Goal: Task Accomplishment & Management: Complete application form

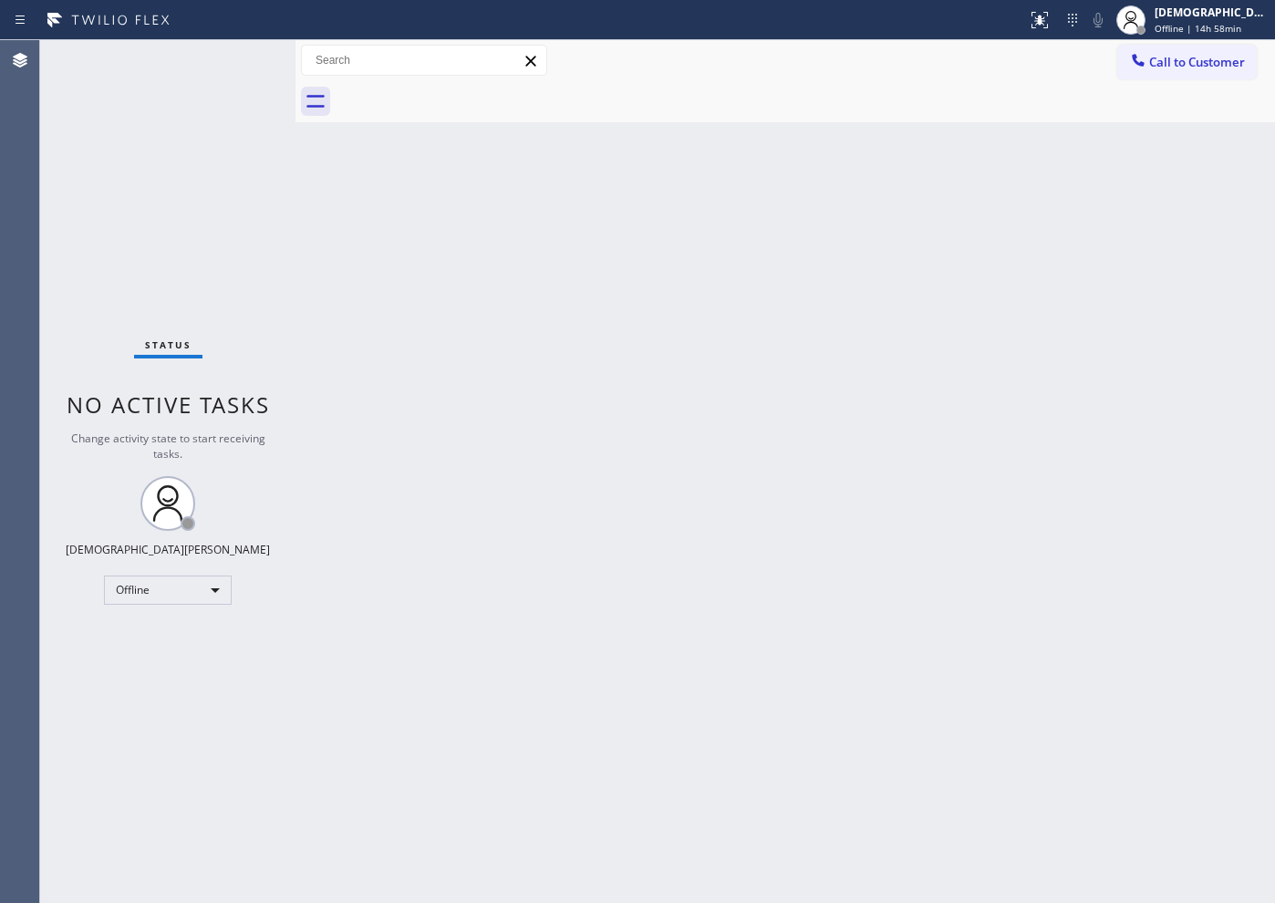
click at [62, 276] on div "Status No active tasks Change activity state to start receiving tasks. Christia…" at bounding box center [167, 471] width 255 height 863
click at [192, 592] on div "Offline" at bounding box center [168, 589] width 128 height 29
click at [169, 633] on li "Available" at bounding box center [167, 638] width 124 height 22
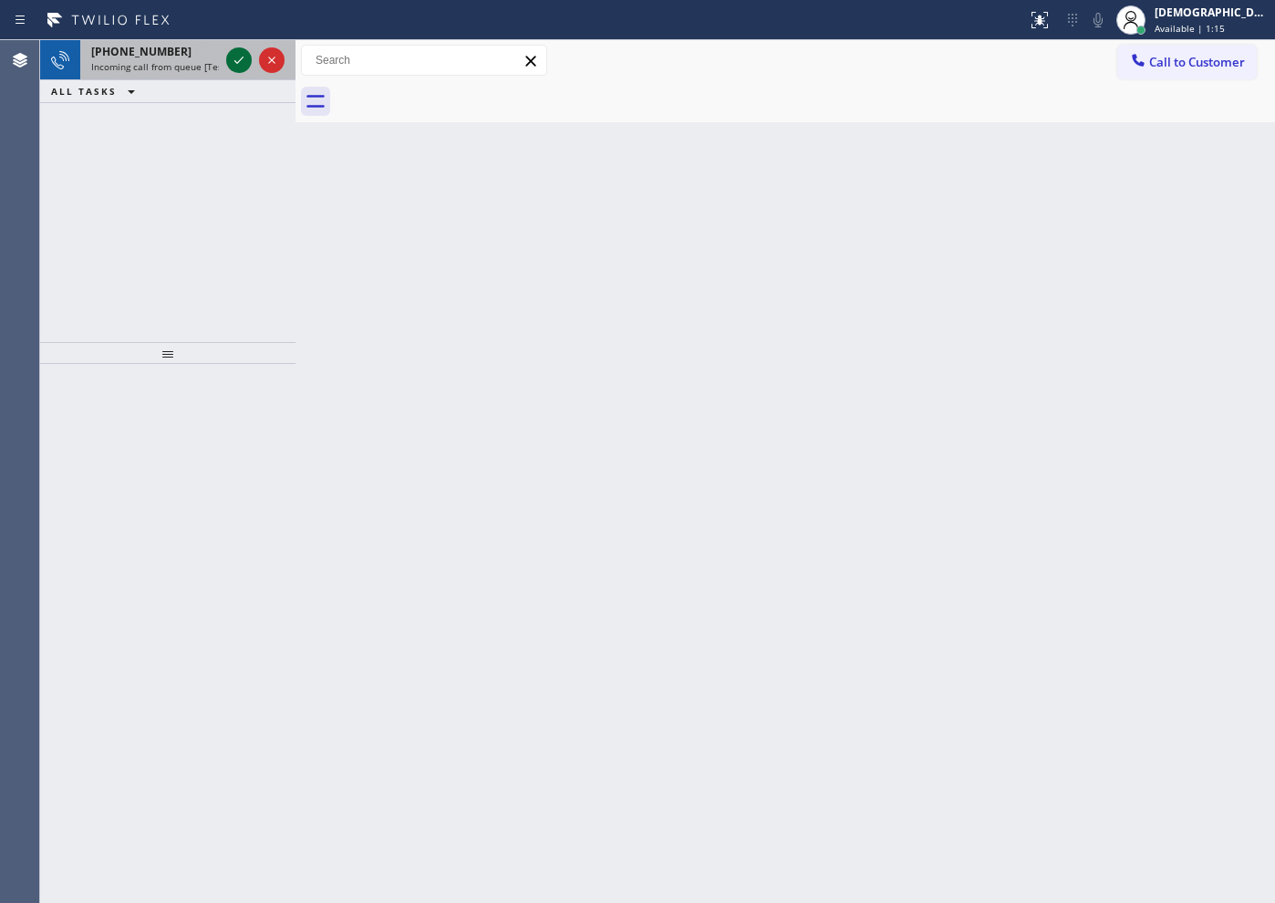
click at [242, 57] on icon at bounding box center [239, 60] width 22 height 22
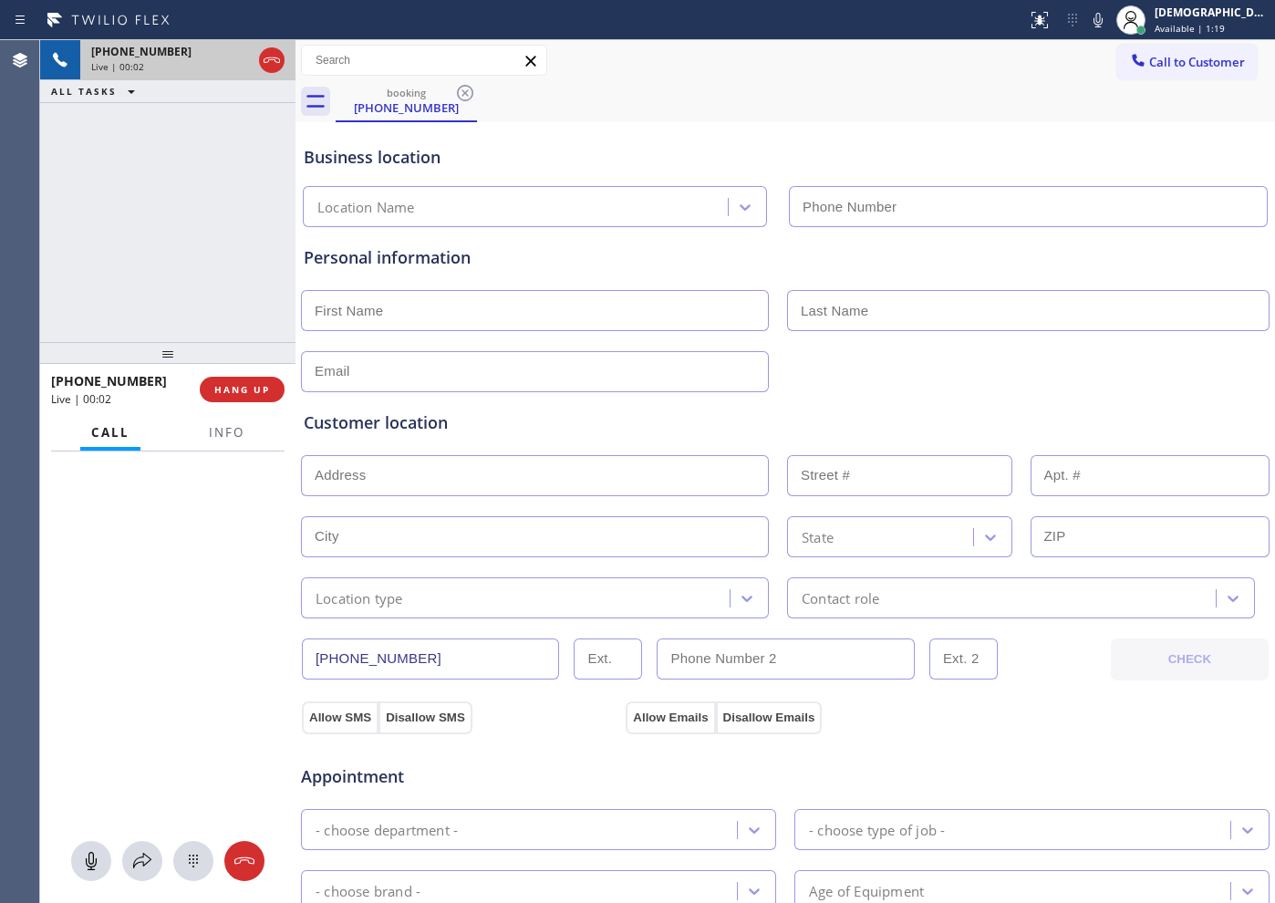
type input "[PHONE_NUMBER]"
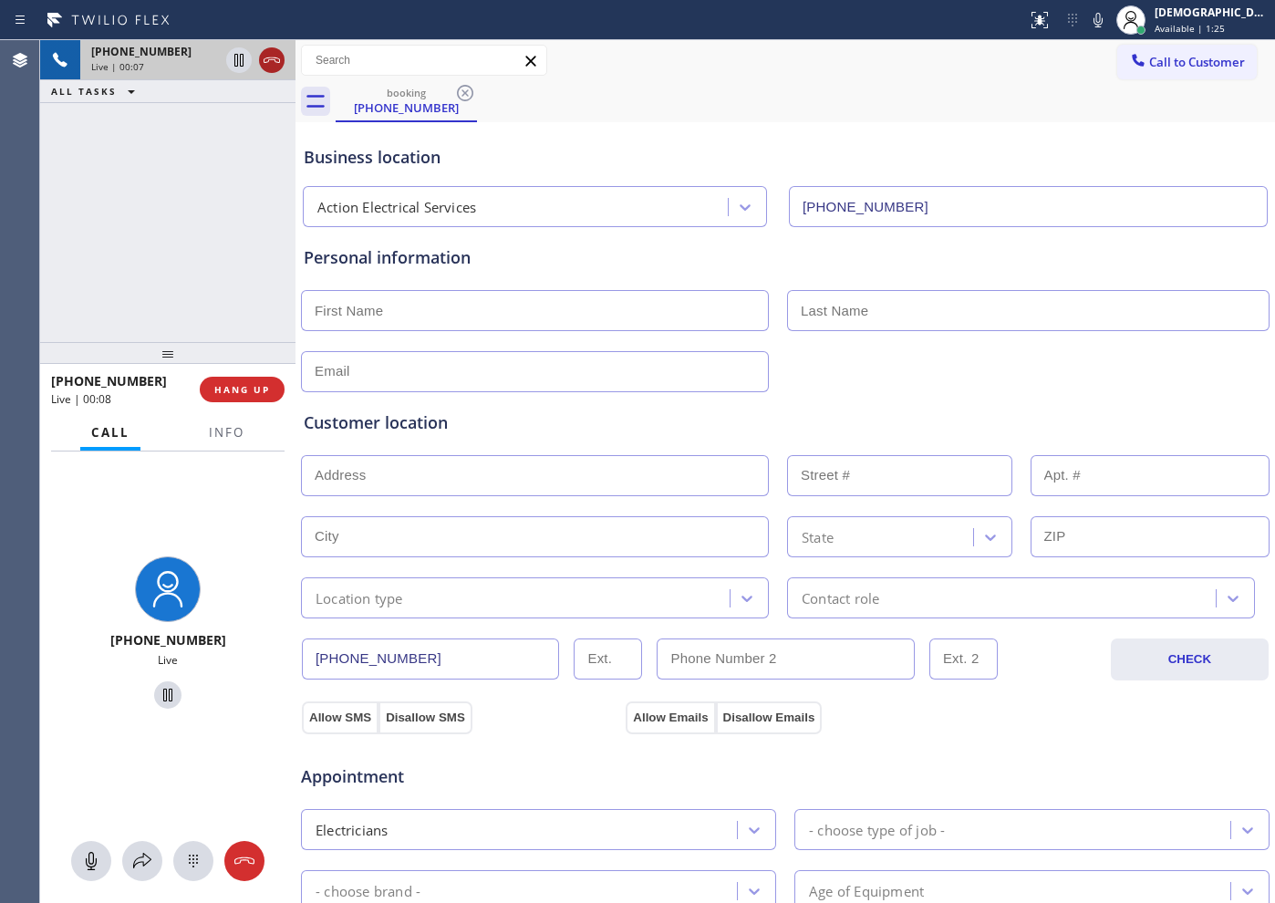
click at [269, 66] on icon at bounding box center [272, 60] width 22 height 22
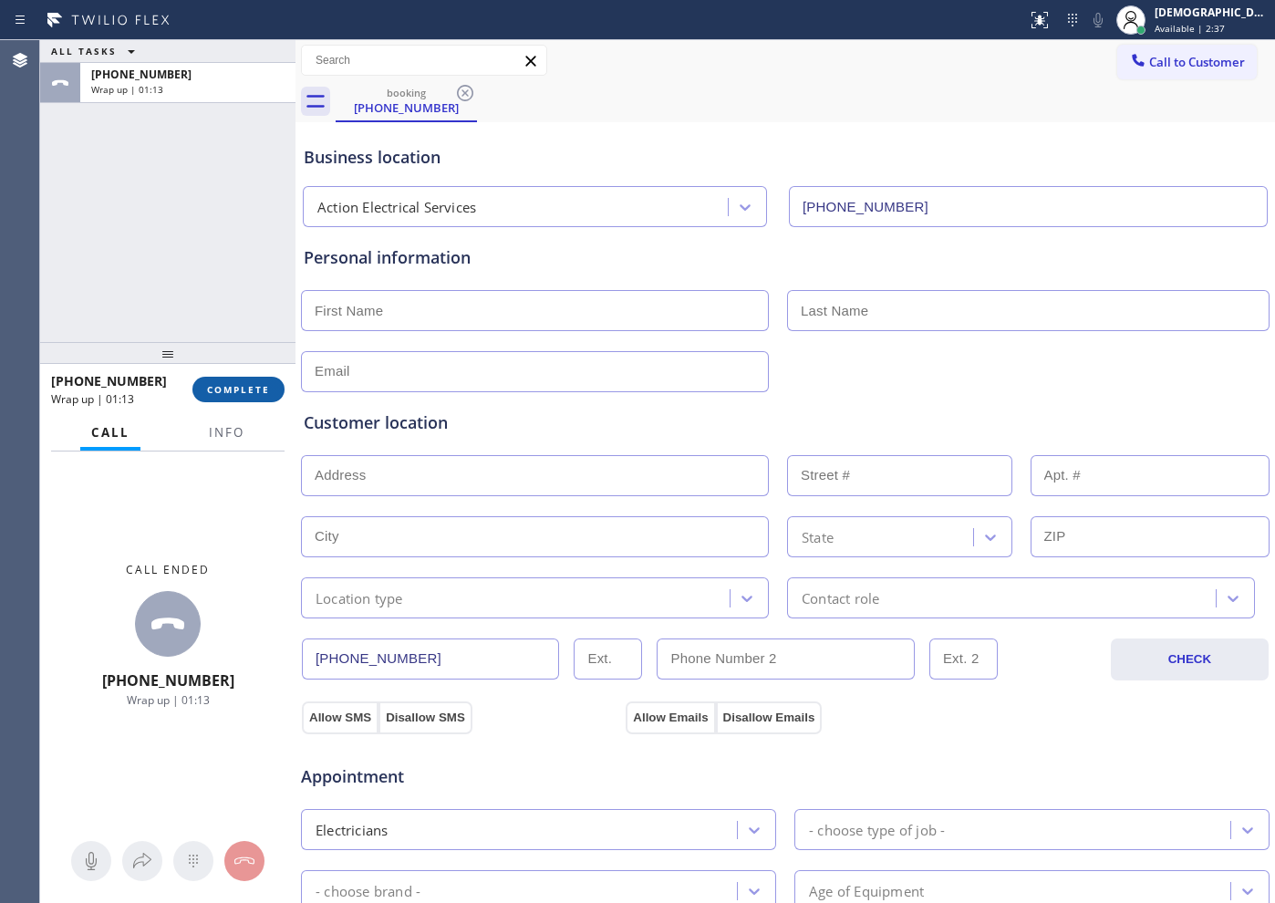
click at [242, 384] on span "COMPLETE" at bounding box center [238, 389] width 63 height 13
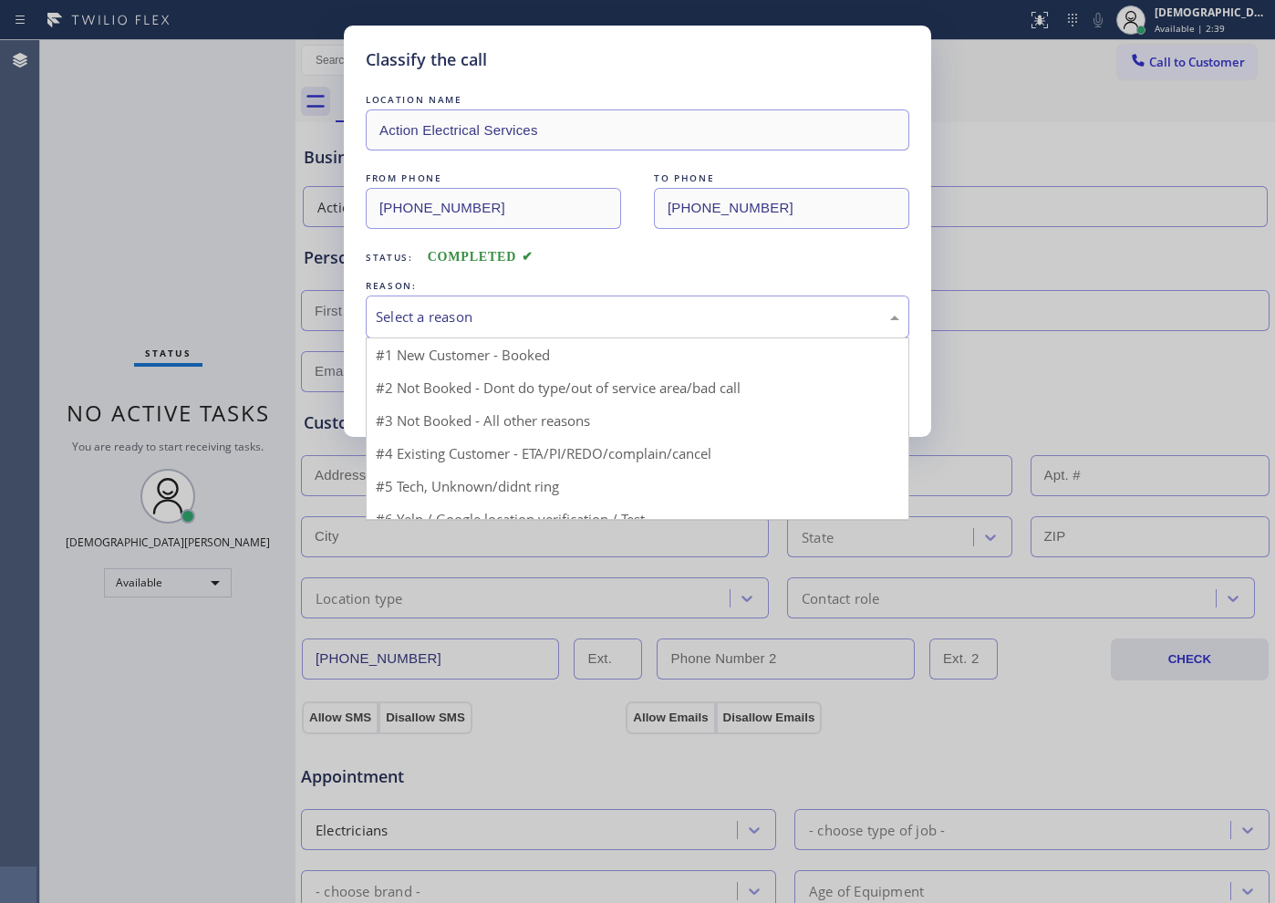
click at [562, 324] on div "Select a reason" at bounding box center [637, 316] width 523 height 21
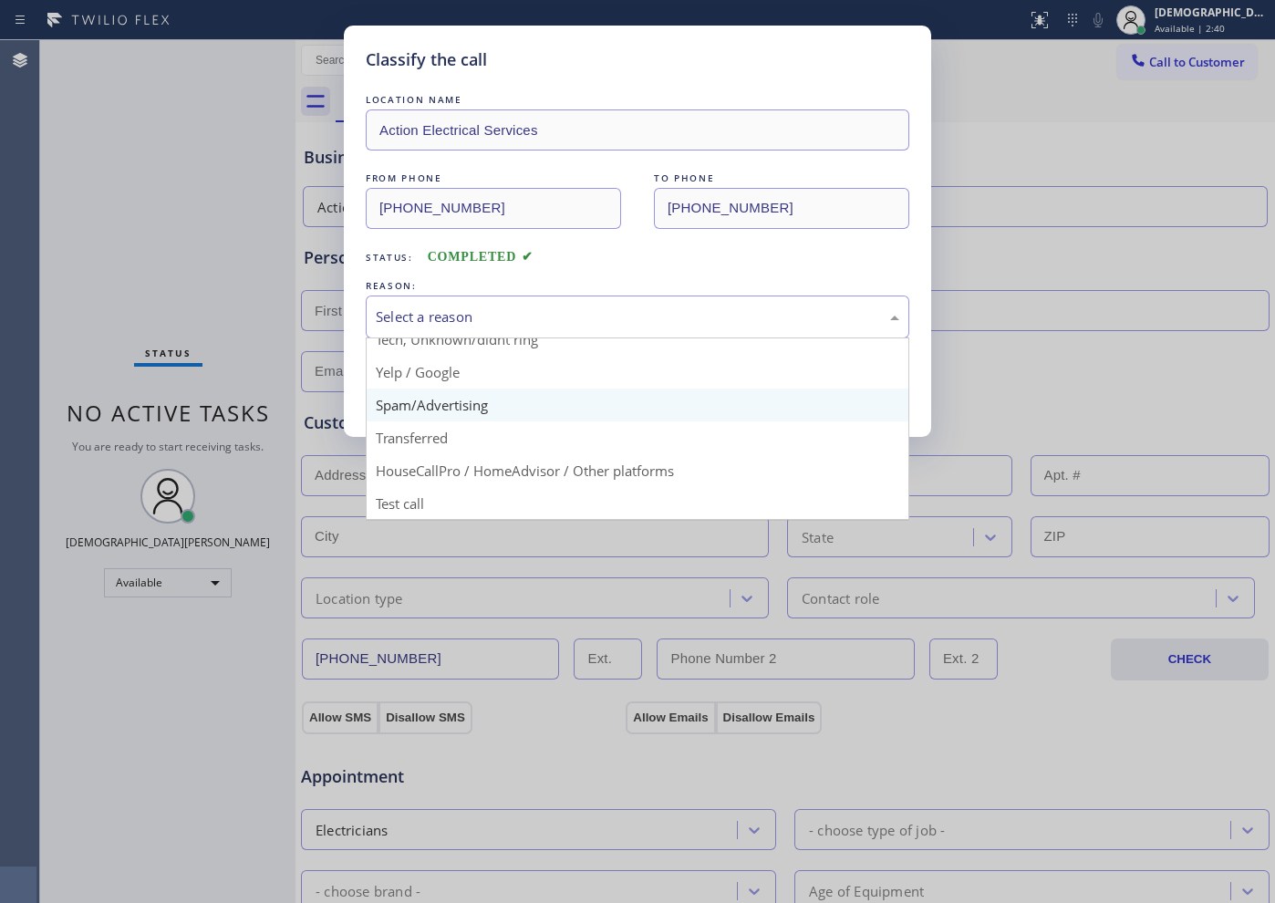
scroll to position [115, 0]
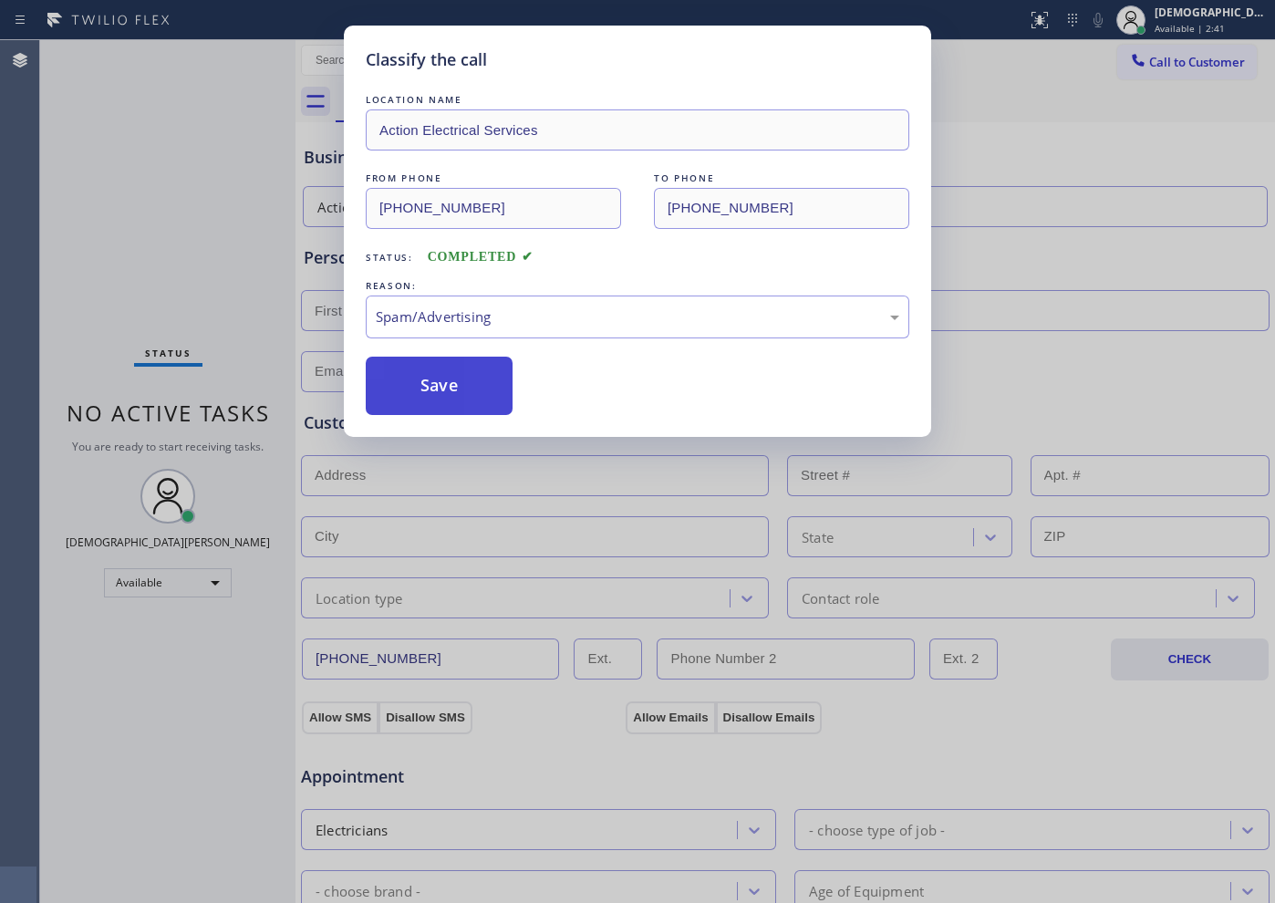
click at [494, 366] on button "Save" at bounding box center [439, 386] width 147 height 58
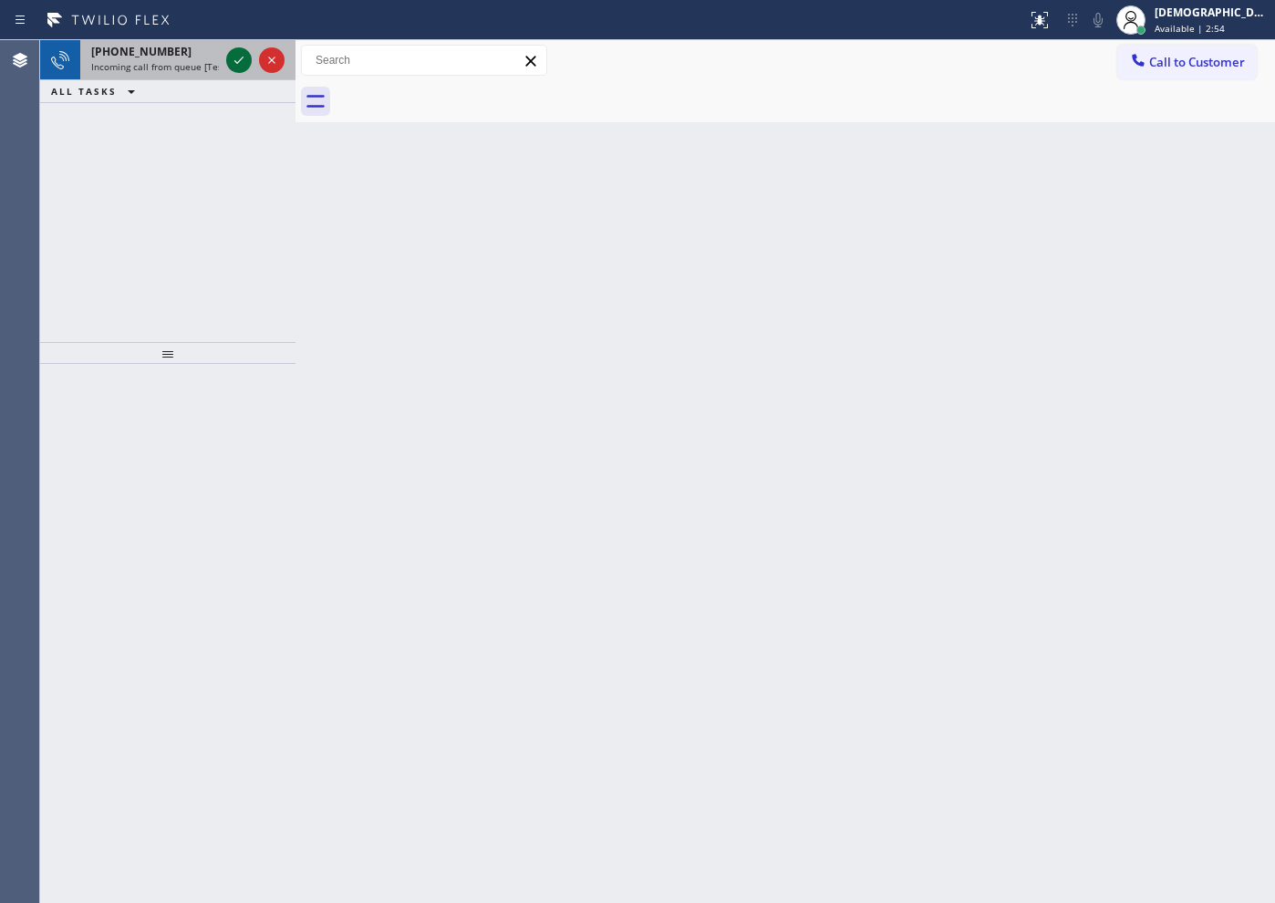
click at [233, 57] on icon at bounding box center [239, 60] width 22 height 22
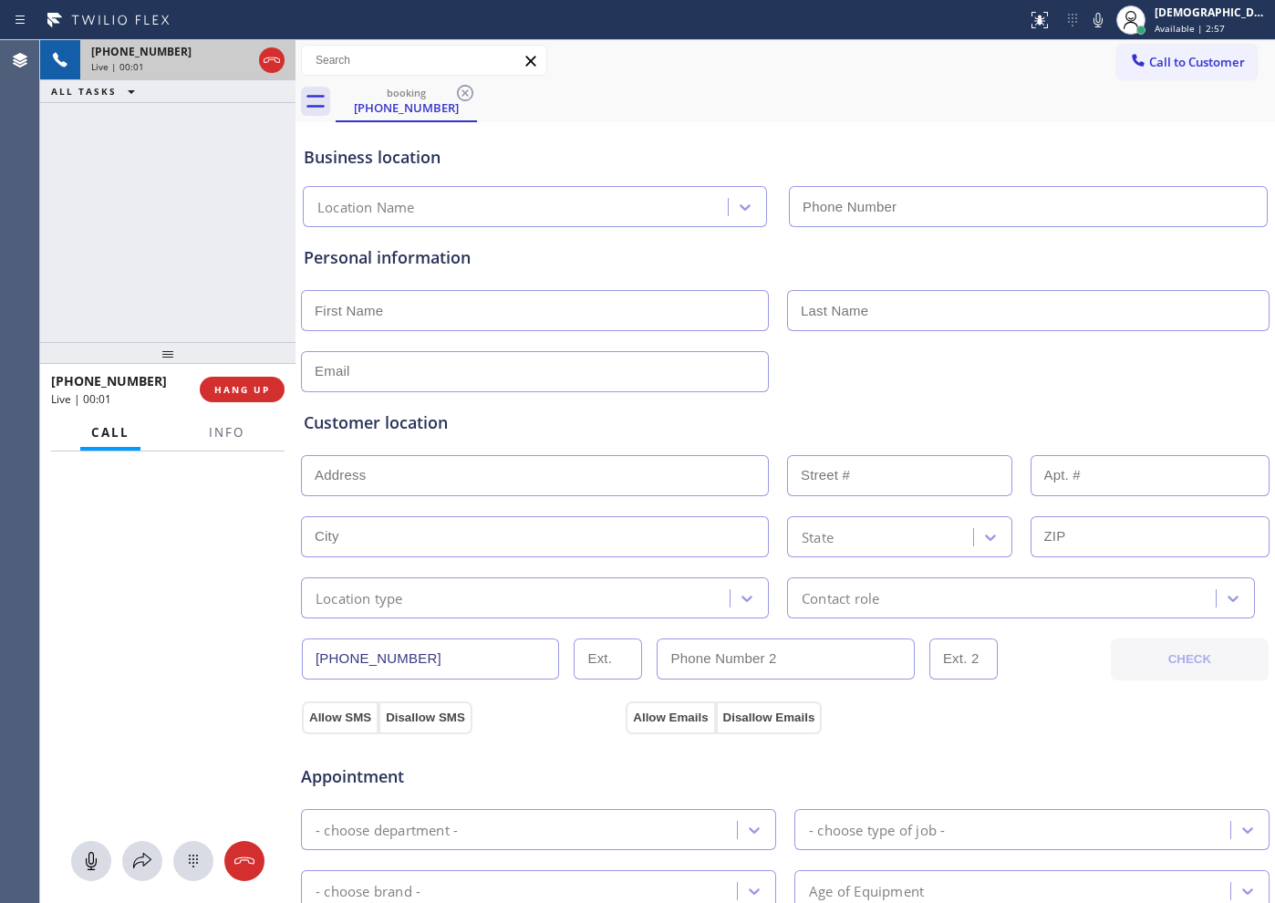
type input "[PHONE_NUMBER]"
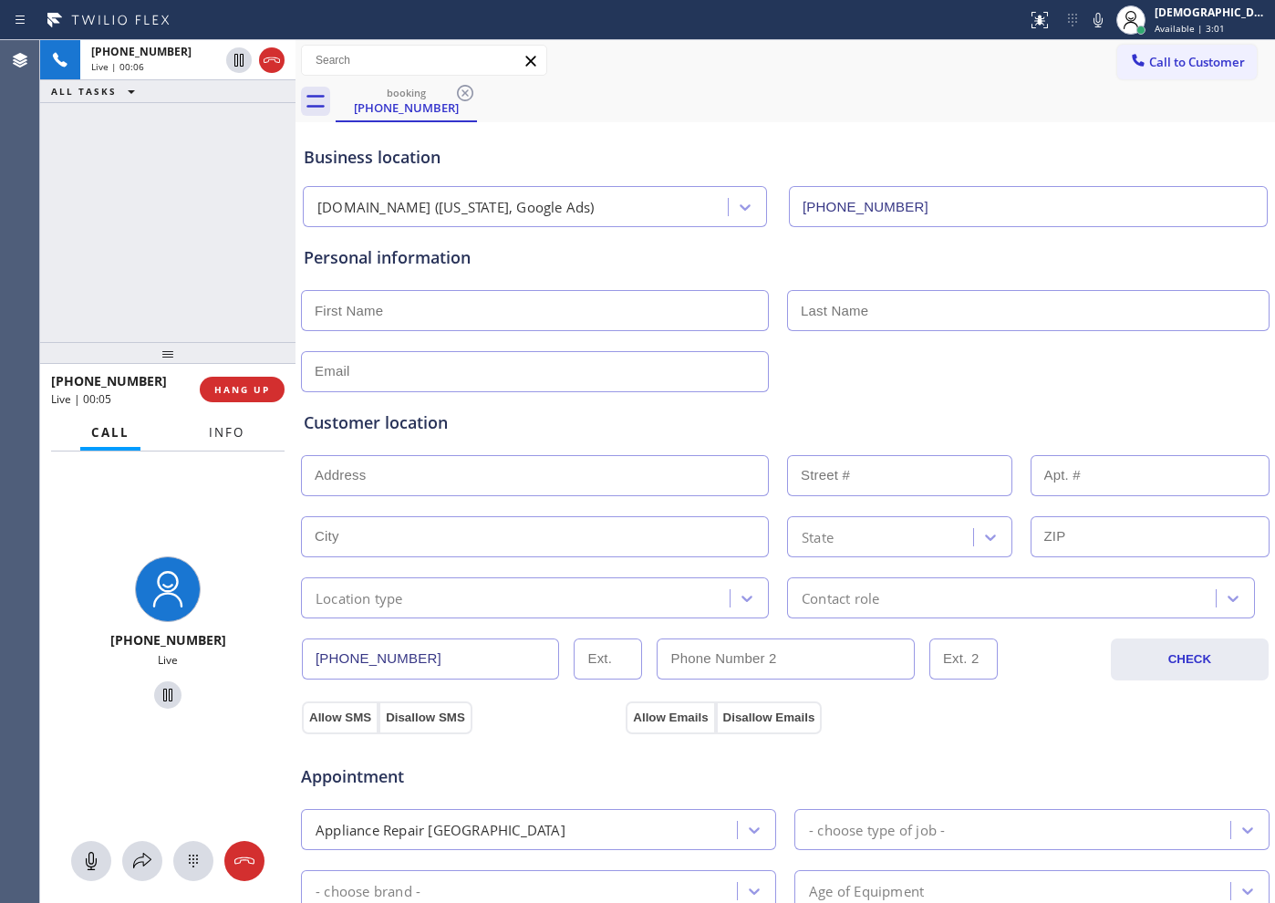
click at [229, 435] on span "Info" at bounding box center [227, 432] width 36 height 16
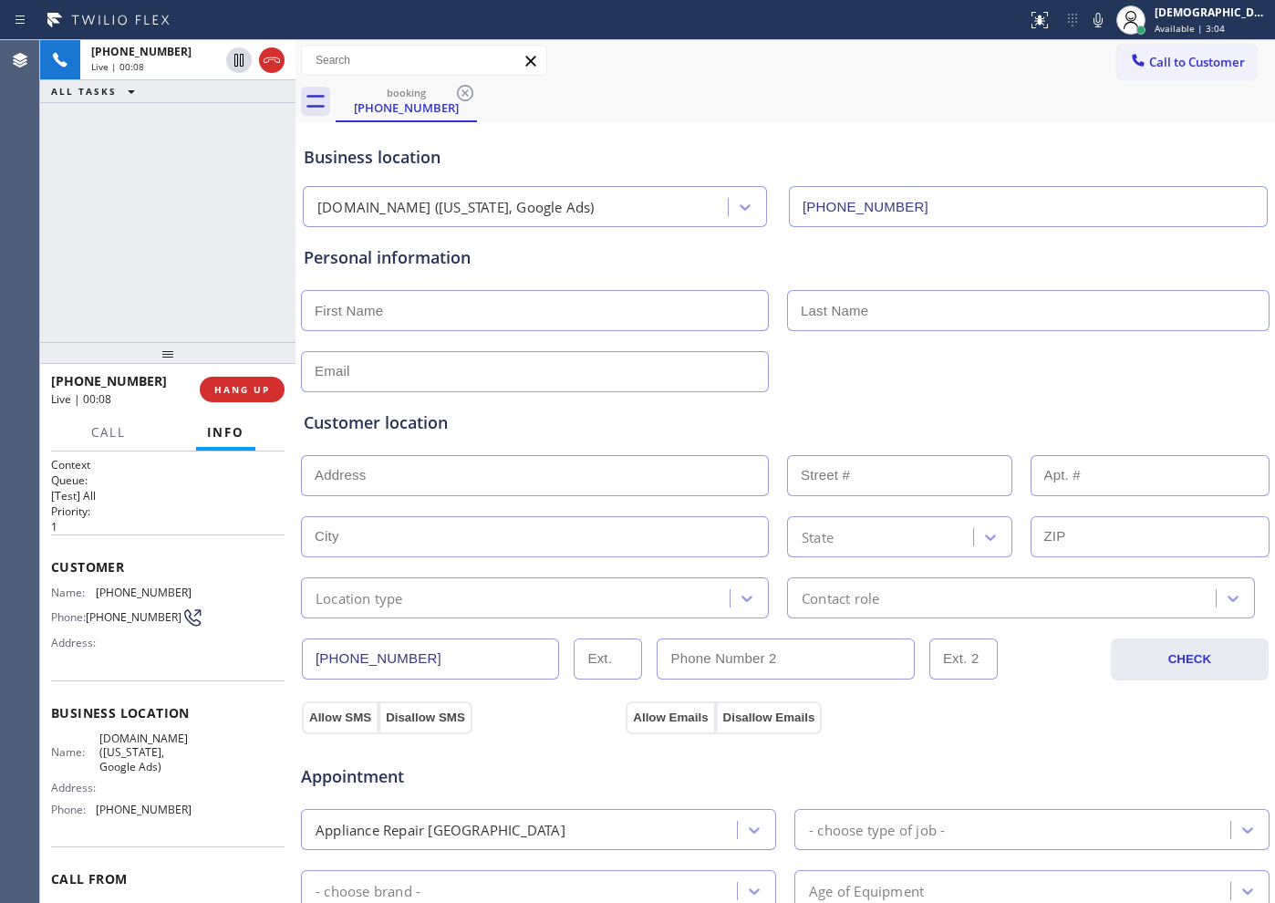
scroll to position [114, 0]
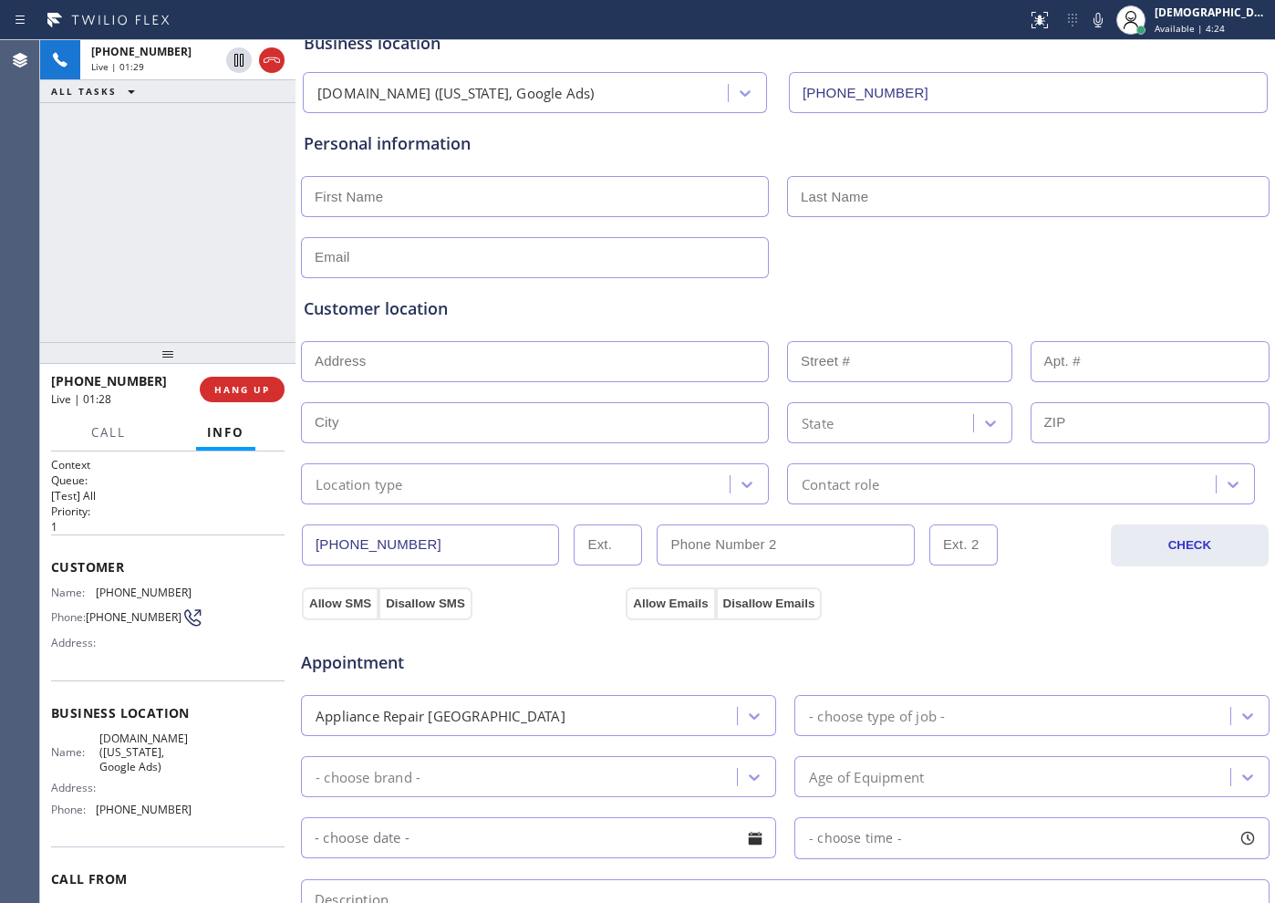
drag, startPoint x: 431, startPoint y: 546, endPoint x: 308, endPoint y: 545, distance: 123.1
click at [308, 545] on input "[PHONE_NUMBER]" at bounding box center [430, 544] width 257 height 41
click at [234, 67] on icon at bounding box center [239, 60] width 22 height 22
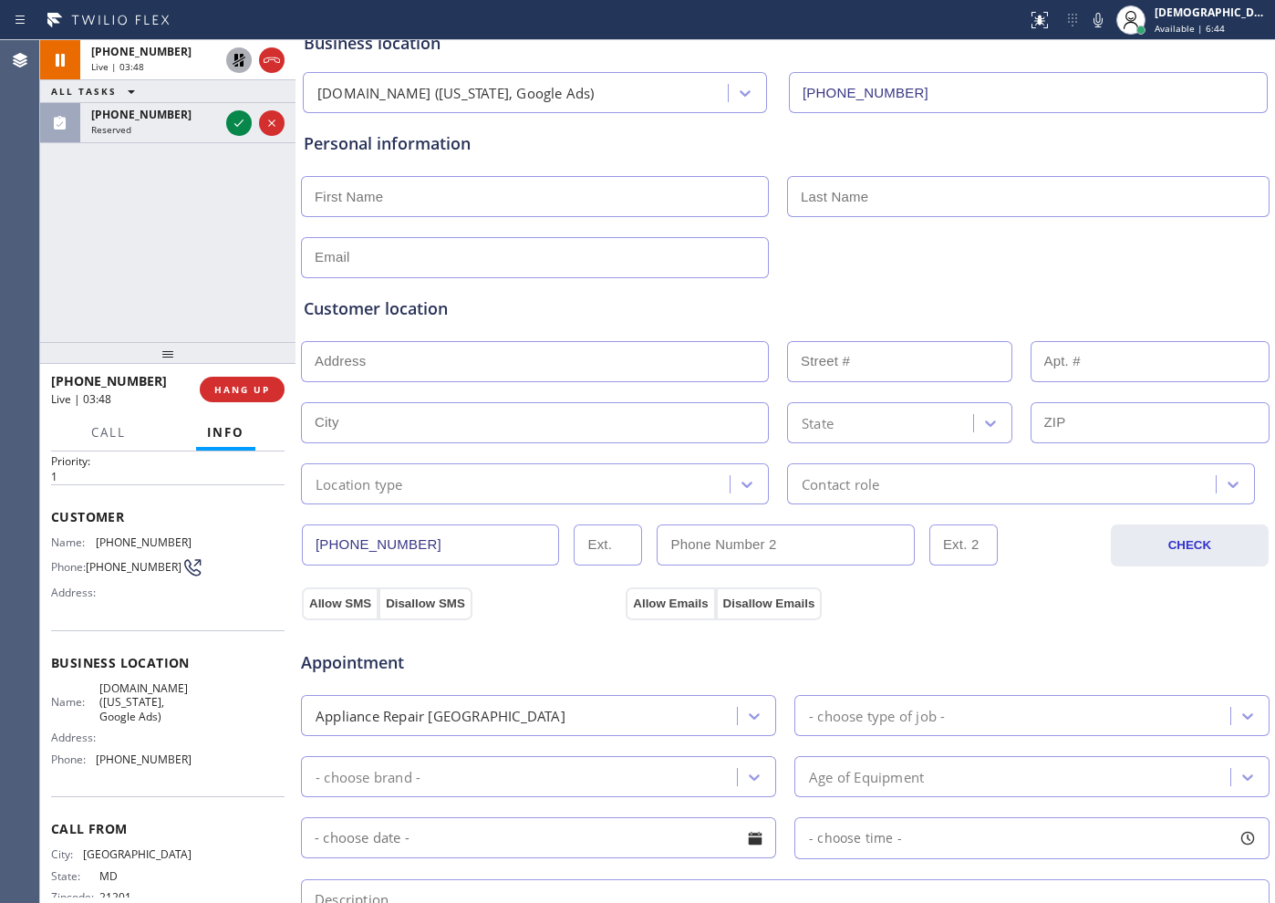
scroll to position [93, 0]
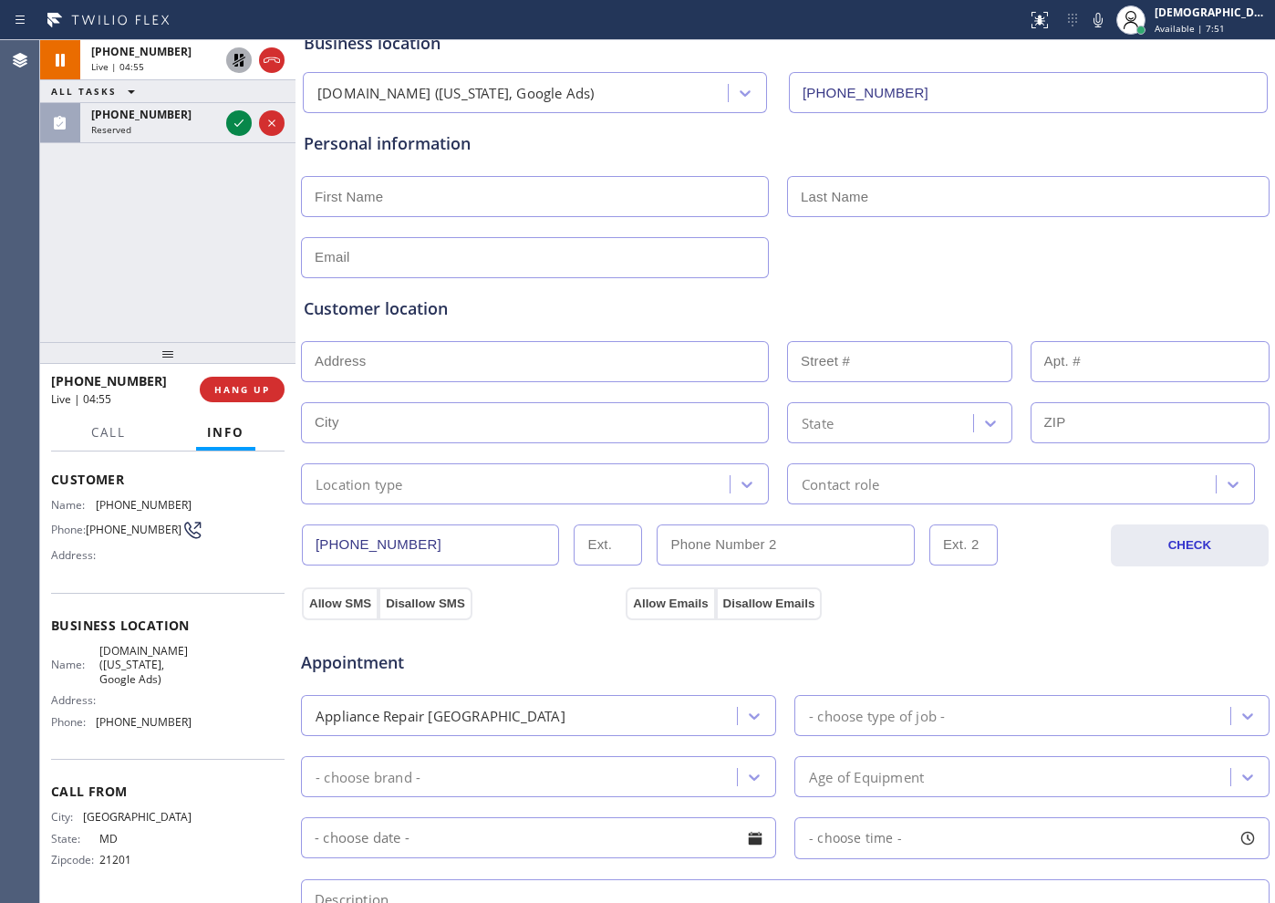
click at [234, 67] on icon at bounding box center [239, 60] width 22 height 22
click at [295, 544] on div at bounding box center [295, 471] width 0 height 863
click at [279, 284] on div "+14434722114 Live | 09:22 ALL TASKS ALL TASKS ACTIVE TASKS TASKS IN WRAP UP (61…" at bounding box center [167, 191] width 255 height 302
click at [41, 239] on div "+14434722114 Live | 11:20 ALL TASKS ALL TASKS ACTIVE TASKS TASKS IN WRAP UP (61…" at bounding box center [167, 191] width 255 height 302
click at [276, 64] on icon at bounding box center [272, 60] width 22 height 22
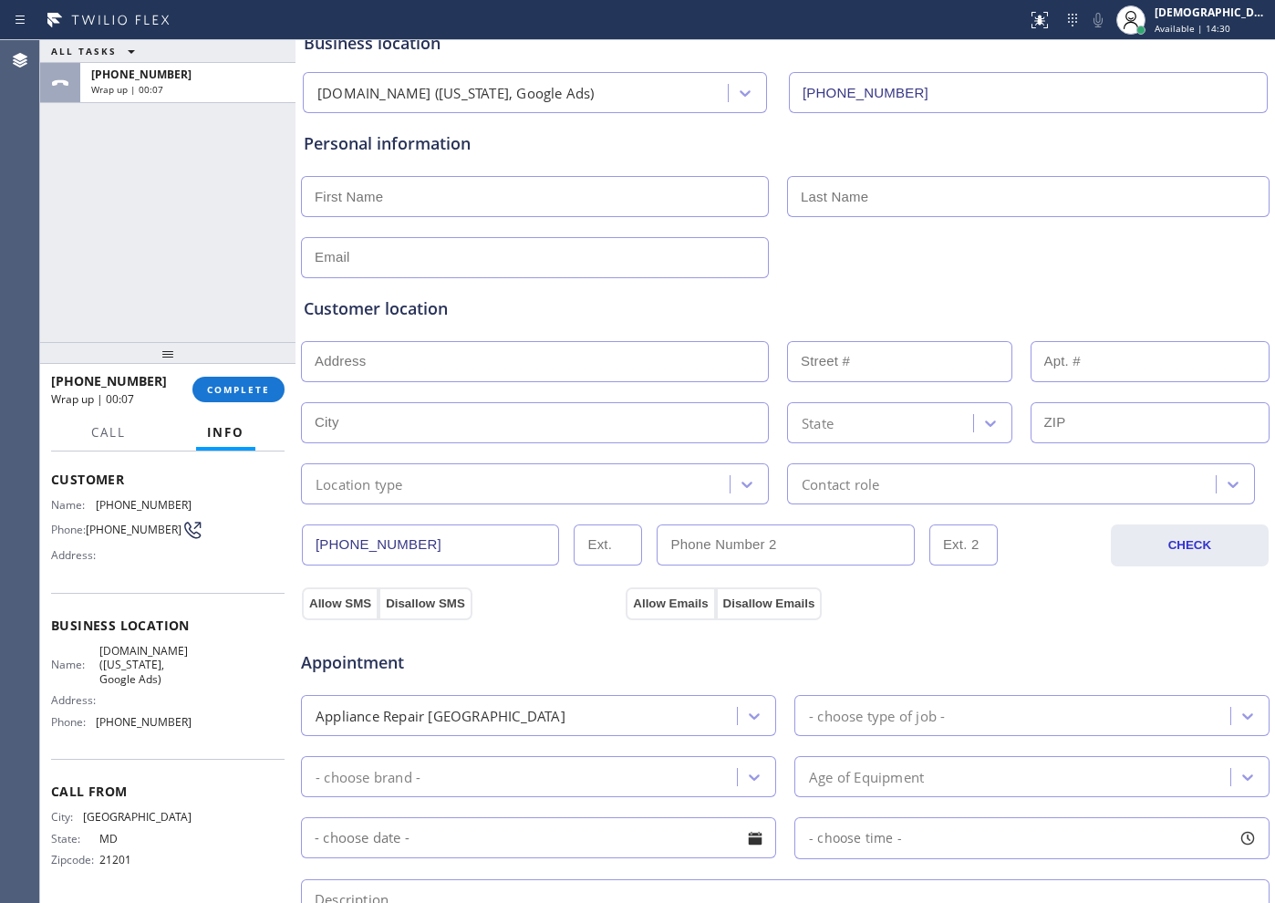
click at [460, 192] on input "text" at bounding box center [535, 196] width 468 height 41
paste input "David"
type input "David"
click at [854, 192] on input "text" at bounding box center [1028, 196] width 482 height 41
paste input "Hunter"
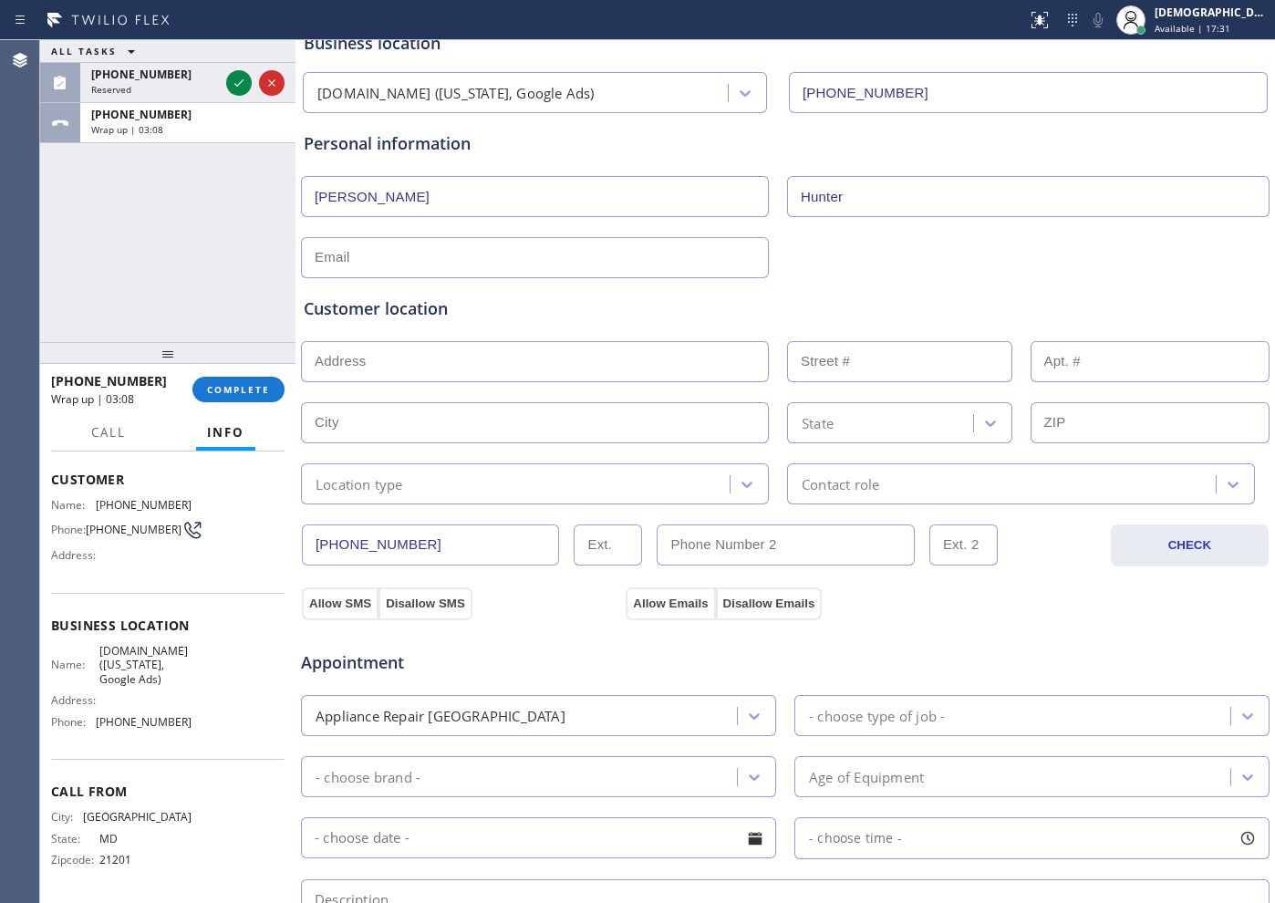
type input "Hunter"
click at [375, 251] on input "text" at bounding box center [535, 257] width 468 height 41
paste input "dmhunter529@gmail.com"
type input "dmhunter529@gmail.com"
click at [520, 317] on div "Customer location" at bounding box center [785, 308] width 963 height 25
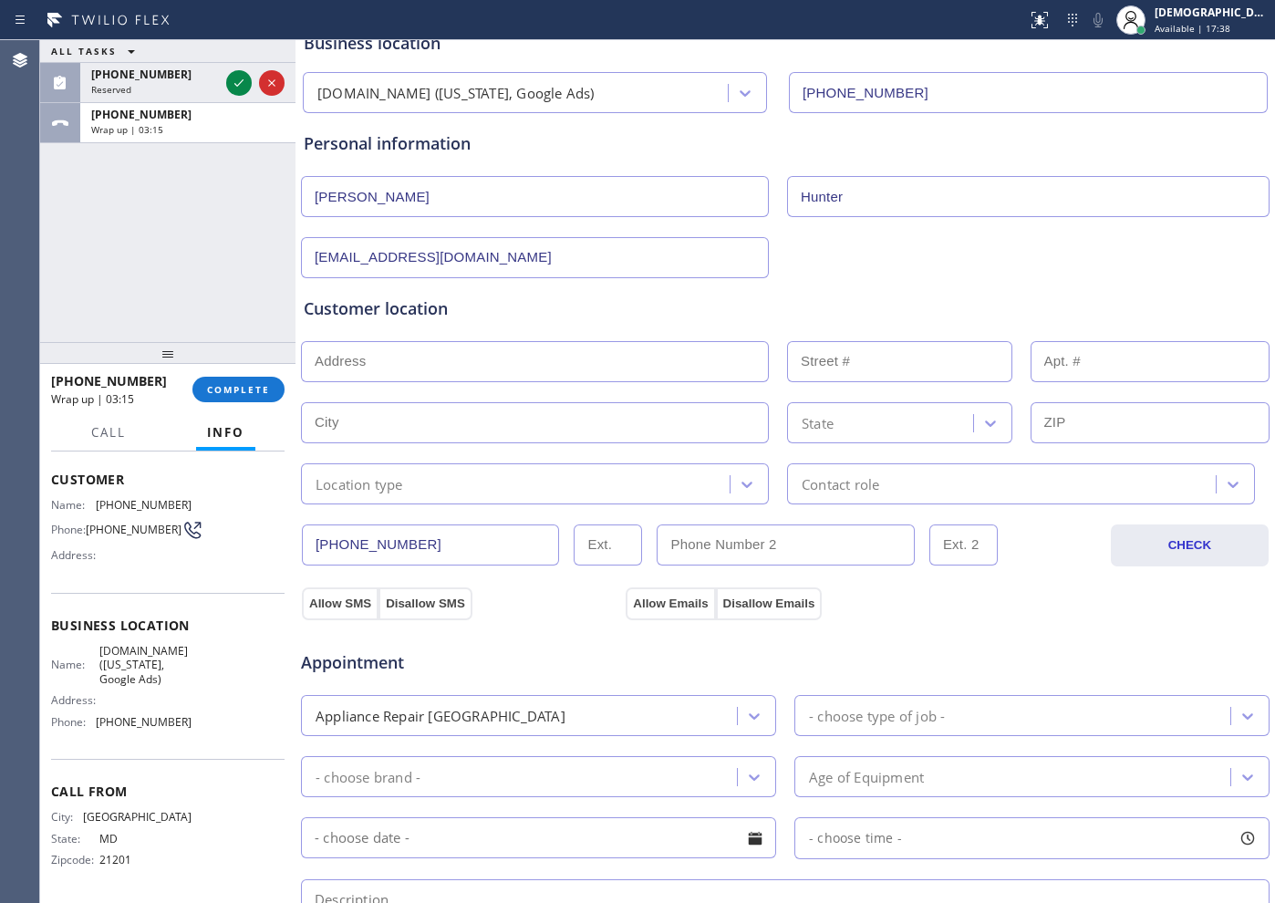
click at [585, 367] on input "text" at bounding box center [535, 361] width 468 height 41
paste input "2692 Riverside DrWantagh, NY 11793"
type input "2692 Riverside Dr"
type input "2692"
type input "Wantagh"
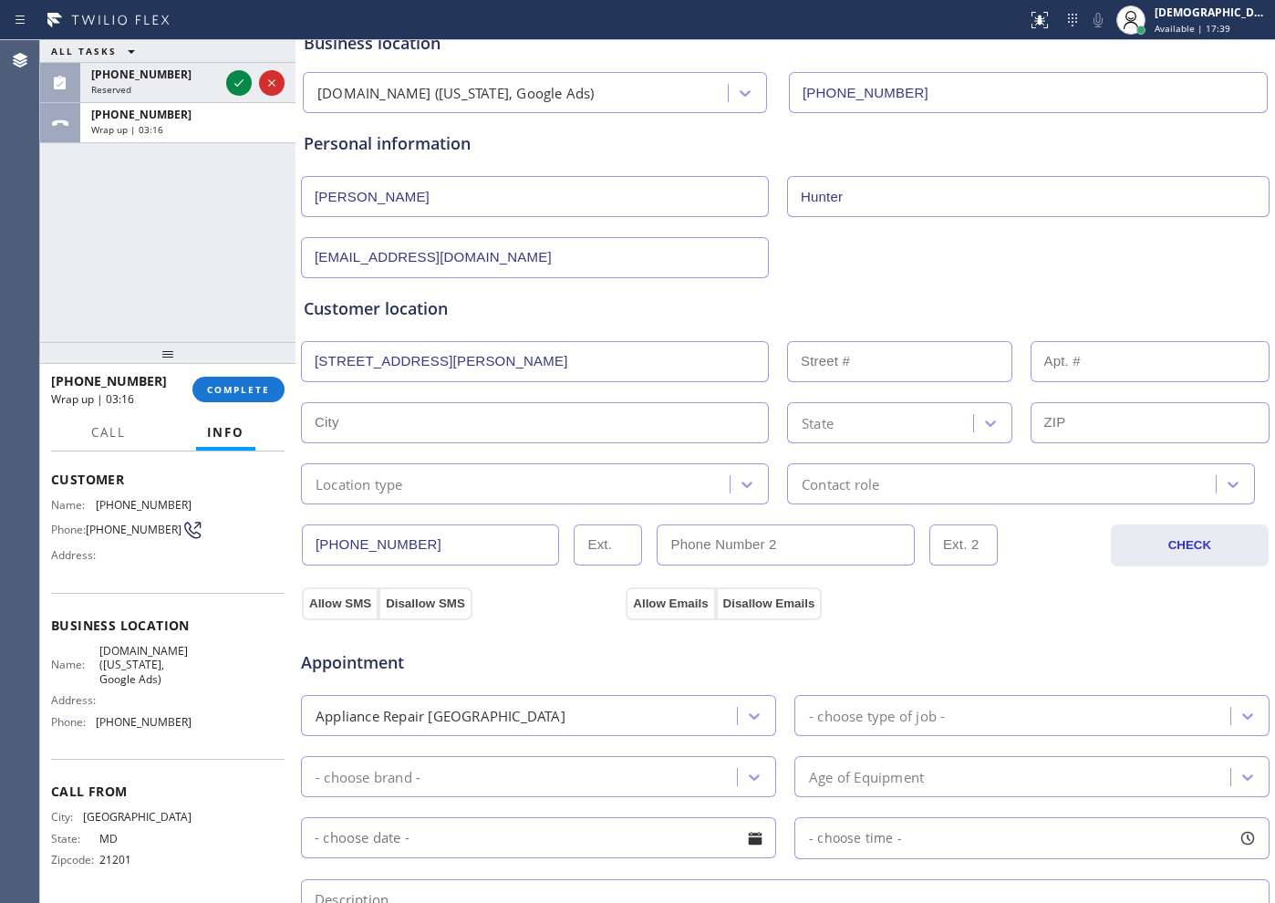
type input "11793"
click at [516, 474] on div "Location type" at bounding box center [517, 484] width 423 height 32
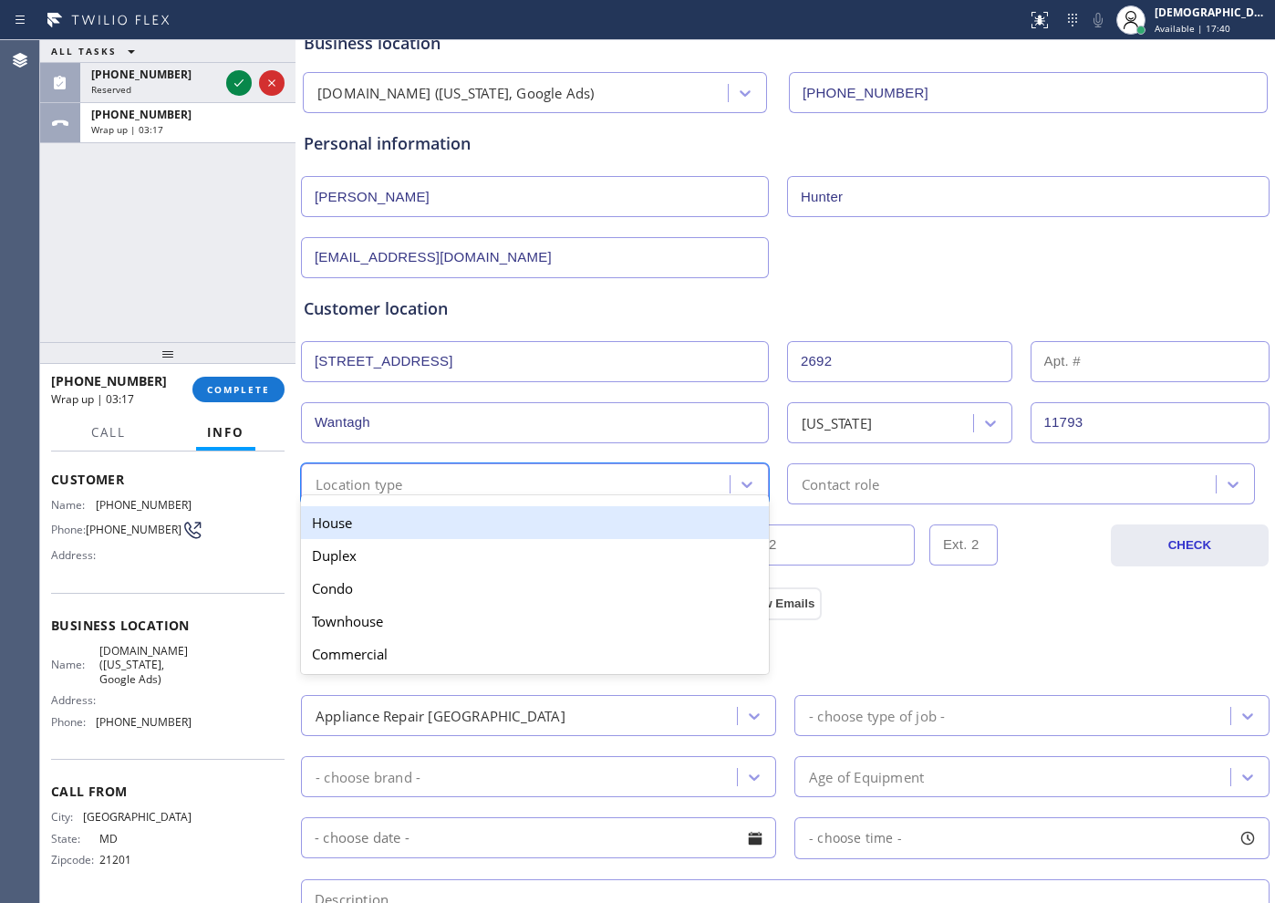
drag, startPoint x: 498, startPoint y: 523, endPoint x: 694, endPoint y: 524, distance: 196.1
click at [513, 524] on div "House" at bounding box center [535, 522] width 468 height 33
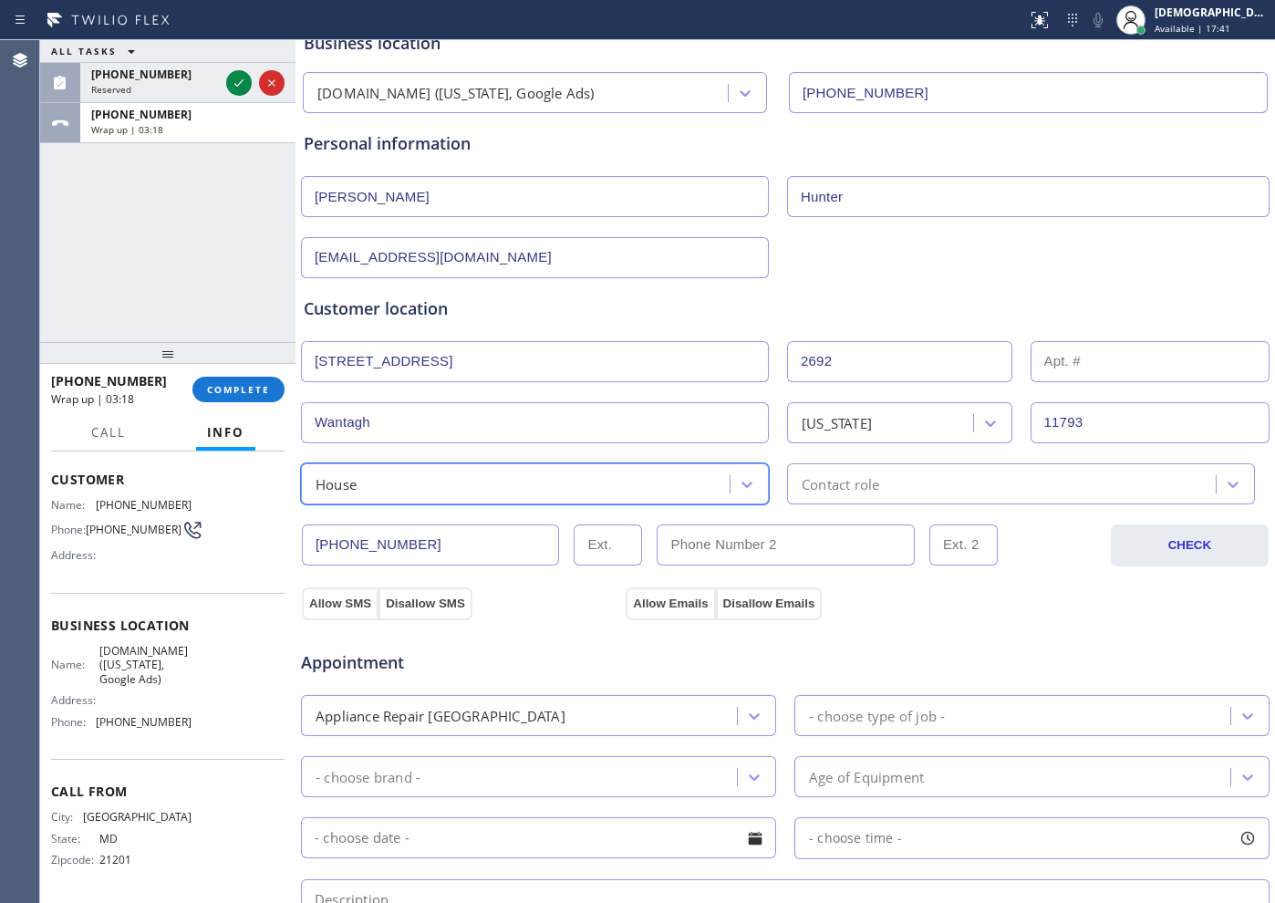
click at [897, 483] on div "Contact role" at bounding box center [1004, 484] width 423 height 32
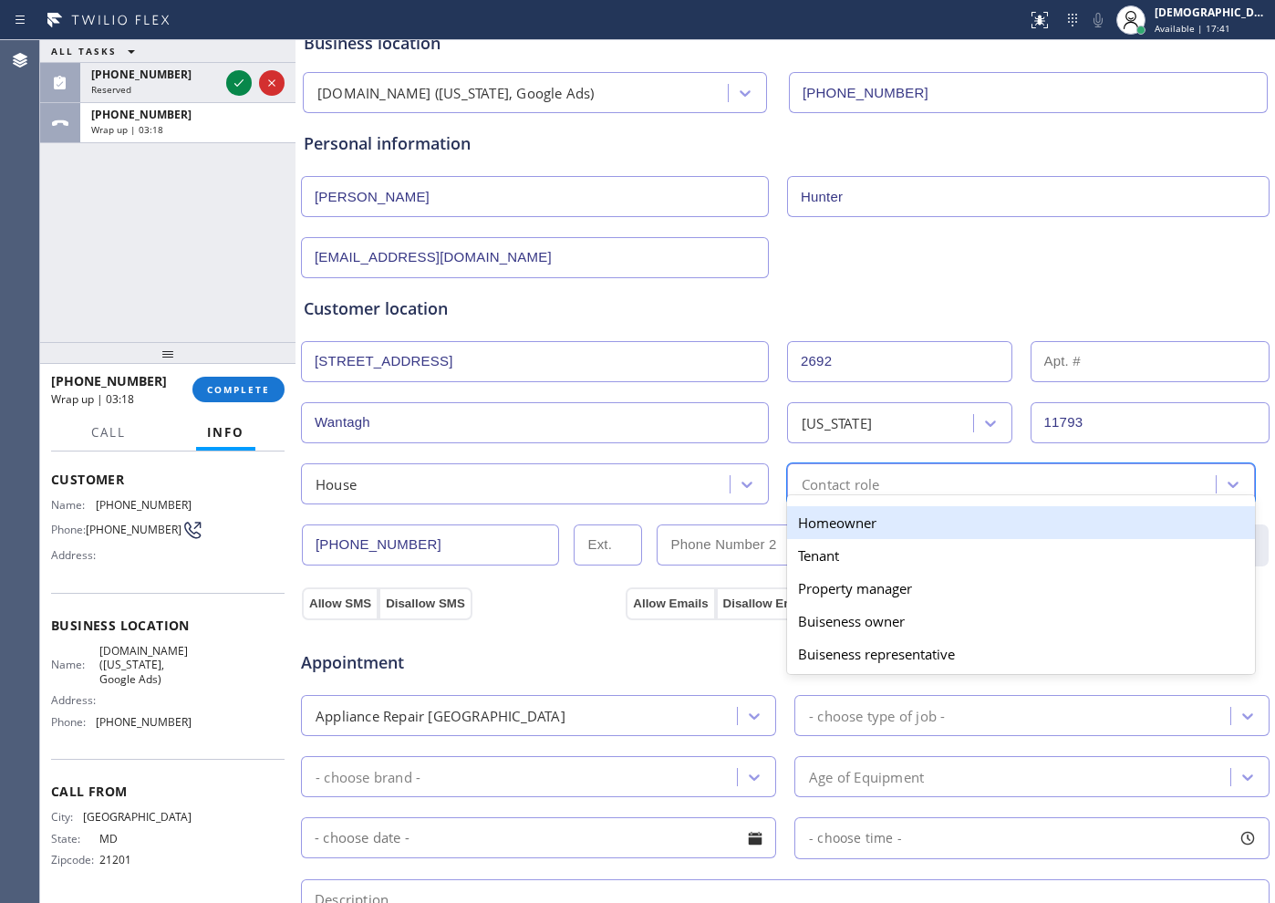
click at [884, 517] on div "Homeowner" at bounding box center [1021, 522] width 468 height 33
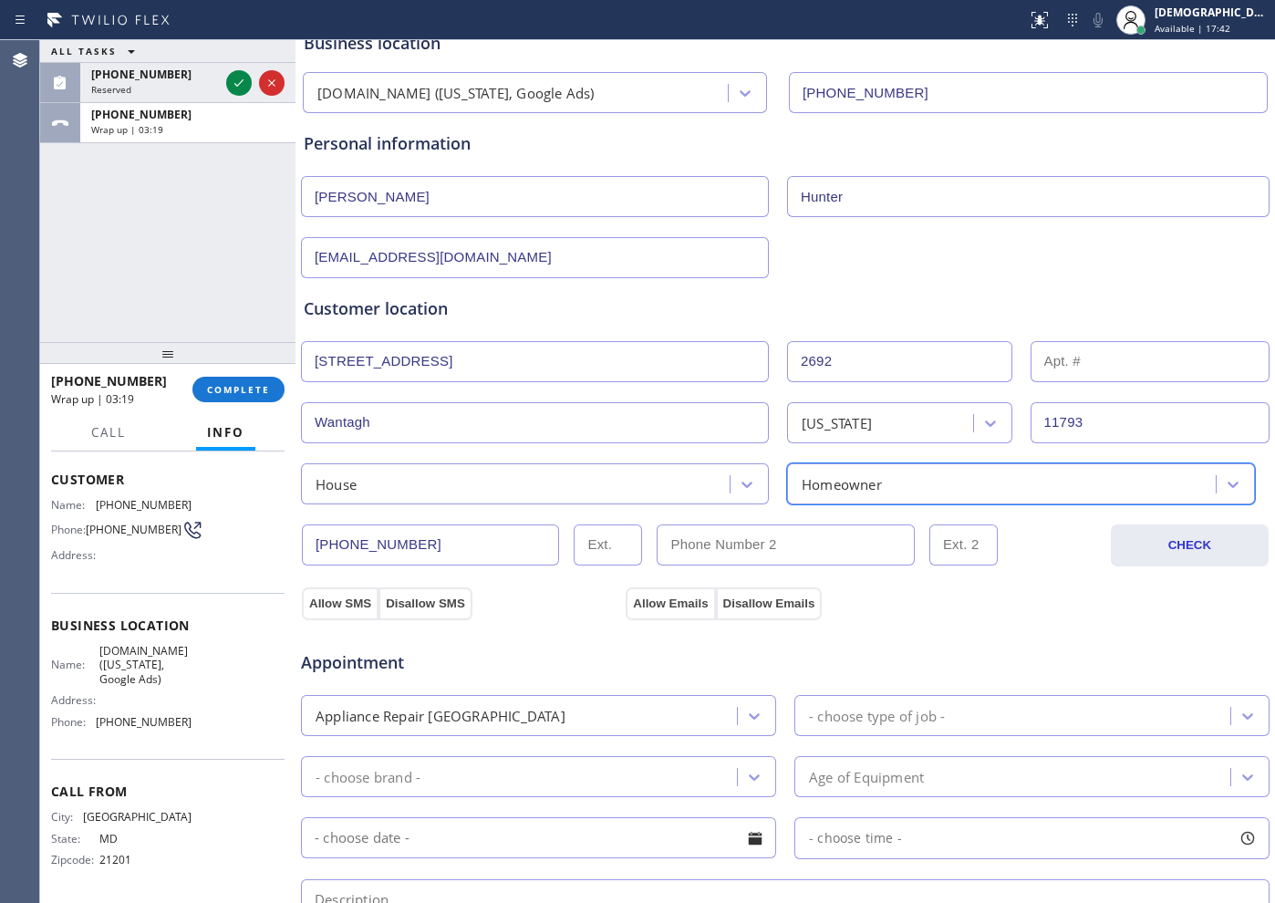
click at [337, 612] on div "Appointment Appliance Repair High End - choose type of job - - choose brand - A…" at bounding box center [785, 791] width 970 height 358
click at [343, 604] on button "Allow SMS" at bounding box center [340, 603] width 77 height 33
click at [663, 606] on button "Allow Emails" at bounding box center [670, 603] width 89 height 33
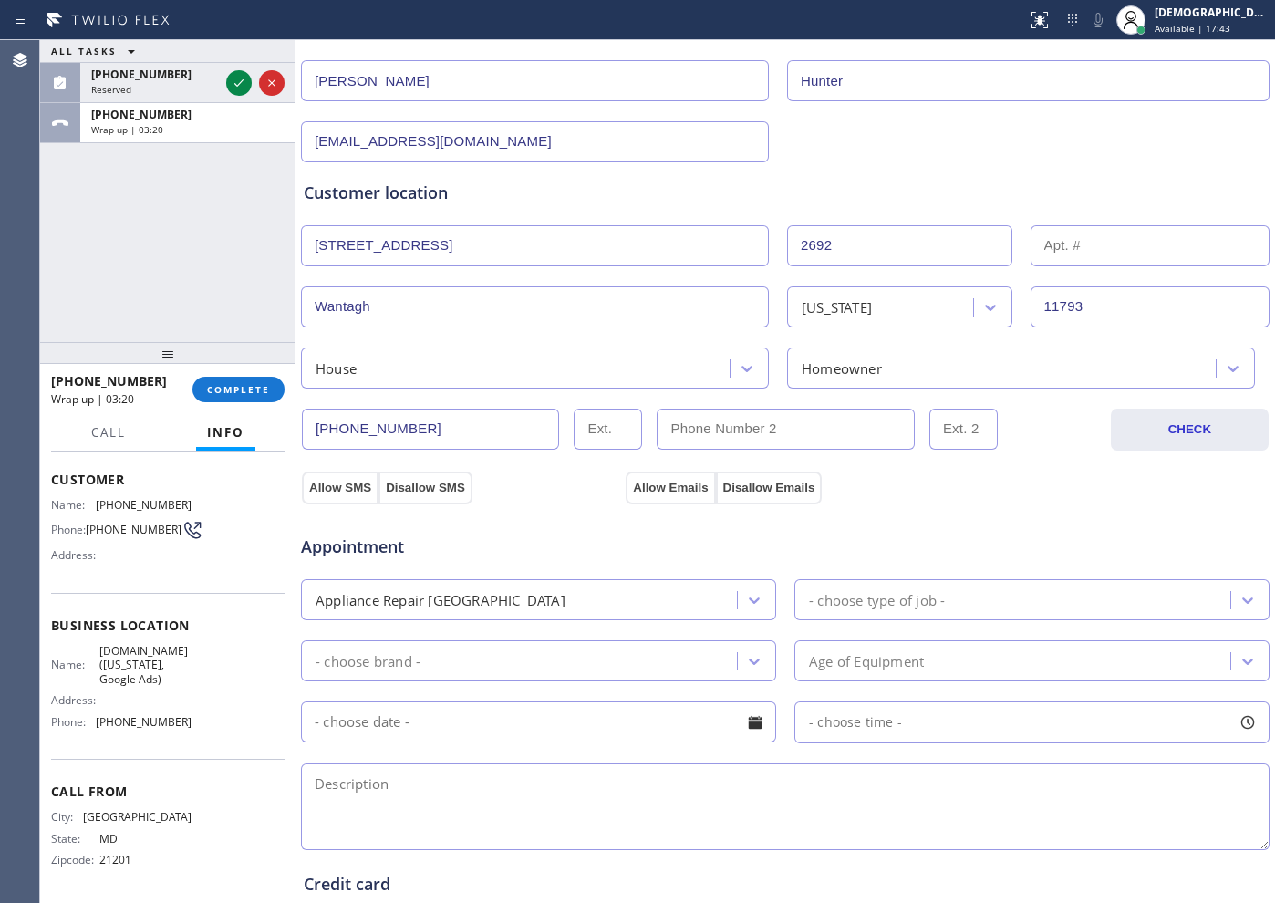
scroll to position [342, 0]
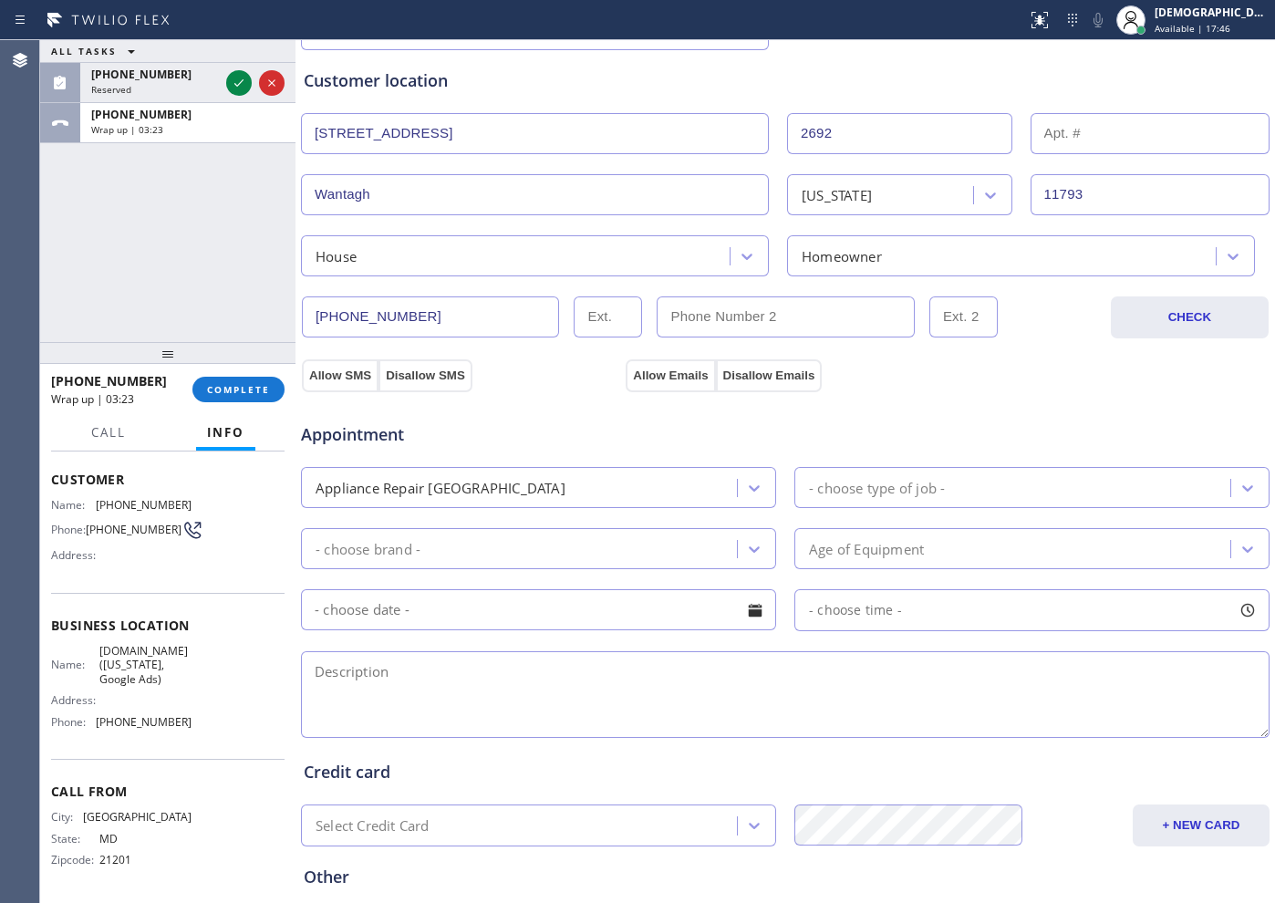
click at [833, 495] on div "- choose type of job -" at bounding box center [877, 487] width 136 height 21
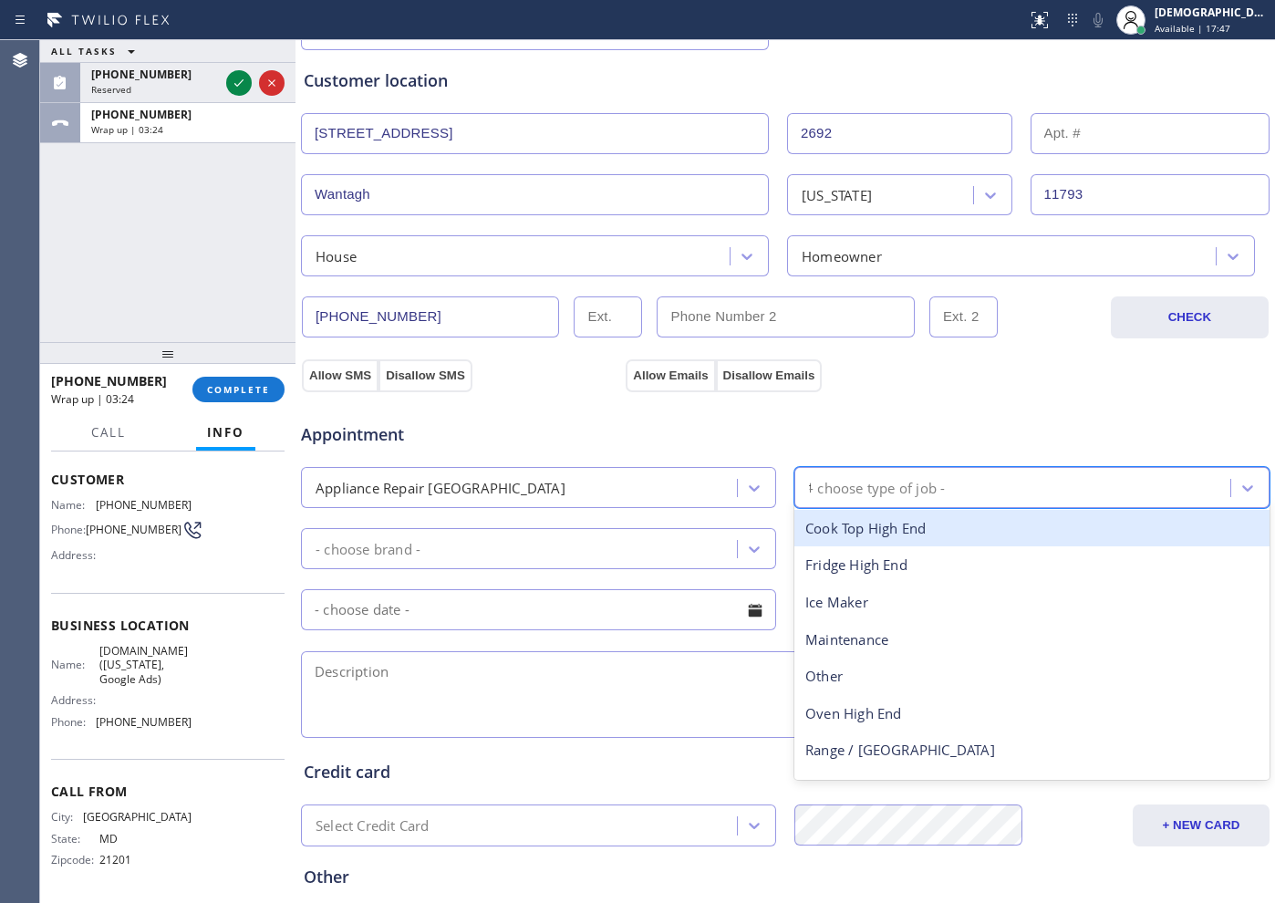
type input "fr"
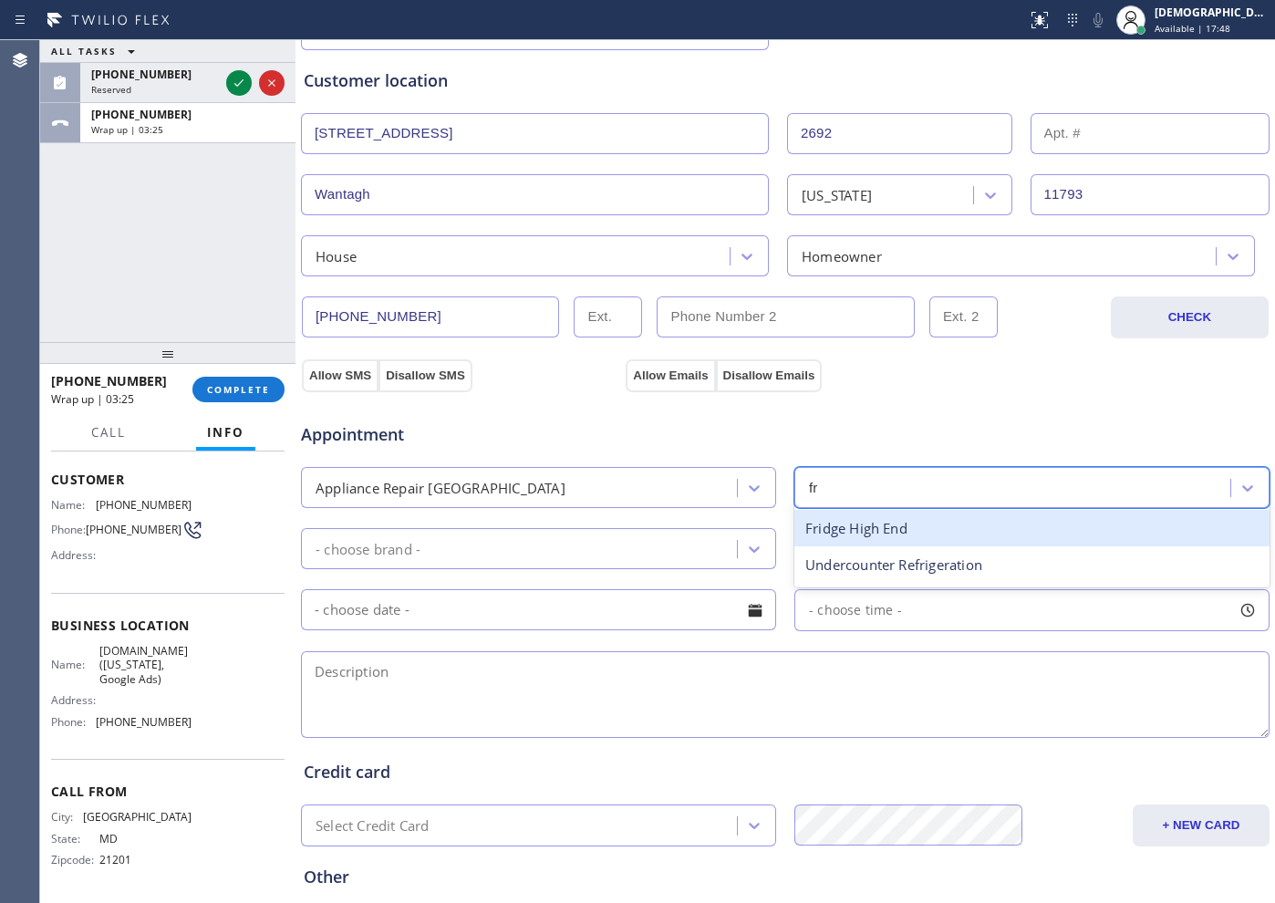
click at [874, 523] on div "Fridge High End" at bounding box center [1031, 528] width 475 height 37
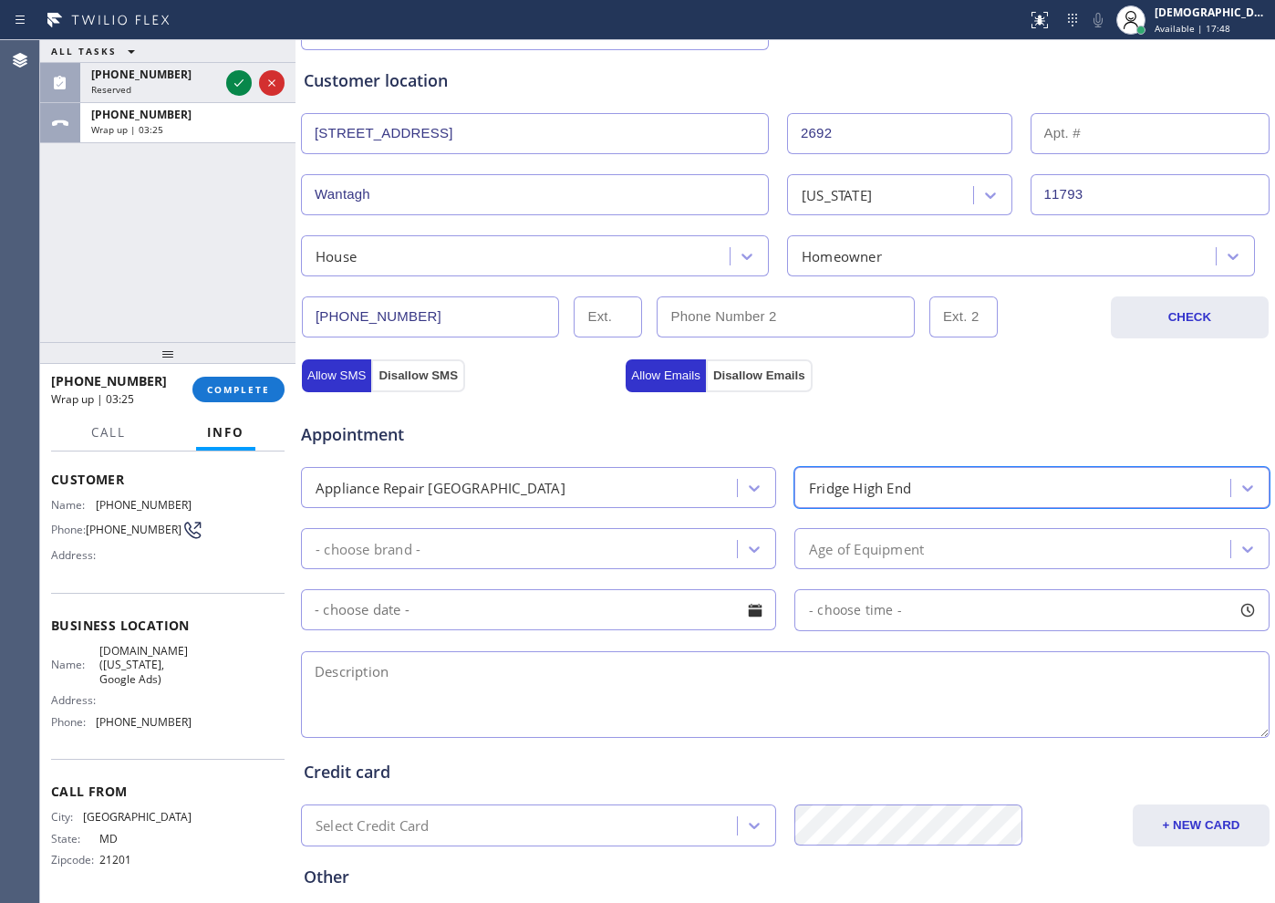
click at [638, 548] on div "- choose brand -" at bounding box center [521, 549] width 430 height 32
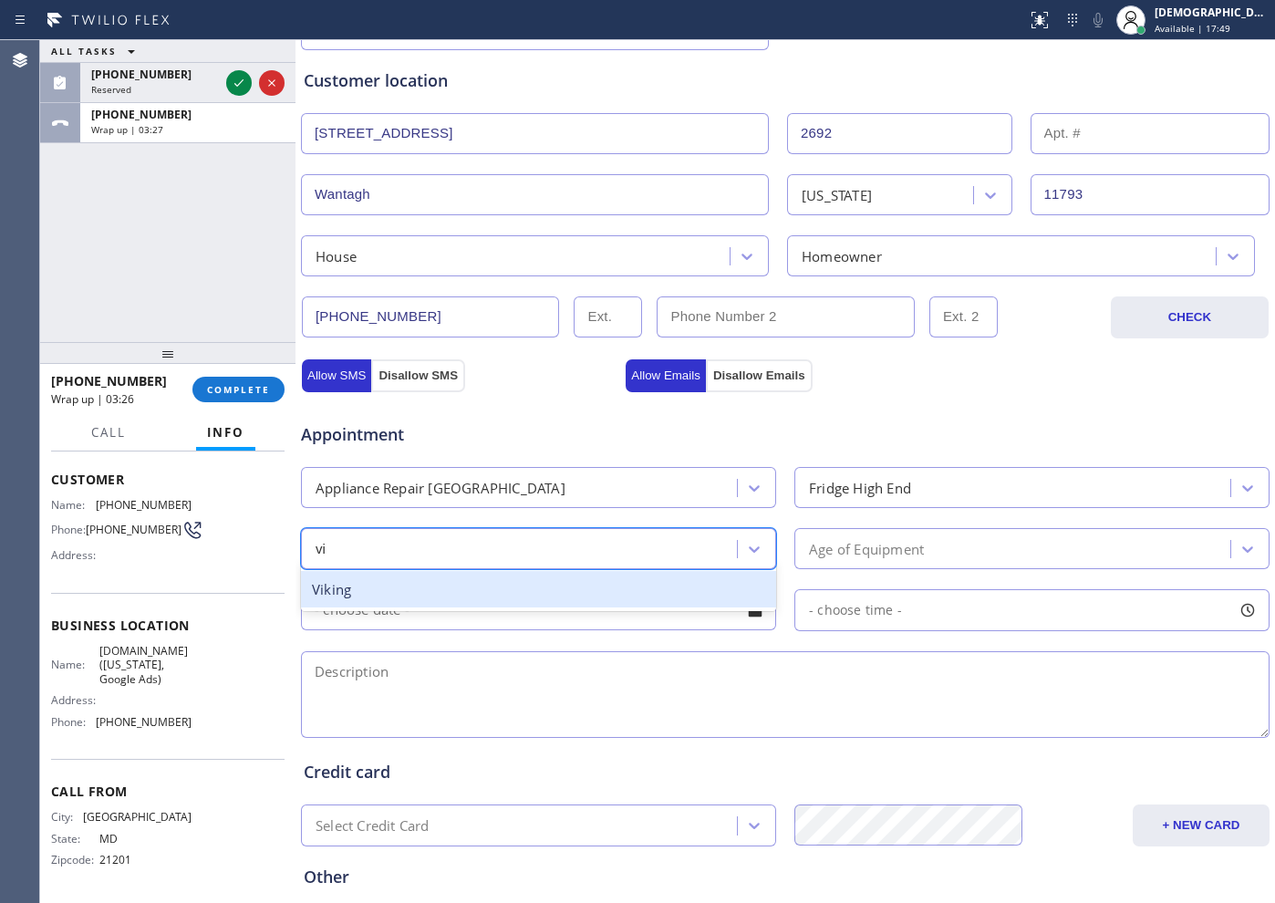
type input "vik"
click at [627, 595] on div "Viking" at bounding box center [538, 589] width 475 height 37
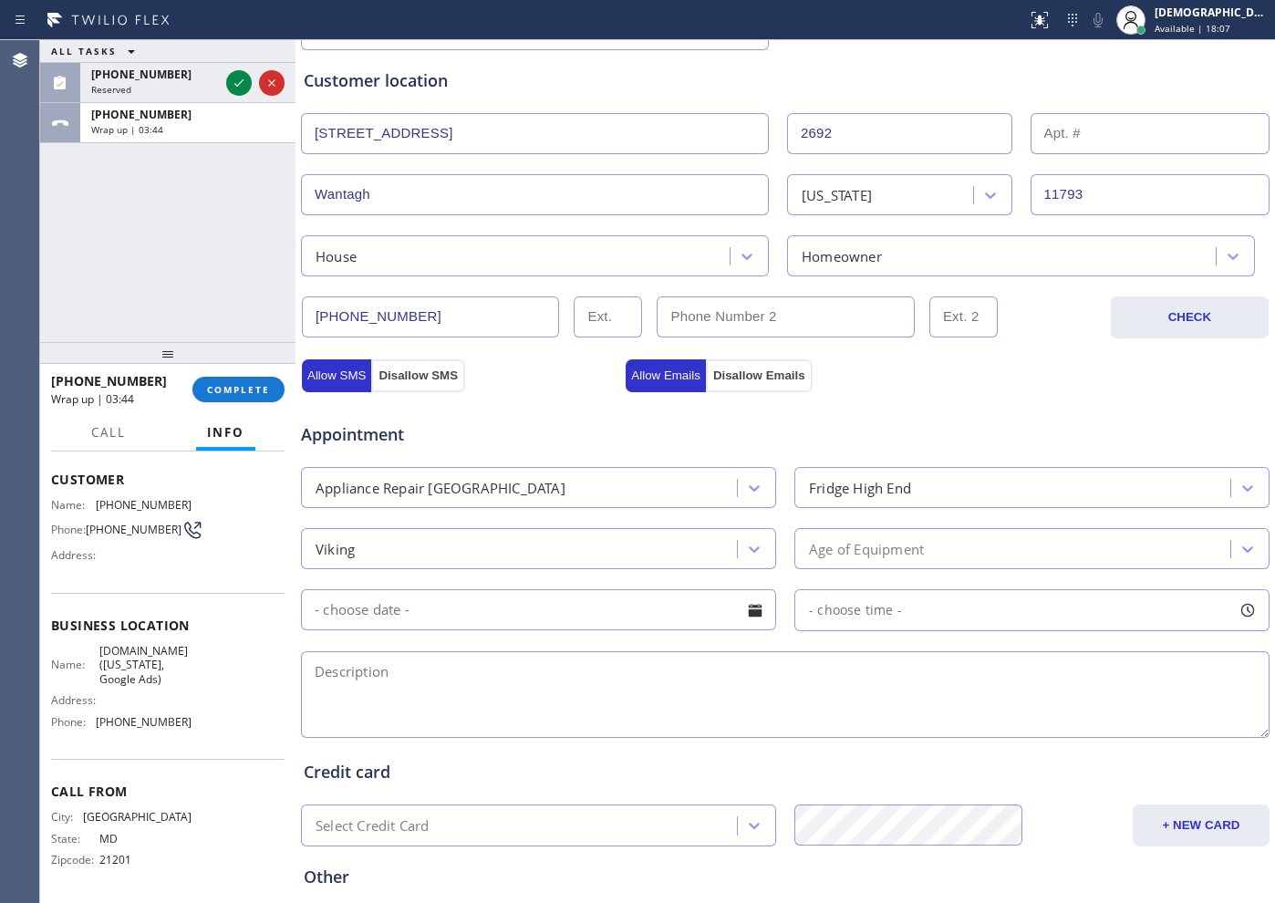
click at [888, 551] on div "Age of Equipment" at bounding box center [866, 548] width 115 height 21
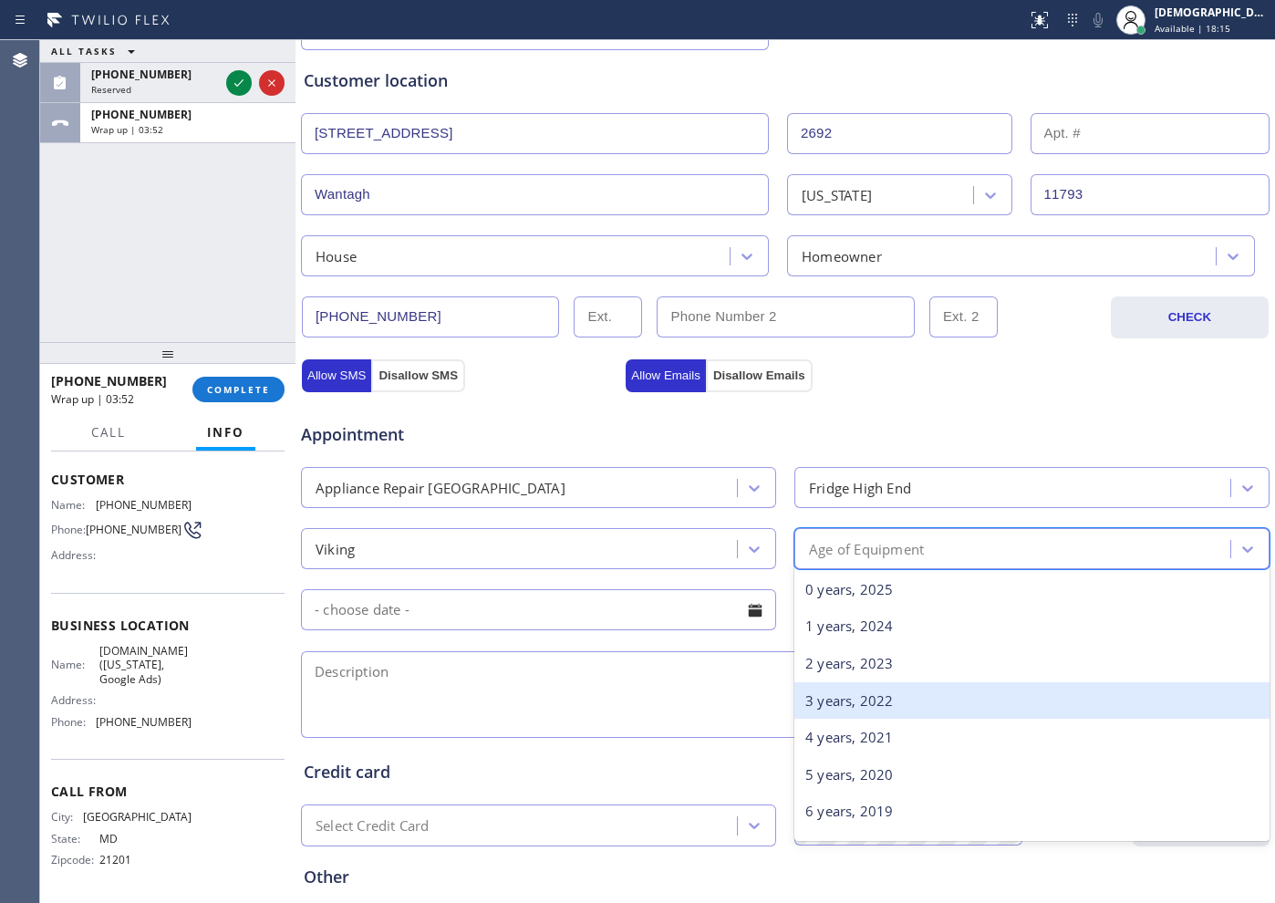
click at [890, 694] on div "3 years, 2022" at bounding box center [1031, 700] width 475 height 37
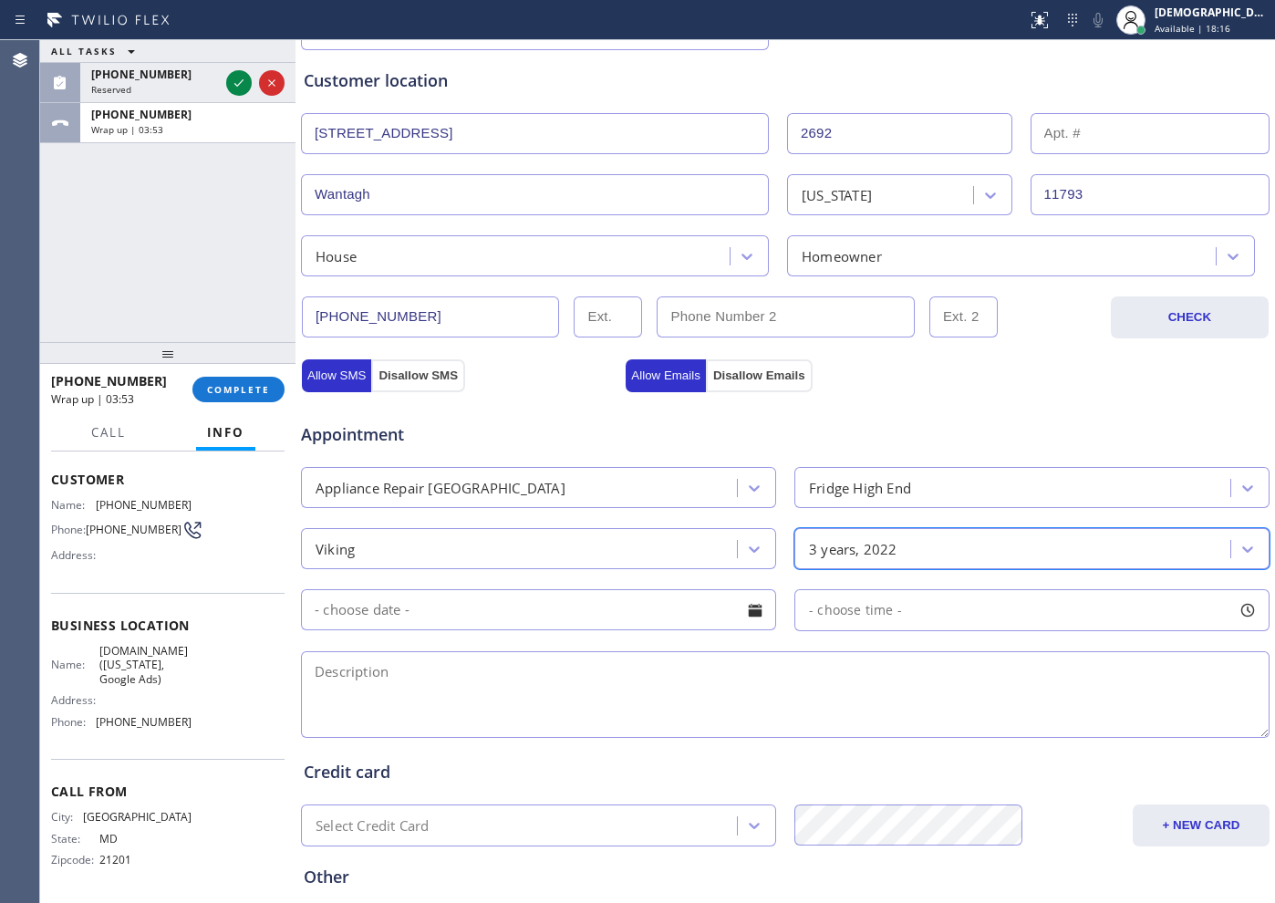
click at [441, 615] on input "text" at bounding box center [538, 609] width 475 height 41
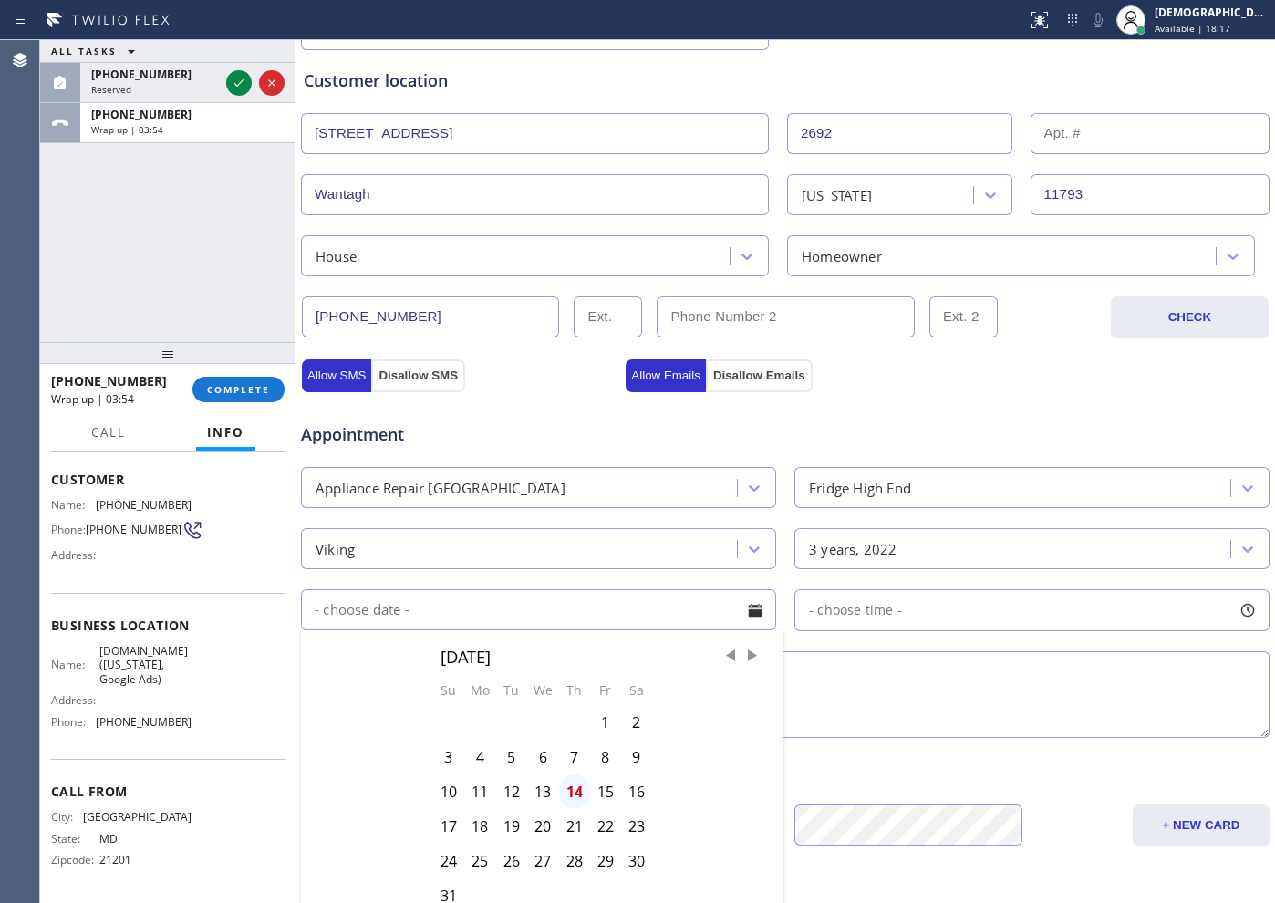
click at [565, 721] on div "14" at bounding box center [574, 791] width 31 height 35
type input "[DATE]"
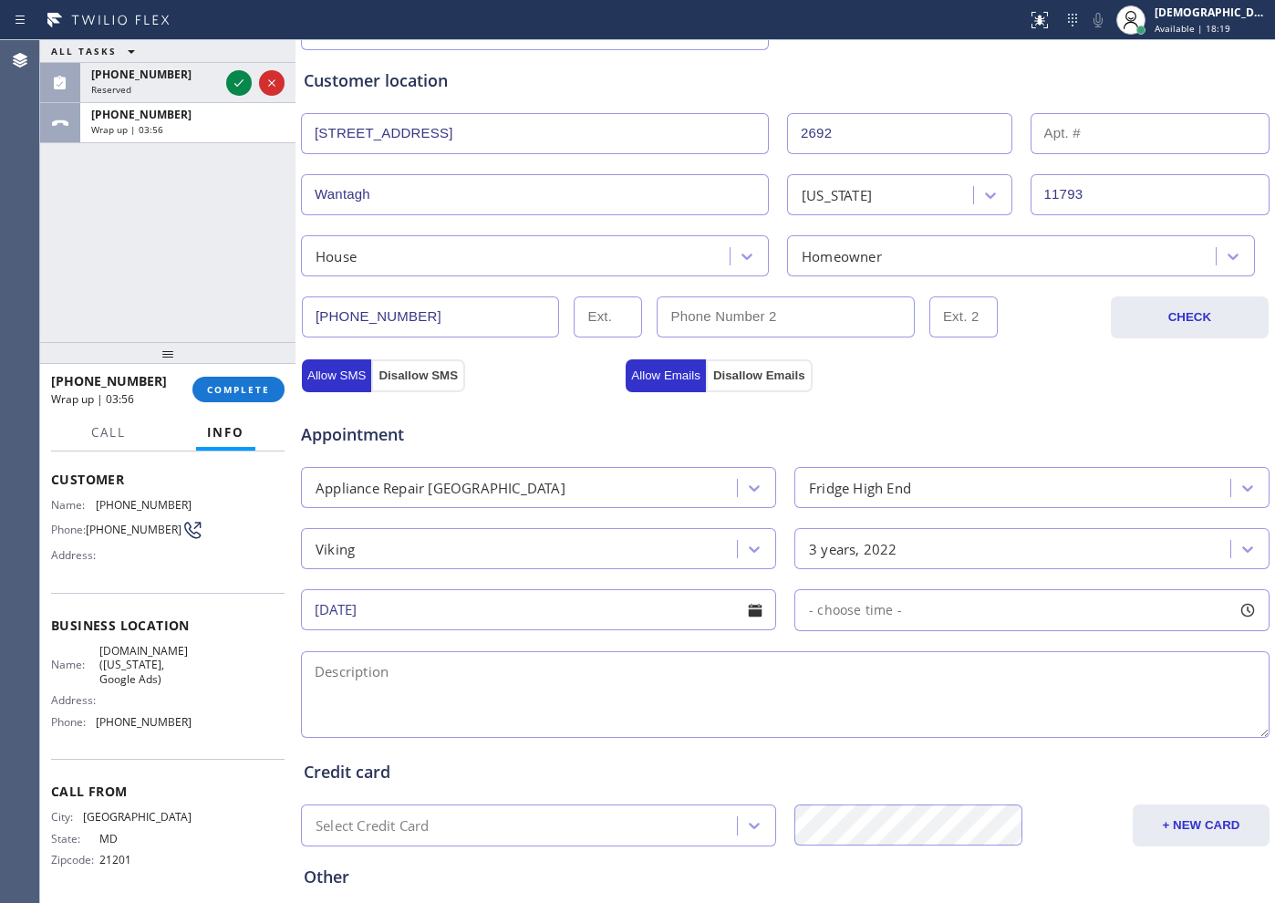
click at [903, 607] on div "- choose time -" at bounding box center [1031, 610] width 475 height 42
drag, startPoint x: 810, startPoint y: 714, endPoint x: 1073, endPoint y: 728, distance: 263.0
click at [1019, 721] on div at bounding box center [1084, 721] width 22 height 38
drag, startPoint x: 801, startPoint y: 709, endPoint x: 973, endPoint y: 720, distance: 172.7
click at [973, 720] on div at bounding box center [982, 721] width 22 height 38
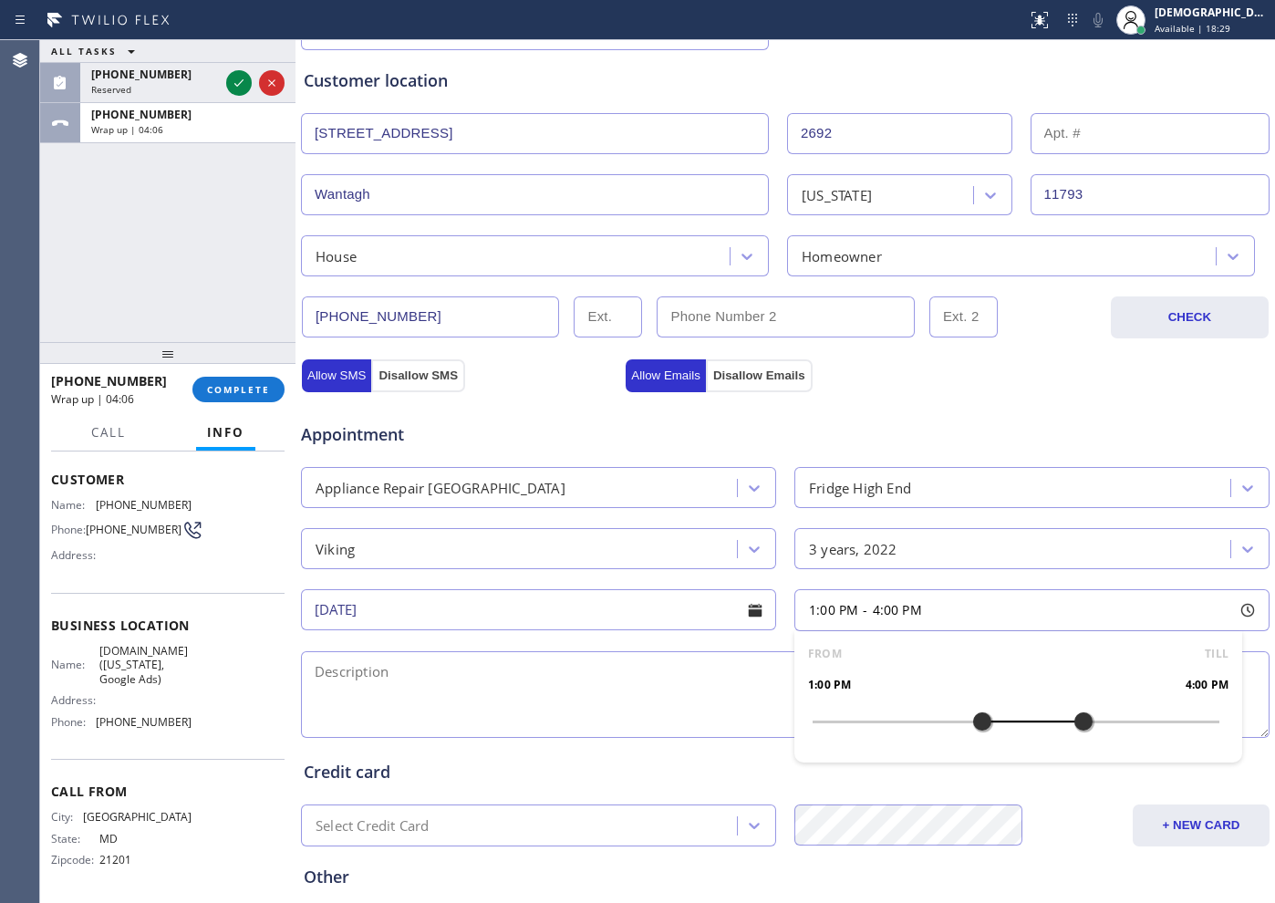
click at [645, 694] on textarea at bounding box center [785, 694] width 969 height 87
click at [540, 686] on textarea "1-4 / $" at bounding box center [785, 694] width 969 height 87
click at [618, 678] on textarea "1-4 / $129 /" at bounding box center [785, 694] width 969 height 87
paste textarea "viking fridge / the freezer part is not working, it wont get cold / 3 years / /…"
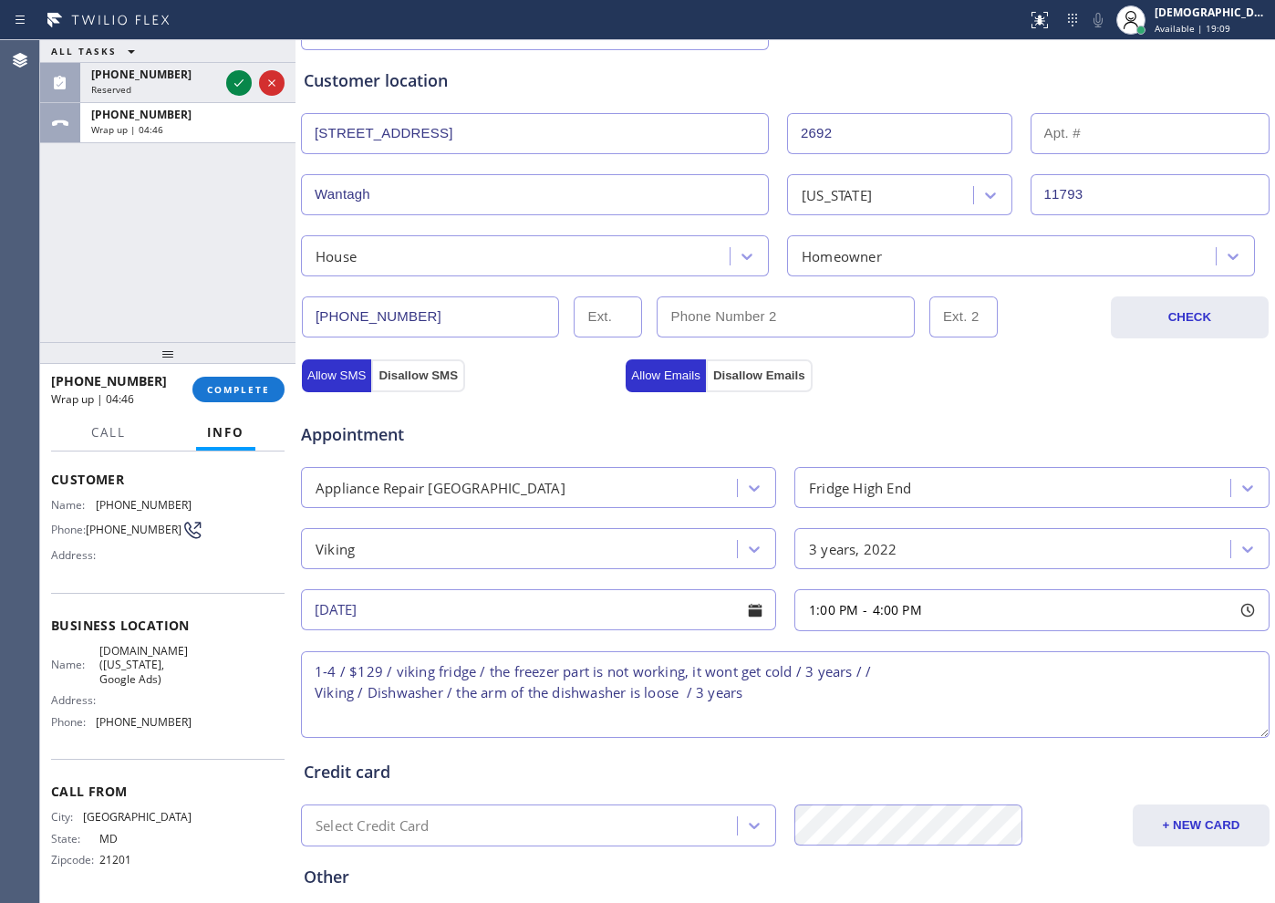
drag, startPoint x: 311, startPoint y: 695, endPoint x: 387, endPoint y: 783, distance: 115.7
click at [312, 694] on textarea "1-4 / $129 / viking fridge / the freezer part is not working, it wont get cold …" at bounding box center [785, 694] width 969 height 87
click at [455, 707] on textarea "1-4 / $129 / viking fridge / the freezer part is not working, it wont get cold …" at bounding box center [785, 694] width 969 height 87
click at [465, 698] on textarea "1-4 / $129 / viking fridge / the freezer part is not working, it wont get cold …" at bounding box center [785, 694] width 969 height 87
click at [512, 706] on textarea "1-4 / $129 / Viking fridge / the freezer part is not working, it wont get cold …" at bounding box center [785, 694] width 969 height 87
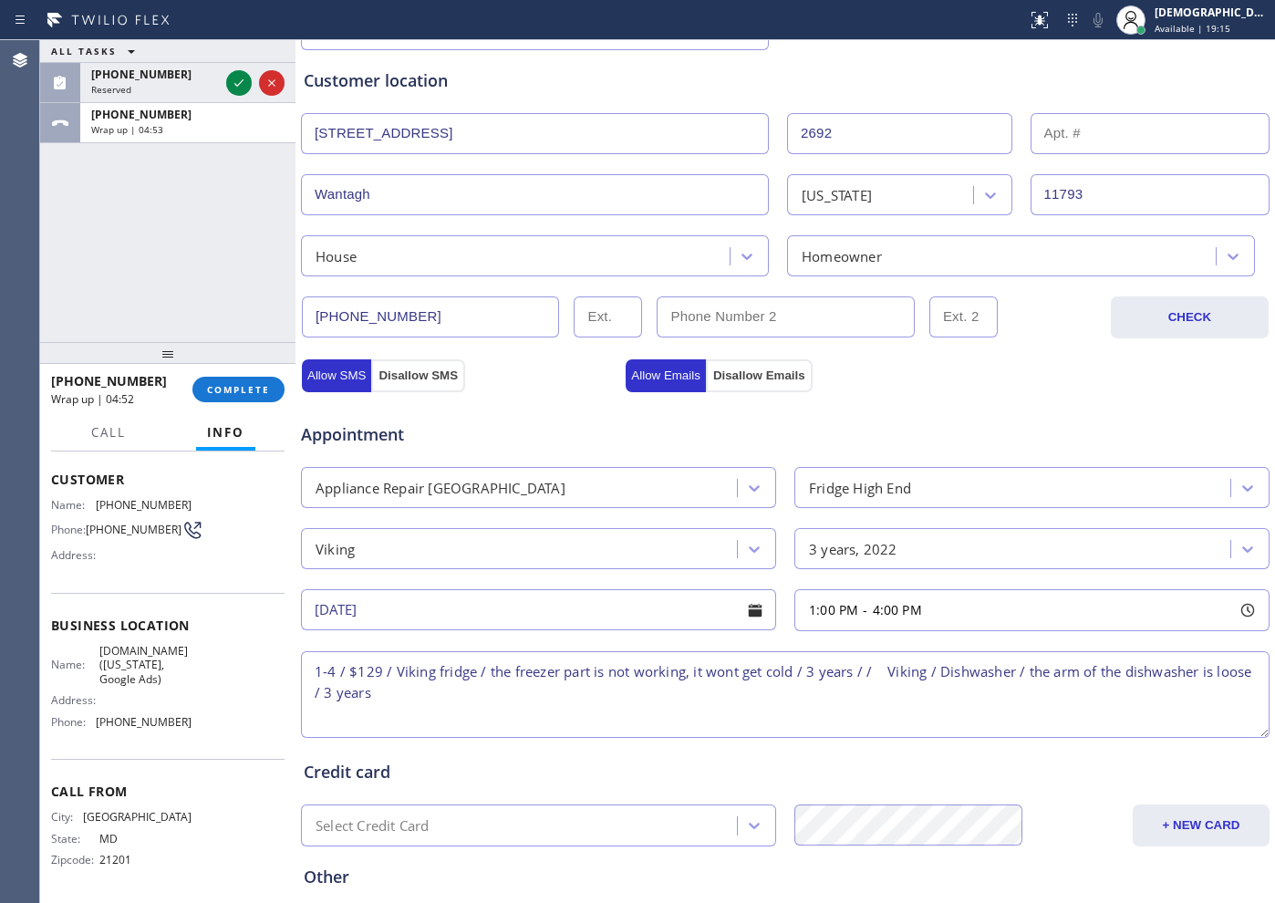
click at [511, 689] on textarea "1-4 / $129 / Viking fridge / the freezer part is not working, it wont get cold …" at bounding box center [785, 694] width 969 height 87
click at [542, 693] on textarea "1-4 / $129 / Viking fridge / the freezer part is not working, it wont get cold …" at bounding box center [785, 694] width 969 height 87
paste textarea "2692 Riverside DrWantagh, NY 11793"
click at [625, 691] on textarea "1-4 / $129 / Viking fridge / the freezer part is not working, it wont get cold …" at bounding box center [785, 694] width 969 height 87
click at [770, 685] on textarea "1-4 / $129 / Viking fridge / the freezer part is not working, it wont get cold …" at bounding box center [785, 694] width 969 height 87
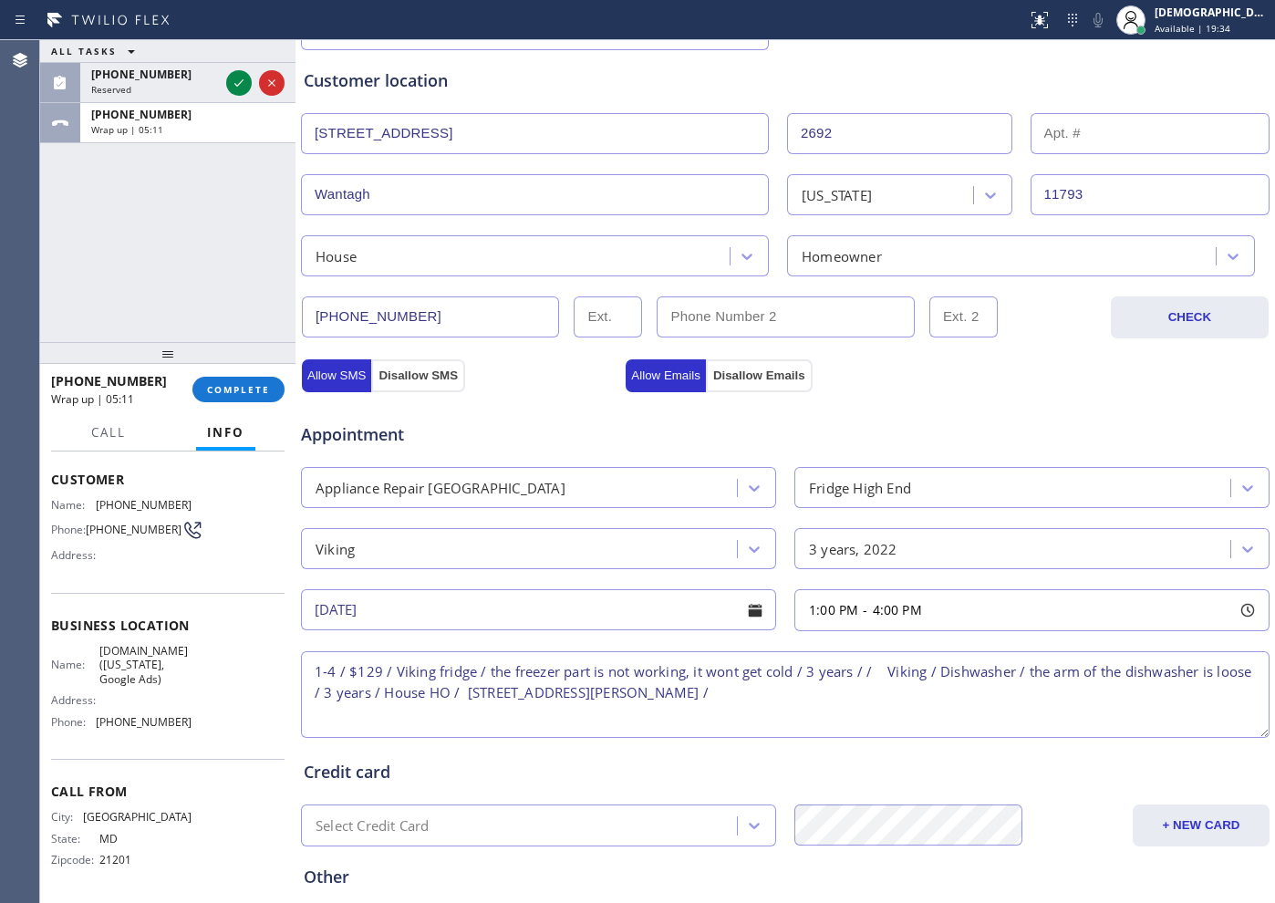
click at [971, 693] on textarea "1-4 / $129 / Viking fridge / the freezer part is not working, it wont get cold …" at bounding box center [785, 694] width 969 height 87
paste textarea "Please call customer 30 minutes prior to arrival"
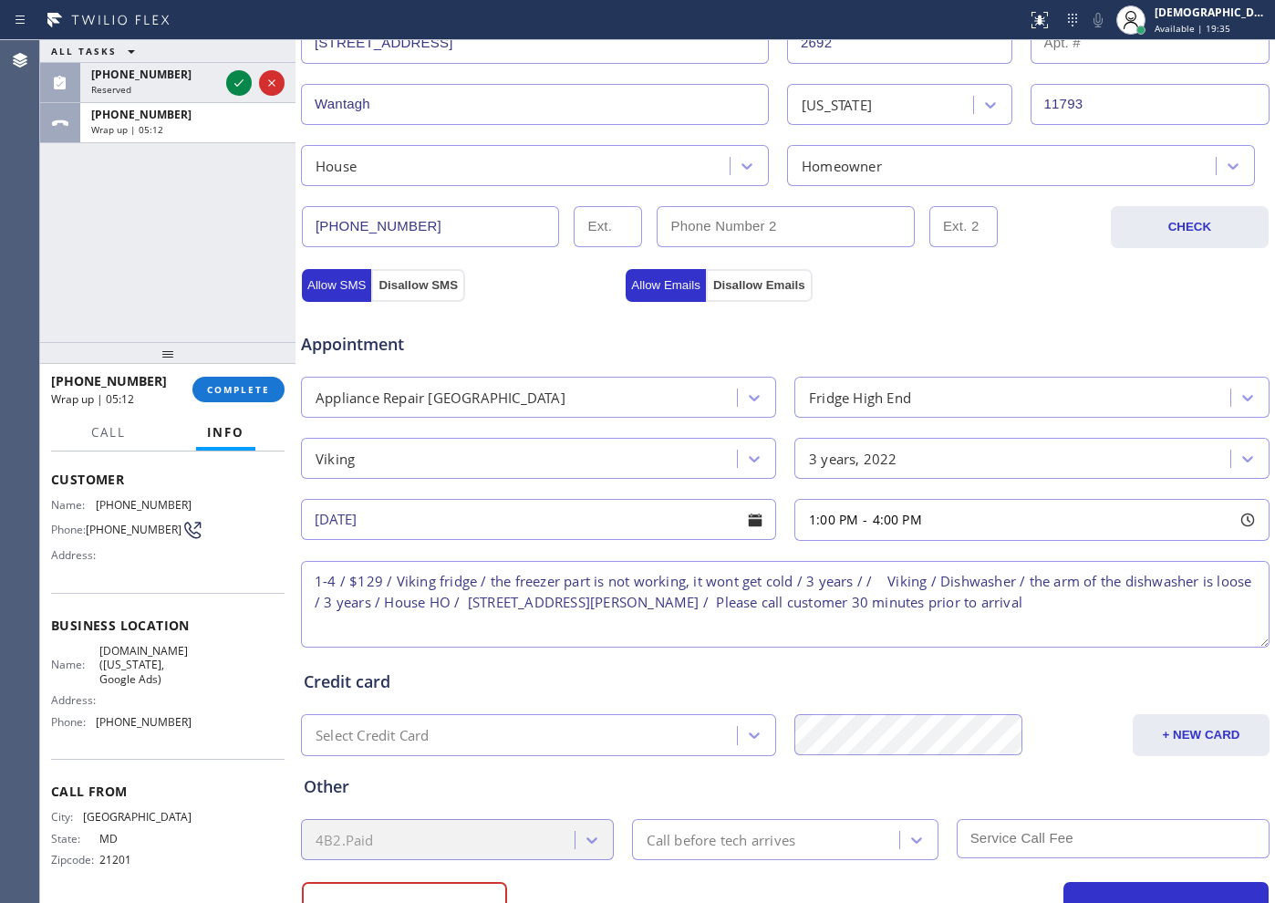
scroll to position [511, 0]
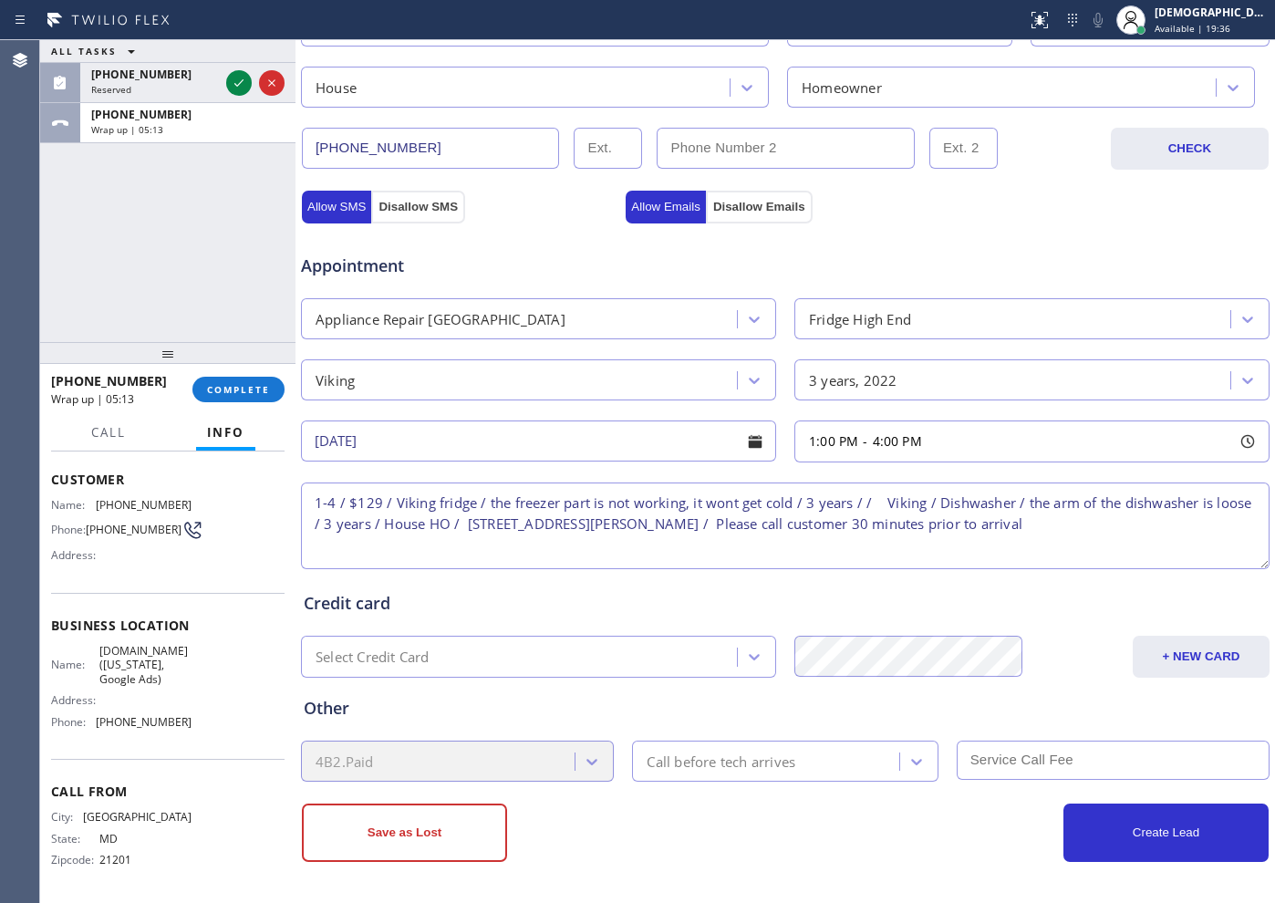
type textarea "1-4 / $129 / Viking fridge / the freezer part is not working, it wont get cold …"
click at [711, 721] on div "Call before tech arrives" at bounding box center [721, 761] width 149 height 21
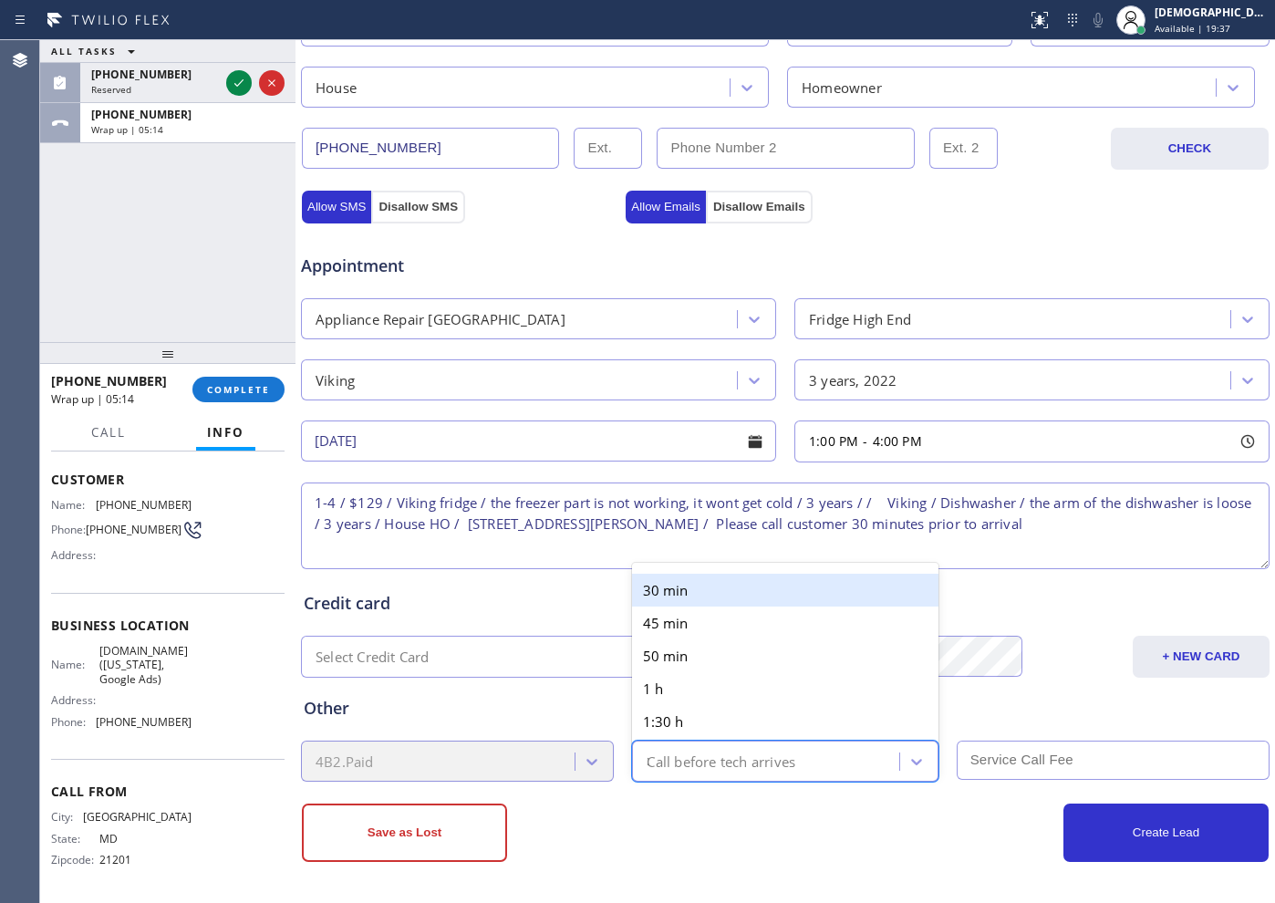
type input "30"
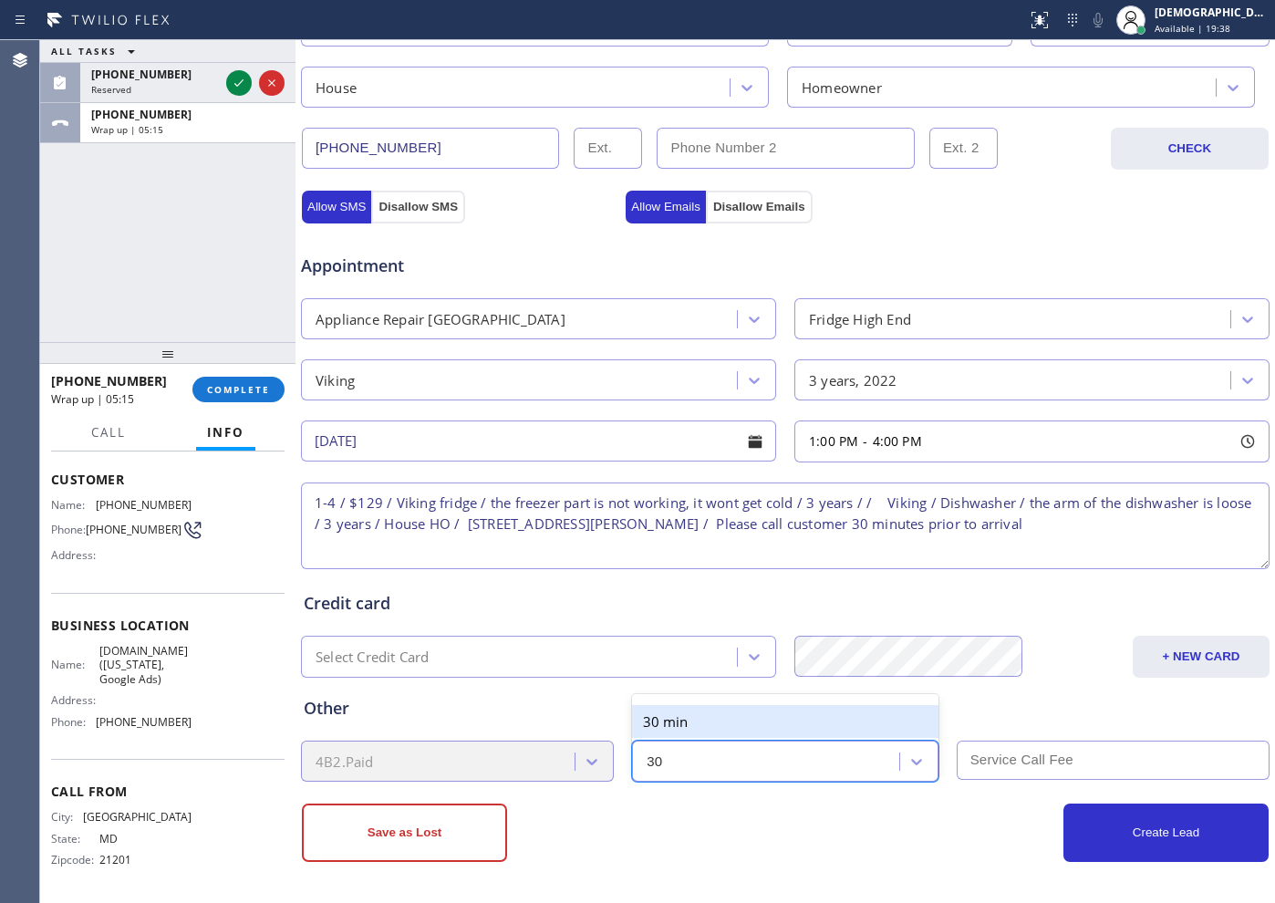
click at [684, 710] on div "30 min" at bounding box center [785, 721] width 306 height 33
click at [979, 721] on input "text" at bounding box center [1113, 760] width 313 height 39
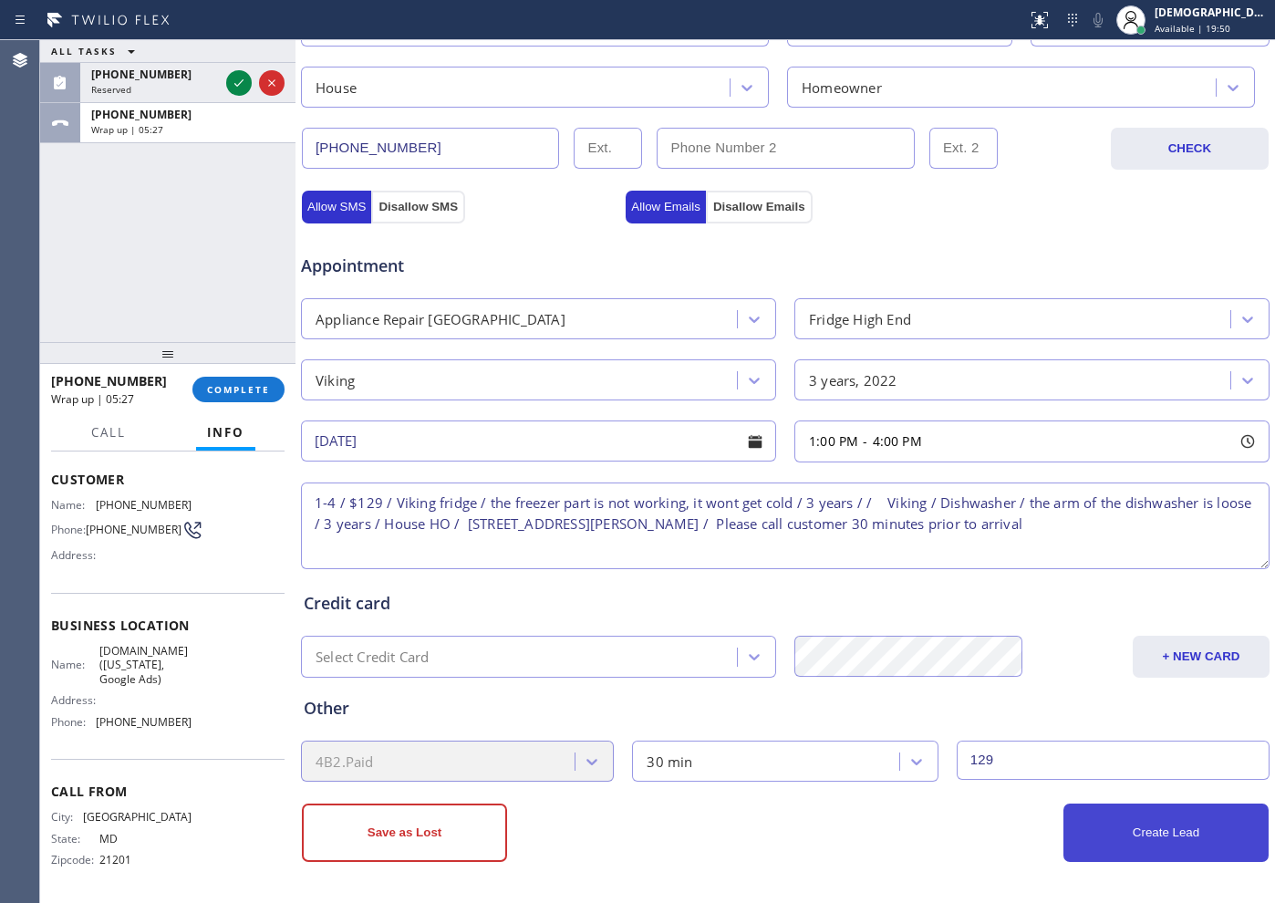
type input "129"
click at [1019, 721] on button "Create Lead" at bounding box center [1165, 832] width 205 height 58
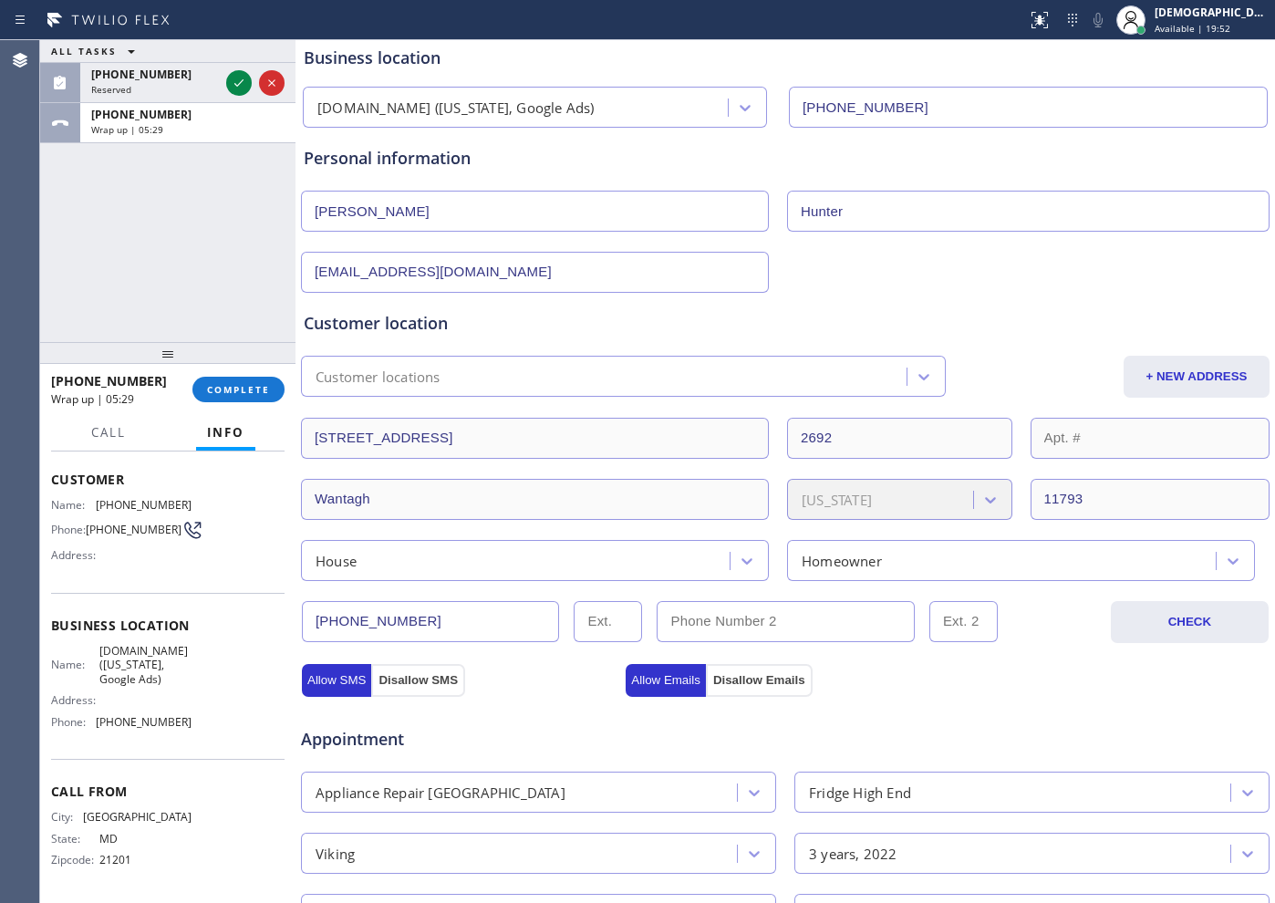
scroll to position [0, 0]
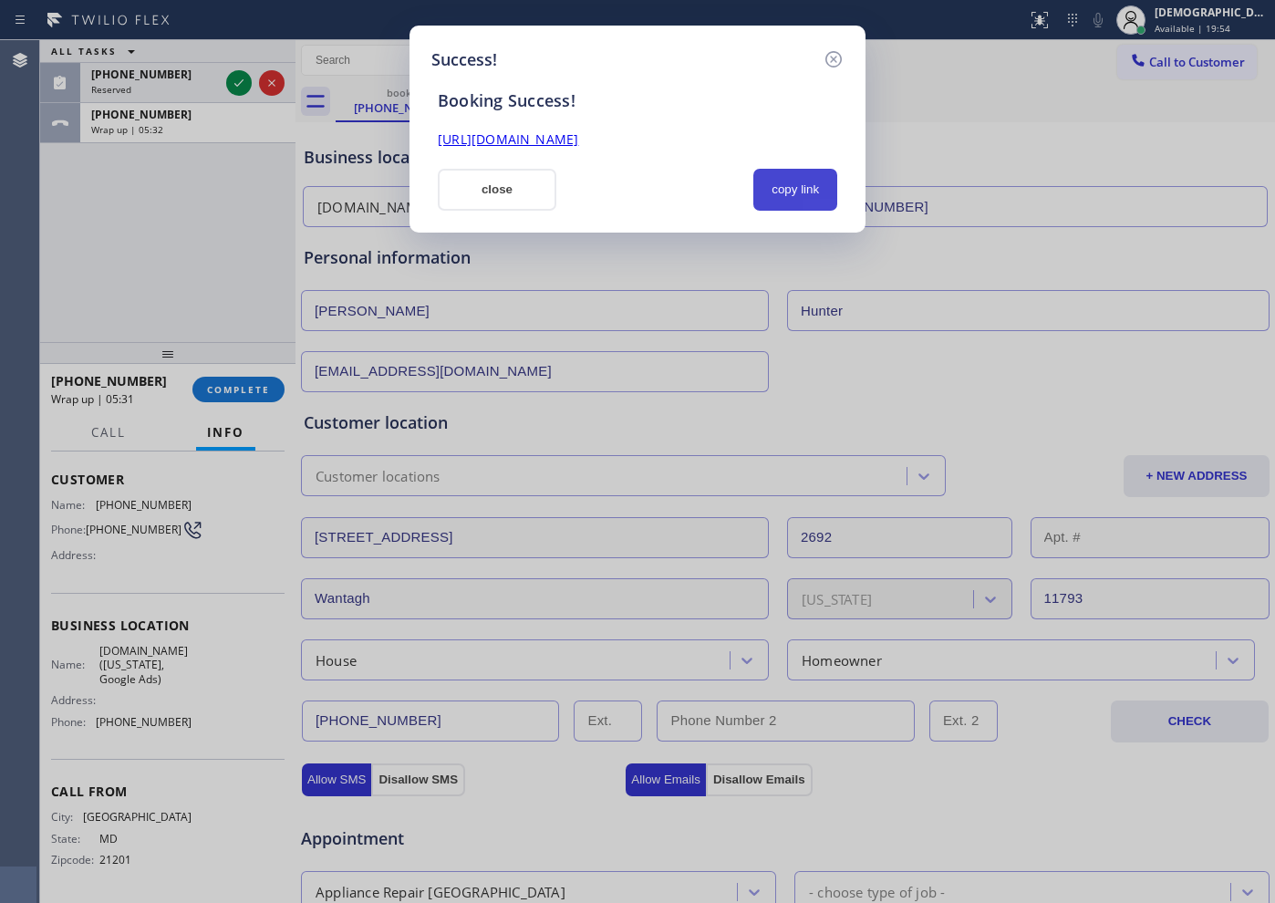
click at [833, 195] on button "copy link" at bounding box center [795, 190] width 84 height 42
click at [578, 139] on link "https://erp.apollosoft.co/customer/757180#portlet_lead" at bounding box center [508, 138] width 140 height 17
click at [512, 181] on button "close" at bounding box center [497, 190] width 119 height 42
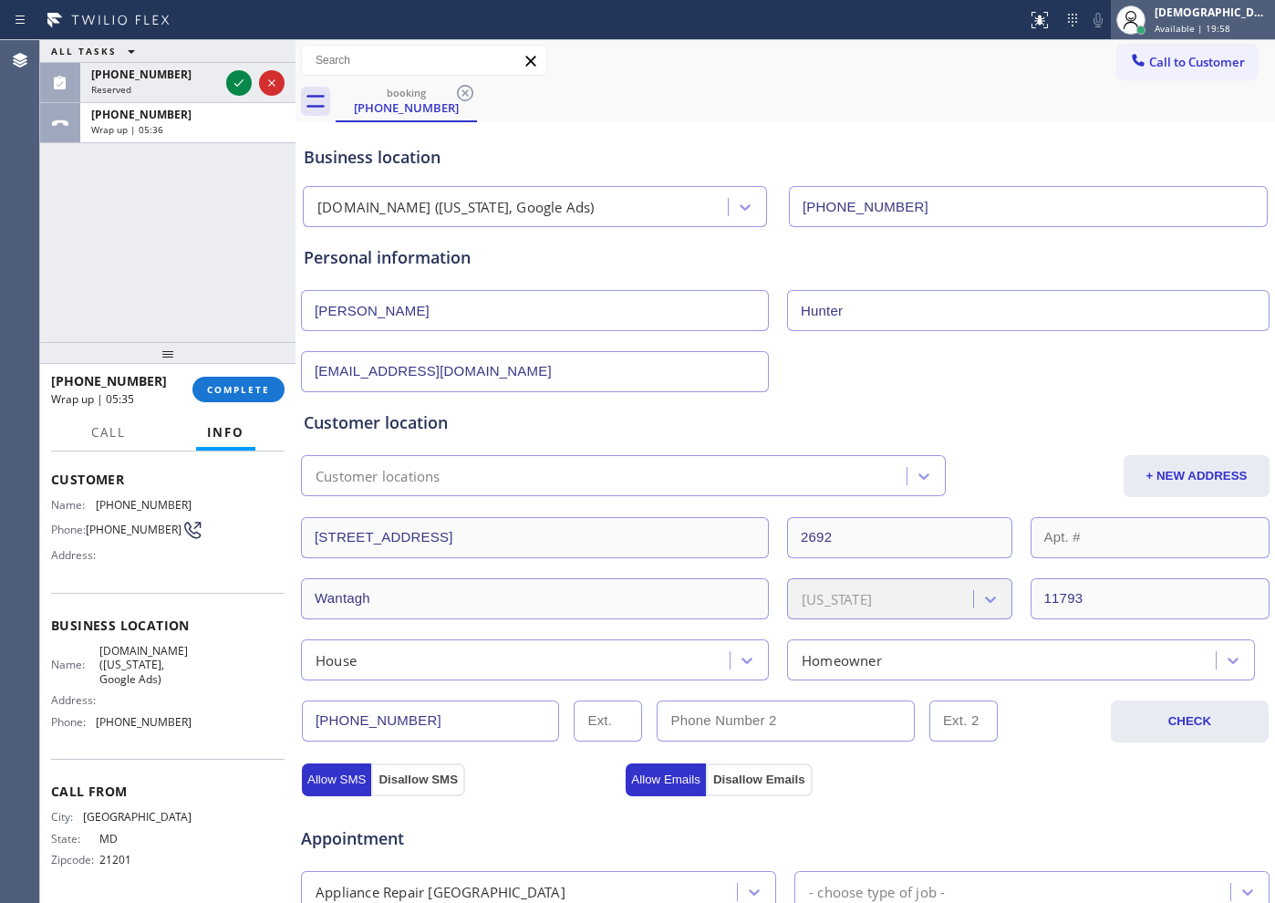
click at [1019, 29] on span "Available | 19:58" at bounding box center [1193, 28] width 76 height 13
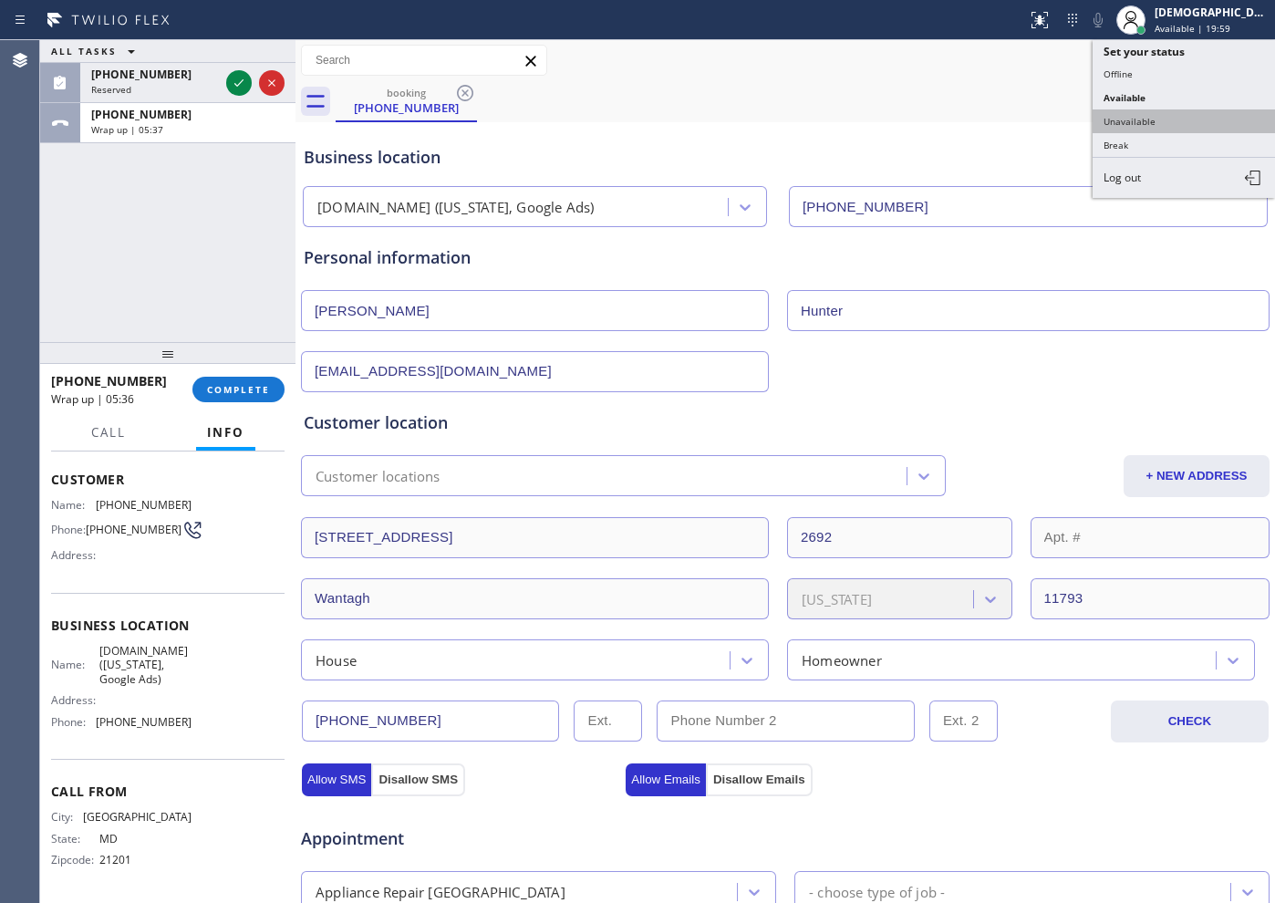
click at [1019, 120] on button "Unavailable" at bounding box center [1184, 121] width 182 height 24
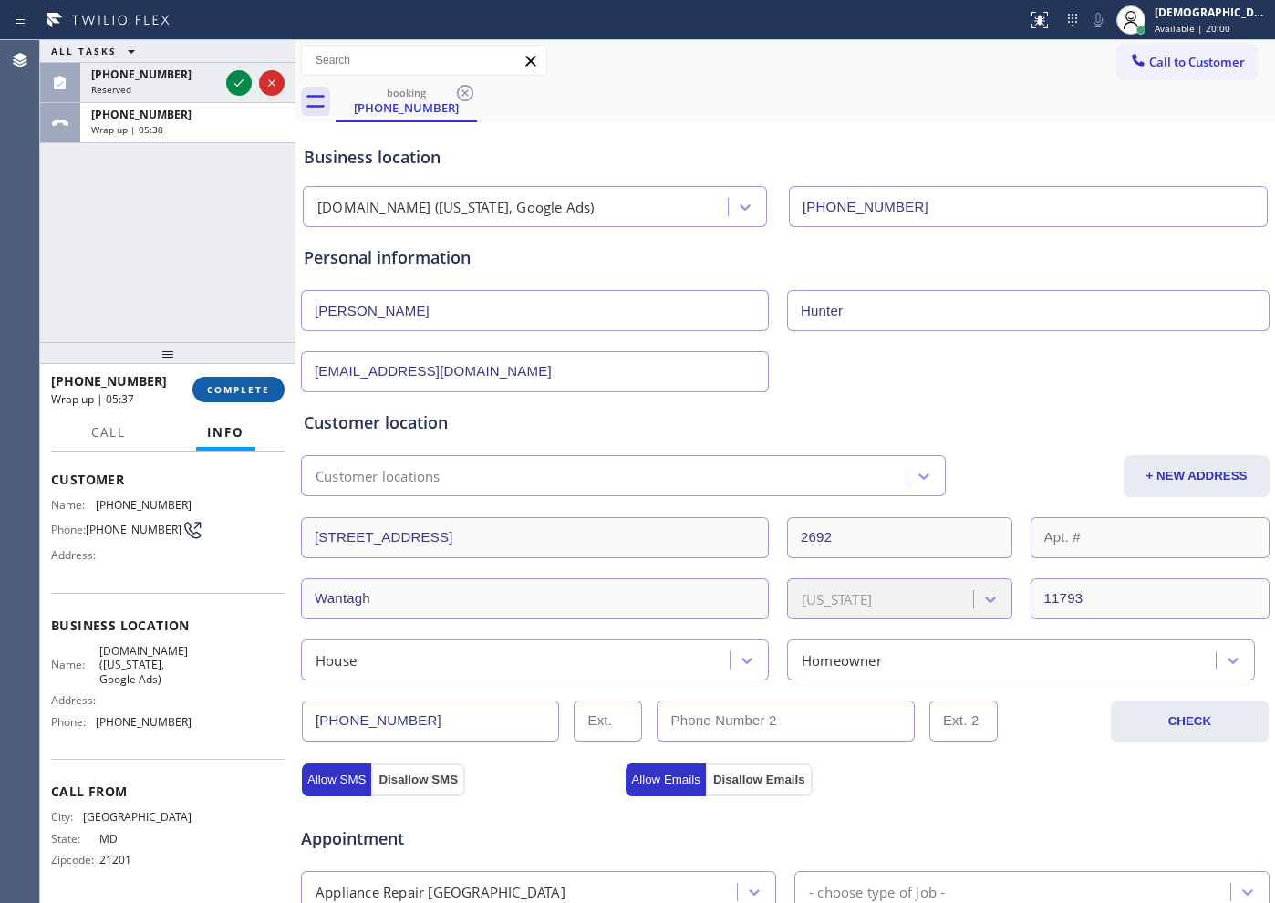
click at [246, 384] on span "COMPLETE" at bounding box center [238, 389] width 63 height 13
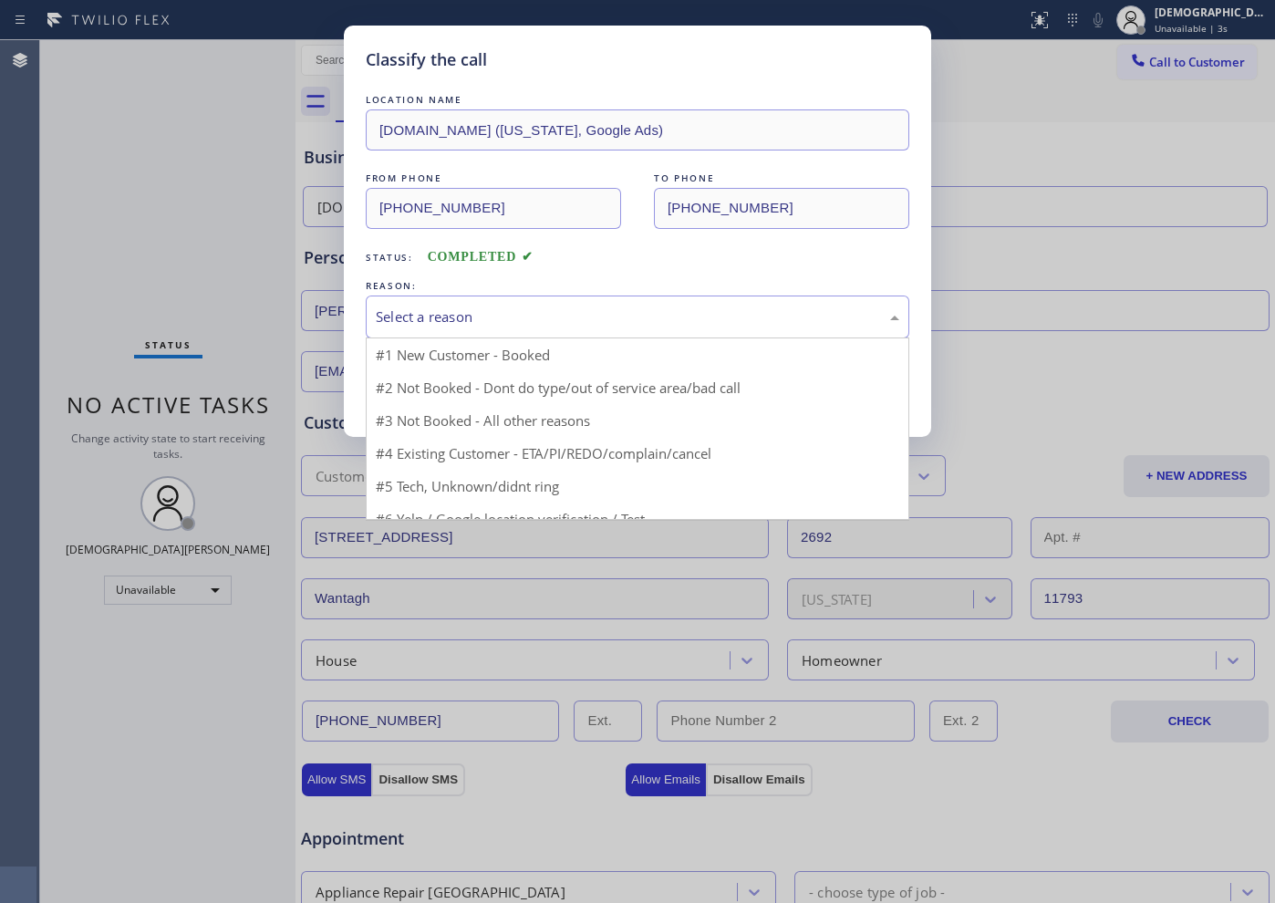
click at [499, 318] on div "Select a reason" at bounding box center [637, 316] width 523 height 21
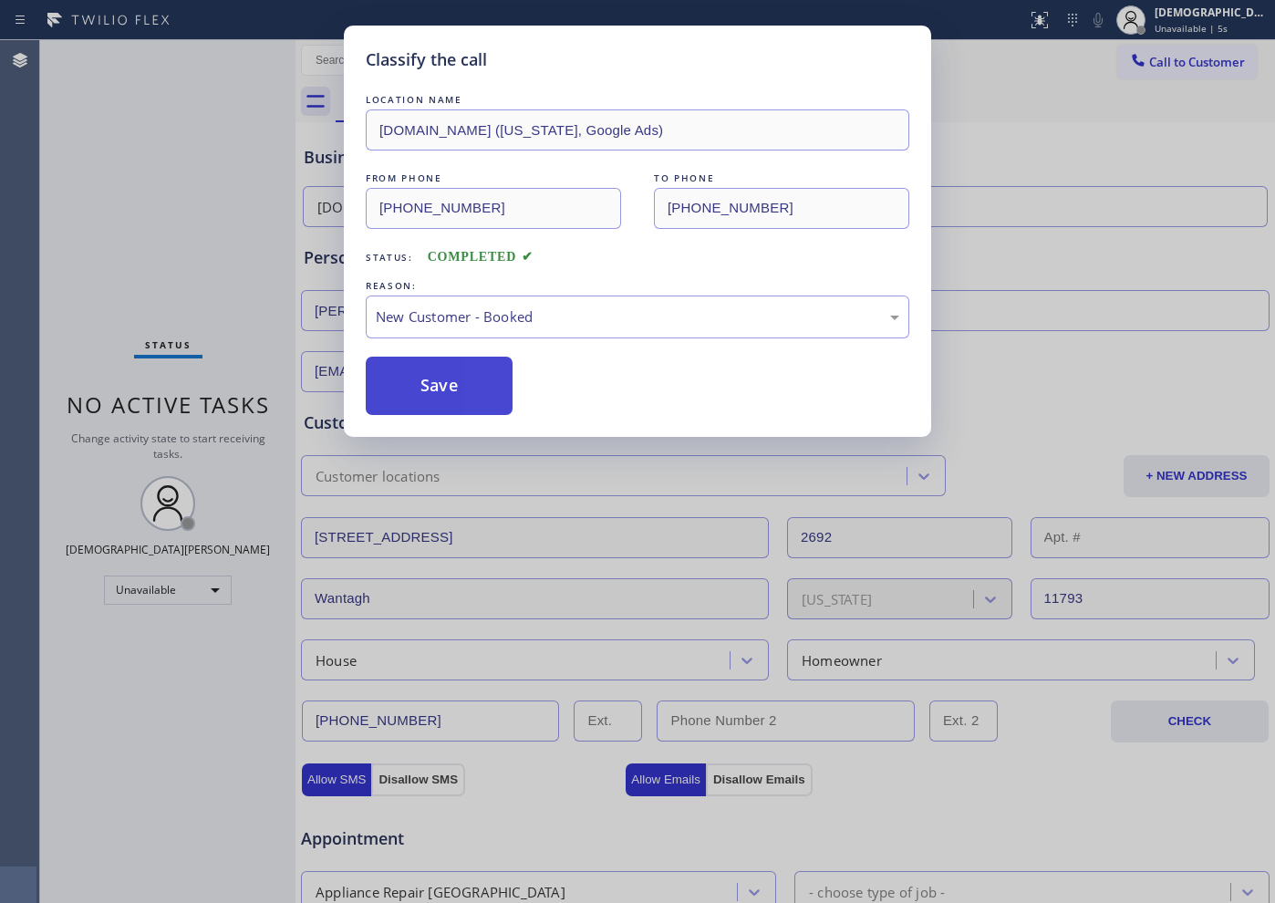
click at [454, 378] on button "Save" at bounding box center [439, 386] width 147 height 58
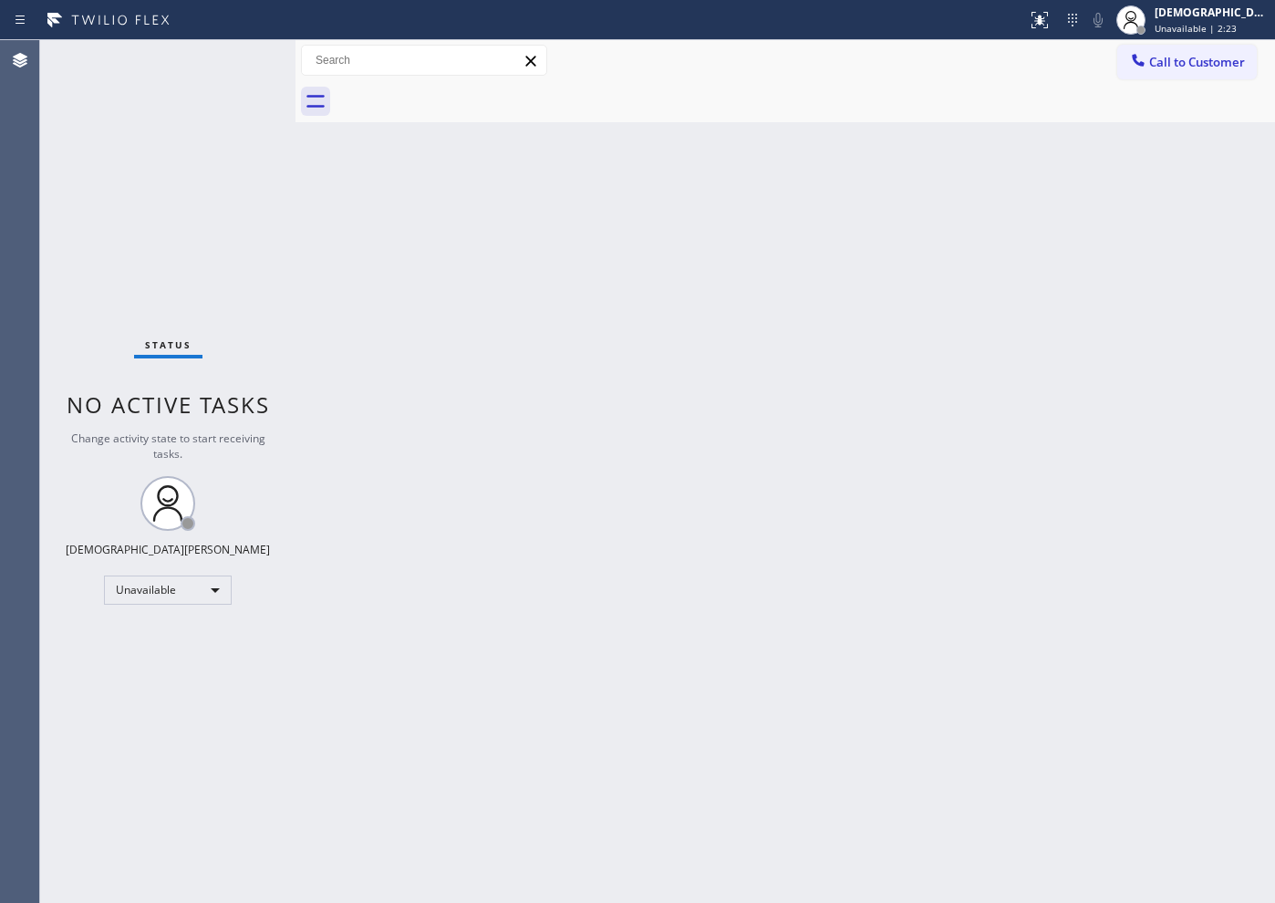
click at [110, 177] on div "Status No active tasks Change activity state to start receiving tasks. [PERSON_…" at bounding box center [167, 471] width 255 height 863
click at [194, 596] on div "Unavailable" at bounding box center [168, 589] width 128 height 29
drag, startPoint x: 157, startPoint y: 638, endPoint x: 414, endPoint y: 711, distance: 267.6
click at [158, 638] on li "Available" at bounding box center [167, 638] width 124 height 22
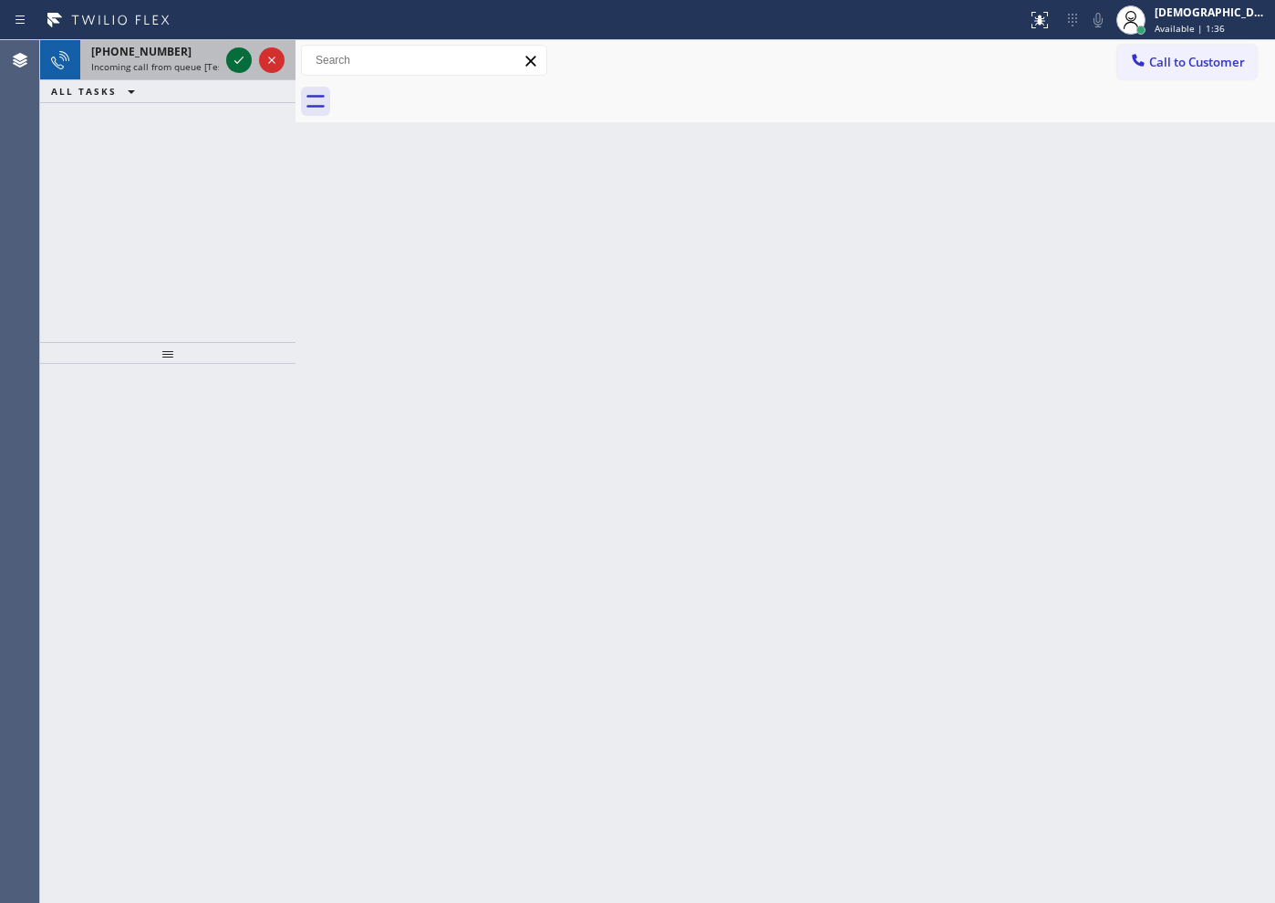
click at [238, 57] on icon at bounding box center [239, 60] width 22 height 22
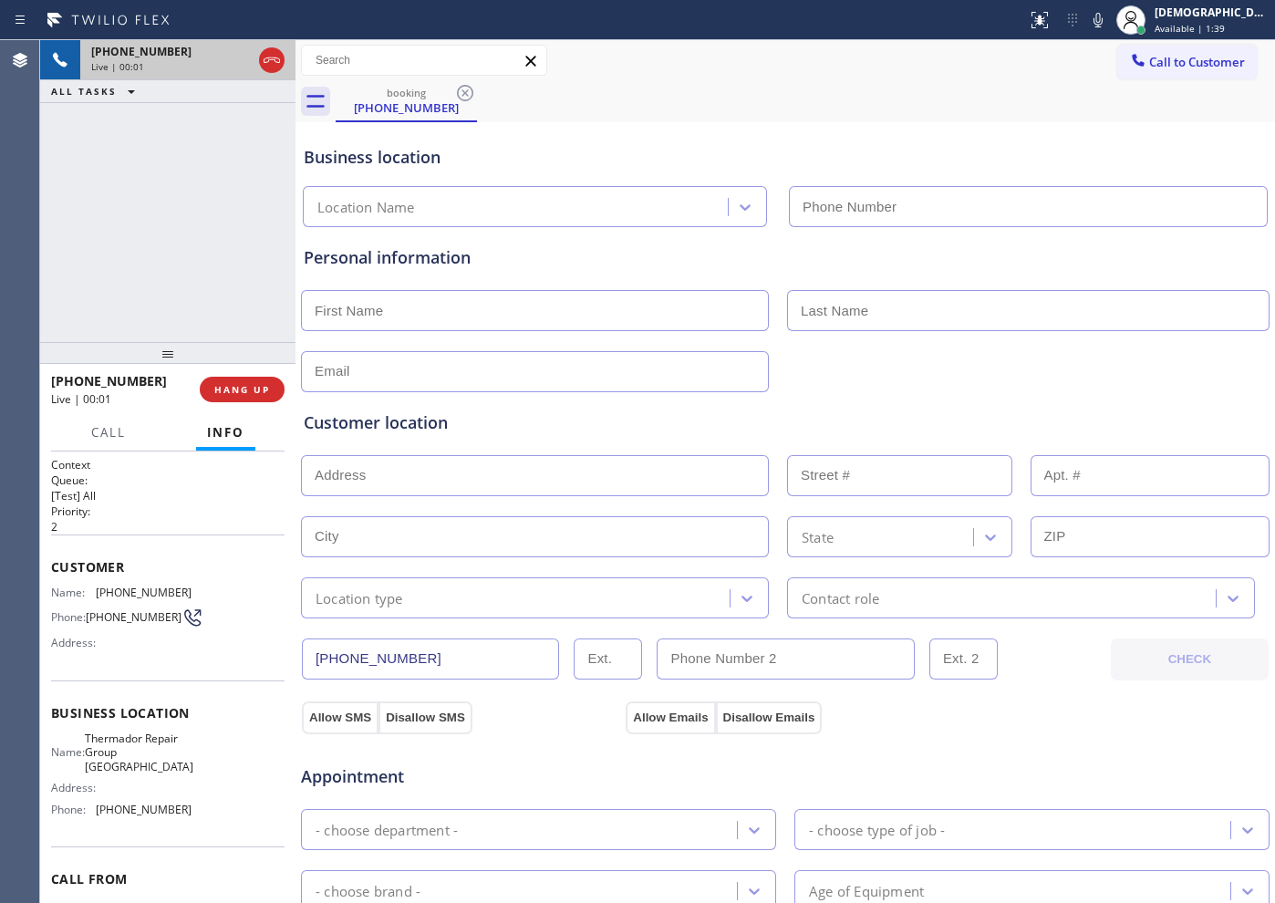
type input "[PHONE_NUMBER]"
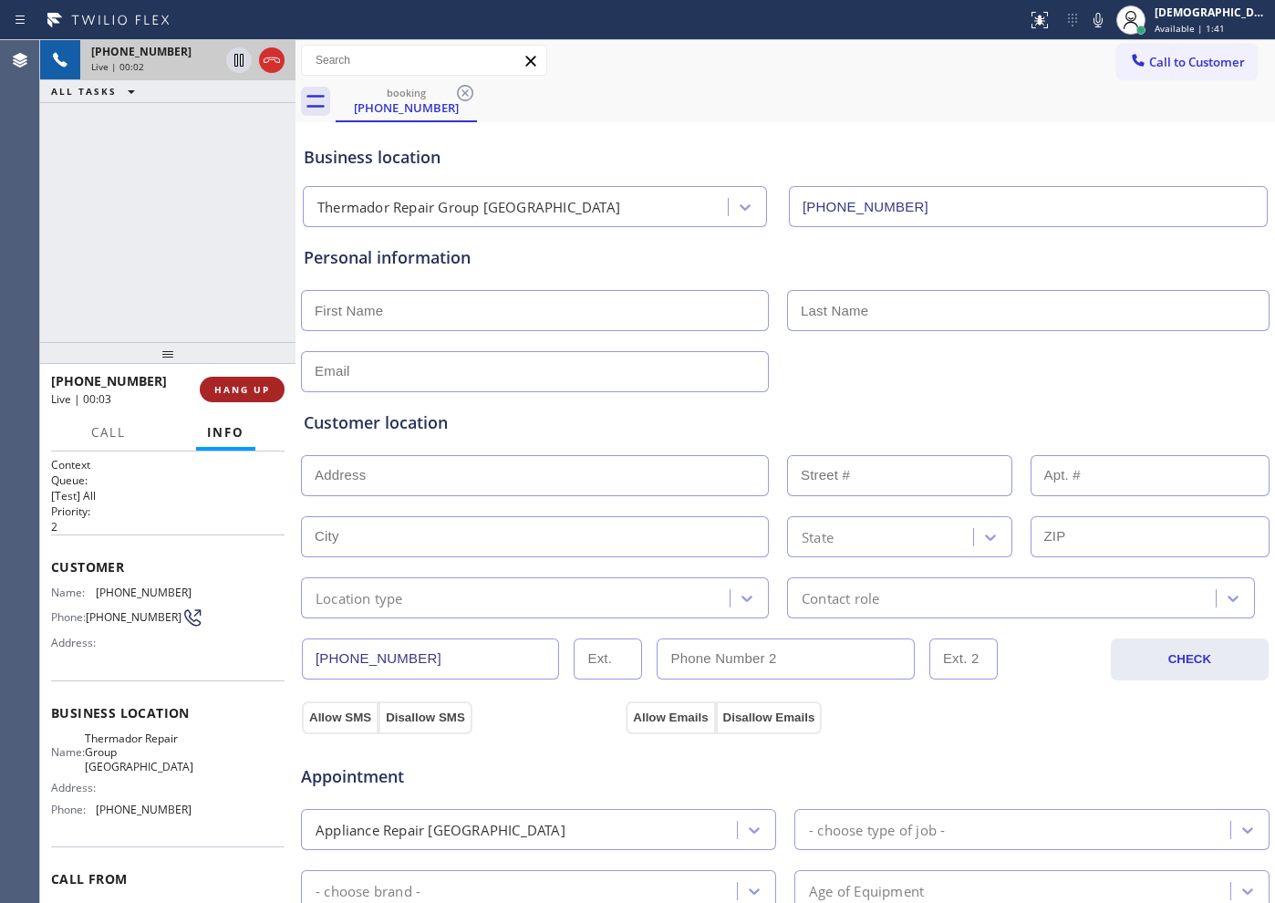
click at [254, 389] on span "HANG UP" at bounding box center [242, 389] width 56 height 13
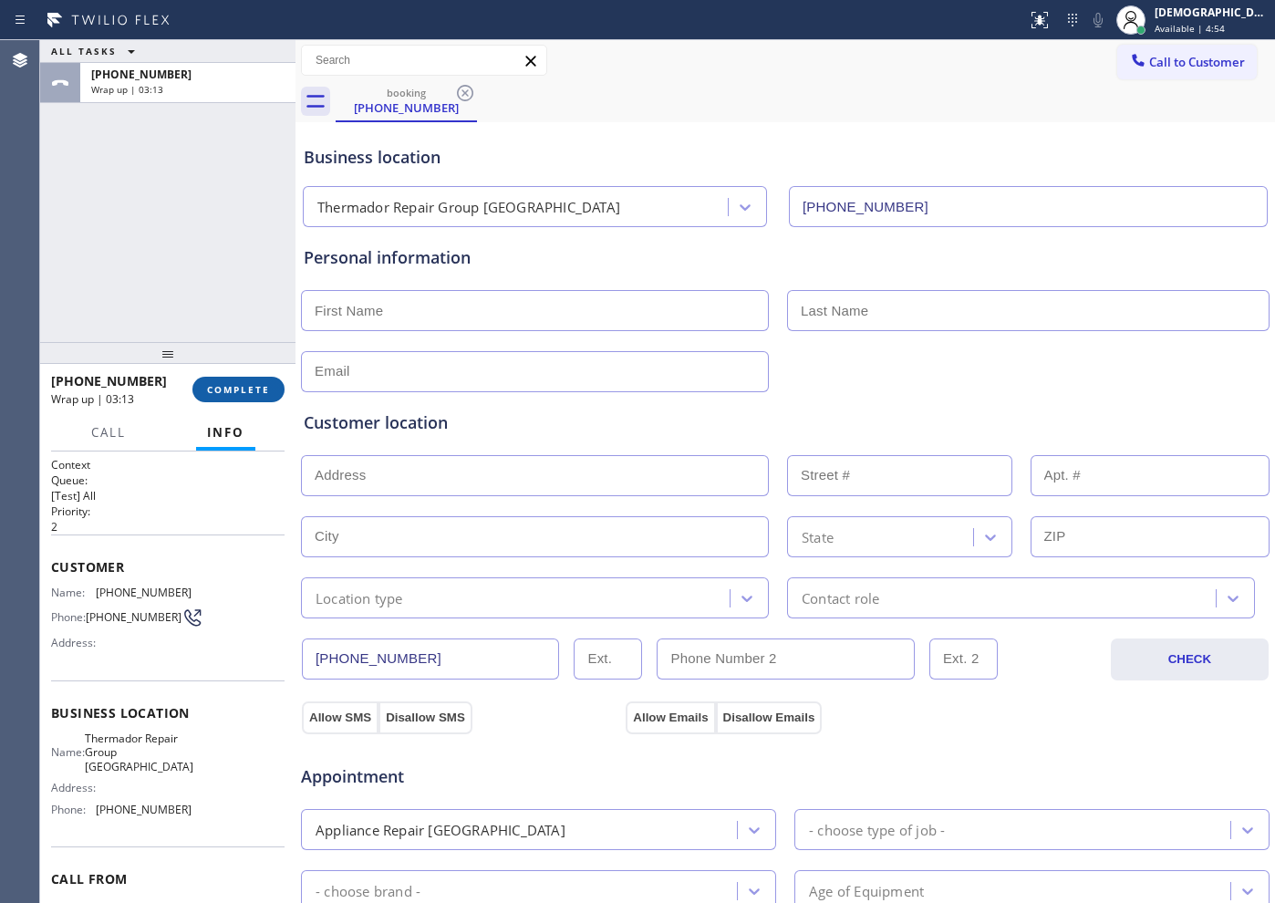
click at [226, 397] on button "COMPLETE" at bounding box center [238, 390] width 92 height 26
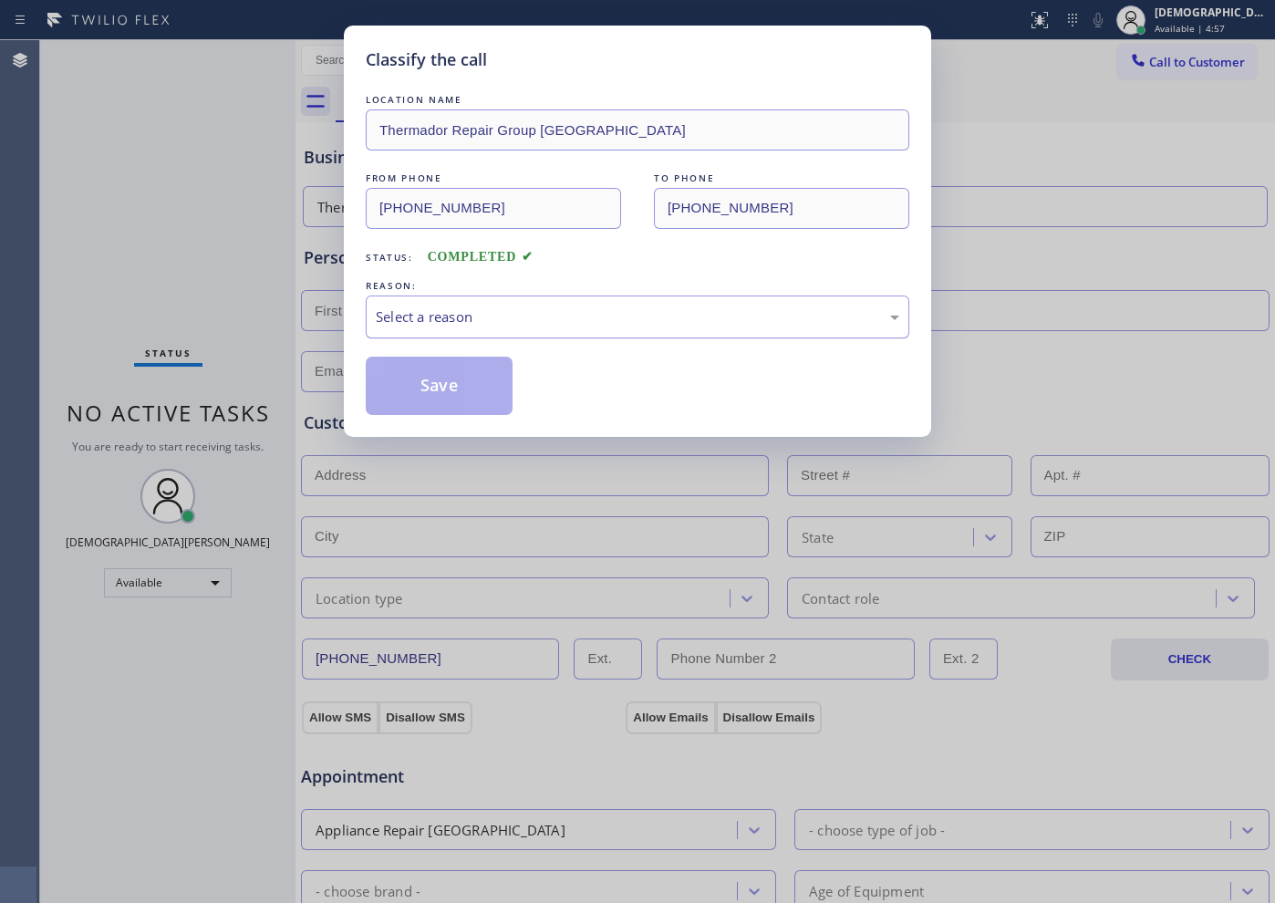
click at [501, 312] on div "Select a reason" at bounding box center [637, 316] width 523 height 21
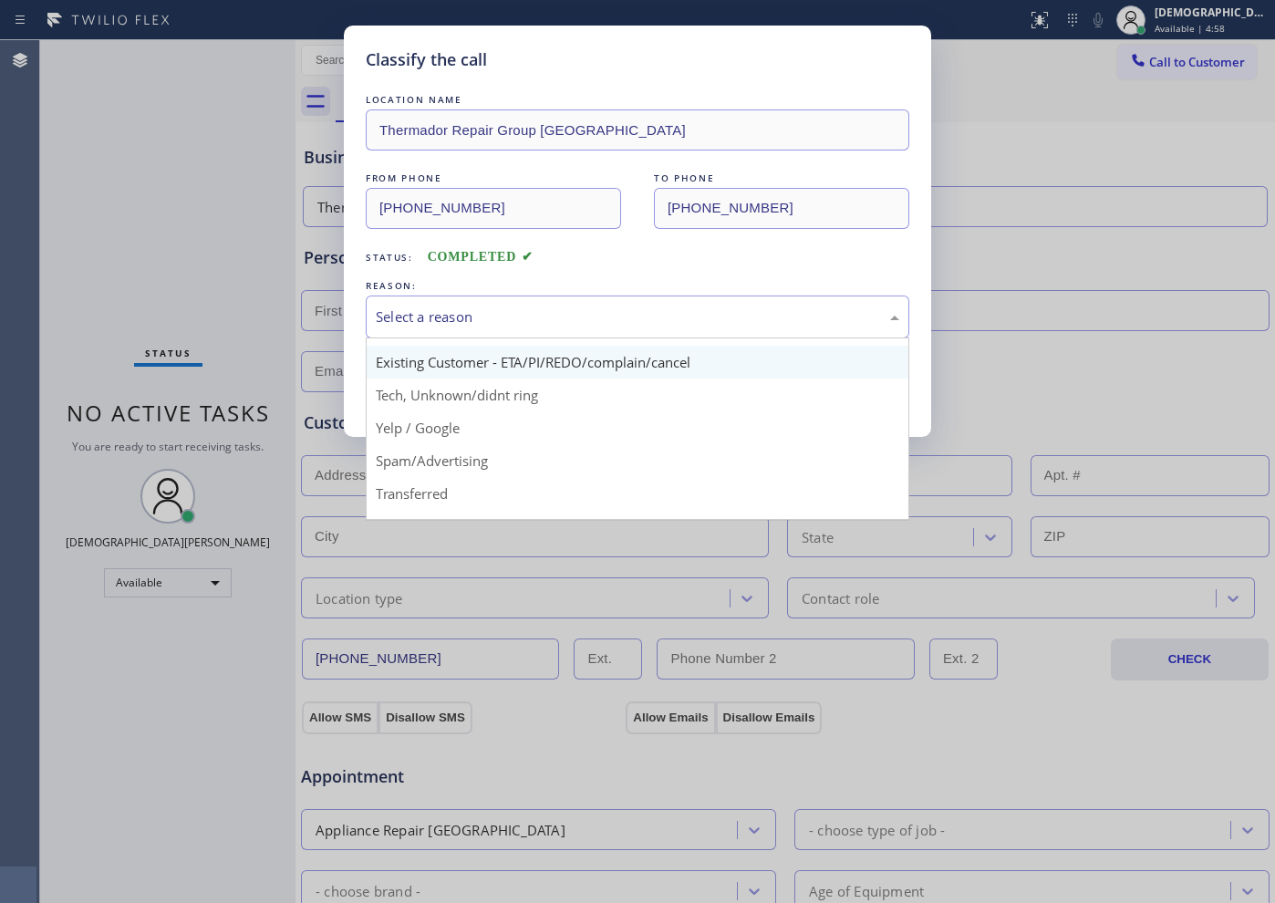
scroll to position [114, 0]
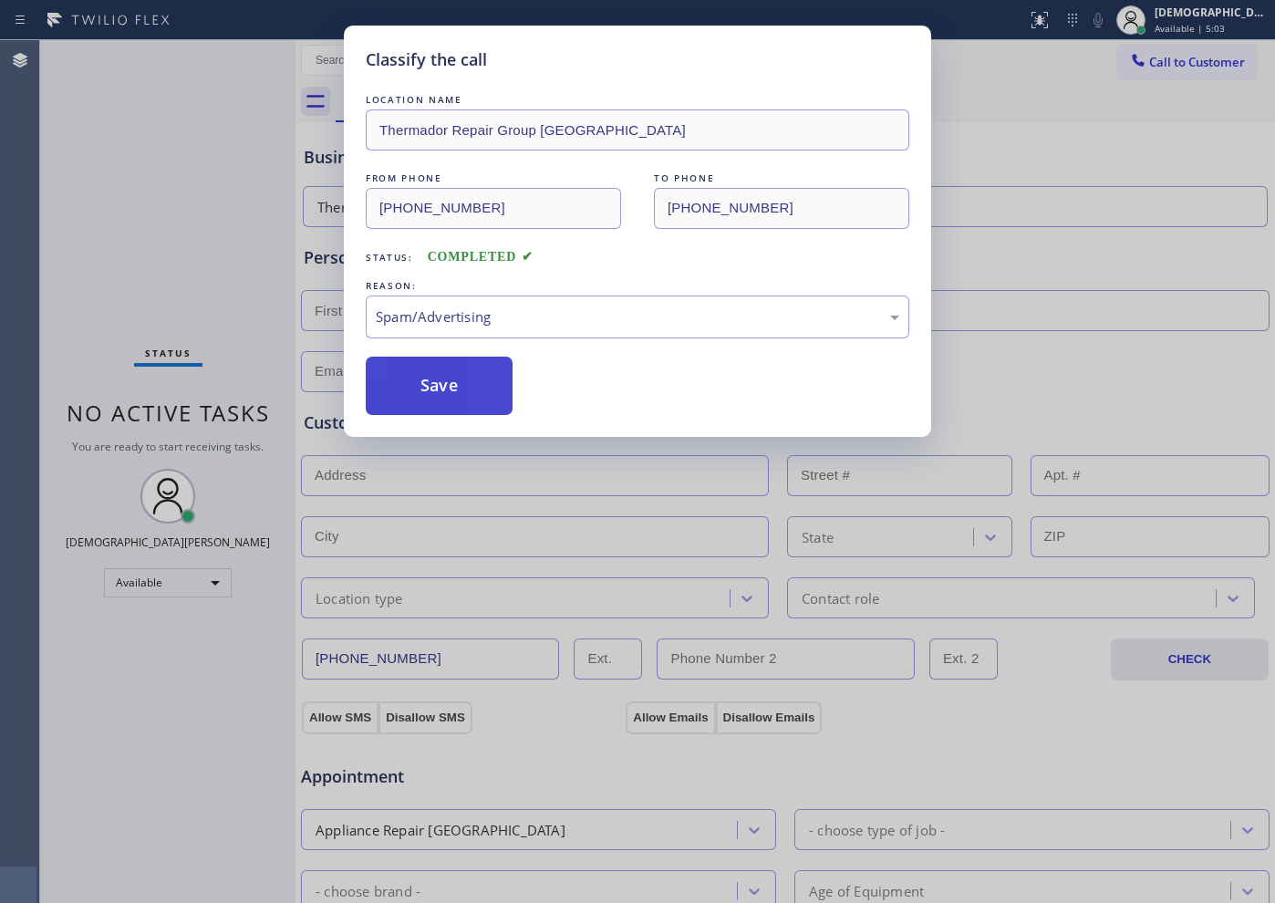
click at [474, 399] on button "Save" at bounding box center [439, 386] width 147 height 58
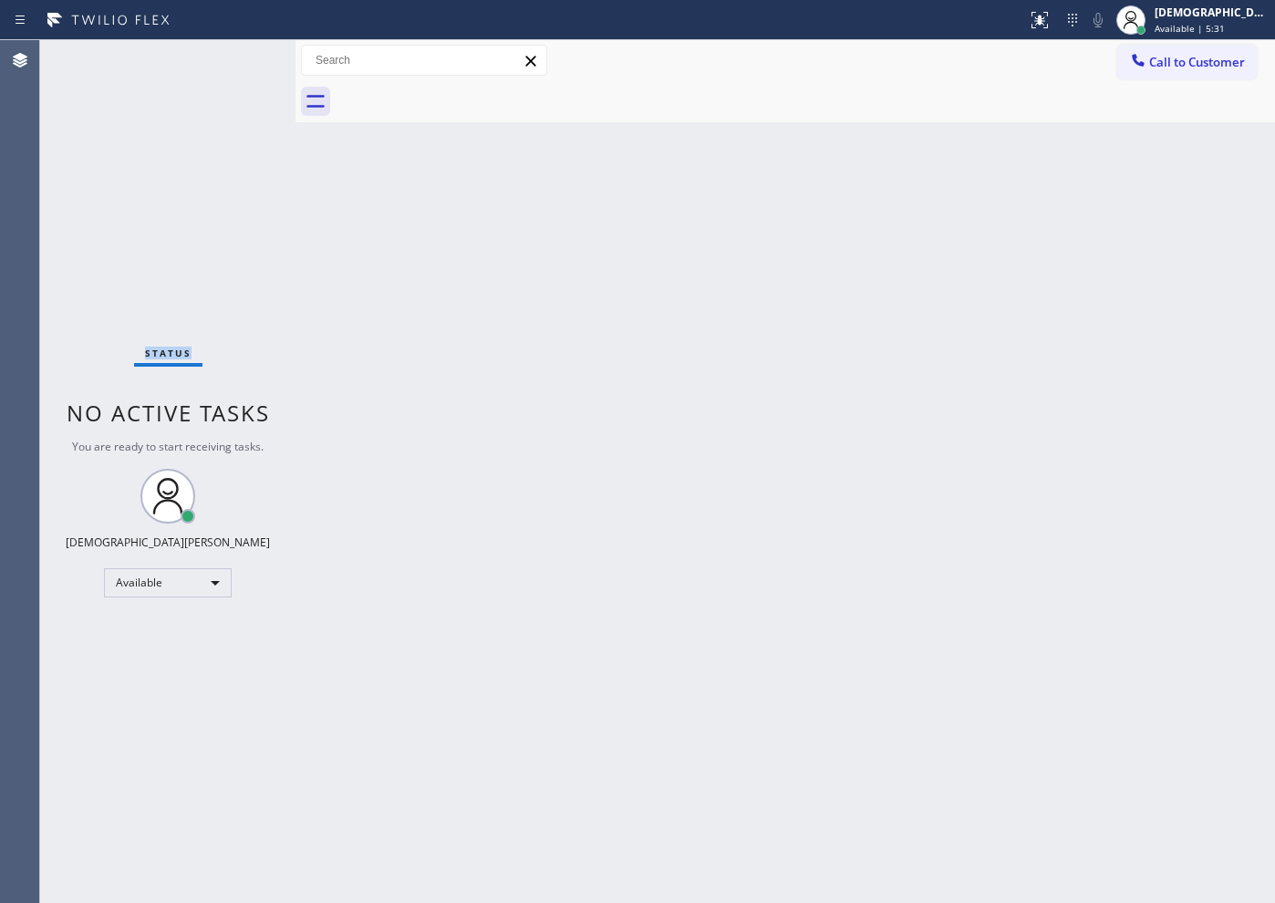
click at [238, 53] on div "Status No active tasks You are ready to start receiving tasks. Christian Cinco …" at bounding box center [167, 471] width 255 height 863
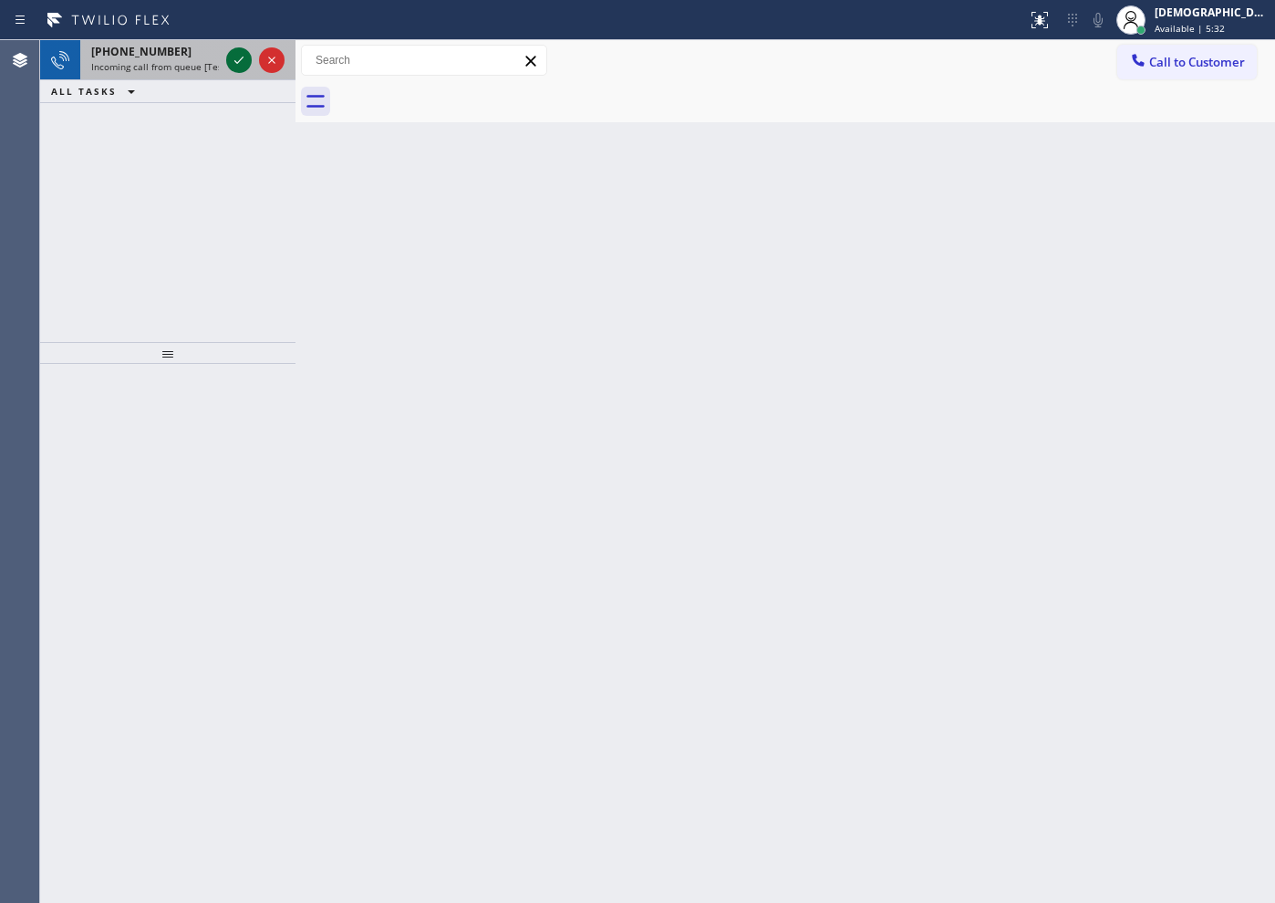
click at [243, 54] on icon at bounding box center [239, 60] width 22 height 22
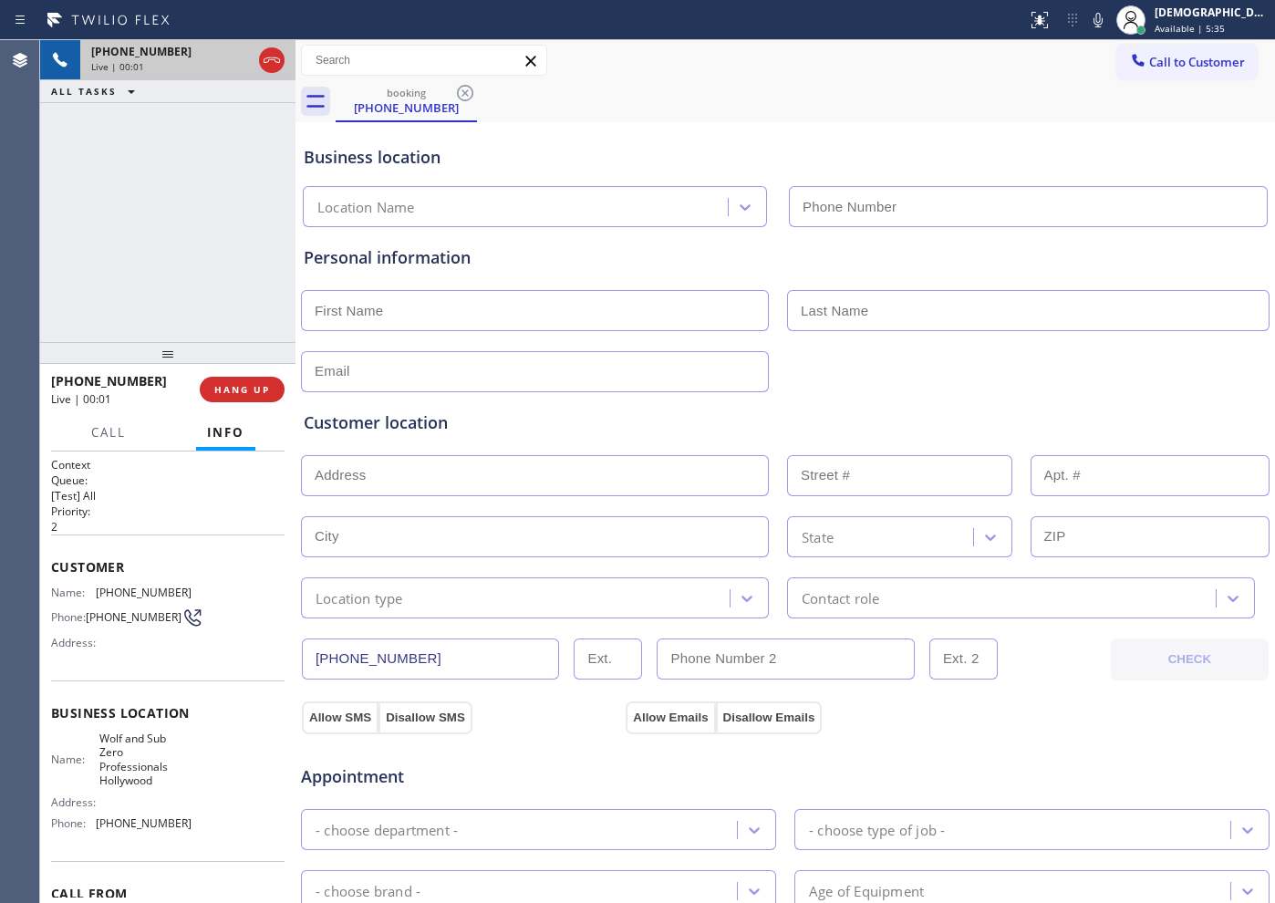
type input "[PHONE_NUMBER]"
click at [279, 52] on icon at bounding box center [272, 60] width 22 height 22
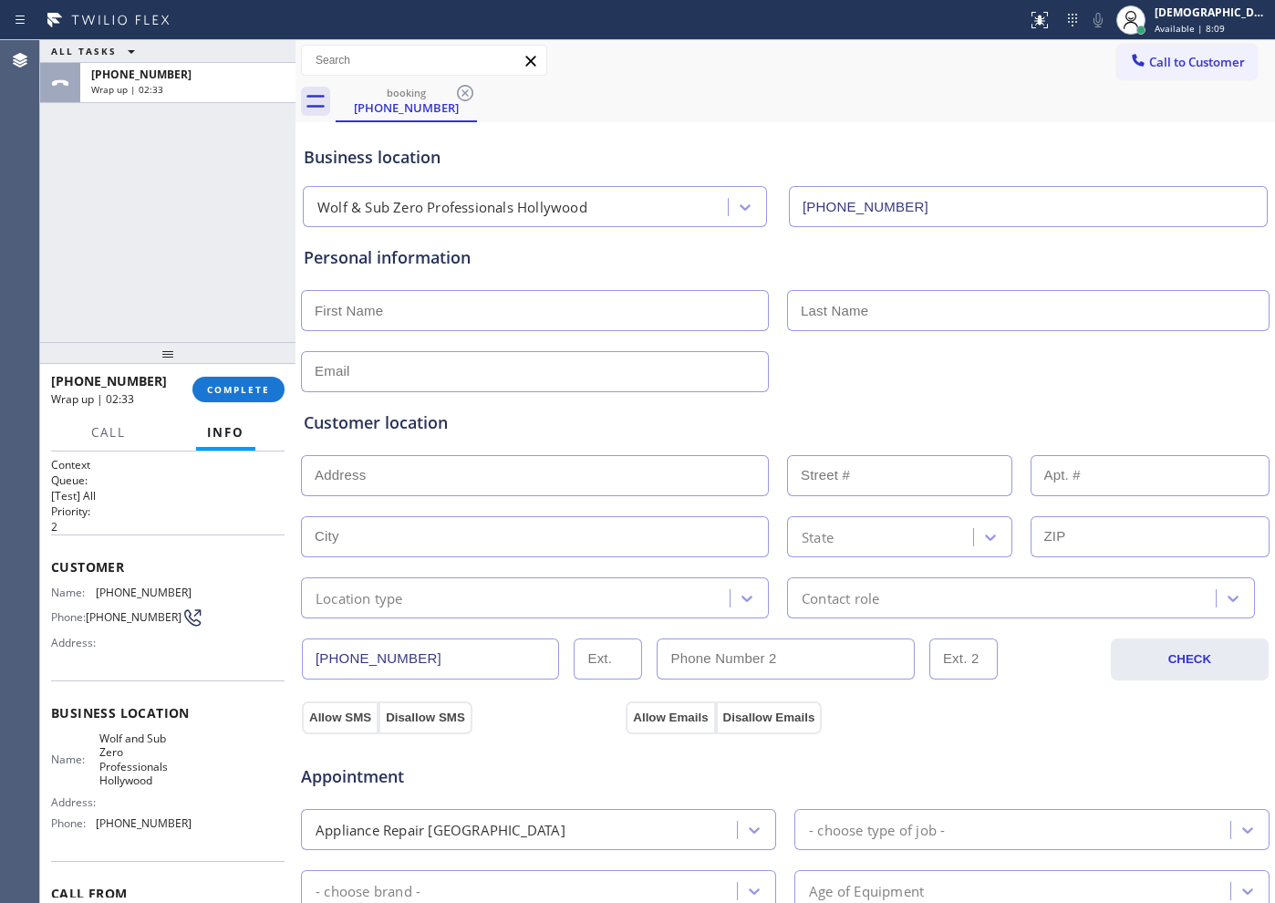
drag, startPoint x: 94, startPoint y: 202, endPoint x: 72, endPoint y: 200, distance: 22.1
click at [91, 202] on div "ALL TASKS ALL TASKS ACTIVE TASKS TASKS IN WRAP UP +12392043858 Wrap up | 02:33" at bounding box center [167, 191] width 255 height 302
click at [235, 389] on span "COMPLETE" at bounding box center [238, 389] width 63 height 13
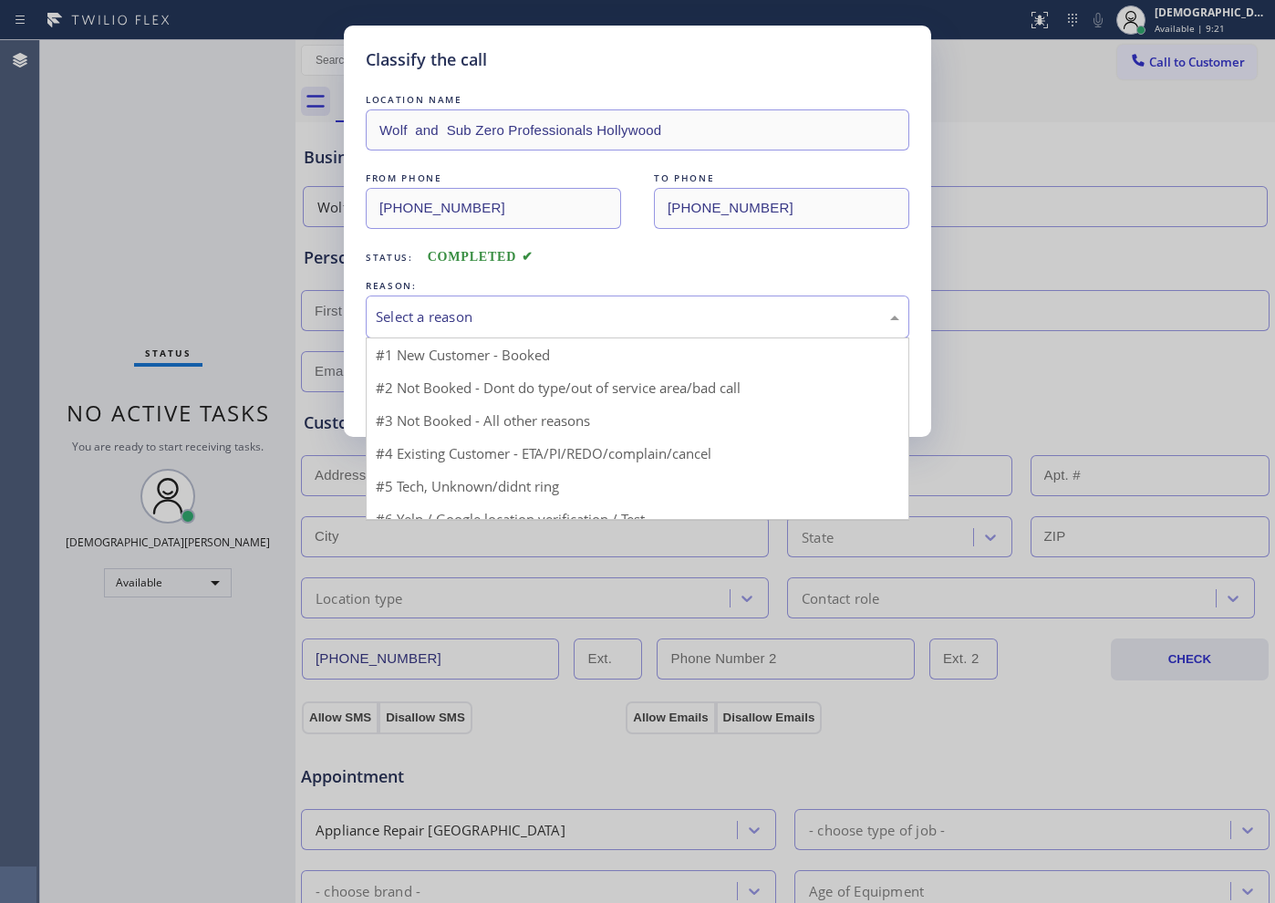
click at [441, 326] on div "Select a reason" at bounding box center [637, 316] width 523 height 21
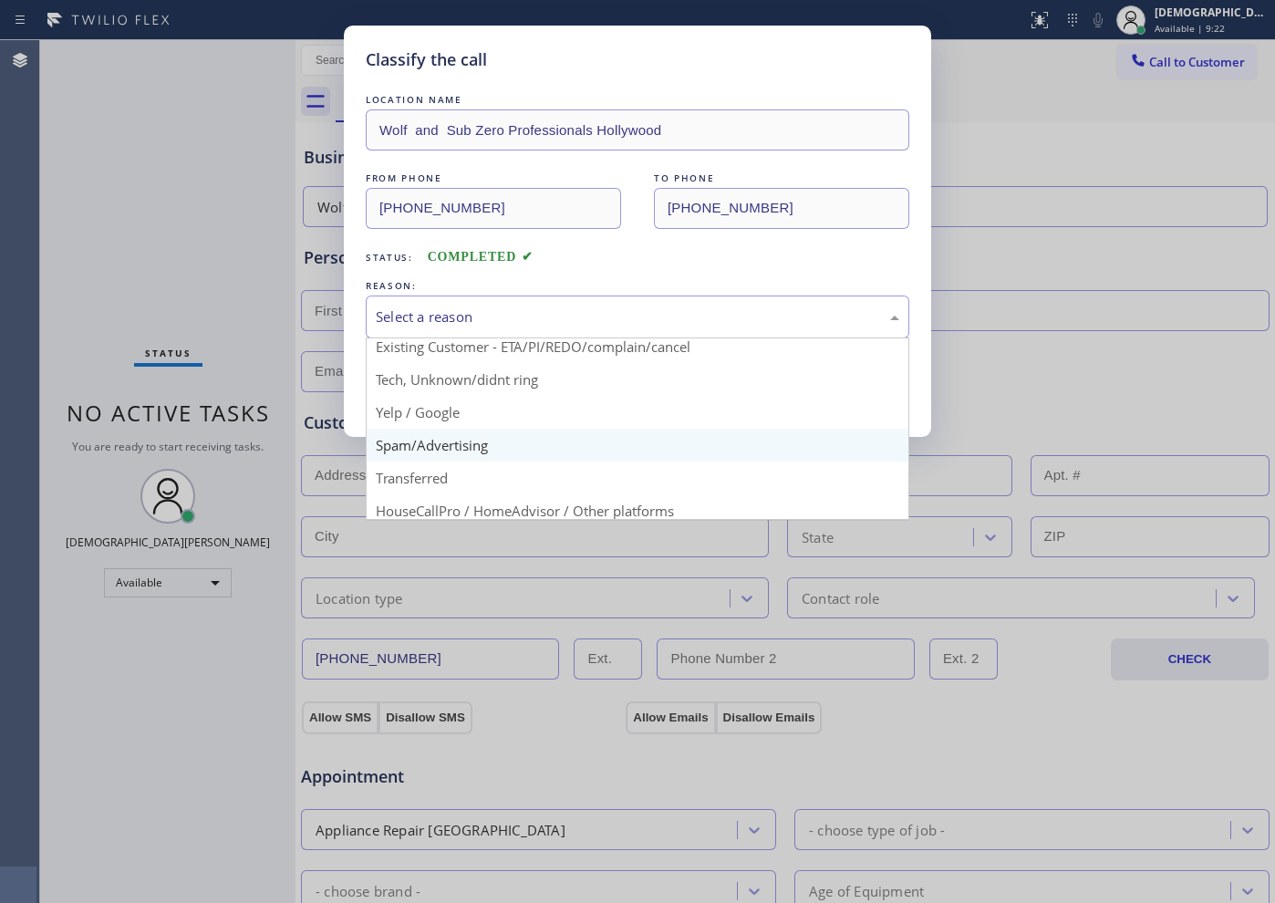
scroll to position [115, 0]
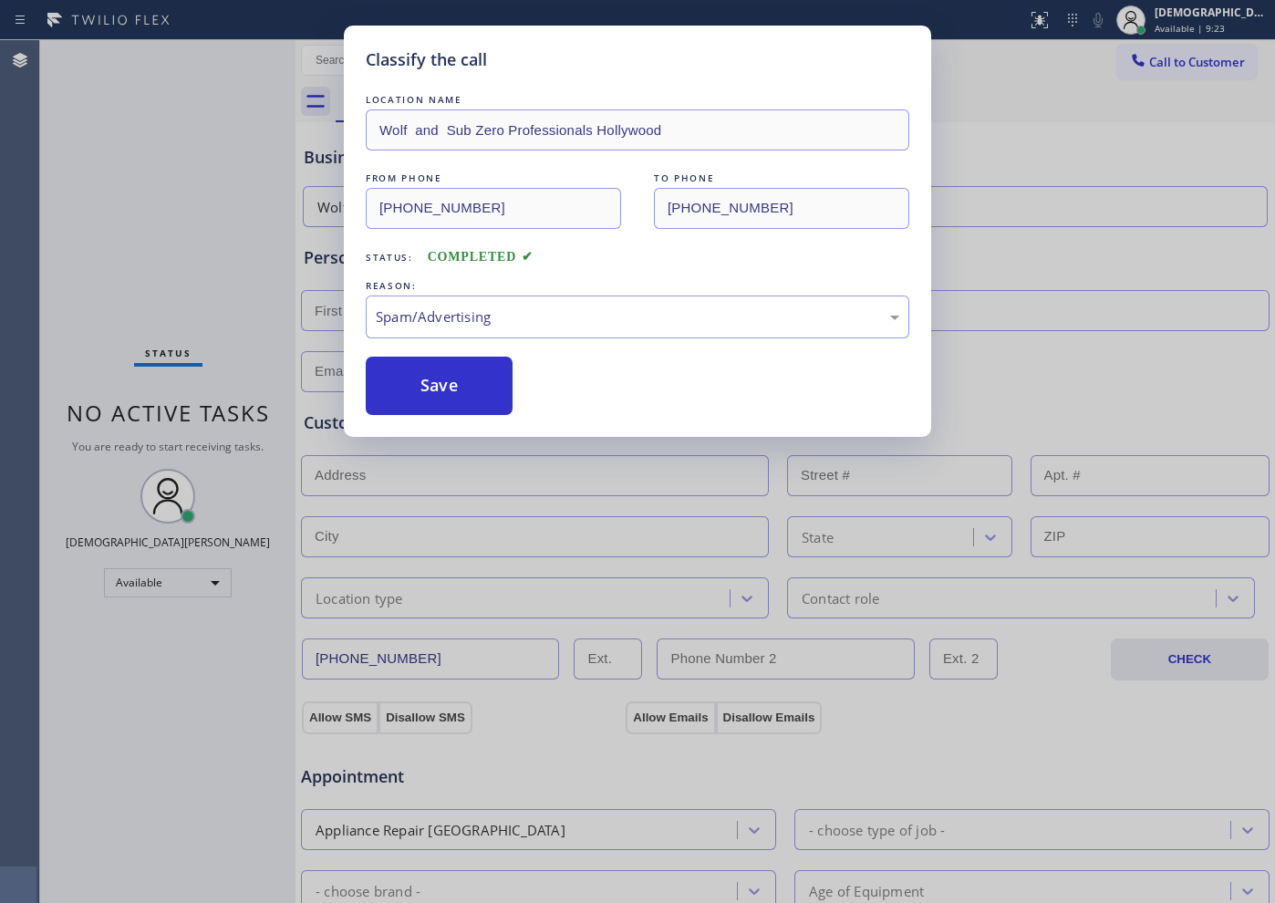
click at [450, 403] on button "Save" at bounding box center [439, 386] width 147 height 58
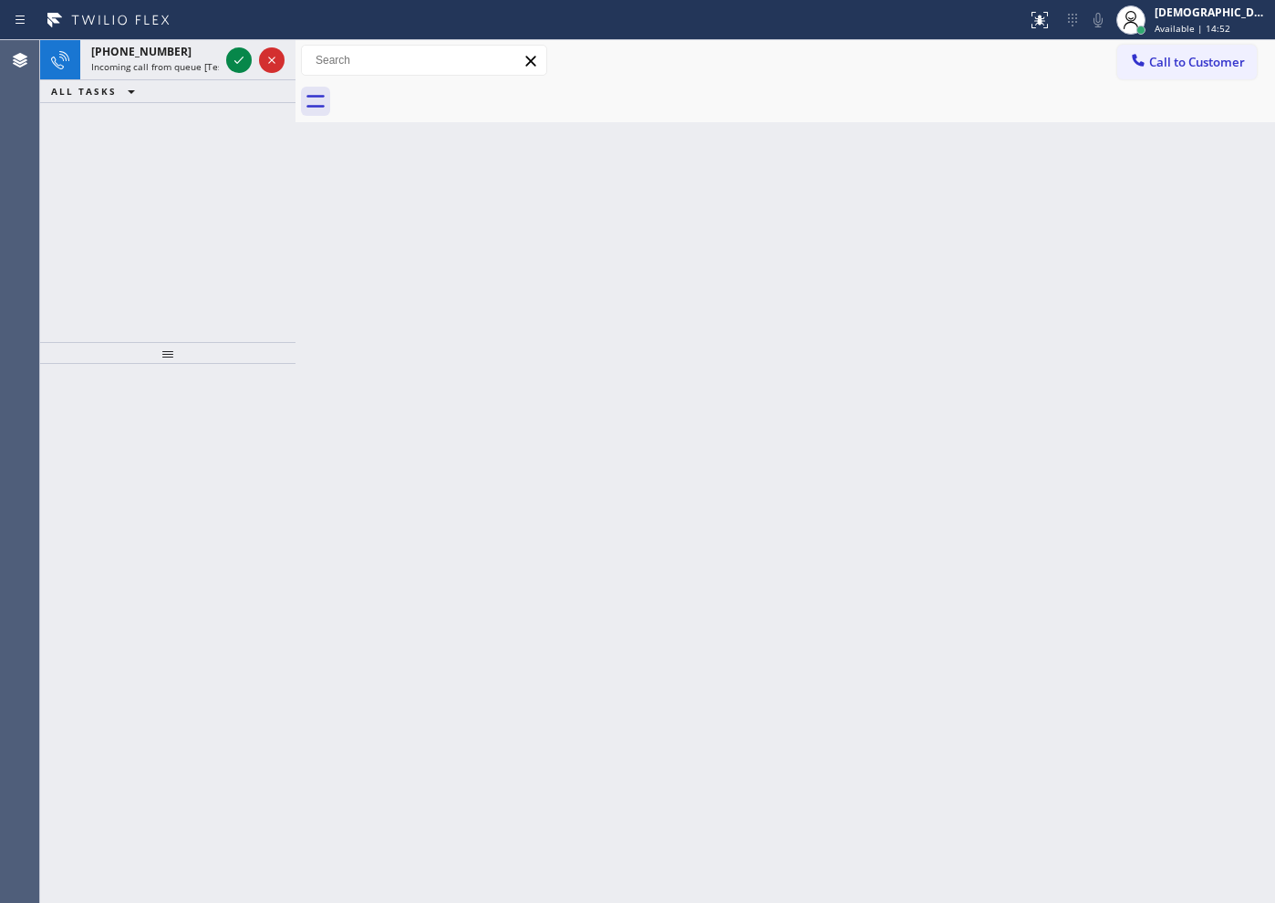
click at [121, 249] on div "+19185194600 Incoming call from queue [Test] All ALL TASKS ALL TASKS ACTIVE TAS…" at bounding box center [167, 191] width 255 height 302
click at [237, 64] on icon at bounding box center [239, 60] width 22 height 22
click at [235, 64] on icon at bounding box center [239, 60] width 22 height 22
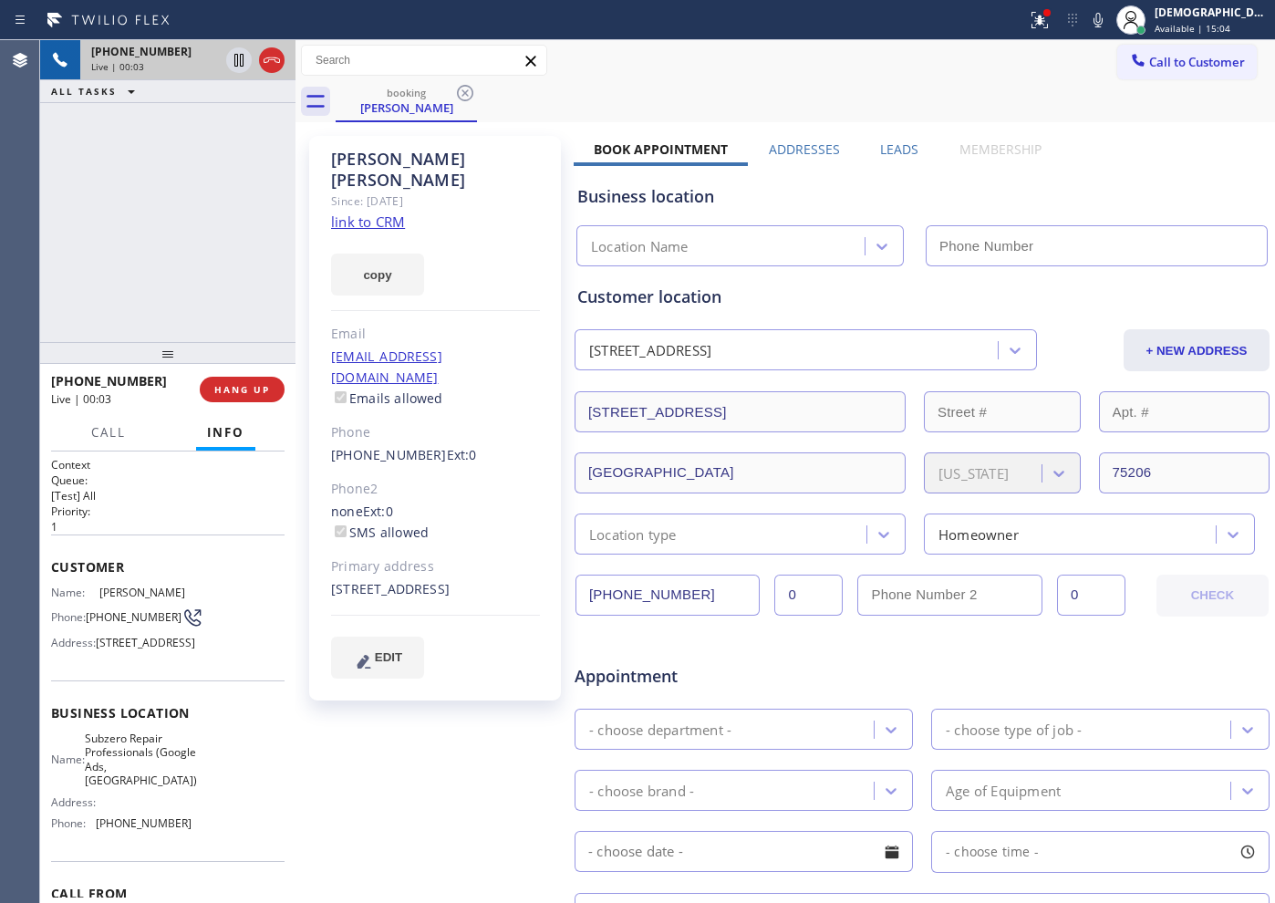
type input "[PHONE_NUMBER]"
click at [380, 213] on link "link to CRM" at bounding box center [368, 222] width 74 height 18
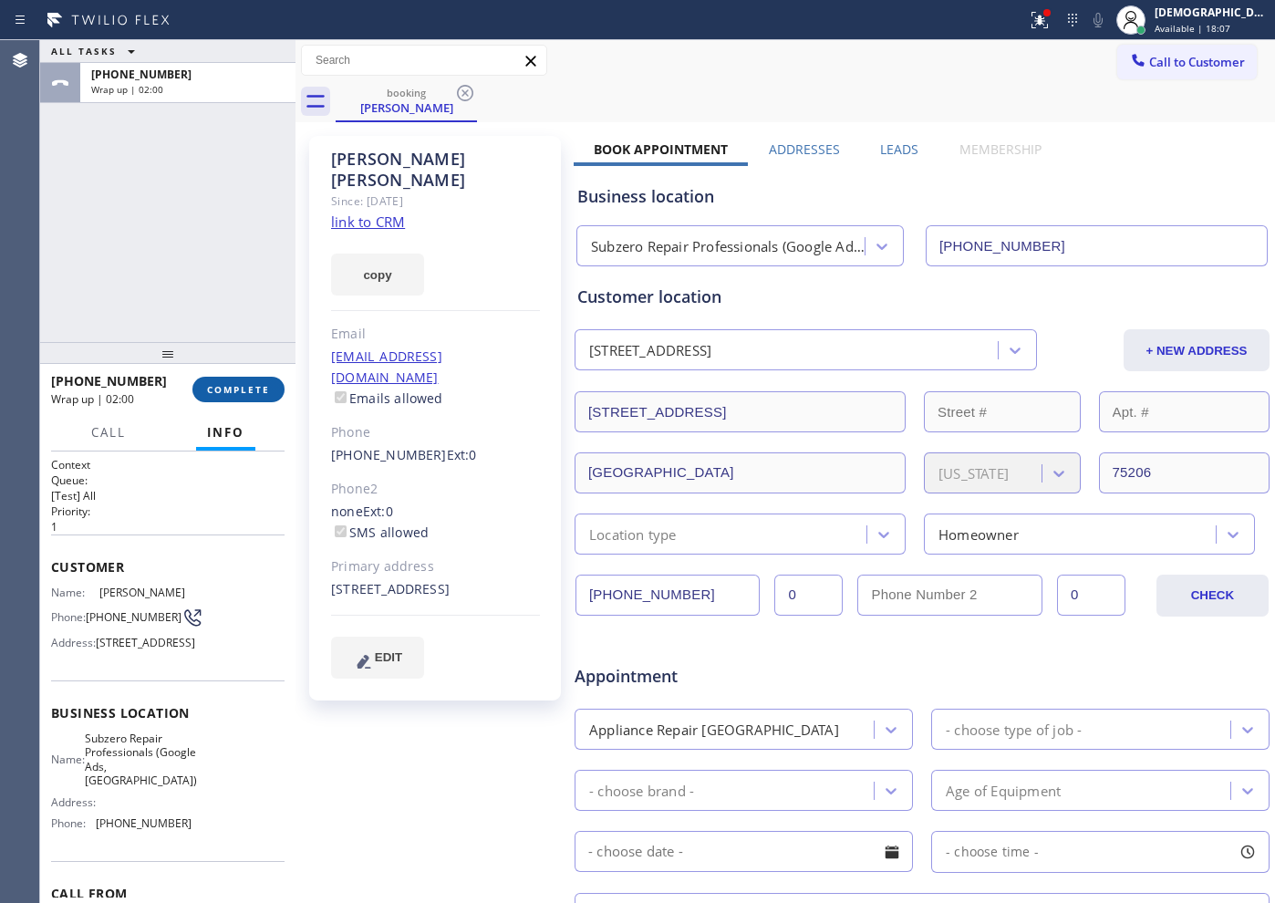
click at [254, 394] on span "COMPLETE" at bounding box center [238, 389] width 63 height 13
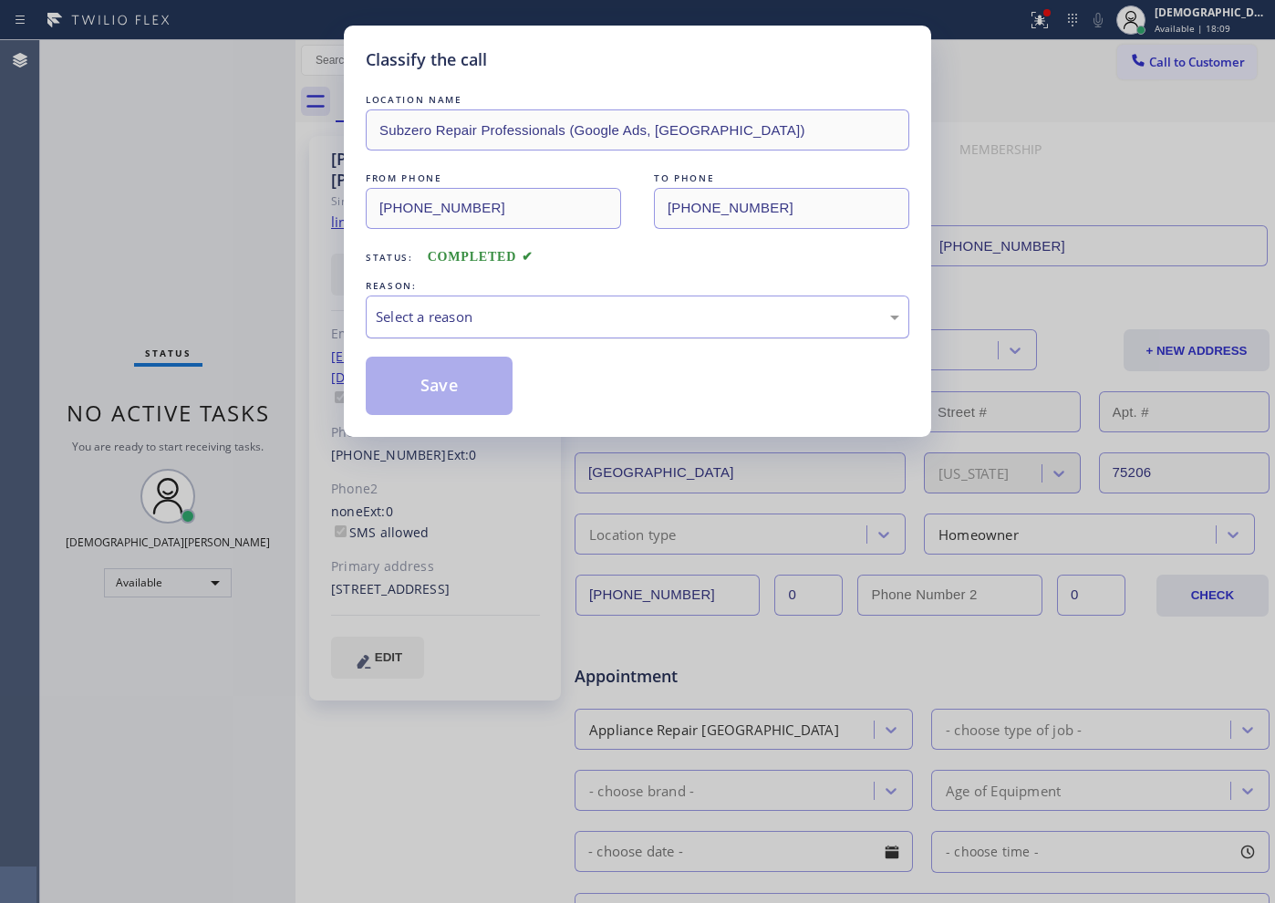
click at [561, 316] on div "Select a reason" at bounding box center [637, 316] width 523 height 21
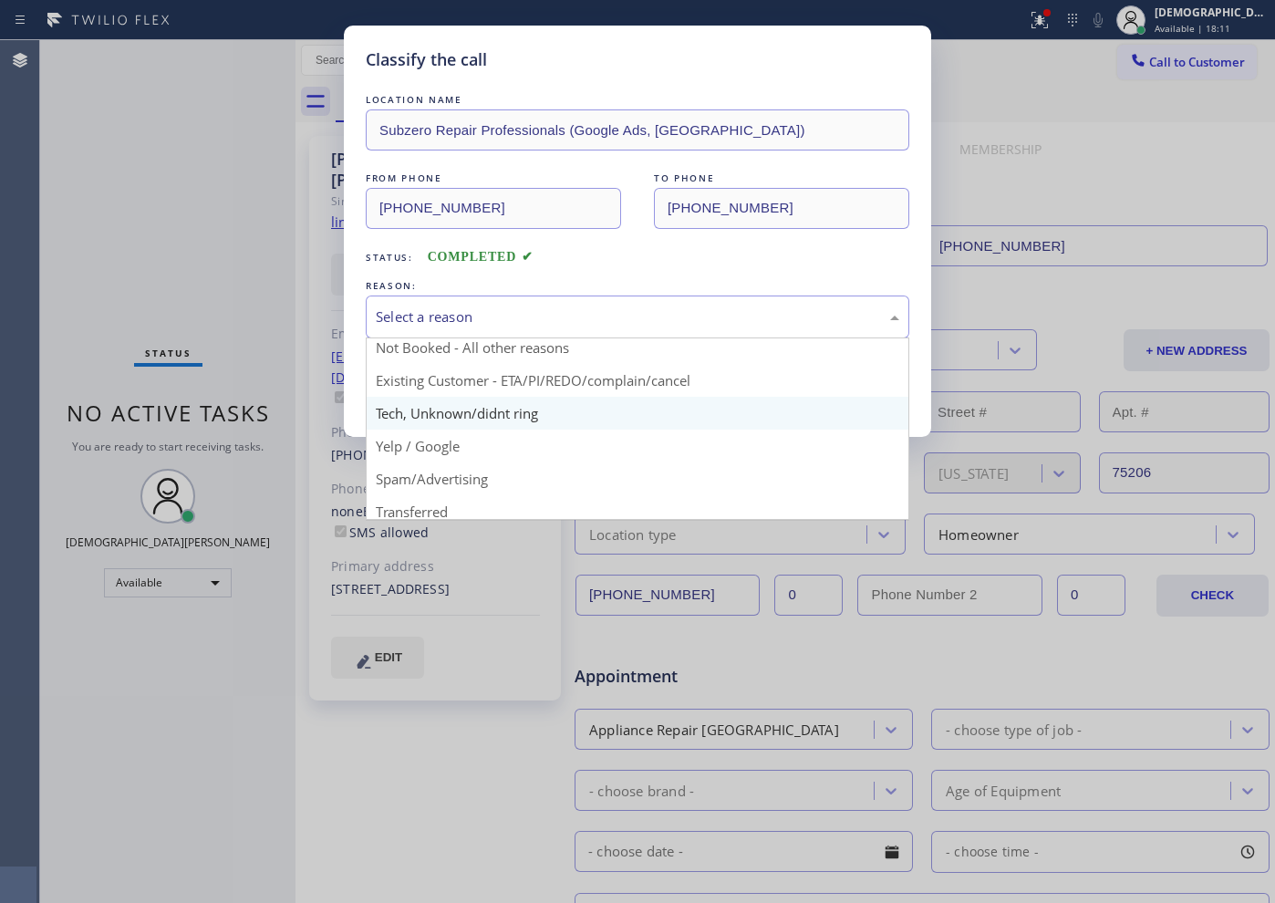
scroll to position [1, 0]
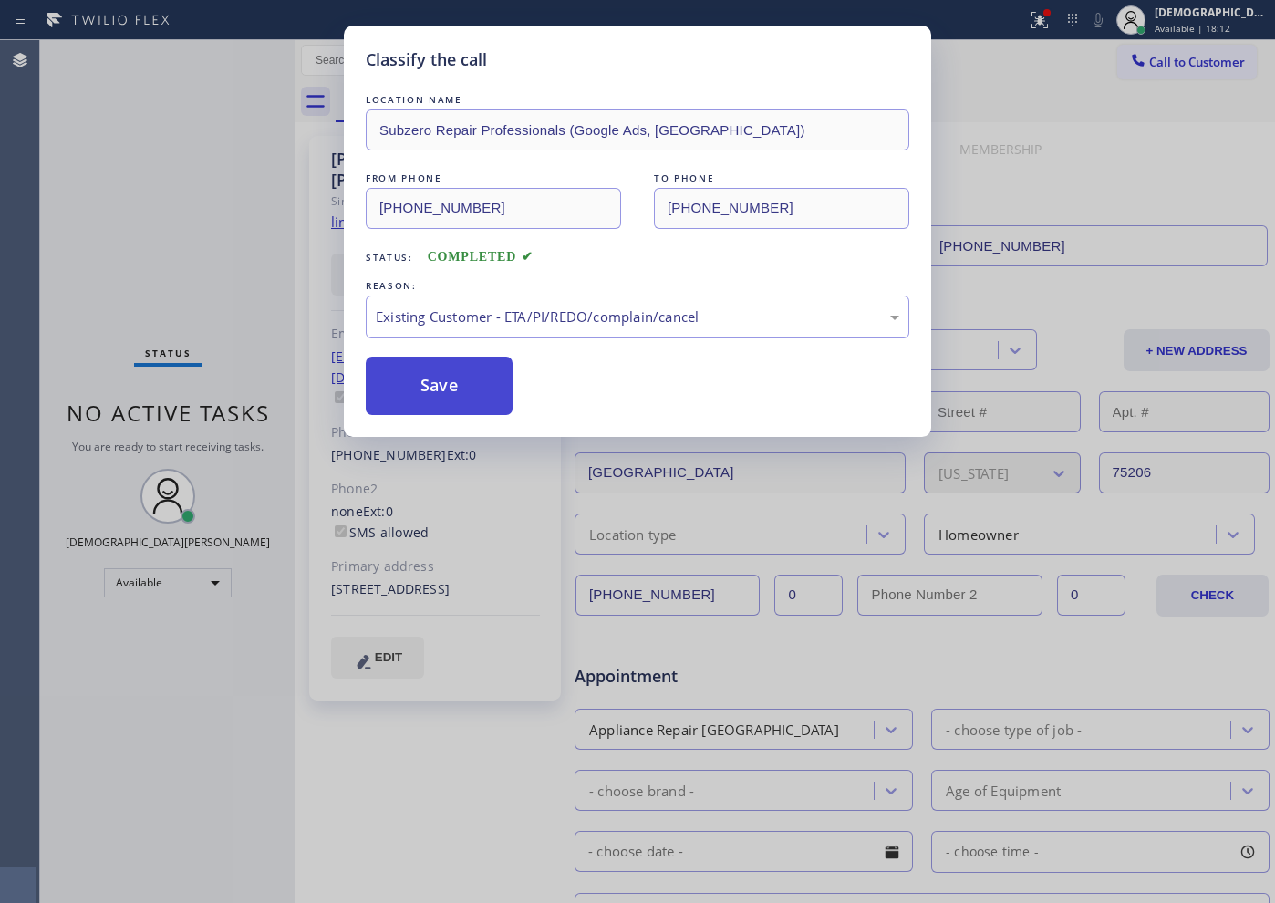
click at [437, 373] on button "Save" at bounding box center [439, 386] width 147 height 58
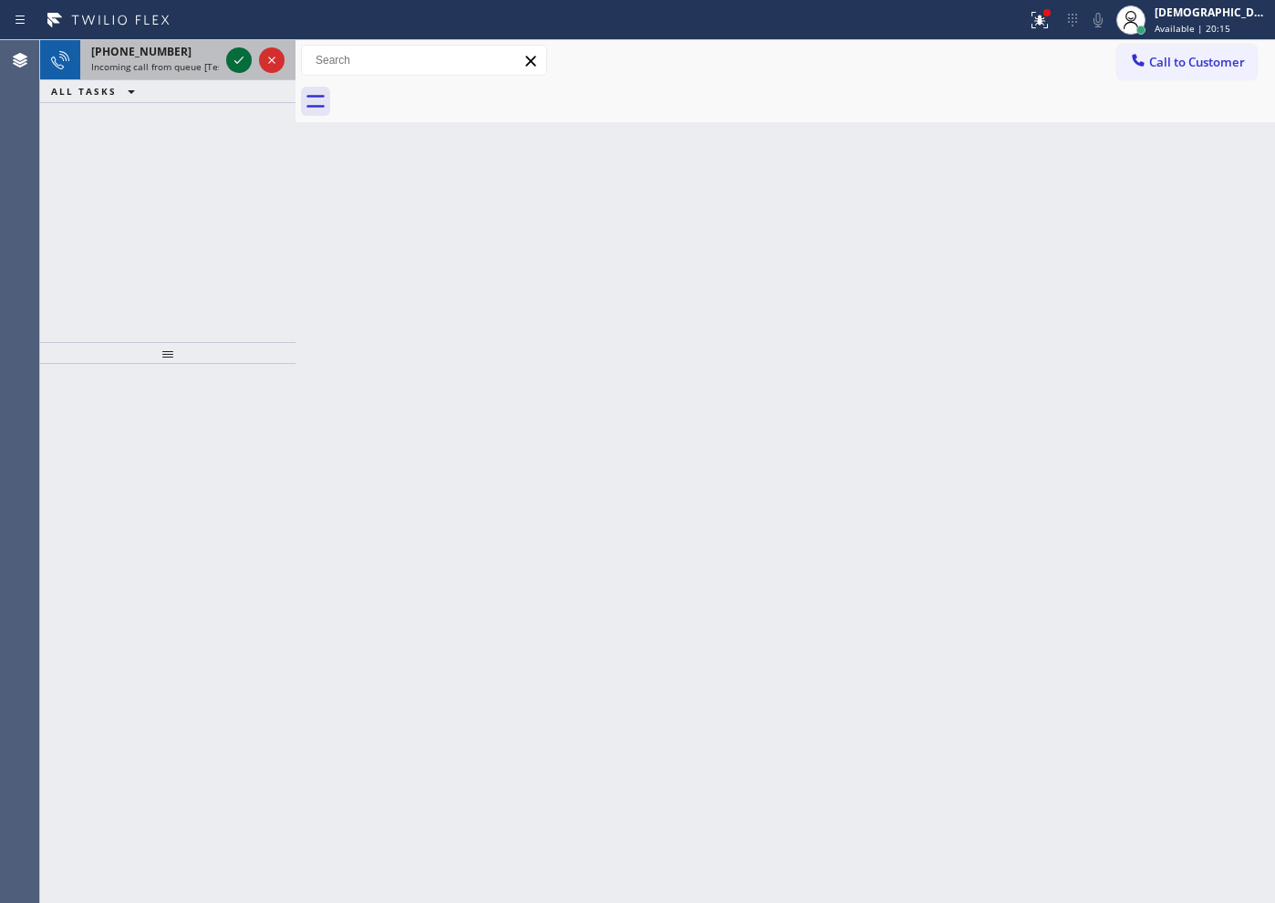
click at [237, 60] on icon at bounding box center [239, 60] width 22 height 22
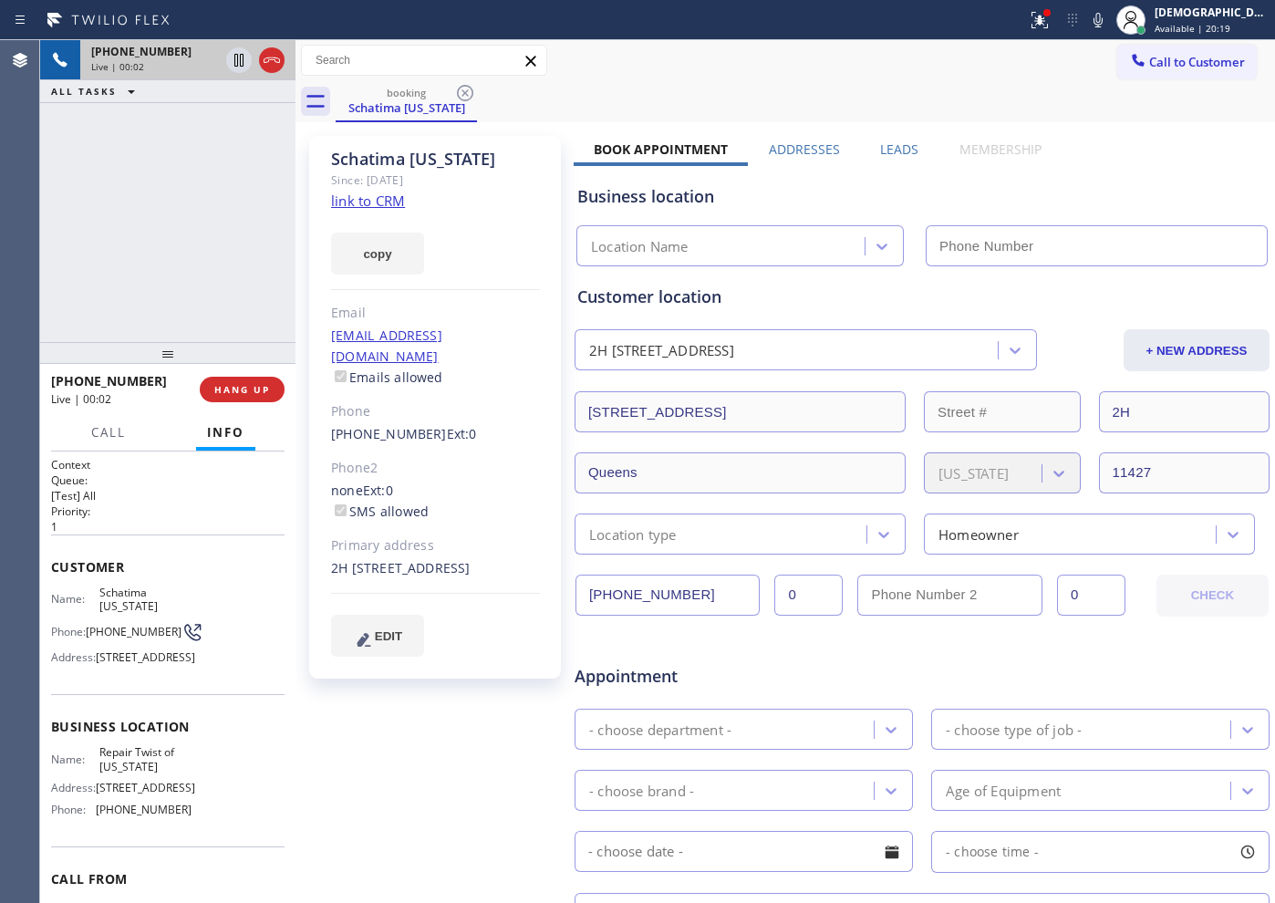
type input "[PHONE_NUMBER]"
click at [390, 202] on link "link to CRM" at bounding box center [368, 201] width 74 height 18
click at [273, 59] on icon at bounding box center [272, 59] width 16 height 5
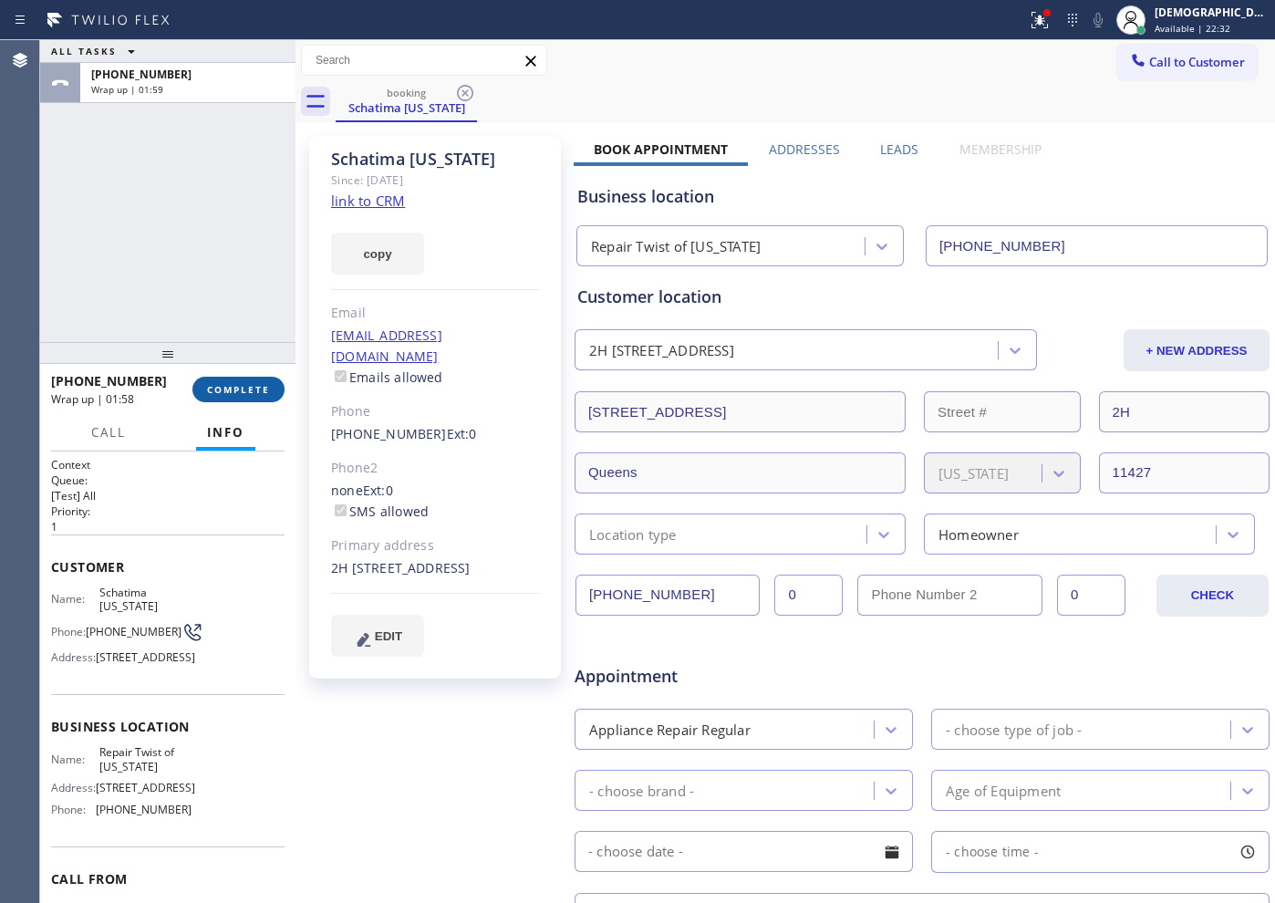
click at [236, 395] on span "COMPLETE" at bounding box center [238, 389] width 63 height 13
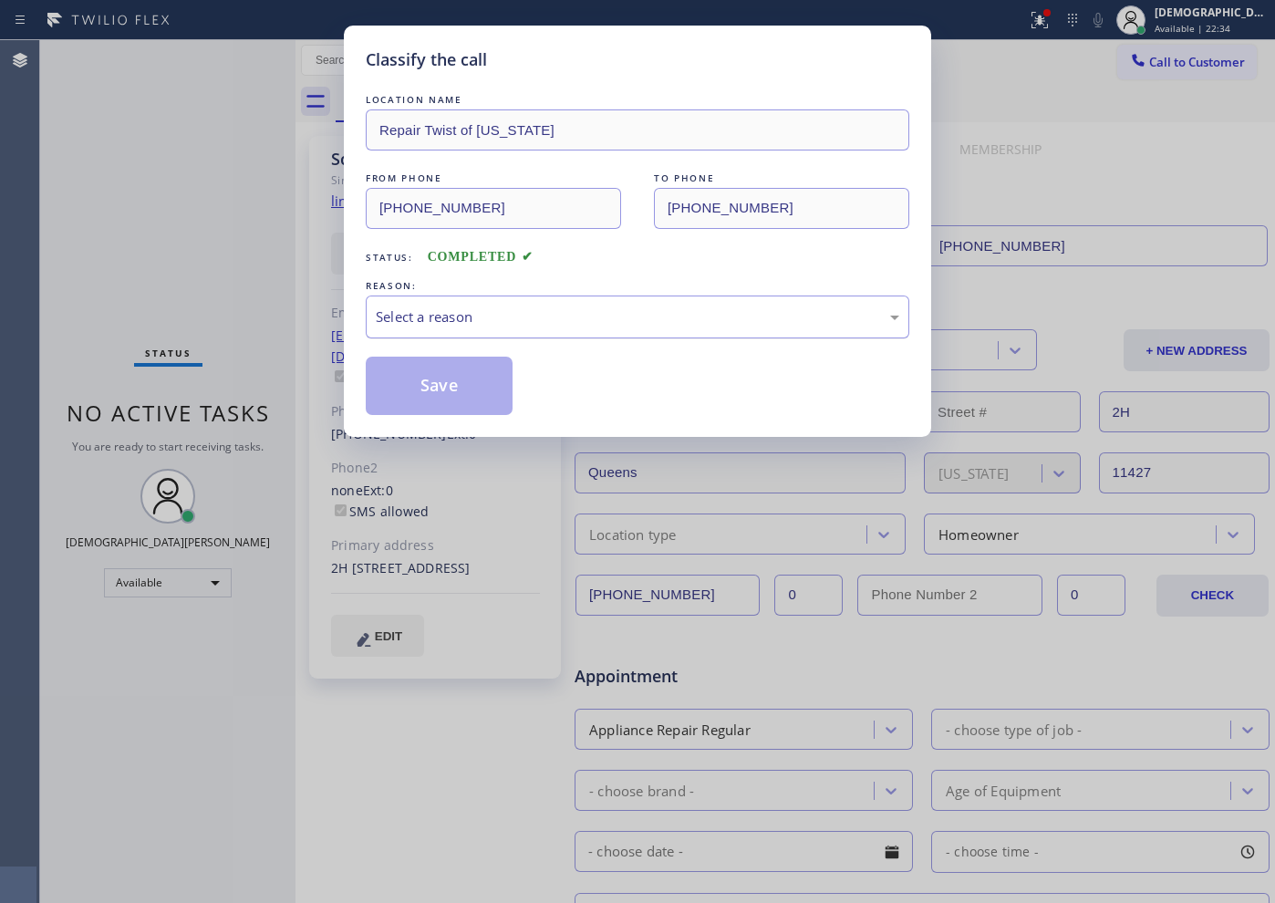
click at [472, 316] on div "Select a reason" at bounding box center [637, 316] width 523 height 21
click at [472, 403] on button "Save" at bounding box center [439, 386] width 147 height 58
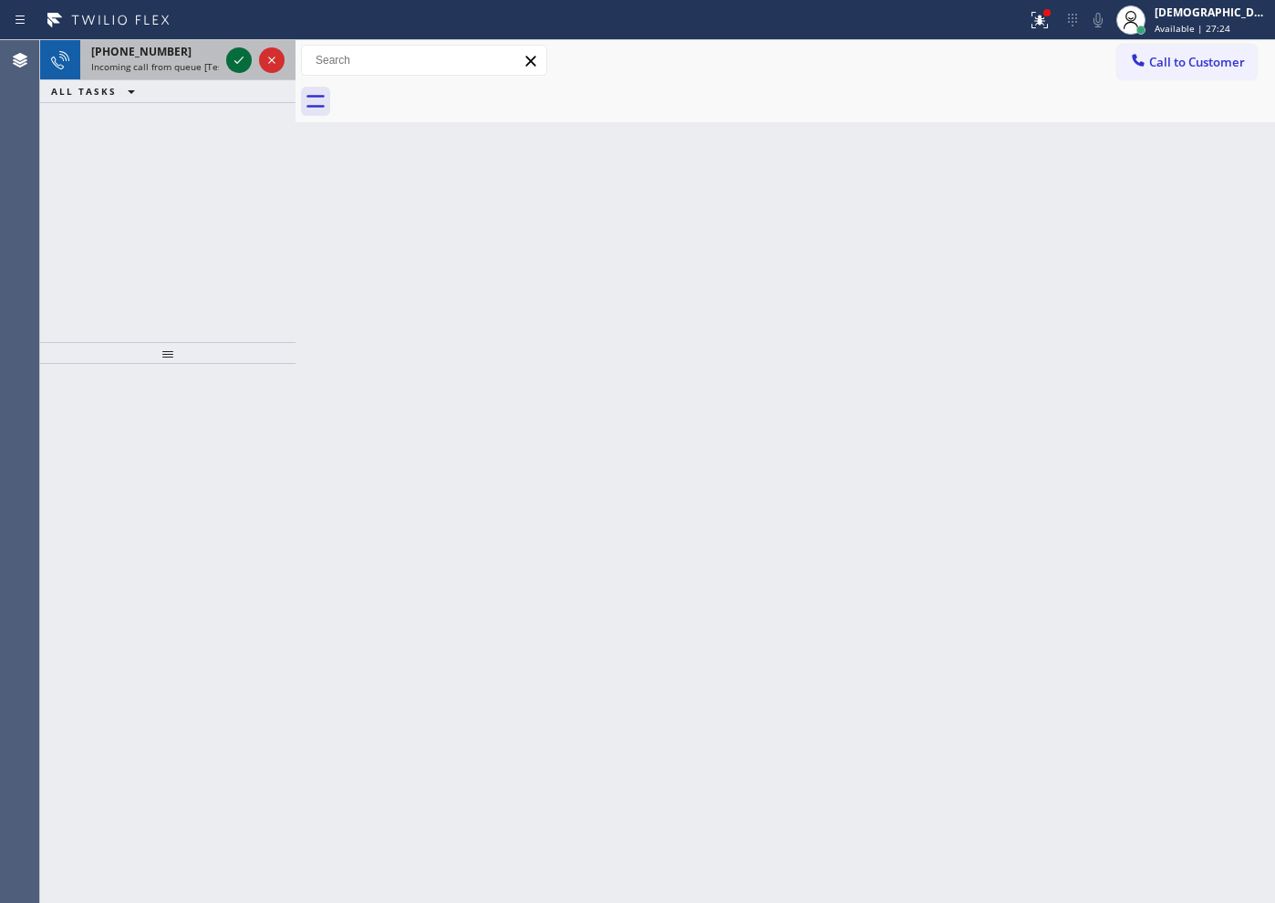
click at [237, 63] on icon at bounding box center [238, 60] width 9 height 7
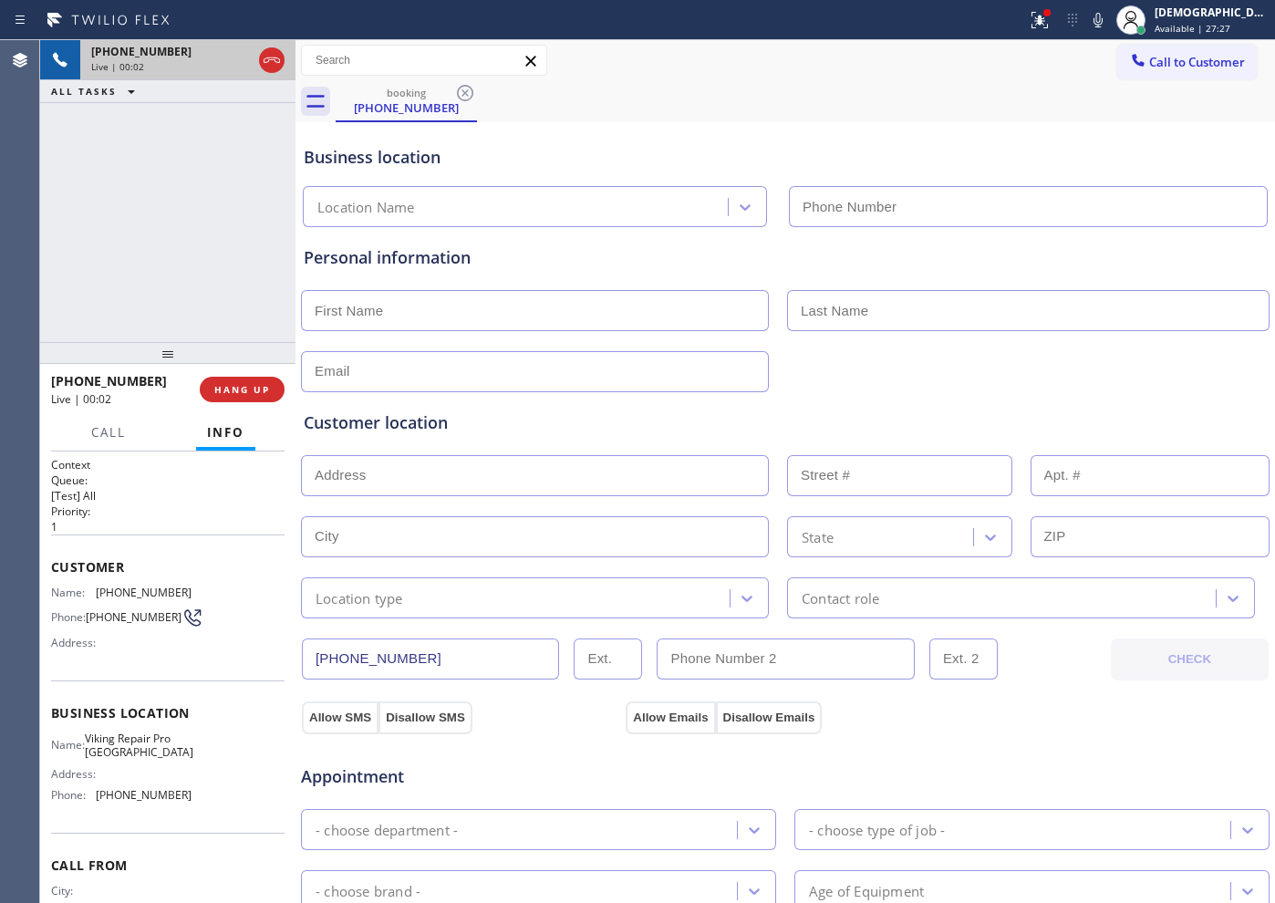
type input "[PHONE_NUMBER]"
click at [272, 60] on icon at bounding box center [272, 60] width 22 height 22
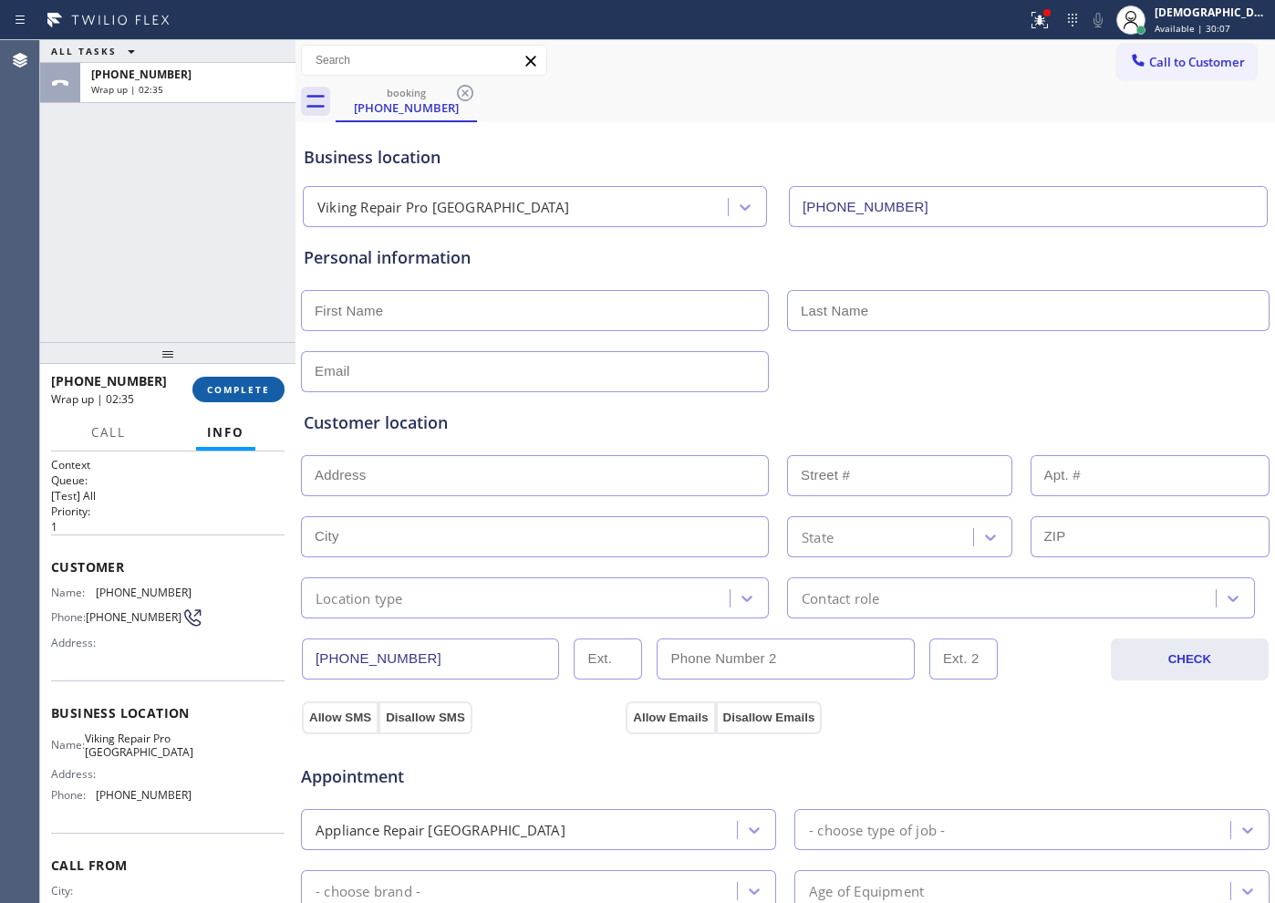
click at [270, 393] on button "COMPLETE" at bounding box center [238, 390] width 92 height 26
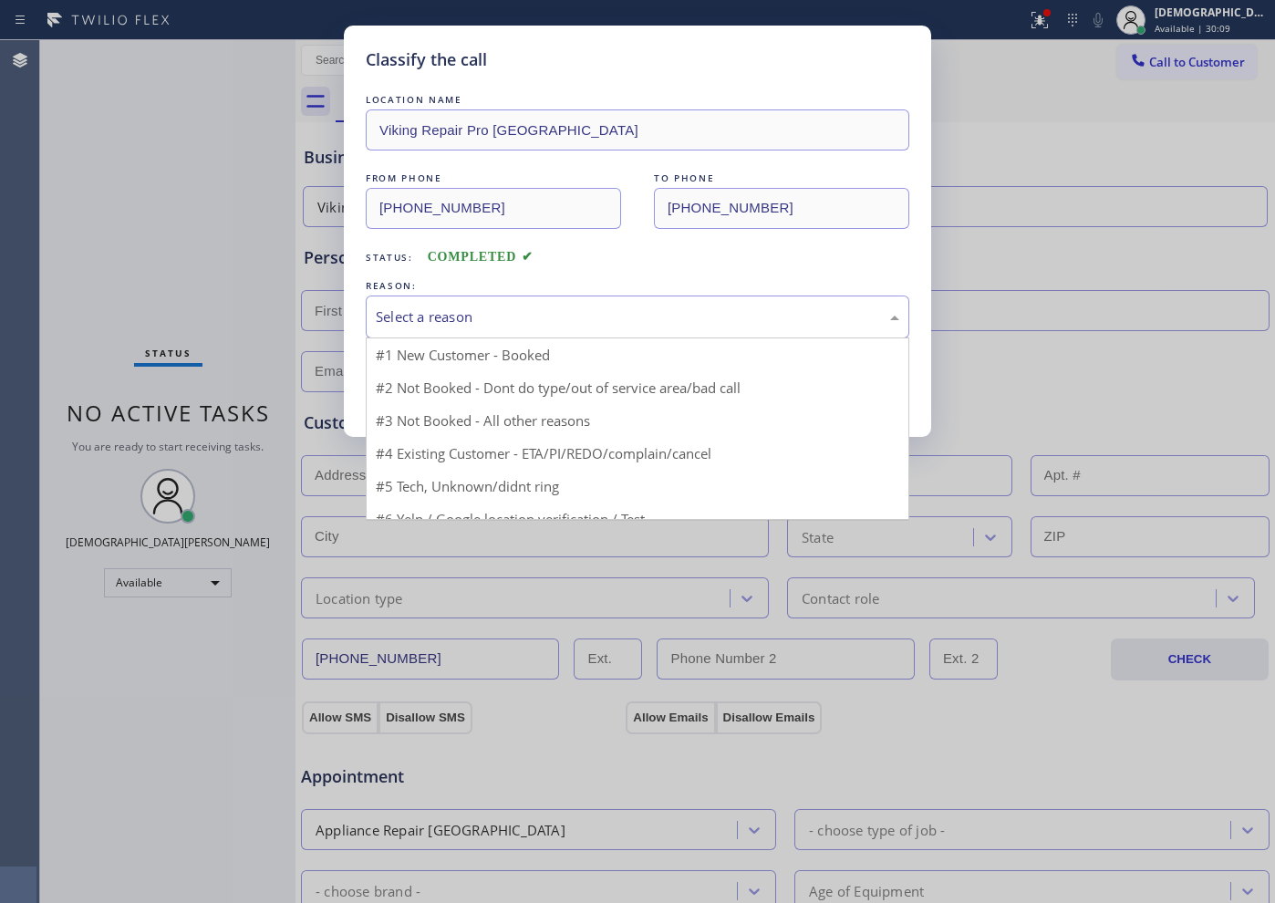
click at [434, 305] on div "Select a reason" at bounding box center [638, 316] width 544 height 43
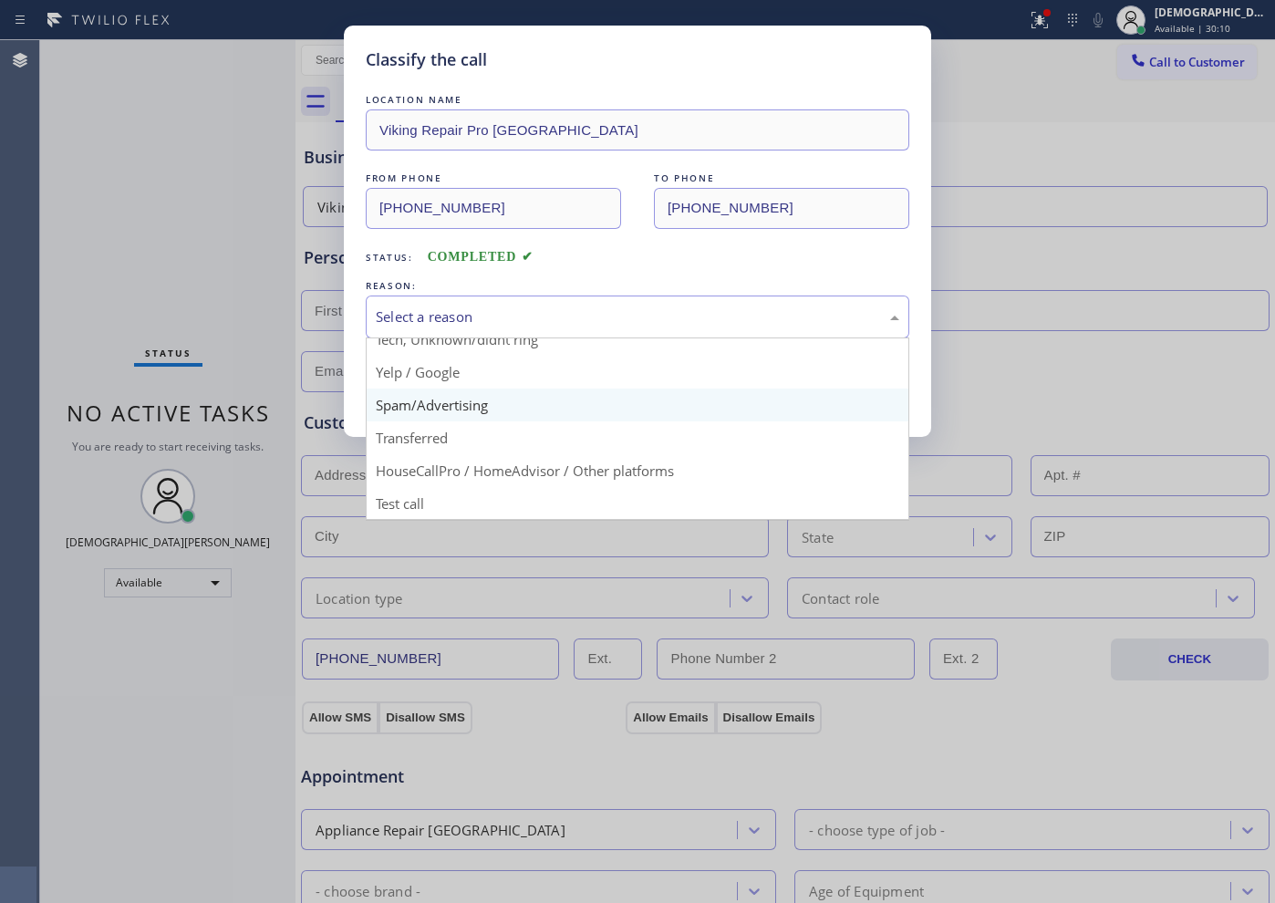
scroll to position [115, 0]
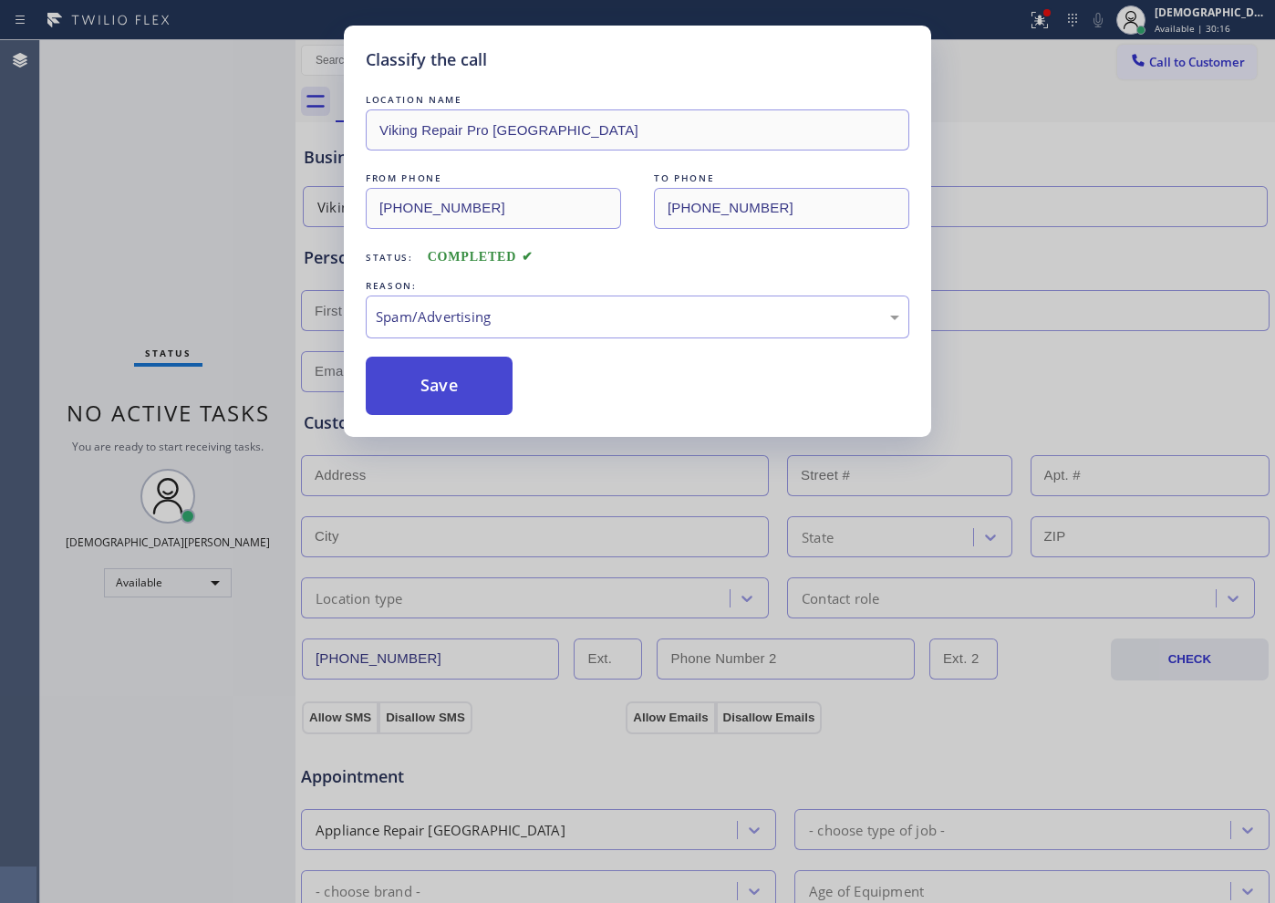
click at [425, 386] on button "Save" at bounding box center [439, 386] width 147 height 58
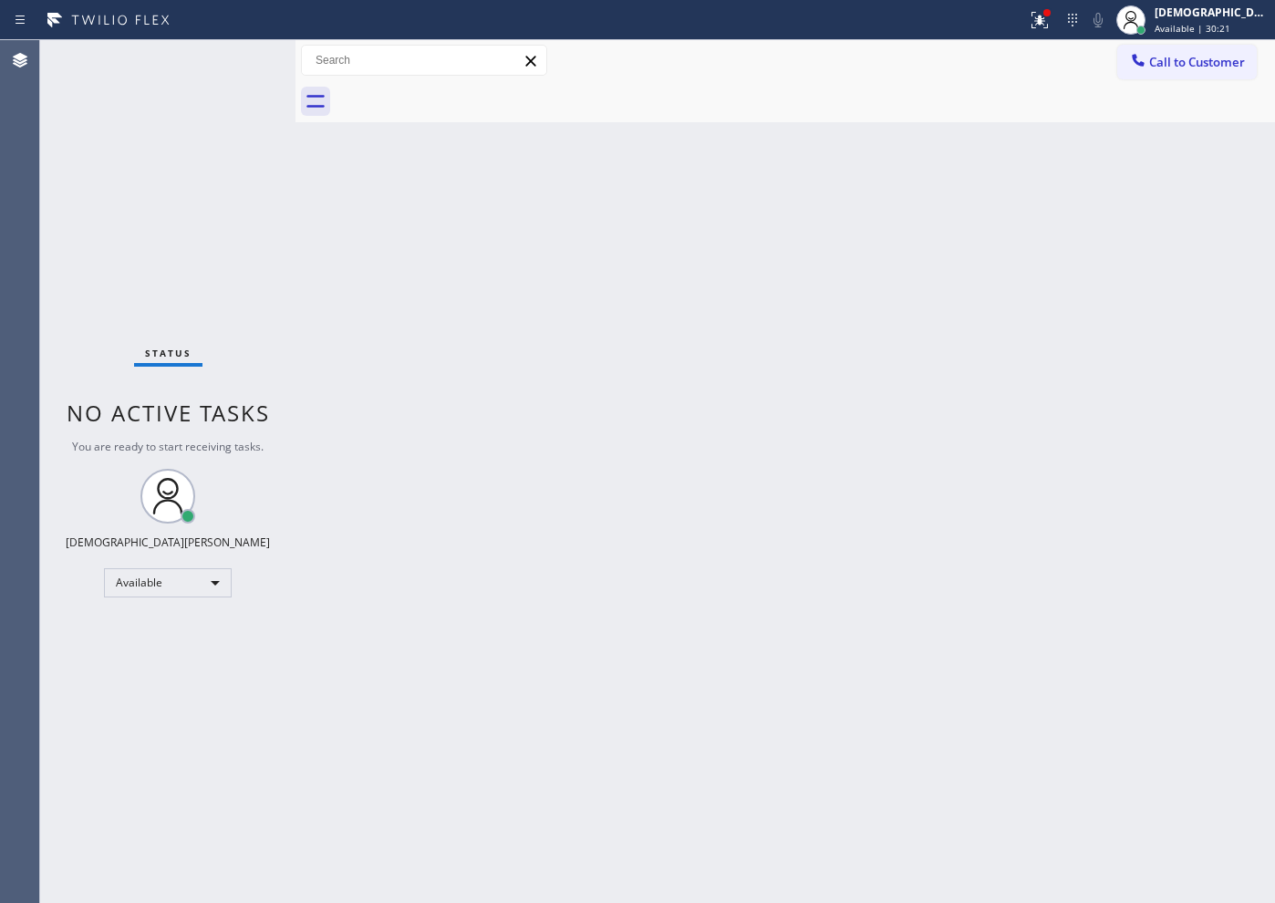
click at [109, 237] on div "Status No active tasks You are ready to start receiving tasks. Christian Cinco …" at bounding box center [167, 471] width 255 height 863
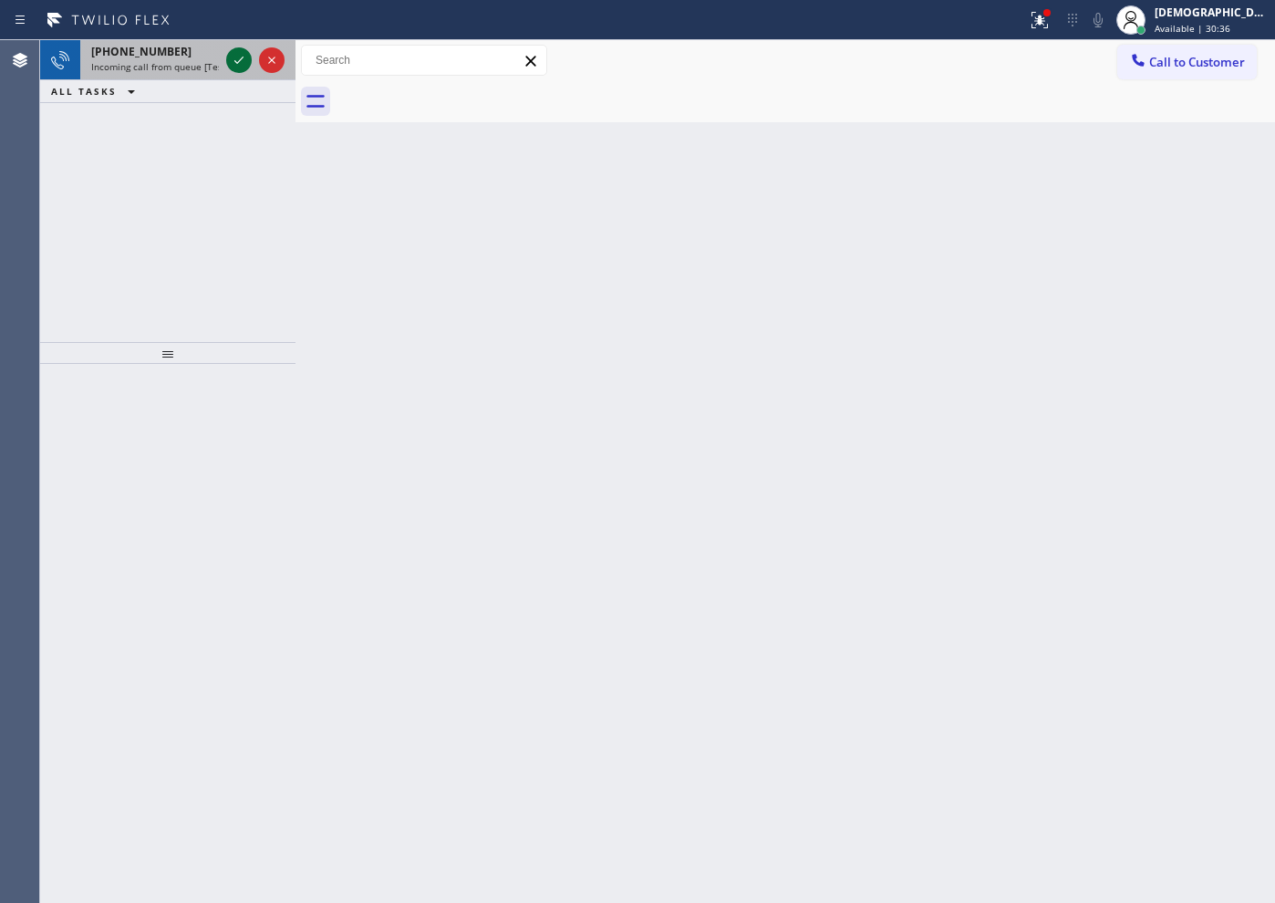
click at [240, 52] on icon at bounding box center [239, 60] width 22 height 22
click at [239, 52] on icon at bounding box center [239, 60] width 22 height 22
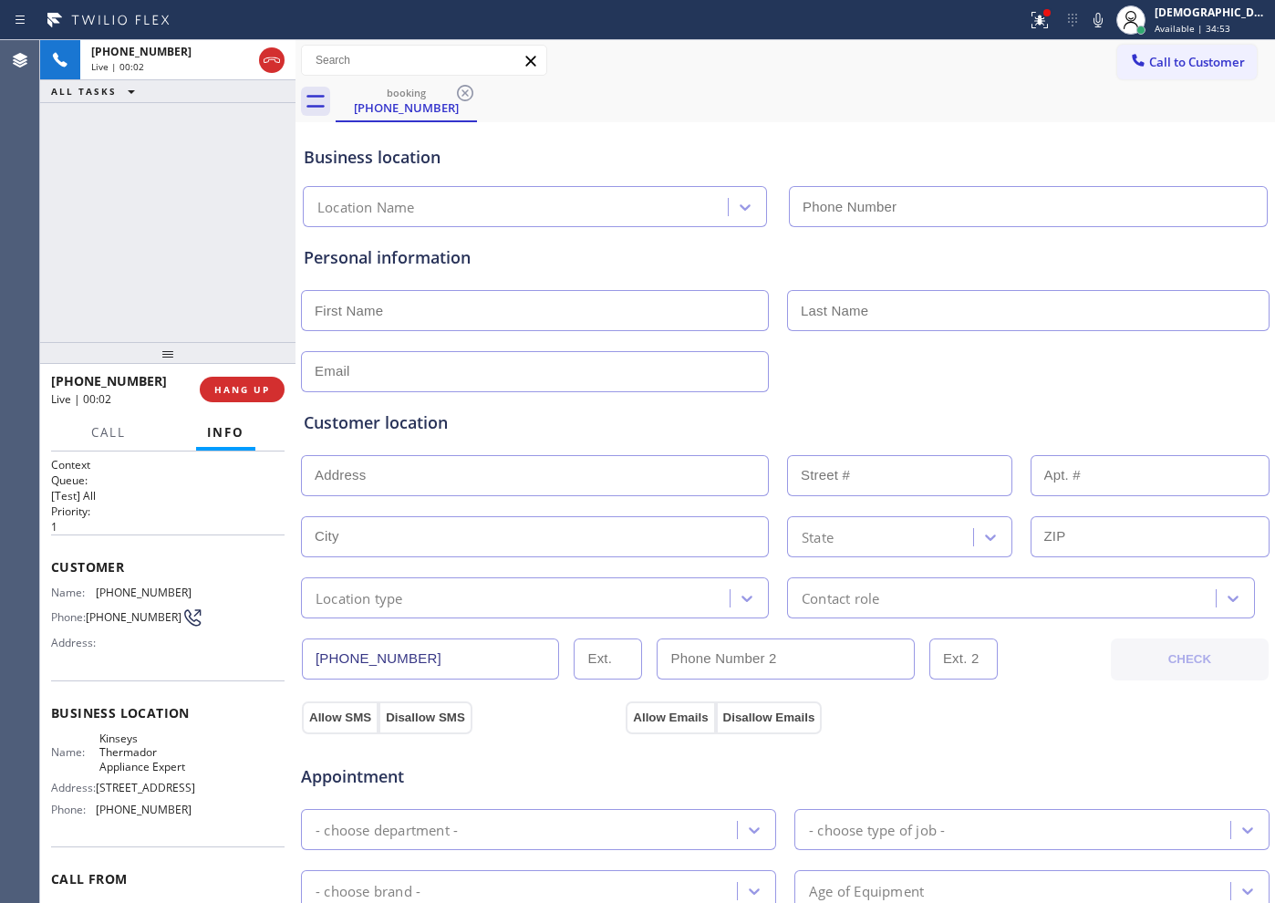
type input "[PHONE_NUMBER]"
drag, startPoint x: 441, startPoint y: 657, endPoint x: 260, endPoint y: 651, distance: 181.6
click at [260, 651] on div "+12246590357 Live | 04:17 ALL TASKS ALL TASKS ACTIVE TASKS TASKS IN WRAP UP +12…" at bounding box center [657, 471] width 1235 height 863
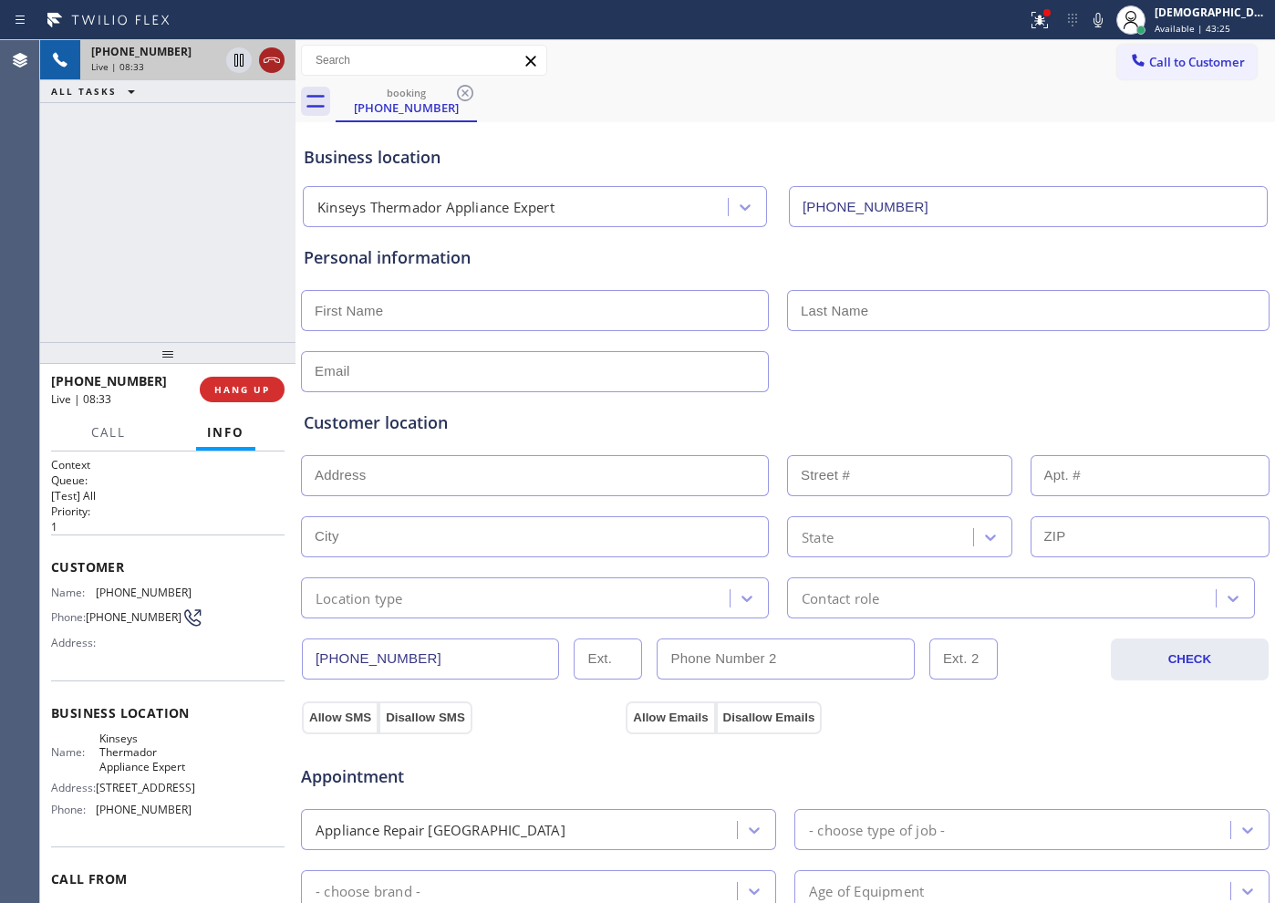
click at [265, 70] on icon at bounding box center [272, 60] width 22 height 22
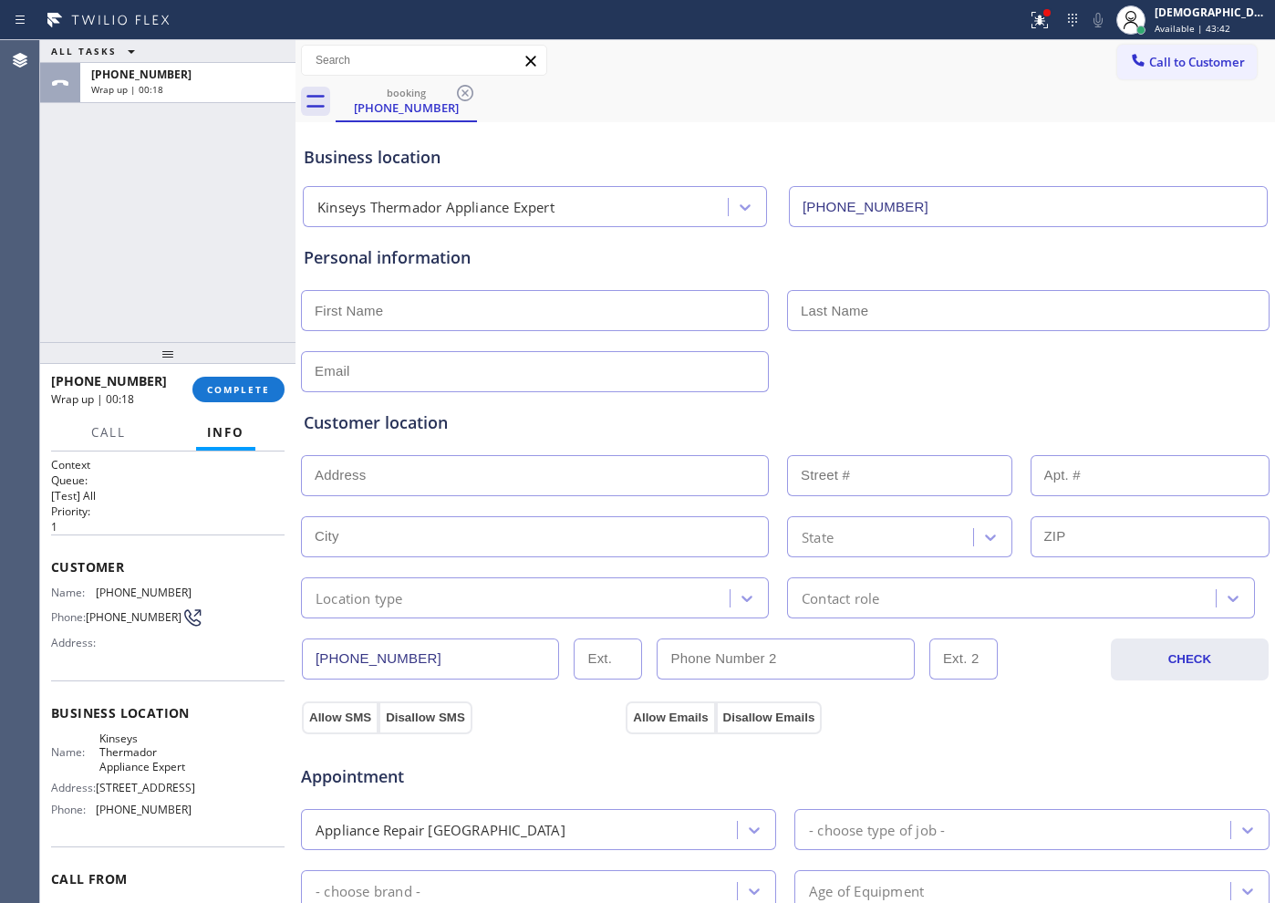
click at [653, 302] on input "text" at bounding box center [535, 310] width 468 height 41
paste input "Danni"
type input "Danni"
click at [828, 323] on input "text" at bounding box center [1028, 310] width 482 height 41
paste input "Dimitroval"
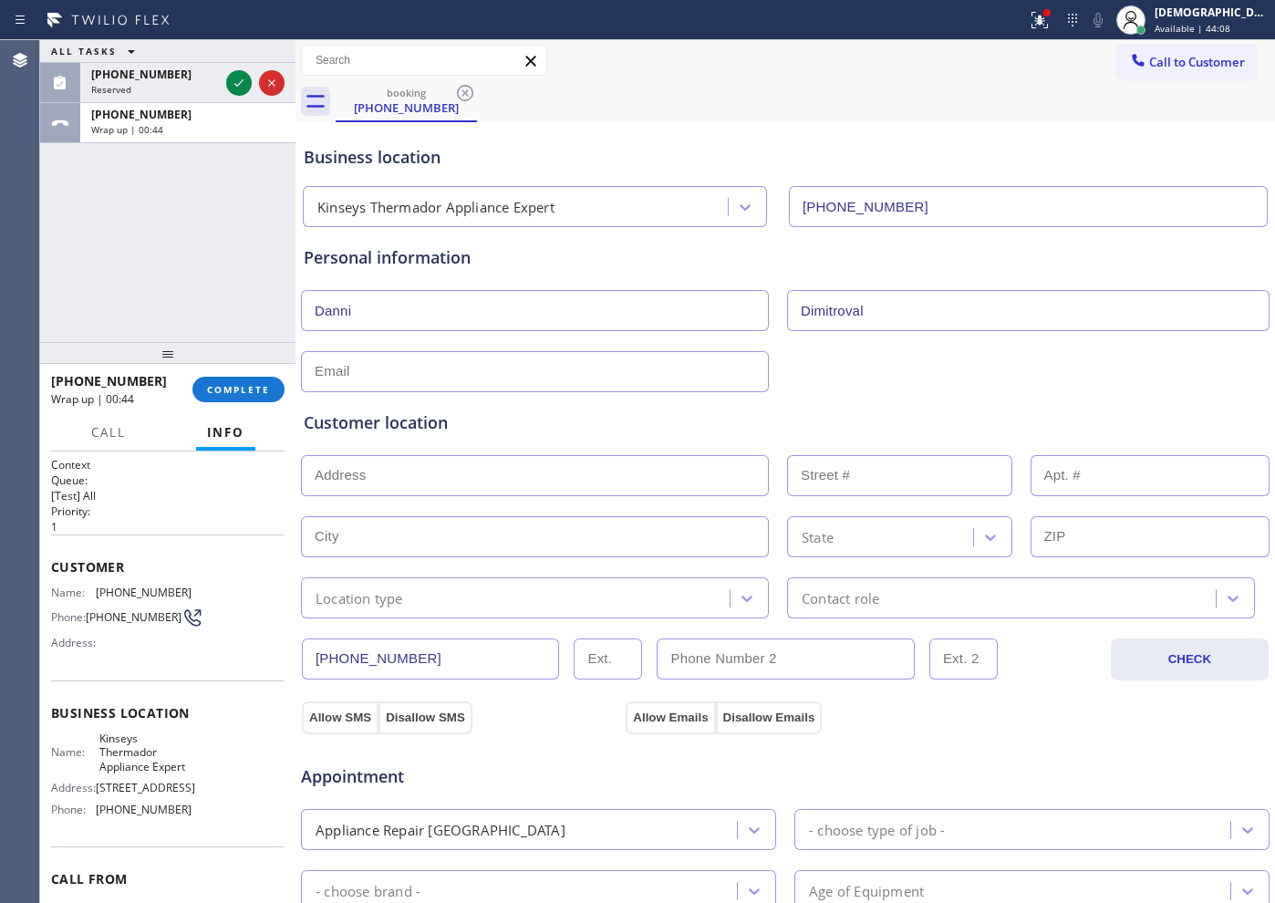
type input "Dimitroval"
click at [549, 371] on input "text" at bounding box center [535, 371] width 468 height 41
paste input "danidd68@gmail.com"
type input "danidd68@gmail.com"
click at [628, 421] on div "Customer location" at bounding box center [785, 422] width 963 height 25
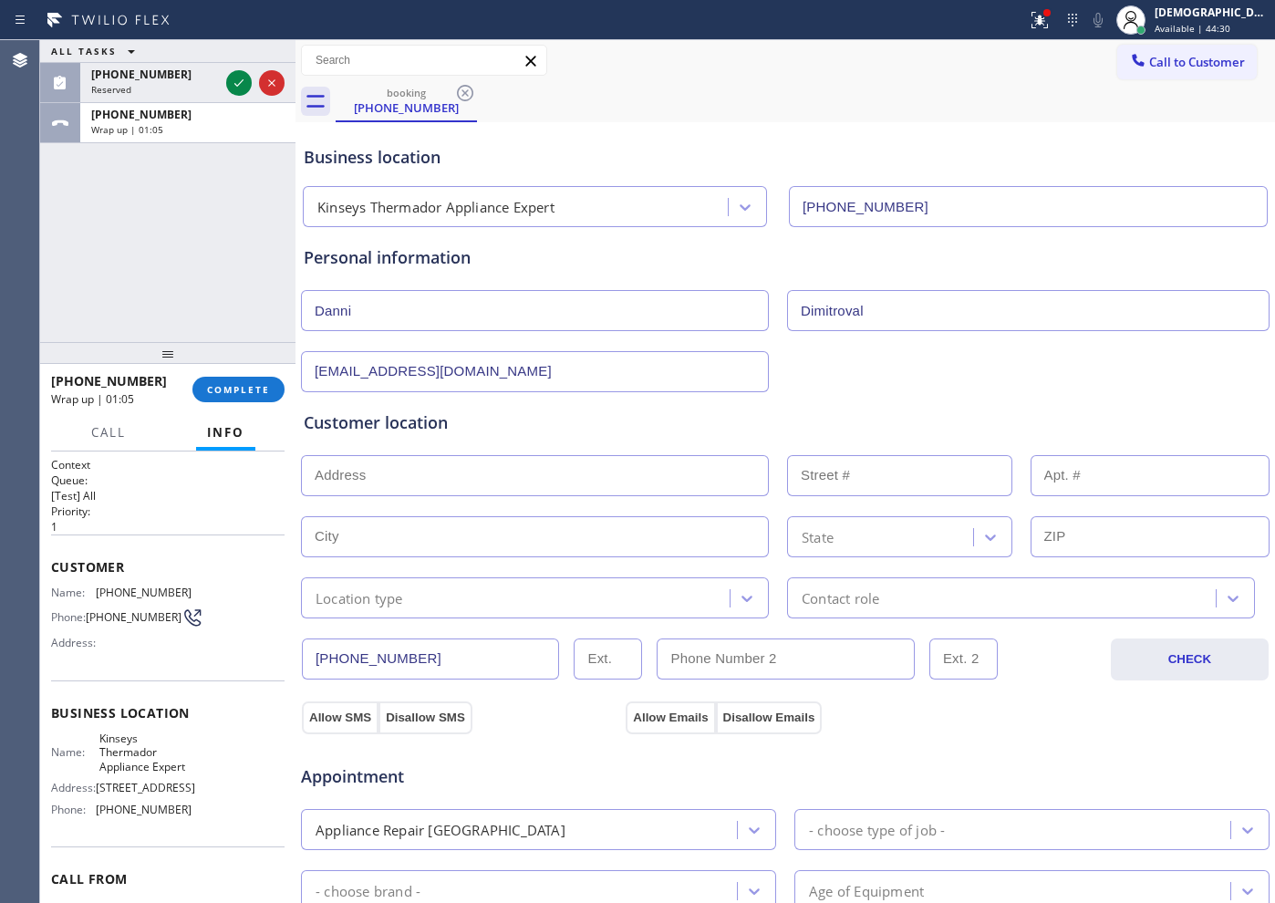
click at [417, 462] on input "text" at bounding box center [535, 475] width 468 height 41
paste input "21 Lakewood DrGlencoe, IL 60022"
type input "21 Lakewood Dr"
type input "21"
type input "Glencoe"
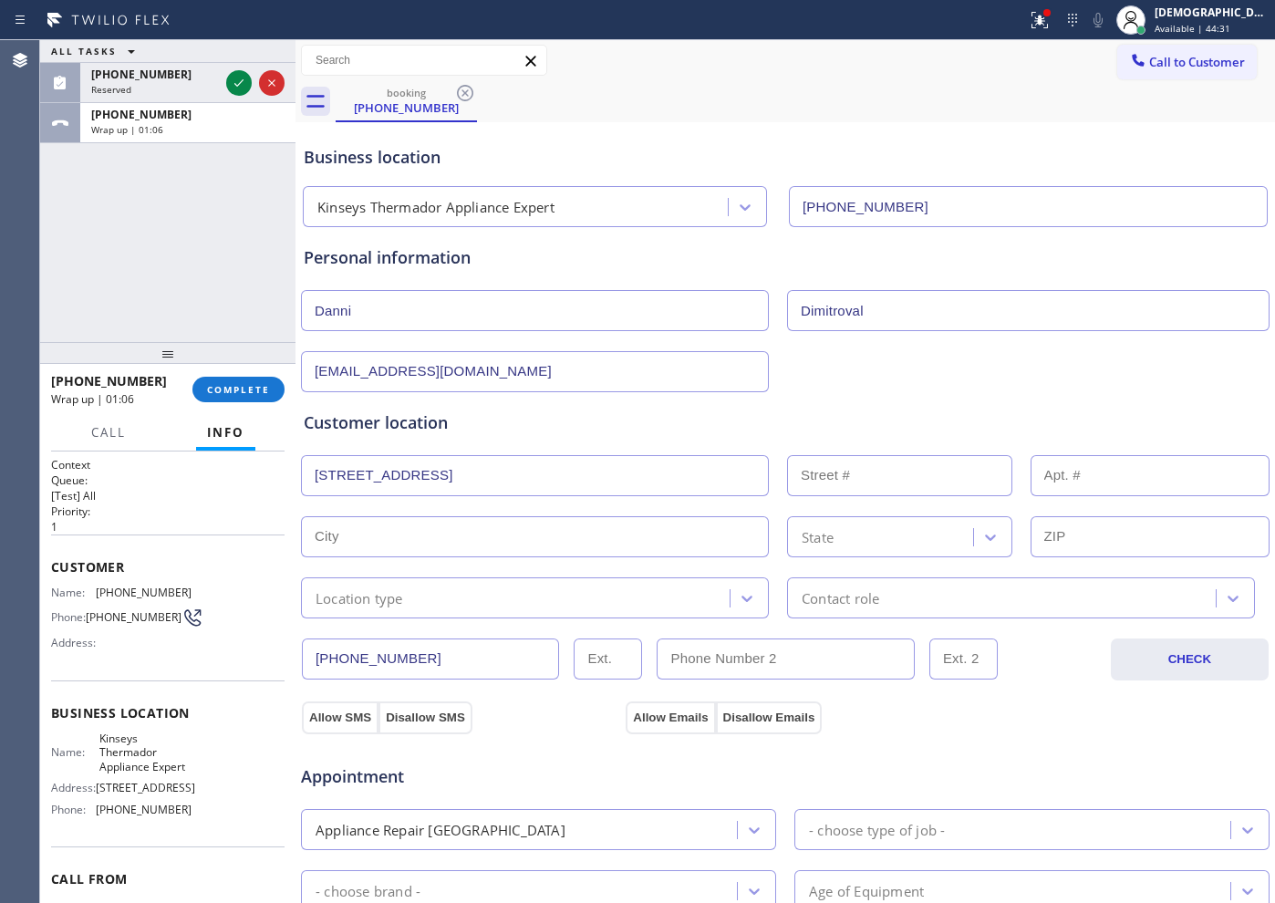
type input "60022"
click at [470, 589] on div "Location type" at bounding box center [517, 598] width 423 height 32
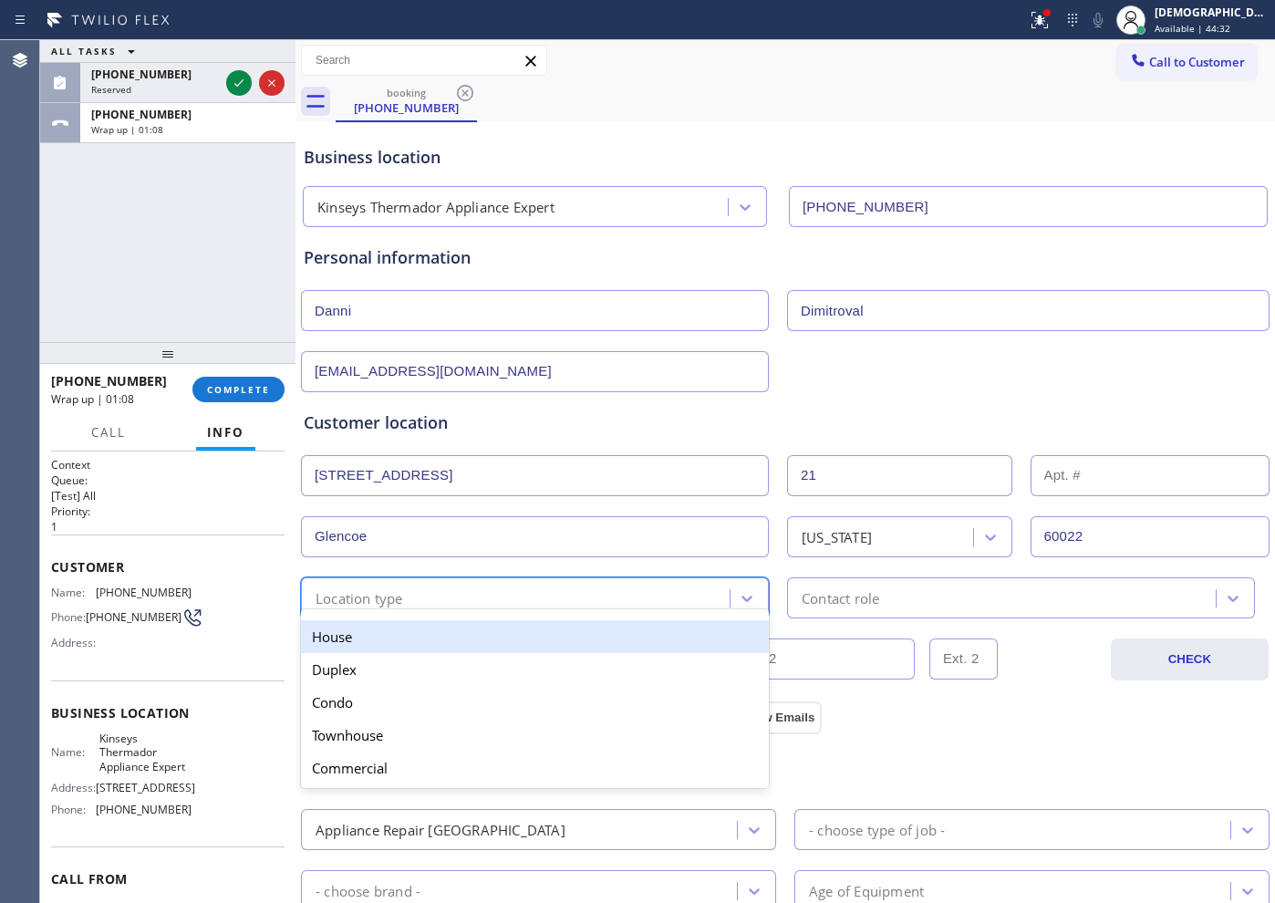
drag, startPoint x: 459, startPoint y: 630, endPoint x: 814, endPoint y: 625, distance: 354.8
click at [461, 630] on div "House" at bounding box center [535, 636] width 468 height 33
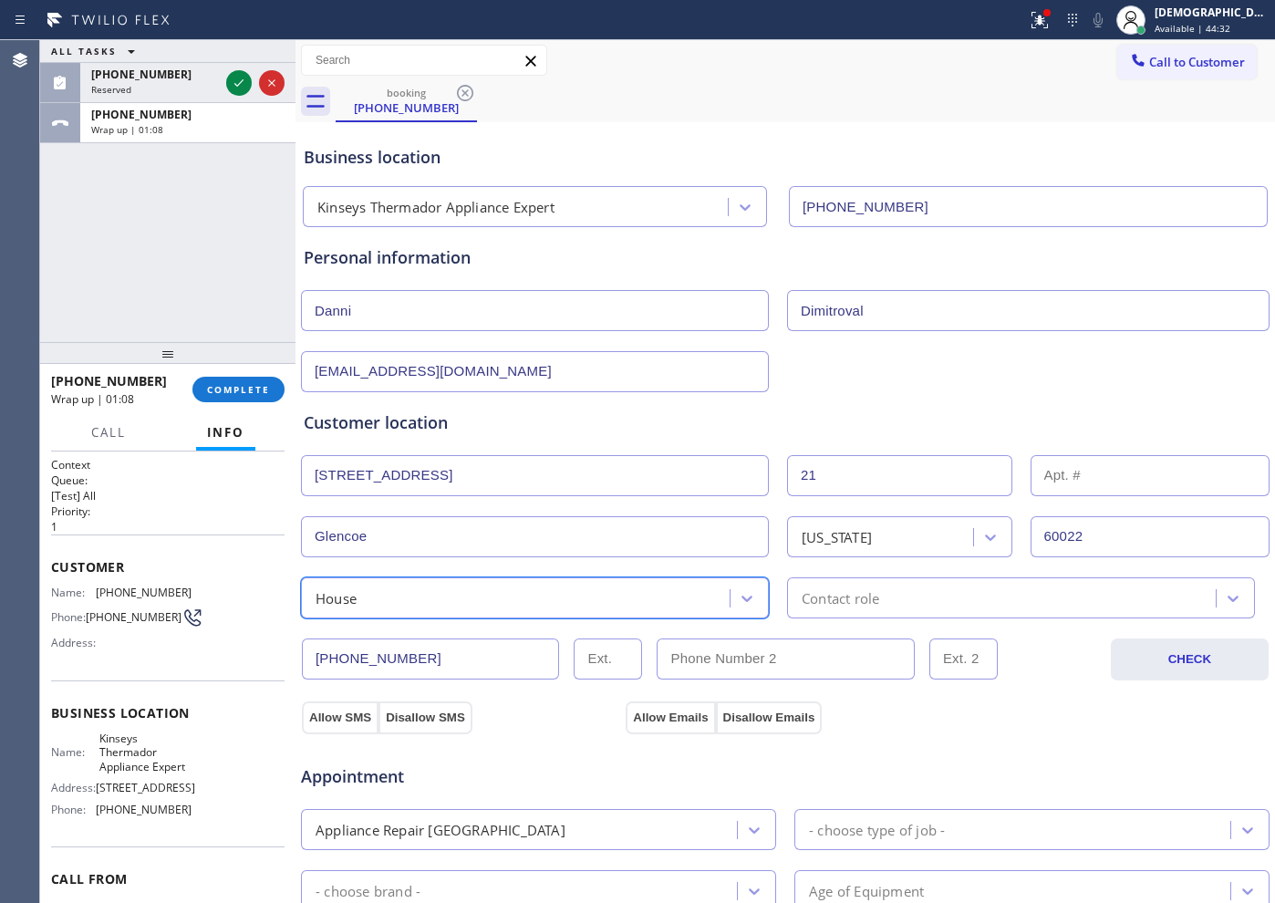
click at [829, 603] on div "Contact role" at bounding box center [841, 597] width 78 height 21
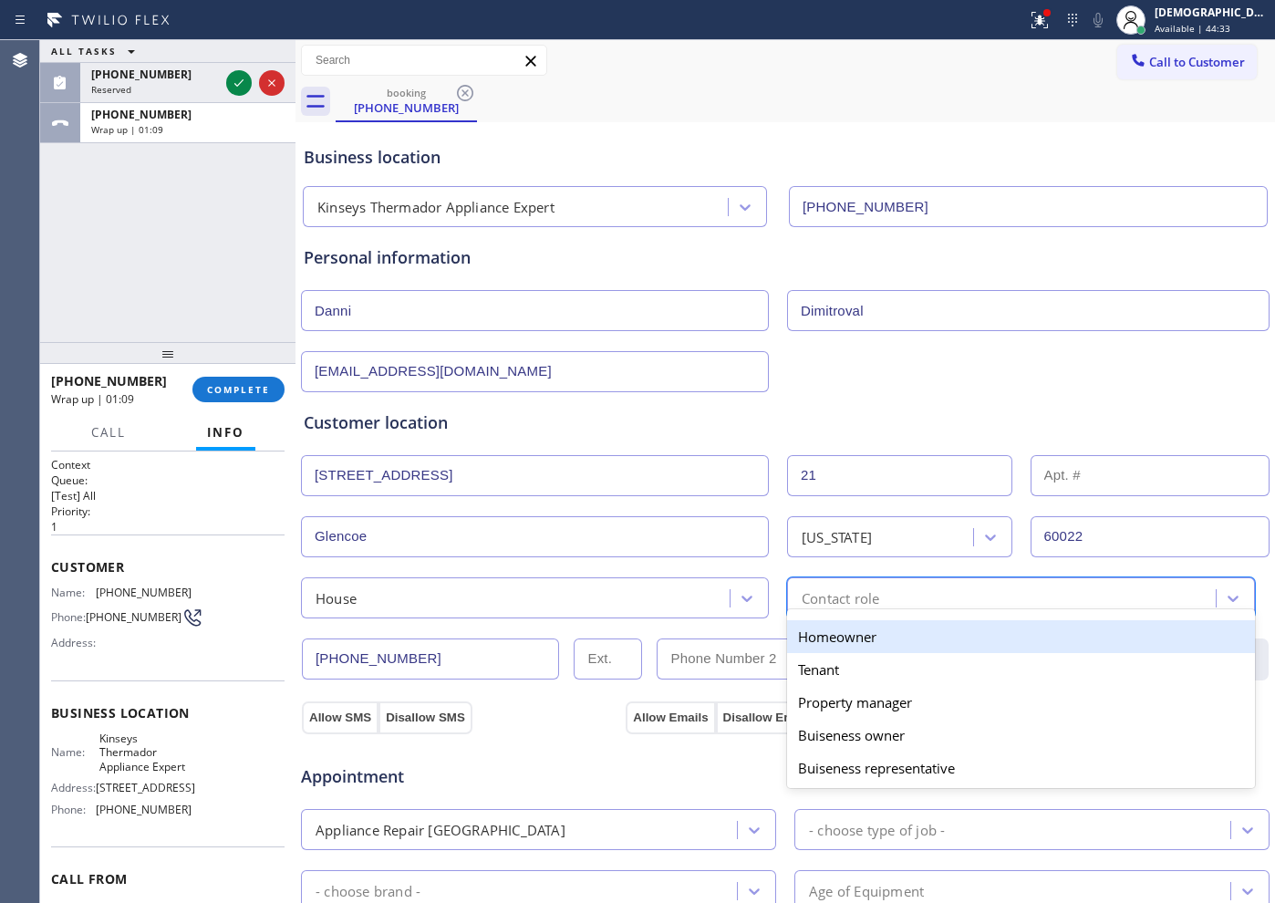
click at [816, 648] on div "Homeowner" at bounding box center [1021, 636] width 468 height 33
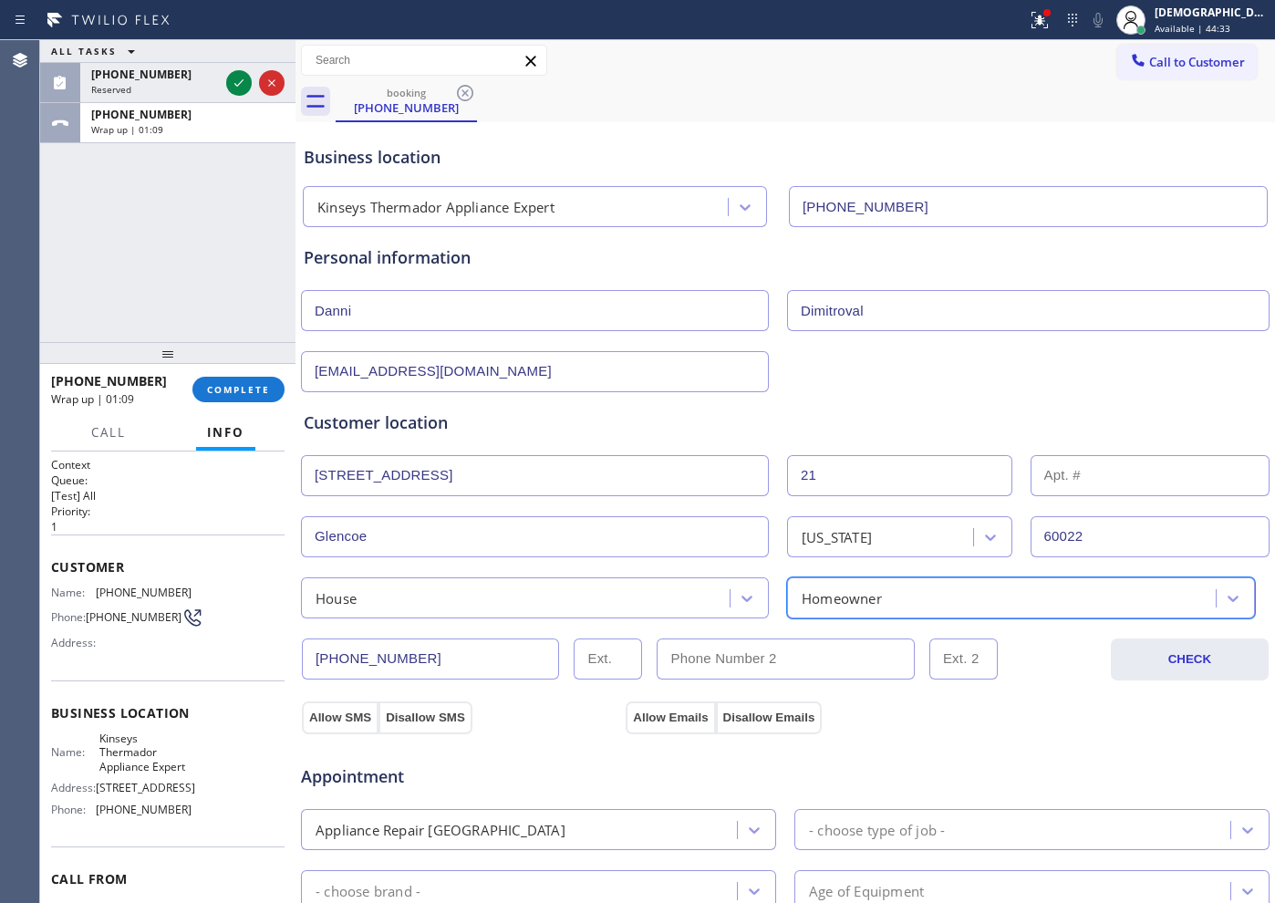
click at [295, 707] on div at bounding box center [295, 471] width 0 height 863
click at [323, 715] on button "Allow SMS" at bounding box center [340, 717] width 77 height 33
click at [656, 720] on button "Allow Emails" at bounding box center [670, 717] width 89 height 33
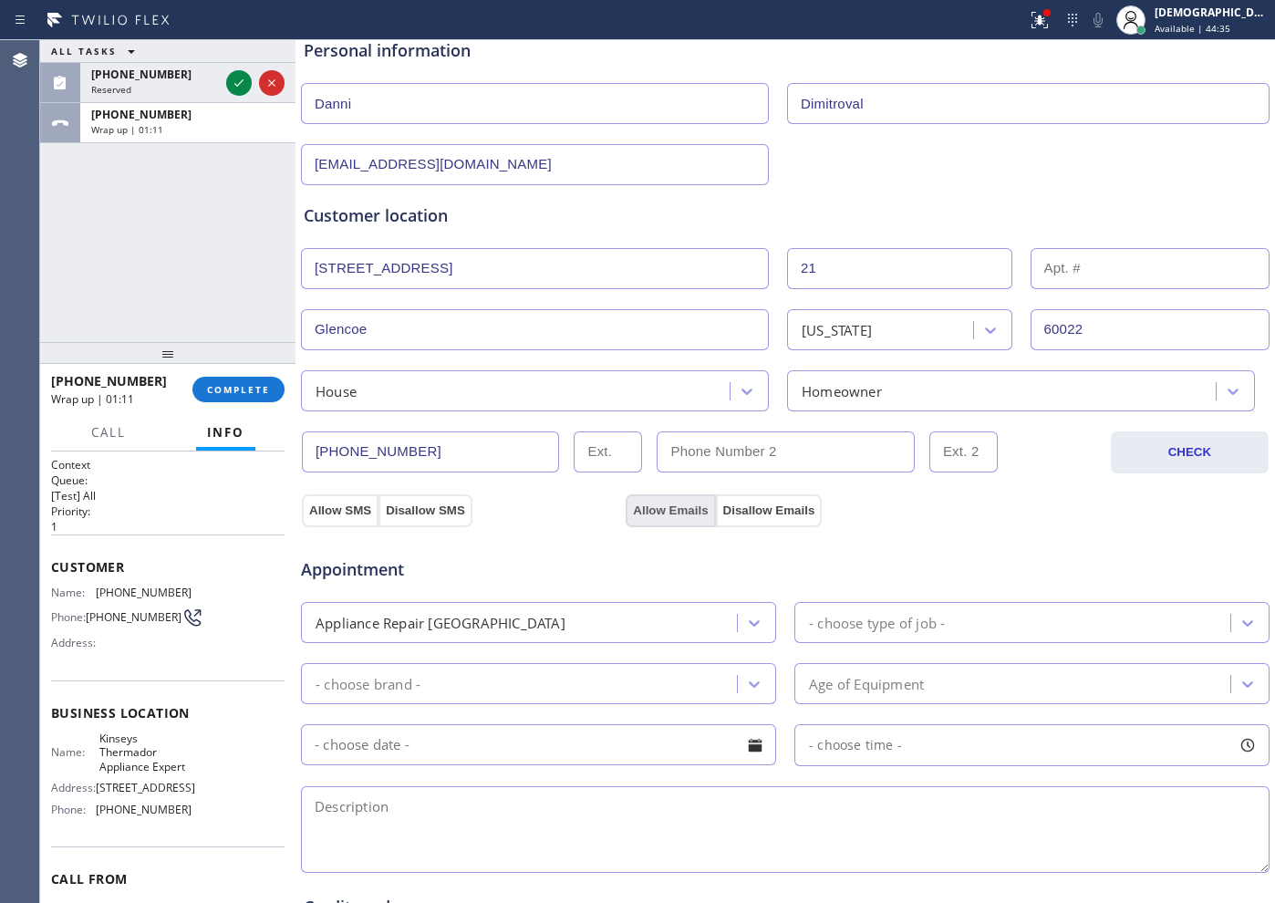
scroll to position [342, 0]
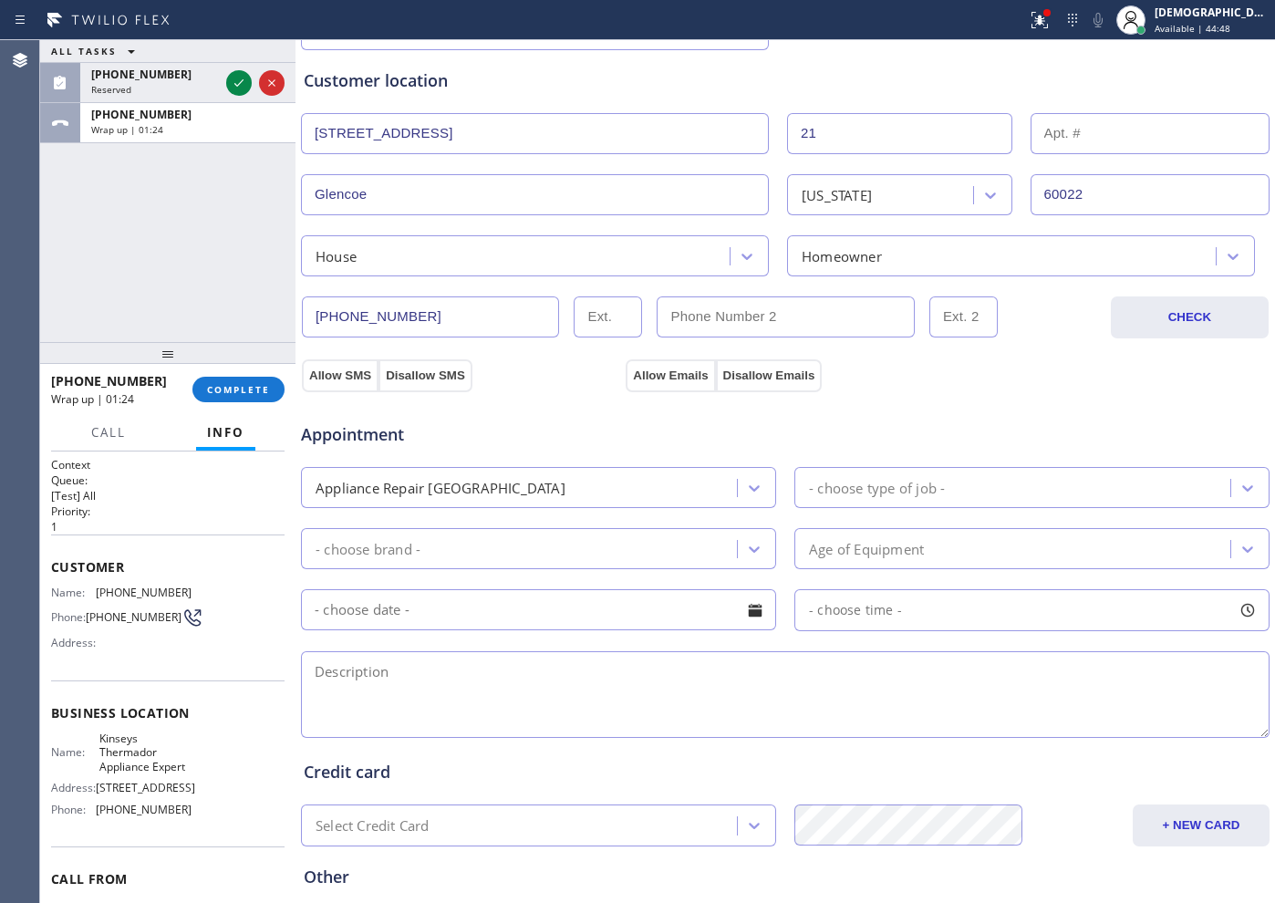
drag, startPoint x: 604, startPoint y: 504, endPoint x: 595, endPoint y: 484, distance: 22.0
click at [600, 499] on div "Appliance Repair [GEOGRAPHIC_DATA]" at bounding box center [538, 487] width 475 height 41
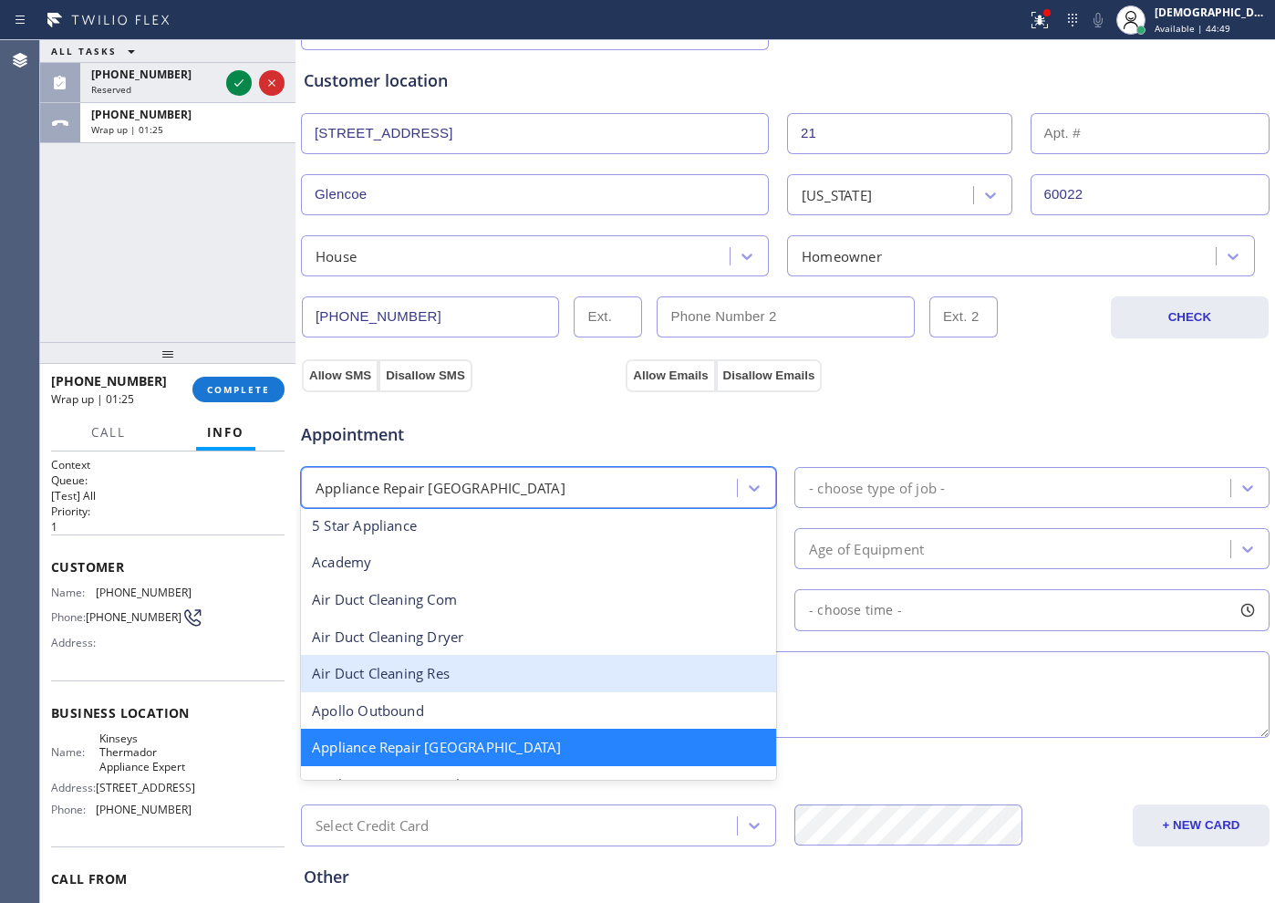
scroll to position [117, 0]
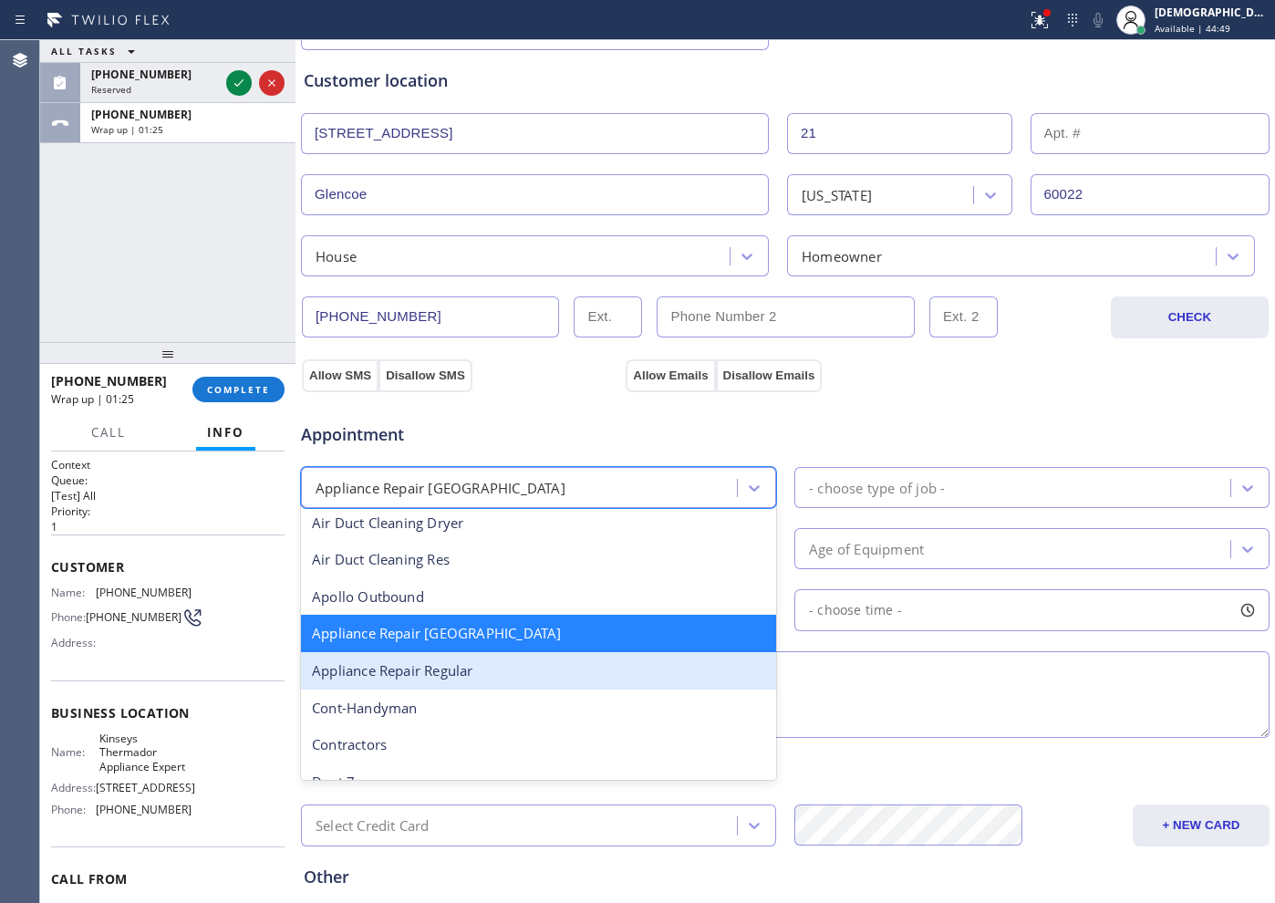
click at [558, 678] on div "Appliance Repair Regular" at bounding box center [538, 670] width 475 height 37
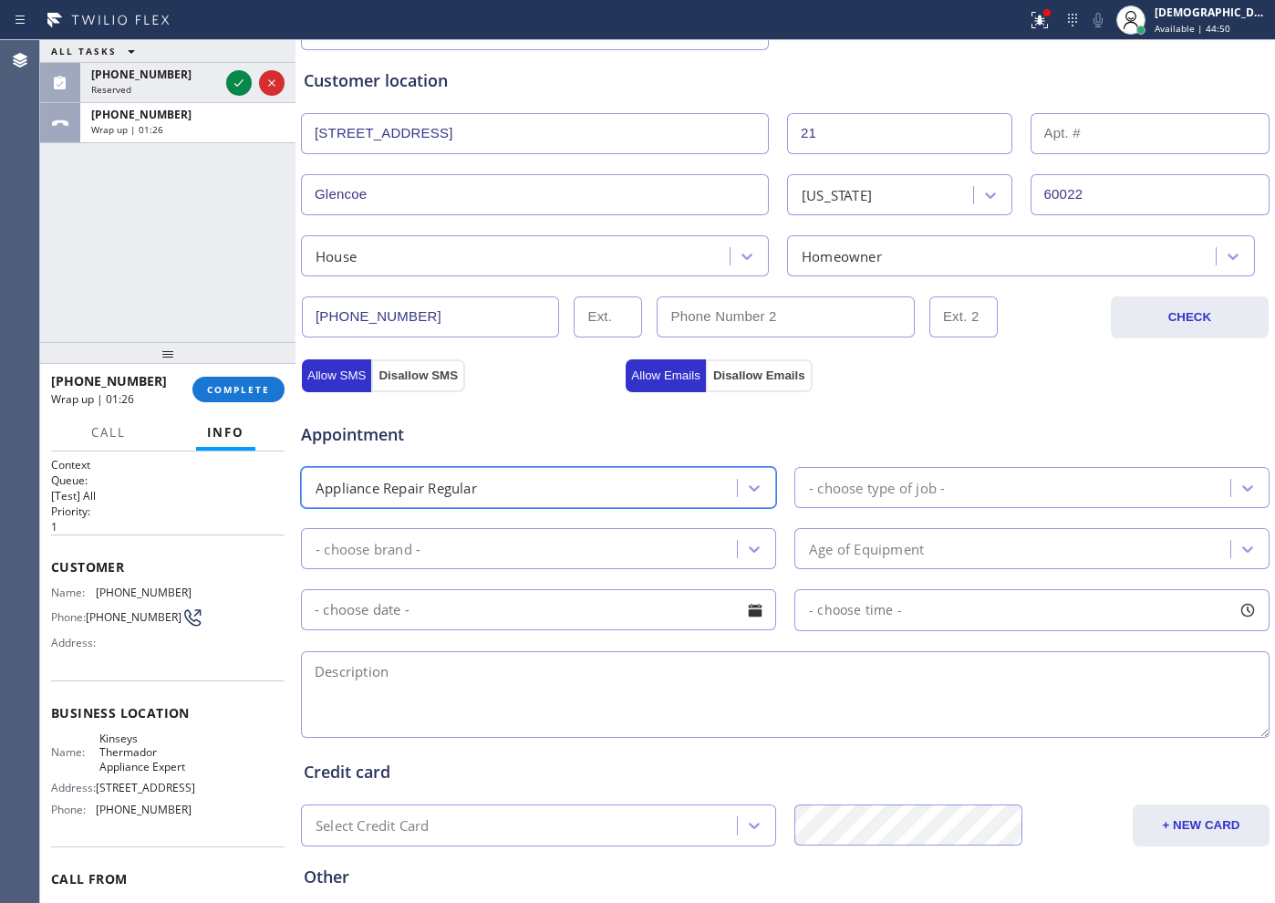
click at [882, 488] on div "- choose type of job -" at bounding box center [877, 487] width 136 height 21
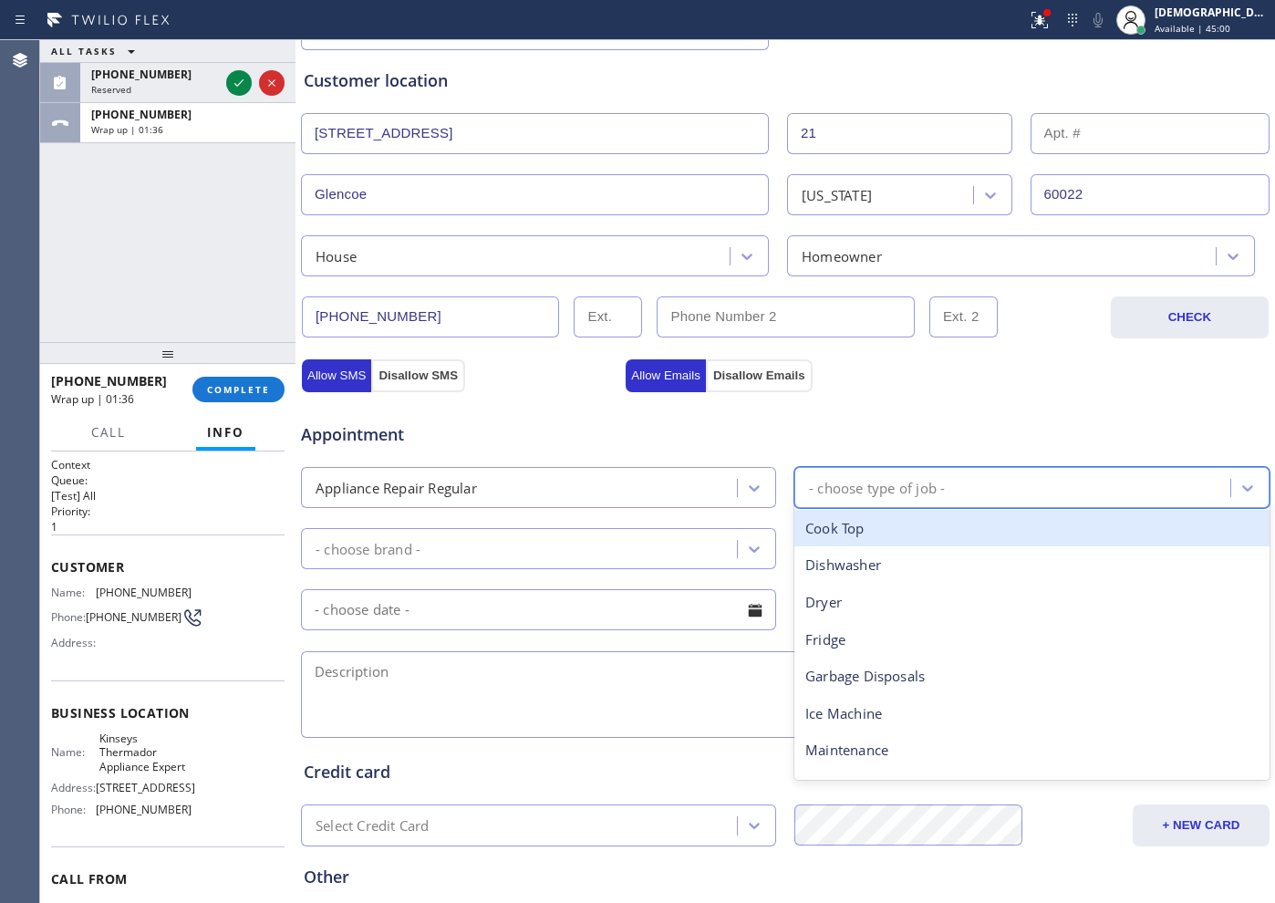
type input "o"
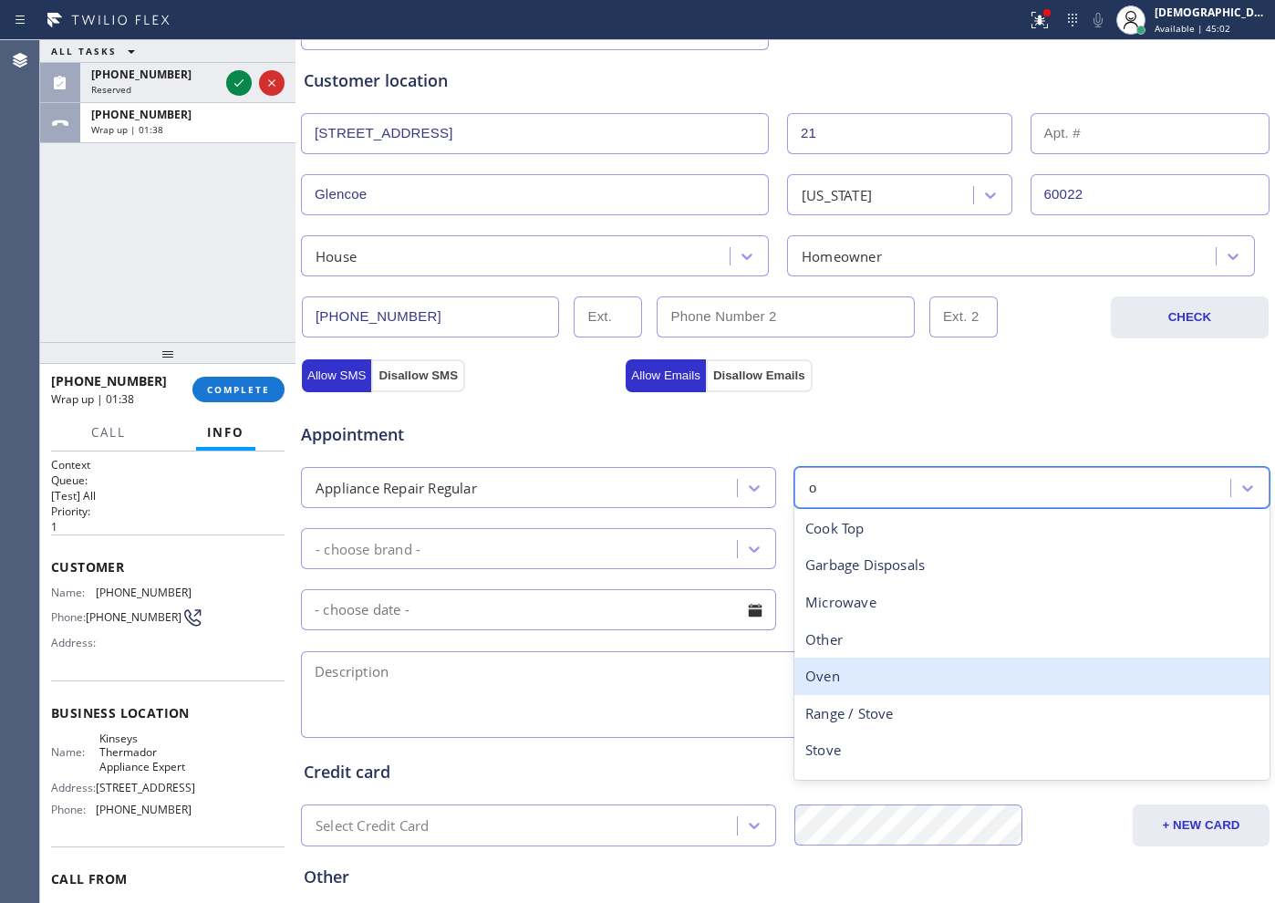
click at [891, 681] on div "Oven" at bounding box center [1031, 676] width 475 height 37
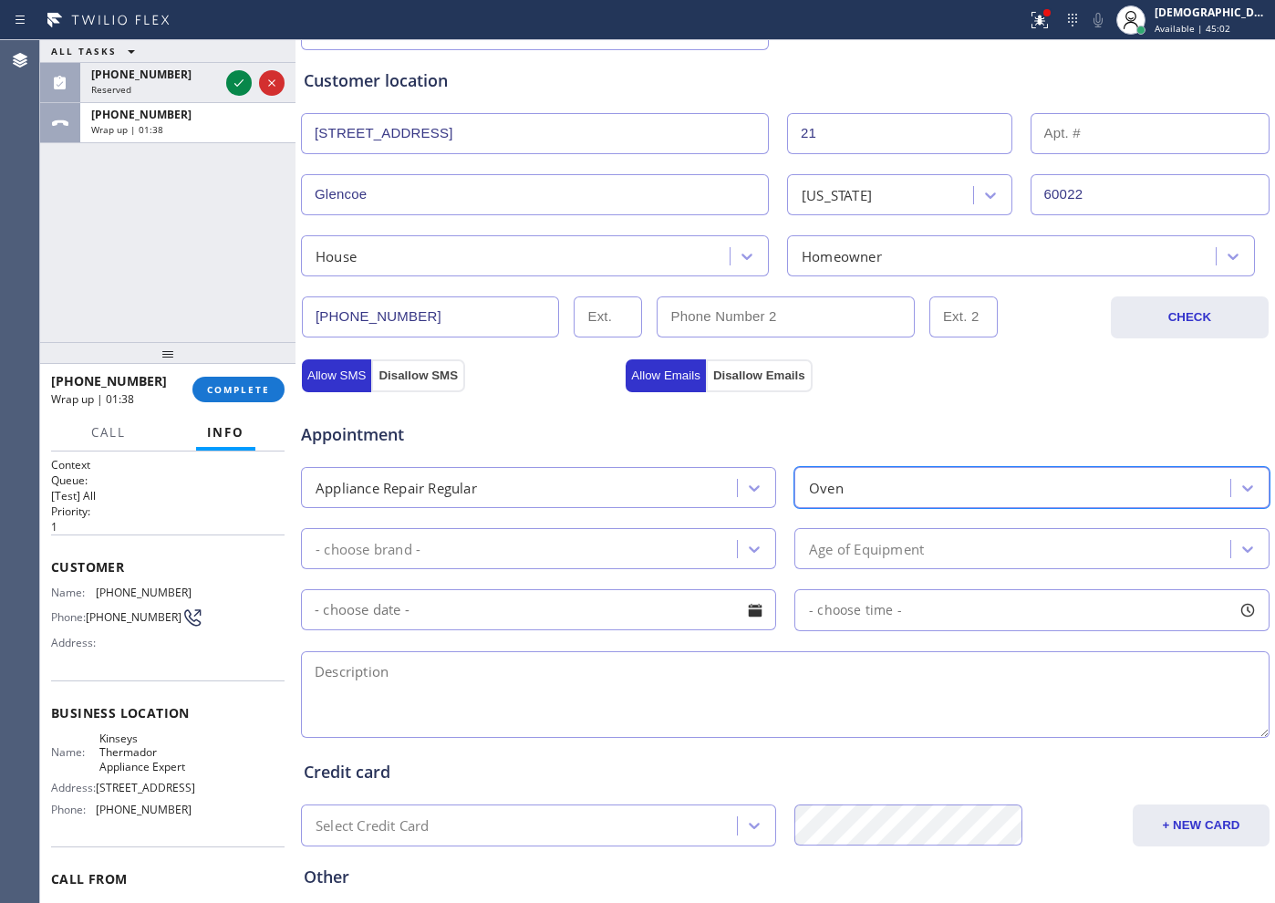
click at [570, 552] on div "- choose brand -" at bounding box center [521, 549] width 430 height 32
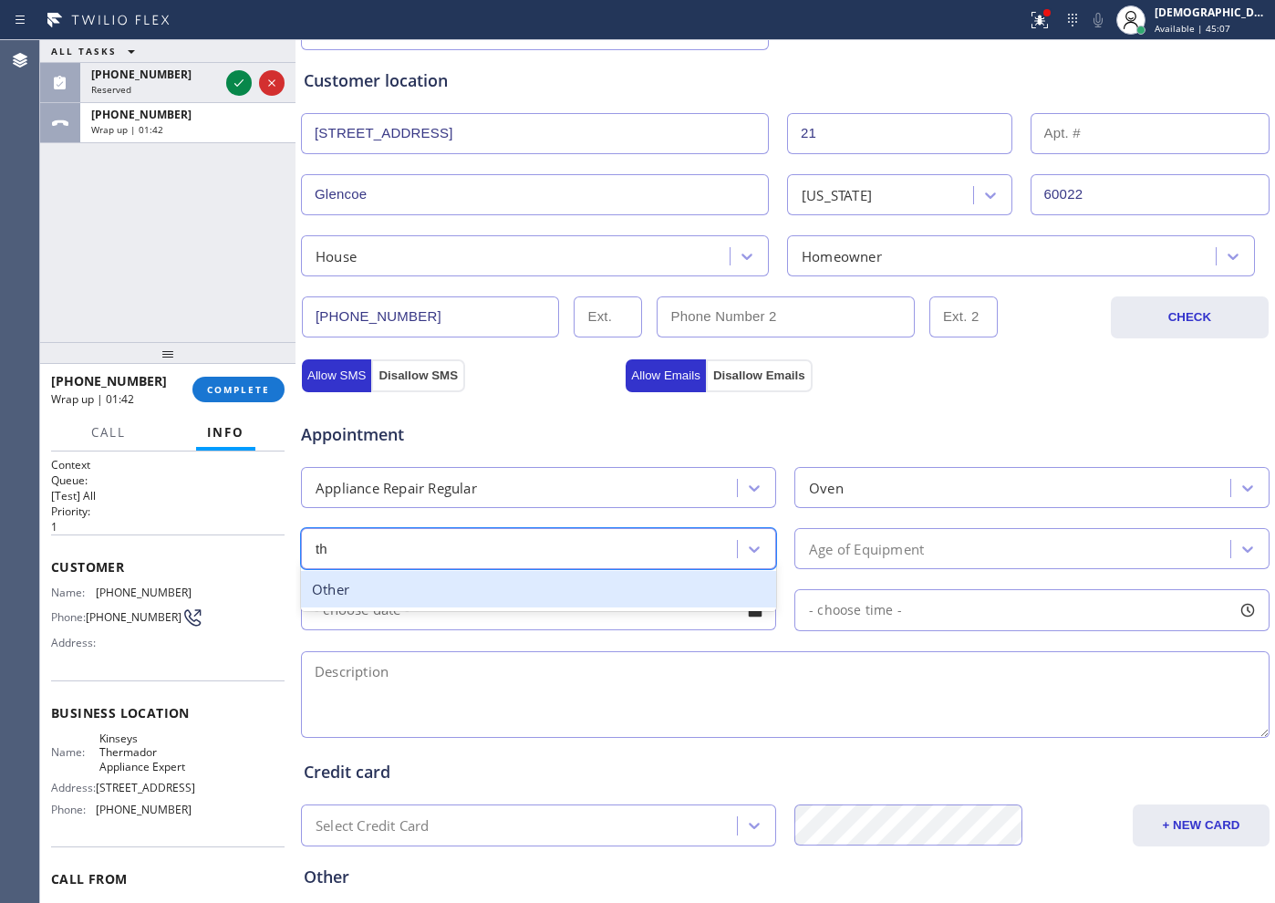
type input "th"
click at [528, 487] on div "Appliance Repair Regular" at bounding box center [521, 488] width 430 height 32
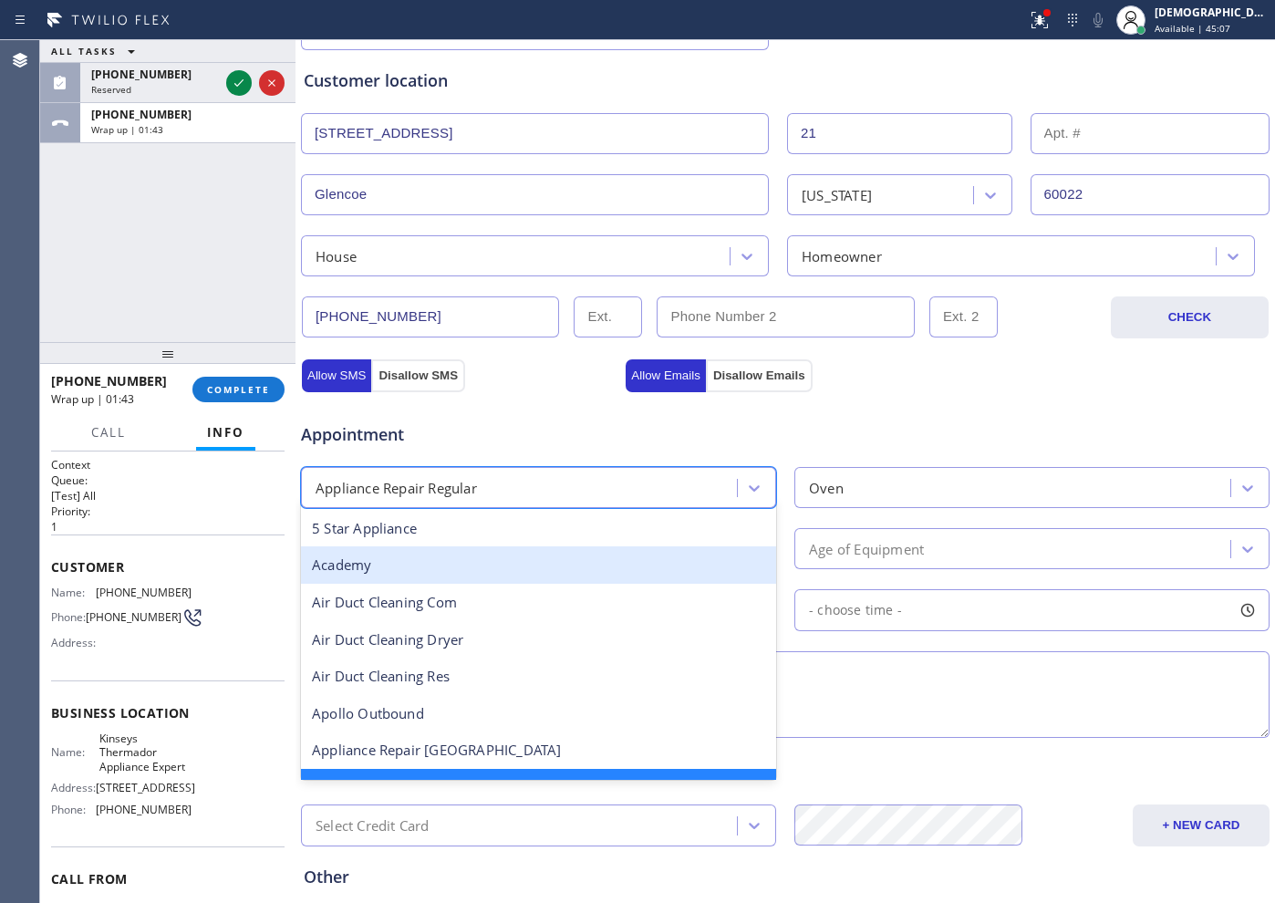
scroll to position [39, 0]
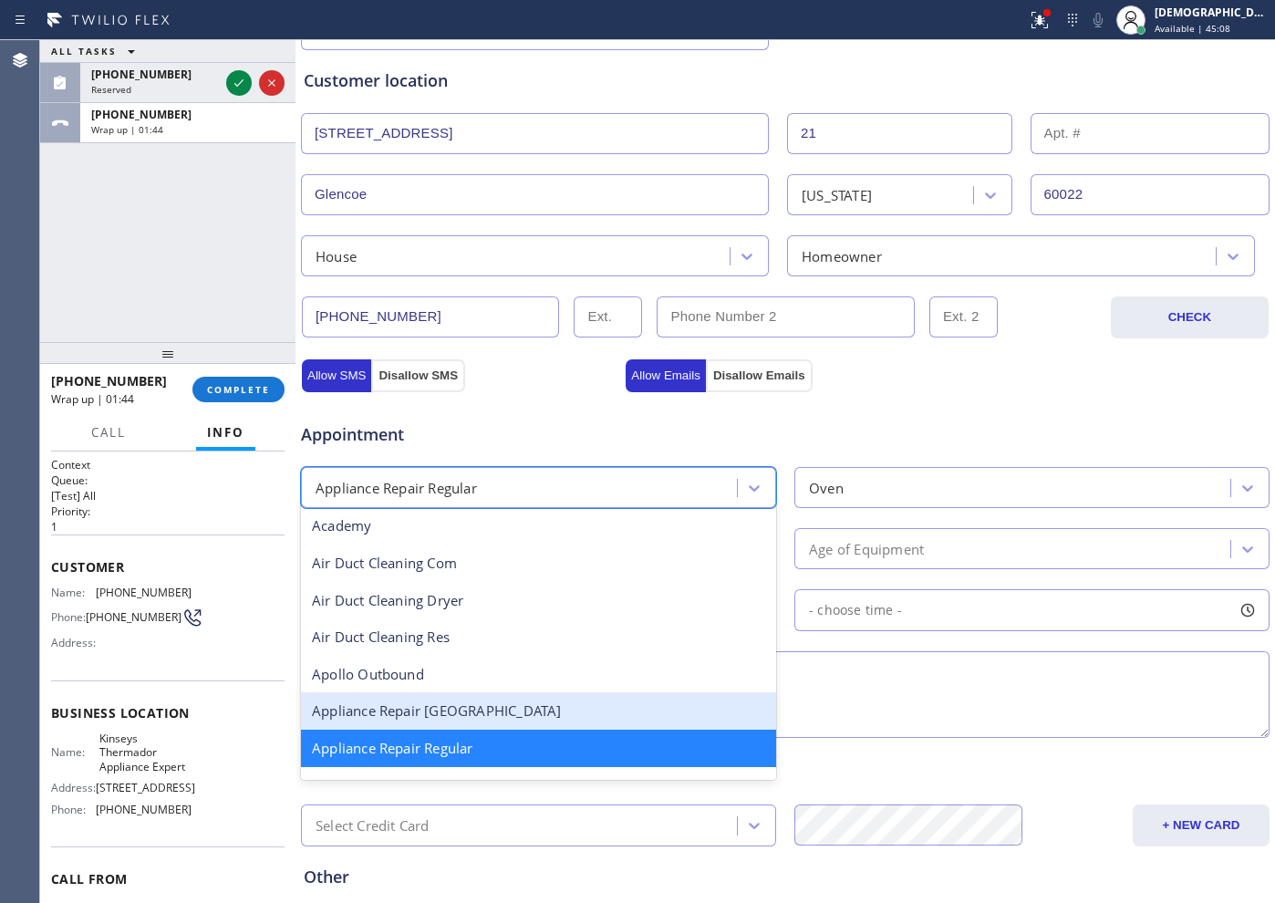
click at [521, 720] on div "Appliance Repair [GEOGRAPHIC_DATA]" at bounding box center [538, 710] width 475 height 37
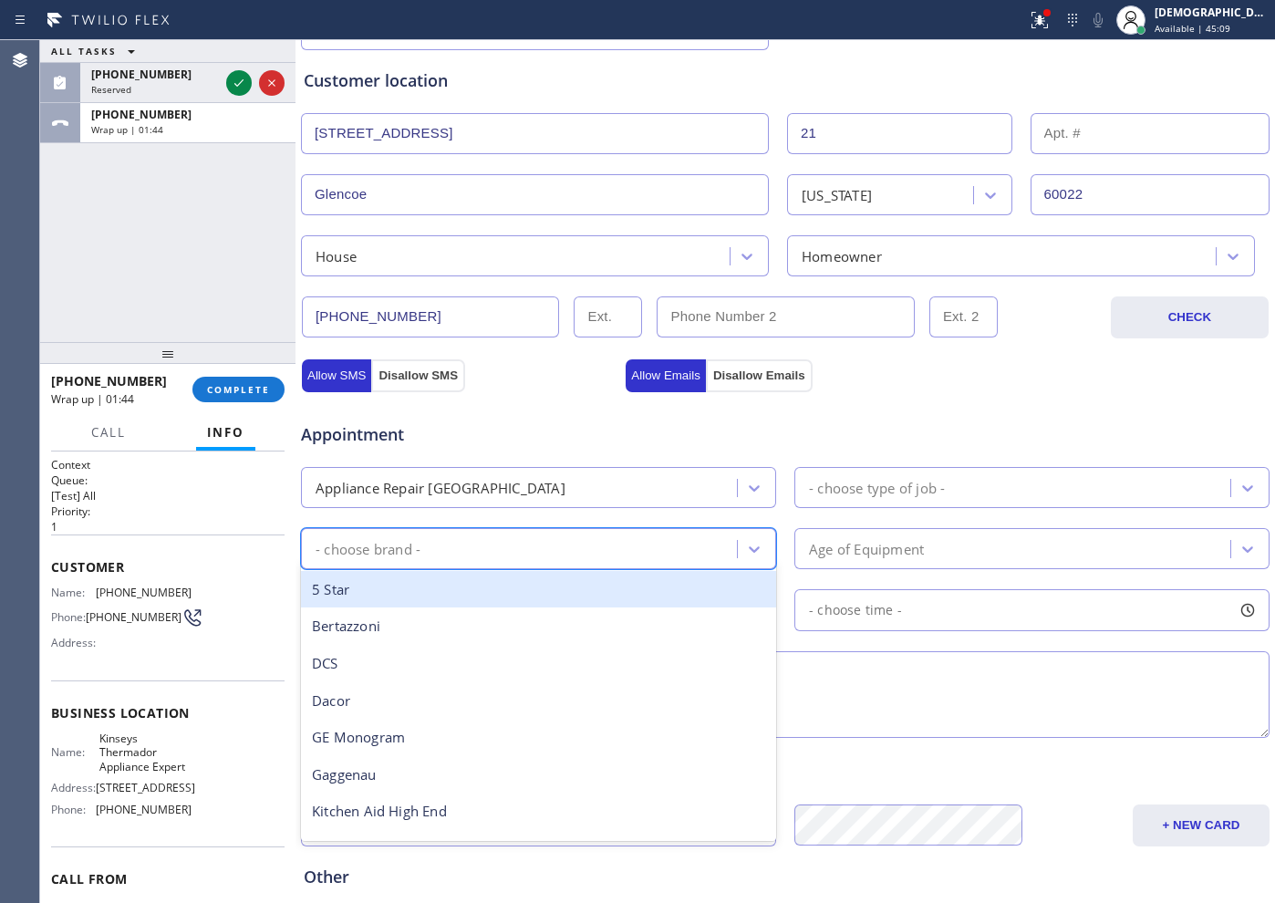
click at [480, 544] on div "- choose brand -" at bounding box center [521, 549] width 430 height 32
type input "th"
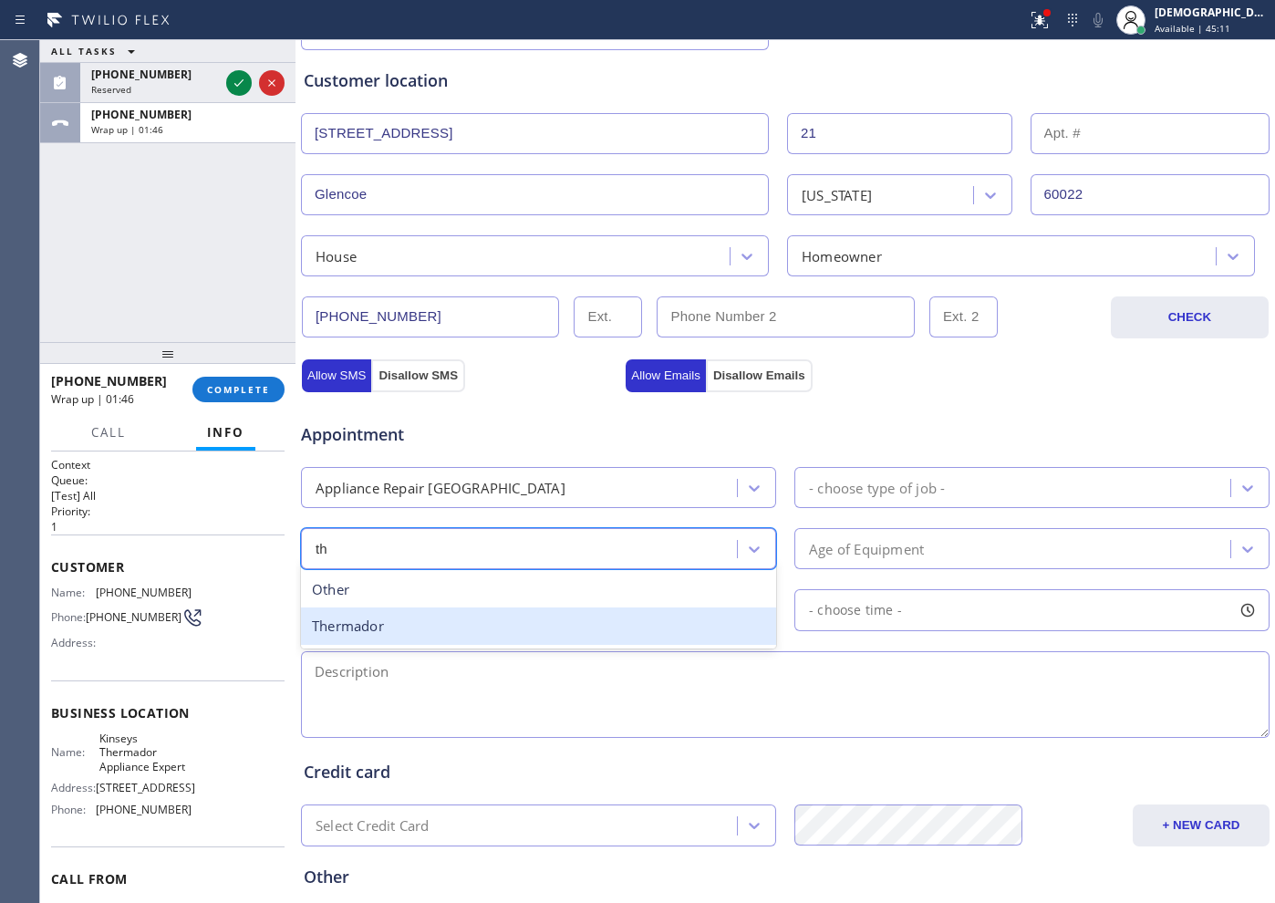
drag, startPoint x: 485, startPoint y: 627, endPoint x: 811, endPoint y: 521, distance: 342.3
click at [486, 627] on div "Thermador" at bounding box center [538, 625] width 475 height 37
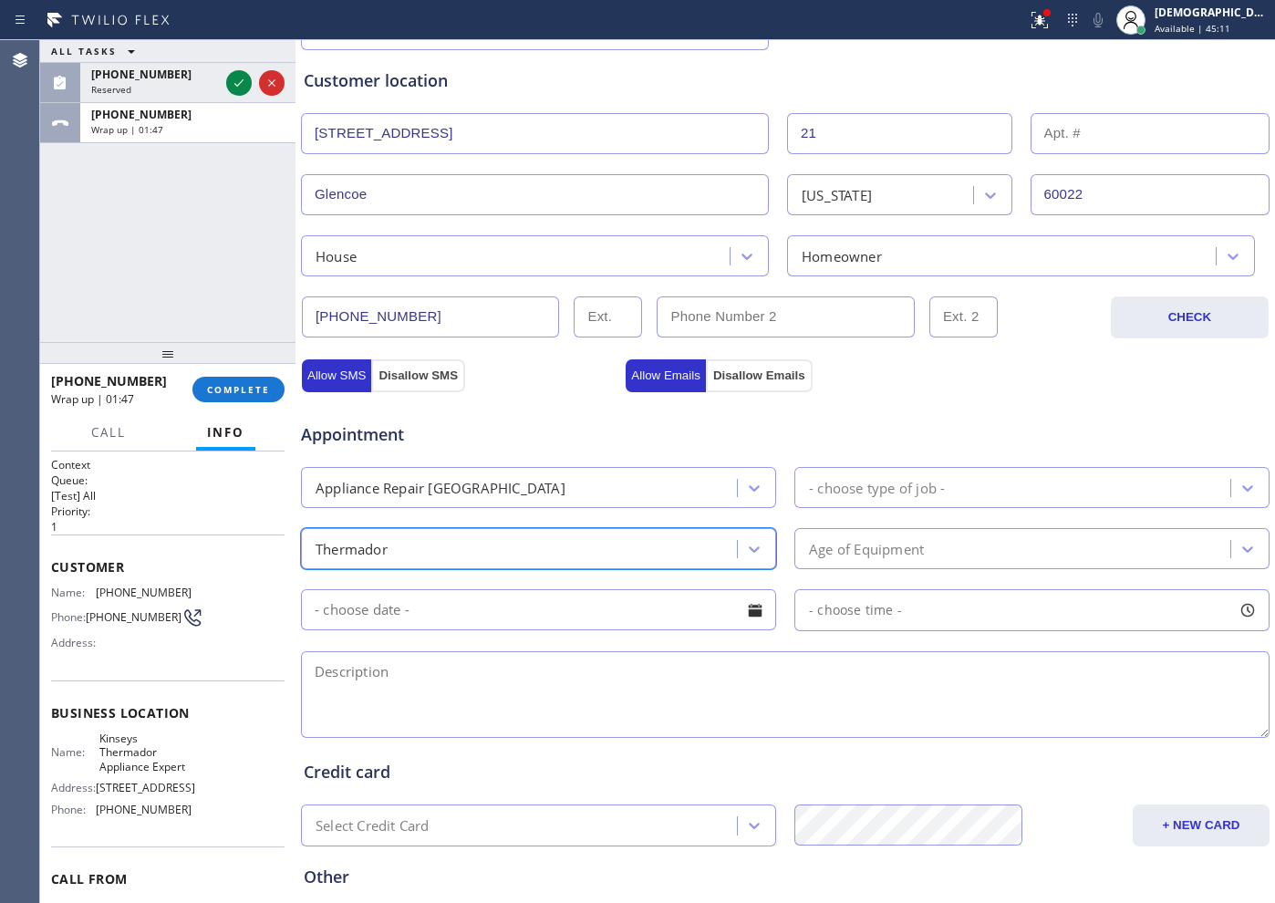
click at [872, 494] on div "- choose type of job -" at bounding box center [877, 487] width 136 height 21
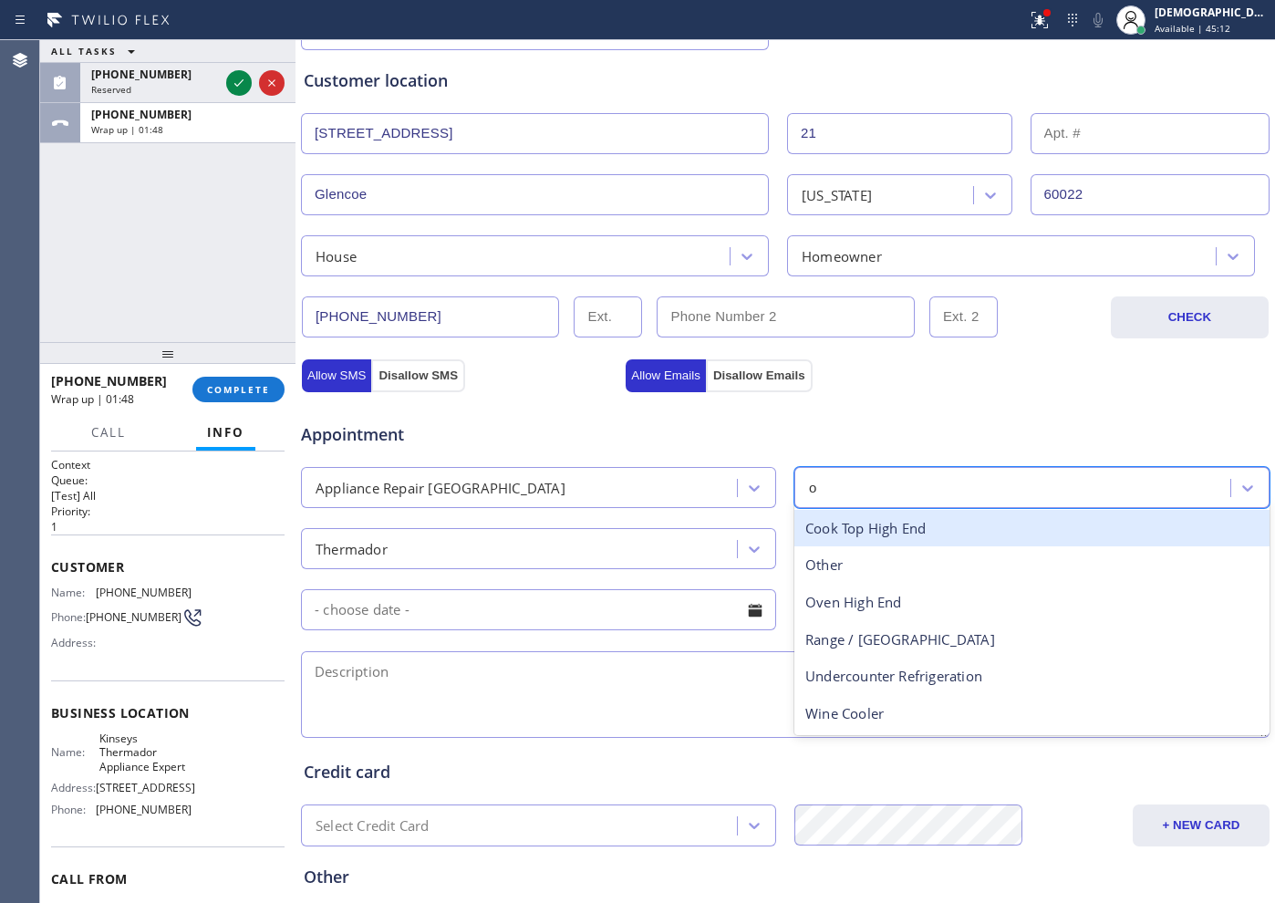
type input "ov"
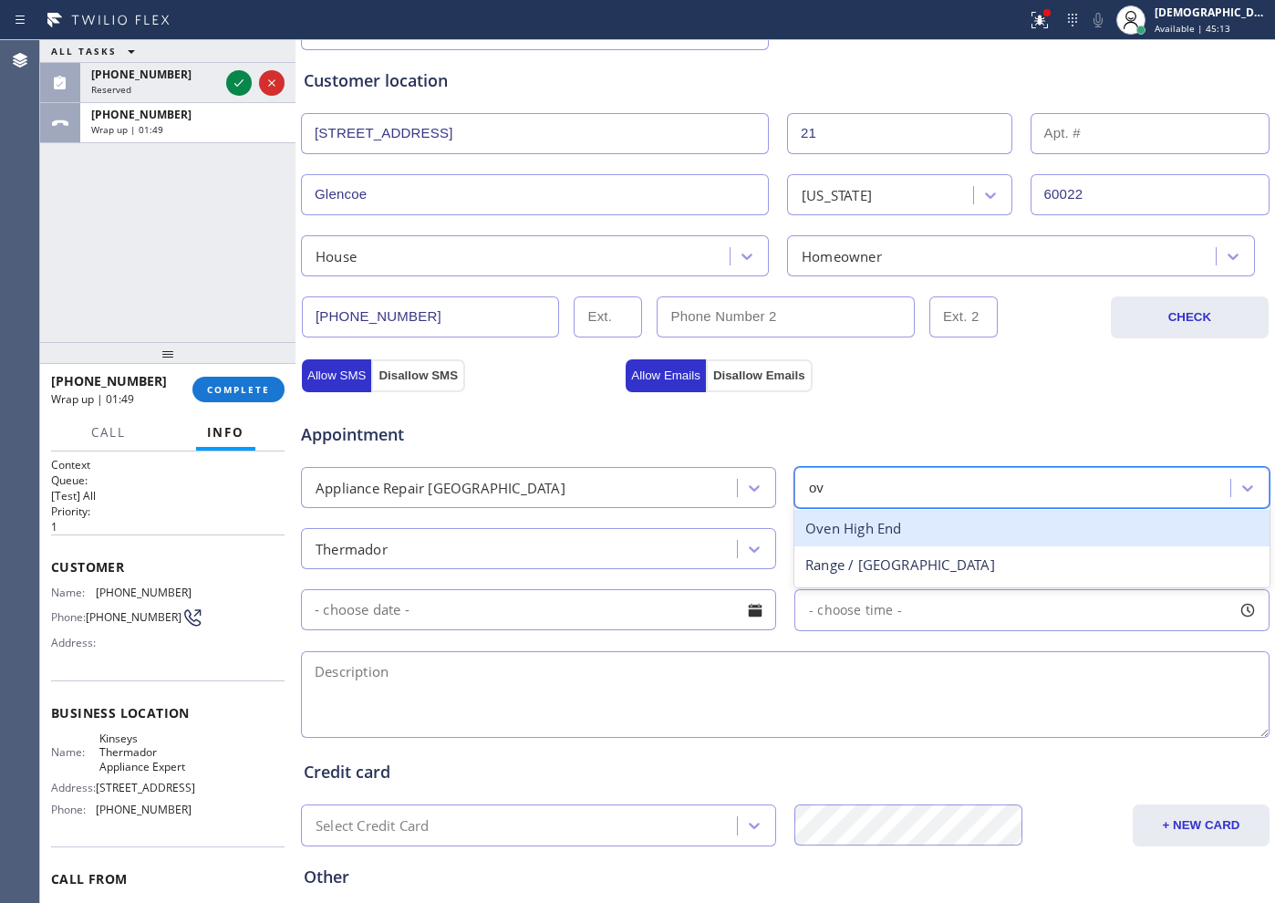
click at [851, 519] on div "Oven High End" at bounding box center [1031, 528] width 475 height 37
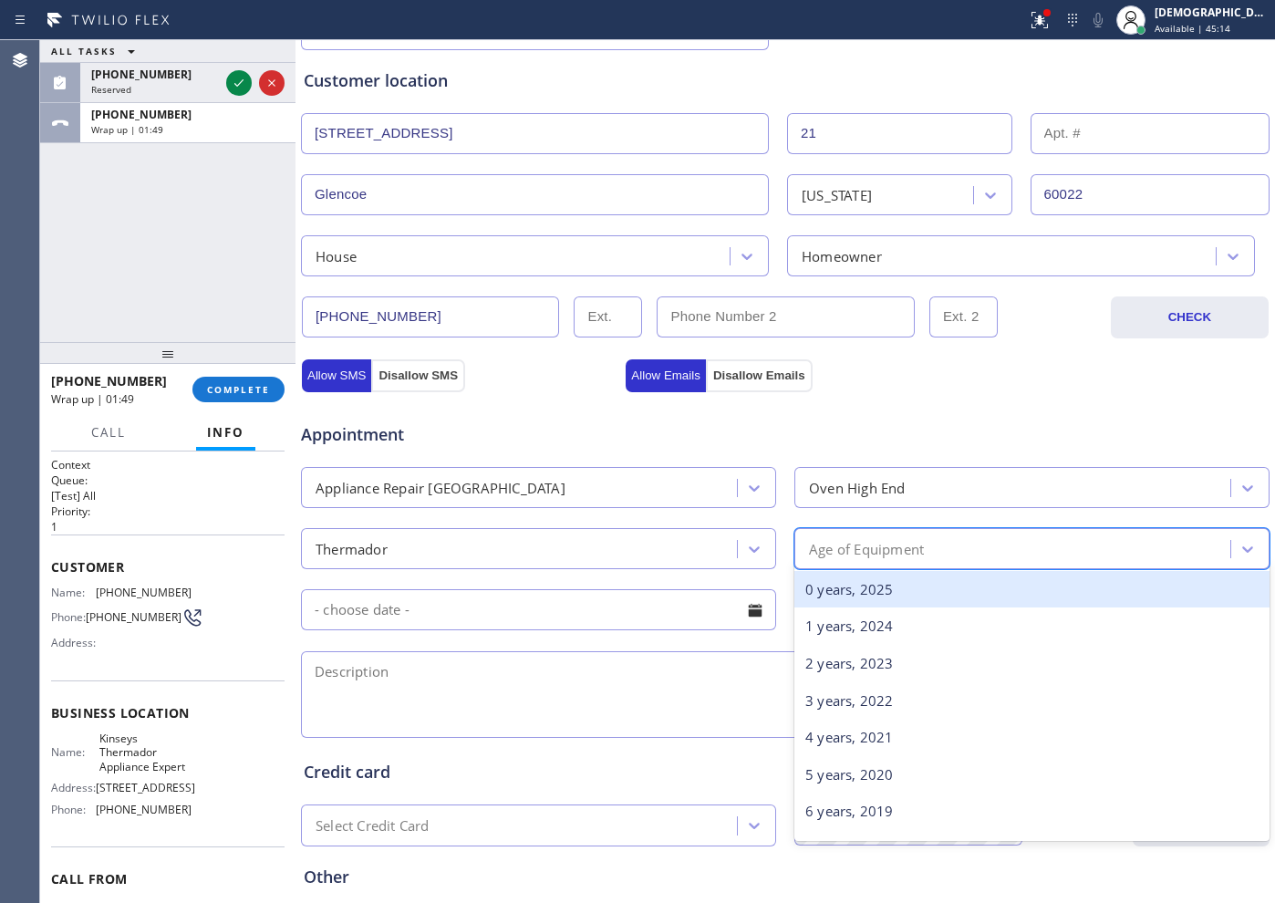
click at [861, 556] on div "Age of Equipment" at bounding box center [866, 548] width 115 height 21
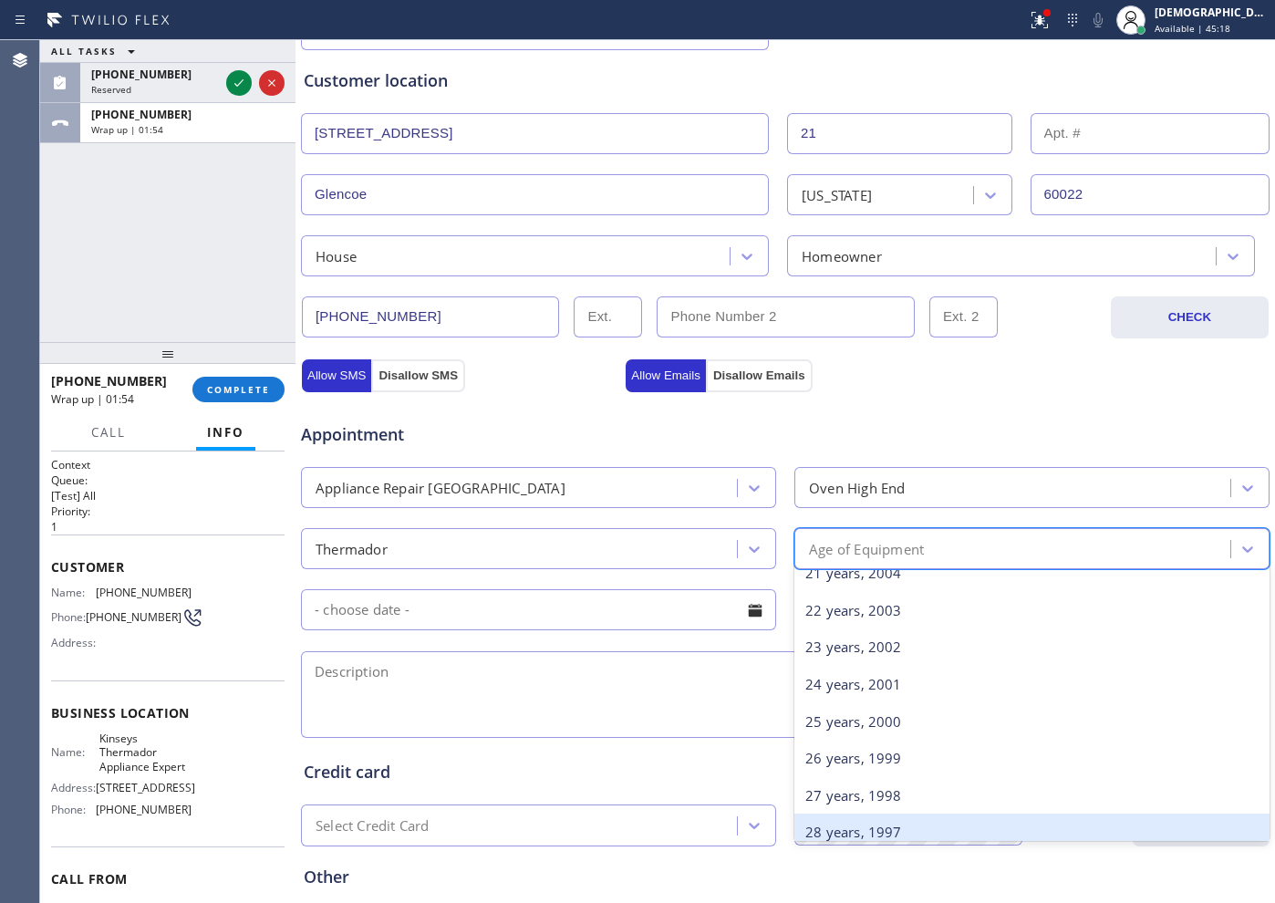
scroll to position [881, 0]
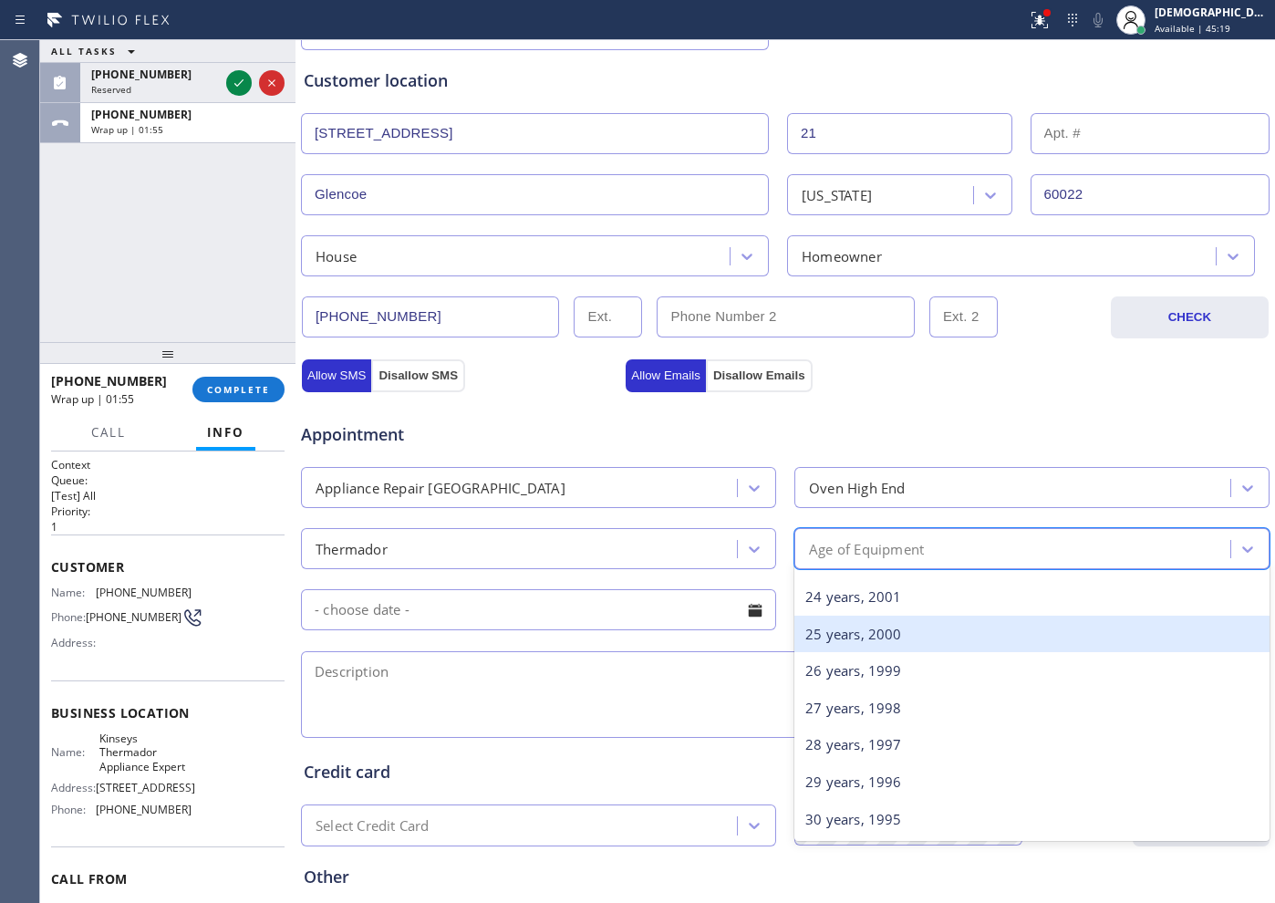
click at [876, 643] on div "25 years, 2000" at bounding box center [1031, 634] width 475 height 37
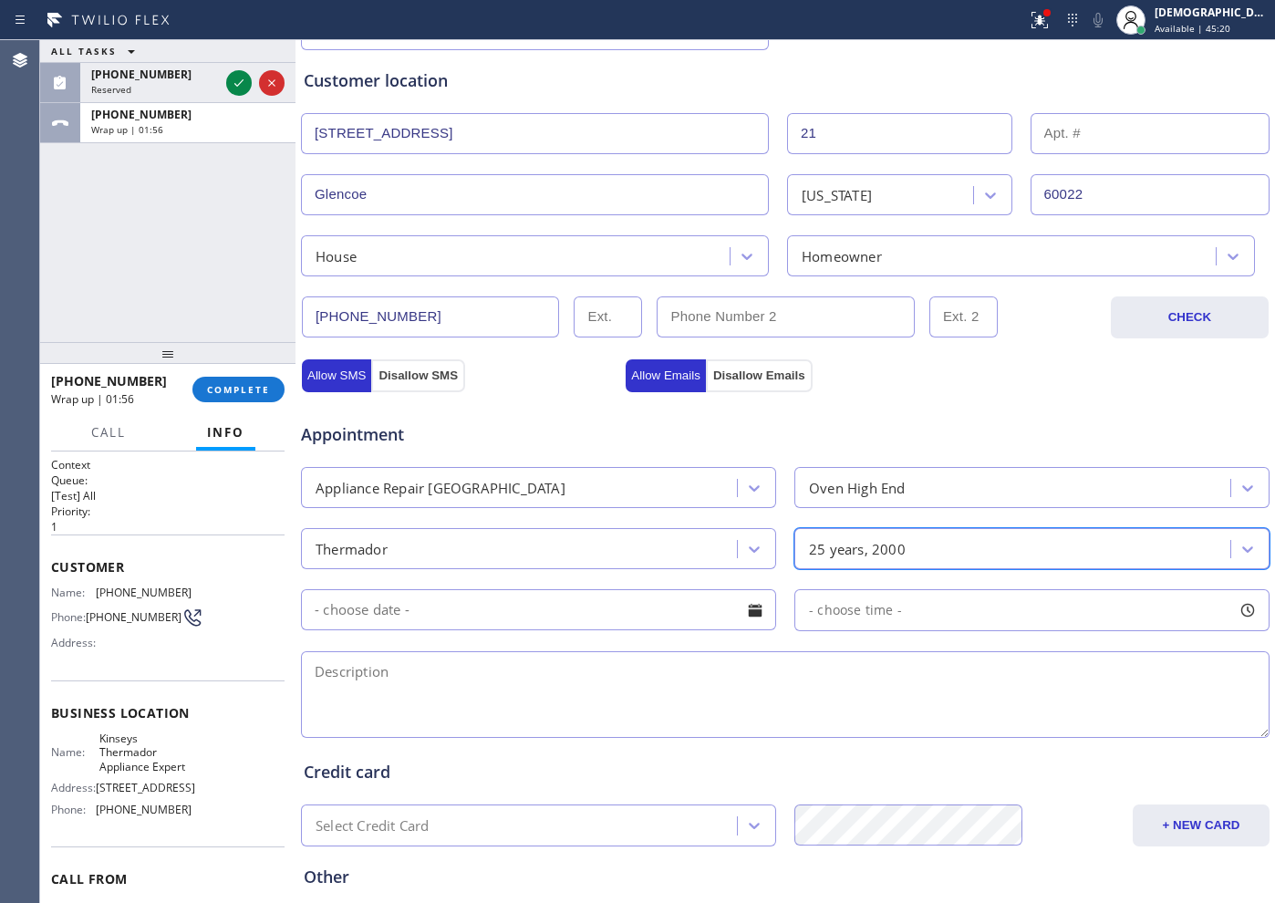
click at [481, 608] on input "text" at bounding box center [538, 609] width 475 height 41
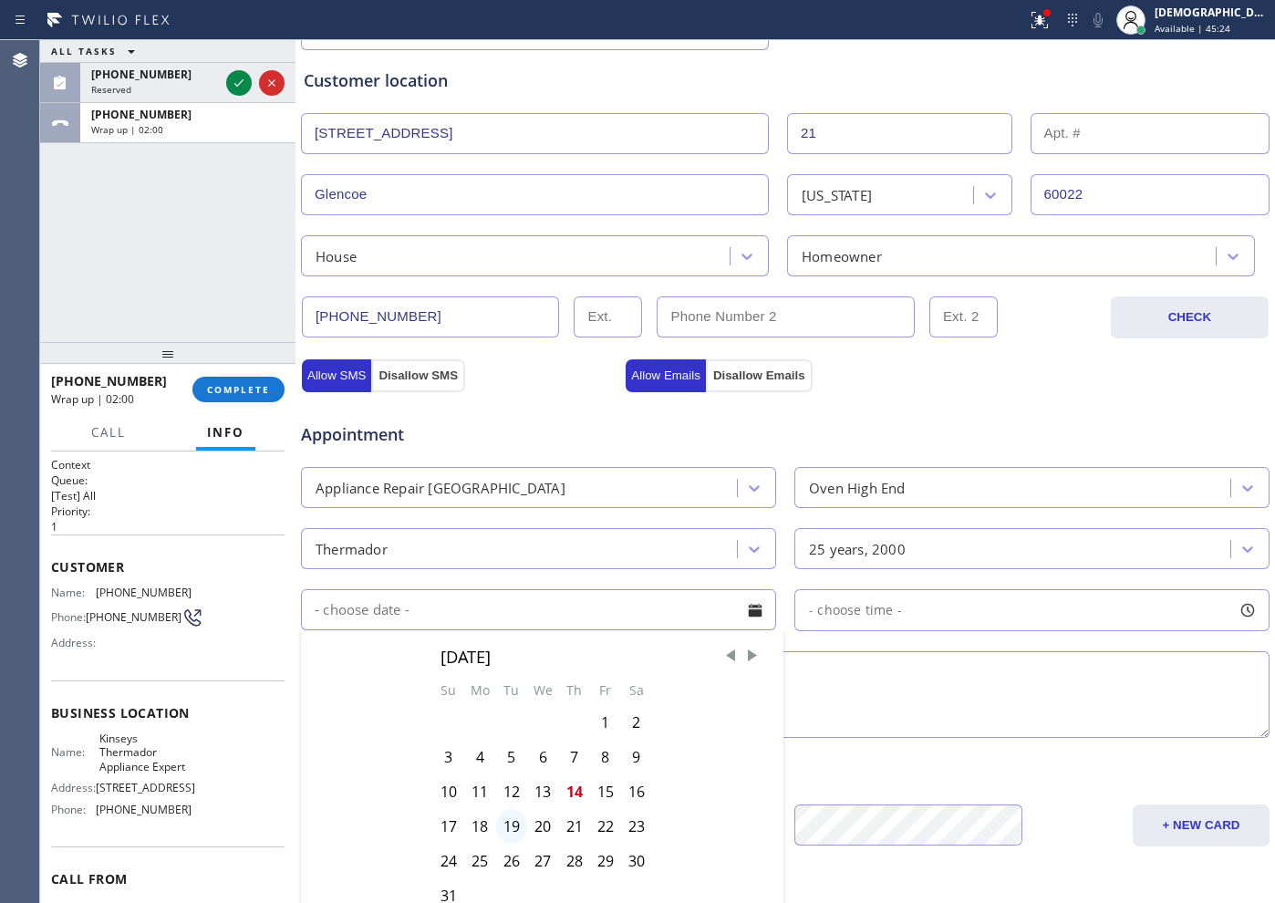
click at [505, 721] on div "19" at bounding box center [511, 826] width 31 height 35
type input "08/19/2025"
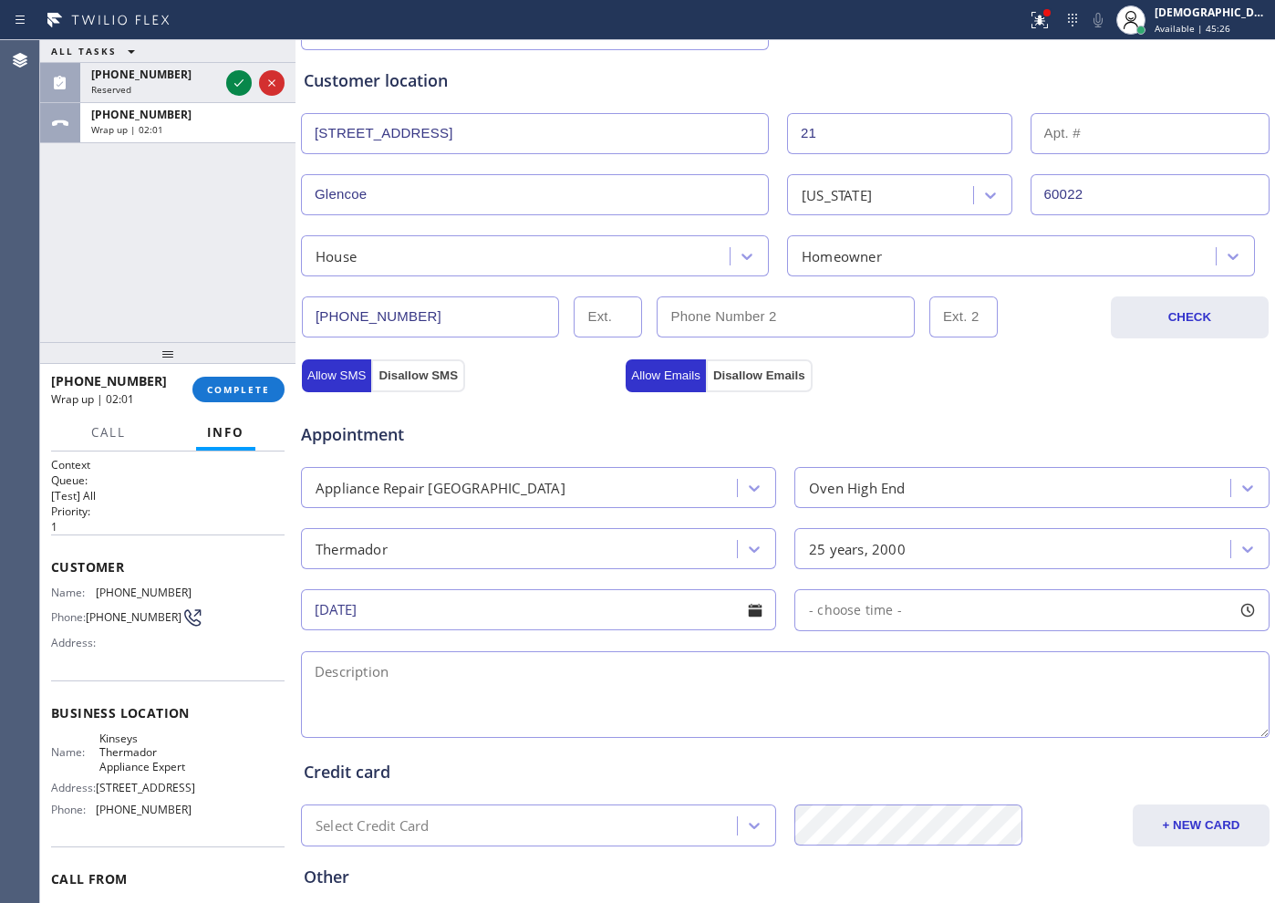
click at [909, 600] on div "- choose time -" at bounding box center [1031, 610] width 475 height 42
drag, startPoint x: 801, startPoint y: 720, endPoint x: 975, endPoint y: 714, distance: 174.3
click at [975, 714] on div at bounding box center [982, 721] width 22 height 38
drag, startPoint x: 976, startPoint y: 714, endPoint x: 942, endPoint y: 718, distance: 33.9
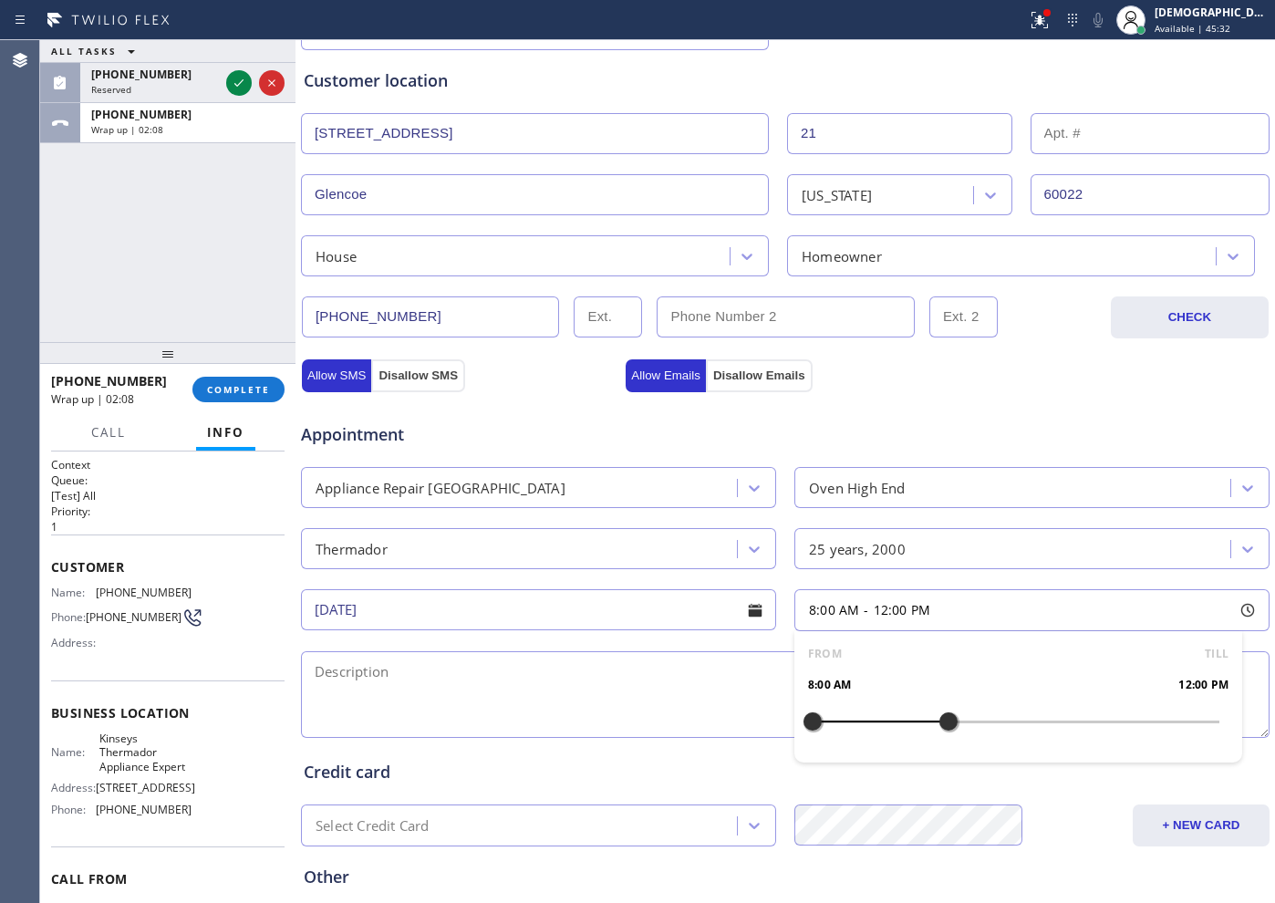
click at [942, 718] on div at bounding box center [949, 721] width 22 height 38
click at [799, 721] on div "FROM TILL 8:00 AM 12:00 PM" at bounding box center [1018, 696] width 448 height 131
drag, startPoint x: 799, startPoint y: 722, endPoint x: 810, endPoint y: 726, distance: 11.5
click at [810, 721] on div at bounding box center [813, 721] width 22 height 38
drag, startPoint x: 806, startPoint y: 720, endPoint x: 854, endPoint y: 734, distance: 49.4
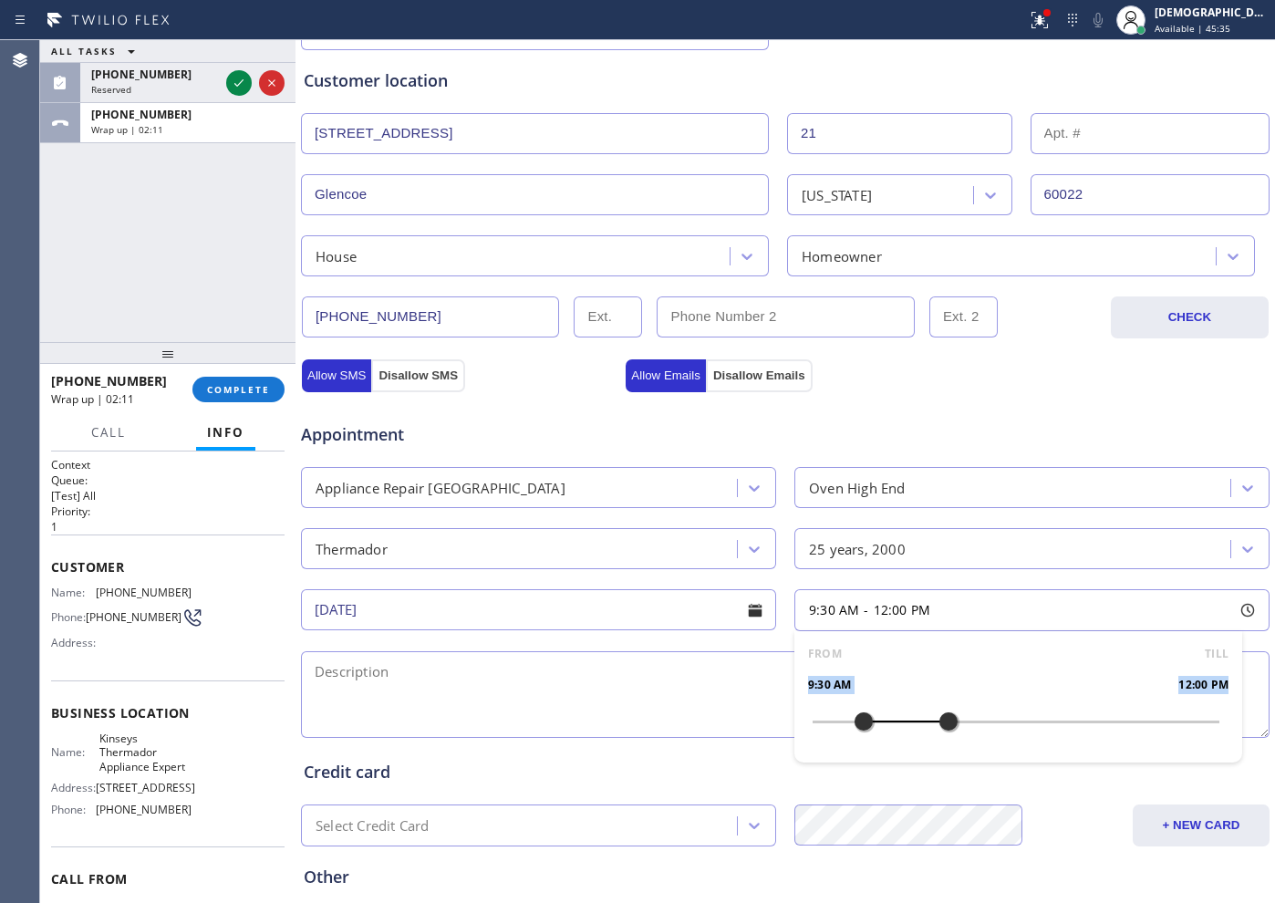
click at [854, 721] on div at bounding box center [864, 721] width 22 height 38
click at [842, 721] on div at bounding box center [846, 721] width 22 height 38
click at [682, 704] on textarea at bounding box center [785, 694] width 969 height 87
click at [426, 669] on textarea "9-12 / $75 /" at bounding box center [785, 694] width 969 height 87
paste textarea "thermador /oven / Wall oven / the light of the oven is not working / 25 years"
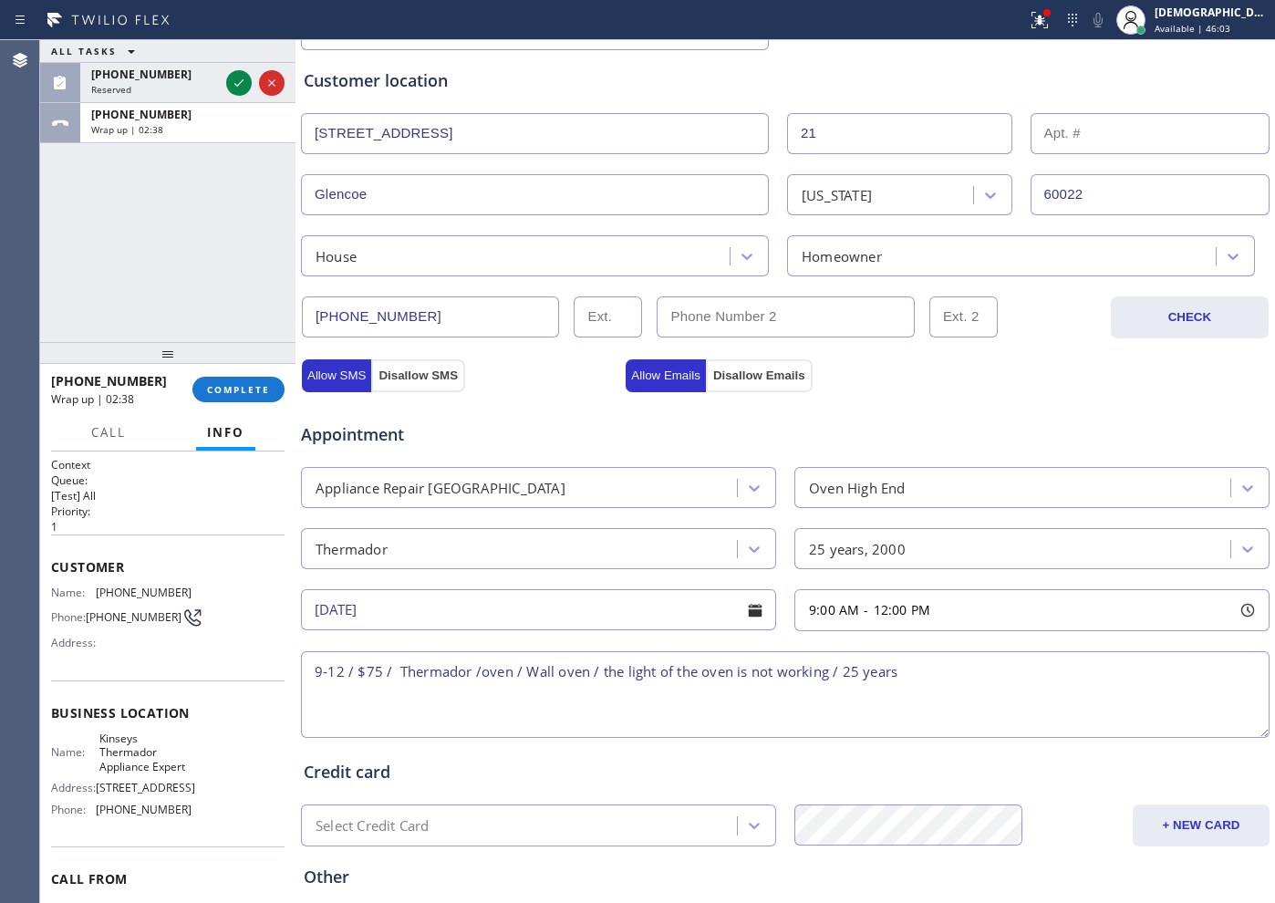
click at [958, 662] on textarea "9-12 / $75 / Thermador /oven / Wall oven / the light of the oven is not working…" at bounding box center [785, 694] width 969 height 87
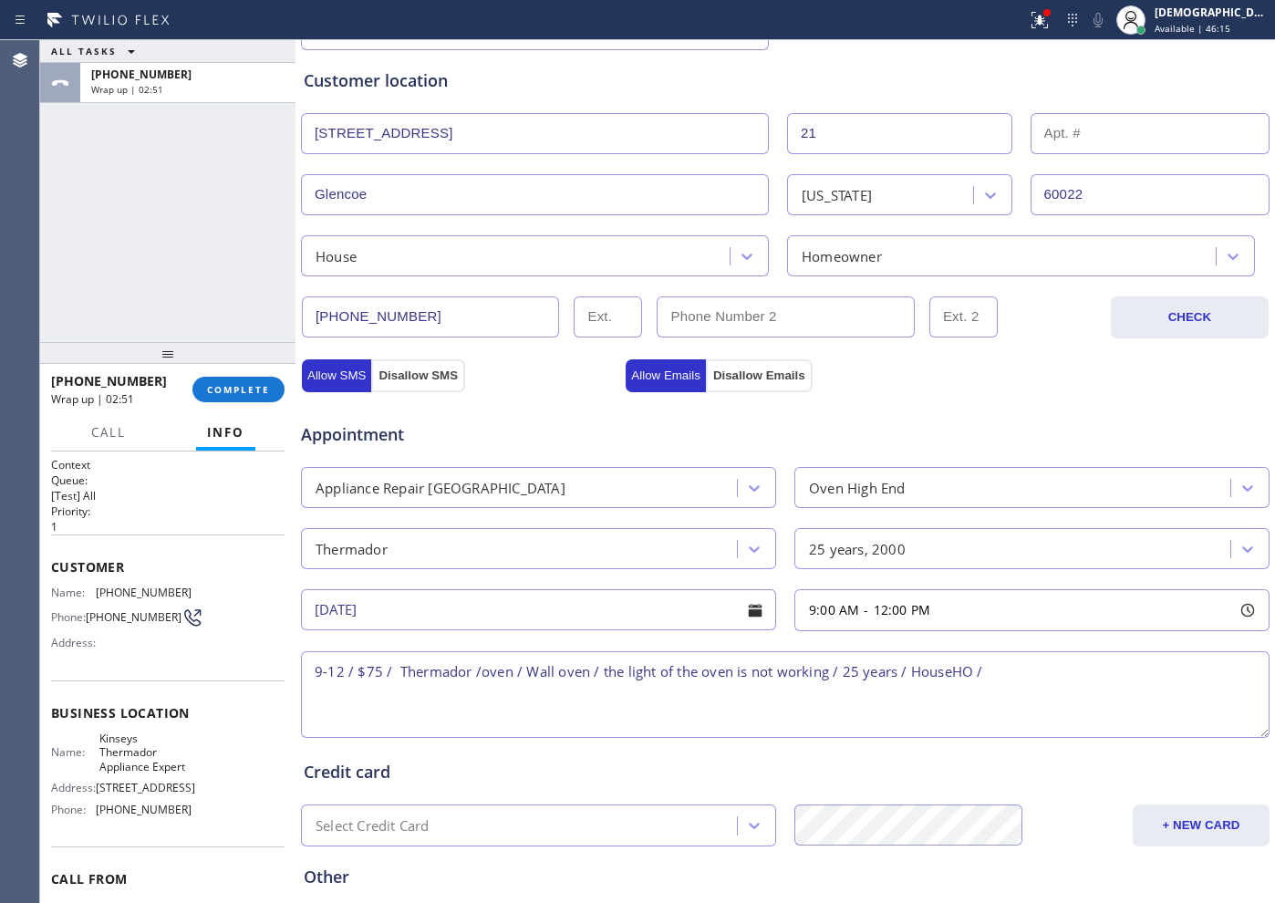
click at [949, 666] on textarea "9-12 / $75 / Thermador /oven / Wall oven / the light of the oven is not working…" at bounding box center [785, 694] width 969 height 87
click at [1019, 682] on textarea "9-12 / $75 / Thermador /oven / Wall oven / the light of the oven is not working…" at bounding box center [785, 694] width 969 height 87
paste textarea "21 Lakewood DrGlencoe, IL 60022"
click at [1019, 675] on textarea "9-12 / $75 / Thermador /oven / Wall oven / the light of the oven is not working…" at bounding box center [785, 694] width 969 height 87
click at [1019, 677] on textarea "9-12 / $75 / Thermador /oven / Wall oven / the light of the oven is not working…" at bounding box center [785, 694] width 969 height 87
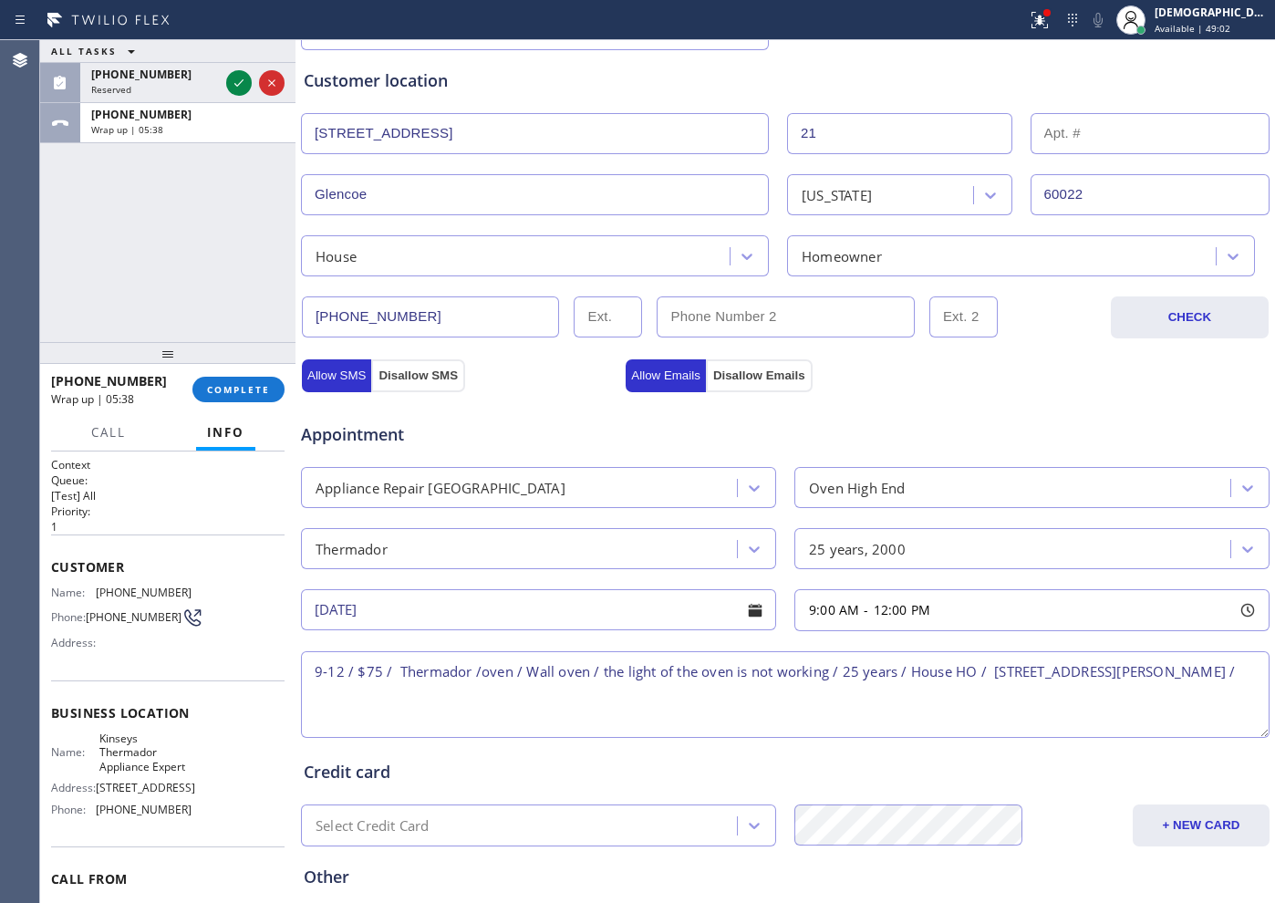
click at [1019, 669] on textarea "9-12 / $75 / Thermador /oven / Wall oven / the light of the oven is not working…" at bounding box center [785, 694] width 969 height 87
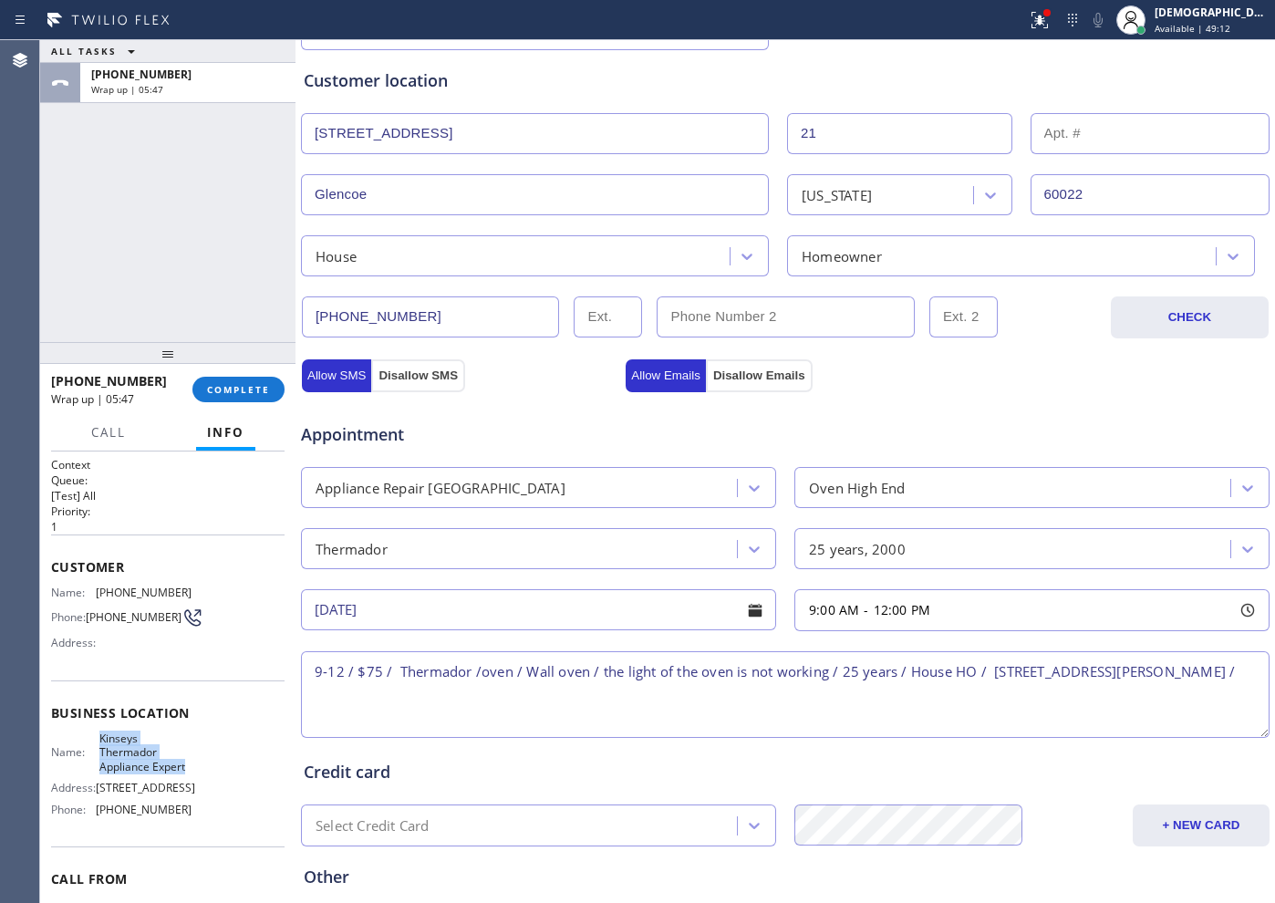
drag, startPoint x: 135, startPoint y: 787, endPoint x: 95, endPoint y: 743, distance: 59.4
click at [95, 721] on div "Name: Kinseys Thermador Appliance Expert" at bounding box center [121, 752] width 140 height 42
copy span "Kinseys Thermador Appliance Expert"
click at [1019, 670] on textarea "9-12 / $75 / Thermador /oven / Wall oven / the light of the oven is not working…" at bounding box center [785, 694] width 969 height 87
paste textarea "Kinseys Thermador Appliance Expert"
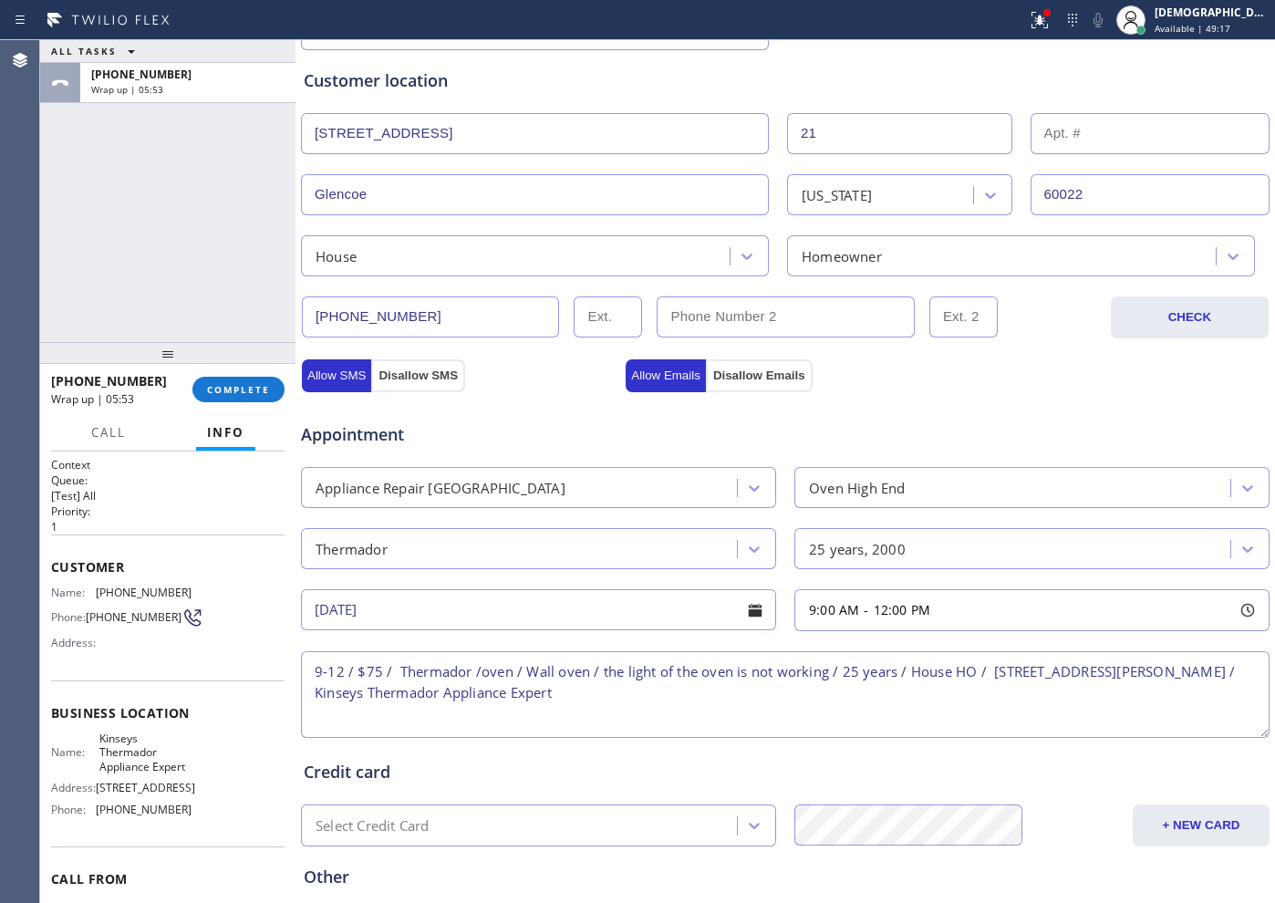
click at [559, 689] on textarea "9-12 / $75 / Thermador /oven / Wall oven / the light of the oven is not working…" at bounding box center [785, 694] width 969 height 87
click at [658, 704] on textarea "9-12 / $75 / Thermador /oven / Wall oven / the light of the oven is not working…" at bounding box center [785, 694] width 969 height 87
paste textarea "Please call customer 30 minutes prior to arrival"
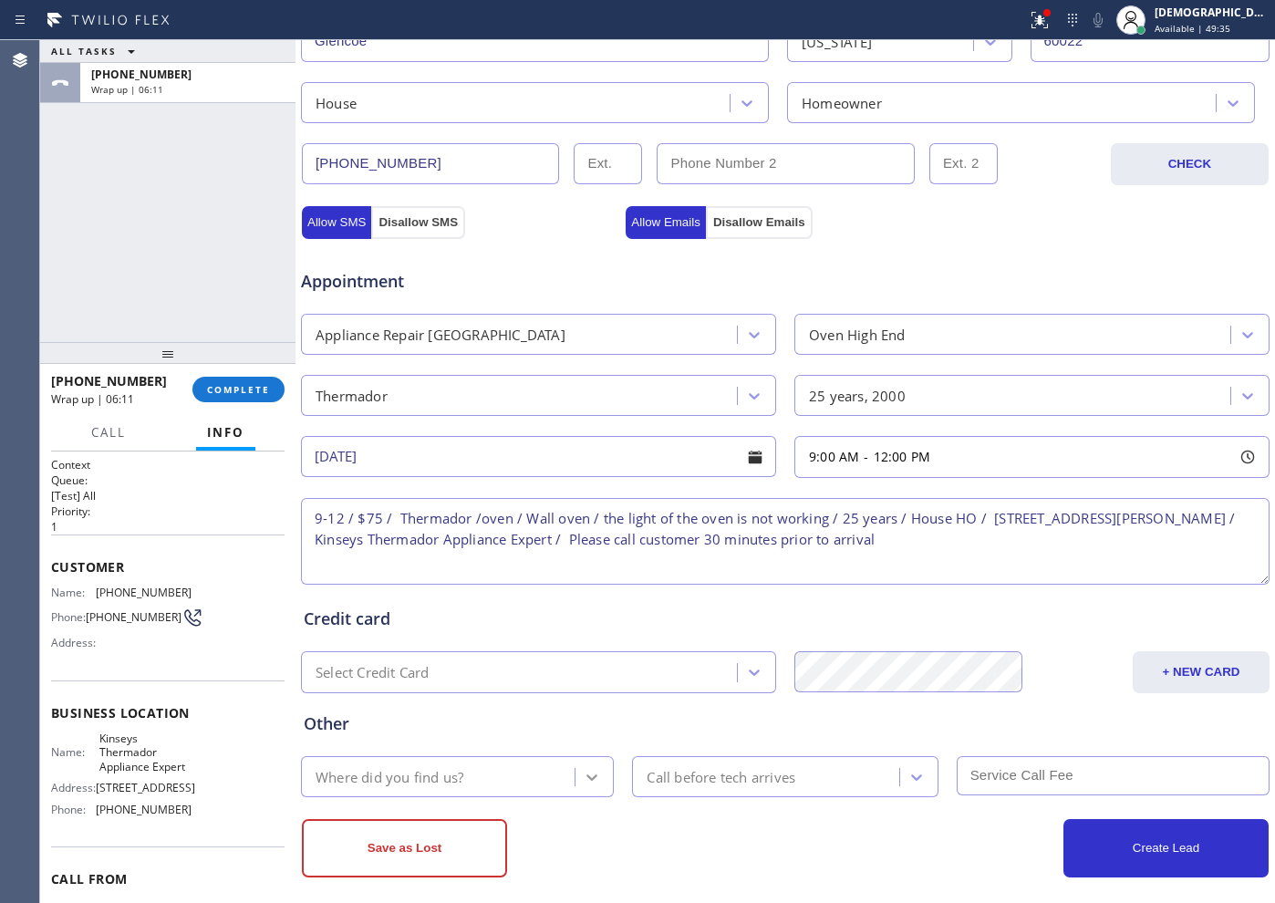
scroll to position [511, 0]
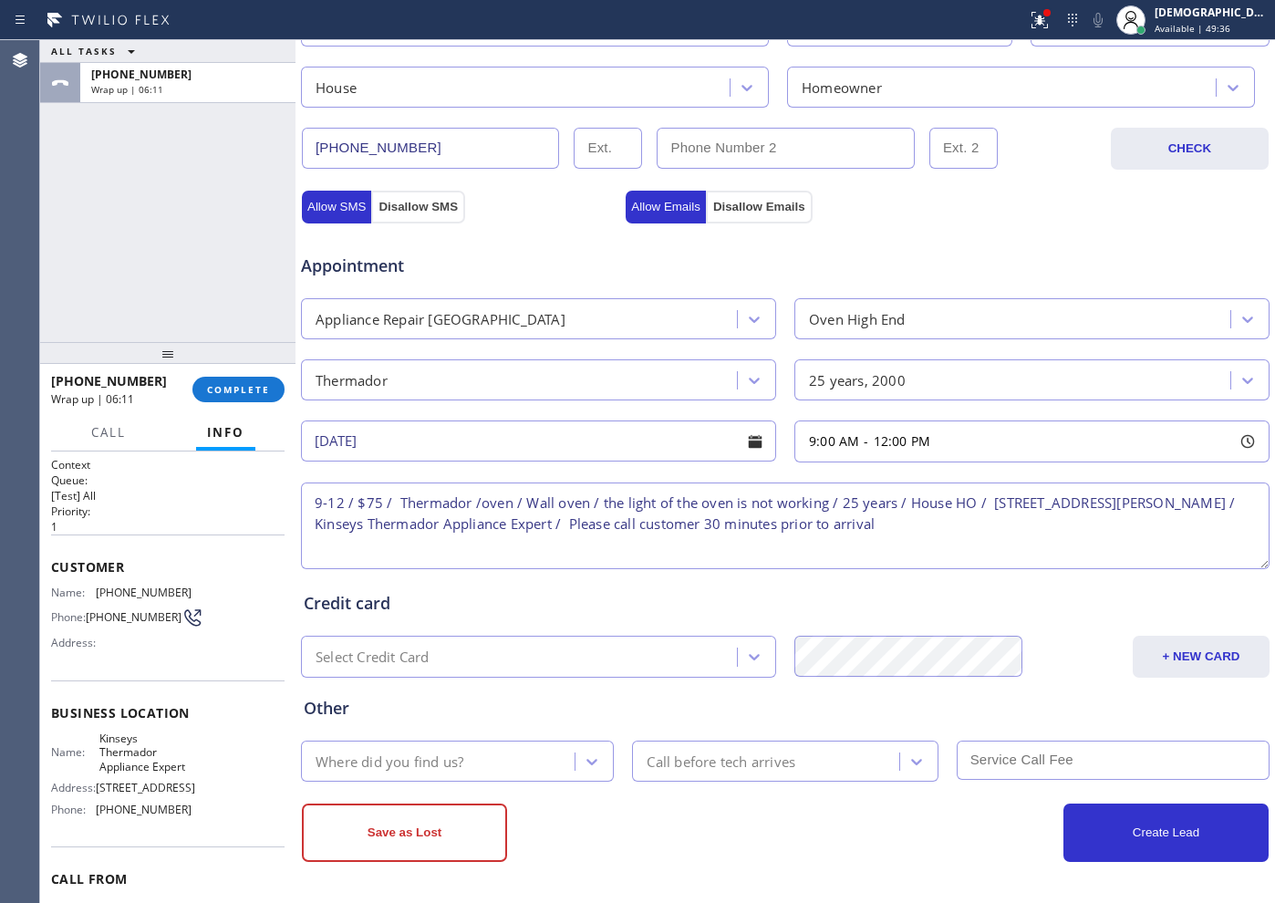
type textarea "9-12 / $75 / Thermador /oven / Wall oven / the light of the oven is not working…"
click at [524, 721] on div "Where did you find us?" at bounding box center [440, 761] width 268 height 32
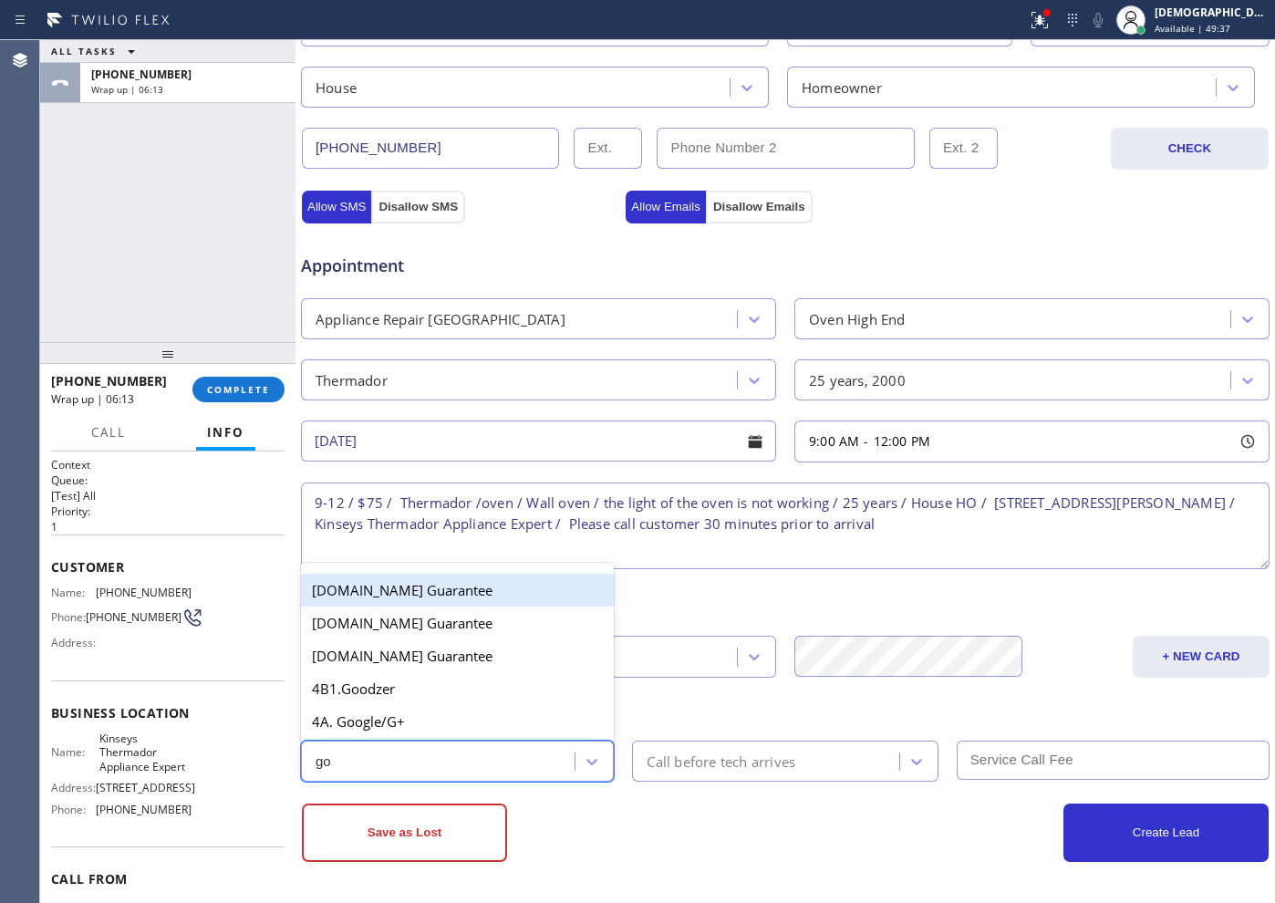
type input "goo"
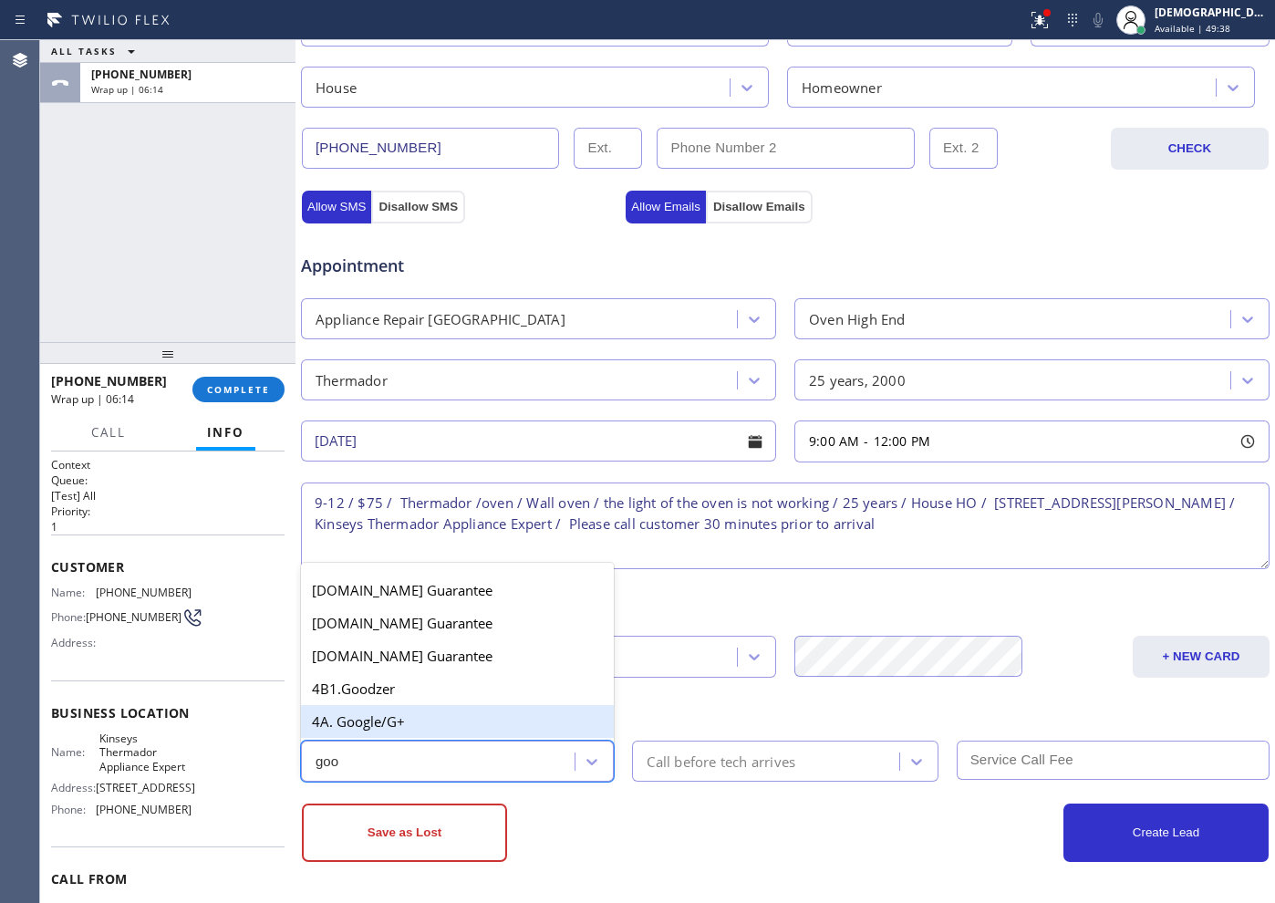
click at [358, 717] on div "4A. Google/G+" at bounding box center [457, 721] width 313 height 33
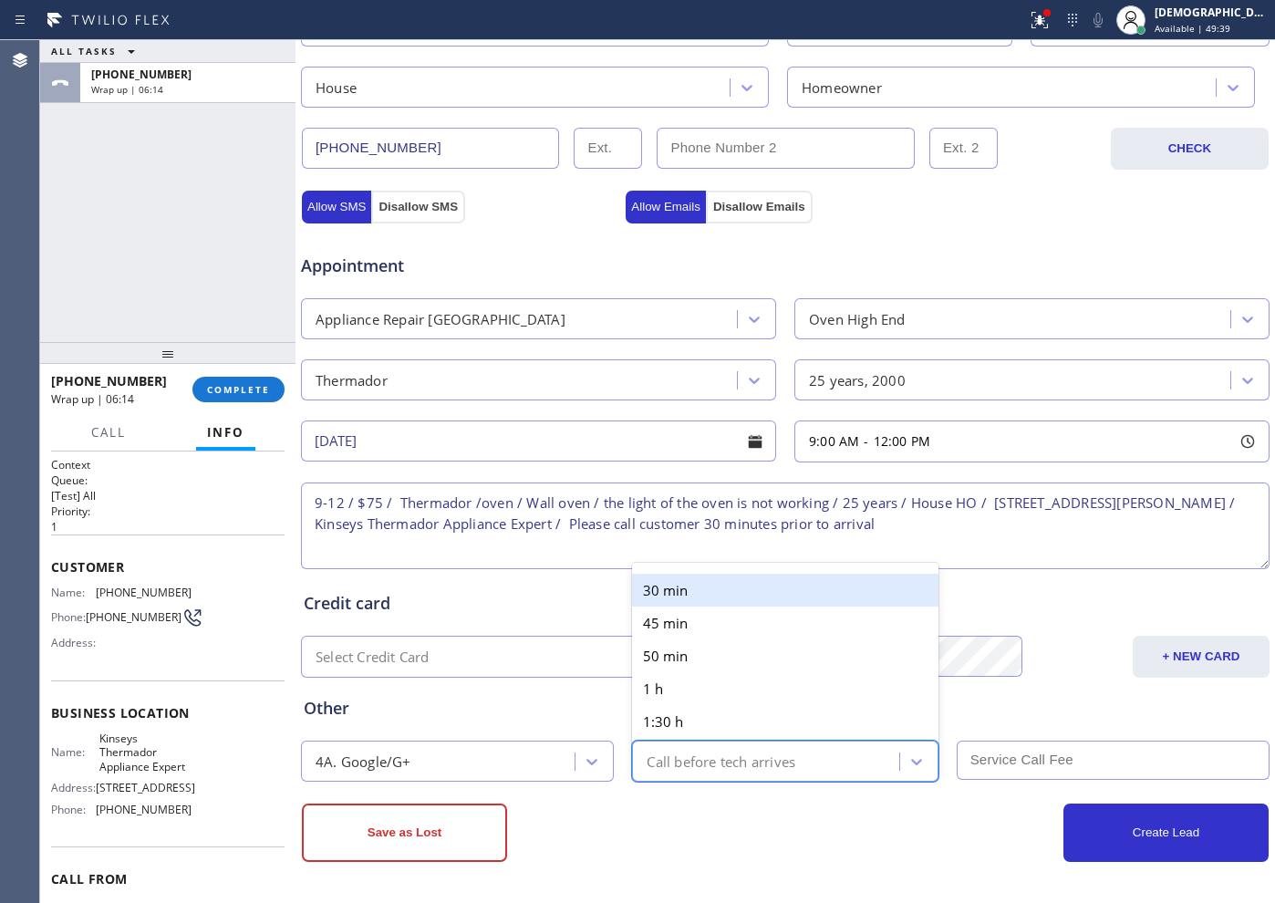
click at [709, 721] on div "Call before tech arrives" at bounding box center [721, 761] width 149 height 21
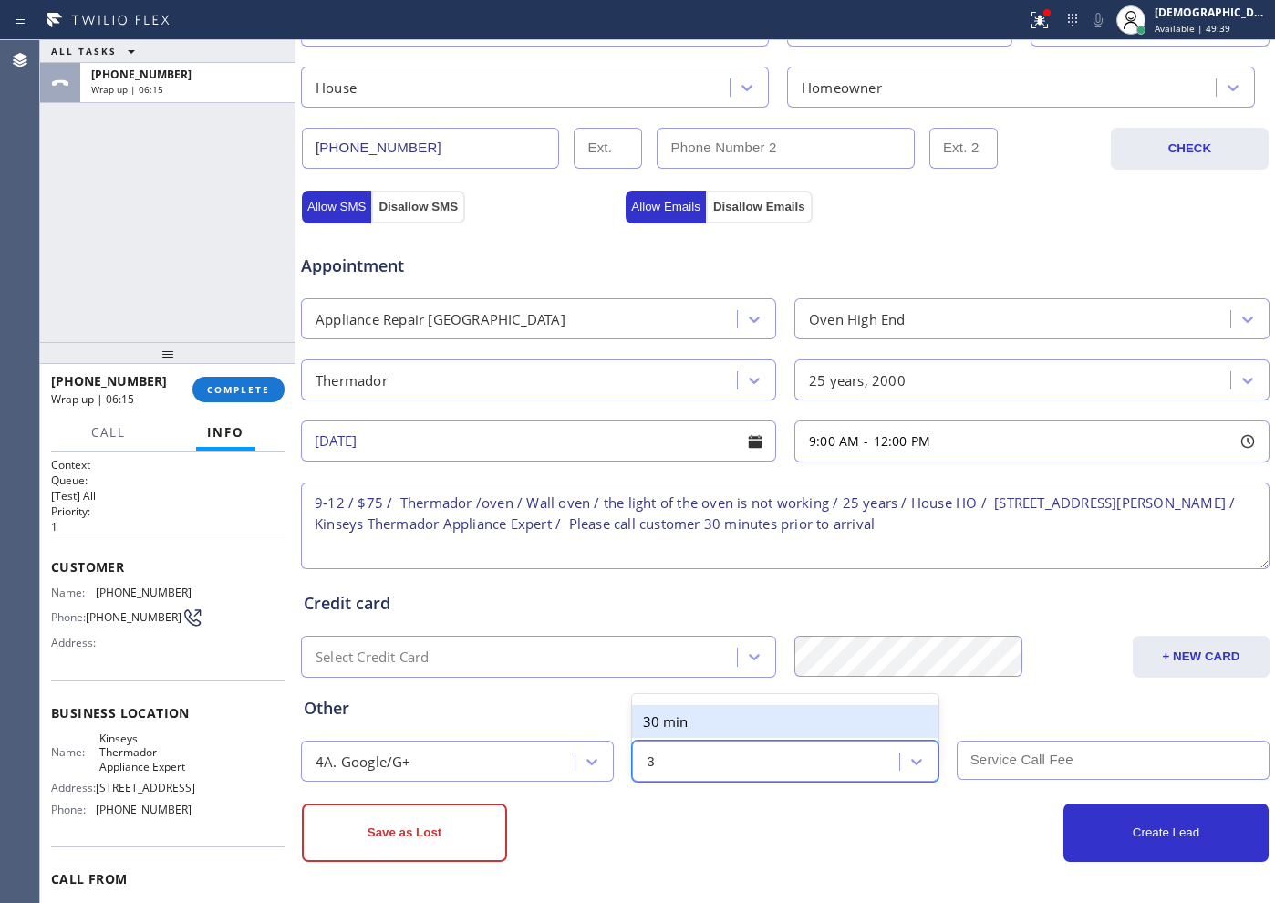
type input "30"
click at [688, 710] on div "30 min" at bounding box center [785, 721] width 306 height 33
click at [1019, 721] on input "text" at bounding box center [1113, 760] width 313 height 39
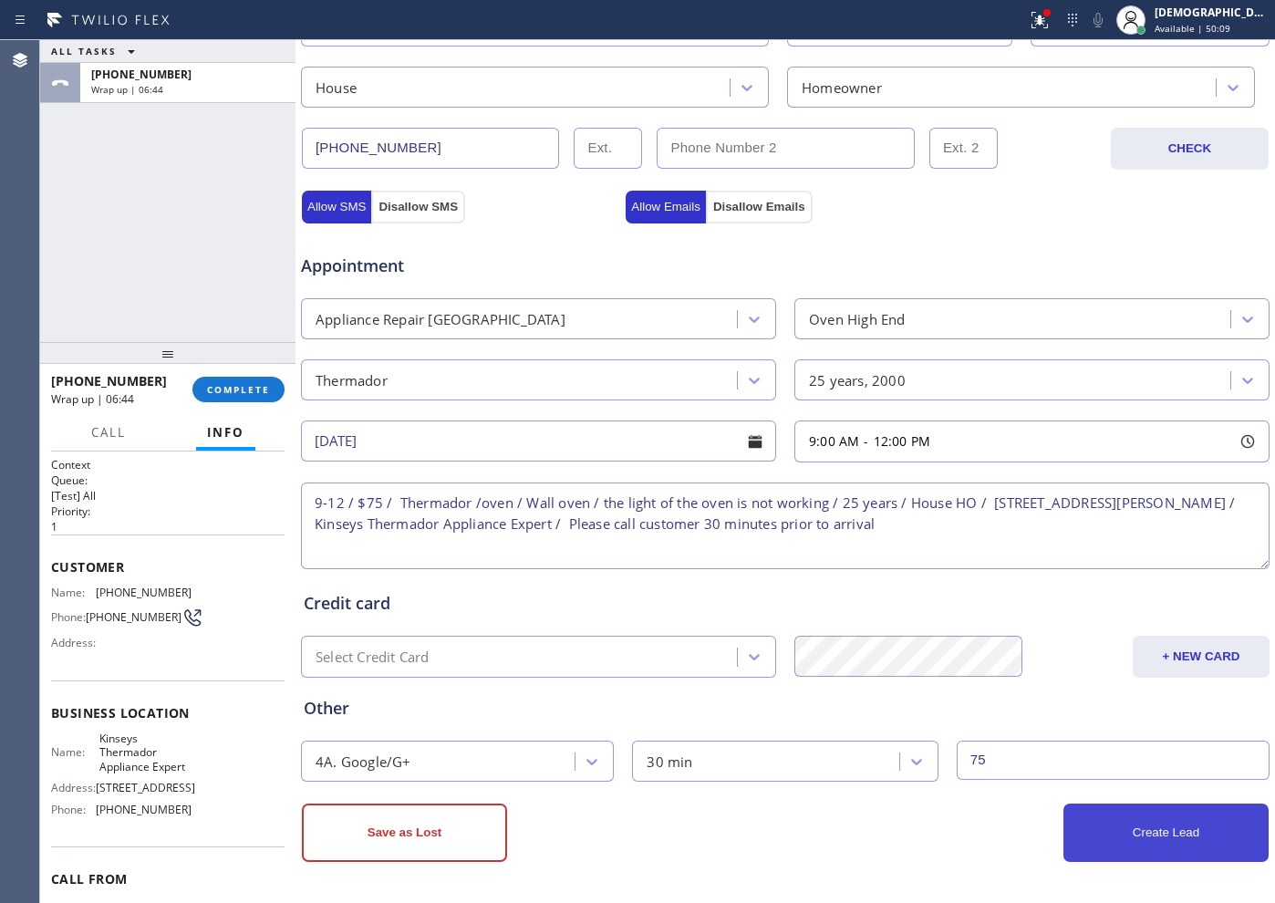
type input "75"
click at [1019, 721] on button "Create Lead" at bounding box center [1165, 832] width 205 height 58
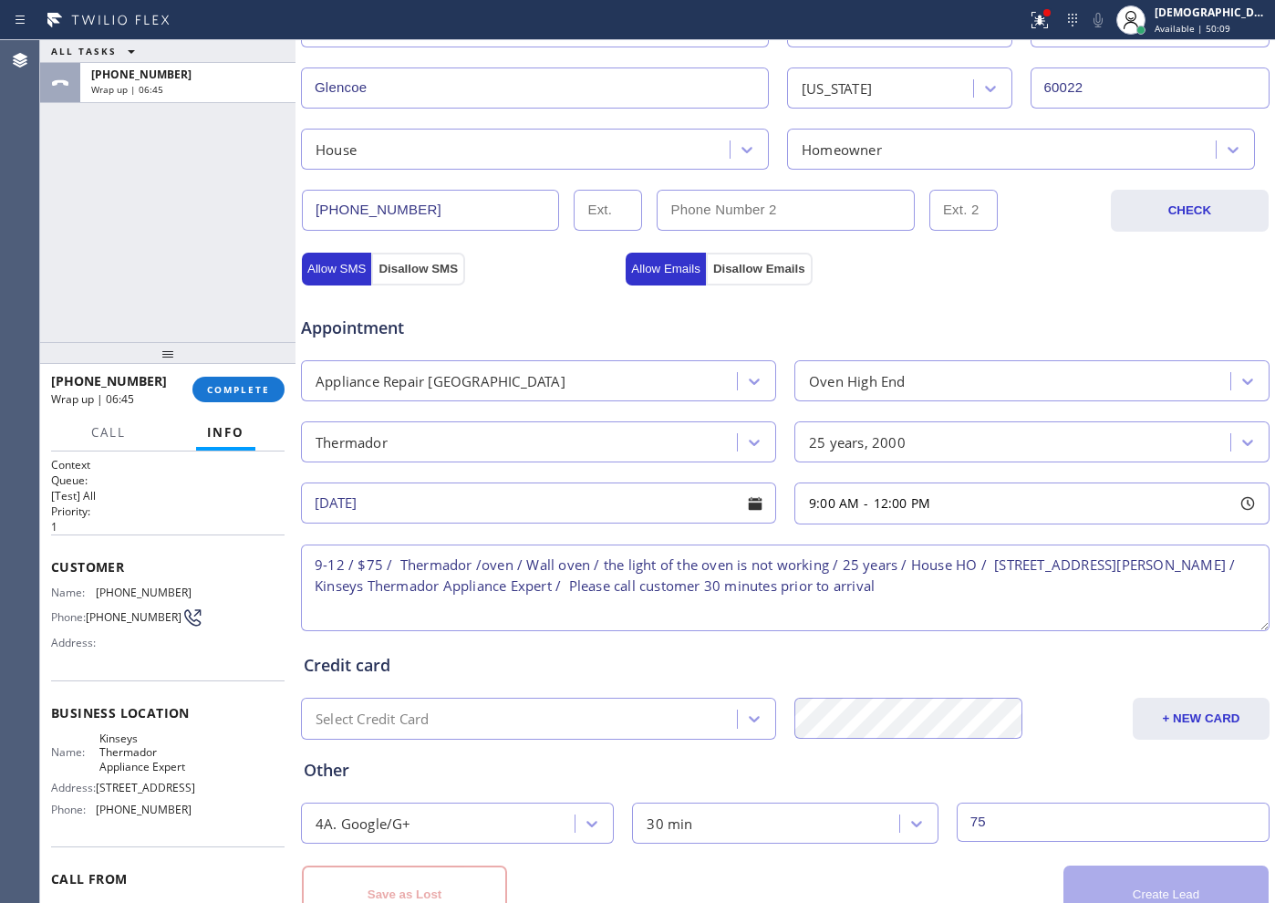
scroll to position [573, 0]
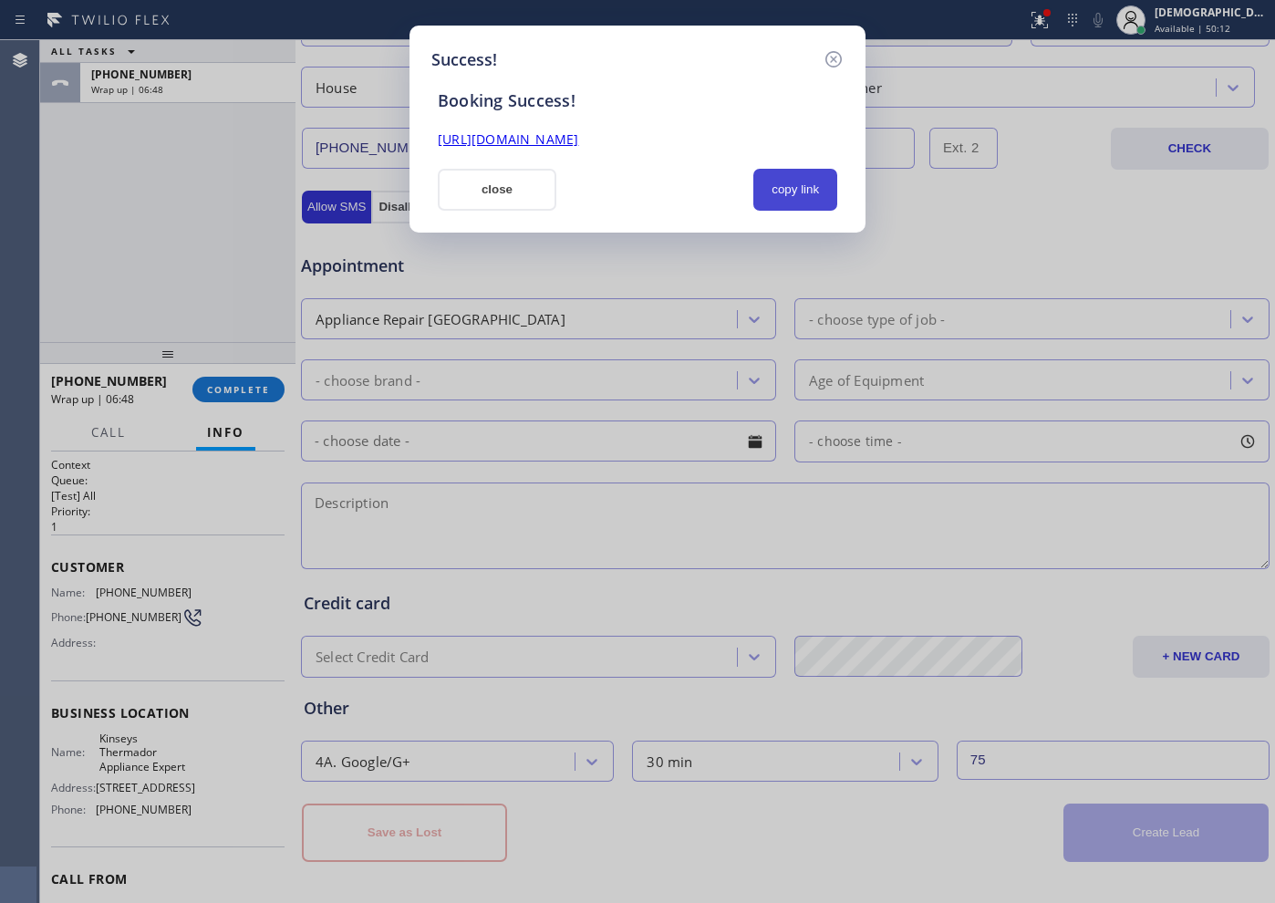
click at [783, 173] on button "copy link" at bounding box center [795, 190] width 84 height 42
click at [578, 142] on link "https://erp.apollosoft.co/customer/757188#portlet_lead" at bounding box center [508, 138] width 140 height 17
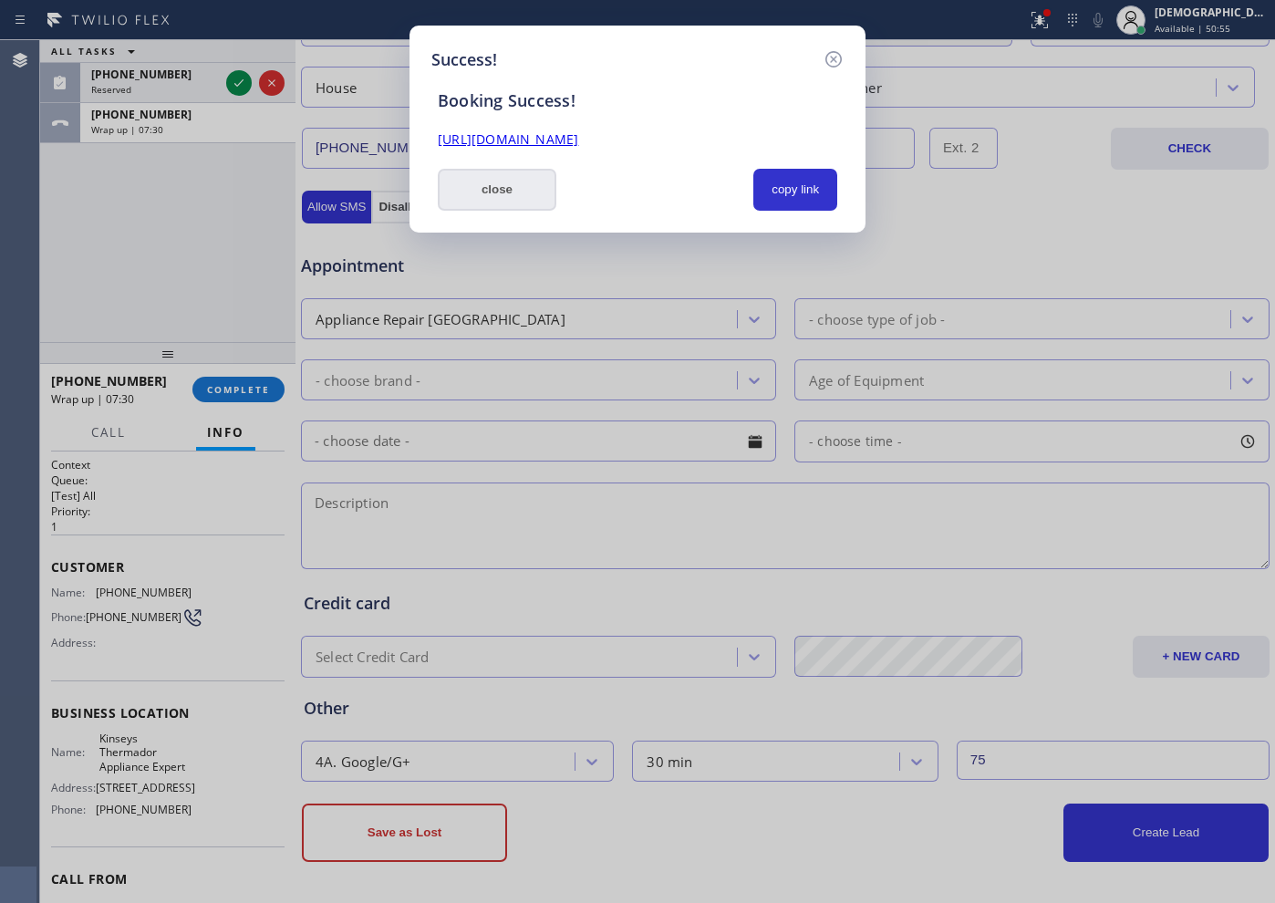
click at [511, 189] on button "close" at bounding box center [497, 190] width 119 height 42
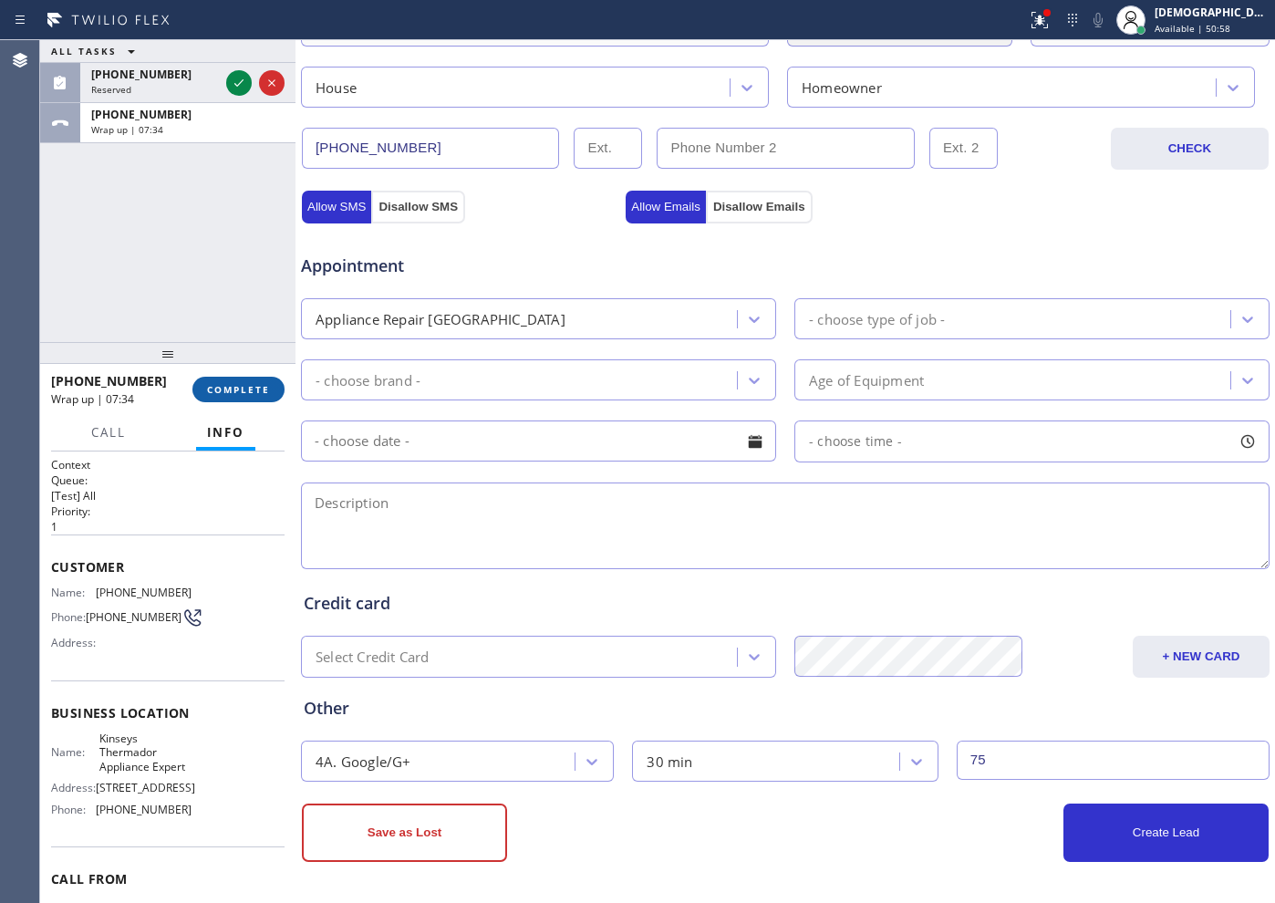
click at [280, 381] on button "COMPLETE" at bounding box center [238, 390] width 92 height 26
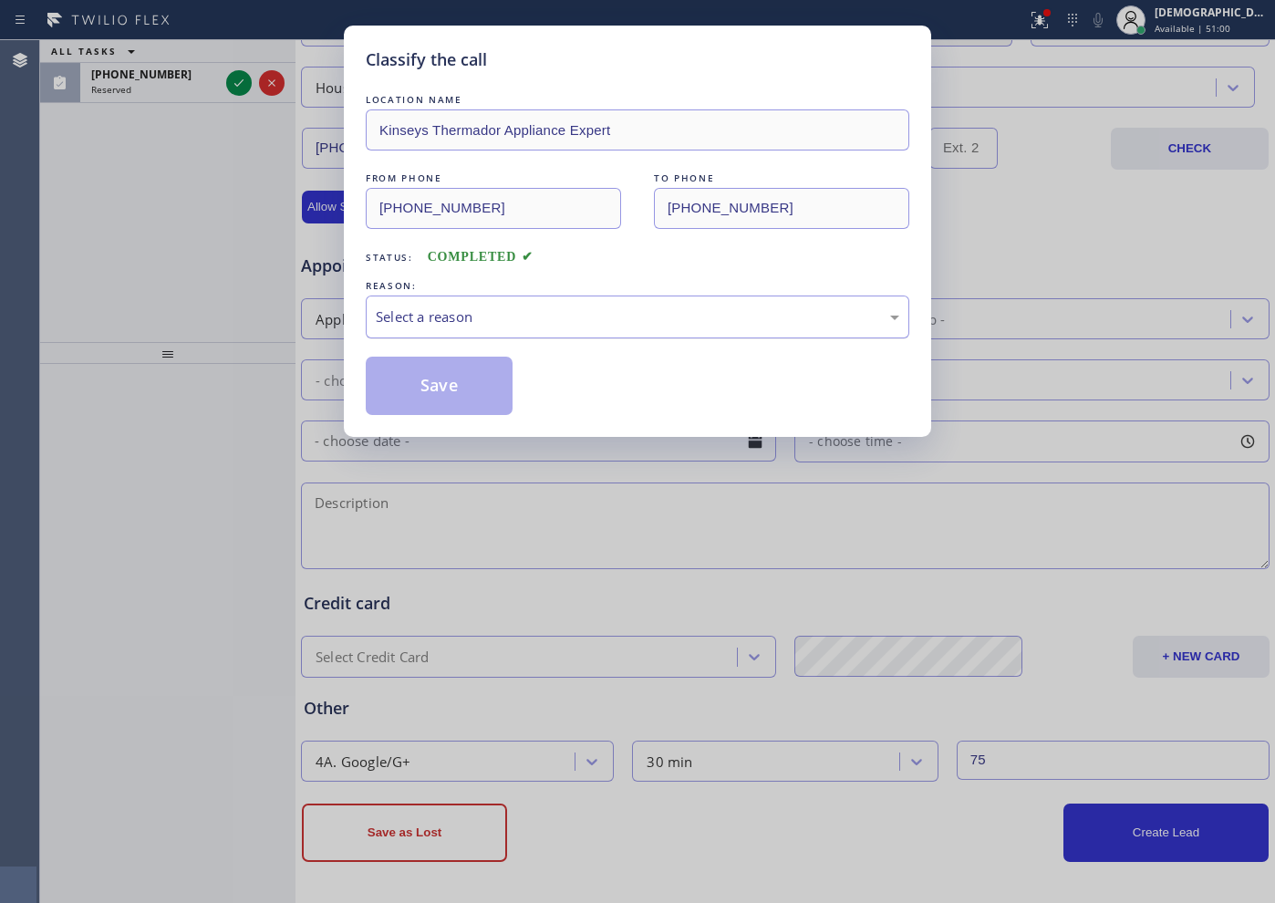
click at [649, 314] on div "Select a reason" at bounding box center [637, 316] width 523 height 21
click at [448, 388] on button "Save" at bounding box center [439, 386] width 147 height 58
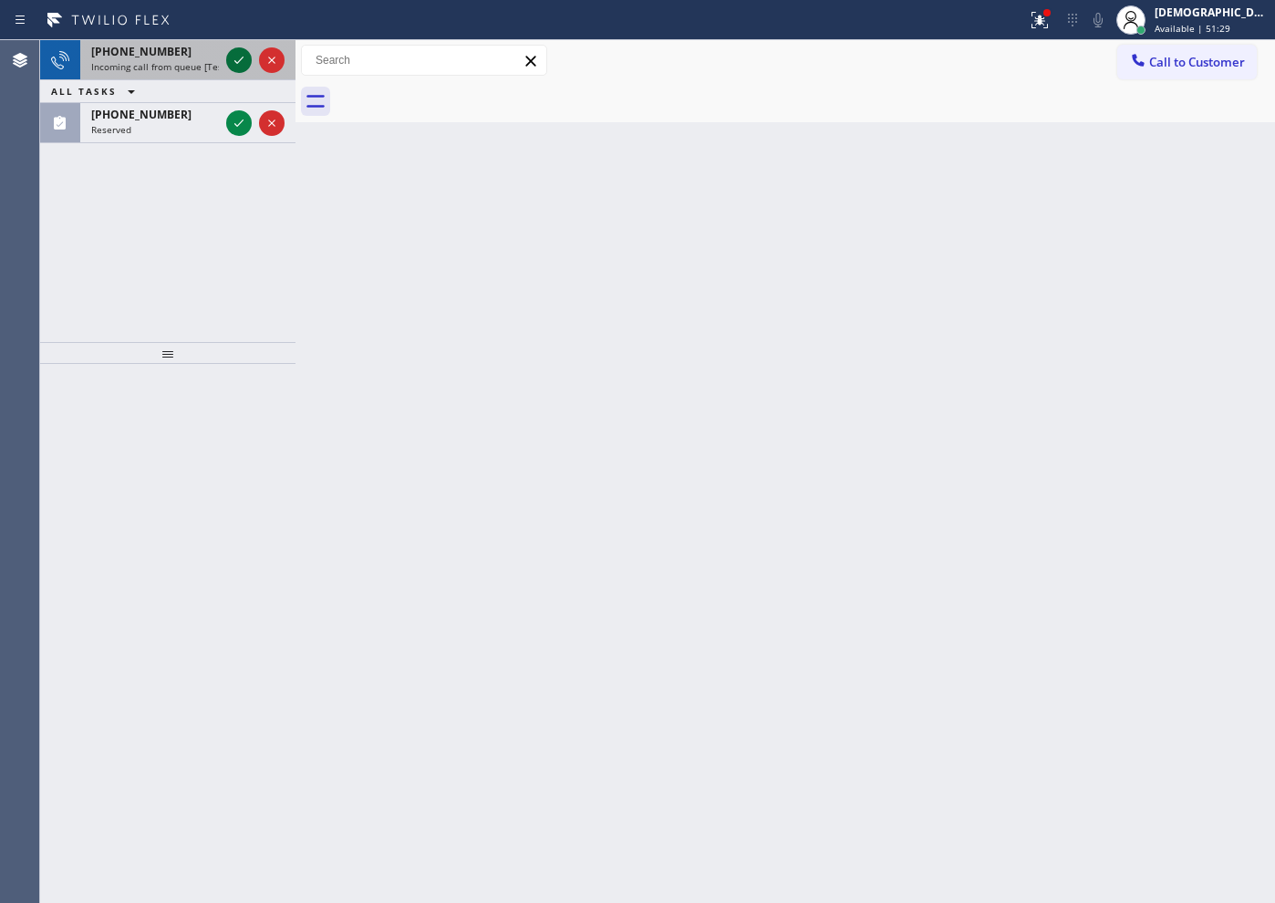
click at [239, 60] on icon at bounding box center [238, 60] width 9 height 7
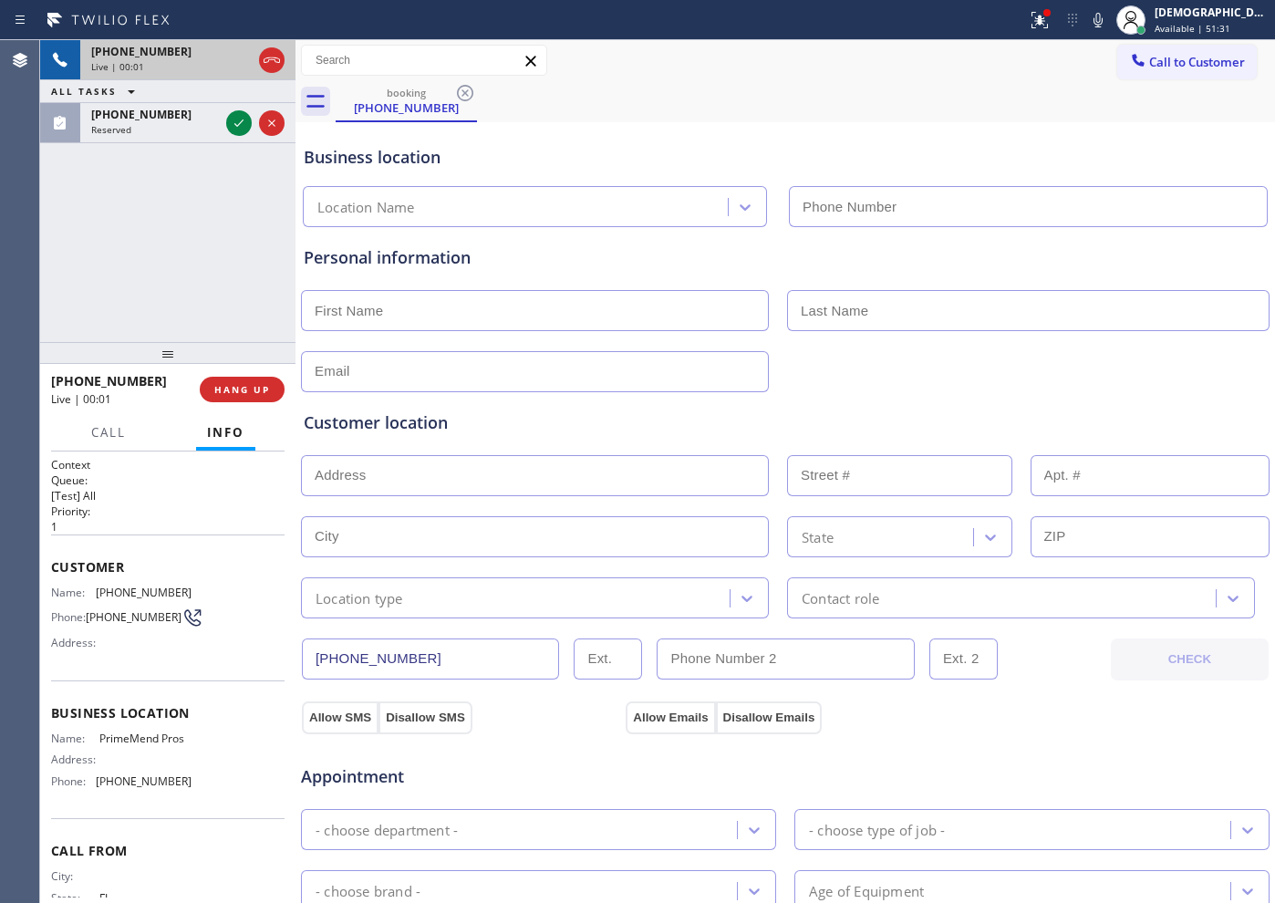
type input "[PHONE_NUMBER]"
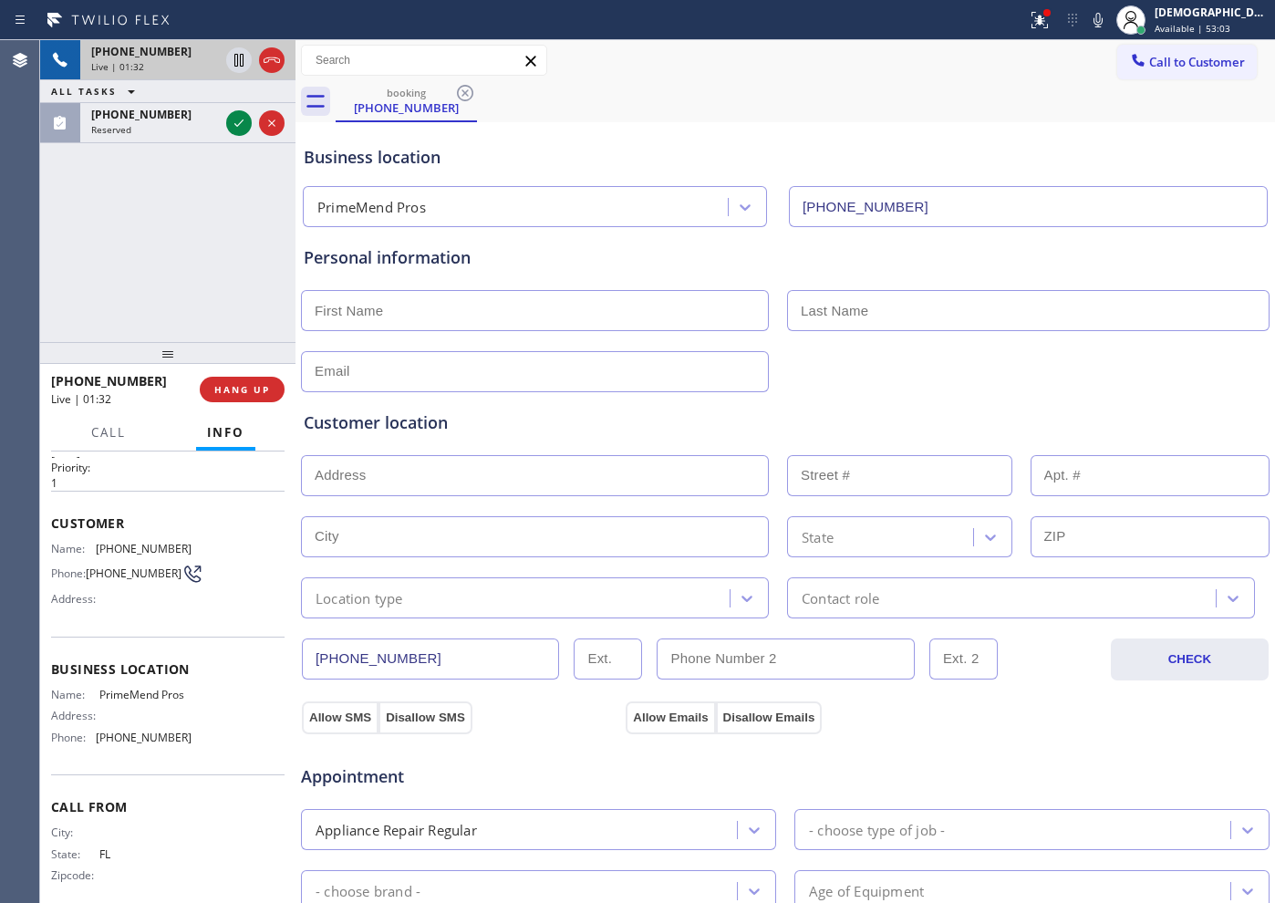
scroll to position [79, 0]
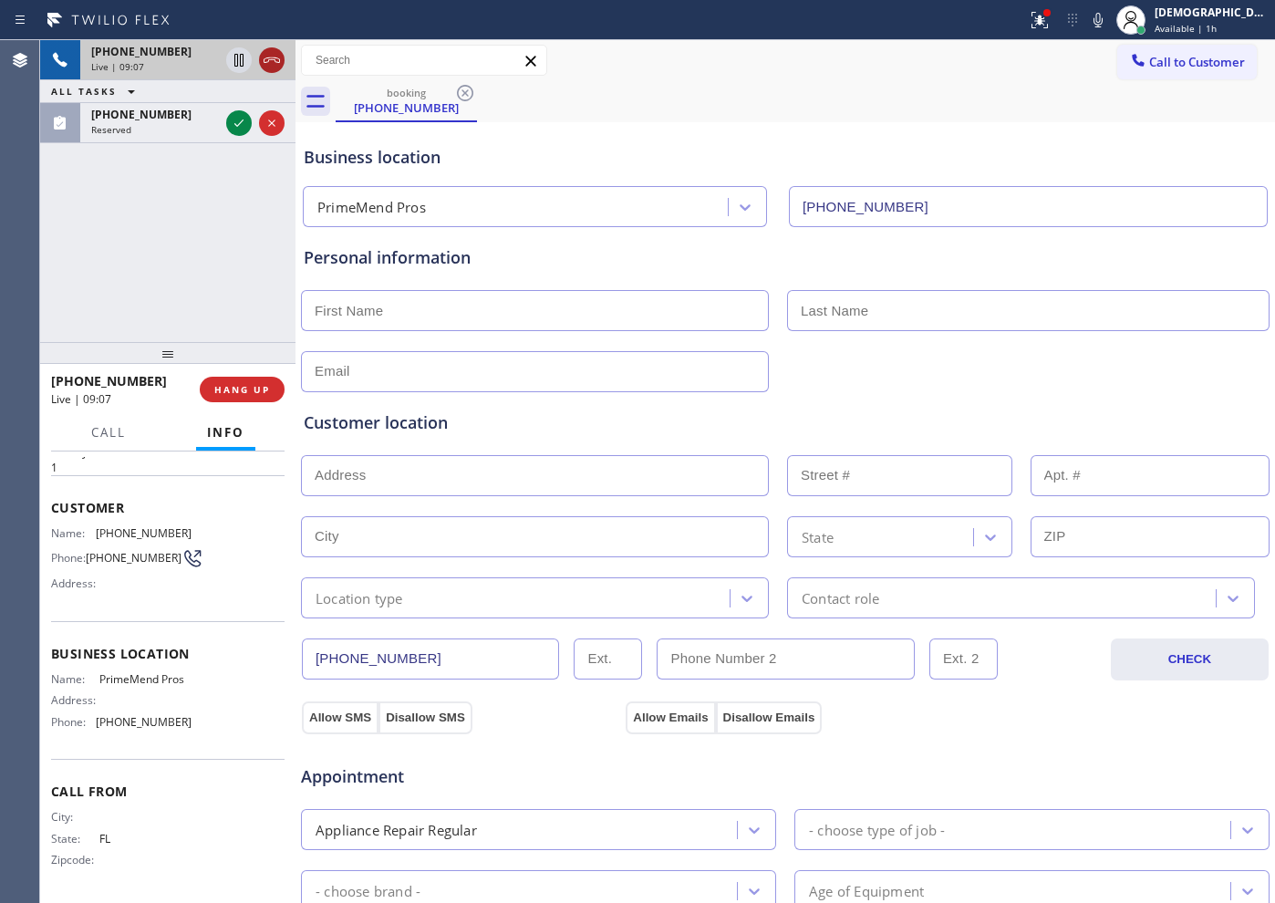
click at [265, 70] on icon at bounding box center [272, 60] width 22 height 22
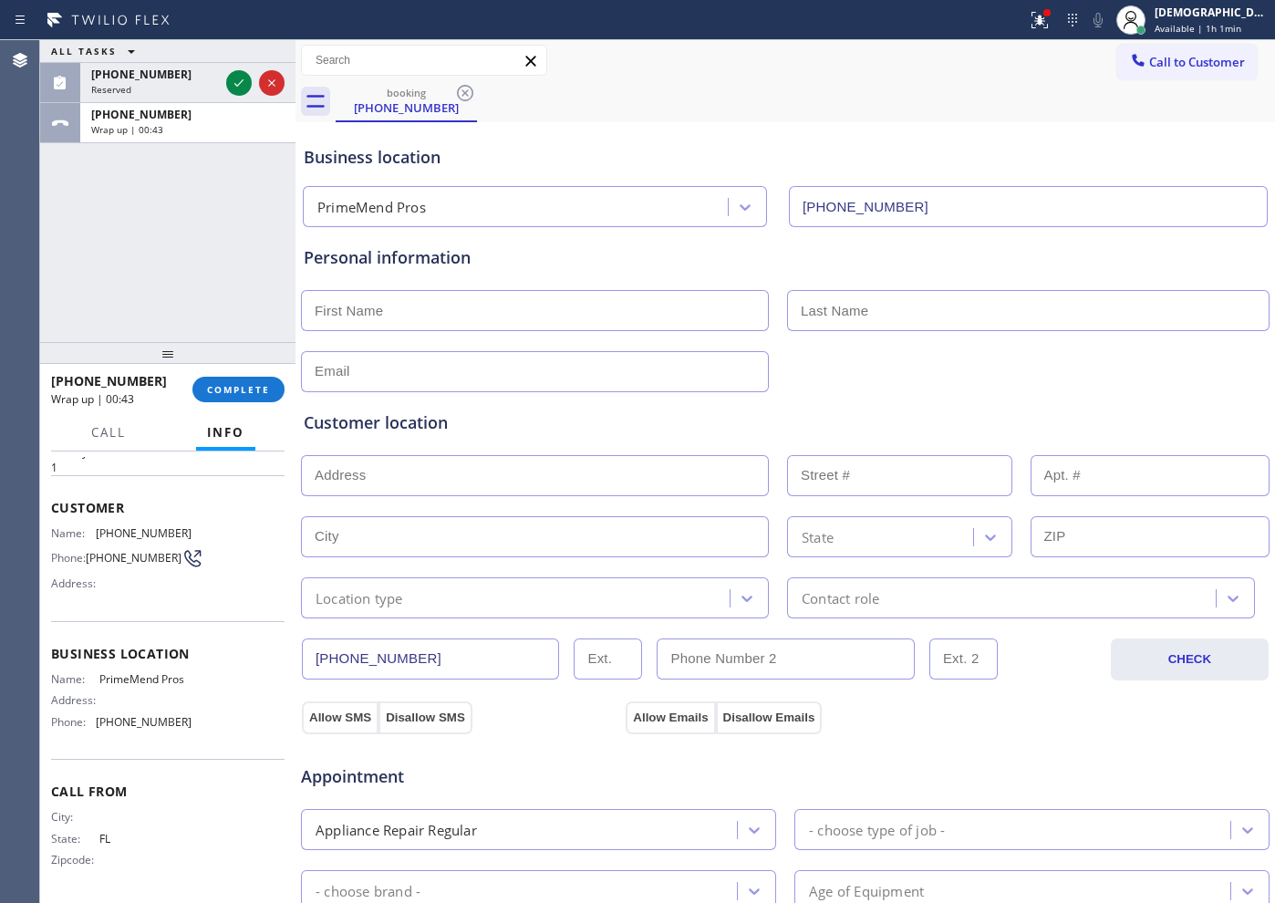
click at [386, 308] on input "text" at bounding box center [535, 310] width 468 height 41
paste input "Vejay"
type input "Vejay"
click at [822, 317] on input "text" at bounding box center [1028, 310] width 482 height 41
paste input "Maharaj"
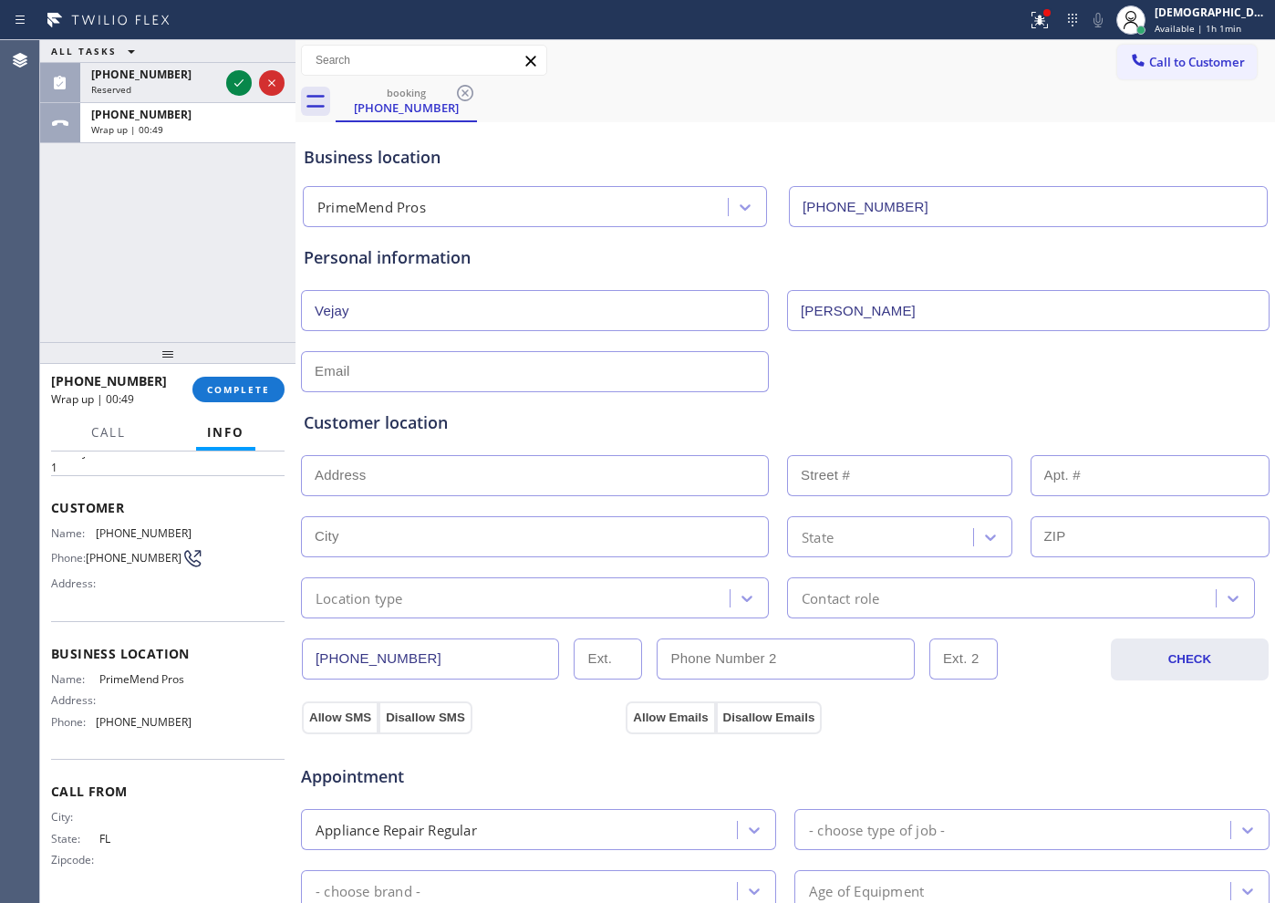
type input "Maharaj"
click at [397, 376] on input "text" at bounding box center [535, 371] width 468 height 41
paste input "vejaykumar.maharaj@gmail.com"
type input "vejaykumar.maharaj@gmail.com"
click at [375, 487] on input "text" at bounding box center [535, 475] width 468 height 41
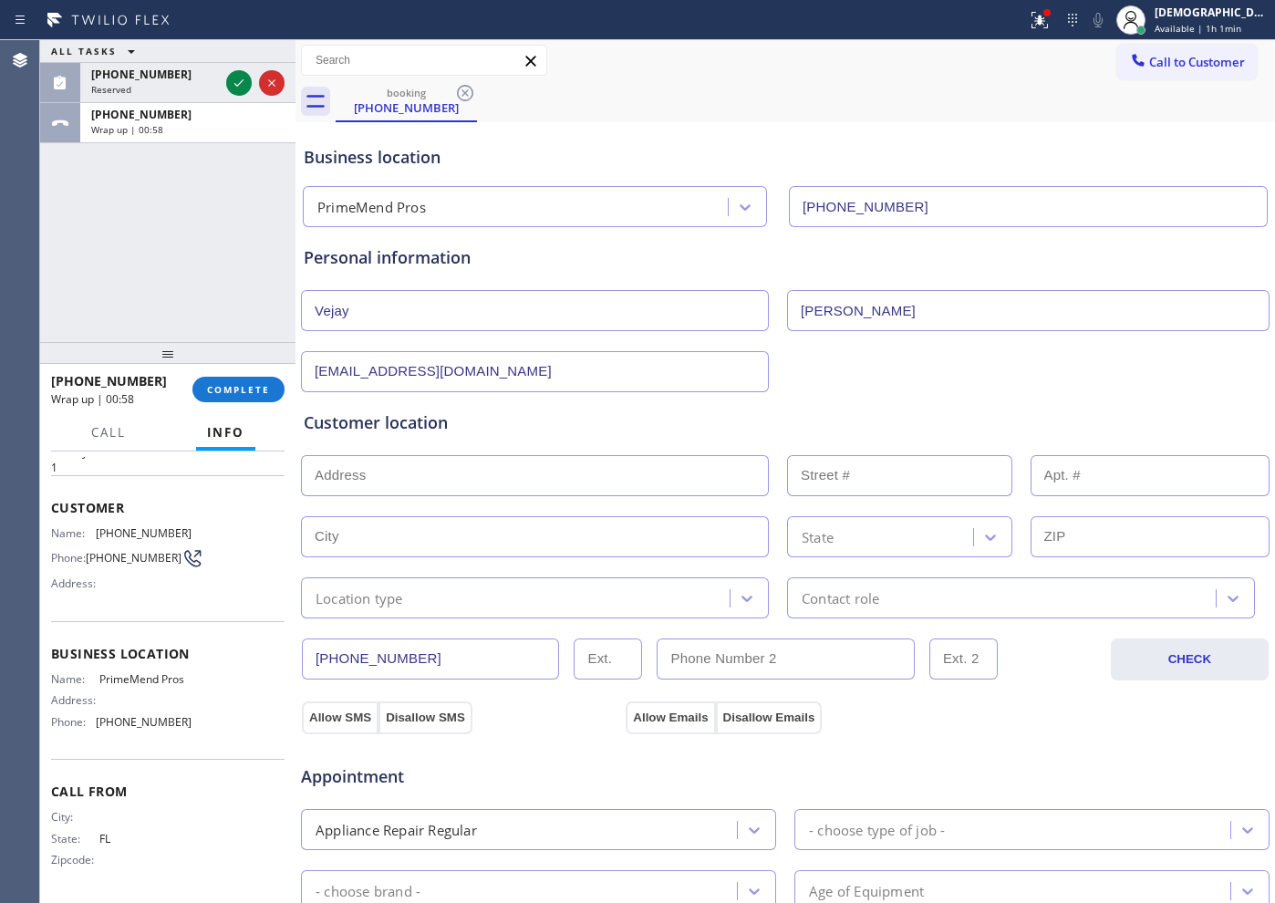
paste input "23532 SW 129th PathPrinceton, FL 33032"
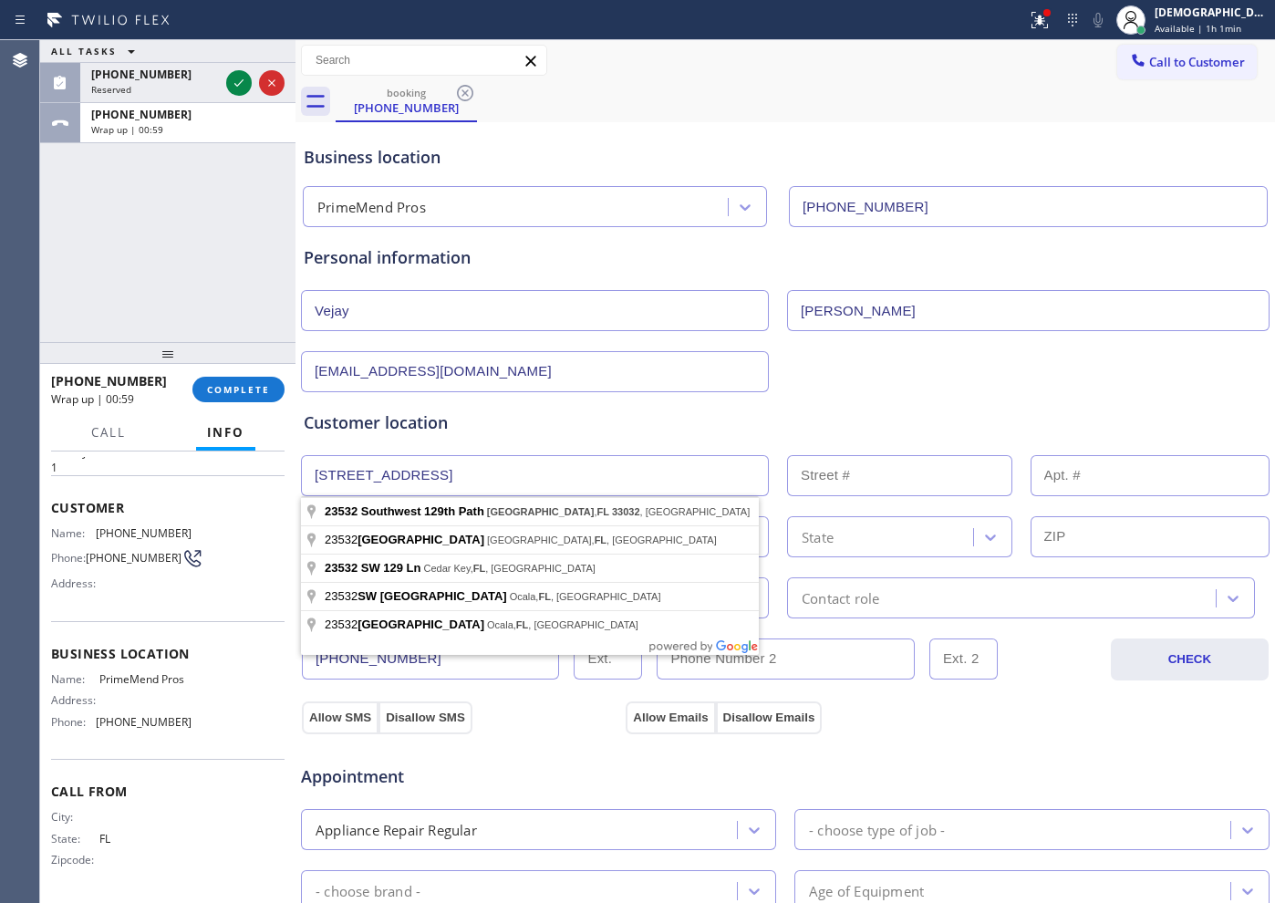
type input "23532 SW 129th Path"
type input "23532"
type input "Princeton"
type input "33032"
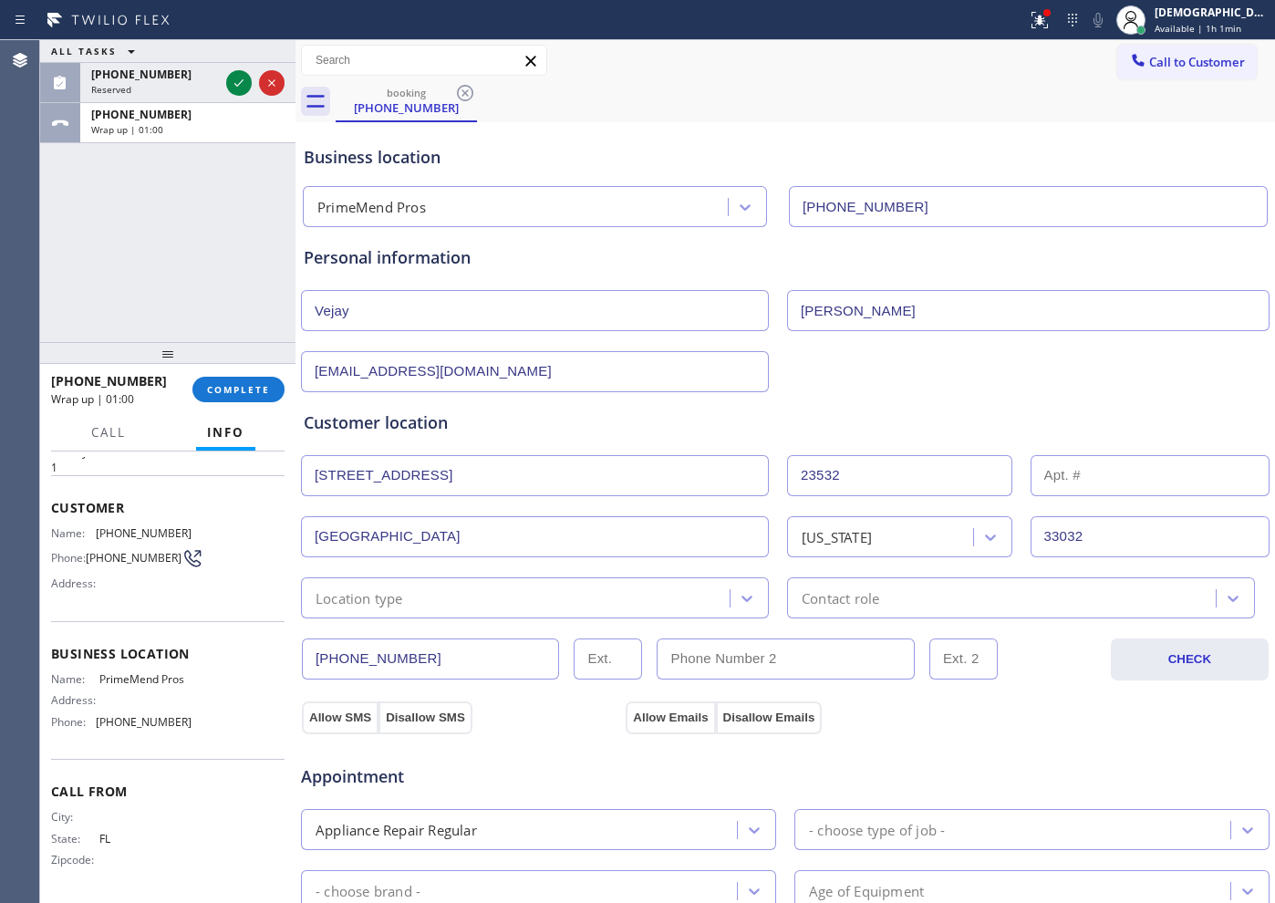
click at [500, 601] on div "Location type" at bounding box center [517, 598] width 423 height 32
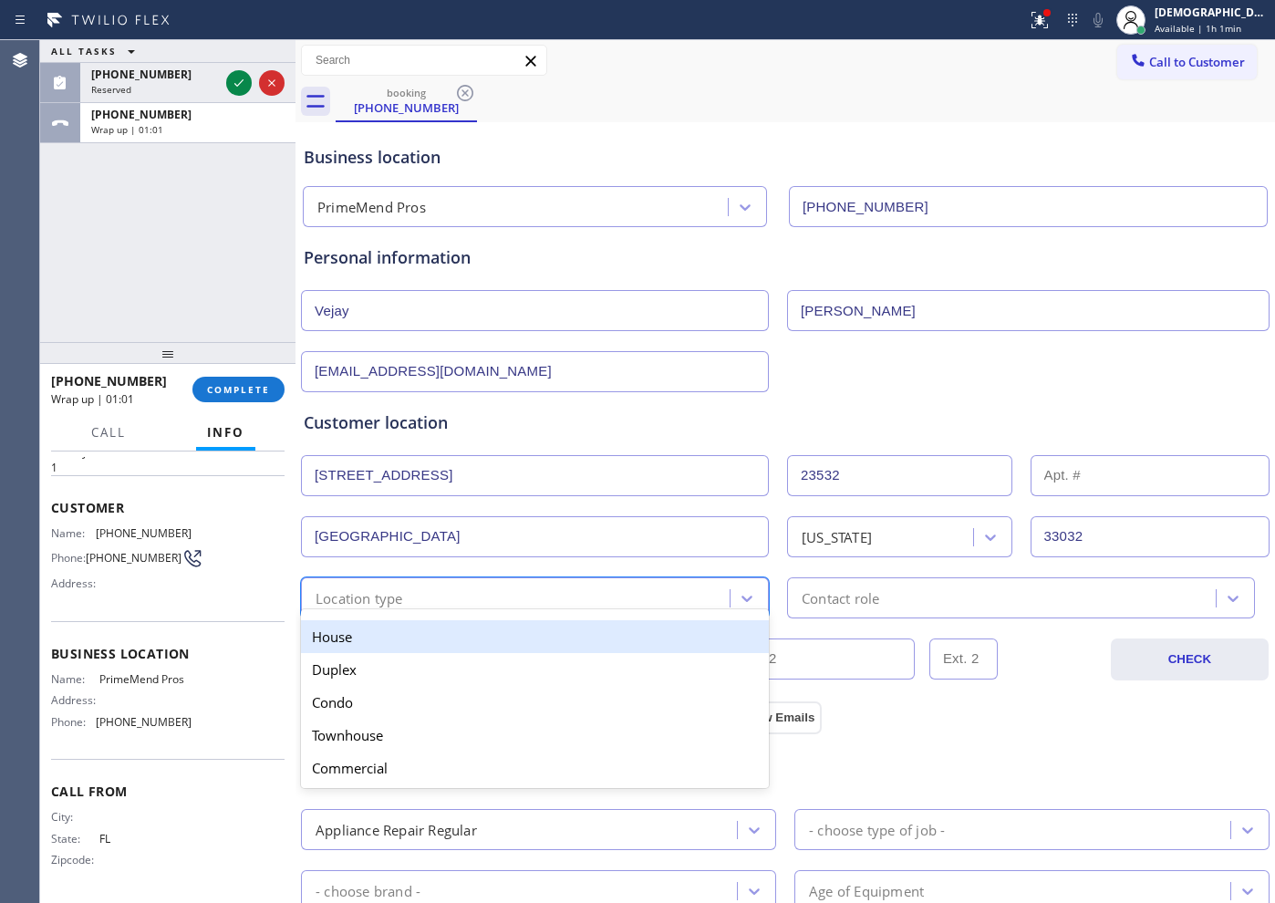
click at [508, 638] on div "House" at bounding box center [535, 636] width 468 height 33
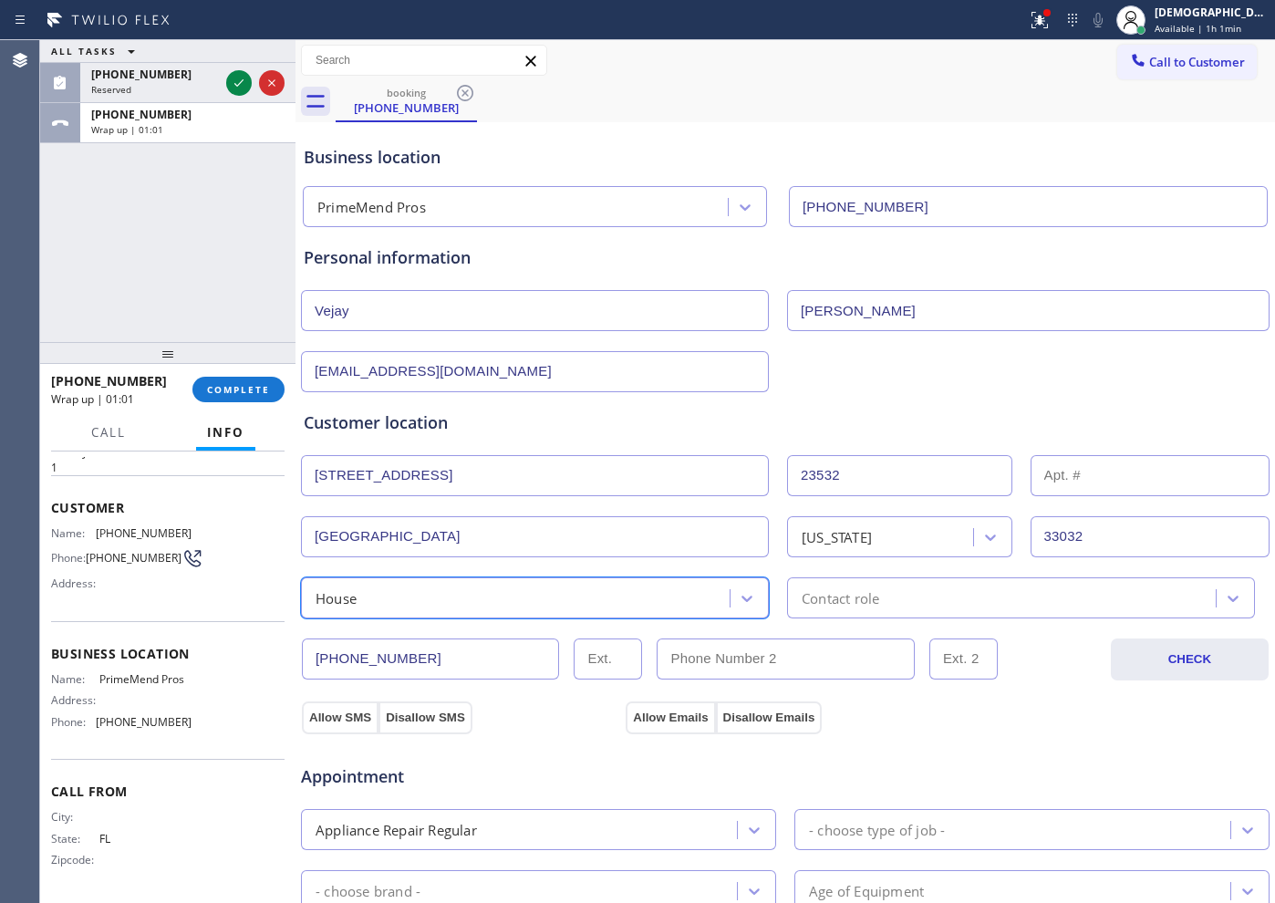
click at [793, 600] on div "Contact role" at bounding box center [1004, 598] width 423 height 32
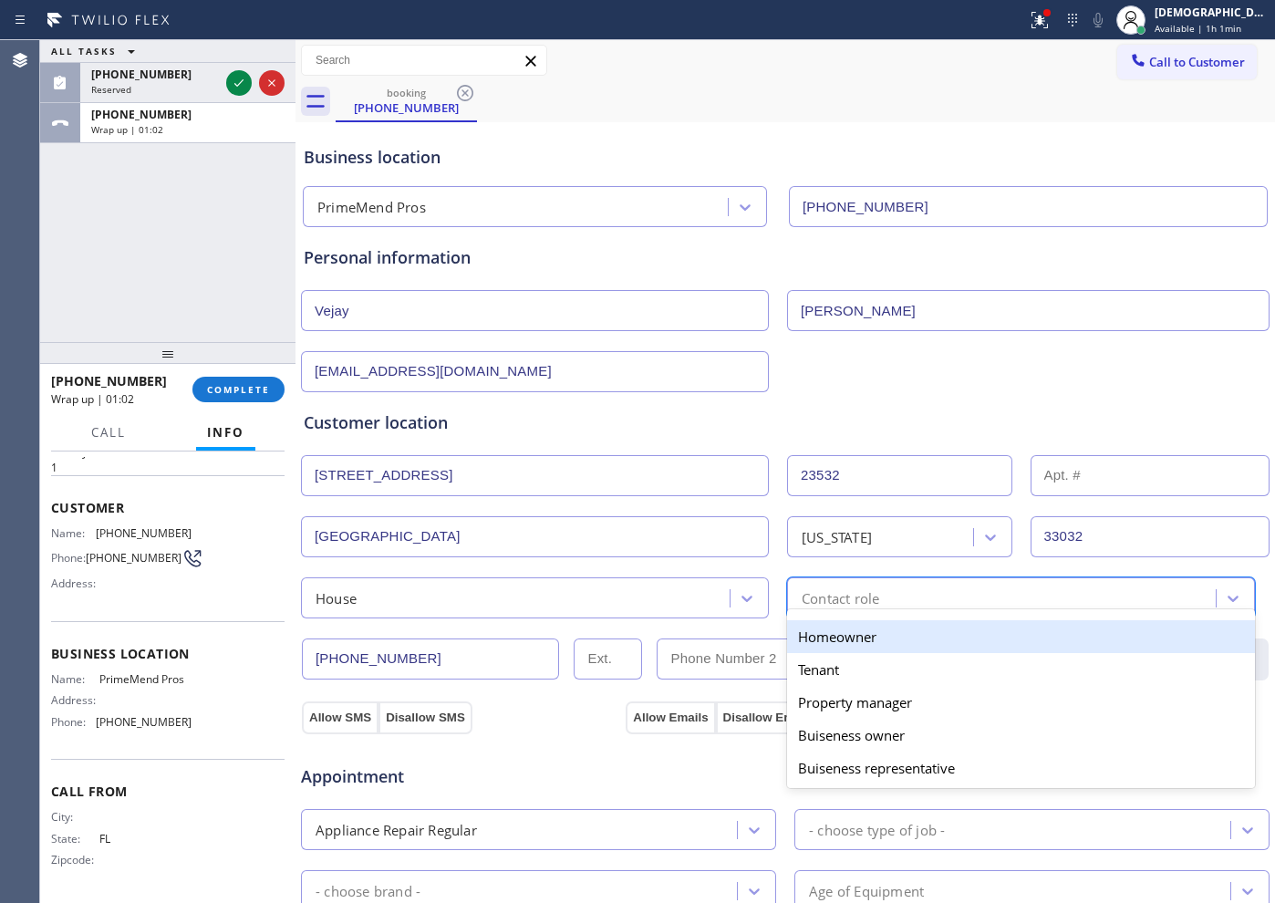
click at [800, 640] on div "Homeowner" at bounding box center [1021, 636] width 468 height 33
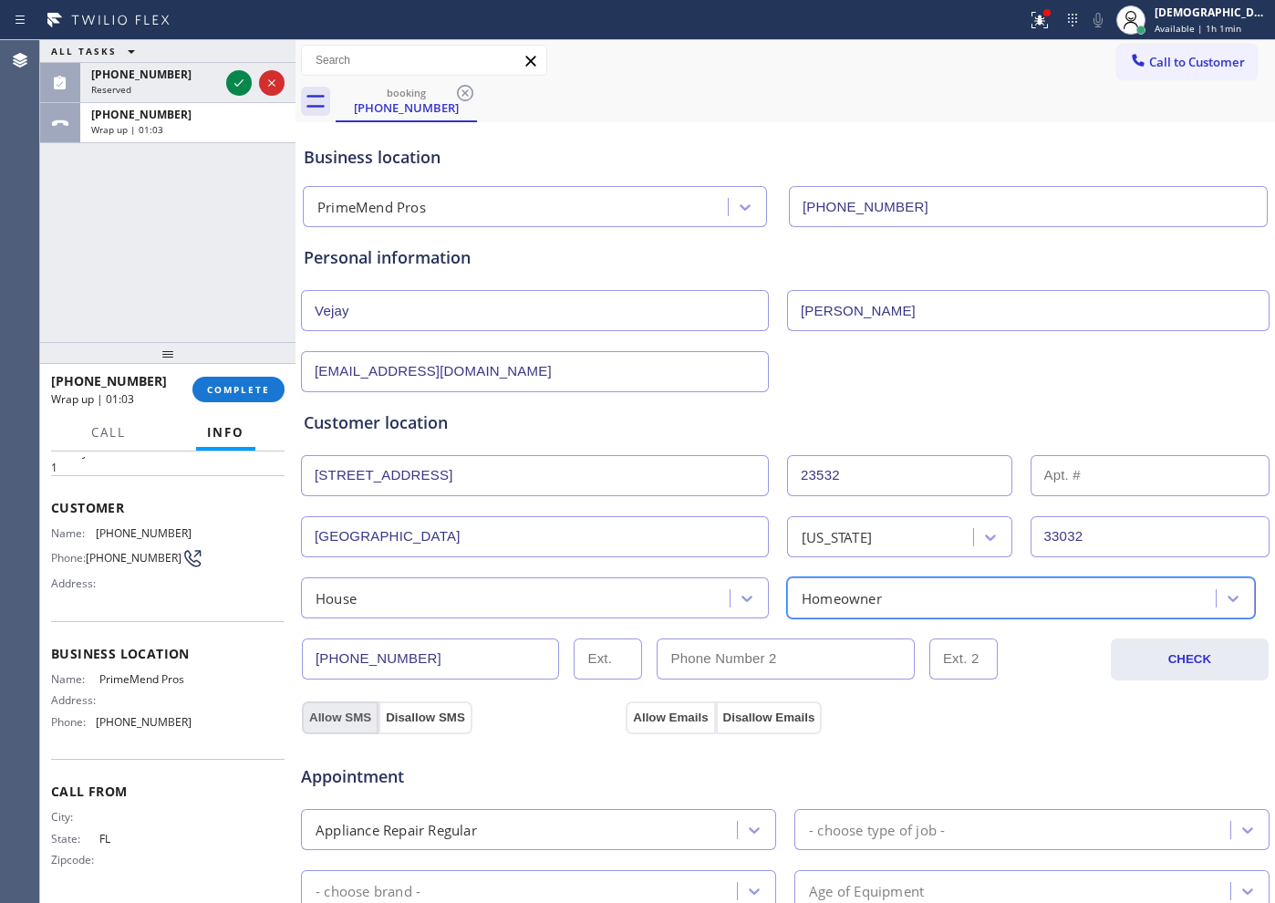
click at [364, 721] on button "Allow SMS" at bounding box center [340, 717] width 77 height 33
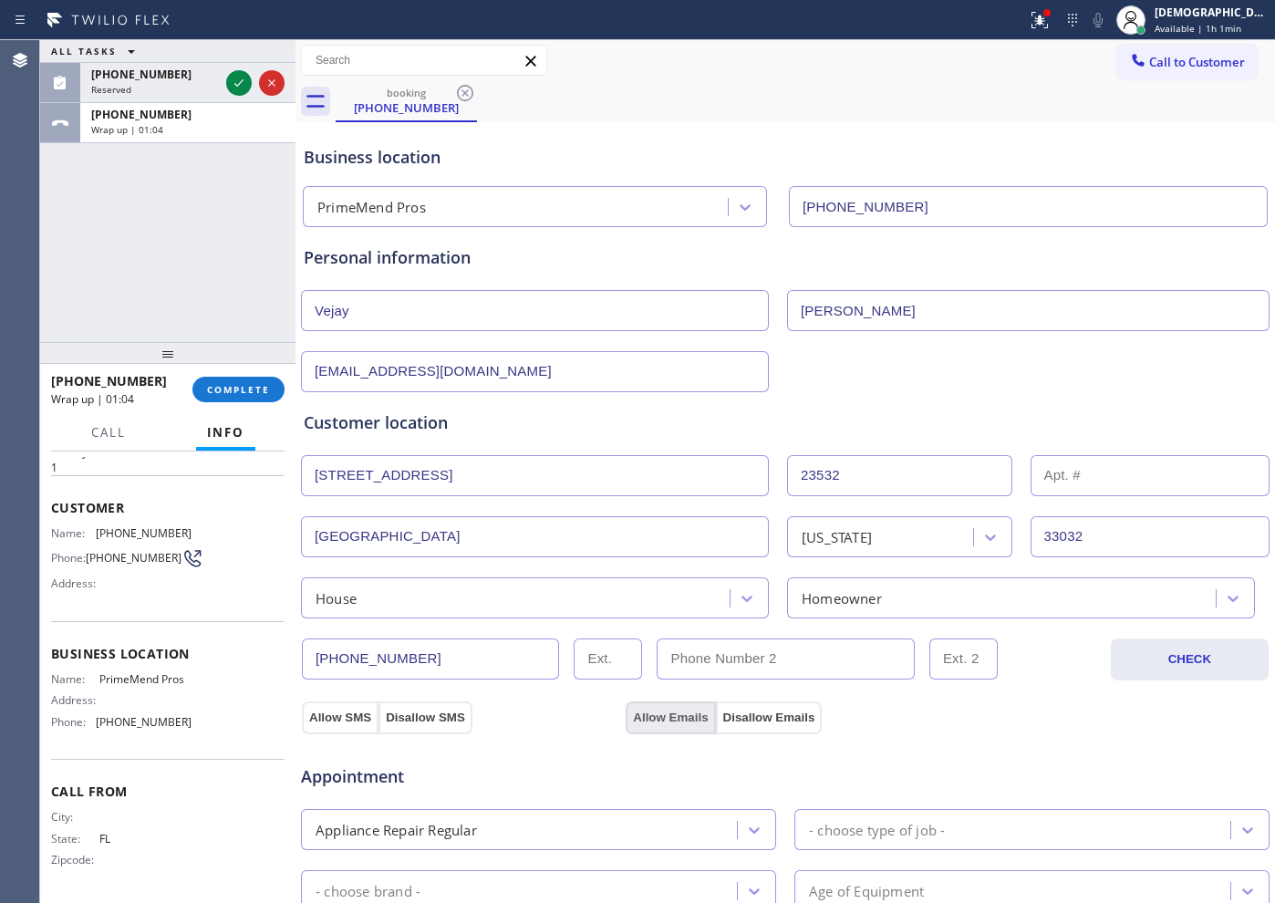
click at [661, 720] on button "Allow Emails" at bounding box center [670, 717] width 89 height 33
click at [309, 718] on div "Allow SMS Disallow SMS" at bounding box center [387, 716] width 172 height 33
click at [323, 721] on div "Appointment Appliance Repair Regular - choose type of job - - choose brand - Ag…" at bounding box center [785, 905] width 970 height 358
click at [642, 717] on button "Allow Emails" at bounding box center [670, 717] width 89 height 33
drag, startPoint x: 322, startPoint y: 715, endPoint x: 606, endPoint y: 720, distance: 284.6
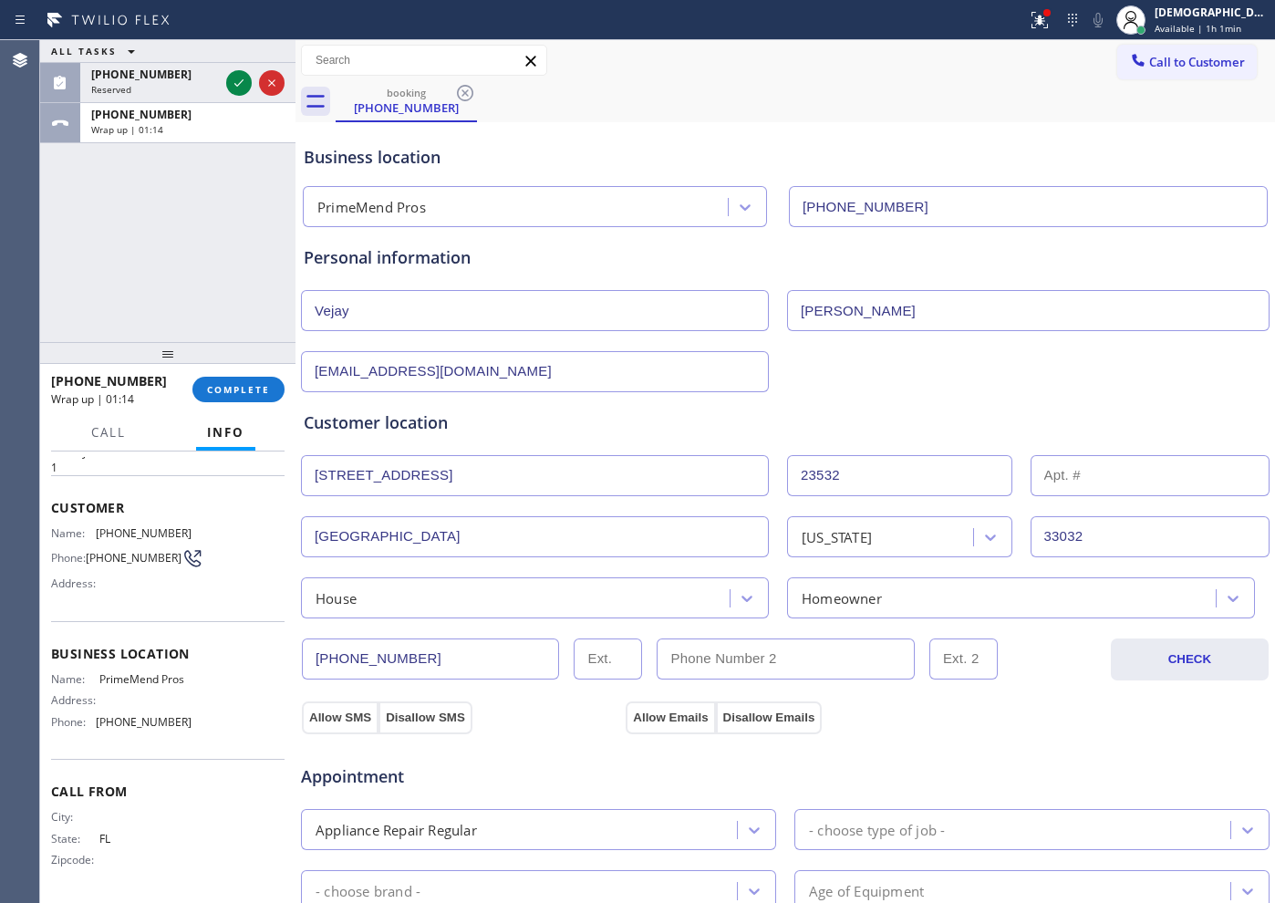
click at [323, 715] on button "Allow SMS" at bounding box center [340, 717] width 77 height 33
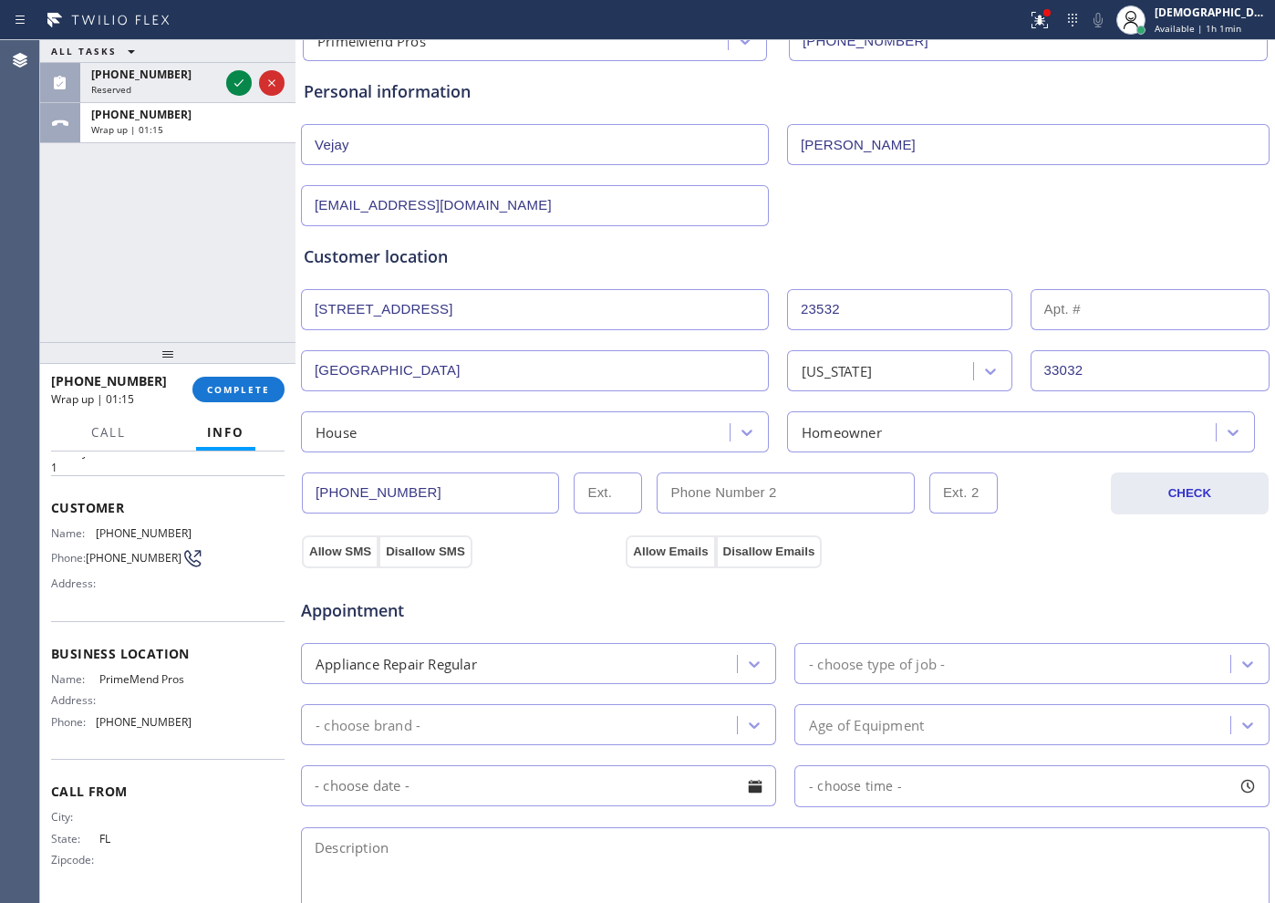
scroll to position [228, 0]
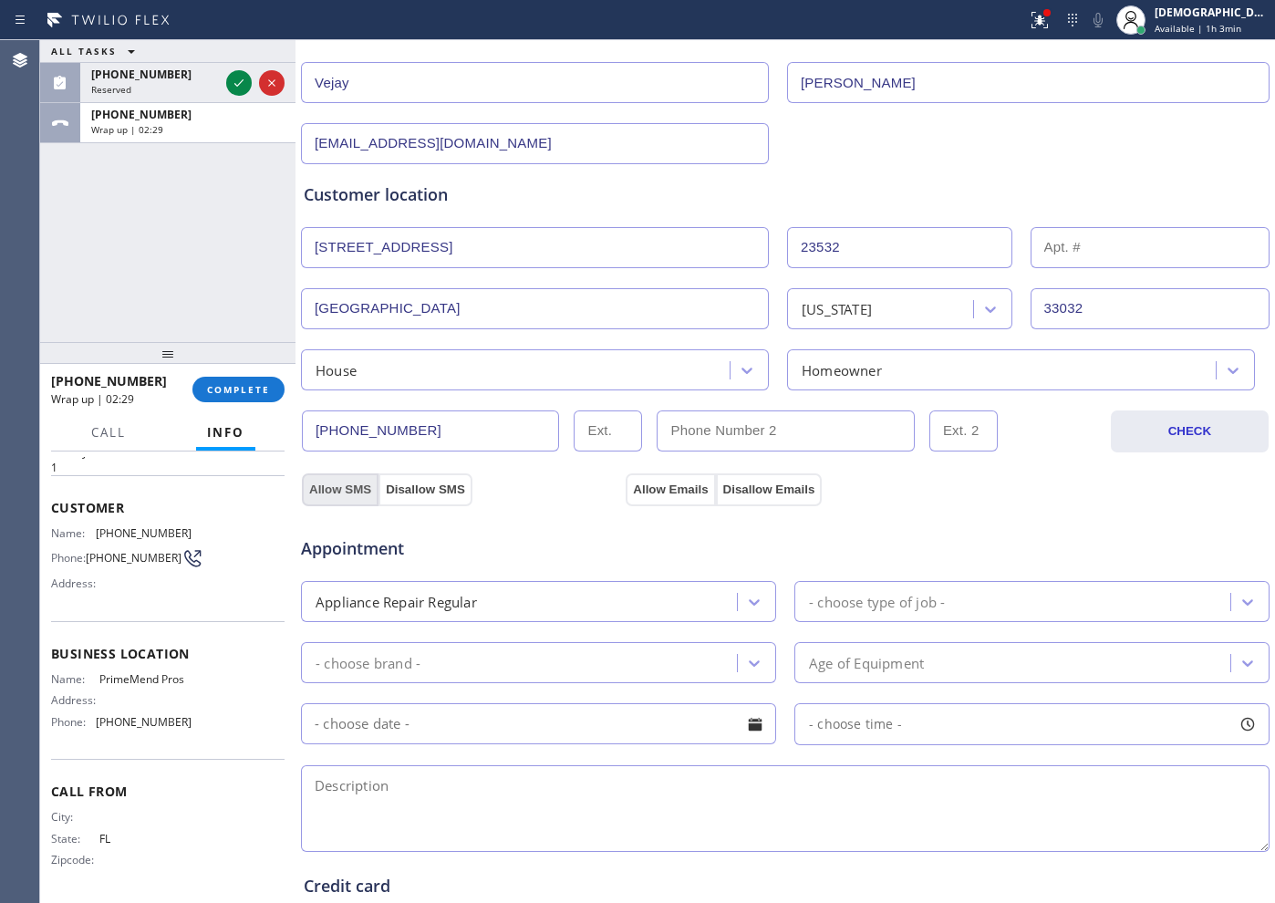
click at [350, 483] on button "Allow SMS" at bounding box center [340, 489] width 77 height 33
click at [668, 492] on button "Allow Emails" at bounding box center [670, 489] width 89 height 33
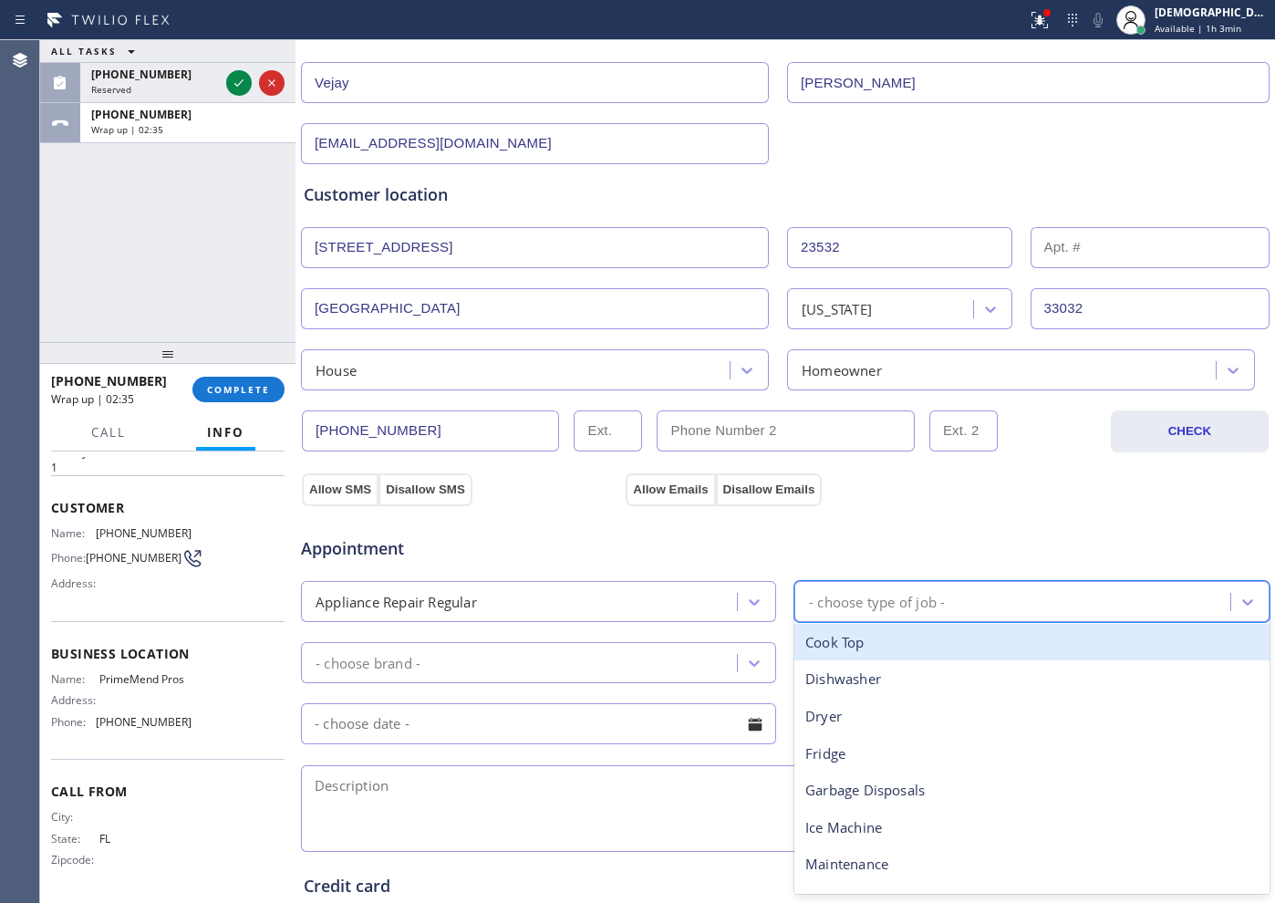
click at [844, 602] on div "- choose type of job -" at bounding box center [877, 601] width 136 height 21
type input "fr"
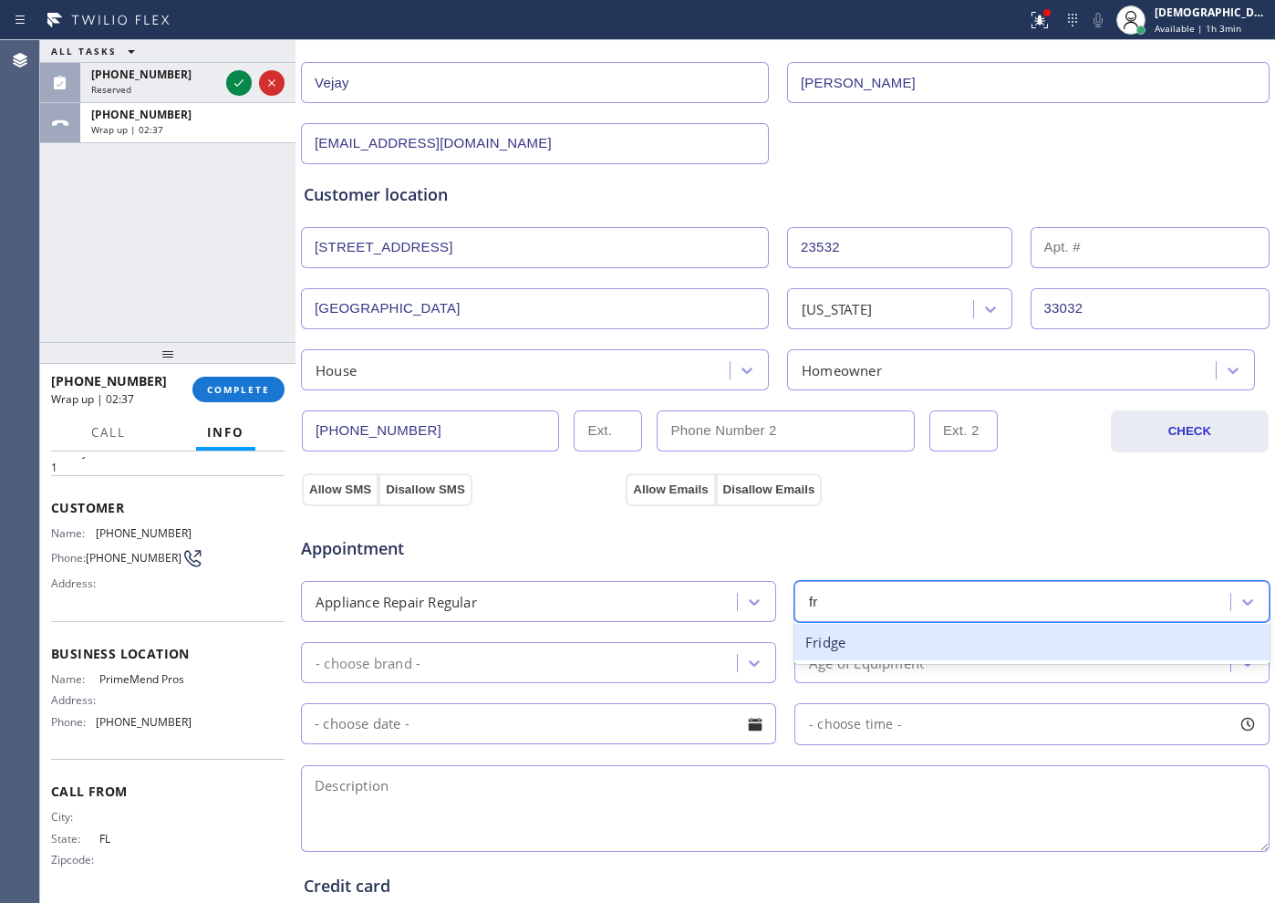
click at [843, 647] on div "Fridge" at bounding box center [1031, 642] width 475 height 37
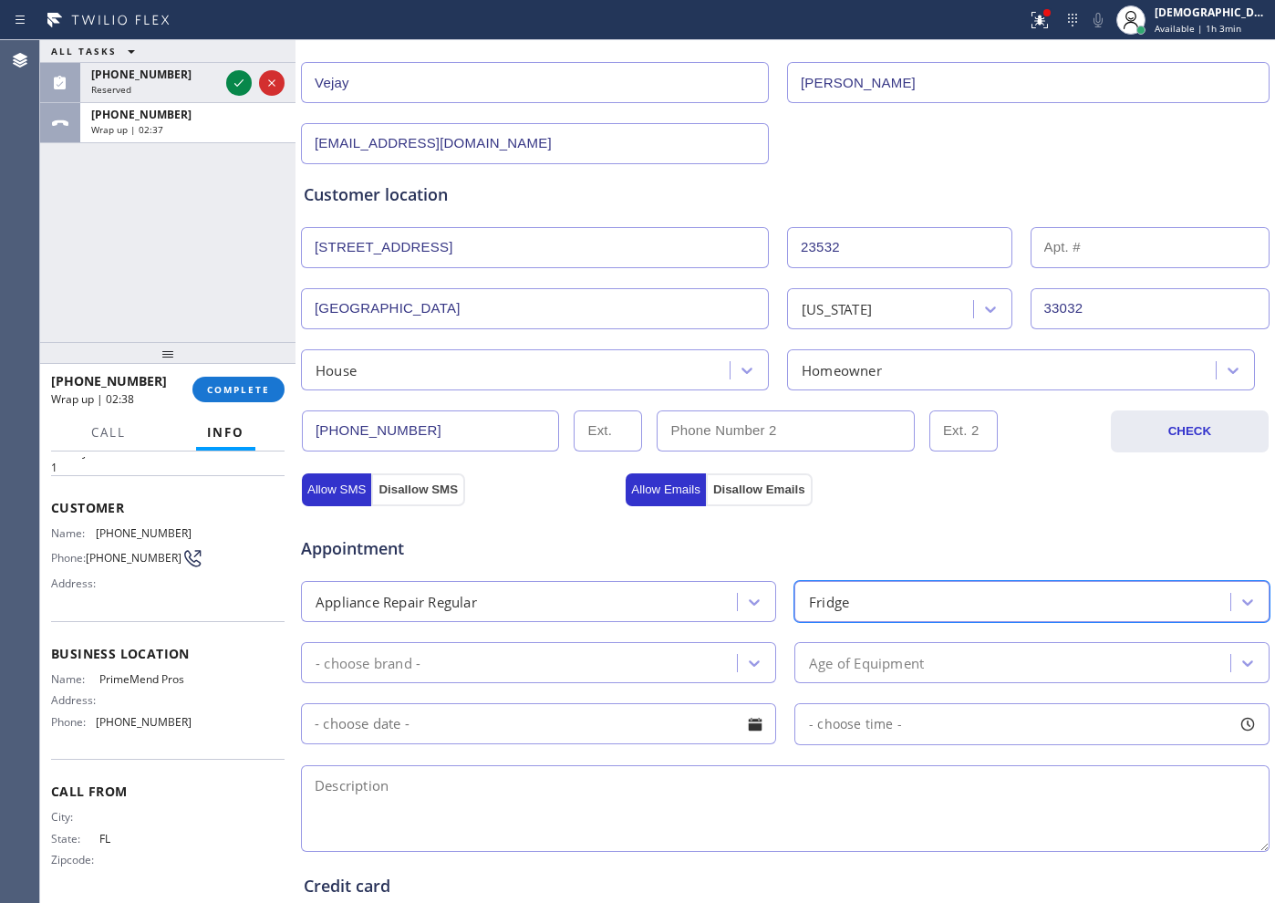
click at [639, 675] on div "- choose brand -" at bounding box center [521, 663] width 430 height 32
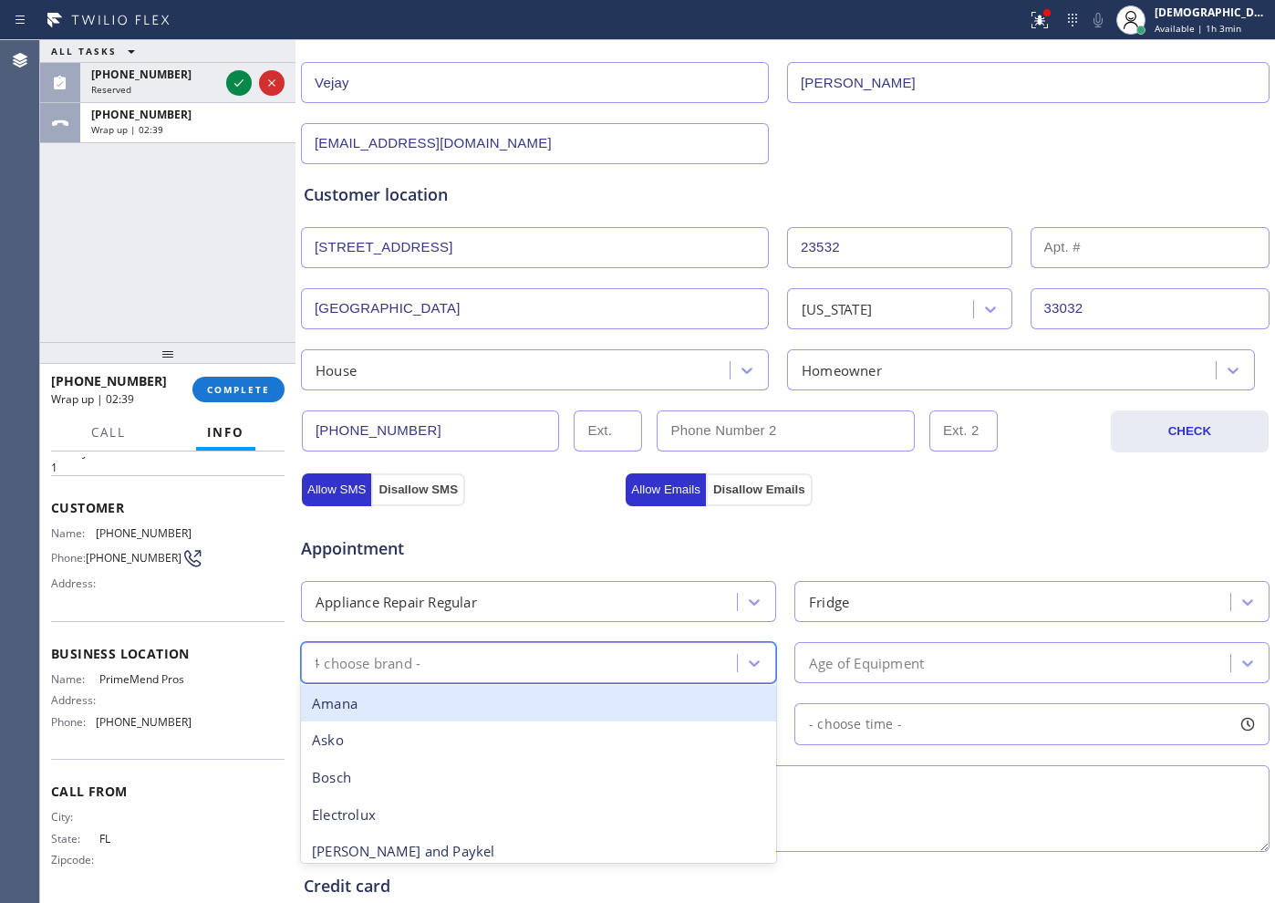
type input "fr"
click at [678, 690] on div "Frigidaire" at bounding box center [538, 703] width 475 height 37
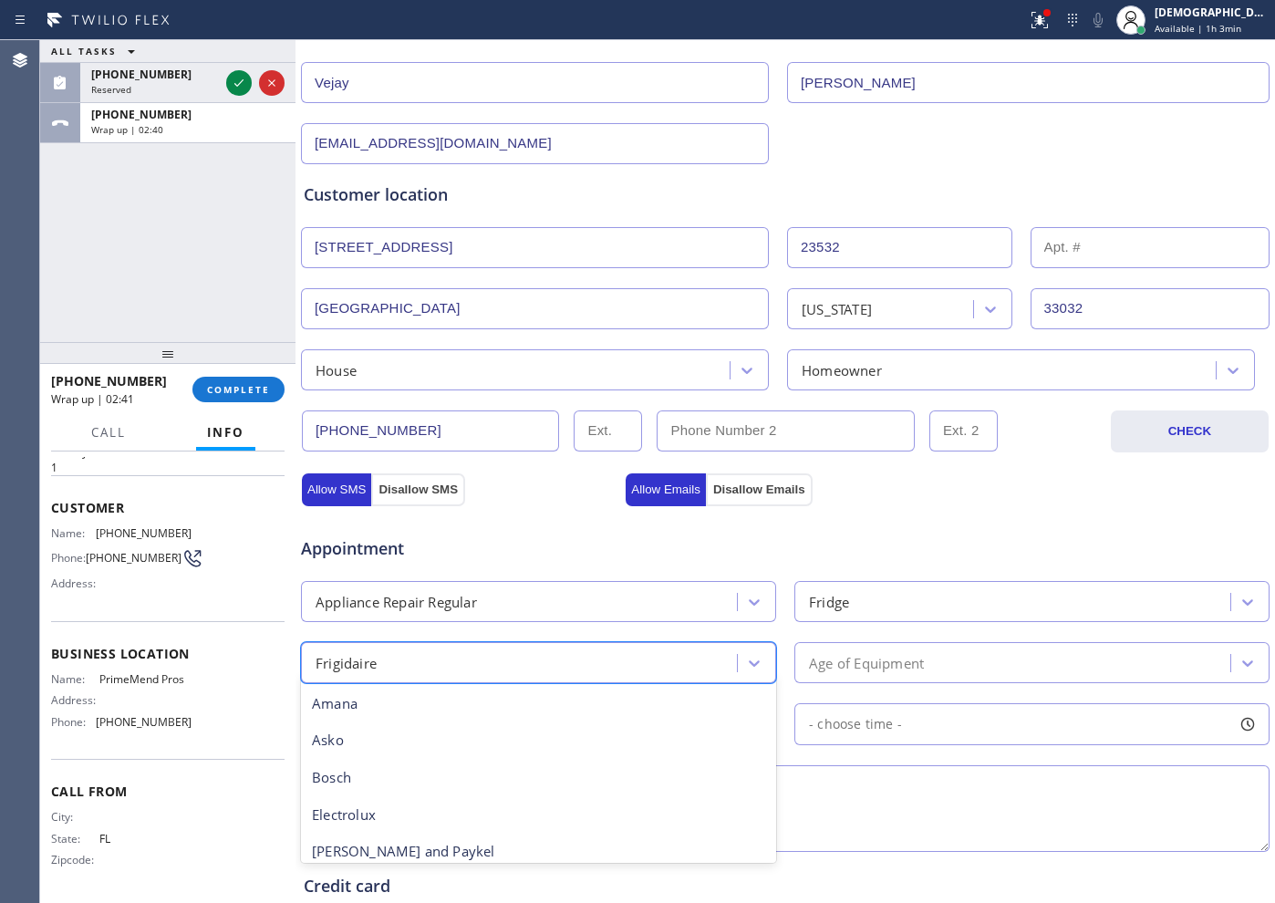
click at [635, 656] on div "Frigidaire" at bounding box center [521, 663] width 430 height 32
click at [842, 664] on div "Age of Equipment" at bounding box center [866, 662] width 115 height 21
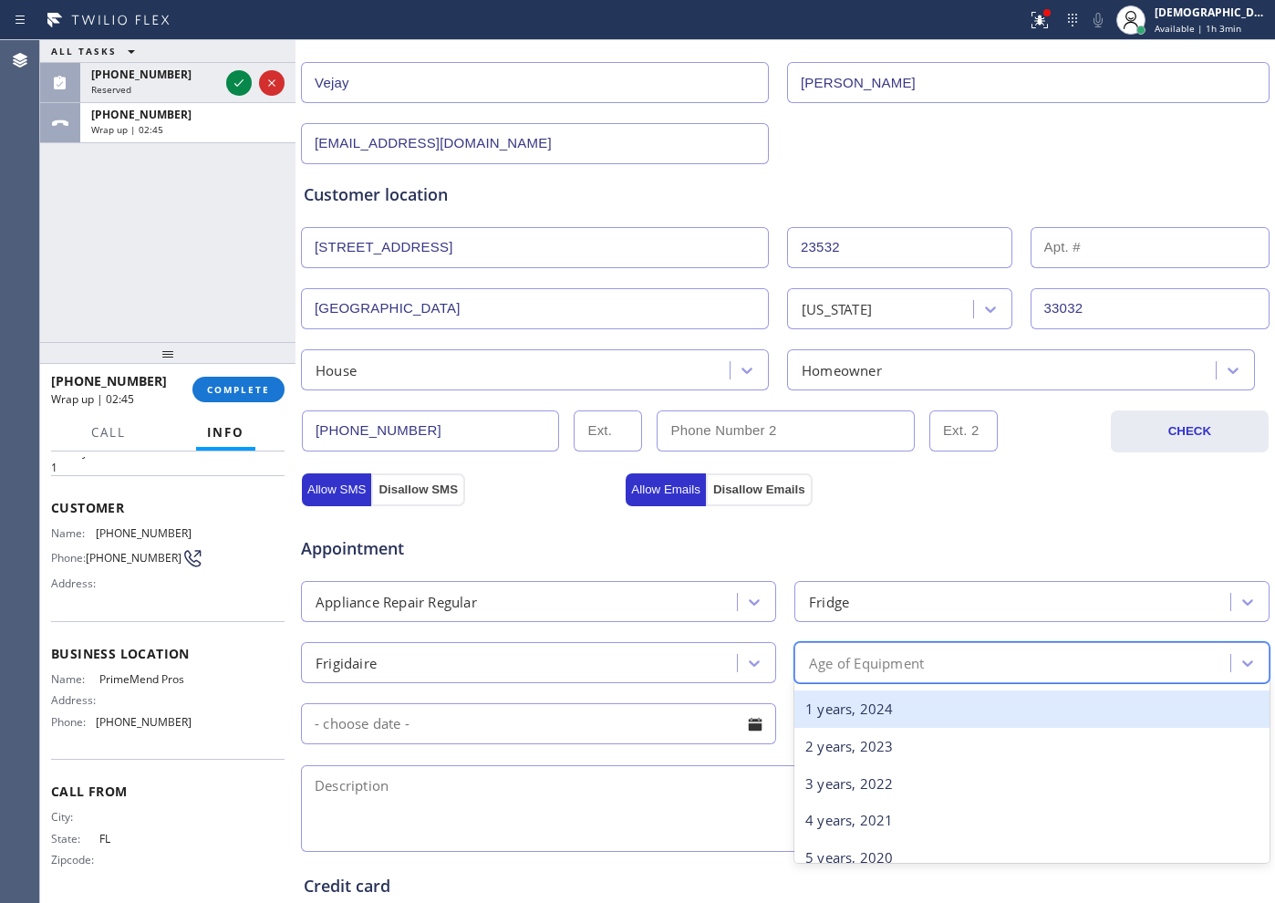
scroll to position [0, 0]
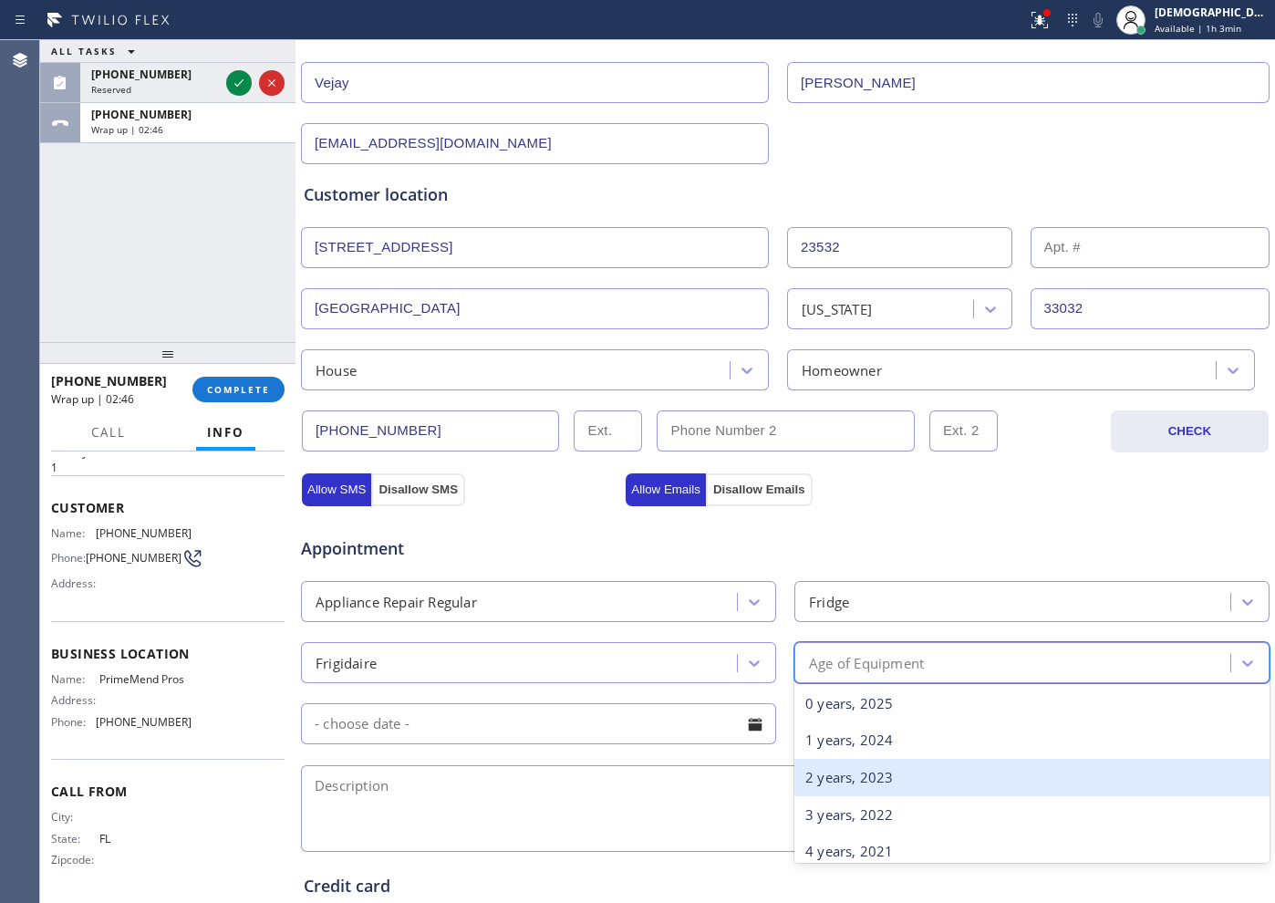
click at [867, 721] on div "2 years, 2023" at bounding box center [1031, 777] width 475 height 37
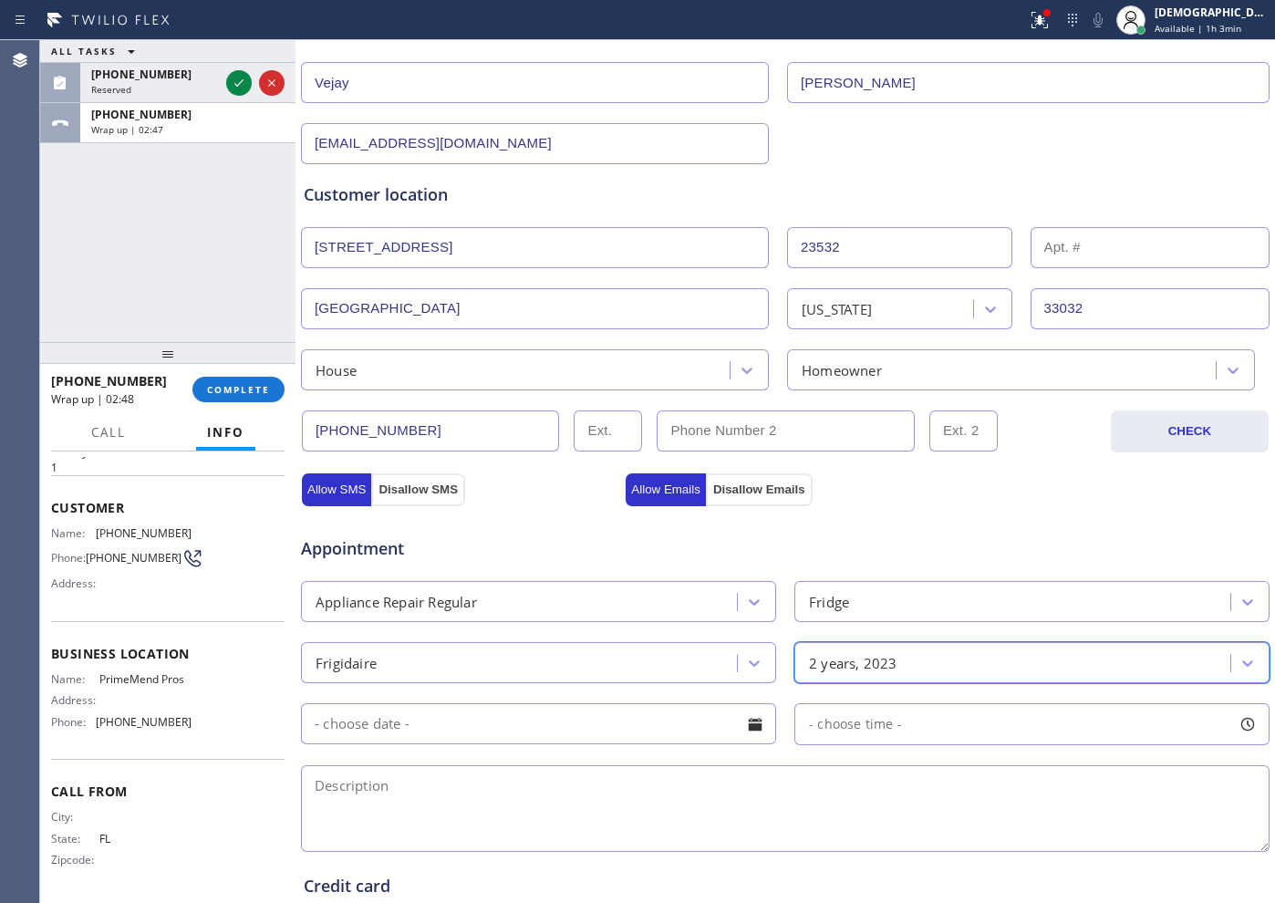
click at [834, 715] on span "- choose time -" at bounding box center [855, 723] width 93 height 17
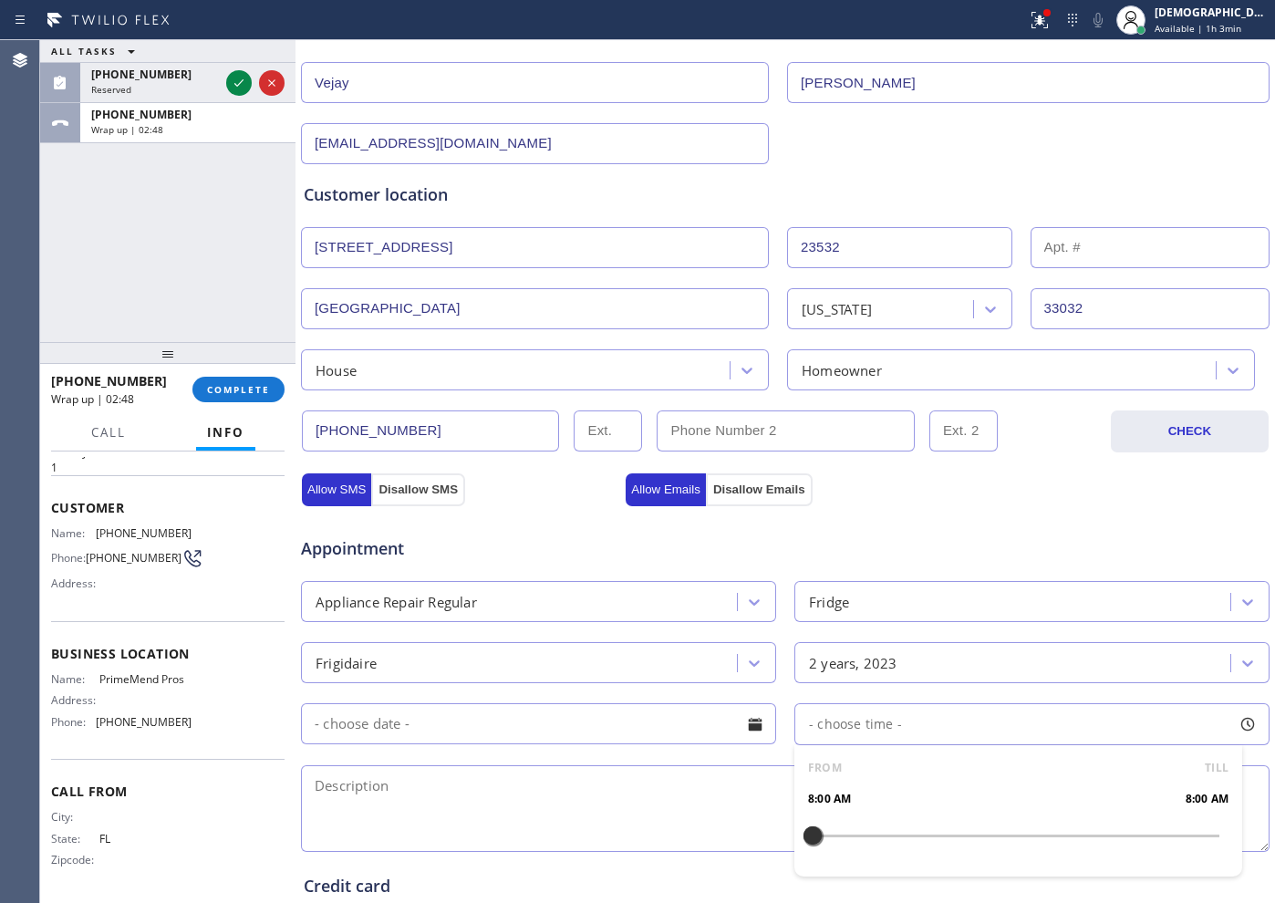
scroll to position [456, 0]
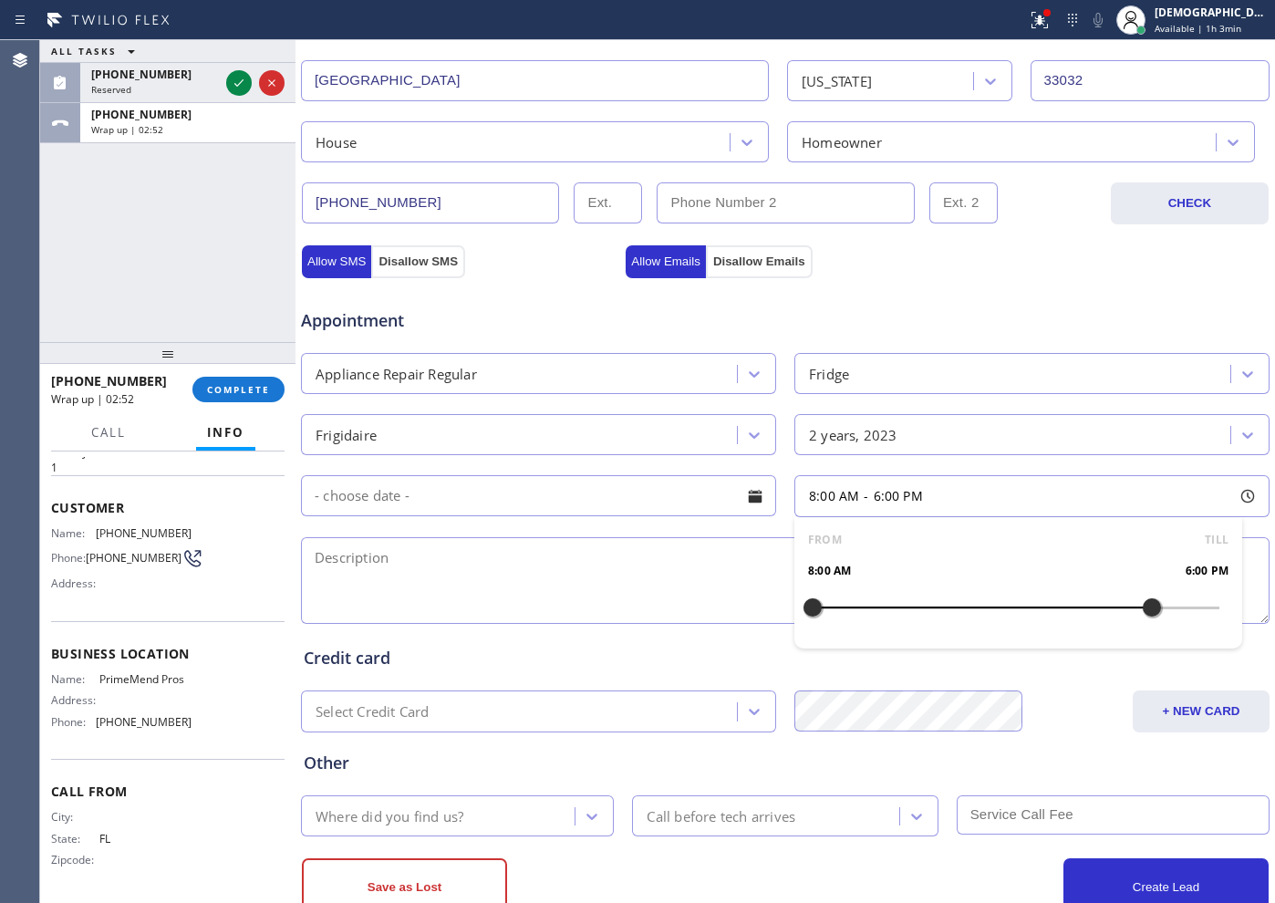
drag, startPoint x: 804, startPoint y: 610, endPoint x: 1131, endPoint y: 613, distance: 326.5
click at [1019, 613] on div at bounding box center [1152, 607] width 22 height 38
drag, startPoint x: 804, startPoint y: 610, endPoint x: 1035, endPoint y: 617, distance: 230.9
click at [1019, 617] on div at bounding box center [1050, 607] width 22 height 38
click at [427, 550] on textarea at bounding box center [785, 580] width 969 height 87
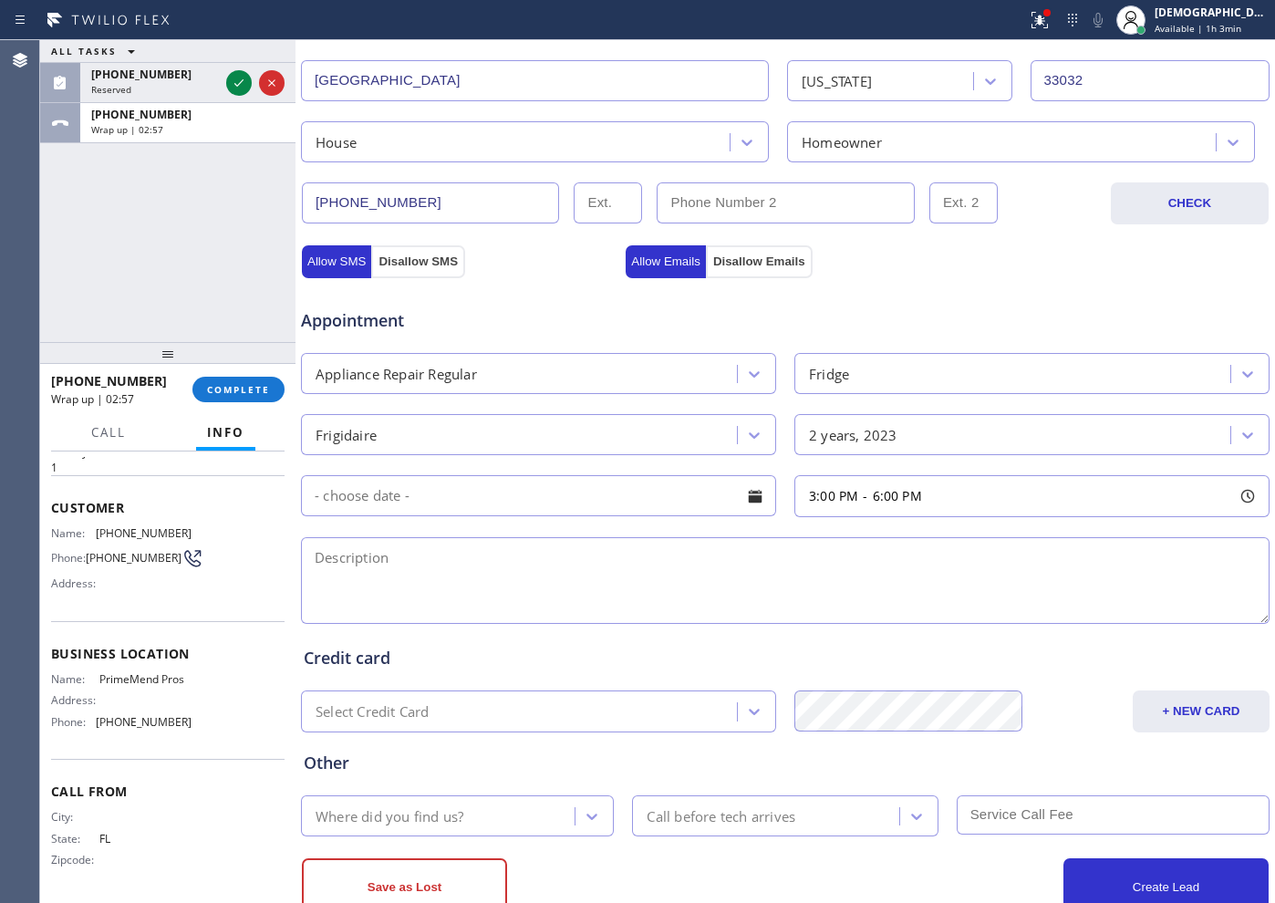
click at [445, 490] on input "text" at bounding box center [538, 495] width 475 height 41
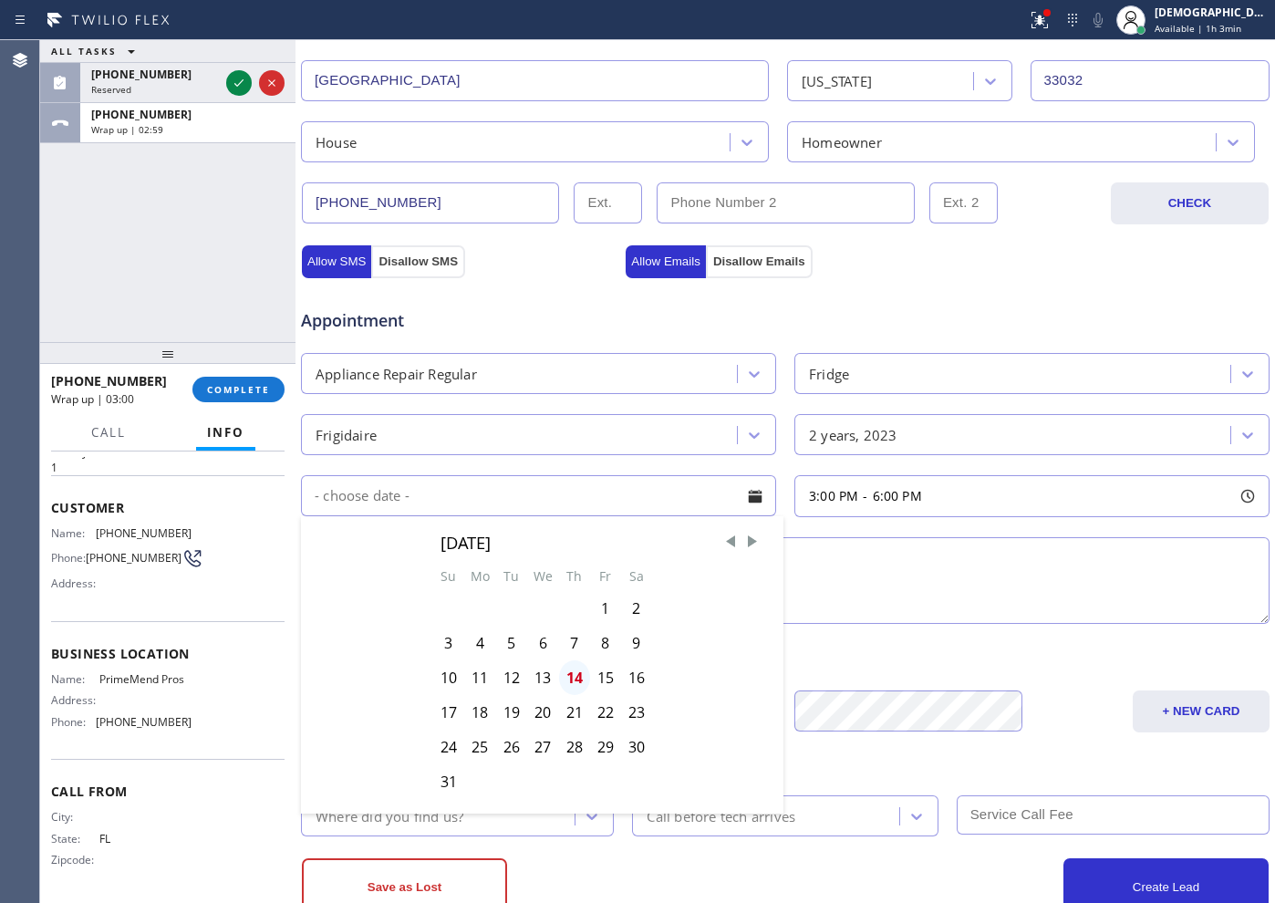
click at [573, 683] on div "14" at bounding box center [574, 677] width 31 height 35
type input "[DATE]"
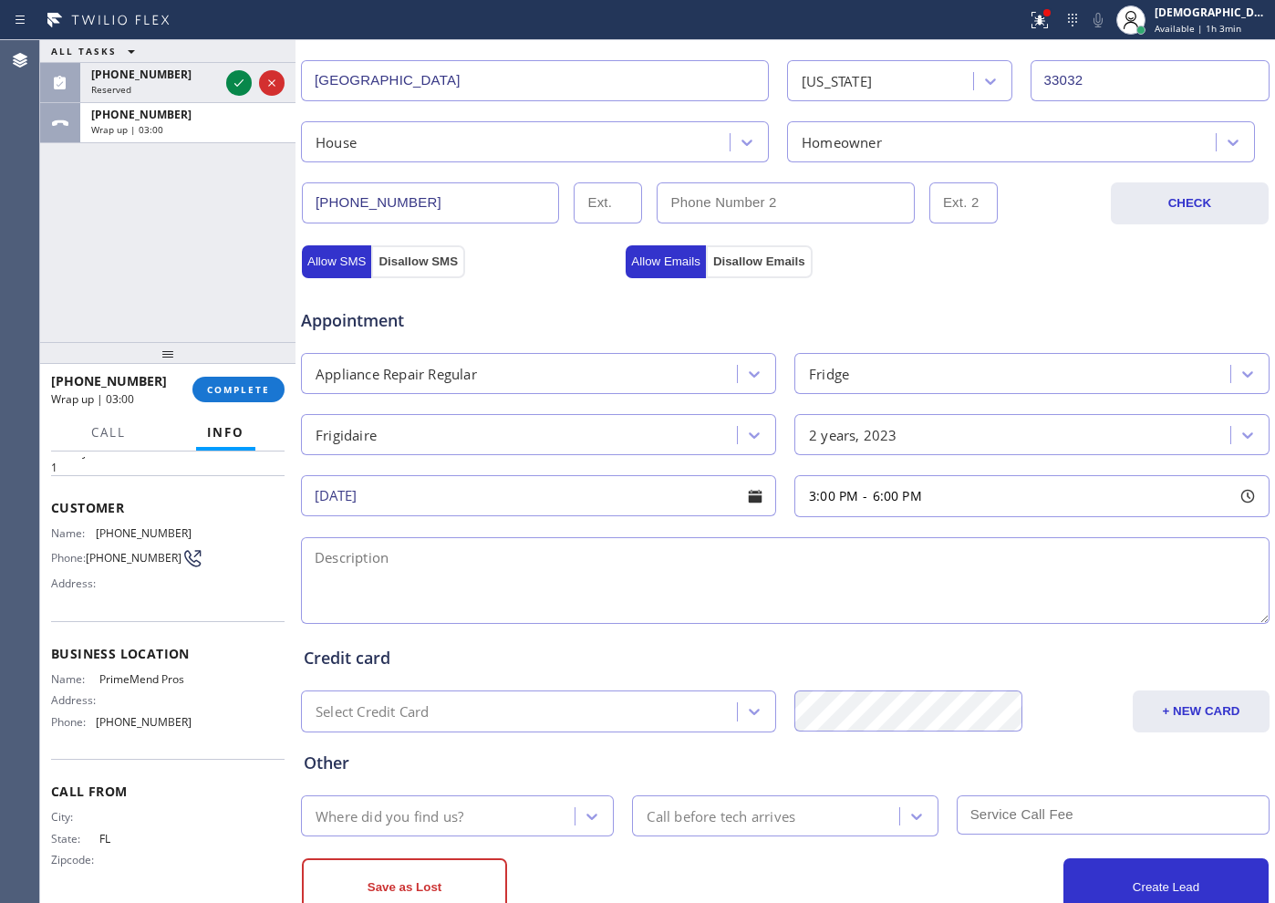
click at [411, 552] on textarea at bounding box center [785, 580] width 969 height 87
click at [438, 563] on textarea "3-6 / 75 /" at bounding box center [785, 580] width 969 height 87
paste textarea "Frigidaire //Fridge / leaking water in freezer part / 2 years"
click at [803, 548] on textarea "3-6 / 75 / Frigidaire //Fridge / leaking water in freezer part / 2 years" at bounding box center [785, 580] width 969 height 87
click at [889, 557] on textarea "3-6 / 75 / Frigidaire //Fridge / leaking water in freezer part / 2 years / Hous…" at bounding box center [785, 580] width 969 height 87
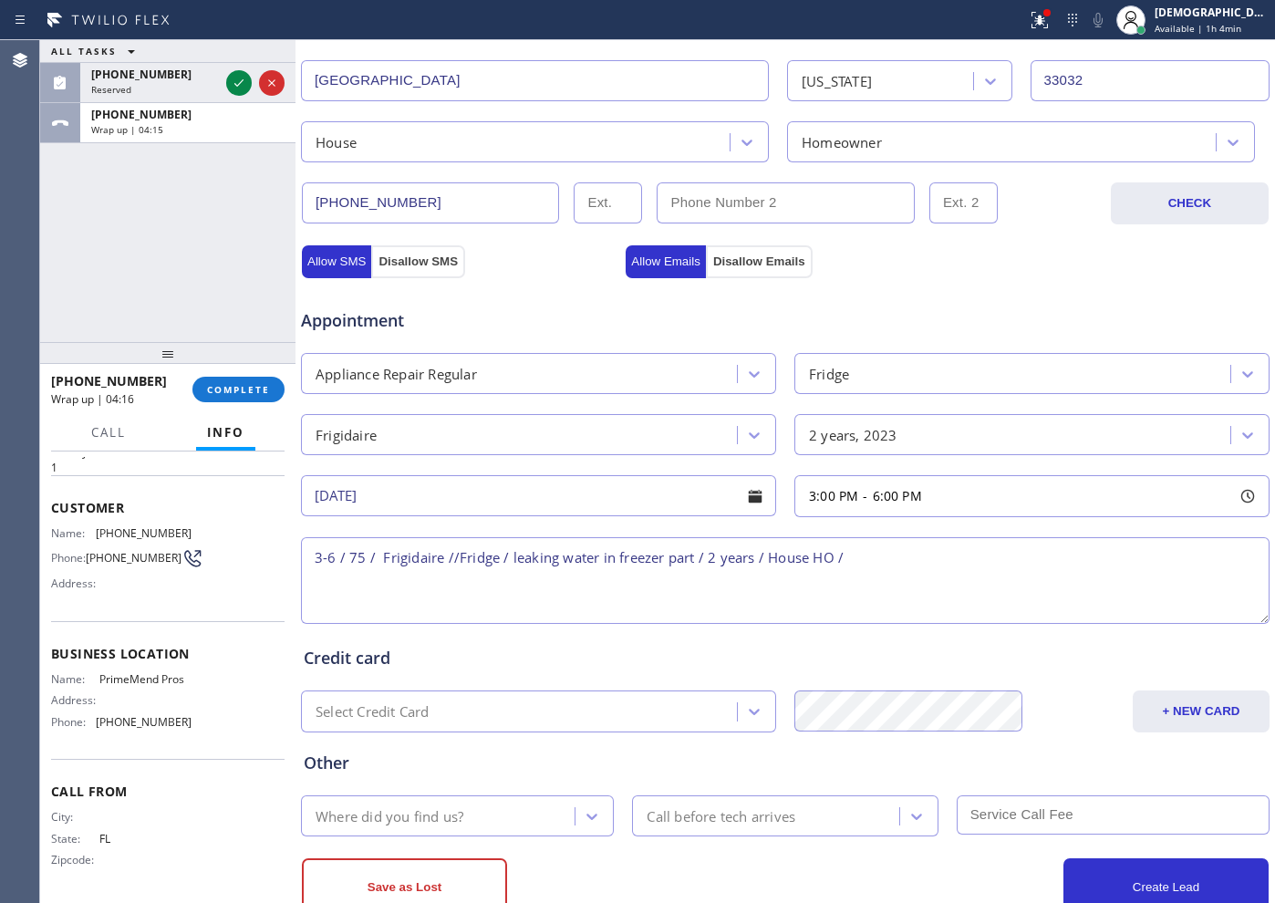
paste textarea "23532 SW 129th PathPrinceton, FL 33032"
click at [987, 559] on textarea "3-6 / 75 / Frigidaire //Fridge / leaking water in freezer part / 2 years / Hous…" at bounding box center [785, 580] width 969 height 87
click at [1019, 553] on textarea "3-6 / 75 / Frigidaire //Fridge / leaking water in freezer part / 2 years / Hous…" at bounding box center [785, 580] width 969 height 87
click at [130, 683] on span "PrimeMend Pros" at bounding box center [144, 679] width 91 height 14
drag, startPoint x: 126, startPoint y: 681, endPoint x: 99, endPoint y: 669, distance: 29.0
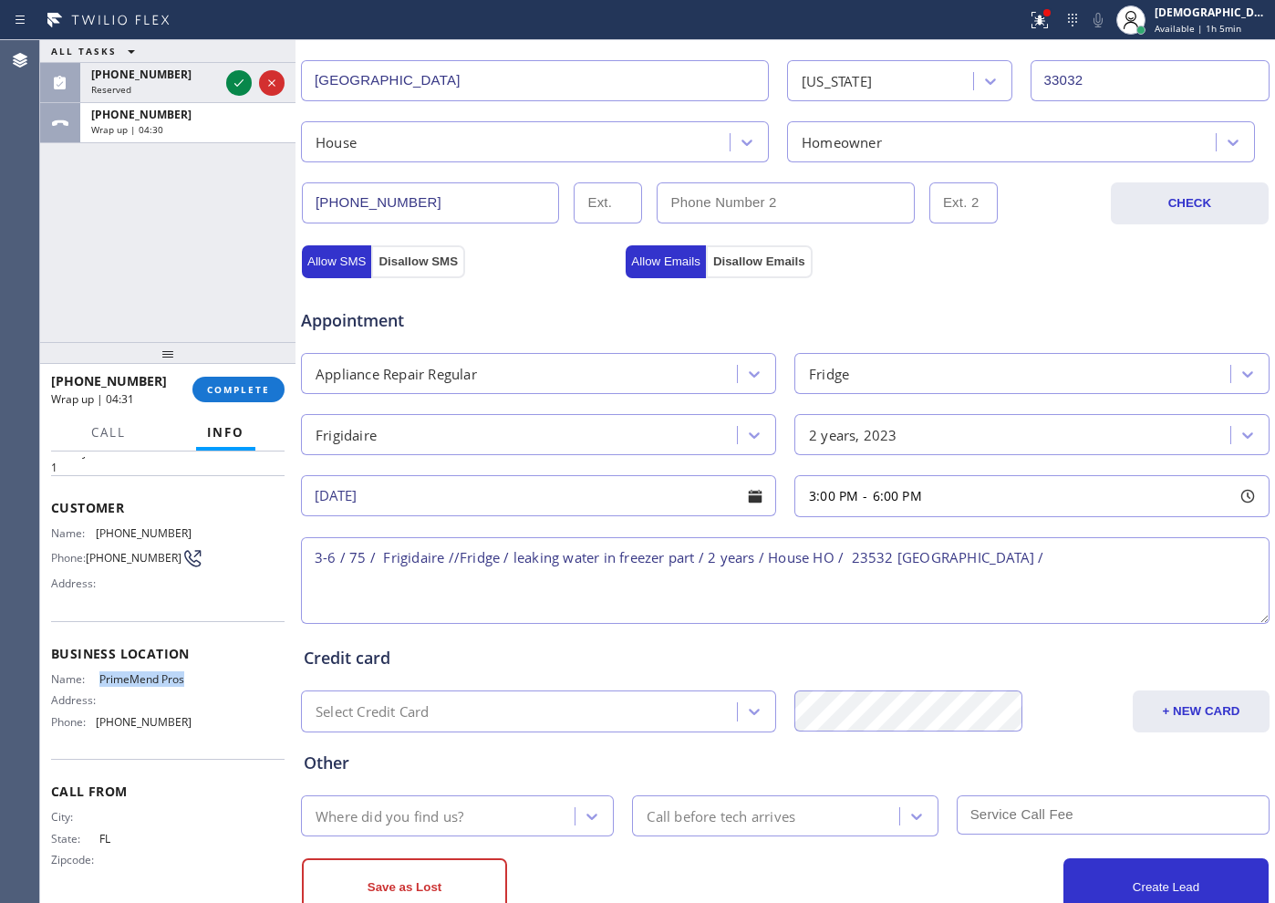
click at [99, 672] on span "PrimeMend Pros" at bounding box center [144, 679] width 91 height 14
copy span "PrimeMend Pros"
click at [1019, 554] on textarea "3-6 / 75 / Frigidaire //Fridge / leaking water in freezer part / 2 years / Hous…" at bounding box center [785, 580] width 969 height 87
paste textarea "PrimeMend Pros"
click at [429, 584] on textarea "3-6 / 75 / Frigidaire //Fridge / leaking water in freezer part / 2 years / Hous…" at bounding box center [785, 580] width 969 height 87
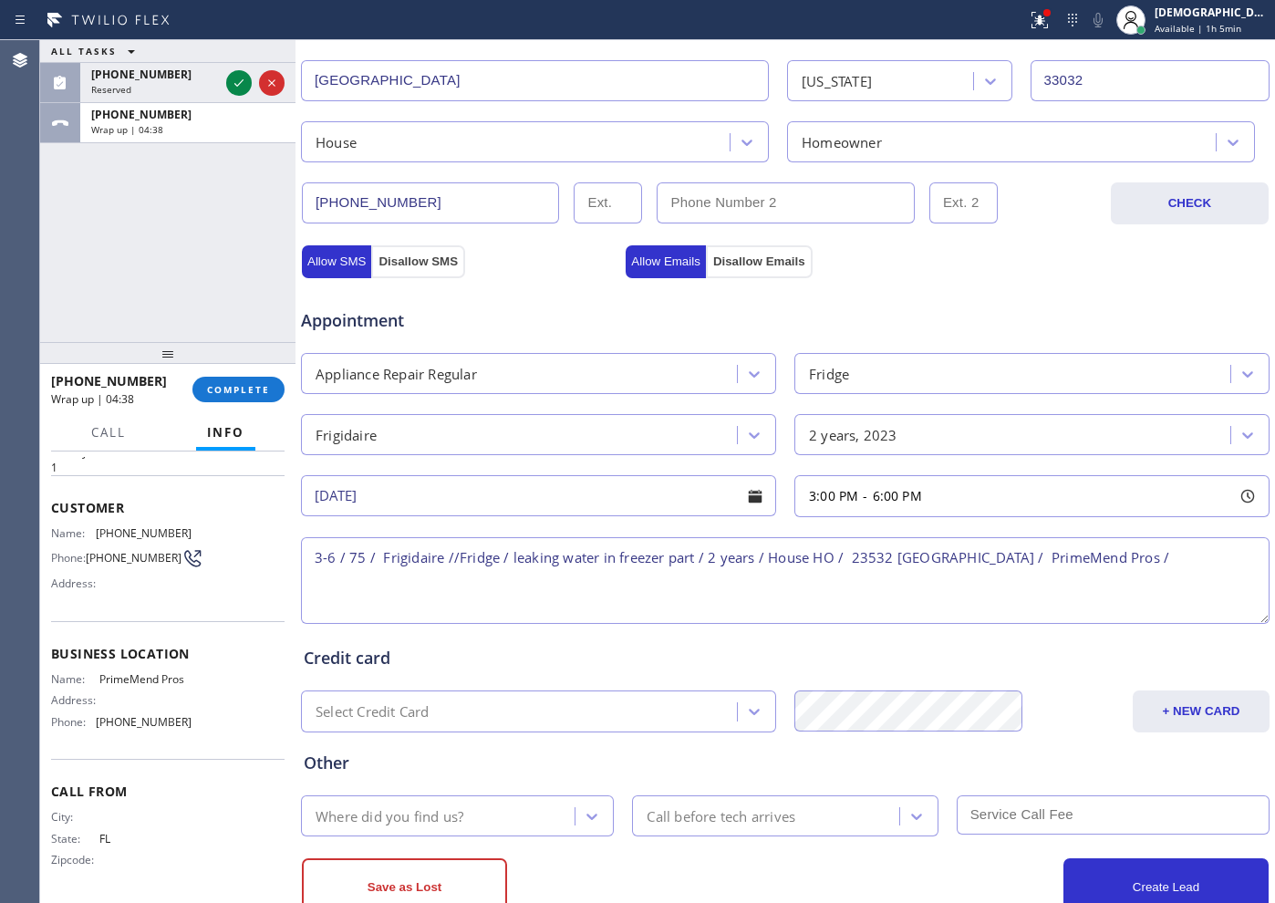
paste textarea "Please call customer 30 minutes prior to arrival"
type textarea "3-6 / 75 / Frigidaire //Fridge / leaking water in freezer part / 2 years / Hous…"
click at [483, 721] on div "Where did you find us?" at bounding box center [440, 816] width 268 height 32
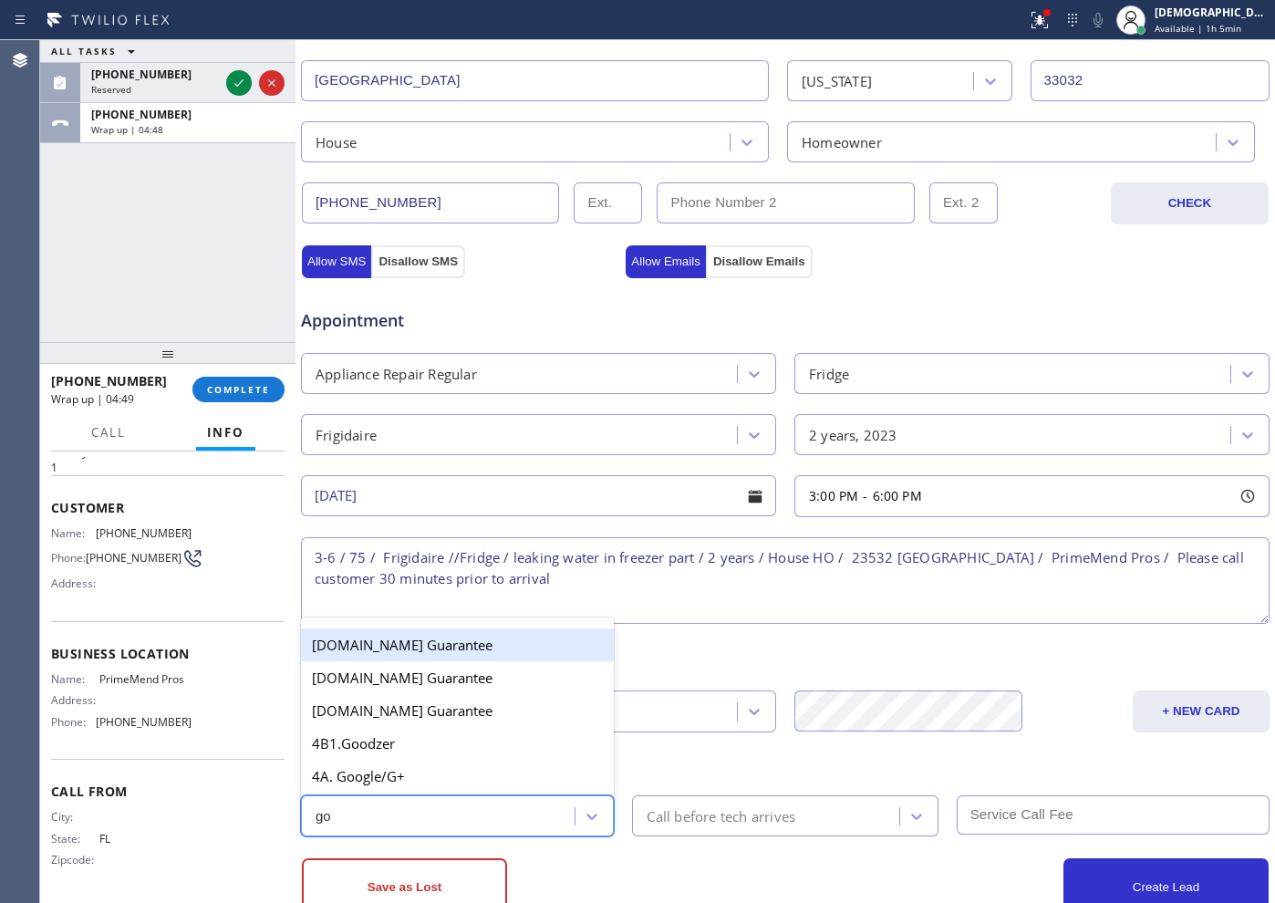
type input "goo"
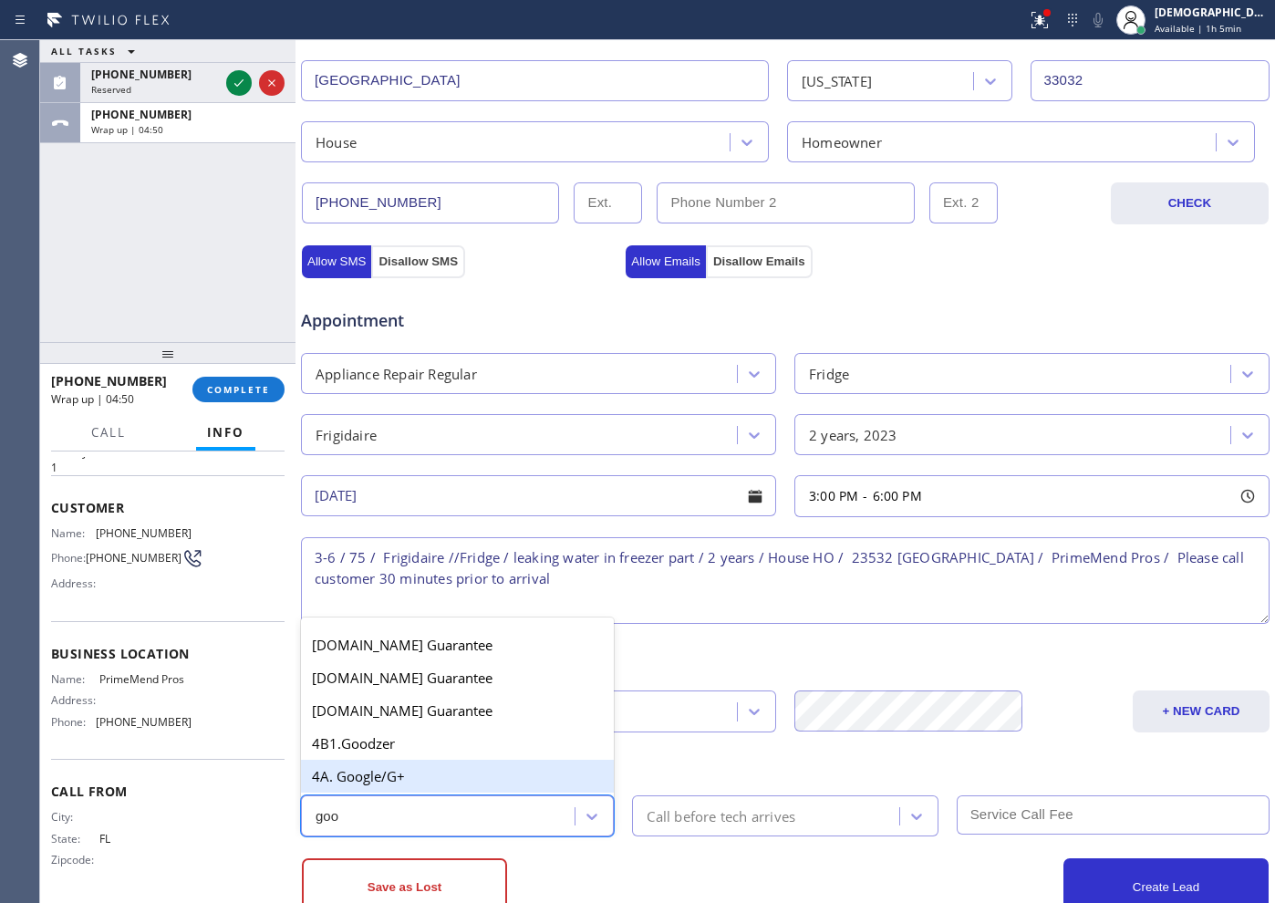
click at [424, 721] on div "4A. Google/G+" at bounding box center [457, 776] width 313 height 33
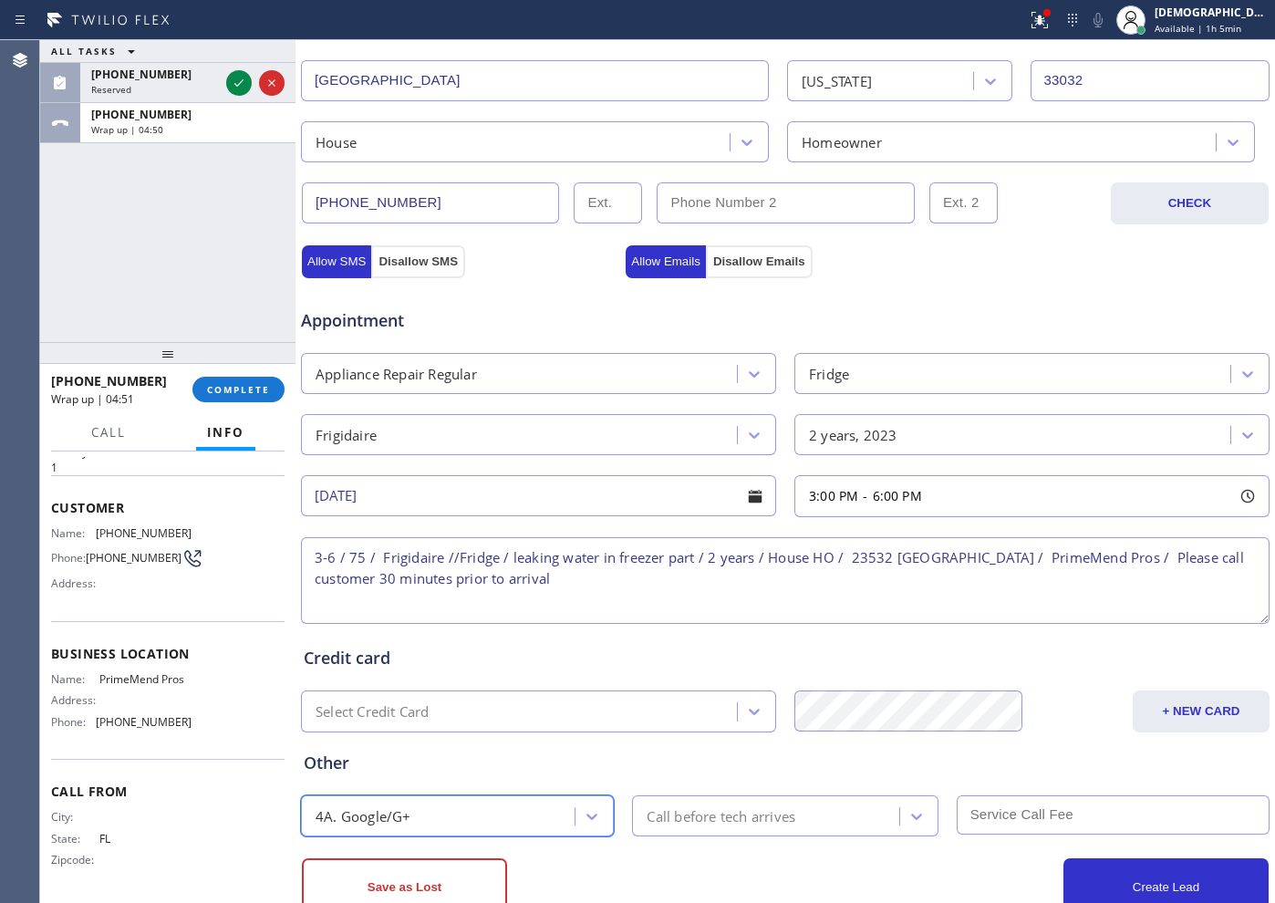
click at [667, 721] on div "Call before tech arrives" at bounding box center [721, 815] width 149 height 21
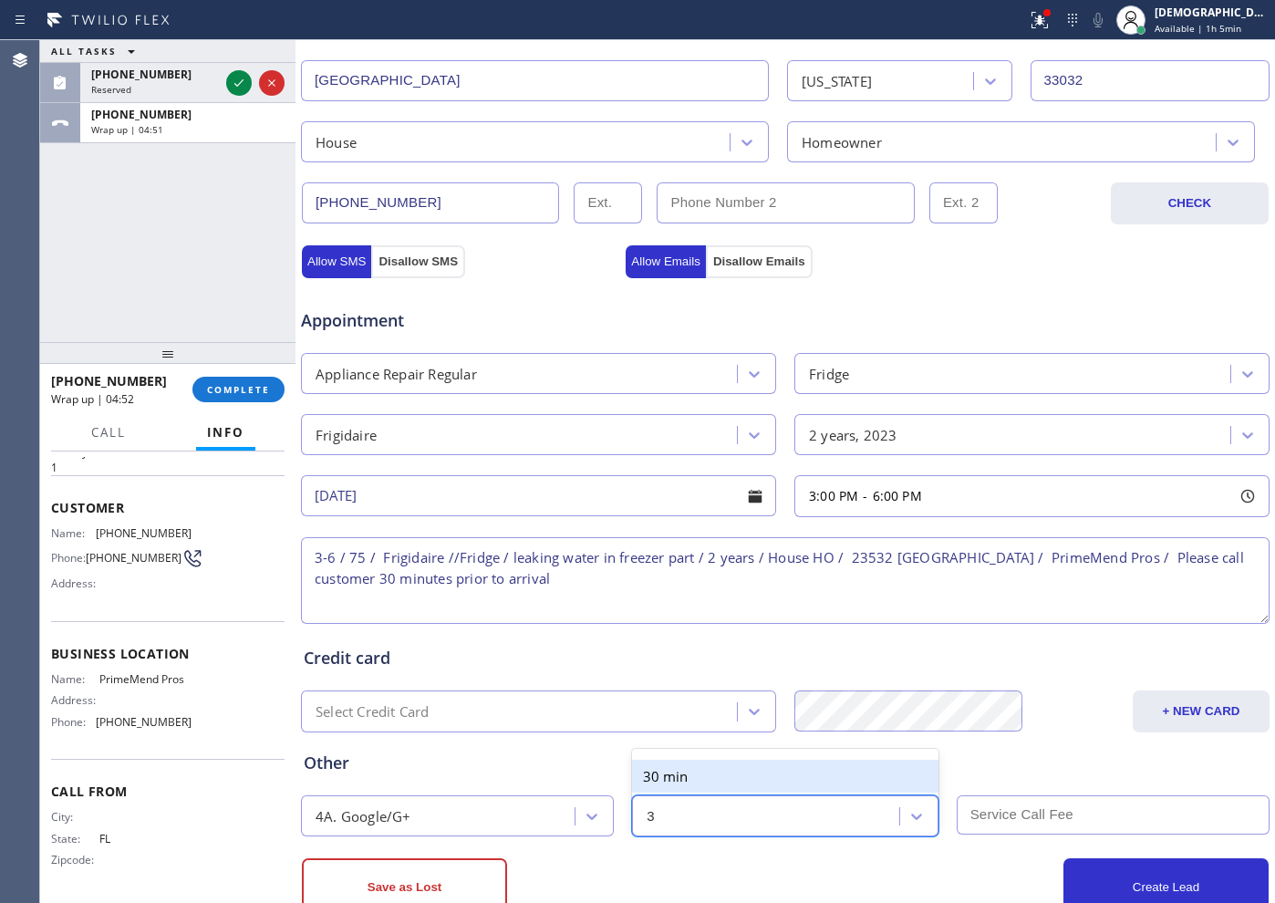
type input "30"
click at [666, 721] on div "30 min" at bounding box center [785, 776] width 306 height 33
click at [363, 546] on textarea "3-6 / 75 / Frigidaire //Fridge / leaking water in freezer part / 2 years / Hous…" at bounding box center [785, 580] width 969 height 87
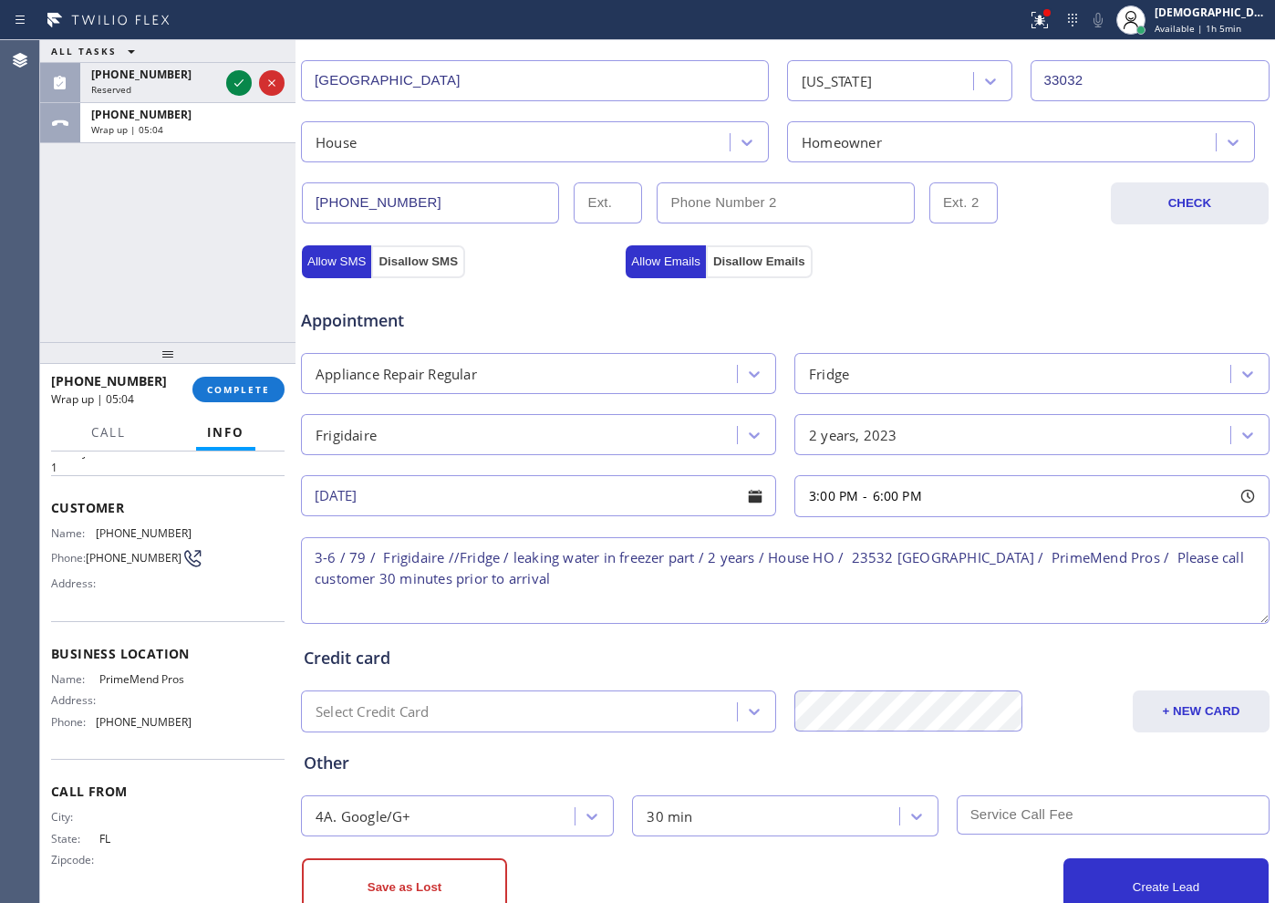
type textarea "3-6 / 79 / Frigidaire //Fridge / leaking water in freezer part / 2 years / Hous…"
click at [972, 721] on input "text" at bounding box center [1113, 814] width 313 height 39
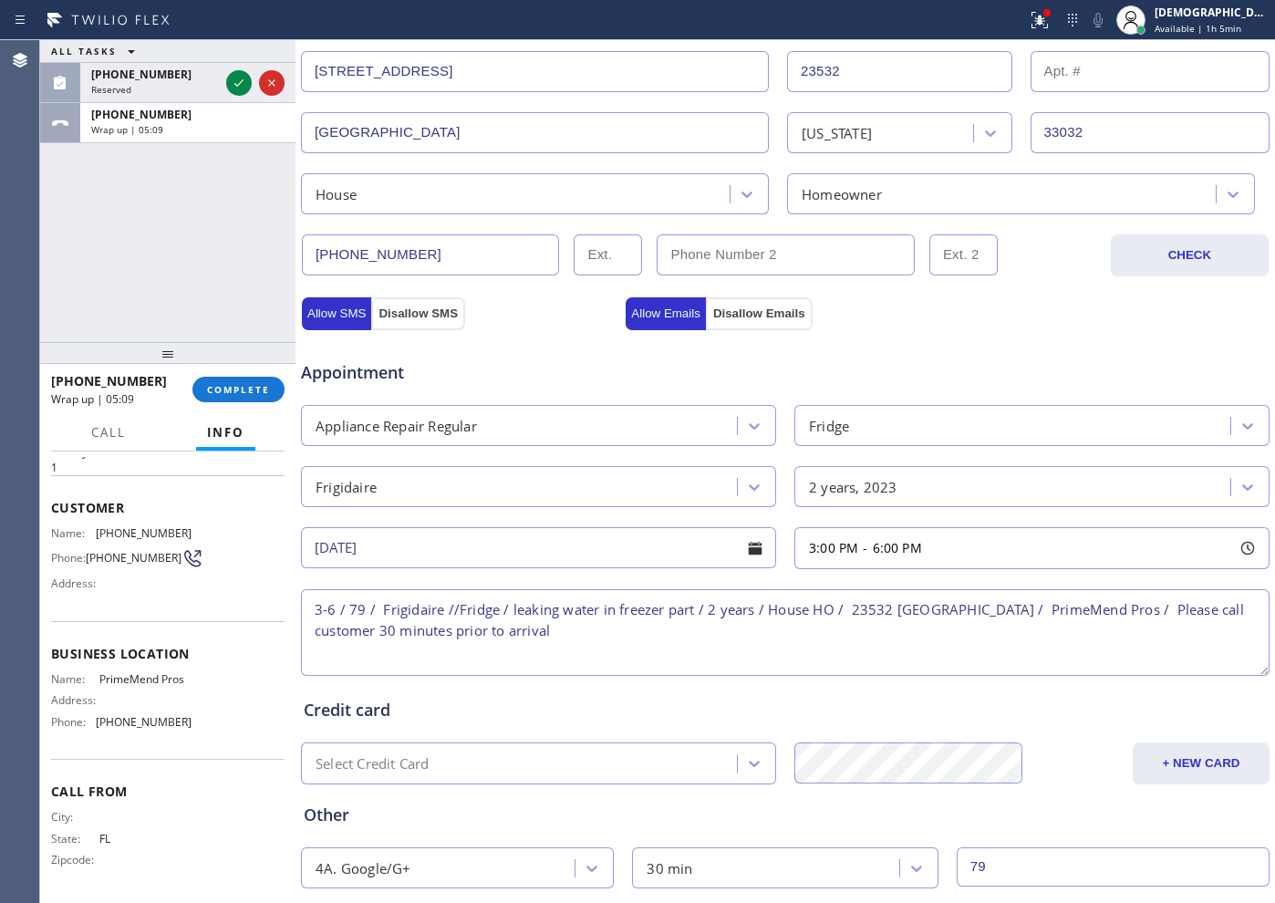
scroll to position [511, 0]
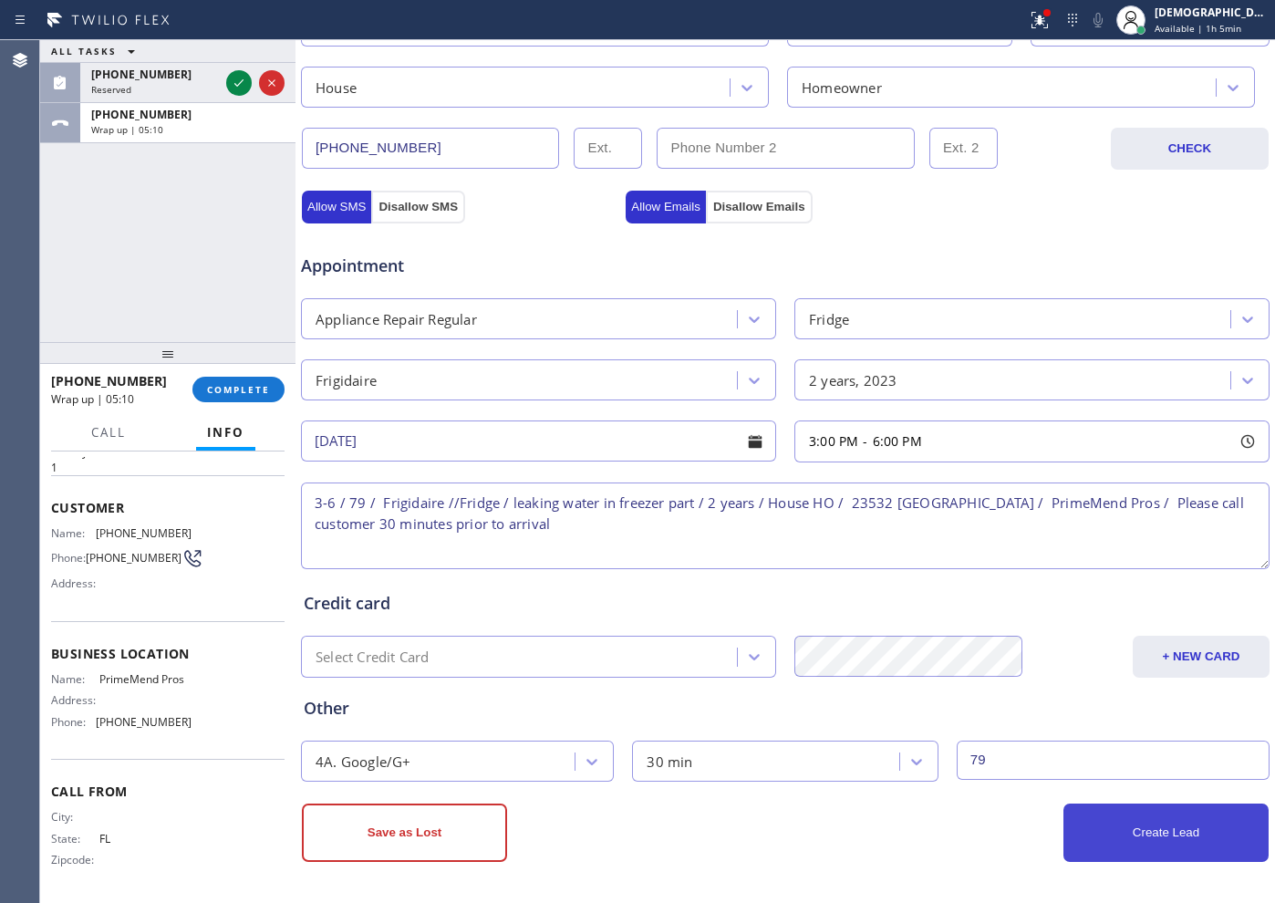
type input "79"
click at [1019, 721] on button "Create Lead" at bounding box center [1165, 832] width 205 height 58
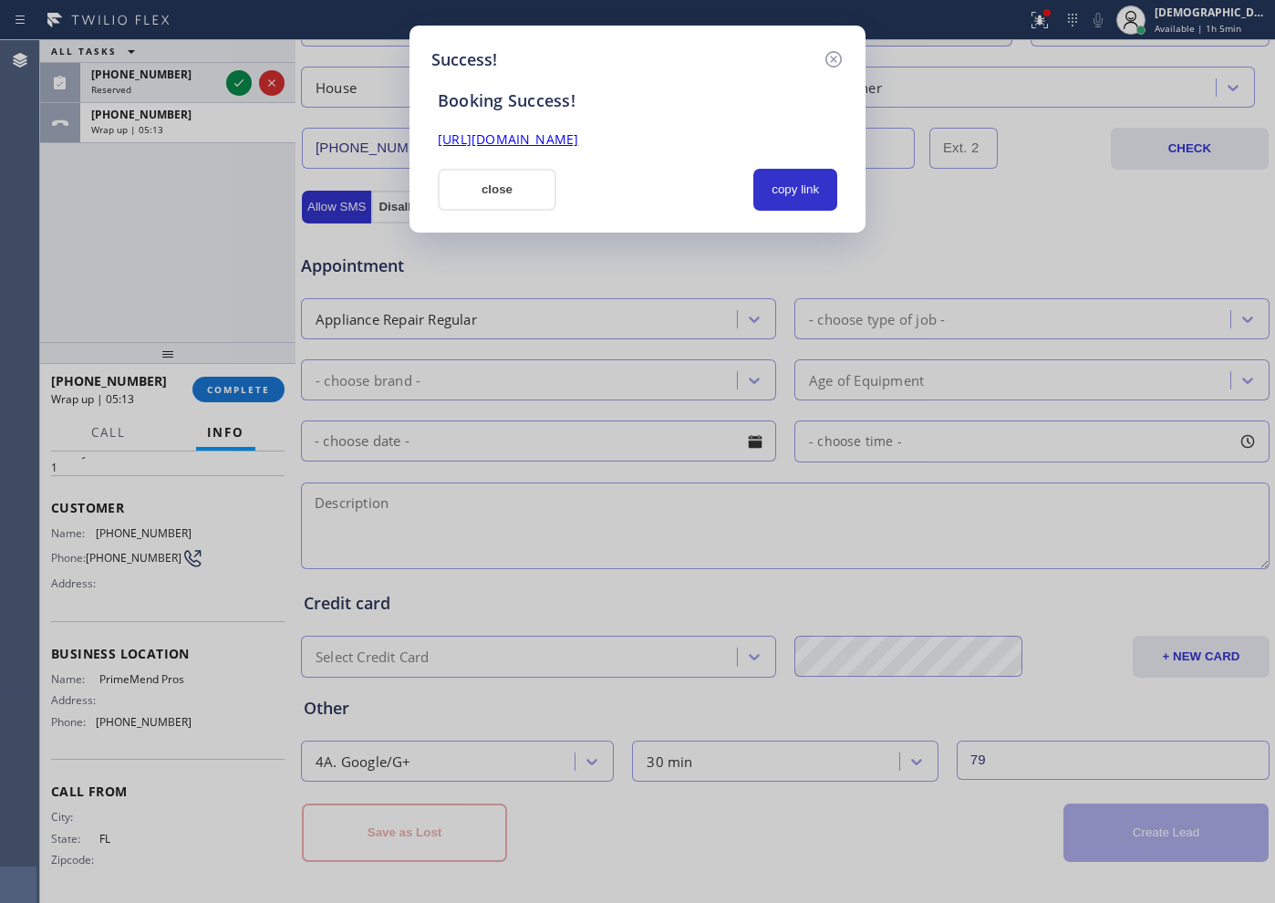
scroll to position [0, 0]
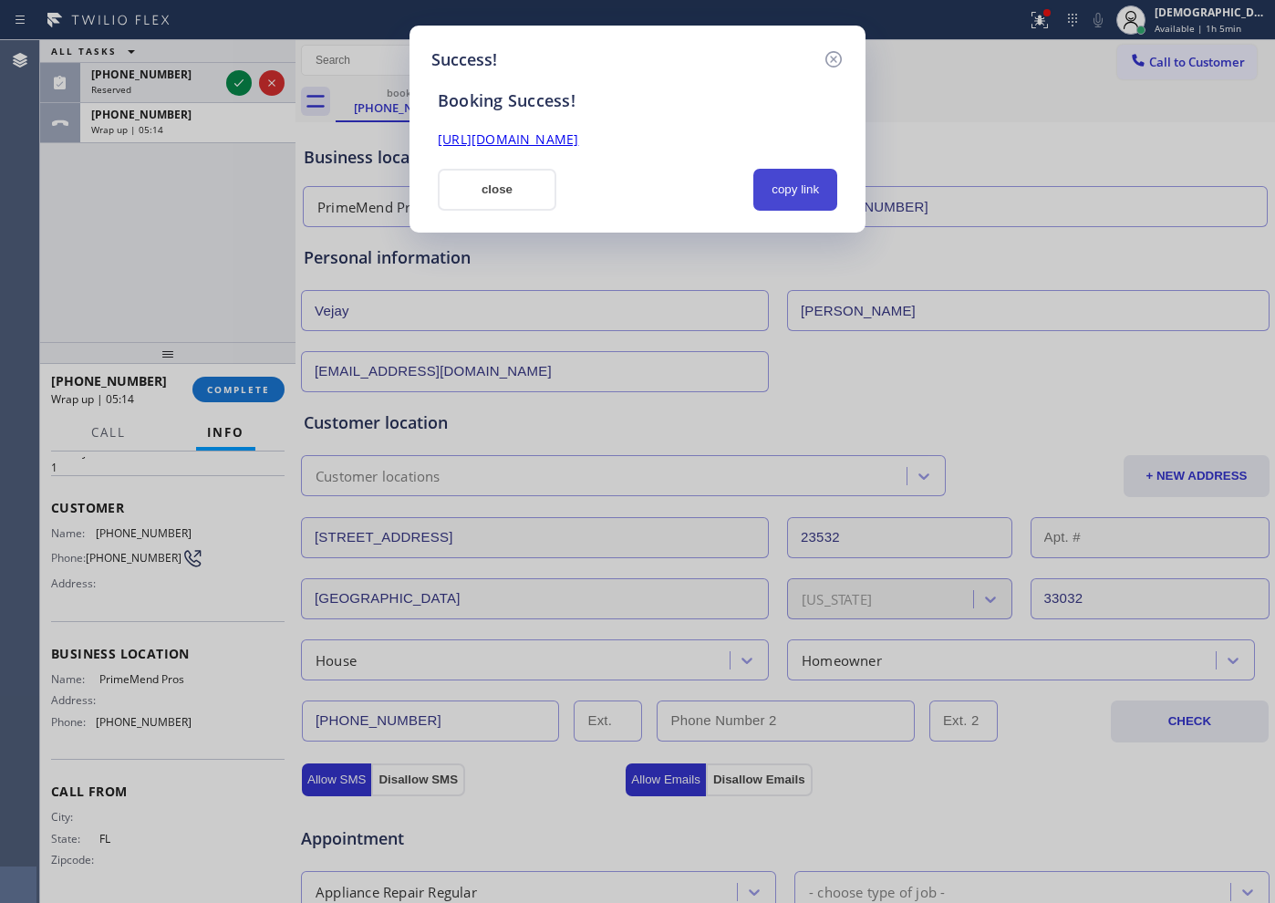
click at [799, 192] on button "copy link" at bounding box center [795, 190] width 84 height 42
click at [696, 150] on div "Booking Success! https://erp.apollosoft.co/customer/757192#portlet_lead close c…" at bounding box center [637, 141] width 412 height 139
click at [578, 141] on link "https://erp.apollosoft.co/customer/757192#portlet_lead" at bounding box center [508, 138] width 140 height 17
drag, startPoint x: 521, startPoint y: 186, endPoint x: 544, endPoint y: 187, distance: 22.8
click at [523, 186] on button "close" at bounding box center [497, 190] width 119 height 42
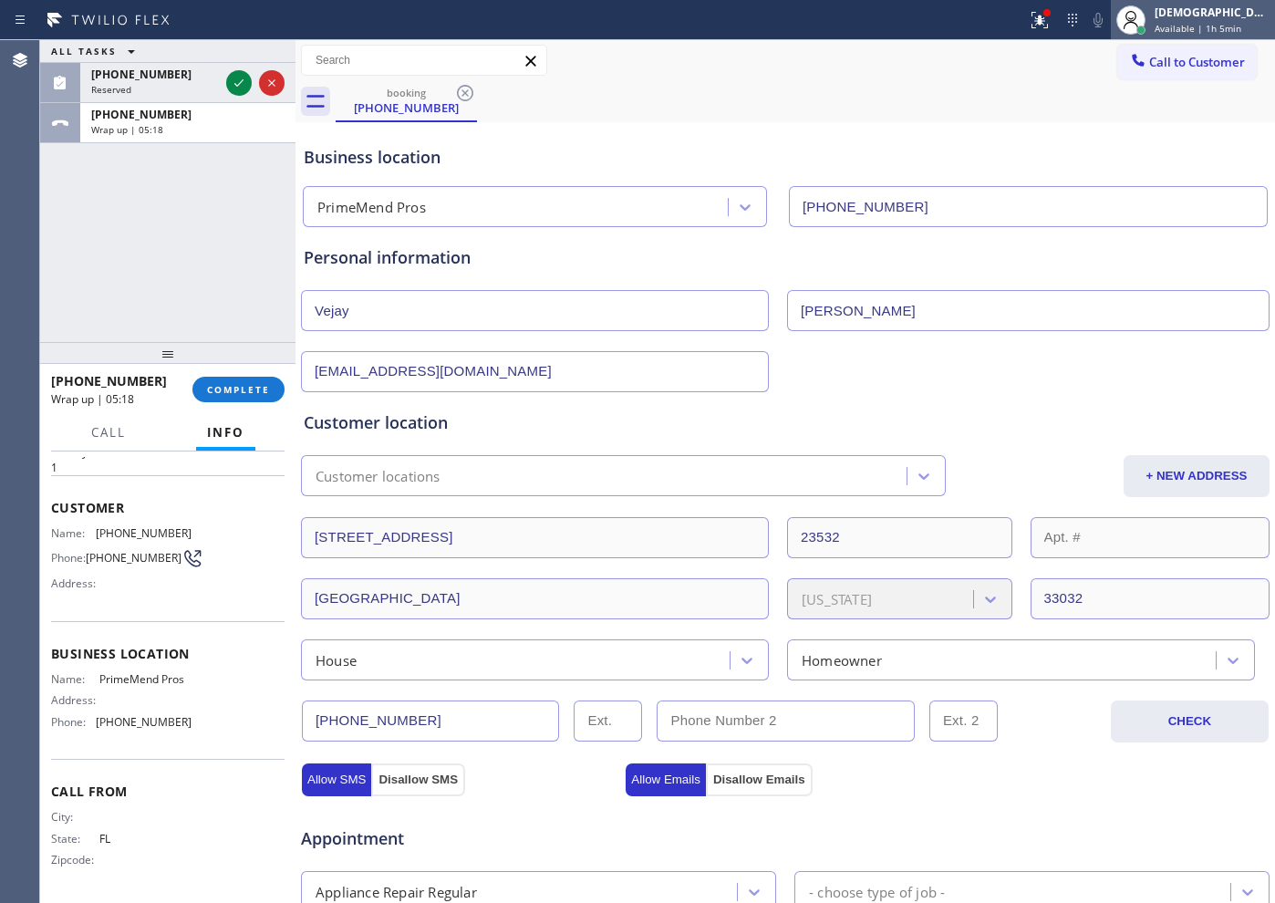
click at [1019, 26] on span "Available | 1h 5min" at bounding box center [1198, 28] width 87 height 13
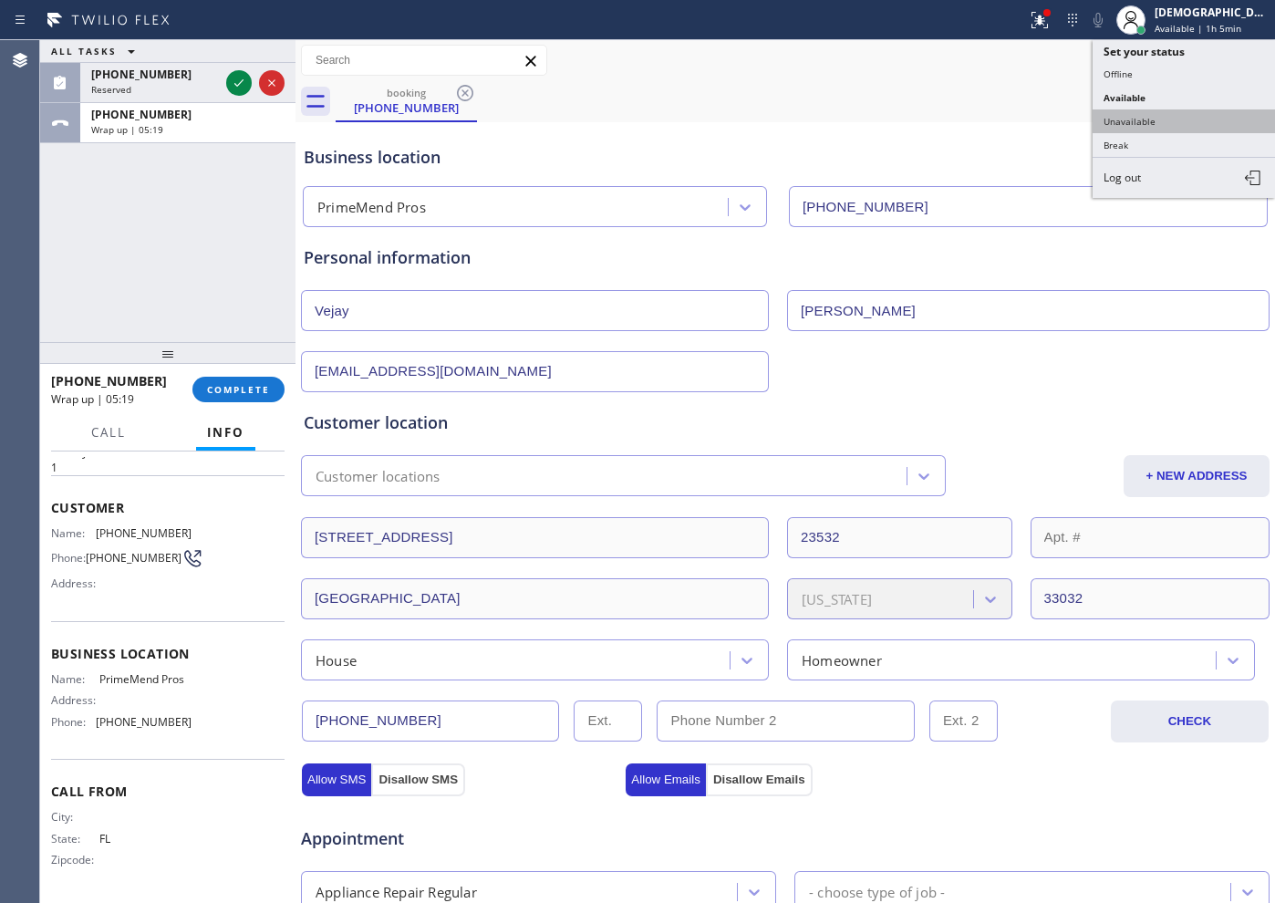
click at [1019, 111] on button "Unavailable" at bounding box center [1184, 121] width 182 height 24
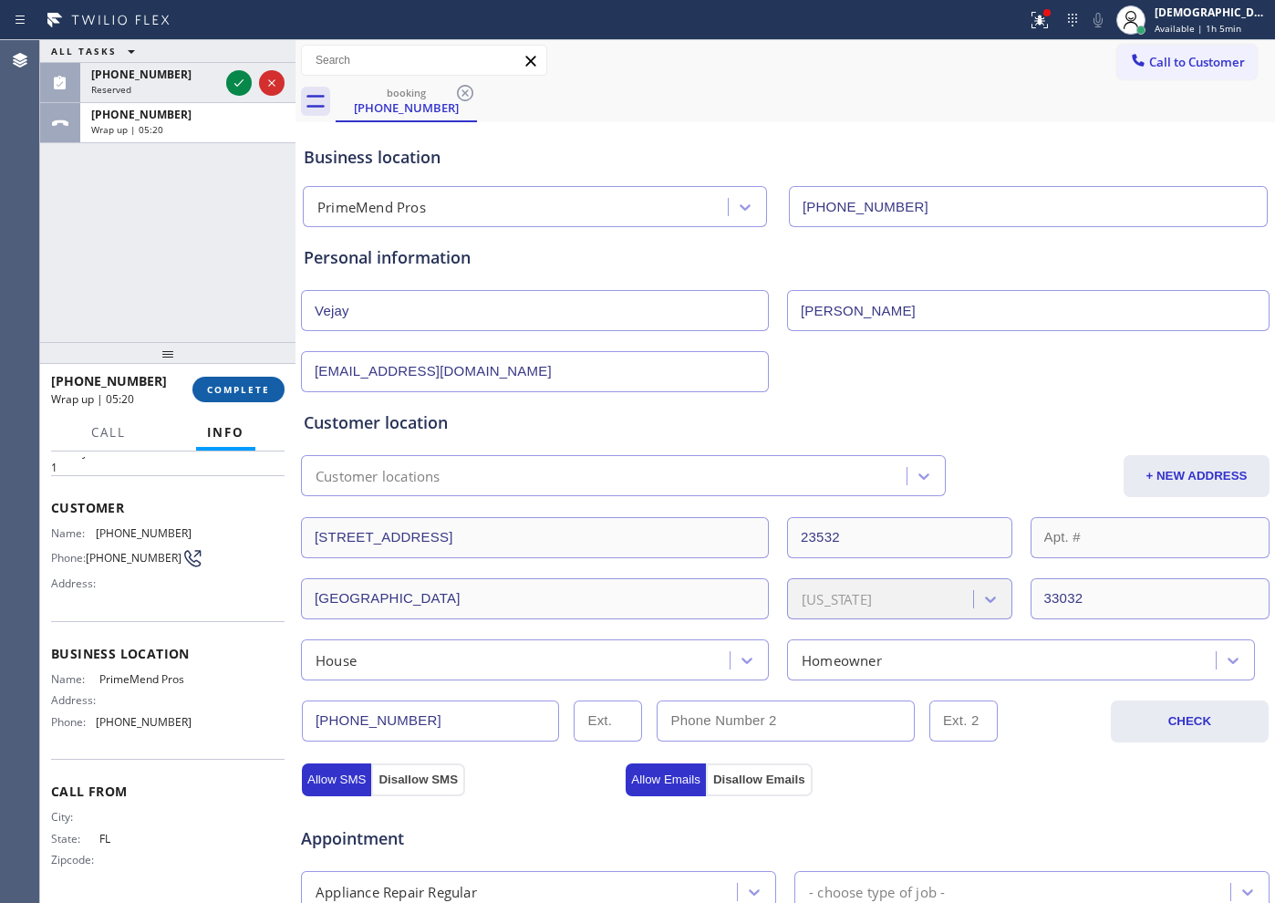
drag, startPoint x: 222, startPoint y: 390, endPoint x: 251, endPoint y: 390, distance: 29.2
click at [223, 390] on span "COMPLETE" at bounding box center [238, 389] width 63 height 13
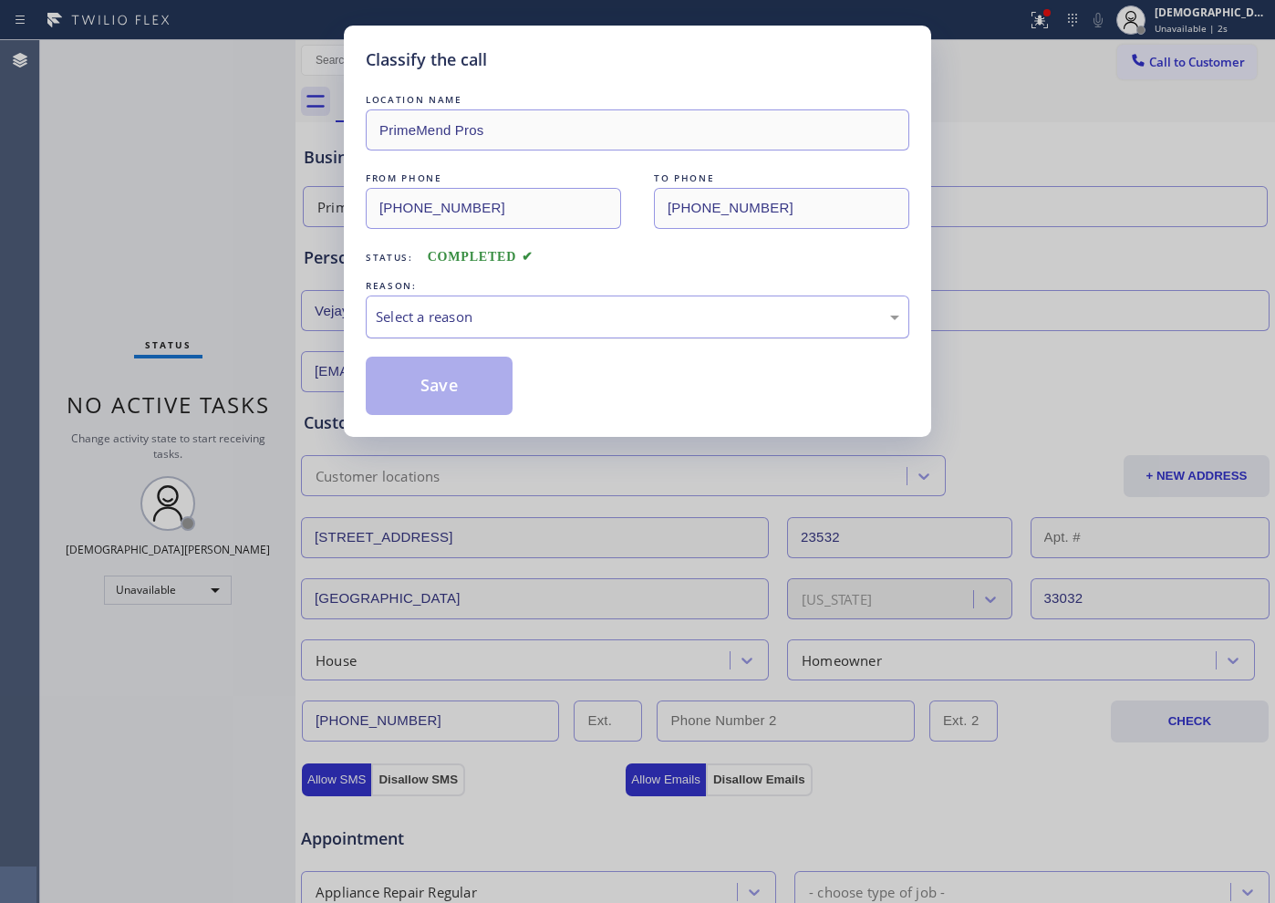
click at [438, 327] on div "Select a reason" at bounding box center [637, 316] width 523 height 21
click at [418, 373] on button "Save" at bounding box center [439, 386] width 147 height 58
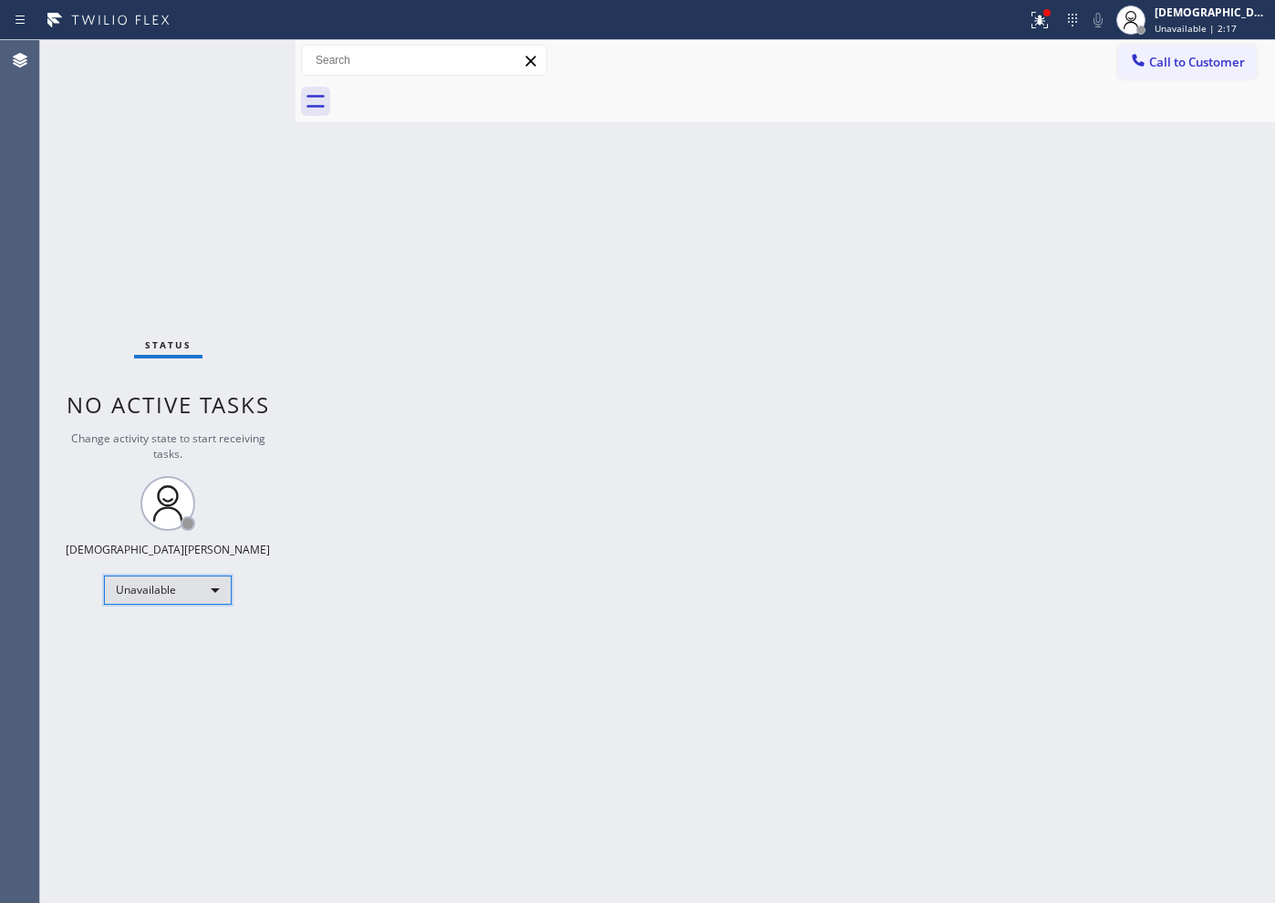
click at [167, 600] on div "Unavailable" at bounding box center [168, 589] width 128 height 29
click at [158, 641] on li "Available" at bounding box center [167, 638] width 124 height 22
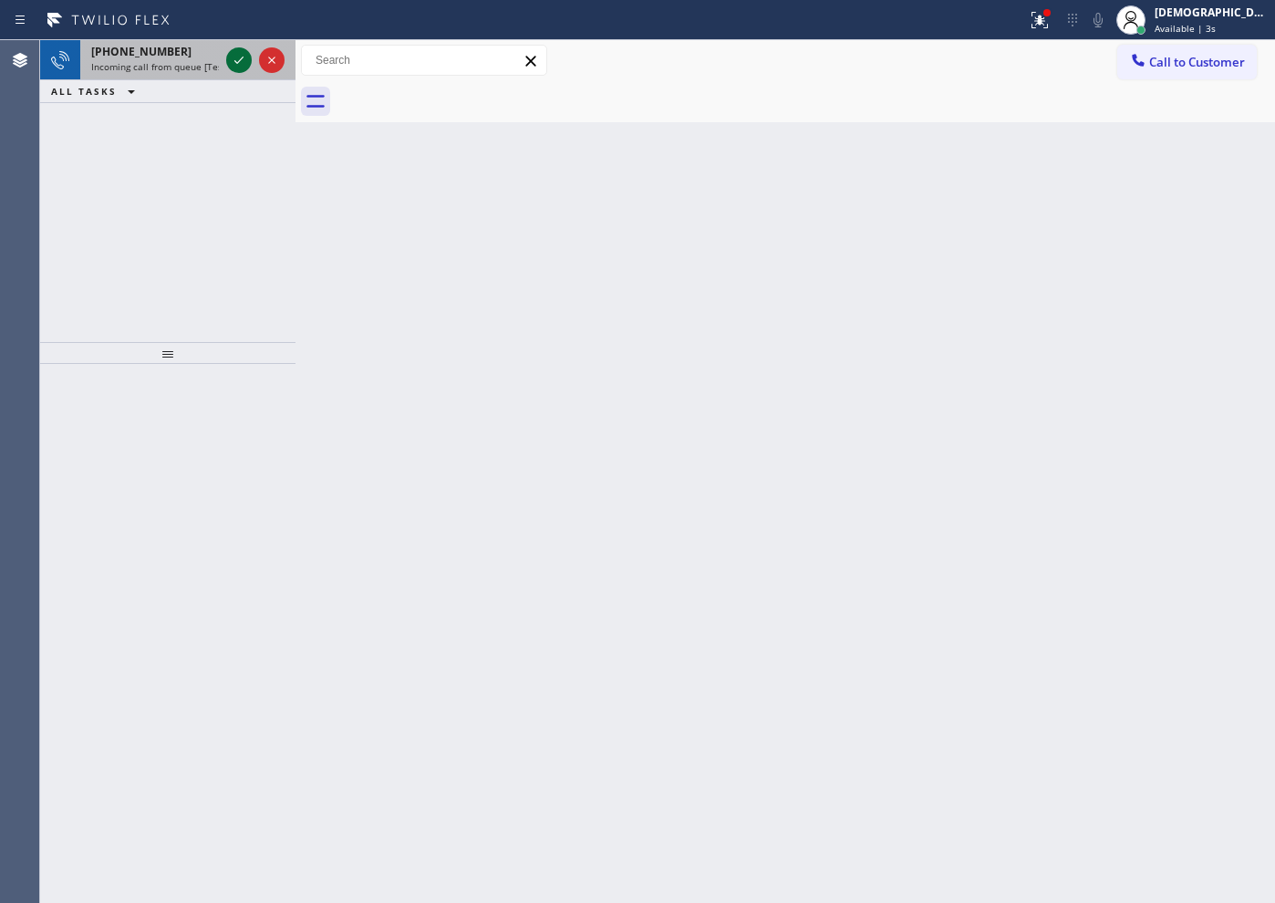
click at [246, 56] on icon at bounding box center [239, 60] width 22 height 22
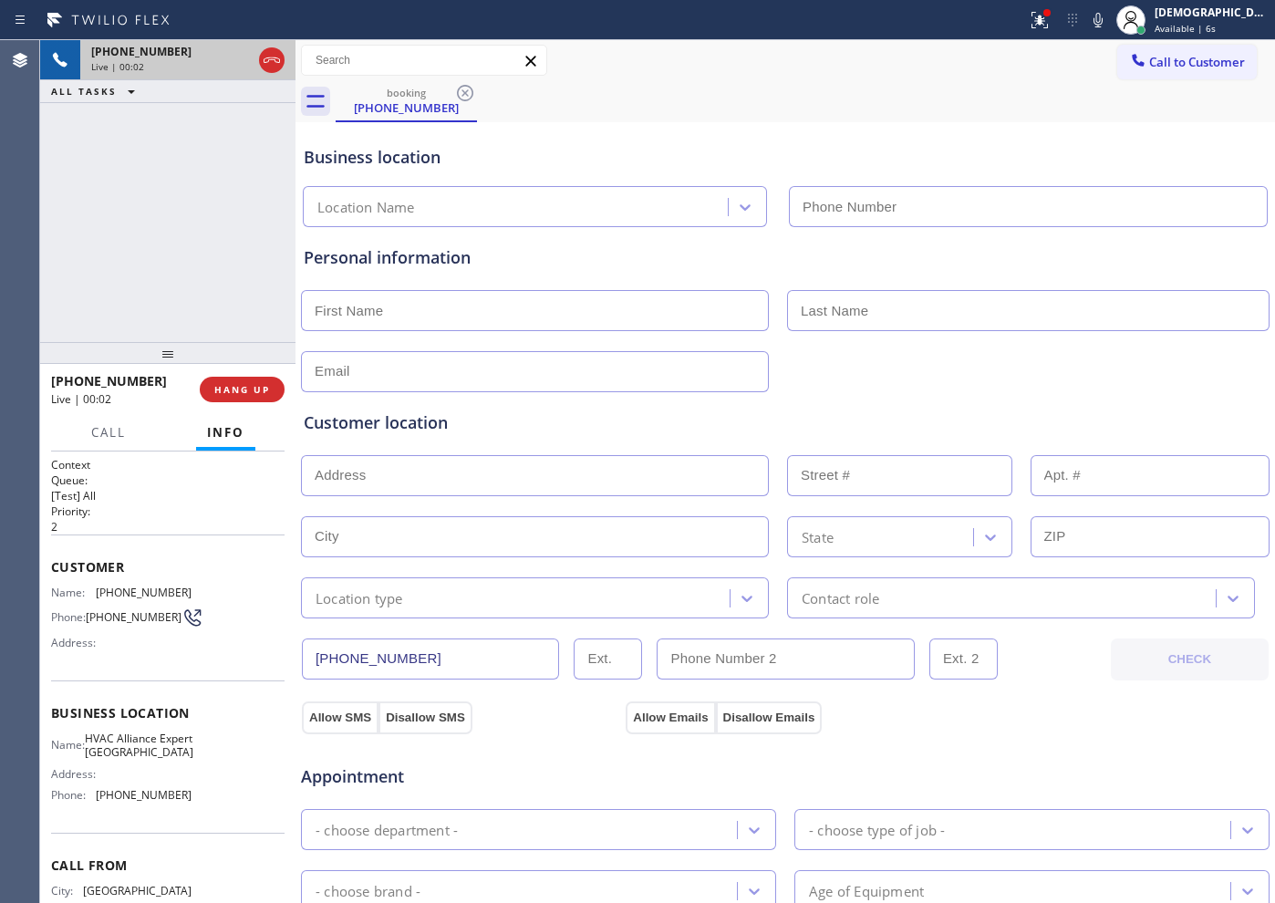
type input "[PHONE_NUMBER]"
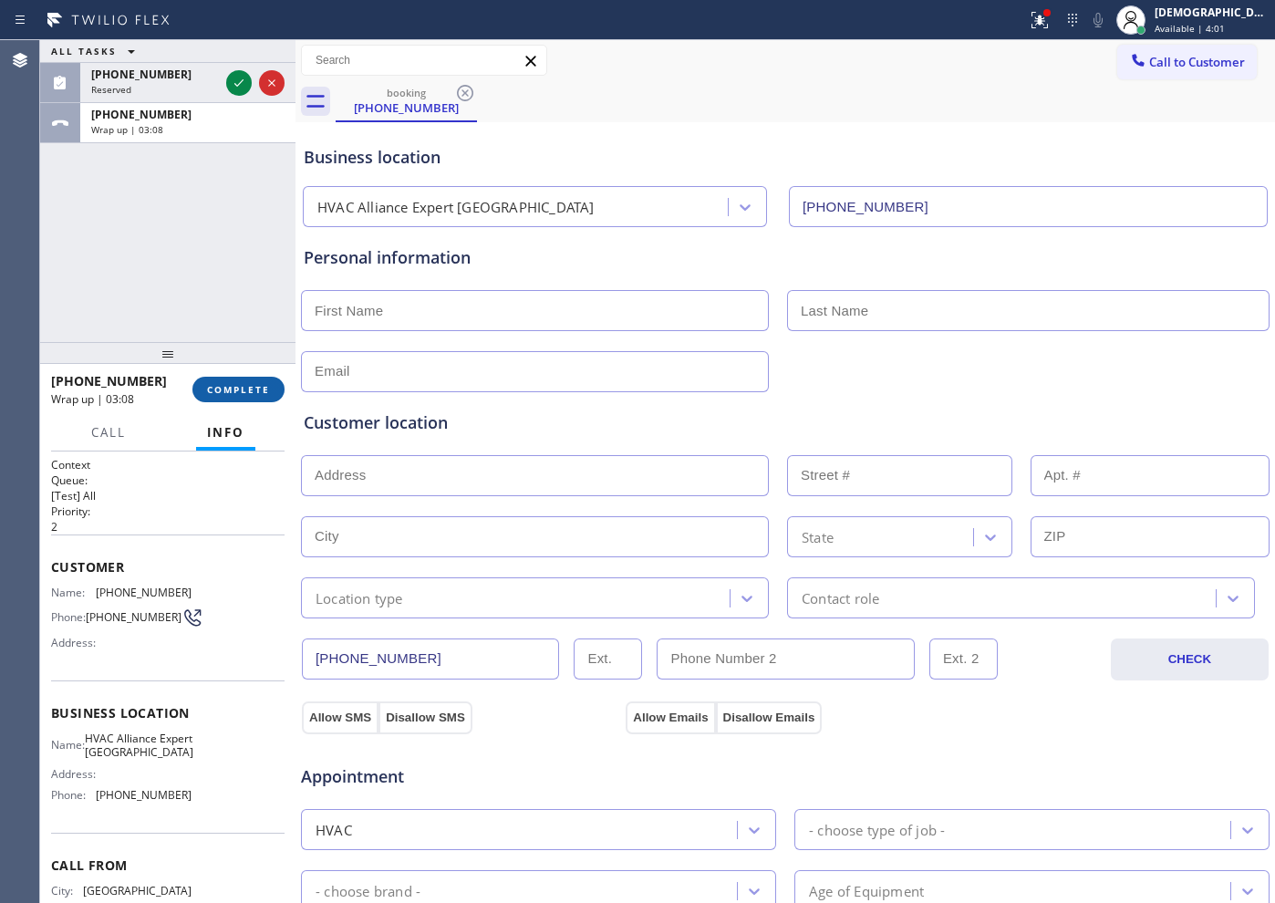
click at [244, 393] on span "COMPLETE" at bounding box center [238, 389] width 63 height 13
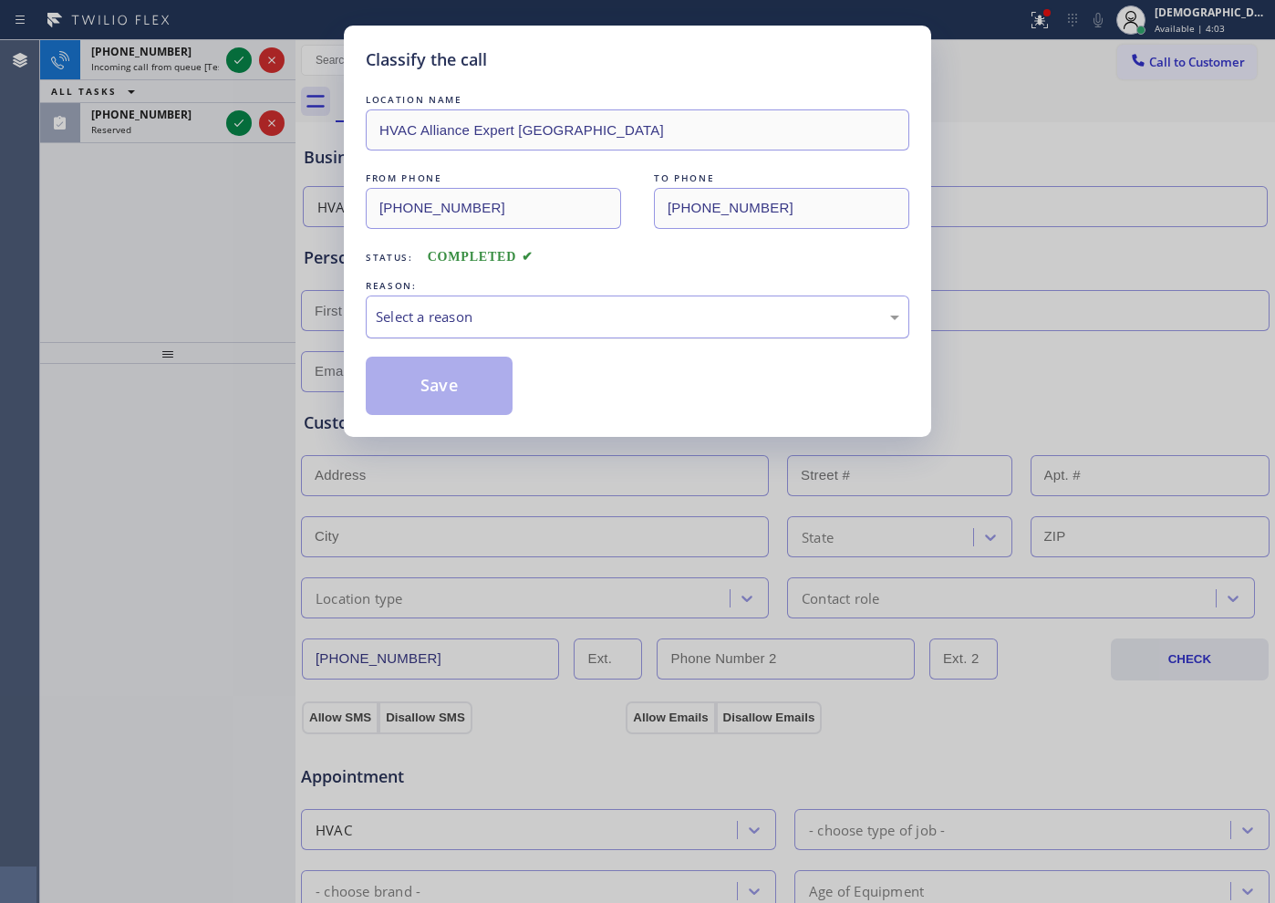
click at [448, 316] on div "Select a reason" at bounding box center [637, 316] width 523 height 21
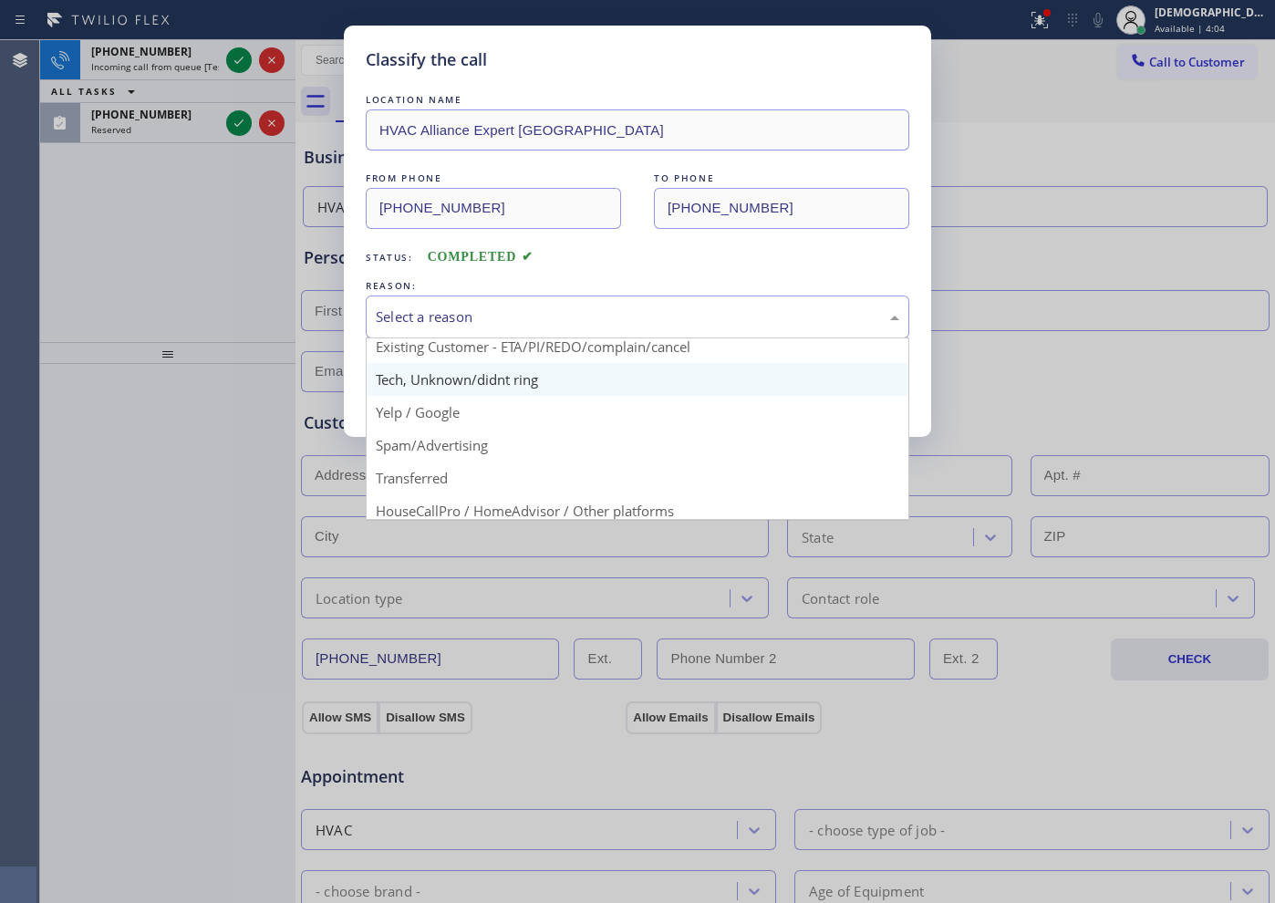
scroll to position [114, 0]
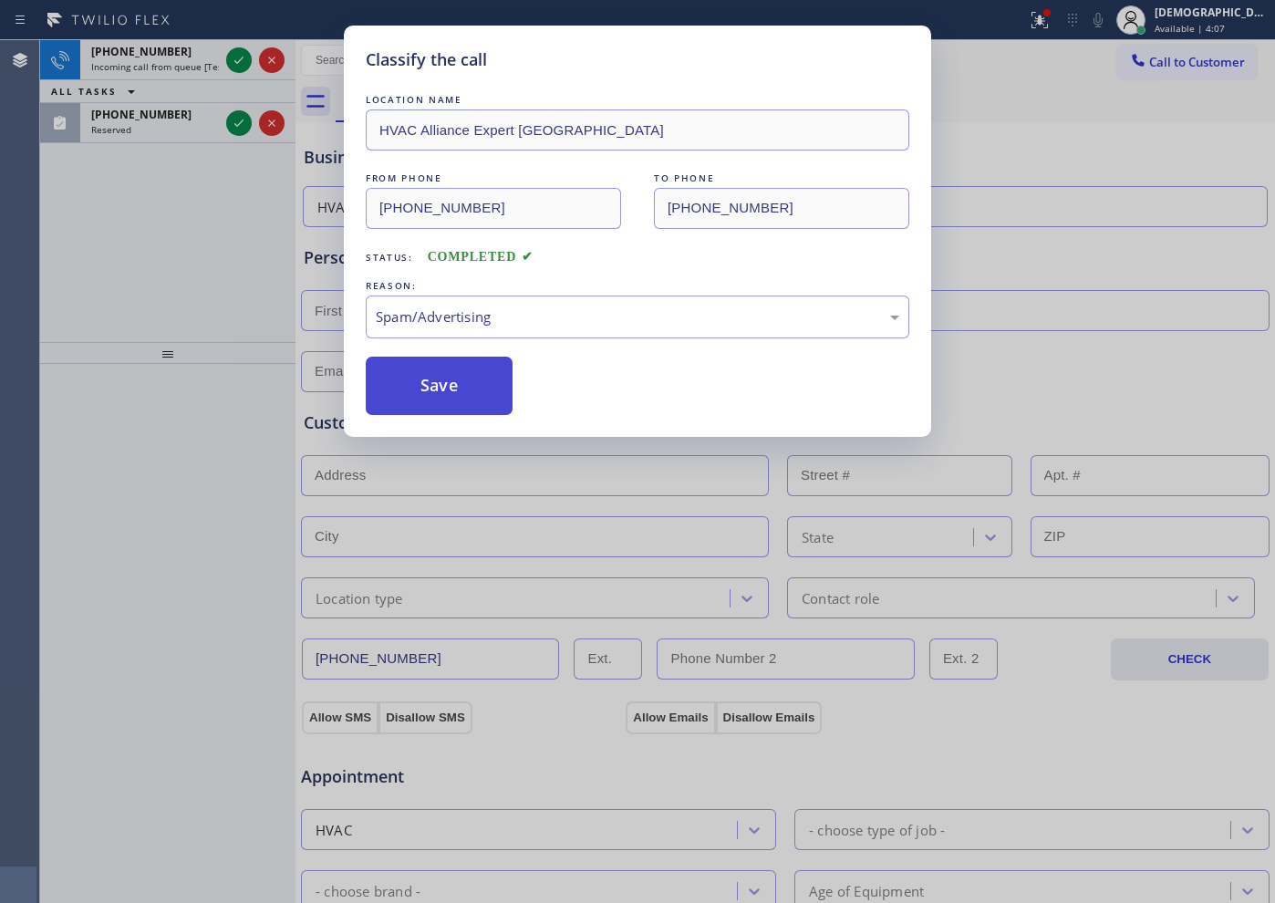
click at [452, 398] on button "Save" at bounding box center [439, 386] width 147 height 58
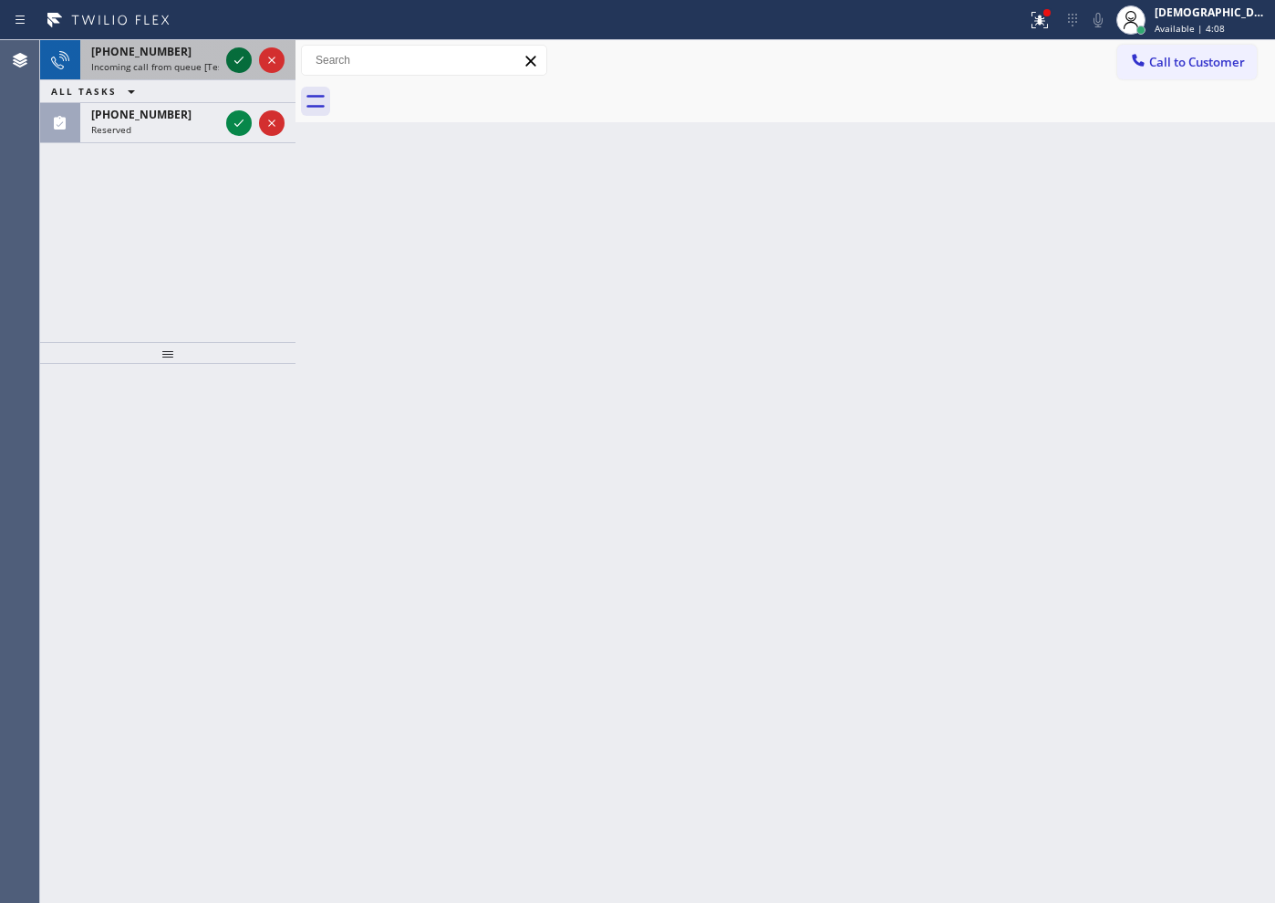
click at [231, 60] on icon at bounding box center [239, 60] width 22 height 22
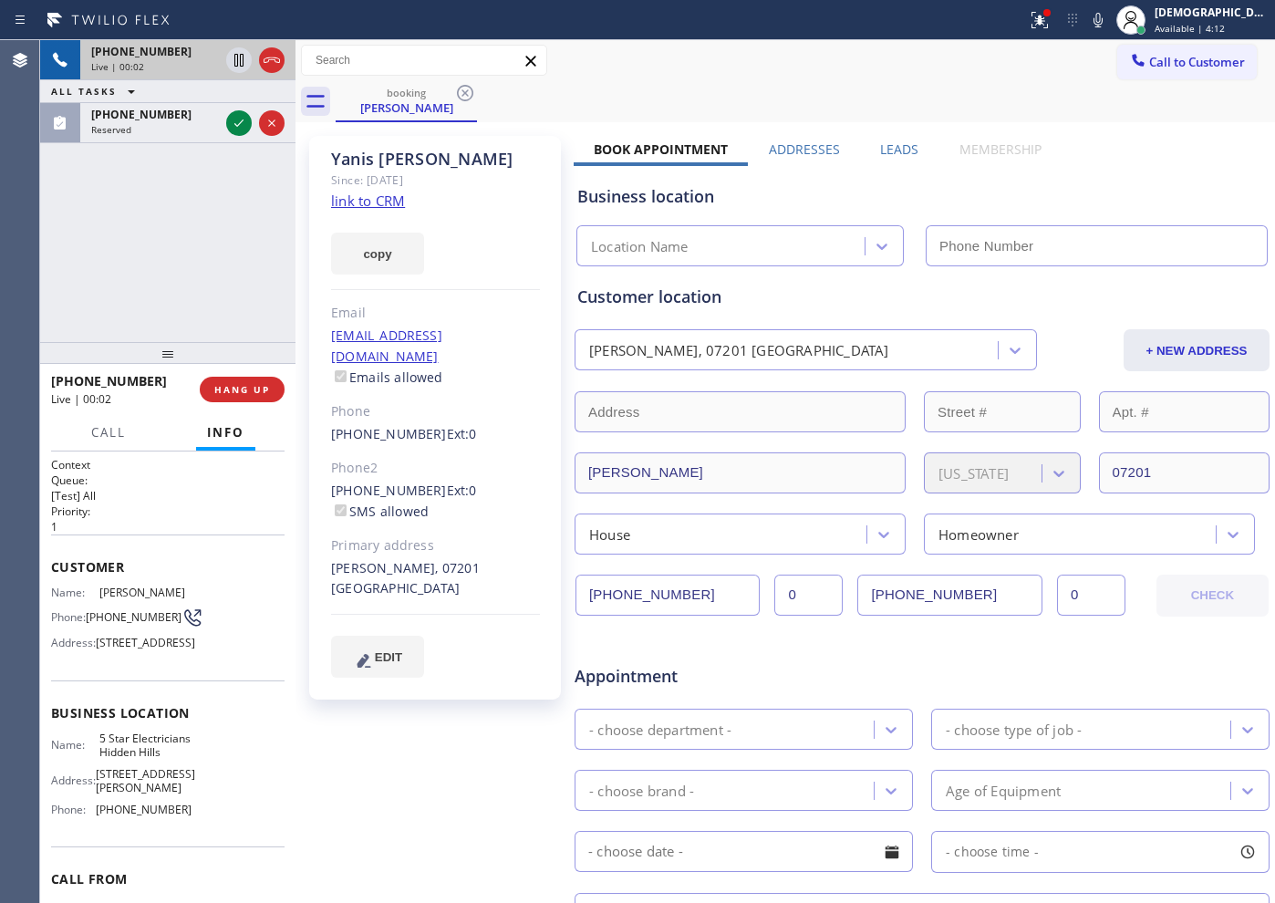
type input "[PHONE_NUMBER]"
click at [387, 200] on link "link to CRM" at bounding box center [368, 201] width 74 height 18
click at [192, 173] on div "+14388205868 Live | 02:14 ALL TASKS ALL TASKS ACTIVE TASKS TASKS IN WRAP UP (77…" at bounding box center [167, 191] width 255 height 302
click at [232, 61] on icon at bounding box center [239, 60] width 22 height 22
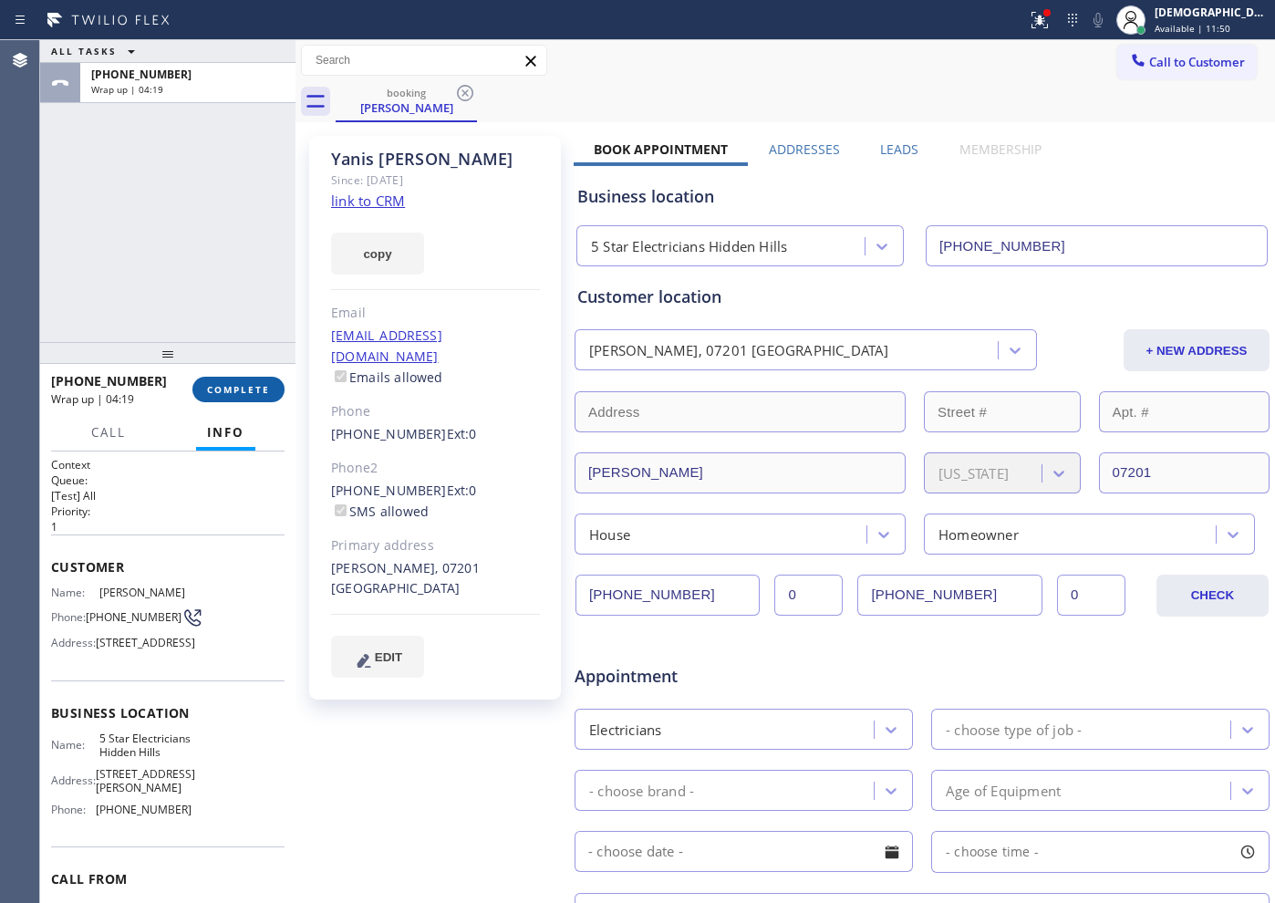
click at [266, 387] on span "COMPLETE" at bounding box center [238, 389] width 63 height 13
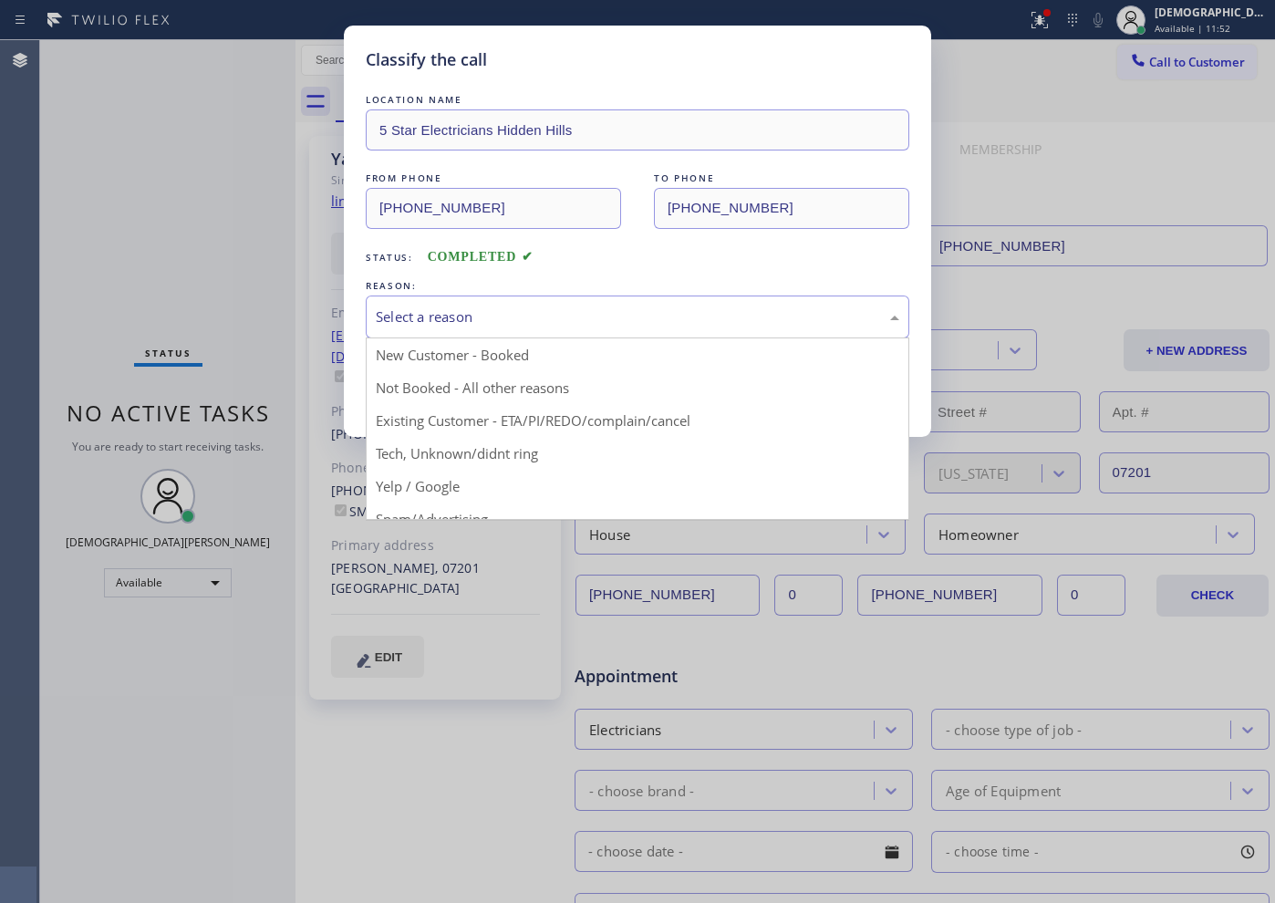
click at [434, 315] on div "Select a reason" at bounding box center [637, 316] width 523 height 21
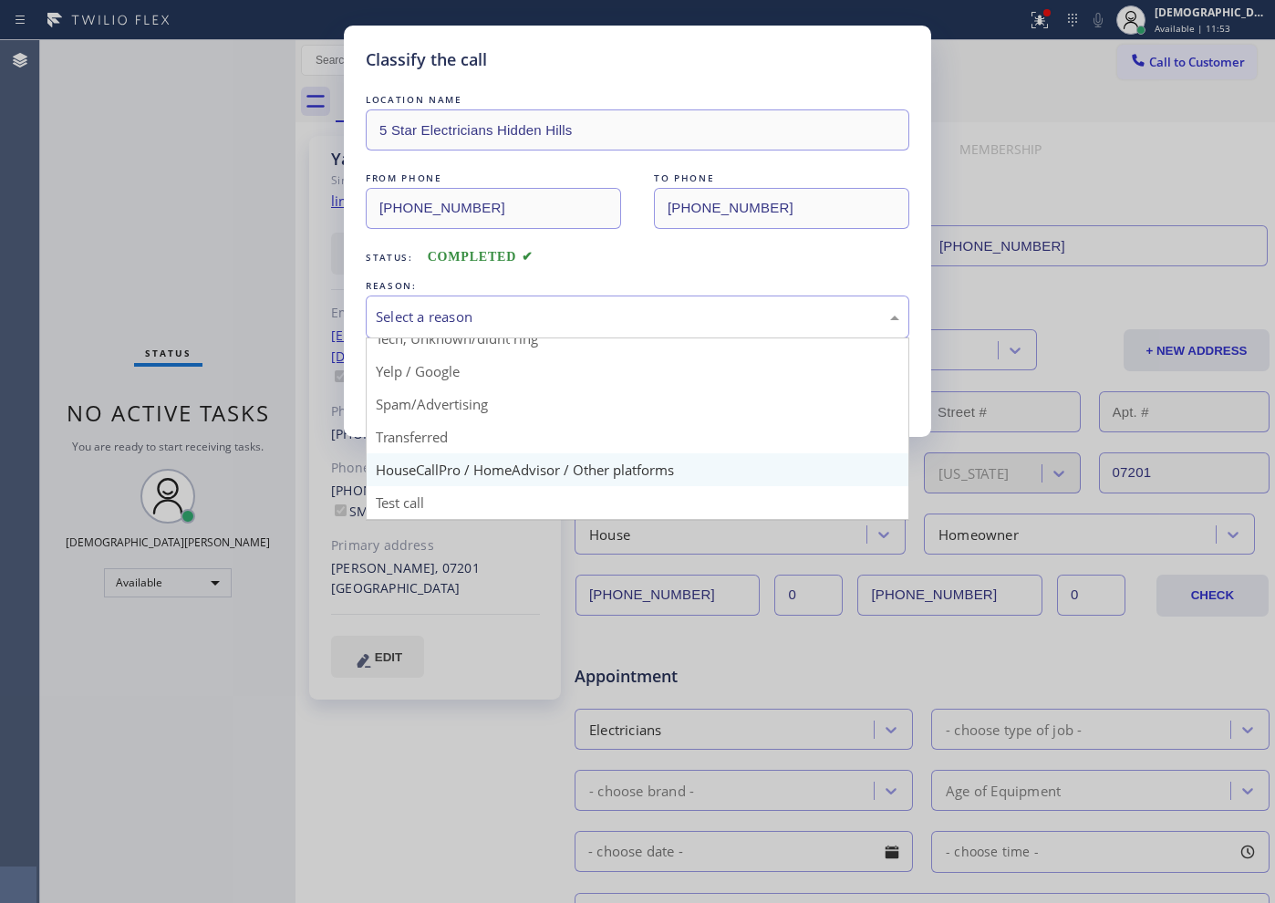
scroll to position [1, 0]
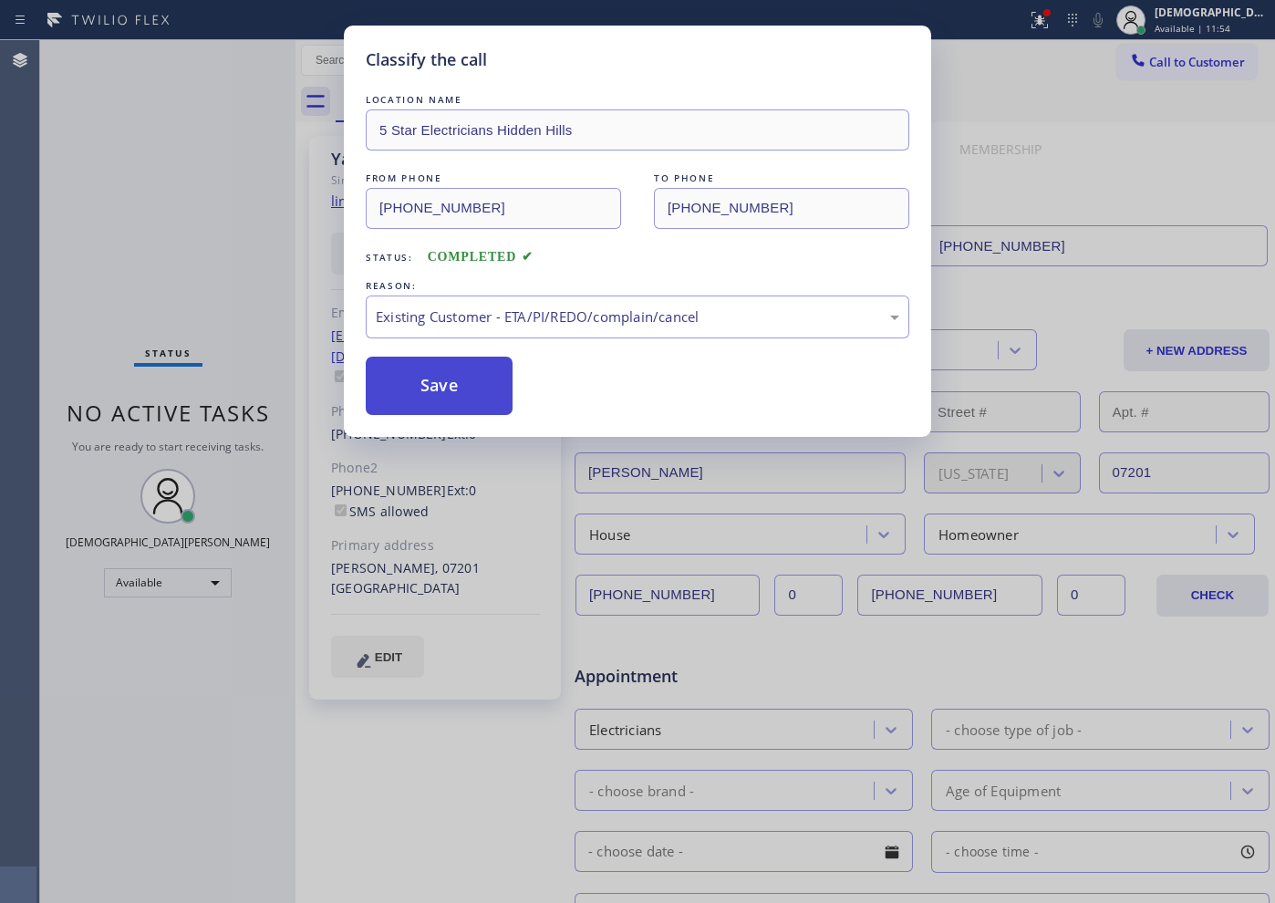
click at [456, 412] on button "Save" at bounding box center [439, 386] width 147 height 58
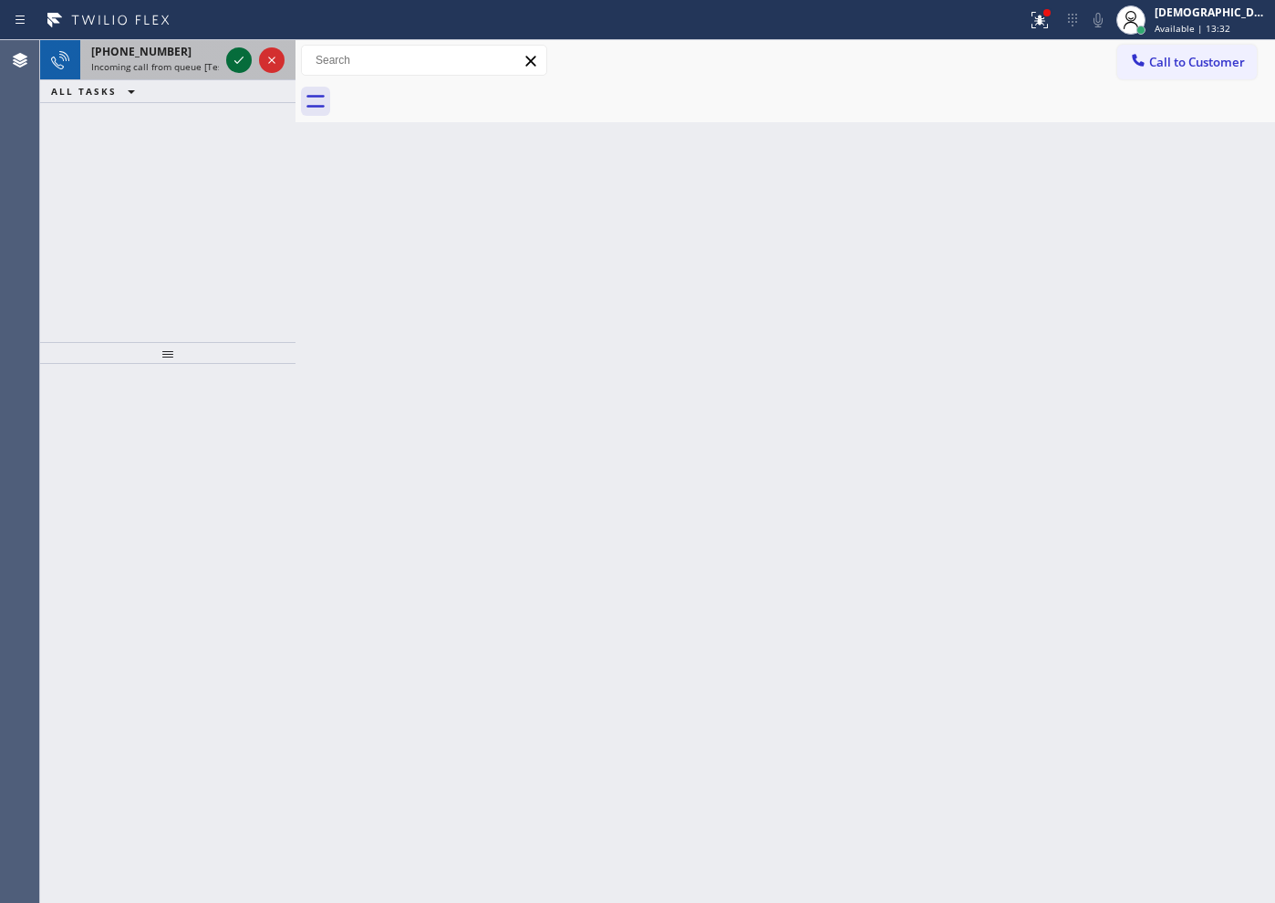
click at [240, 57] on icon at bounding box center [239, 60] width 22 height 22
click at [230, 56] on icon at bounding box center [239, 60] width 22 height 22
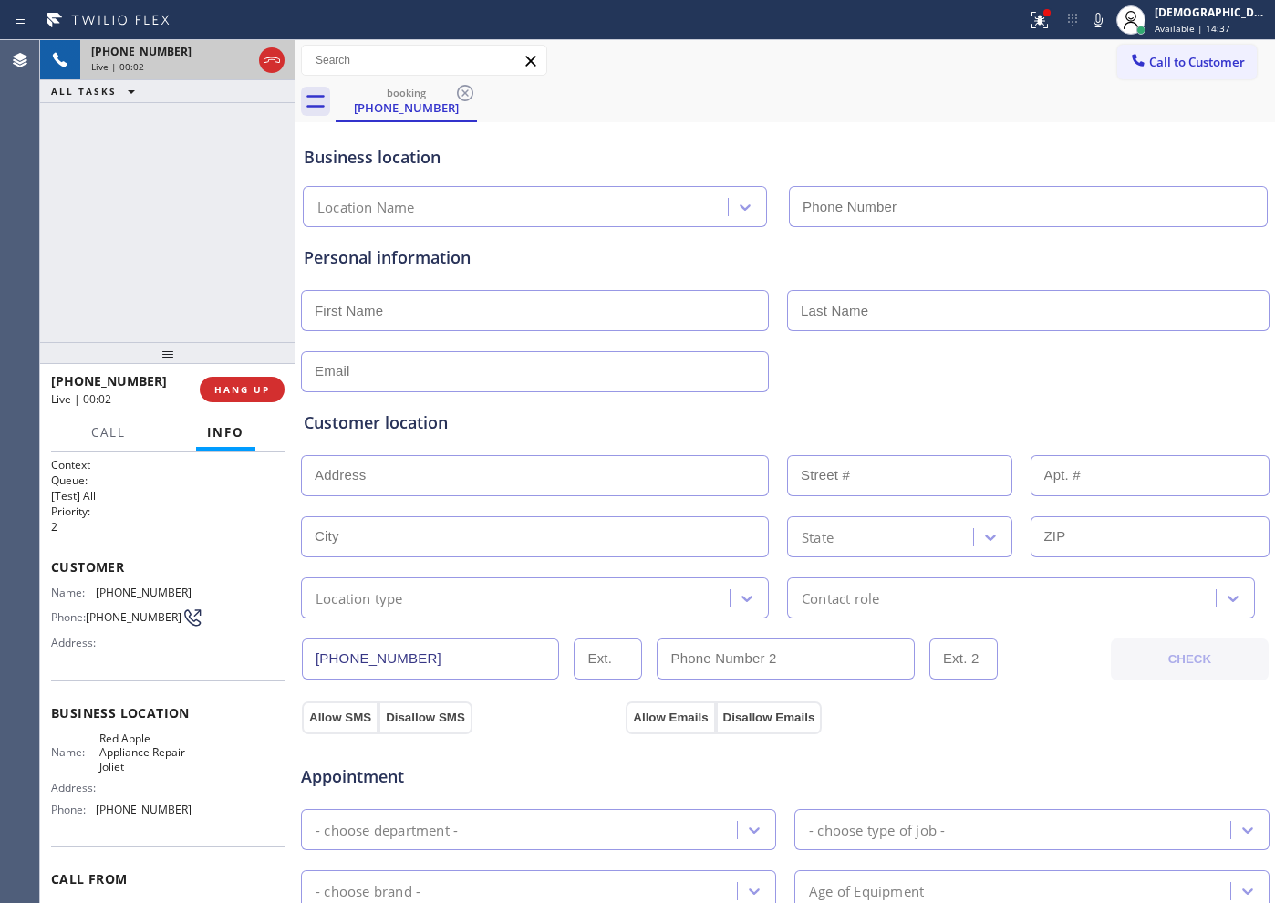
type input "[PHONE_NUMBER]"
click at [269, 57] on icon at bounding box center [272, 60] width 22 height 22
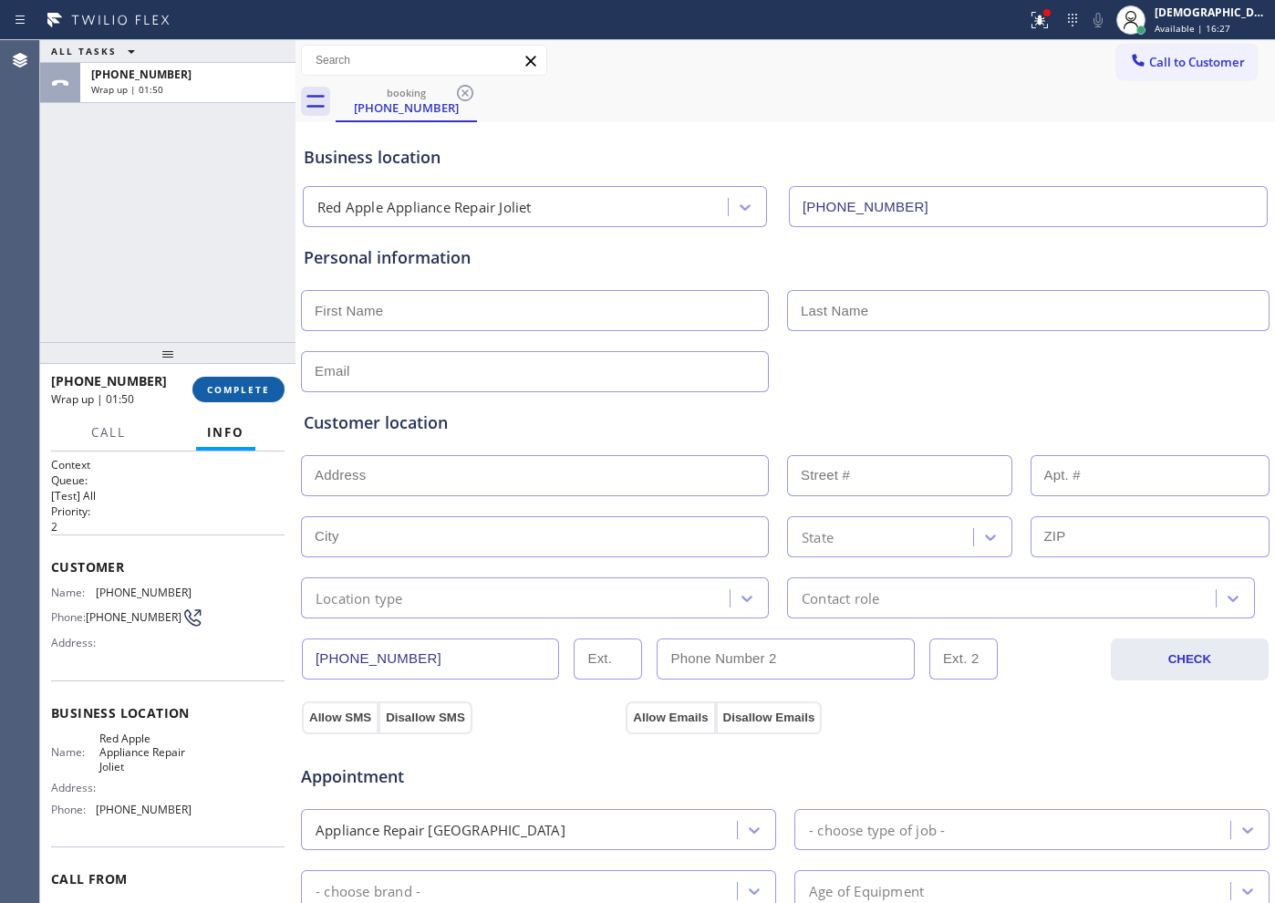
click at [259, 398] on button "COMPLETE" at bounding box center [238, 390] width 92 height 26
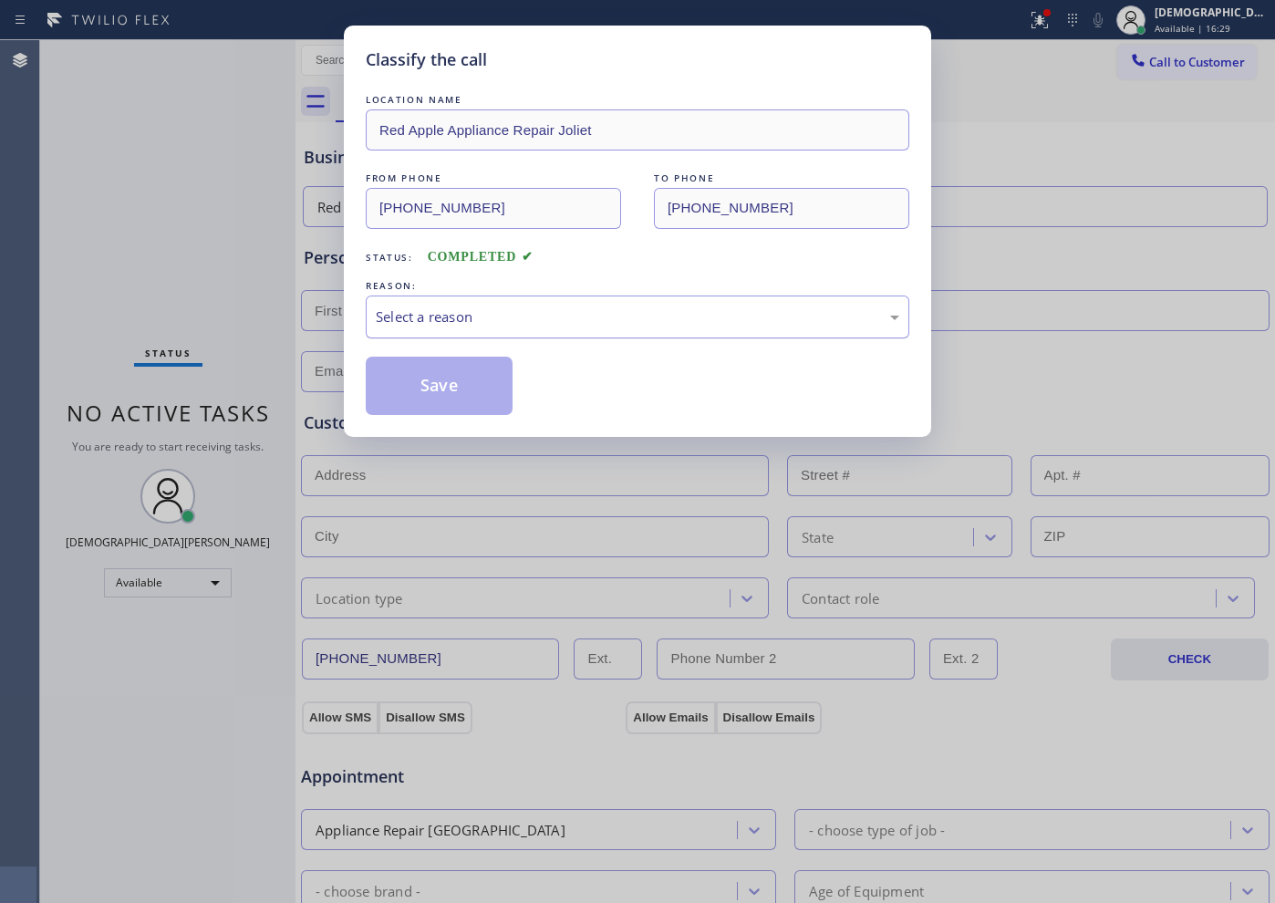
click at [484, 308] on div "Select a reason" at bounding box center [637, 316] width 523 height 21
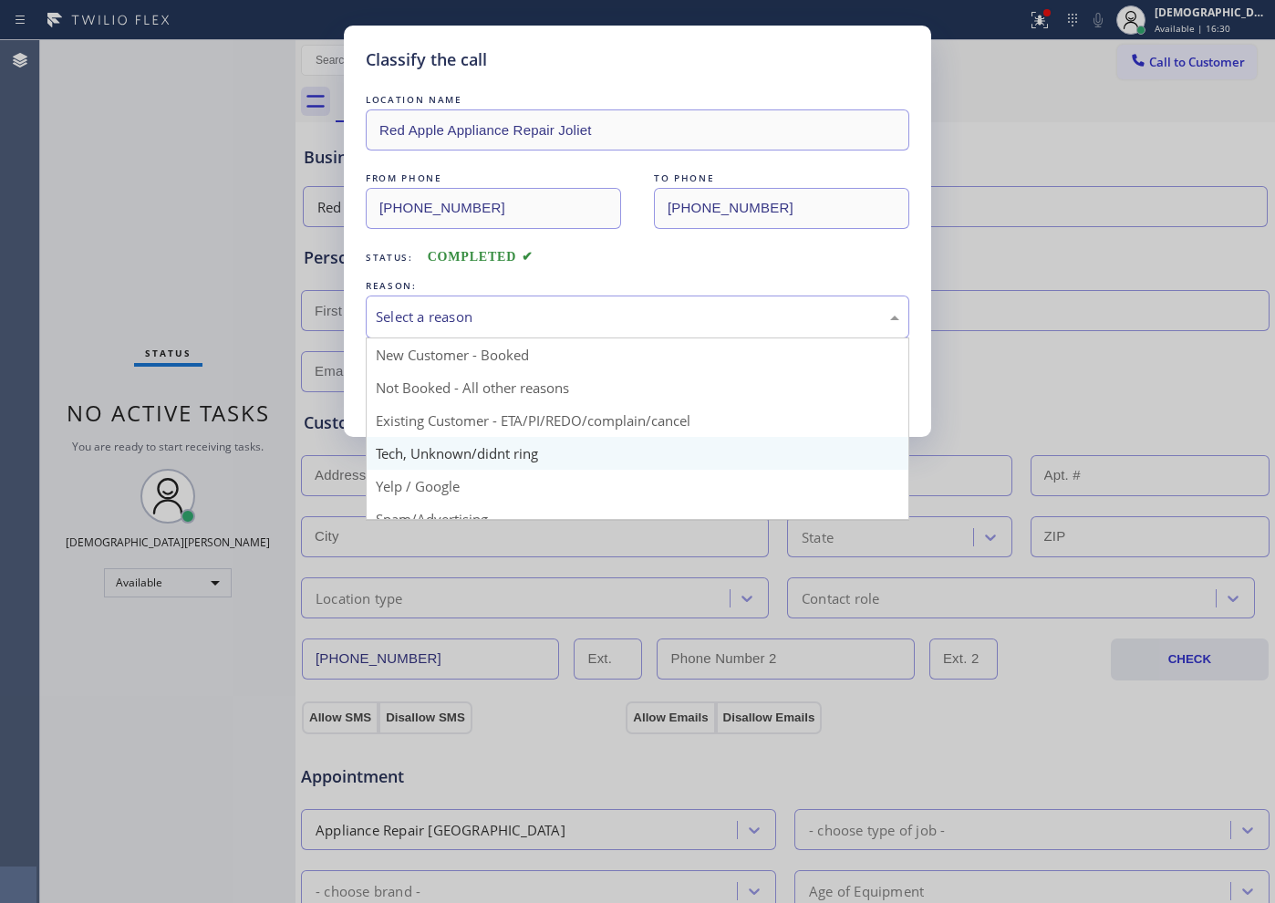
scroll to position [114, 0]
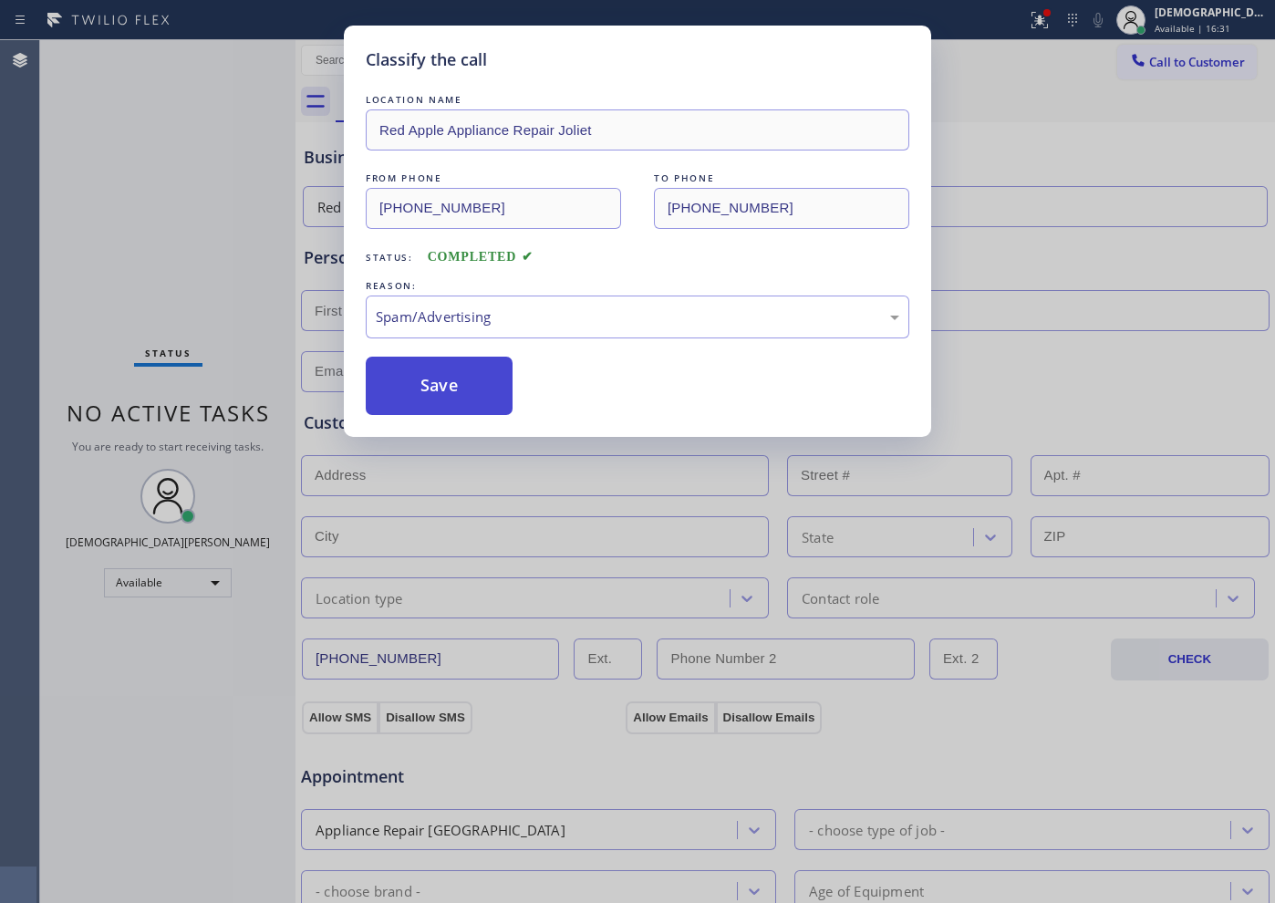
click at [462, 389] on button "Save" at bounding box center [439, 386] width 147 height 58
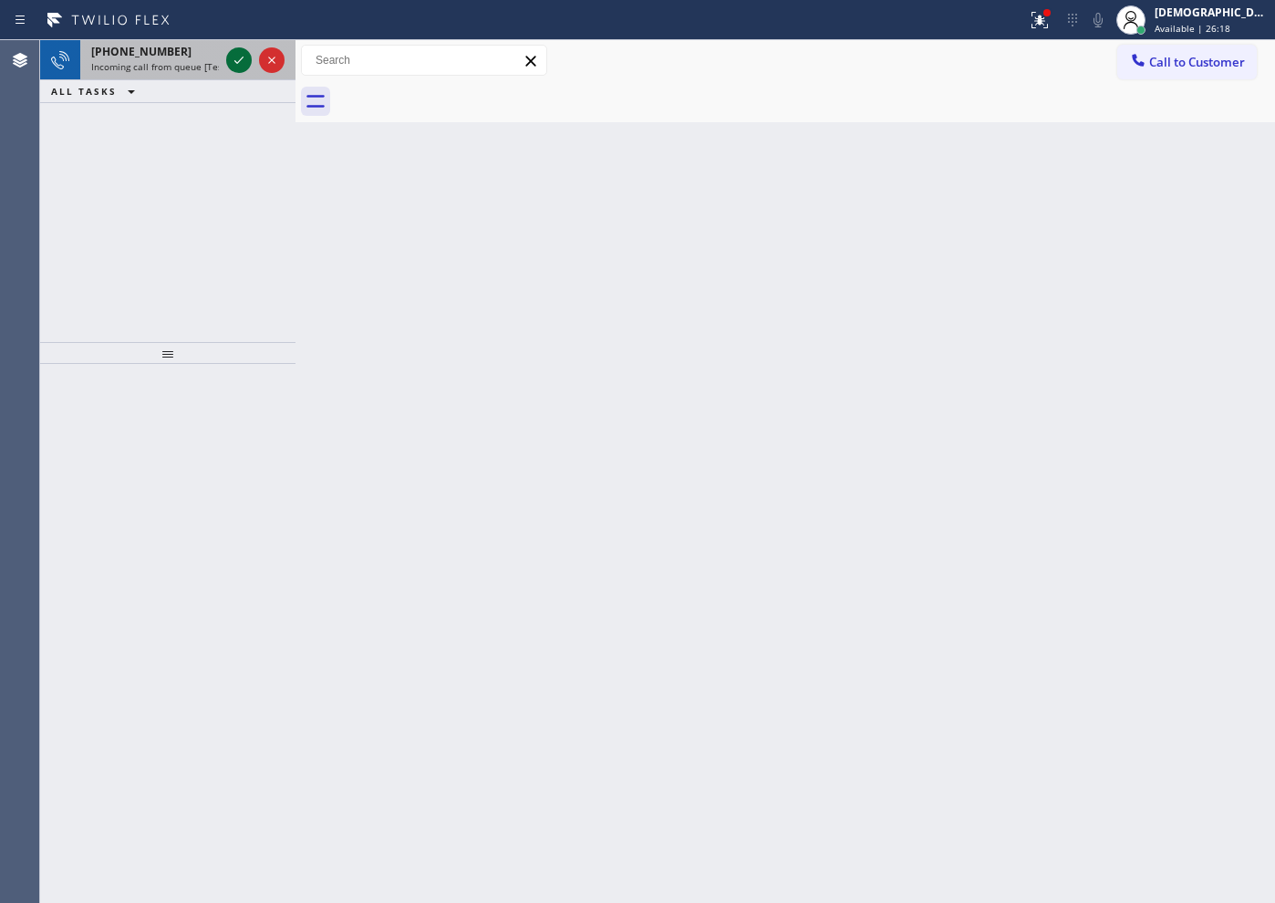
click at [239, 67] on icon at bounding box center [239, 60] width 22 height 22
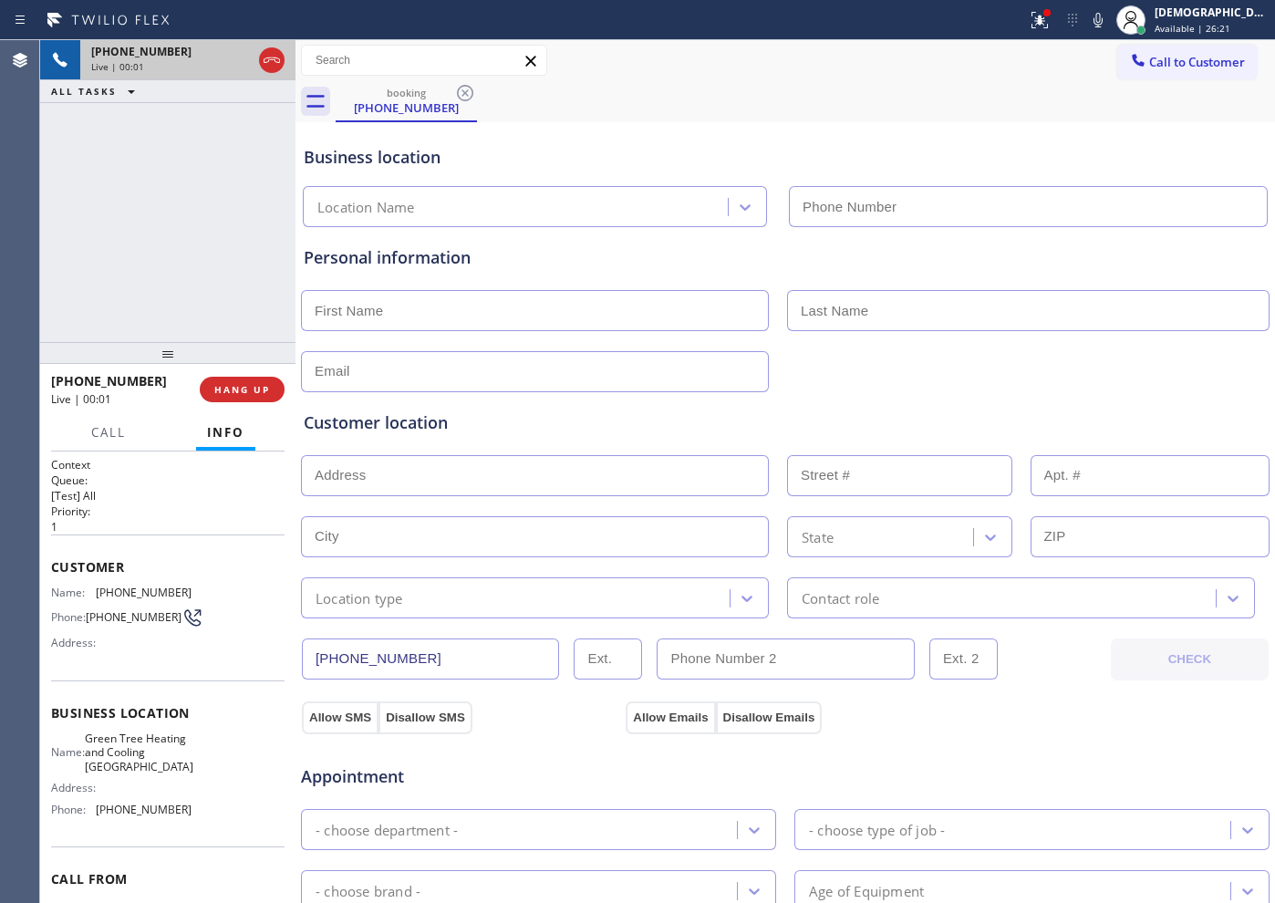
type input "[PHONE_NUMBER]"
click at [281, 61] on icon at bounding box center [272, 60] width 22 height 22
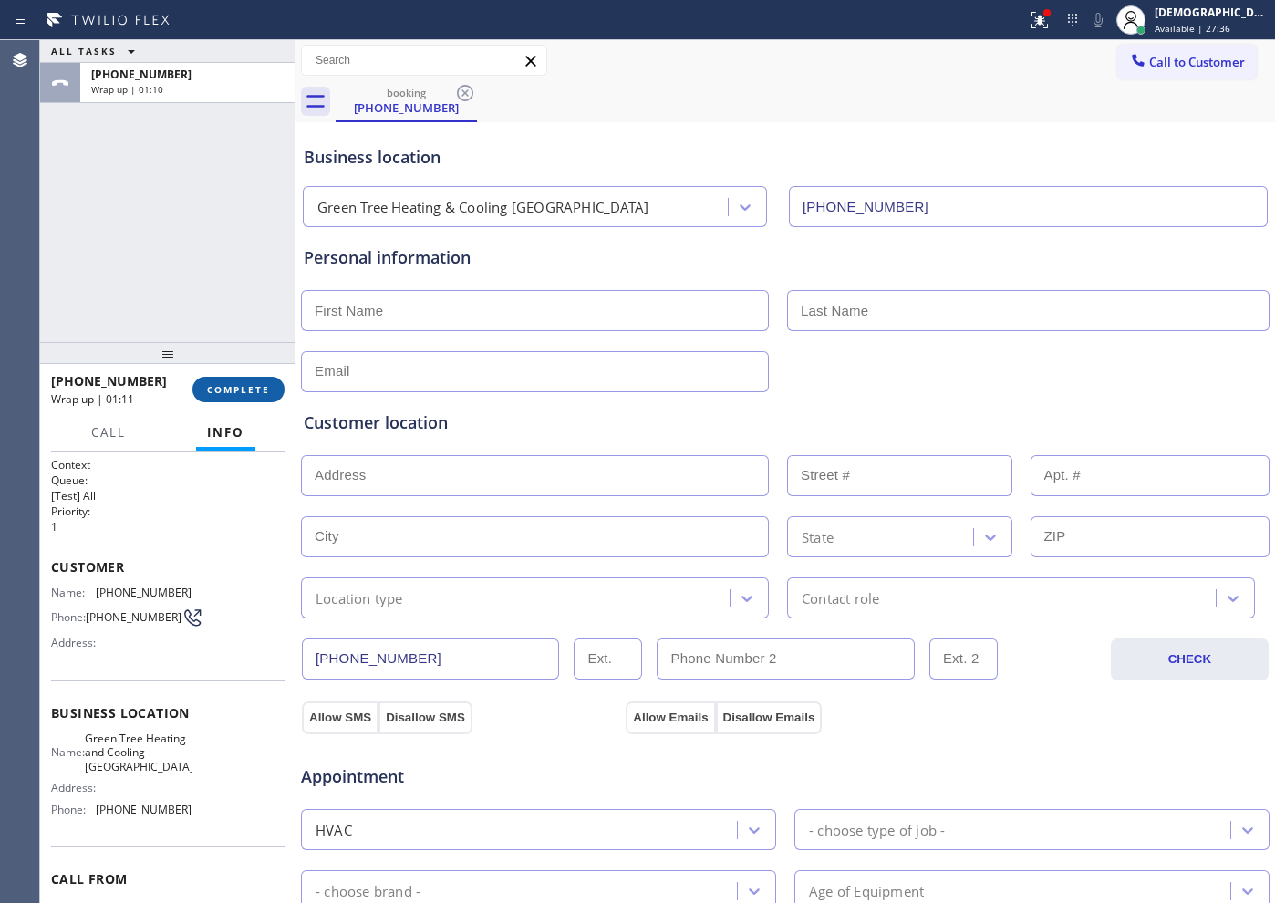
click at [254, 399] on button "COMPLETE" at bounding box center [238, 390] width 92 height 26
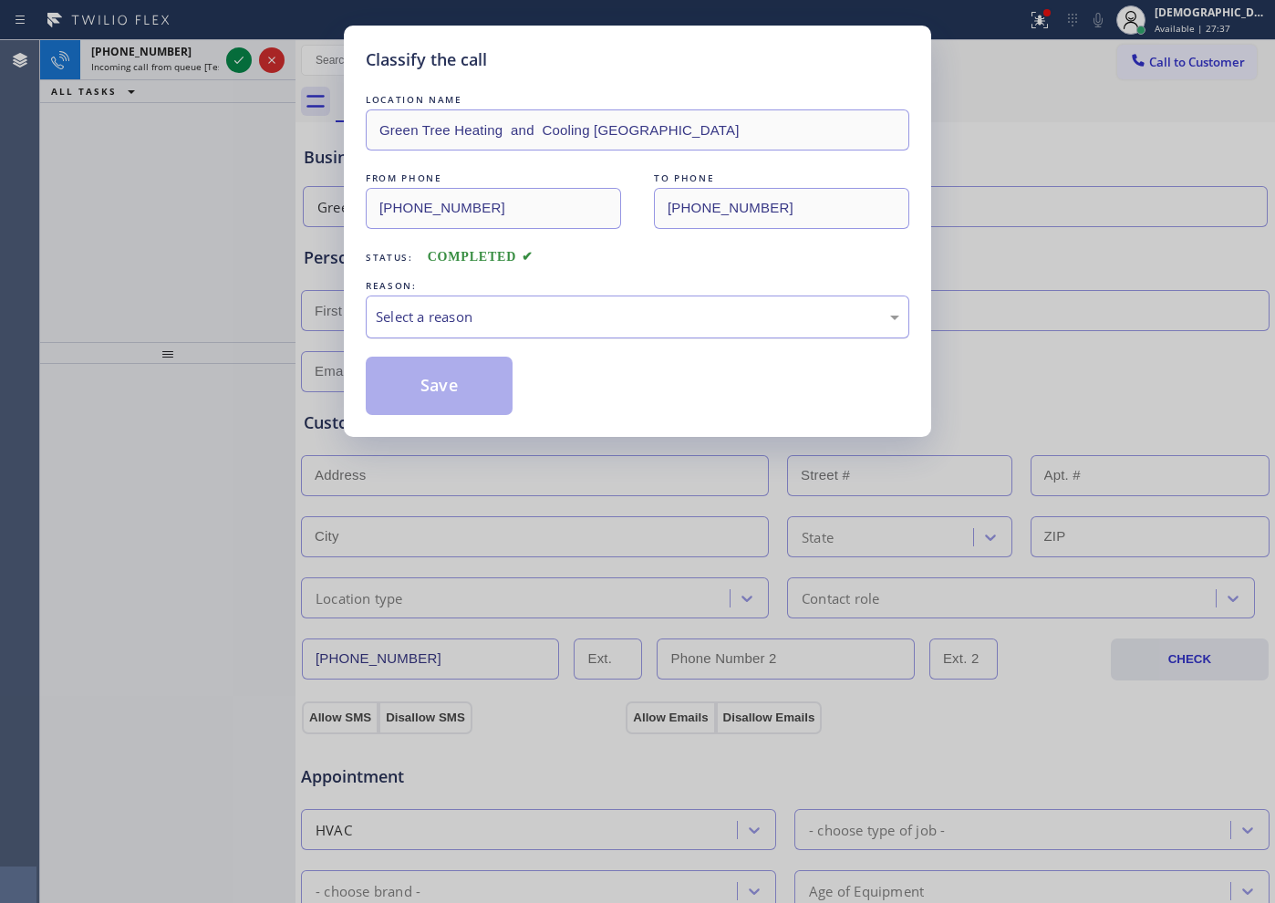
click at [447, 327] on div "Select a reason" at bounding box center [637, 316] width 523 height 21
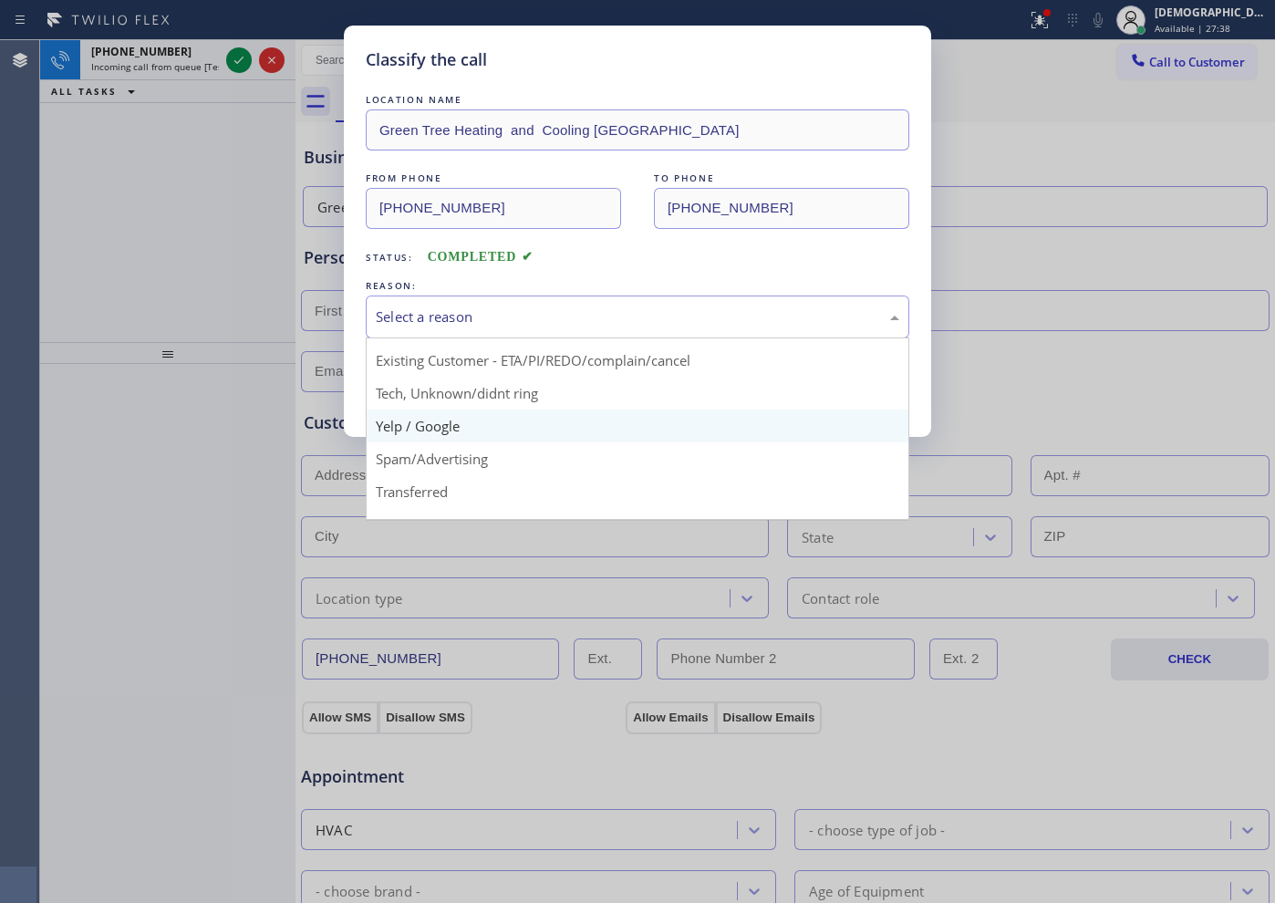
scroll to position [115, 0]
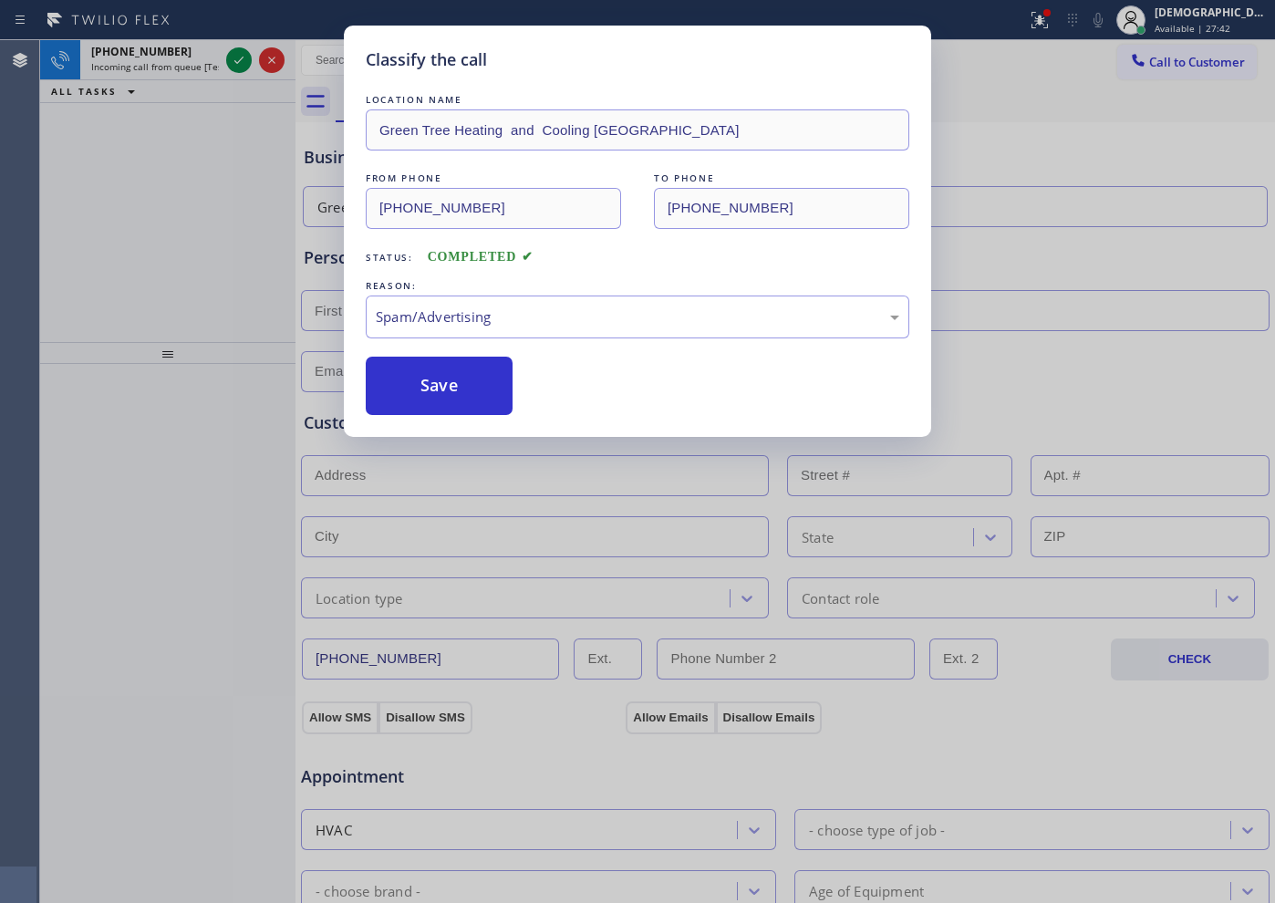
click at [498, 399] on button "Save" at bounding box center [439, 386] width 147 height 58
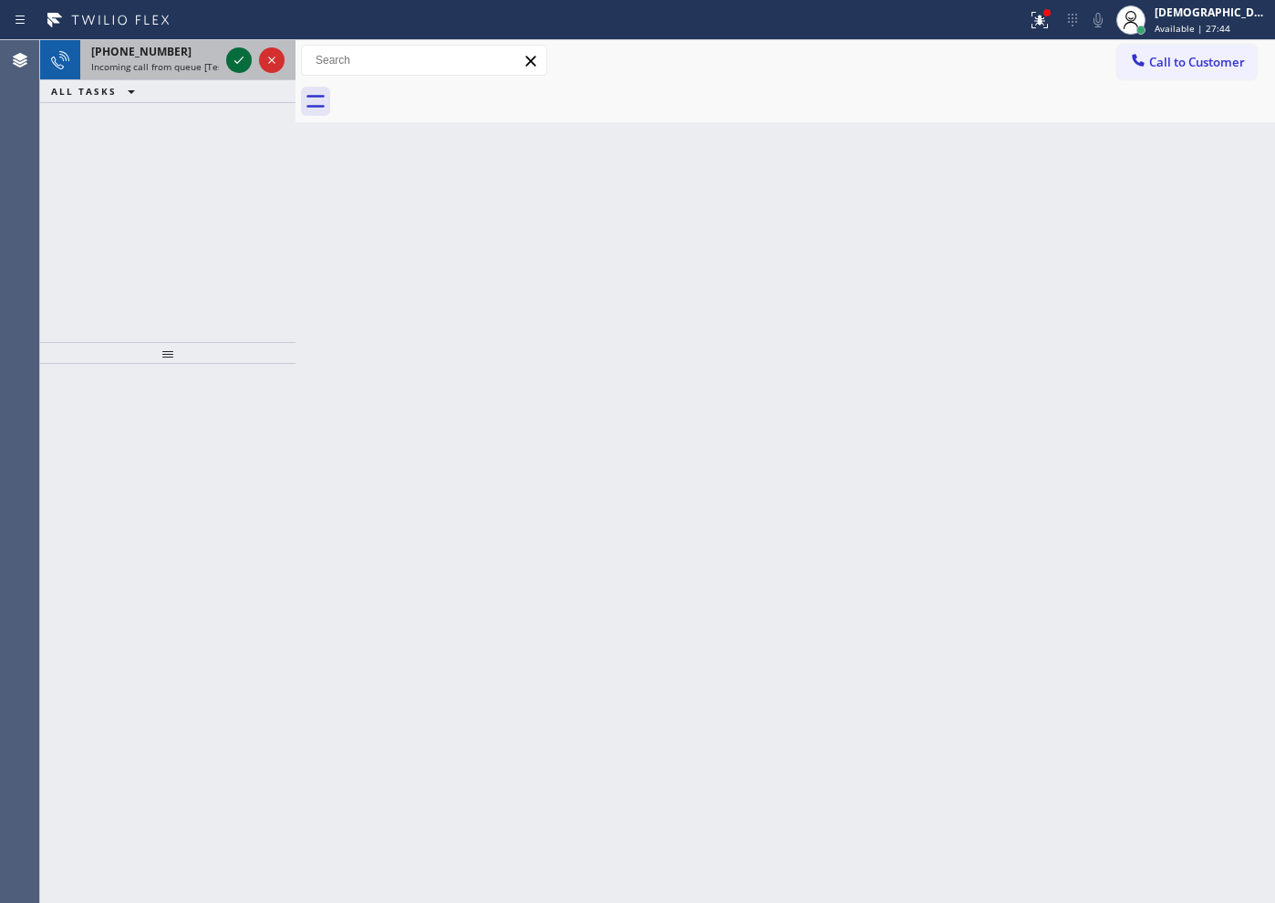
click at [241, 66] on icon at bounding box center [239, 60] width 22 height 22
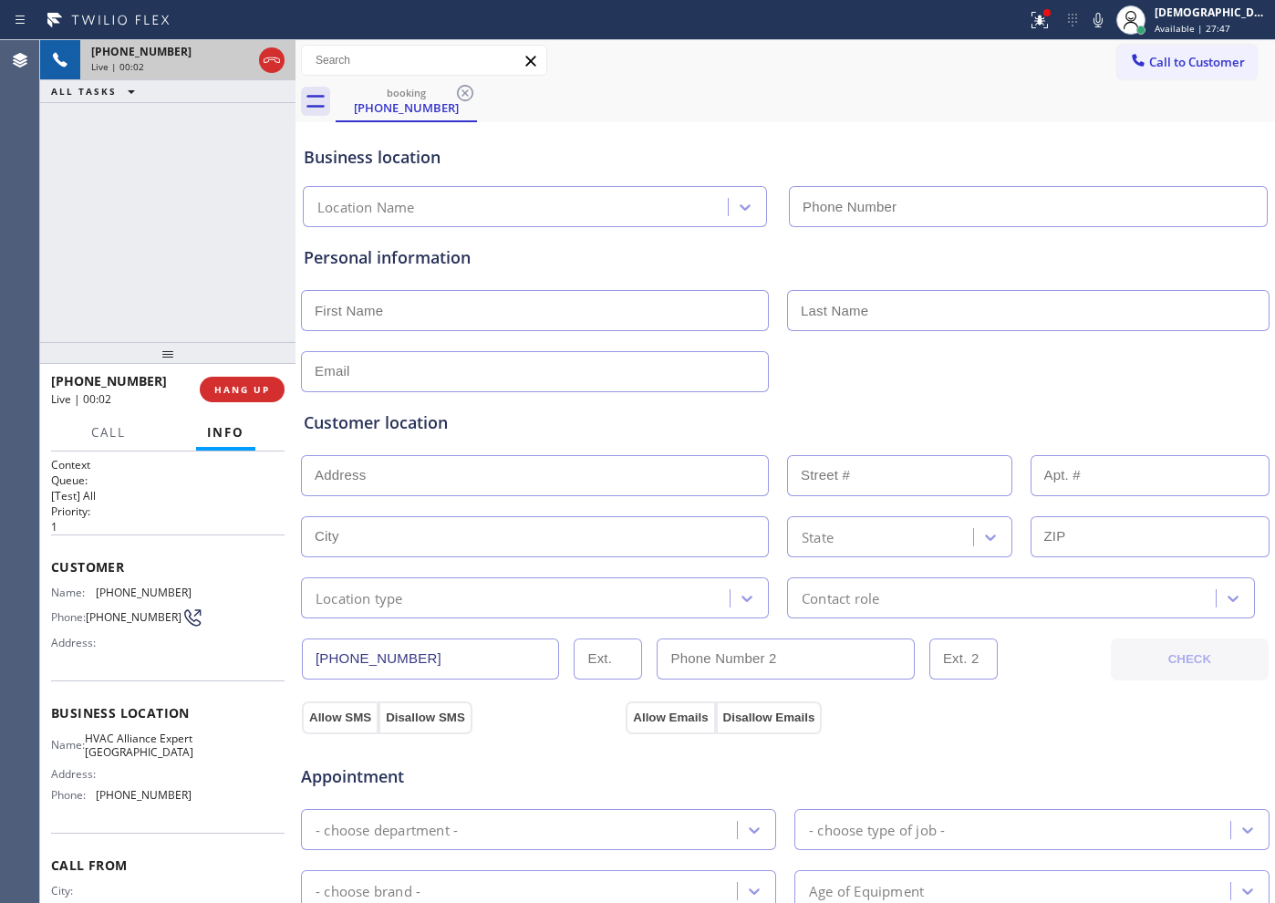
type input "[PHONE_NUMBER]"
click at [246, 387] on span "HANG UP" at bounding box center [242, 389] width 56 height 13
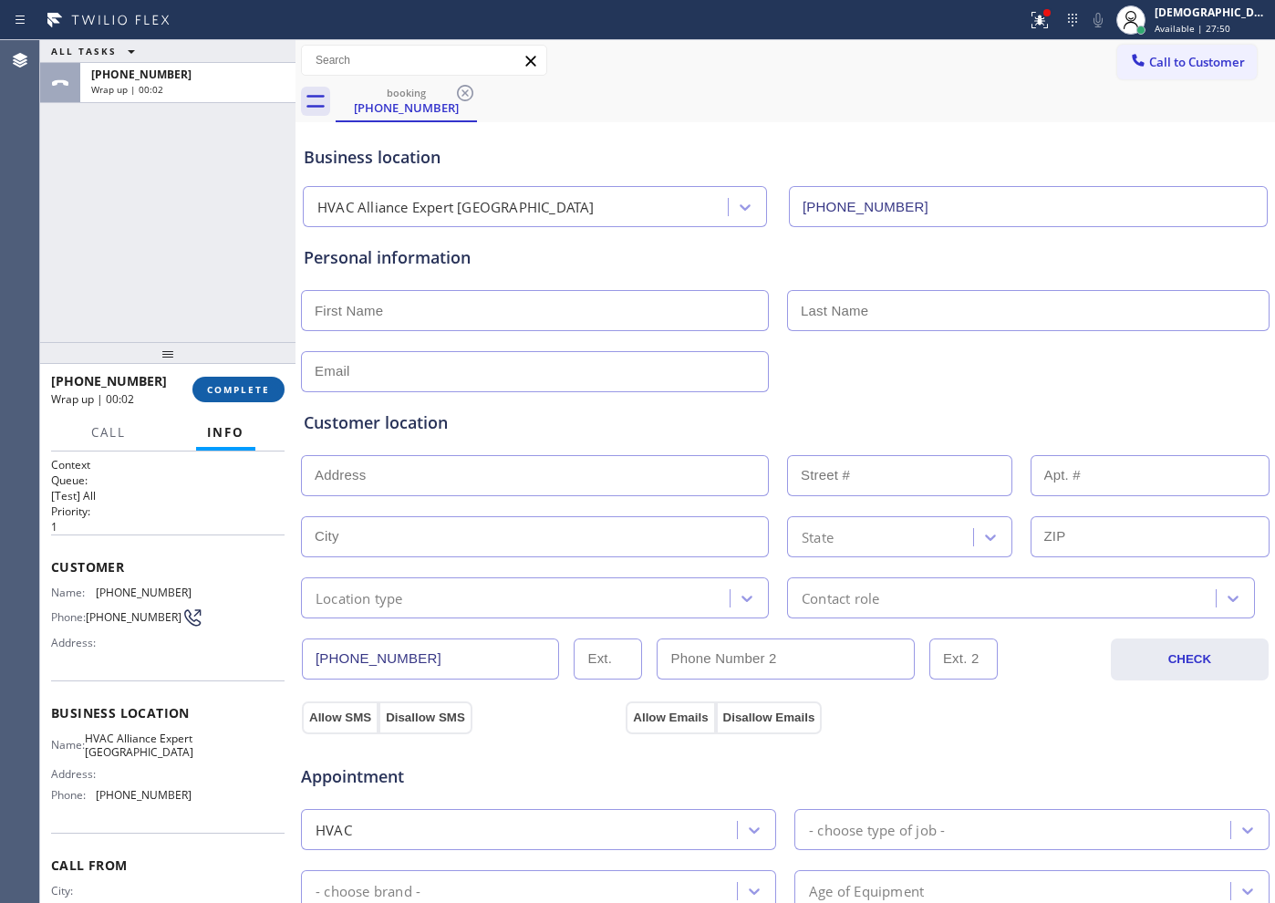
click at [233, 378] on button "COMPLETE" at bounding box center [238, 390] width 92 height 26
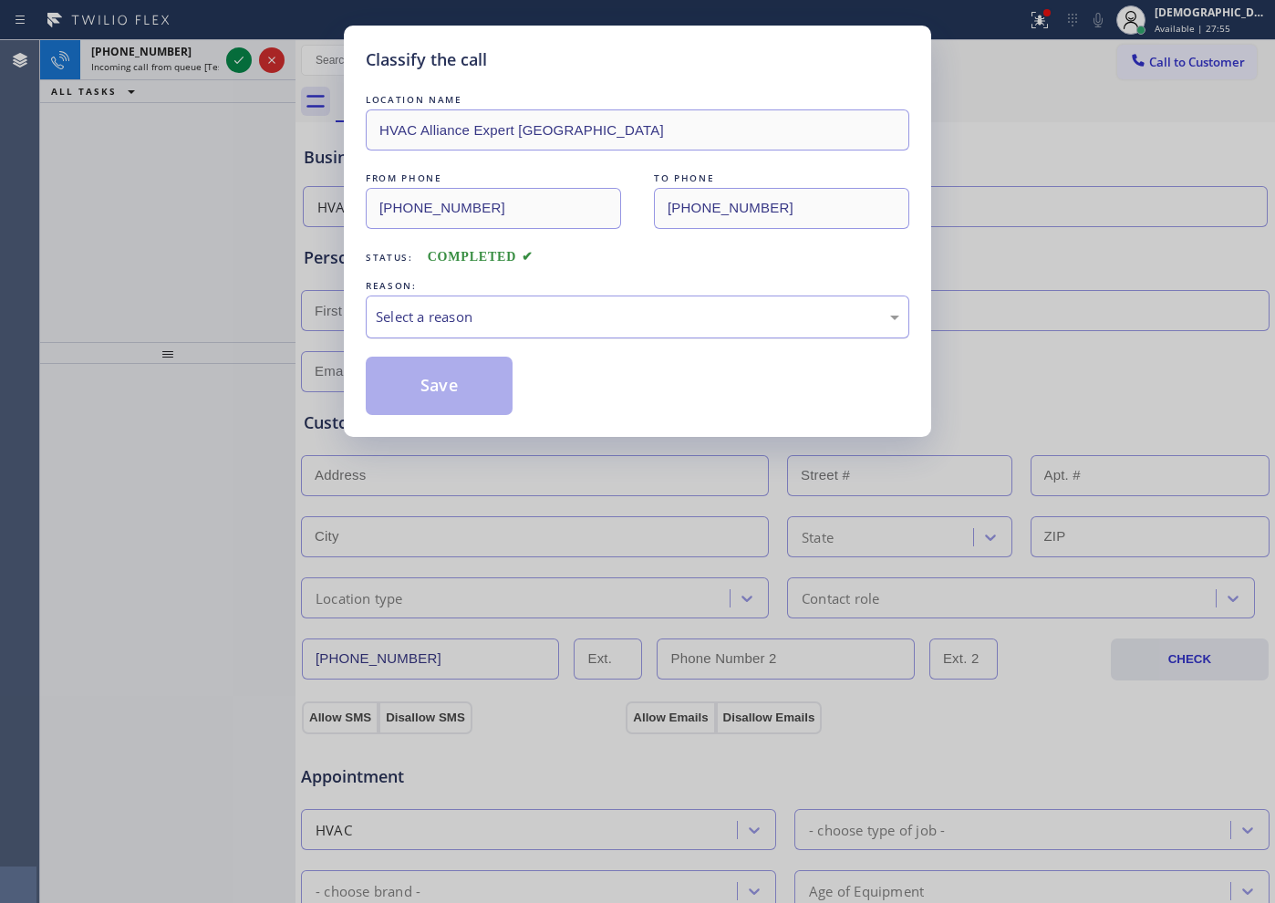
click at [449, 310] on div "Select a reason" at bounding box center [637, 316] width 523 height 21
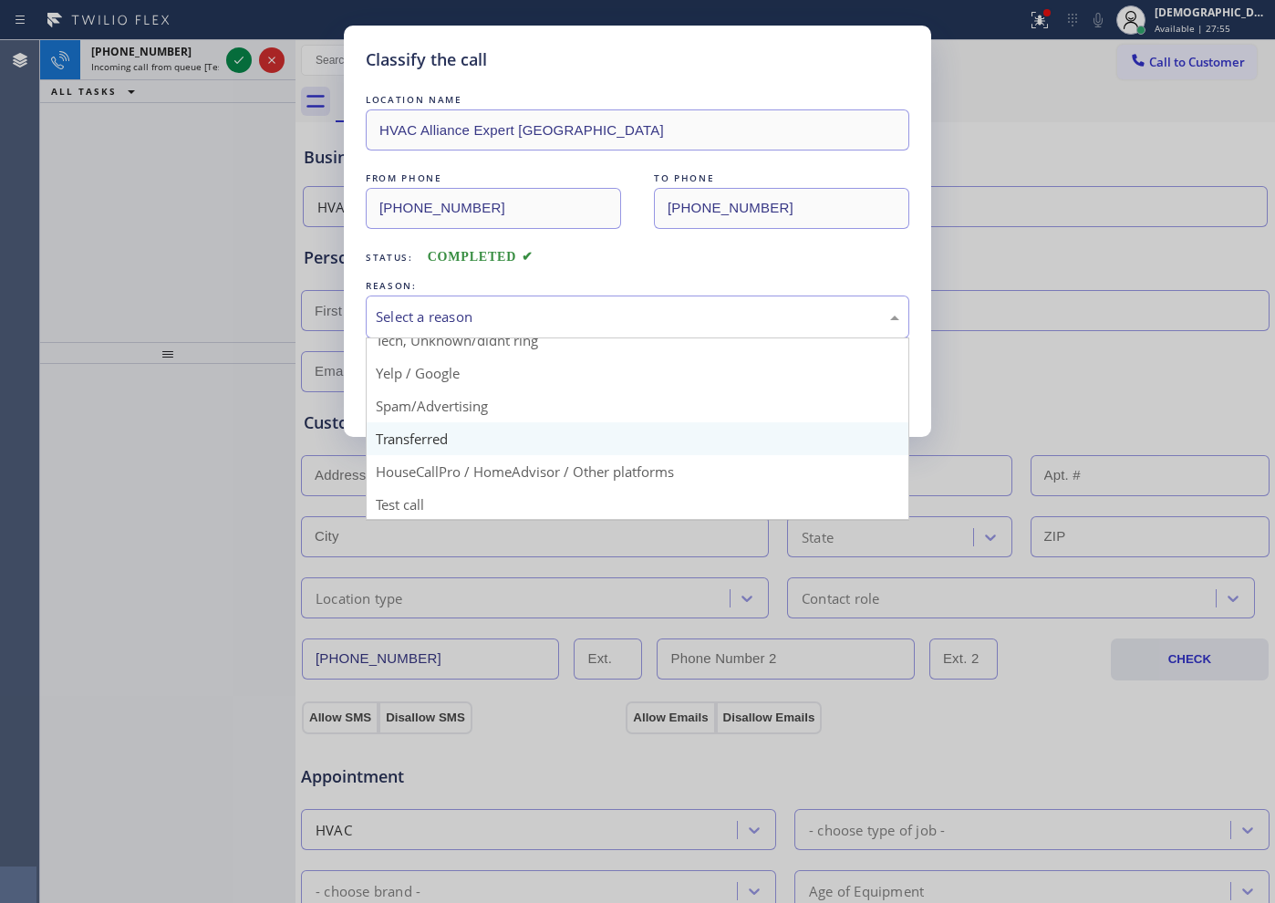
scroll to position [115, 0]
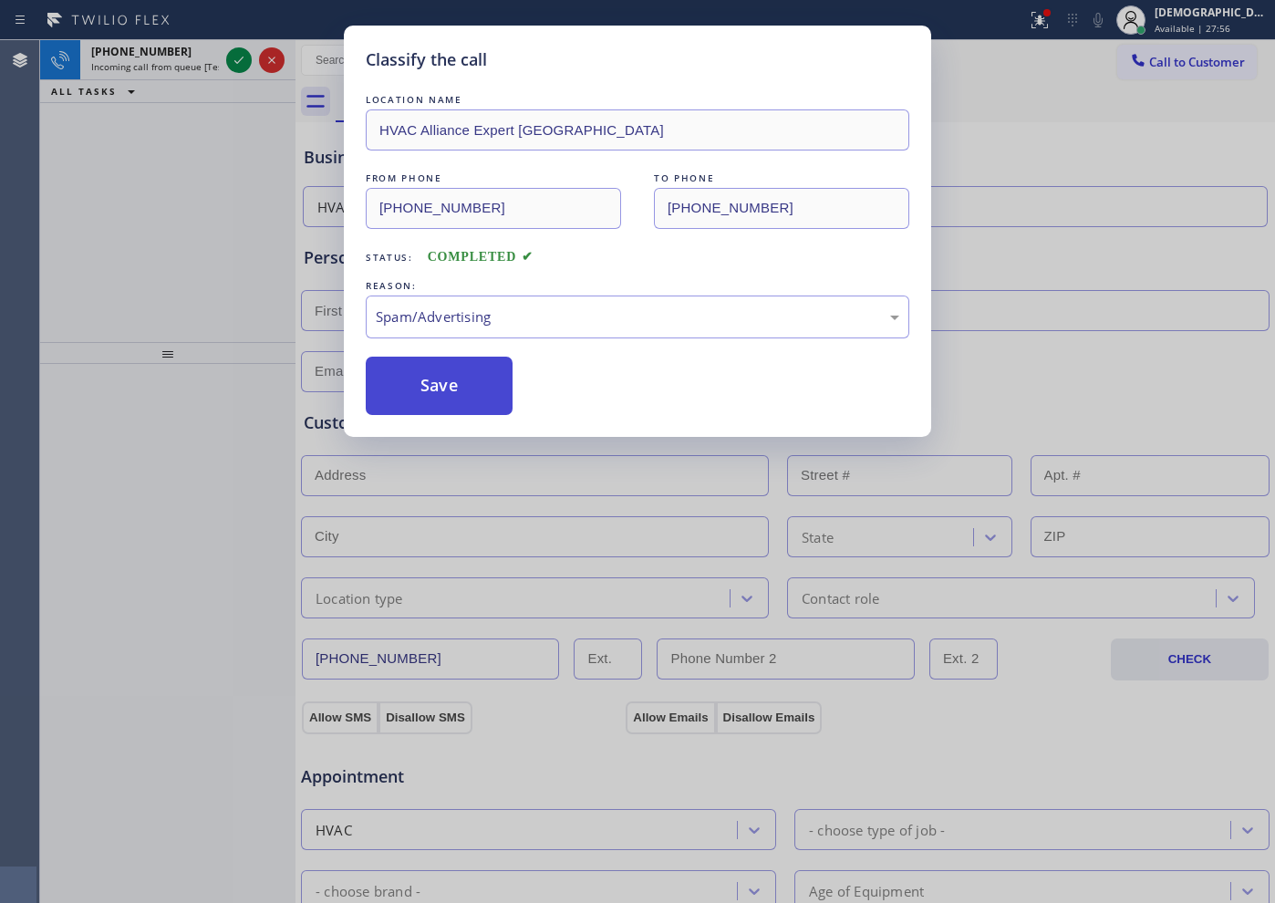
click at [456, 390] on button "Save" at bounding box center [439, 386] width 147 height 58
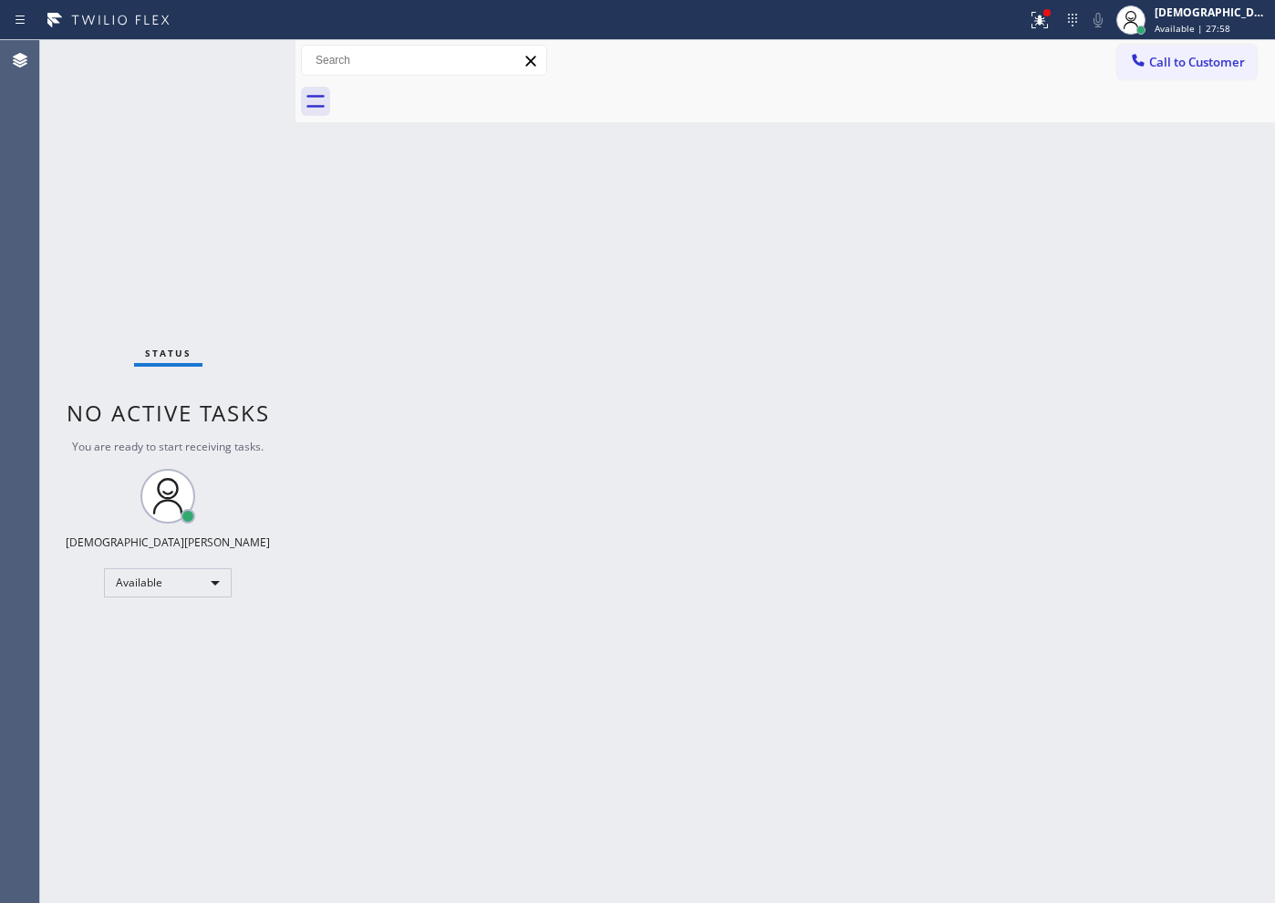
click at [240, 64] on div "Status No active tasks You are ready to start receiving tasks. Christian Cinco …" at bounding box center [167, 471] width 255 height 863
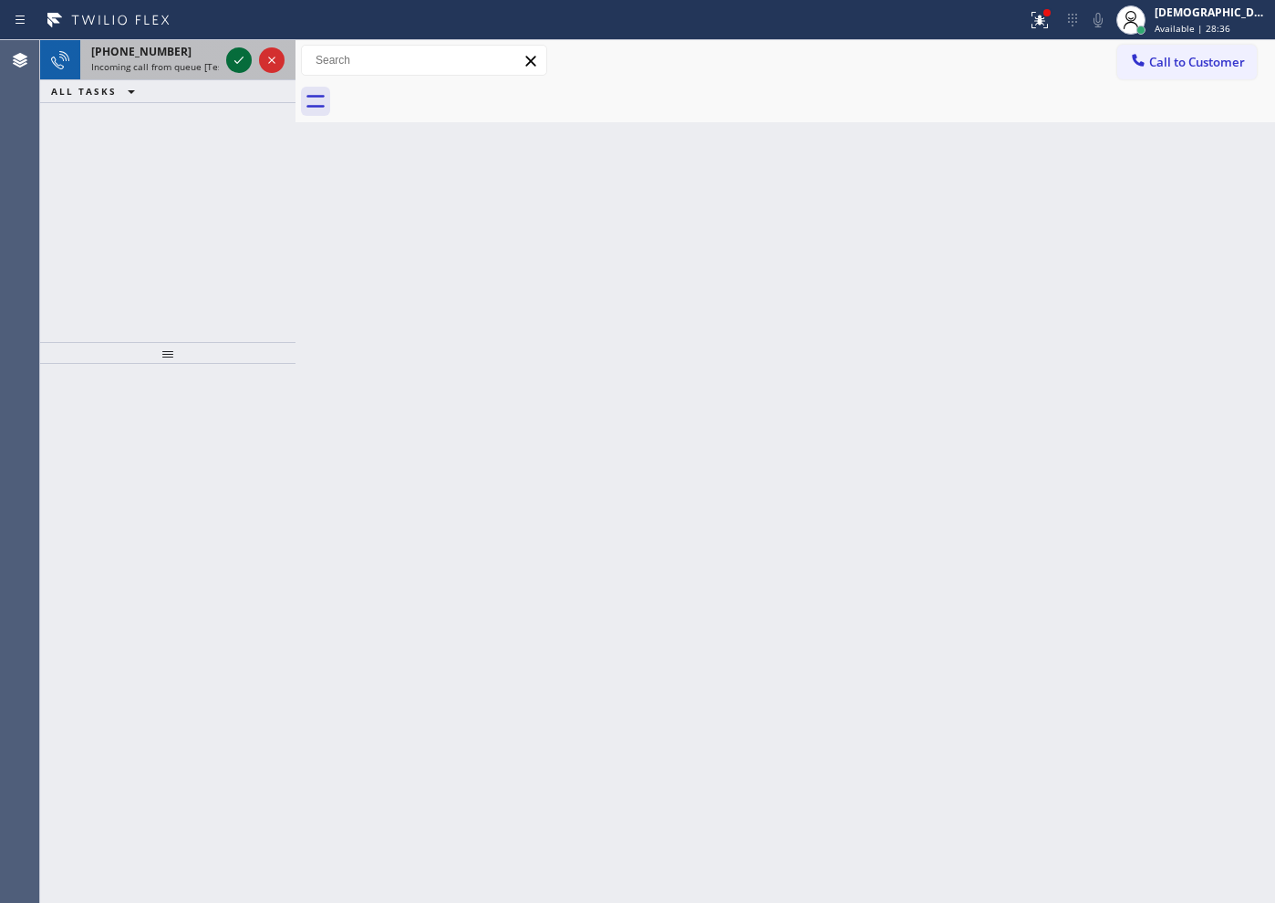
click at [241, 54] on icon at bounding box center [239, 60] width 22 height 22
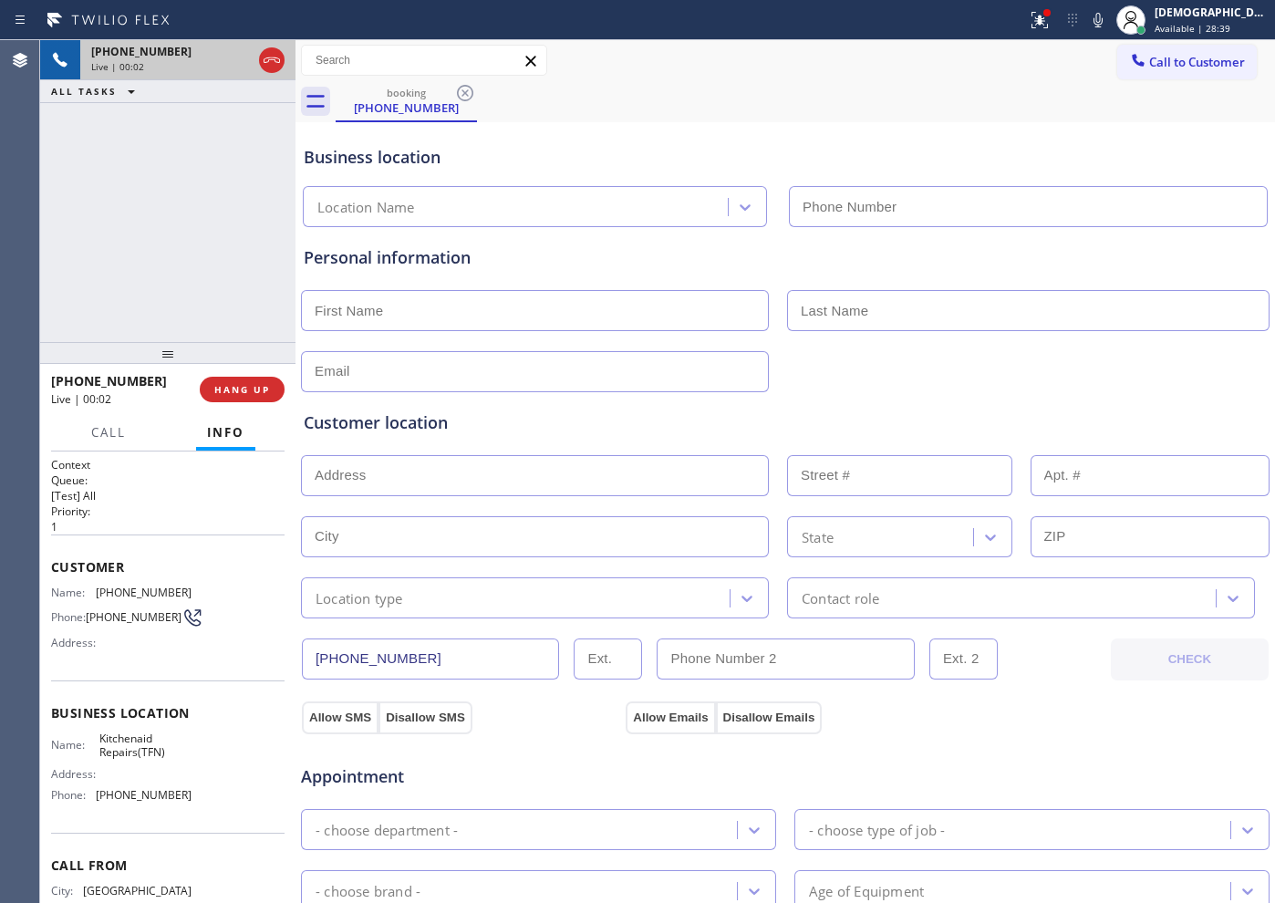
type input "[PHONE_NUMBER]"
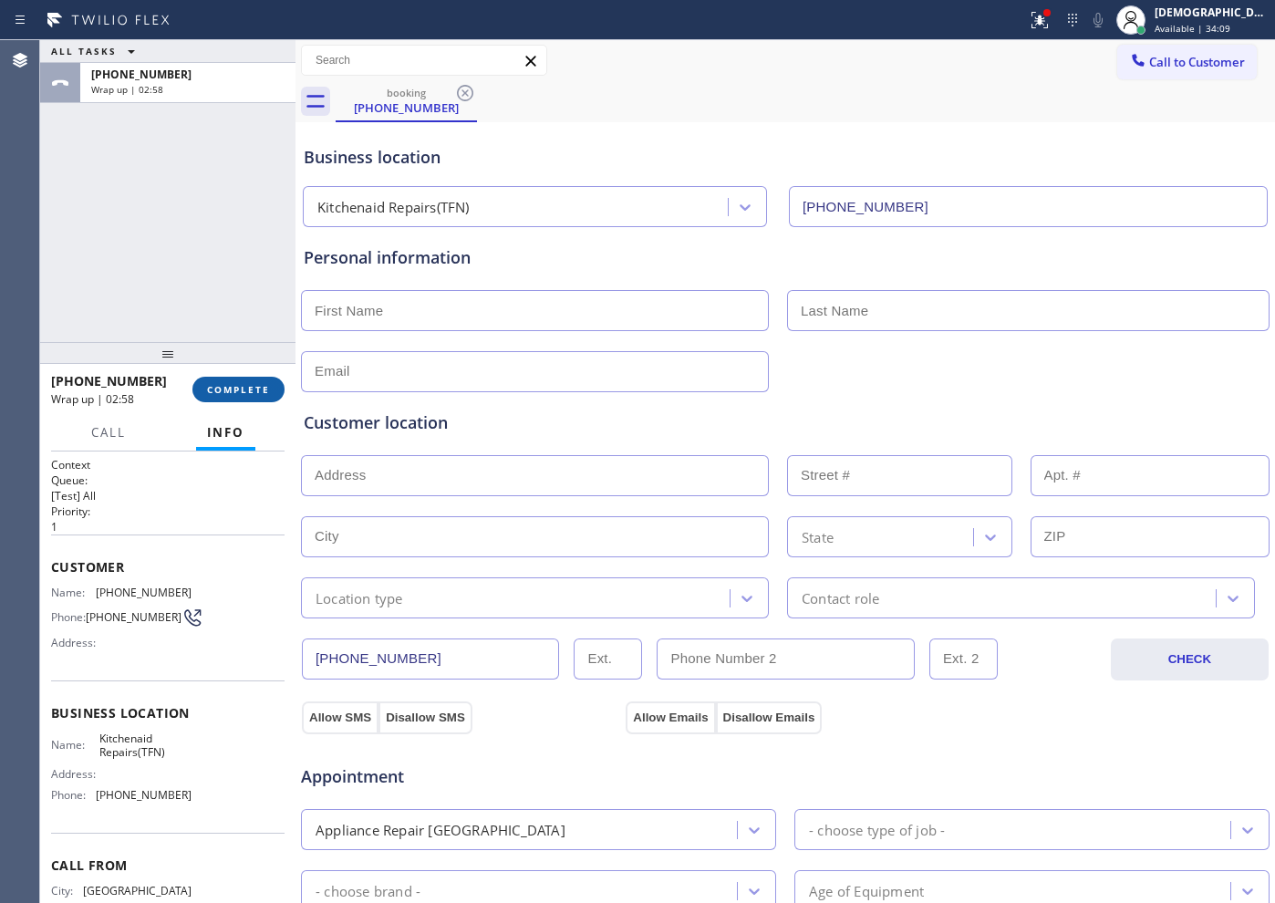
click at [256, 383] on span "COMPLETE" at bounding box center [238, 389] width 63 height 13
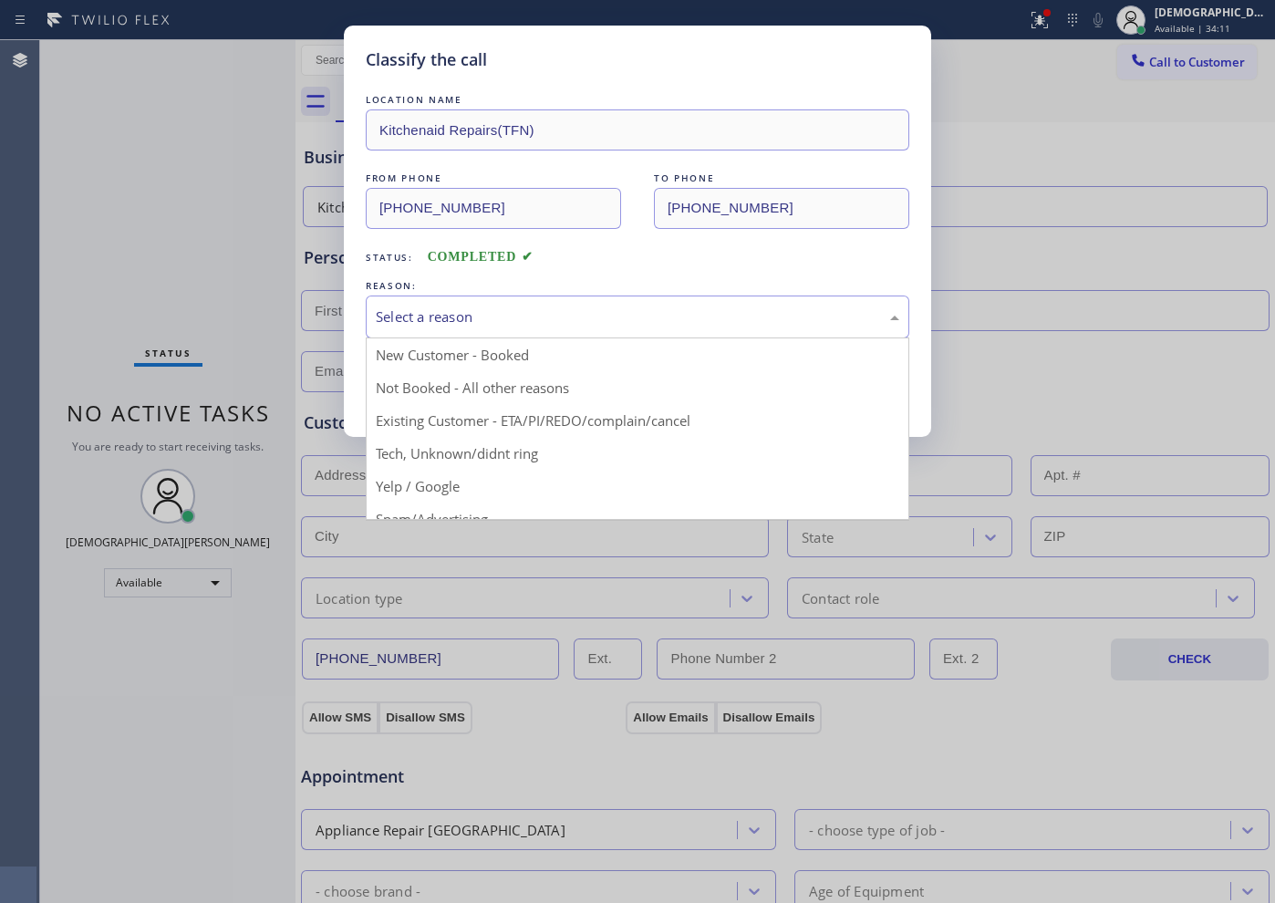
click at [437, 327] on div "Select a reason" at bounding box center [637, 316] width 523 height 21
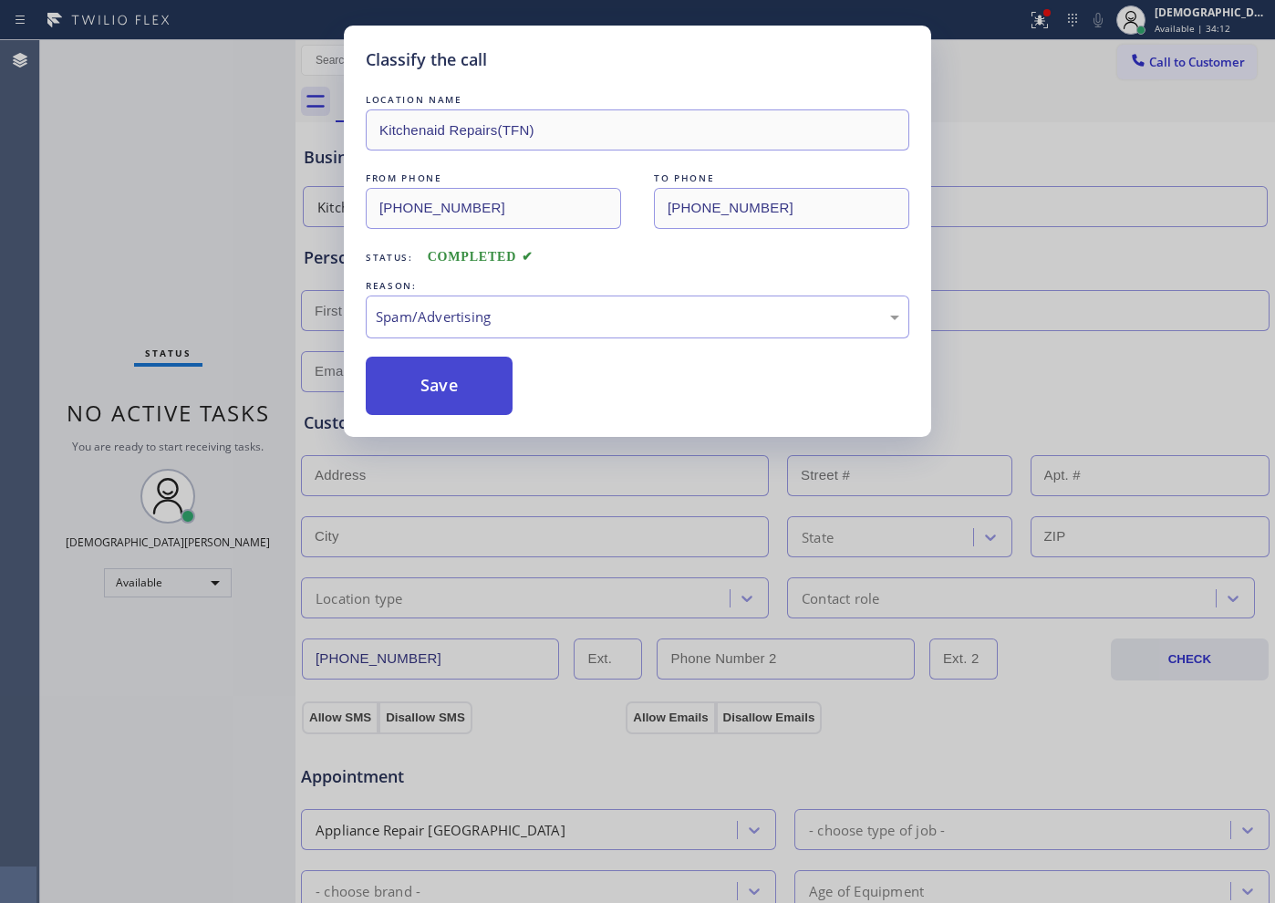
click at [425, 397] on button "Save" at bounding box center [439, 386] width 147 height 58
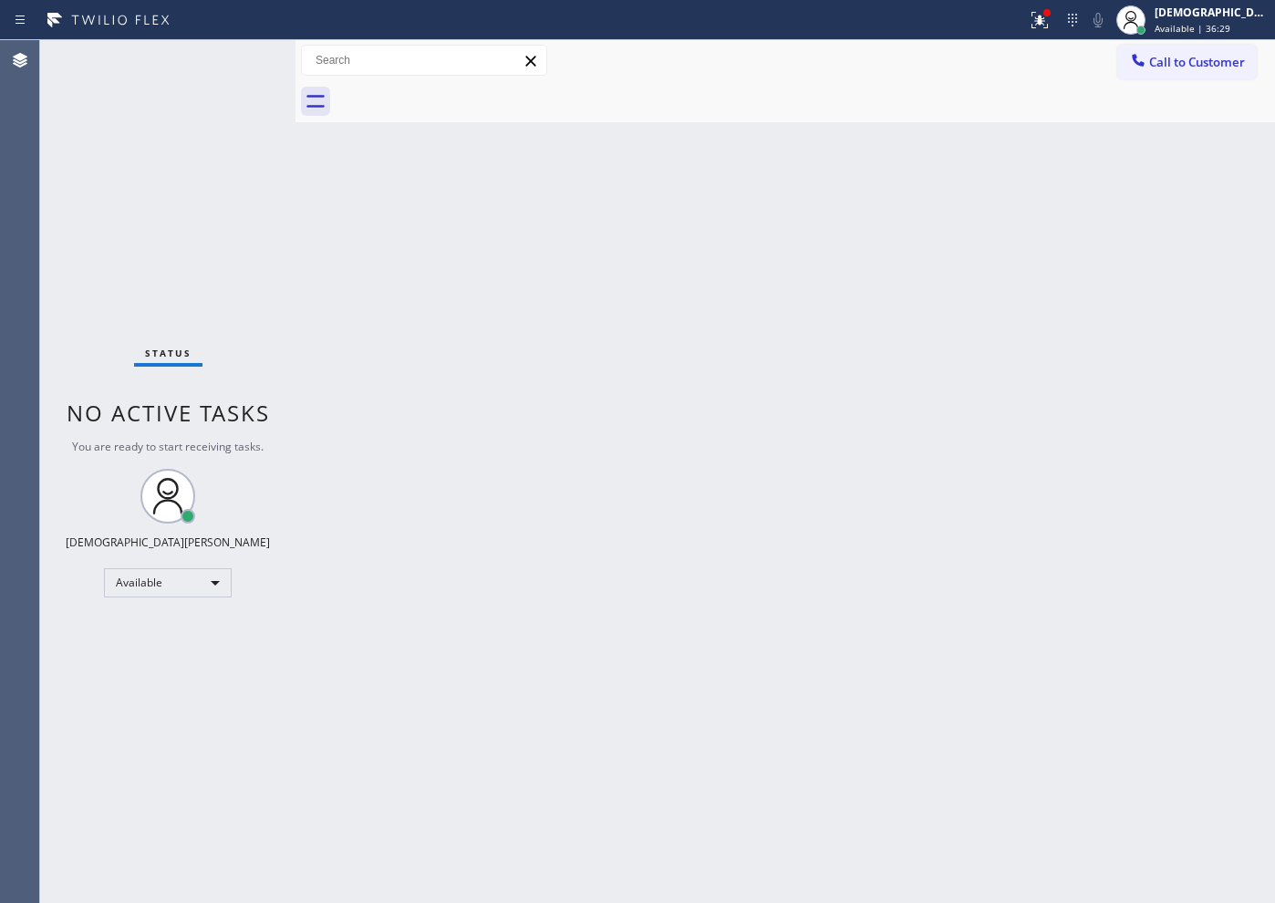
click at [73, 132] on div "Status No active tasks You are ready to start receiving tasks. Christian Cinco …" at bounding box center [167, 471] width 255 height 863
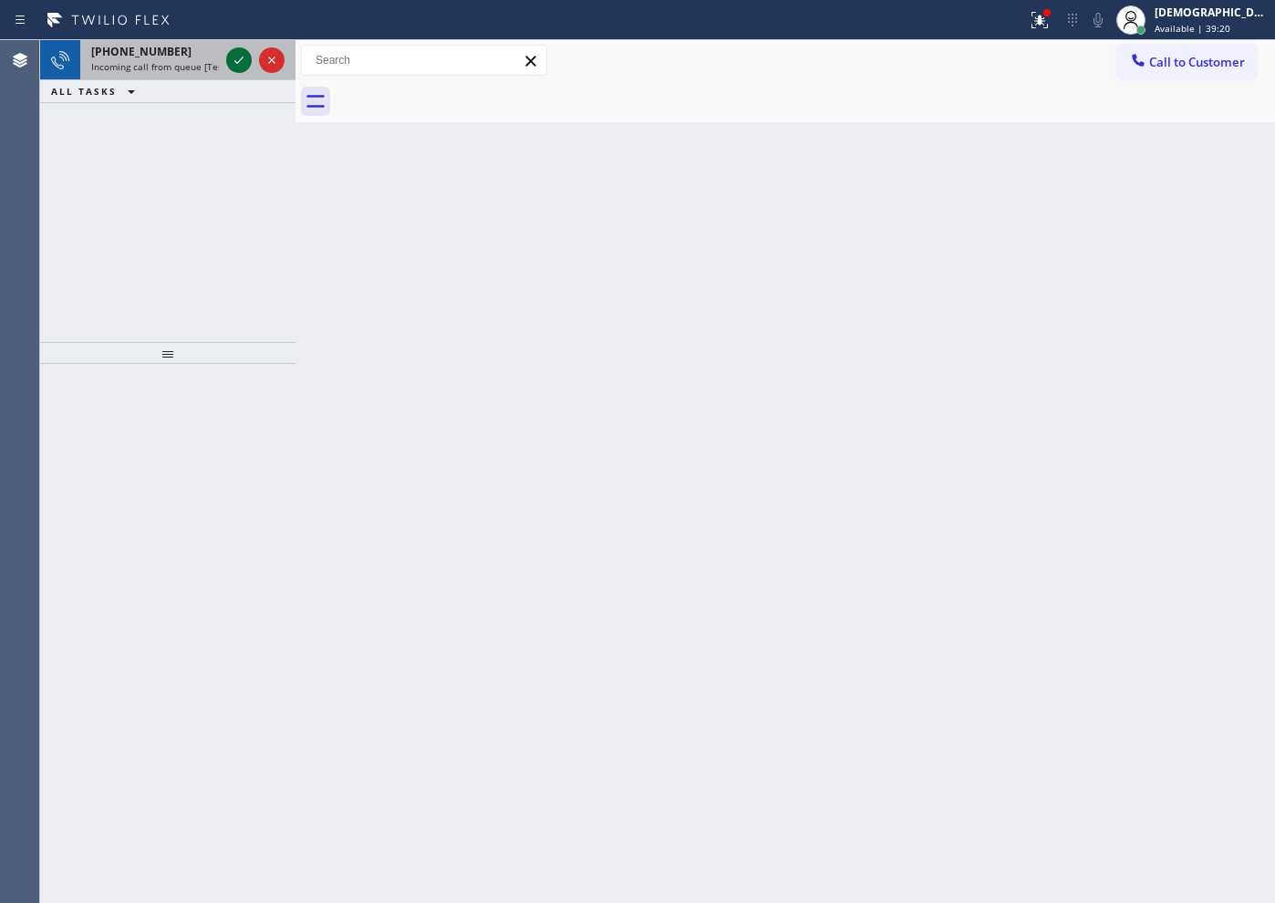
click at [231, 60] on icon at bounding box center [239, 60] width 22 height 22
click at [238, 64] on icon at bounding box center [239, 60] width 22 height 22
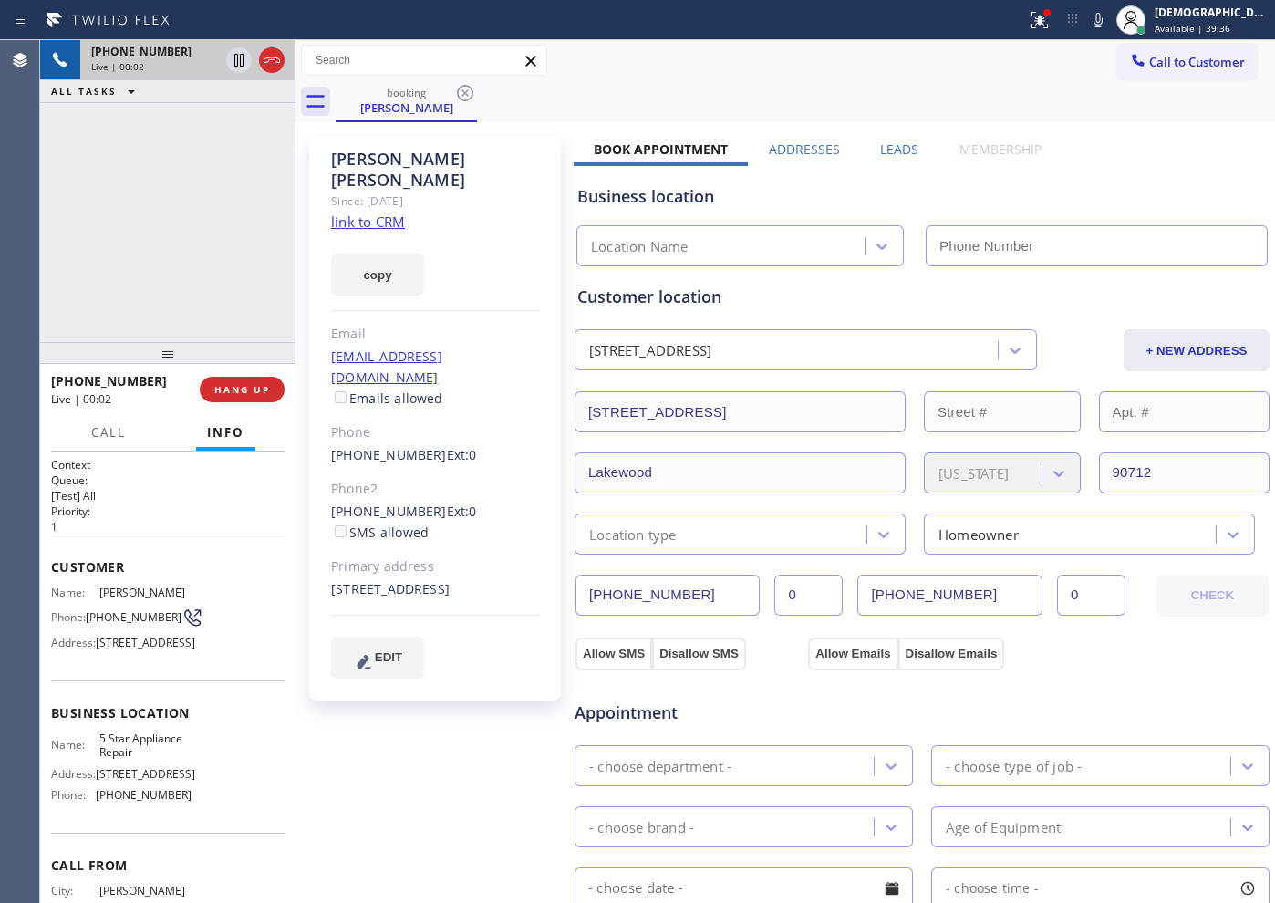
type input "[PHONE_NUMBER]"
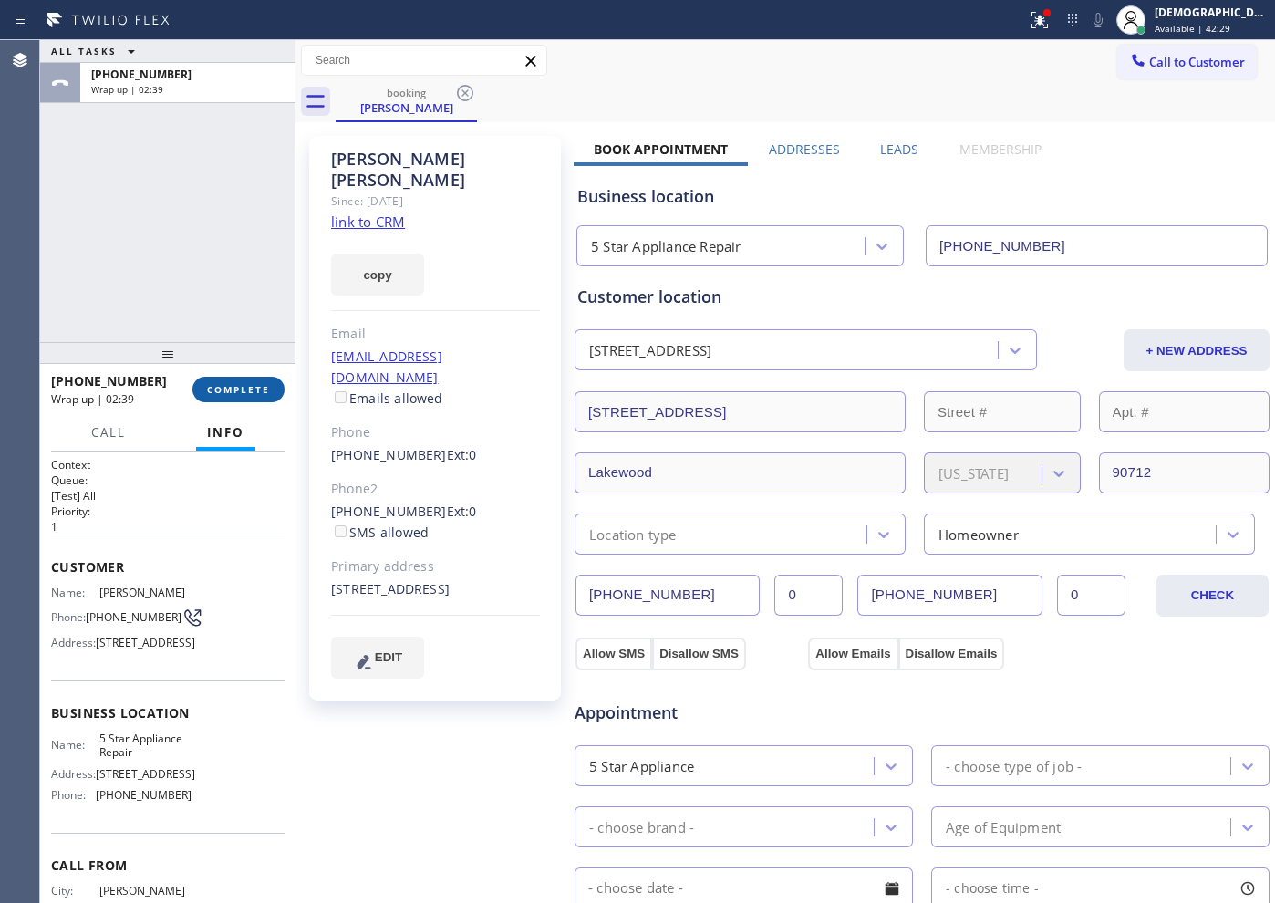
click at [237, 389] on span "COMPLETE" at bounding box center [238, 389] width 63 height 13
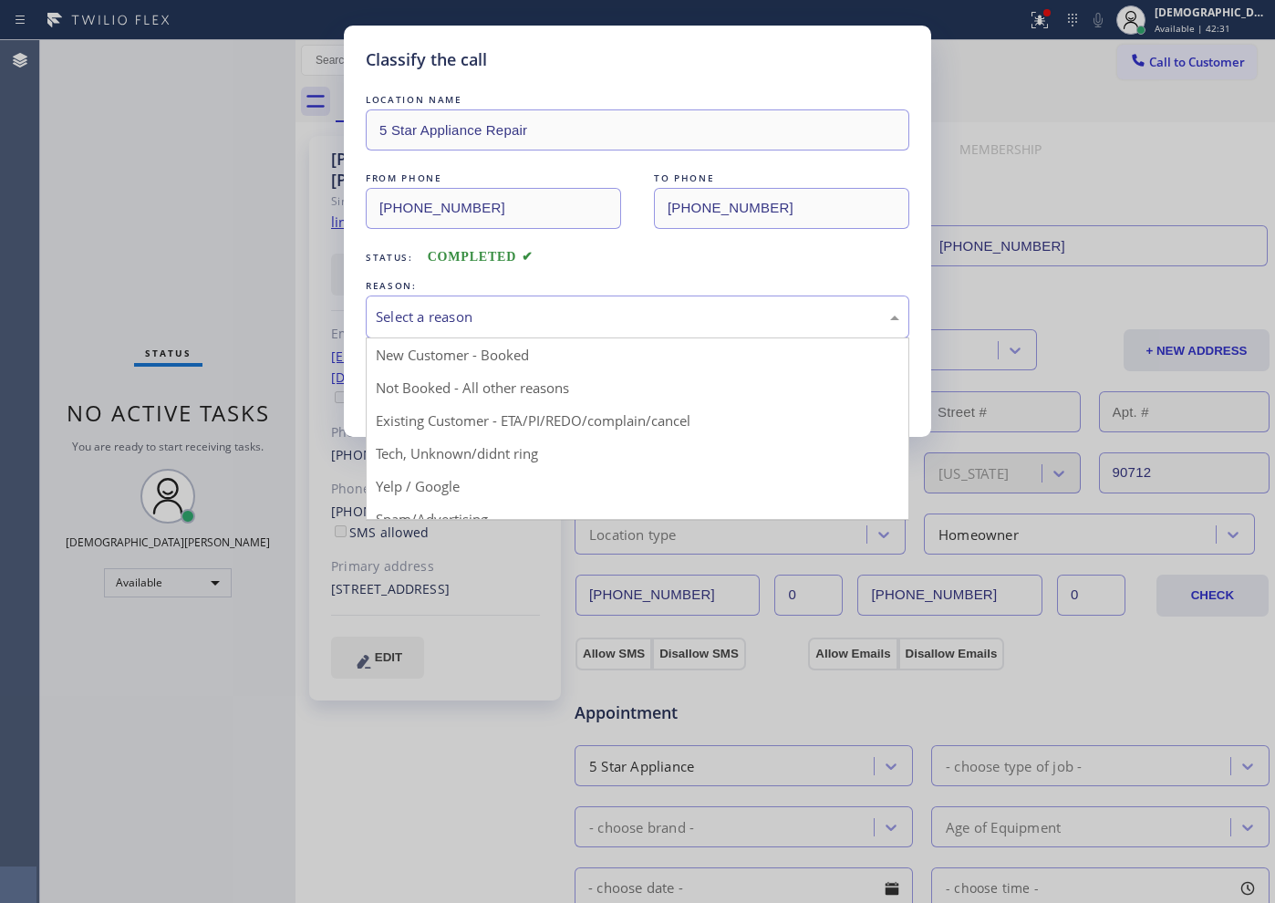
click at [466, 324] on div "Select a reason" at bounding box center [637, 316] width 523 height 21
click at [471, 319] on div "Not Booked - All other reasons" at bounding box center [637, 316] width 523 height 21
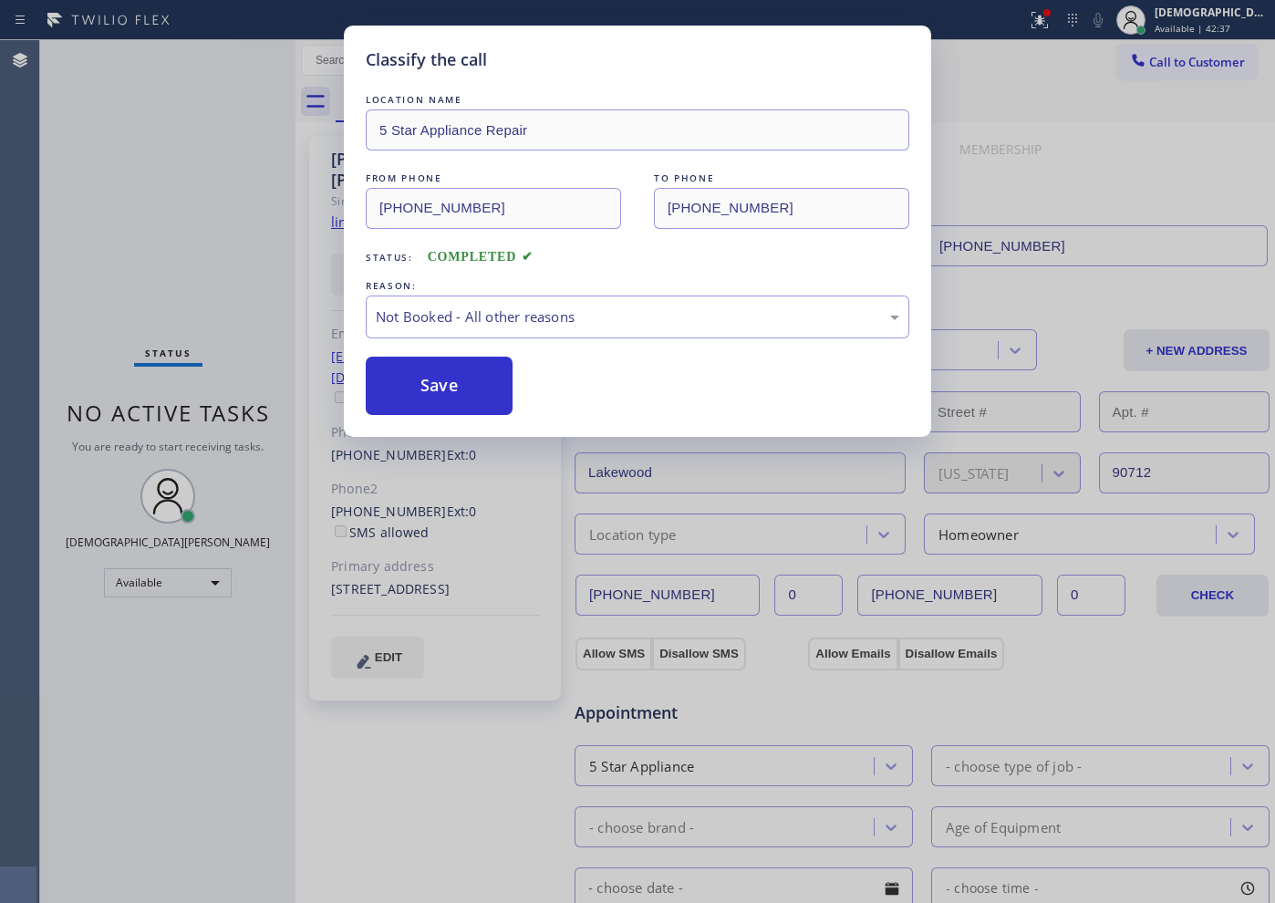
click at [446, 383] on button "Save" at bounding box center [439, 386] width 147 height 58
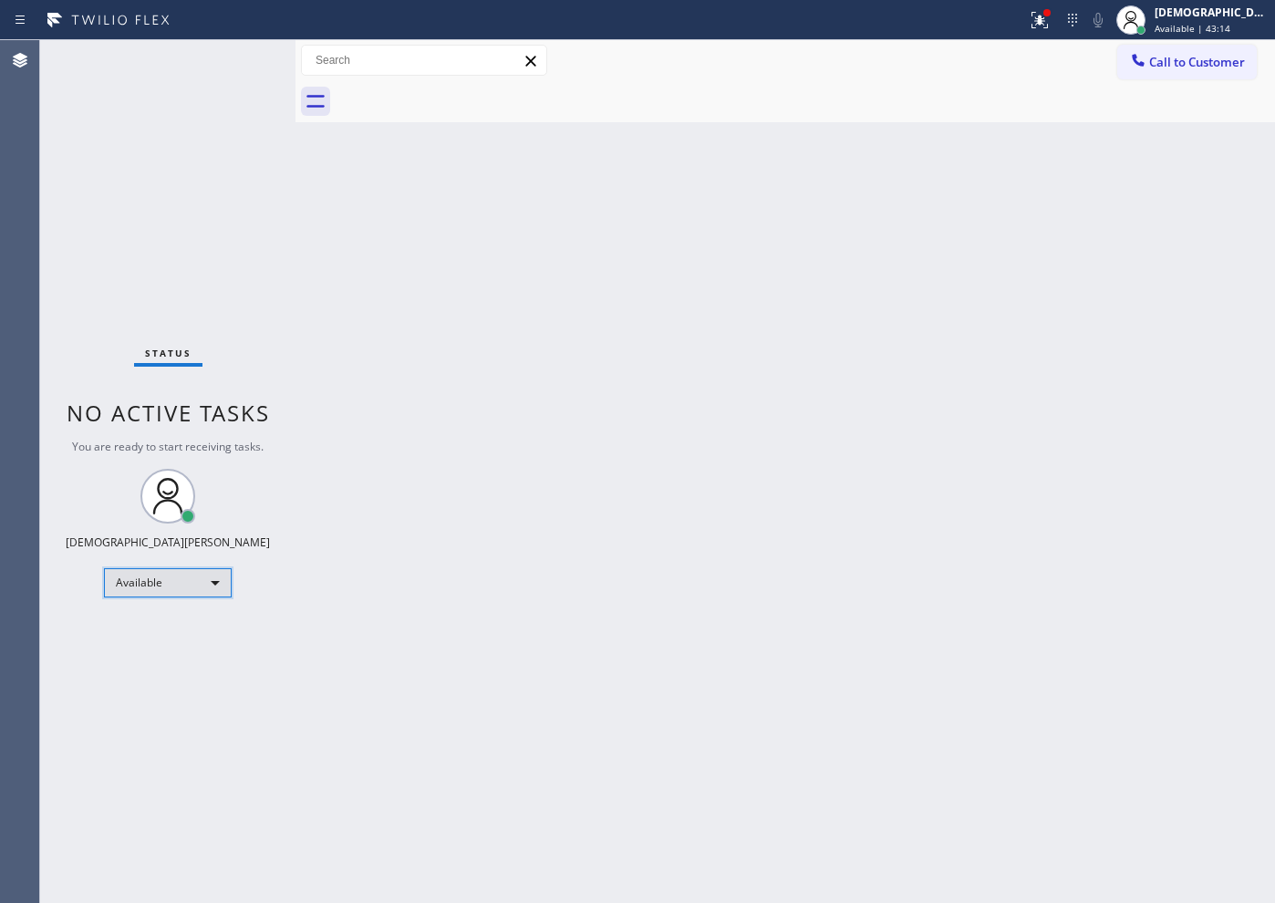
click at [202, 583] on div "Available" at bounding box center [168, 582] width 128 height 29
click at [175, 679] on li "Break" at bounding box center [167, 677] width 124 height 22
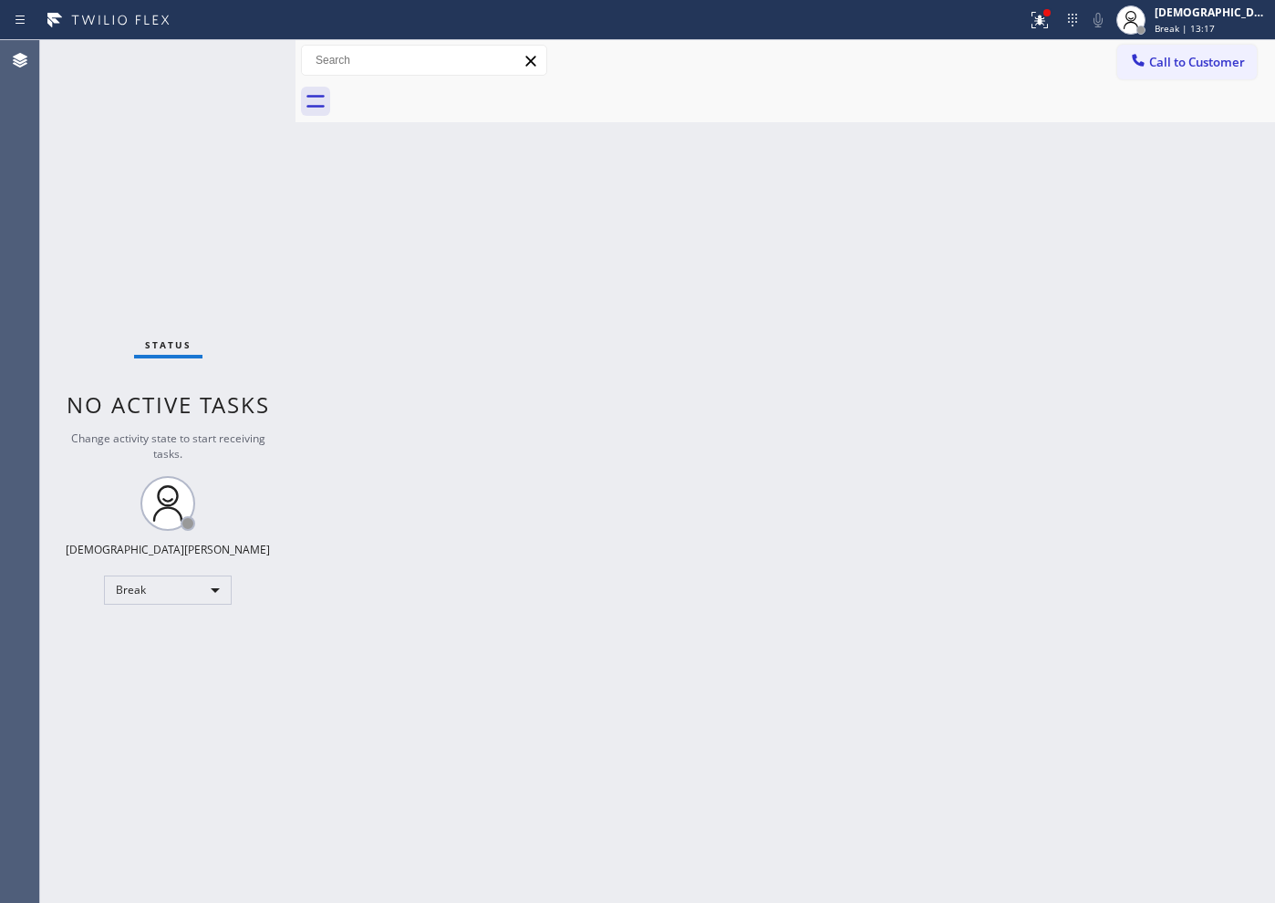
click at [100, 294] on div "Status No active tasks Change activity state to start receiving tasks. Christia…" at bounding box center [167, 471] width 255 height 863
click at [142, 583] on div "Break" at bounding box center [168, 589] width 128 height 29
click at [153, 639] on li "Available" at bounding box center [167, 638] width 124 height 22
click at [1019, 14] on div at bounding box center [1046, 12] width 7 height 7
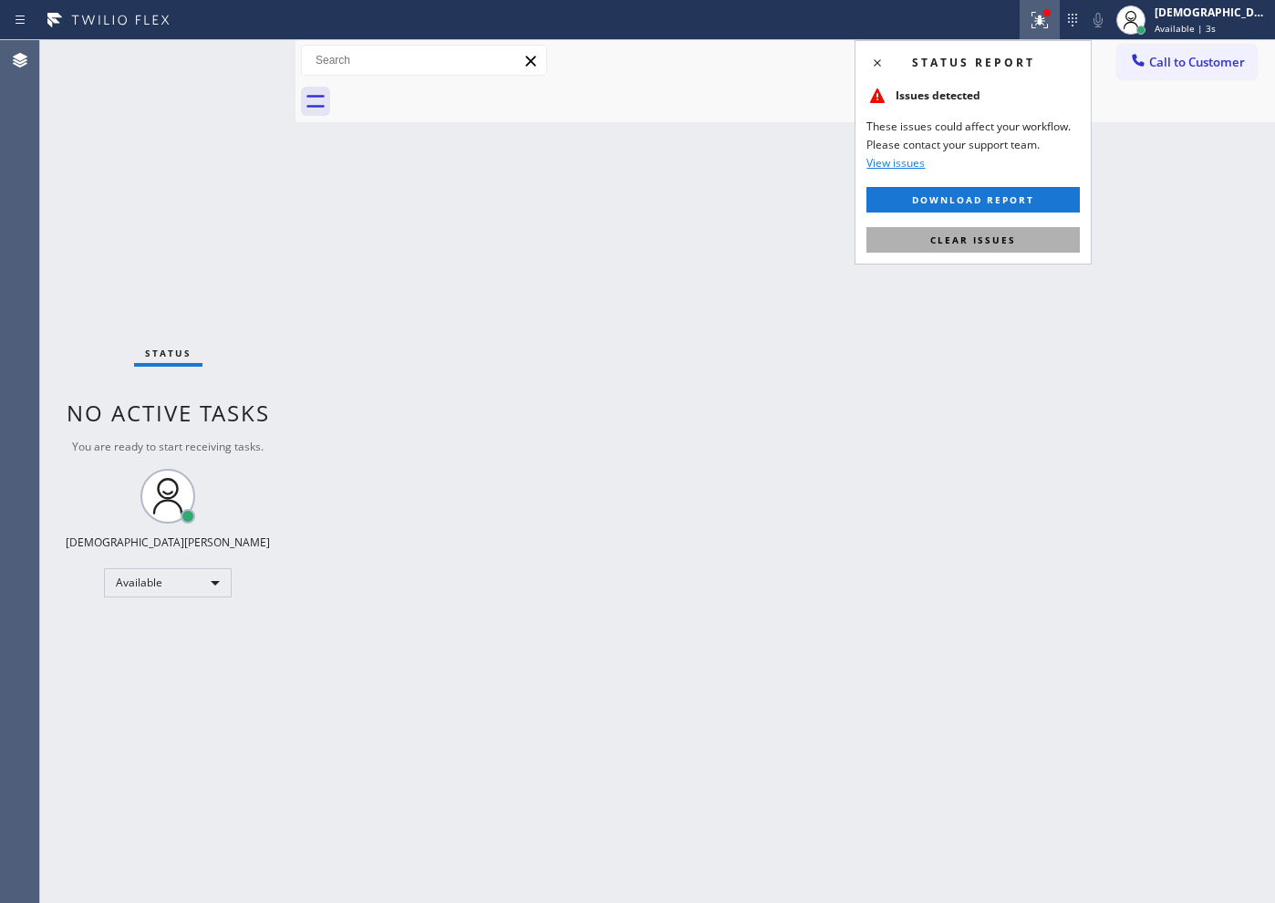
click at [928, 248] on button "Clear issues" at bounding box center [972, 240] width 213 height 26
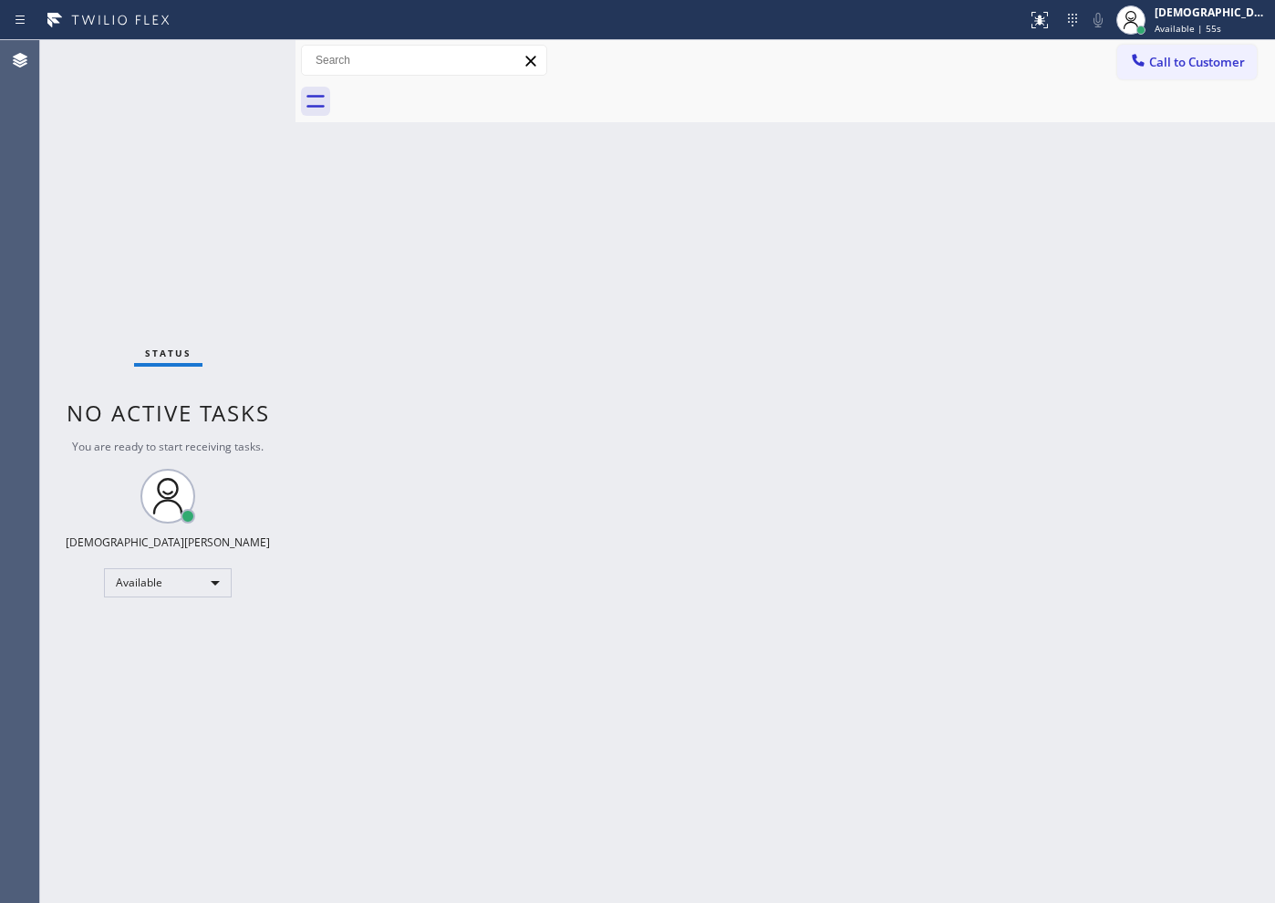
click at [89, 342] on div "Status No active tasks You are ready to start receiving tasks. Christian Cinco …" at bounding box center [167, 471] width 255 height 863
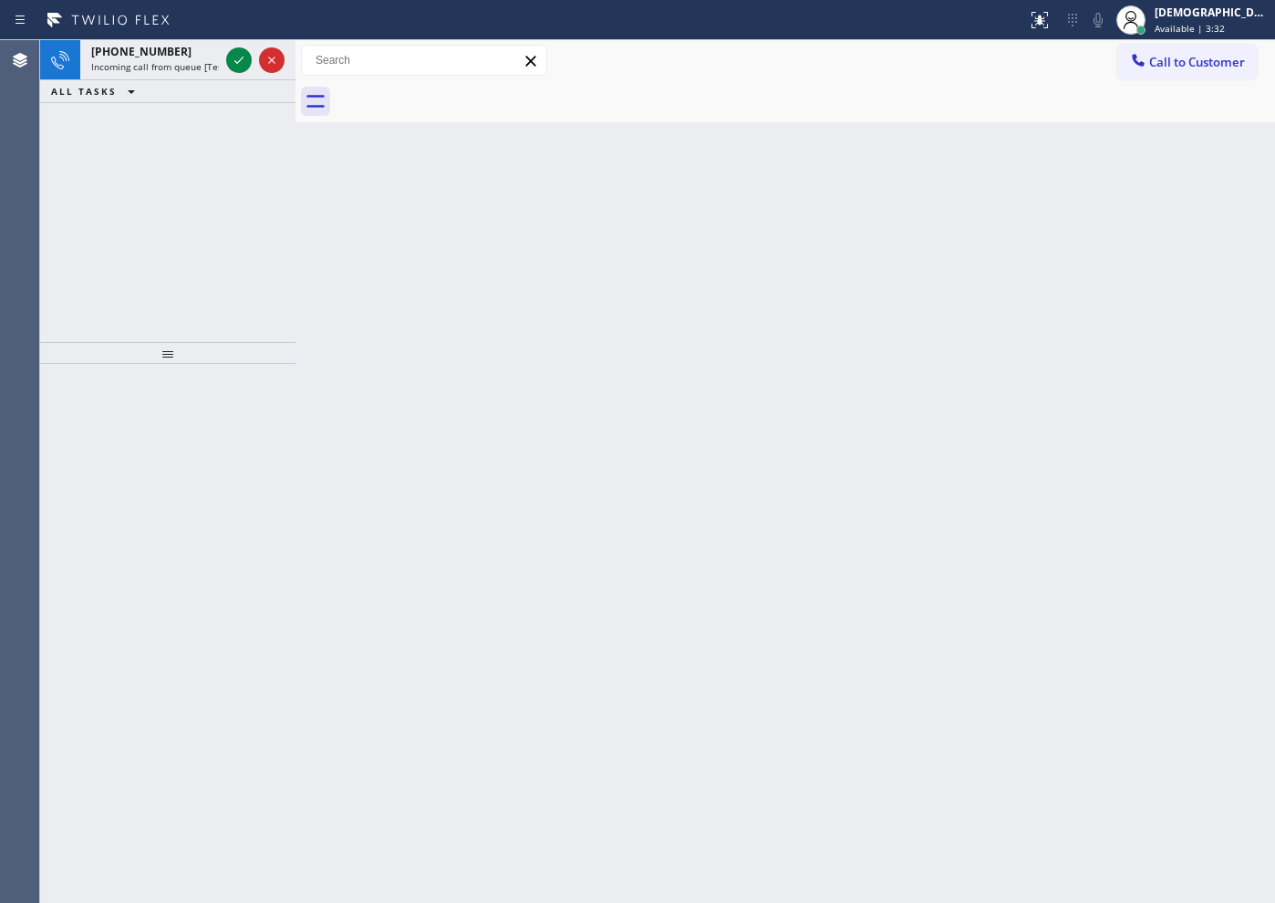
click at [82, 181] on div "+14425325646 Incoming call from queue [Test] All ALL TASKS ALL TASKS ACTIVE TAS…" at bounding box center [167, 191] width 255 height 302
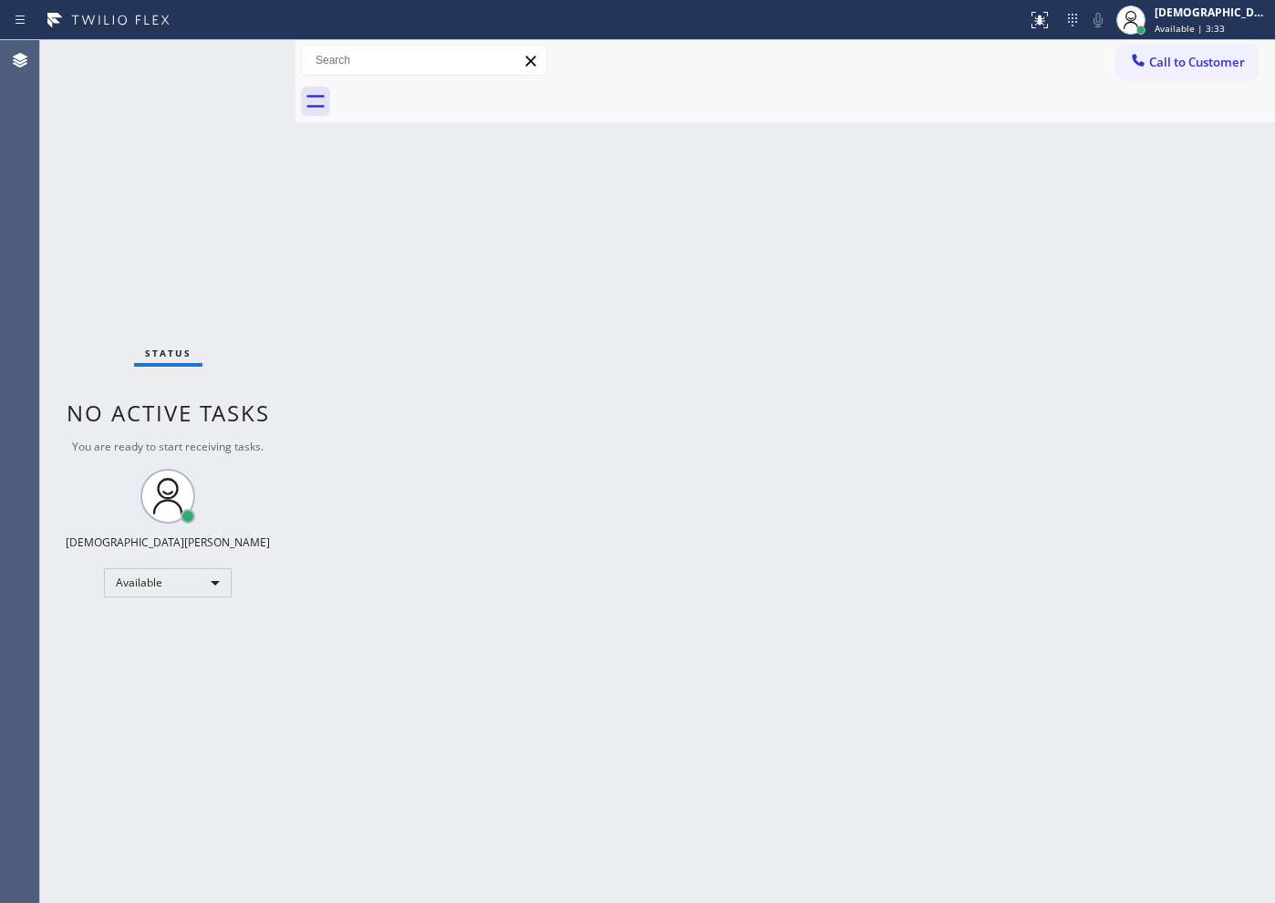
click at [235, 63] on div "Status No active tasks You are ready to start receiving tasks. Christian Cinco …" at bounding box center [167, 471] width 255 height 863
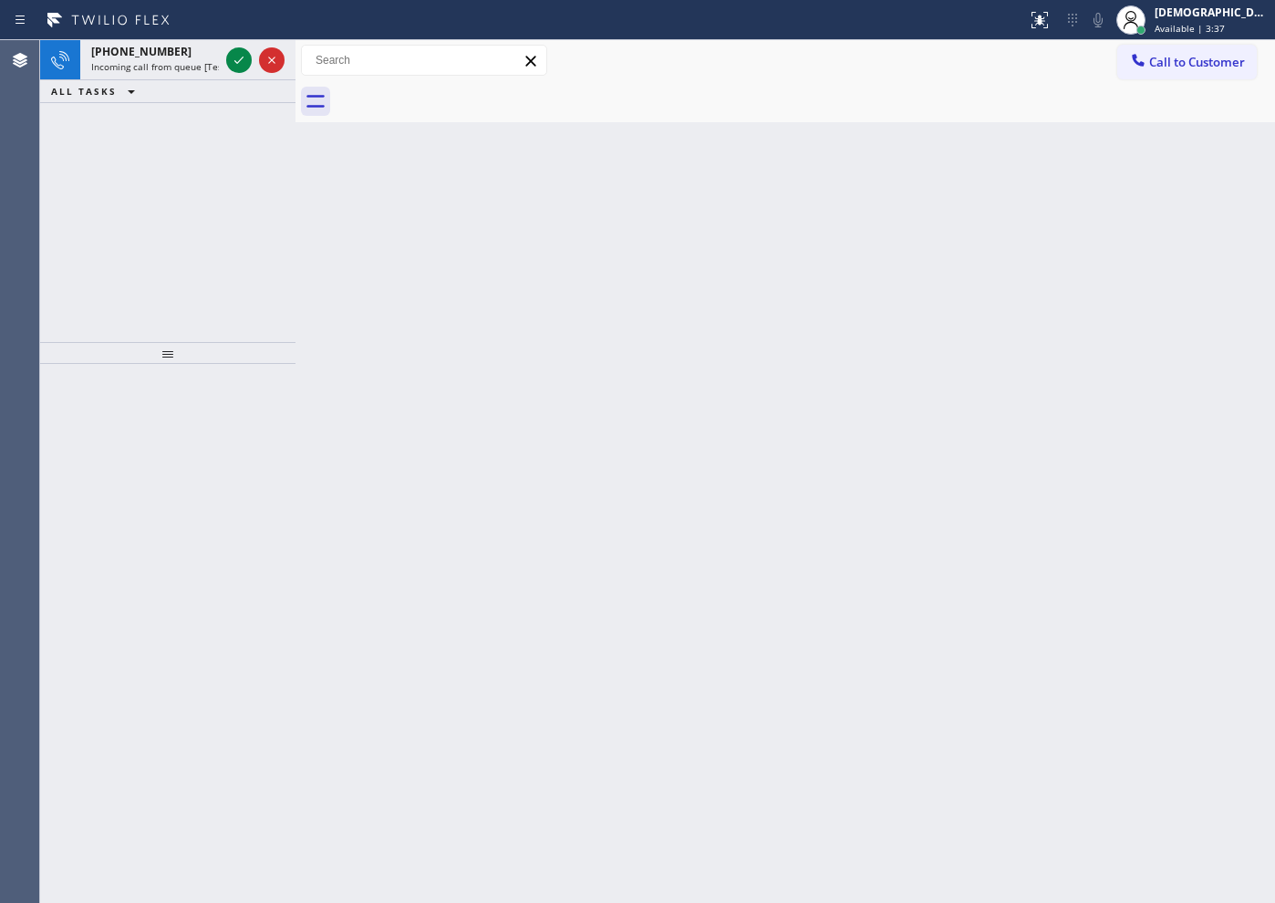
drag, startPoint x: 113, startPoint y: 213, endPoint x: 172, endPoint y: 171, distance: 72.6
click at [113, 213] on div "+18569104468 Incoming call from queue [Test] All ALL TASKS ALL TASKS ACTIVE TAS…" at bounding box center [167, 191] width 255 height 302
click at [233, 52] on icon at bounding box center [239, 60] width 22 height 22
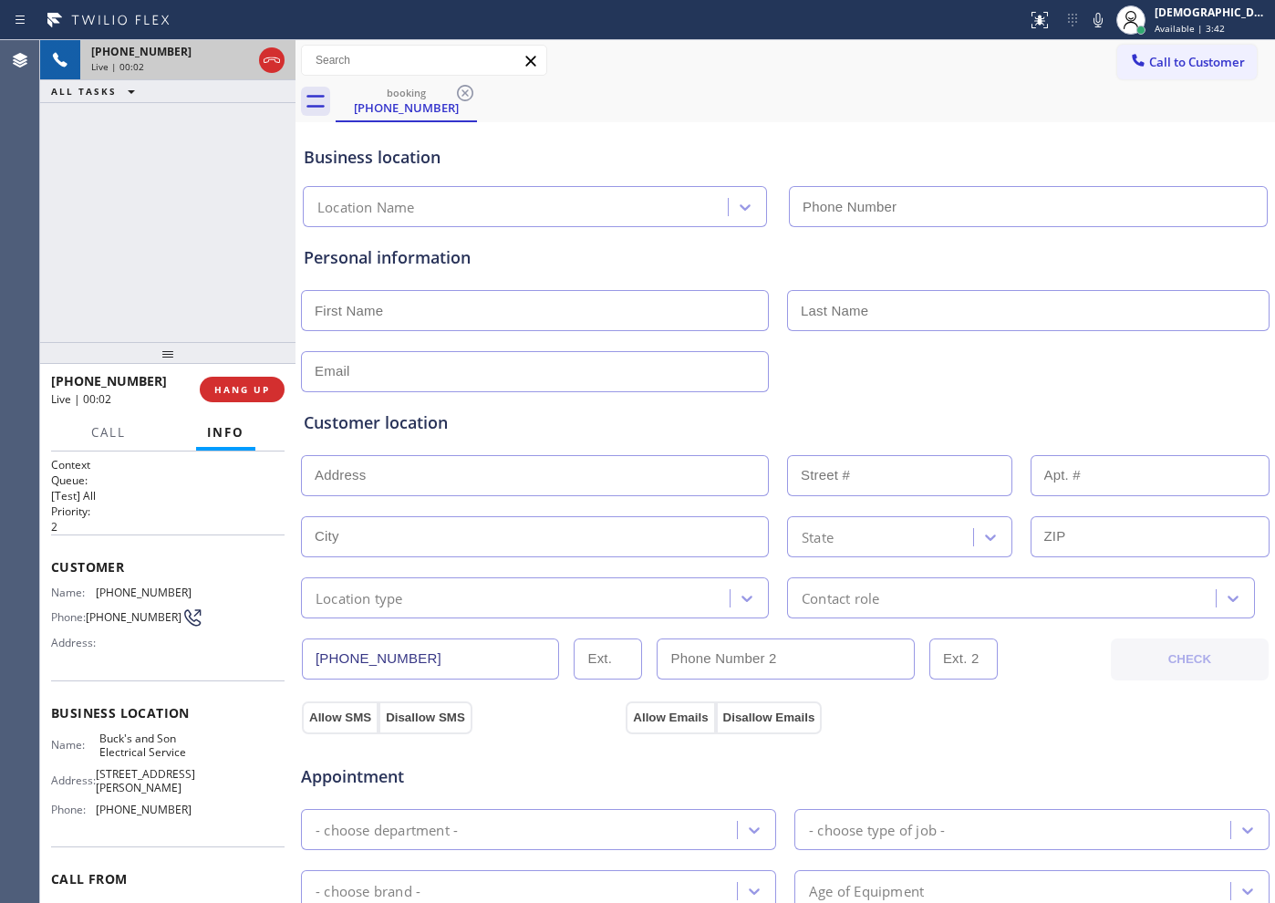
type input "[PHONE_NUMBER]"
drag, startPoint x: 226, startPoint y: 400, endPoint x: 358, endPoint y: 434, distance: 135.6
click at [227, 399] on button "HANG UP" at bounding box center [242, 390] width 85 height 26
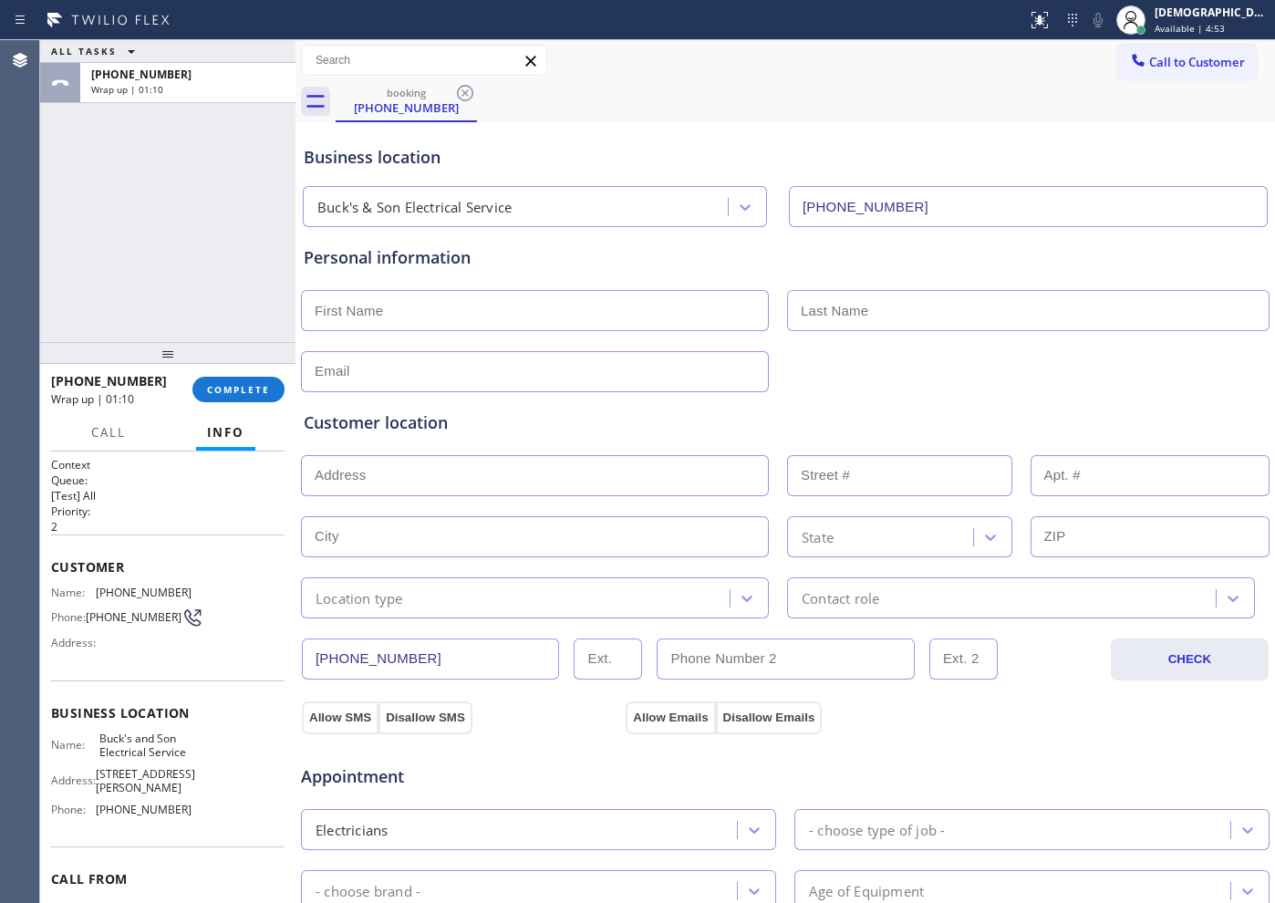
click at [89, 260] on div "ALL TASKS ALL TASKS ACTIVE TASKS TASKS IN WRAP UP +18569104468 Wrap up | 01:10" at bounding box center [167, 191] width 255 height 302
click at [254, 398] on button "COMPLETE" at bounding box center [238, 390] width 92 height 26
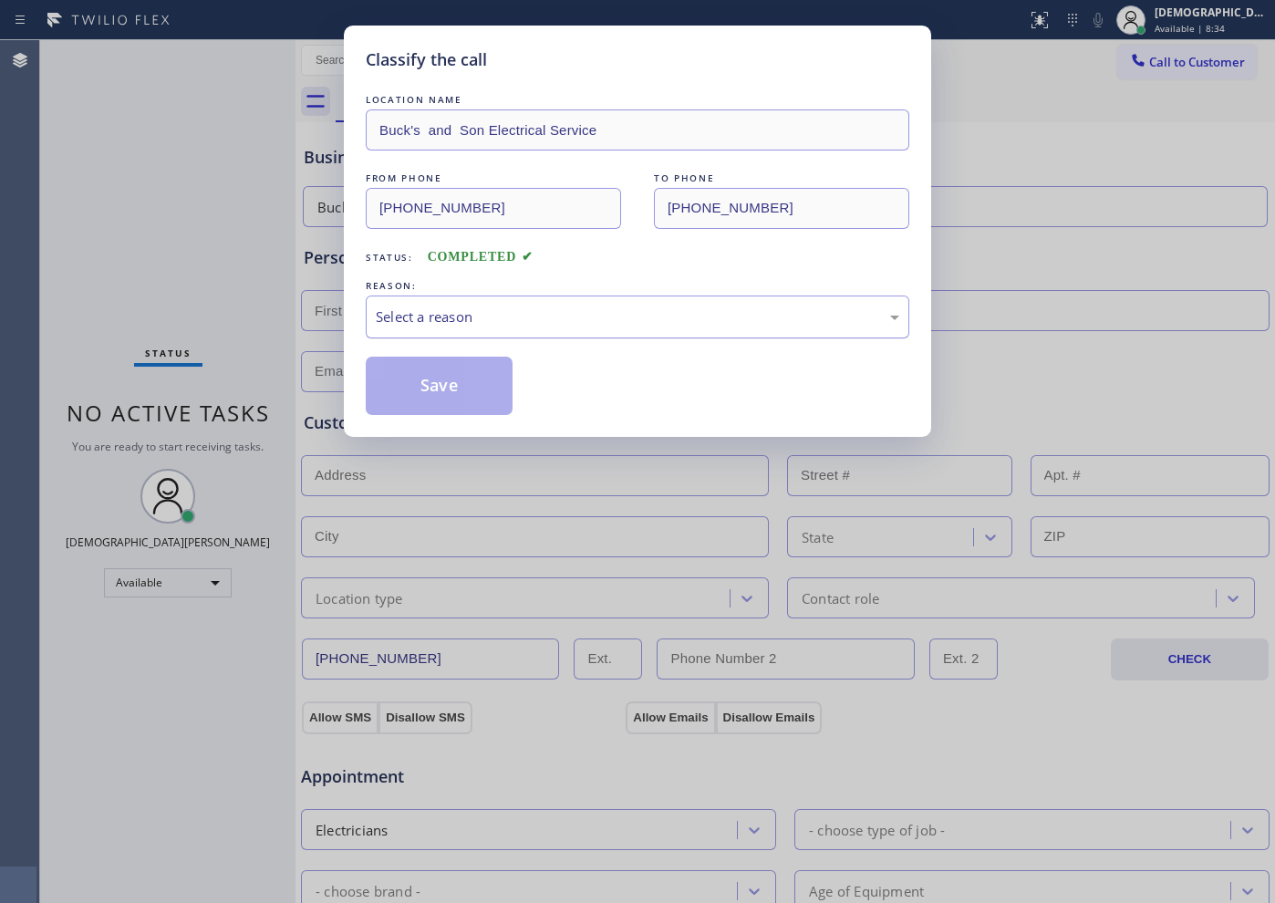
click at [429, 323] on div "Select a reason" at bounding box center [637, 316] width 523 height 21
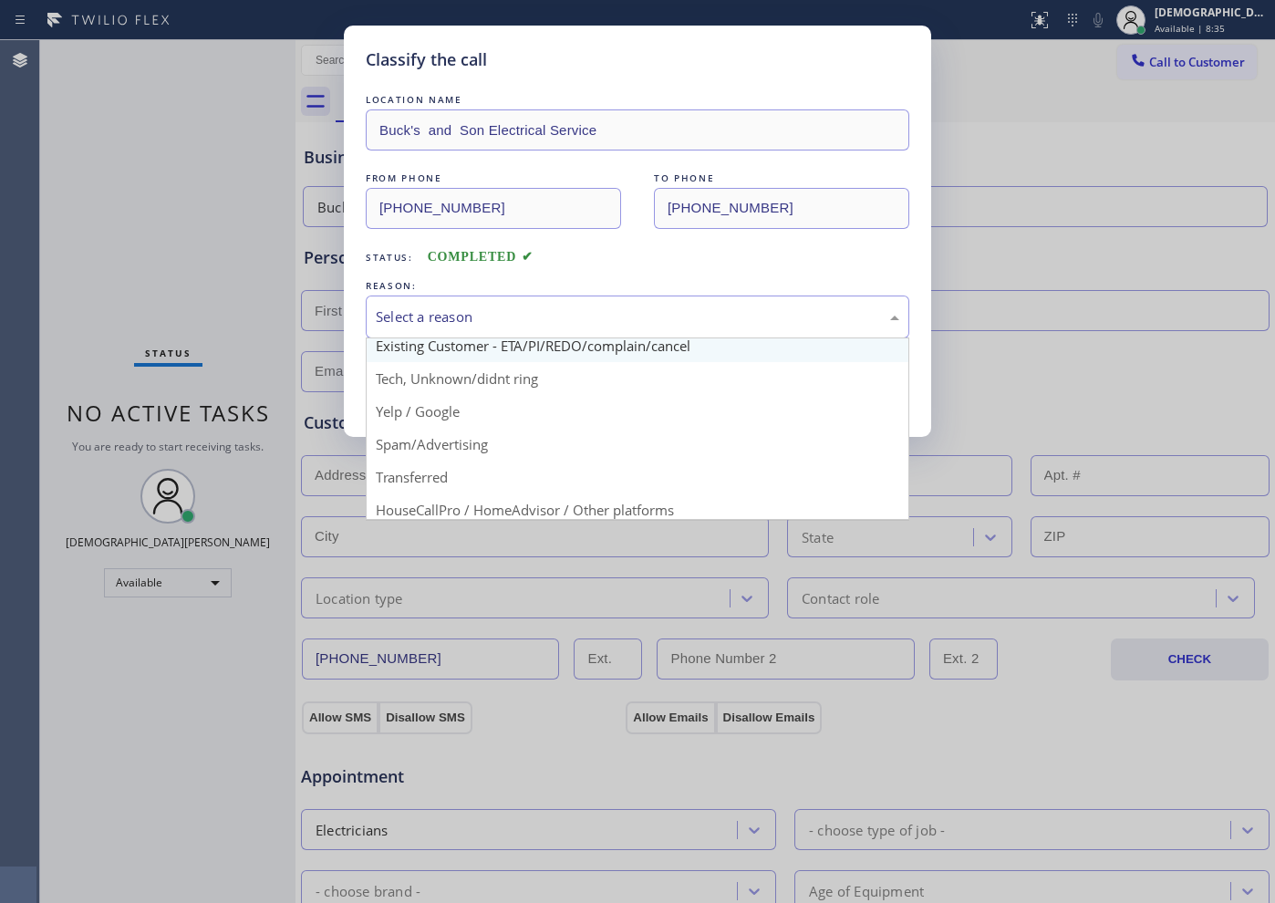
scroll to position [114, 0]
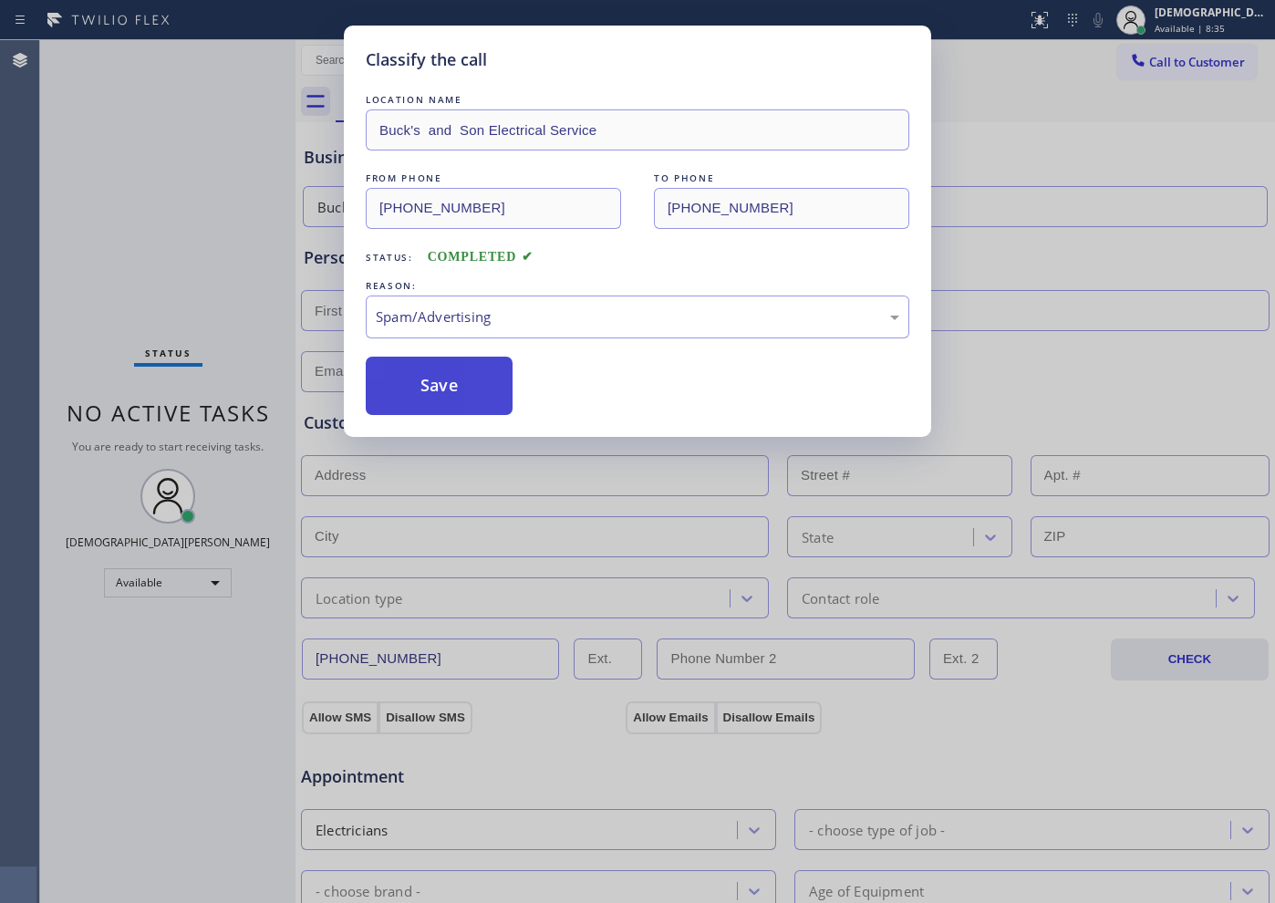
click at [429, 397] on button "Save" at bounding box center [439, 386] width 147 height 58
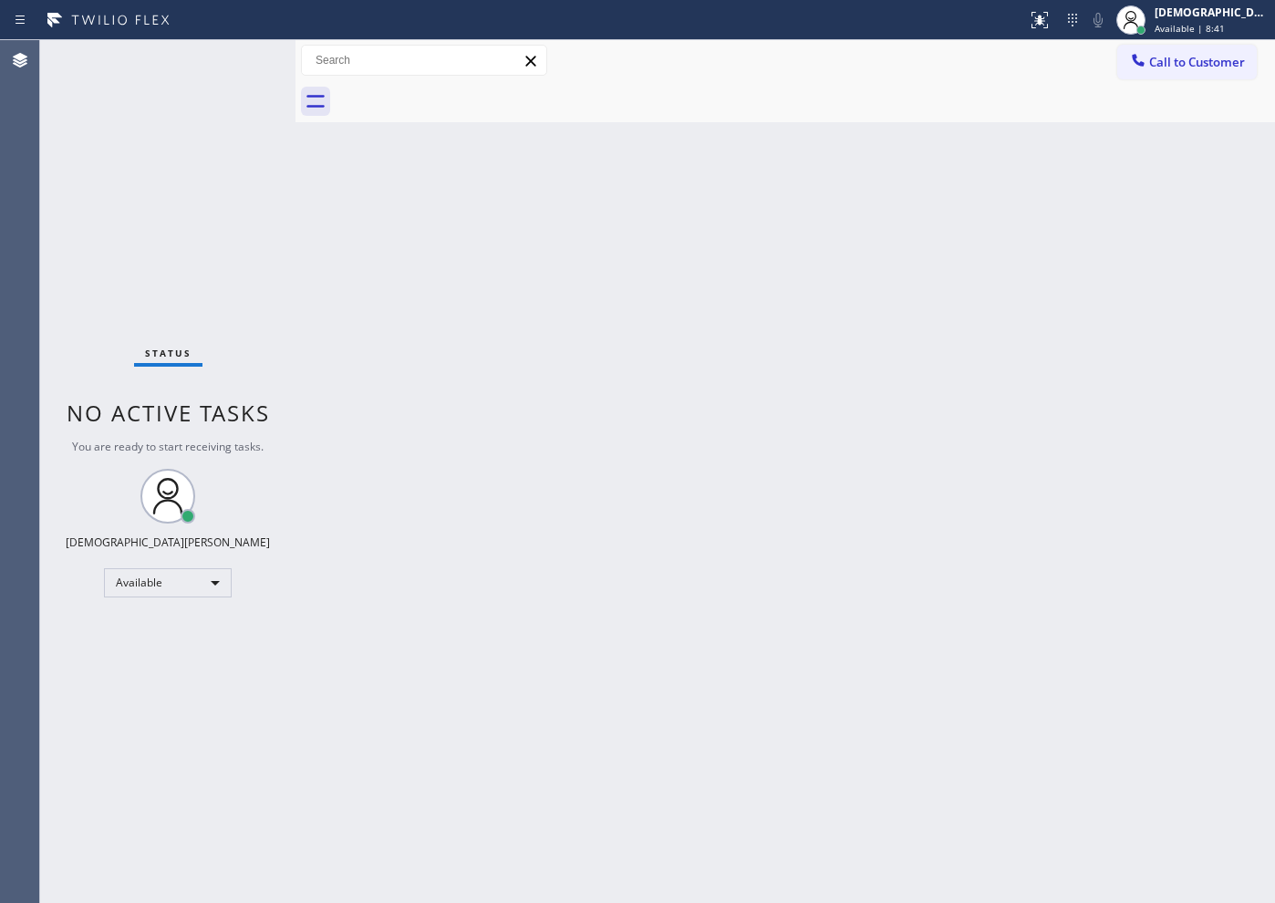
drag, startPoint x: 92, startPoint y: 93, endPoint x: 150, endPoint y: 47, distance: 74.1
click at [92, 94] on div "Status No active tasks You are ready to start receiving tasks. Christian Cinco …" at bounding box center [167, 471] width 255 height 863
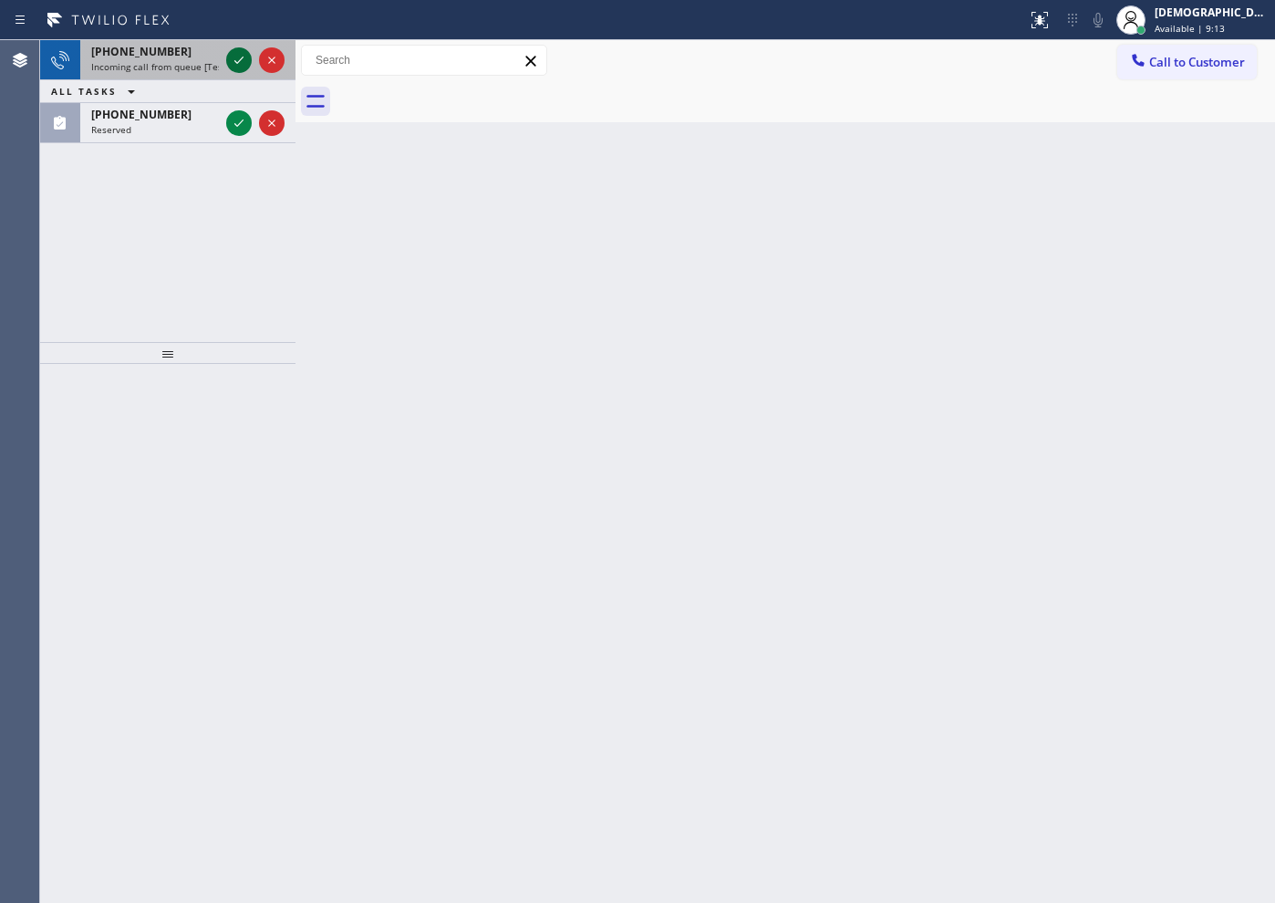
click at [243, 63] on icon at bounding box center [239, 60] width 22 height 22
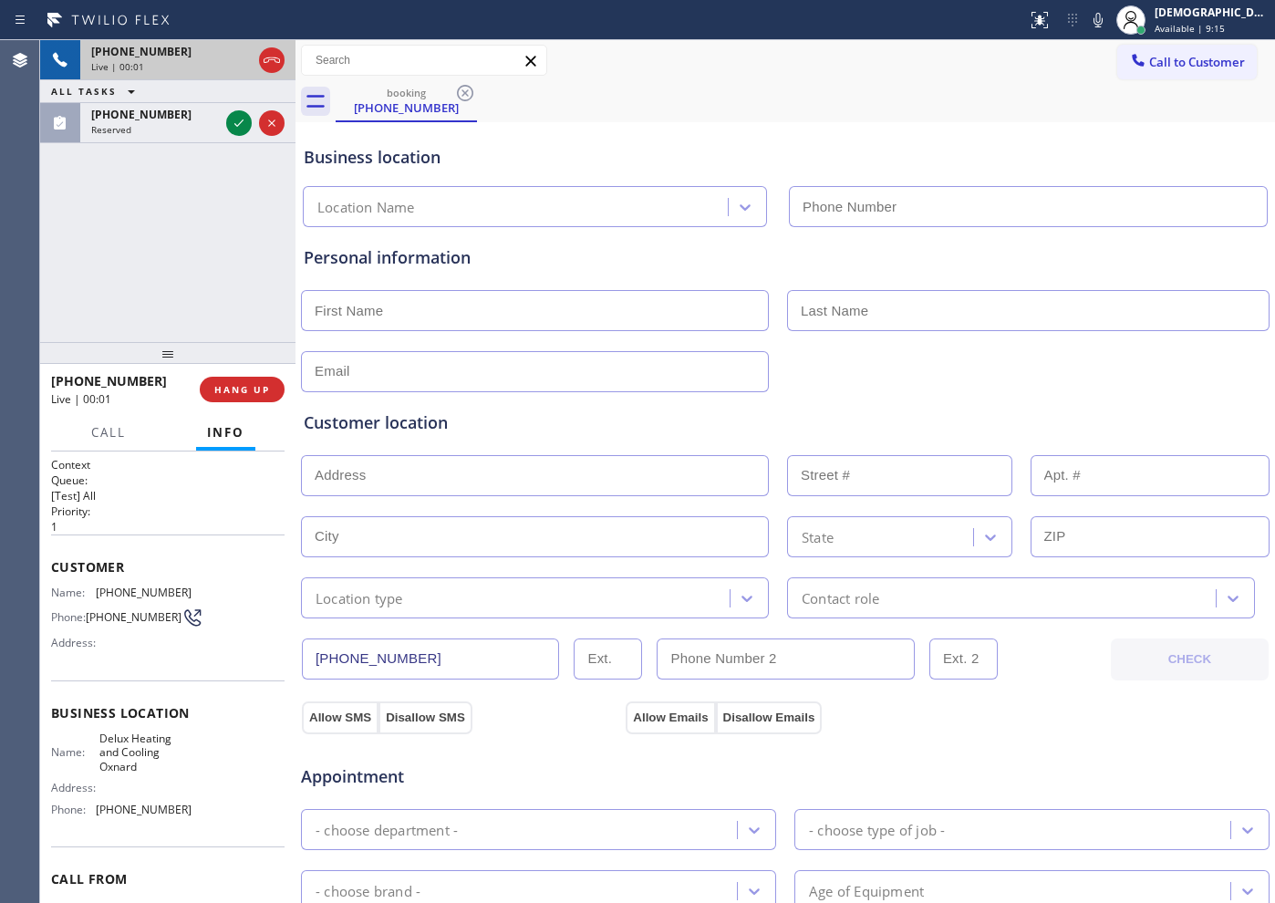
type input "[PHONE_NUMBER]"
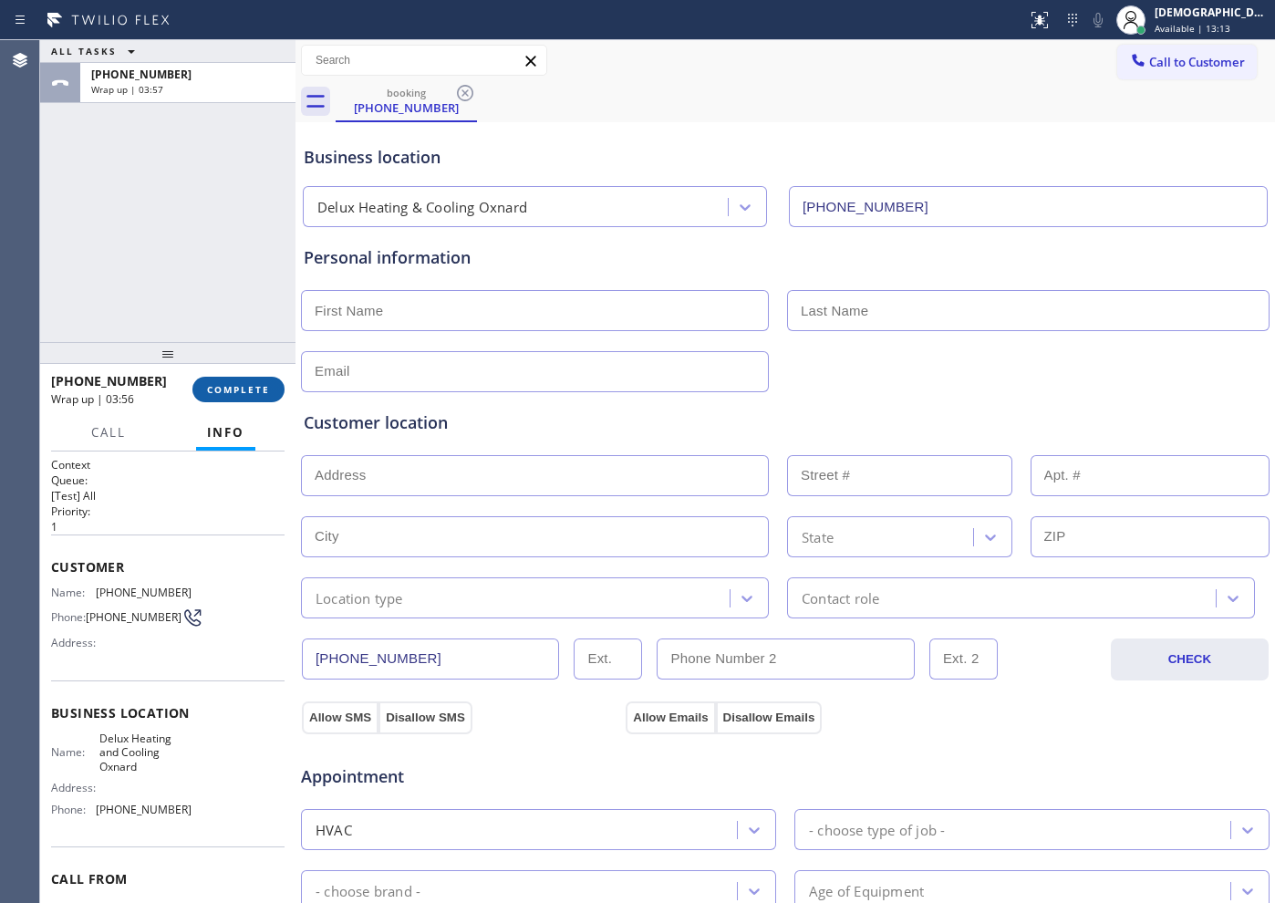
click at [231, 386] on span "COMPLETE" at bounding box center [238, 389] width 63 height 13
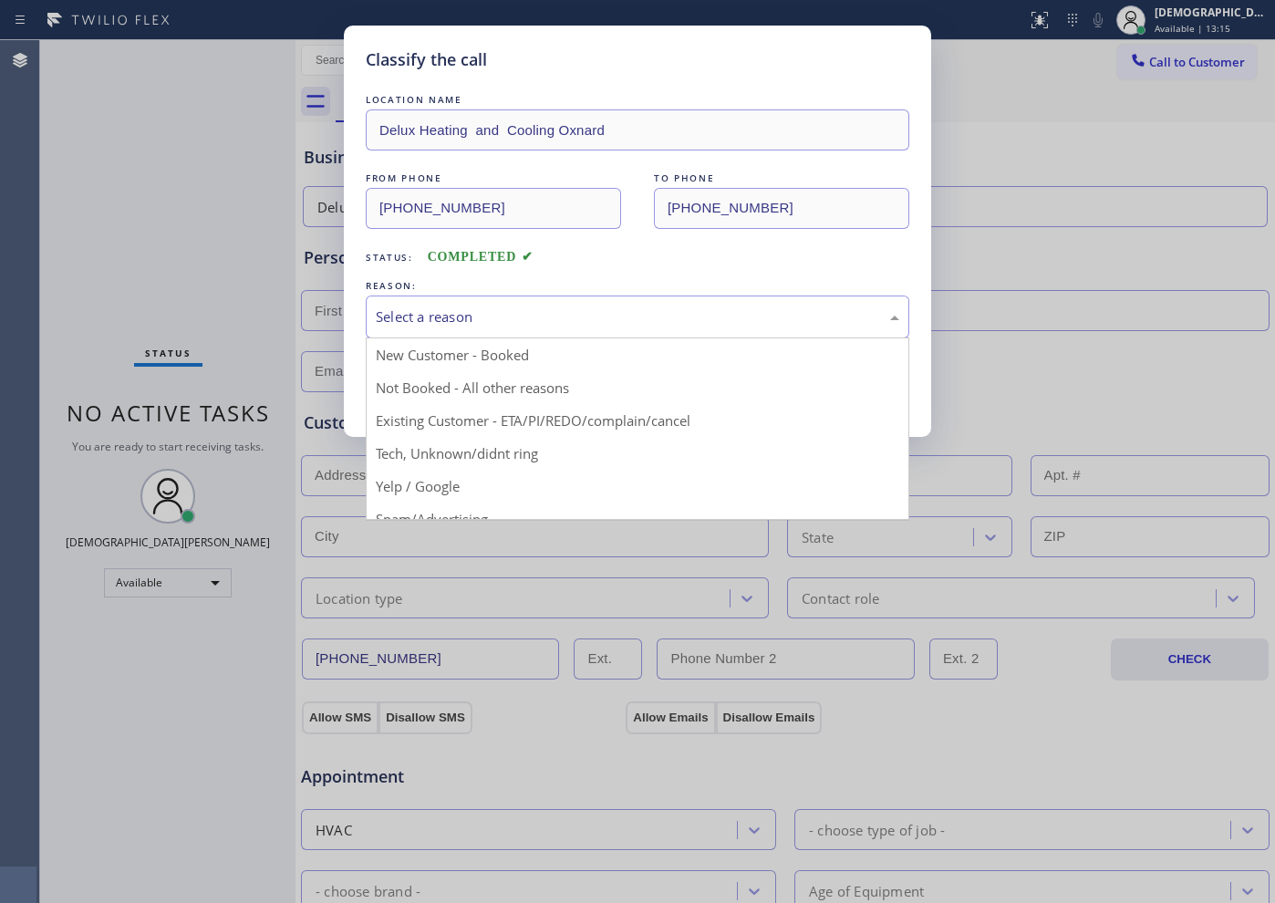
click at [398, 318] on div "Select a reason" at bounding box center [637, 316] width 523 height 21
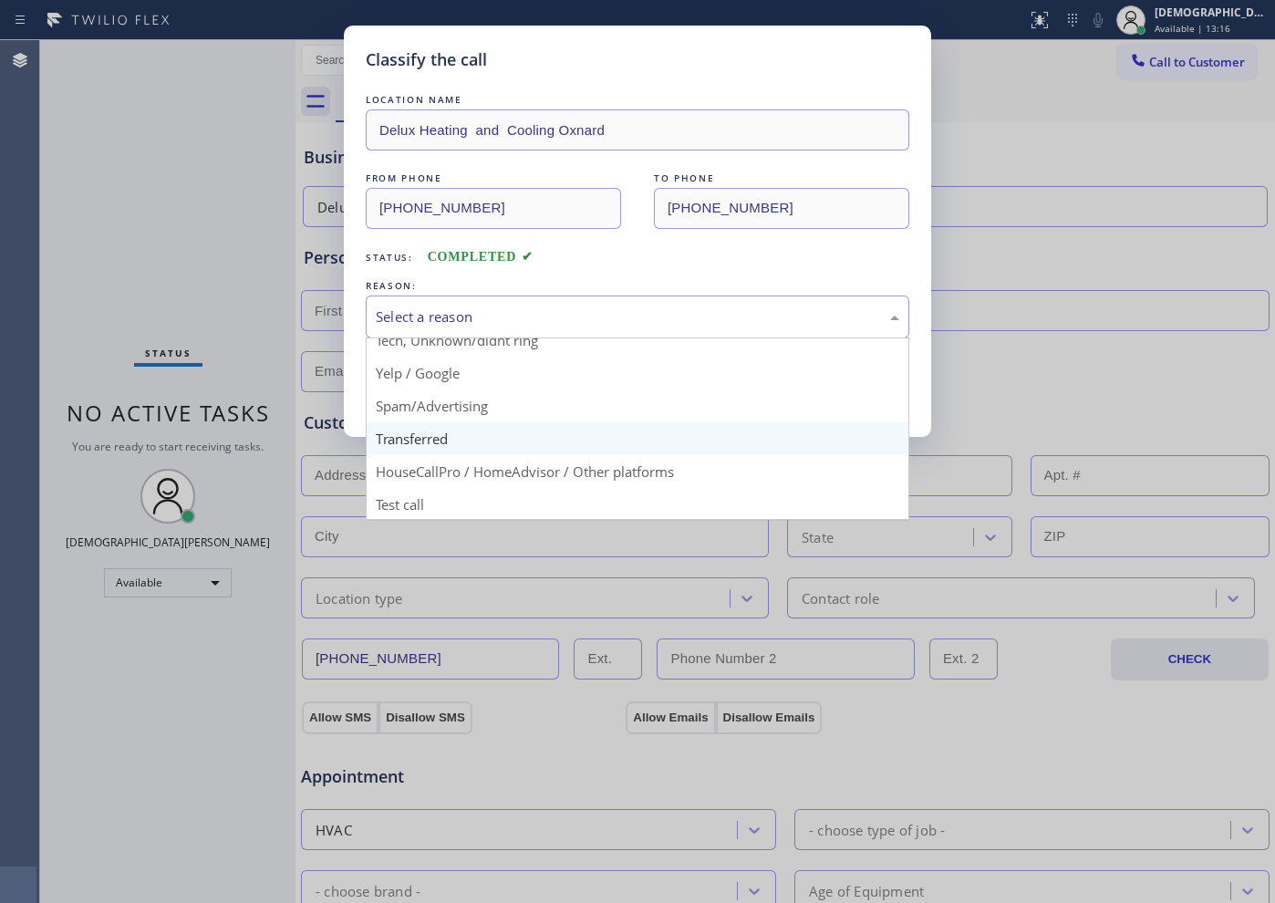
scroll to position [115, 0]
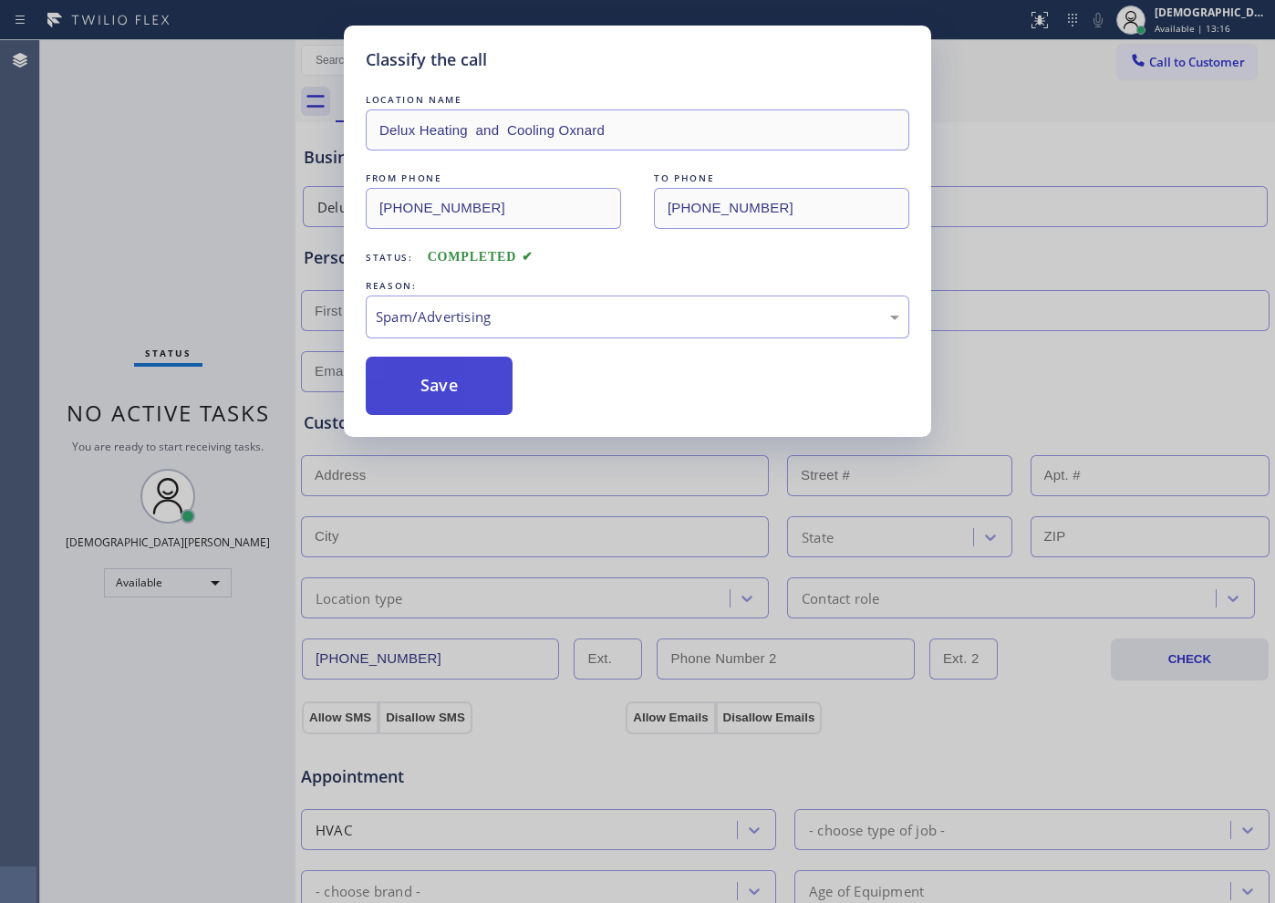
click at [416, 397] on button "Save" at bounding box center [439, 386] width 147 height 58
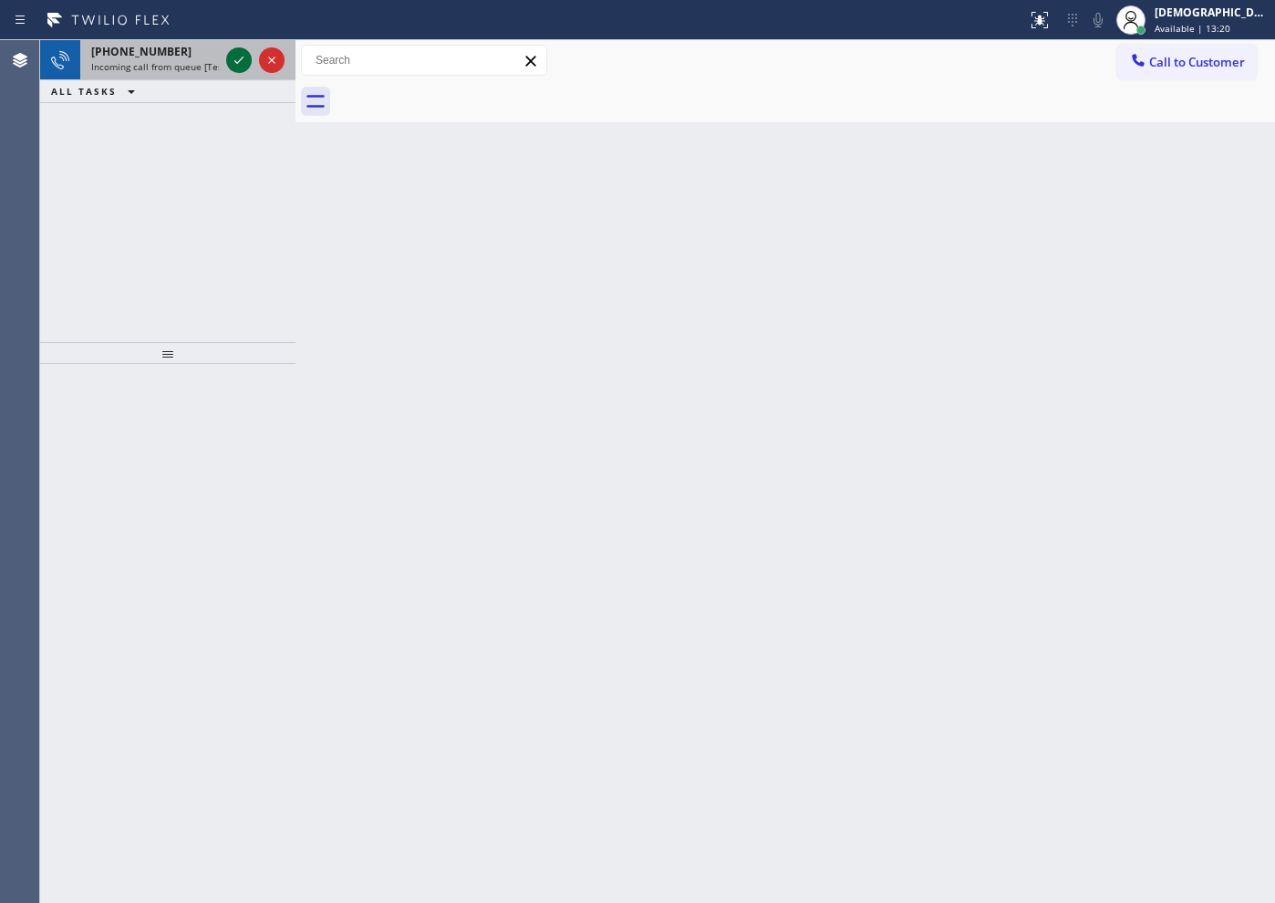
click at [237, 56] on icon at bounding box center [239, 60] width 22 height 22
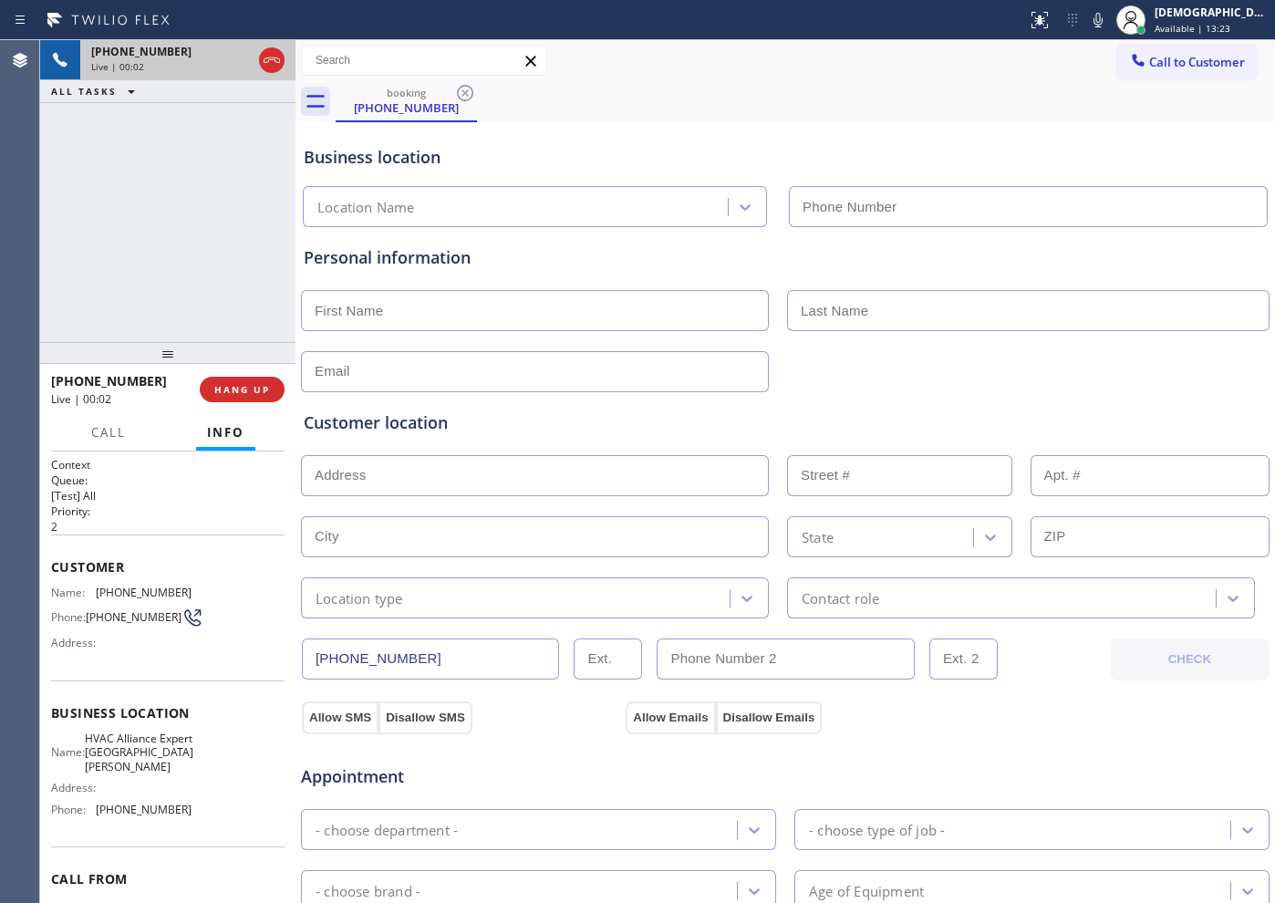
type input "[PHONE_NUMBER]"
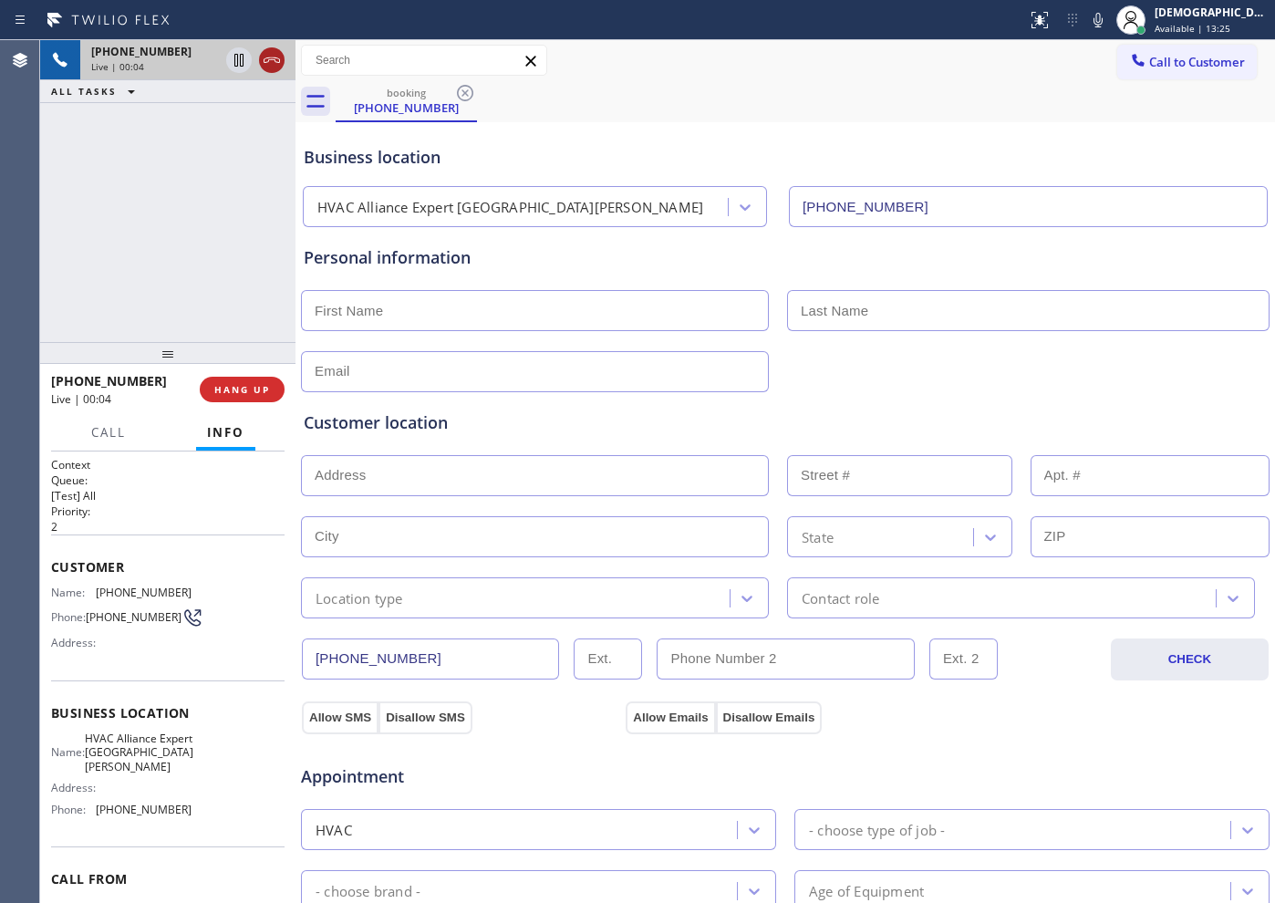
click at [272, 56] on icon at bounding box center [272, 60] width 22 height 22
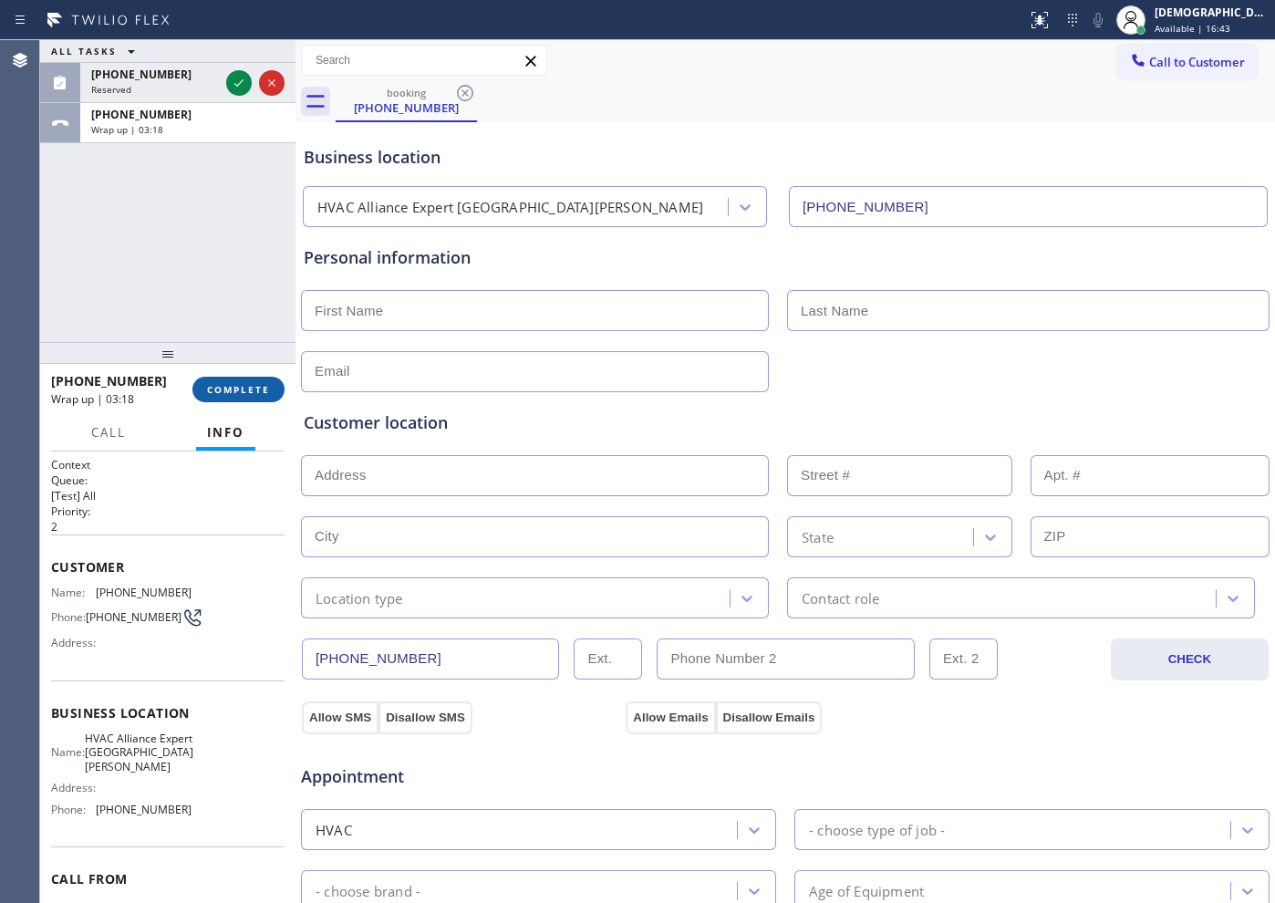
click at [262, 397] on button "COMPLETE" at bounding box center [238, 390] width 92 height 26
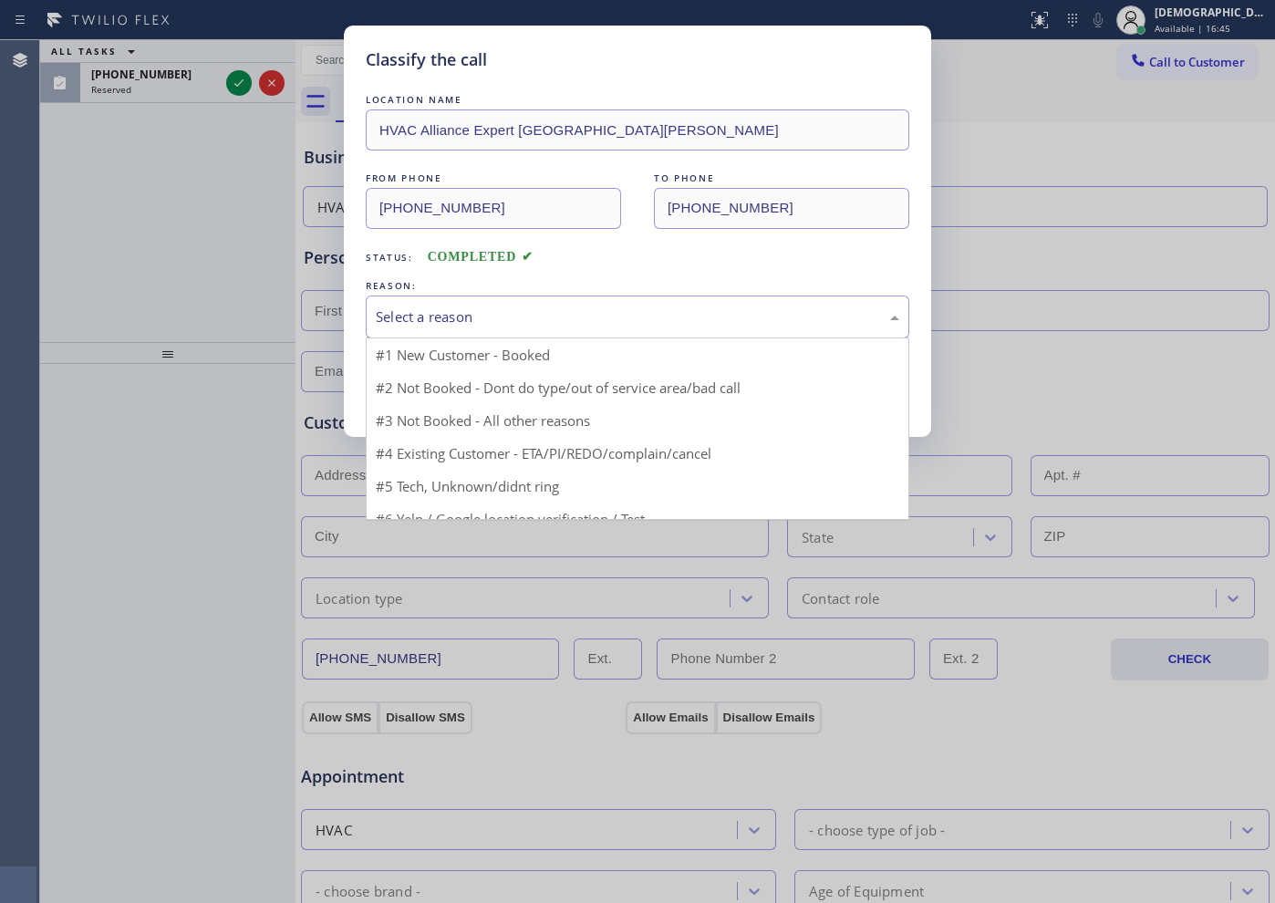
click at [459, 316] on div "Select a reason" at bounding box center [637, 316] width 523 height 21
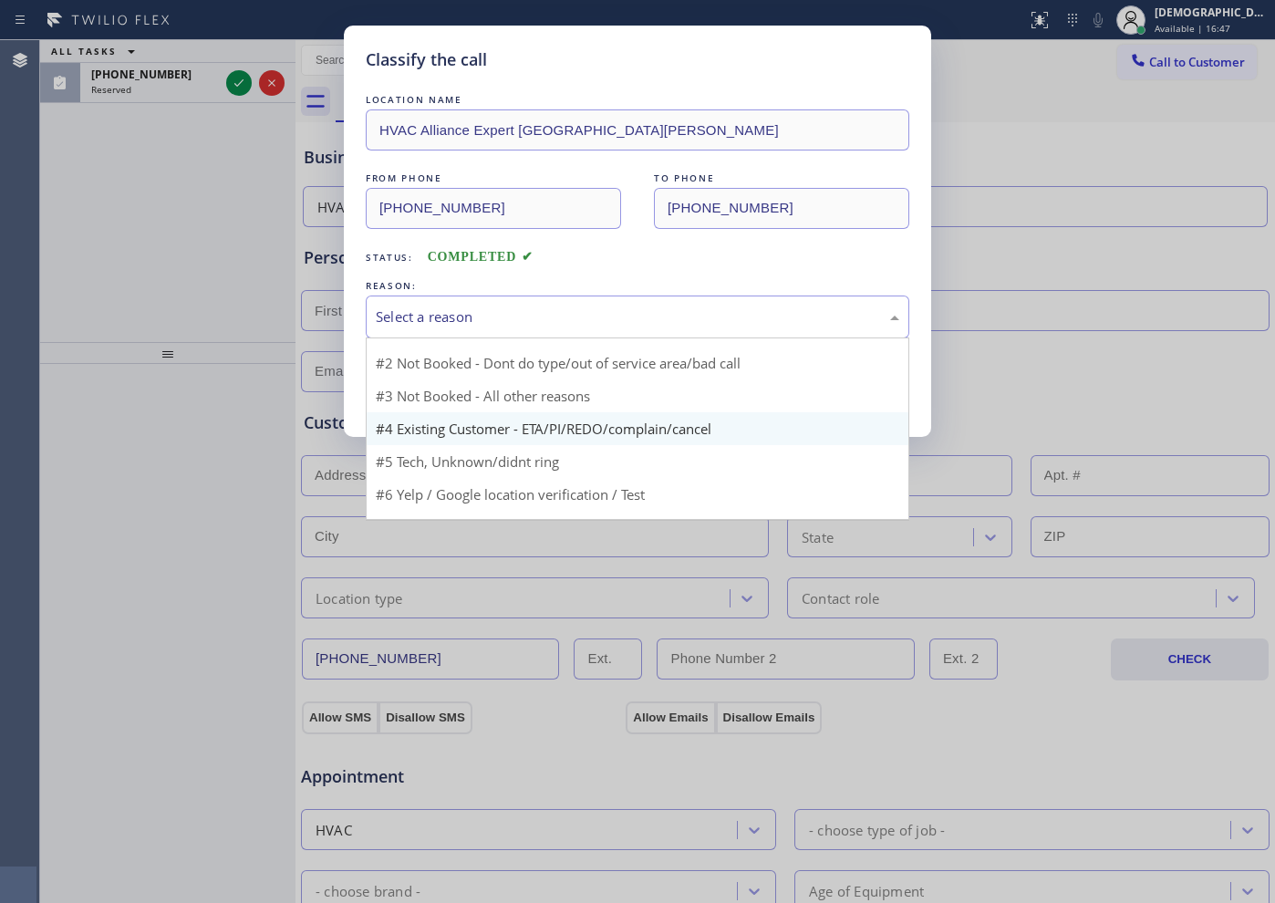
scroll to position [49, 0]
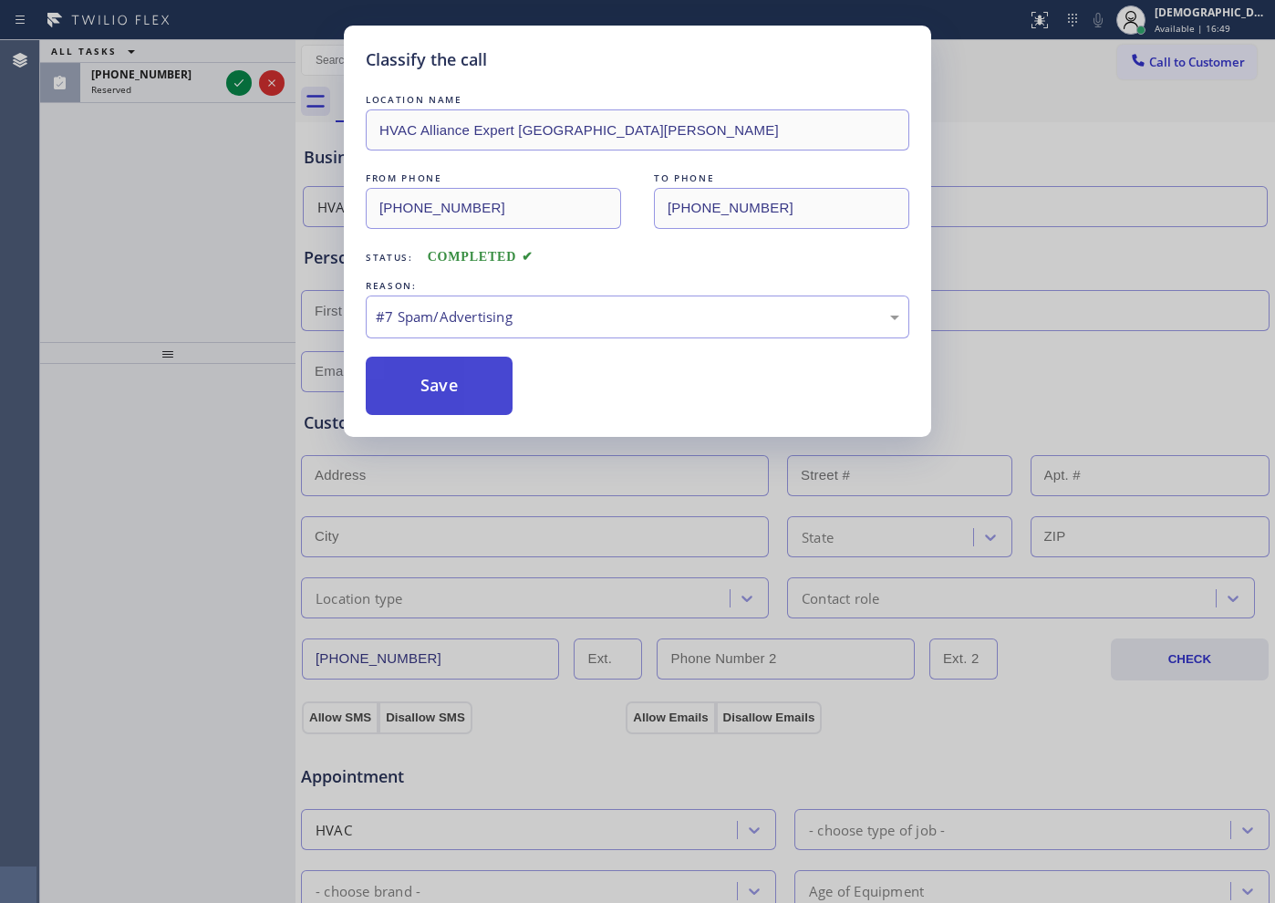
click at [444, 385] on button "Save" at bounding box center [439, 386] width 147 height 58
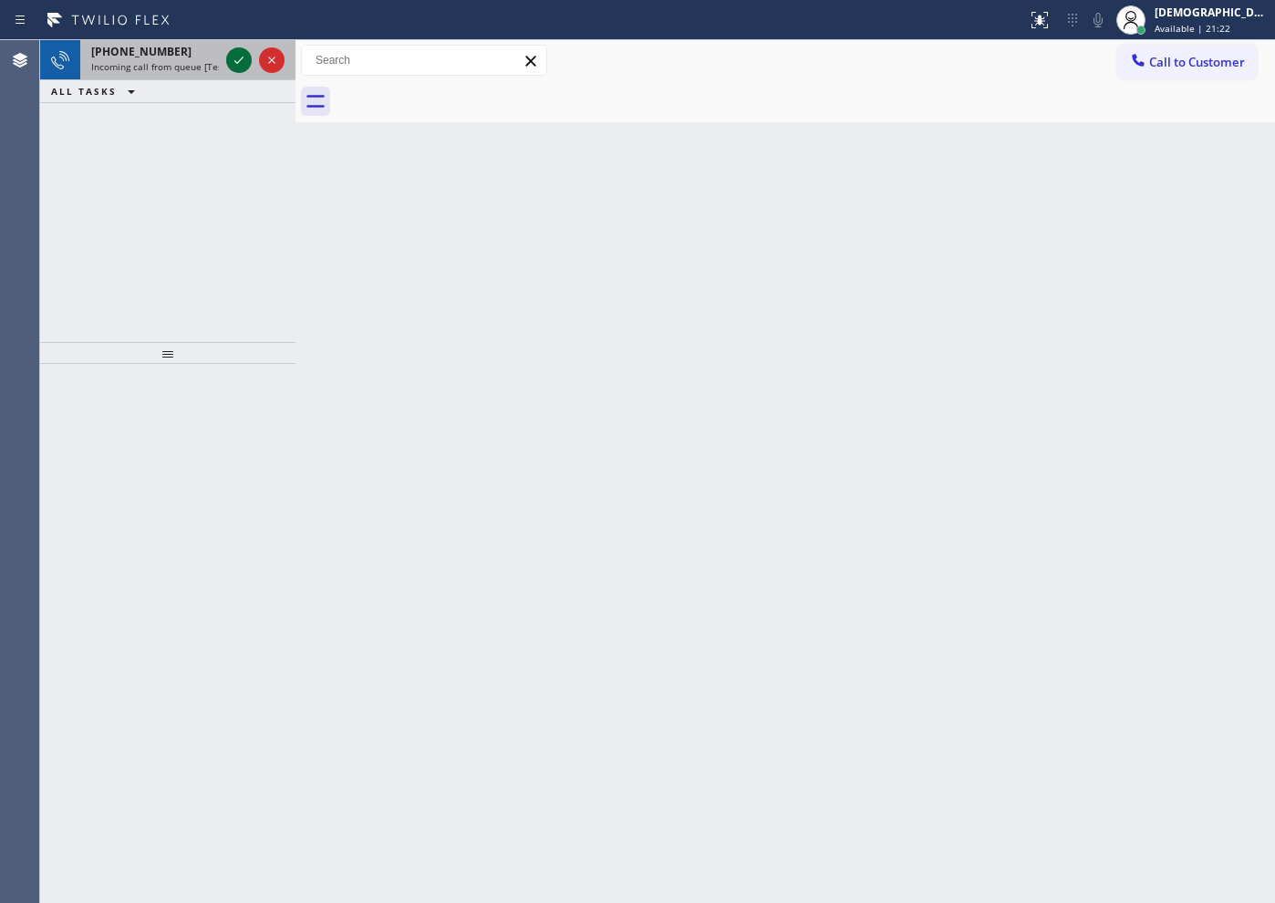
click at [240, 57] on icon at bounding box center [239, 60] width 22 height 22
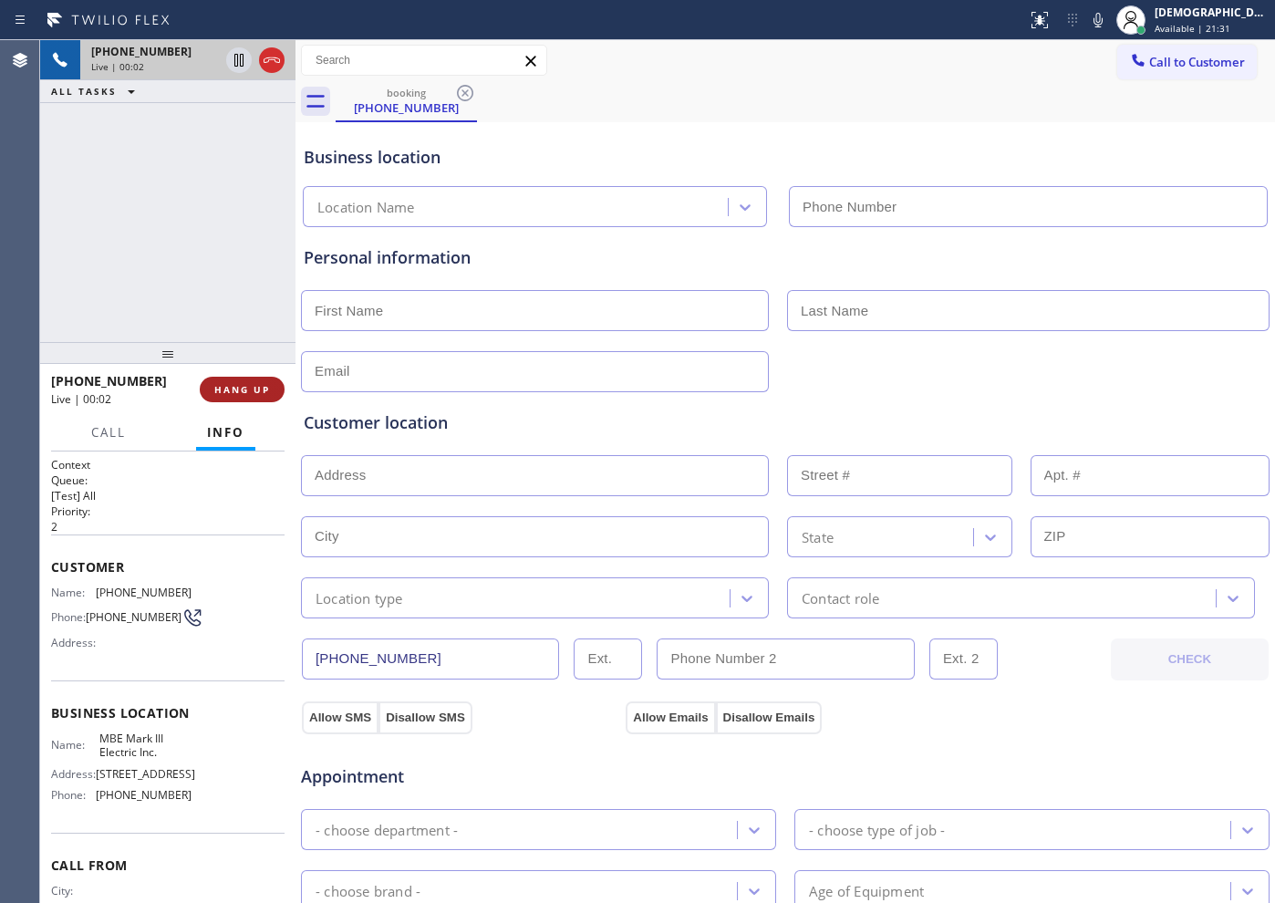
click at [261, 394] on span "HANG UP" at bounding box center [242, 389] width 56 height 13
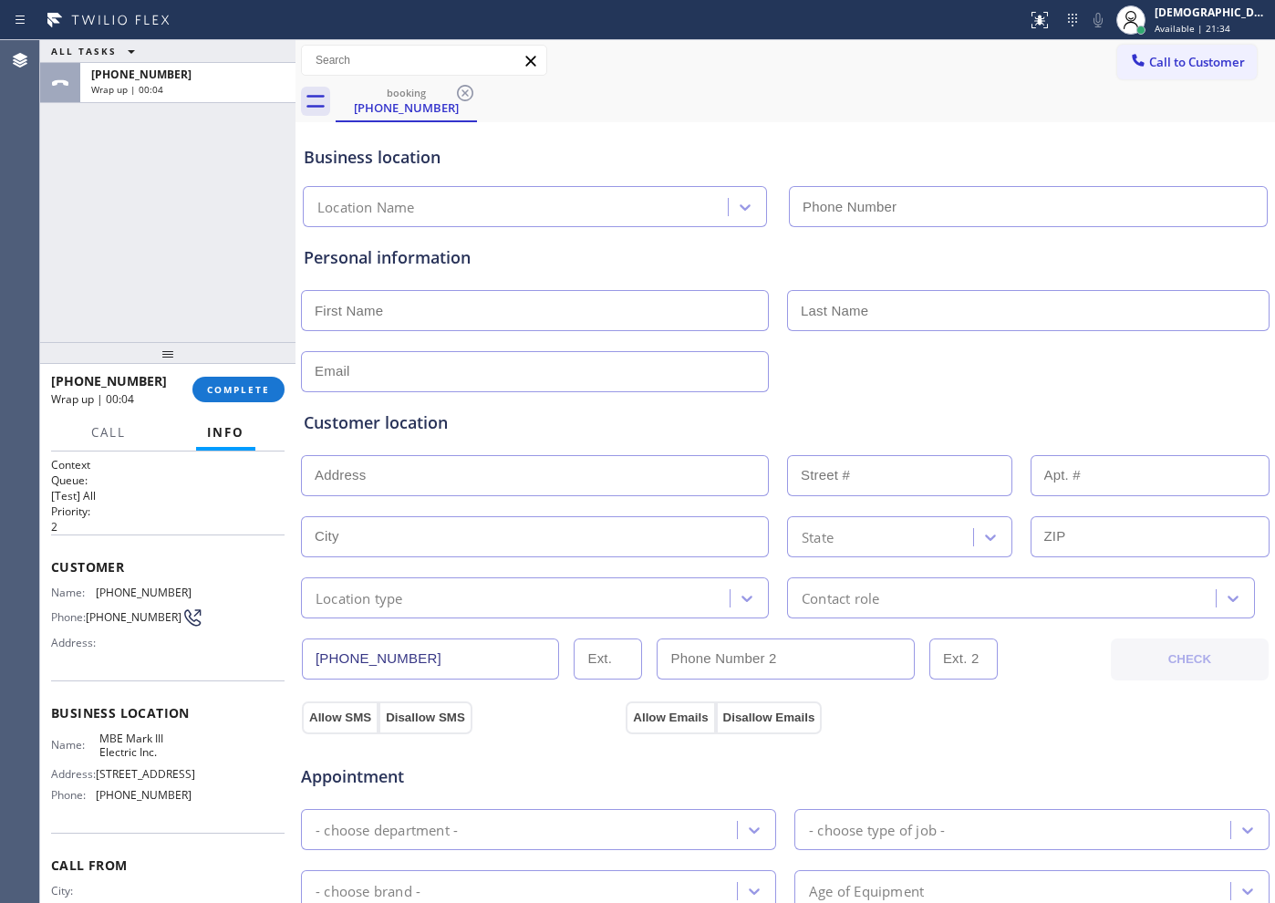
type input "[PHONE_NUMBER]"
click at [246, 388] on span "COMPLETE" at bounding box center [238, 389] width 63 height 13
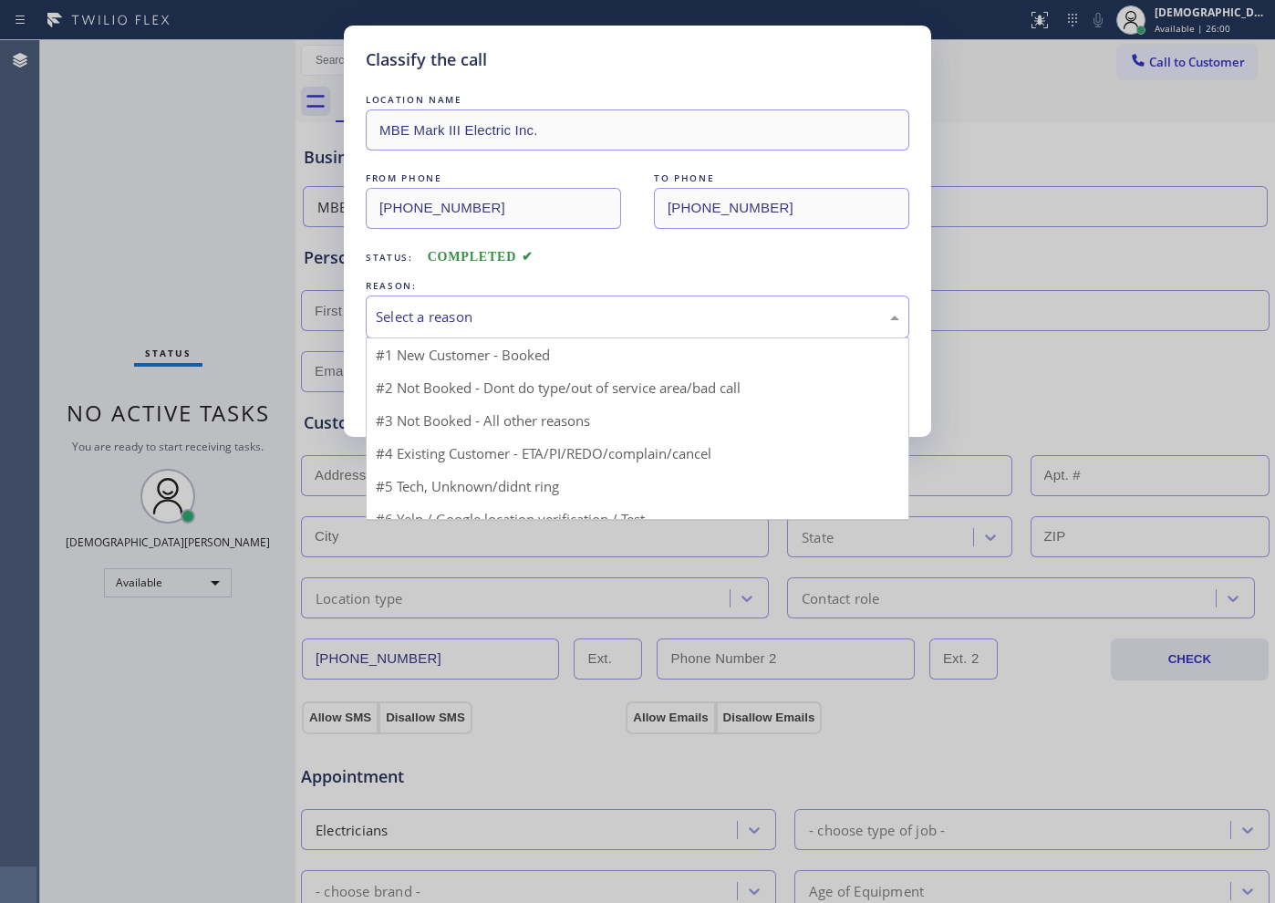
click at [482, 321] on div "Select a reason" at bounding box center [637, 316] width 523 height 21
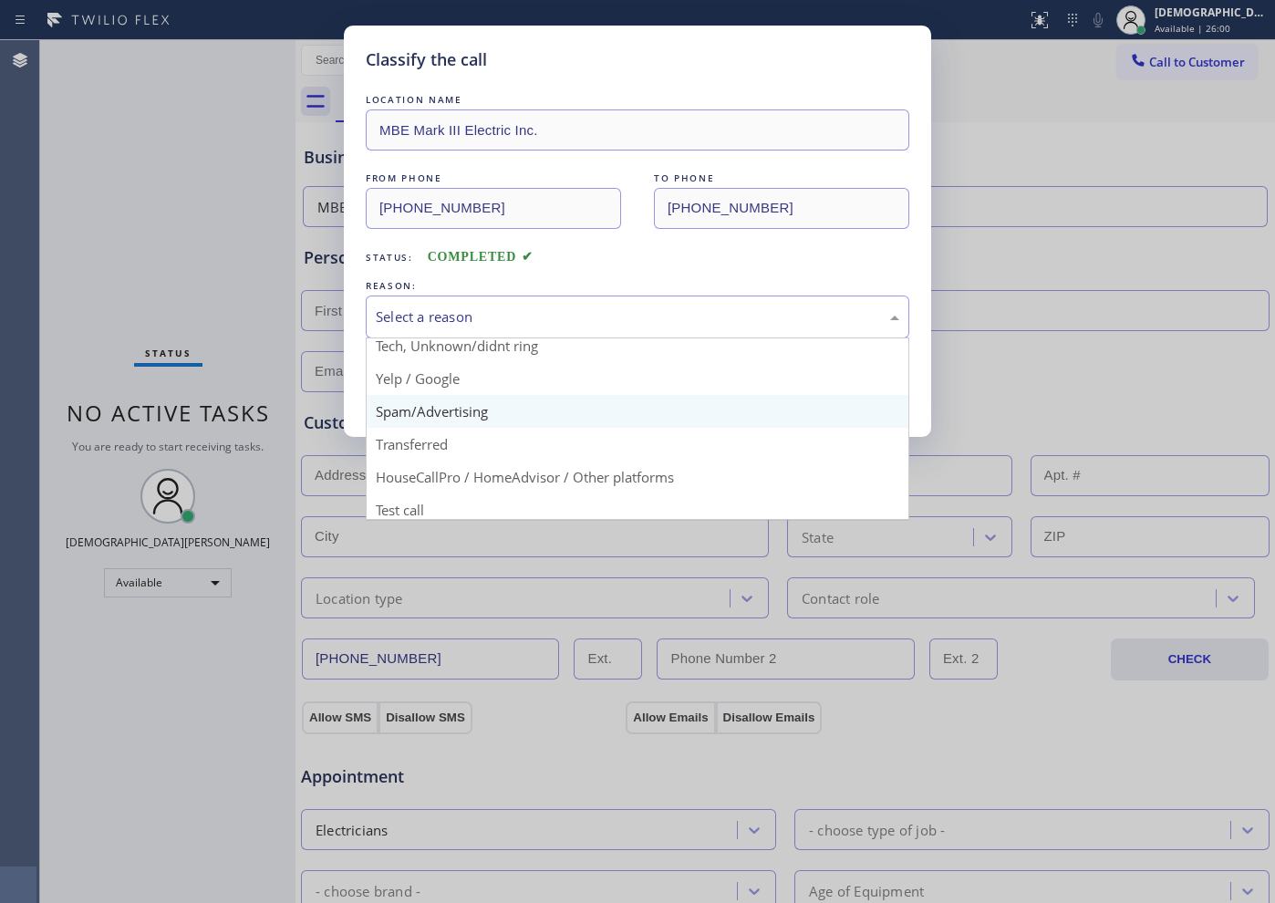
scroll to position [115, 0]
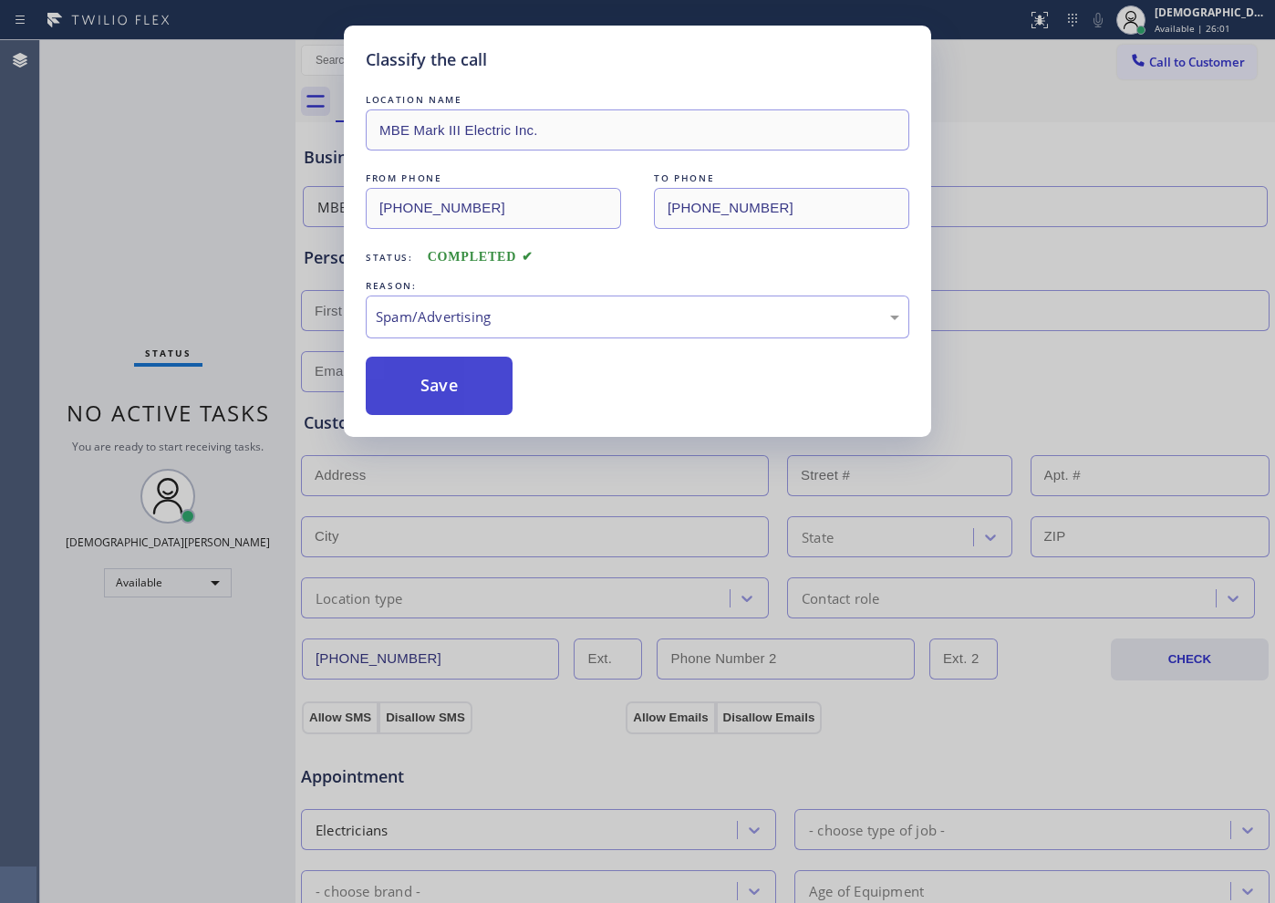
click at [438, 387] on button "Save" at bounding box center [439, 386] width 147 height 58
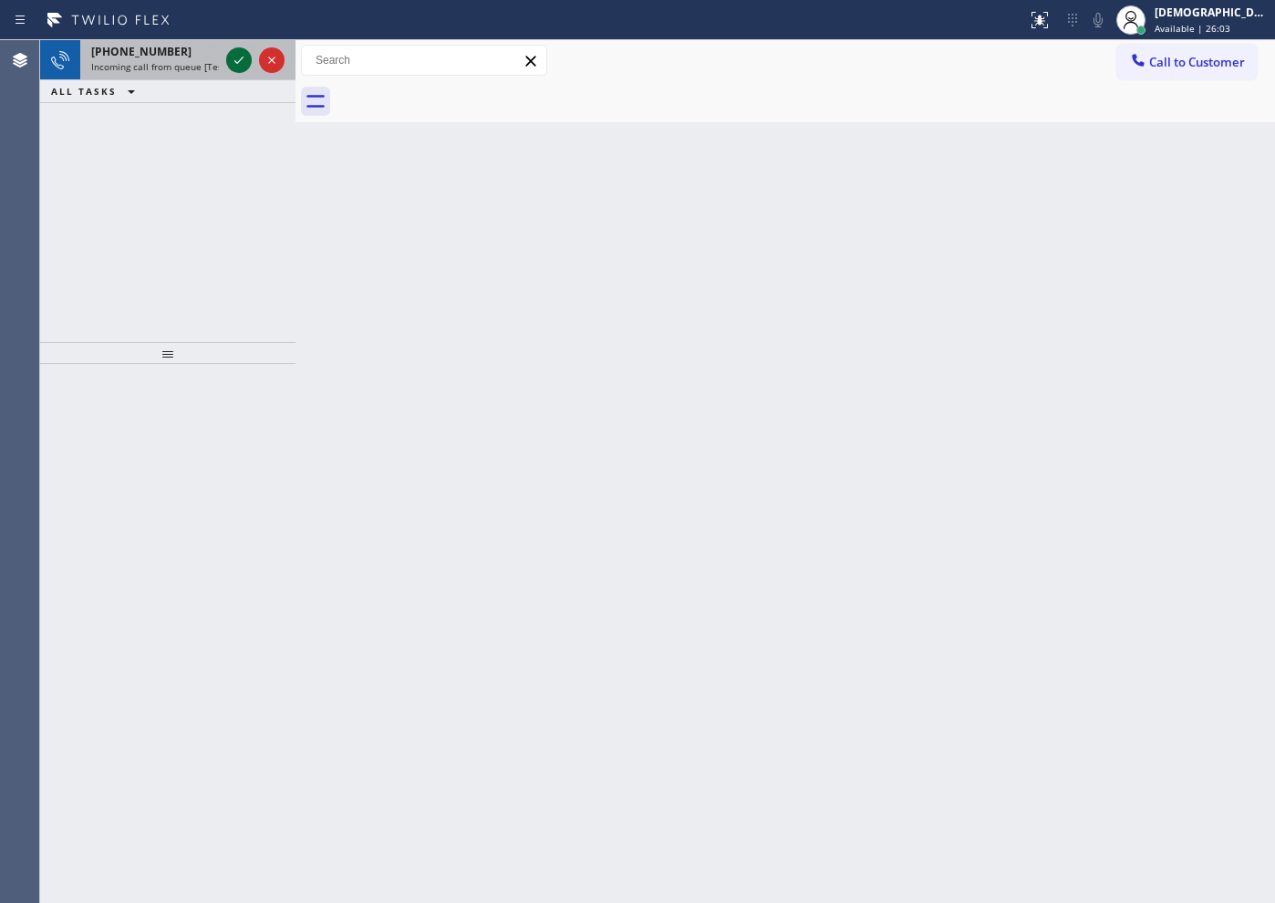
click at [230, 57] on icon at bounding box center [239, 60] width 22 height 22
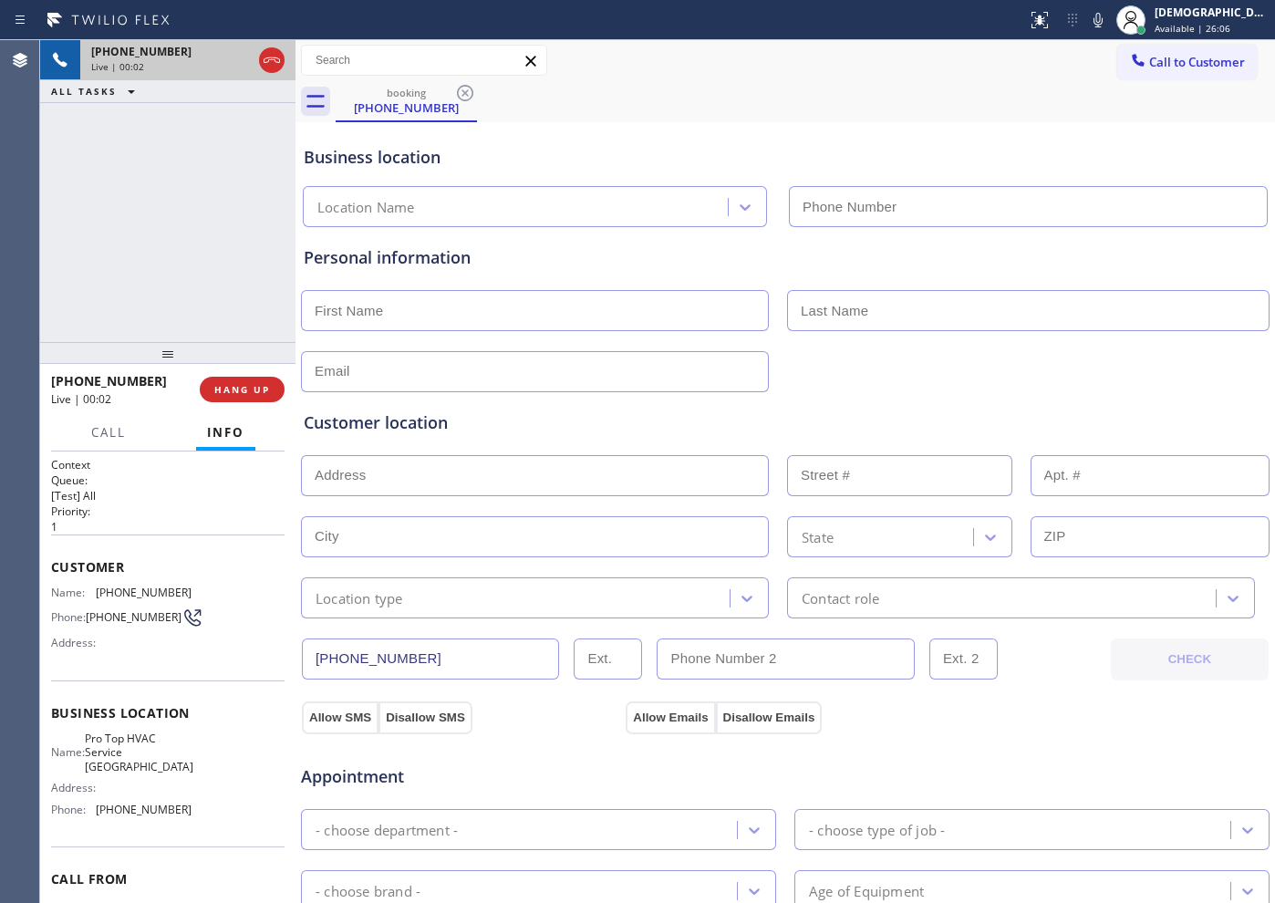
type input "[PHONE_NUMBER]"
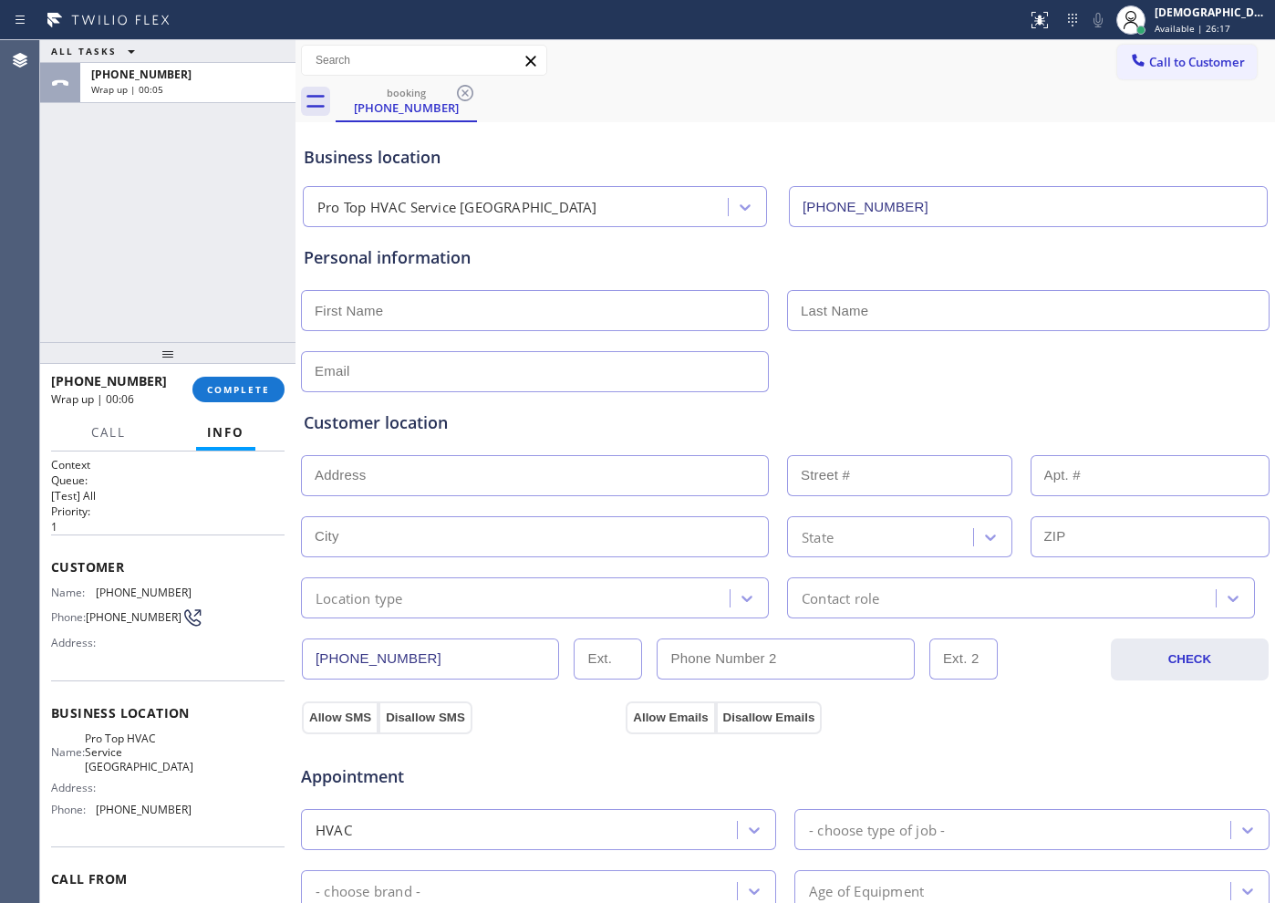
click at [107, 179] on div "ALL TASKS ALL TASKS ACTIVE TASKS TASKS IN WRAP UP +13059828423 Wrap up | 00:05" at bounding box center [167, 191] width 255 height 302
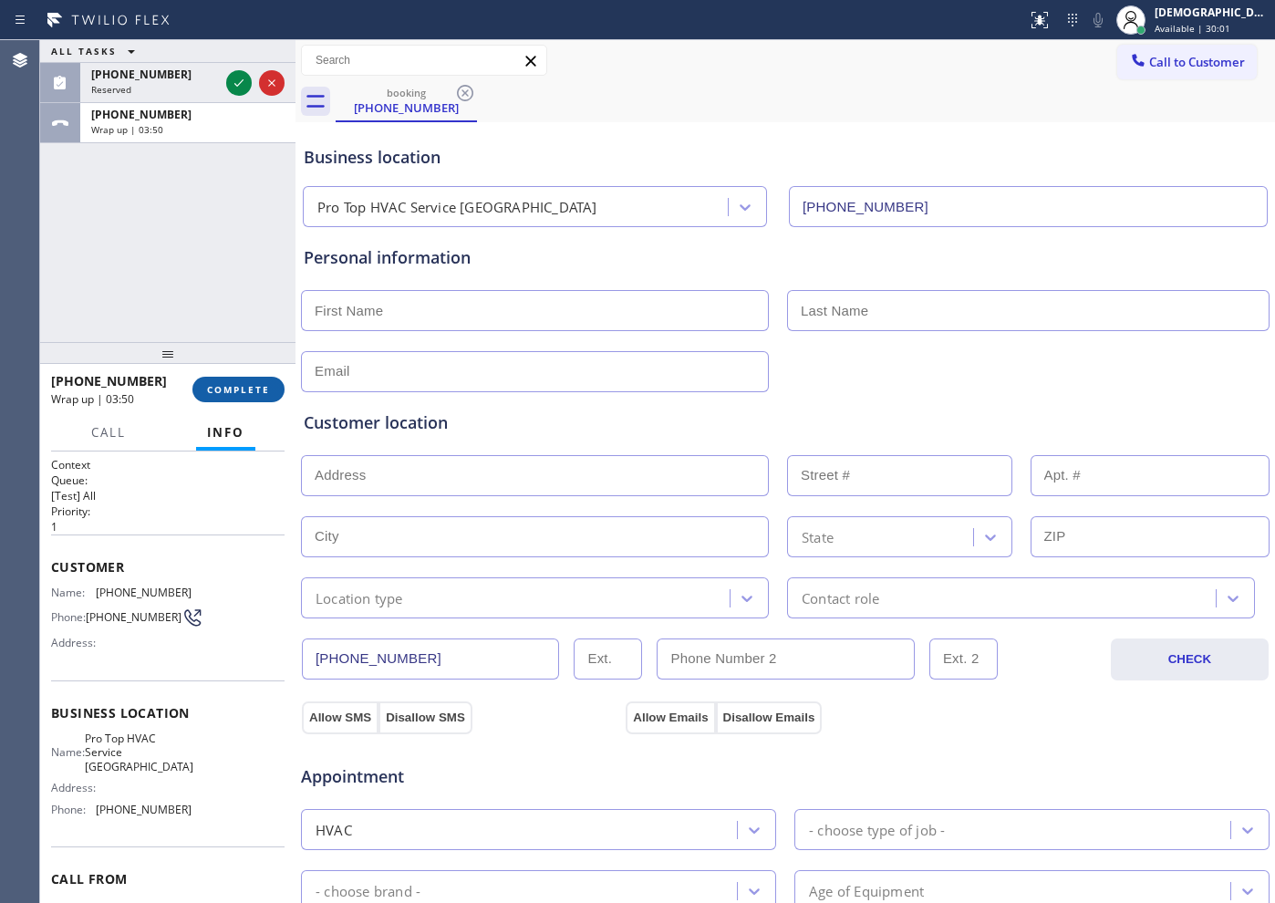
click at [235, 387] on span "COMPLETE" at bounding box center [238, 389] width 63 height 13
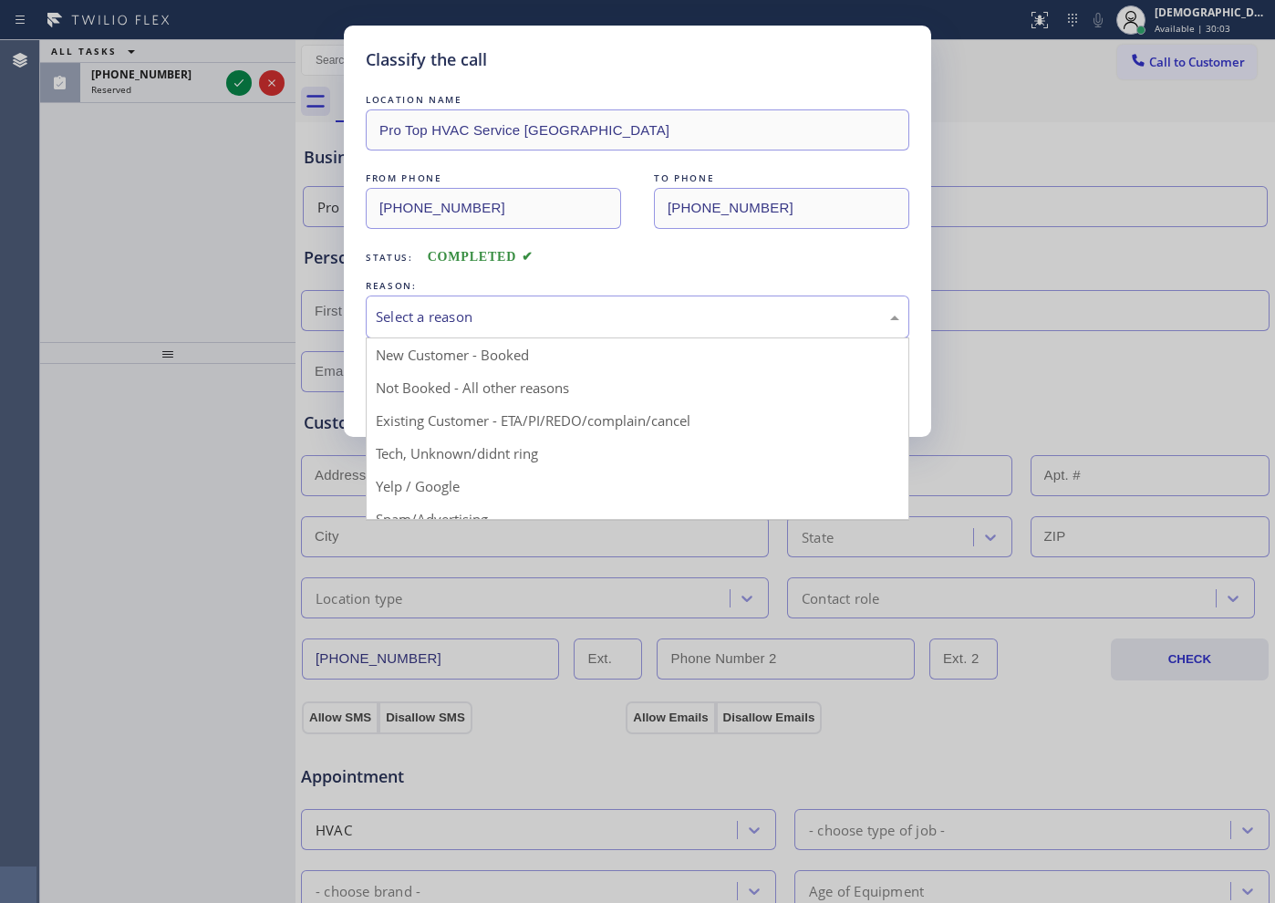
click at [438, 317] on div "Select a reason" at bounding box center [637, 316] width 523 height 21
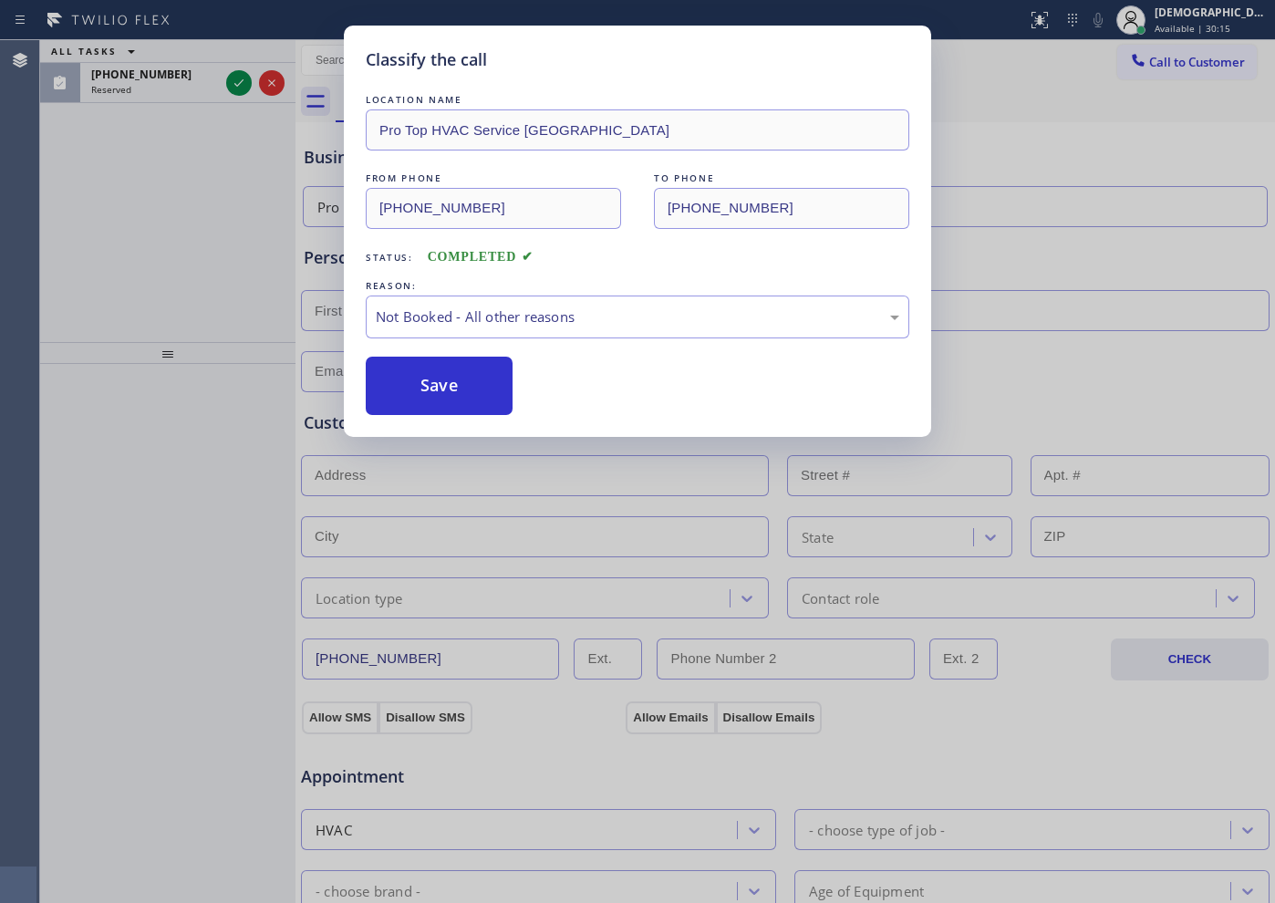
drag, startPoint x: 442, startPoint y: 386, endPoint x: 632, endPoint y: 389, distance: 189.7
click at [635, 389] on div "Save" at bounding box center [638, 386] width 544 height 58
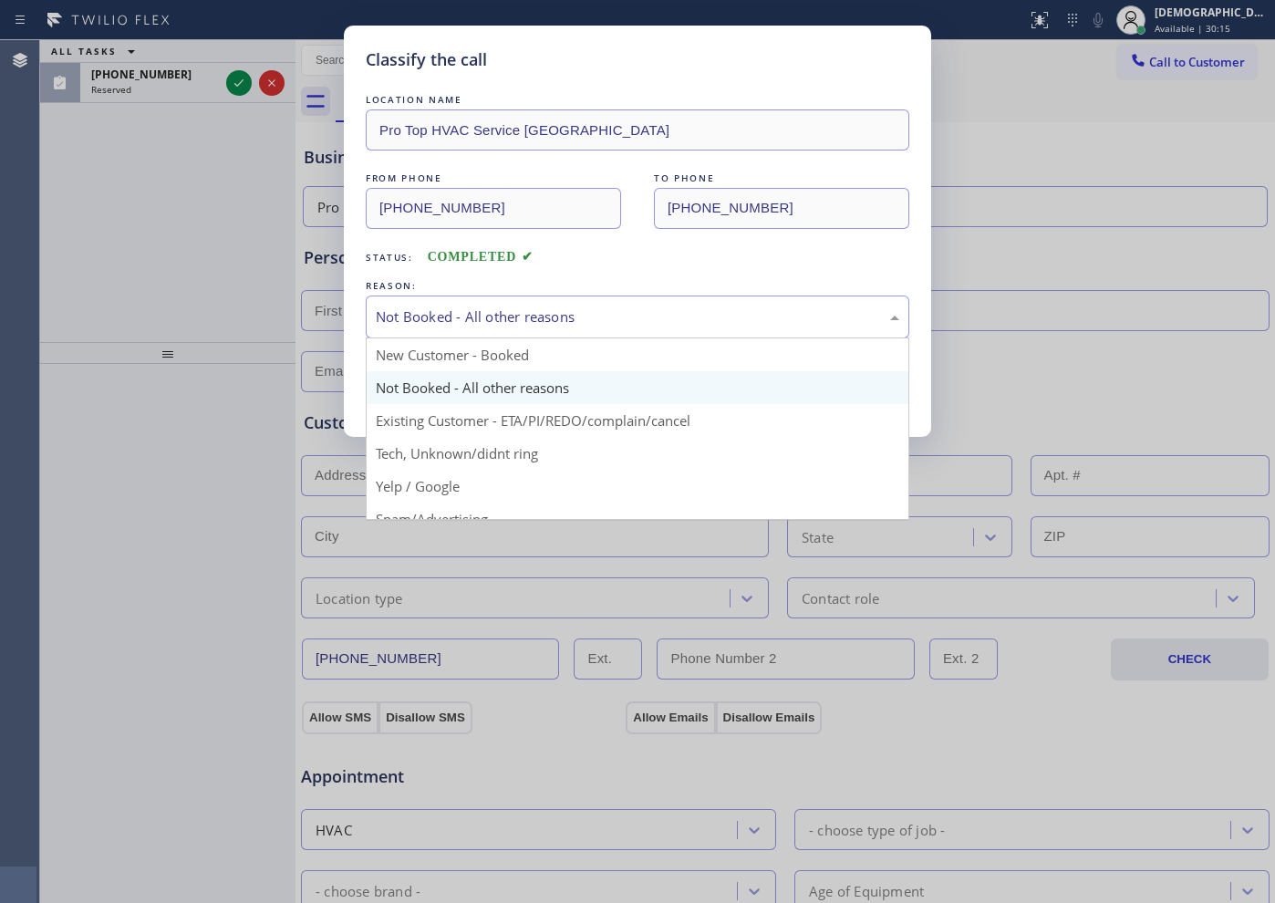
click at [531, 299] on div "Not Booked - All other reasons" at bounding box center [638, 316] width 544 height 43
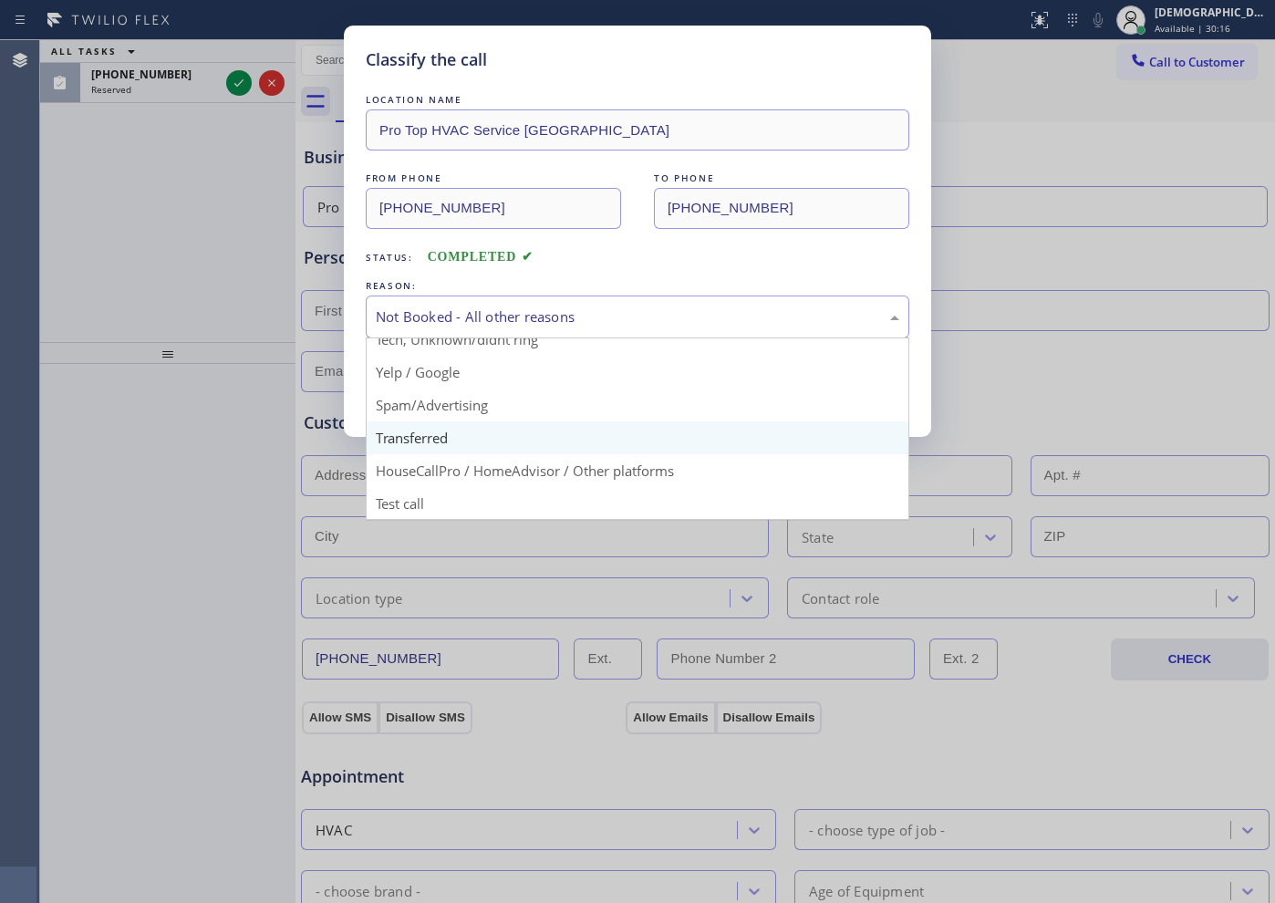
scroll to position [115, 0]
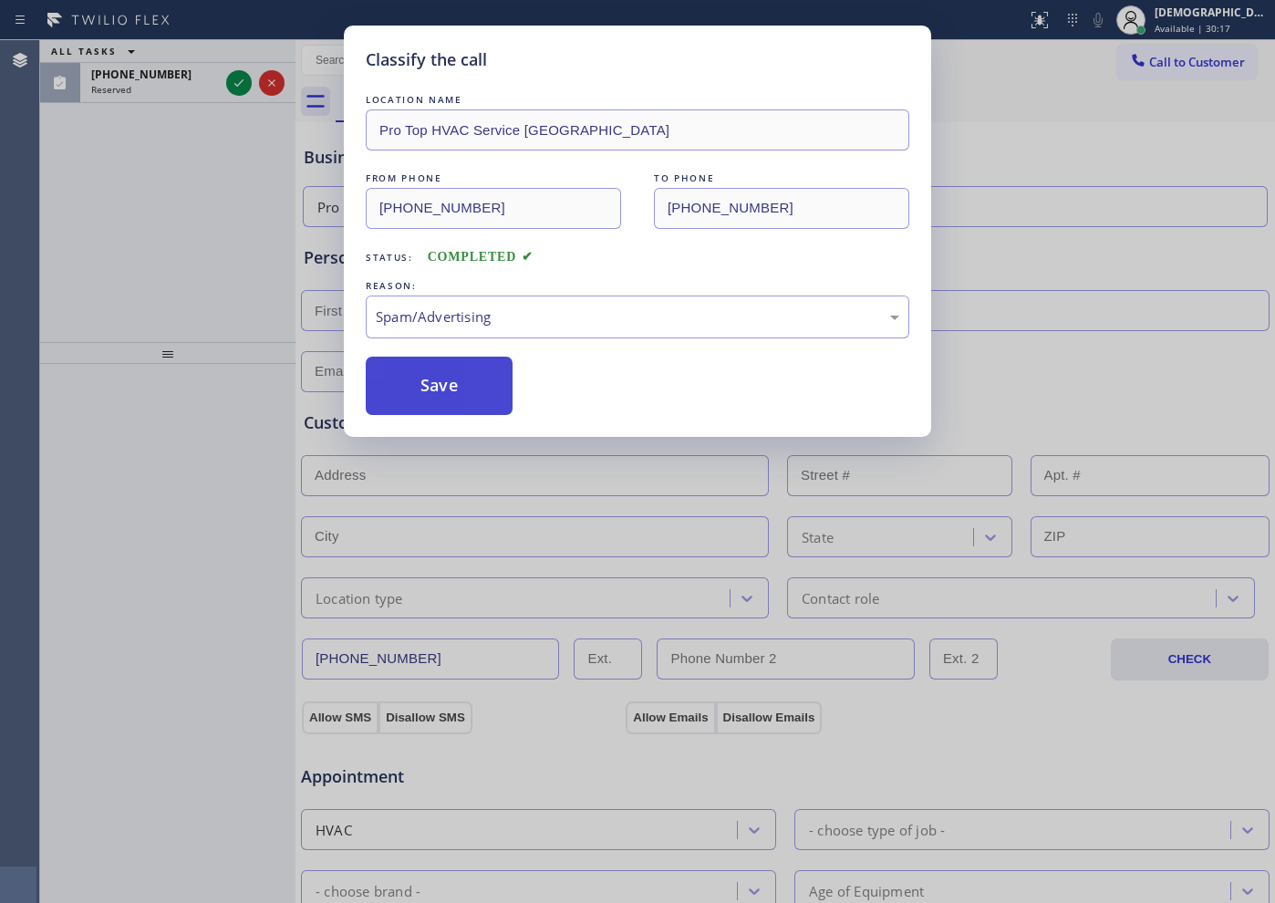
click at [441, 375] on button "Save" at bounding box center [439, 386] width 147 height 58
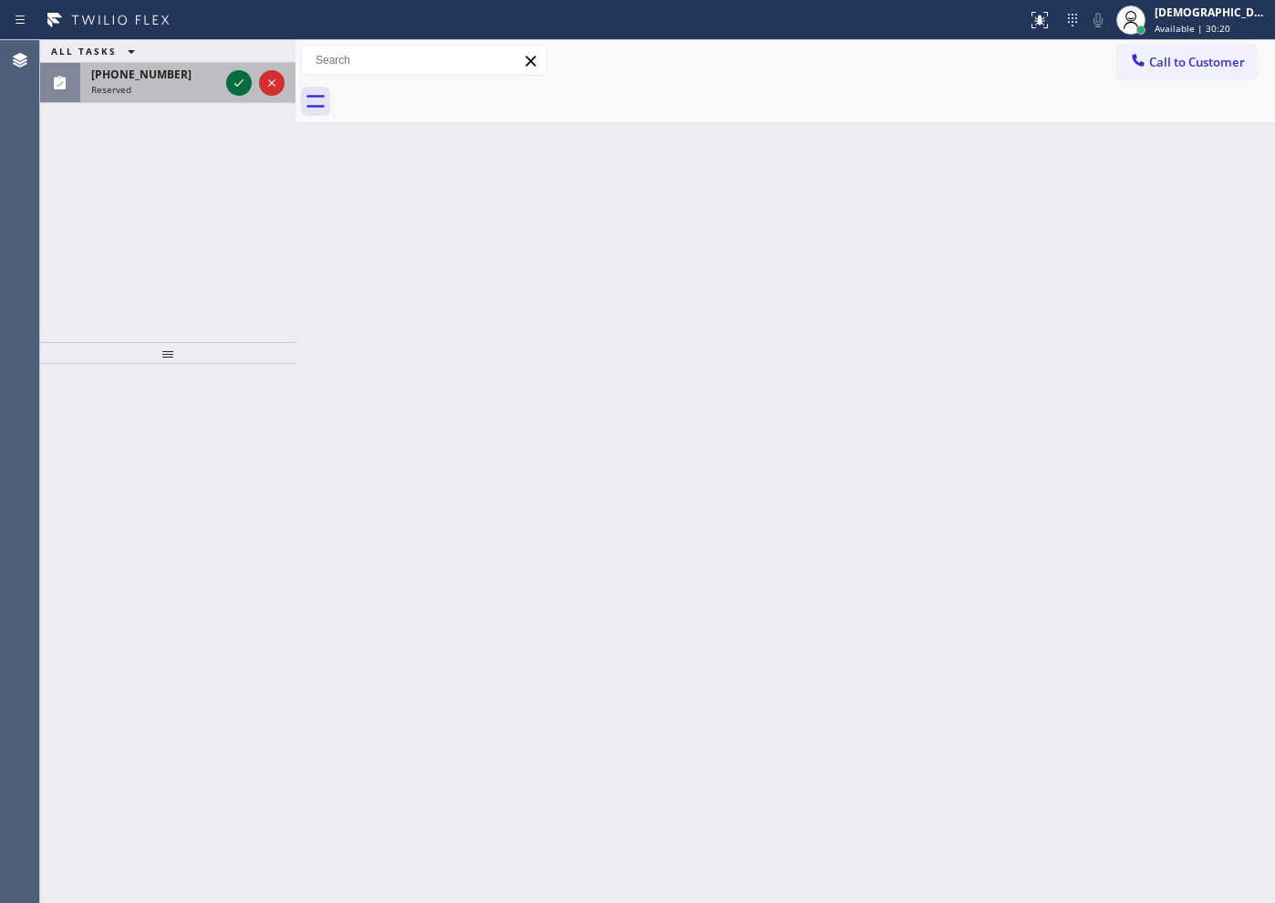
click at [240, 93] on icon at bounding box center [239, 83] width 22 height 22
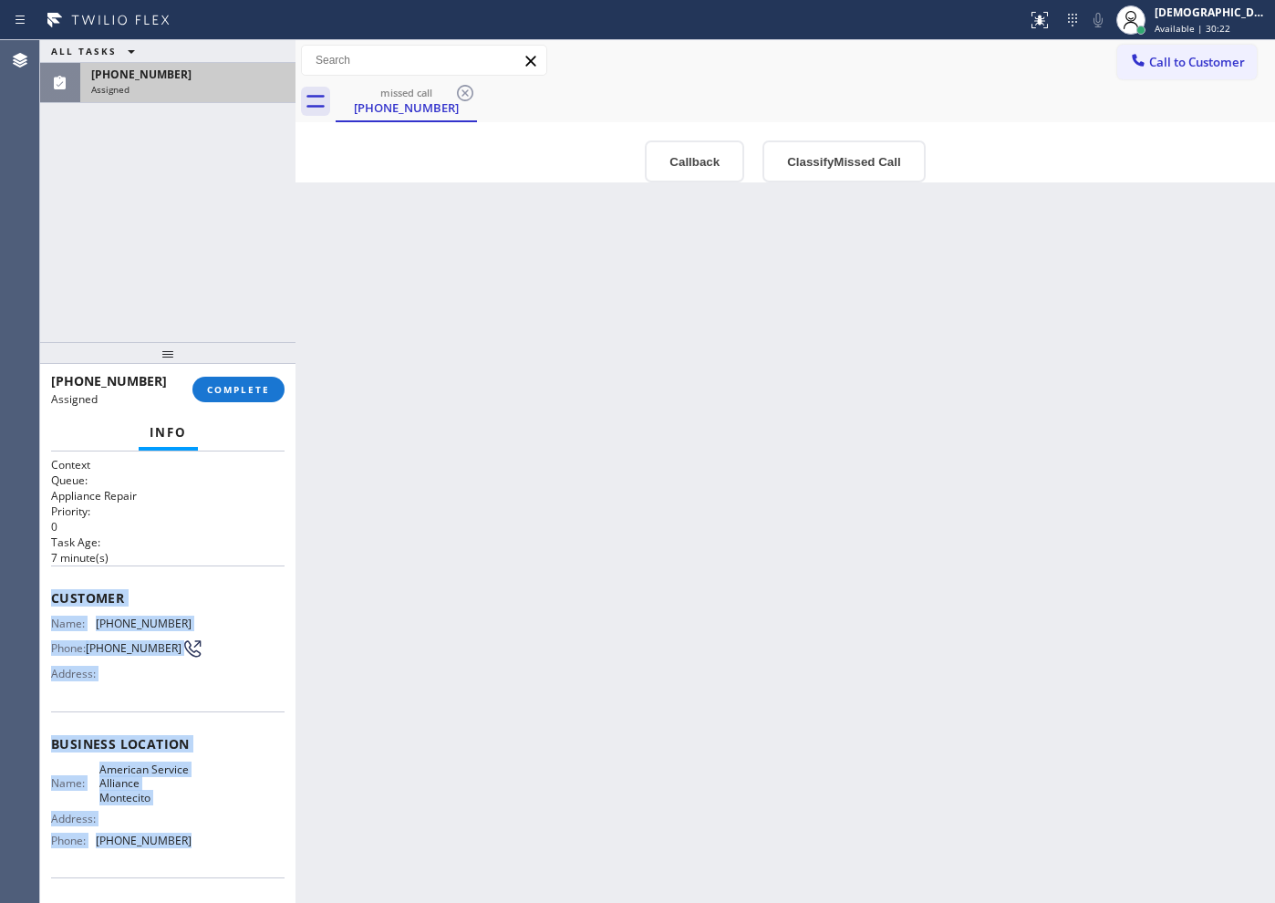
drag, startPoint x: 217, startPoint y: 844, endPoint x: 44, endPoint y: 608, distance: 292.2
click at [44, 608] on div "Context Queue: Appliance Repair Priority: 0 Task Age: 7 minute(s) Customer Name…" at bounding box center [167, 676] width 255 height 451
copy div "Customer Name: (805) 261-7248 Phone: (805) 261-7248 Address: Business location …"
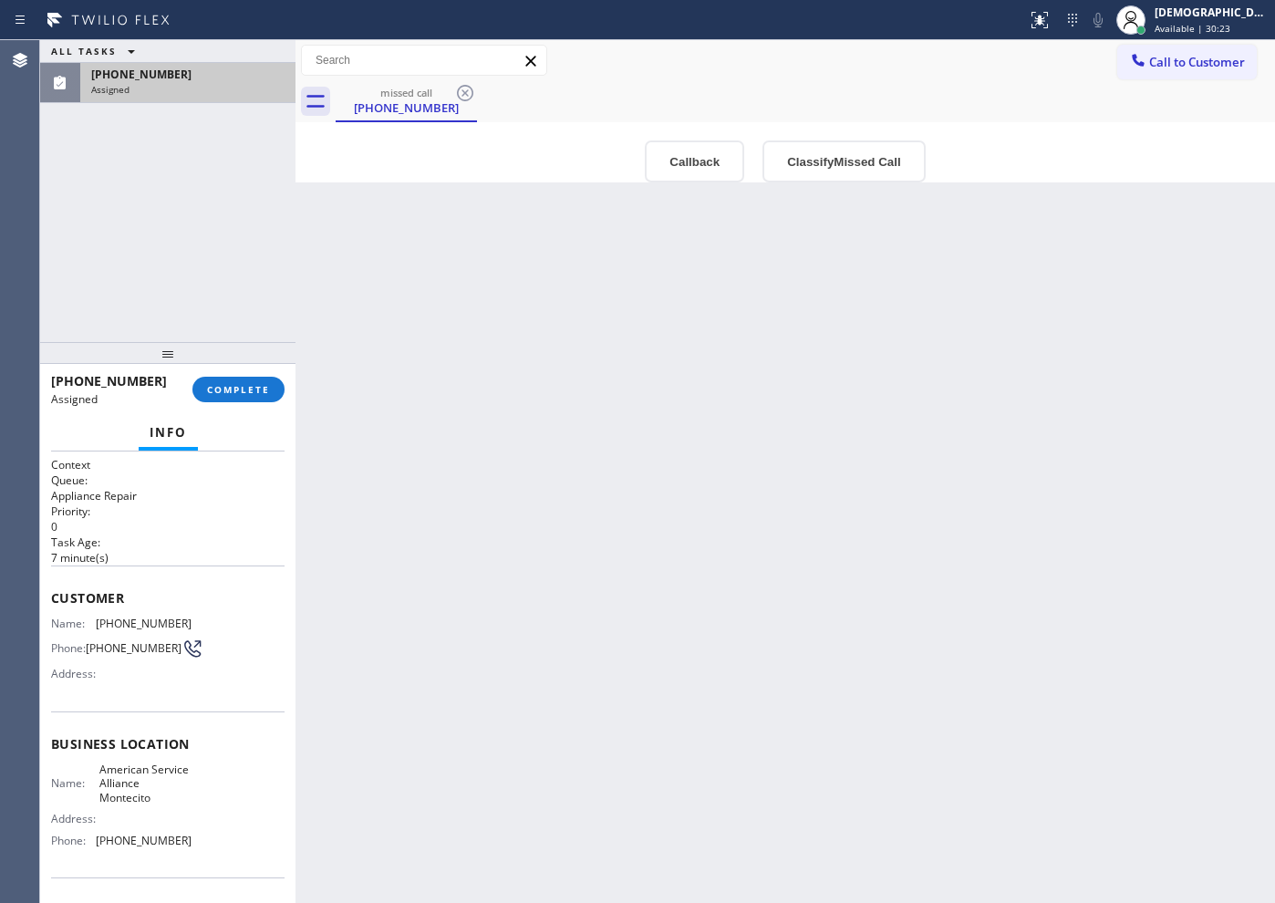
click at [242, 375] on div "(805) 261-7248 Assigned COMPLETE" at bounding box center [167, 389] width 233 height 47
click at [270, 389] on button "COMPLETE" at bounding box center [238, 390] width 92 height 26
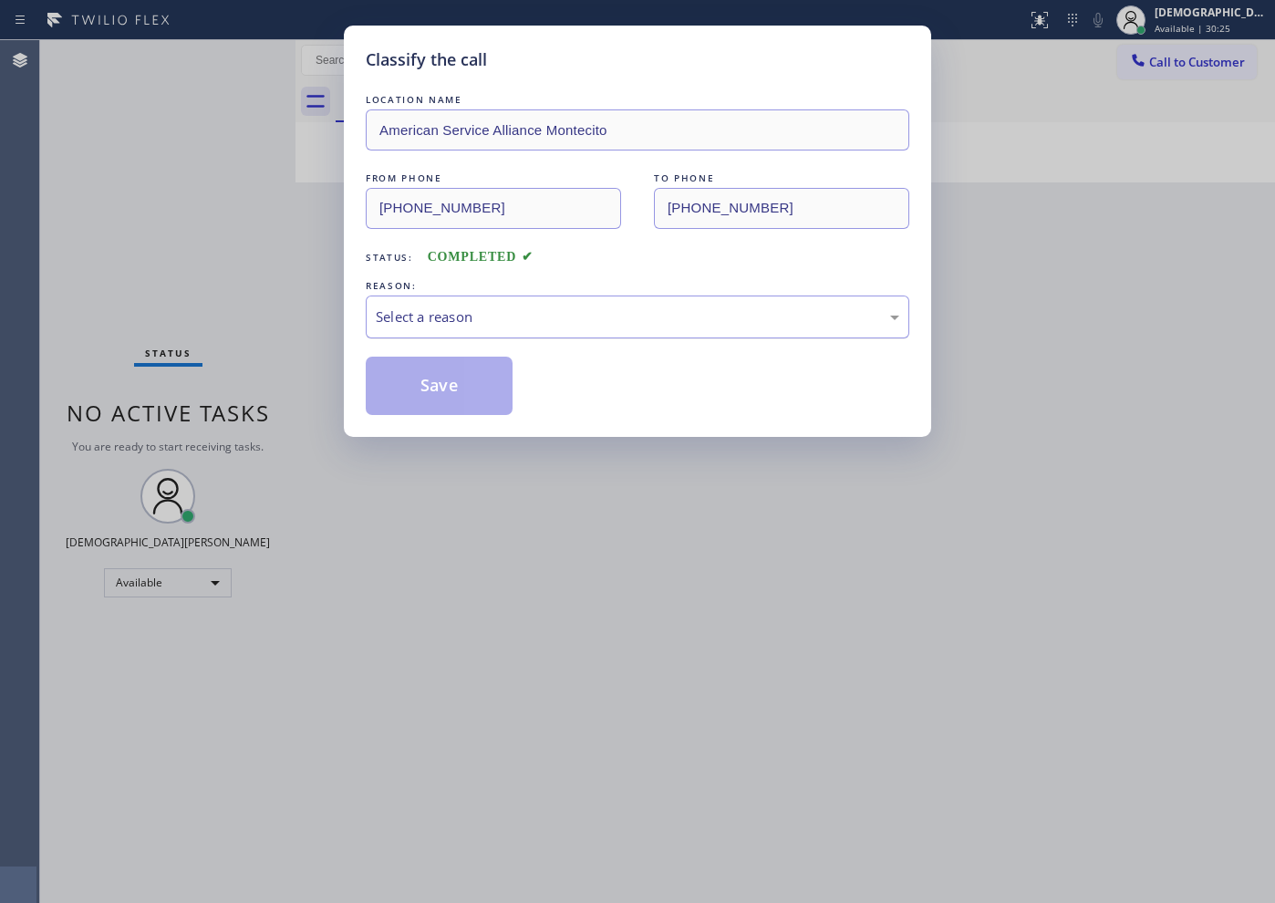
click at [429, 315] on div "Select a reason" at bounding box center [637, 316] width 523 height 21
click at [430, 388] on button "Save" at bounding box center [439, 386] width 147 height 58
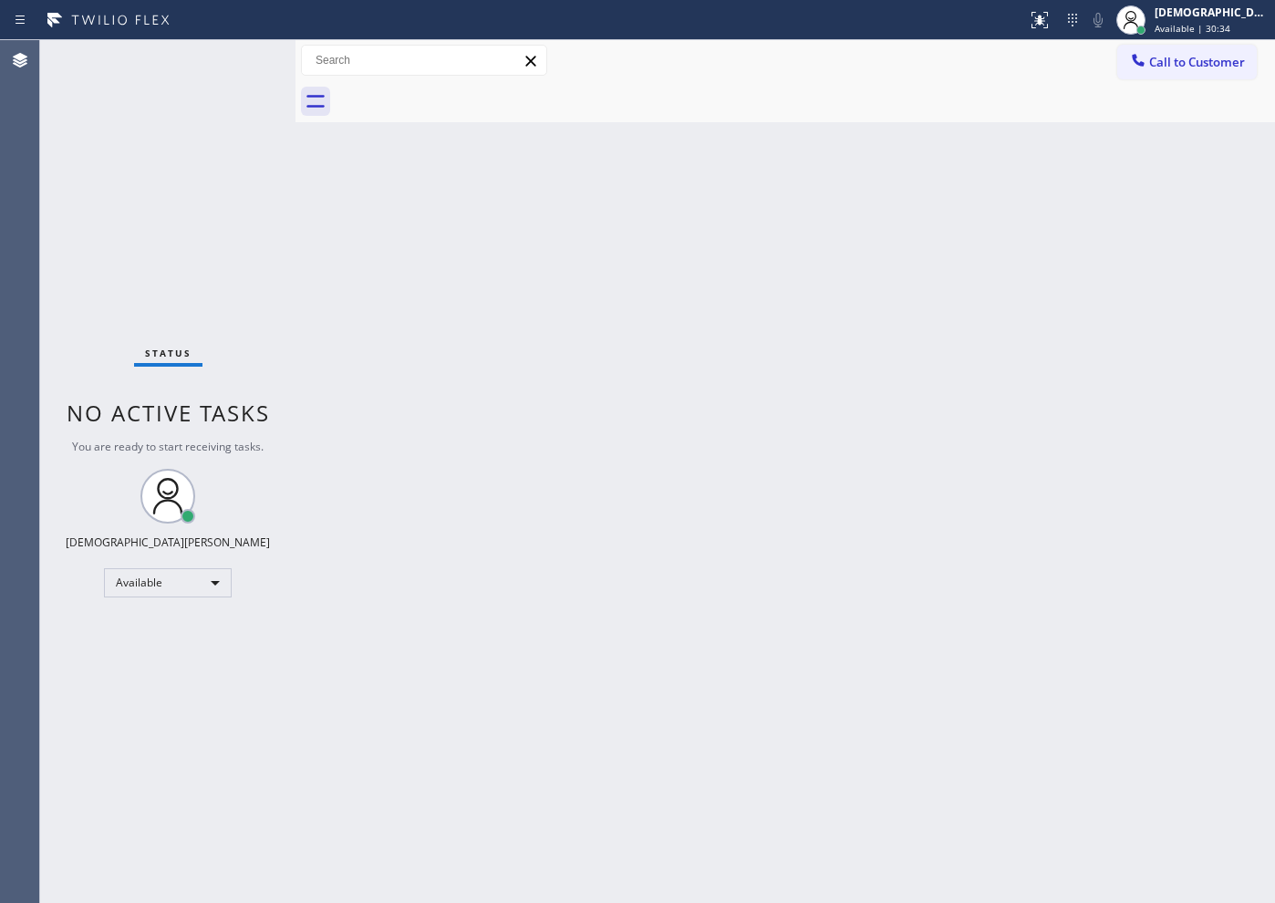
drag, startPoint x: 105, startPoint y: 200, endPoint x: 133, endPoint y: 171, distance: 40.6
click at [105, 199] on div "Status No active tasks You are ready to start receiving tasks. Christian Cinco …" at bounding box center [167, 471] width 255 height 863
click at [110, 174] on div "Status No active tasks You are ready to start receiving tasks. Christian Cinco …" at bounding box center [167, 471] width 255 height 863
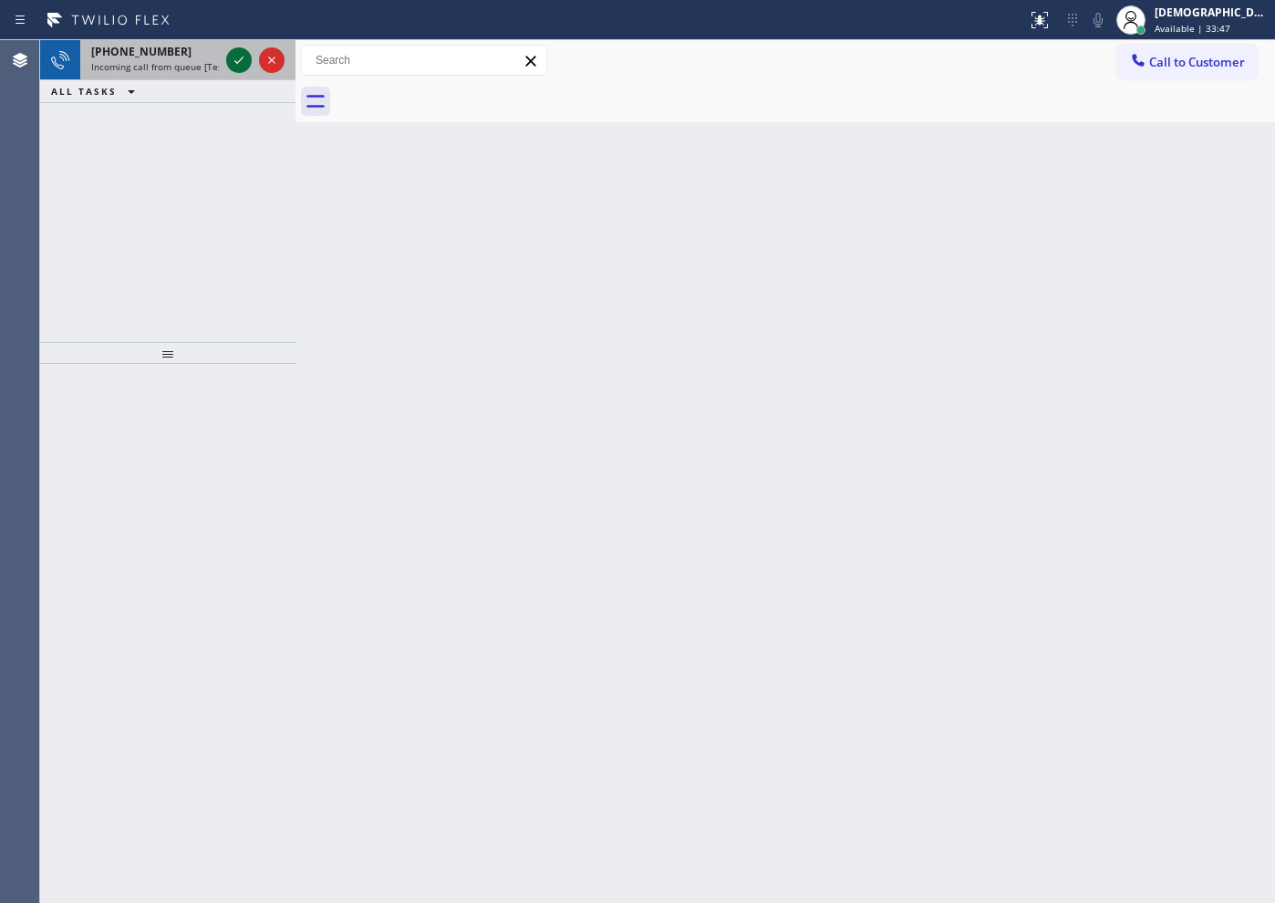
click at [235, 66] on icon at bounding box center [239, 60] width 22 height 22
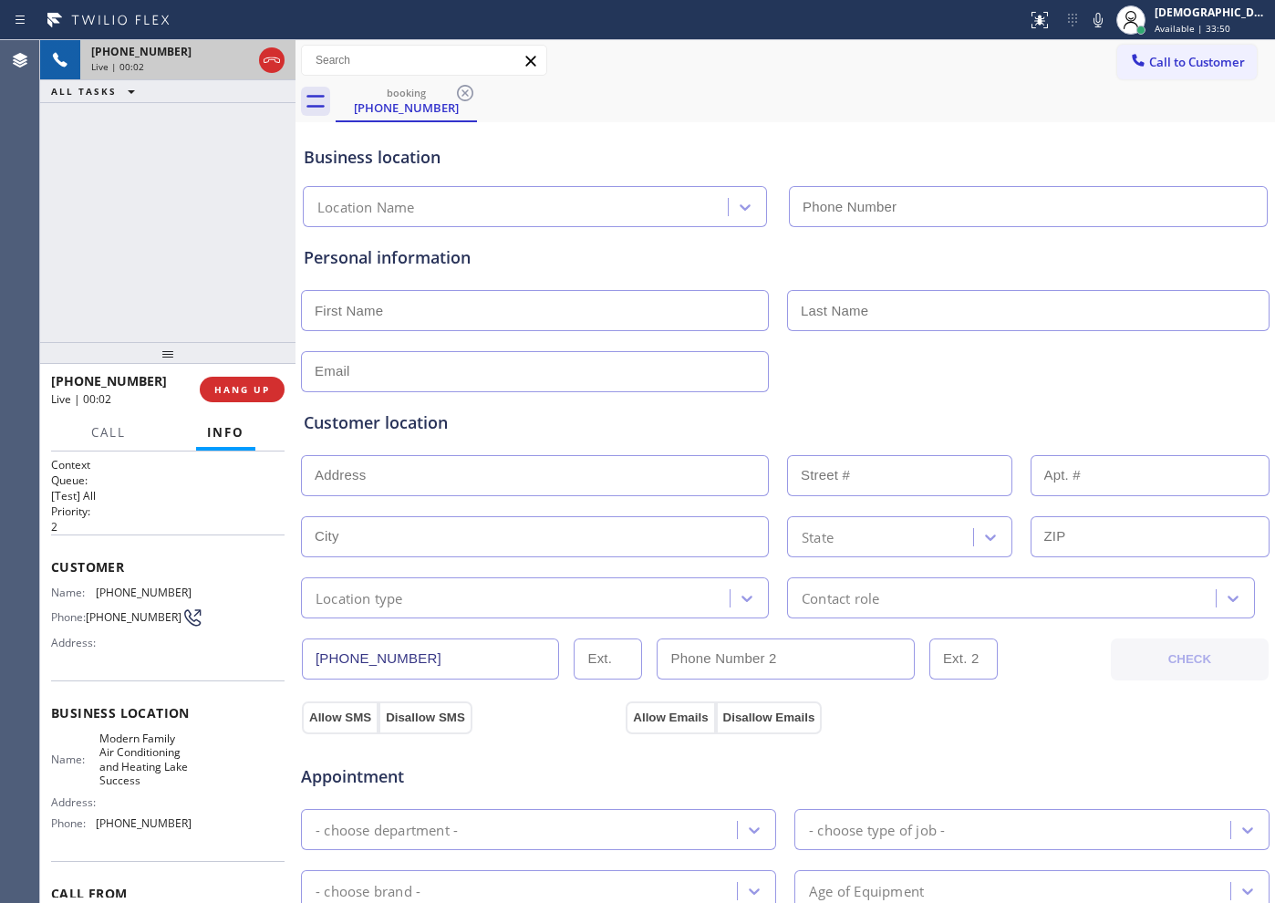
type input "[PHONE_NUMBER]"
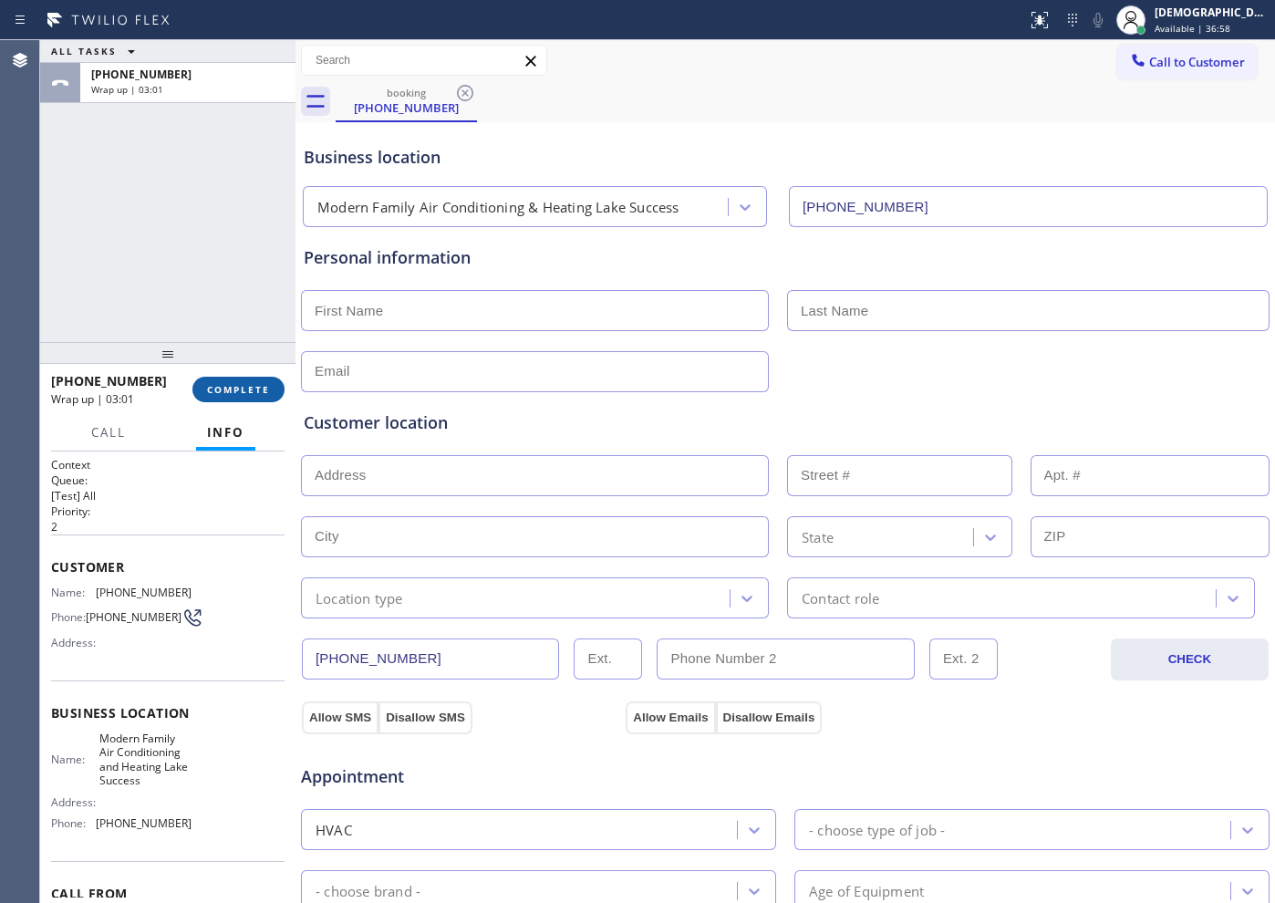
click at [246, 389] on span "COMPLETE" at bounding box center [238, 389] width 63 height 13
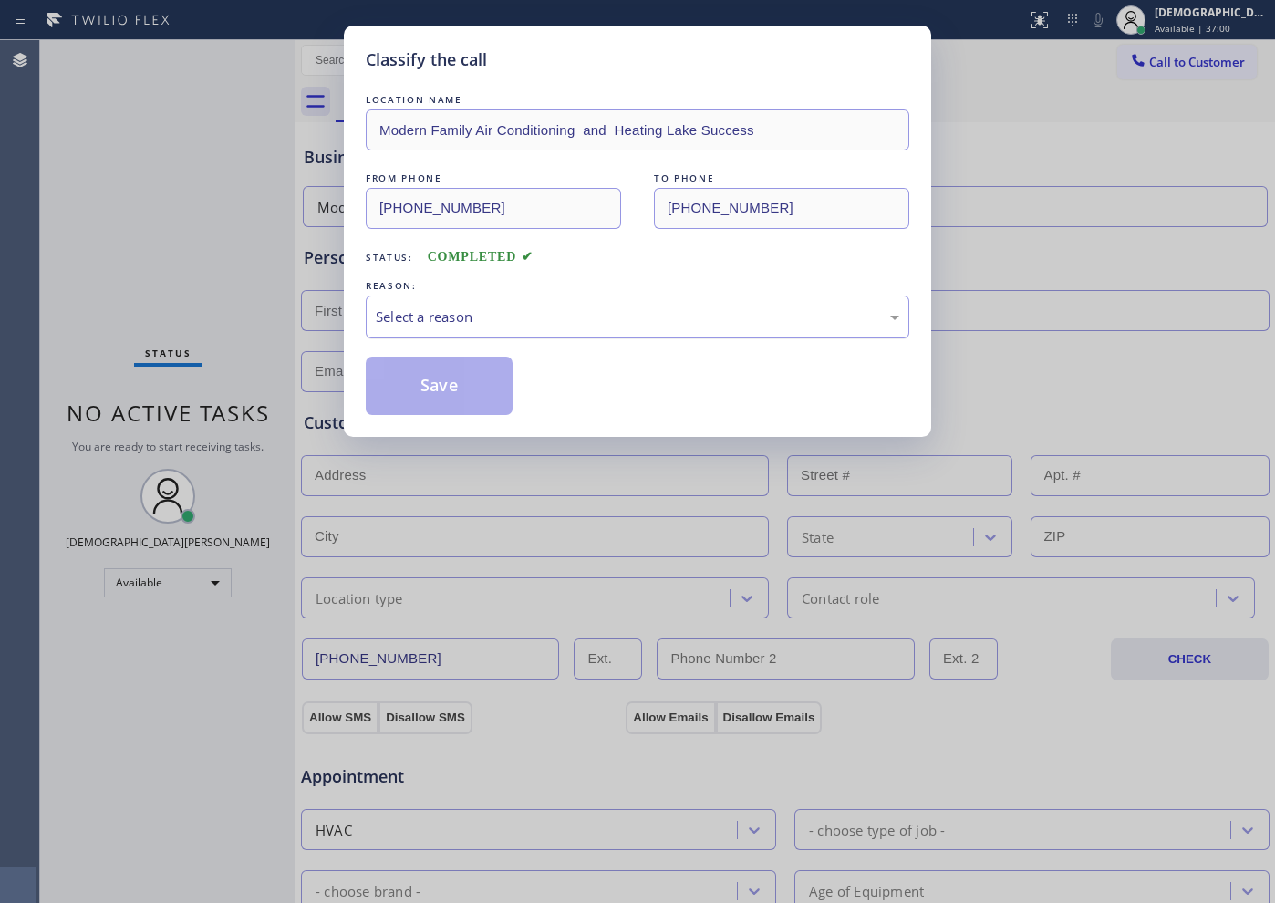
click at [451, 327] on div "Select a reason" at bounding box center [637, 316] width 523 height 21
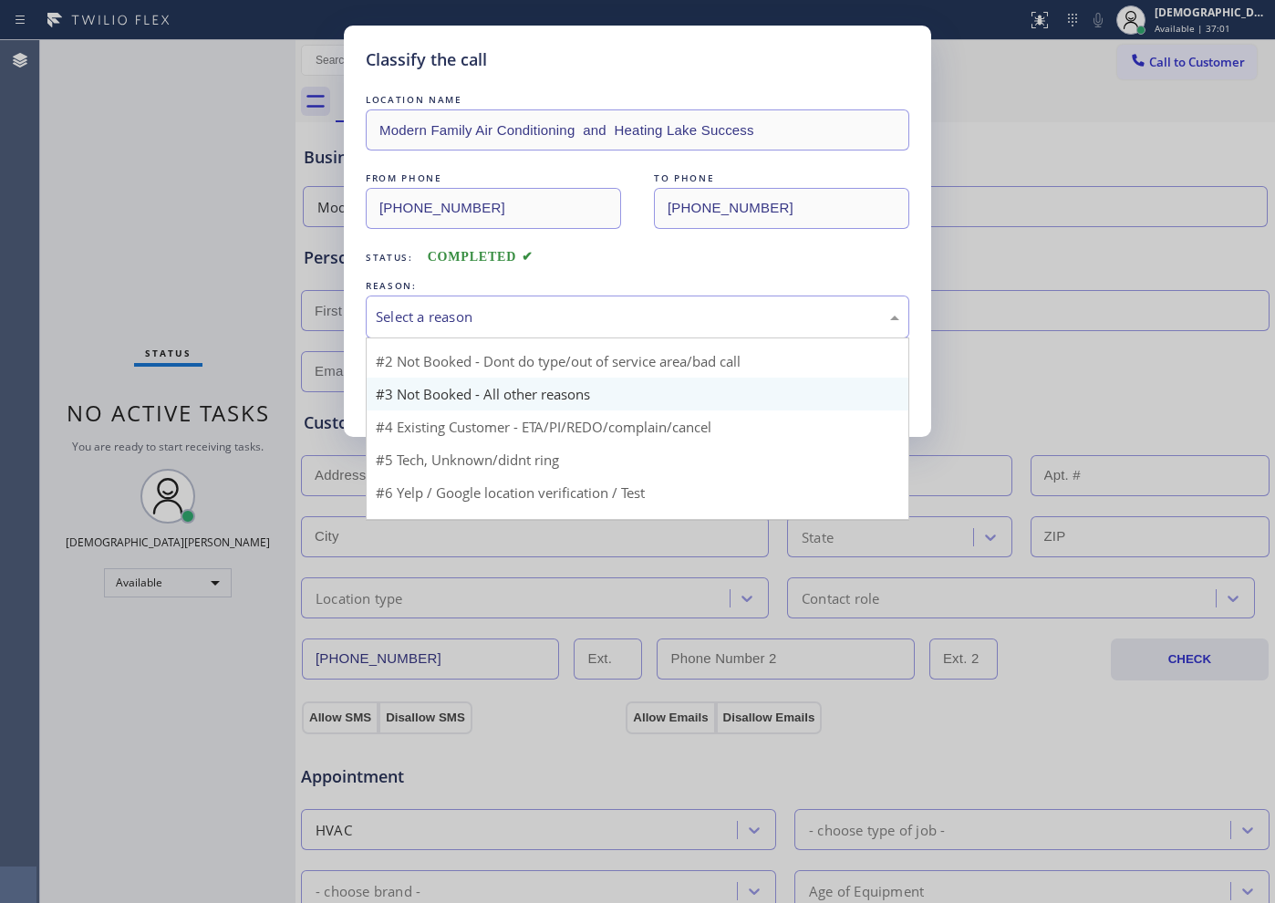
scroll to position [49, 0]
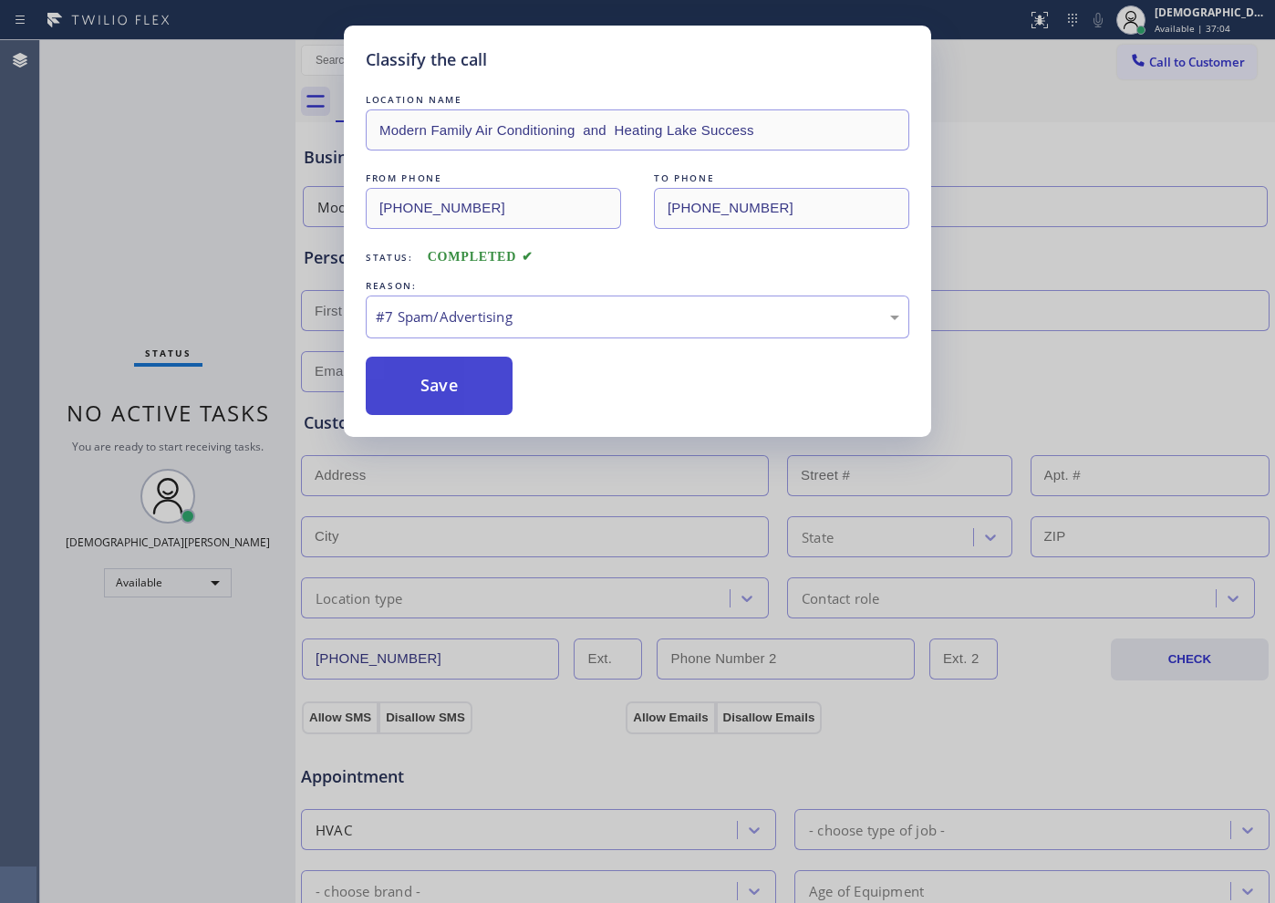
click at [458, 389] on button "Save" at bounding box center [439, 386] width 147 height 58
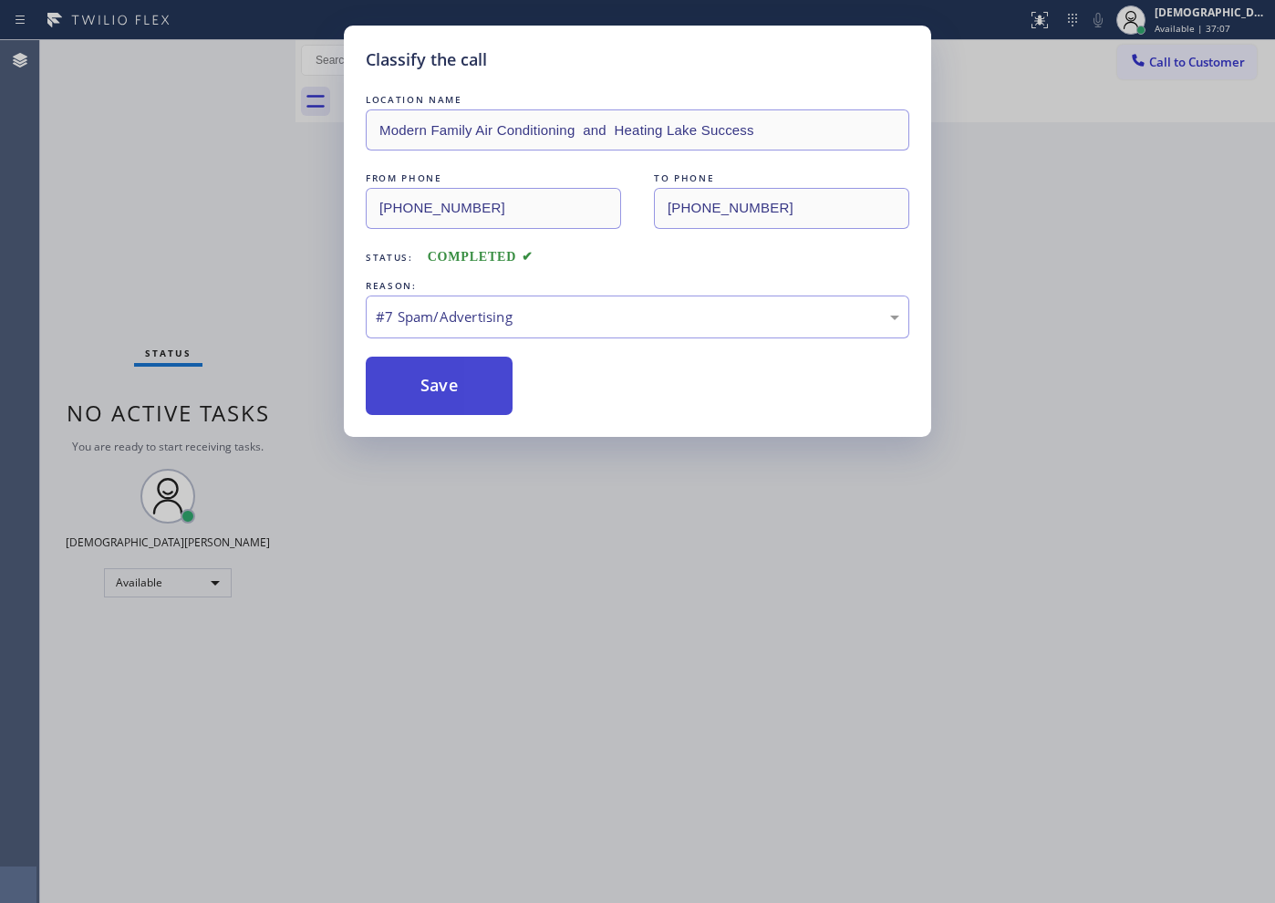
click at [458, 389] on button "Save" at bounding box center [439, 386] width 147 height 58
click at [555, 370] on div "Save" at bounding box center [638, 386] width 544 height 58
click at [469, 382] on button "Save" at bounding box center [439, 386] width 147 height 58
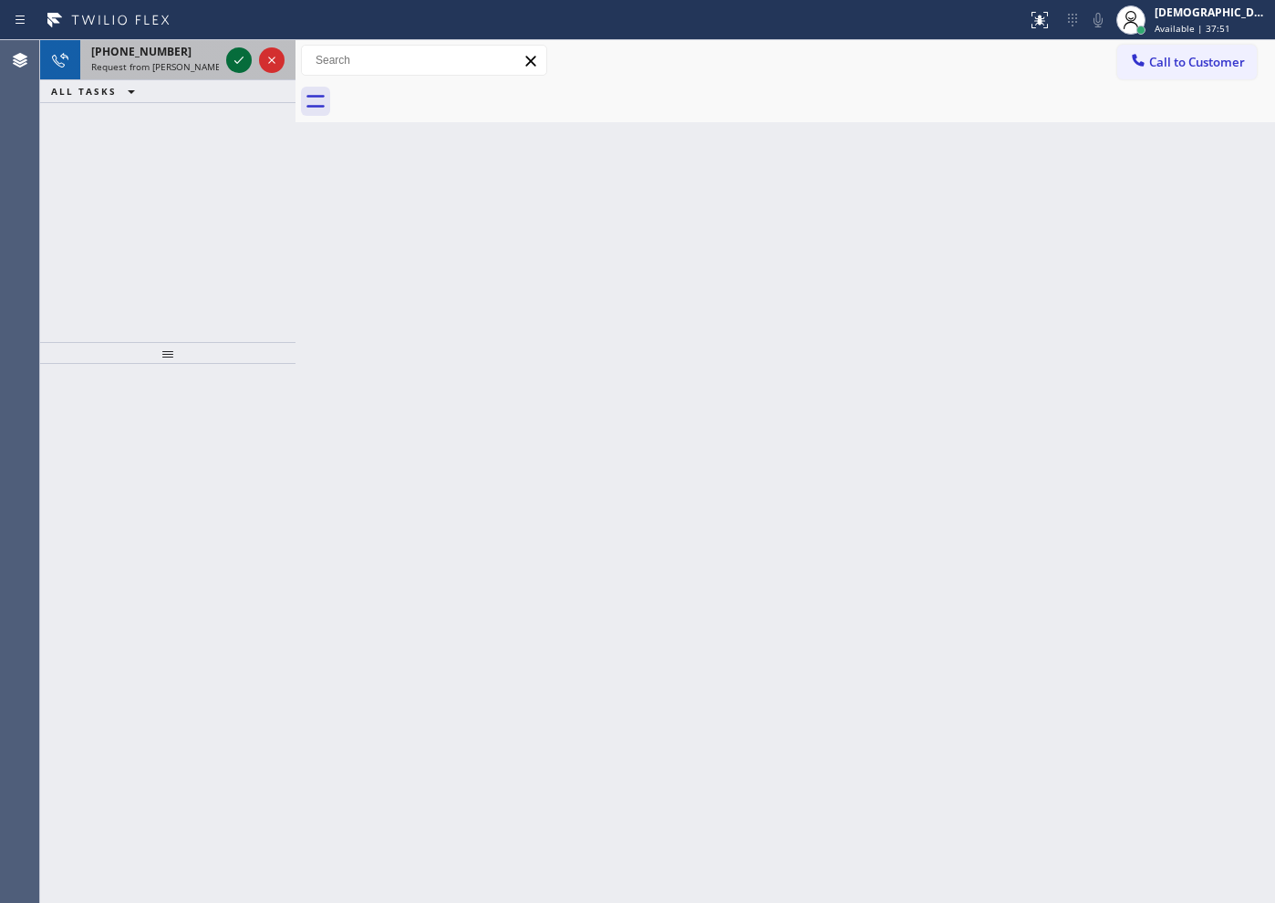
click at [237, 57] on icon at bounding box center [239, 60] width 22 height 22
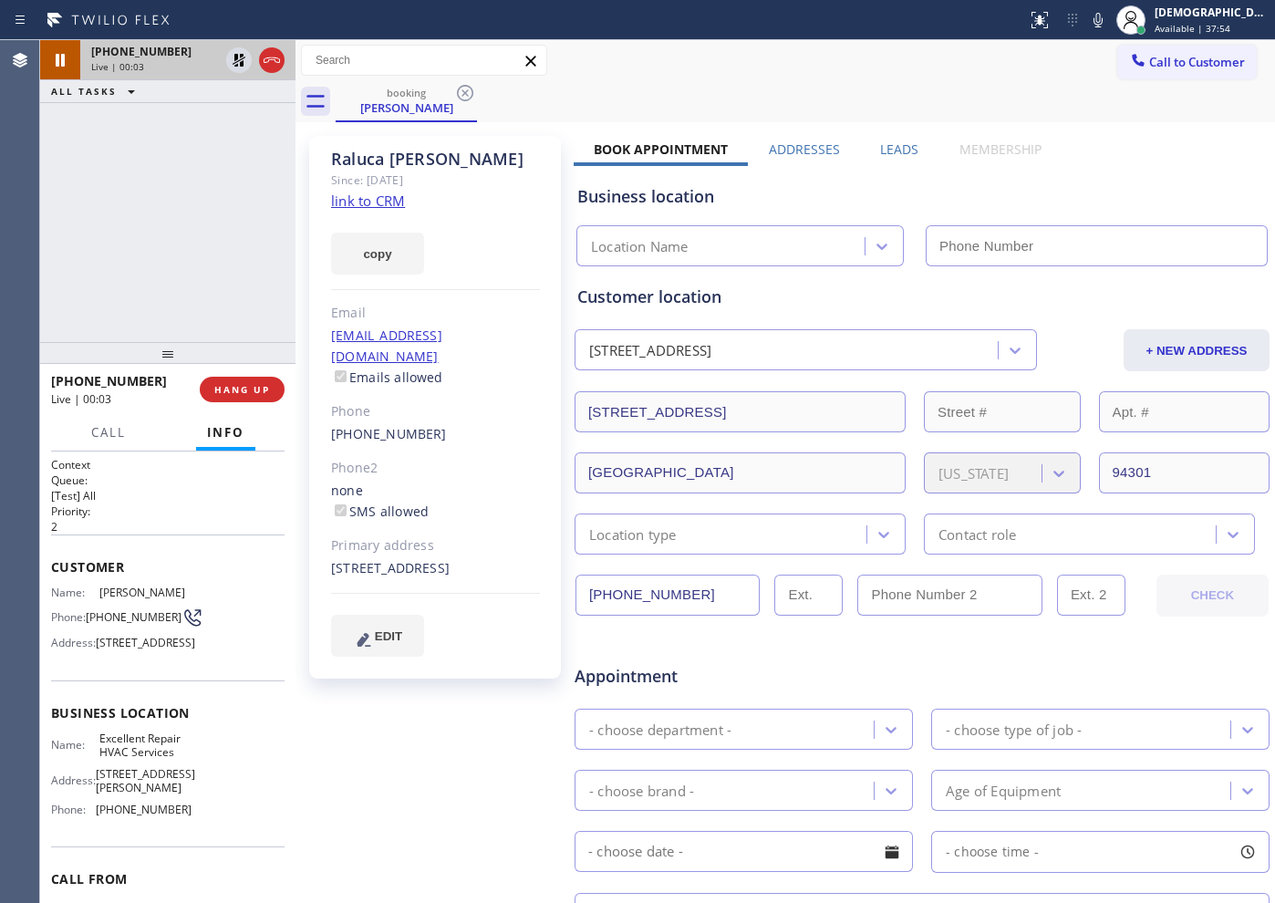
type input "[PHONE_NUMBER]"
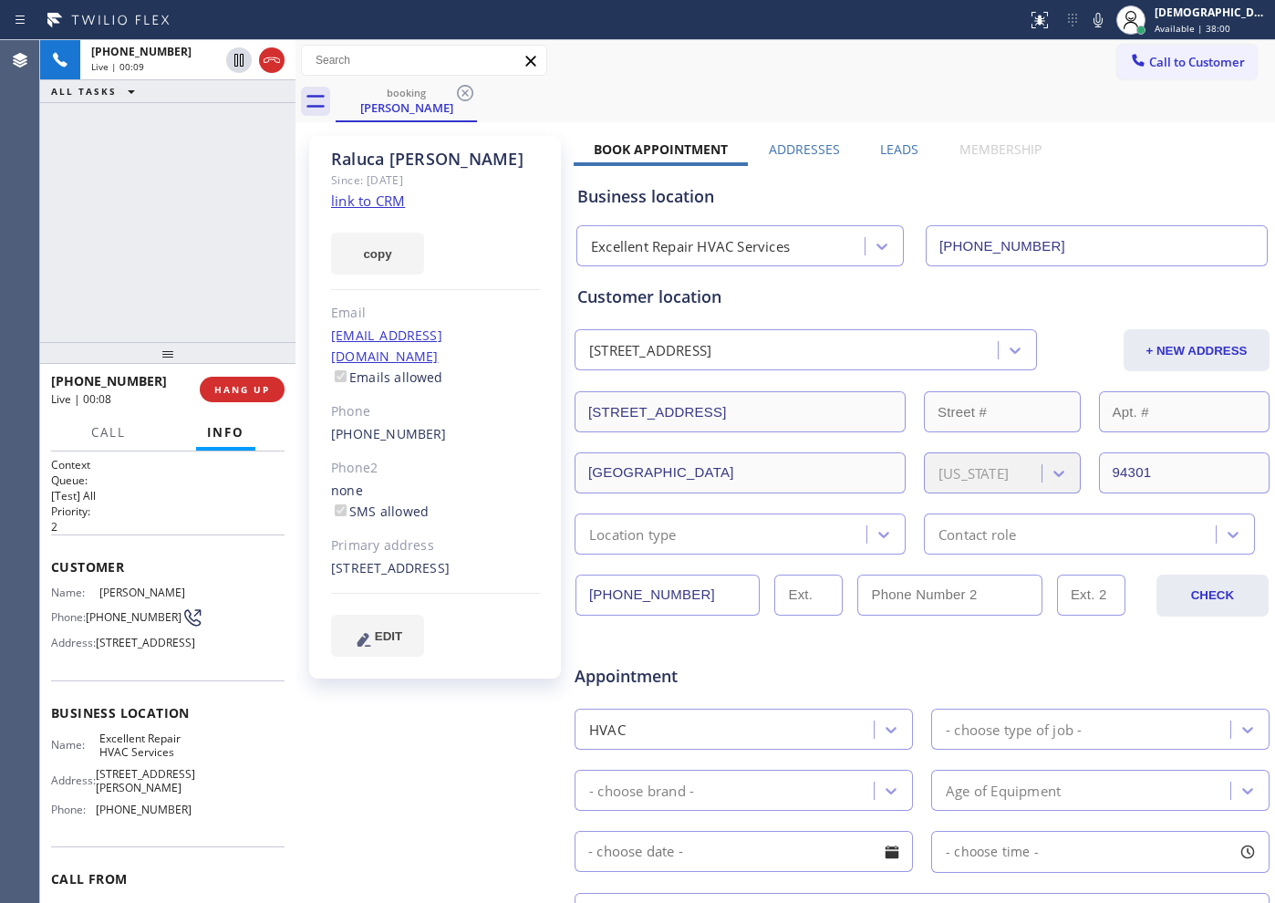
click at [385, 202] on link "link to CRM" at bounding box center [368, 201] width 74 height 18
click at [244, 61] on icon at bounding box center [239, 60] width 22 height 22
click at [236, 60] on icon at bounding box center [239, 60] width 22 height 22
click at [275, 66] on icon at bounding box center [272, 60] width 22 height 22
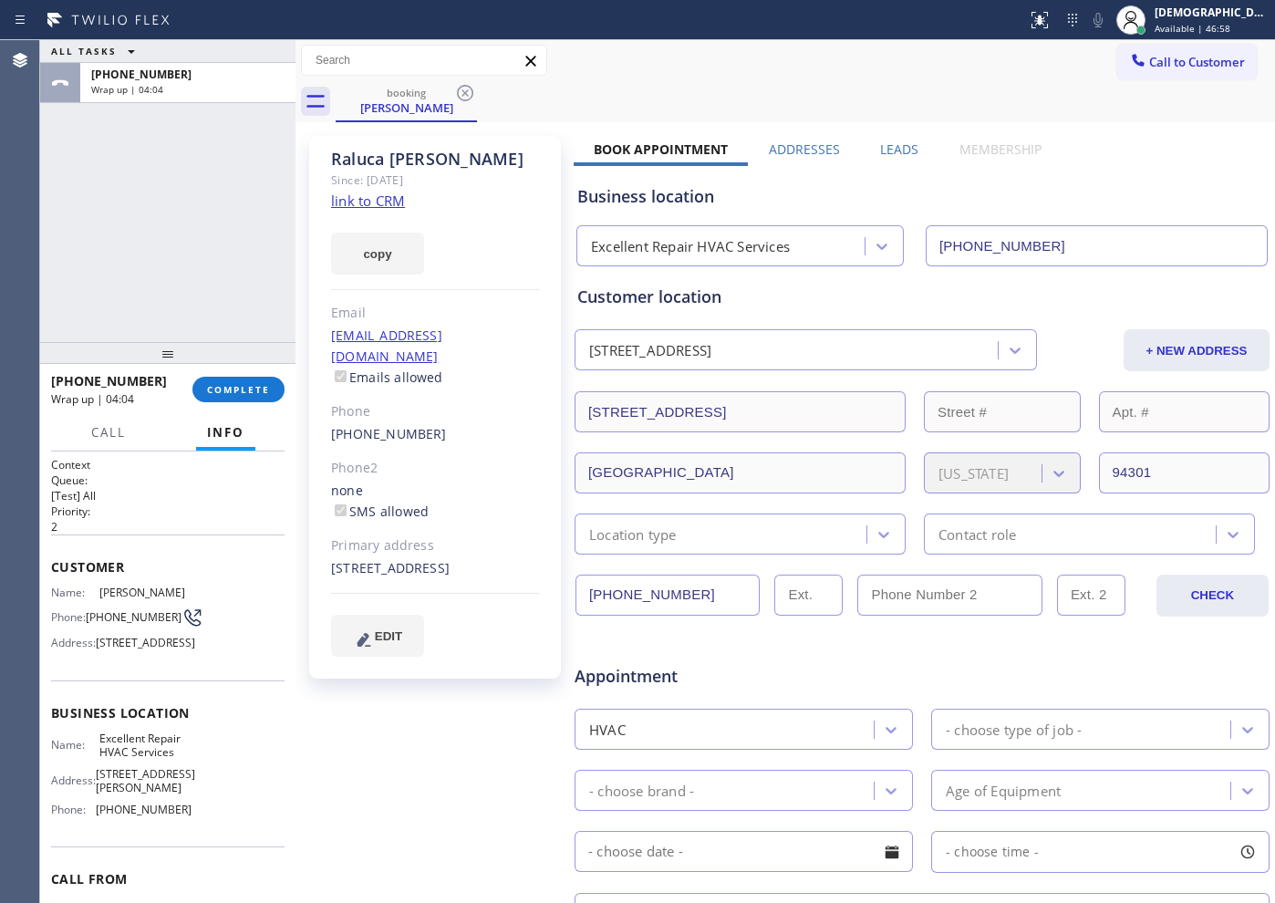
click at [246, 372] on div "+16506957537 Wrap up | 04:04 COMPLETE" at bounding box center [167, 389] width 233 height 47
click at [267, 388] on span "COMPLETE" at bounding box center [238, 389] width 63 height 13
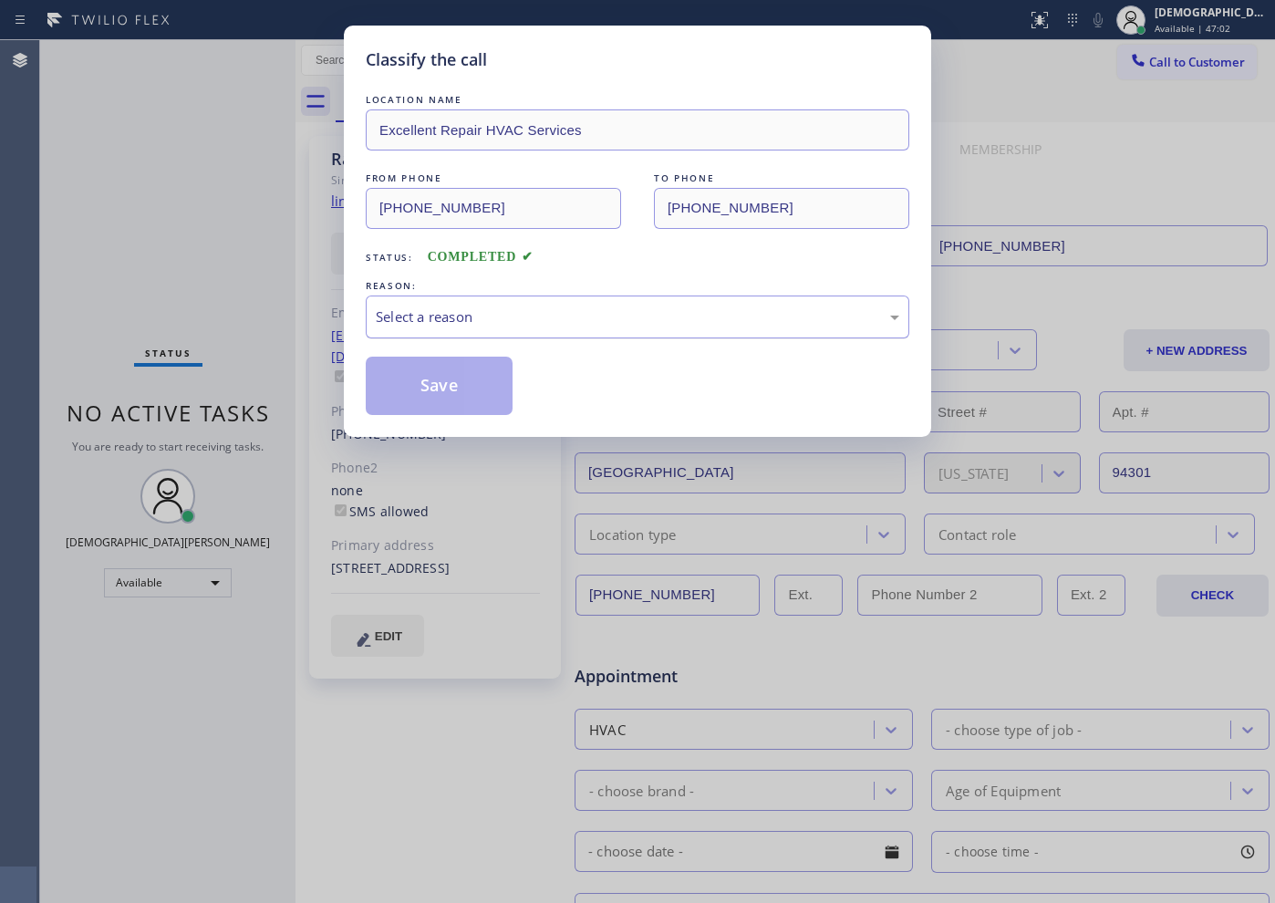
click at [519, 328] on div "Select a reason" at bounding box center [638, 316] width 544 height 43
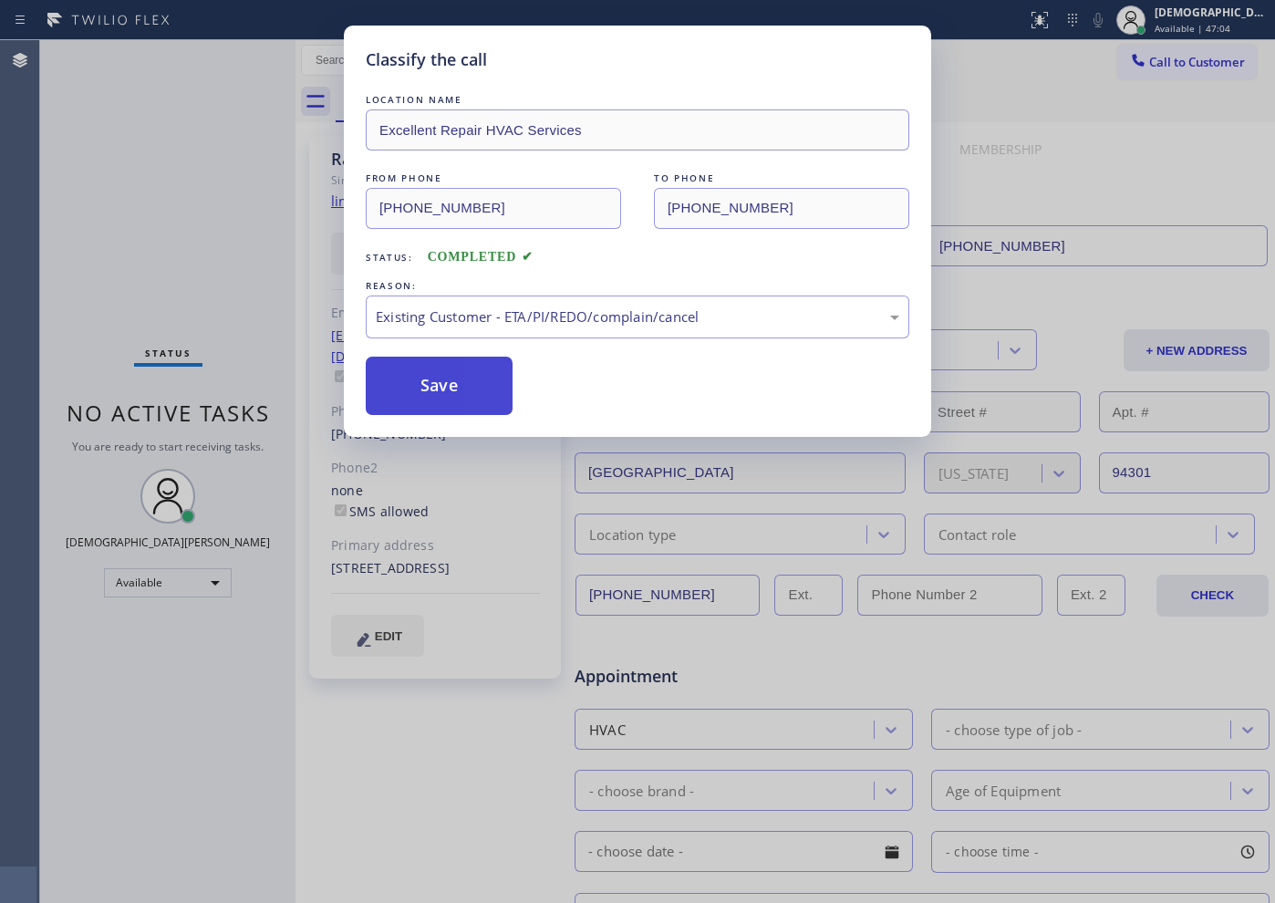
click at [442, 402] on button "Save" at bounding box center [439, 386] width 147 height 58
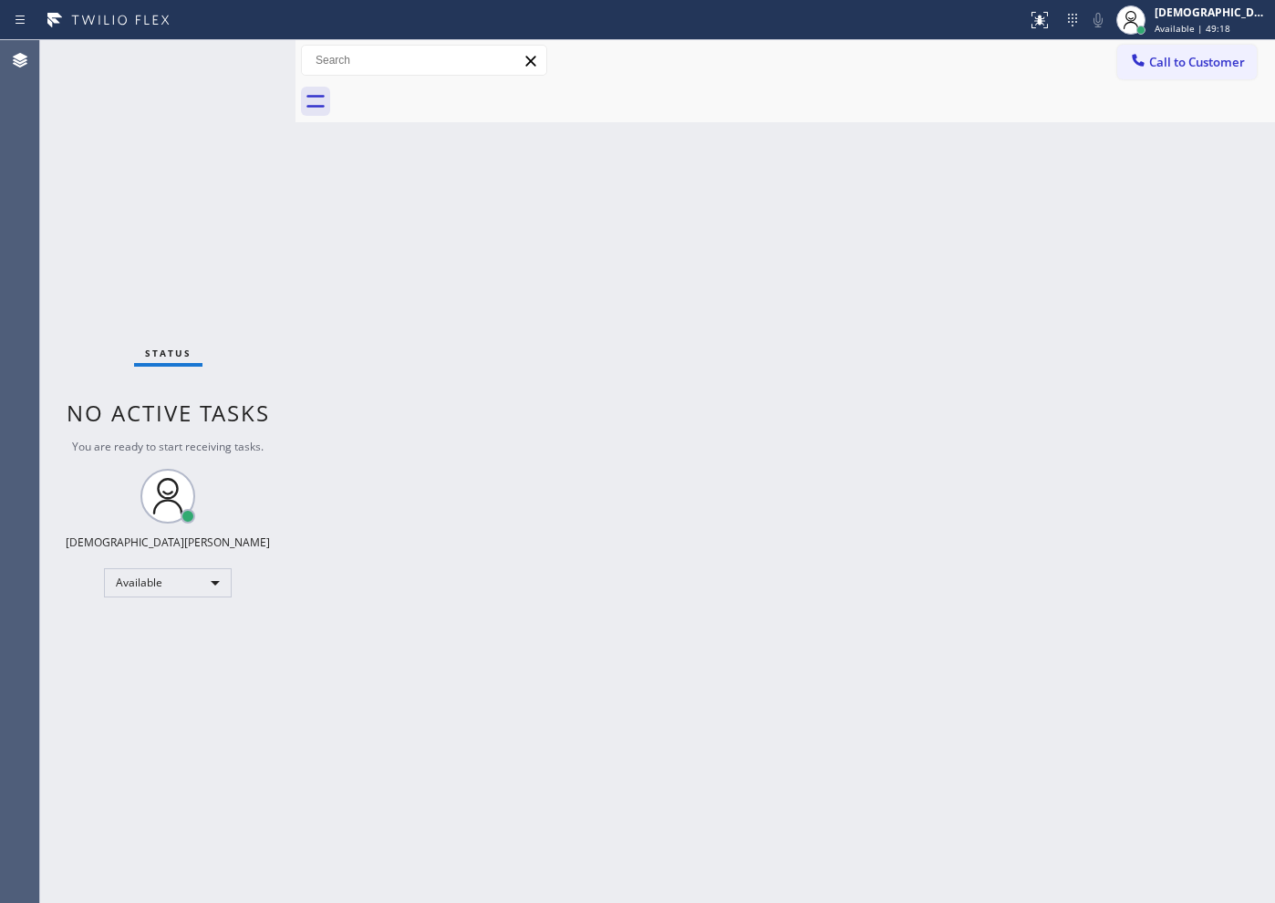
click at [88, 242] on div "Status No active tasks You are ready to start receiving tasks. Christian Cinco …" at bounding box center [167, 471] width 255 height 863
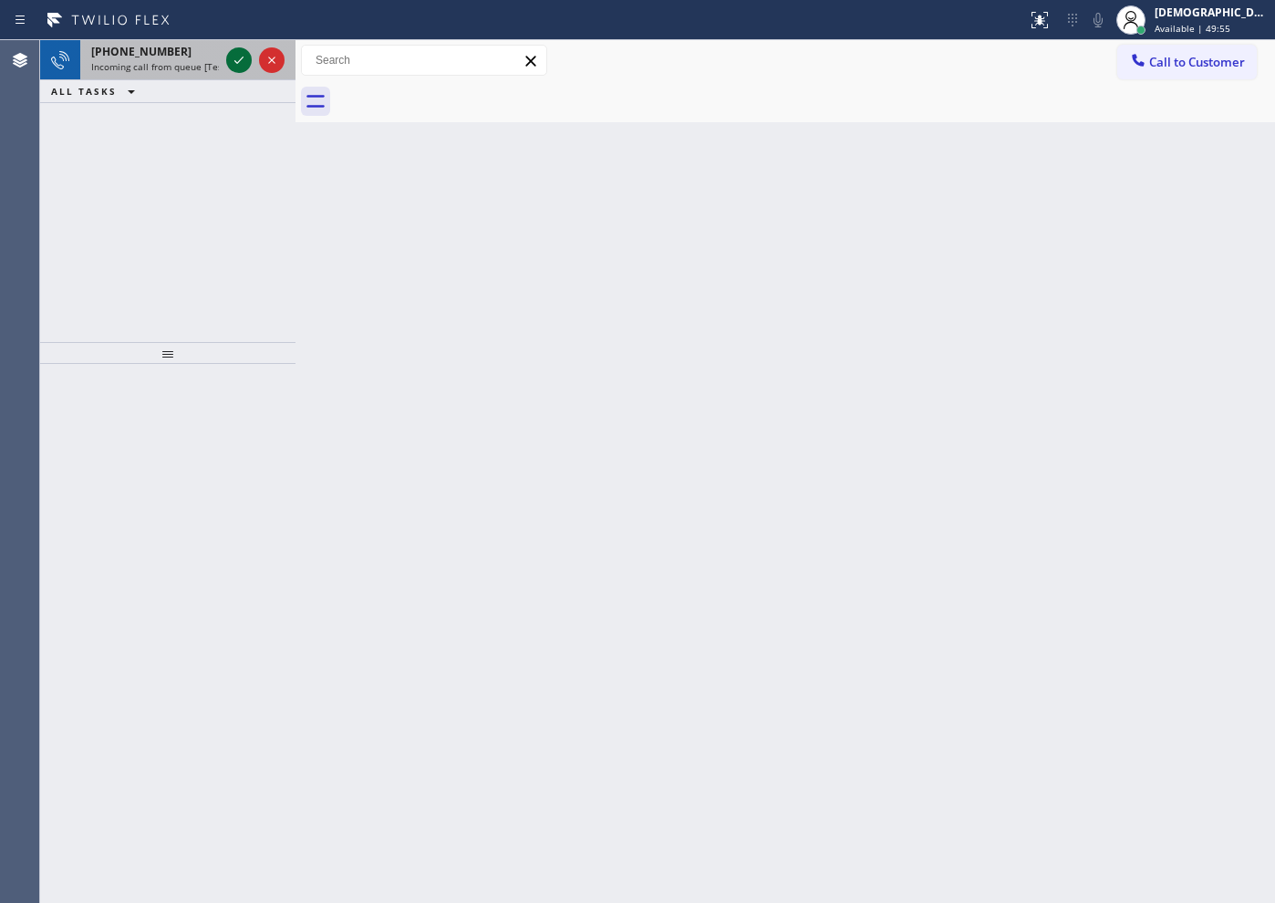
click at [244, 51] on icon at bounding box center [239, 60] width 22 height 22
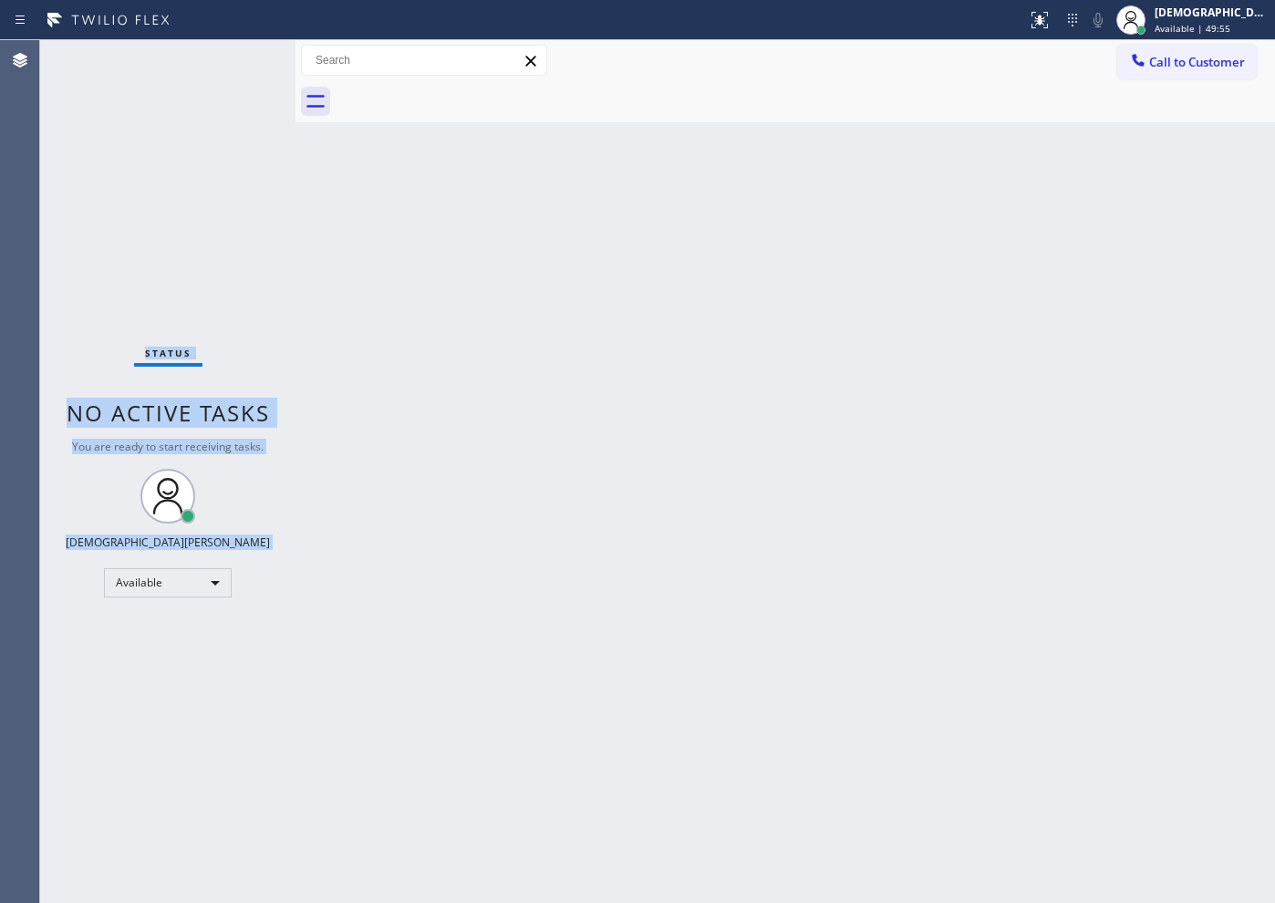
click at [244, 51] on div "Status No active tasks You are ready to start receiving tasks. Christian Cinco …" at bounding box center [167, 471] width 255 height 863
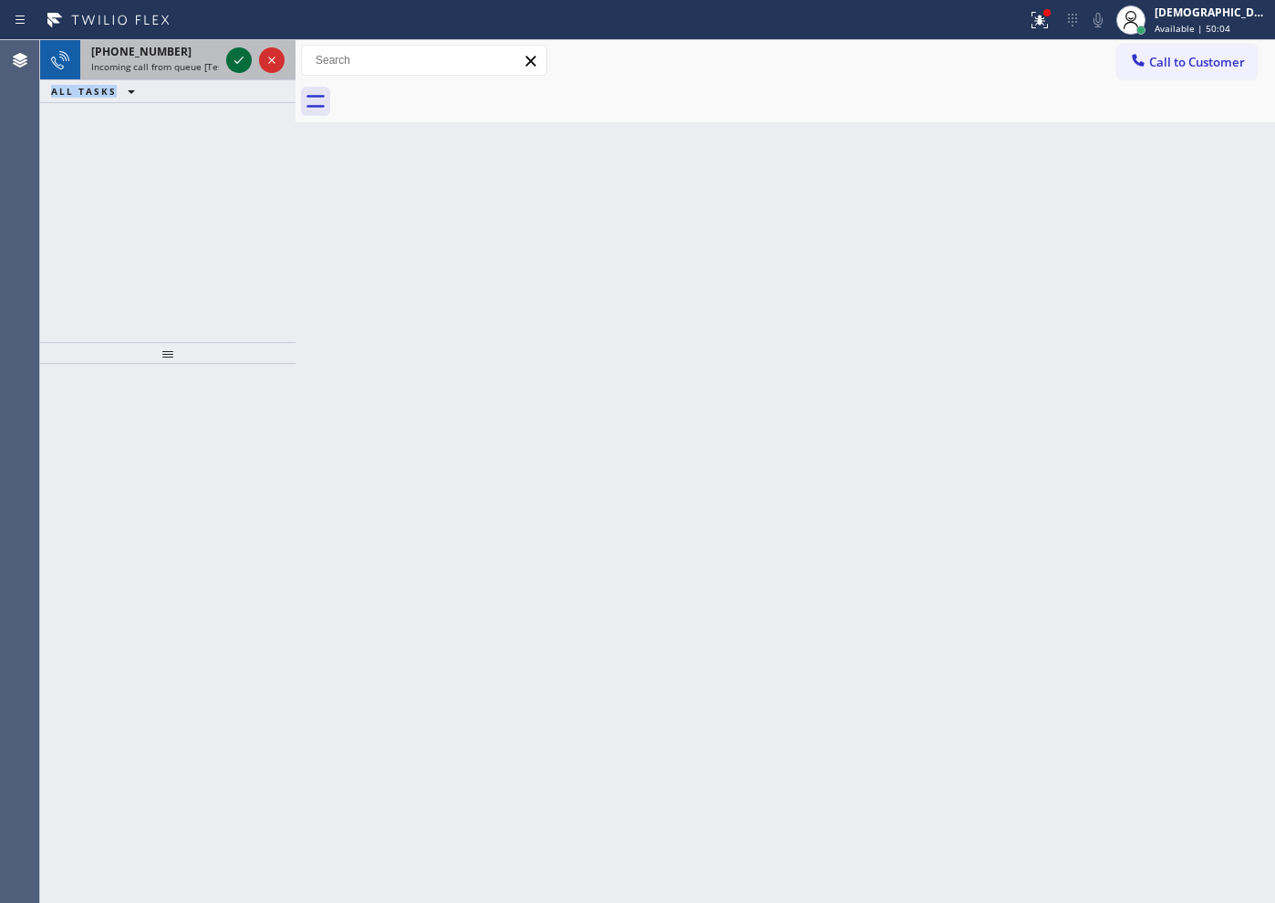
click at [238, 65] on icon at bounding box center [239, 60] width 22 height 22
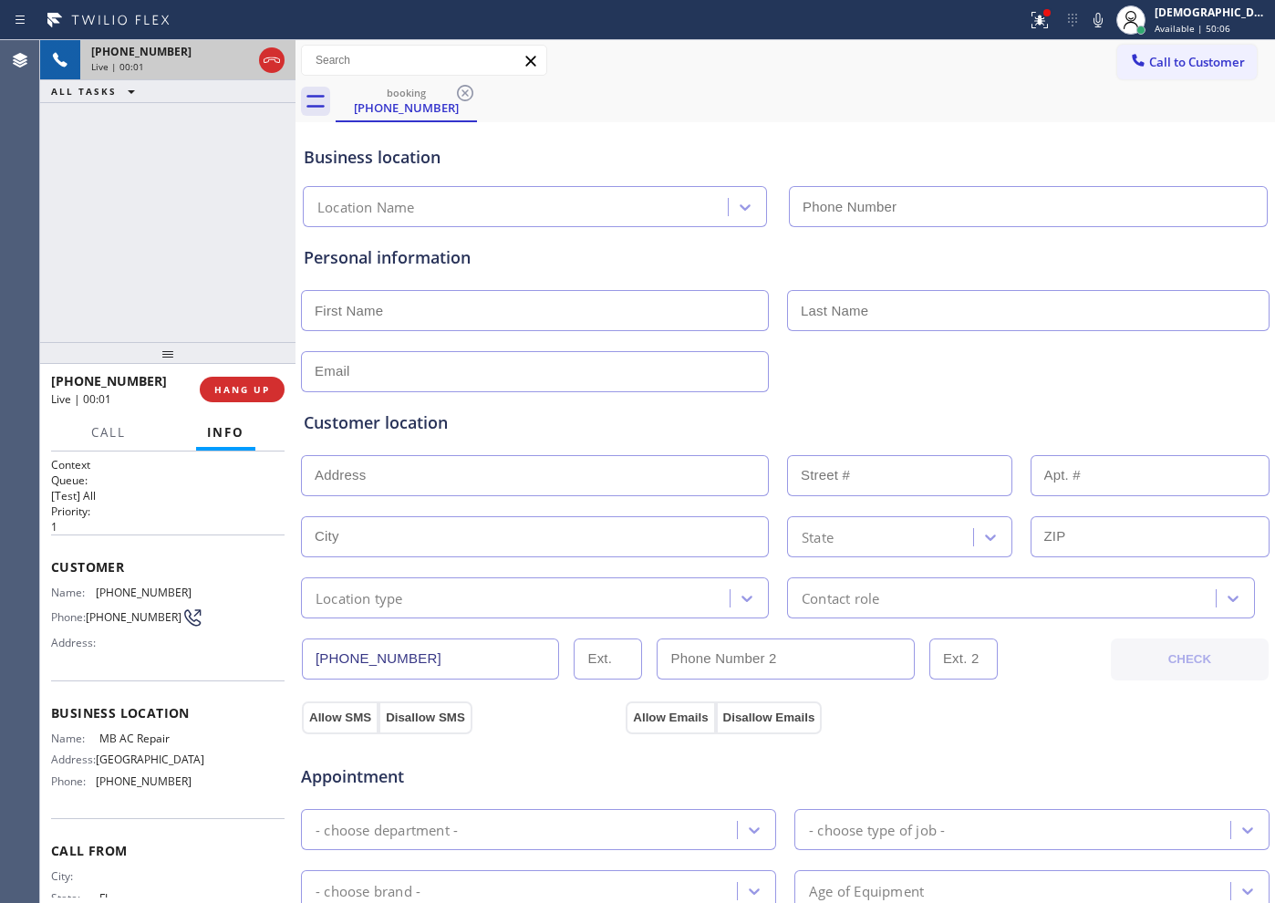
type input "[PHONE_NUMBER]"
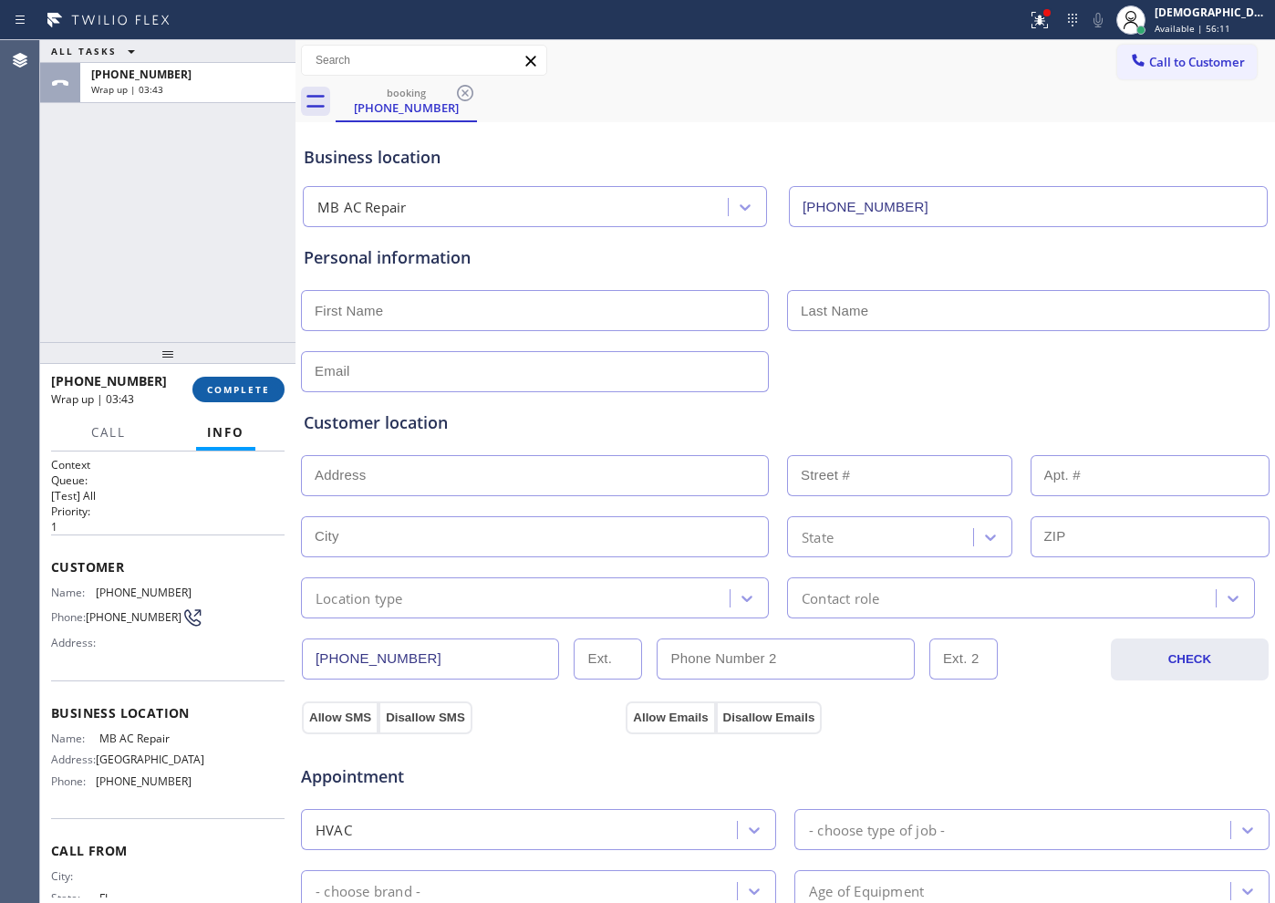
click at [224, 388] on span "COMPLETE" at bounding box center [238, 389] width 63 height 13
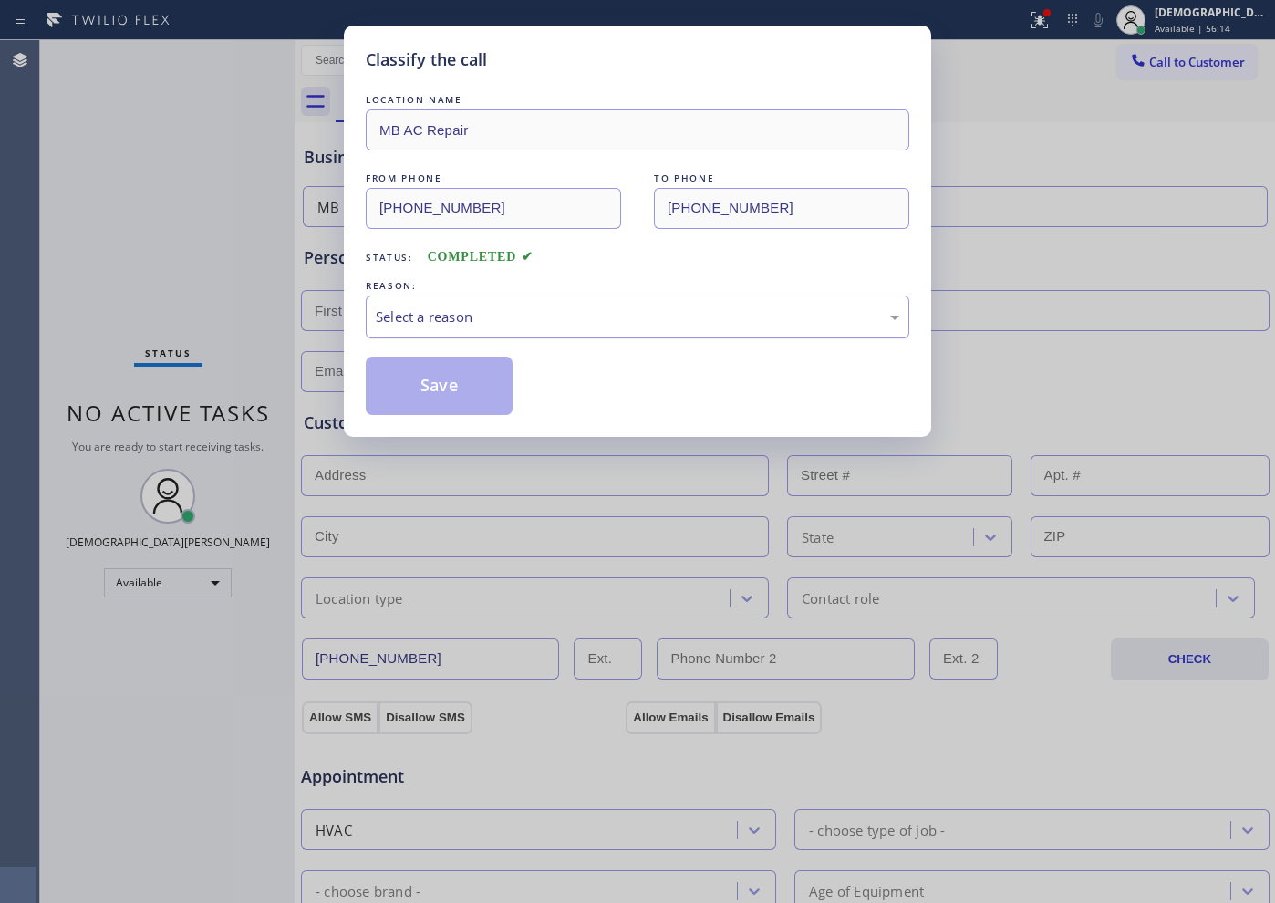
click at [488, 320] on div "Select a reason" at bounding box center [637, 316] width 523 height 21
click at [492, 386] on button "Save" at bounding box center [439, 386] width 147 height 58
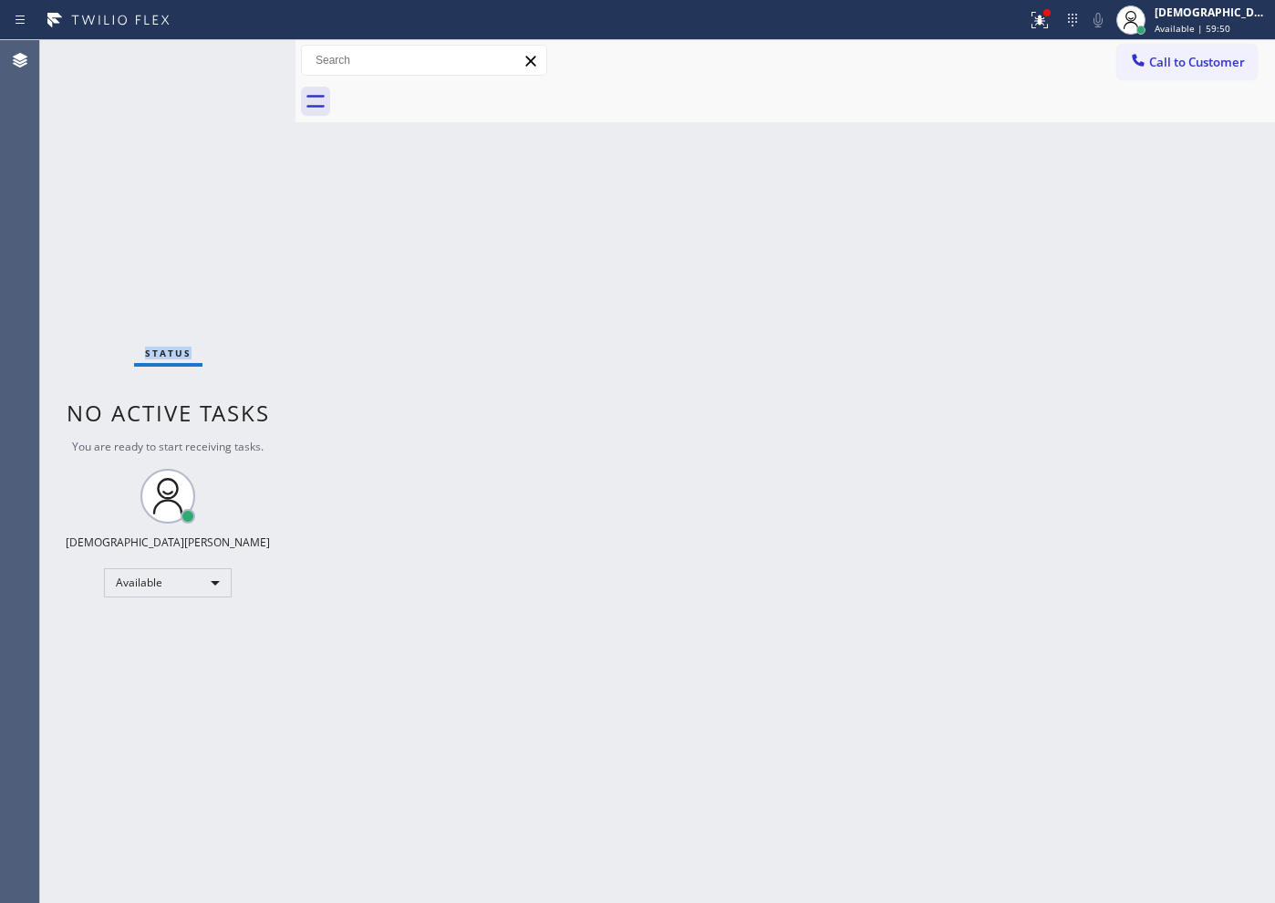
click at [64, 231] on div "Status No active tasks You are ready to start receiving tasks. Christian Cinco …" at bounding box center [167, 471] width 255 height 863
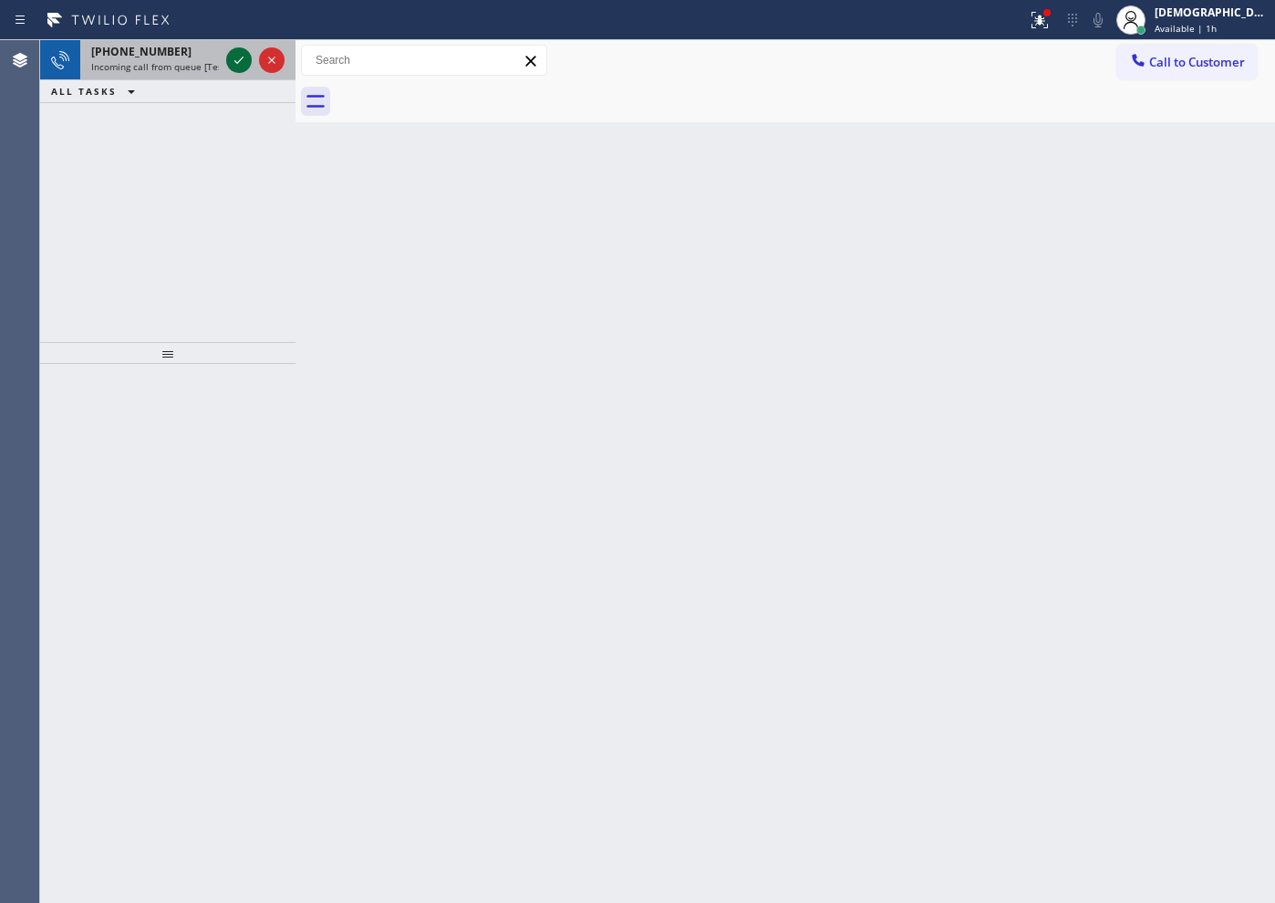
click at [240, 66] on icon at bounding box center [239, 60] width 22 height 22
click at [240, 59] on icon at bounding box center [238, 60] width 9 height 7
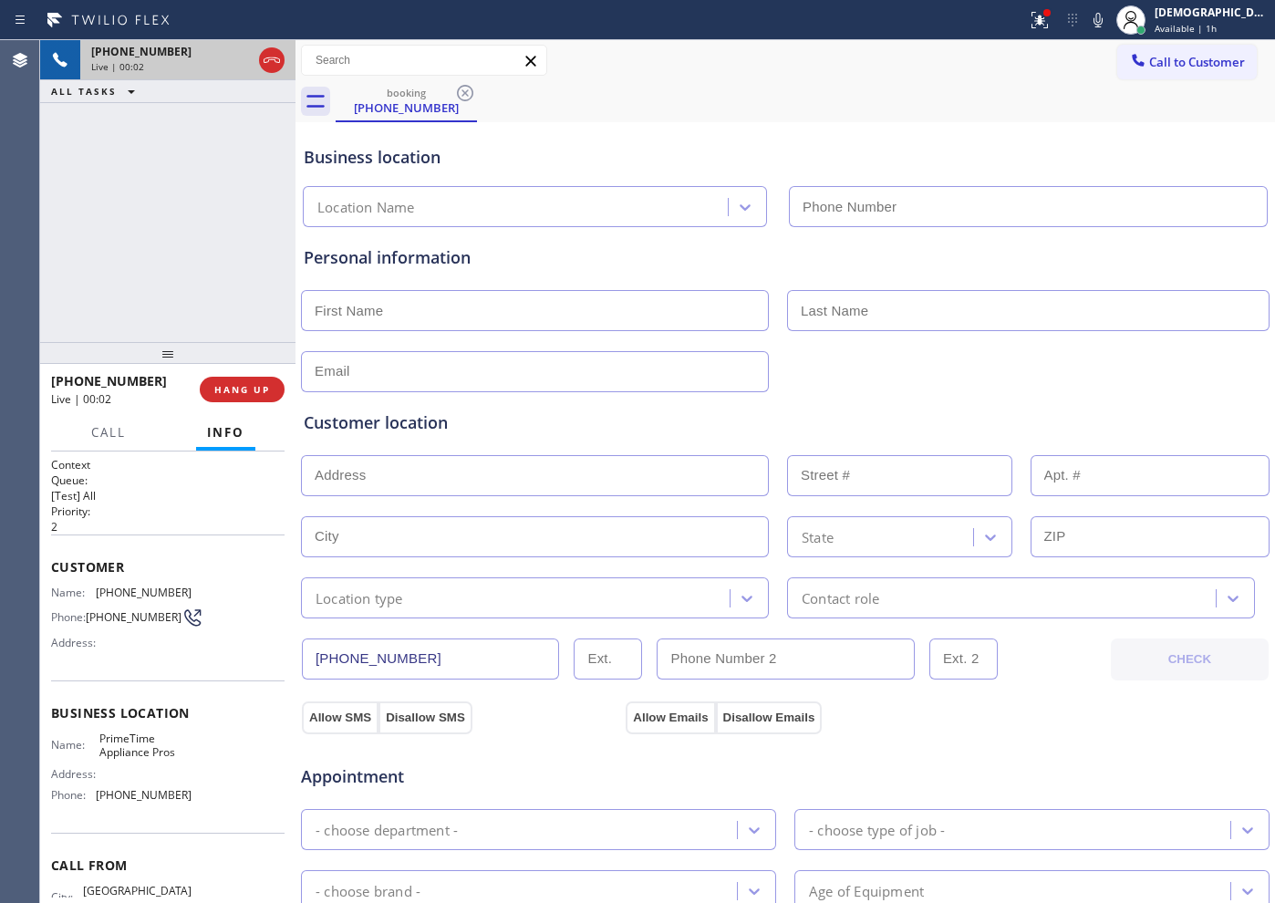
type input "[PHONE_NUMBER]"
click at [272, 64] on icon at bounding box center [272, 60] width 22 height 22
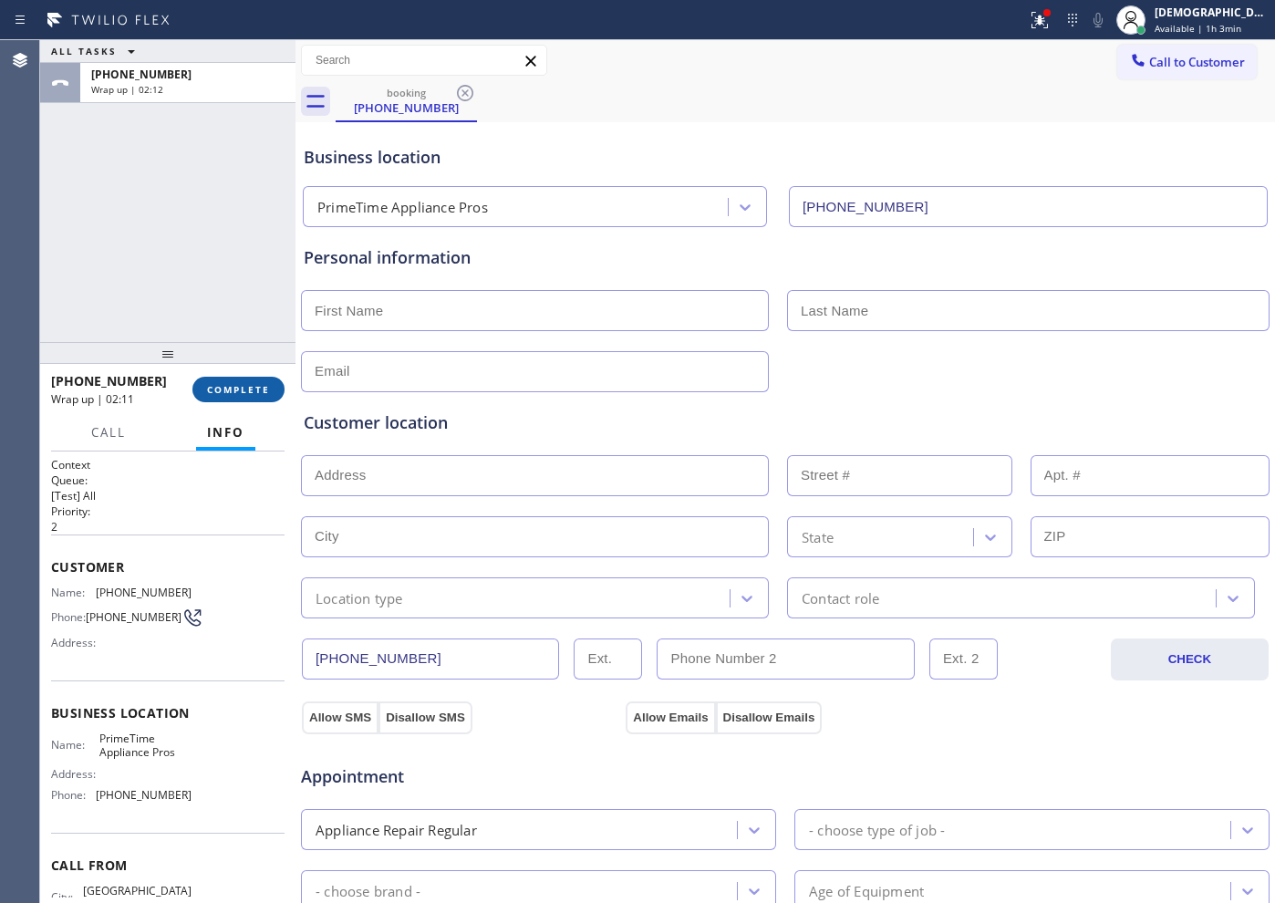
click at [247, 380] on button "COMPLETE" at bounding box center [238, 390] width 92 height 26
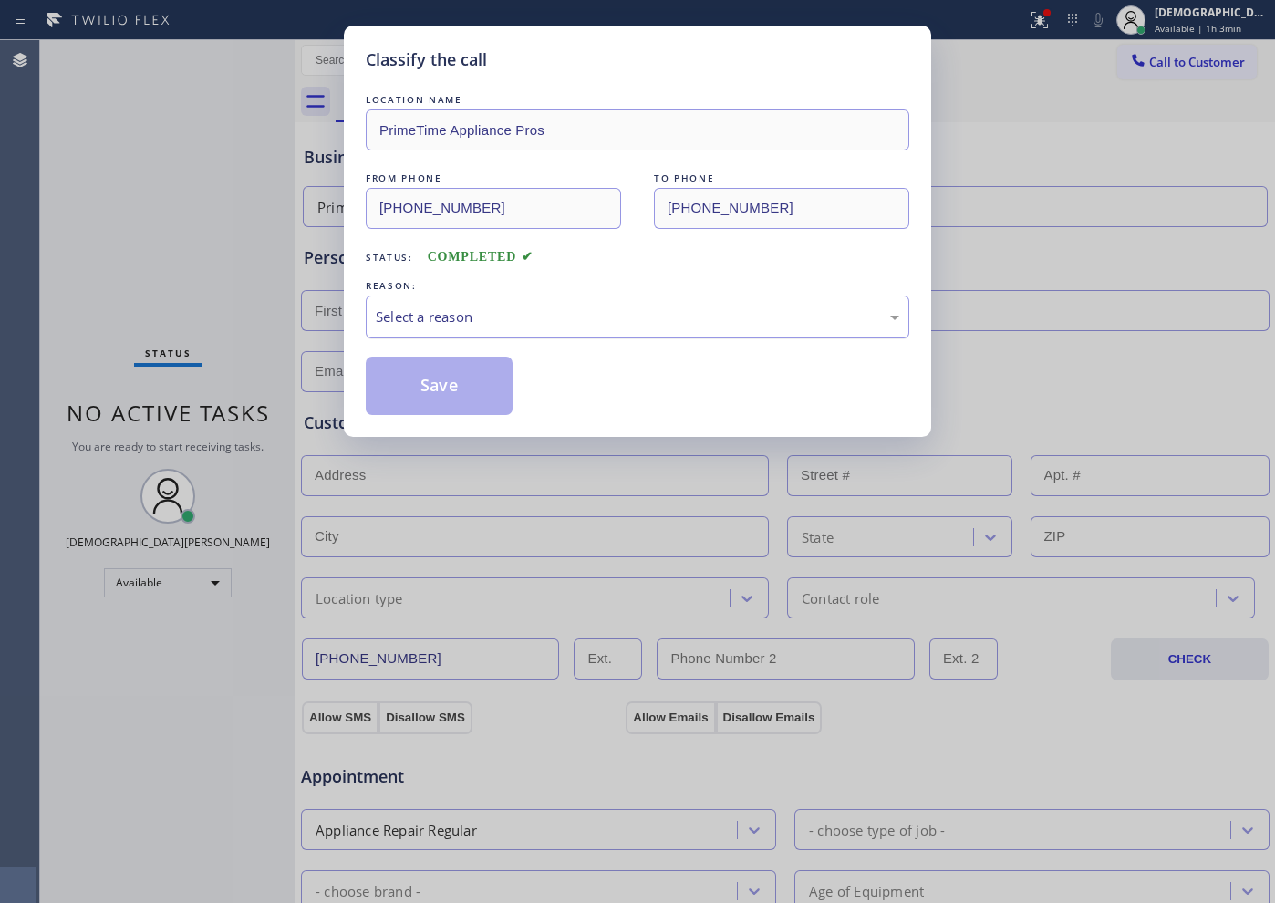
click at [655, 305] on div "Select a reason" at bounding box center [638, 316] width 544 height 43
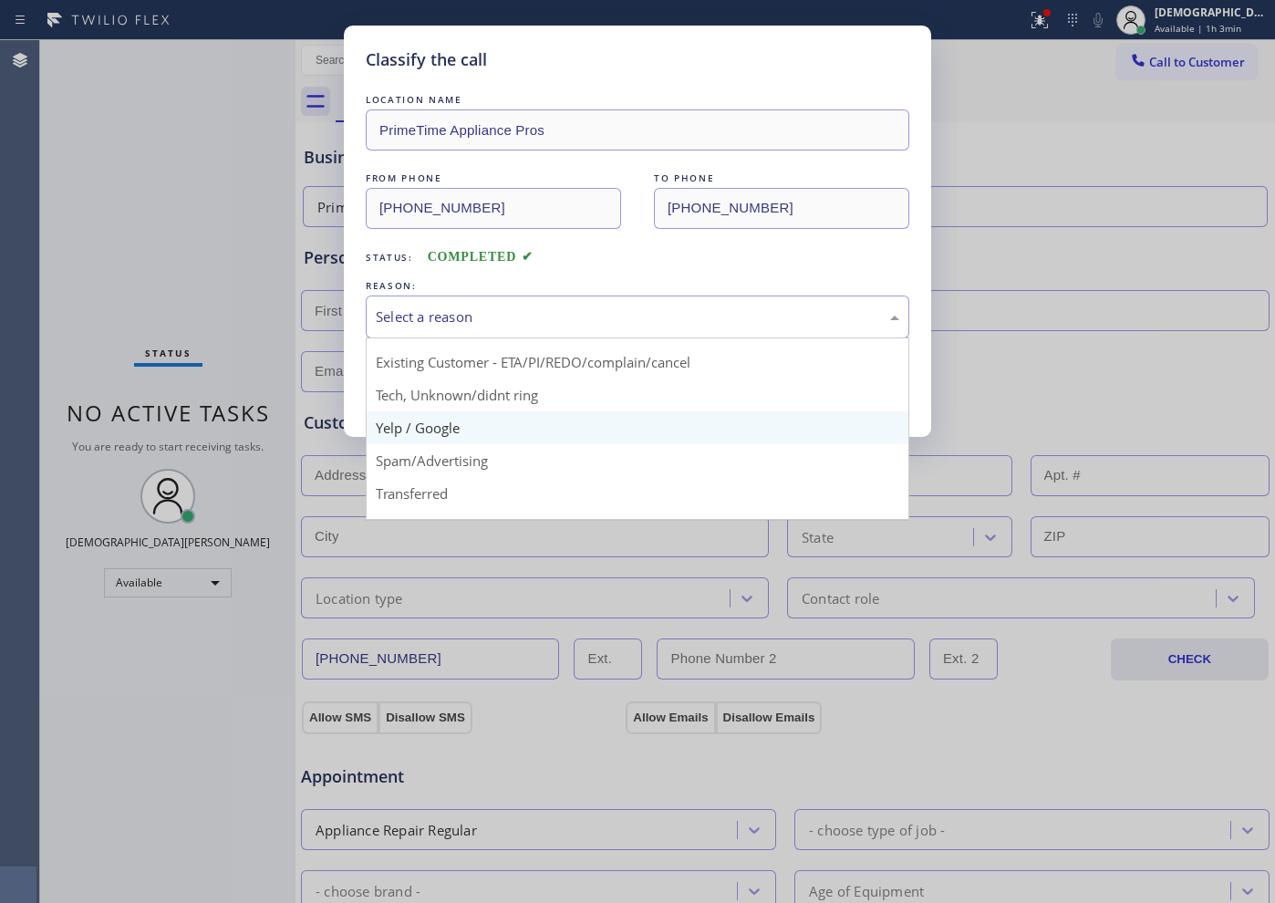
scroll to position [114, 0]
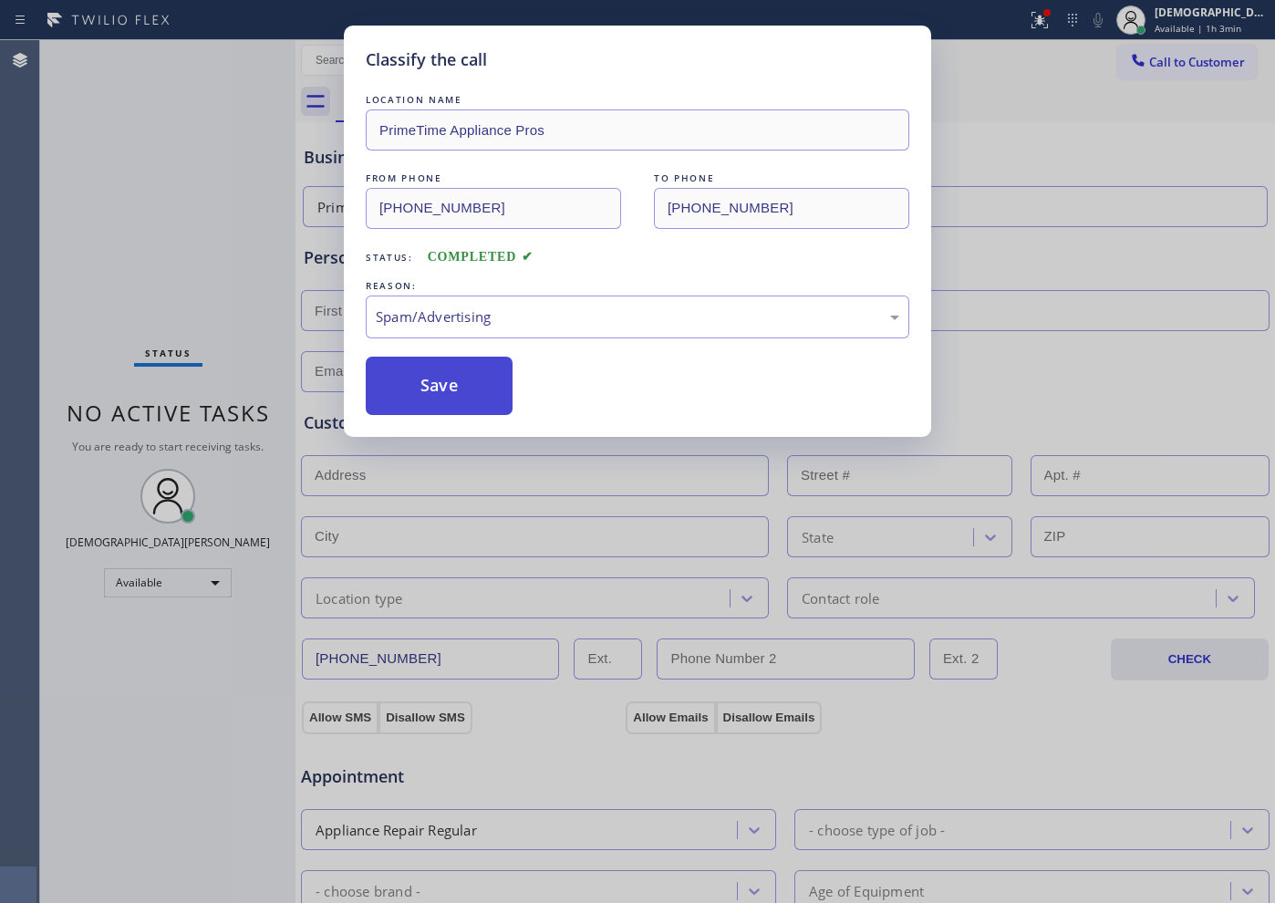
click at [494, 403] on button "Save" at bounding box center [439, 386] width 147 height 58
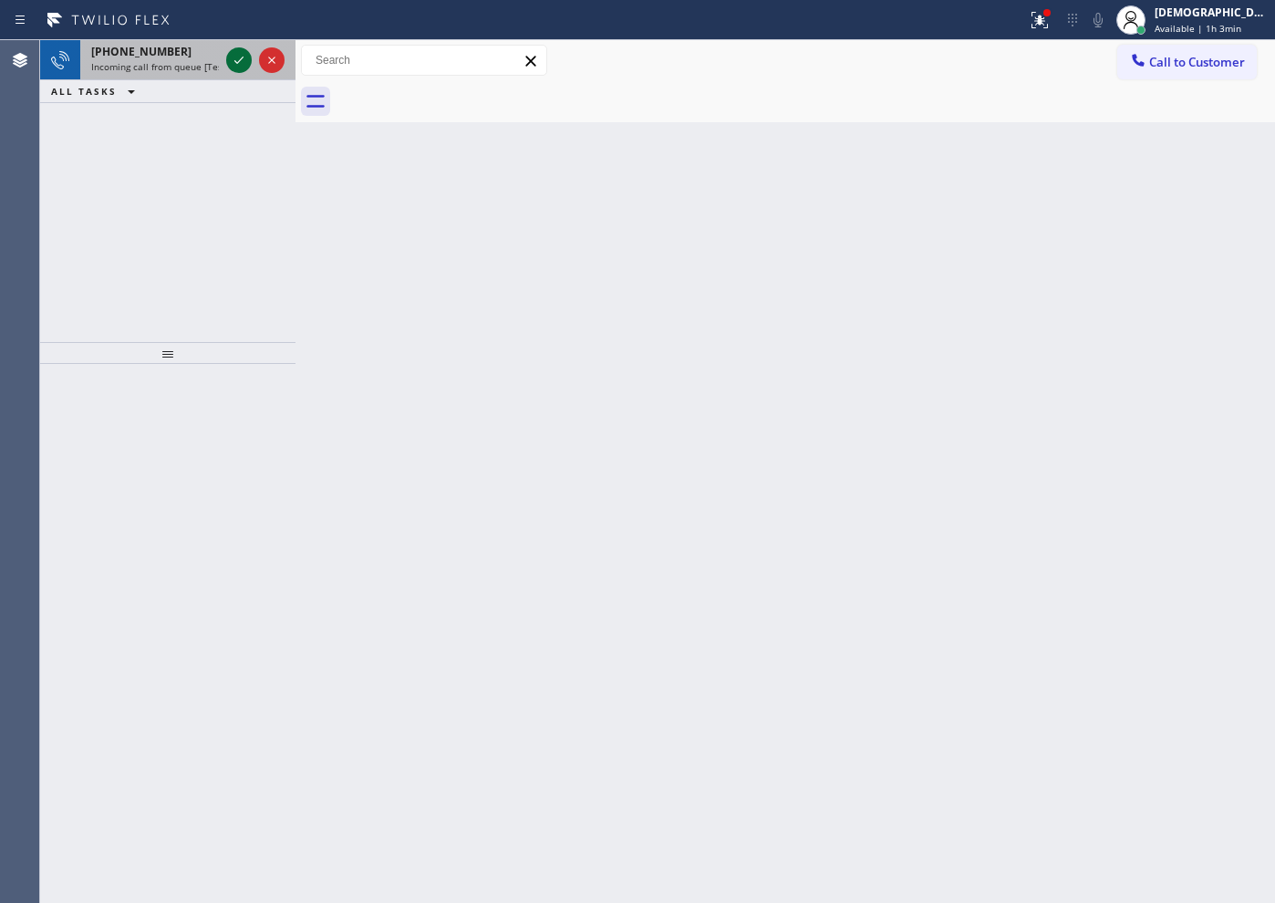
click at [230, 56] on icon at bounding box center [239, 60] width 22 height 22
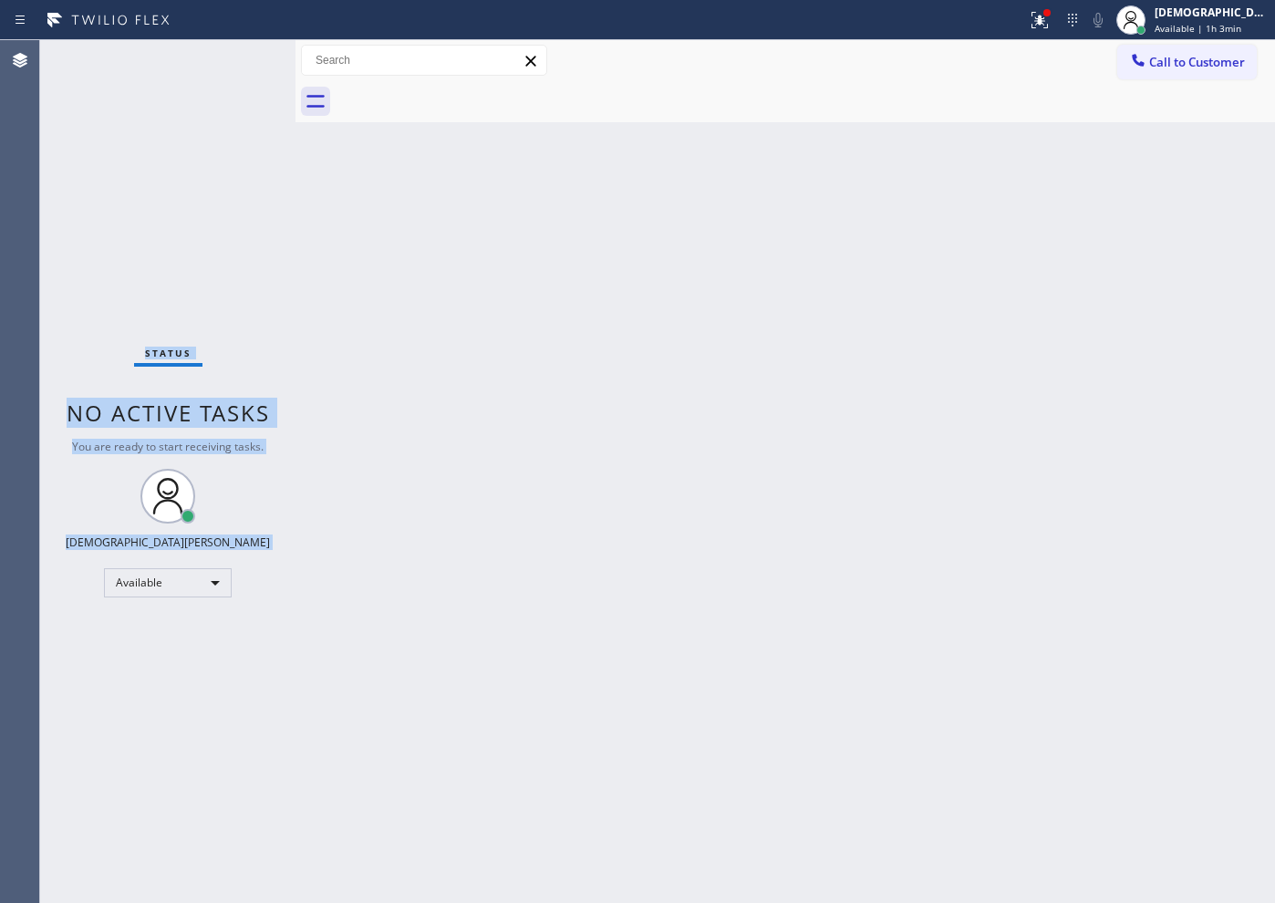
click at [230, 57] on div "Status No active tasks You are ready to start receiving tasks. Christian Cinco …" at bounding box center [167, 471] width 255 height 863
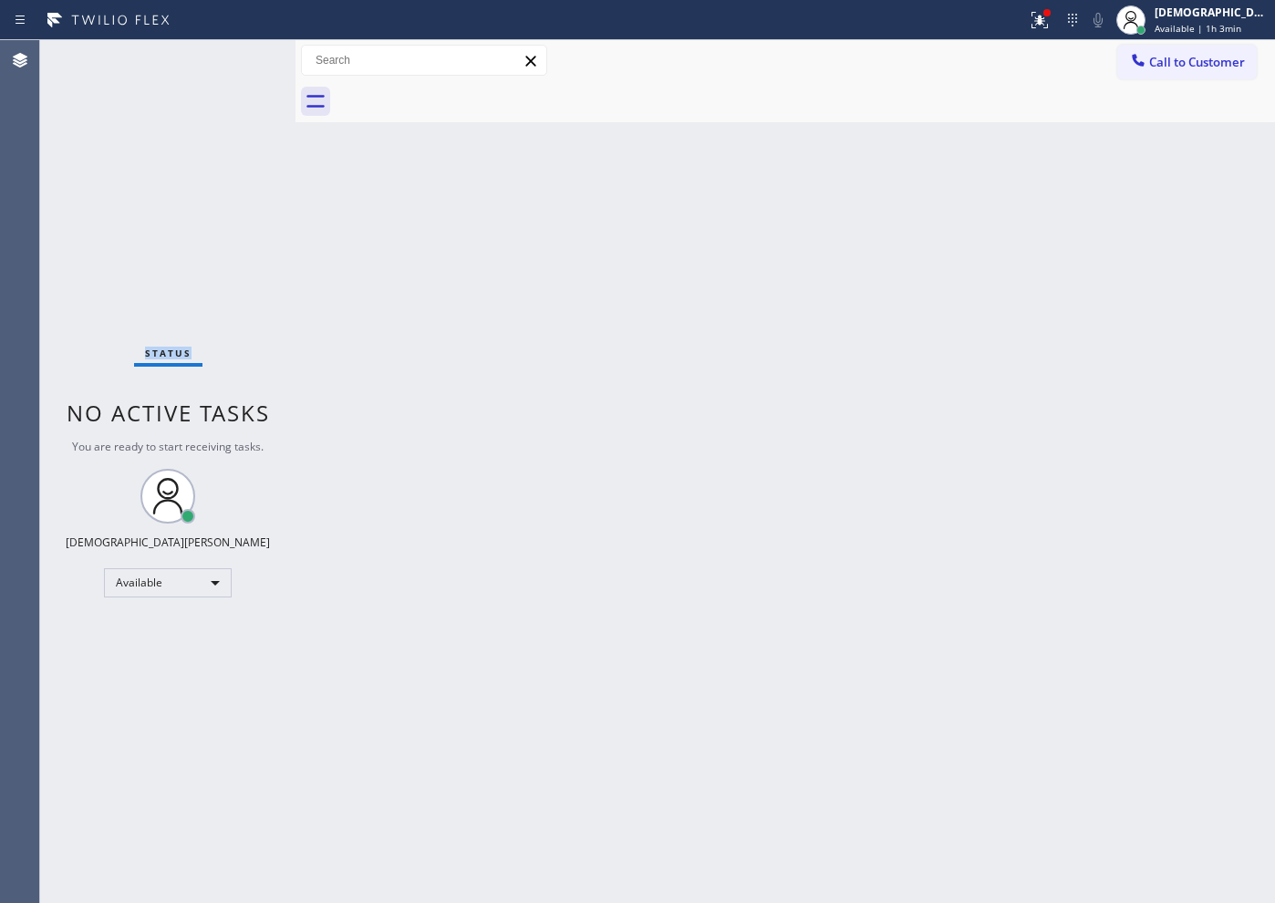
click at [230, 57] on div "Status No active tasks You are ready to start receiving tasks. Christian Cinco …" at bounding box center [167, 471] width 255 height 863
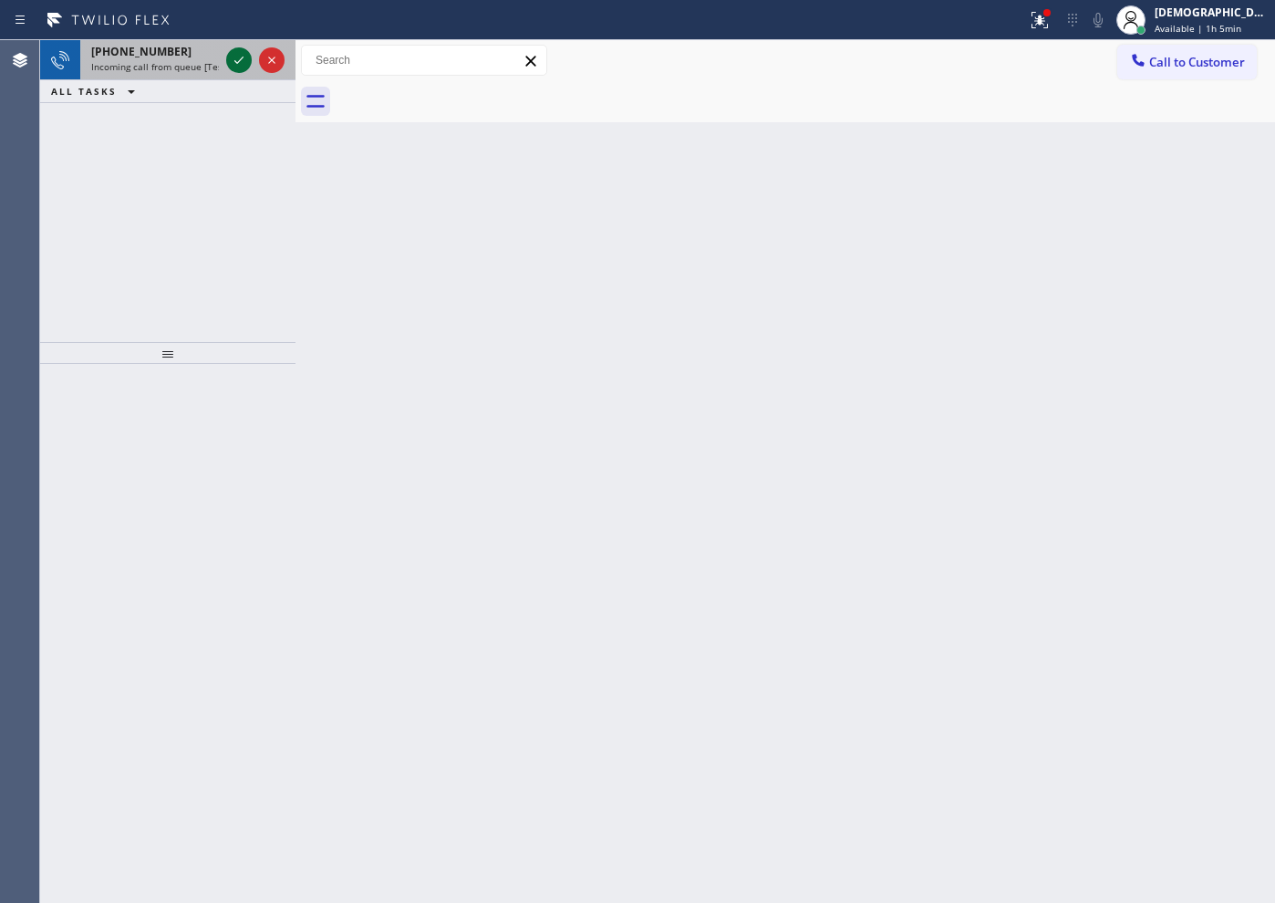
click at [237, 58] on icon at bounding box center [239, 60] width 22 height 22
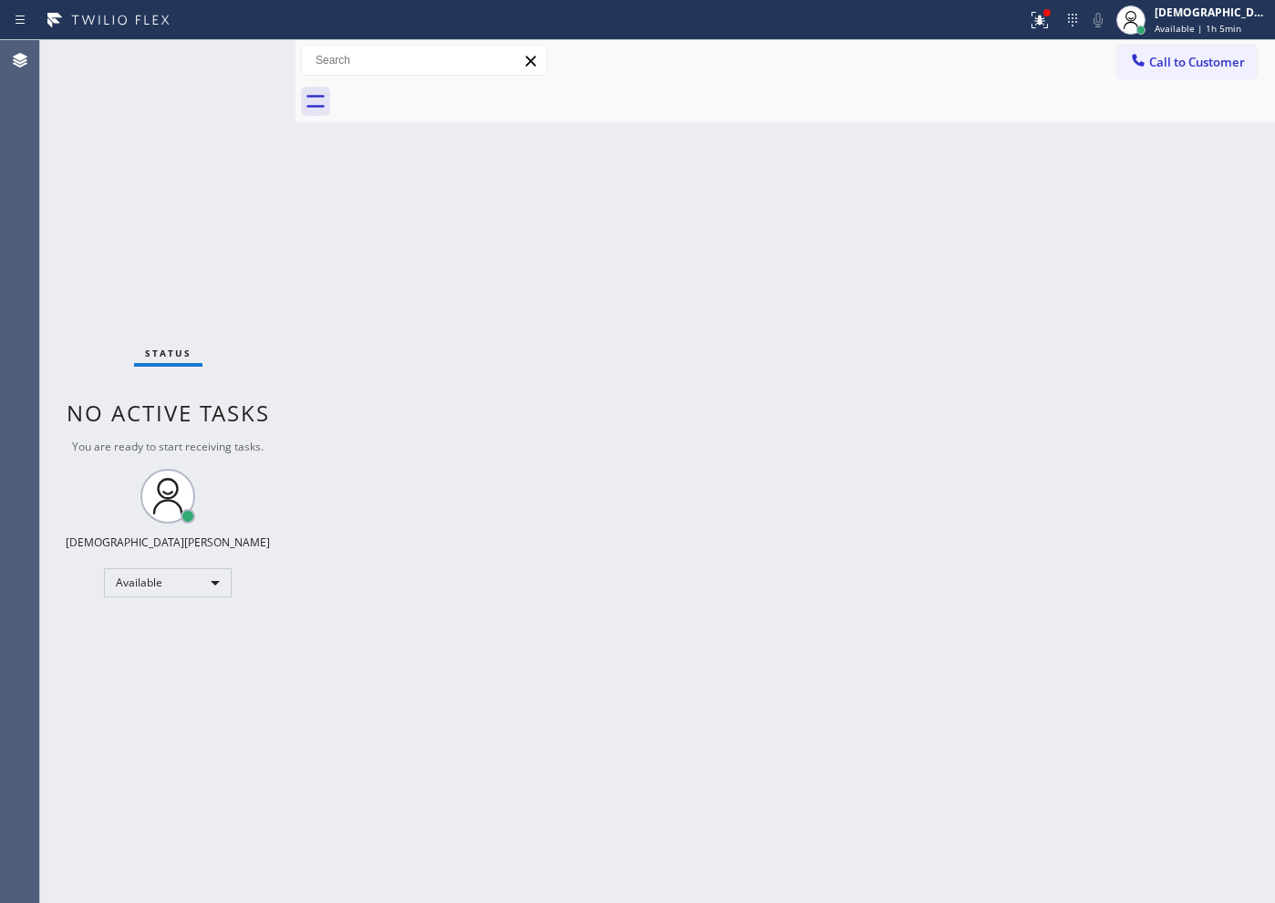
click at [235, 58] on div "Status No active tasks You are ready to start receiving tasks. Christian Cinco …" at bounding box center [167, 471] width 255 height 863
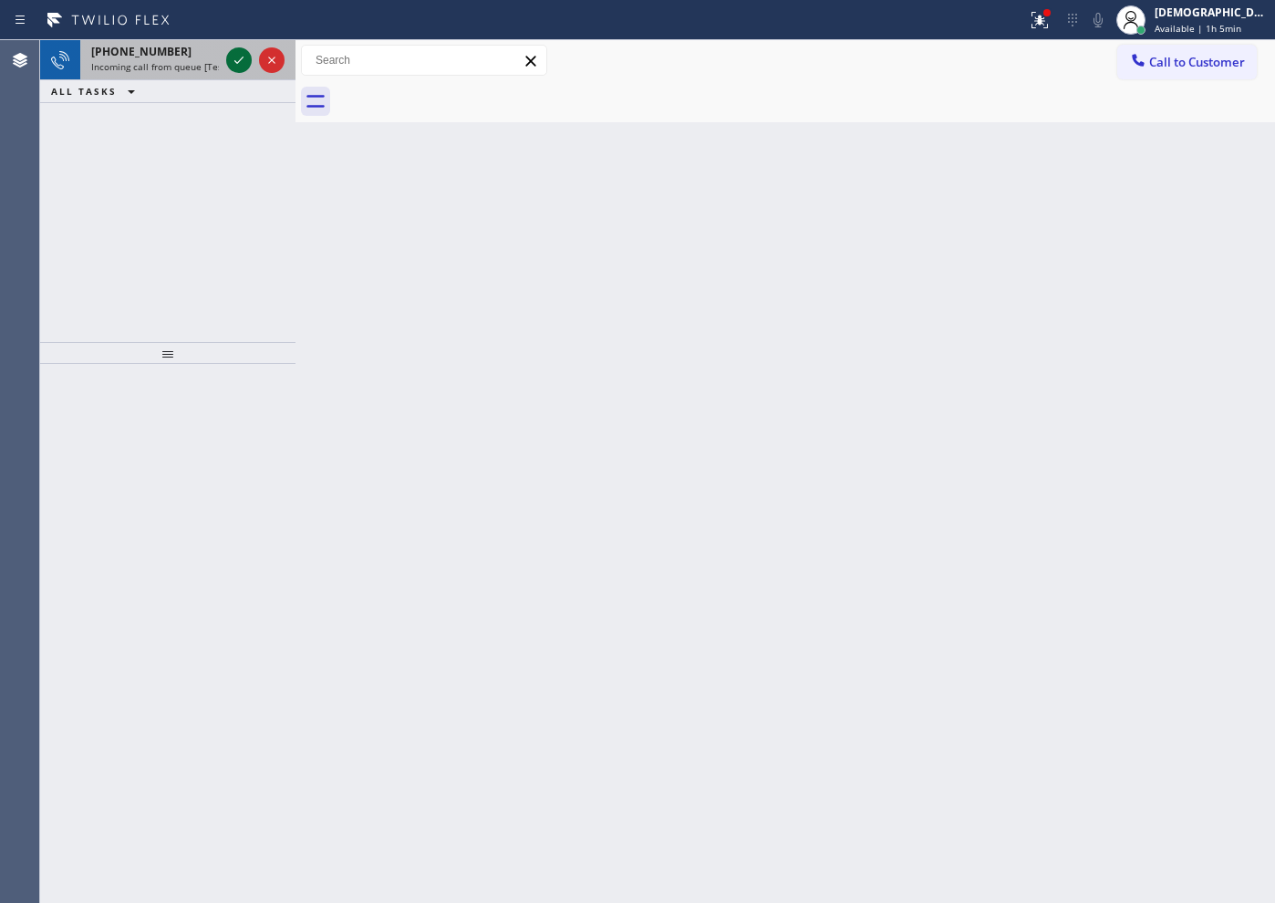
click at [237, 59] on icon at bounding box center [239, 60] width 22 height 22
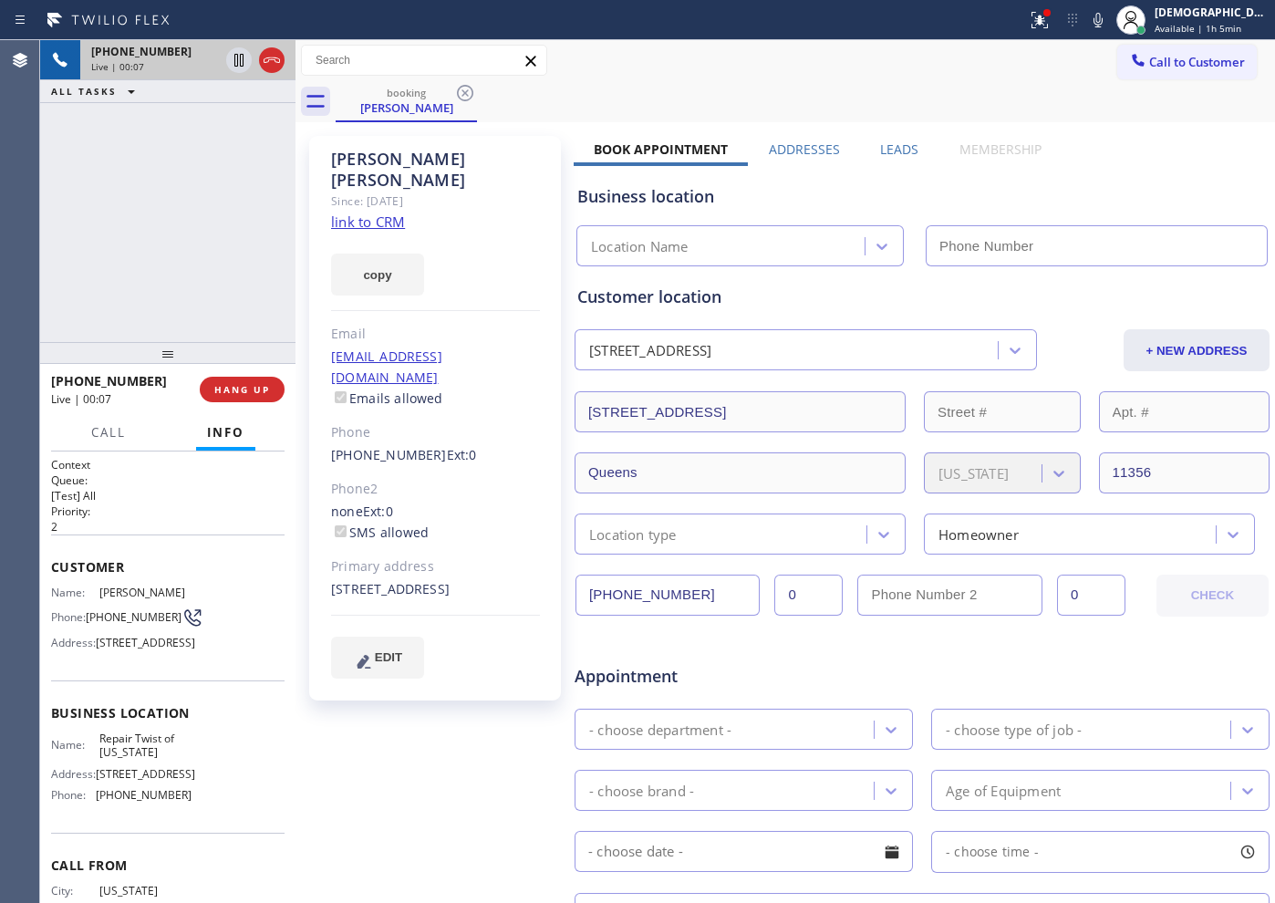
type input "[PHONE_NUMBER]"
click at [388, 213] on link "link to CRM" at bounding box center [368, 222] width 74 height 18
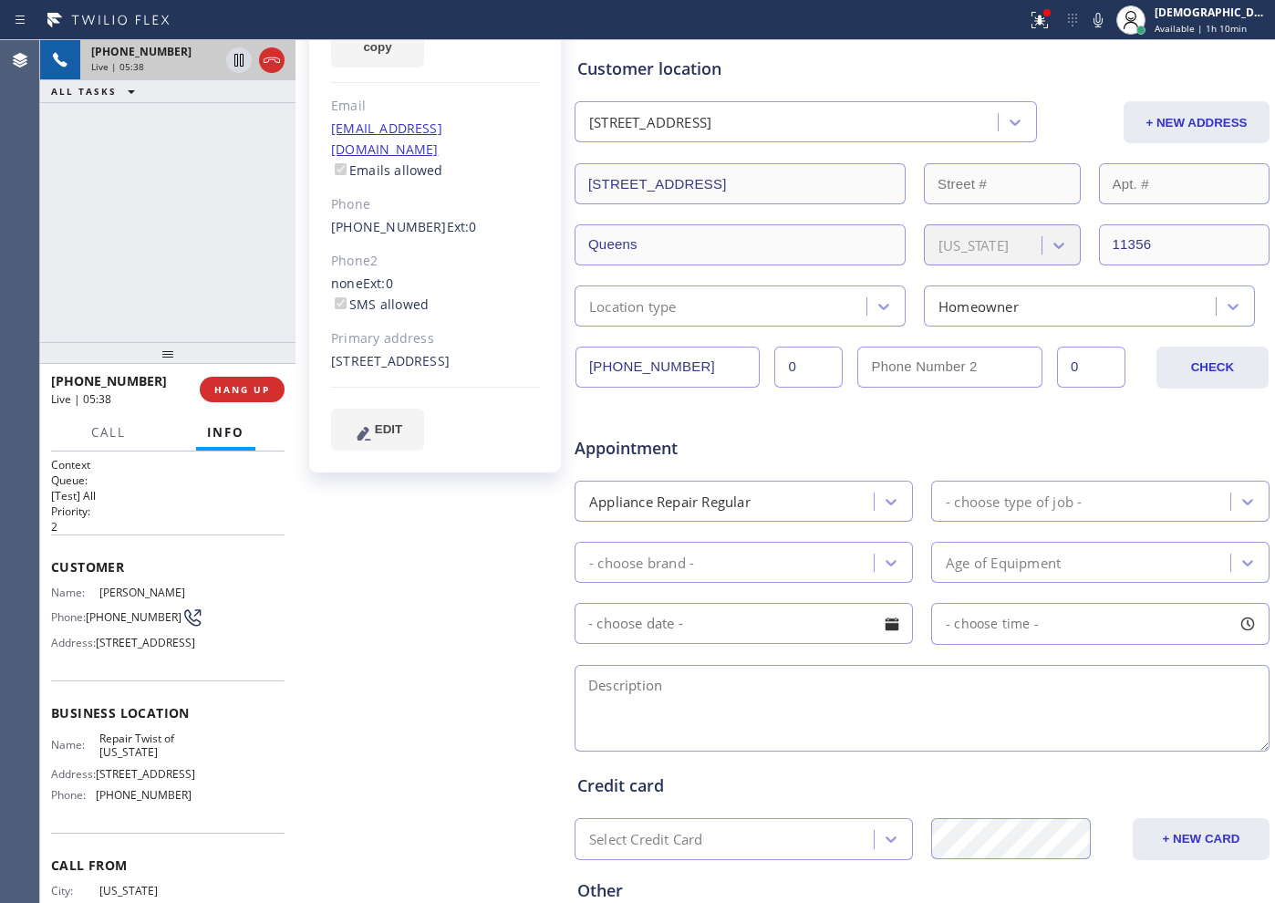
click at [669, 421] on div "Appointment" at bounding box center [689, 439] width 233 height 43
drag, startPoint x: 660, startPoint y: 372, endPoint x: 562, endPoint y: 372, distance: 98.5
click at [562, 372] on div "Zakia Ali Since: 20 may 2020 link to CRM copy Email zakiaali@ymail.com Emails a…" at bounding box center [785, 490] width 970 height 1182
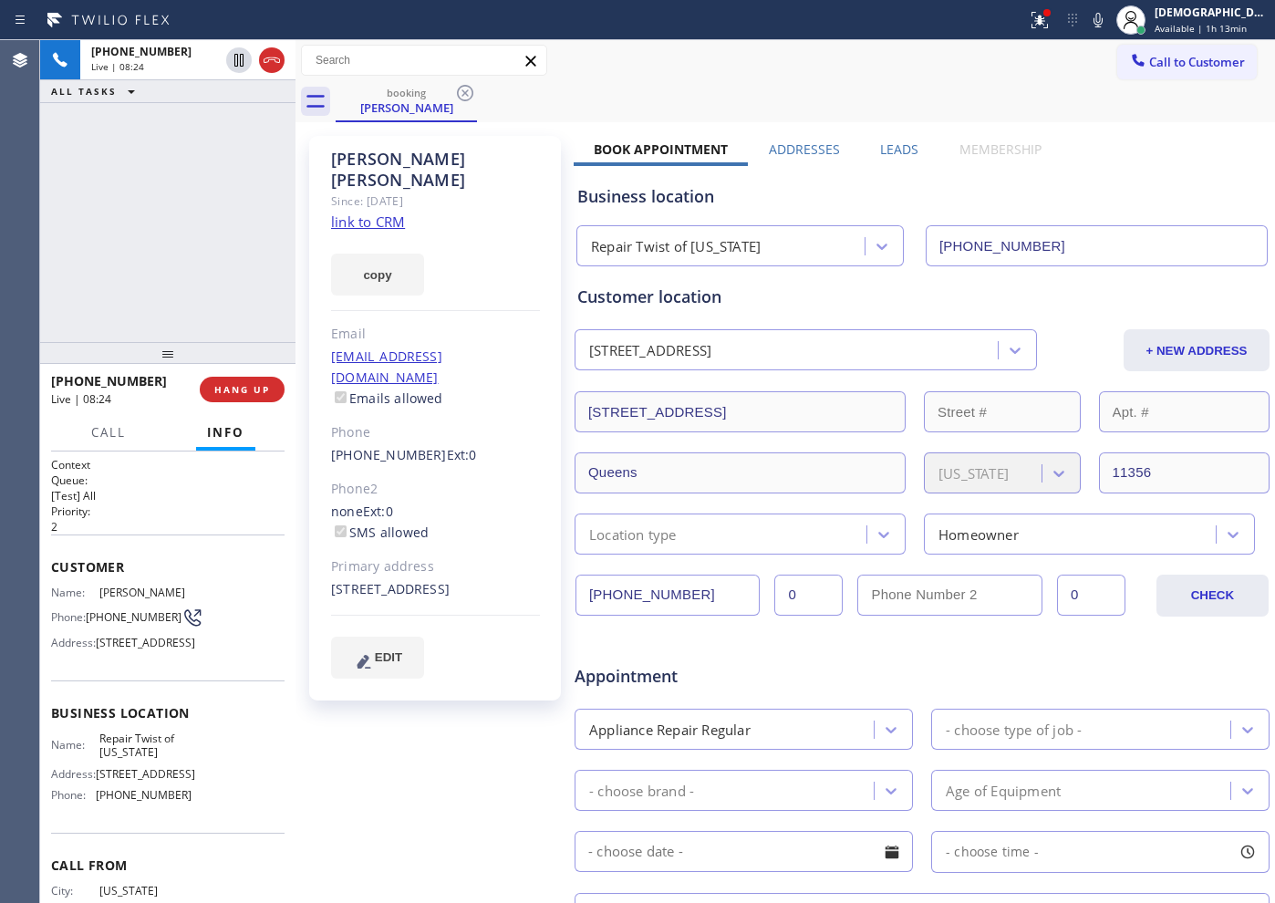
drag, startPoint x: 274, startPoint y: 58, endPoint x: 345, endPoint y: 49, distance: 71.7
click at [275, 57] on icon at bounding box center [272, 60] width 22 height 22
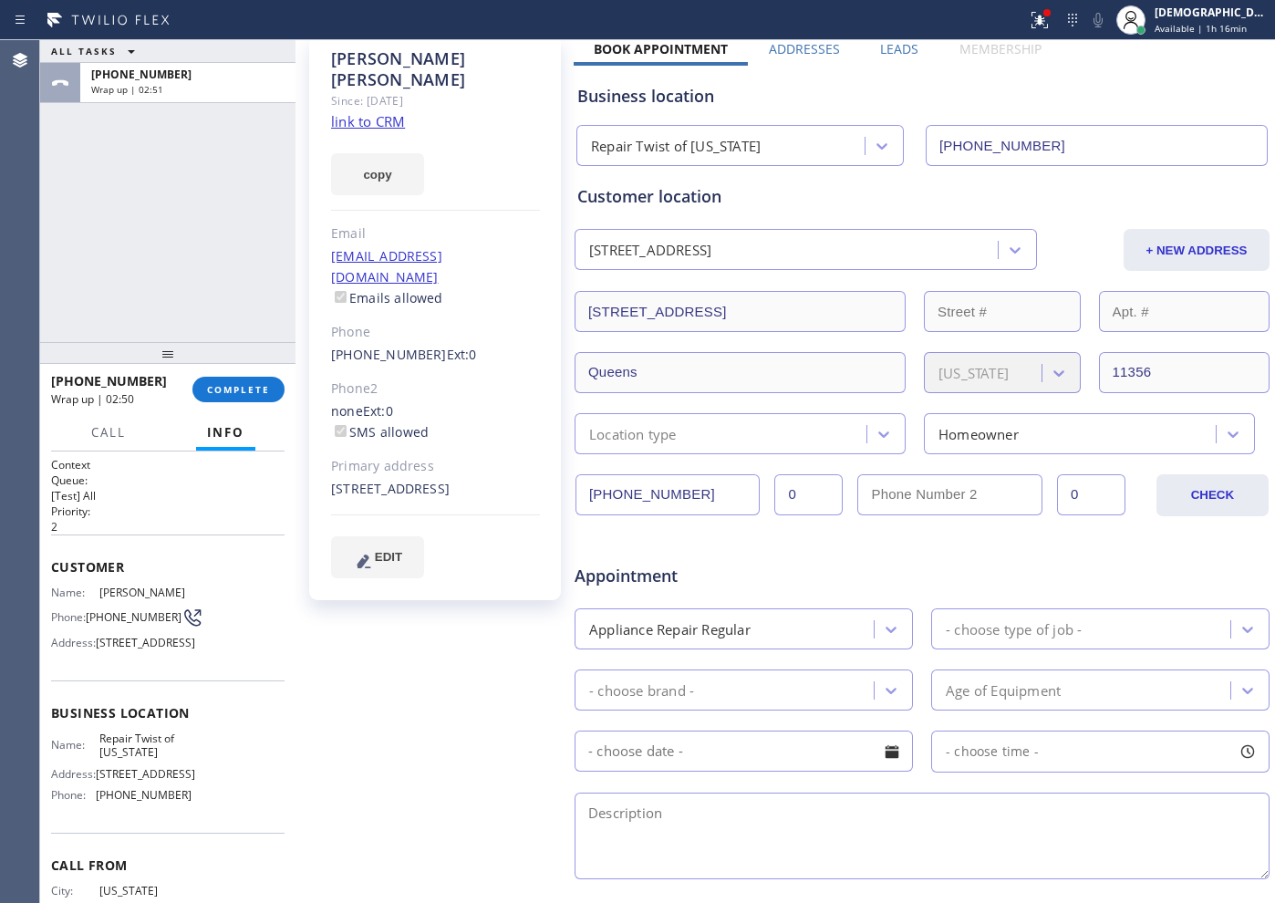
scroll to position [342, 0]
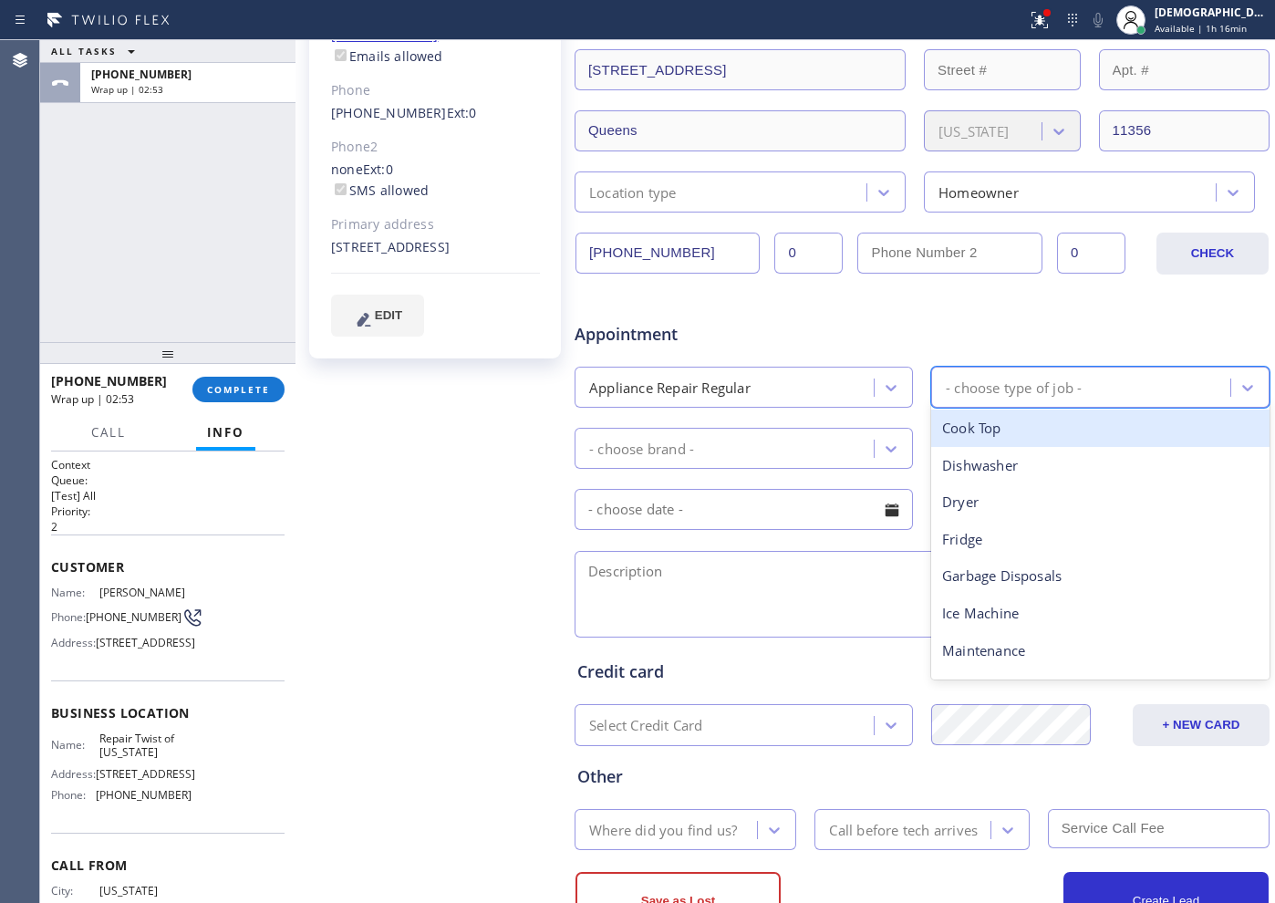
click at [955, 385] on div "- choose type of job -" at bounding box center [1014, 387] width 136 height 21
type input "s"
type input "fri"
click at [958, 415] on div "Fridge" at bounding box center [1100, 427] width 338 height 37
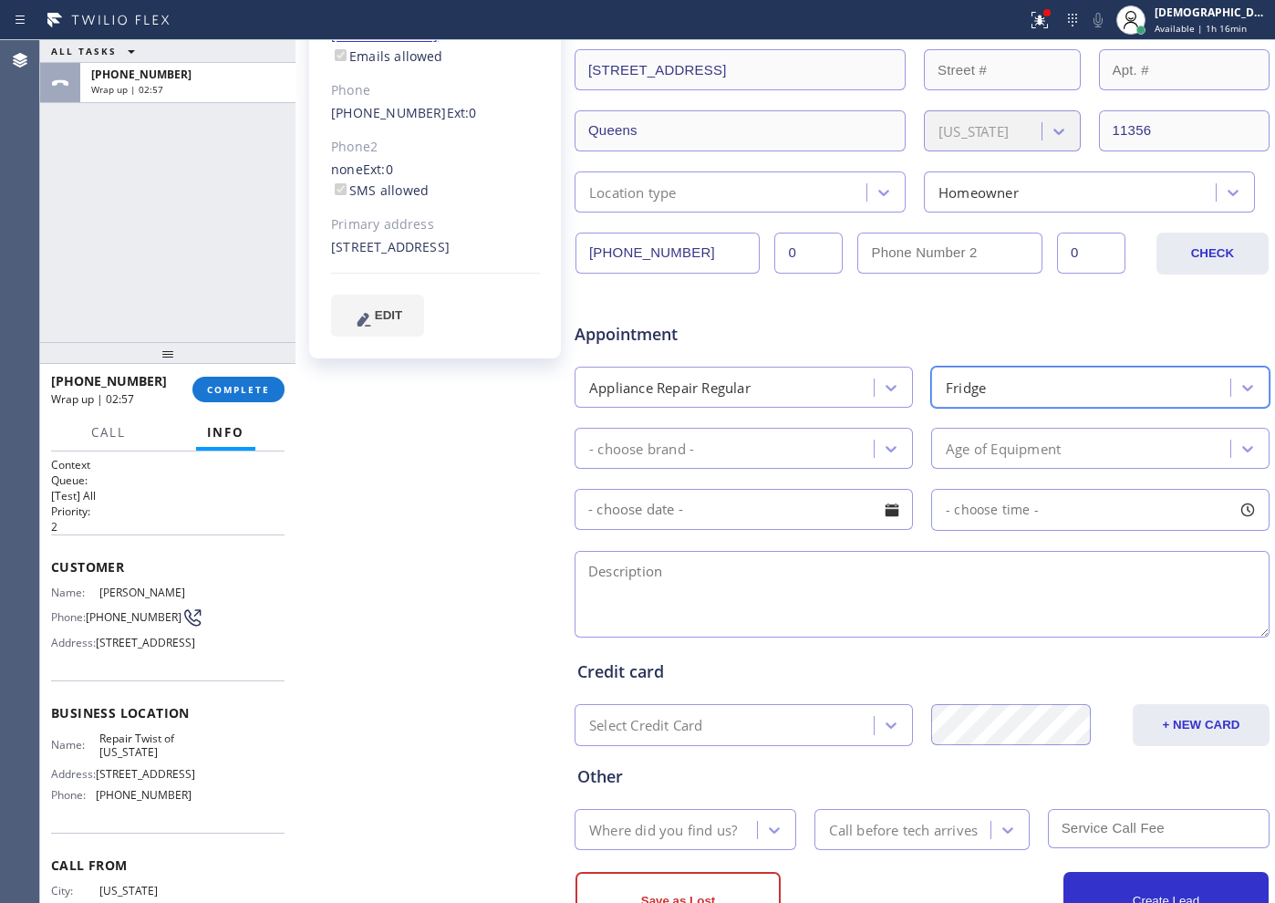
click at [689, 447] on div "- choose brand -" at bounding box center [641, 448] width 105 height 21
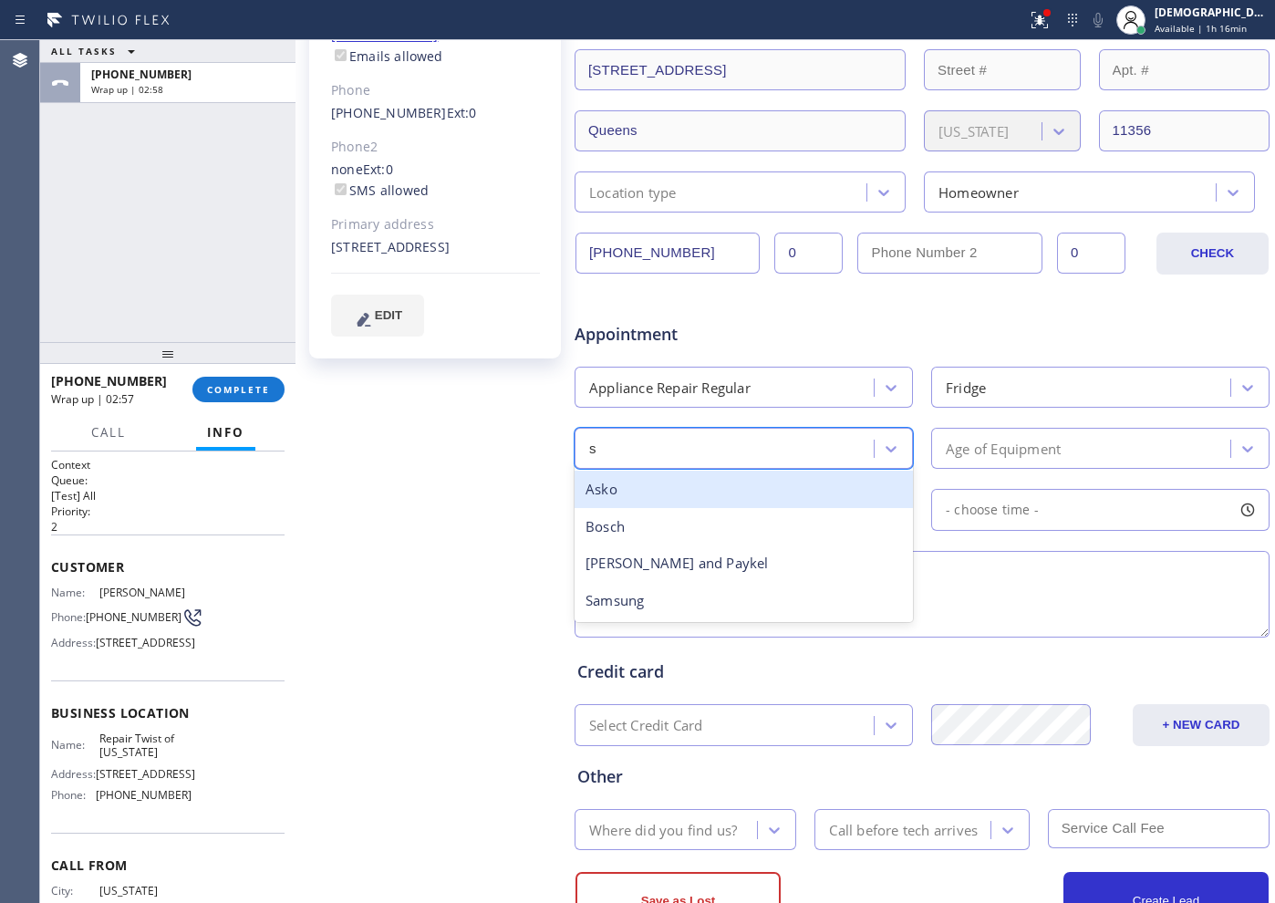
type input "sa"
drag, startPoint x: 689, startPoint y: 496, endPoint x: 747, endPoint y: 497, distance: 58.4
click at [689, 496] on div "Samsung" at bounding box center [744, 489] width 338 height 37
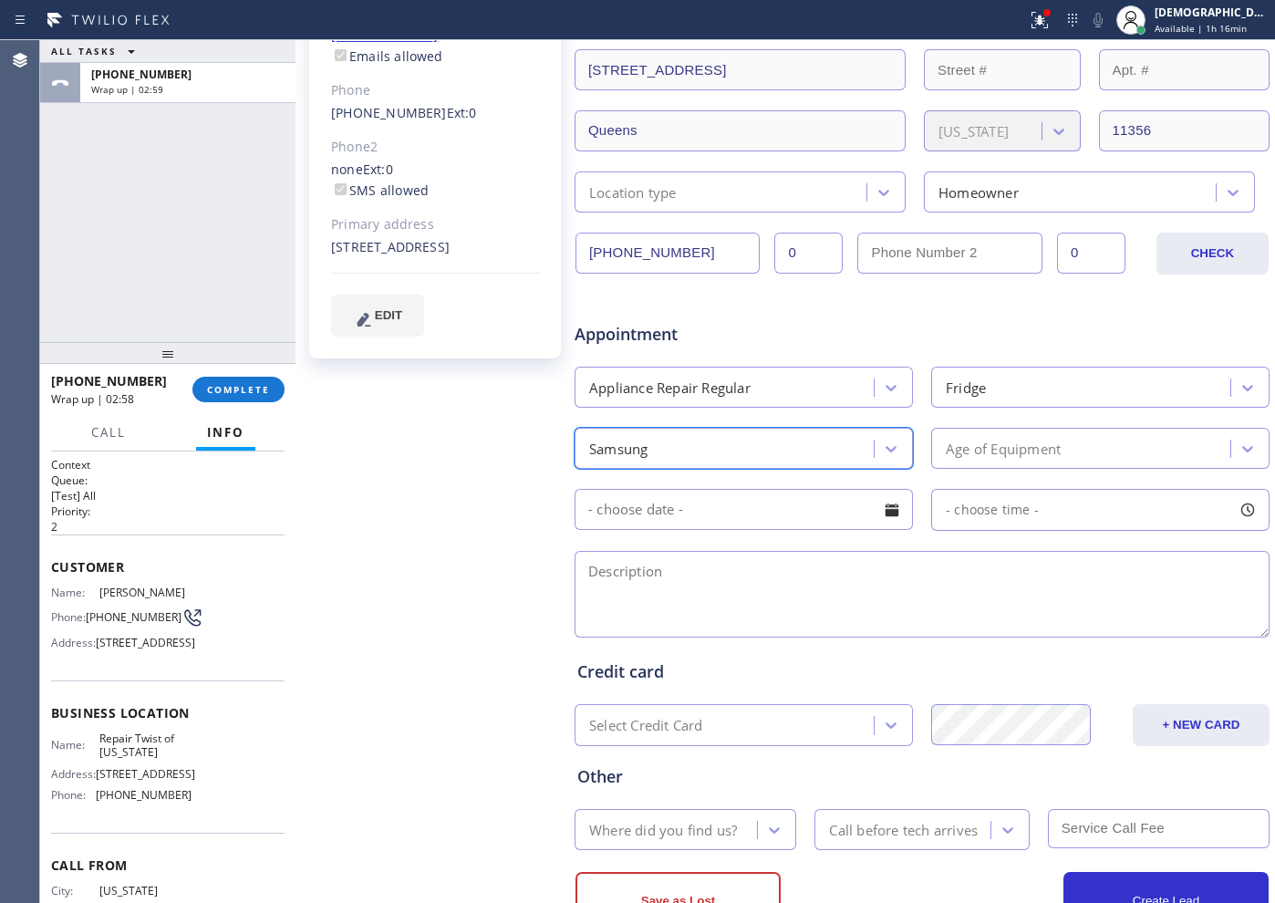
click at [1019, 441] on div "Age of Equipment" at bounding box center [1003, 448] width 115 height 21
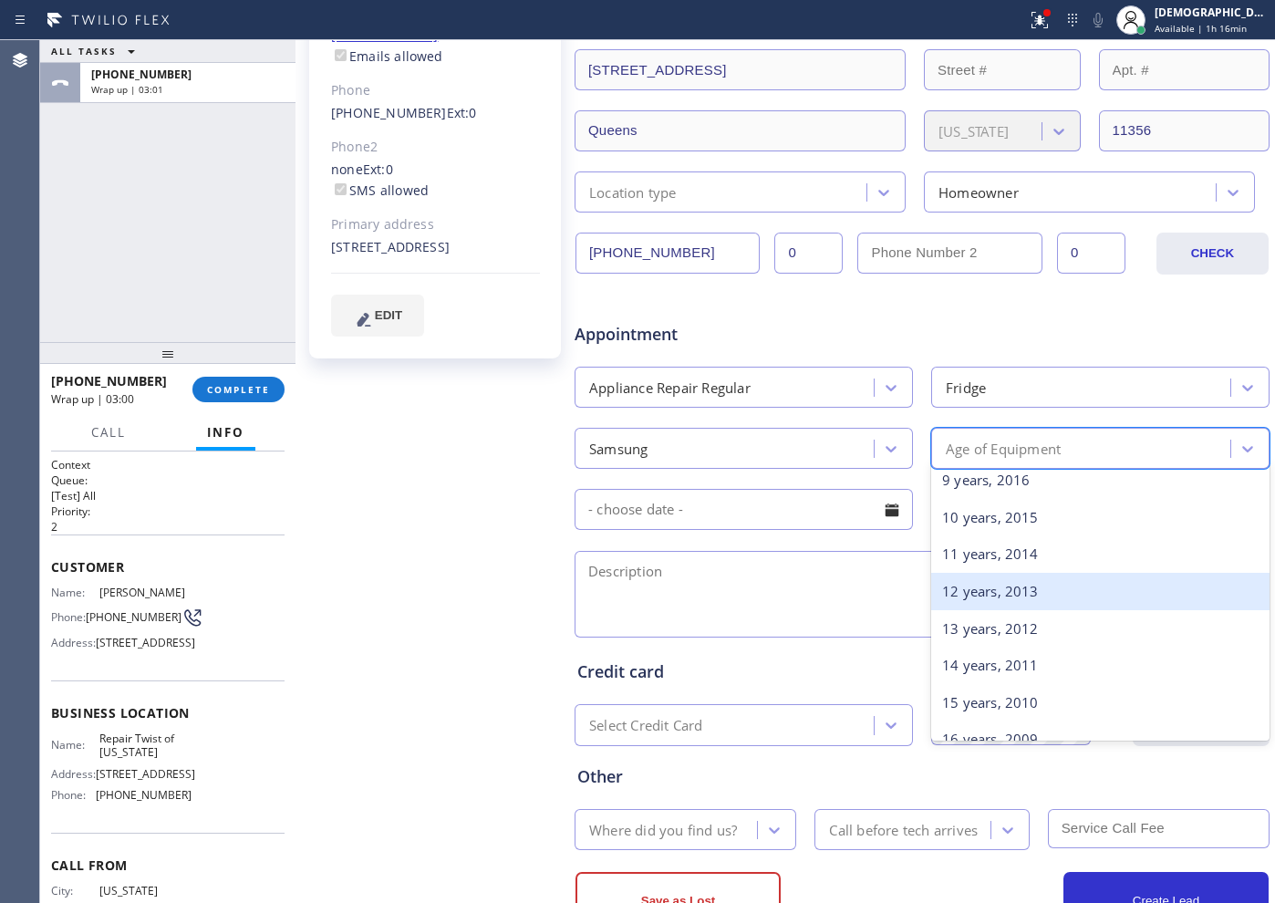
scroll to position [228, 0]
click at [1019, 579] on div "9 years, 2016" at bounding box center [1100, 593] width 338 height 37
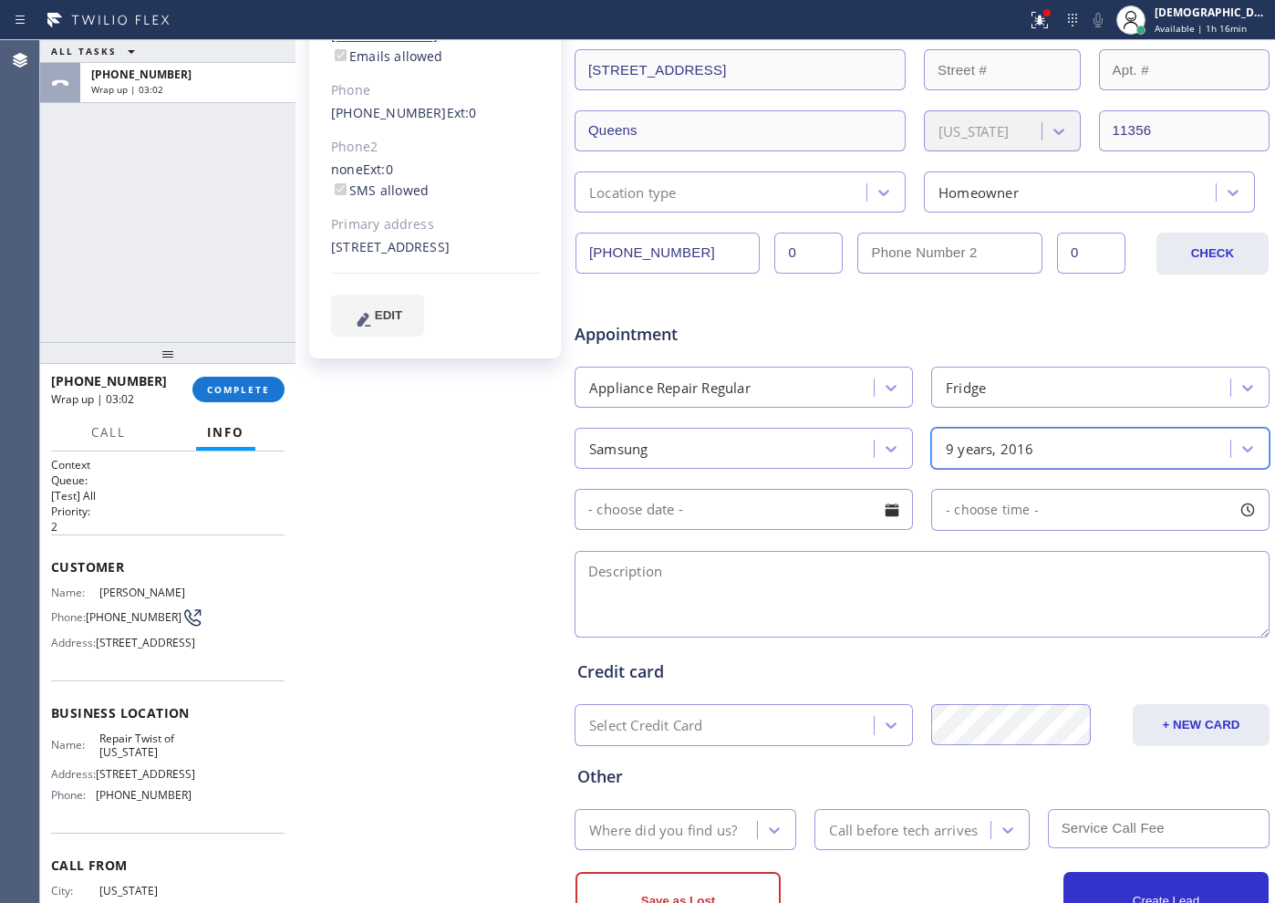
click at [772, 507] on input "text" at bounding box center [744, 509] width 338 height 41
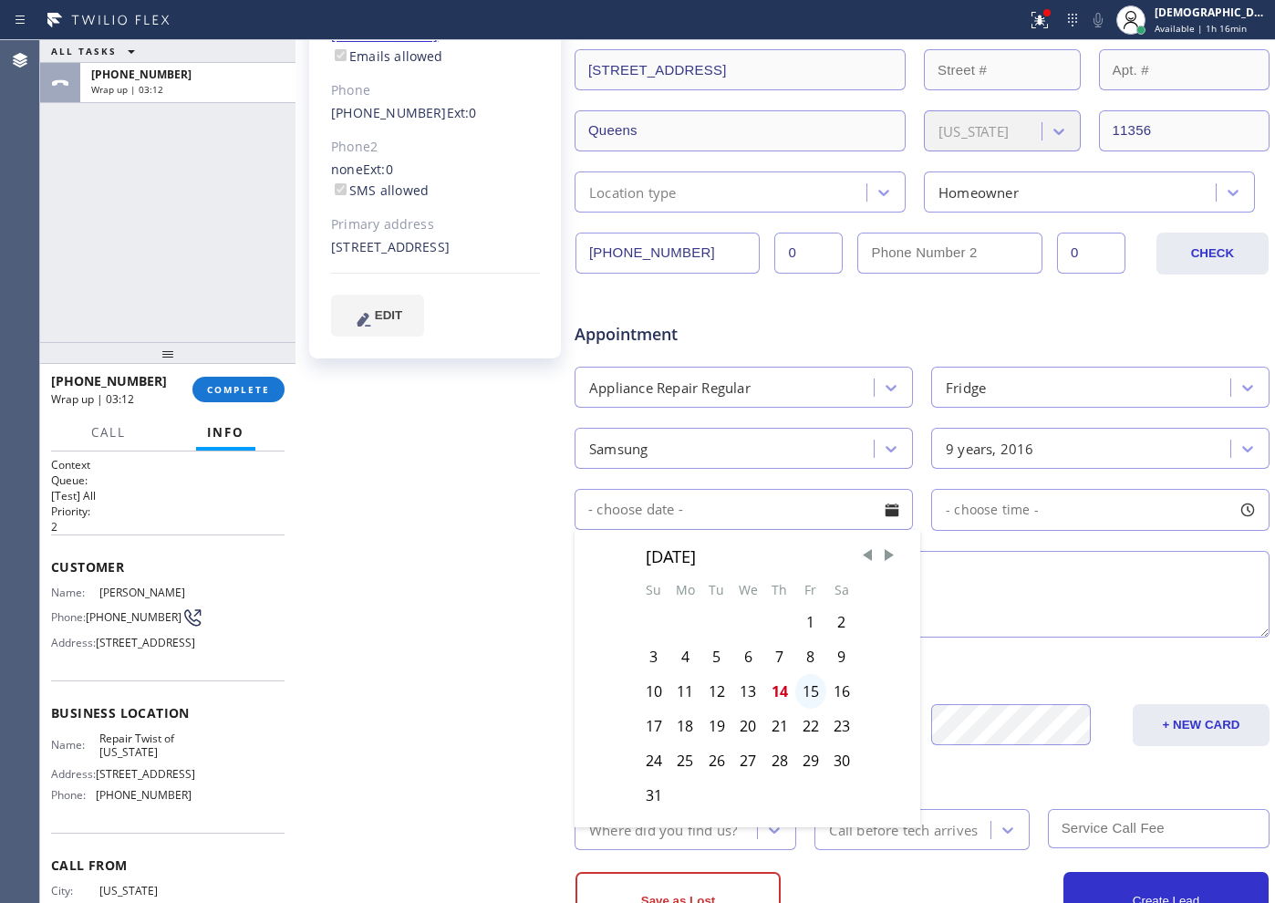
click at [809, 686] on div "15" at bounding box center [810, 691] width 31 height 35
type input "08/15/2025"
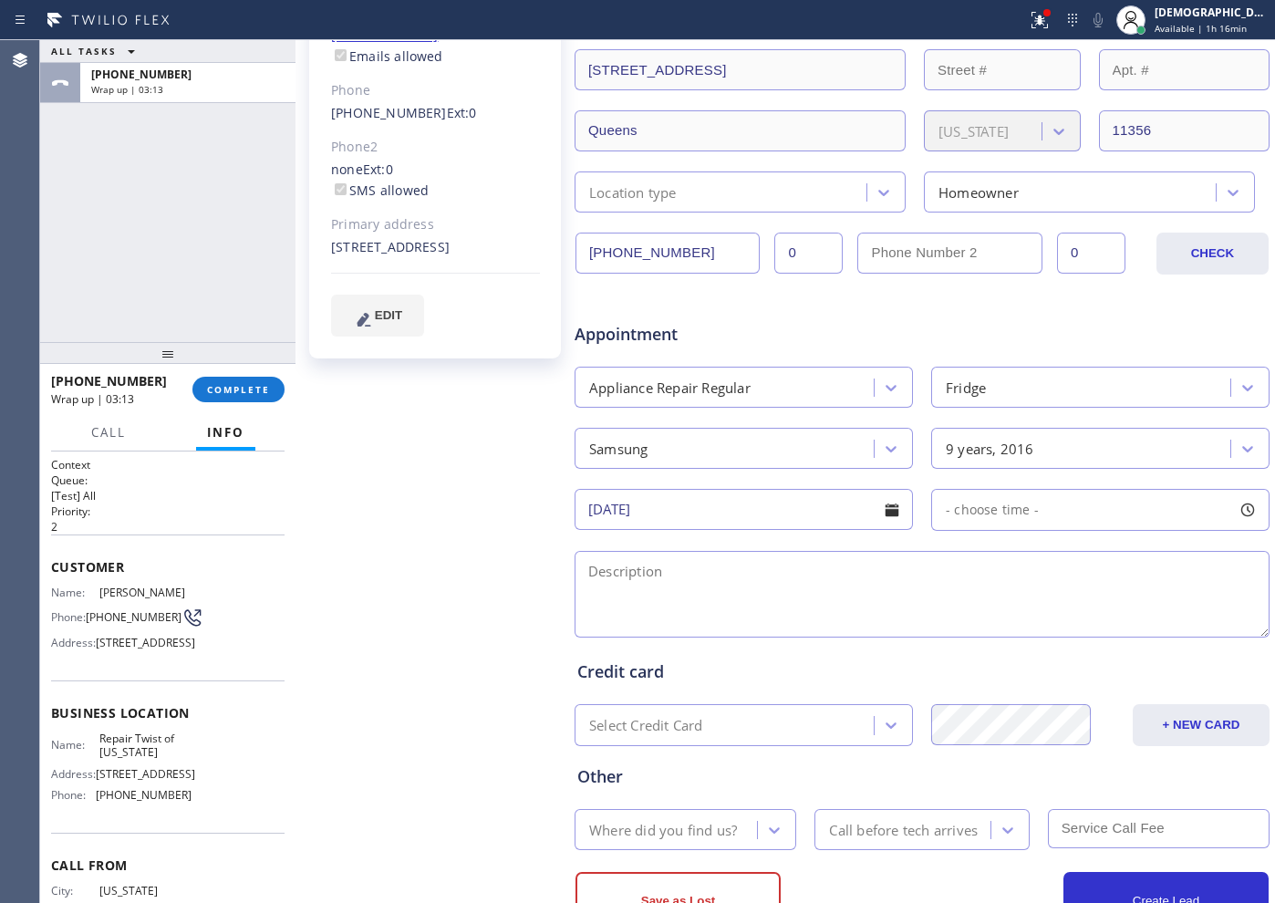
click at [975, 521] on div "- choose time -" at bounding box center [1100, 510] width 338 height 42
drag, startPoint x: 947, startPoint y: 618, endPoint x: 1140, endPoint y: 615, distance: 193.4
click at [1019, 615] on div at bounding box center [1152, 621] width 22 height 38
drag, startPoint x: 945, startPoint y: 619, endPoint x: 1068, endPoint y: 617, distance: 123.1
click at [1019, 617] on div at bounding box center [1084, 621] width 22 height 38
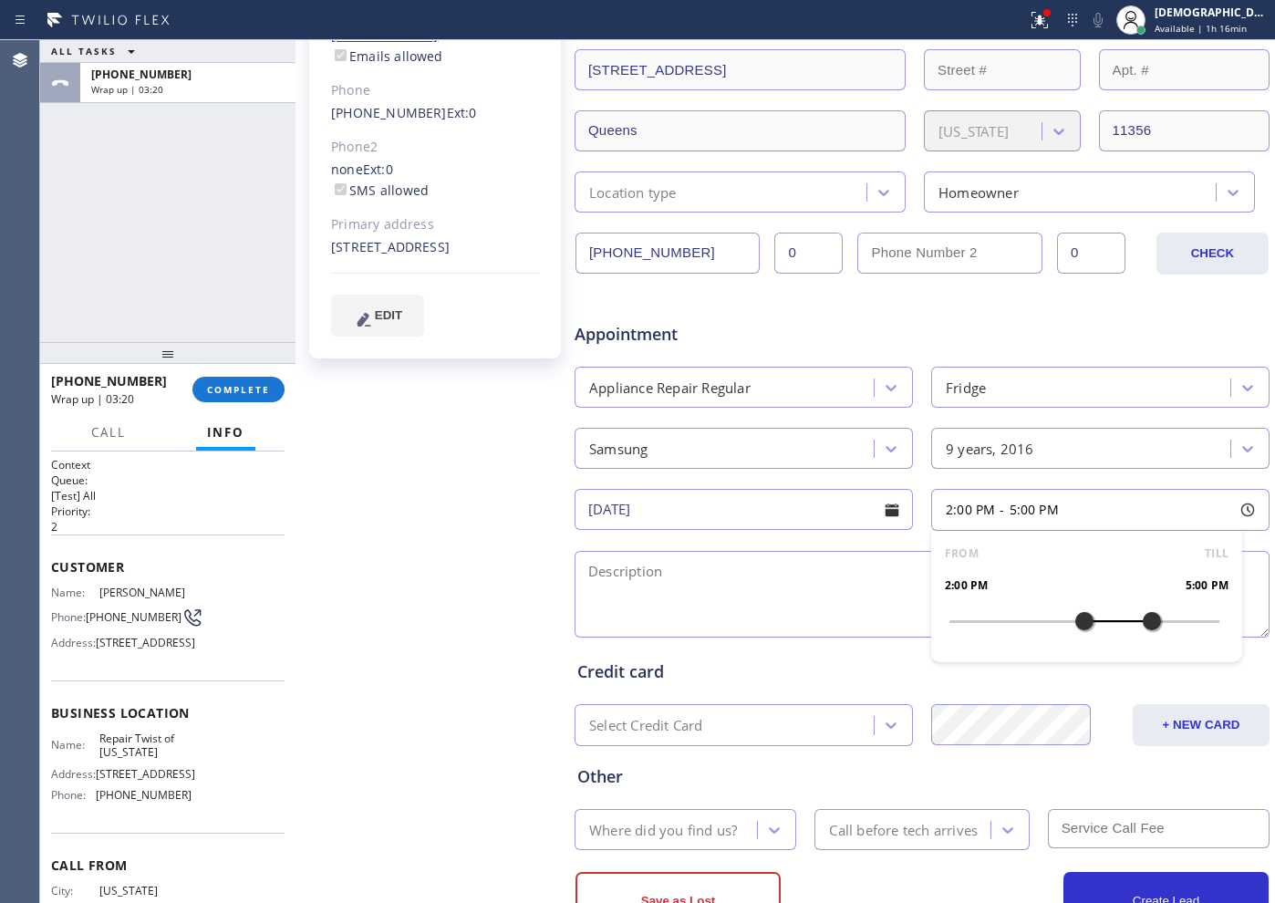
click at [726, 587] on textarea at bounding box center [922, 594] width 695 height 87
click at [801, 571] on textarea "2-5 / No SCF /" at bounding box center [922, 594] width 695 height 87
paste textarea "Samsung/ Fridge / not cooling both fridge and freezer"
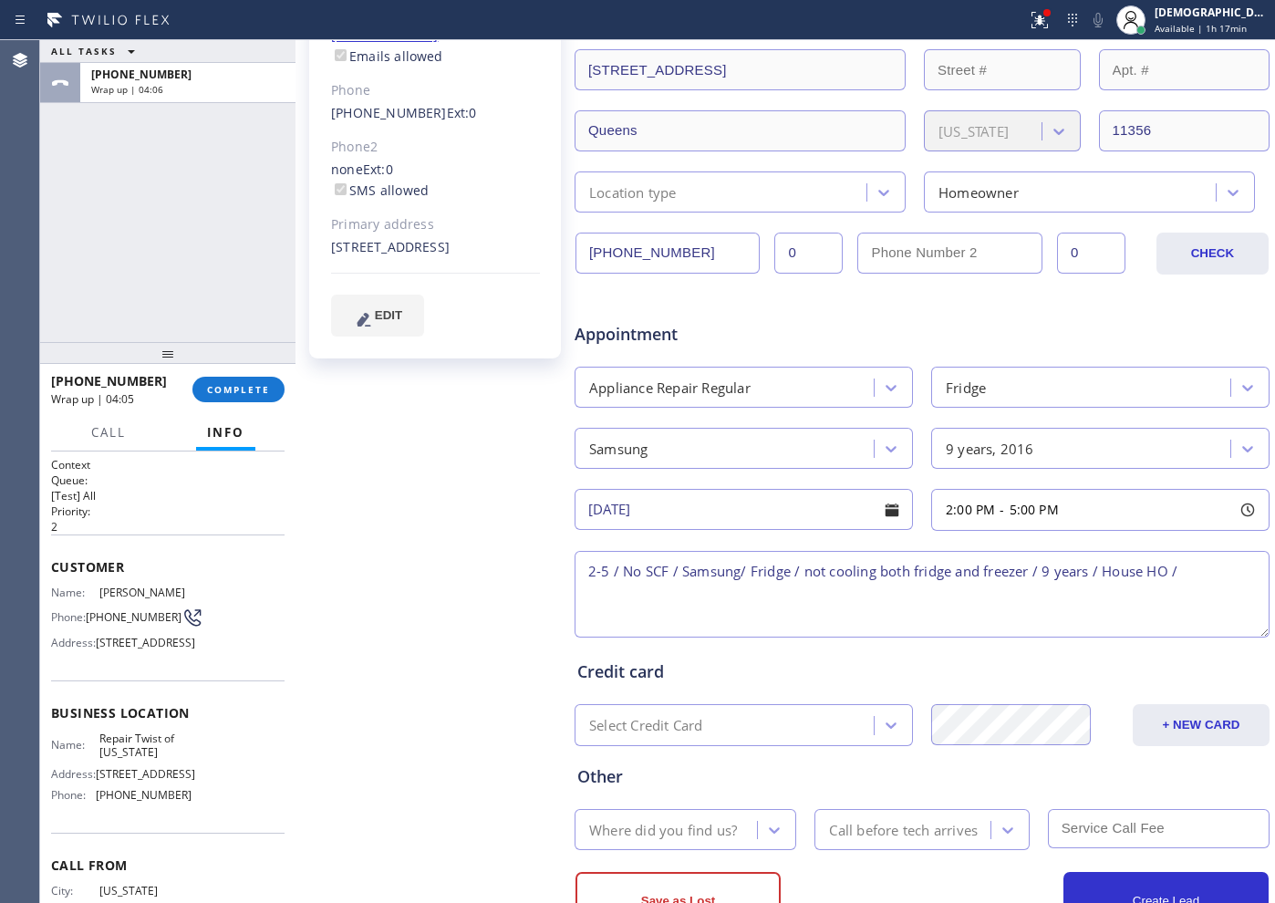
click at [1019, 573] on textarea "2-5 / No SCF / Samsung/ Fridge / not cooling both fridge and freezer / 9 years …" at bounding box center [922, 594] width 695 height 87
paste textarea "323 125th Street , Queens, NY, 11356"
click at [150, 721] on span "895 Grand St Brooklyn, NY 11211, USA" at bounding box center [145, 774] width 99 height 14
drag, startPoint x: 144, startPoint y: 788, endPoint x: 97, endPoint y: 779, distance: 48.3
click at [99, 721] on span "Repair Twist of [US_STATE]" at bounding box center [144, 745] width 91 height 28
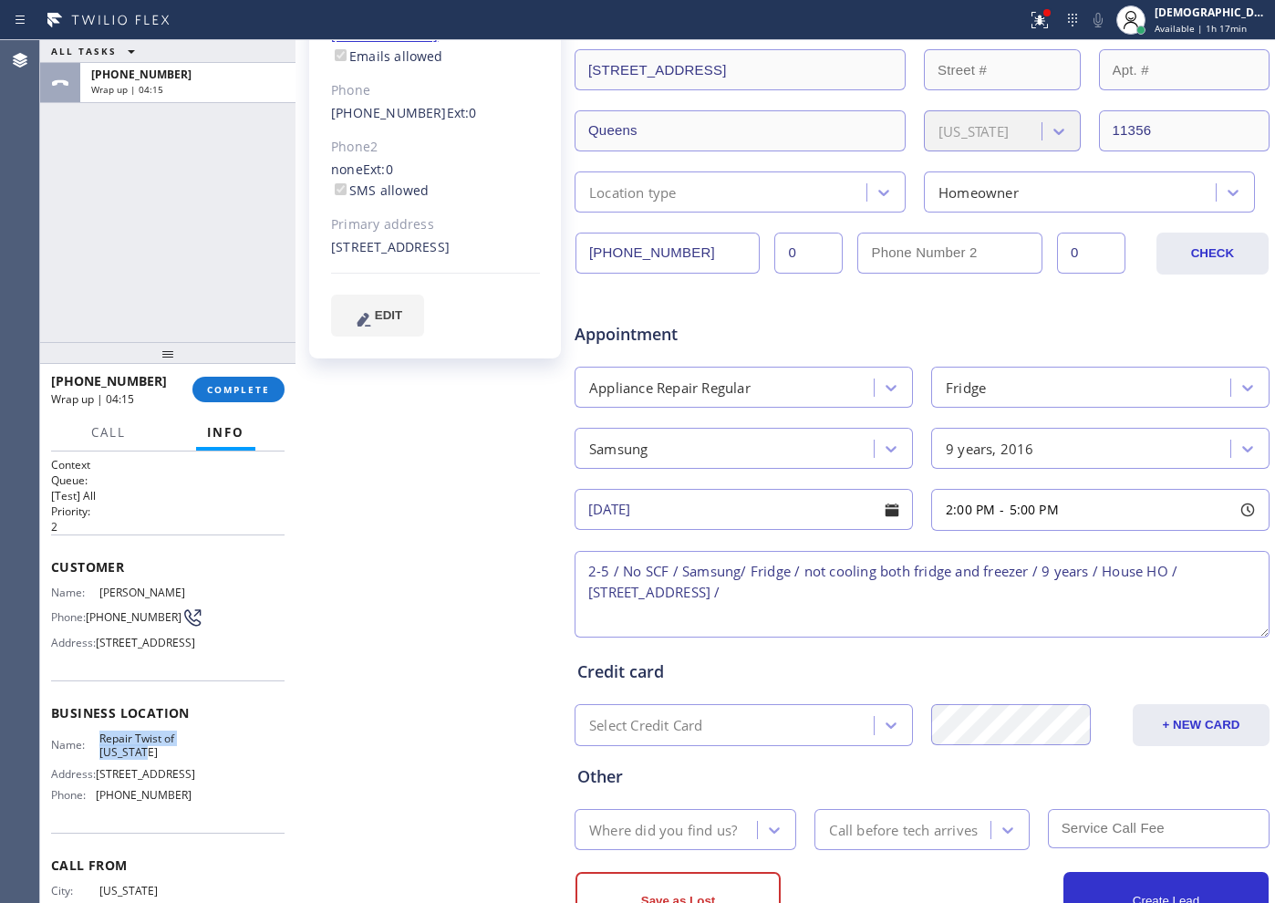
copy span "Repair Twist of [US_STATE]"
click at [825, 585] on textarea "2-5 / No SCF / Samsung/ Fridge / not cooling both fridge and freezer / 9 years …" at bounding box center [922, 594] width 695 height 87
paste textarea "Repair Twist of [US_STATE]"
click at [1019, 579] on textarea "2-5 / No SCF / Samsung/ Fridge / not cooling both fridge and freezer / 9 years …" at bounding box center [922, 594] width 695 height 87
click at [1019, 590] on textarea "2-5 / No SCF / Samsung/ Fridge / not cooling both fridge and freezer / 9 years …" at bounding box center [922, 594] width 695 height 87
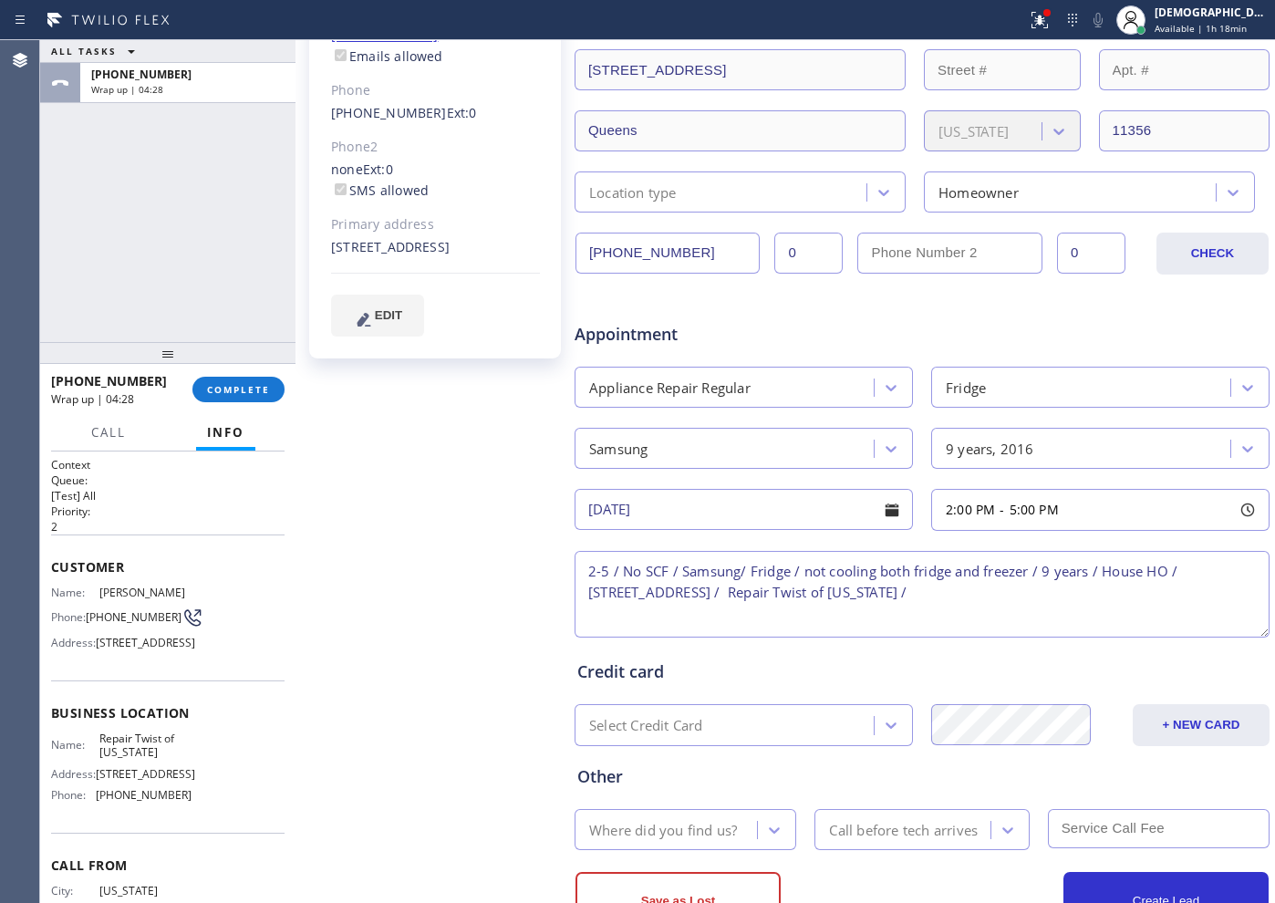
paste textarea "Please call customer 30 minutes prior to arrival"
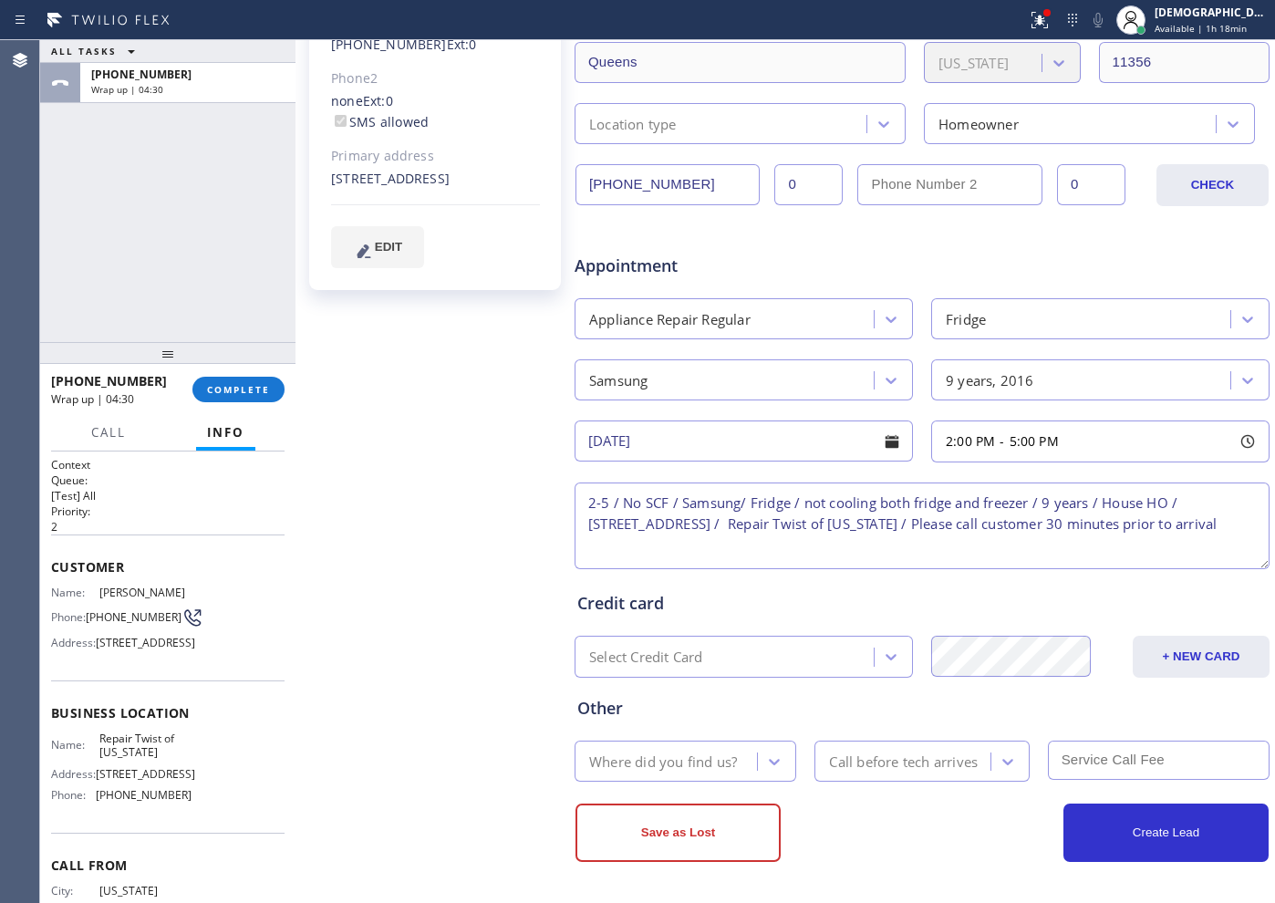
type textarea "2-5 / No SCF / Samsung/ Fridge / not cooling both fridge and freezer / 9 years …"
click at [708, 721] on div "Where did you find us?" at bounding box center [663, 761] width 148 height 21
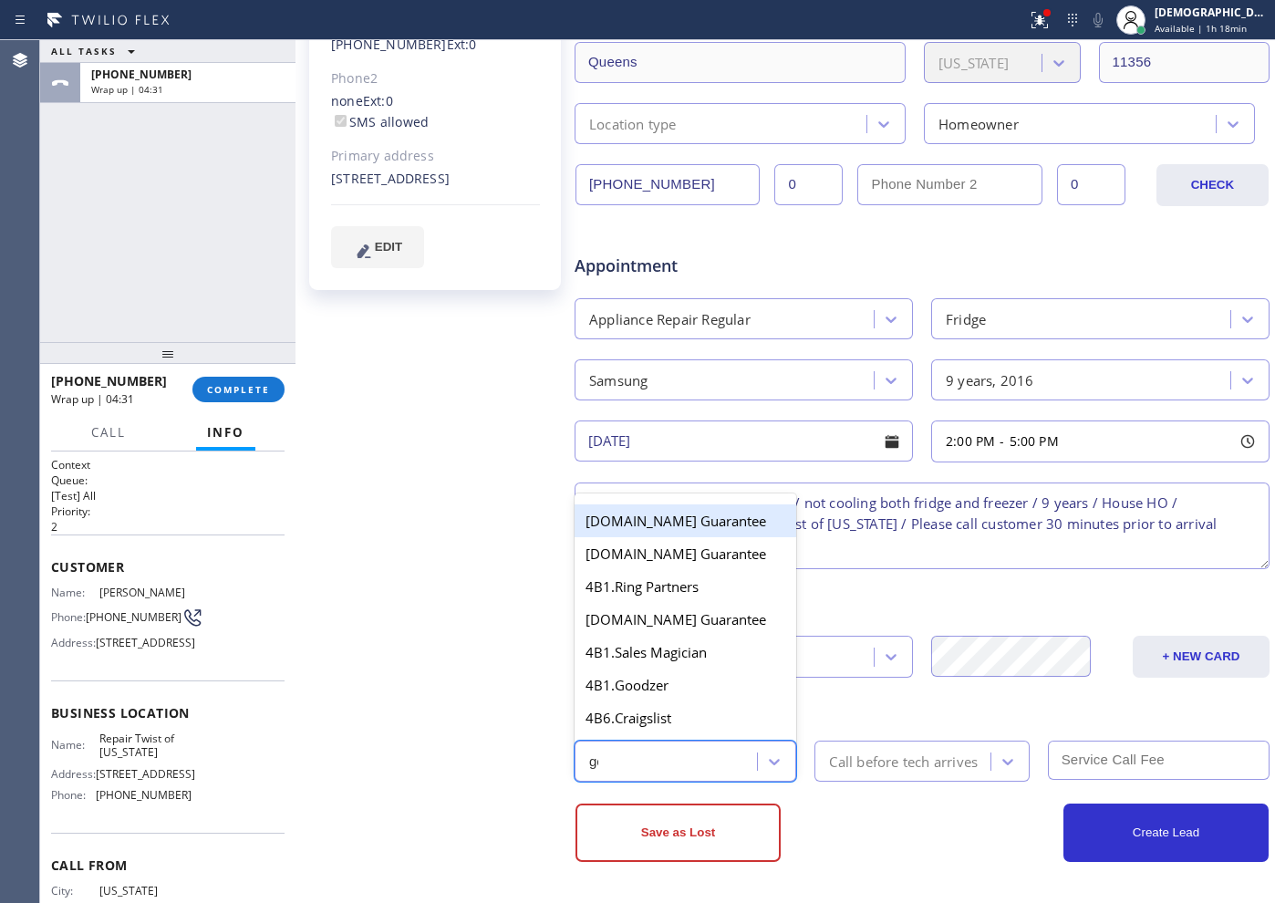
type input "goo"
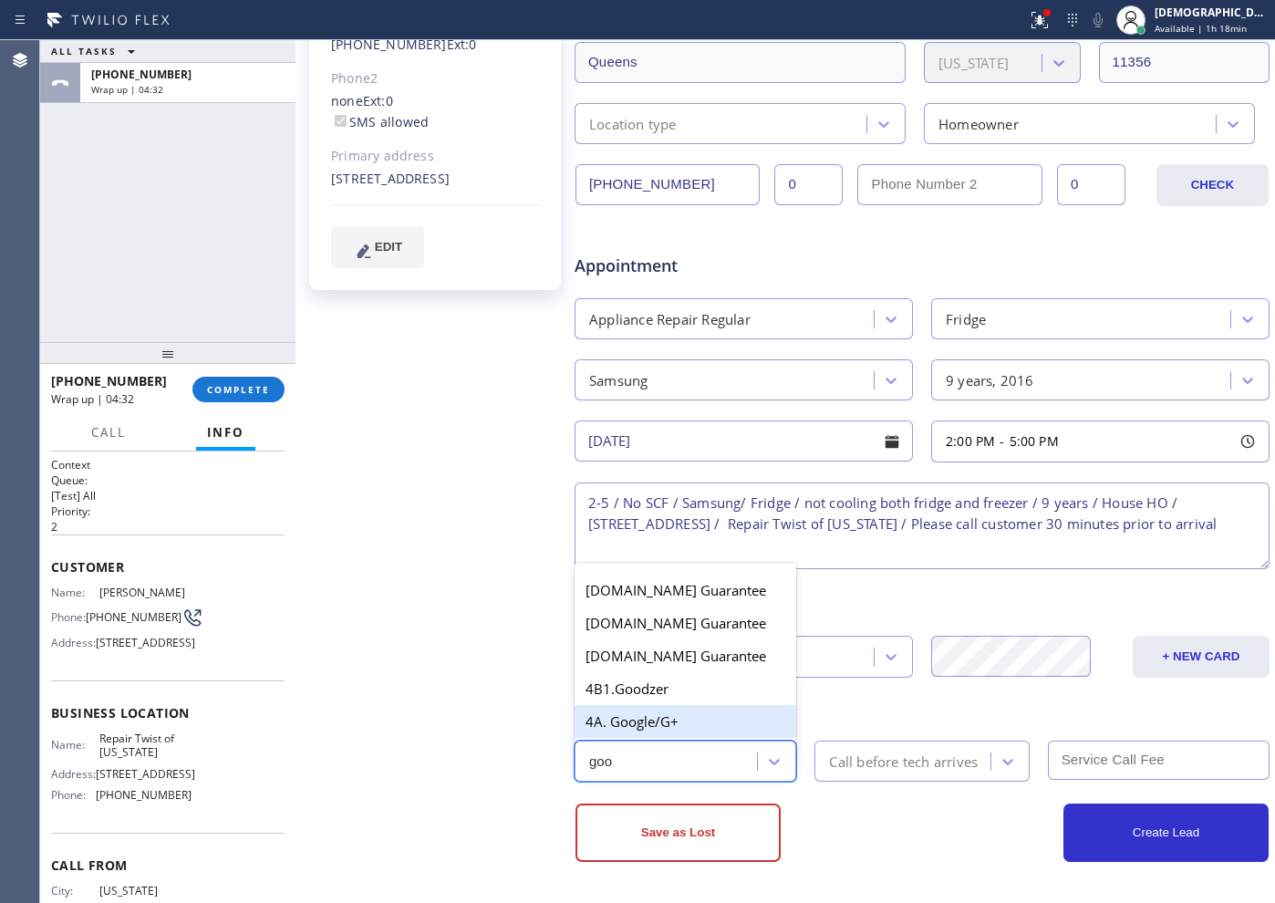
click at [662, 716] on div "4A. Google/G+" at bounding box center [686, 721] width 222 height 33
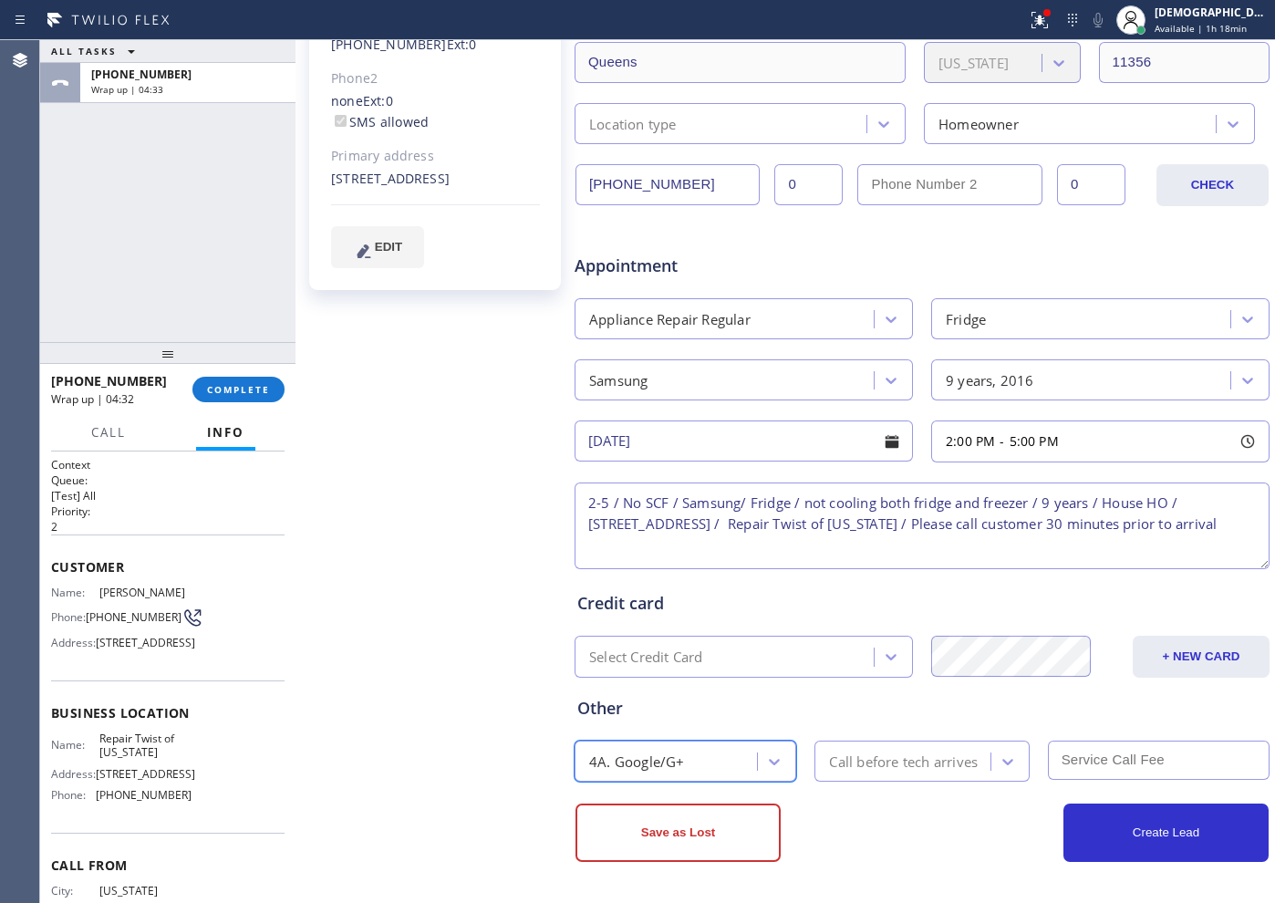
click at [901, 721] on div "Call before tech arrives" at bounding box center [903, 761] width 149 height 21
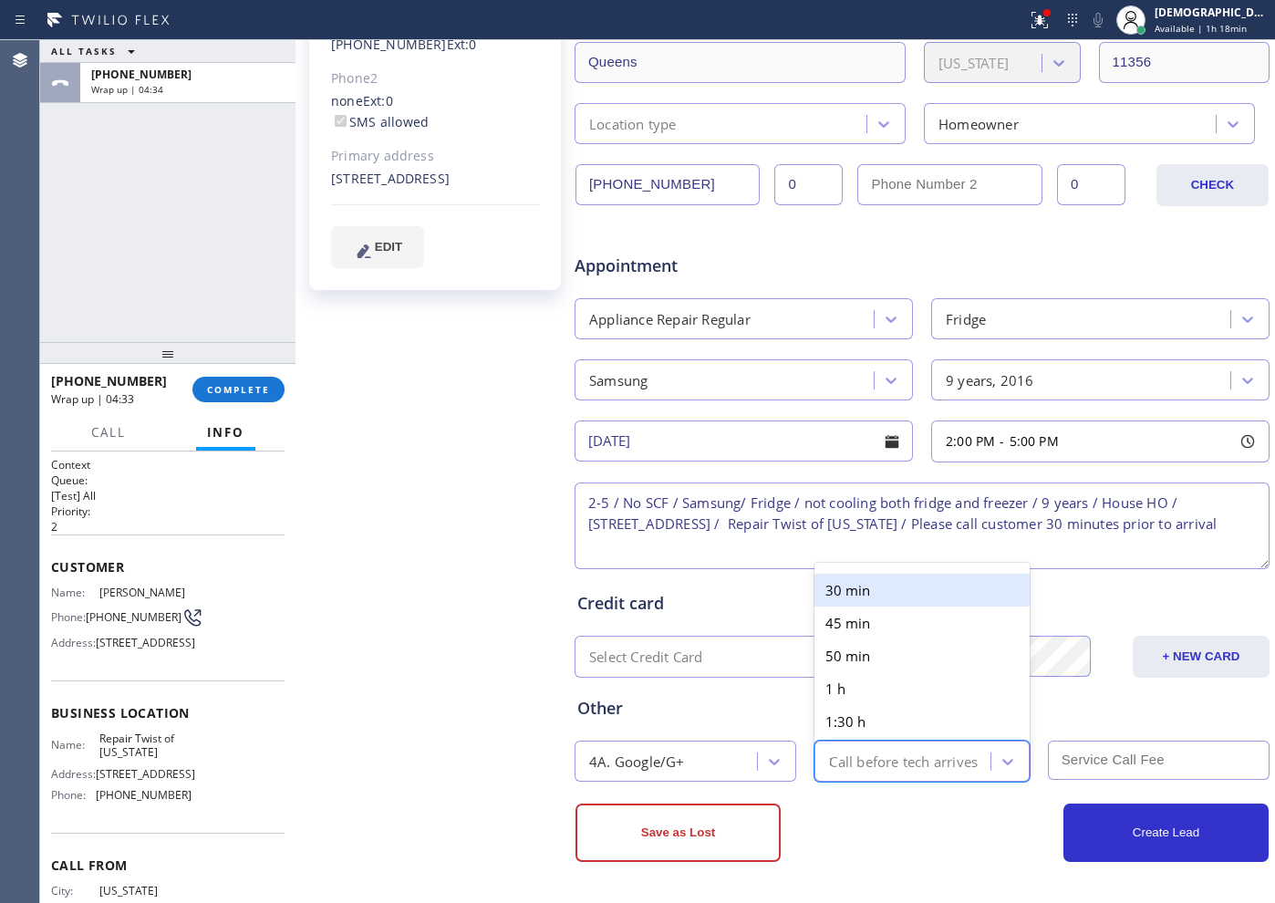
type input "30"
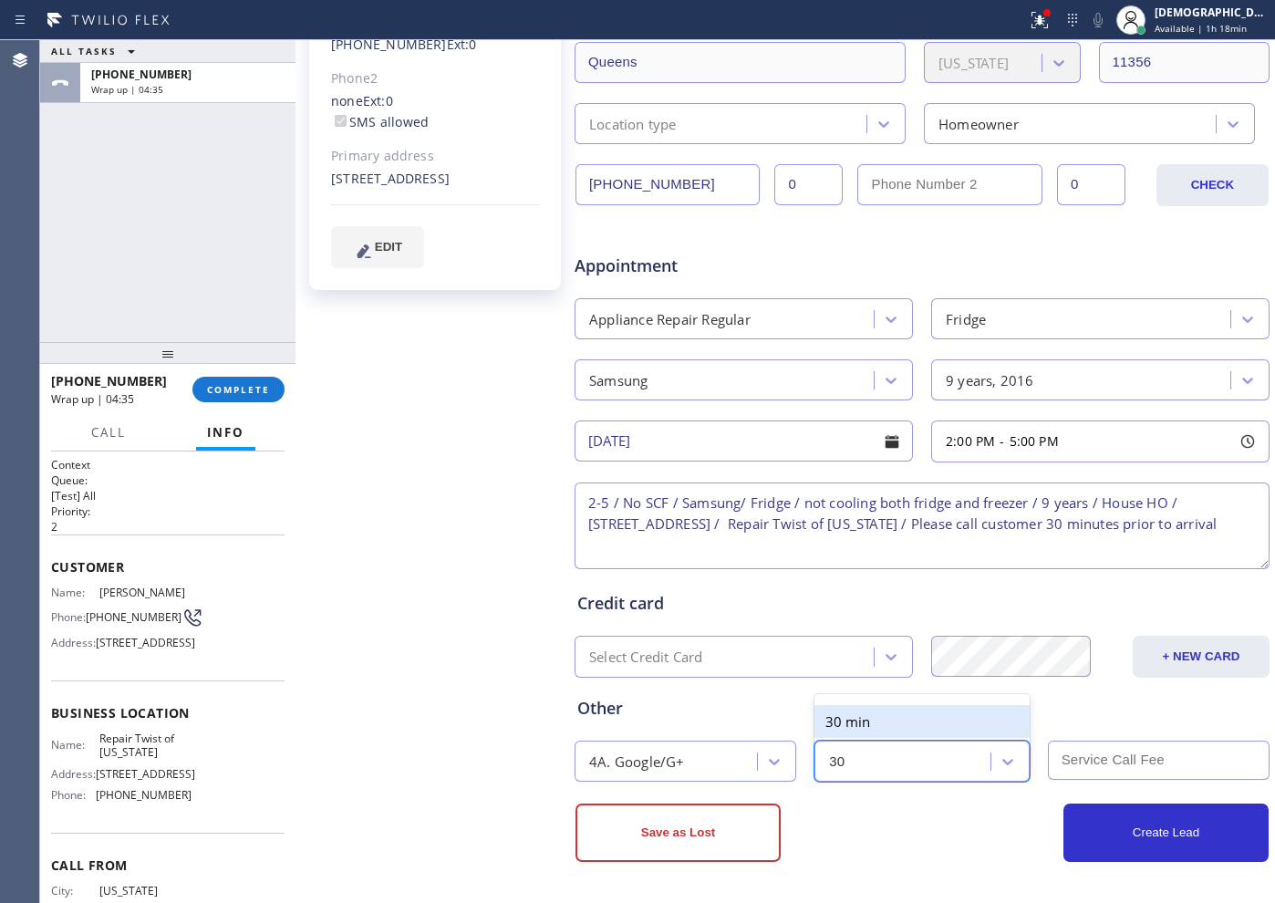
click at [880, 721] on div "30 min" at bounding box center [921, 721] width 214 height 33
click at [1019, 721] on input "text" at bounding box center [1159, 760] width 222 height 39
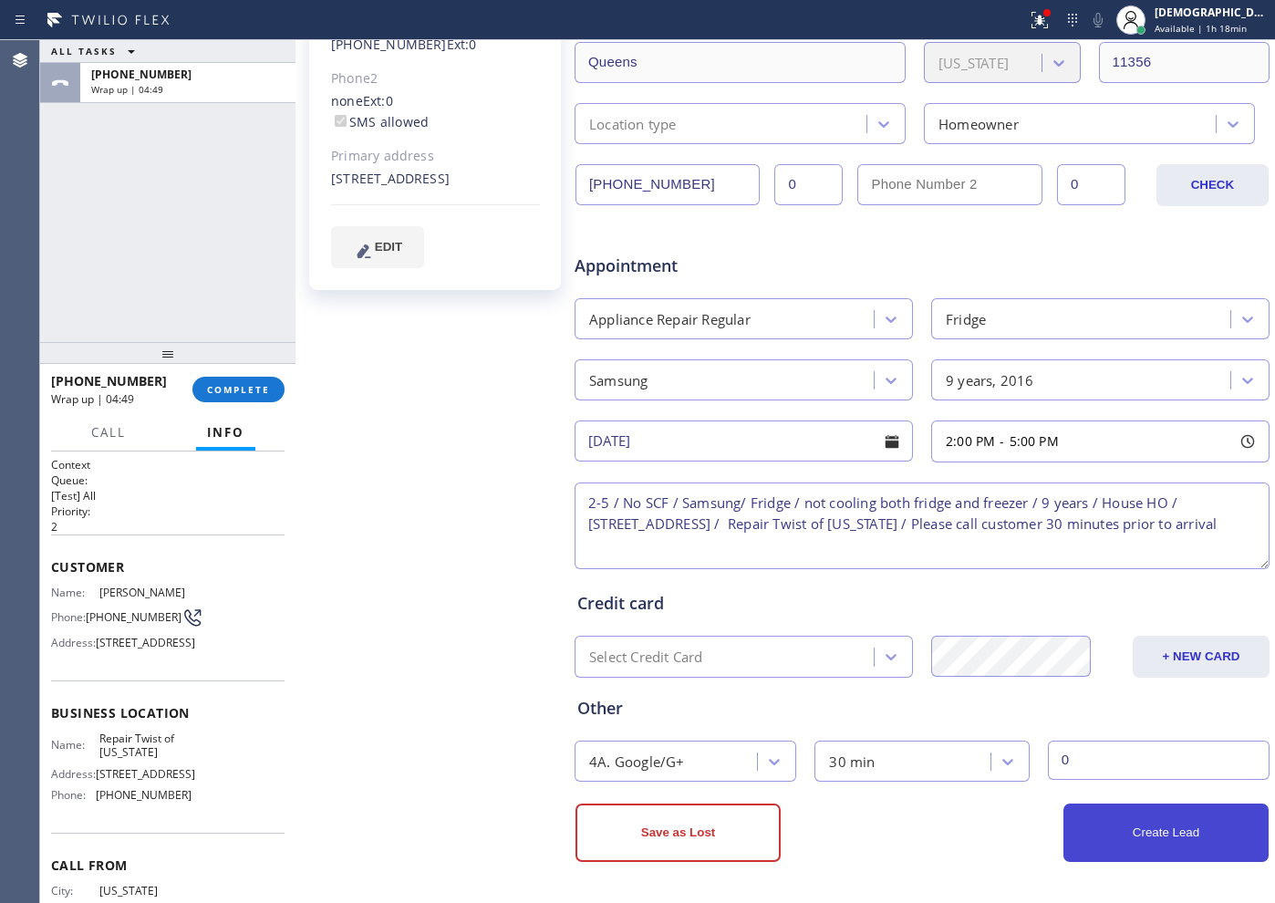
type input "0"
click at [1019, 721] on button "Create Lead" at bounding box center [1165, 832] width 205 height 58
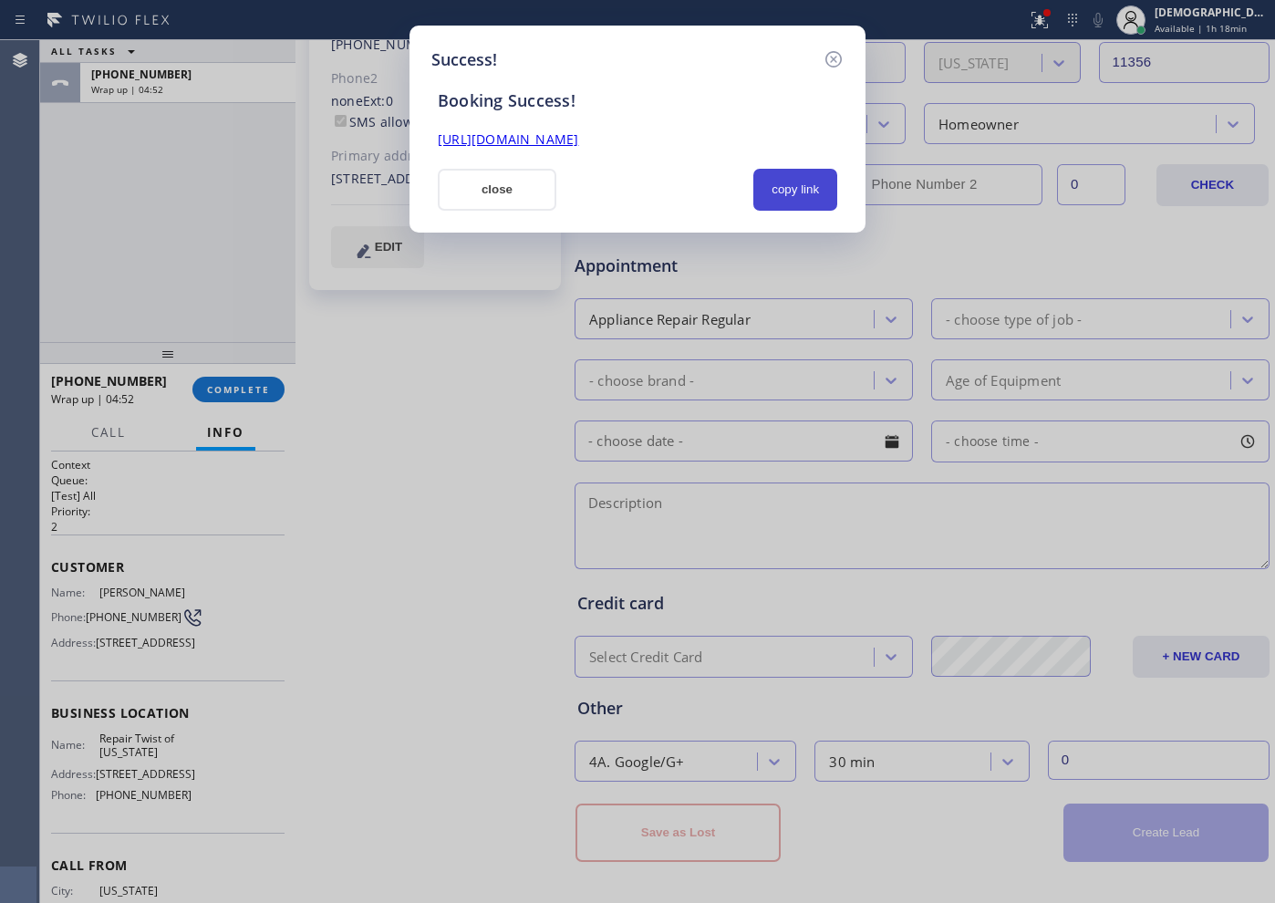
click at [791, 188] on button "copy link" at bounding box center [795, 190] width 84 height 42
click at [578, 140] on link "https://erp.apollosoft.co/customer/743040#portlet_lead" at bounding box center [508, 138] width 140 height 17
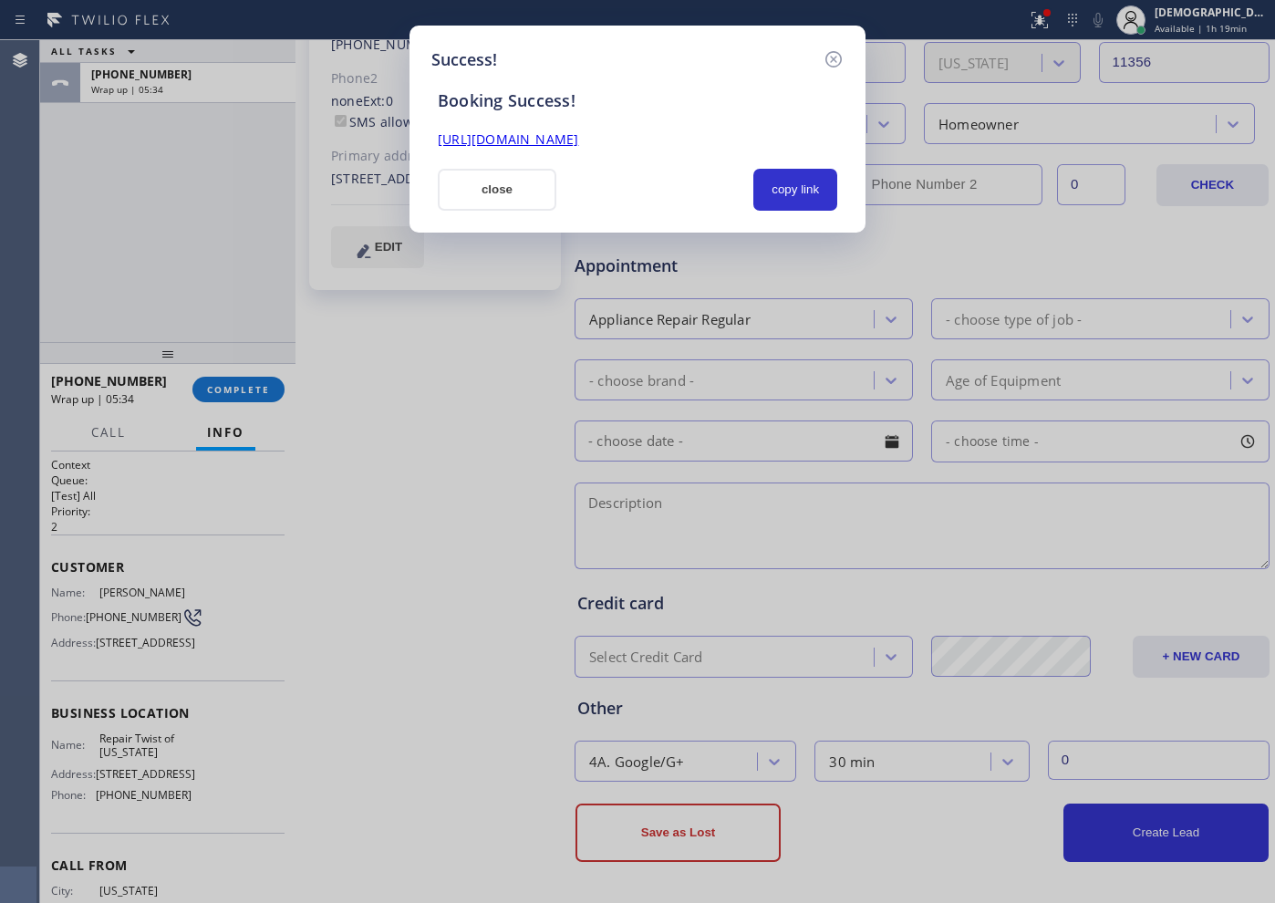
drag, startPoint x: 462, startPoint y: 184, endPoint x: 446, endPoint y: 202, distance: 24.5
click at [463, 184] on button "close" at bounding box center [497, 190] width 119 height 42
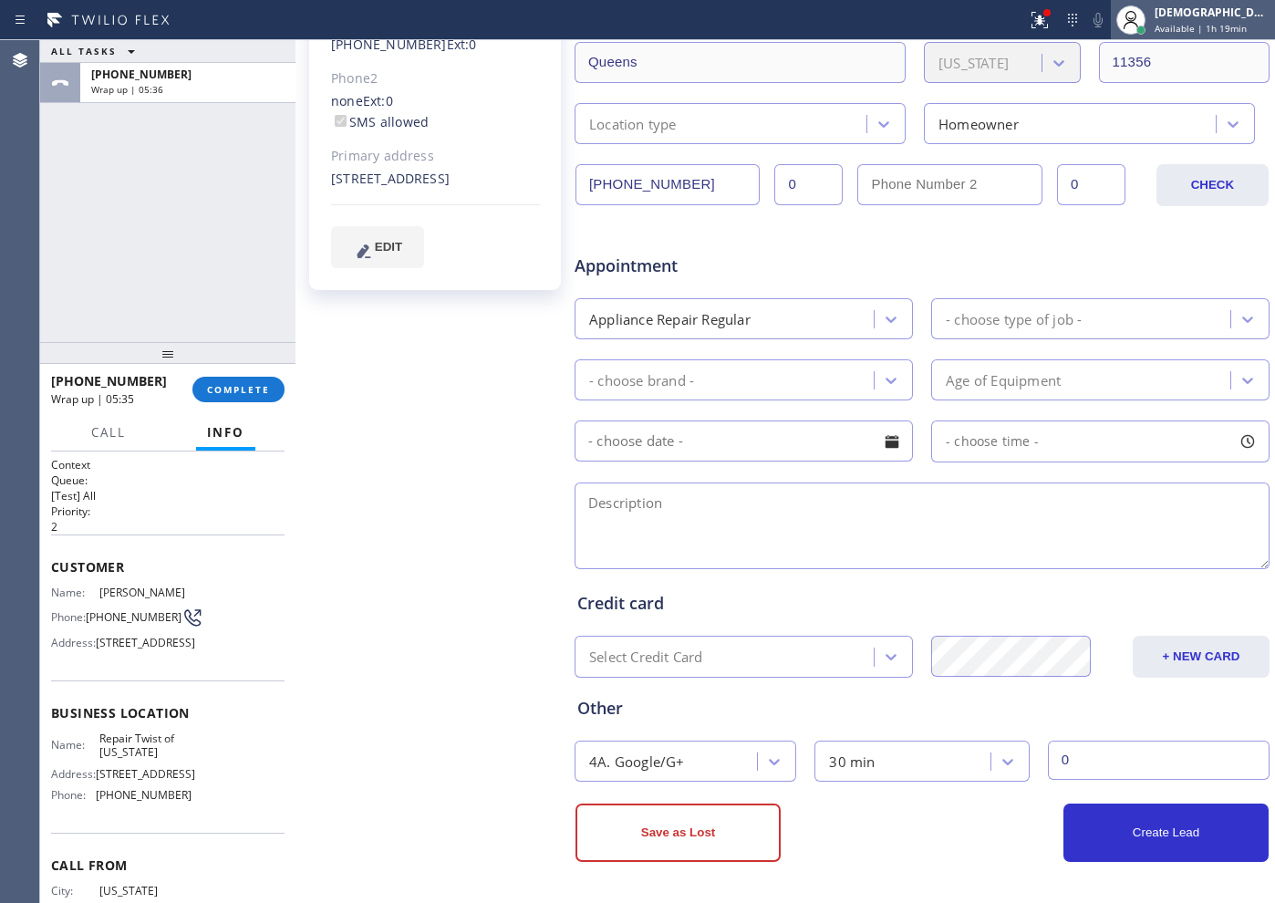
click at [1019, 36] on div "Christian Cinco Available | 1h 19min" at bounding box center [1193, 20] width 164 height 40
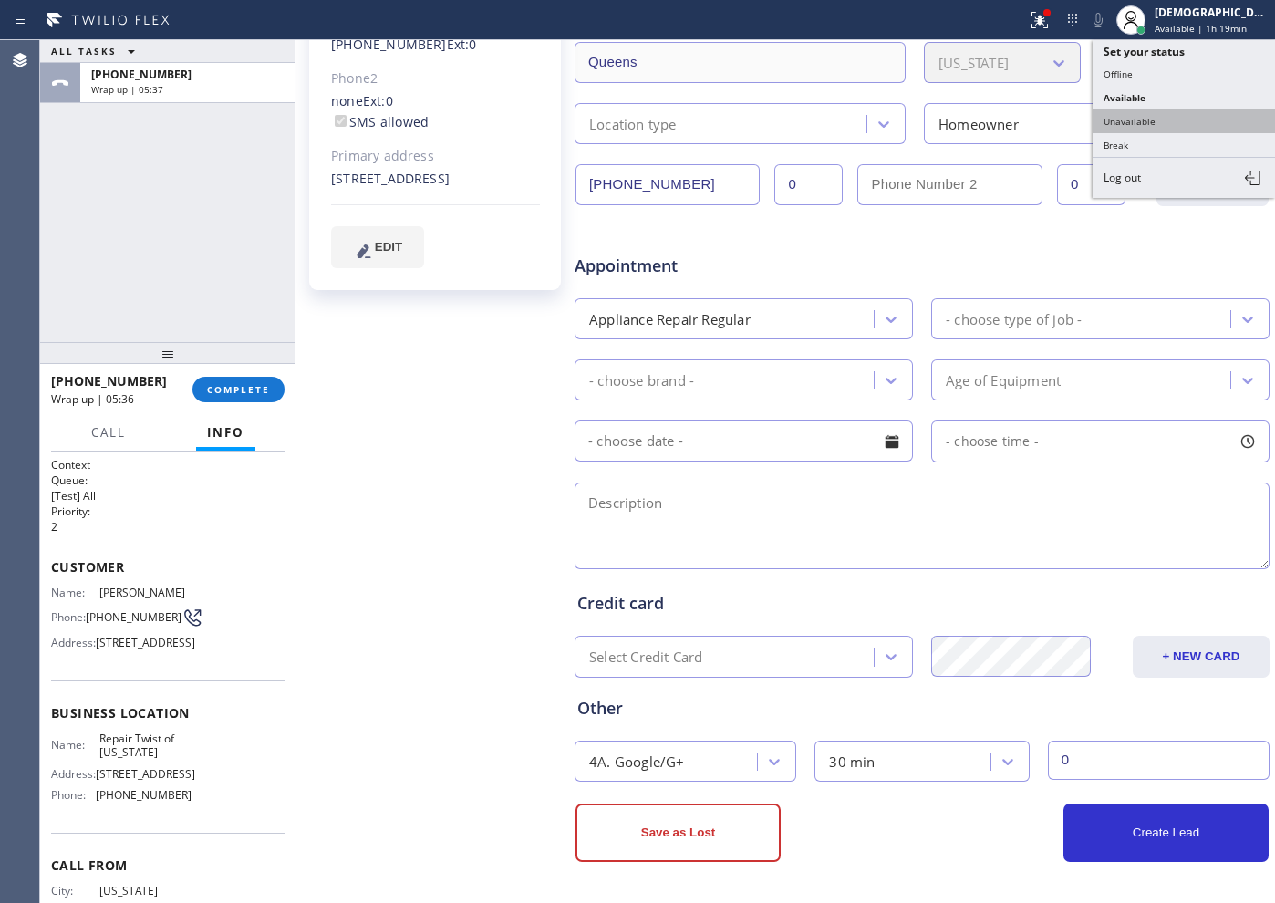
click at [1019, 118] on button "Unavailable" at bounding box center [1184, 121] width 182 height 24
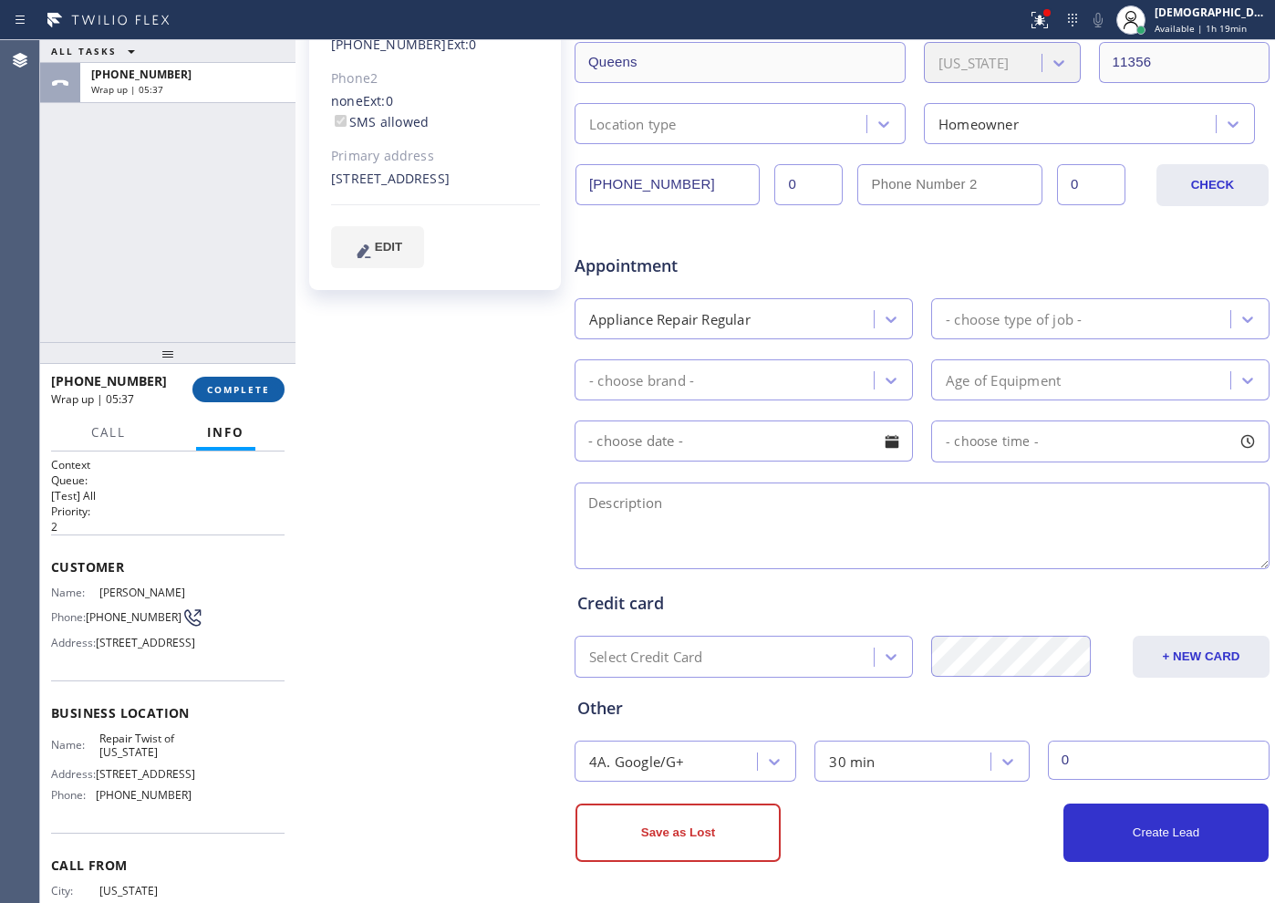
click at [269, 391] on span "COMPLETE" at bounding box center [238, 389] width 63 height 13
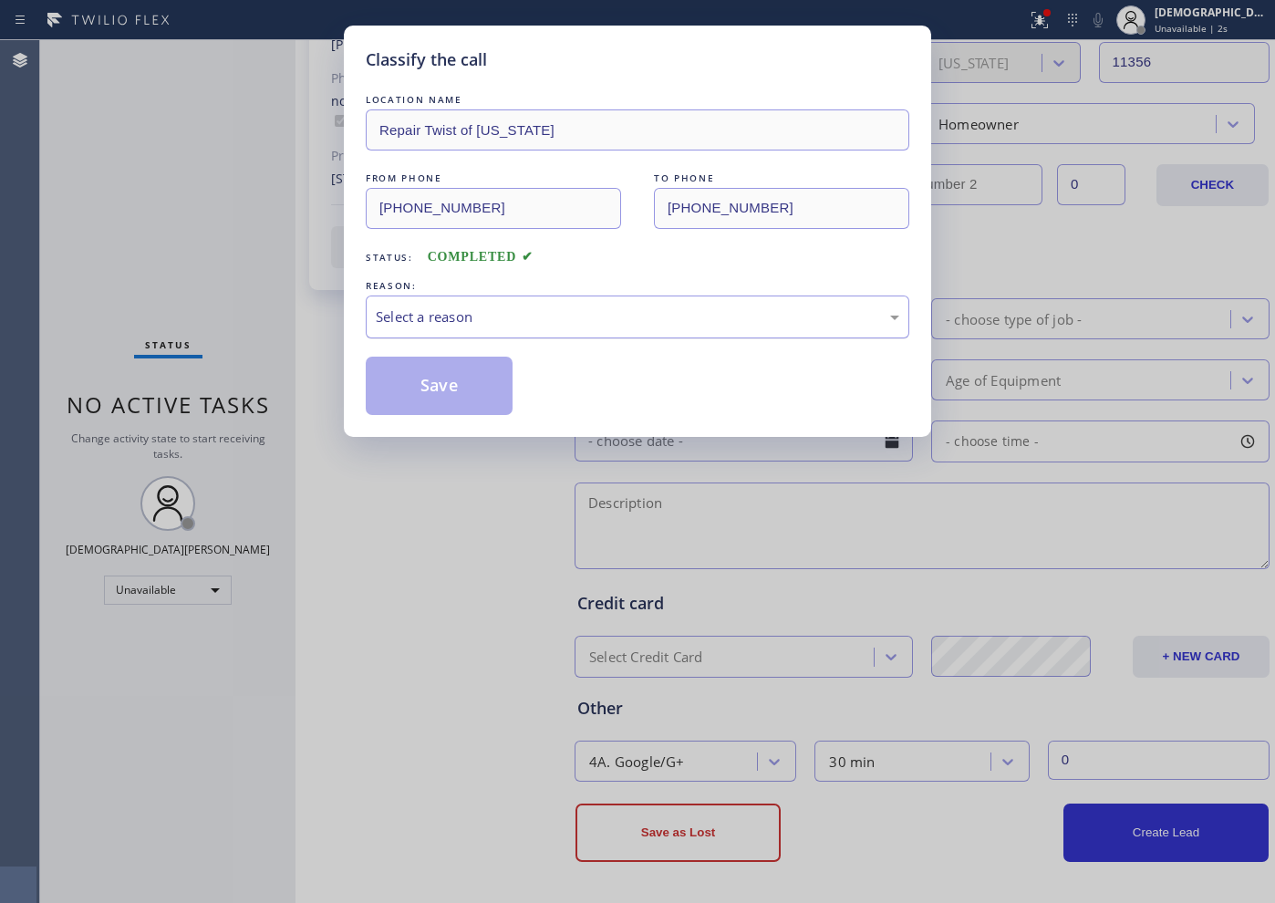
click at [482, 321] on div "Select a reason" at bounding box center [637, 316] width 523 height 21
click at [471, 357] on button "Save" at bounding box center [439, 386] width 147 height 58
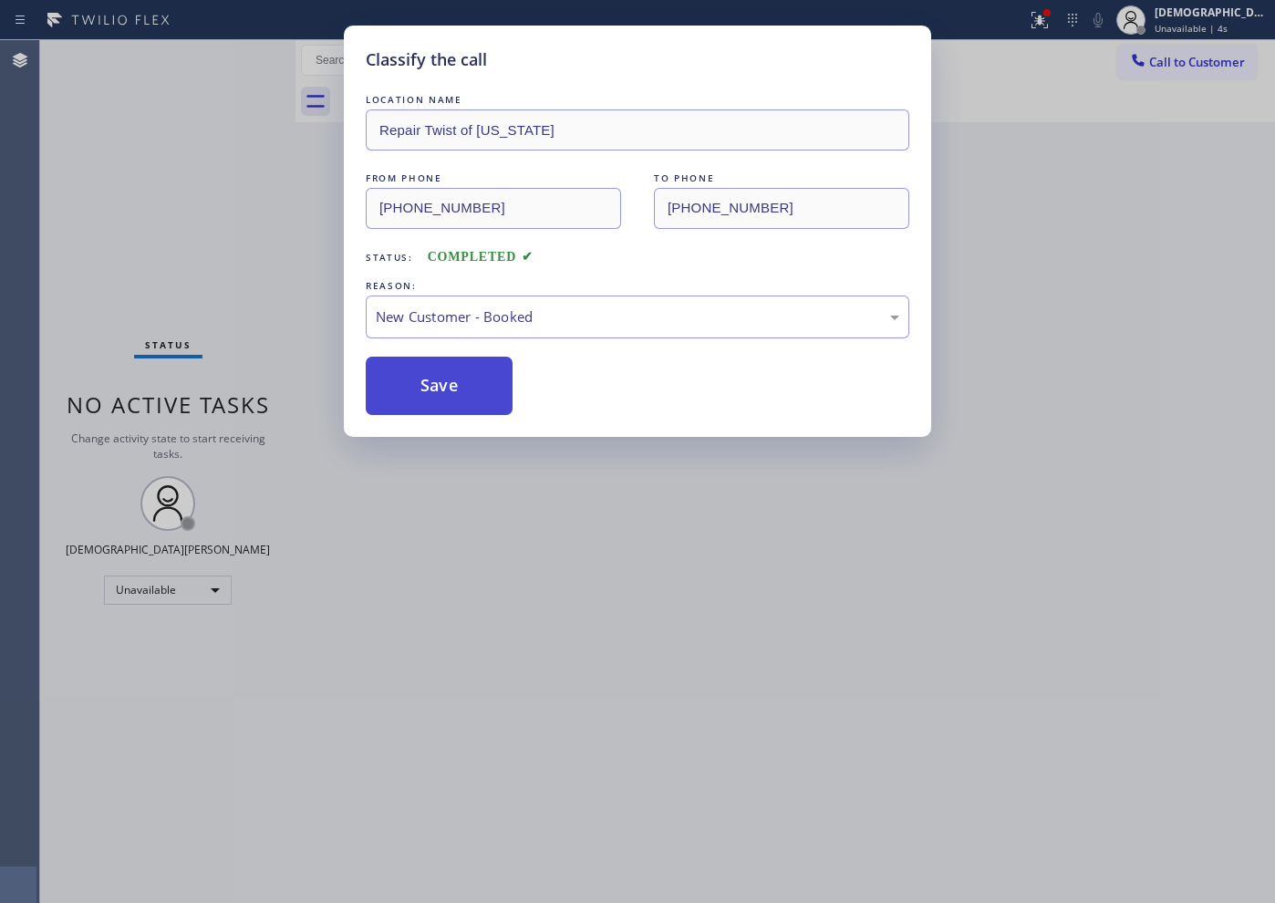
click at [466, 368] on button "Save" at bounding box center [439, 386] width 147 height 58
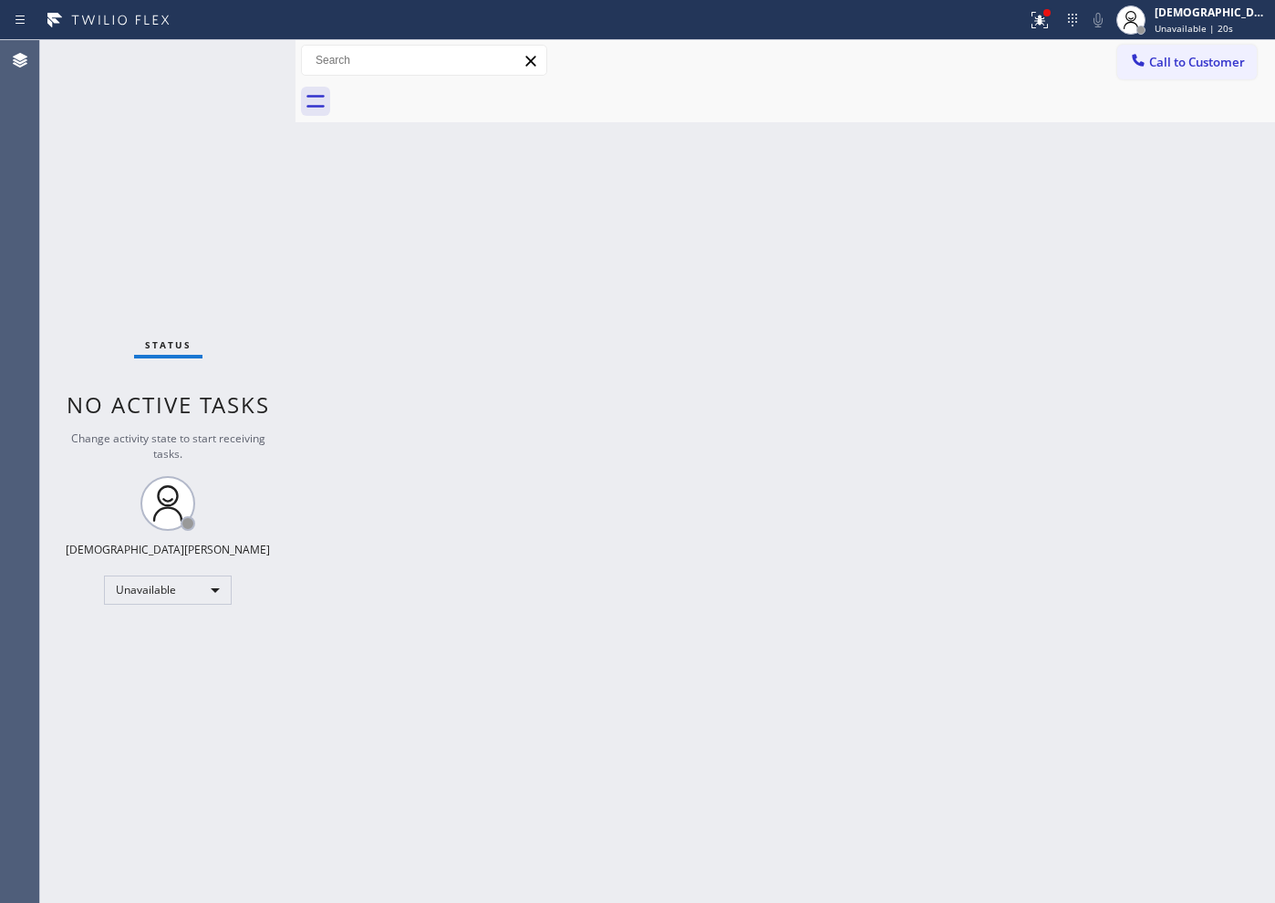
click at [97, 152] on div "Status No active tasks Change activity state to start receiving tasks. [PERSON_…" at bounding box center [167, 471] width 255 height 863
click at [203, 595] on div "Unavailable" at bounding box center [168, 589] width 128 height 29
click at [201, 634] on li "Available" at bounding box center [167, 638] width 124 height 22
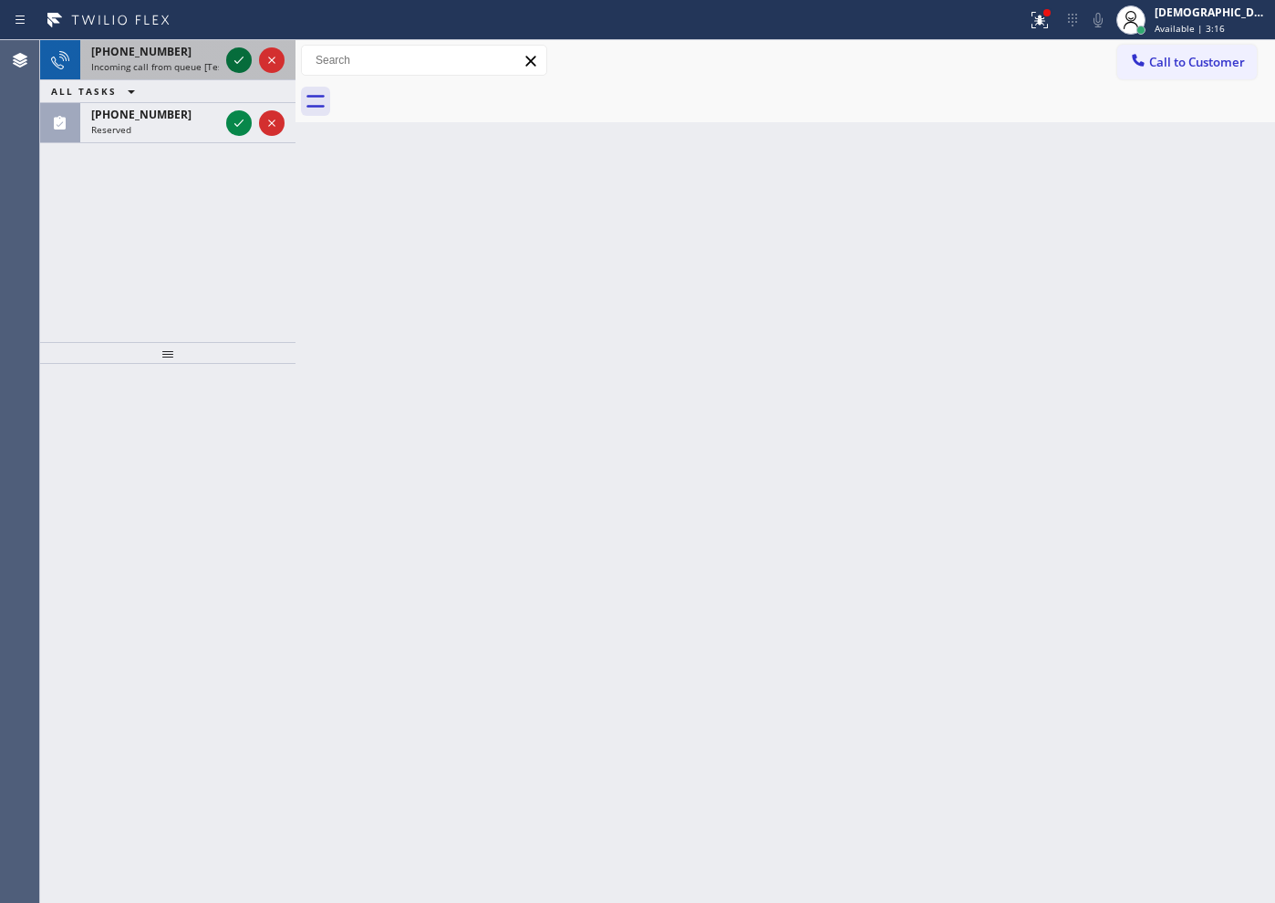
click at [236, 60] on icon at bounding box center [239, 60] width 22 height 22
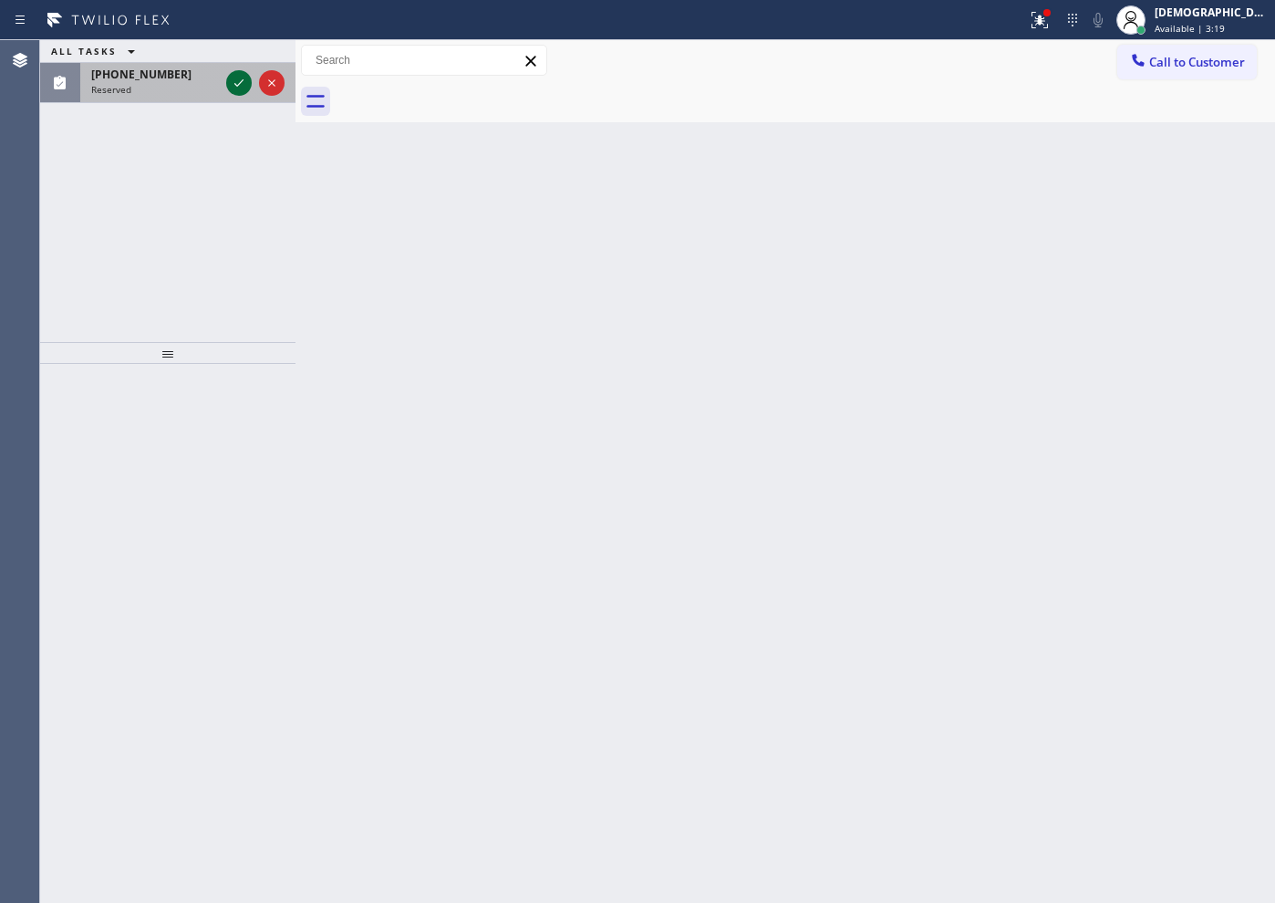
click at [240, 83] on icon at bounding box center [238, 82] width 9 height 7
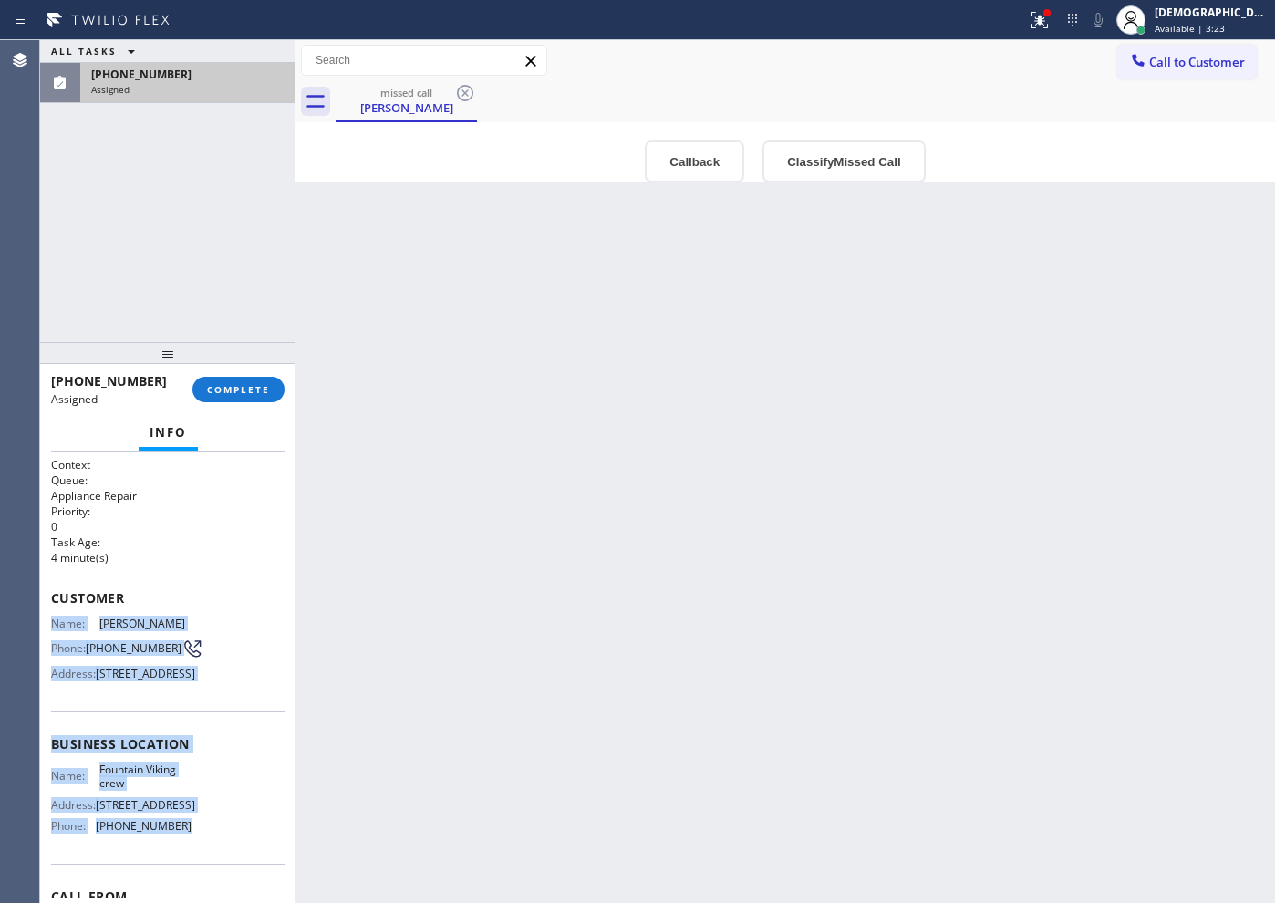
drag, startPoint x: 208, startPoint y: 729, endPoint x: 48, endPoint y: 623, distance: 191.5
click at [48, 623] on div "Context Queue: Appliance Repair Priority: 0 Task Age: 4 minute(s) Customer Name…" at bounding box center [167, 676] width 255 height 451
copy div "Name: Joe Mashni Phone: (517) 285-2395 Address: 9560 East Preserve Way, Scottsd…"
click at [249, 389] on span "COMPLETE" at bounding box center [238, 389] width 63 height 13
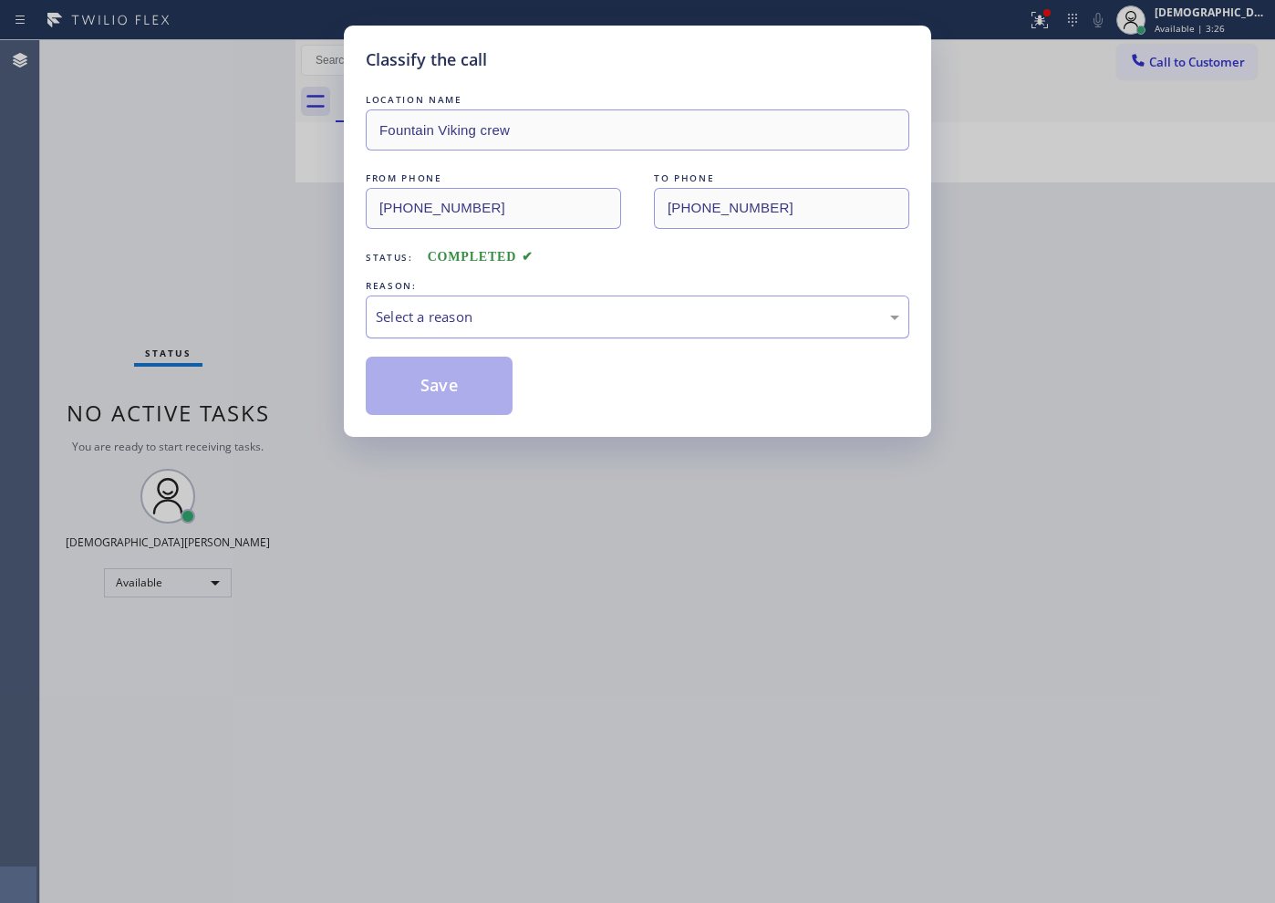
click at [388, 314] on div "Select a reason" at bounding box center [637, 316] width 523 height 21
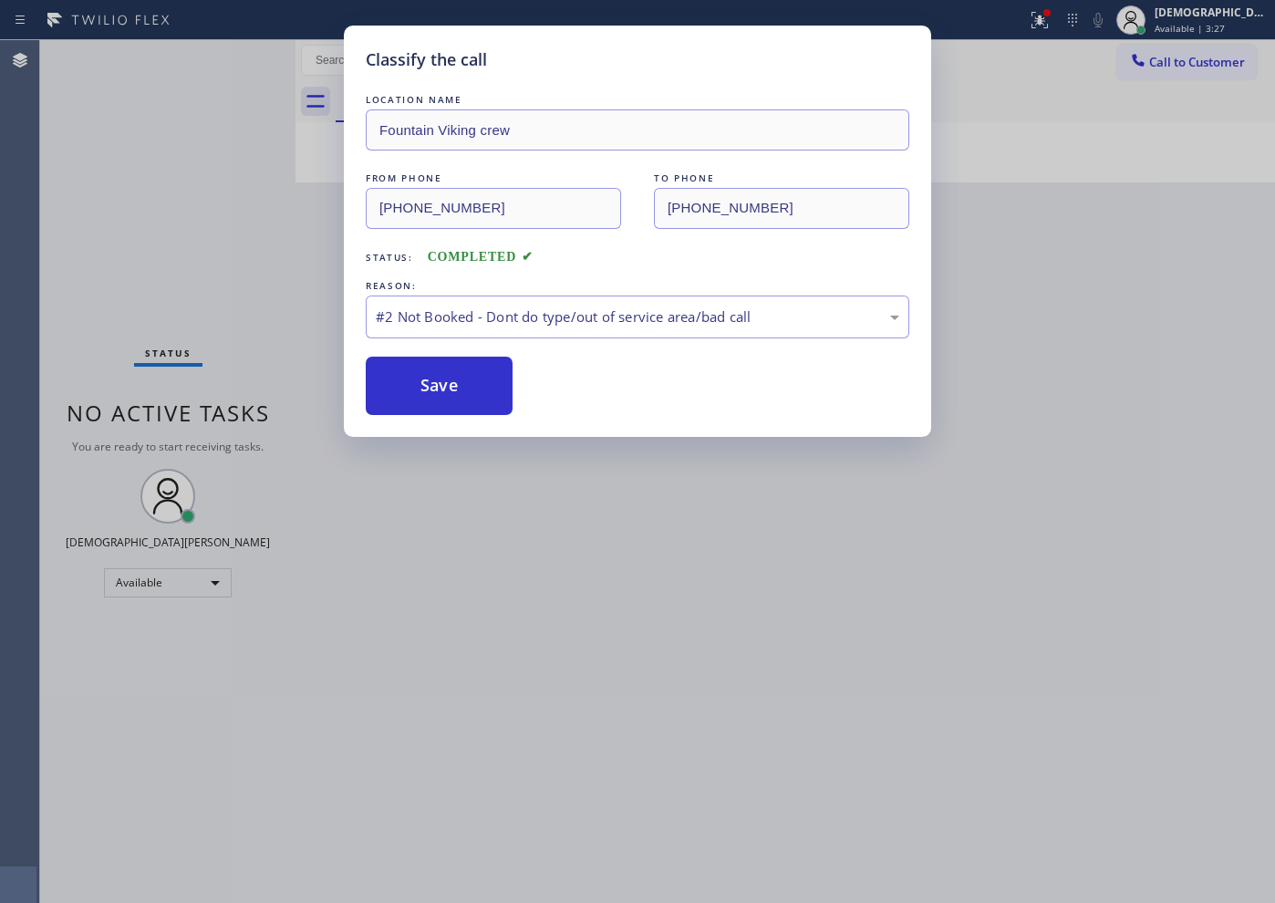
click at [439, 397] on button "Save" at bounding box center [439, 386] width 147 height 58
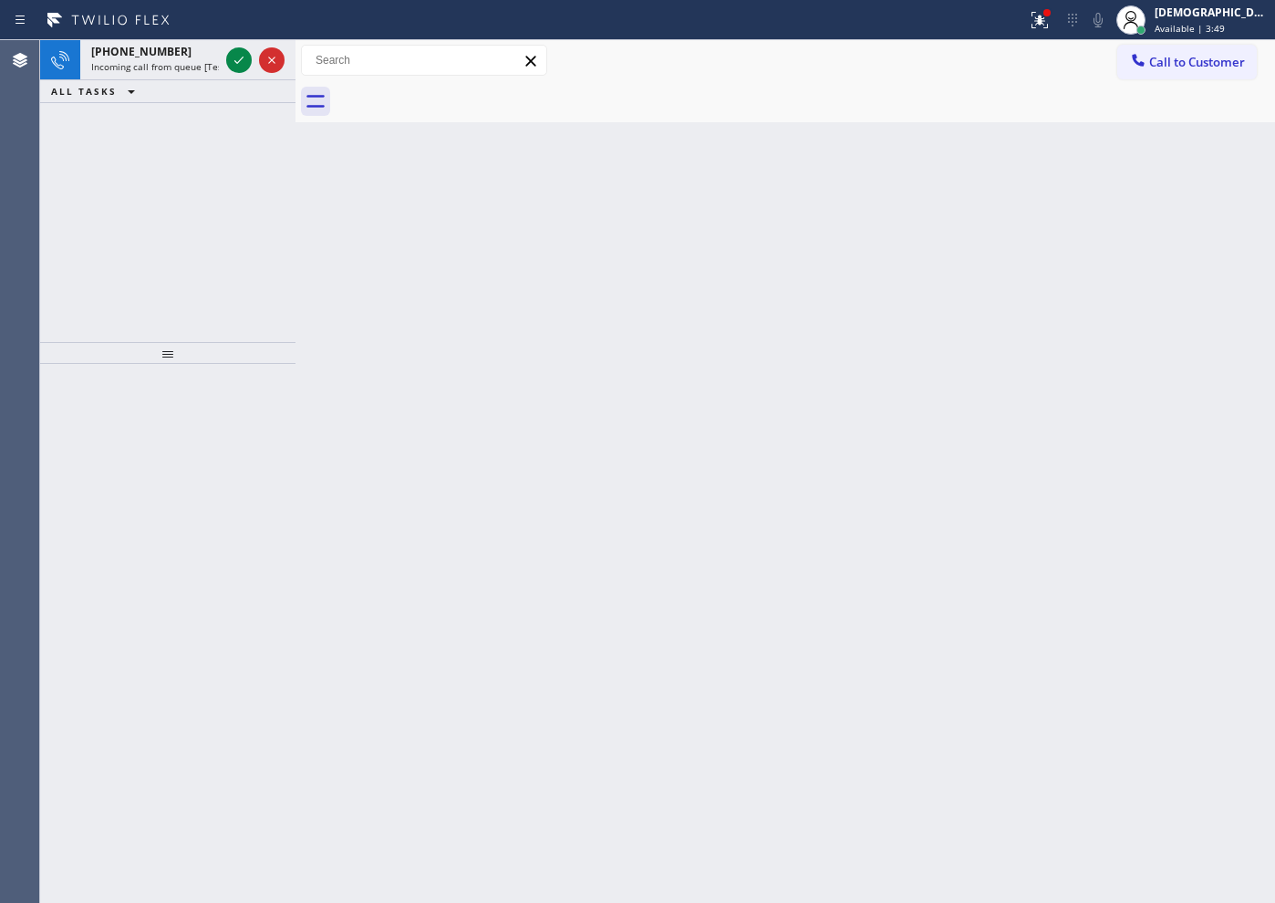
click at [91, 187] on div "+13233313268 Incoming call from queue [Test] All ALL TASKS ALL TASKS ACTIVE TAS…" at bounding box center [167, 191] width 255 height 302
click at [232, 64] on icon at bounding box center [239, 60] width 22 height 22
click at [229, 62] on icon at bounding box center [239, 60] width 22 height 22
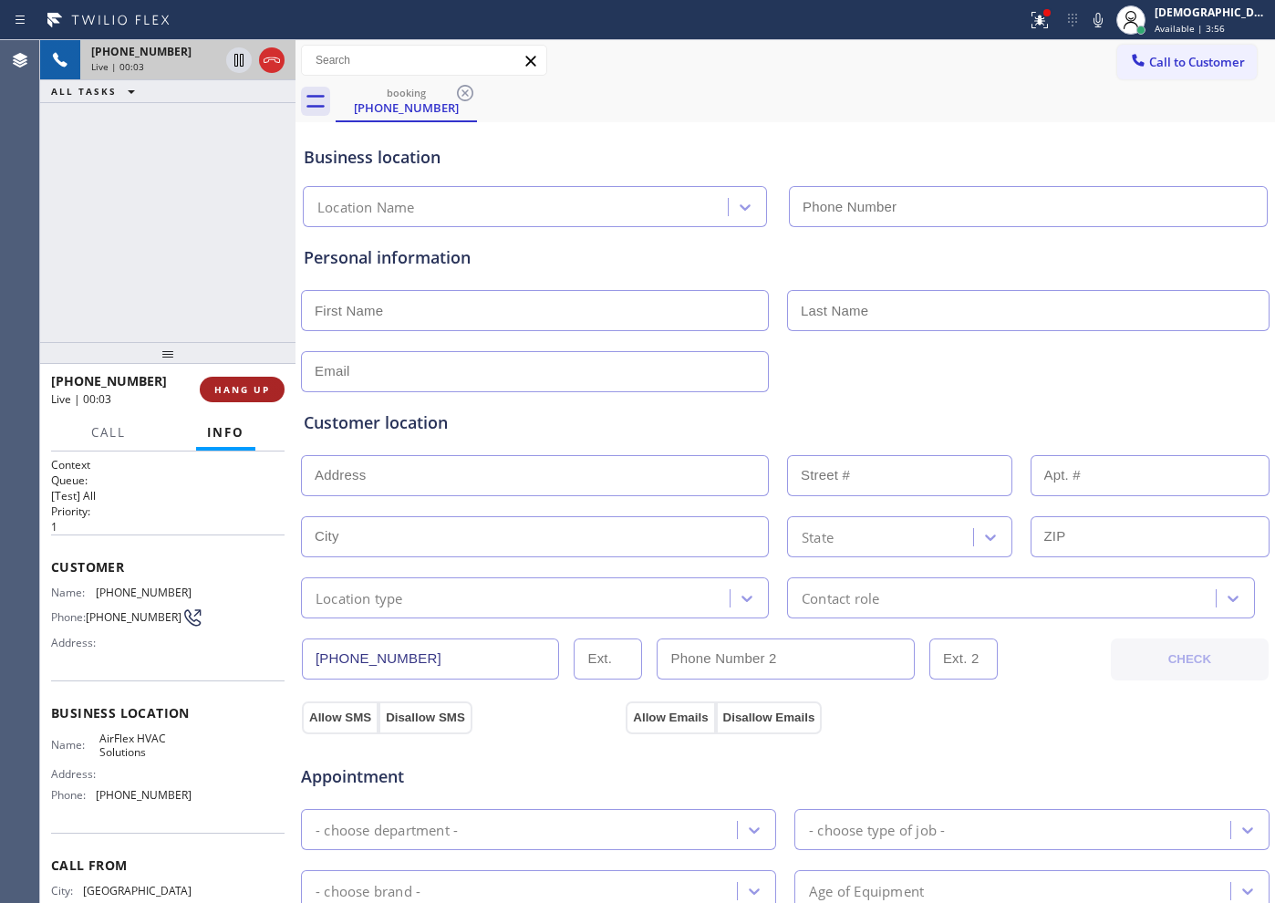
click at [247, 391] on span "HANG UP" at bounding box center [242, 389] width 56 height 13
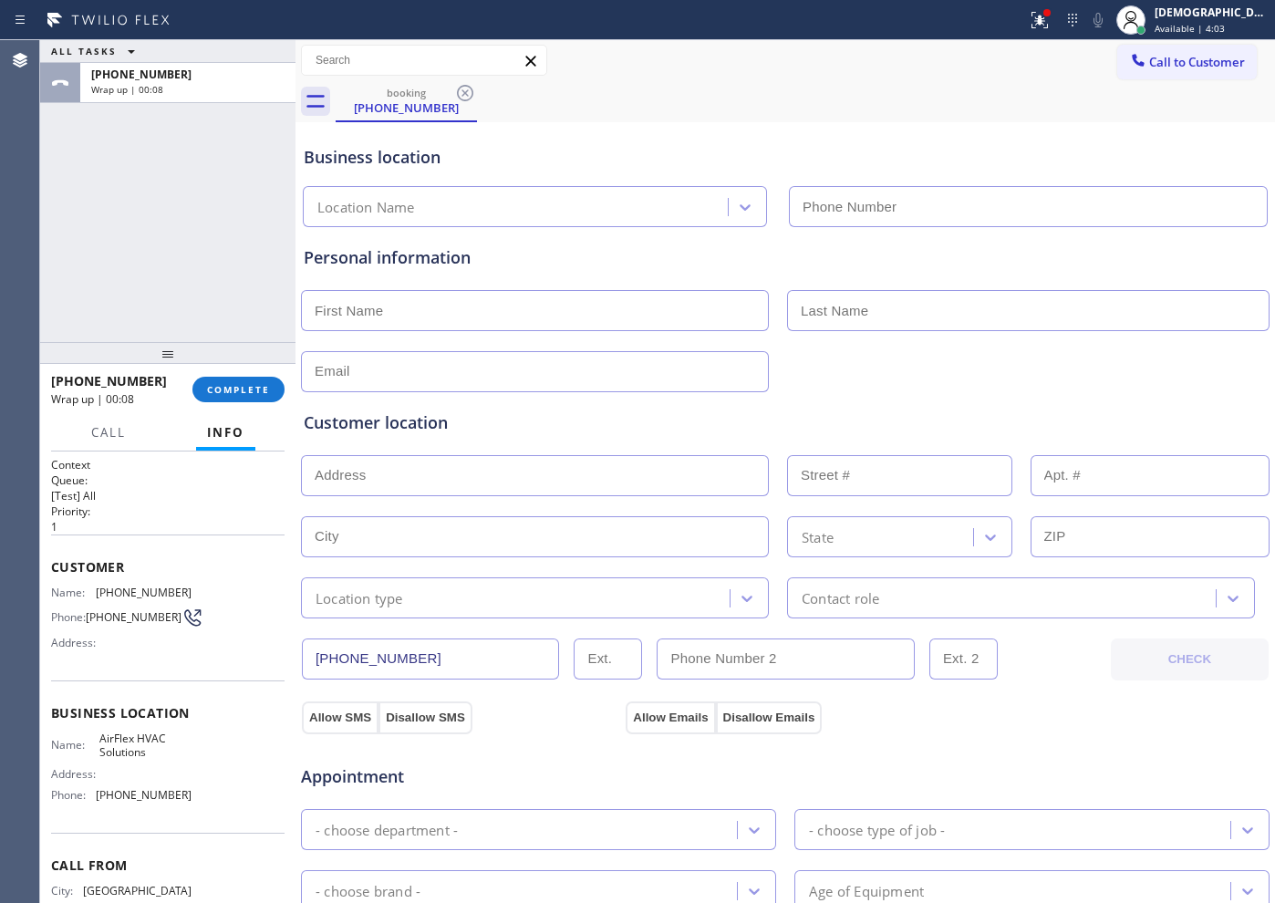
type input "[PHONE_NUMBER]"
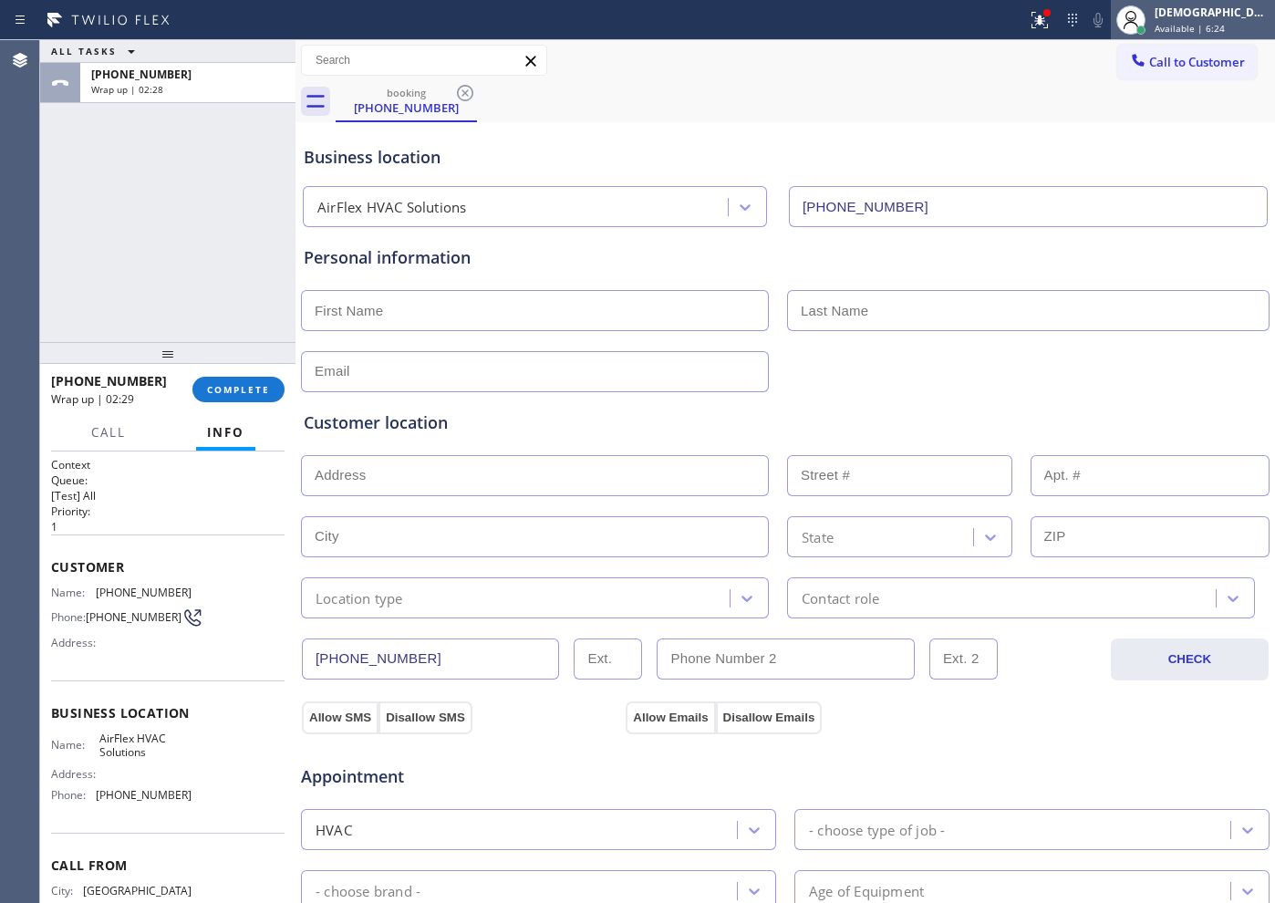
click at [1019, 31] on div at bounding box center [1141, 30] width 13 height 13
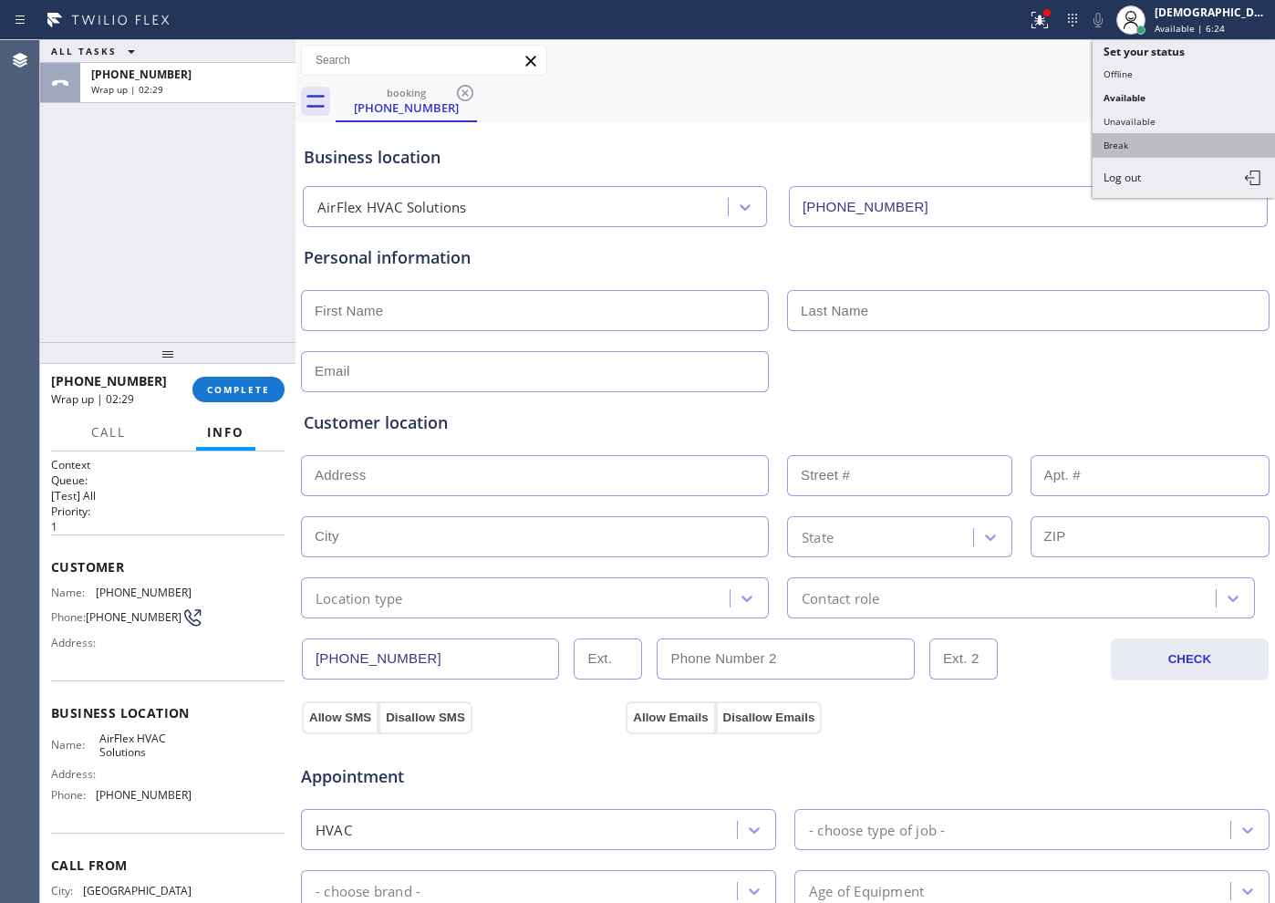
click at [1019, 137] on button "Break" at bounding box center [1184, 145] width 182 height 24
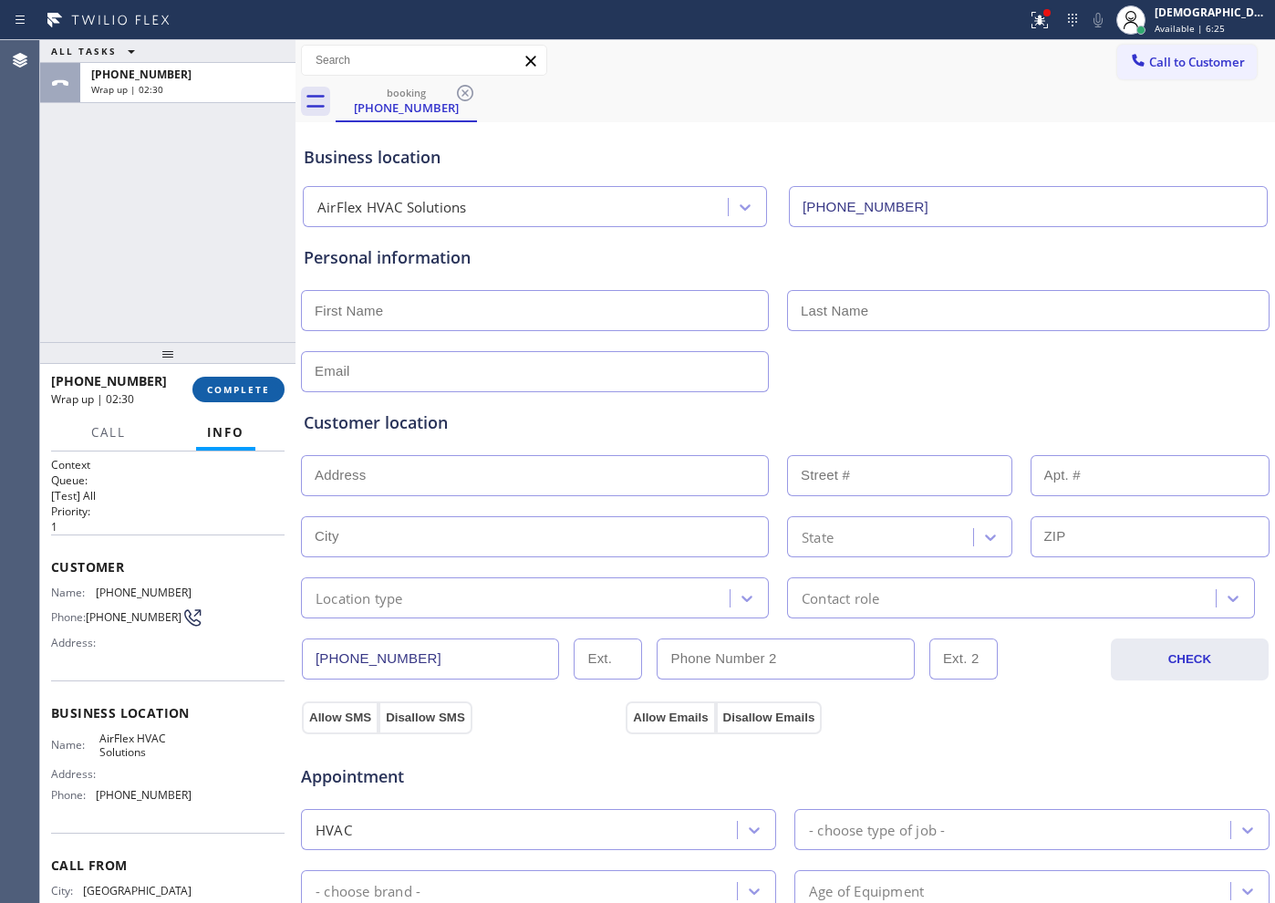
click at [248, 394] on span "COMPLETE" at bounding box center [238, 389] width 63 height 13
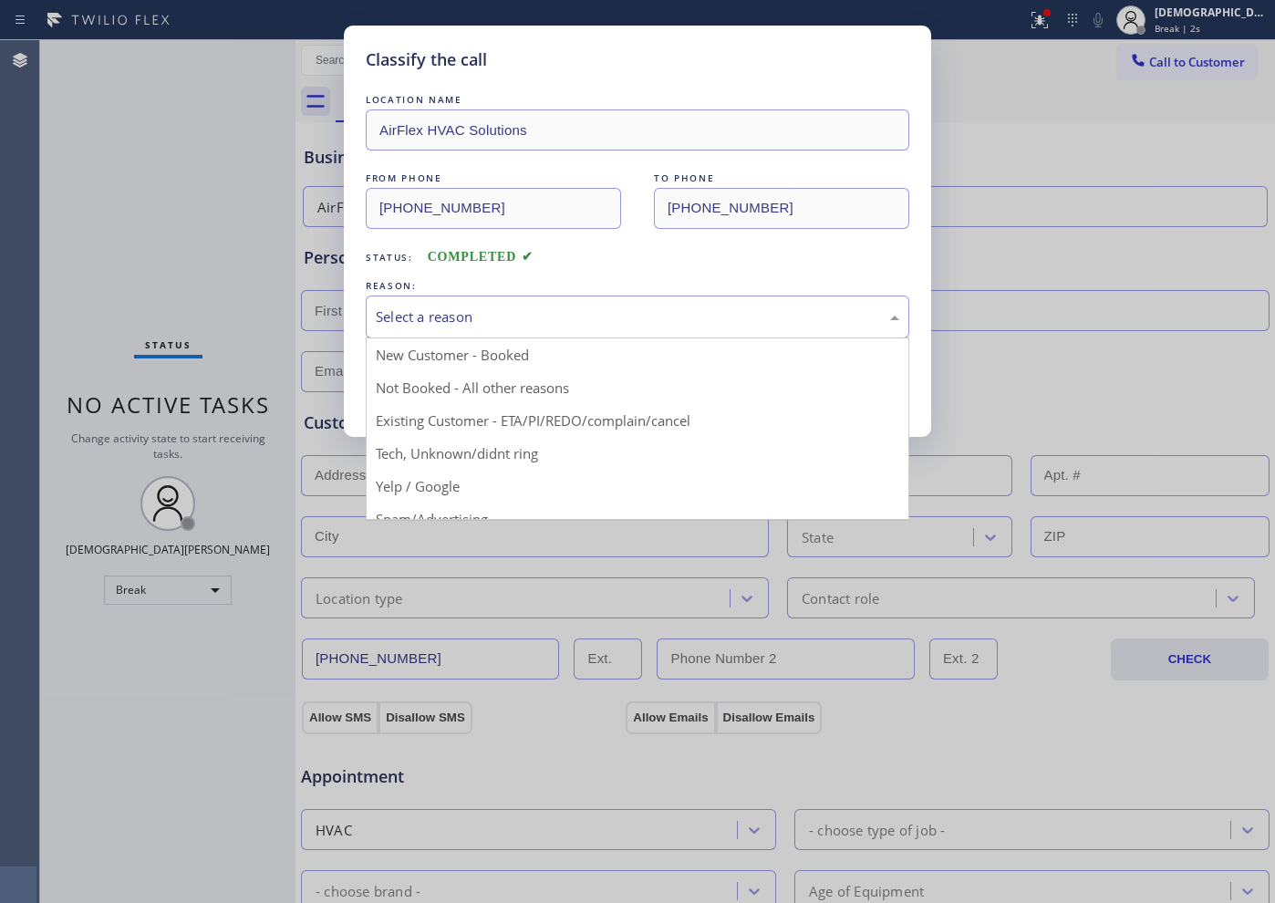
click at [452, 328] on div "Select a reason" at bounding box center [638, 316] width 544 height 43
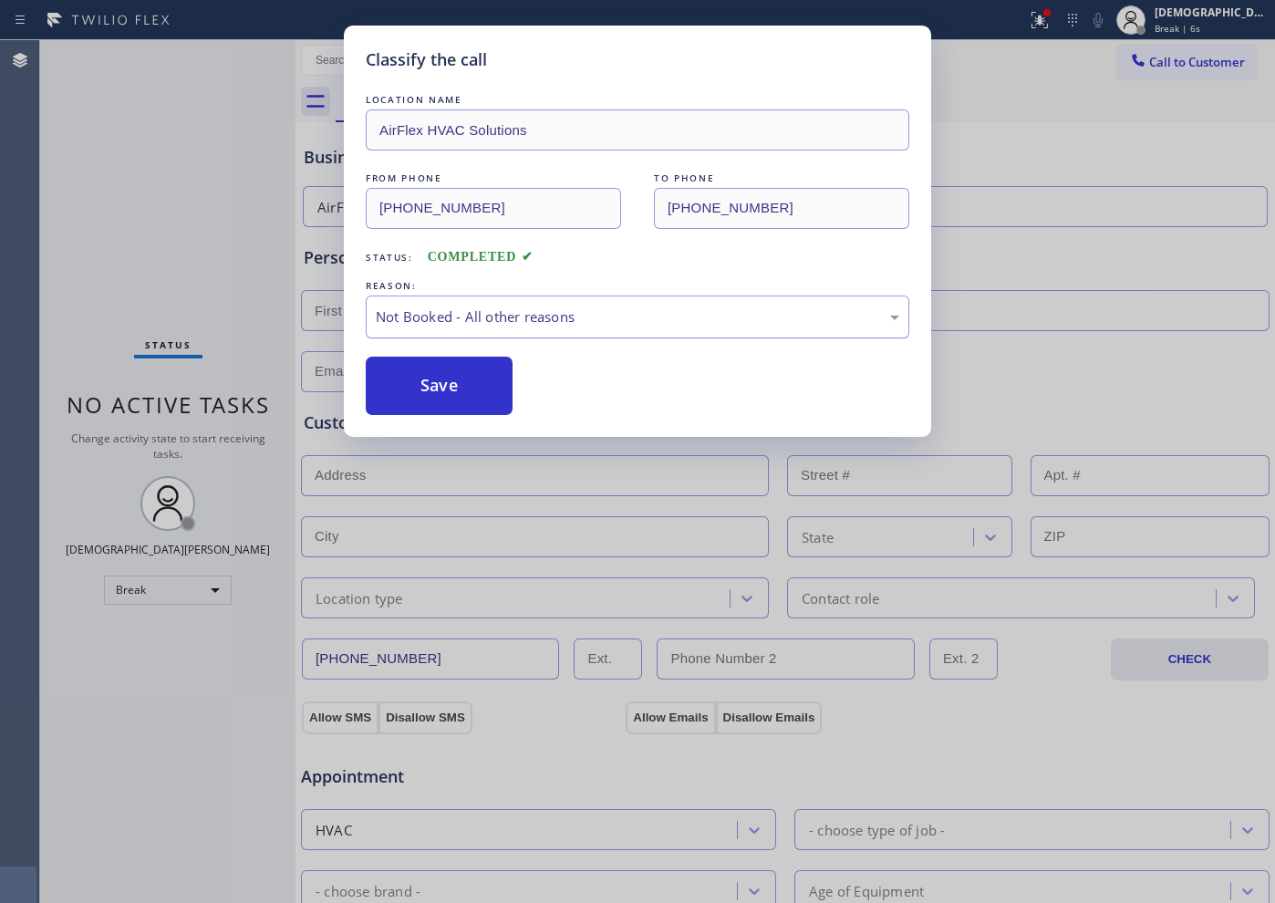
click at [468, 329] on div "Not Booked - All other reasons" at bounding box center [638, 316] width 544 height 43
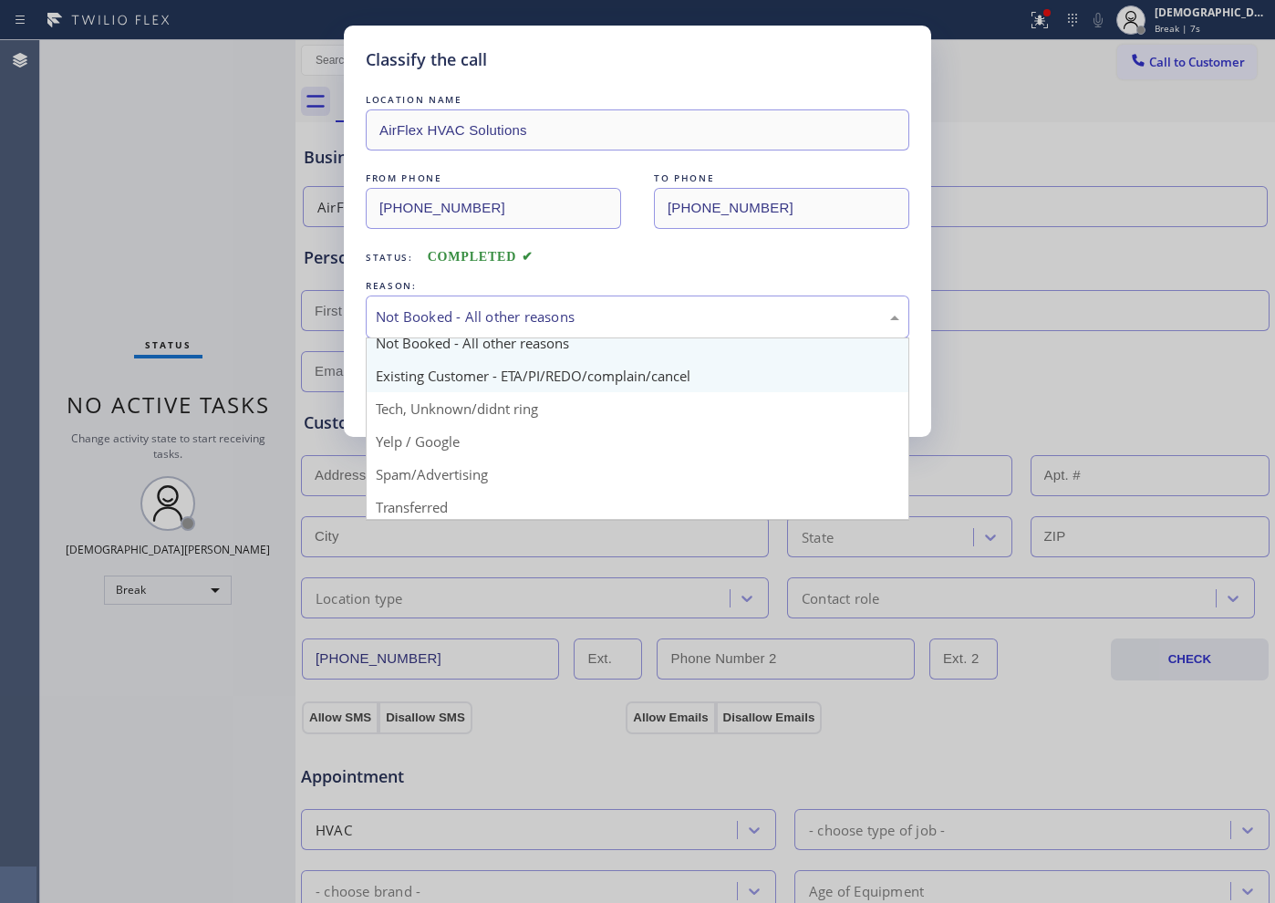
scroll to position [114, 0]
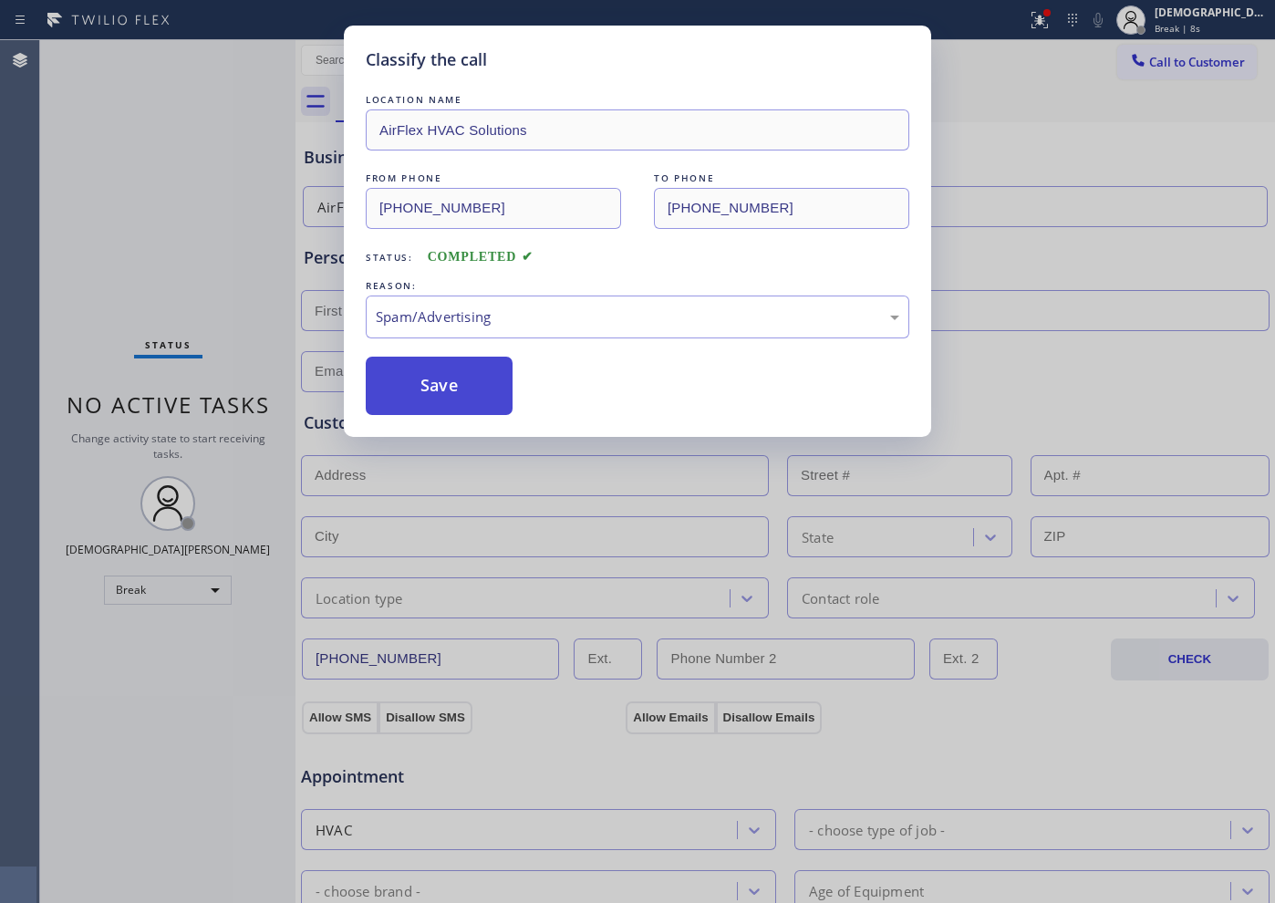
click at [438, 397] on button "Save" at bounding box center [439, 386] width 147 height 58
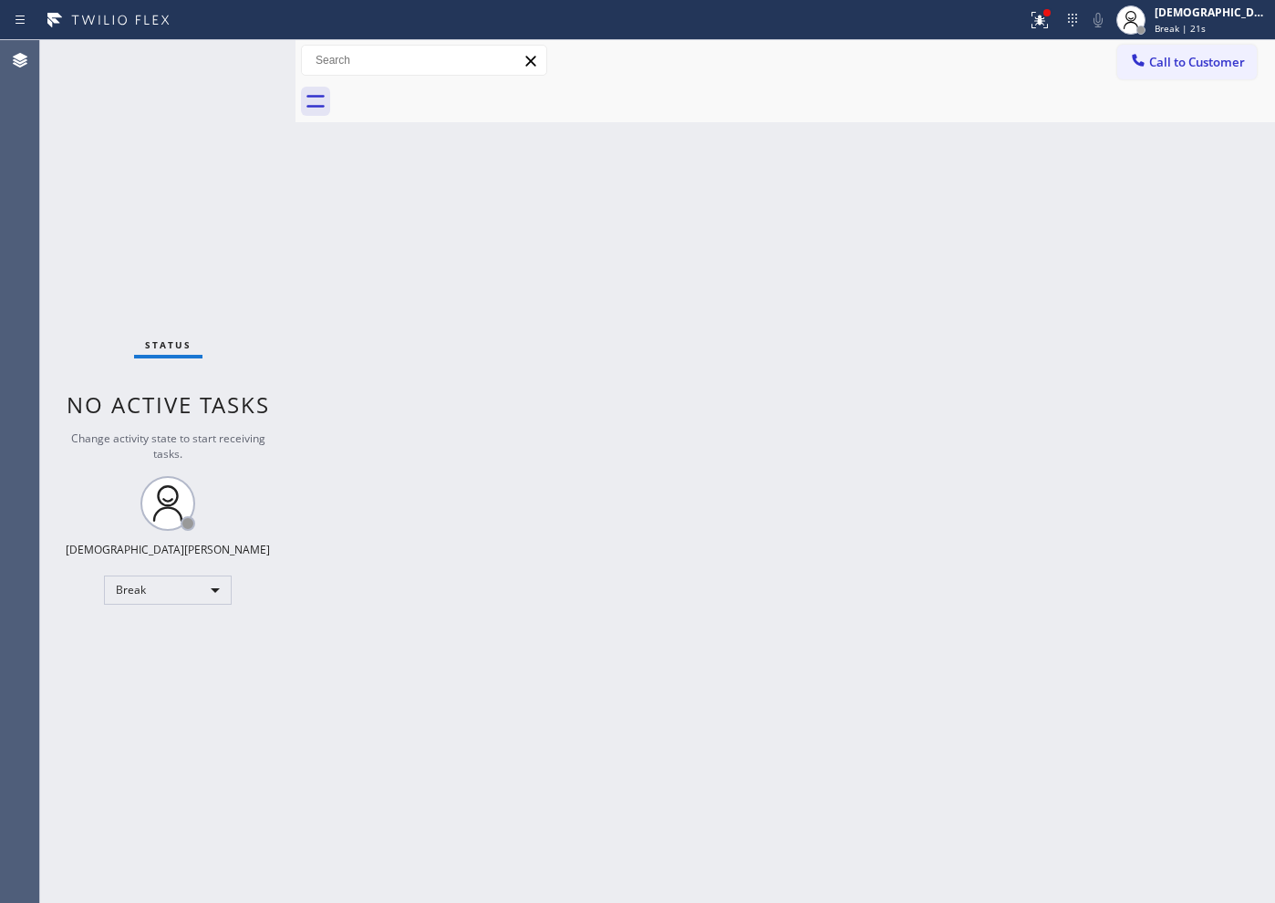
click at [83, 293] on div "Status No active tasks Change activity state to start receiving tasks. Christia…" at bounding box center [167, 471] width 255 height 863
drag, startPoint x: 0, startPoint y: 0, endPoint x: 971, endPoint y: 888, distance: 1316.3
click at [971, 888] on div "Back to Dashboard Change Sender ID Customers Technicians Select a contact Outbo…" at bounding box center [785, 471] width 980 height 863
click at [187, 590] on div "Break" at bounding box center [168, 589] width 128 height 29
click at [192, 645] on li "Available" at bounding box center [167, 638] width 124 height 22
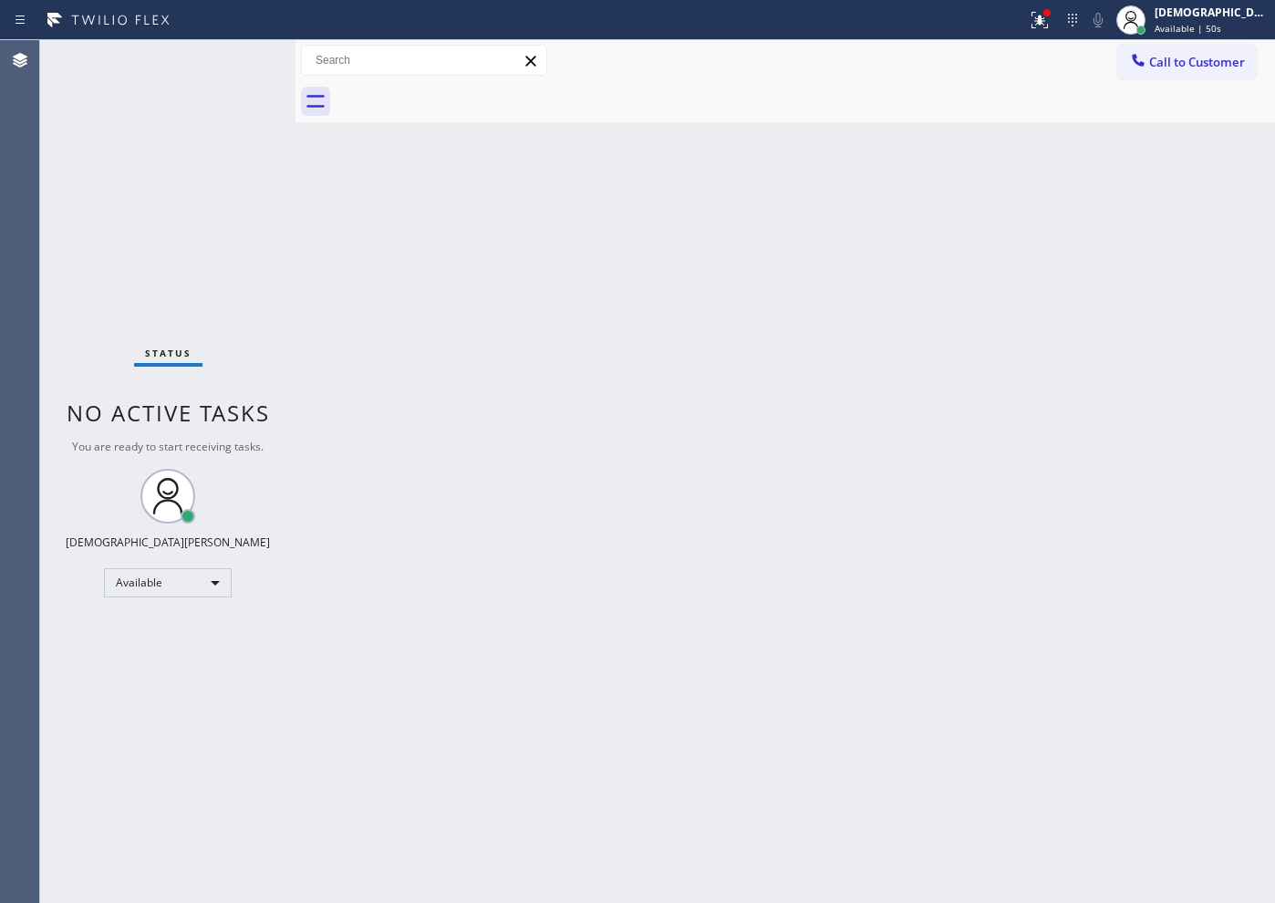
click at [97, 278] on div "Status No active tasks You are ready to start receiving tasks. Christian Cinco …" at bounding box center [167, 471] width 255 height 863
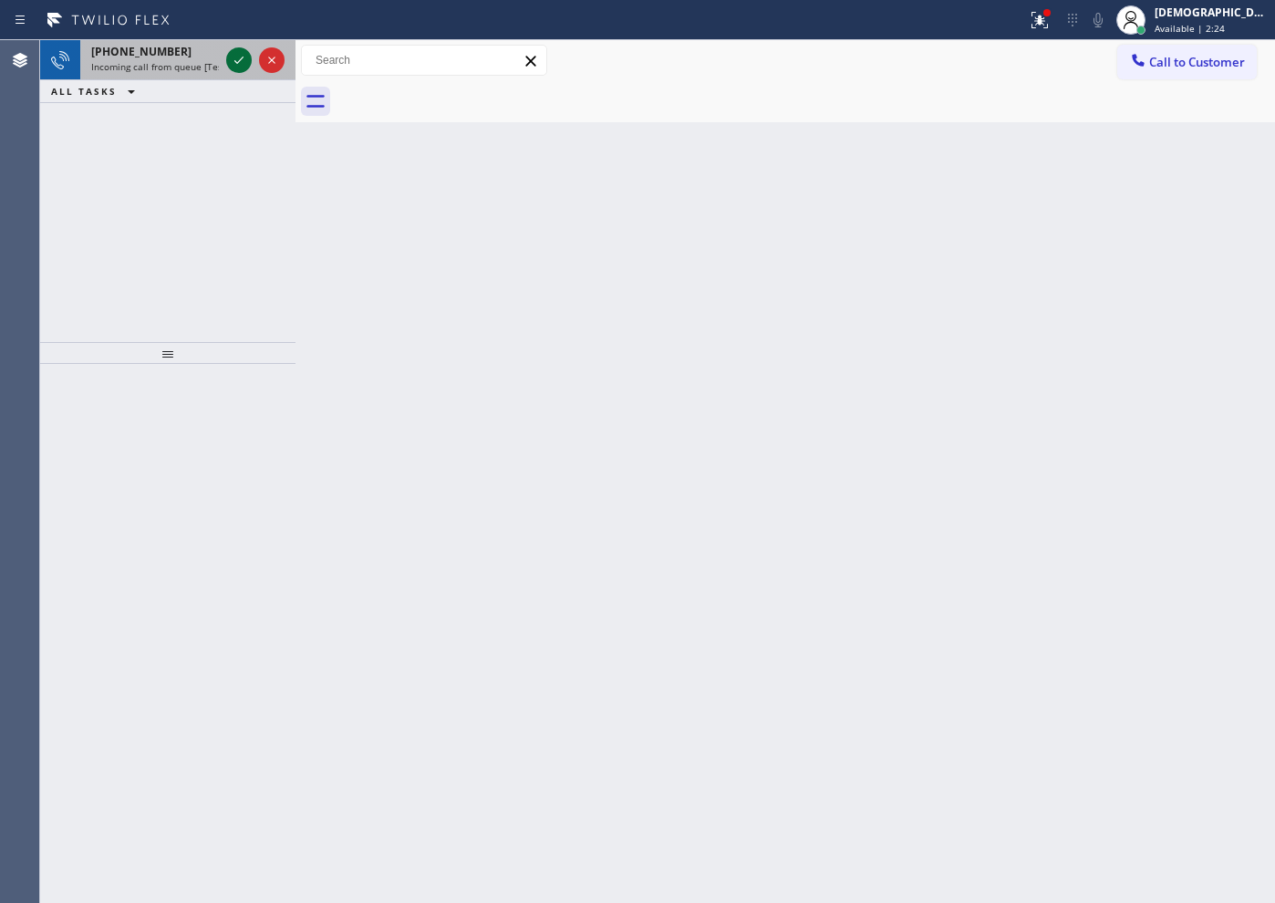
click at [239, 54] on icon at bounding box center [239, 60] width 22 height 22
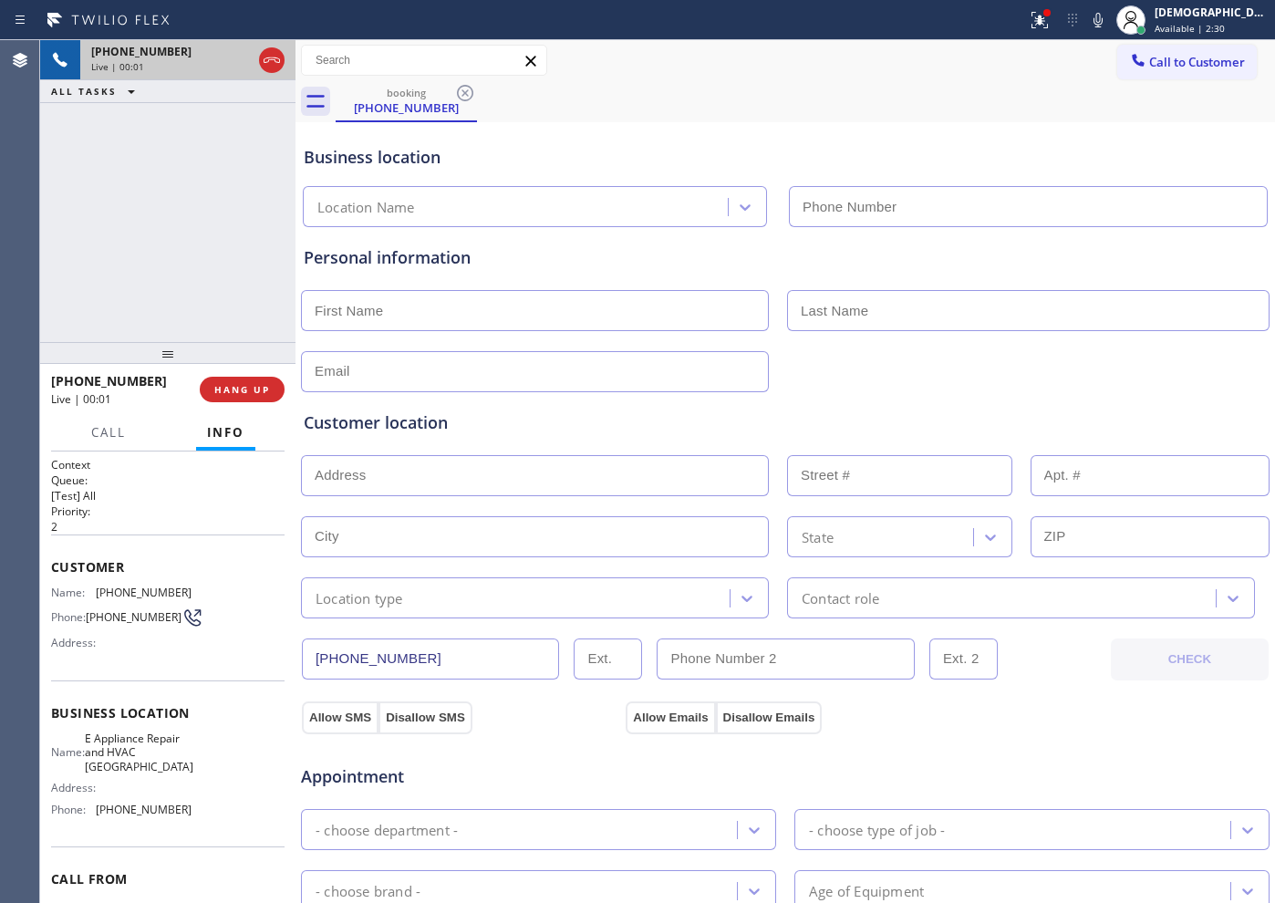
type input "[PHONE_NUMBER]"
click at [271, 64] on icon at bounding box center [272, 60] width 22 height 22
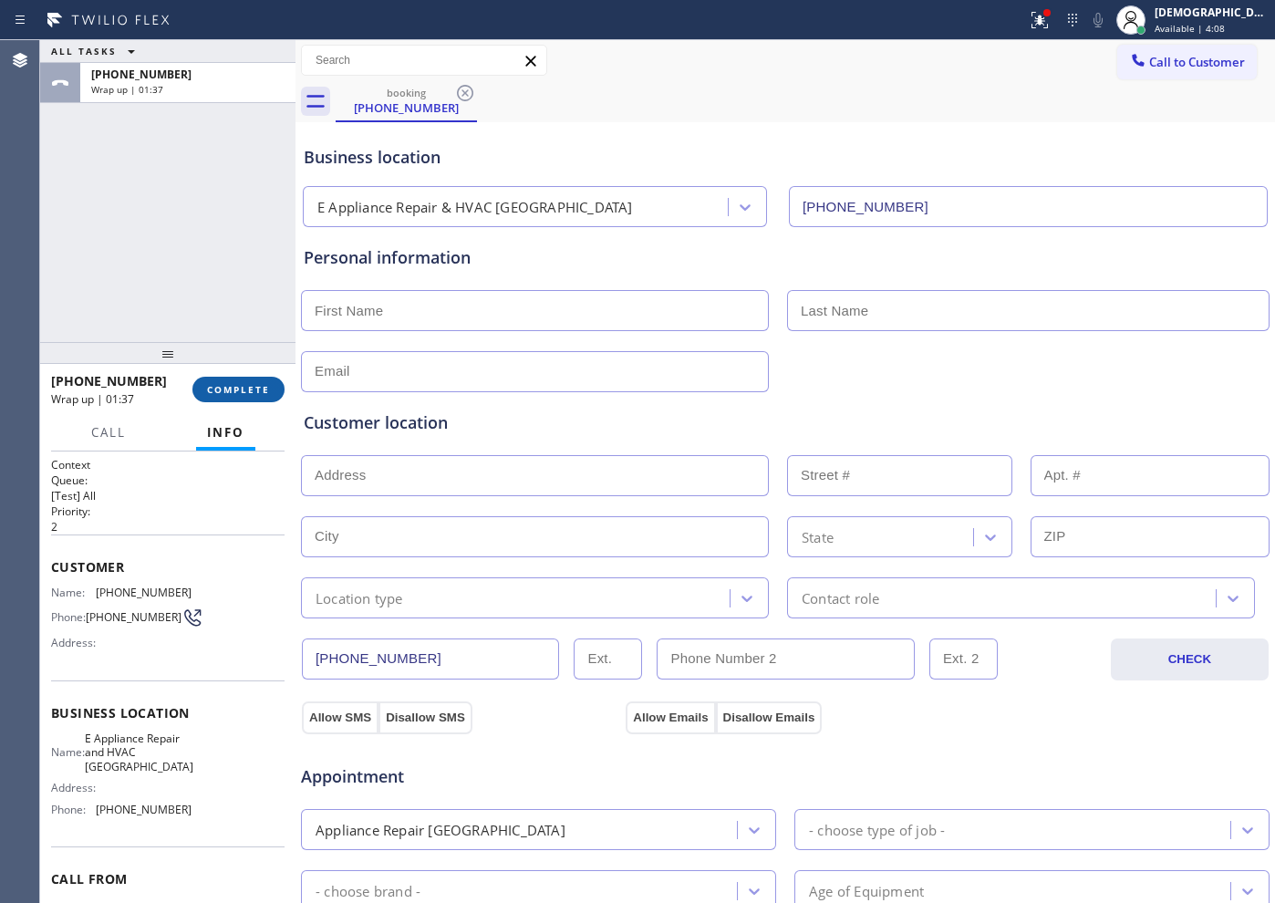
click at [267, 383] on span "COMPLETE" at bounding box center [238, 389] width 63 height 13
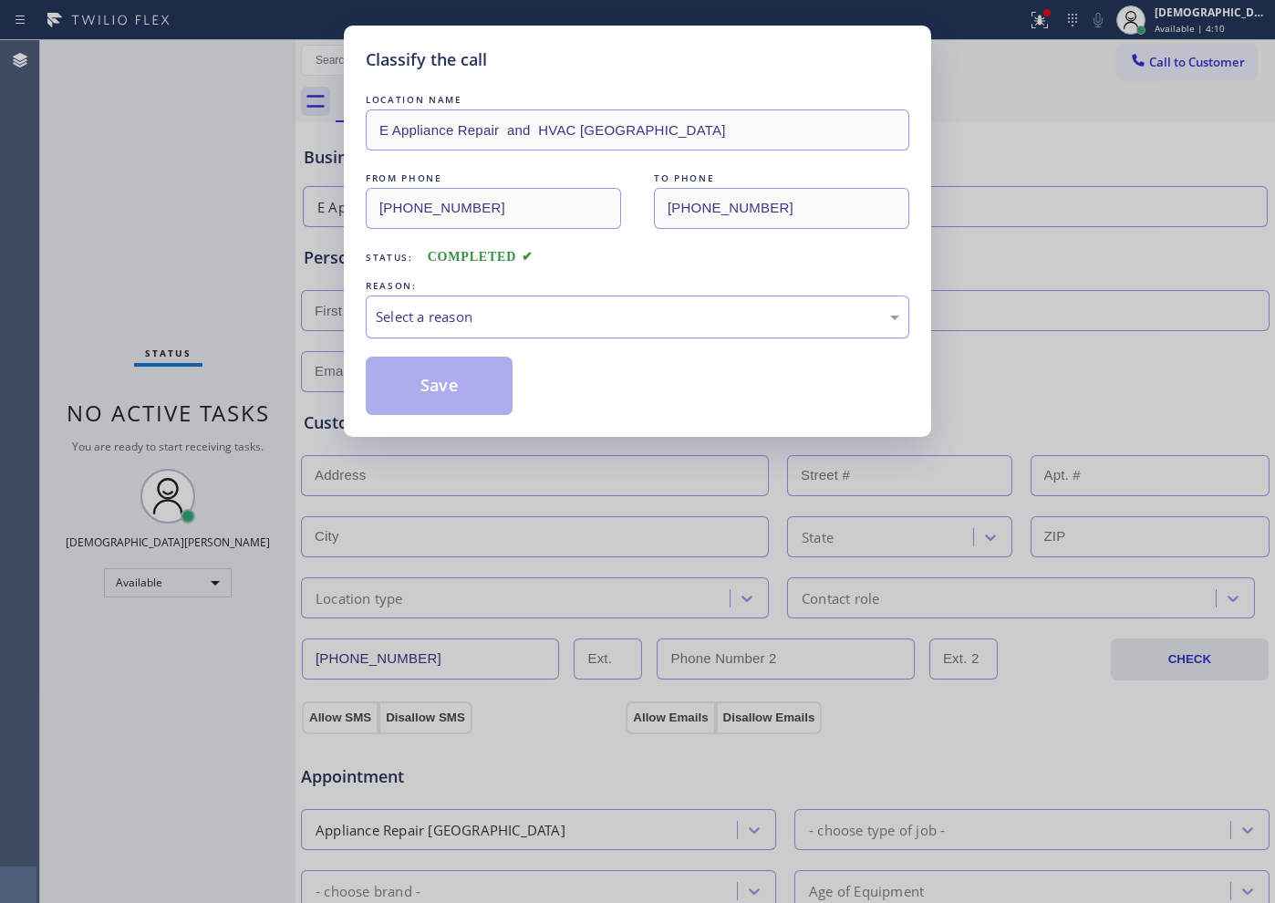
click at [470, 324] on div "Select a reason" at bounding box center [637, 316] width 523 height 21
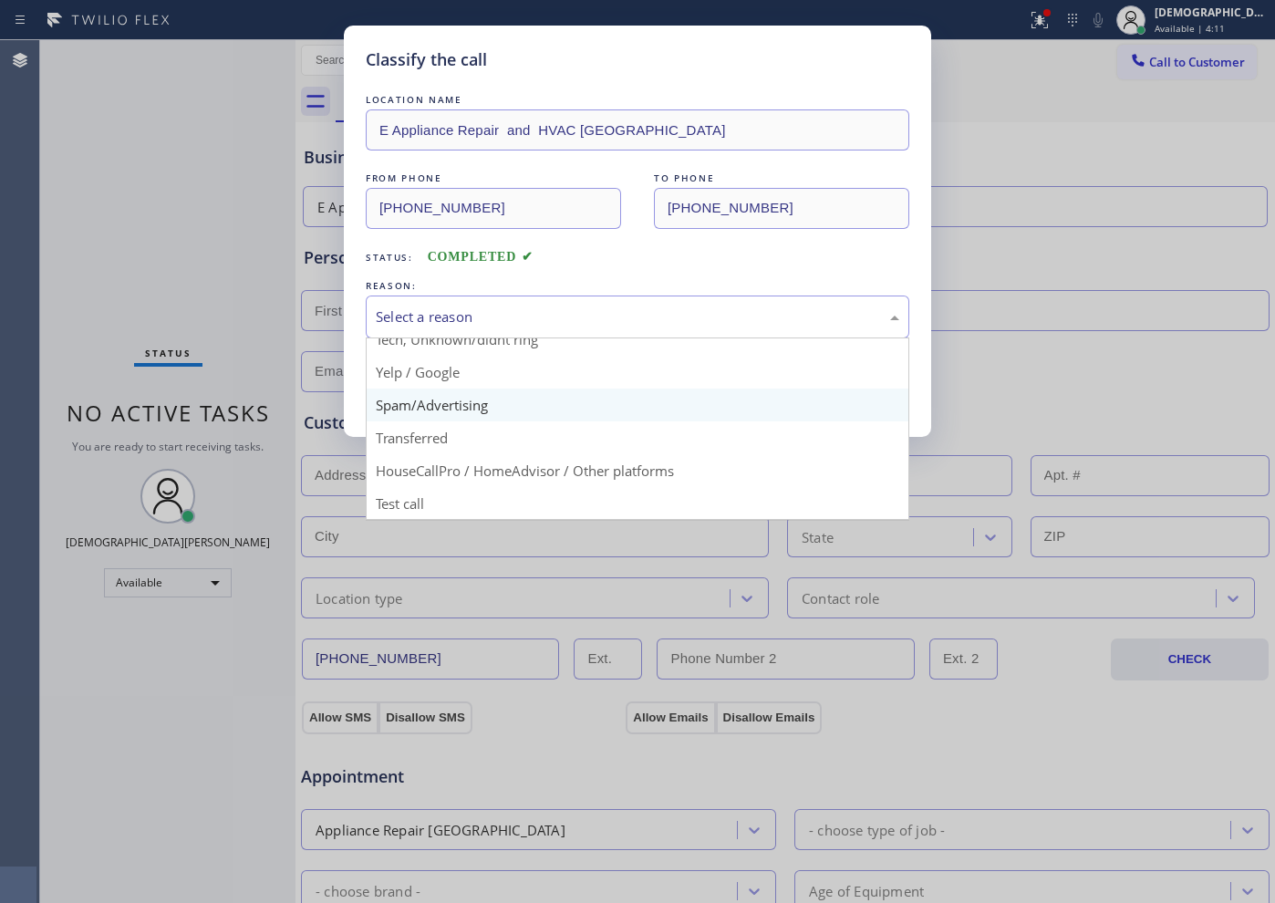
scroll to position [115, 0]
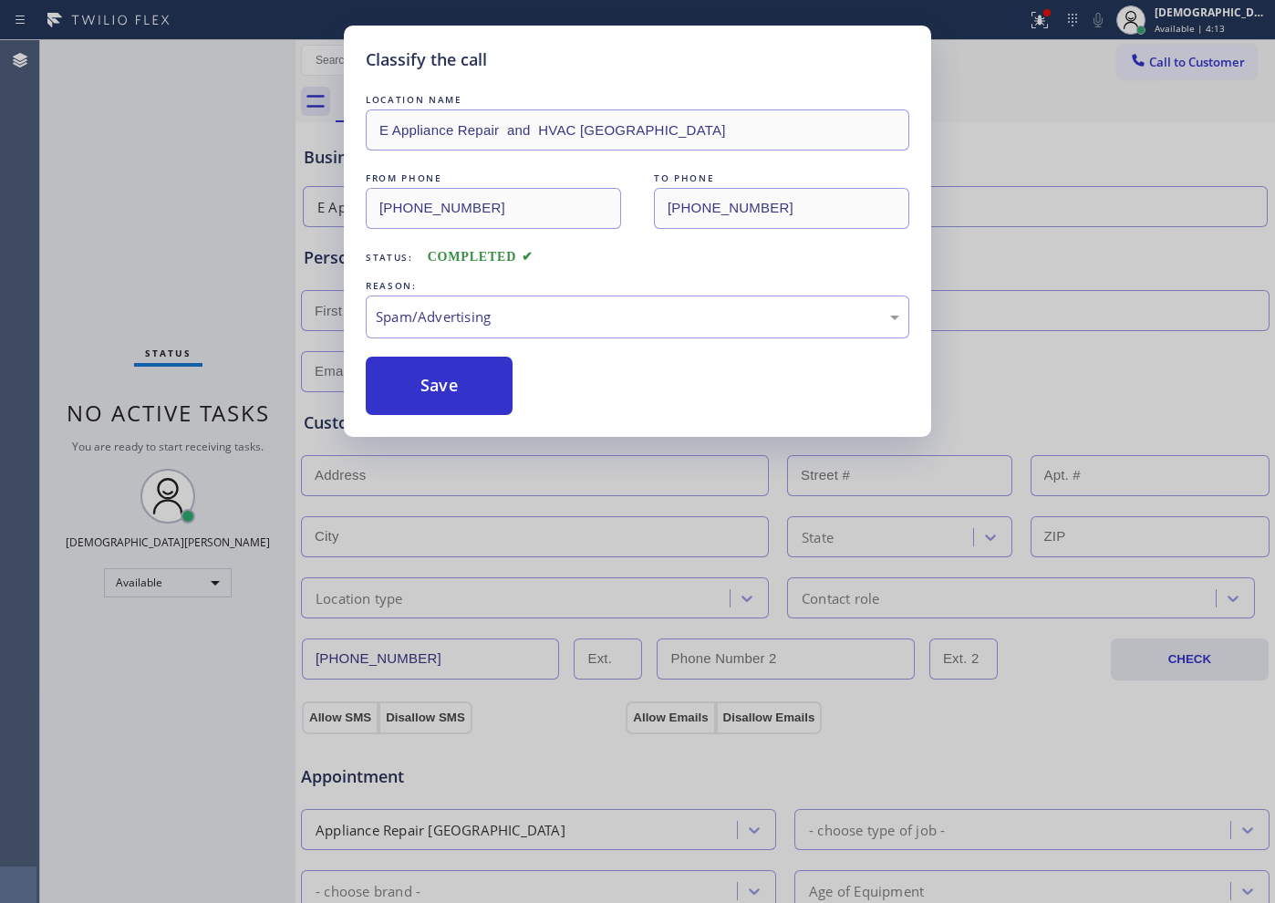
click at [476, 394] on button "Save" at bounding box center [439, 386] width 147 height 58
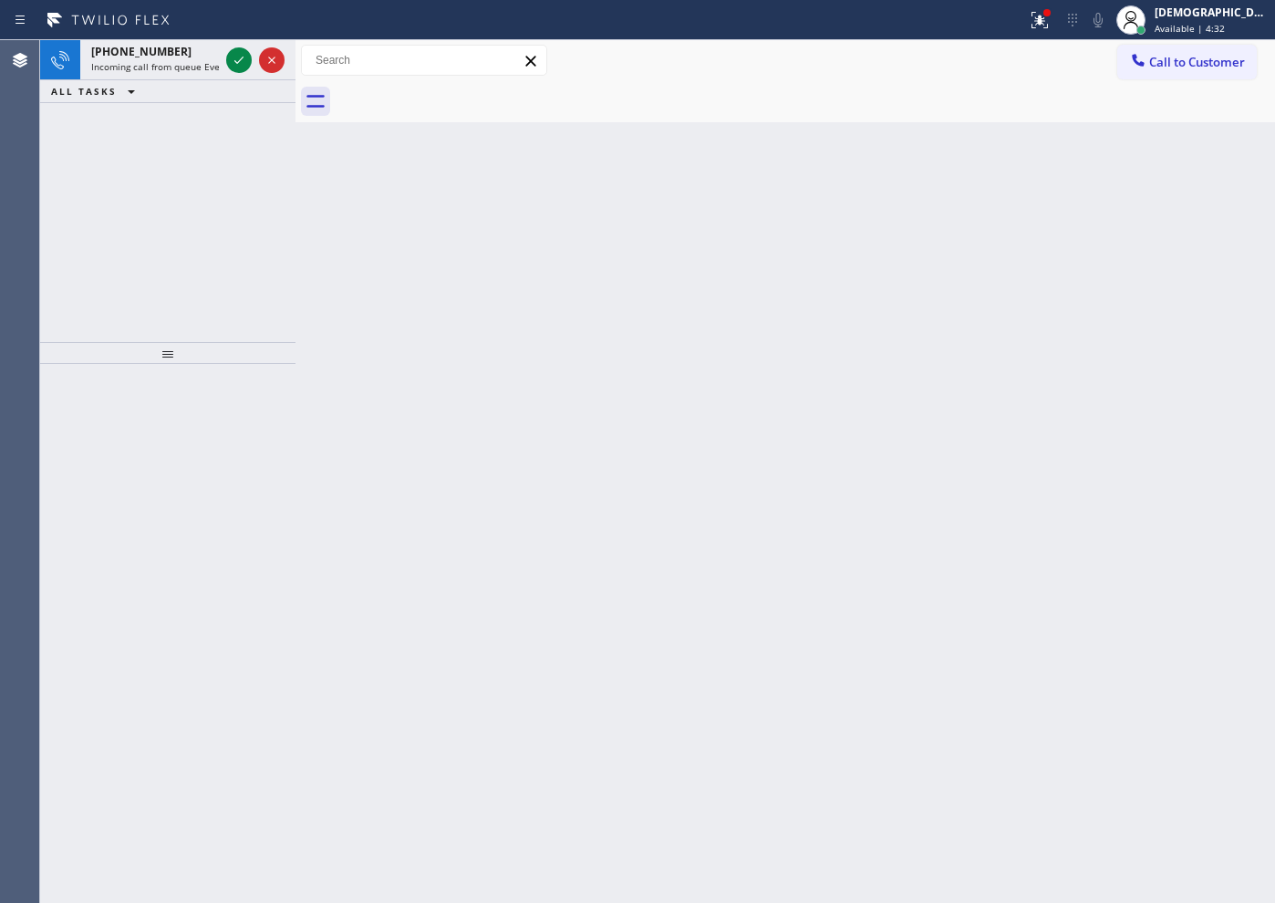
drag, startPoint x: 109, startPoint y: 181, endPoint x: 157, endPoint y: 147, distance: 59.5
click at [109, 181] on div "[PHONE_NUMBER] Incoming call from queue Everybody ALL TASKS ALL TASKS ACTIVE TA…" at bounding box center [167, 191] width 255 height 302
click at [247, 50] on icon at bounding box center [239, 60] width 22 height 22
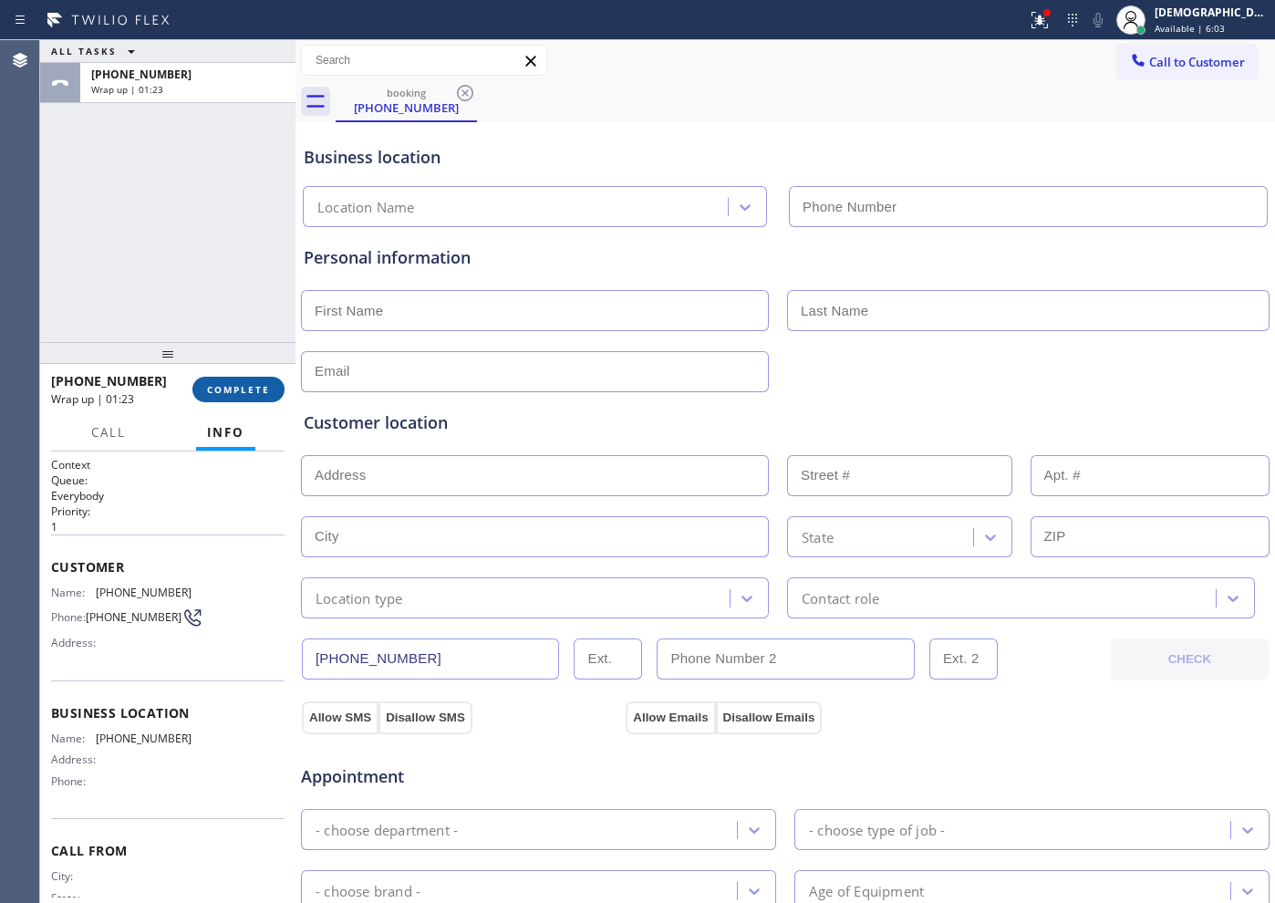
click at [237, 379] on button "COMPLETE" at bounding box center [238, 390] width 92 height 26
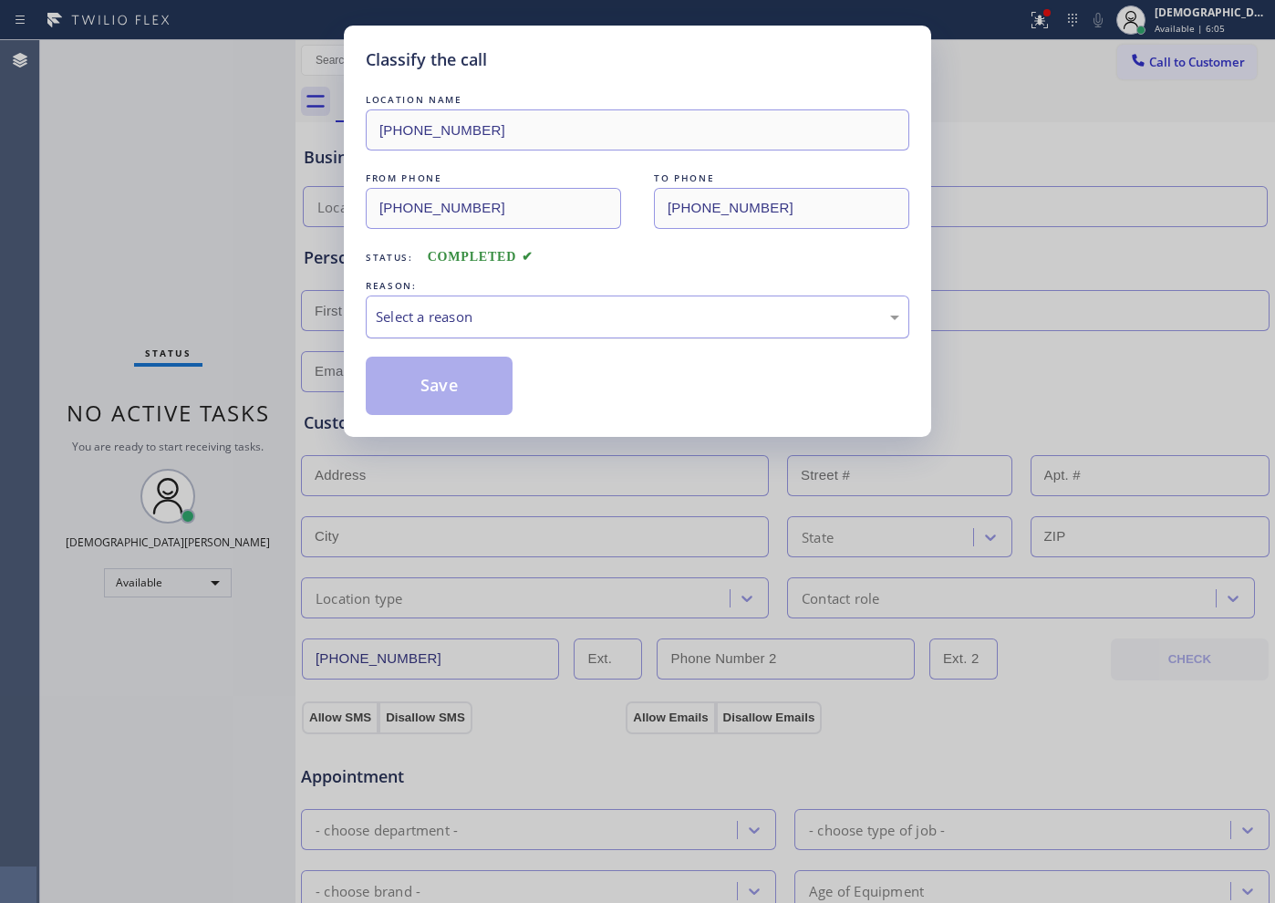
click at [439, 325] on div "Select a reason" at bounding box center [637, 316] width 523 height 21
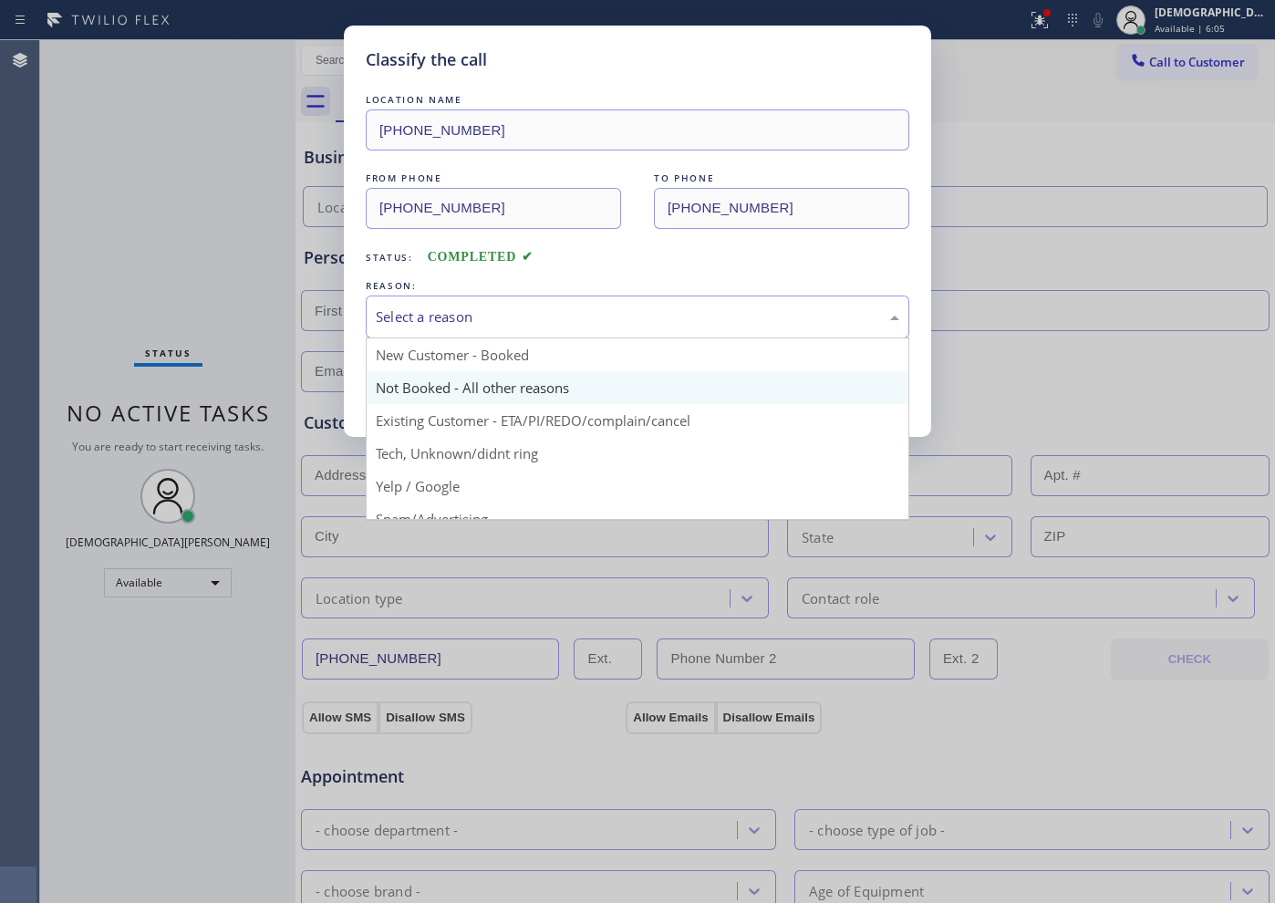
scroll to position [115, 0]
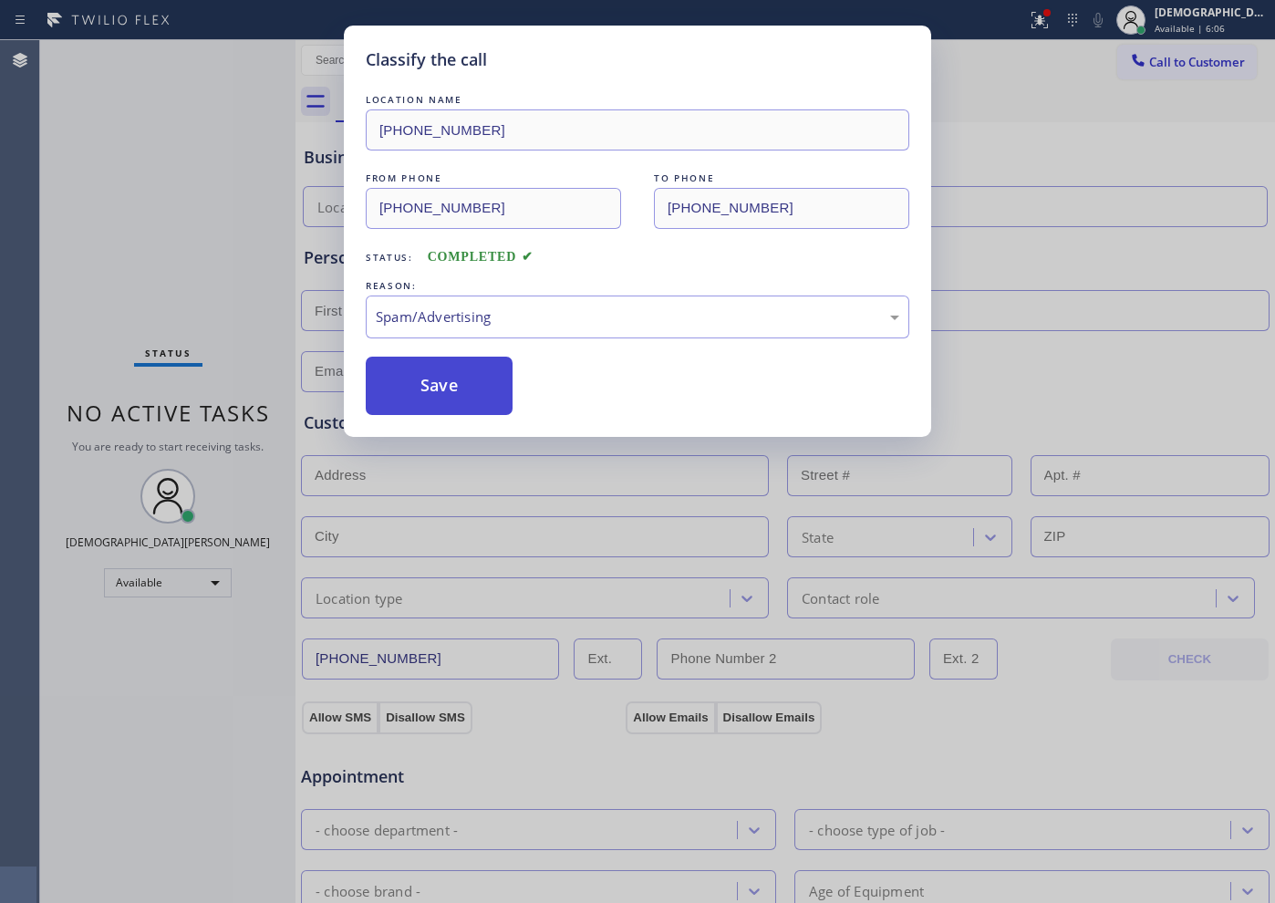
click at [432, 404] on button "Save" at bounding box center [439, 386] width 147 height 58
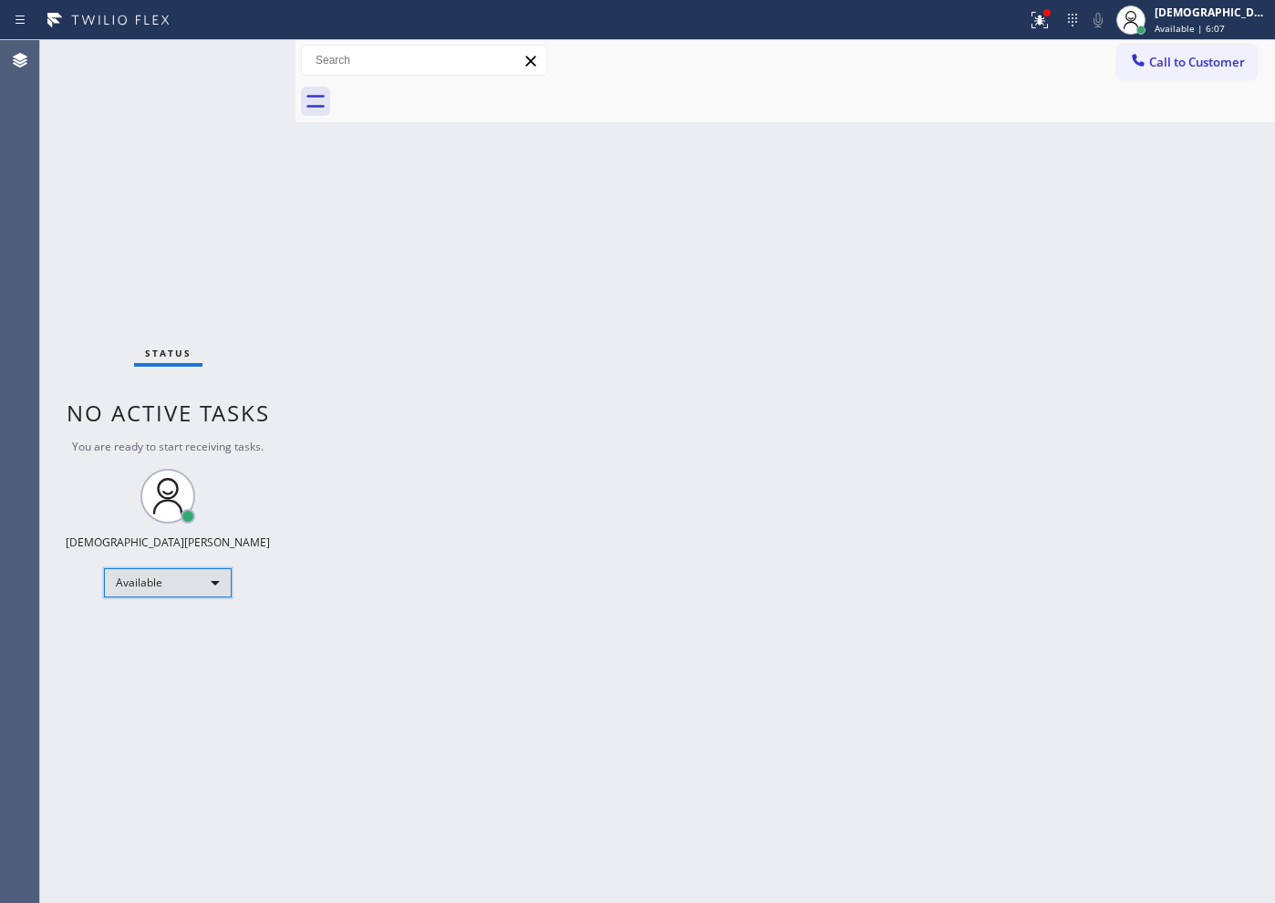
click at [208, 574] on div "Available" at bounding box center [168, 582] width 128 height 29
click at [178, 676] on li "Break" at bounding box center [167, 677] width 124 height 22
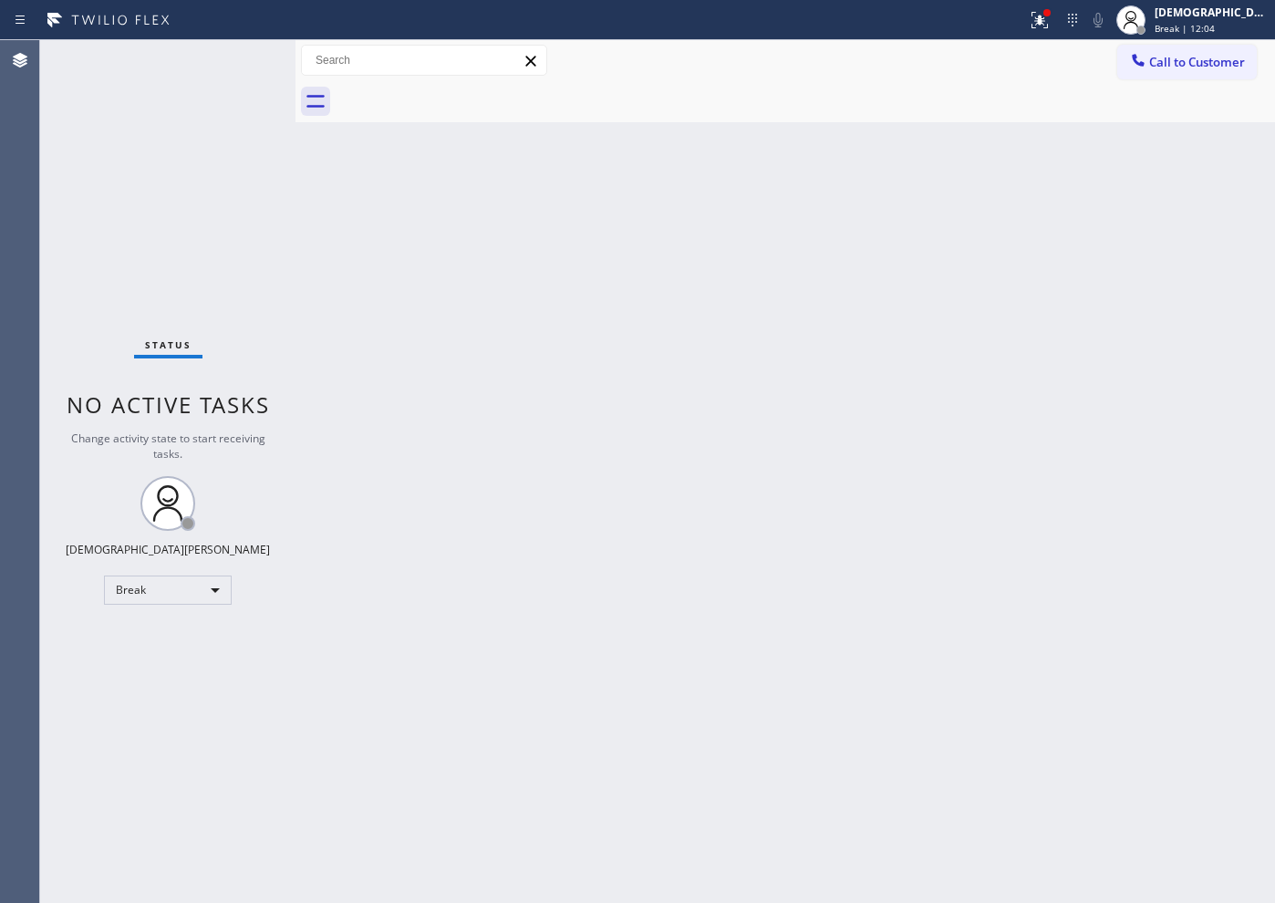
click at [95, 510] on div "Status No active tasks Change activity state to start receiving tasks. Christia…" at bounding box center [167, 471] width 255 height 863
click at [164, 584] on div "Break" at bounding box center [168, 589] width 128 height 29
click at [163, 644] on li "Available" at bounding box center [167, 638] width 124 height 22
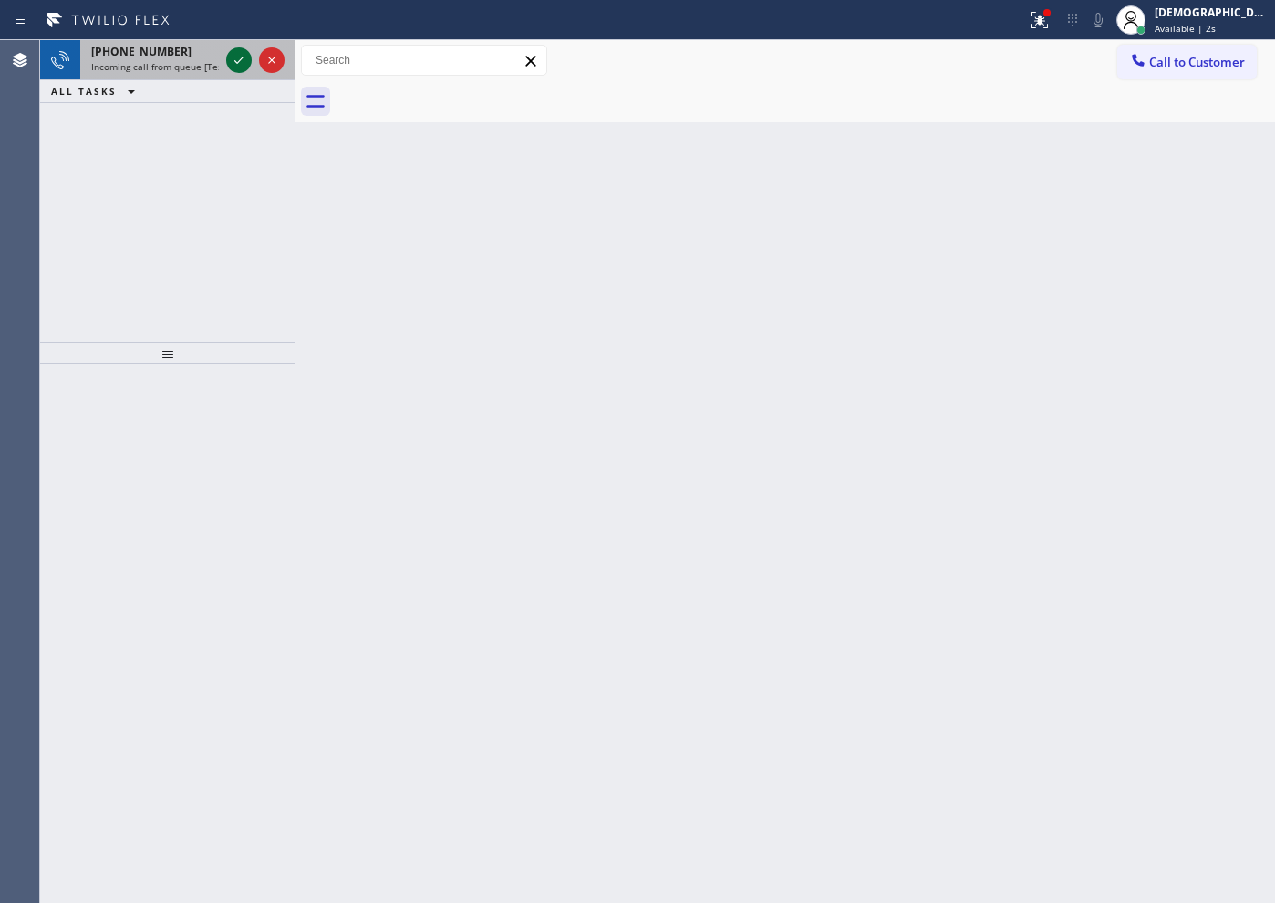
click at [234, 65] on icon at bounding box center [239, 60] width 22 height 22
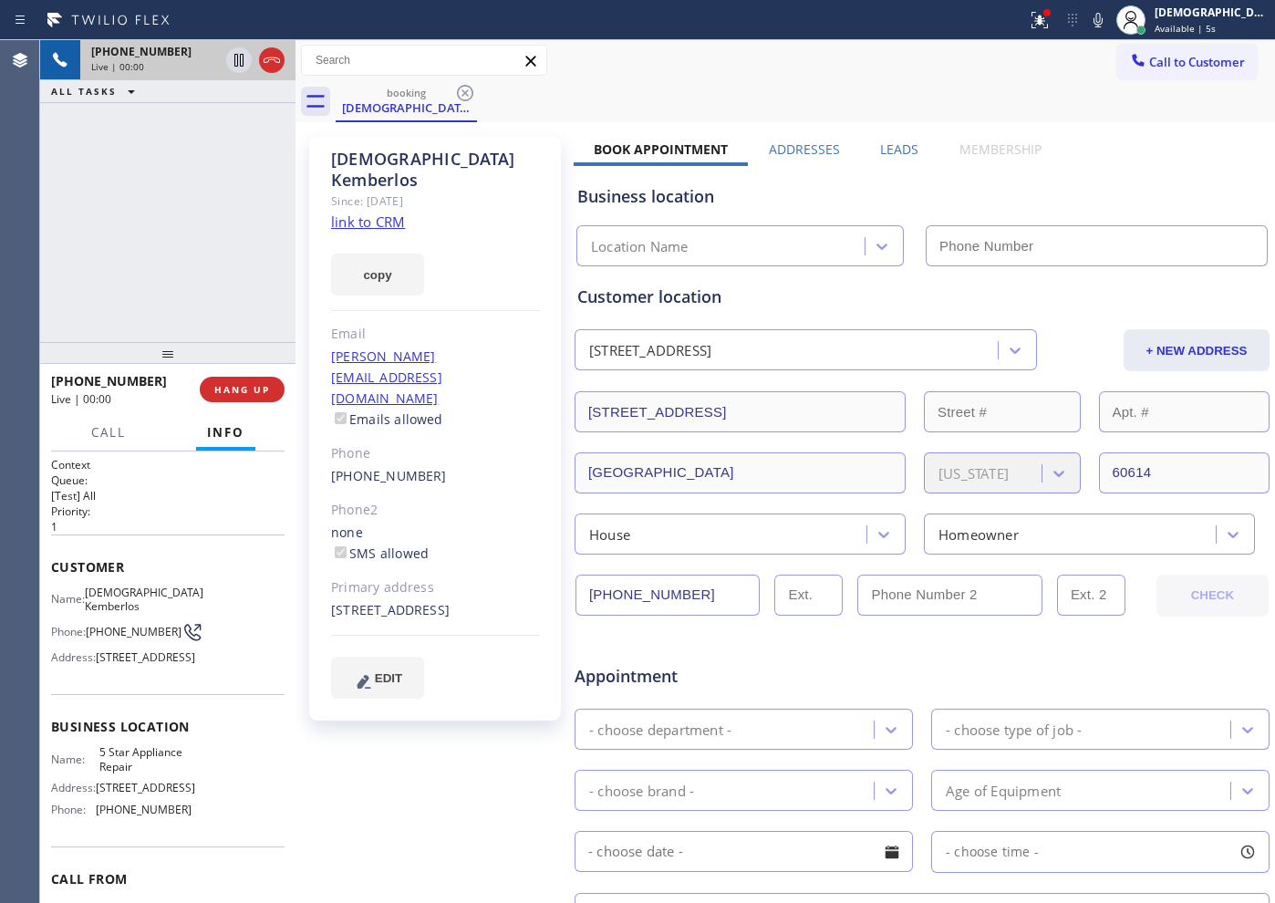
type input "[PHONE_NUMBER]"
click at [395, 213] on link "link to CRM" at bounding box center [368, 222] width 74 height 18
click at [235, 67] on icon at bounding box center [239, 60] width 22 height 22
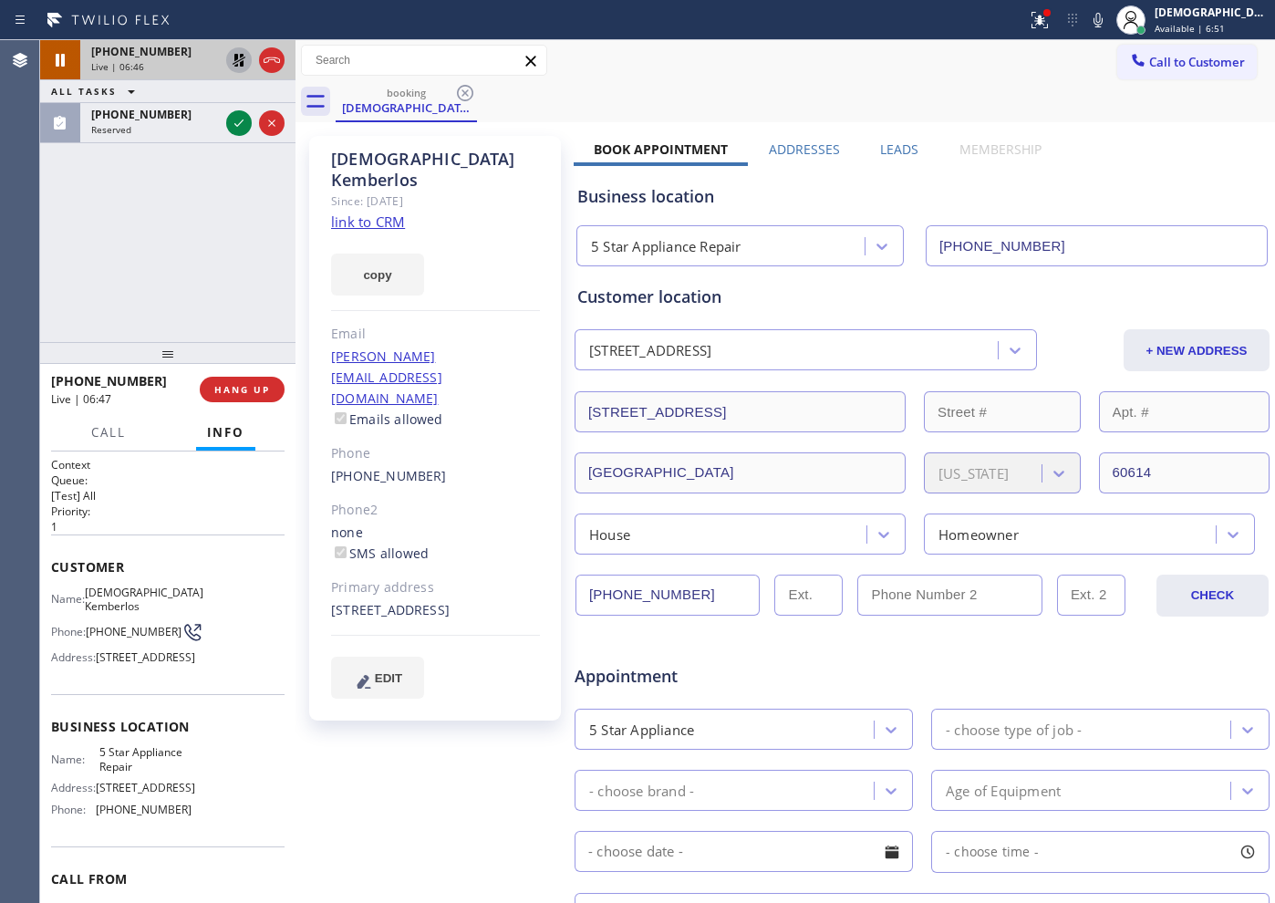
click at [236, 52] on icon at bounding box center [239, 60] width 22 height 22
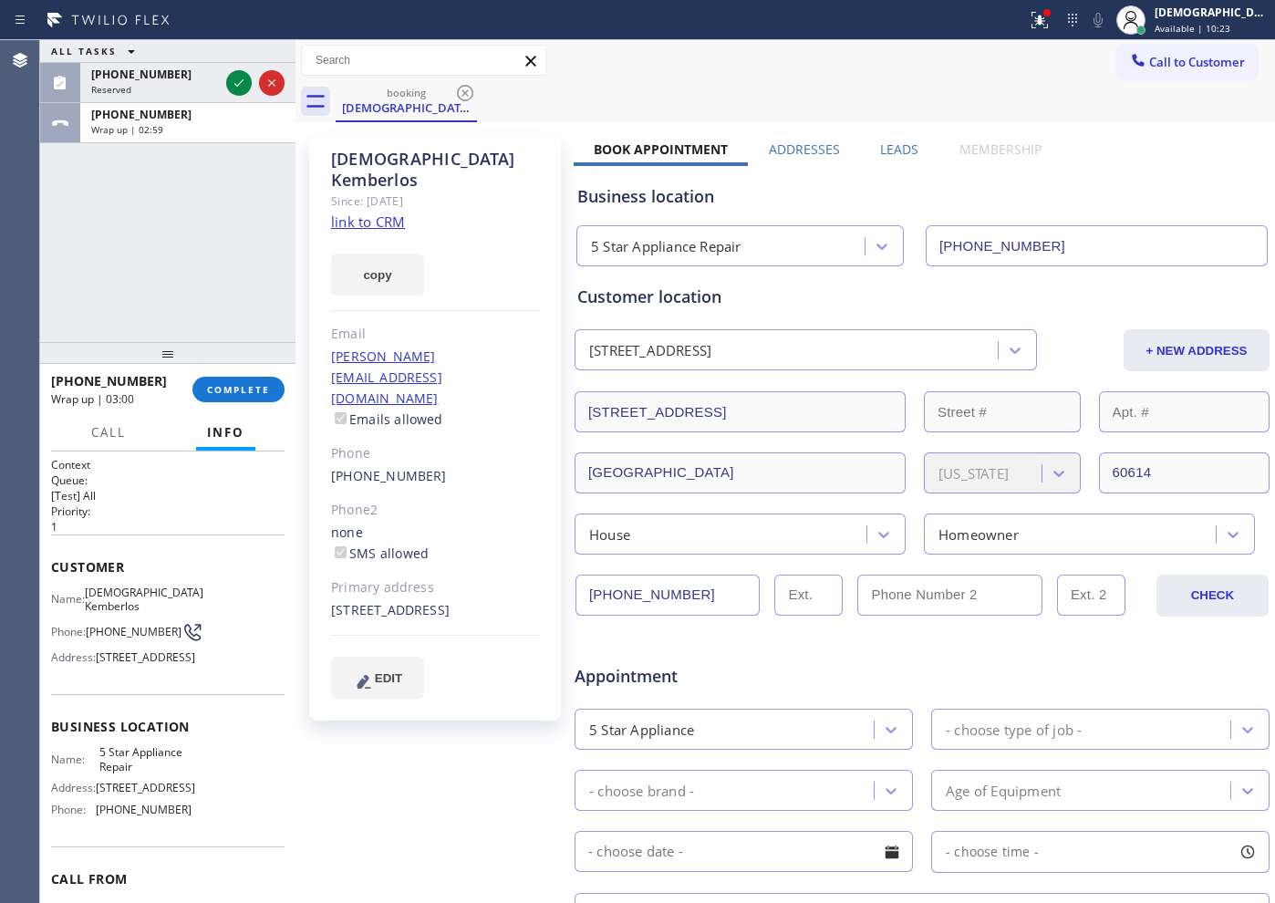
click at [119, 251] on div "ALL TASKS ALL TASKS ACTIVE TASKS TASKS IN WRAP UP [PHONE_NUMBER] Reserved [PHON…" at bounding box center [167, 191] width 255 height 302
click at [263, 398] on button "COMPLETE" at bounding box center [238, 390] width 92 height 26
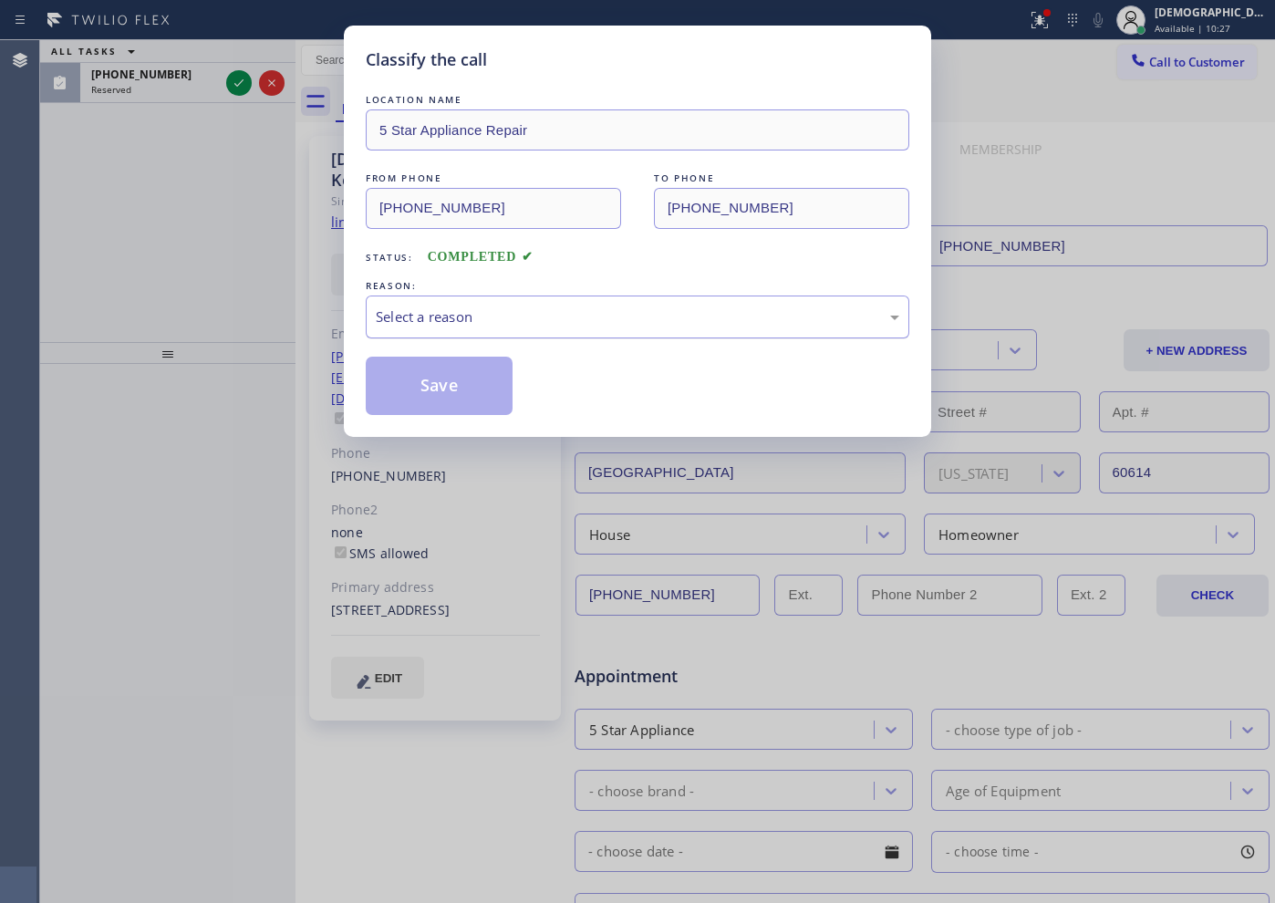
click at [504, 318] on div "Select a reason" at bounding box center [637, 316] width 523 height 21
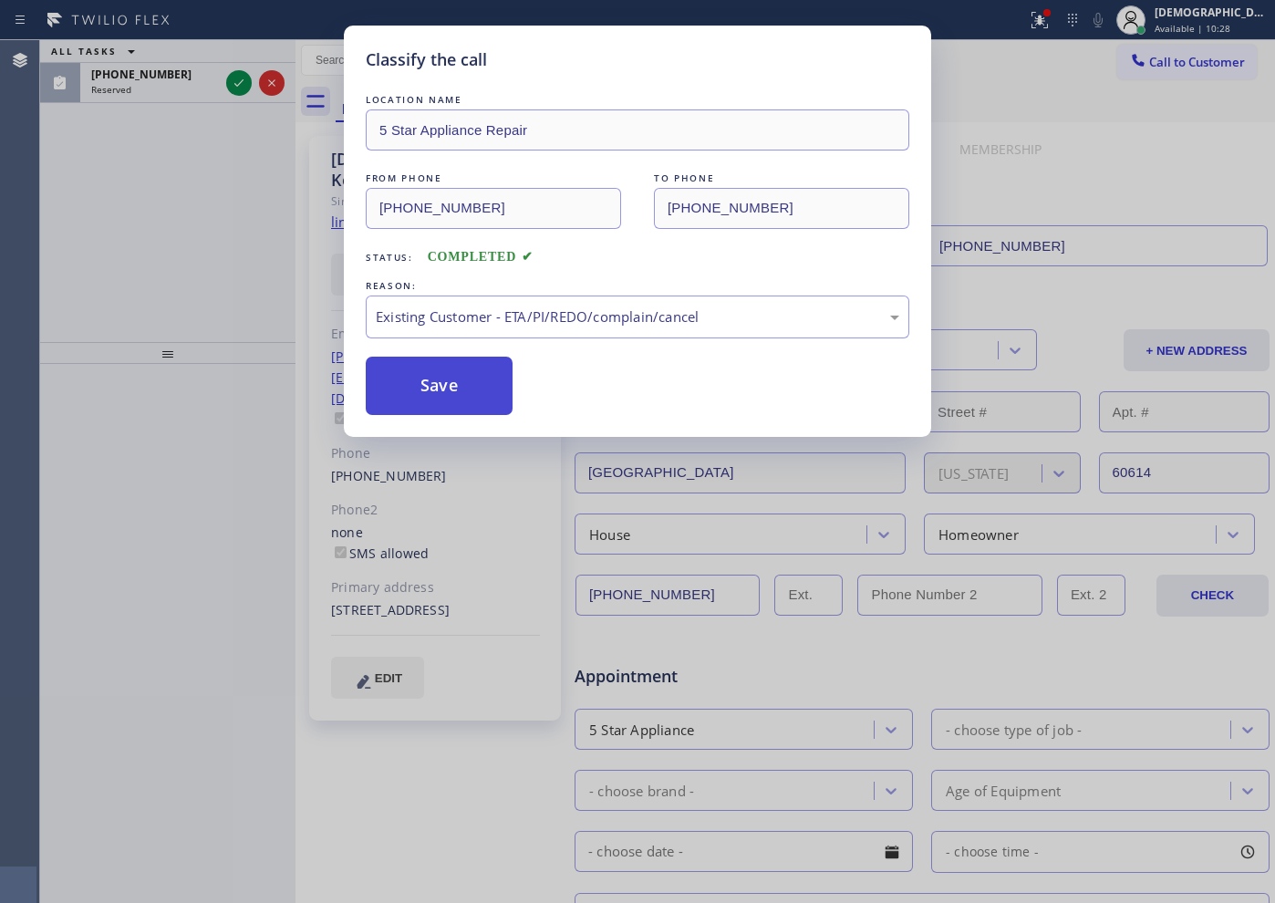
click at [453, 389] on button "Save" at bounding box center [439, 386] width 147 height 58
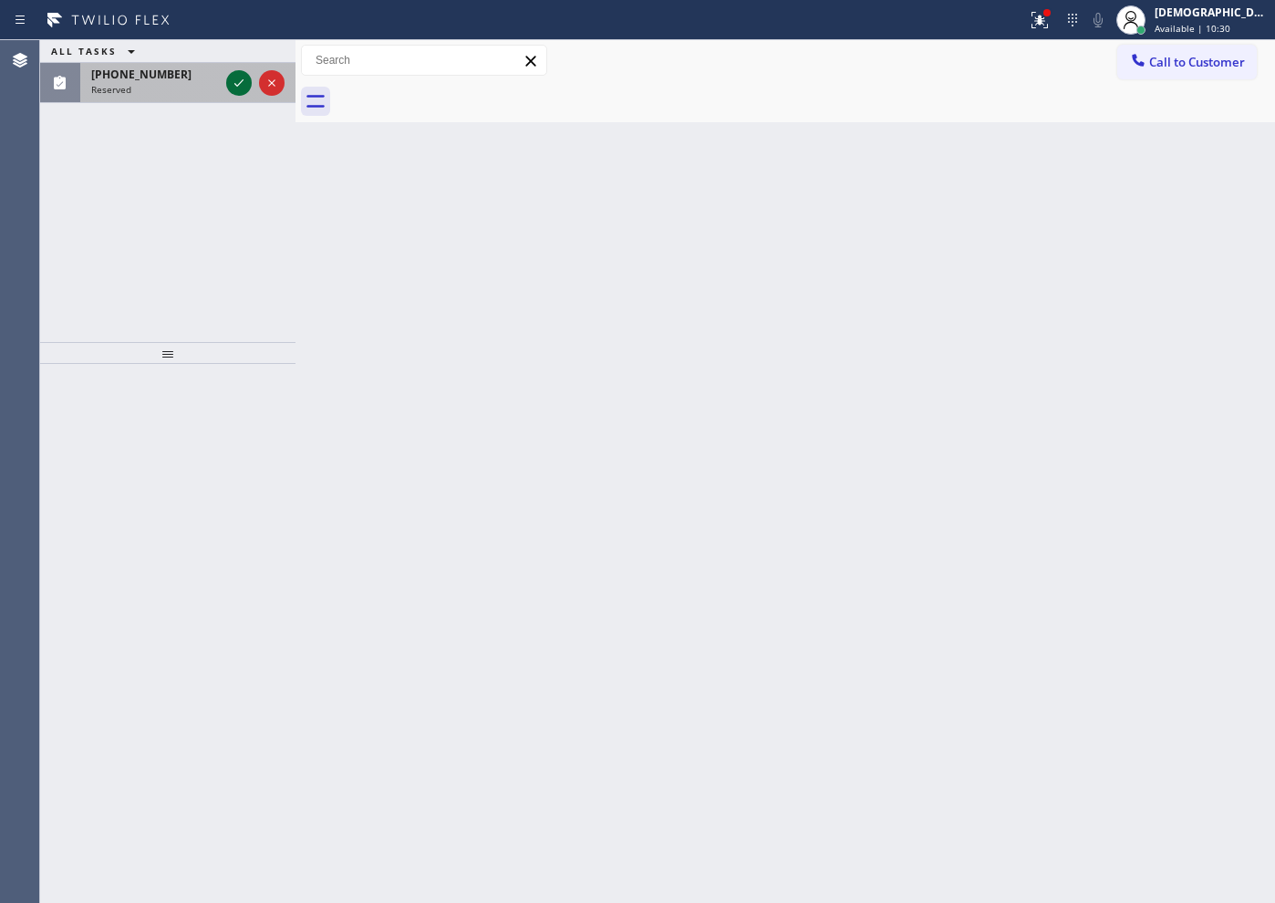
click at [233, 85] on icon at bounding box center [239, 83] width 22 height 22
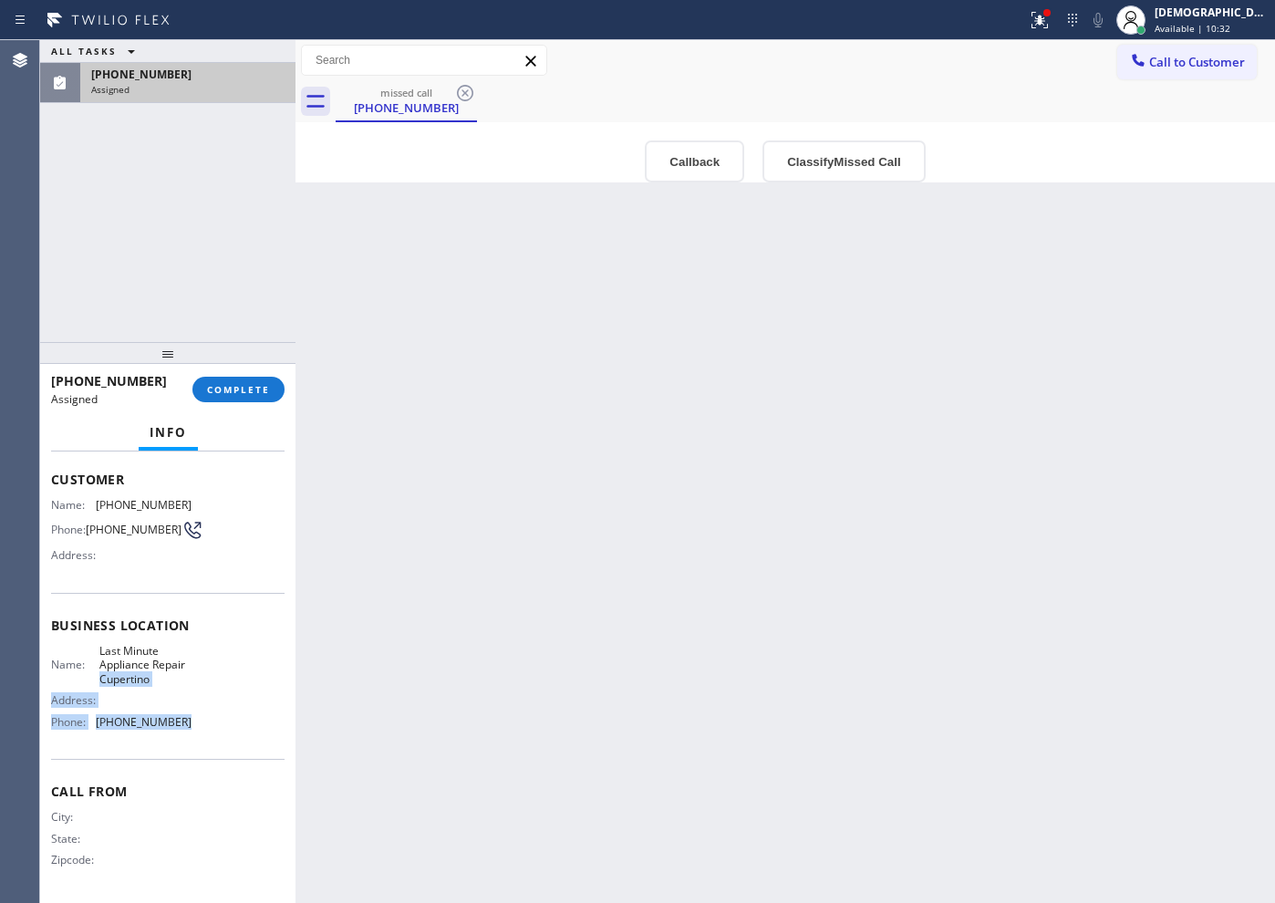
scroll to position [25, 0]
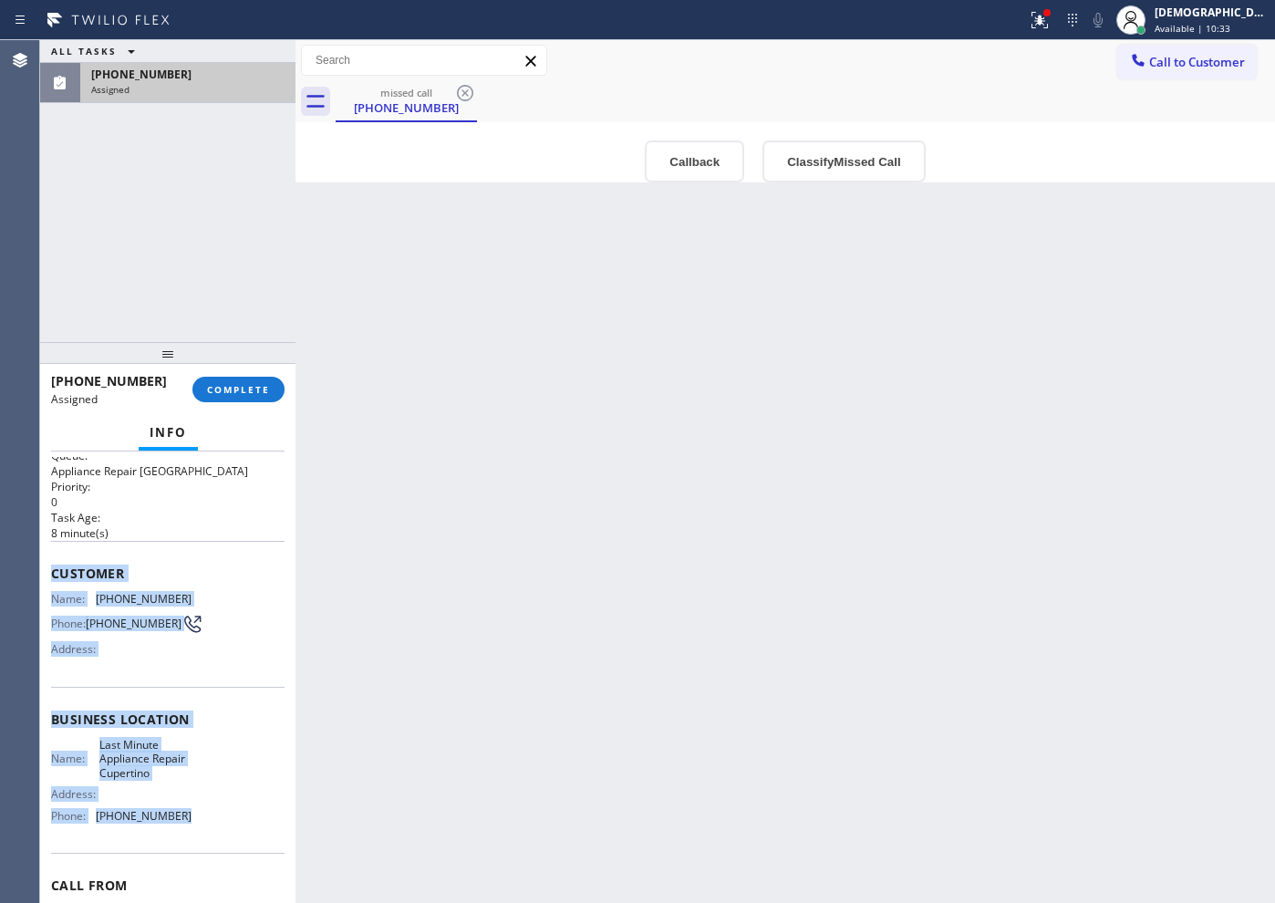
drag, startPoint x: 179, startPoint y: 743, endPoint x: 45, endPoint y: 583, distance: 209.1
click at [45, 583] on div "Context Queue: Appliance Repair High End Priority: 0 Task Age: [DEMOGRAPHIC_DAT…" at bounding box center [167, 676] width 255 height 451
copy div "Customer Name: [PHONE_NUMBER] Phone: [PHONE_NUMBER] Address: Business location …"
click at [213, 397] on button "COMPLETE" at bounding box center [238, 390] width 92 height 26
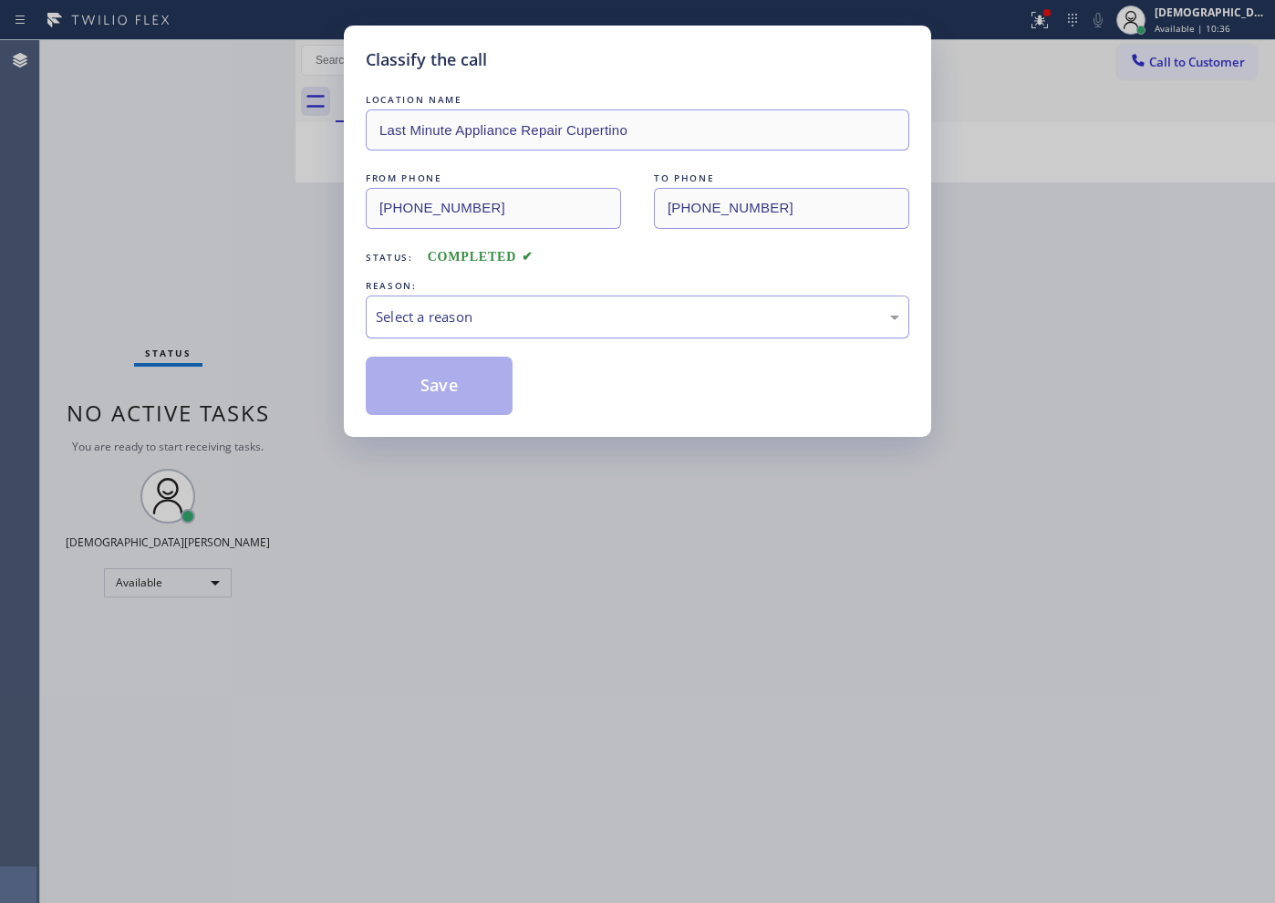
click at [483, 298] on div "Select a reason" at bounding box center [638, 316] width 544 height 43
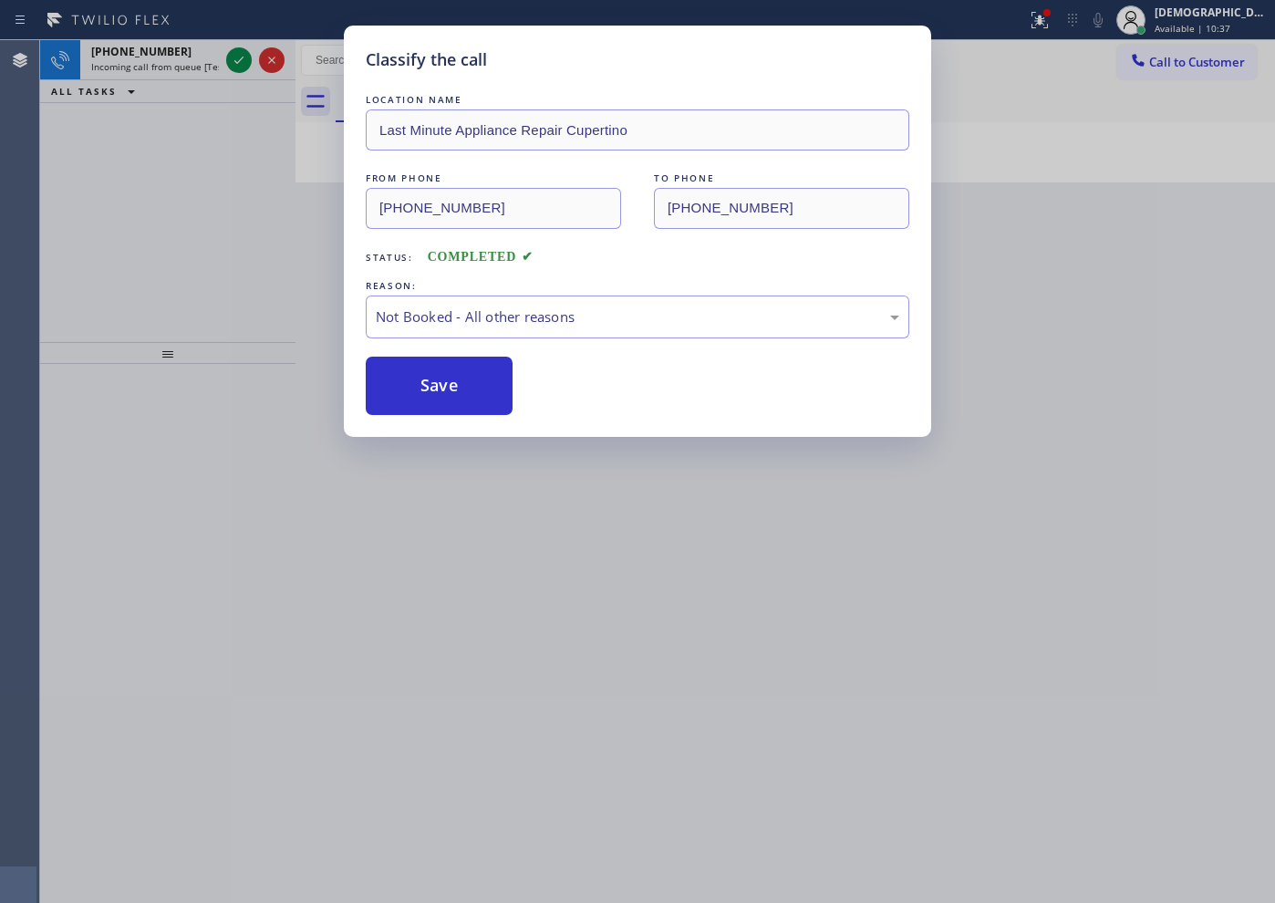
click at [438, 375] on button "Save" at bounding box center [439, 386] width 147 height 58
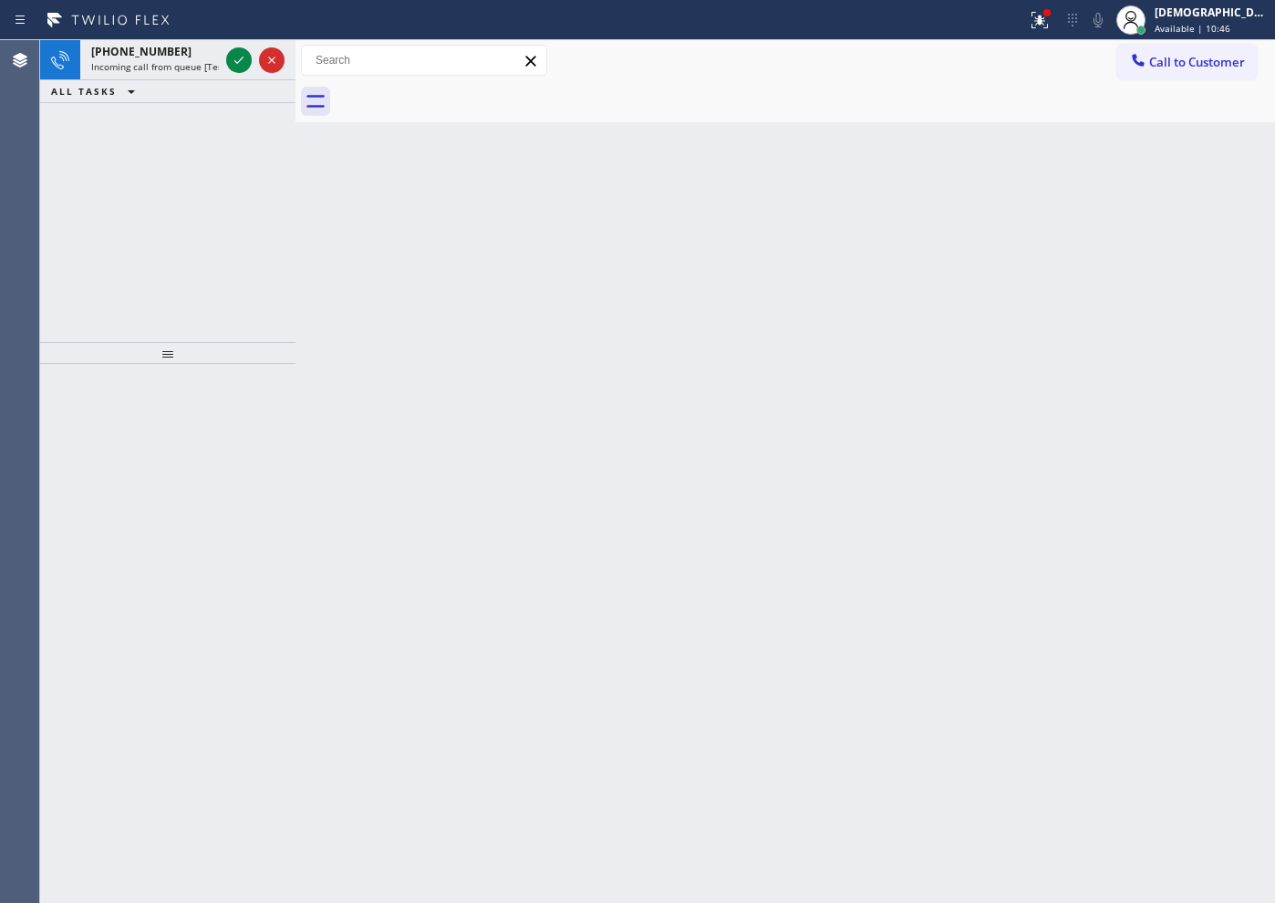
drag, startPoint x: 64, startPoint y: 182, endPoint x: 146, endPoint y: 160, distance: 85.2
click at [64, 182] on div "[PHONE_NUMBER] Incoming call from queue [Test] All ALL TASKS ALL TASKS ACTIVE T…" at bounding box center [167, 191] width 255 height 302
click at [244, 53] on icon at bounding box center [239, 60] width 22 height 22
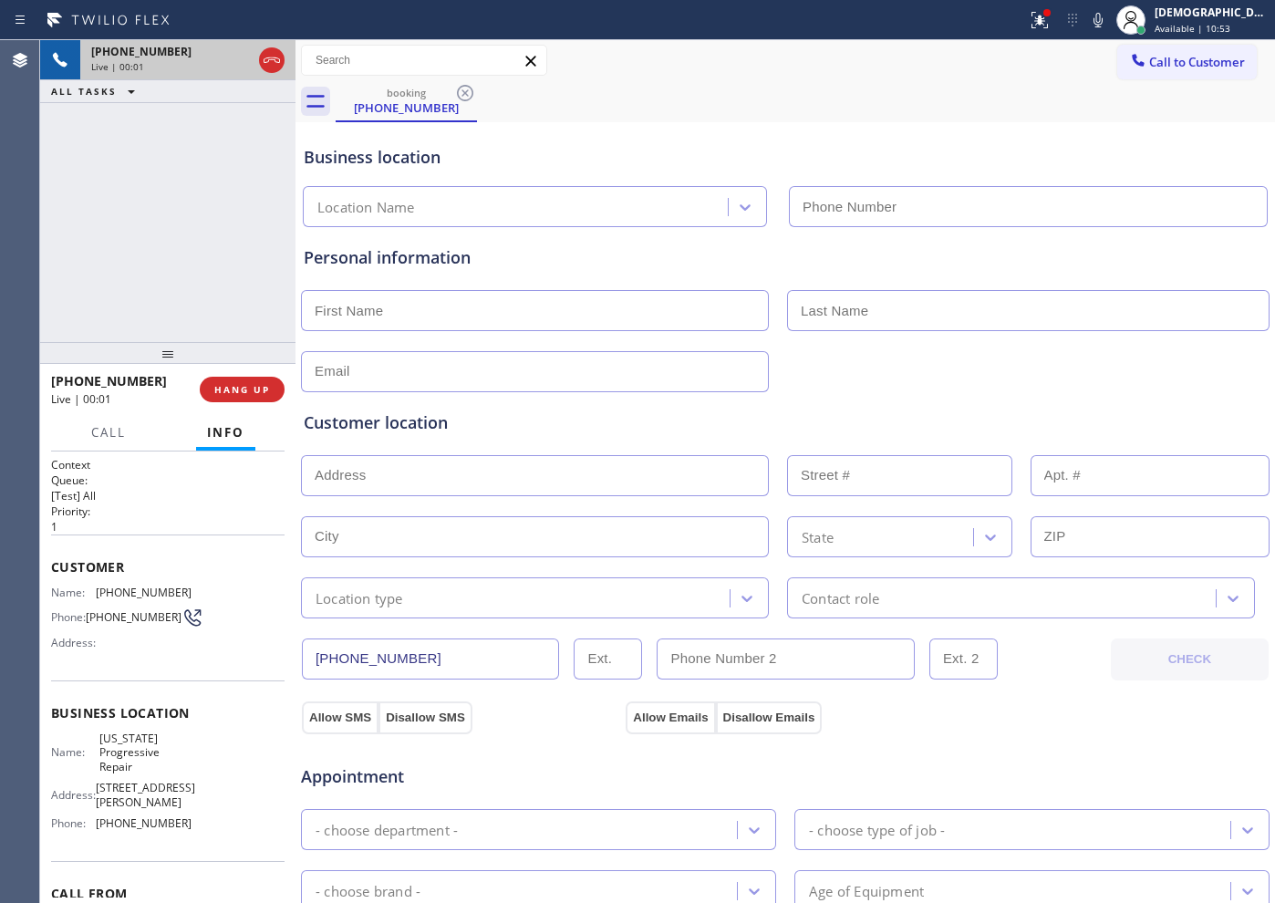
type input "[PHONE_NUMBER]"
click at [275, 58] on icon at bounding box center [272, 60] width 22 height 22
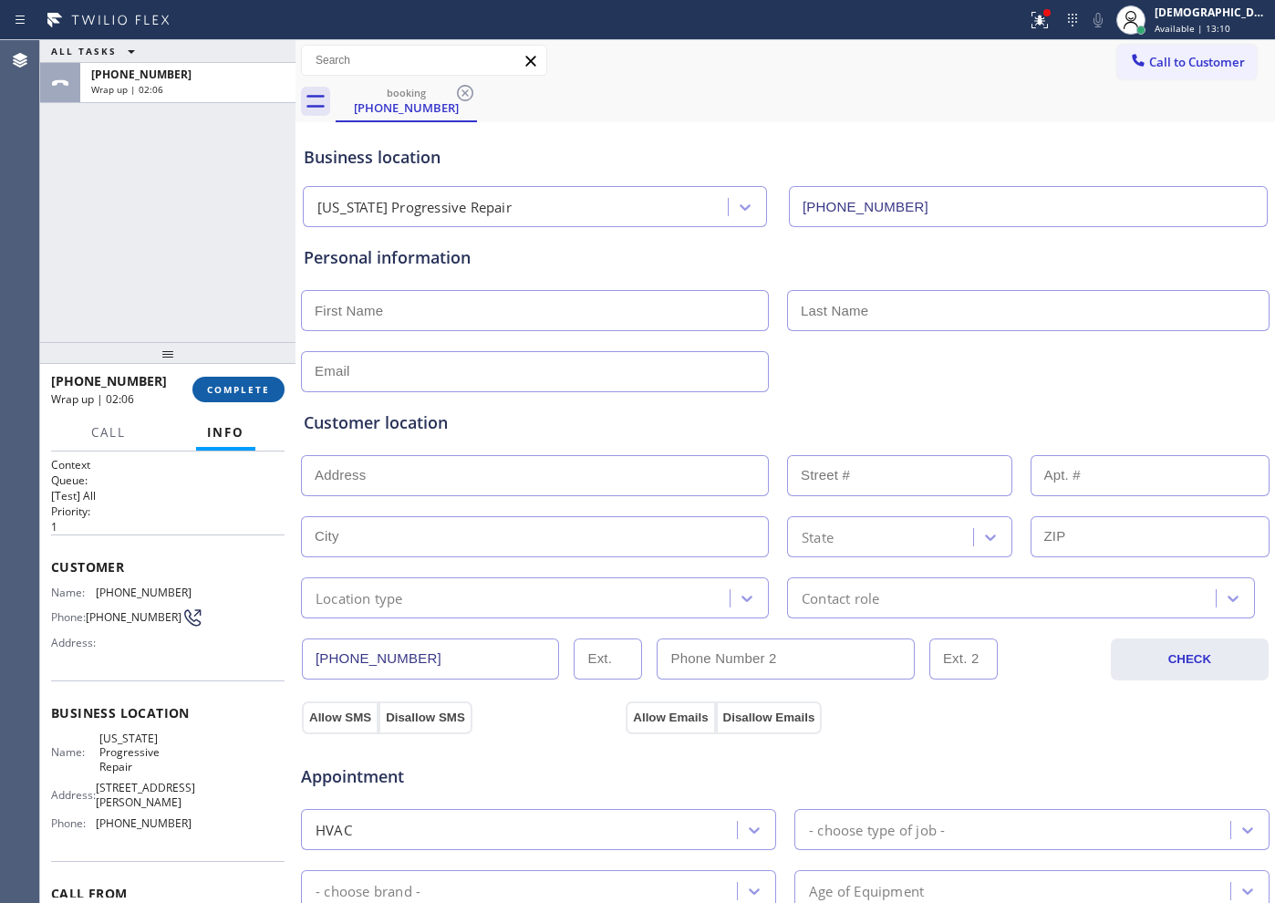
click at [257, 388] on span "COMPLETE" at bounding box center [238, 389] width 63 height 13
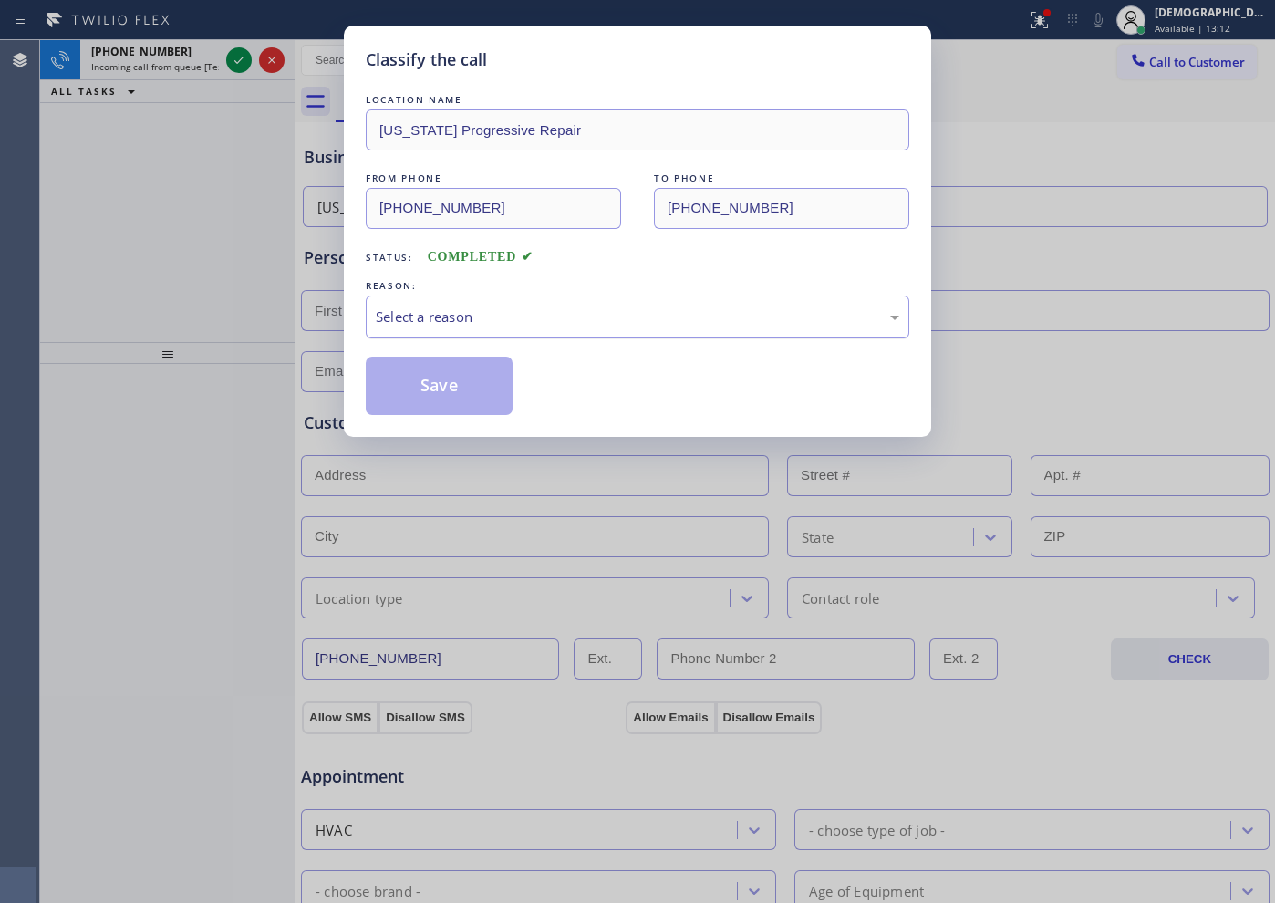
click at [442, 334] on div "Select a reason" at bounding box center [638, 316] width 544 height 43
click at [505, 382] on button "Save" at bounding box center [439, 386] width 147 height 58
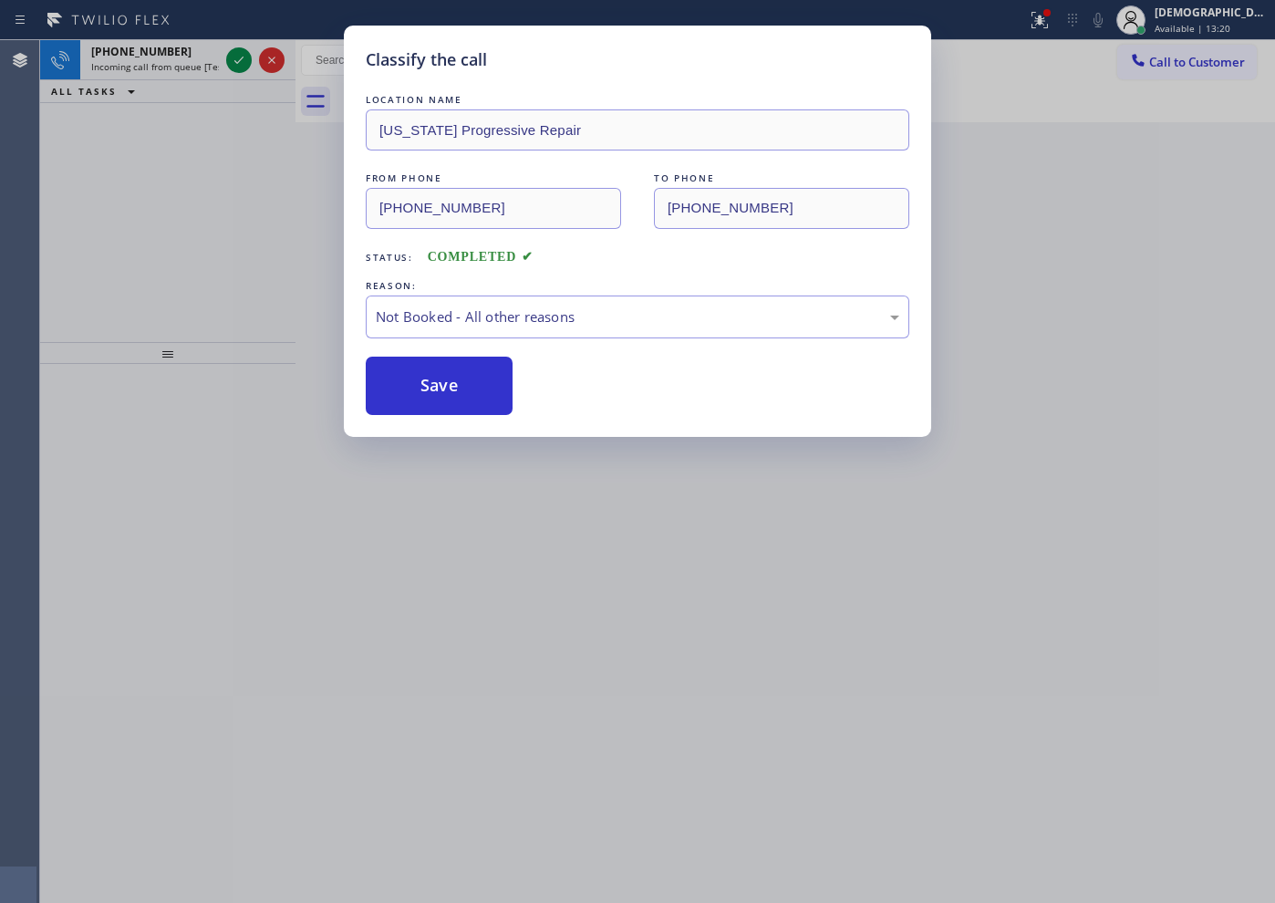
click at [242, 52] on div "Classify the call LOCATION NAME Action Electrical Services FROM PHONE [PHONE_NU…" at bounding box center [657, 471] width 1235 height 863
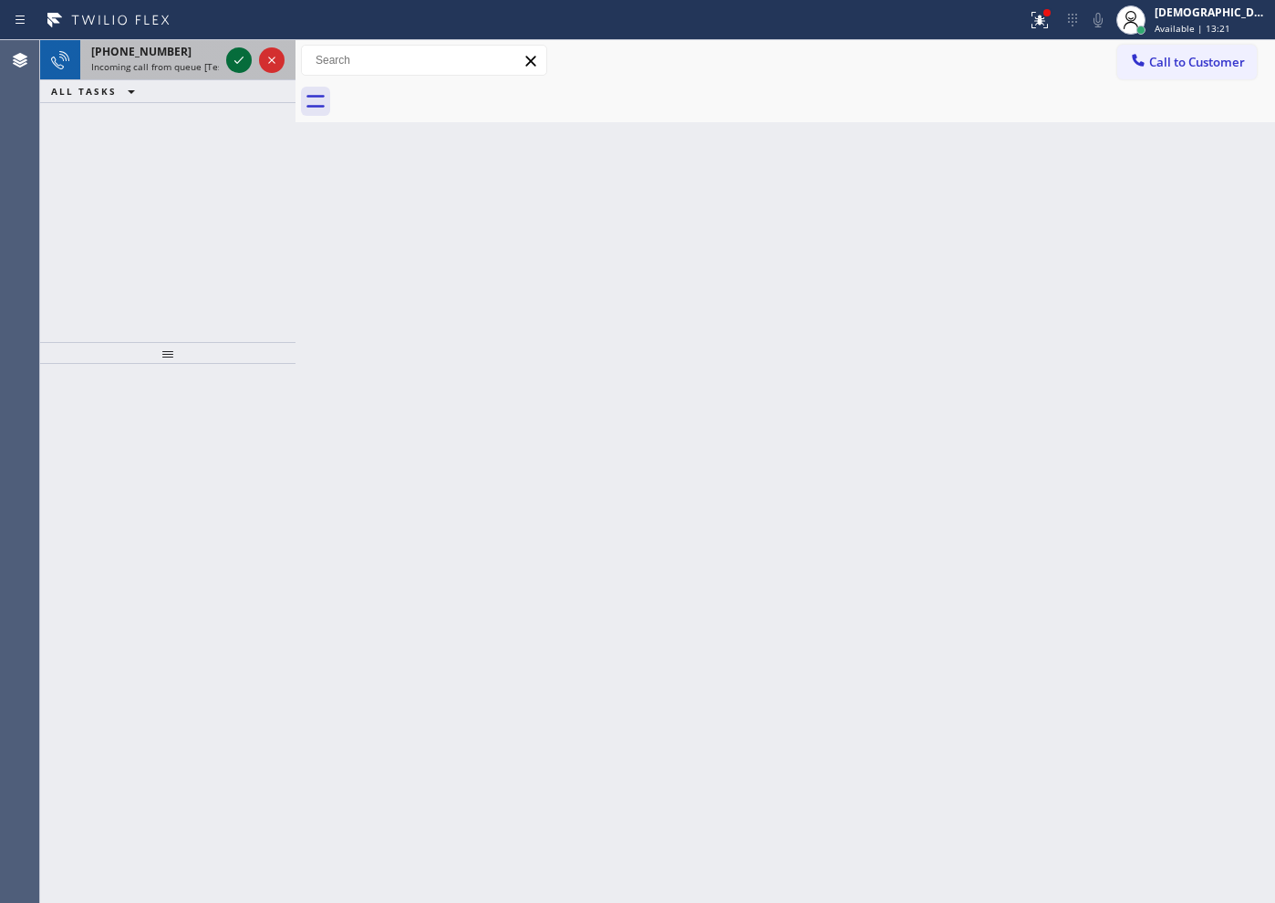
click at [243, 59] on icon at bounding box center [239, 60] width 22 height 22
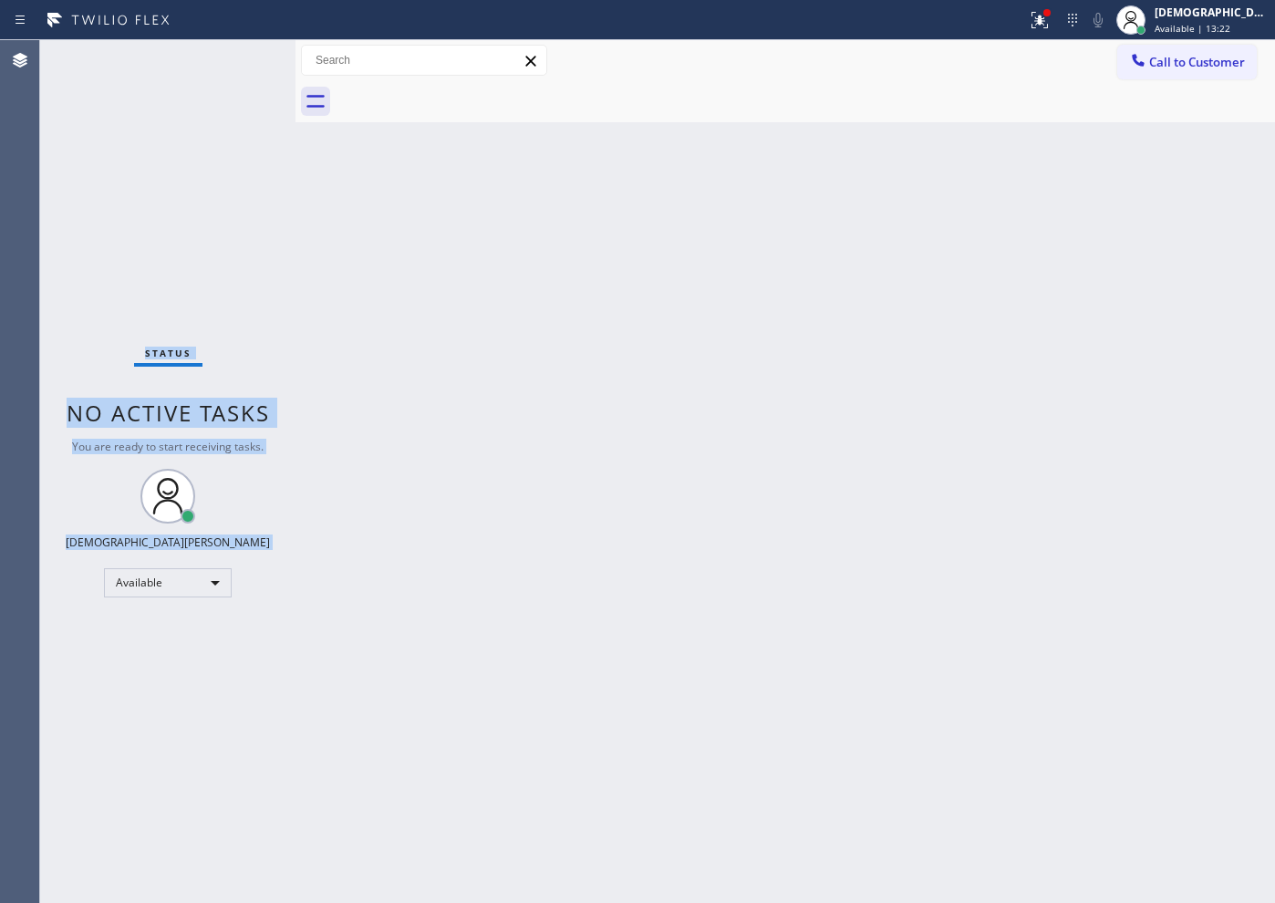
click at [243, 59] on div "Status No active tasks You are ready to start receiving tasks. Christian Cinco …" at bounding box center [167, 471] width 255 height 863
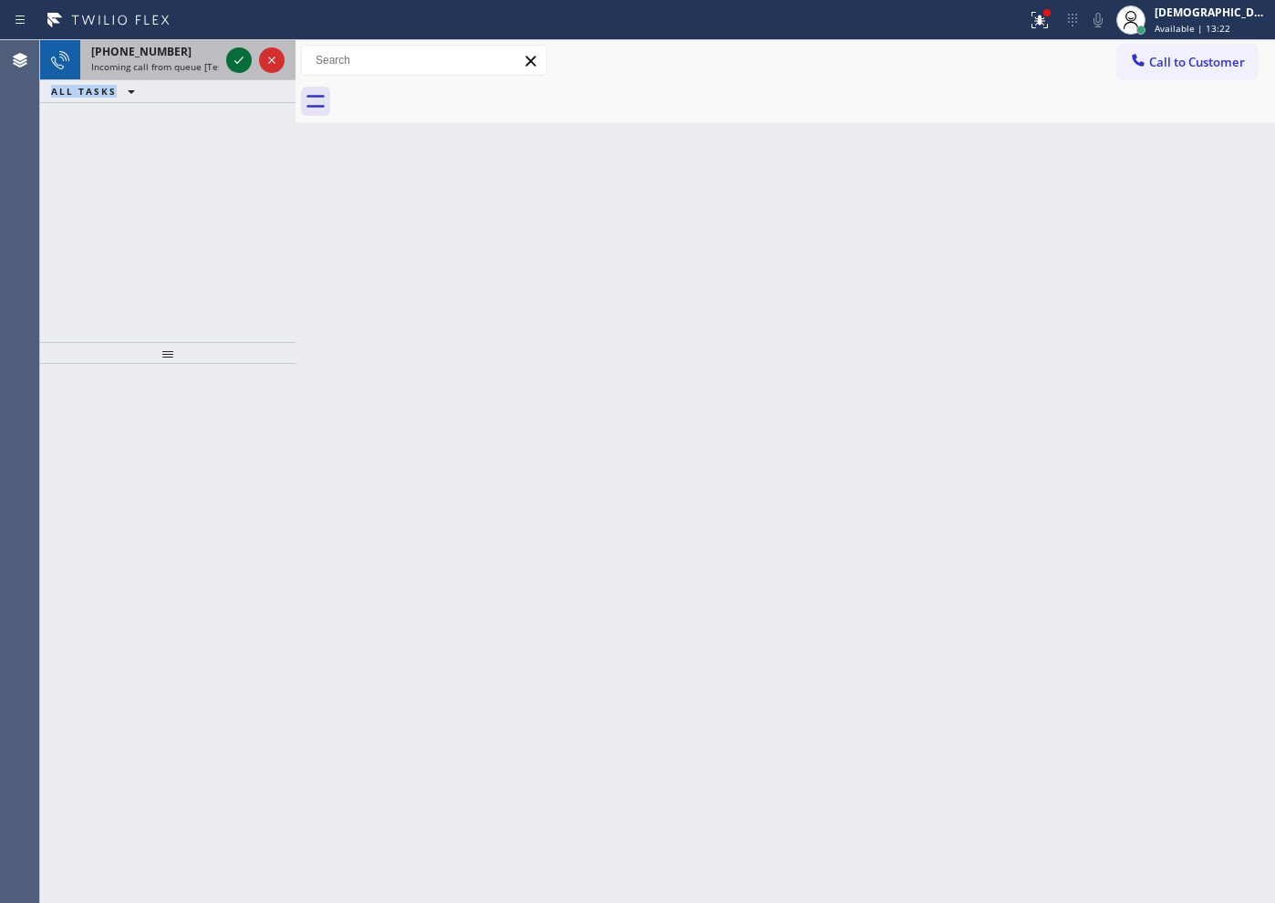
click at [251, 63] on div at bounding box center [239, 60] width 26 height 22
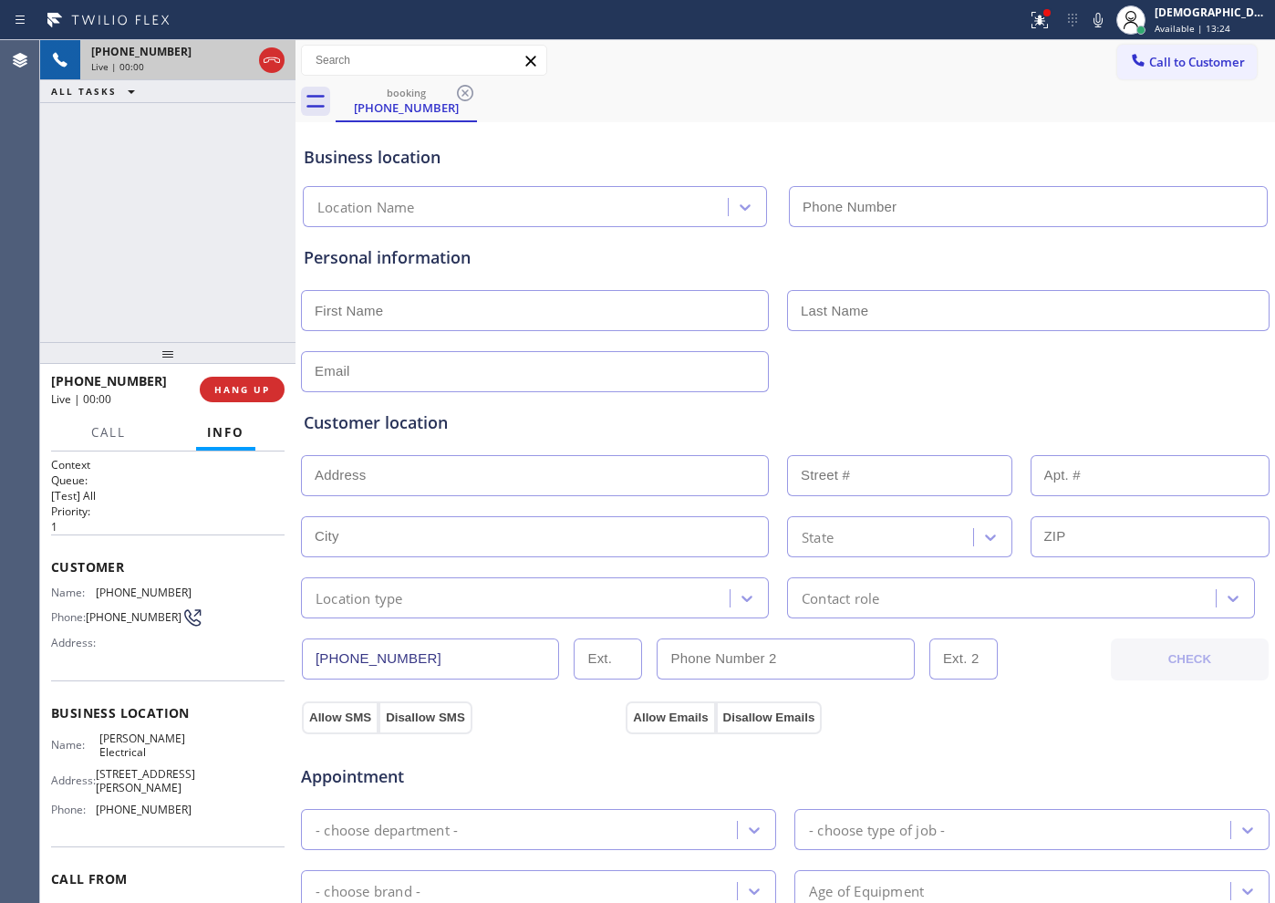
type input "[PHONE_NUMBER]"
click at [1051, 24] on icon at bounding box center [1040, 20] width 22 height 22
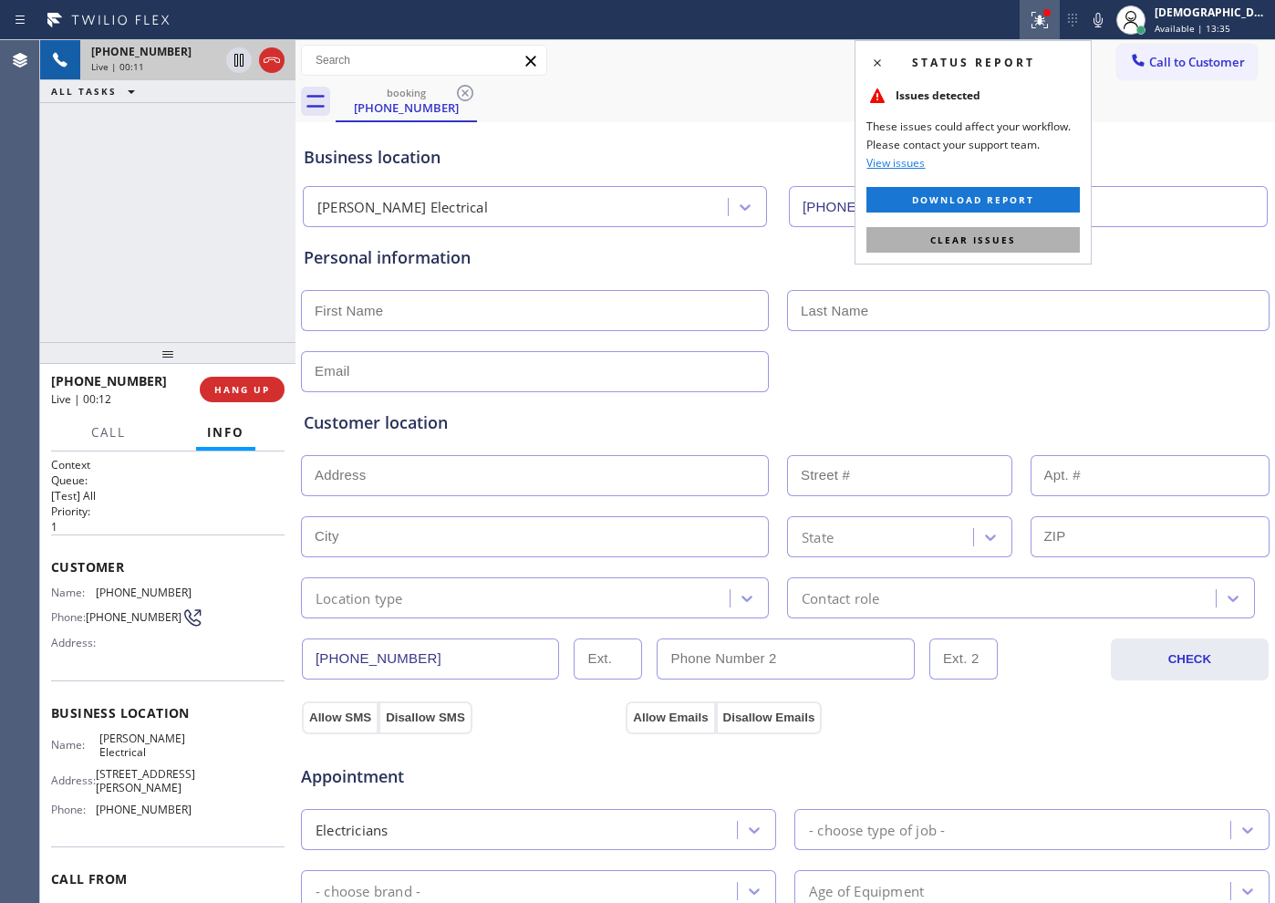
click at [1031, 228] on button "Clear issues" at bounding box center [972, 240] width 213 height 26
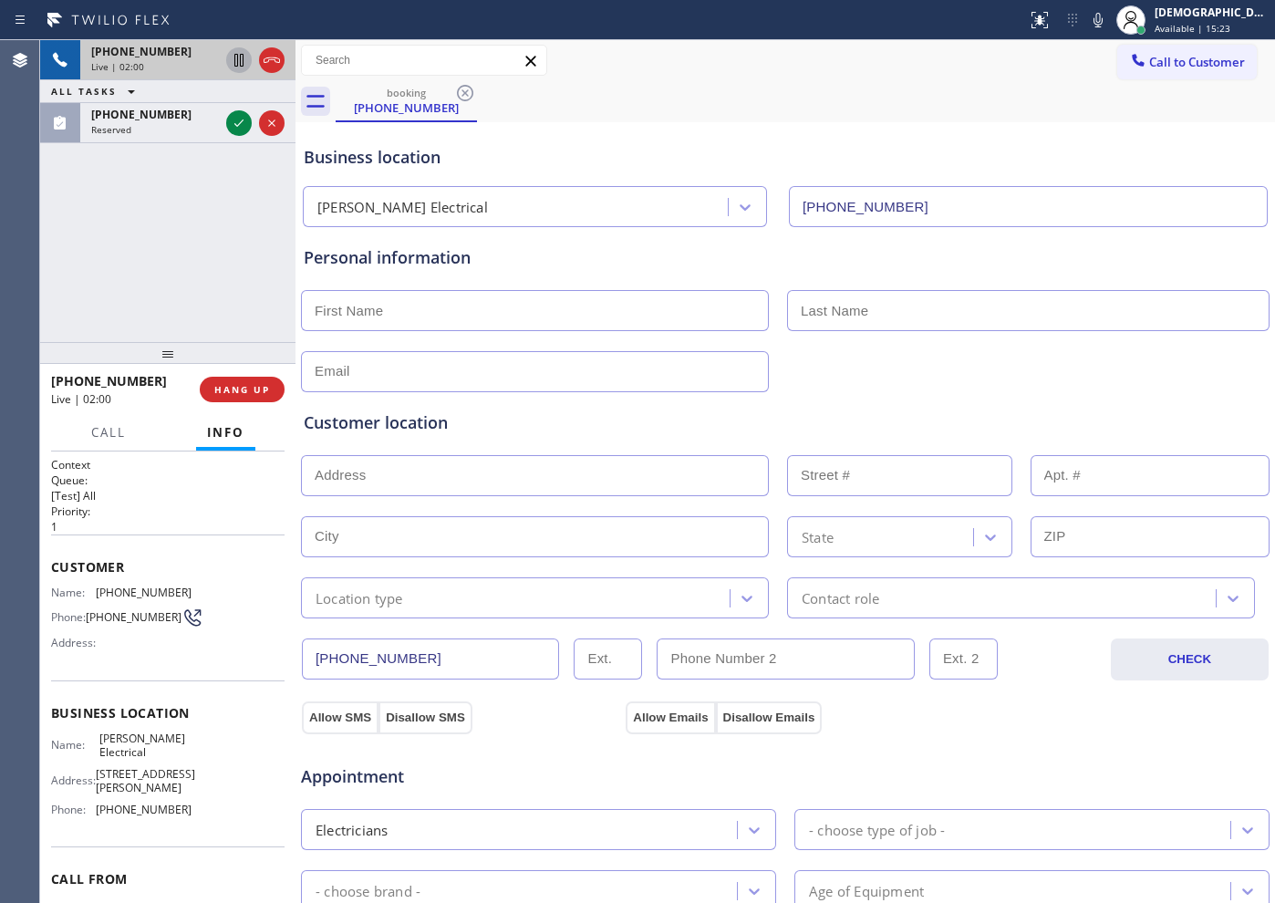
click at [237, 64] on icon at bounding box center [238, 60] width 9 height 13
click at [240, 67] on icon at bounding box center [239, 60] width 22 height 22
click at [242, 55] on icon at bounding box center [239, 60] width 22 height 22
click at [236, 55] on icon at bounding box center [239, 60] width 13 height 13
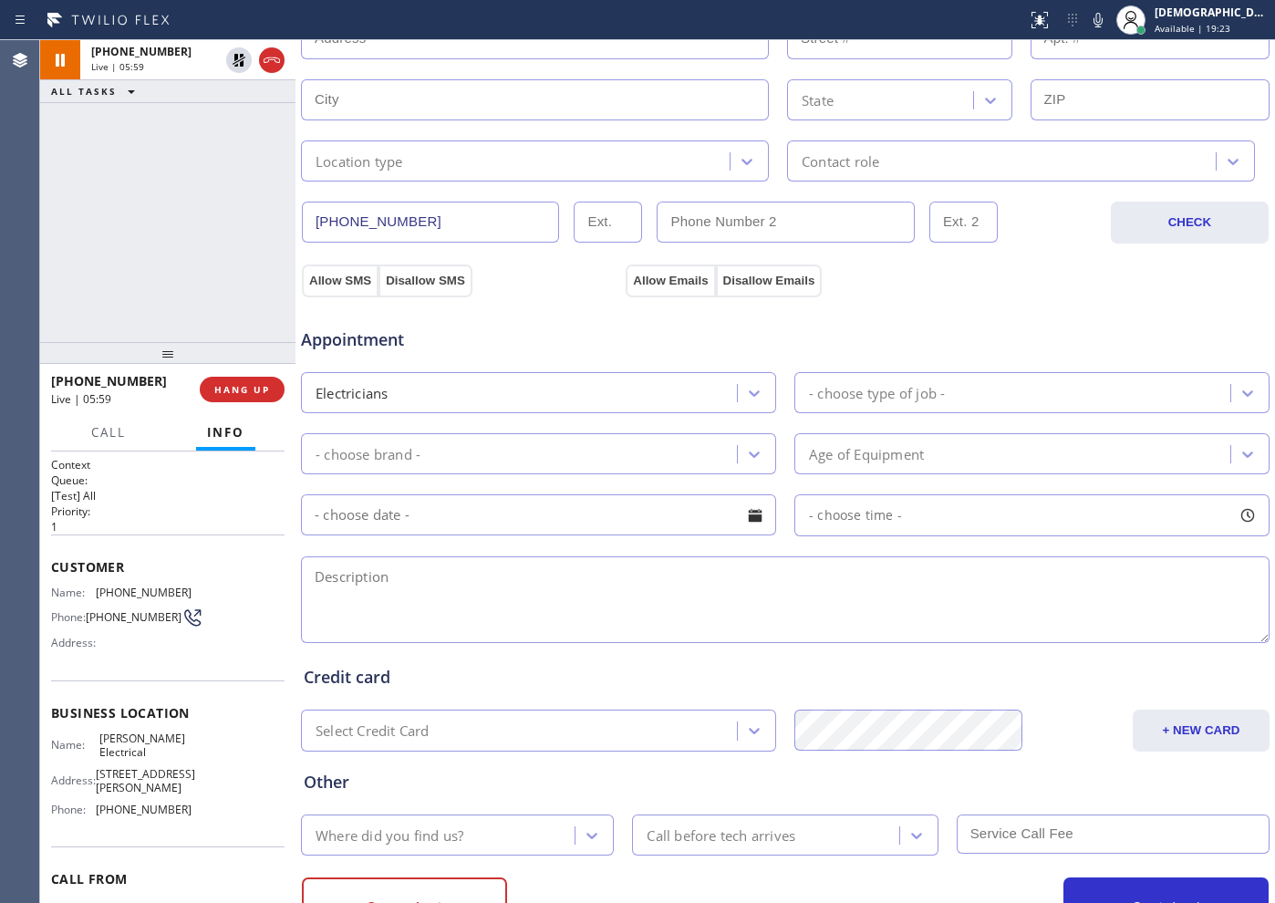
scroll to position [511, 0]
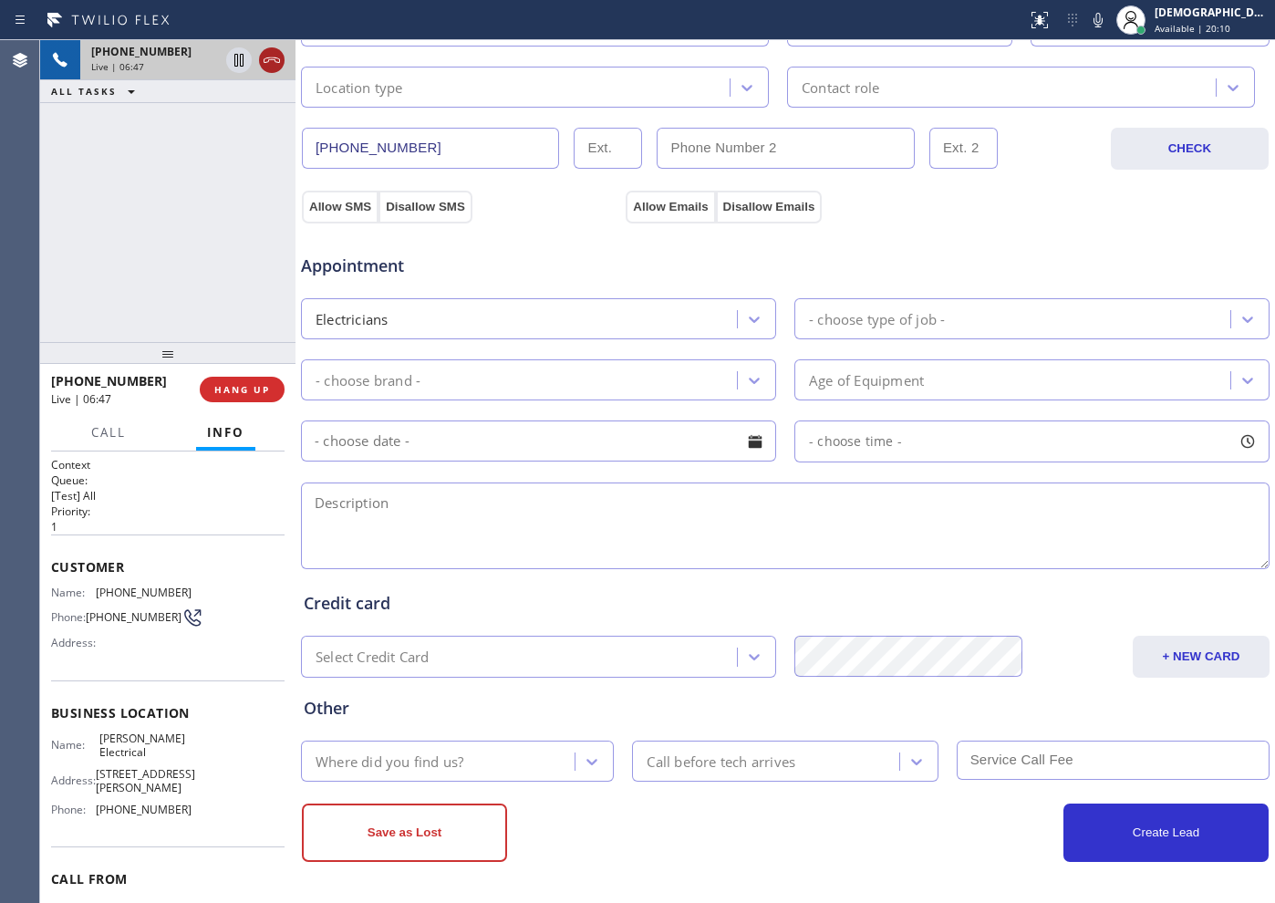
drag, startPoint x: 268, startPoint y: 73, endPoint x: 273, endPoint y: 65, distance: 9.4
click at [273, 65] on div at bounding box center [256, 60] width 66 height 40
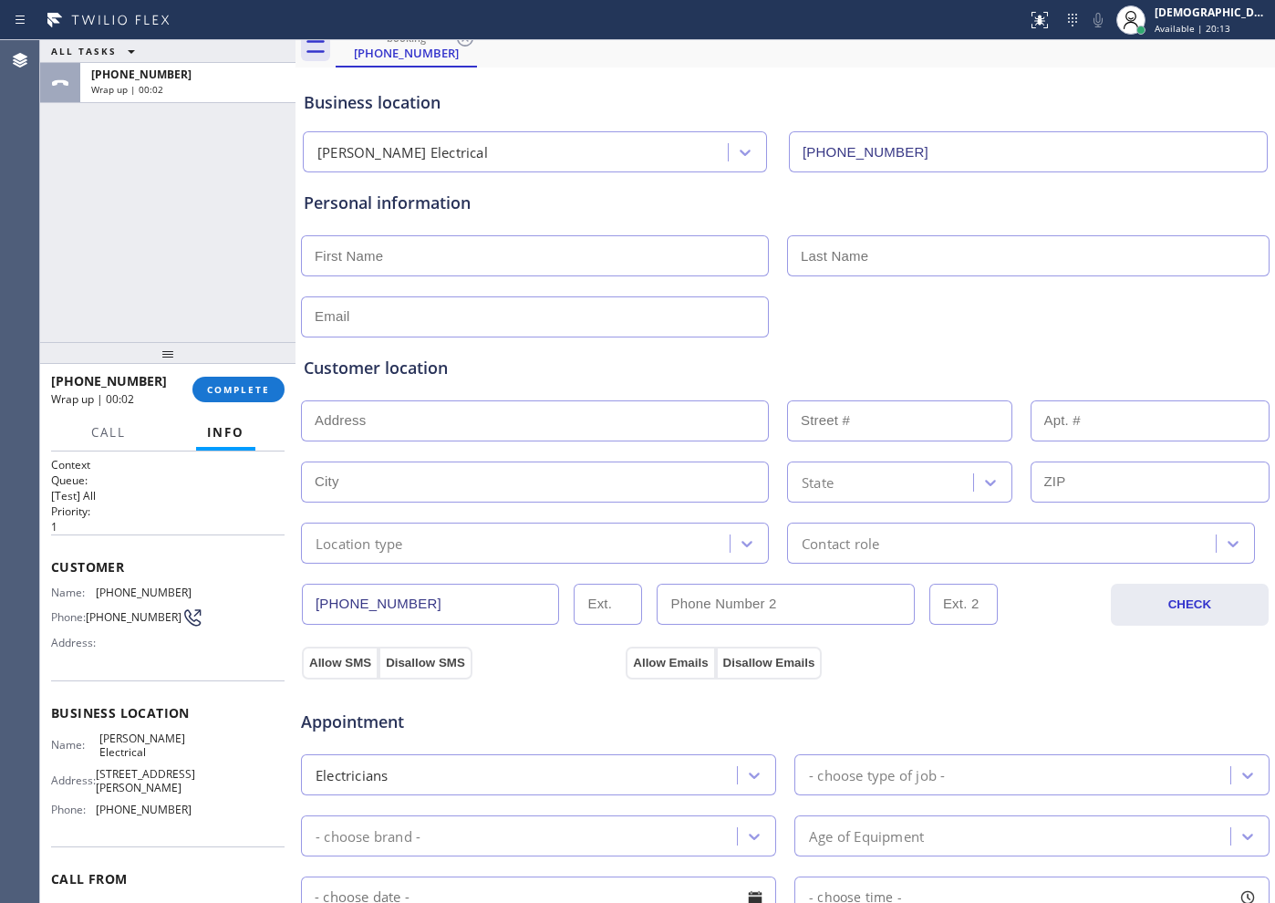
scroll to position [0, 0]
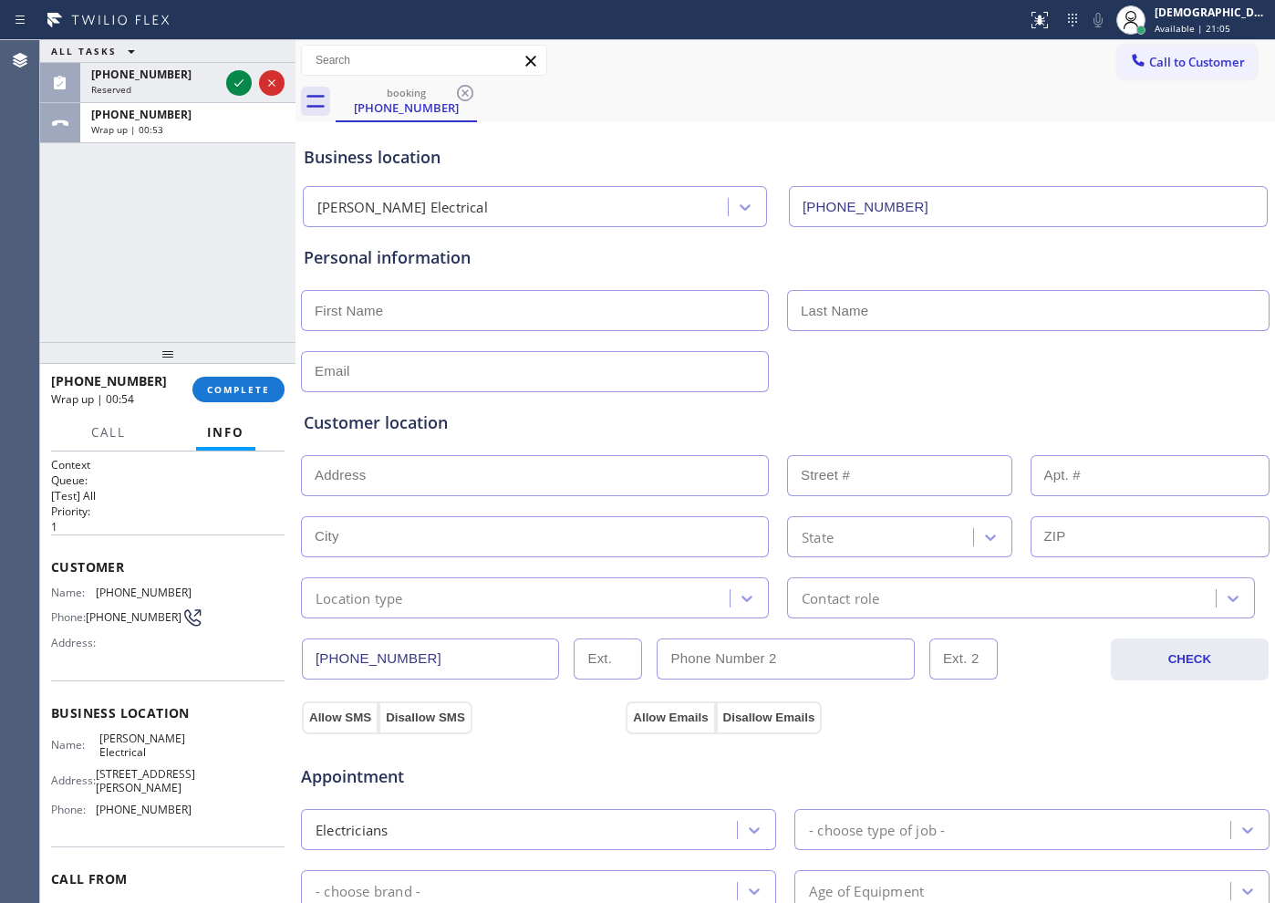
click at [88, 200] on div "ALL TASKS ALL TASKS ACTIVE TASKS TASKS IN WRAP UP [PHONE_NUMBER] Reserved [PHON…" at bounding box center [167, 191] width 255 height 302
click at [640, 320] on input "text" at bounding box center [535, 310] width 468 height 41
type input "Mr"
click at [895, 300] on input "text" at bounding box center [1028, 310] width 482 height 41
paste input "[PERSON_NAME]"
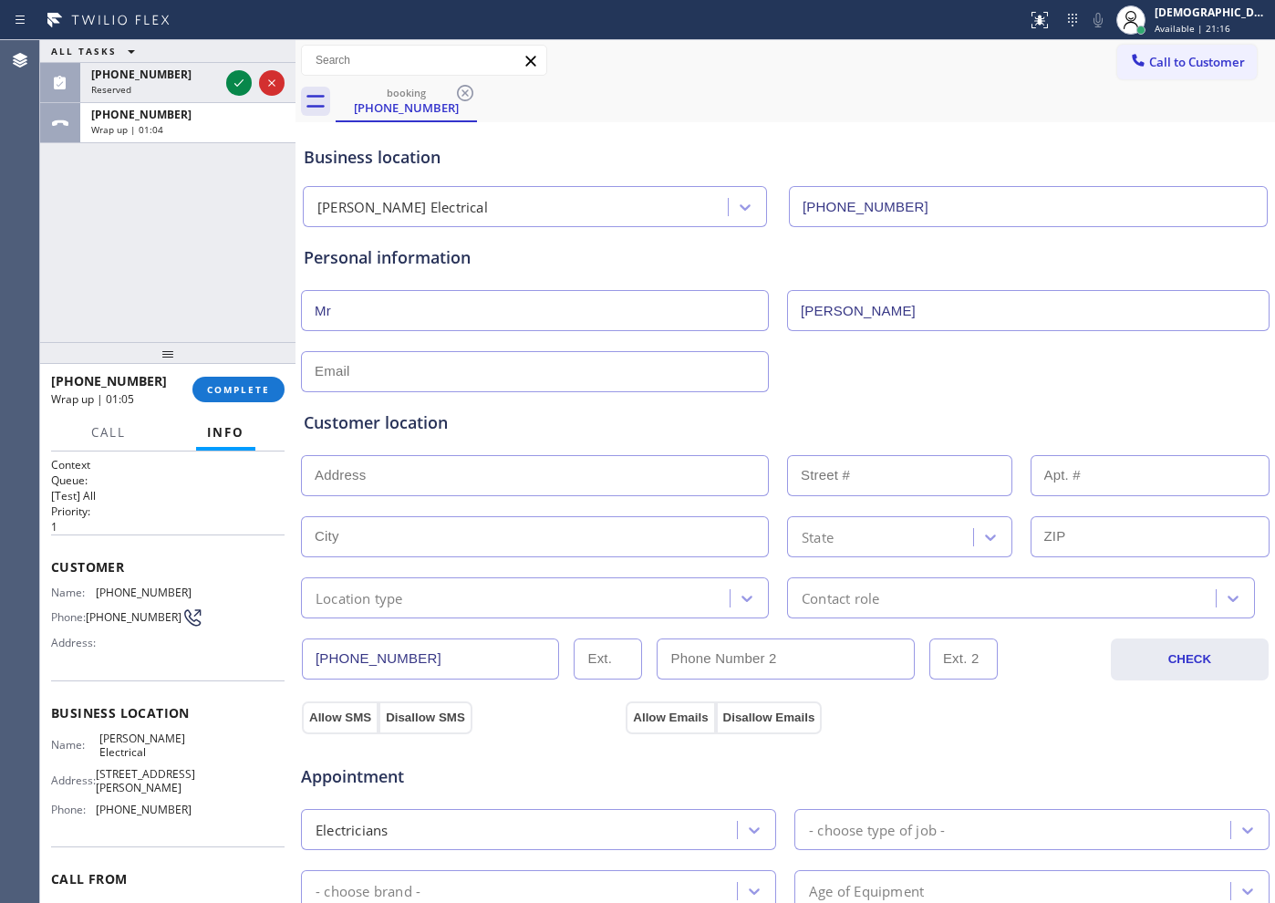
type input "[PERSON_NAME]"
click at [378, 378] on input "text" at bounding box center [535, 371] width 468 height 41
type input "[EMAIL_ADDRESS][DOMAIN_NAME]"
click at [390, 472] on input "text" at bounding box center [535, 475] width 468 height 41
paste input "[STREET_ADDRESS]"
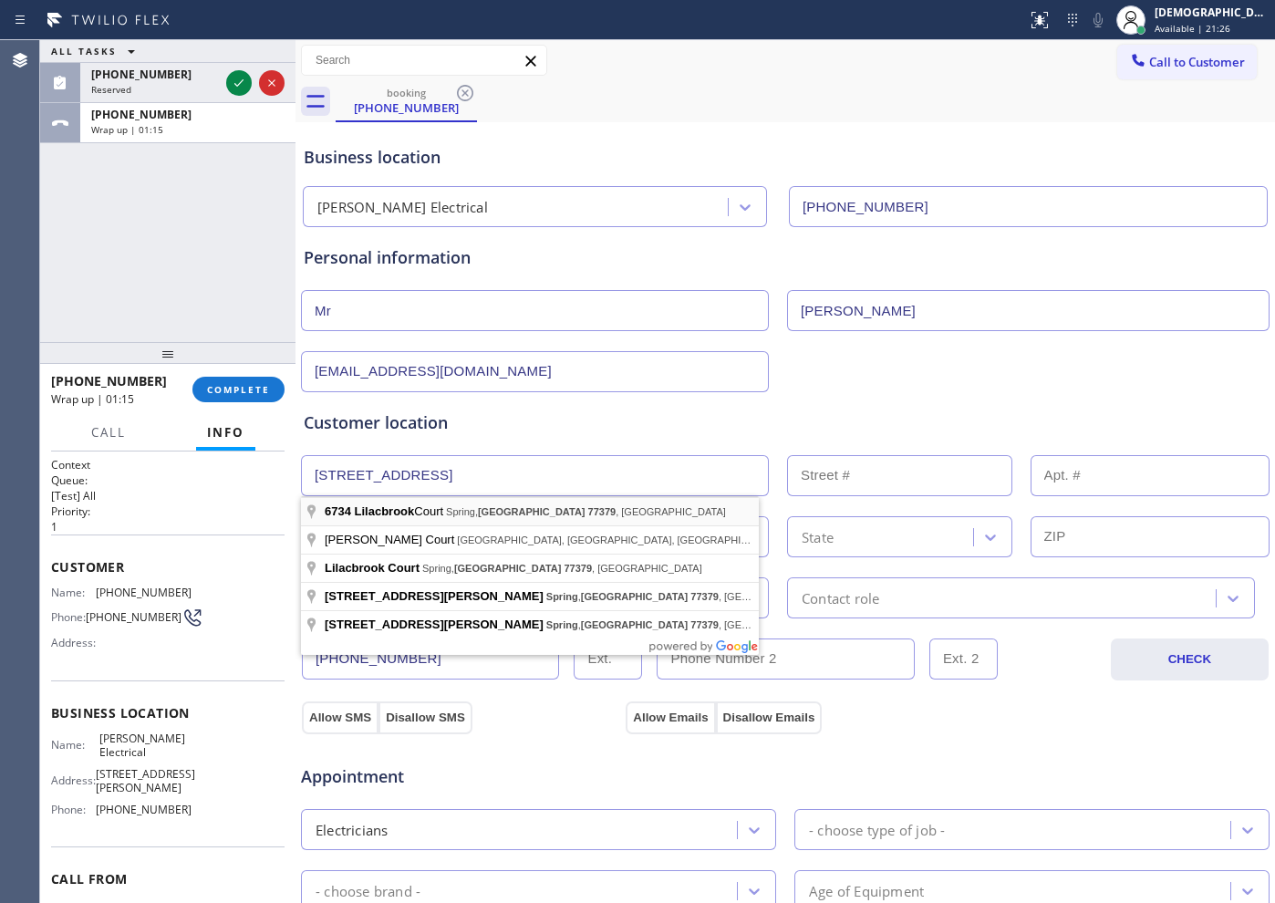
type input "[STREET_ADDRESS]"
type input "6734"
type input "Spring"
type input "77379"
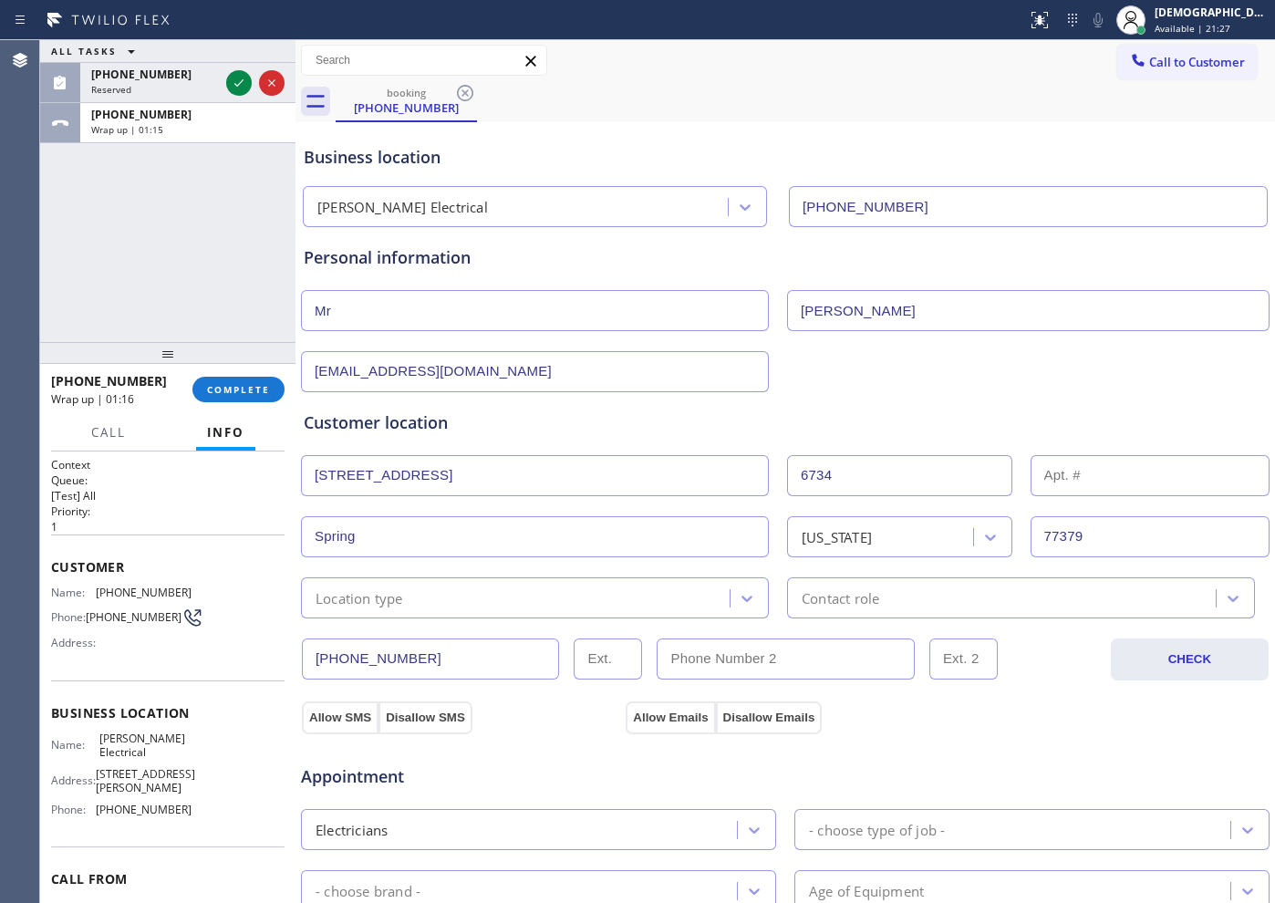
click at [420, 604] on div "Location type" at bounding box center [517, 598] width 423 height 32
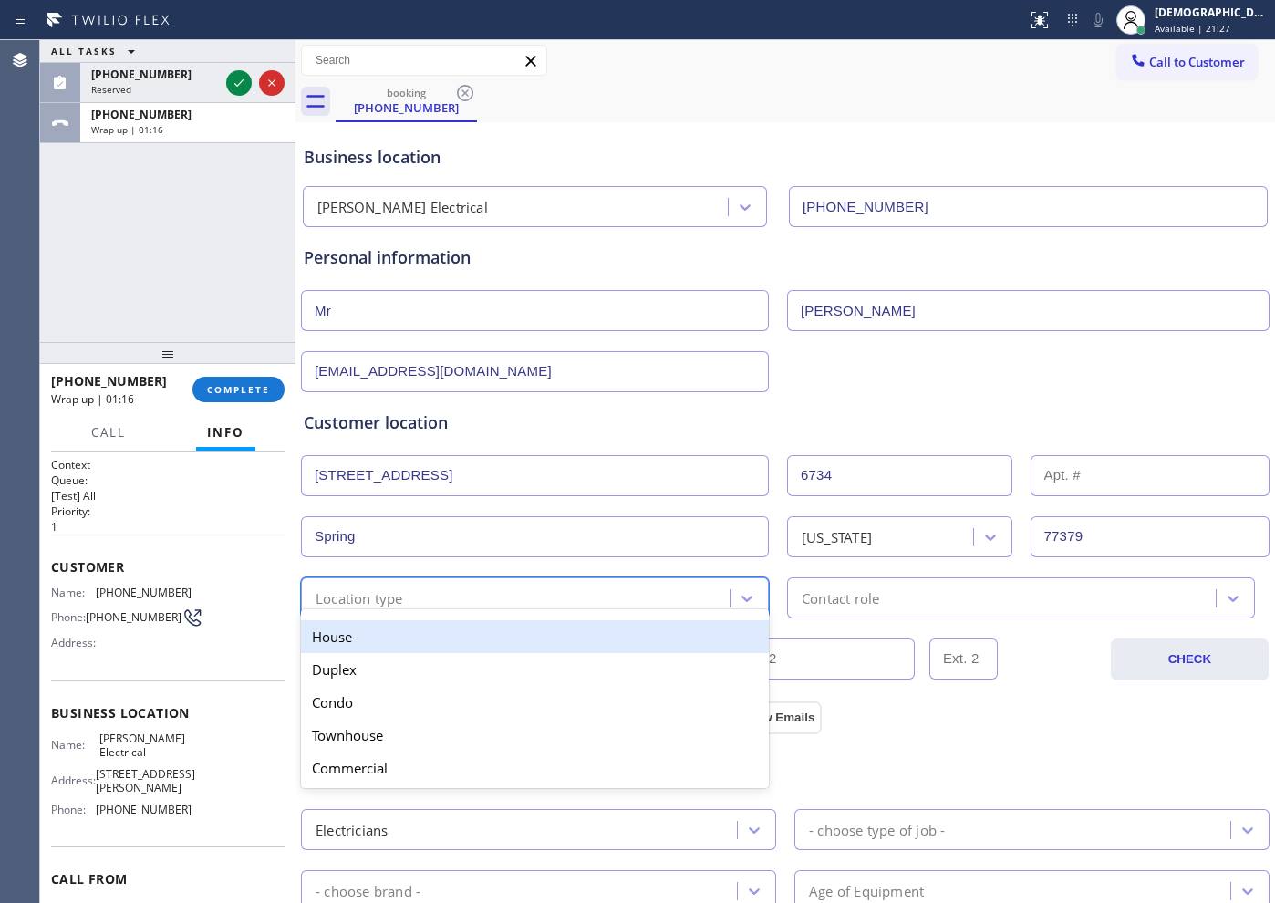
drag, startPoint x: 420, startPoint y: 632, endPoint x: 645, endPoint y: 632, distance: 224.4
click at [427, 632] on div "House" at bounding box center [535, 636] width 468 height 33
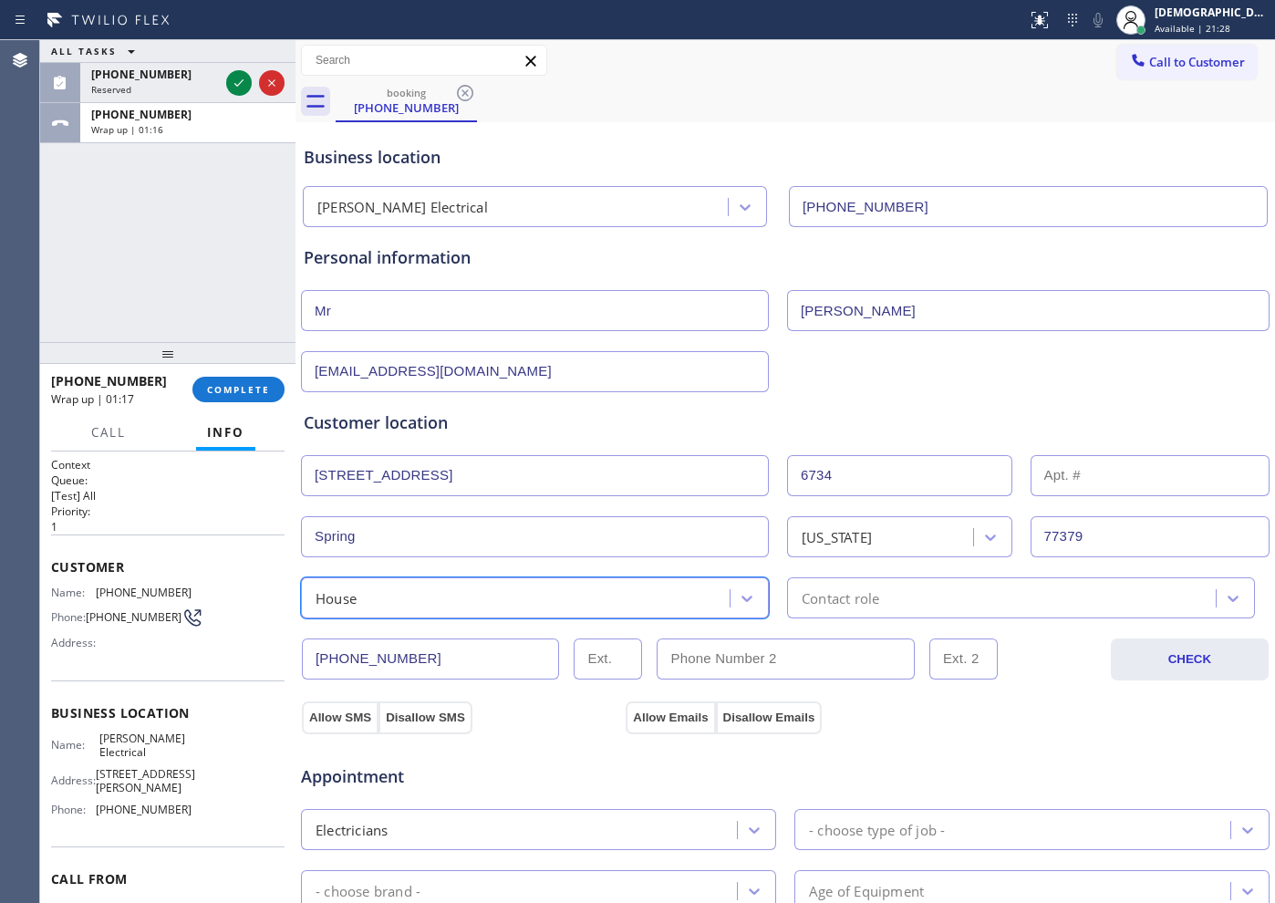
click at [809, 605] on div "Contact role" at bounding box center [841, 597] width 78 height 21
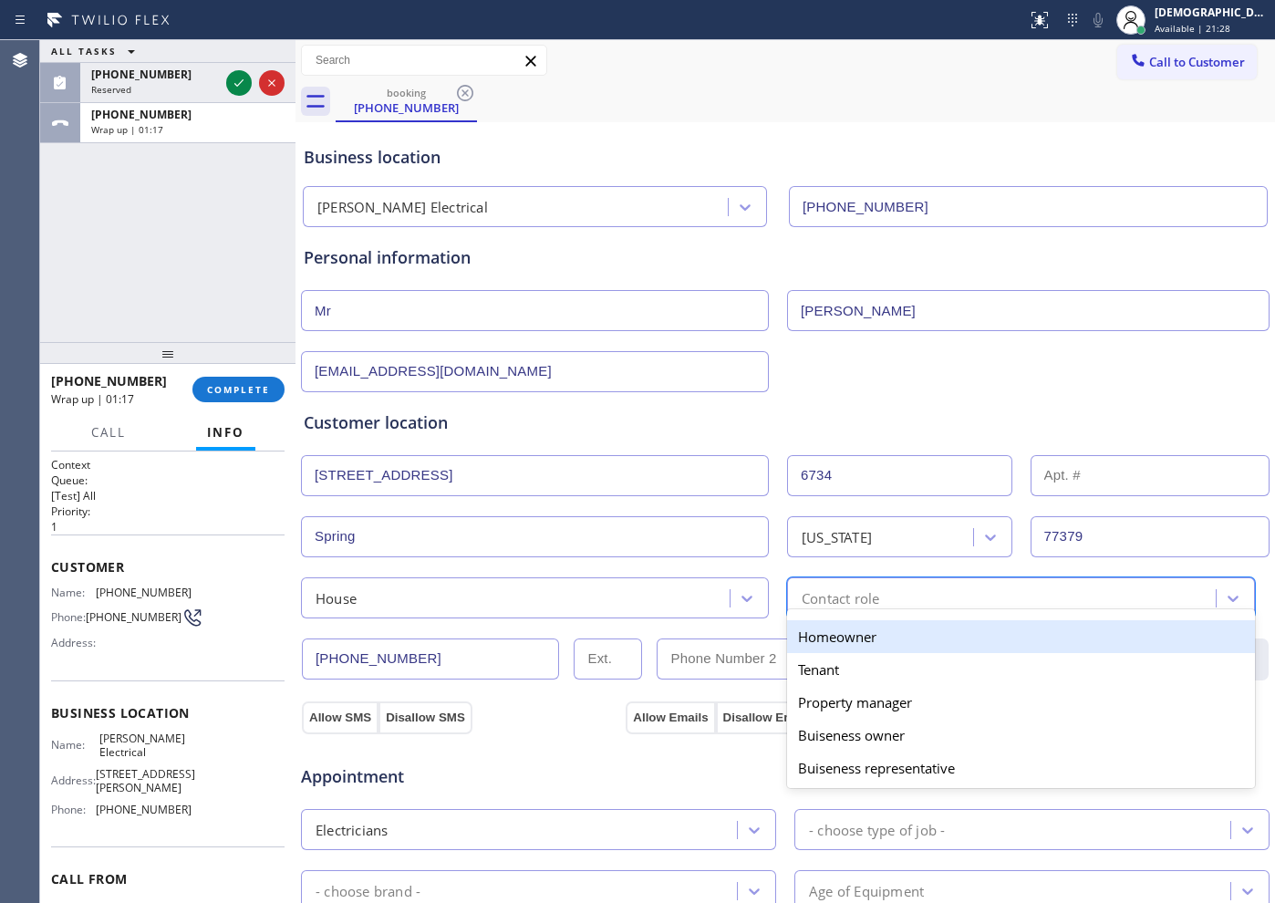
click at [803, 628] on div "Homeowner" at bounding box center [1021, 636] width 468 height 33
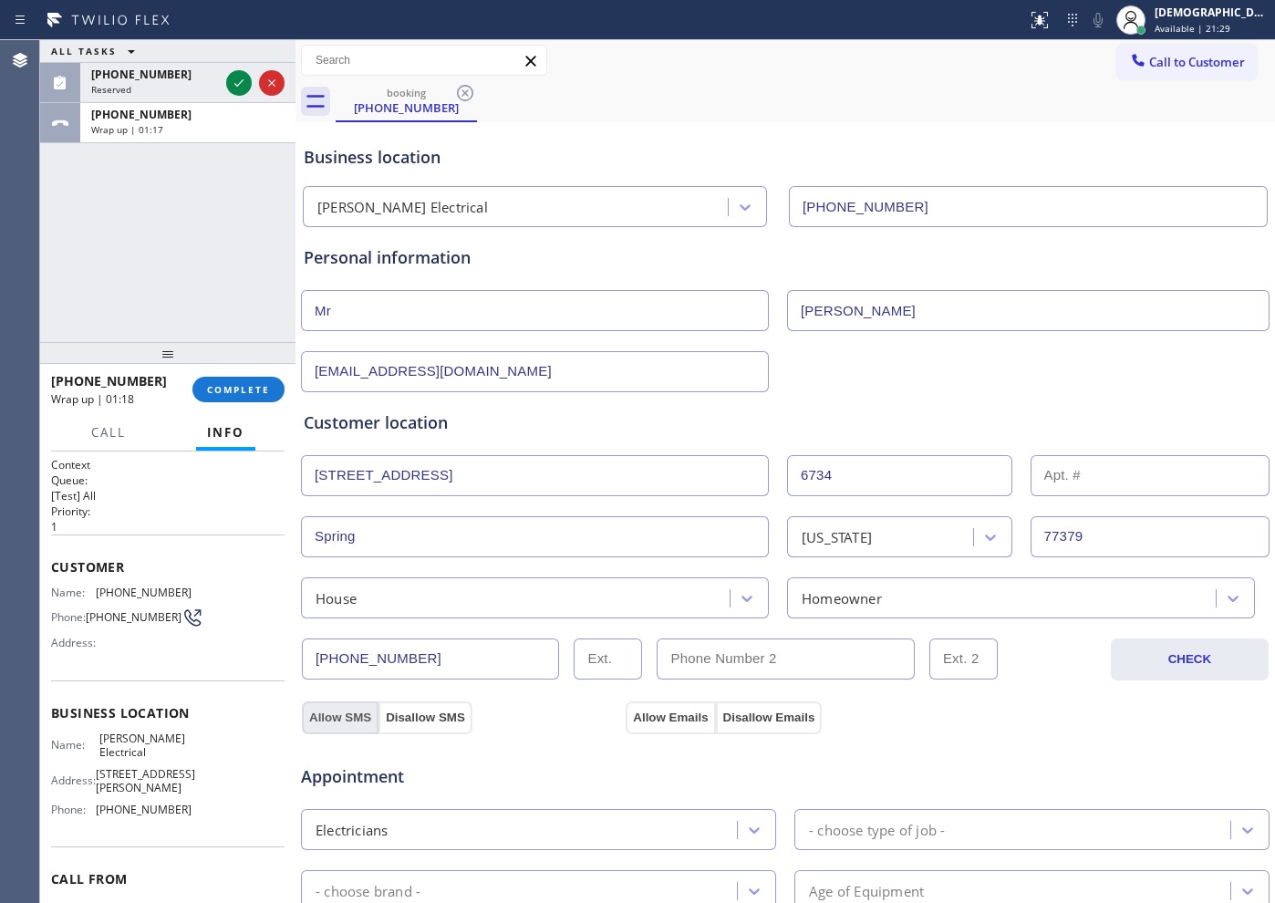
click at [337, 710] on button "Allow SMS" at bounding box center [340, 717] width 77 height 33
click at [636, 707] on button "Allow Emails" at bounding box center [670, 717] width 89 height 33
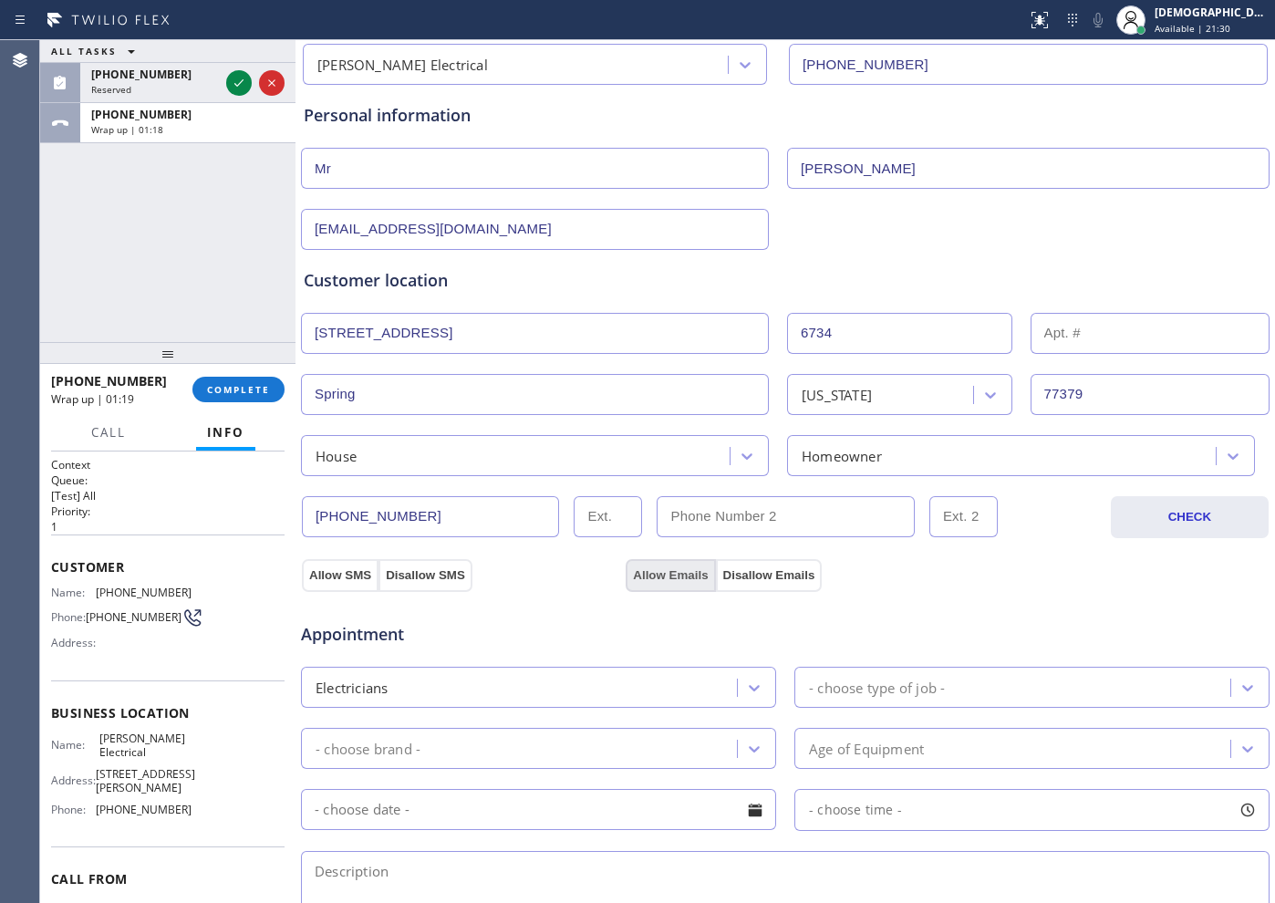
scroll to position [342, 0]
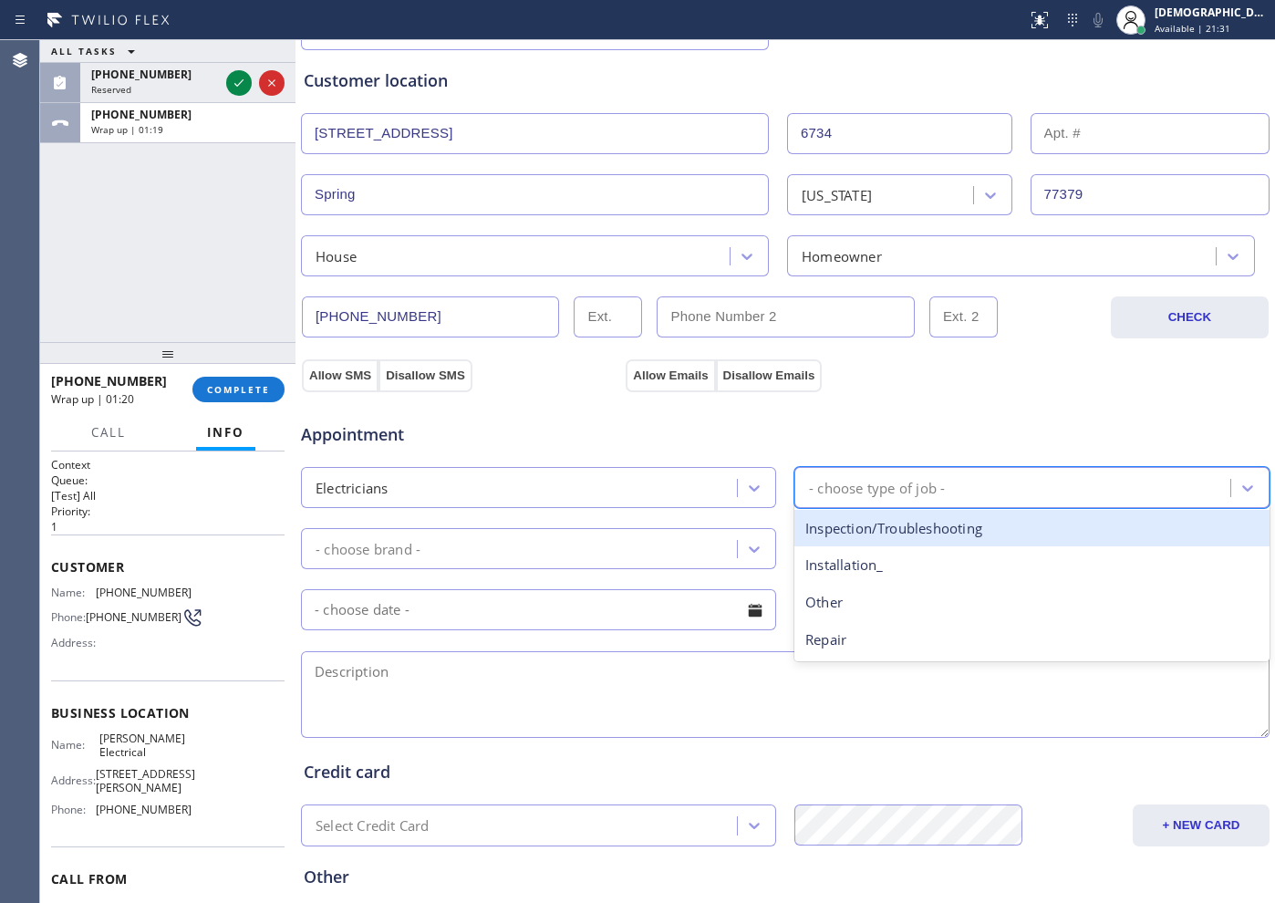
click at [879, 482] on div "- choose type of job -" at bounding box center [877, 487] width 136 height 21
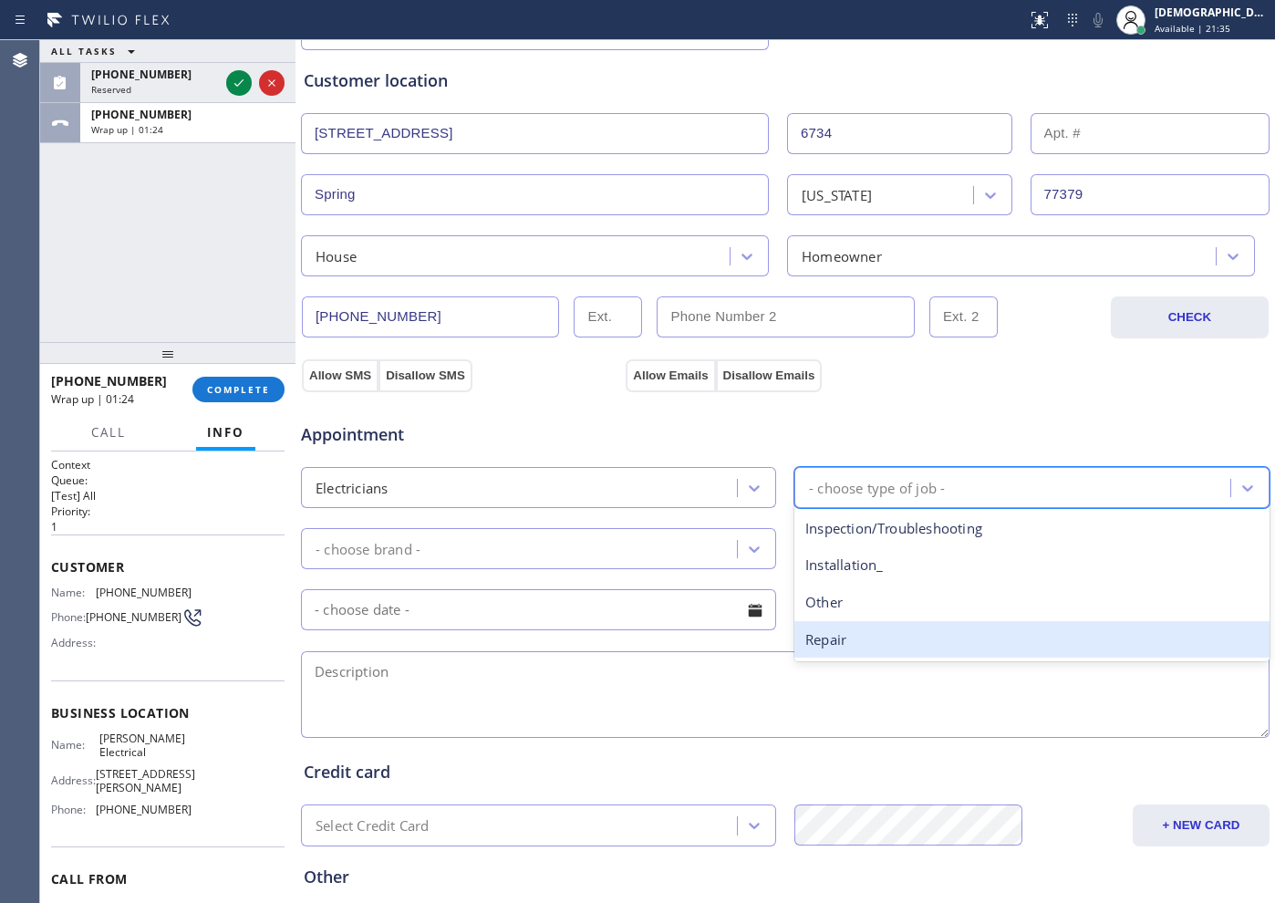
click at [829, 637] on div "Repair" at bounding box center [1031, 639] width 475 height 37
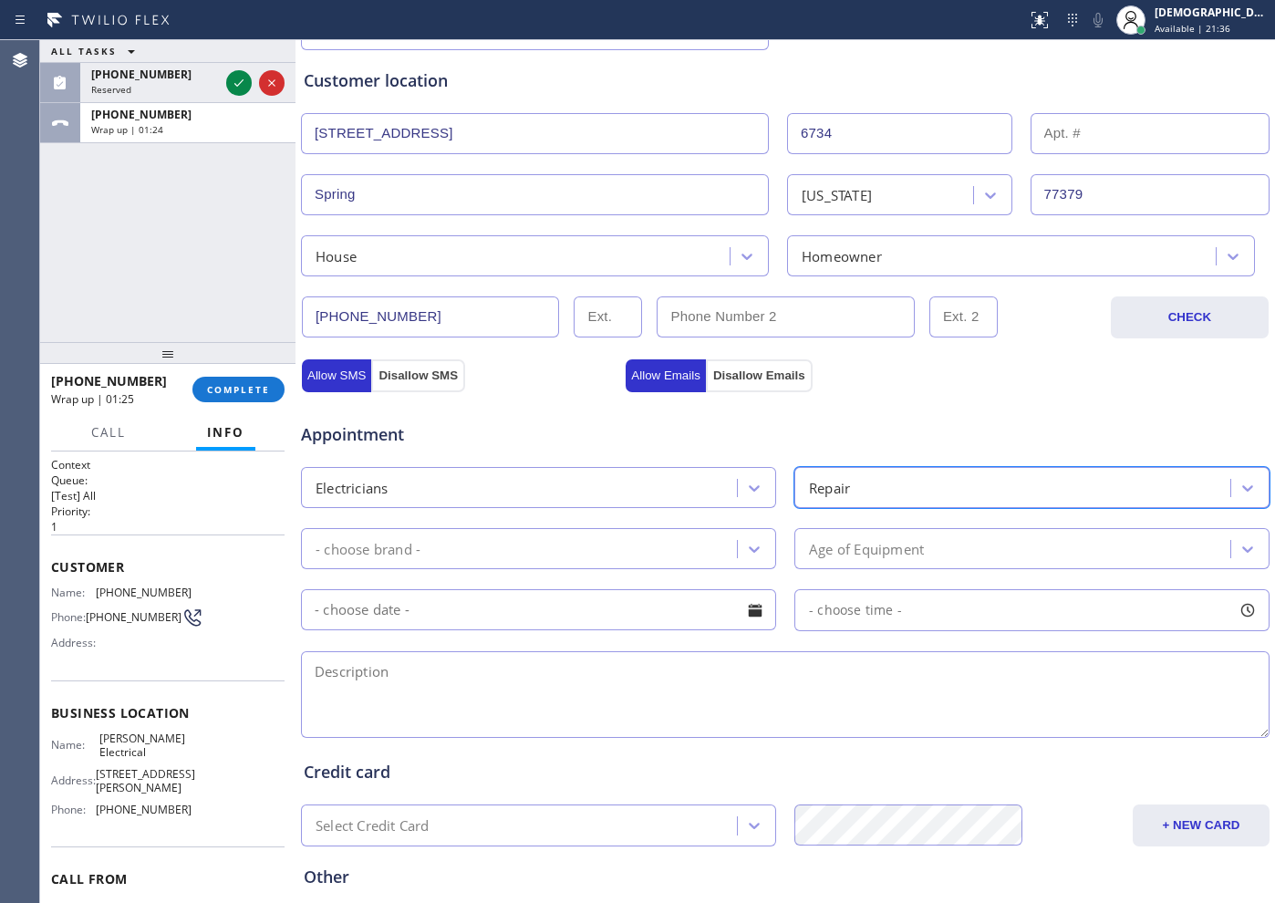
click at [464, 548] on div "- choose brand -" at bounding box center [521, 549] width 430 height 32
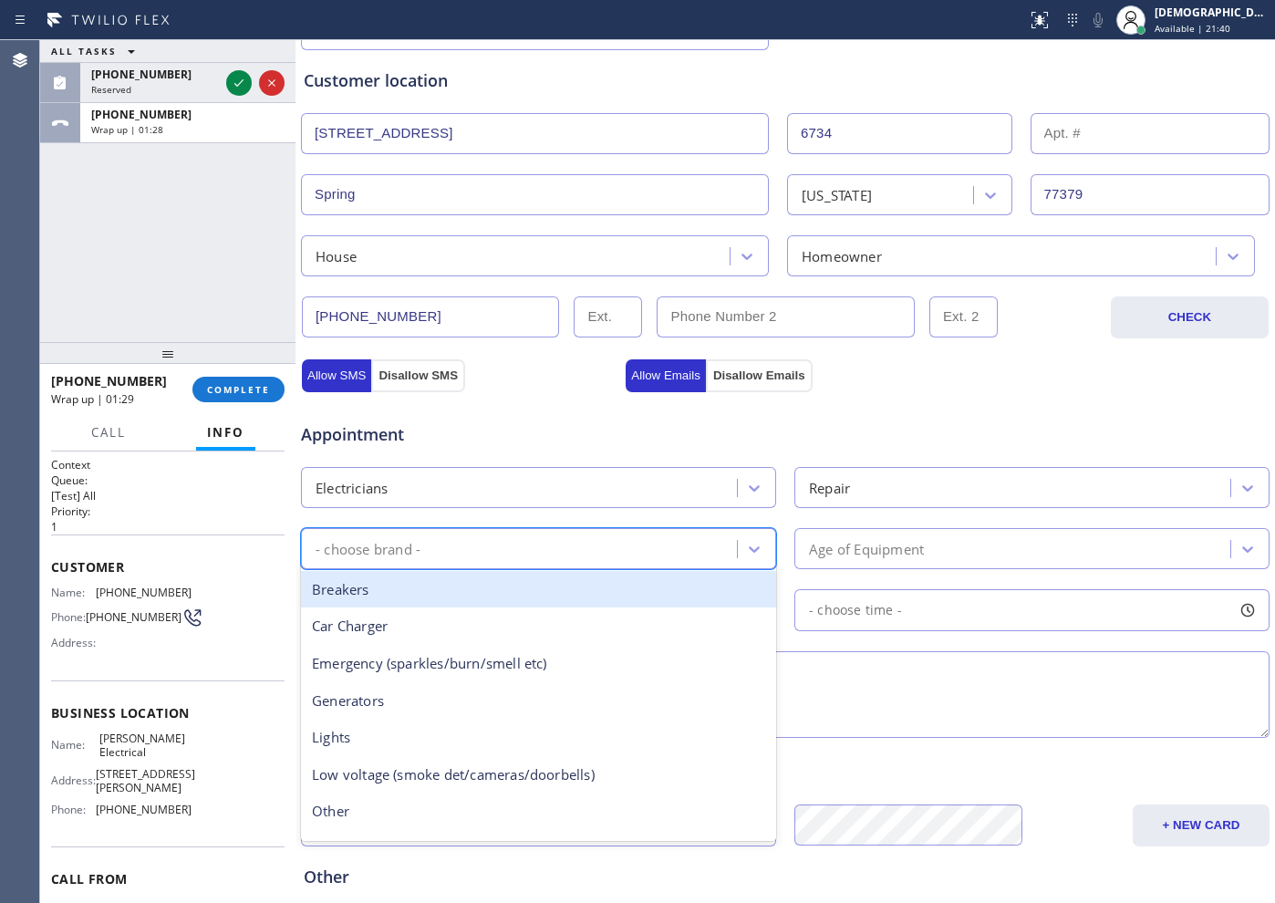
click at [480, 586] on div "Breakers" at bounding box center [538, 589] width 475 height 37
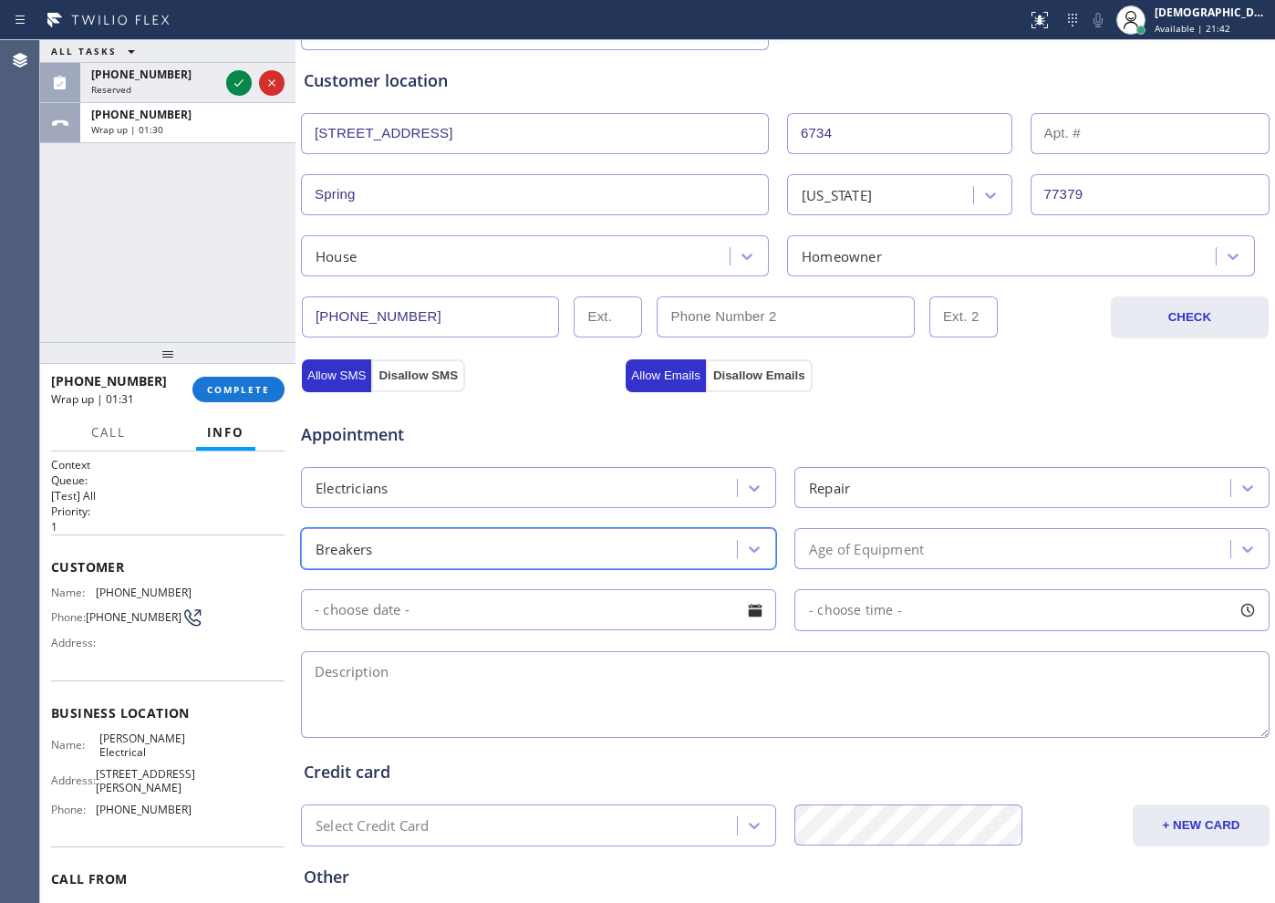
click at [494, 545] on div "Breakers" at bounding box center [521, 549] width 430 height 32
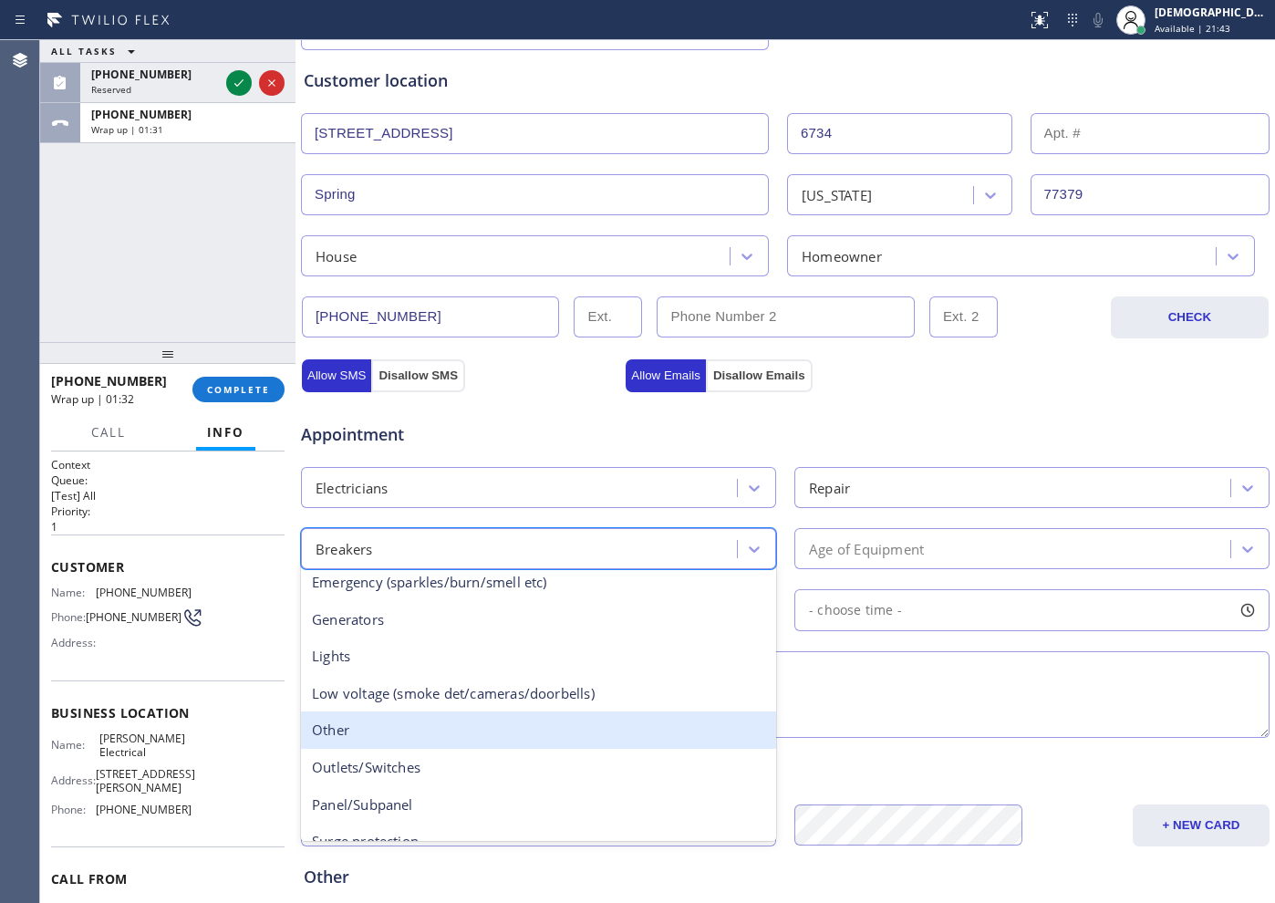
scroll to position [140, 0]
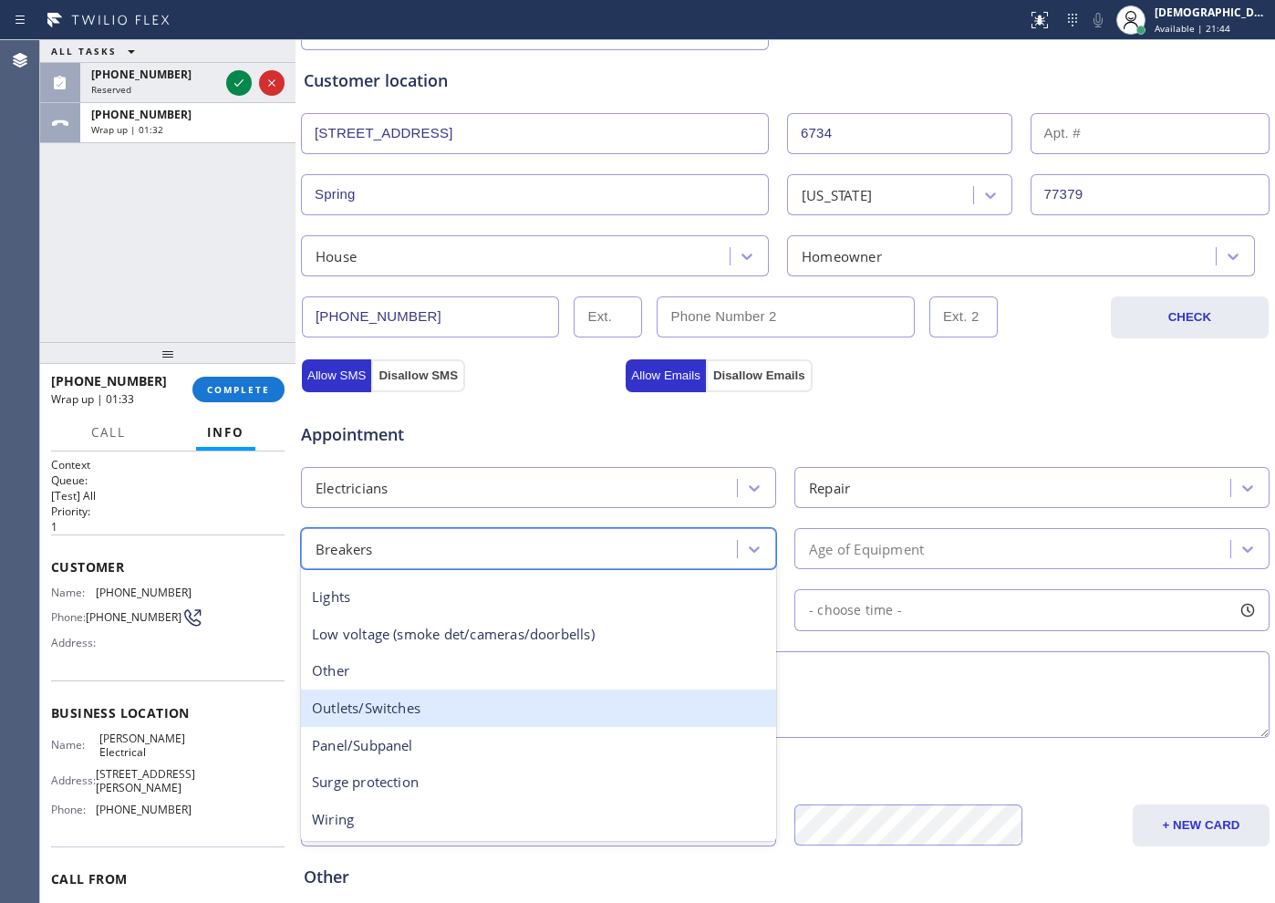
click at [397, 700] on div "Outlets/Switches" at bounding box center [538, 707] width 475 height 37
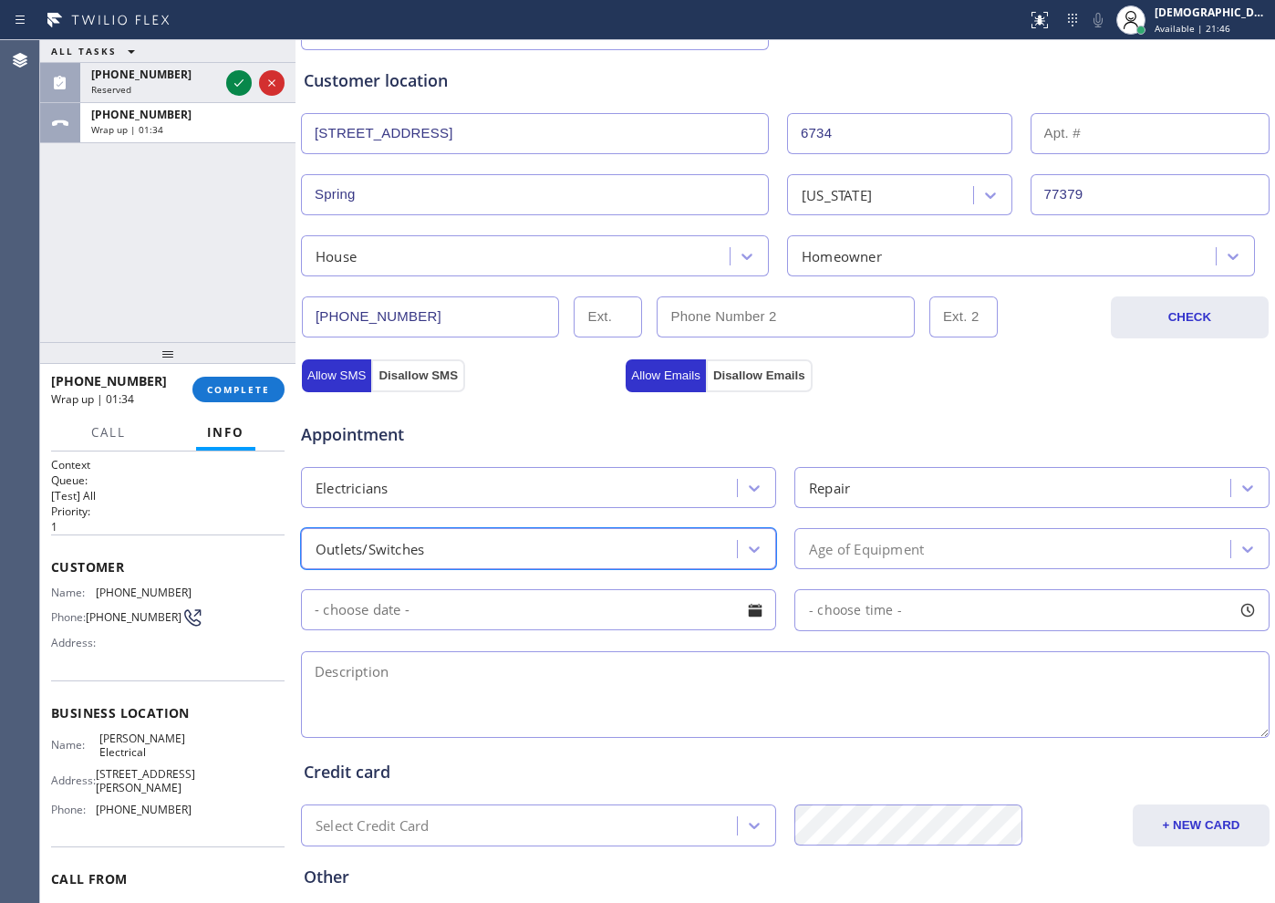
drag, startPoint x: 907, startPoint y: 543, endPoint x: 903, endPoint y: 557, distance: 15.0
click at [907, 544] on div "Age of Equipment" at bounding box center [866, 548] width 115 height 21
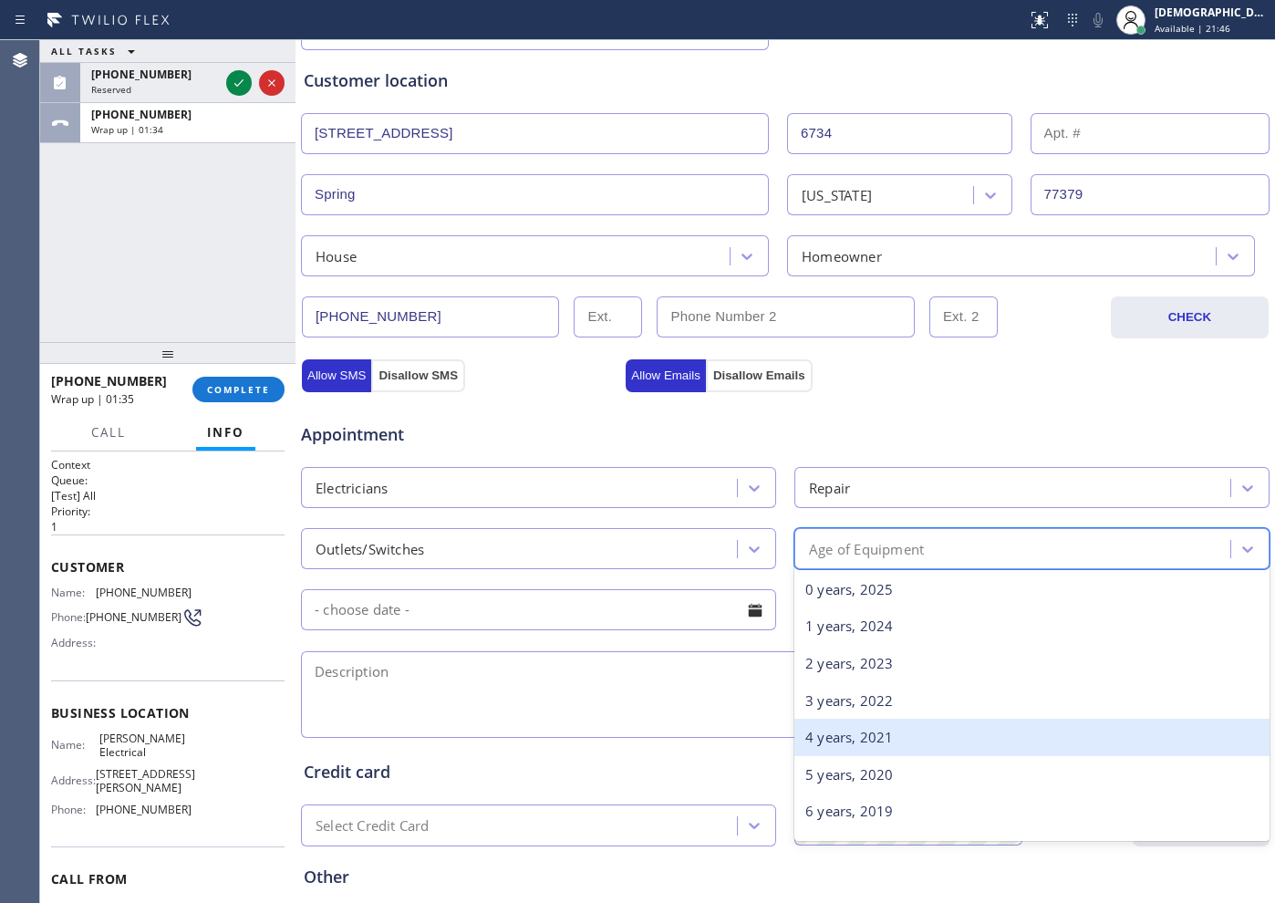
click at [853, 726] on div "4 years, 2021" at bounding box center [1031, 737] width 475 height 37
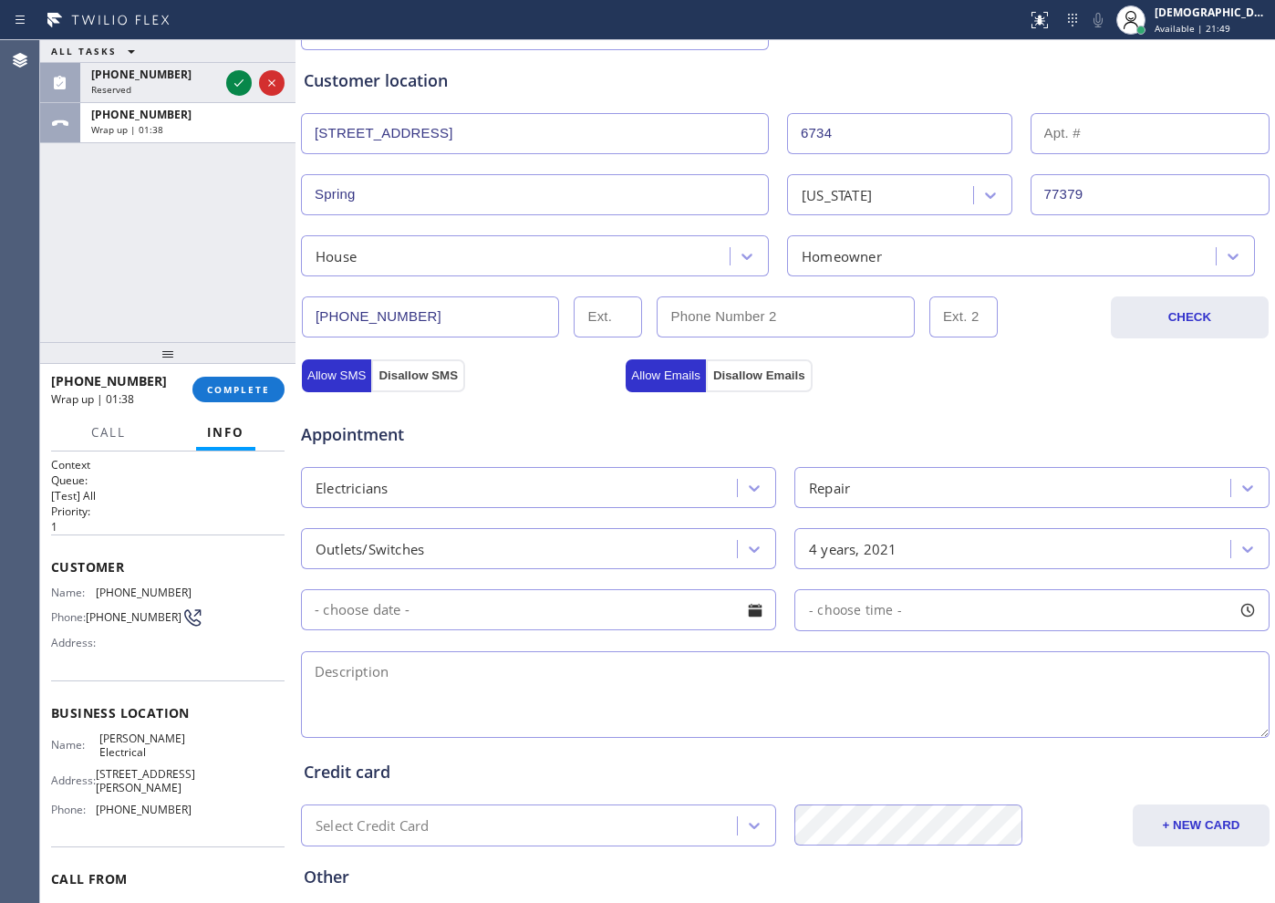
click at [449, 704] on textarea at bounding box center [785, 694] width 969 height 87
paste textarea "2 outlets ar not working / 1 is regularandt and one is GFCI"
drag, startPoint x: 555, startPoint y: 669, endPoint x: 670, endPoint y: 691, distance: 117.0
click at [670, 691] on textarea "2 outlets ar not working / 1 is regularandt and one is GFCI" at bounding box center [785, 694] width 969 height 87
click at [560, 676] on textarea "2 outlets ar not working / 1 is regularandt and one is GFCI" at bounding box center [785, 694] width 969 height 87
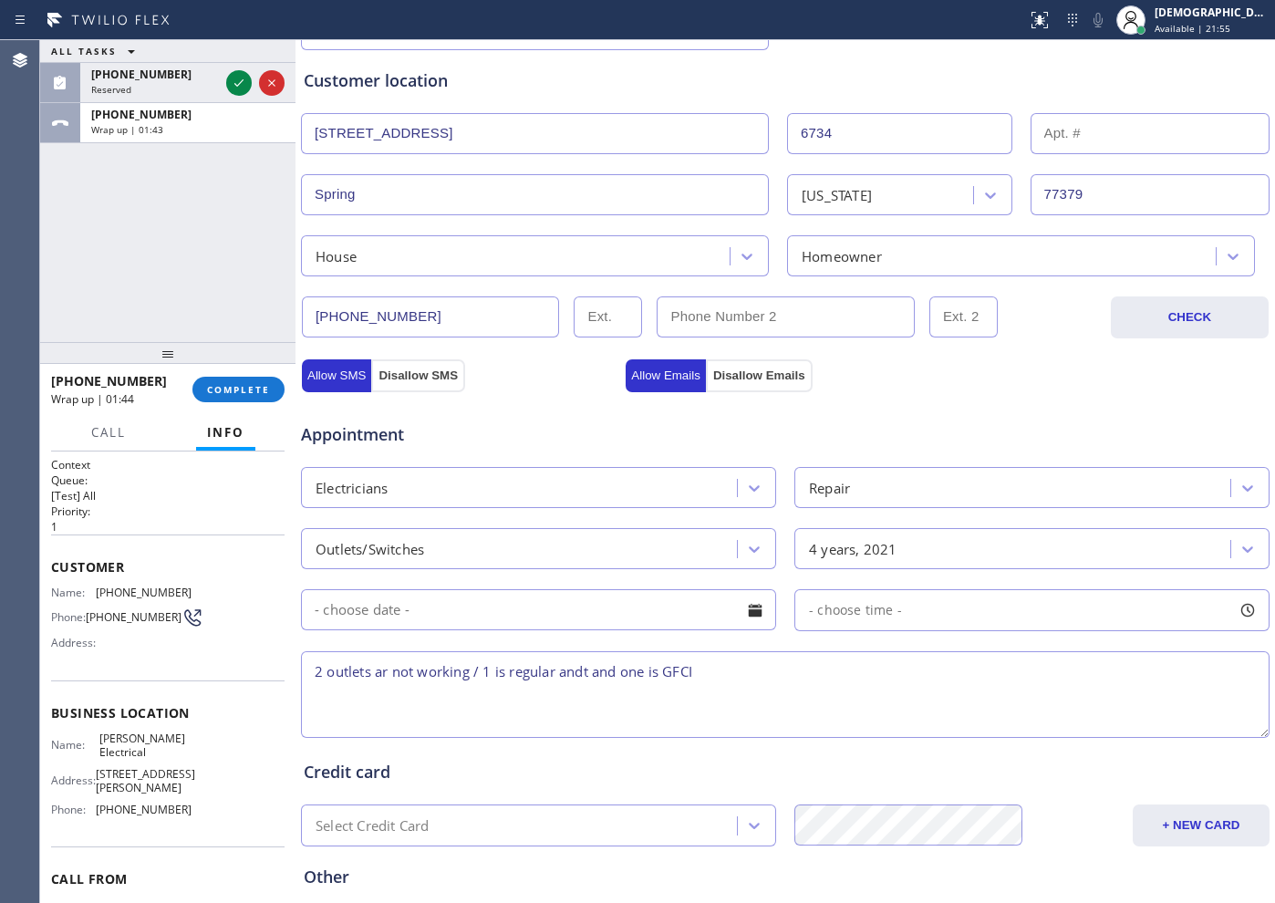
drag, startPoint x: 594, startPoint y: 669, endPoint x: 564, endPoint y: 674, distance: 30.4
click at [563, 674] on textarea "2 outlets ar not working / 1 is regular andt and one is GFCI" at bounding box center [785, 694] width 969 height 87
click at [684, 669] on textarea "2 outlets ar not working / 1 is regular and one is GFCI" at bounding box center [785, 694] width 969 height 87
click at [928, 664] on textarea "2 outlets ar not working / 1 is regular and one is GFCI /" at bounding box center [785, 694] width 969 height 87
paste textarea "[STREET_ADDRESS]"
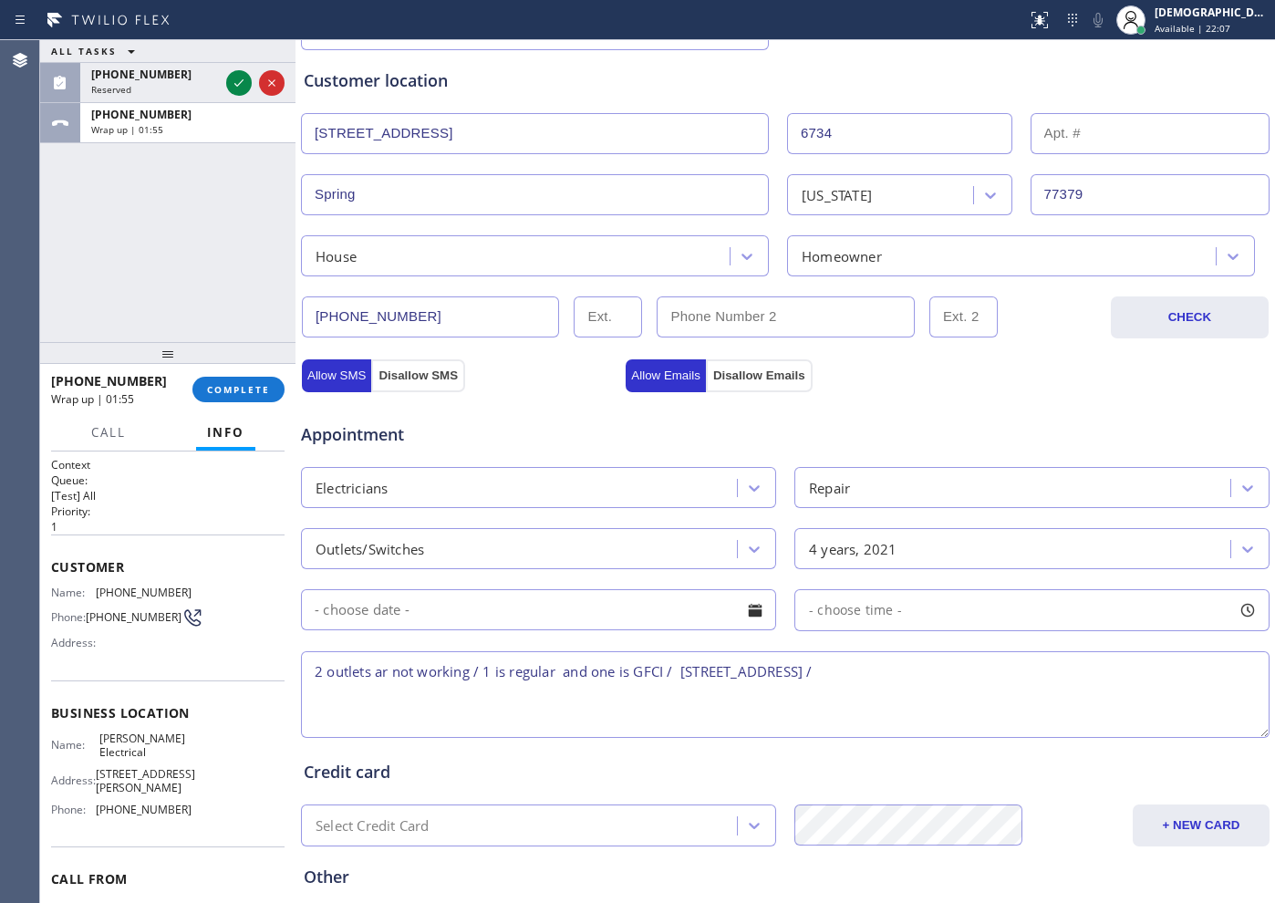
click at [750, 677] on textarea "2 outlets ar not working / 1 is regular and one is GFCI / [STREET_ADDRESS] /" at bounding box center [785, 694] width 969 height 87
click at [807, 679] on textarea "2 outlets ar not working / 1 is regular and one is GFCI / [STREET_ADDRESS] /" at bounding box center [785, 694] width 969 height 87
click at [808, 676] on textarea "2 outlets ar not working / 1 is regular and one is GFCI / [STREET_ADDRESS] /" at bounding box center [785, 694] width 969 height 87
drag, startPoint x: 151, startPoint y: 754, endPoint x: 98, endPoint y: 740, distance: 54.9
click at [99, 740] on span "[PERSON_NAME] Electrical" at bounding box center [144, 745] width 91 height 28
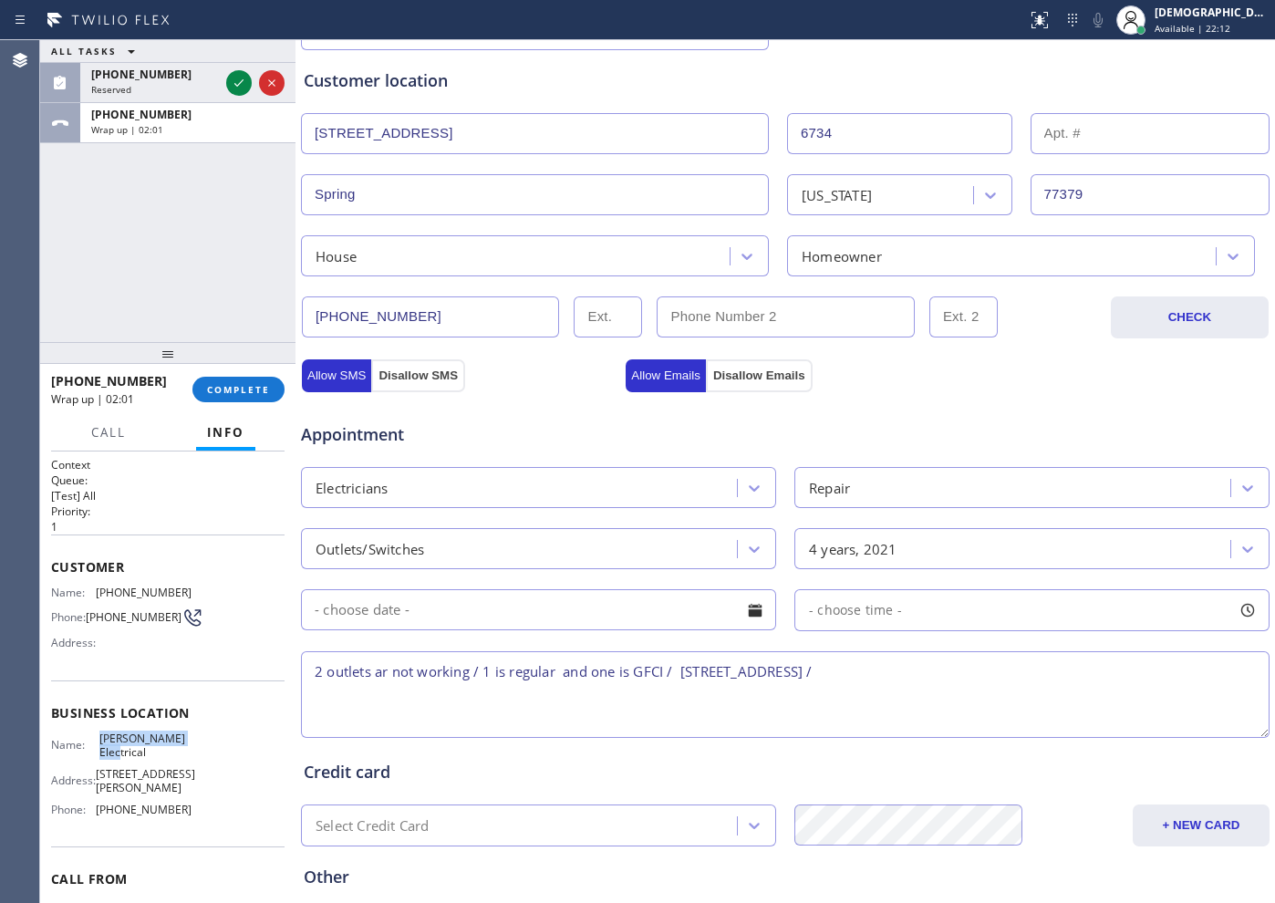
copy span "[PERSON_NAME] Electrical"
click at [997, 664] on textarea "2 outlets ar not working / 1 is regular and one is GFCI / [STREET_ADDRESS] /" at bounding box center [785, 694] width 969 height 87
paste textarea "[PERSON_NAME] Electrical"
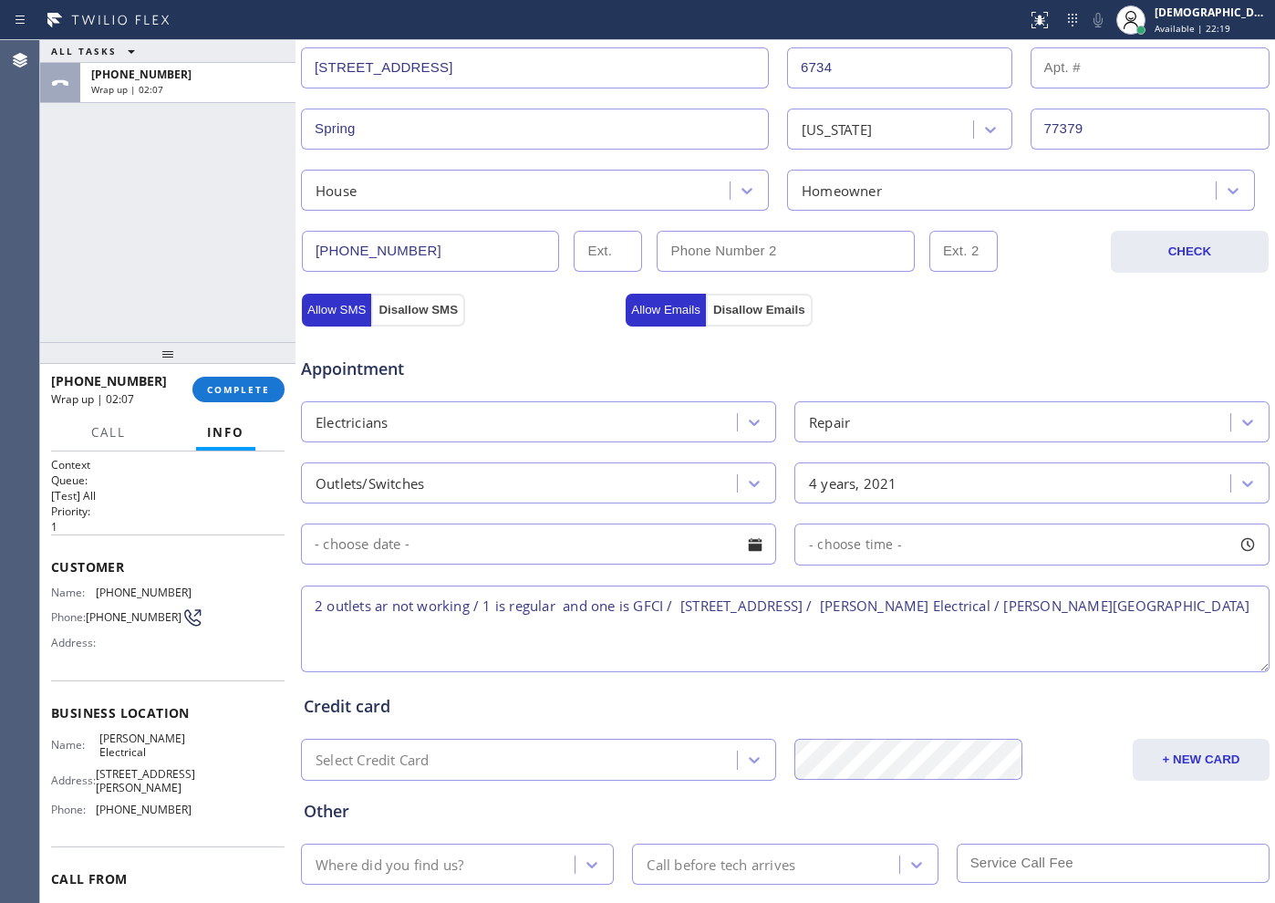
scroll to position [511, 0]
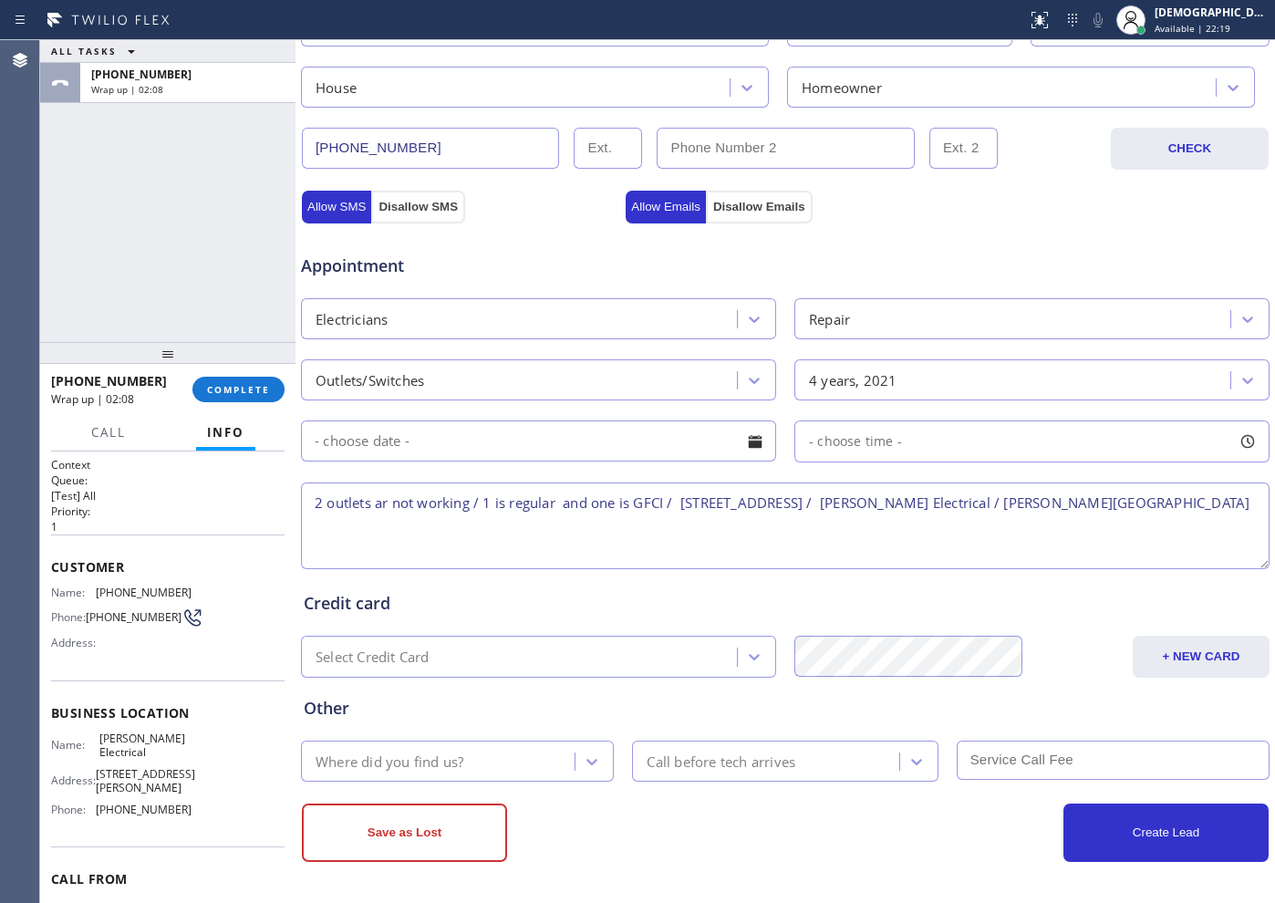
type textarea "2 outlets ar not working / 1 is regular and one is GFCI / [STREET_ADDRESS] / [P…"
click at [496, 762] on div "Where did you find us?" at bounding box center [440, 761] width 268 height 32
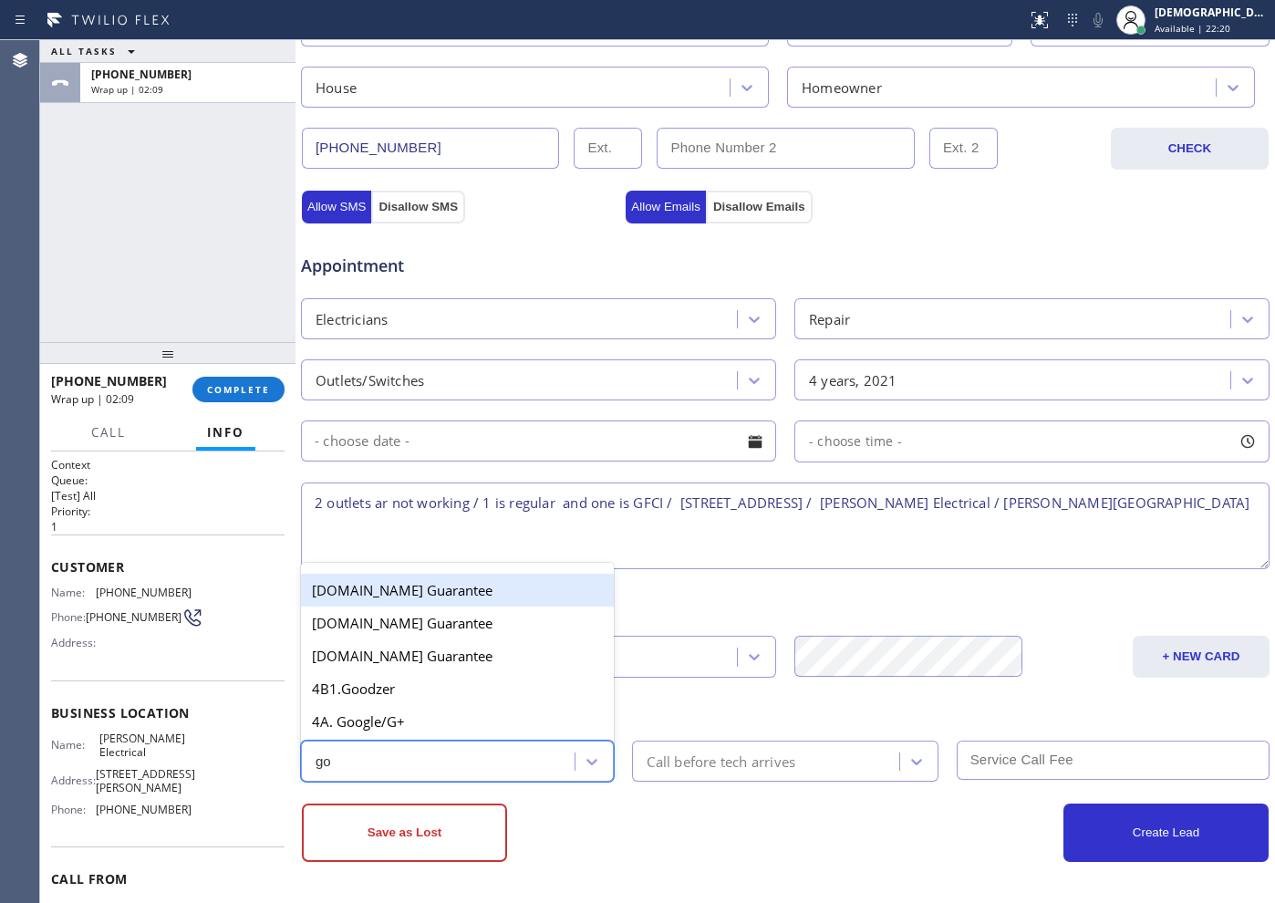
type input "goo"
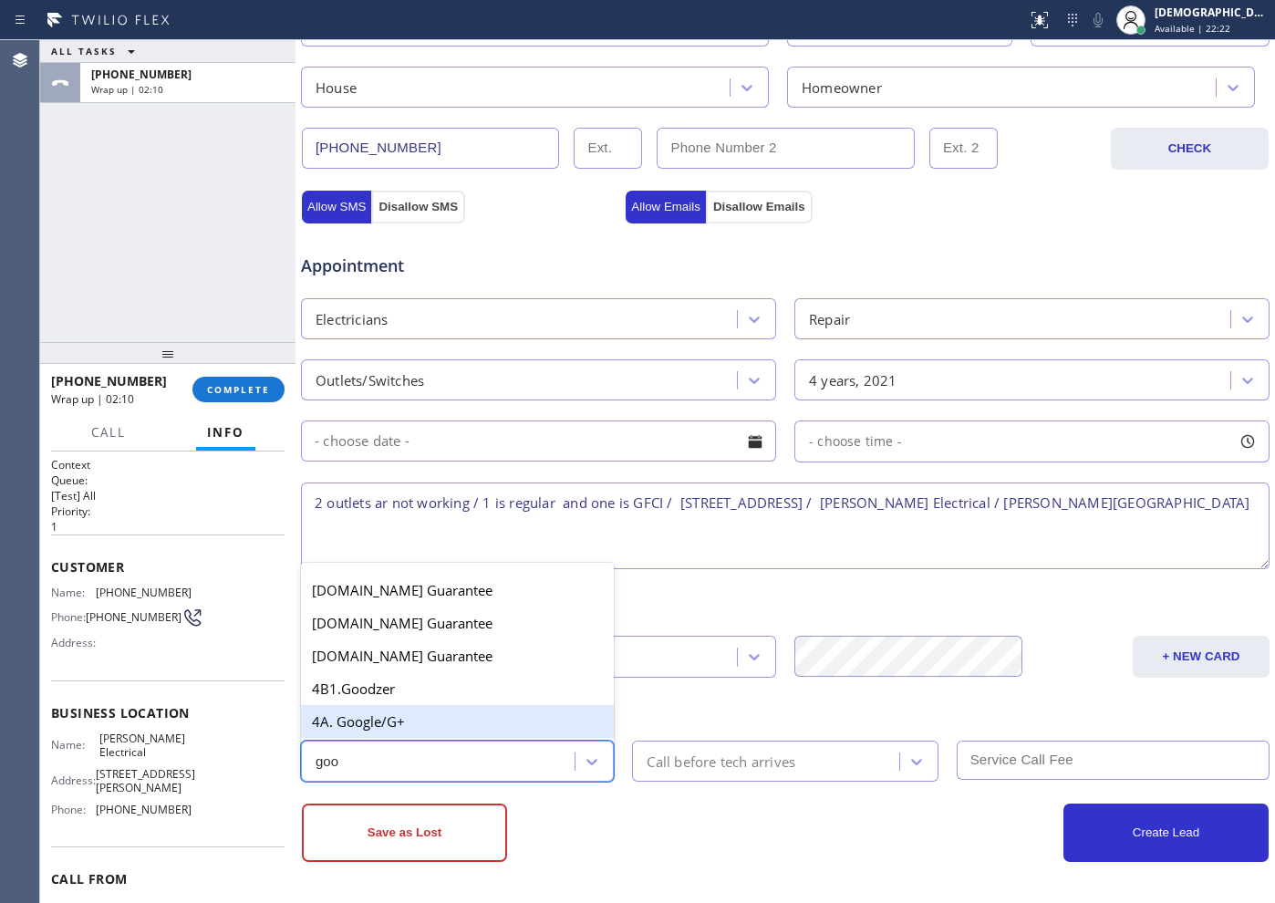
click at [365, 730] on div "4A. Google/G+" at bounding box center [457, 721] width 313 height 33
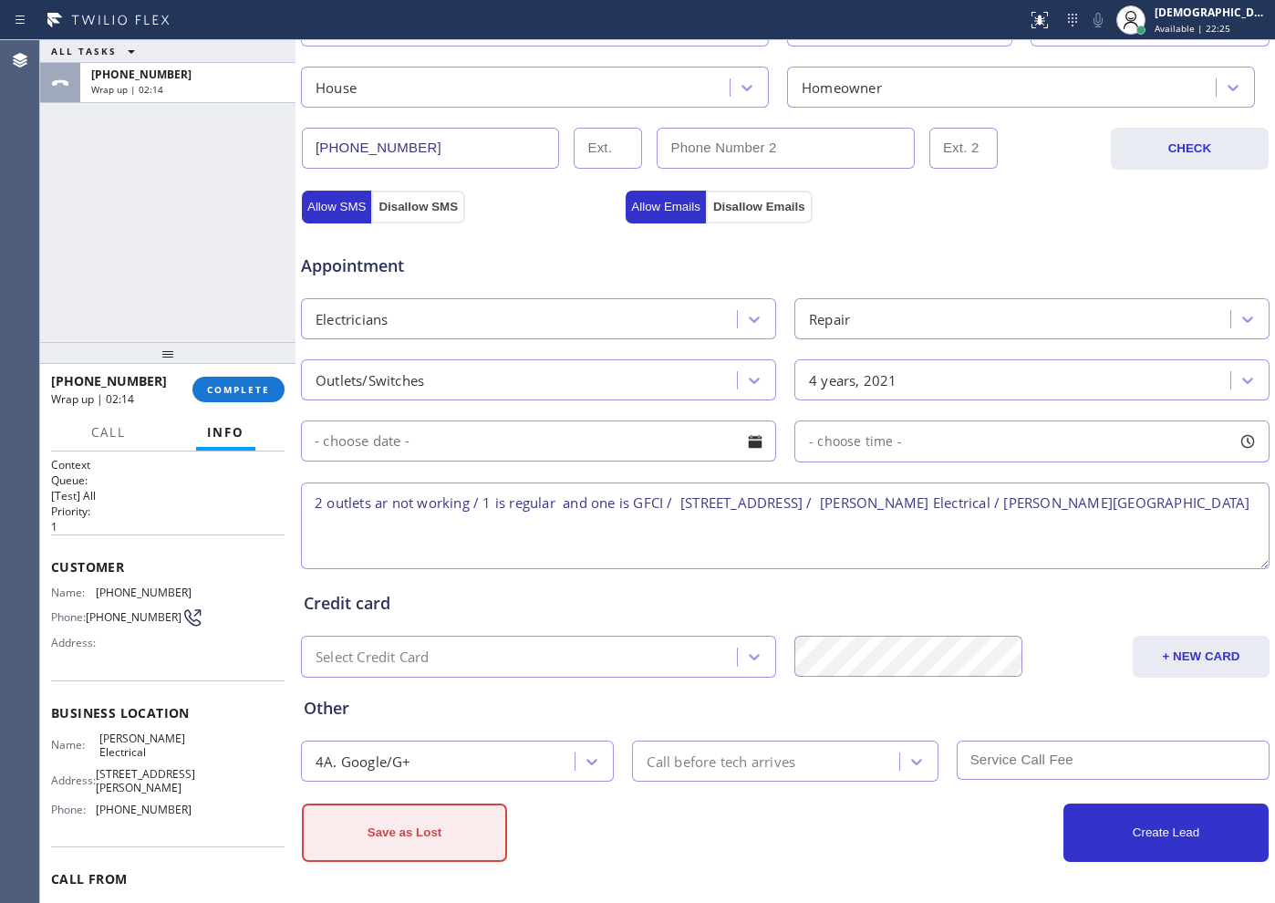
click at [471, 818] on button "Save as Lost" at bounding box center [404, 832] width 205 height 58
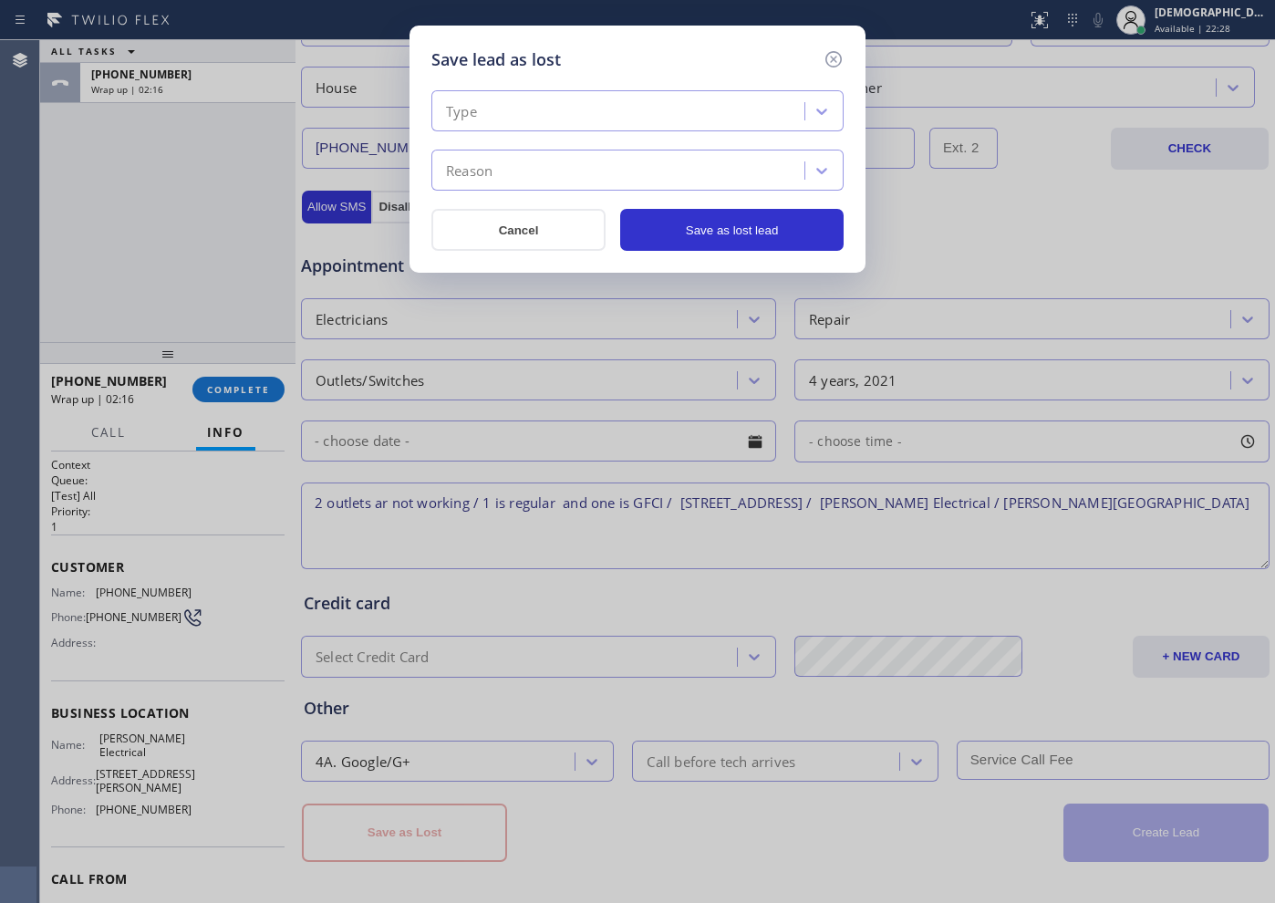
click at [542, 125] on div "Type" at bounding box center [621, 112] width 368 height 32
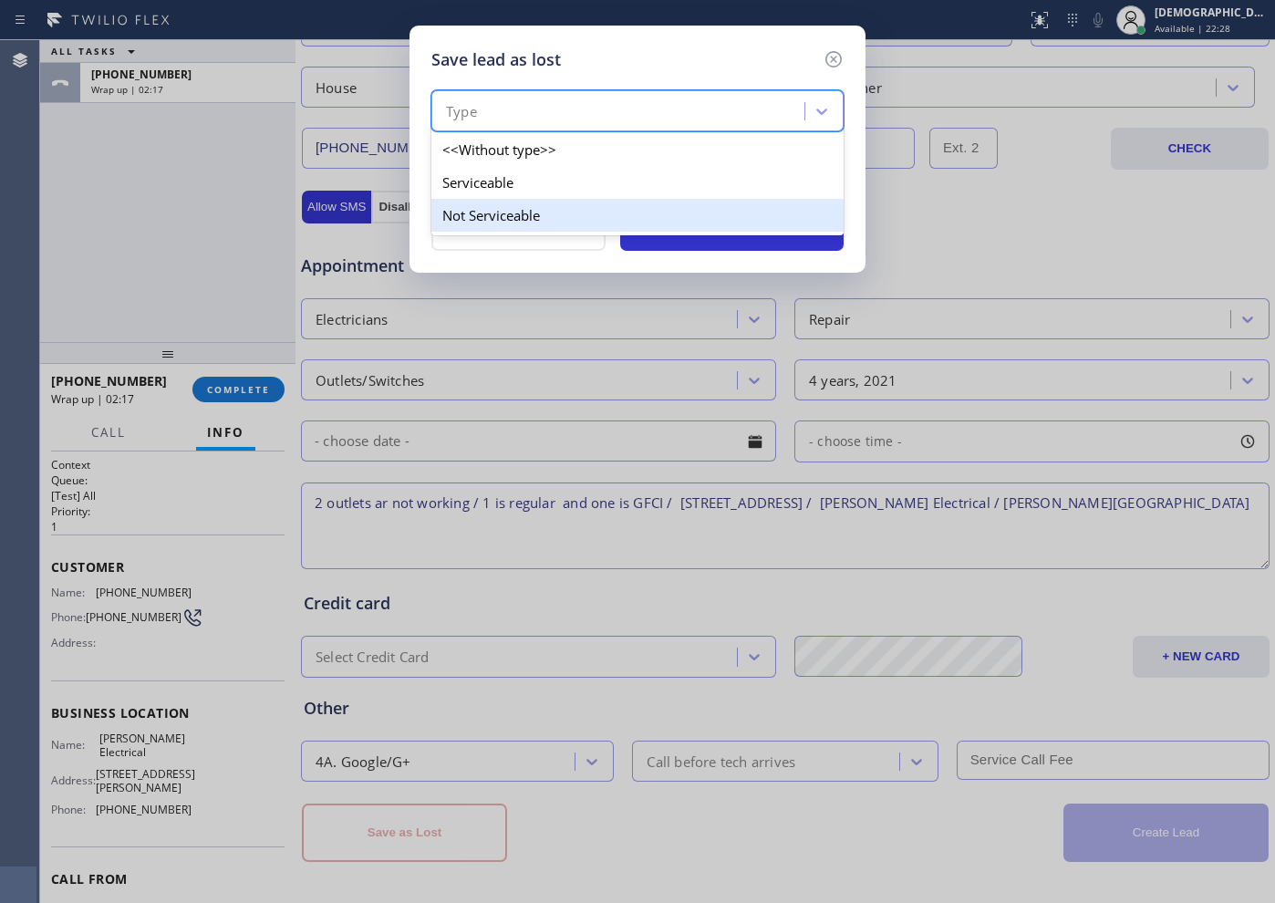
click at [507, 217] on div "Not Serviceable" at bounding box center [637, 215] width 412 height 33
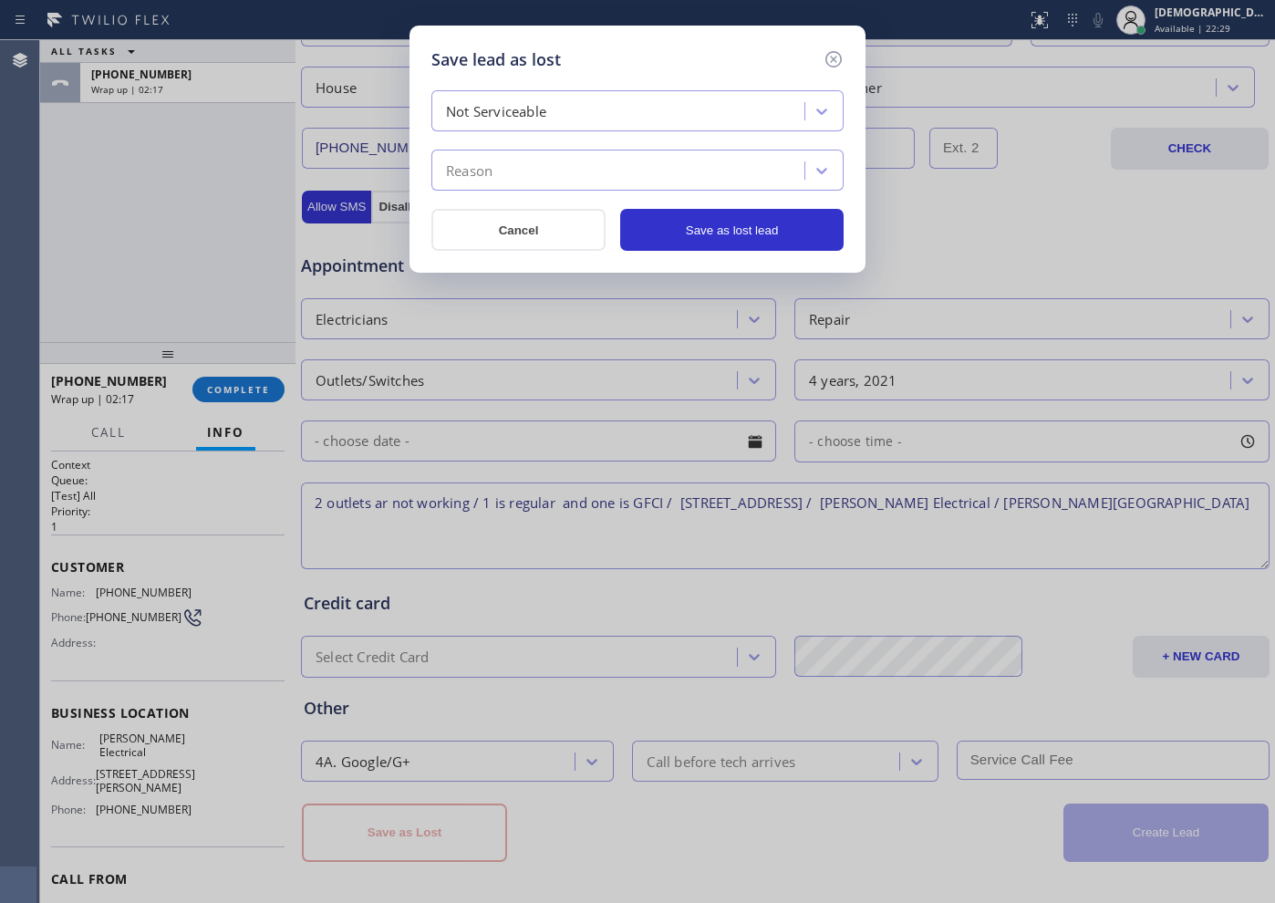
click at [513, 162] on div "Reason" at bounding box center [621, 171] width 368 height 32
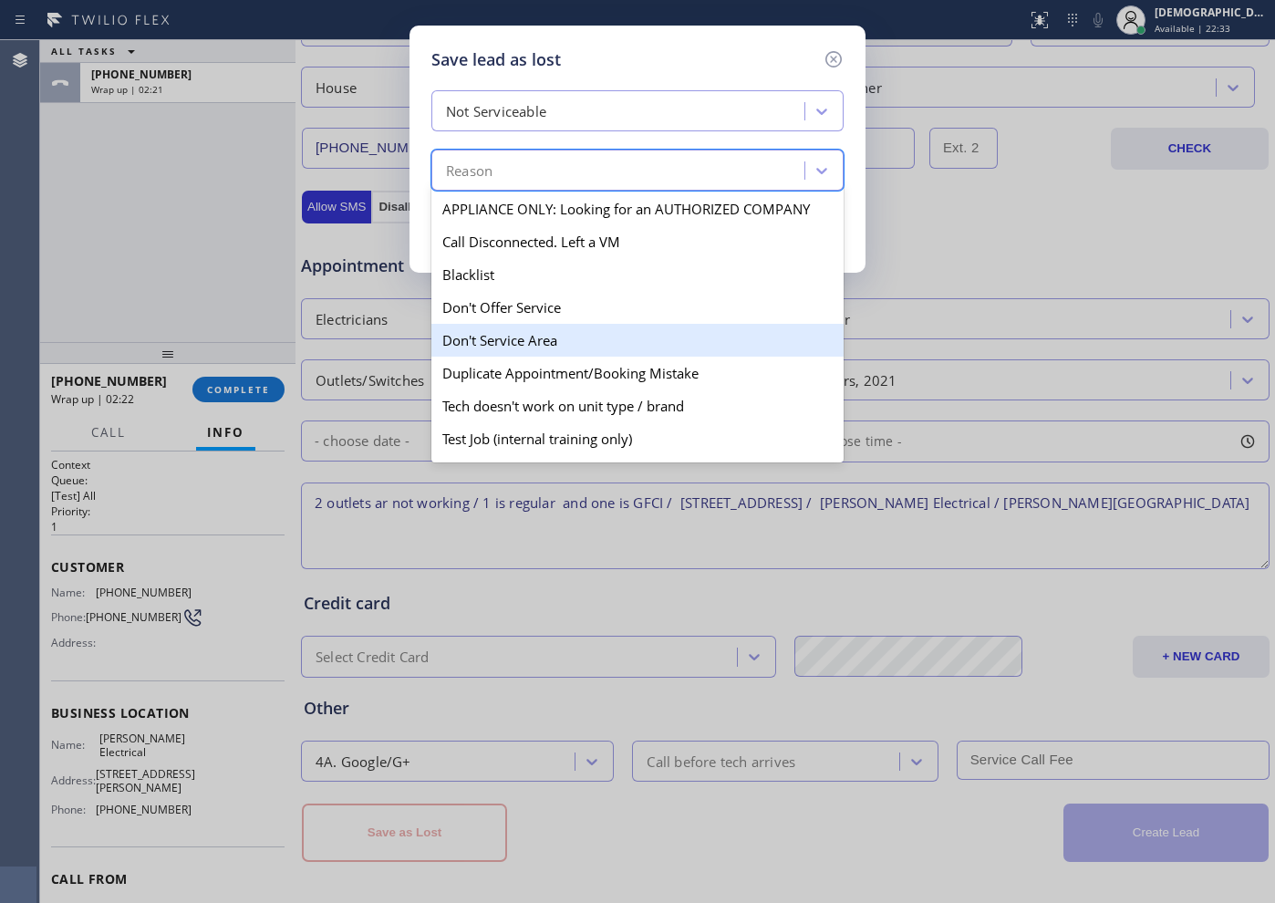
click at [596, 347] on div "Don't Service Area" at bounding box center [637, 340] width 412 height 33
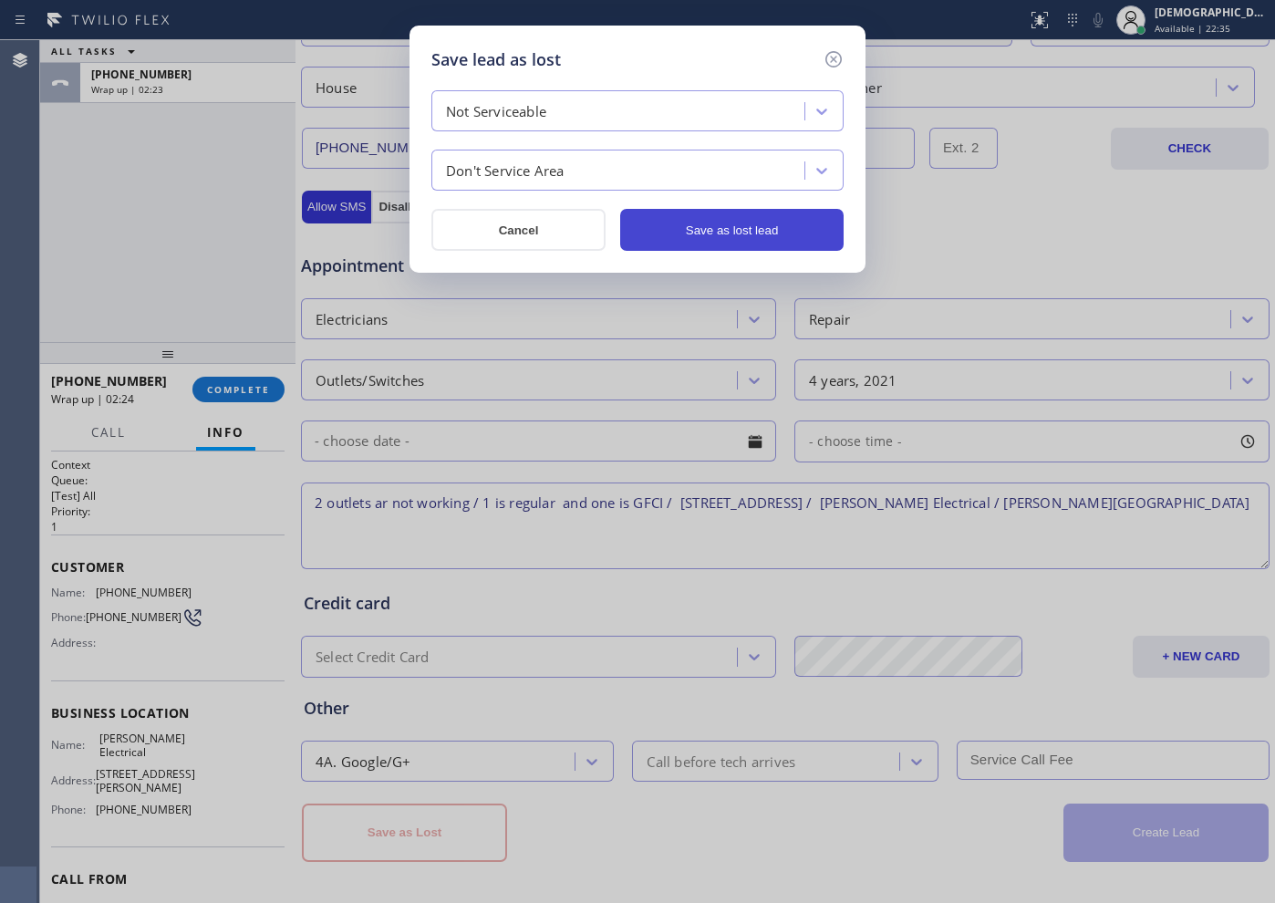
click at [698, 233] on button "Save as lost lead" at bounding box center [731, 230] width 223 height 42
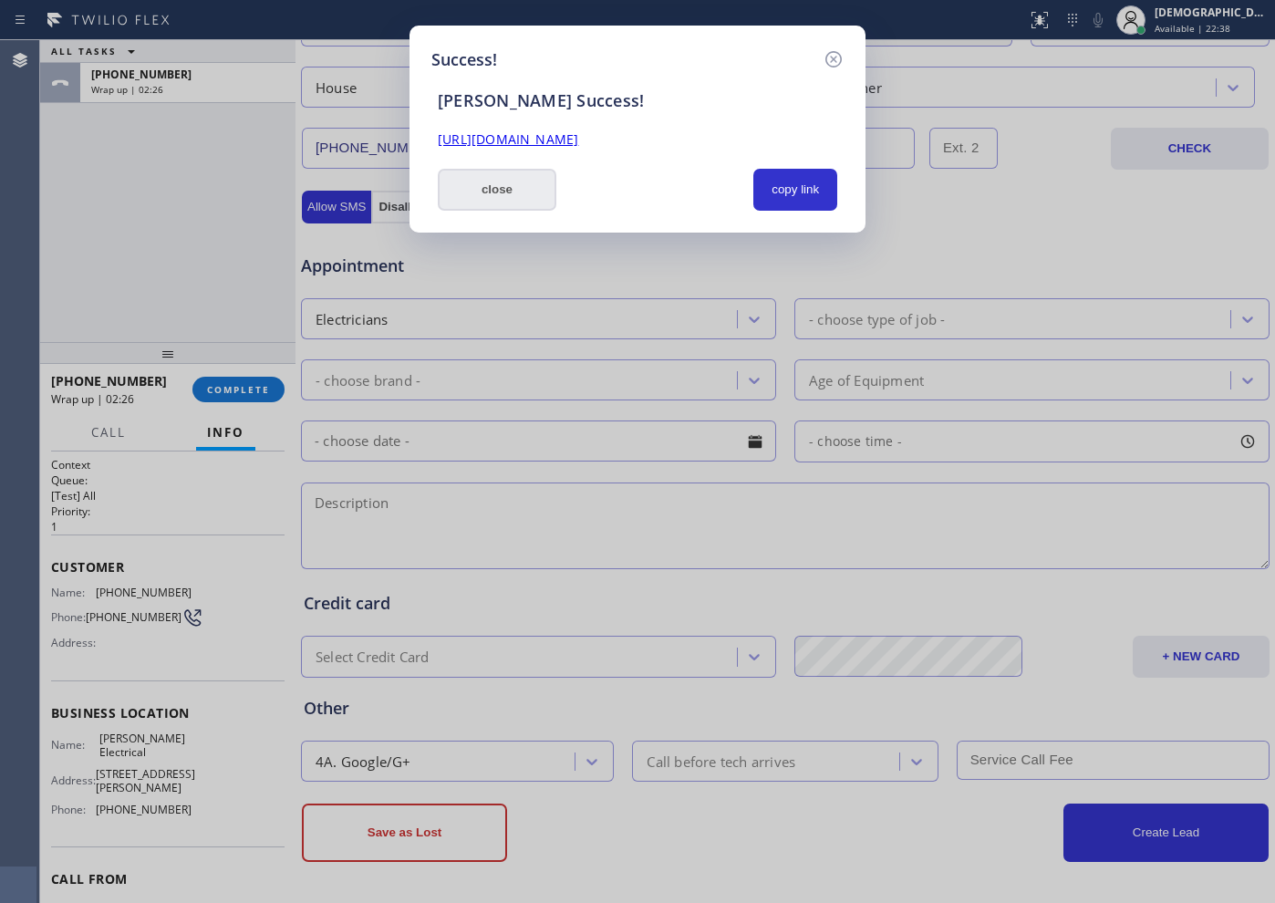
click at [522, 188] on button "close" at bounding box center [497, 190] width 119 height 42
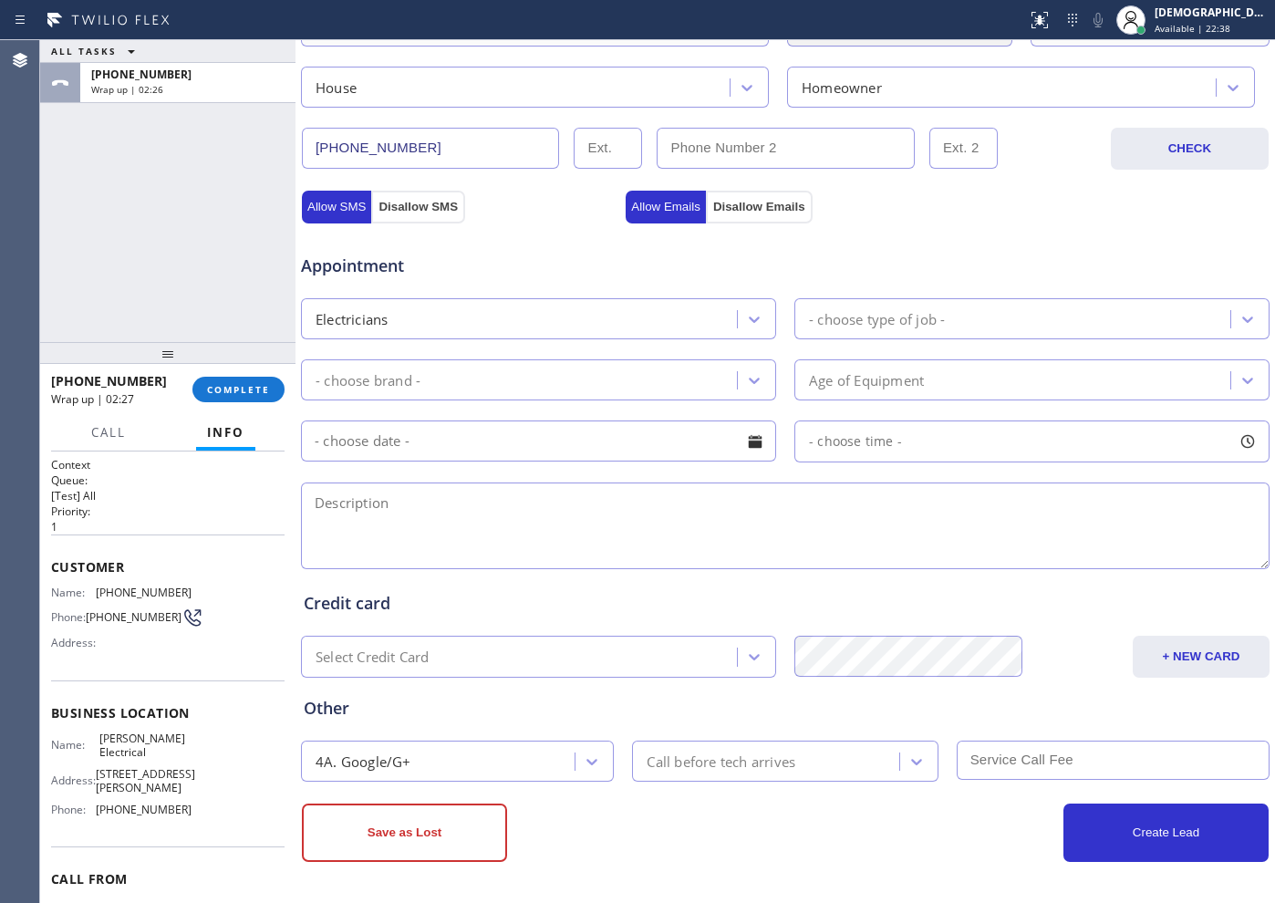
click at [268, 402] on div "[PHONE_NUMBER] Wrap up | 02:27 COMPLETE" at bounding box center [167, 389] width 233 height 47
click at [266, 391] on span "COMPLETE" at bounding box center [238, 389] width 63 height 13
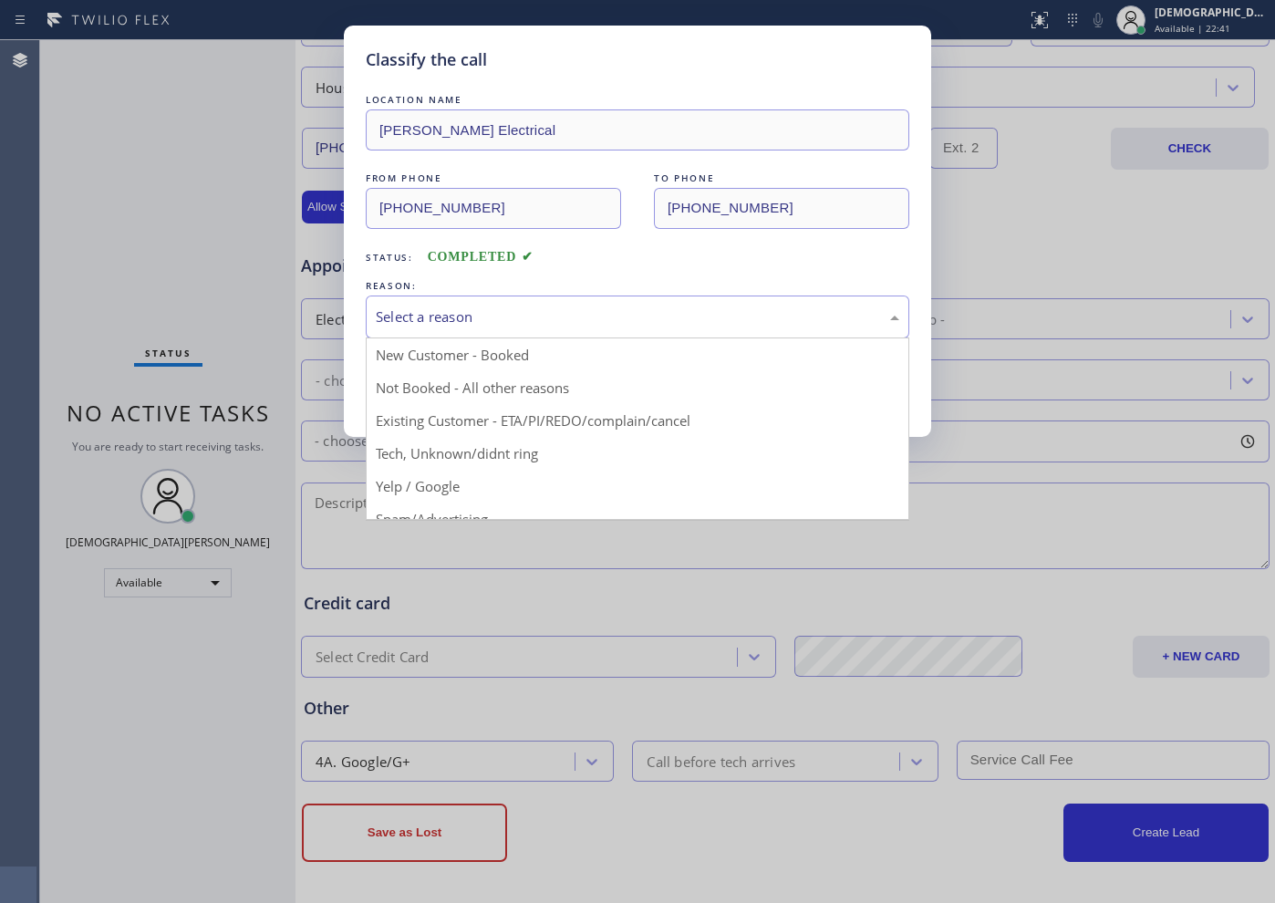
click at [532, 324] on div "Select a reason" at bounding box center [637, 316] width 523 height 21
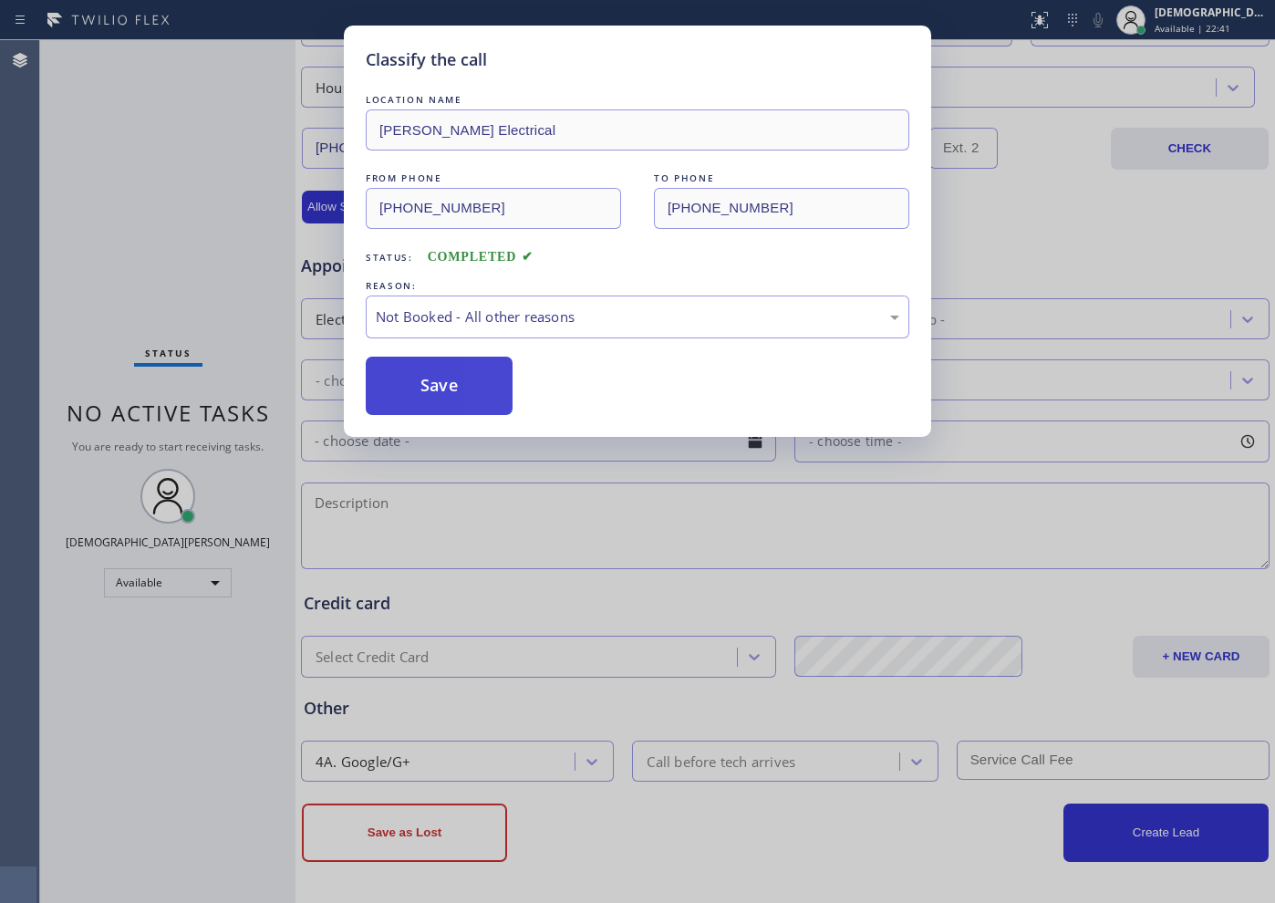
click at [464, 390] on button "Save" at bounding box center [439, 386] width 147 height 58
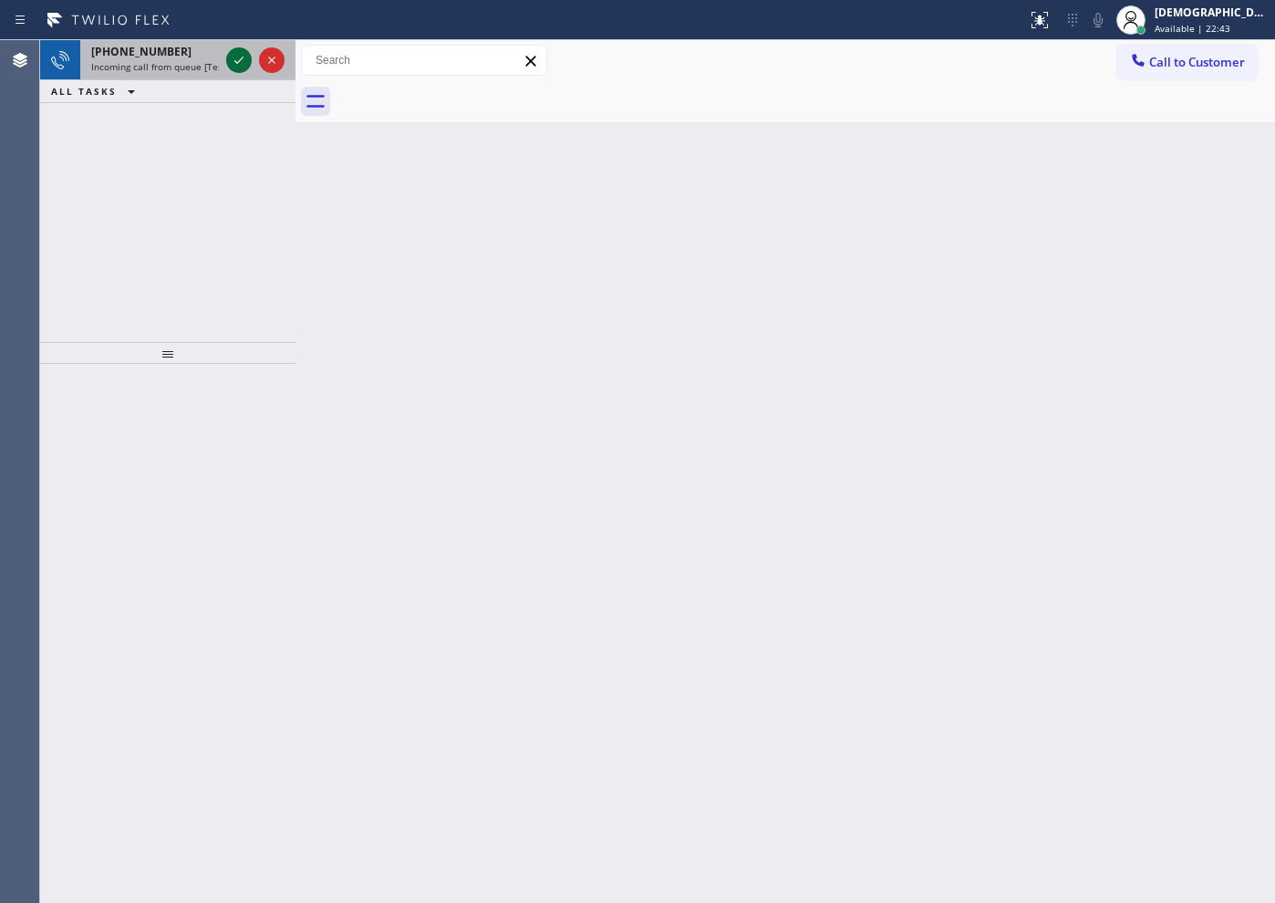
click at [240, 57] on icon at bounding box center [239, 60] width 22 height 22
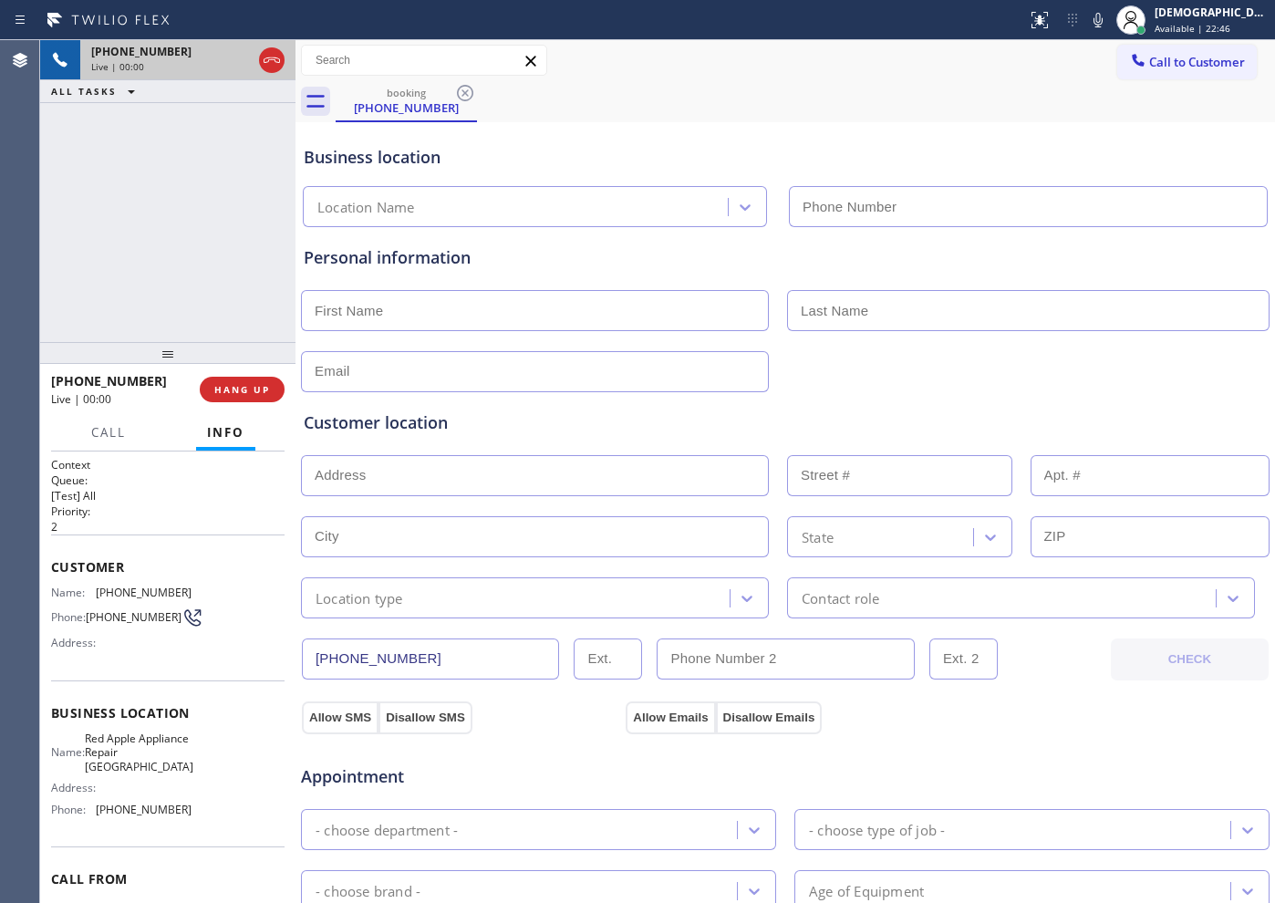
type input "[PHONE_NUMBER]"
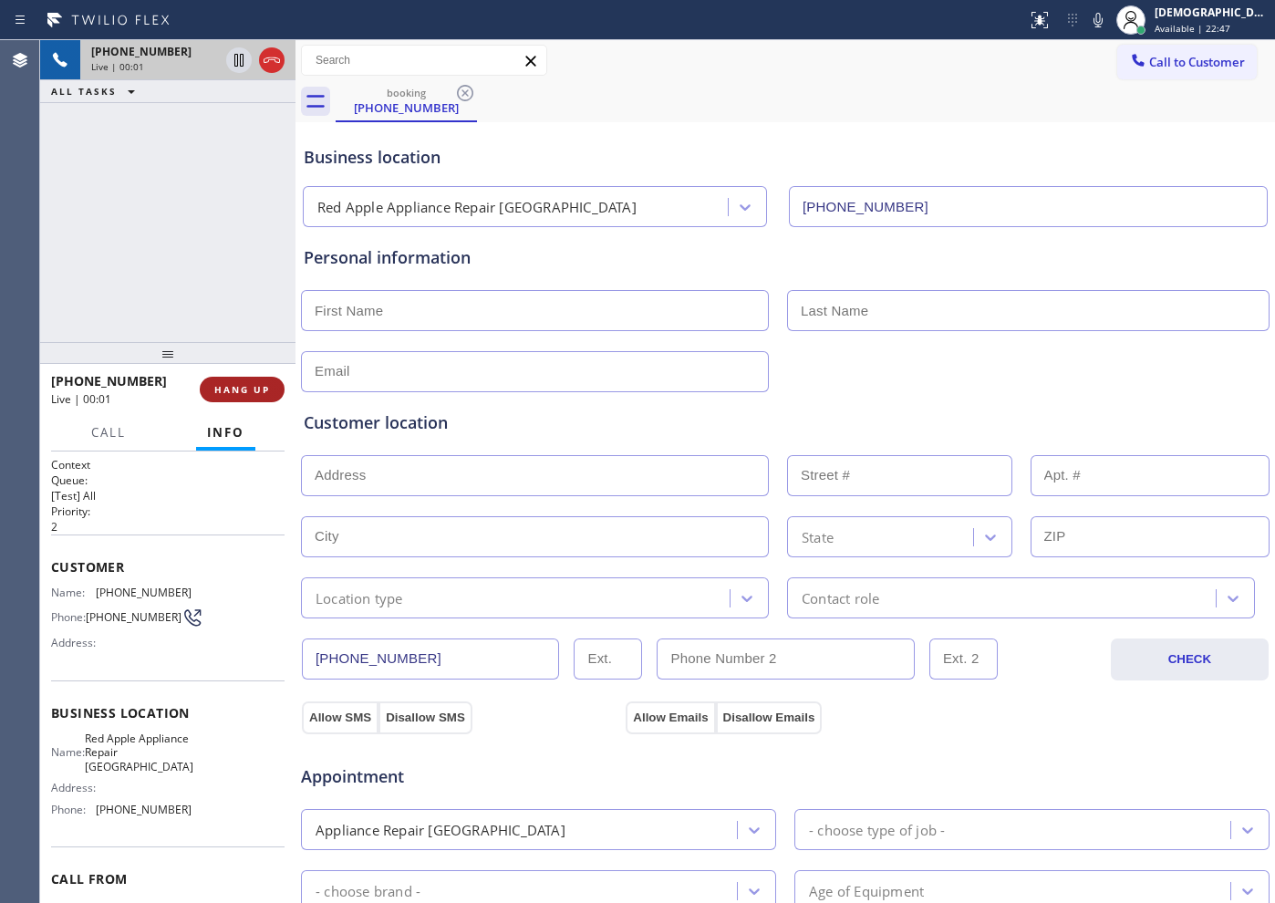
click at [266, 380] on button "HANG UP" at bounding box center [242, 390] width 85 height 26
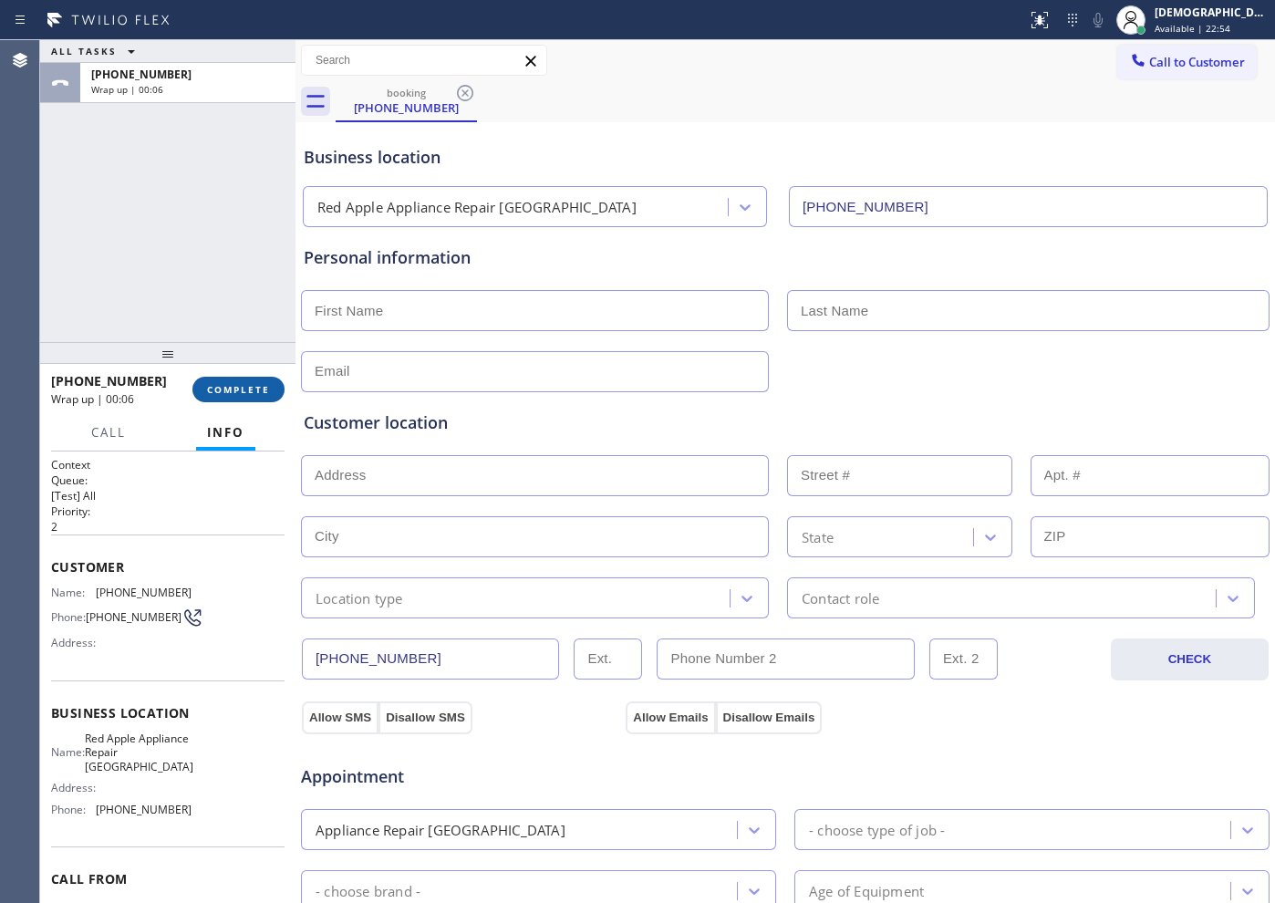
click at [209, 378] on button "COMPLETE" at bounding box center [238, 390] width 92 height 26
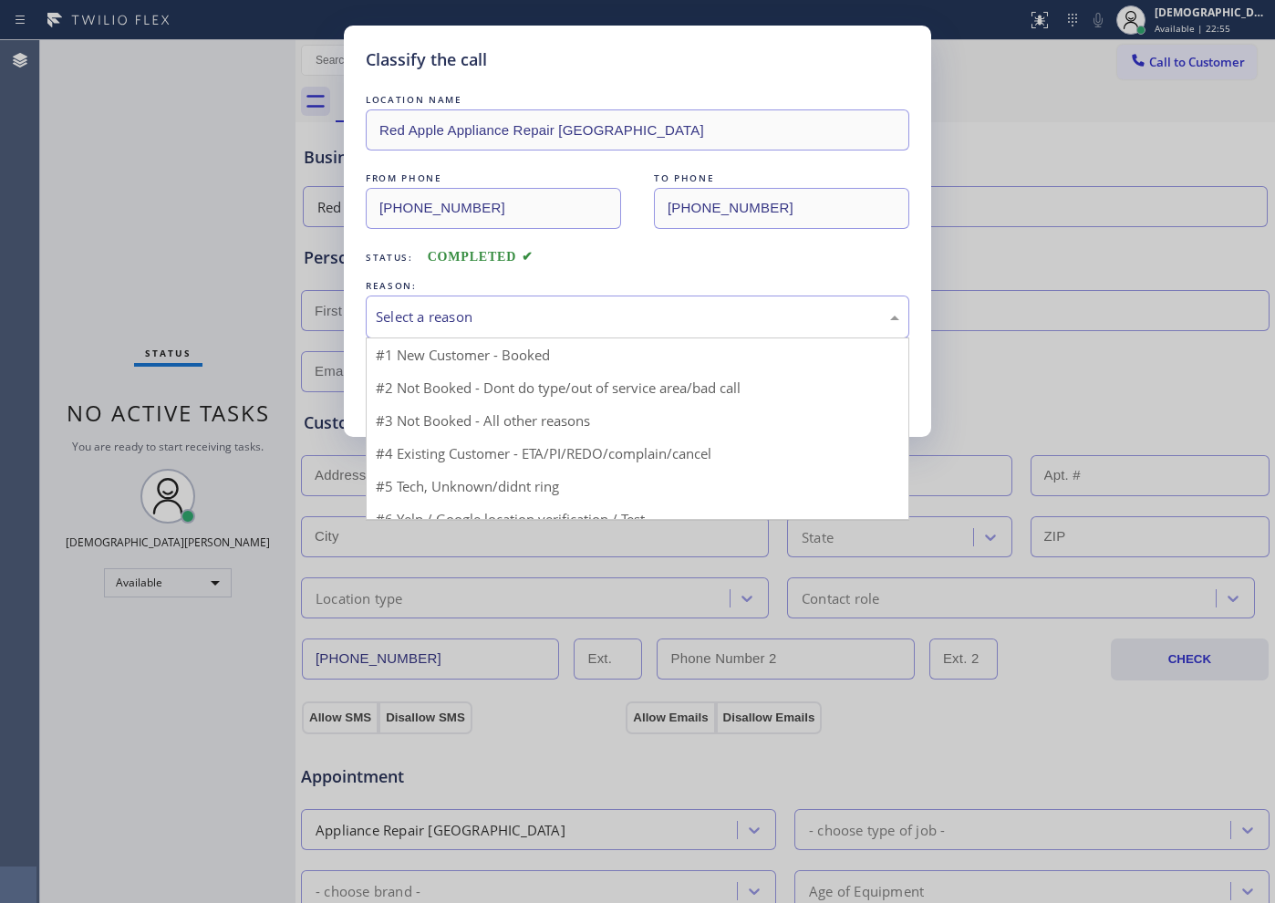
click at [426, 326] on div "Select a reason" at bounding box center [637, 316] width 523 height 21
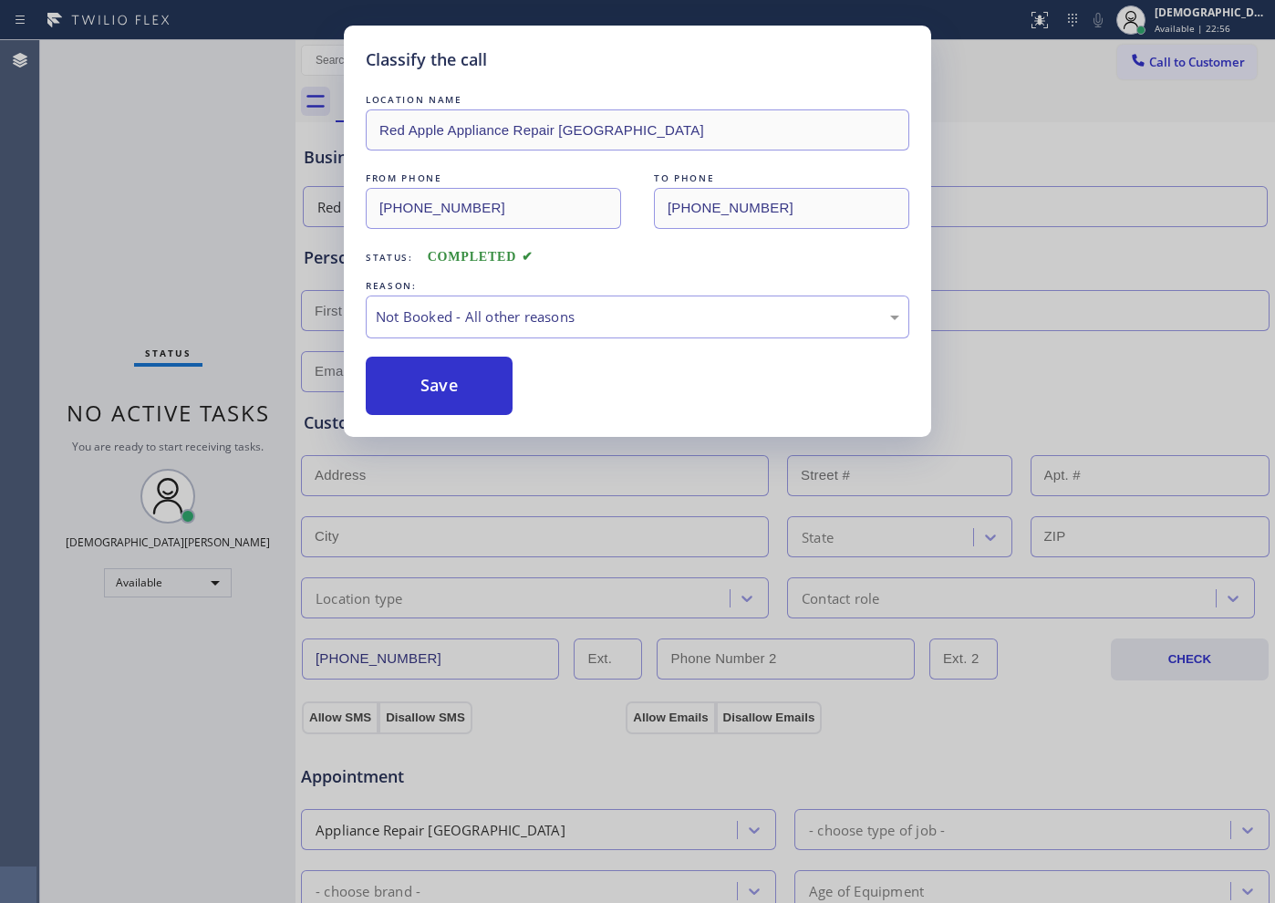
click at [409, 392] on button "Save" at bounding box center [439, 386] width 147 height 58
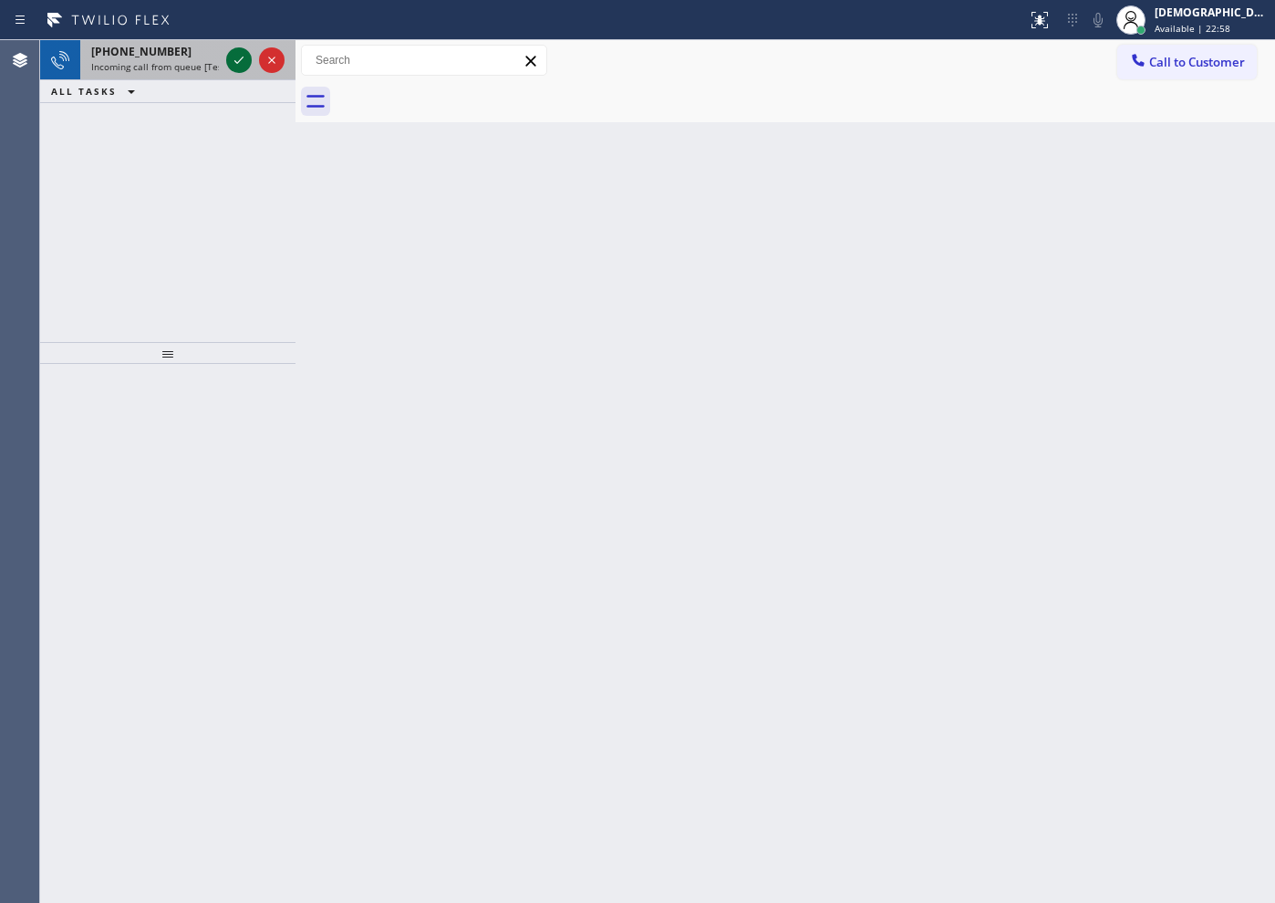
click at [237, 67] on icon at bounding box center [239, 60] width 22 height 22
click at [238, 55] on icon at bounding box center [239, 60] width 22 height 22
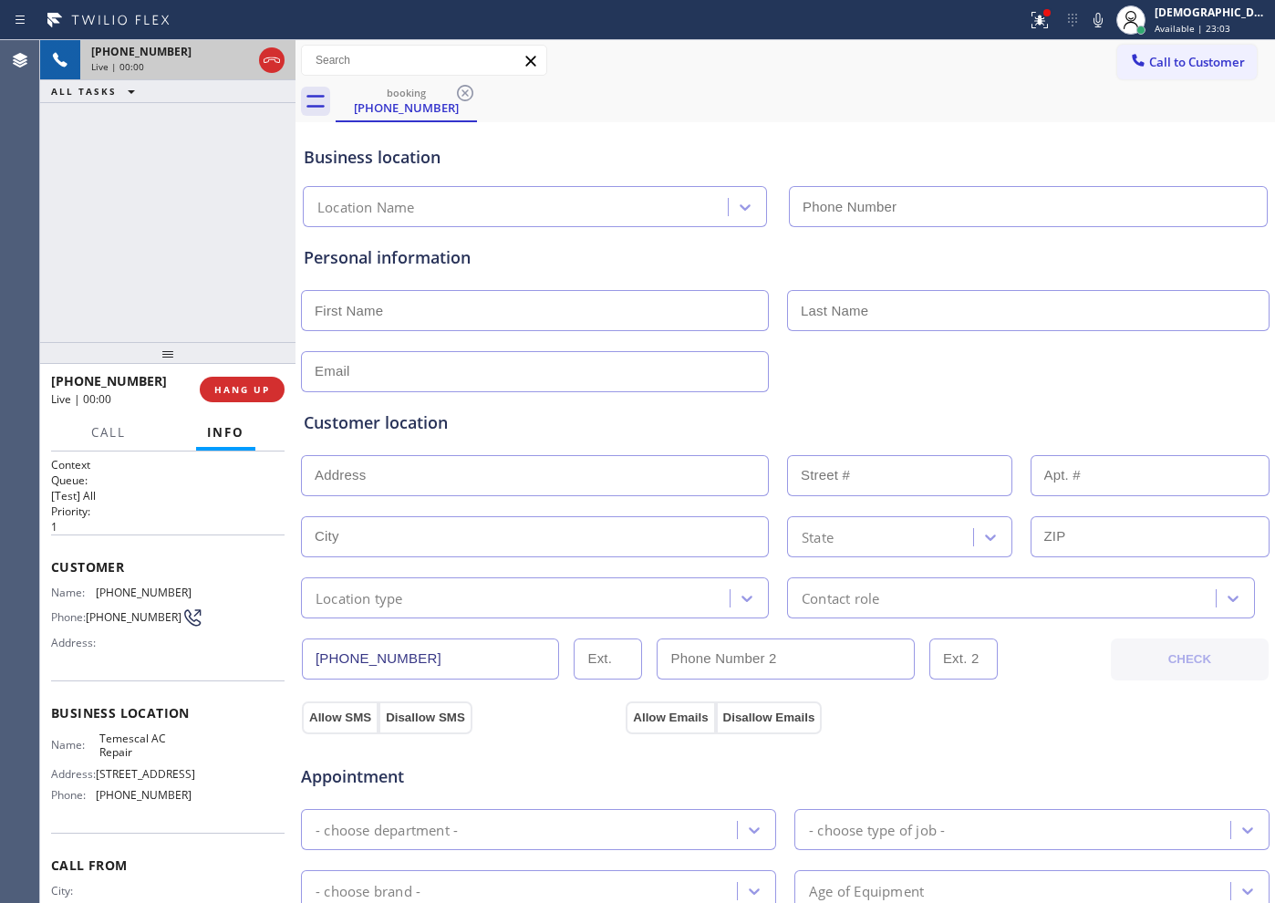
type input "[PHONE_NUMBER]"
click at [76, 269] on div "[PHONE_NUMBER] Live | 00:10 ALL TASKS ALL TASKS ACTIVE TASKS TASKS IN WRAP UP" at bounding box center [167, 191] width 255 height 302
click at [238, 391] on span "HANG UP" at bounding box center [242, 389] width 56 height 13
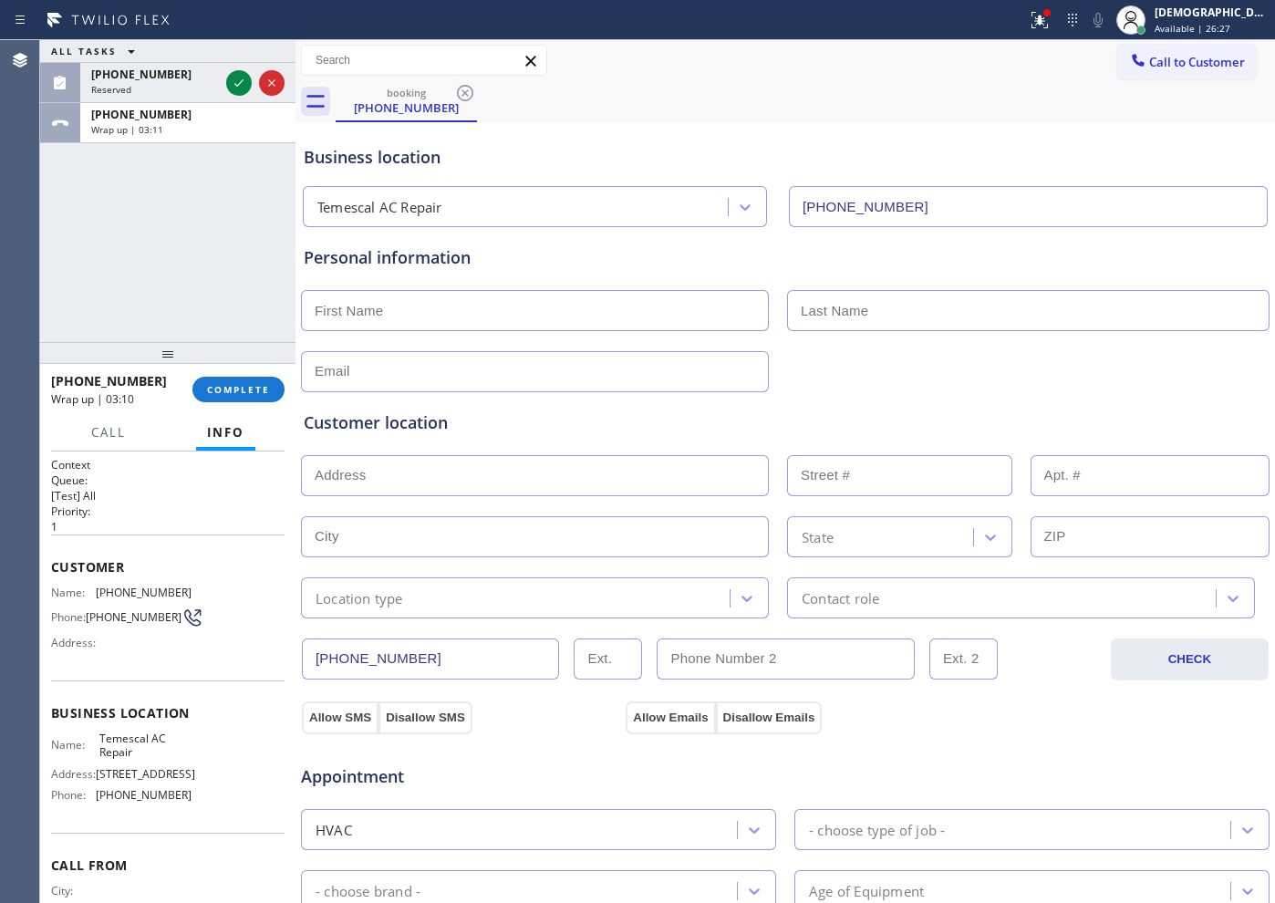
click at [97, 235] on div "ALL TASKS ALL TASKS ACTIVE TASKS TASKS IN WRAP UP [PHONE_NUMBER] Reserved [PHON…" at bounding box center [167, 191] width 255 height 302
click at [89, 259] on div "ALL TASKS ALL TASKS ACTIVE TASKS TASKS IN WRAP UP [PHONE_NUMBER] Wrap up | 03:58" at bounding box center [167, 191] width 255 height 302
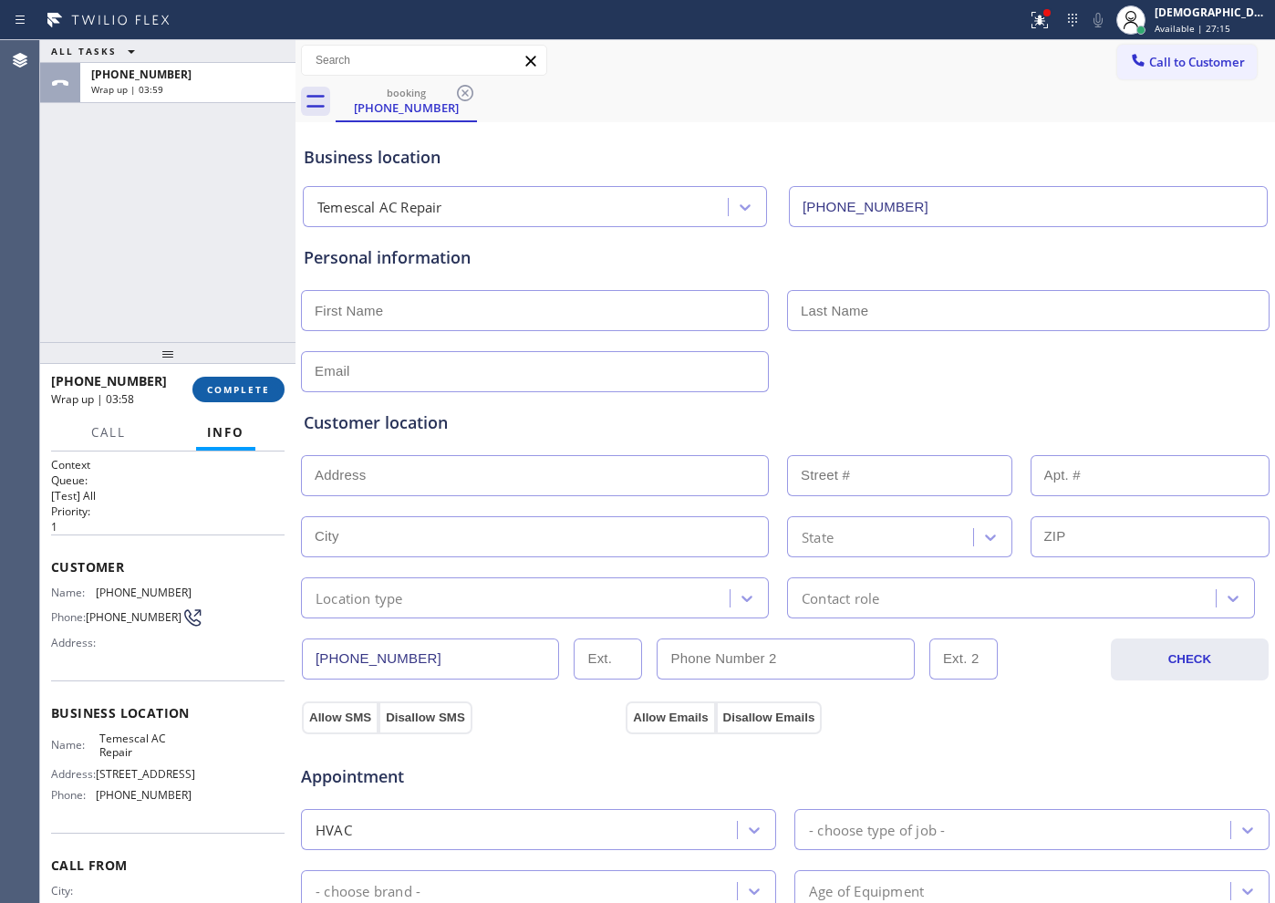
click at [245, 379] on button "COMPLETE" at bounding box center [238, 390] width 92 height 26
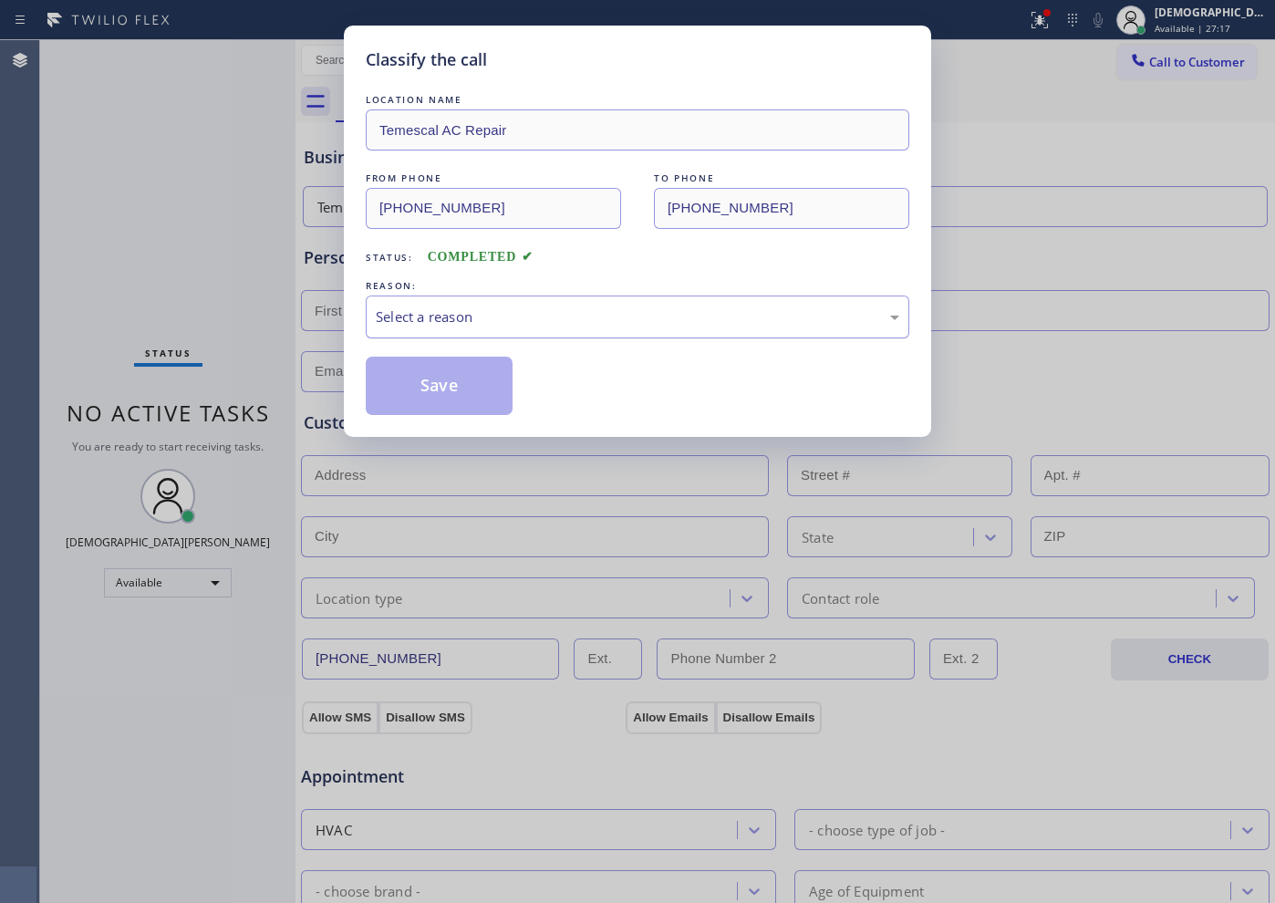
click at [503, 324] on div "Select a reason" at bounding box center [637, 316] width 523 height 21
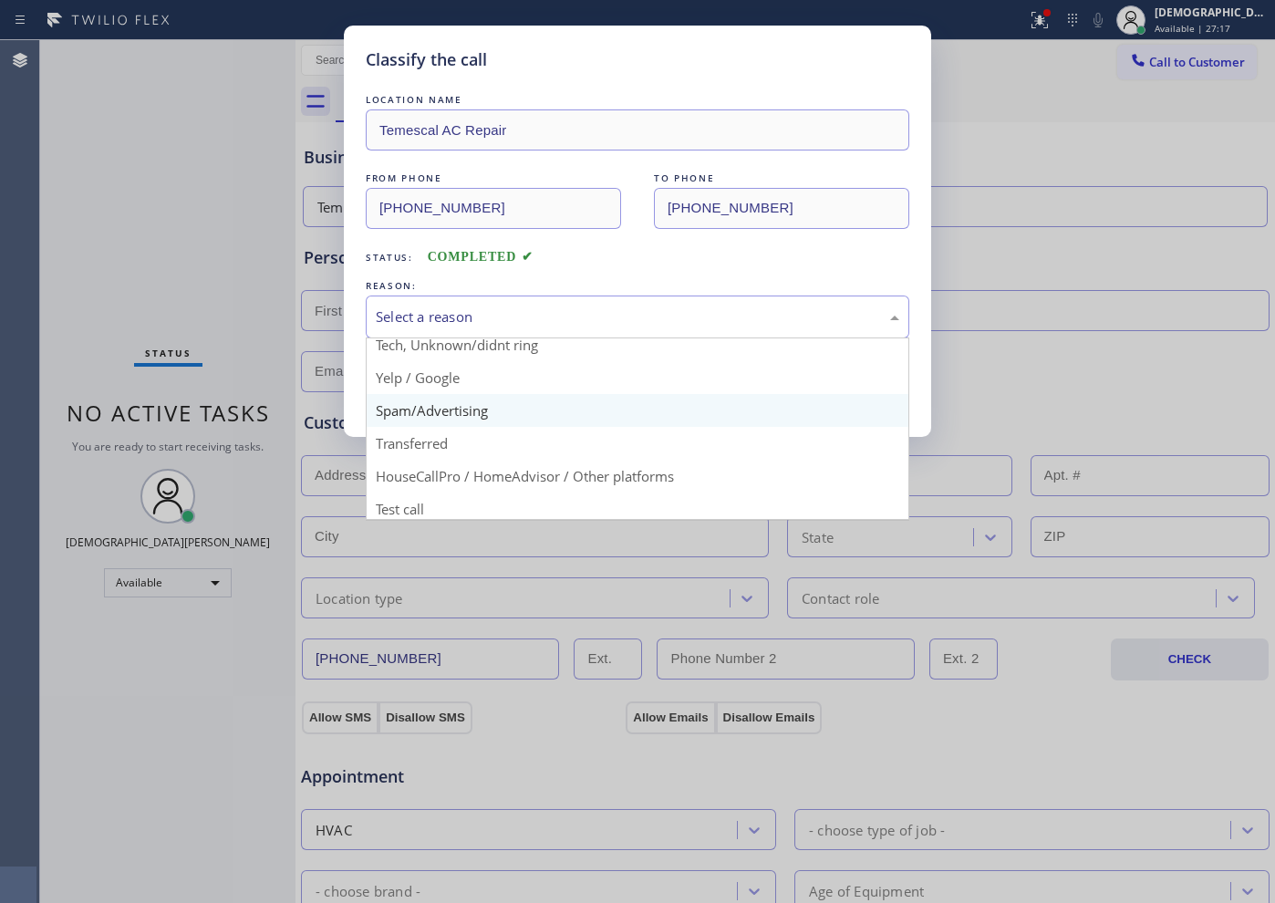
scroll to position [115, 0]
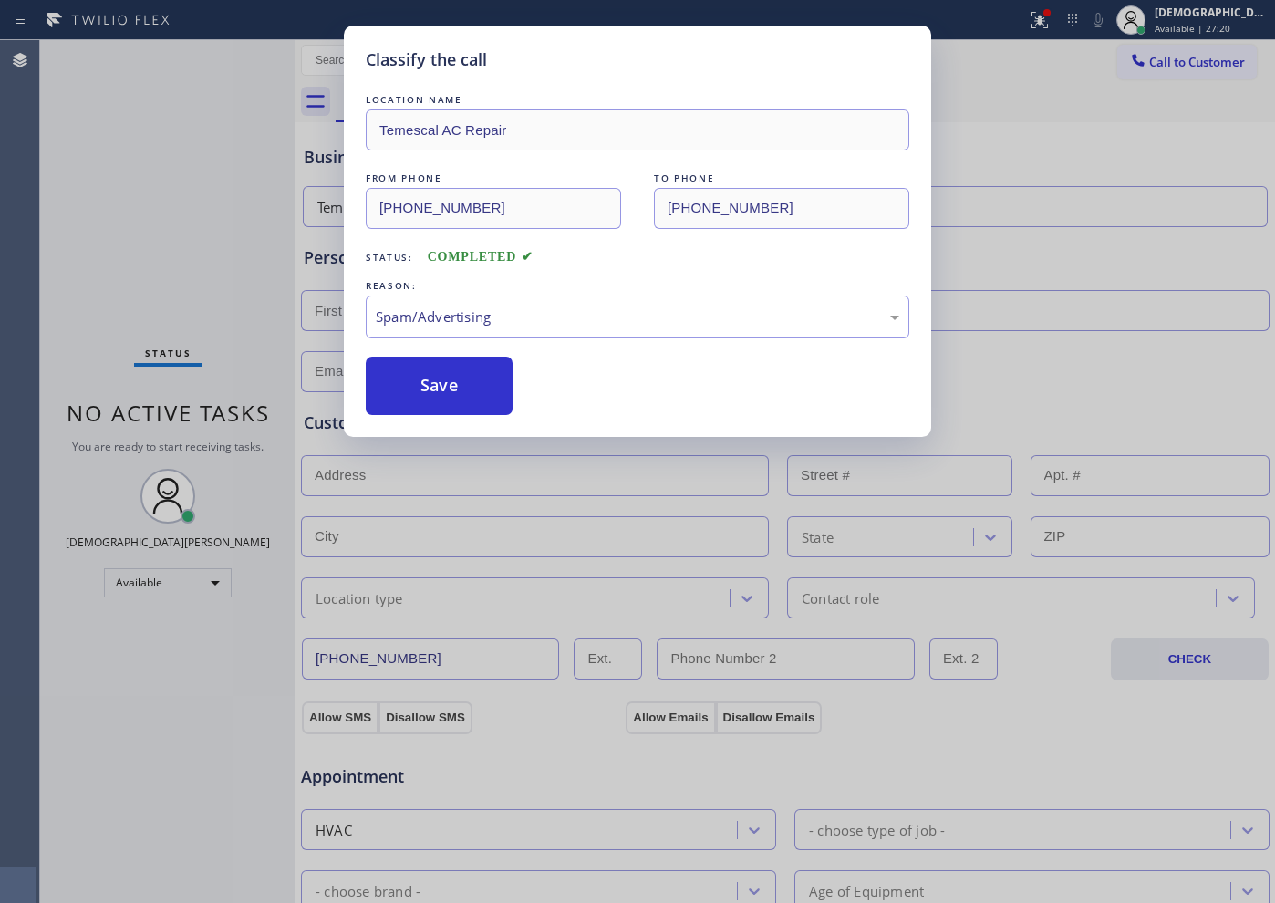
click at [450, 397] on button "Save" at bounding box center [439, 386] width 147 height 58
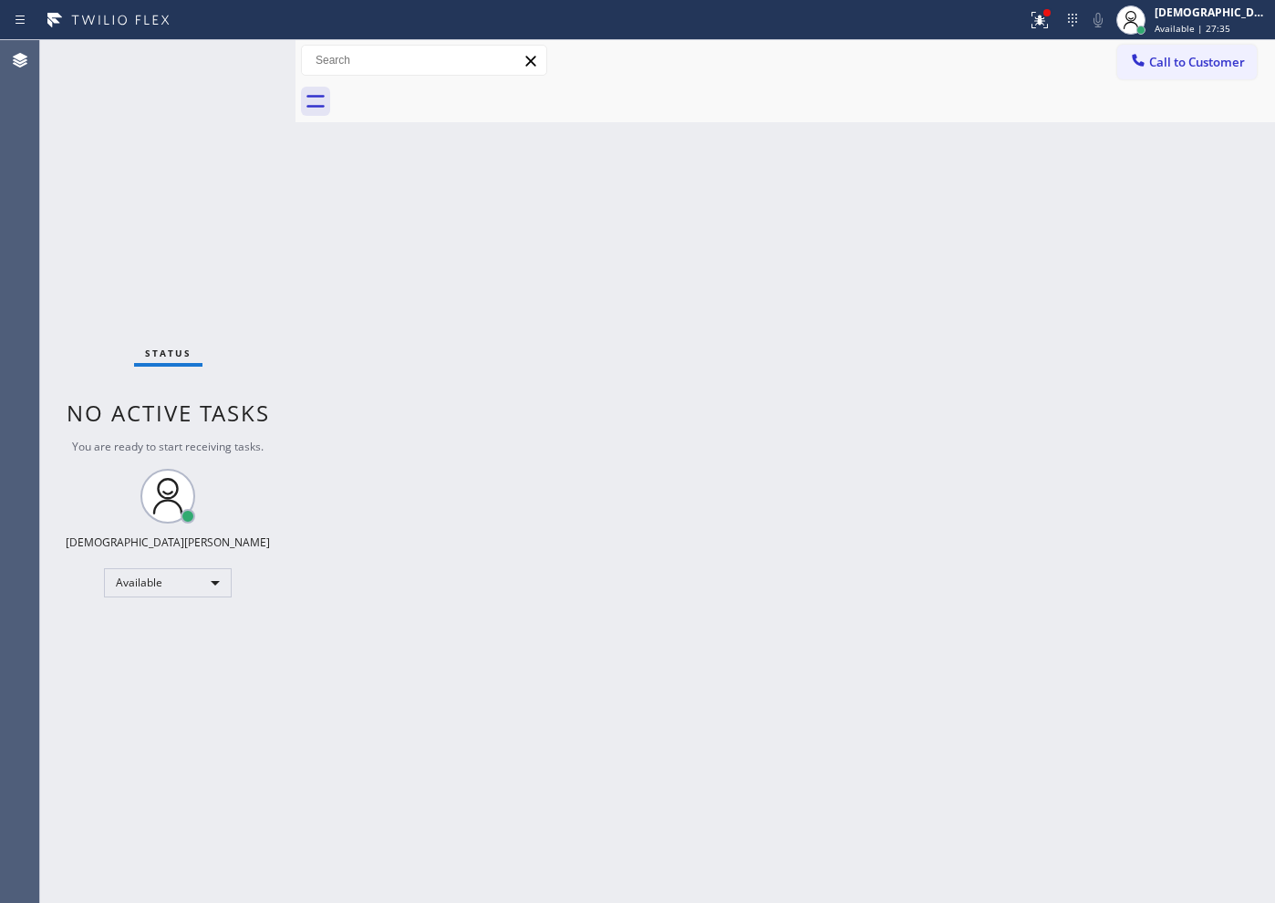
click at [118, 212] on div "Status No active tasks You are ready to start receiving tasks. Christian Cinco …" at bounding box center [167, 471] width 255 height 863
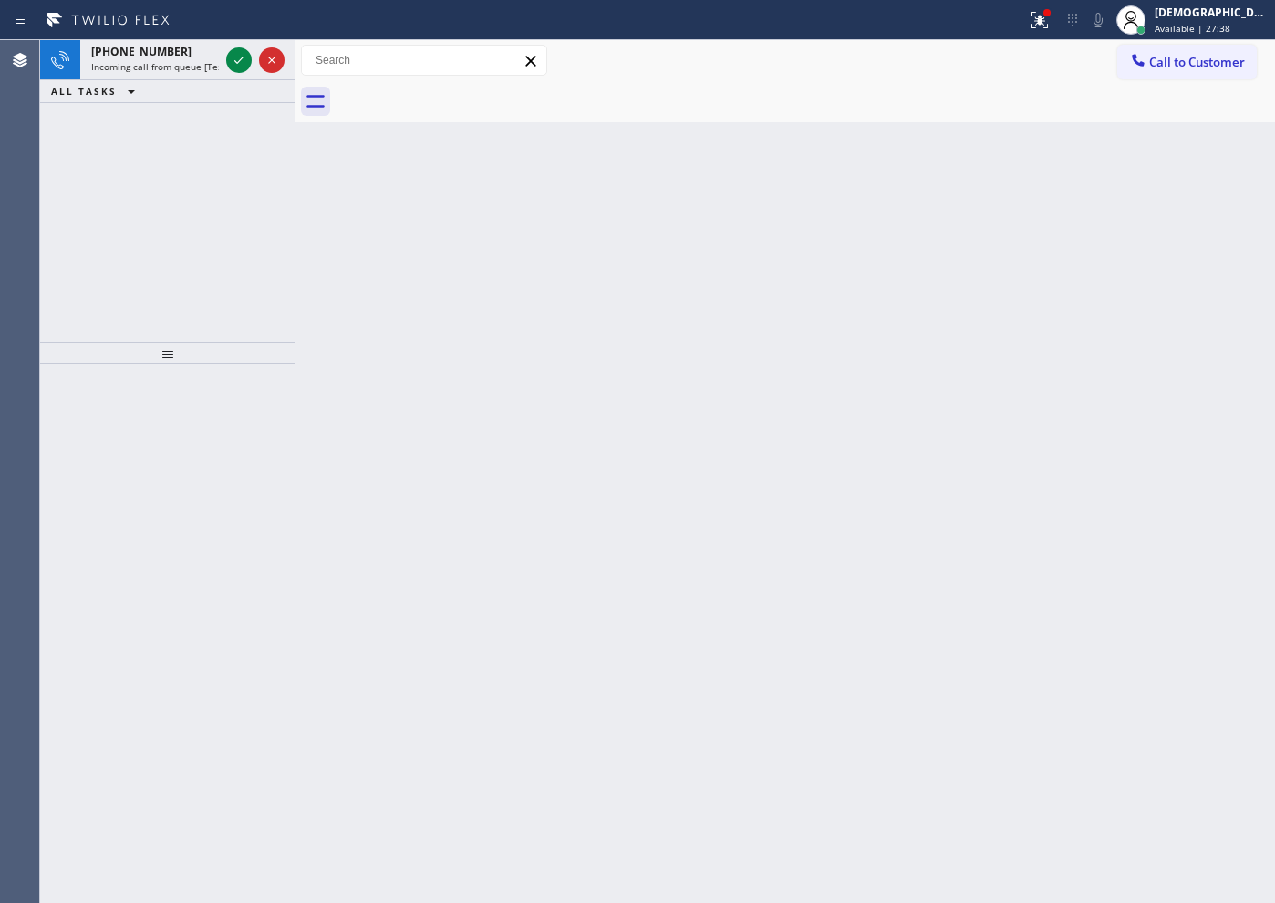
drag, startPoint x: 89, startPoint y: 204, endPoint x: 122, endPoint y: 171, distance: 46.4
click at [89, 204] on div "[PHONE_NUMBER] Incoming call from queue [Test] All ALL TASKS ALL TASKS ACTIVE T…" at bounding box center [167, 191] width 255 height 302
click at [232, 52] on icon at bounding box center [239, 60] width 22 height 22
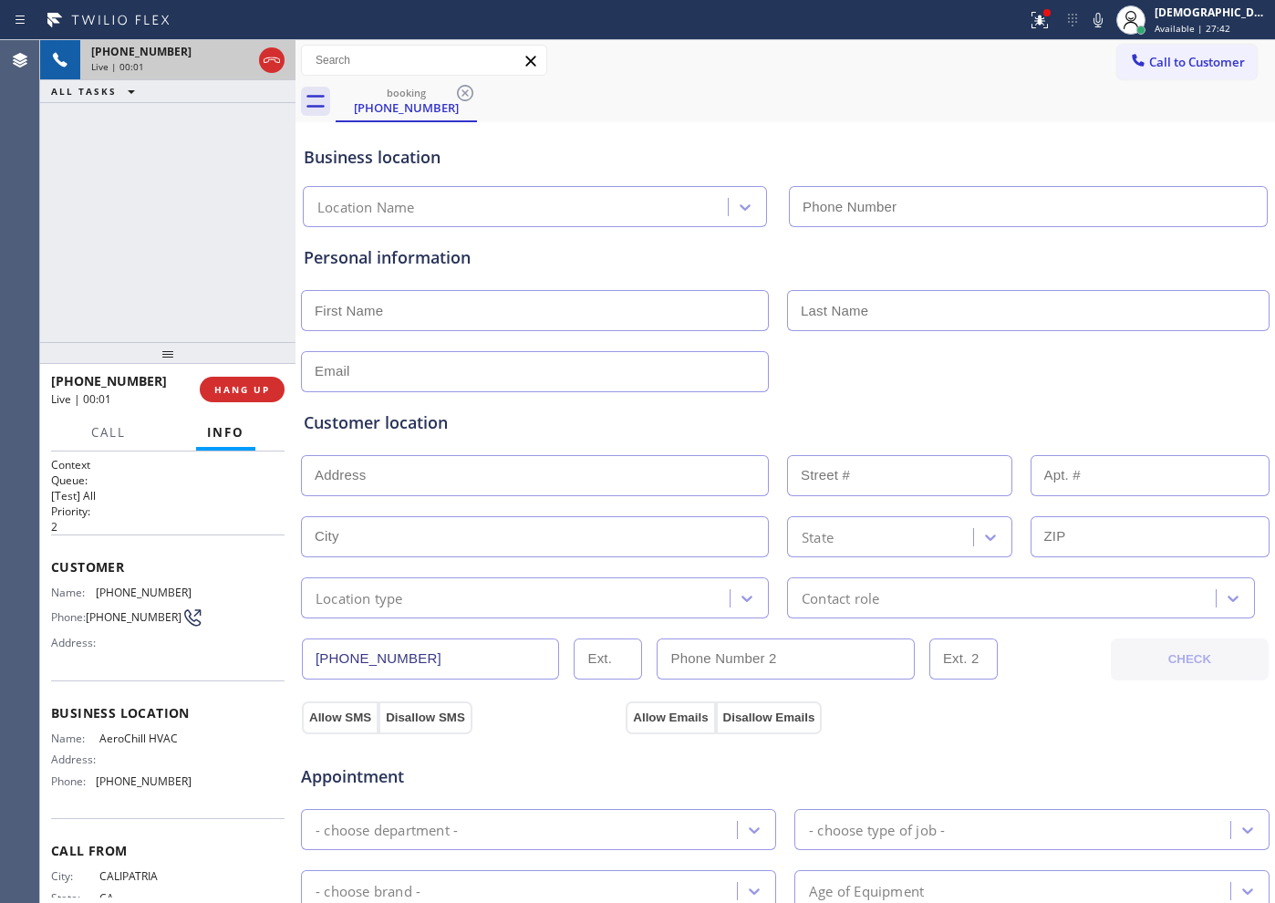
type input "[PHONE_NUMBER]"
click at [270, 71] on button at bounding box center [272, 60] width 26 height 26
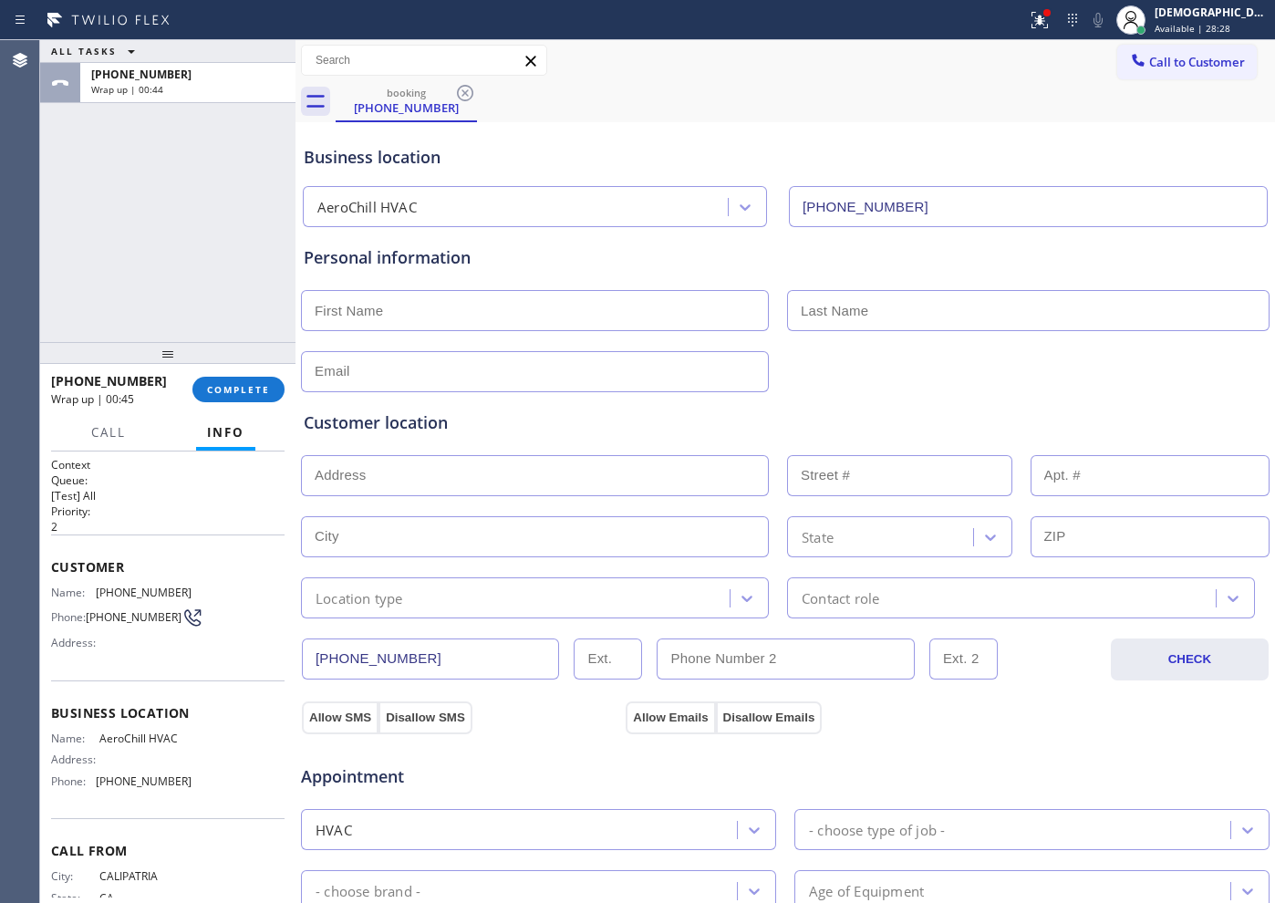
click at [100, 171] on div "ALL TASKS ALL TASKS ACTIVE TASKS TASKS IN WRAP UP [PHONE_NUMBER] Wrap up | 00:44" at bounding box center [167, 191] width 255 height 302
click at [248, 393] on span "COMPLETE" at bounding box center [238, 389] width 63 height 13
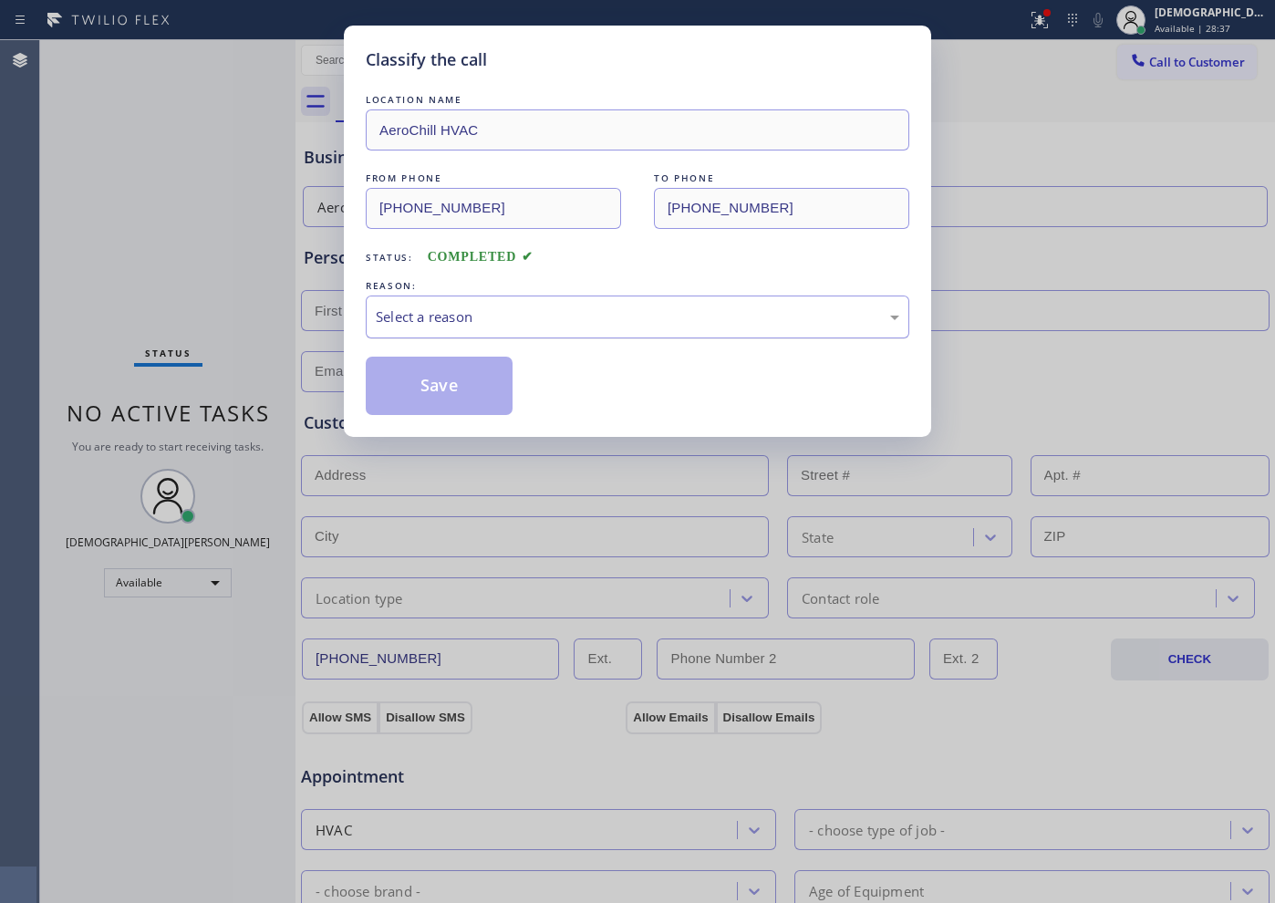
click at [547, 314] on div "Select a reason" at bounding box center [637, 316] width 523 height 21
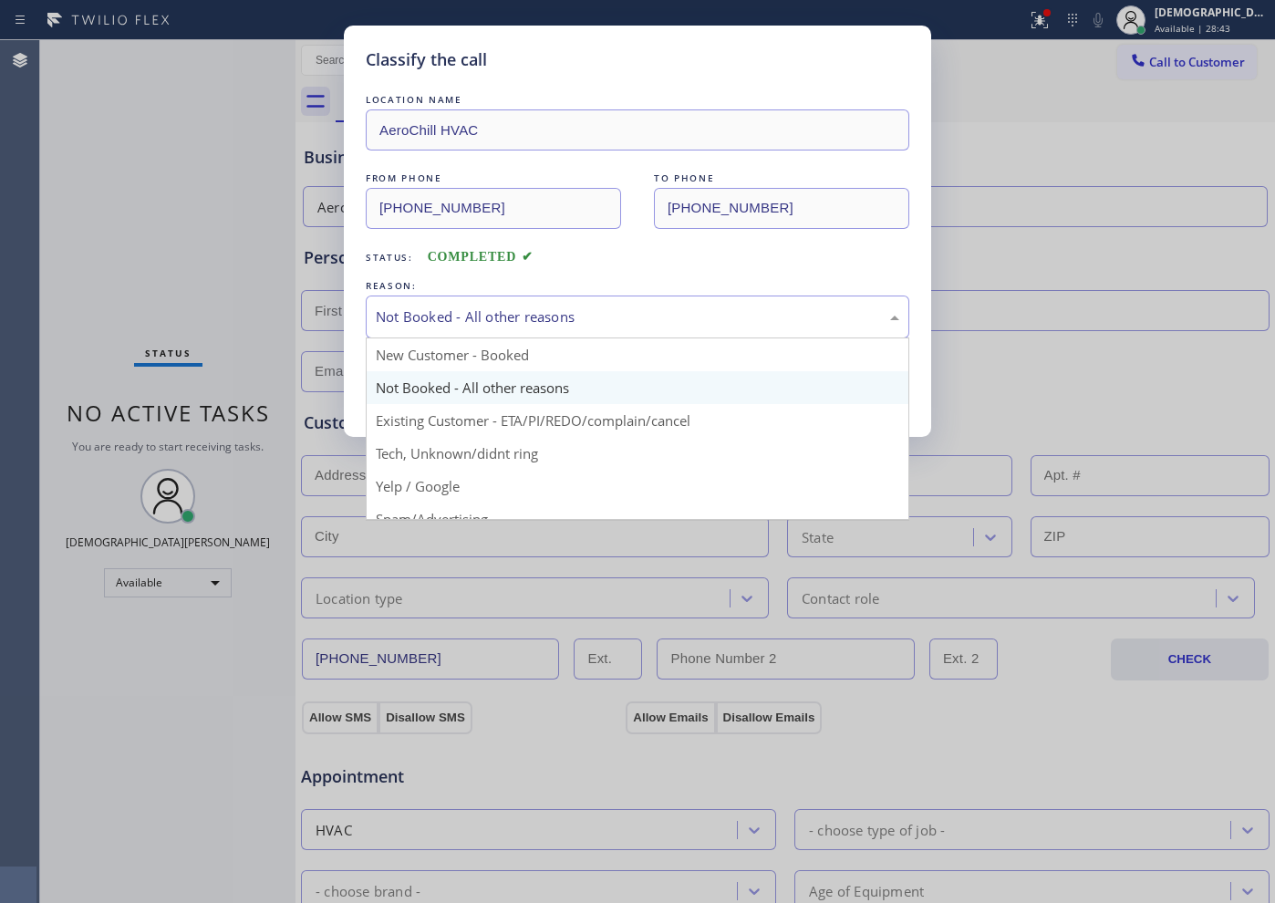
click at [512, 317] on div "Not Booked - All other reasons" at bounding box center [637, 316] width 523 height 21
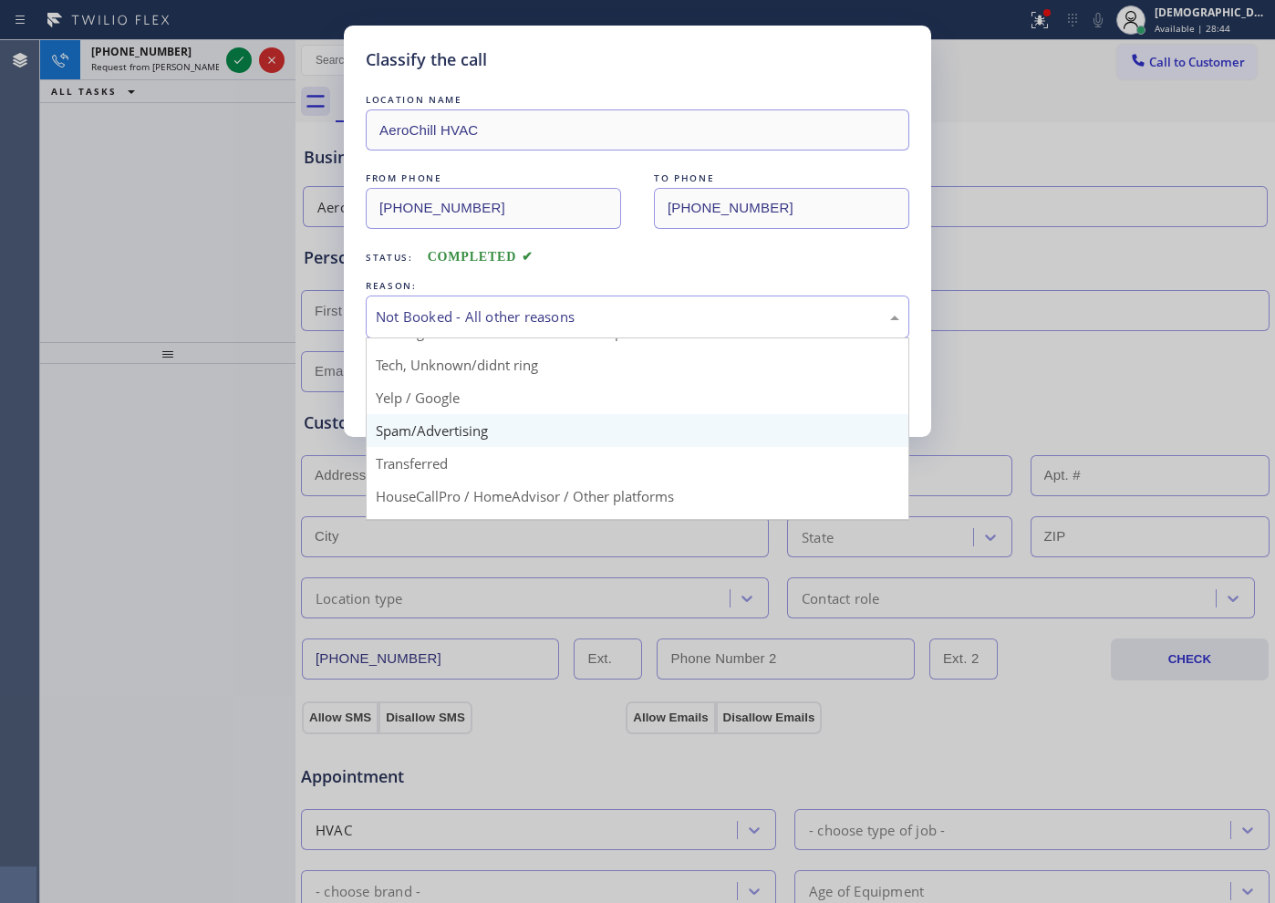
scroll to position [114, 0]
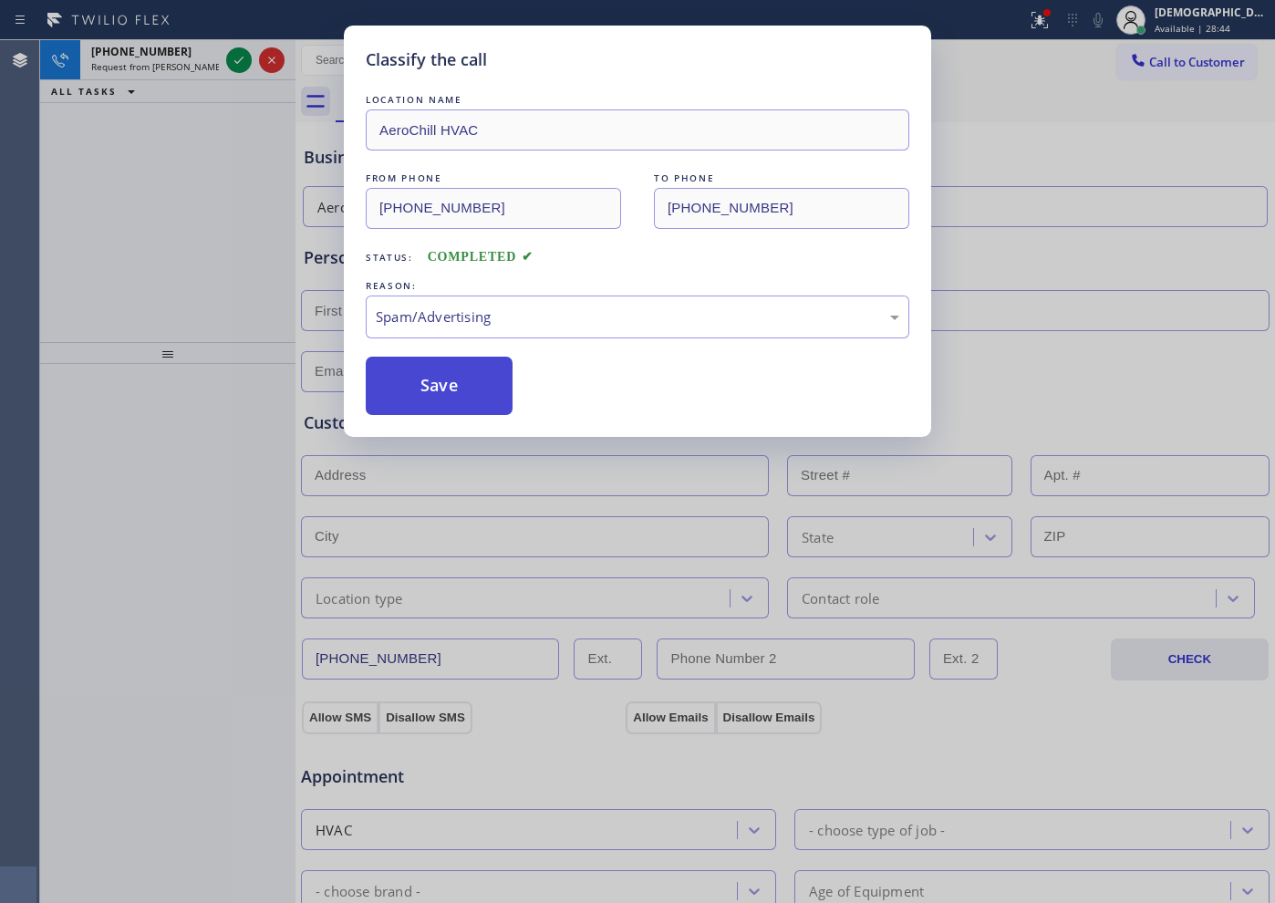
click at [452, 399] on button "Save" at bounding box center [439, 386] width 147 height 58
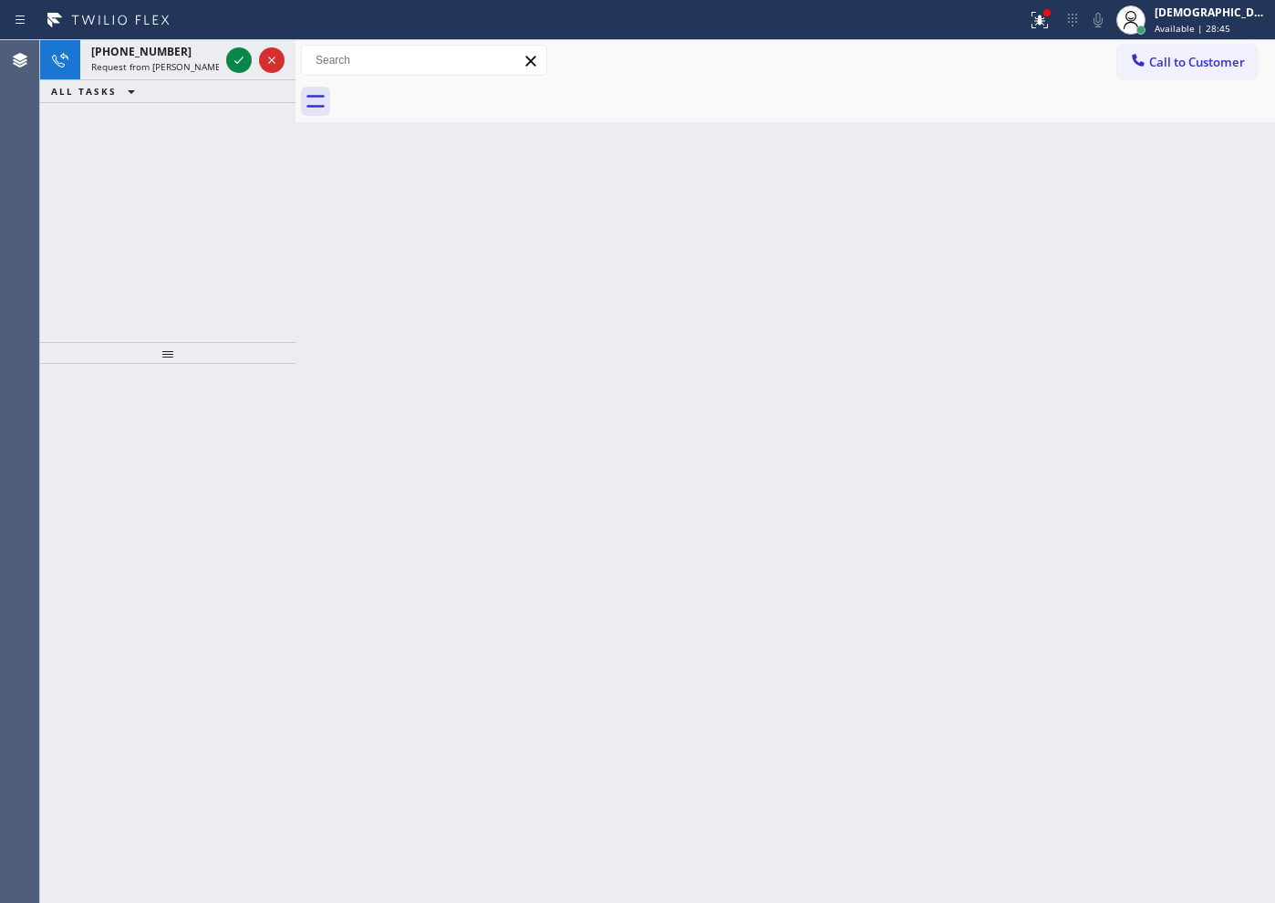
click at [241, 57] on icon at bounding box center [239, 60] width 22 height 22
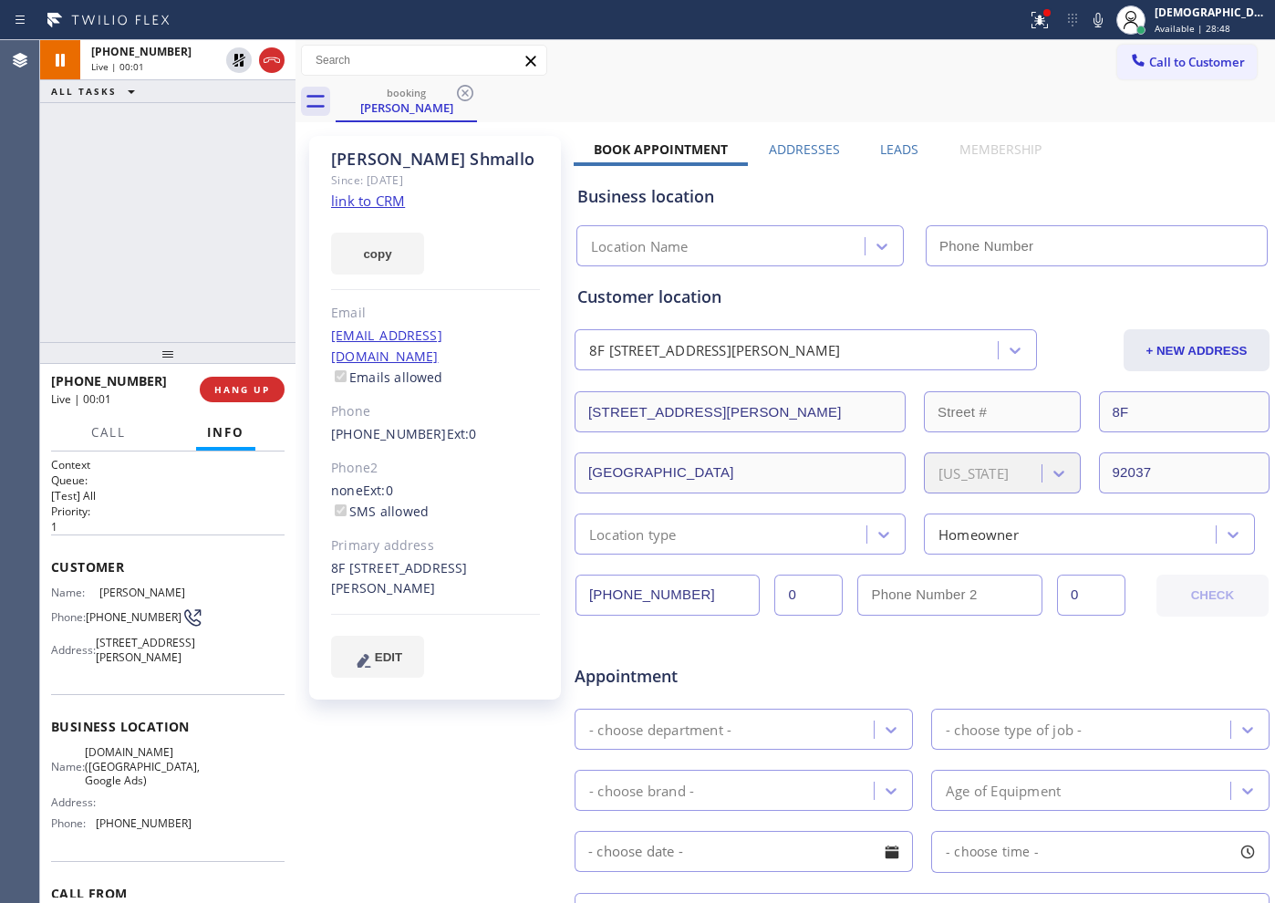
type input "[PHONE_NUMBER]"
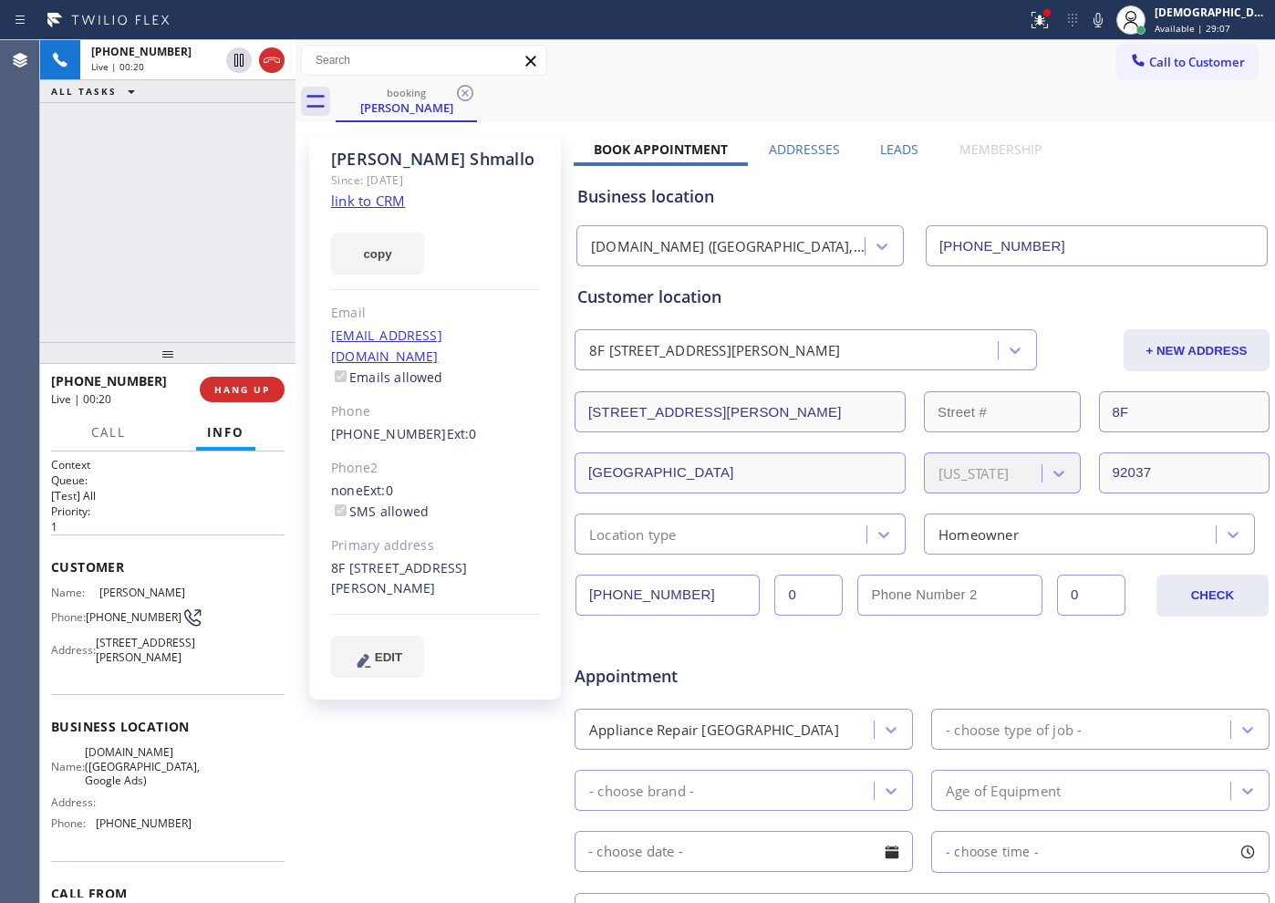
click at [399, 202] on link "link to CRM" at bounding box center [368, 201] width 74 height 18
click at [237, 64] on icon at bounding box center [238, 60] width 9 height 13
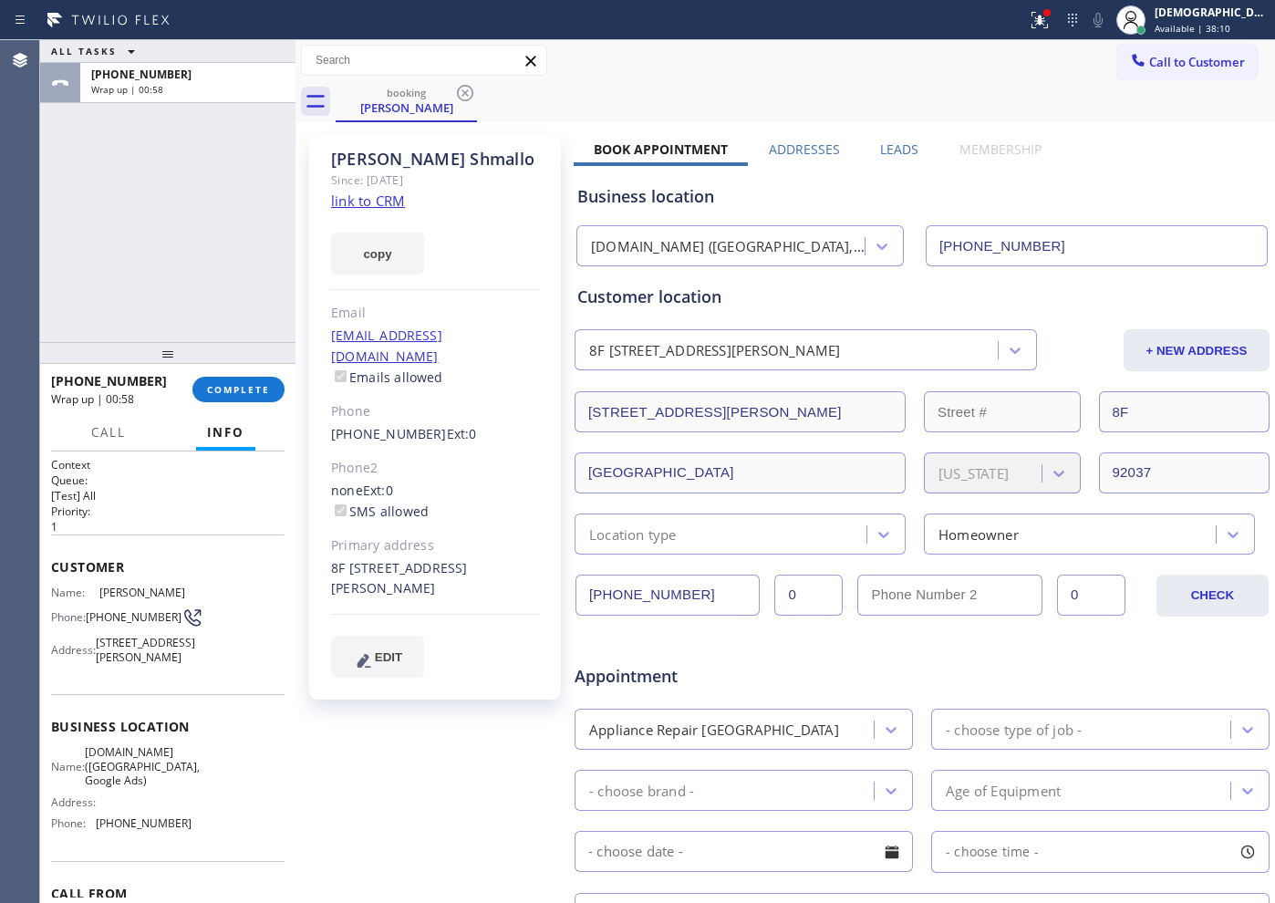
click at [109, 290] on div "ALL TASKS ALL TASKS ACTIVE TASKS TASKS IN WRAP UP [PHONE_NUMBER] Wrap up | 00:58" at bounding box center [167, 191] width 255 height 302
click at [250, 384] on span "COMPLETE" at bounding box center [238, 389] width 63 height 13
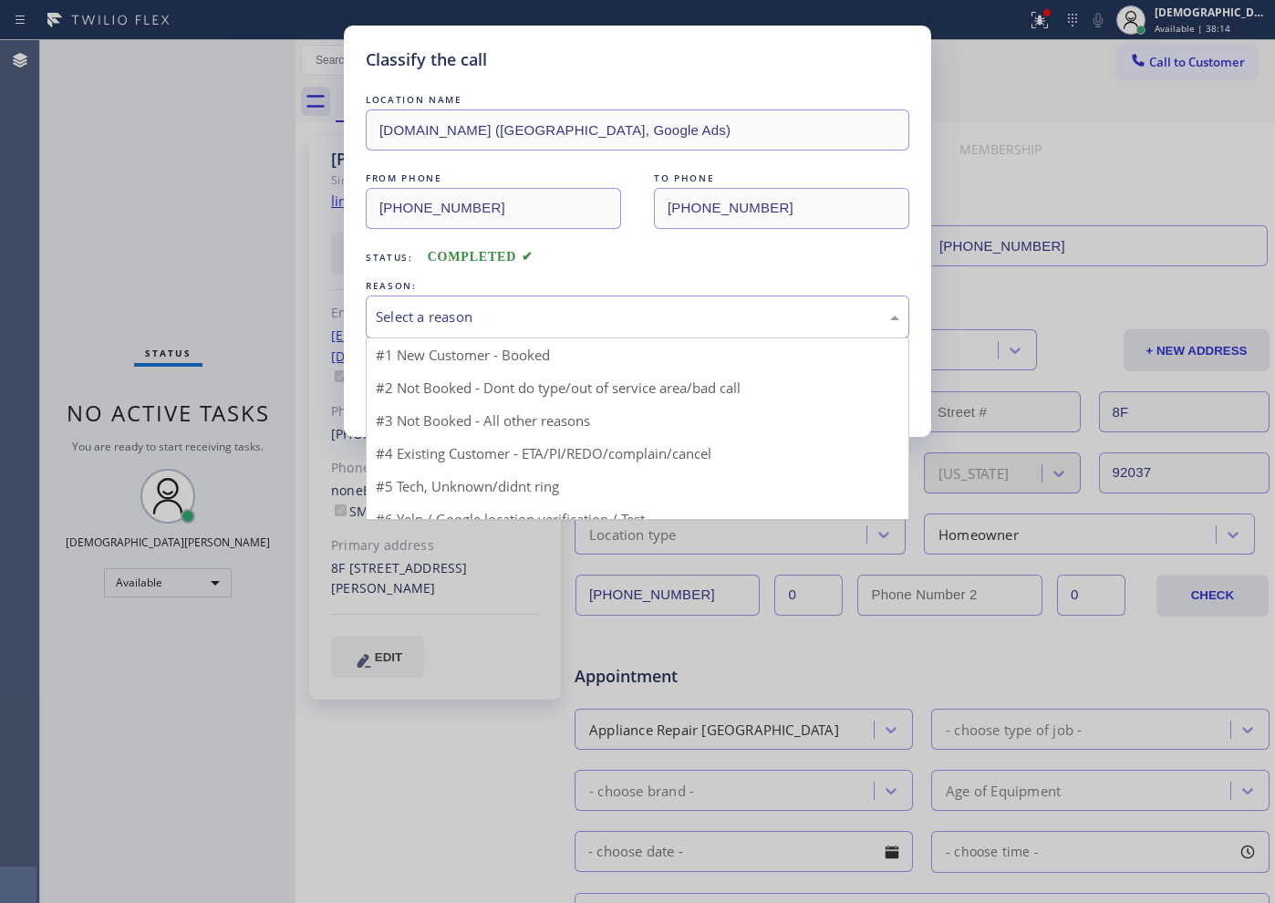
click at [442, 305] on div "Select a reason" at bounding box center [638, 316] width 544 height 43
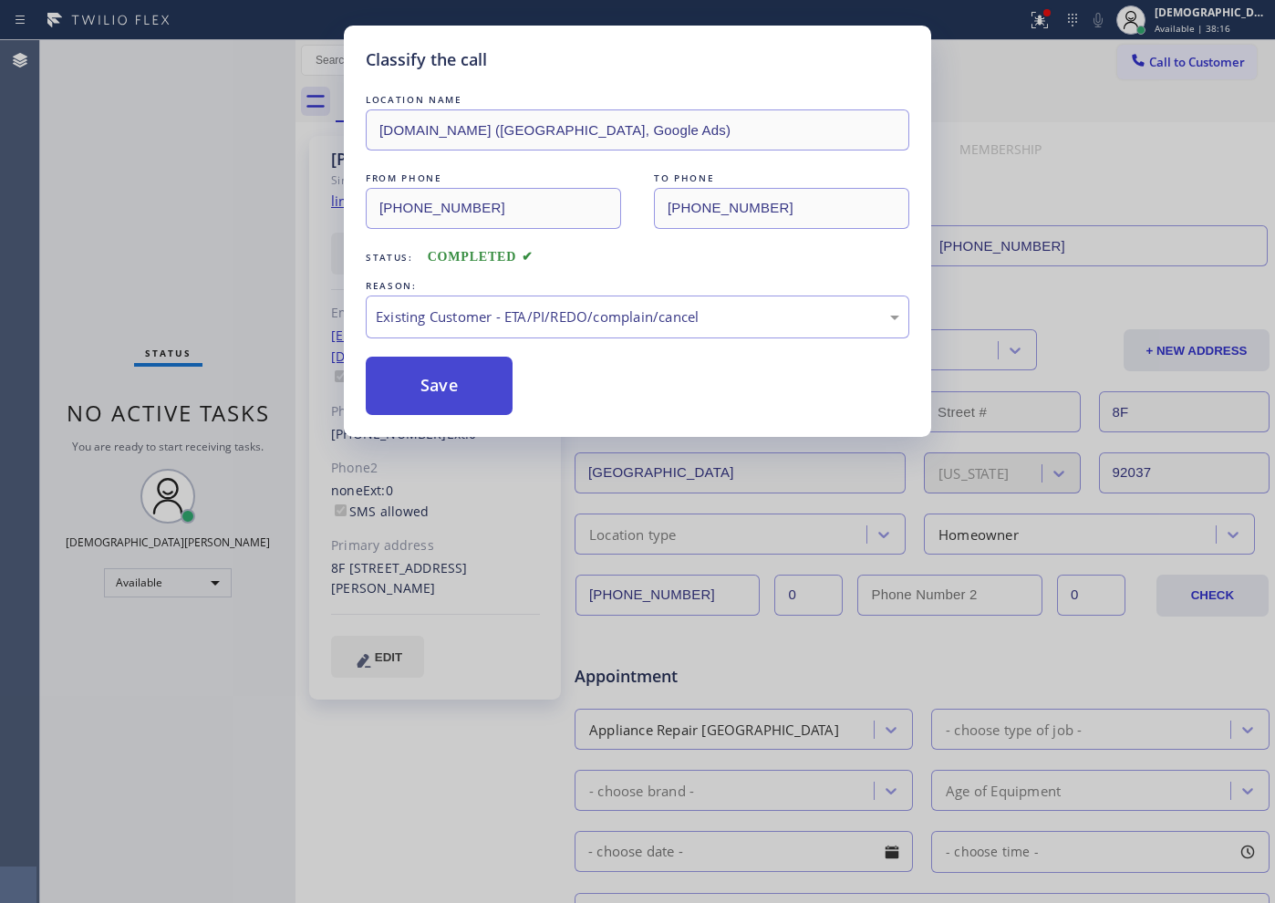
click at [455, 401] on button "Save" at bounding box center [439, 386] width 147 height 58
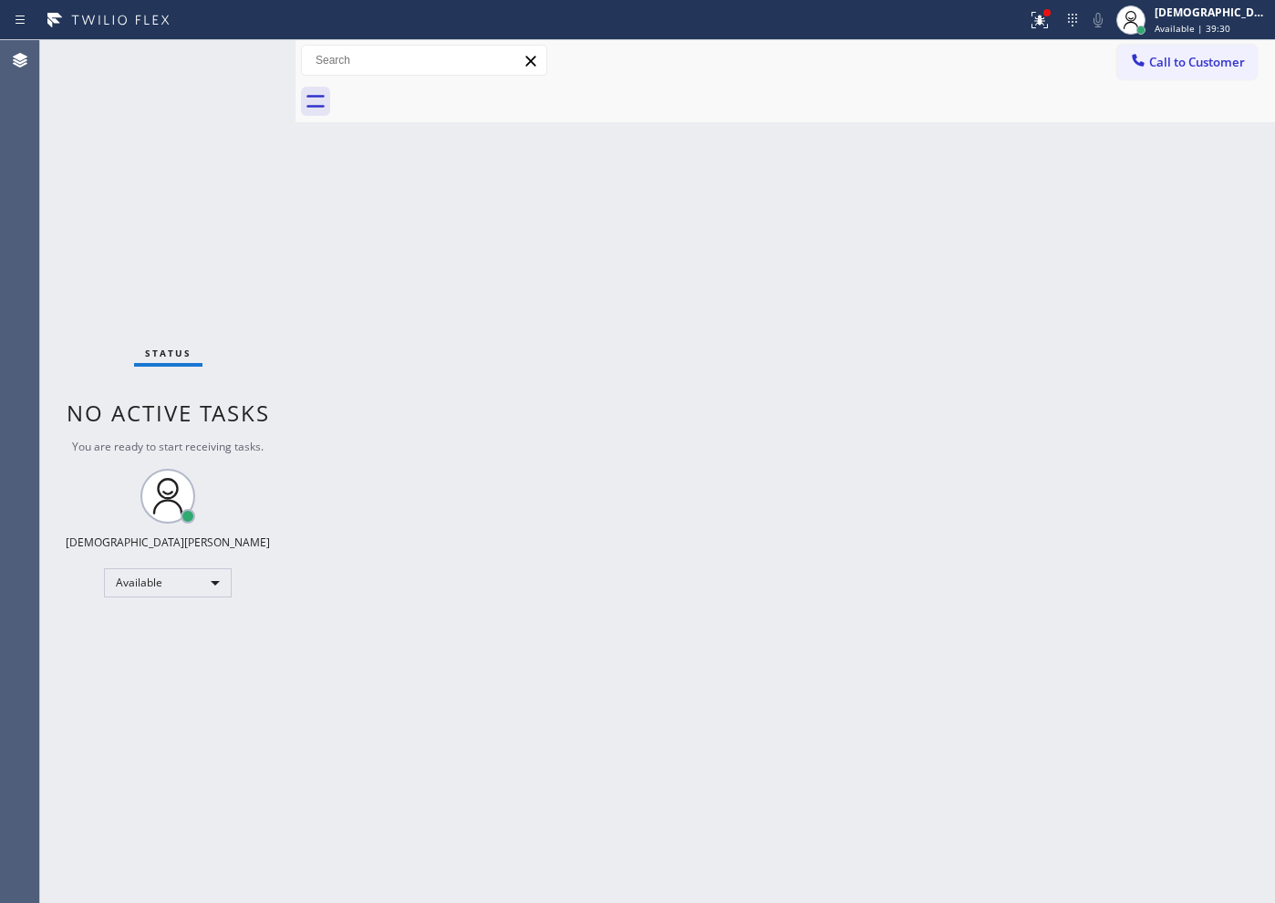
click at [112, 304] on div "Status No active tasks You are ready to start receiving tasks. Christian Cinco …" at bounding box center [167, 471] width 255 height 863
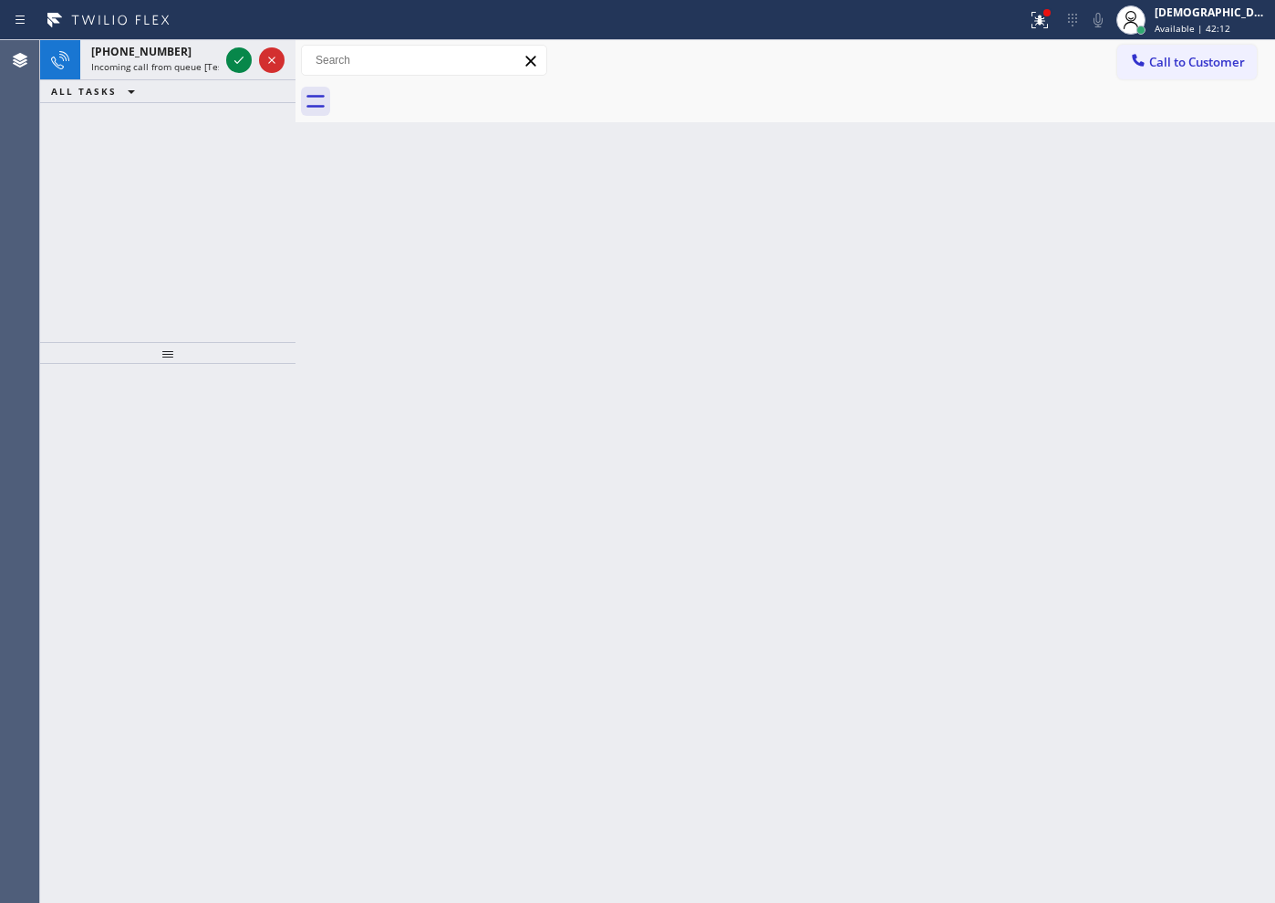
click at [83, 215] on div "[PHONE_NUMBER] Incoming call from queue [Test] All ALL TASKS ALL TASKS ACTIVE T…" at bounding box center [167, 191] width 255 height 302
click at [235, 62] on icon at bounding box center [239, 60] width 22 height 22
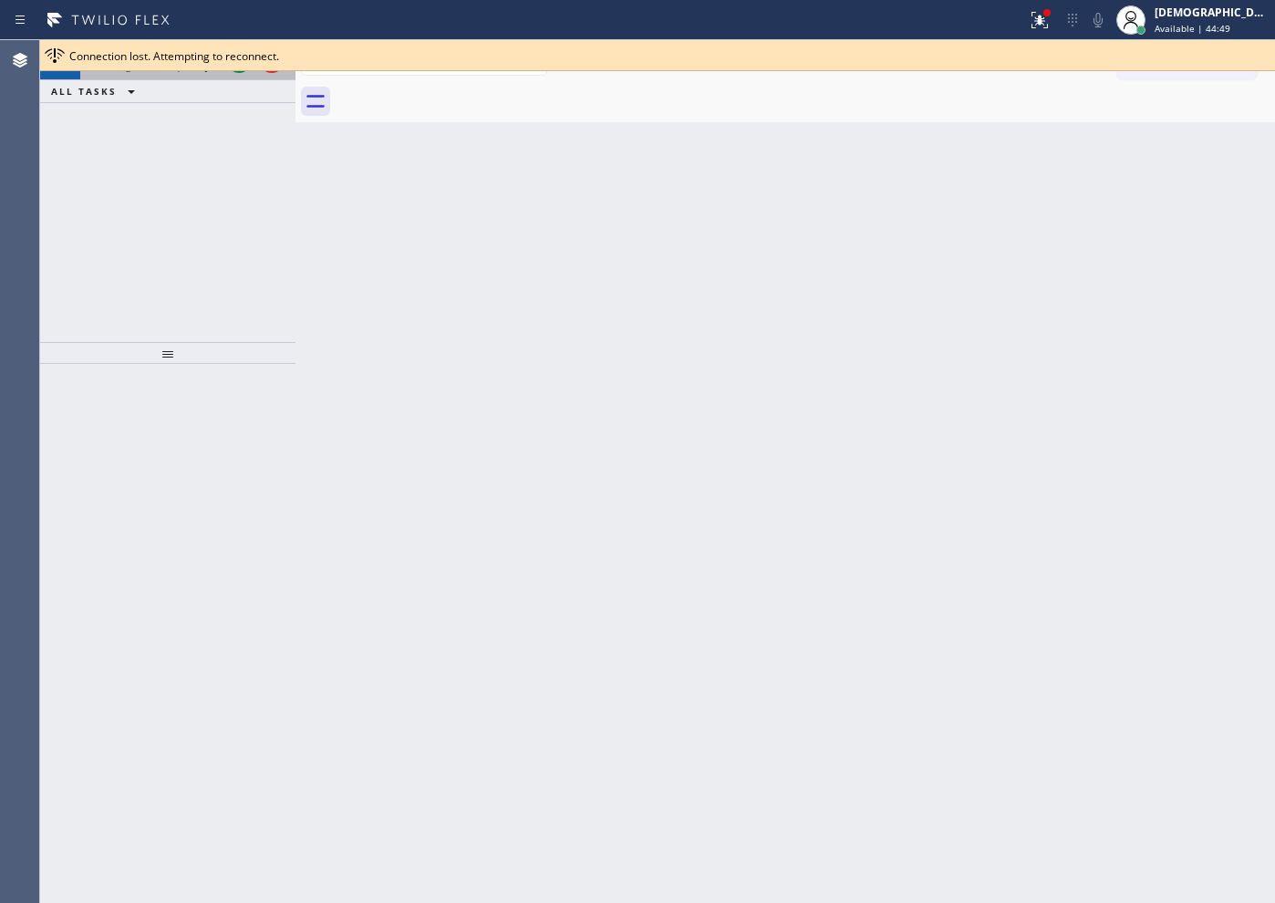
click at [242, 78] on div at bounding box center [256, 60] width 66 height 40
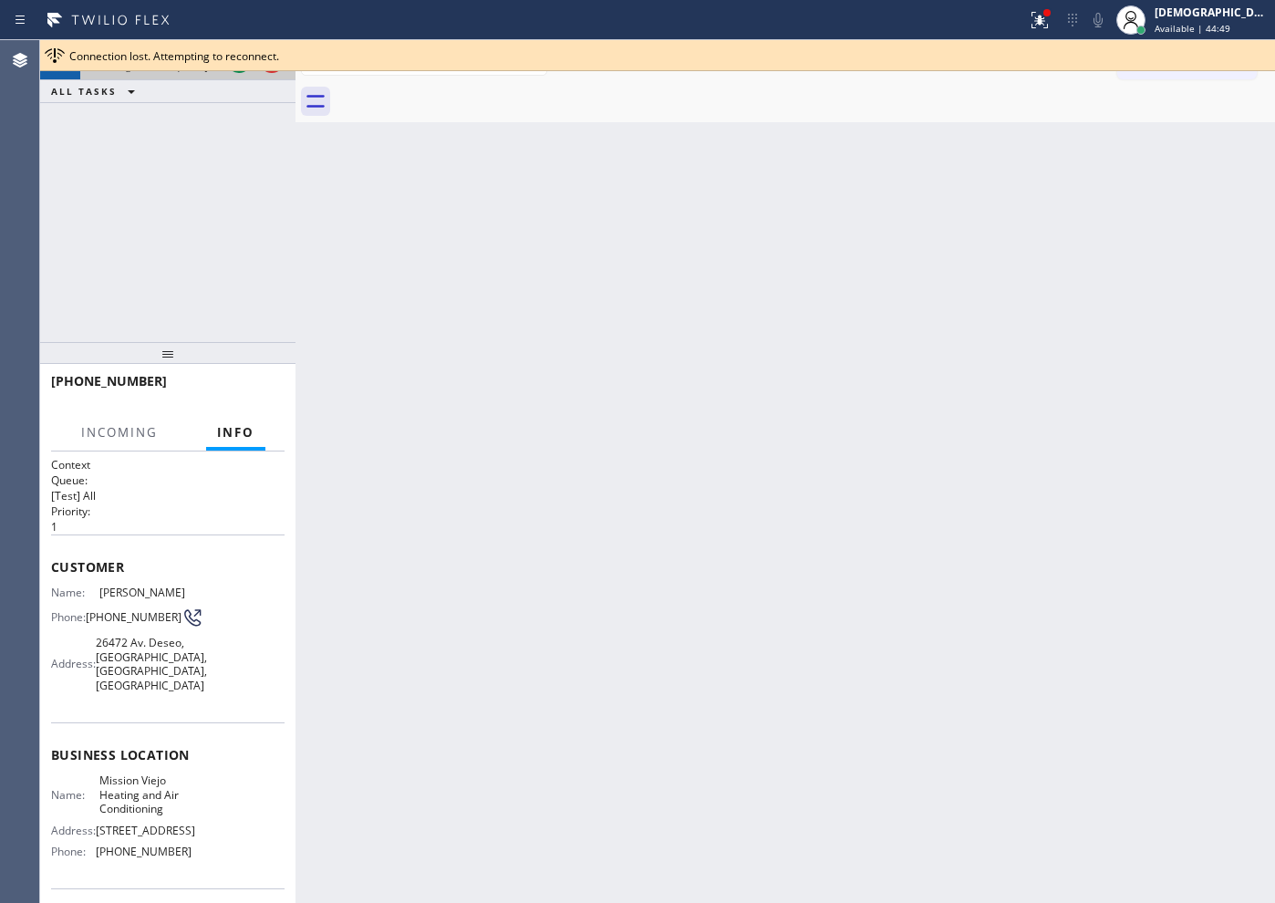
click at [237, 75] on div at bounding box center [256, 60] width 66 height 40
click at [235, 73] on div at bounding box center [256, 60] width 66 height 40
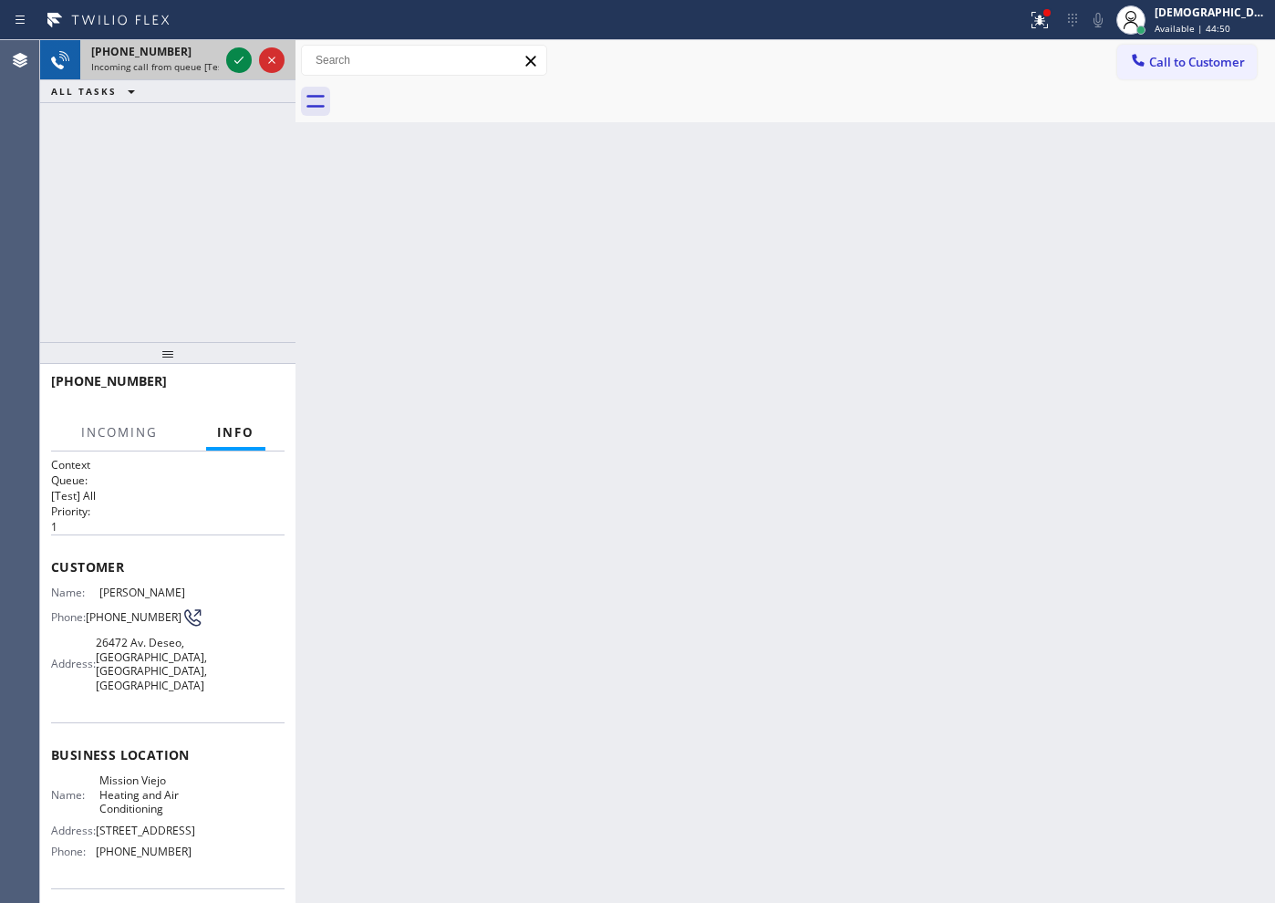
click at [235, 73] on div at bounding box center [256, 60] width 66 height 40
click at [236, 67] on icon at bounding box center [239, 60] width 22 height 22
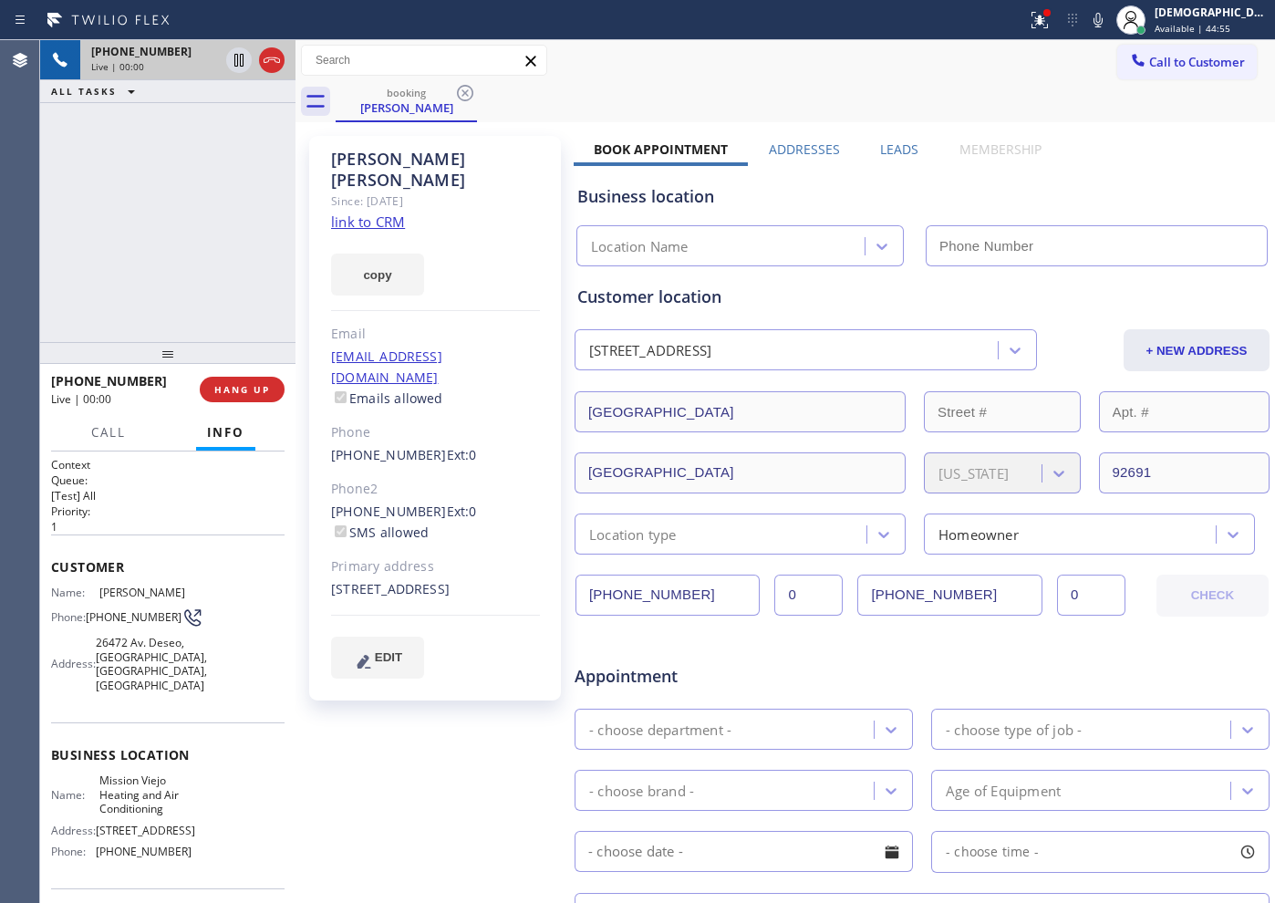
type input "[PHONE_NUMBER]"
click at [345, 213] on link "link to CRM" at bounding box center [368, 222] width 74 height 18
click at [233, 56] on icon at bounding box center [239, 60] width 22 height 22
click at [239, 61] on icon at bounding box center [239, 60] width 22 height 22
click at [242, 62] on icon at bounding box center [239, 60] width 22 height 22
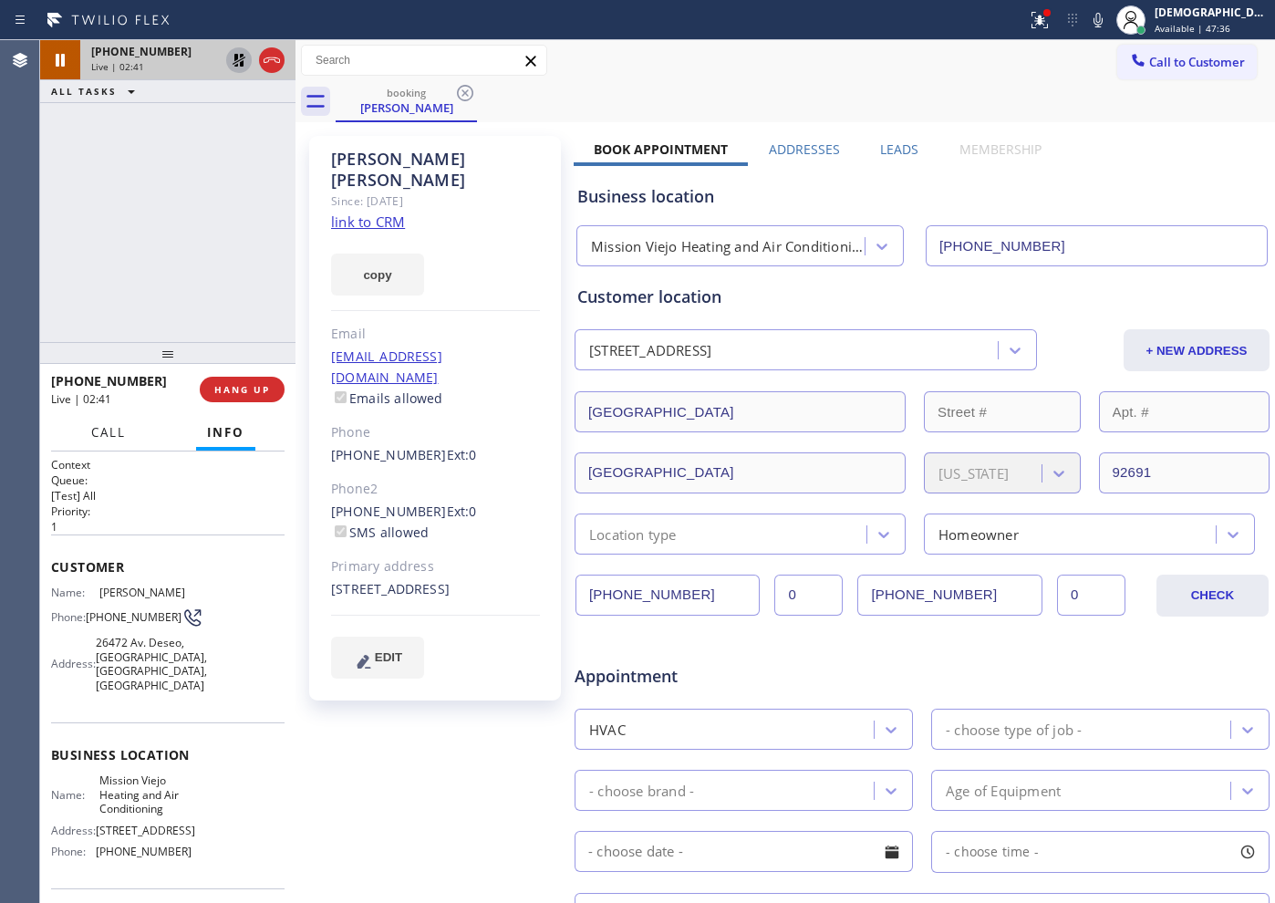
click at [98, 432] on span "Call" at bounding box center [108, 432] width 35 height 16
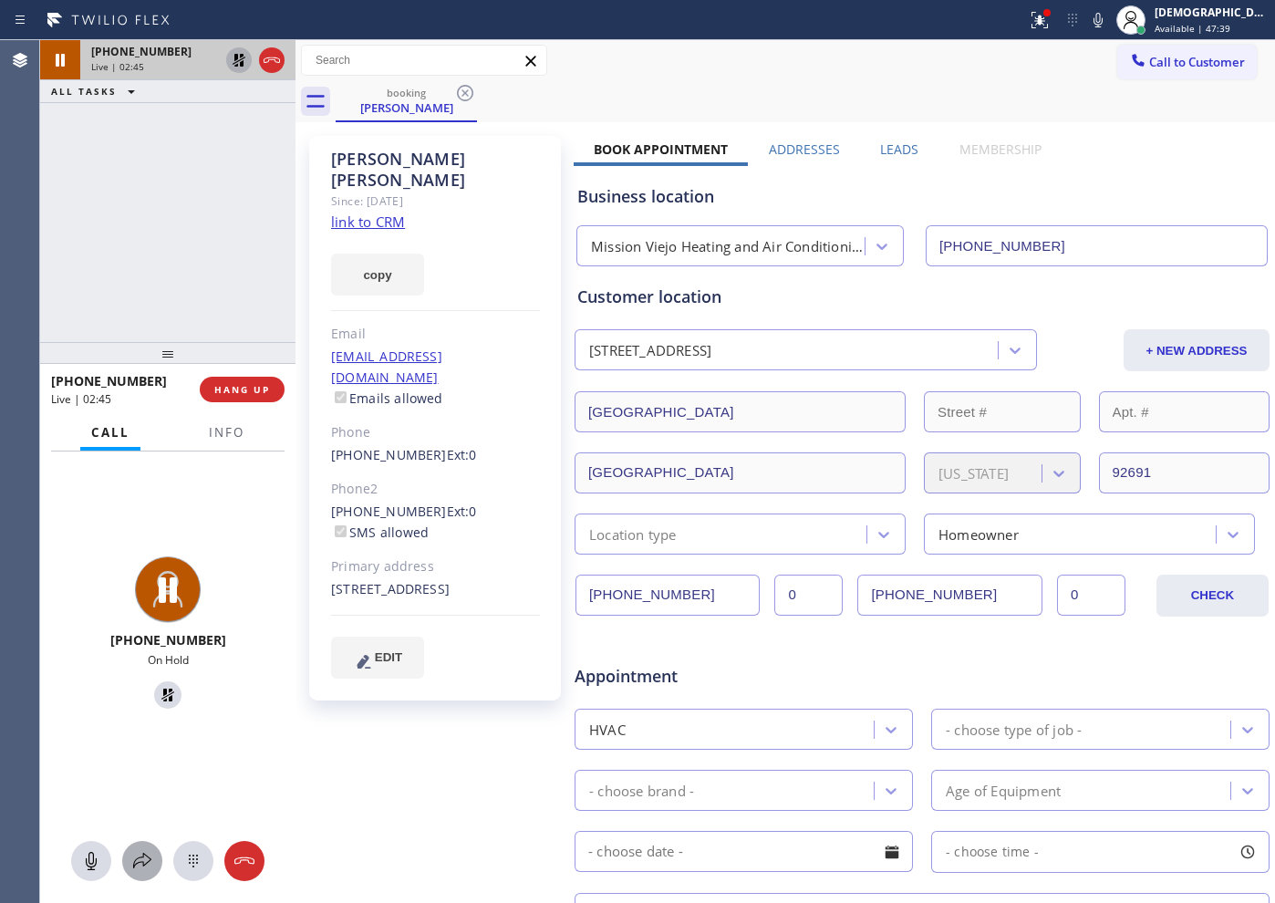
click at [148, 855] on icon at bounding box center [142, 861] width 22 height 22
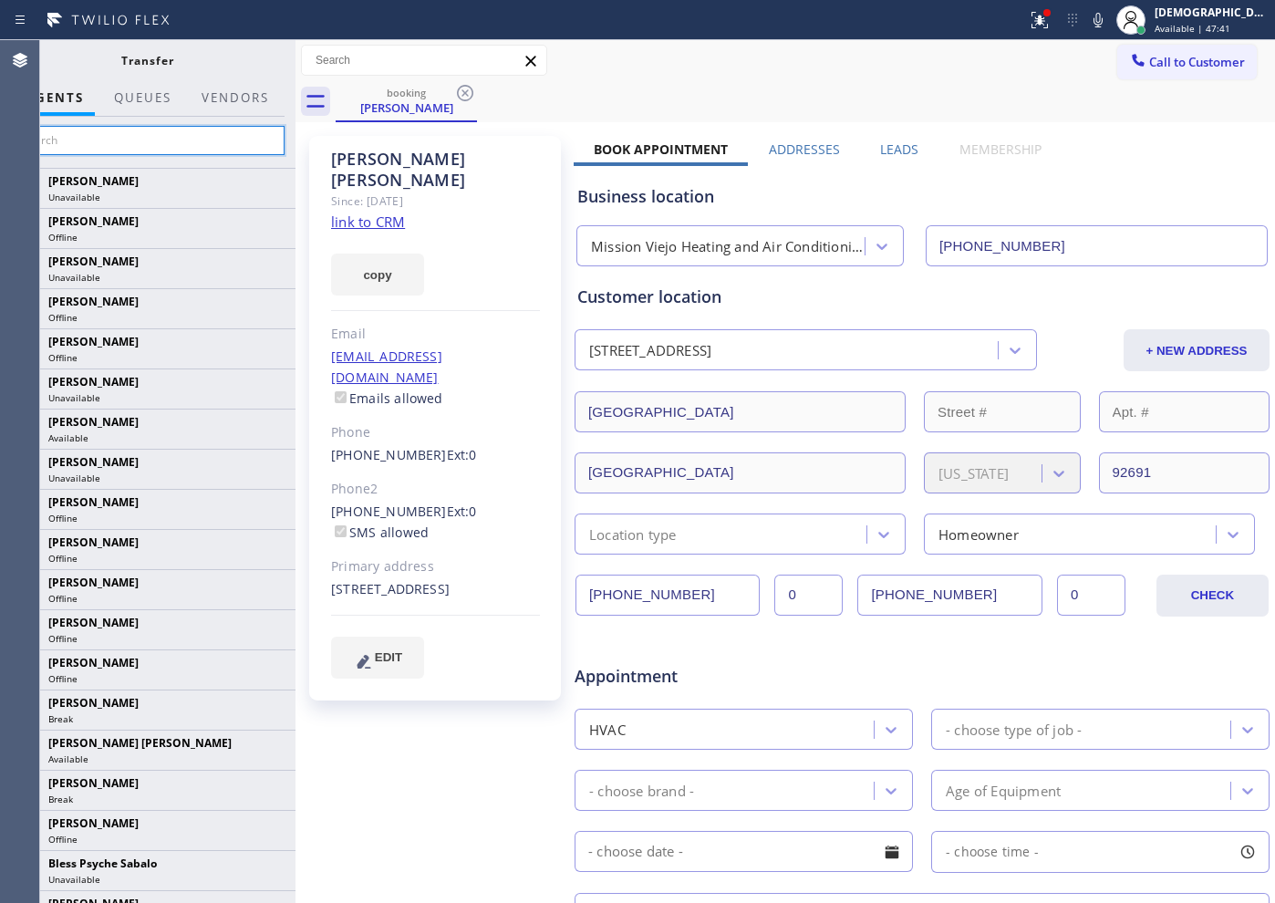
click at [180, 130] on input "text" at bounding box center [147, 140] width 275 height 29
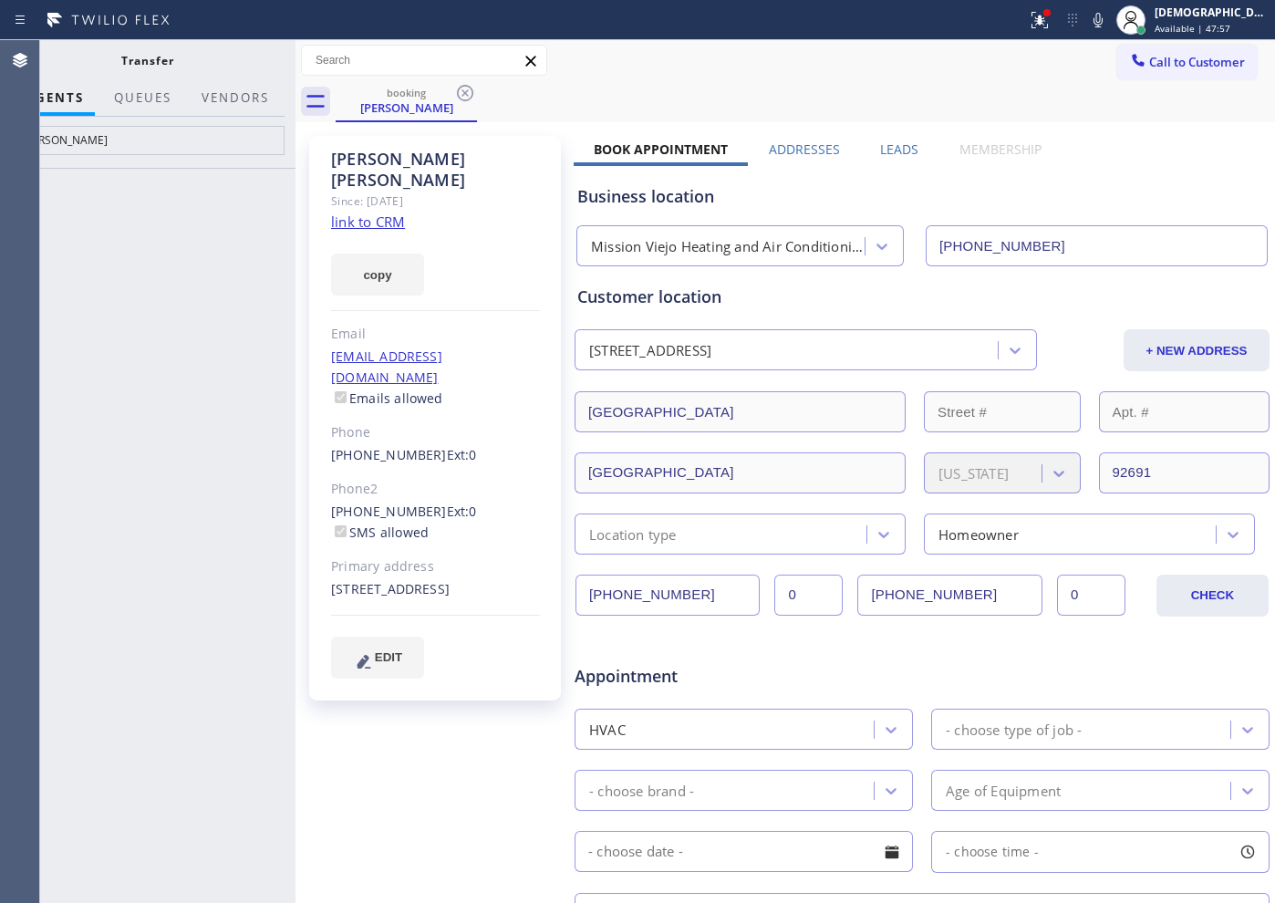
drag, startPoint x: 64, startPoint y: 296, endPoint x: 76, endPoint y: 233, distance: 64.0
click at [64, 295] on div at bounding box center [147, 535] width 296 height 735
click at [75, 140] on input "[PERSON_NAME]" at bounding box center [147, 140] width 275 height 29
type input "t"
drag, startPoint x: 79, startPoint y: 209, endPoint x: 113, endPoint y: 152, distance: 65.8
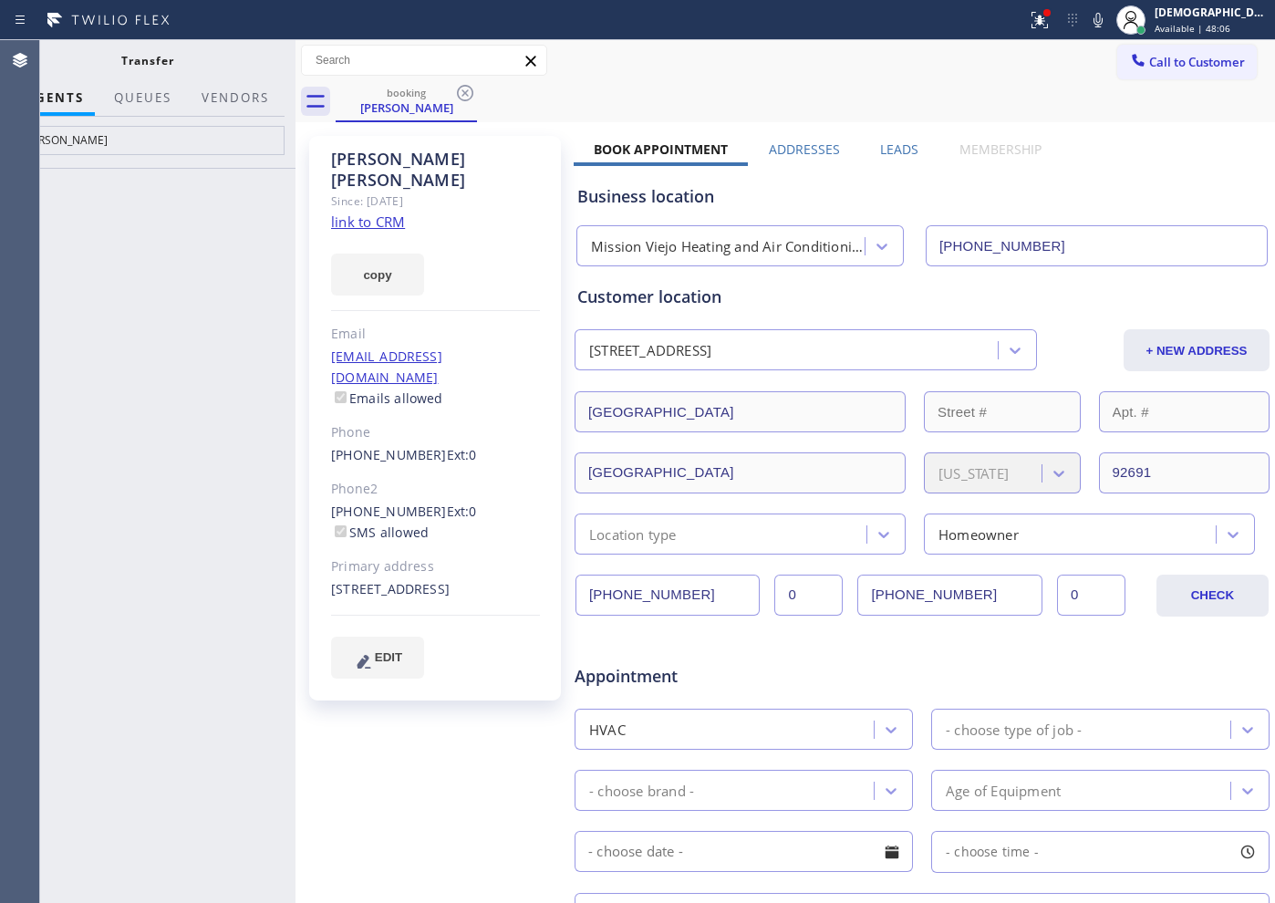
click at [79, 207] on div at bounding box center [147, 535] width 296 height 735
click at [121, 146] on input "[PERSON_NAME]" at bounding box center [147, 140] width 275 height 29
type input "t"
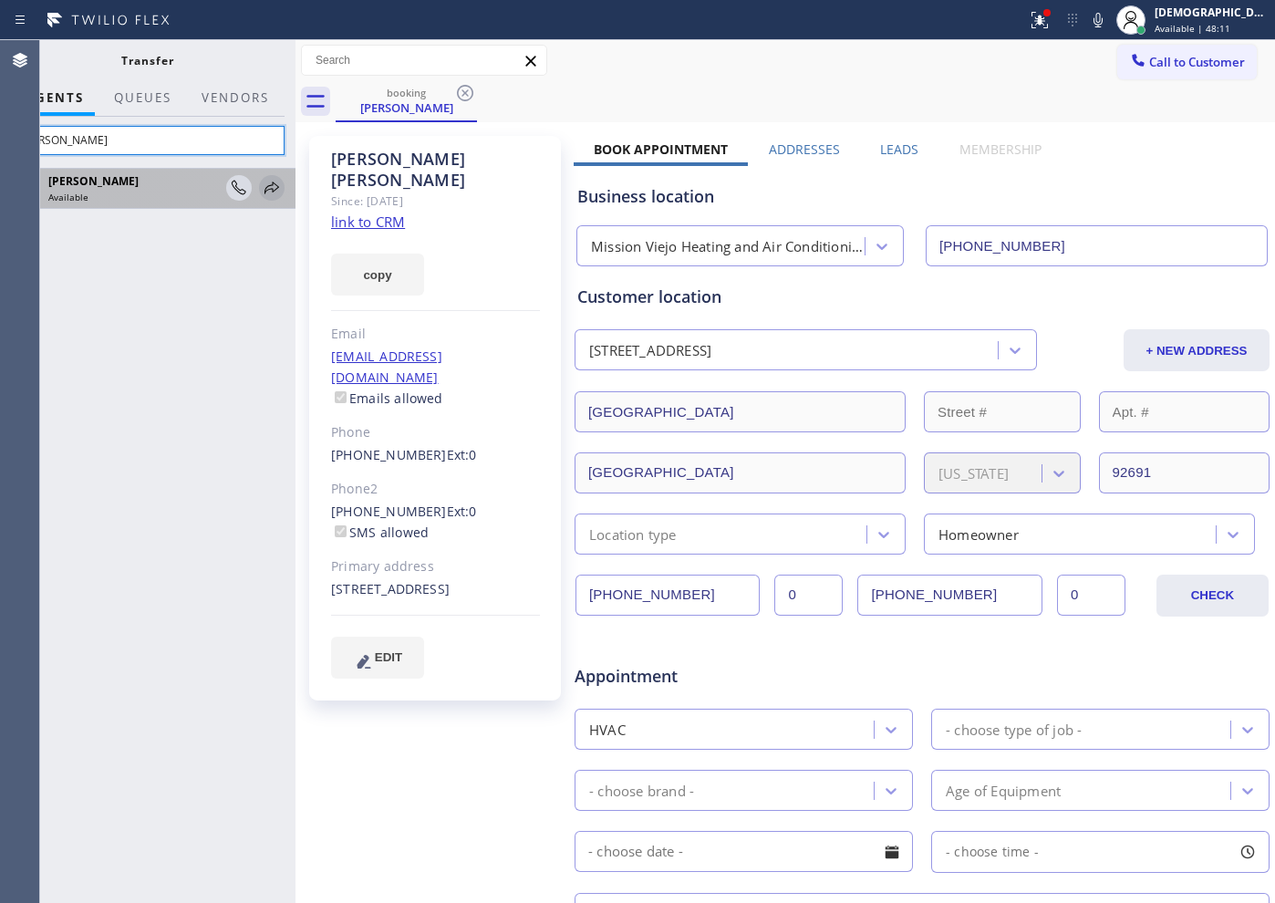
type input "[PERSON_NAME]"
click at [271, 187] on icon at bounding box center [272, 188] width 22 height 22
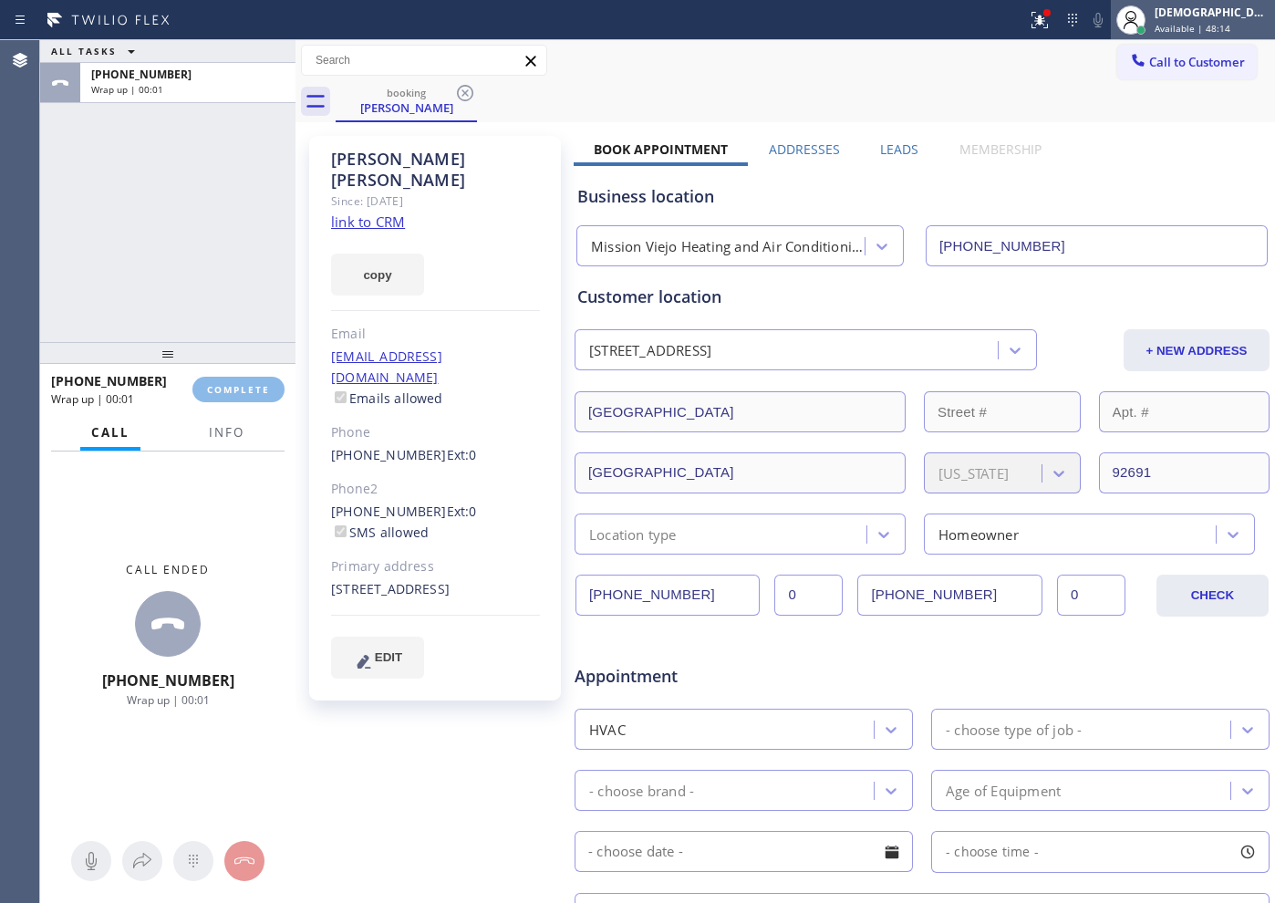
click at [1214, 28] on span "Available | 48:14" at bounding box center [1193, 28] width 76 height 13
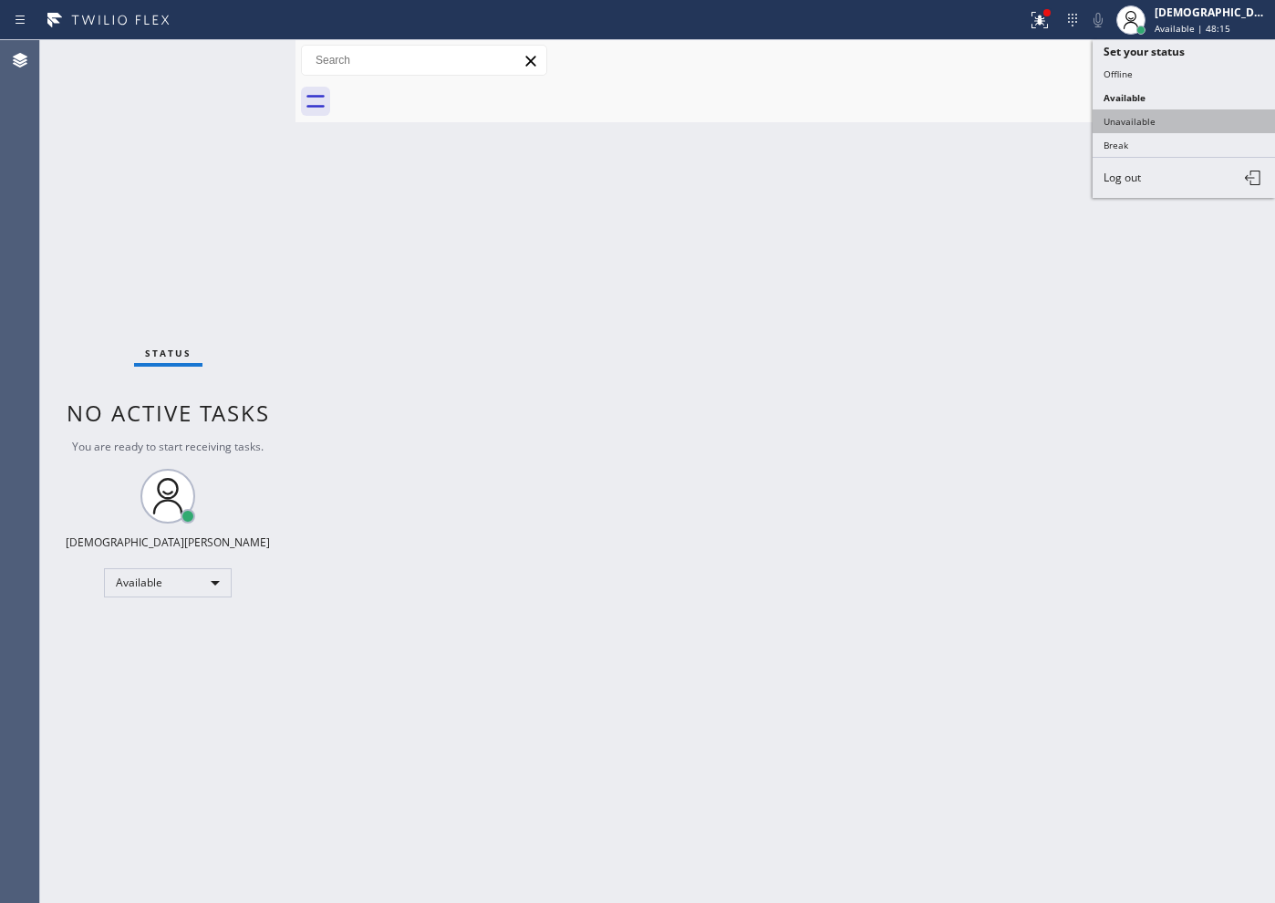
drag, startPoint x: 1160, startPoint y: 118, endPoint x: 1159, endPoint y: 128, distance: 10.1
click at [1159, 128] on button "Unavailable" at bounding box center [1184, 121] width 182 height 24
click at [1159, 128] on div "Back to Dashboard Change Sender ID Customers Technicians Select a contact Outbo…" at bounding box center [785, 471] width 980 height 863
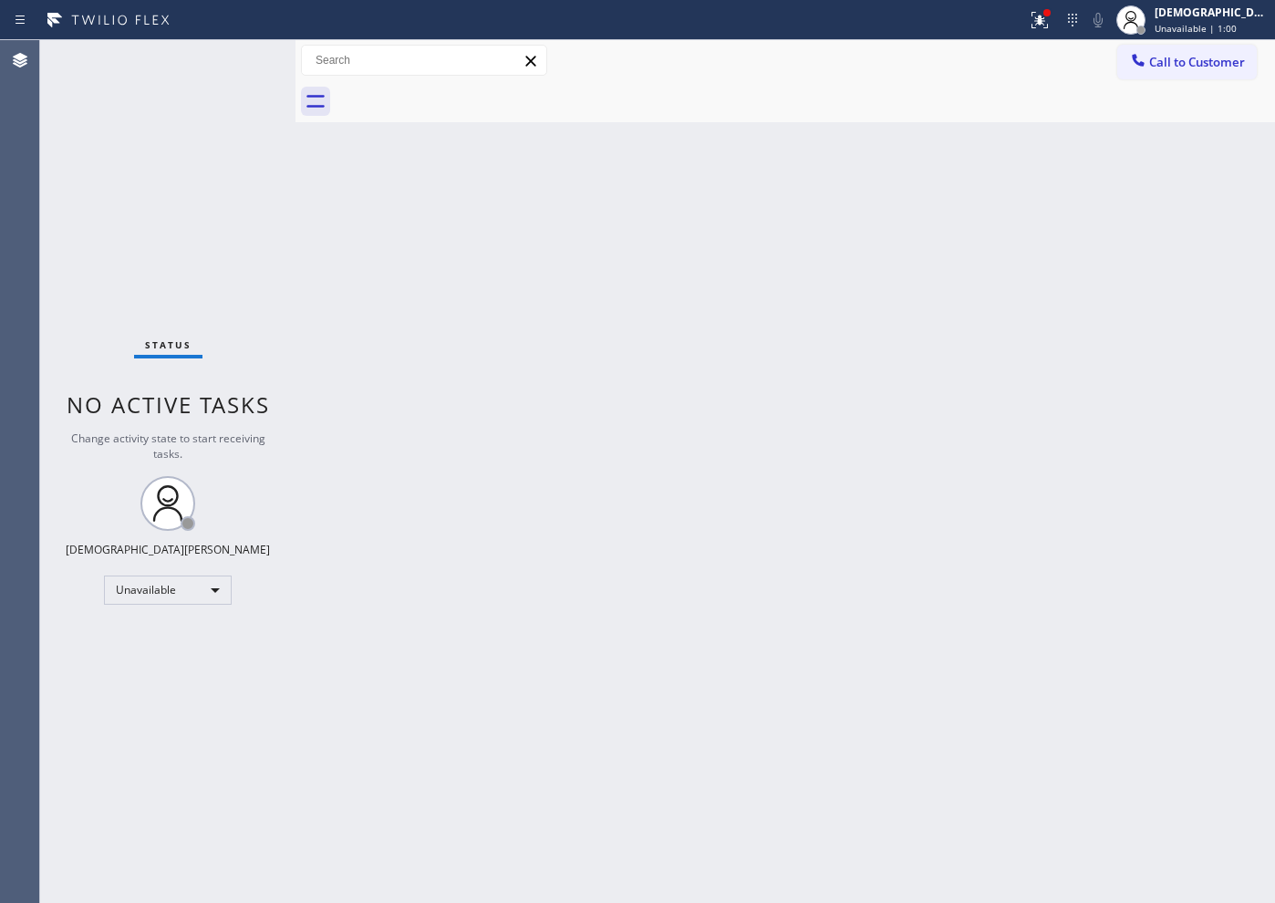
click at [72, 311] on div "Status No active tasks Change activity state to start receiving tasks. [PERSON_…" at bounding box center [167, 471] width 255 height 863
click at [220, 594] on div "Unavailable" at bounding box center [168, 589] width 128 height 29
click at [192, 627] on li "Available" at bounding box center [167, 638] width 124 height 22
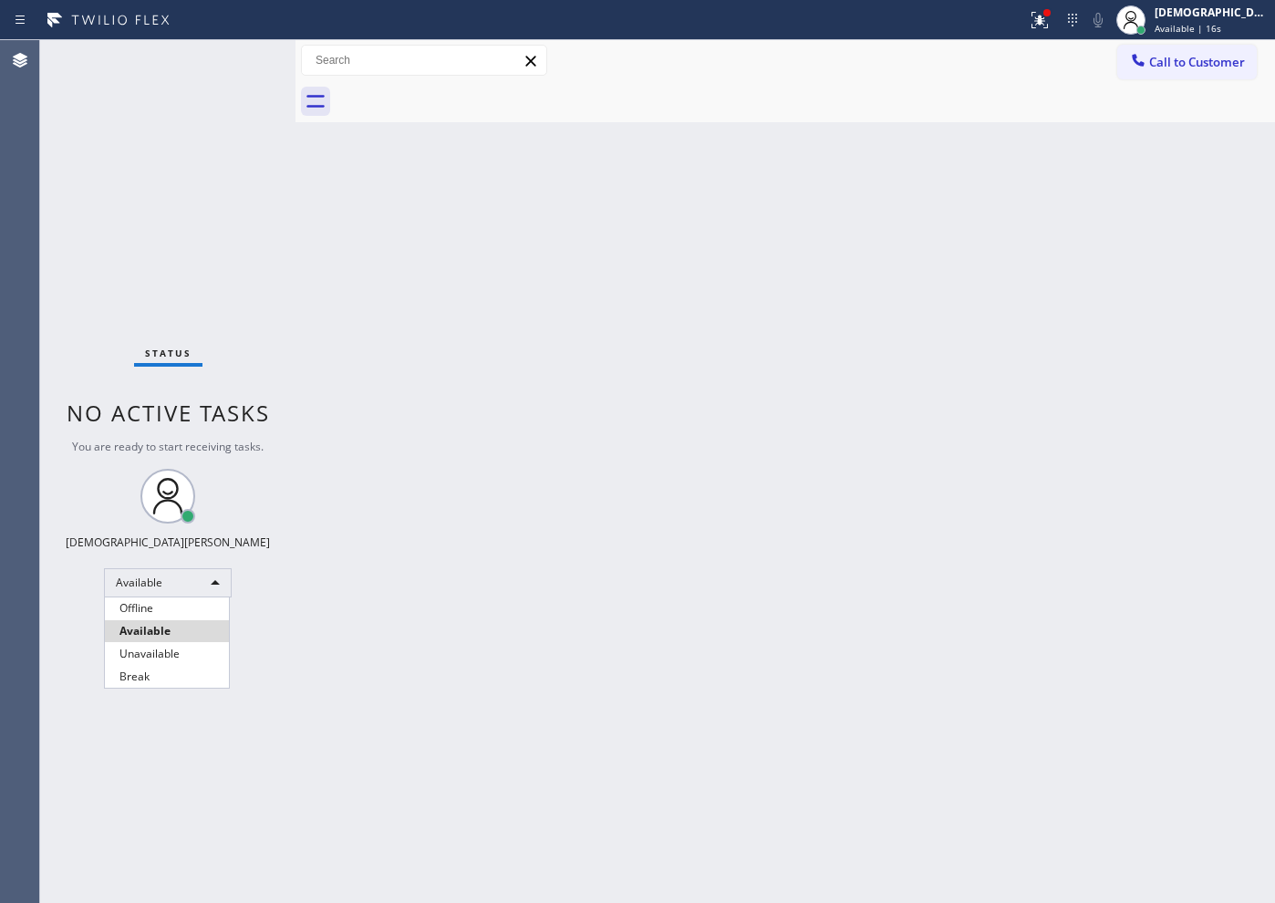
click at [367, 549] on div at bounding box center [637, 451] width 1275 height 903
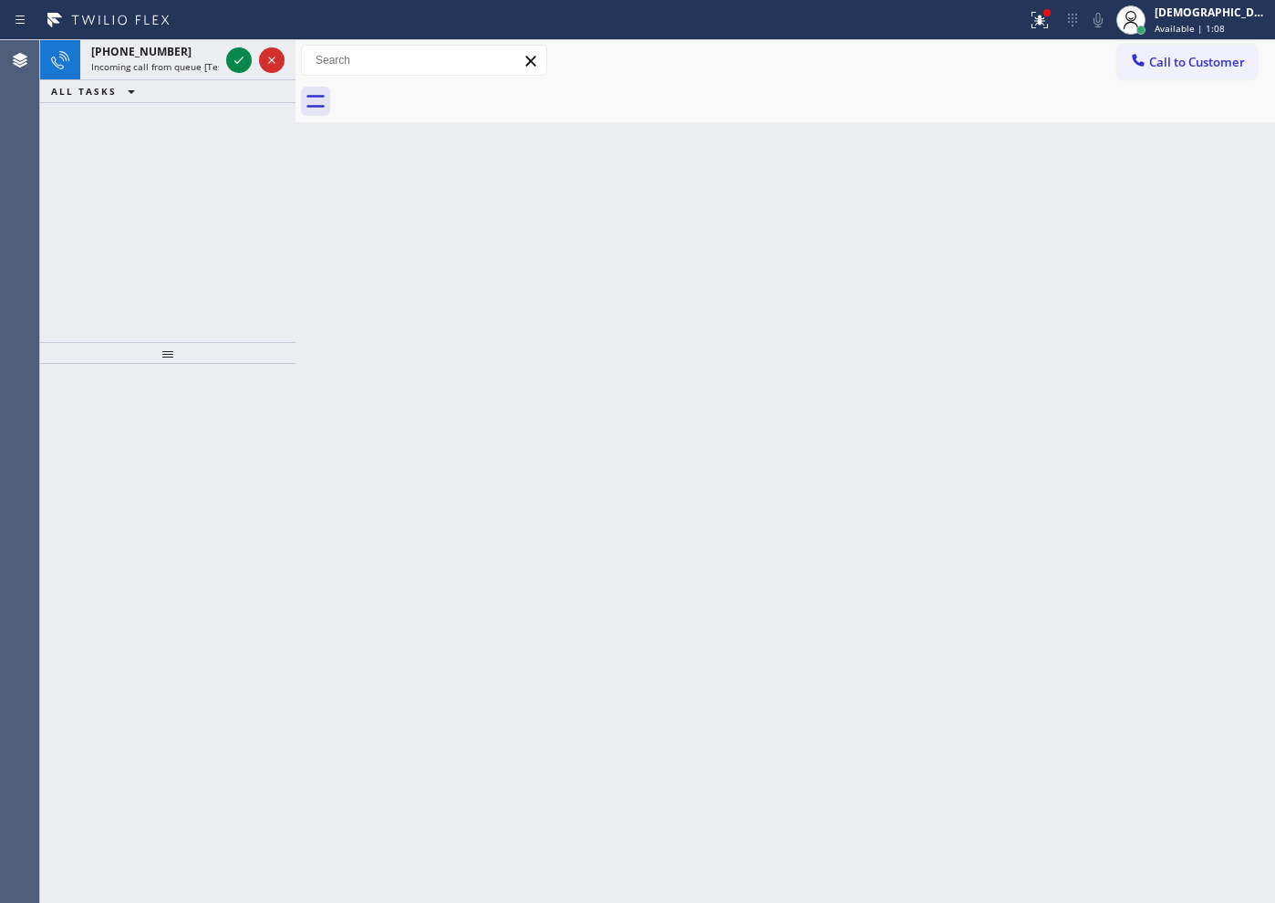
click at [64, 133] on div "[PHONE_NUMBER] Incoming call from queue [Test] All ALL TASKS ALL TASKS ACTIVE T…" at bounding box center [167, 191] width 255 height 302
click at [239, 55] on icon at bounding box center [239, 60] width 22 height 22
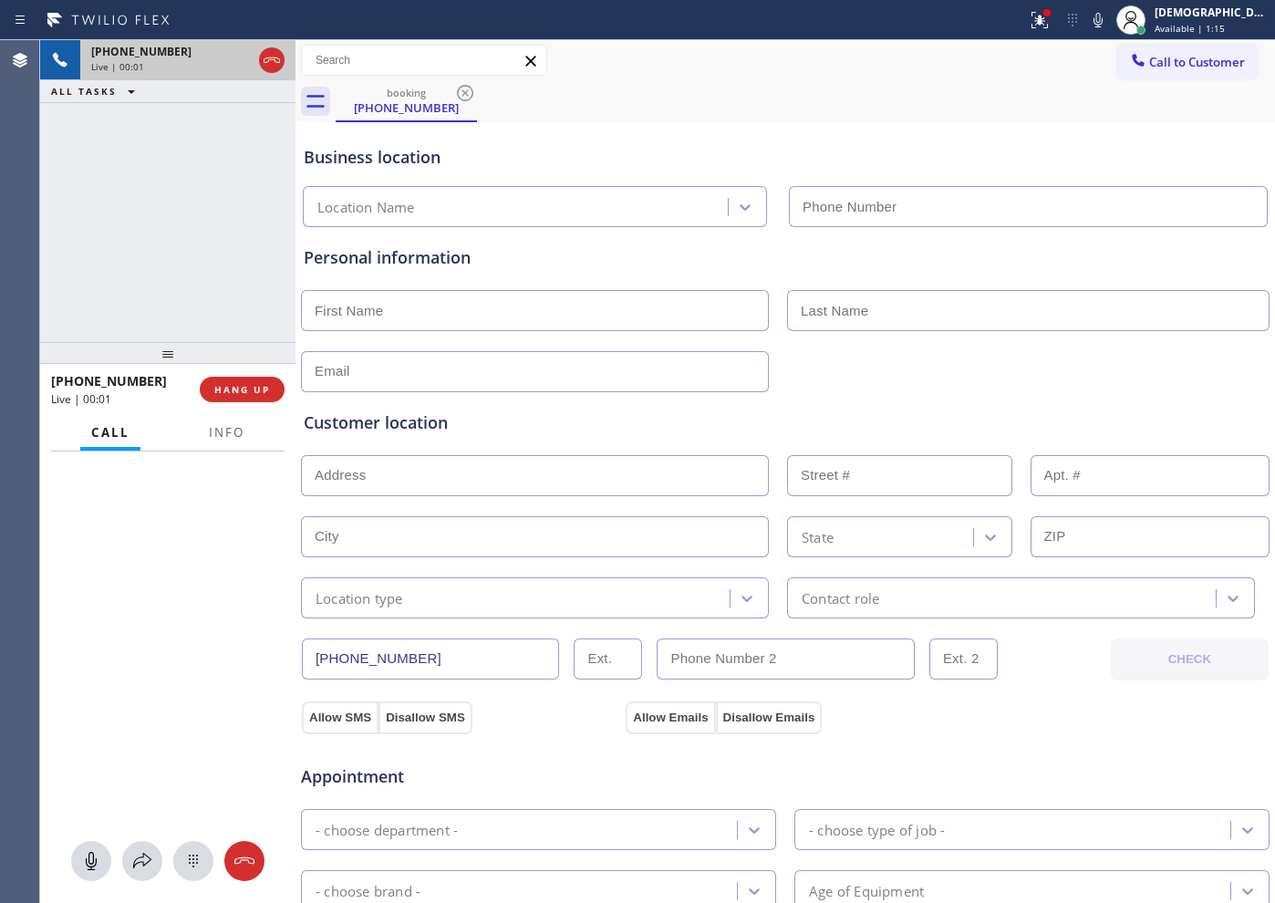
type input "[PHONE_NUMBER]"
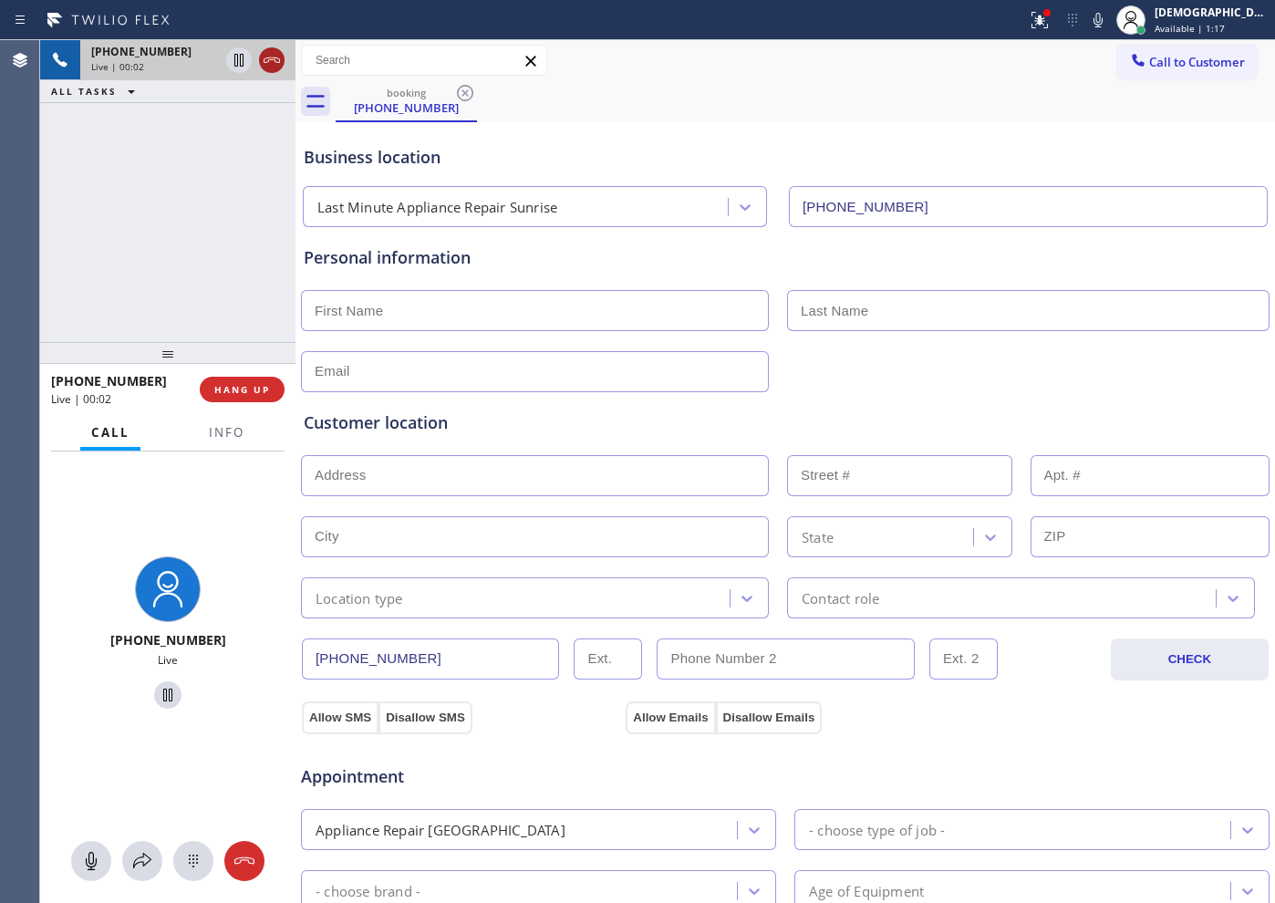
click at [264, 61] on icon at bounding box center [272, 60] width 22 height 22
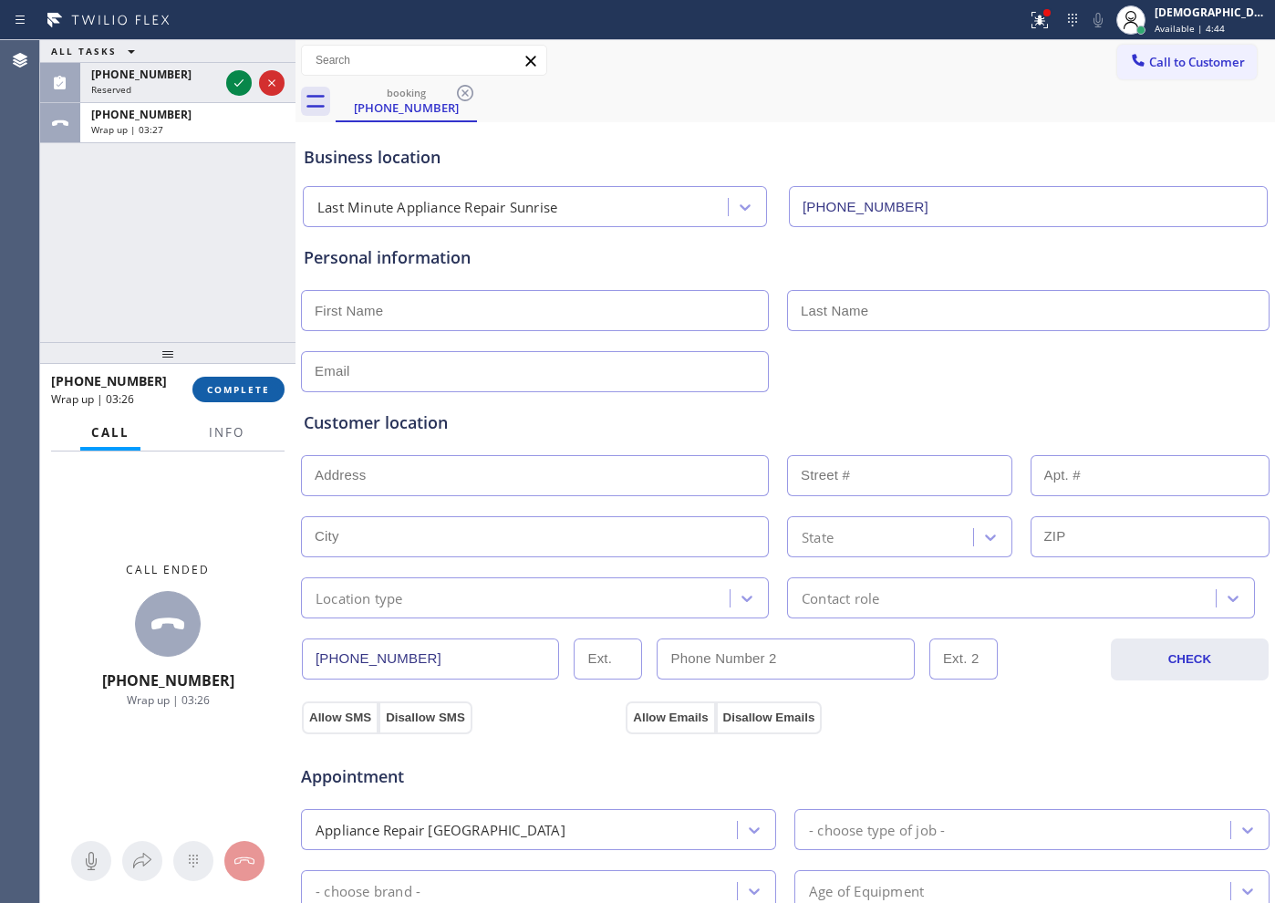
click at [234, 387] on span "COMPLETE" at bounding box center [238, 389] width 63 height 13
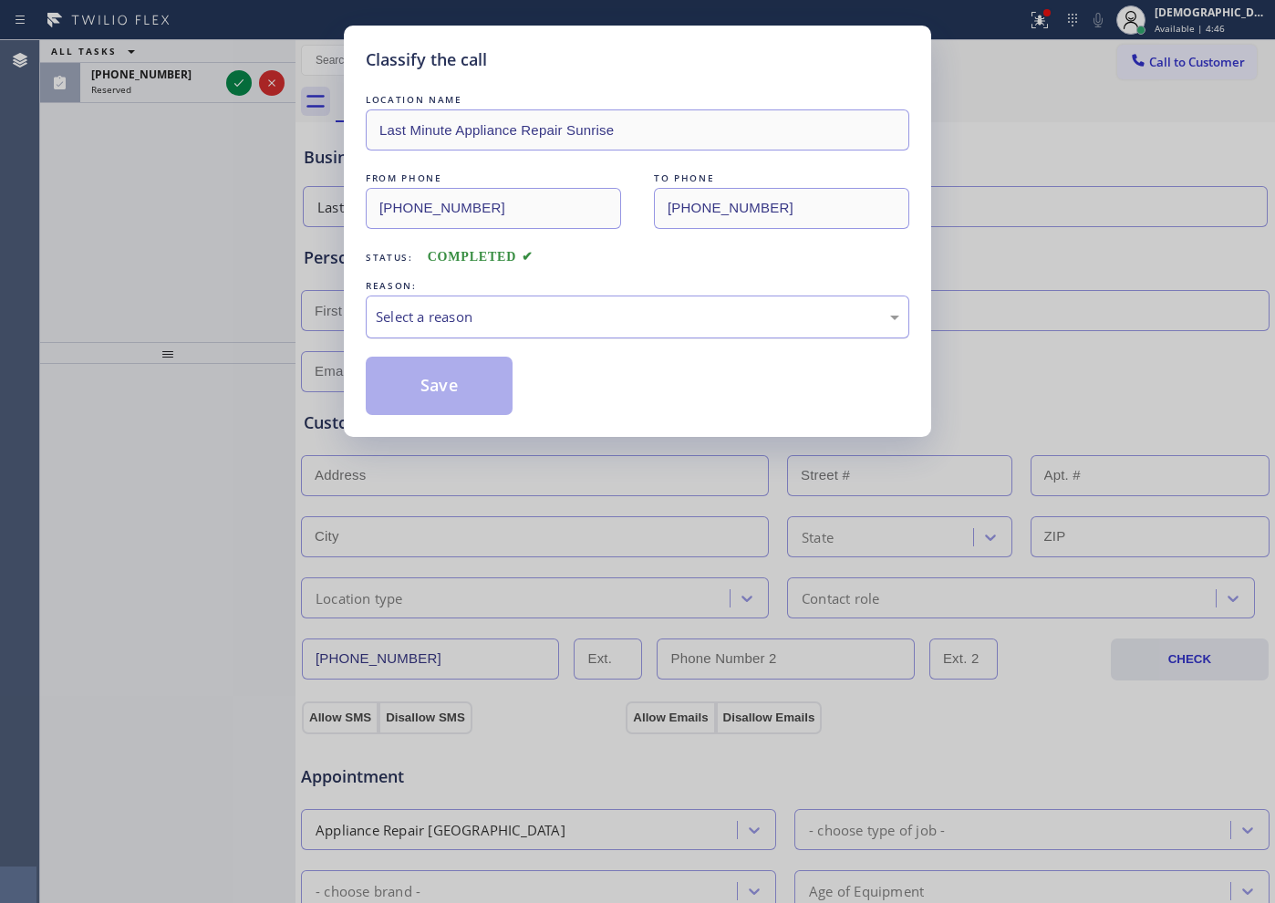
click at [454, 309] on div "Select a reason" at bounding box center [637, 316] width 523 height 21
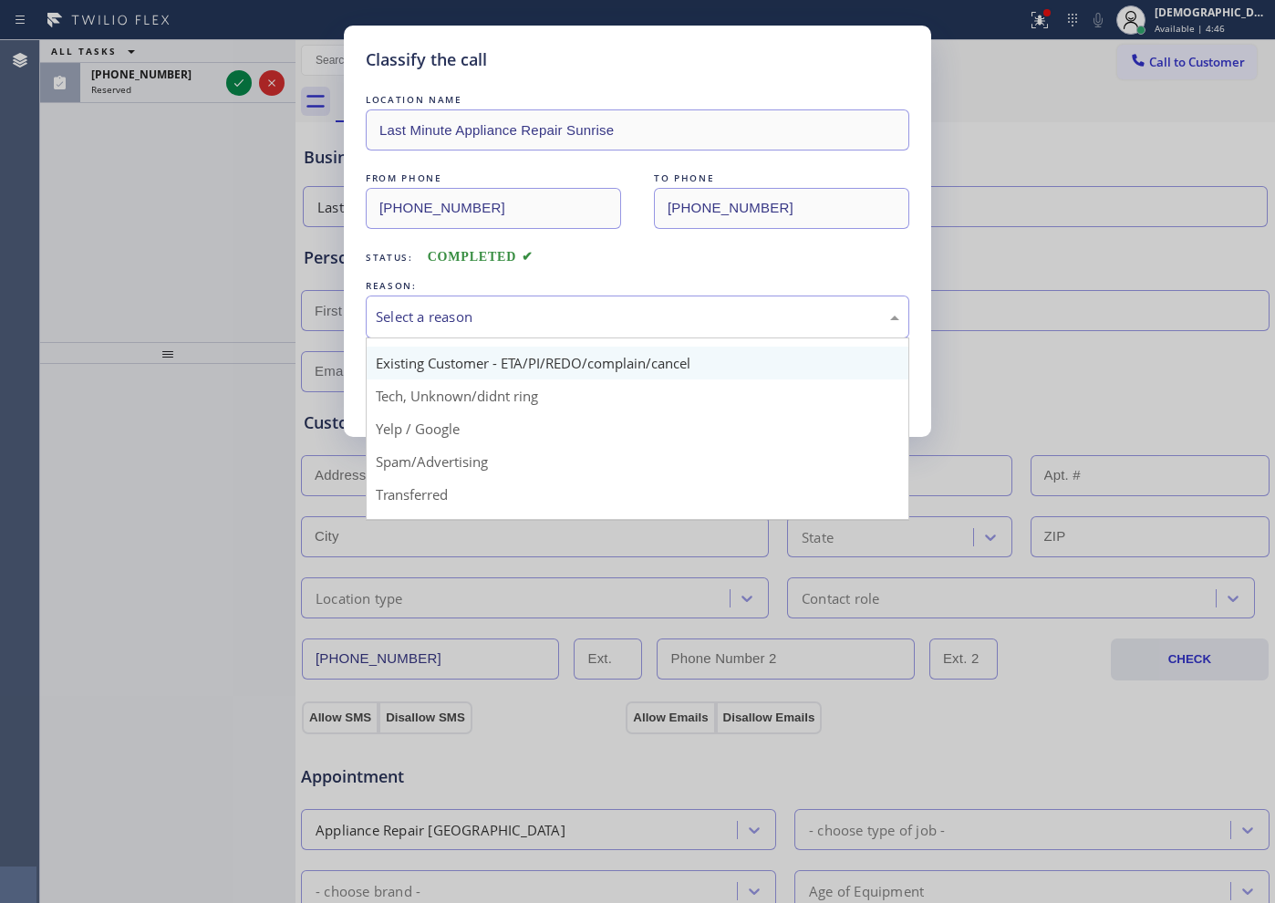
scroll to position [114, 0]
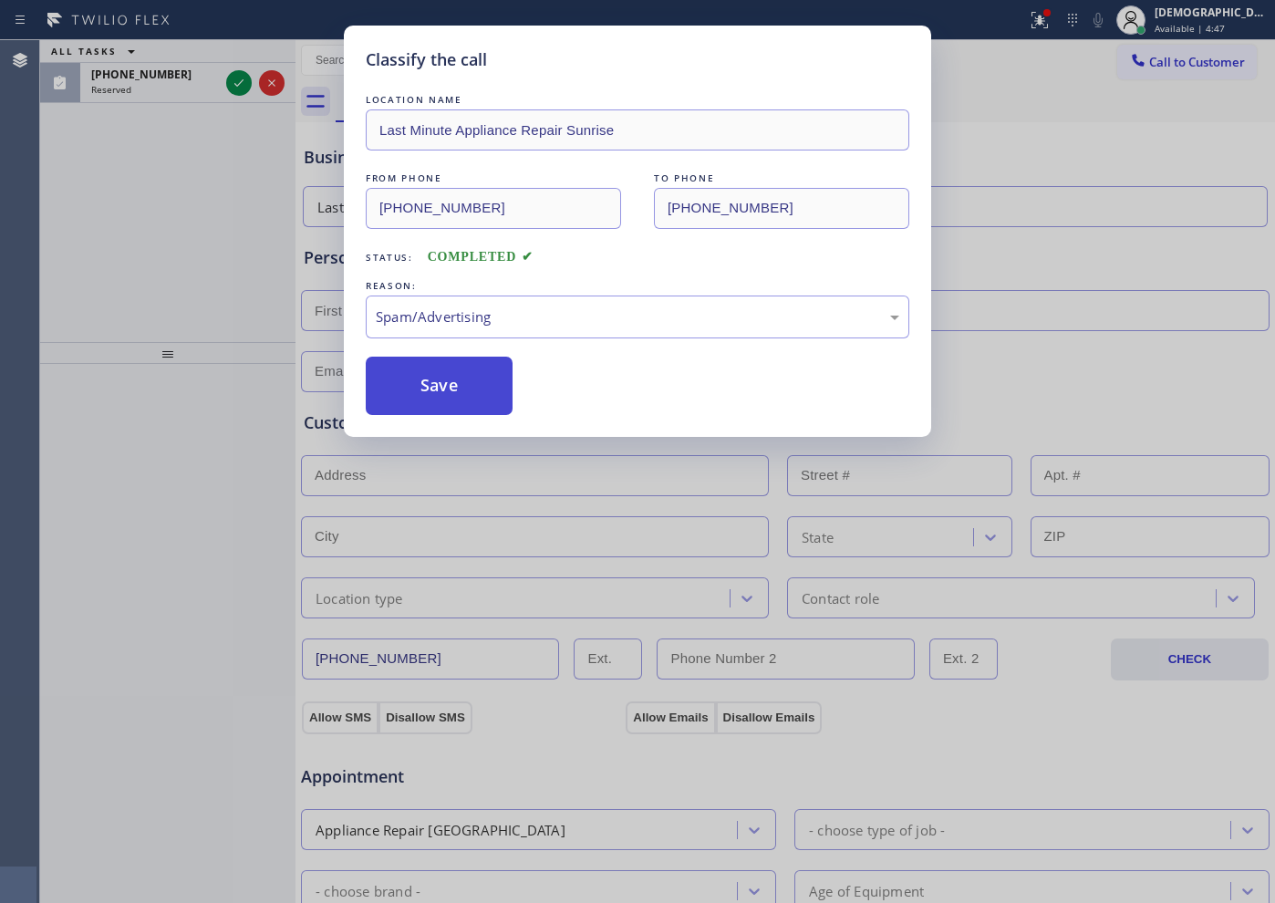
click at [441, 393] on button "Save" at bounding box center [439, 386] width 147 height 58
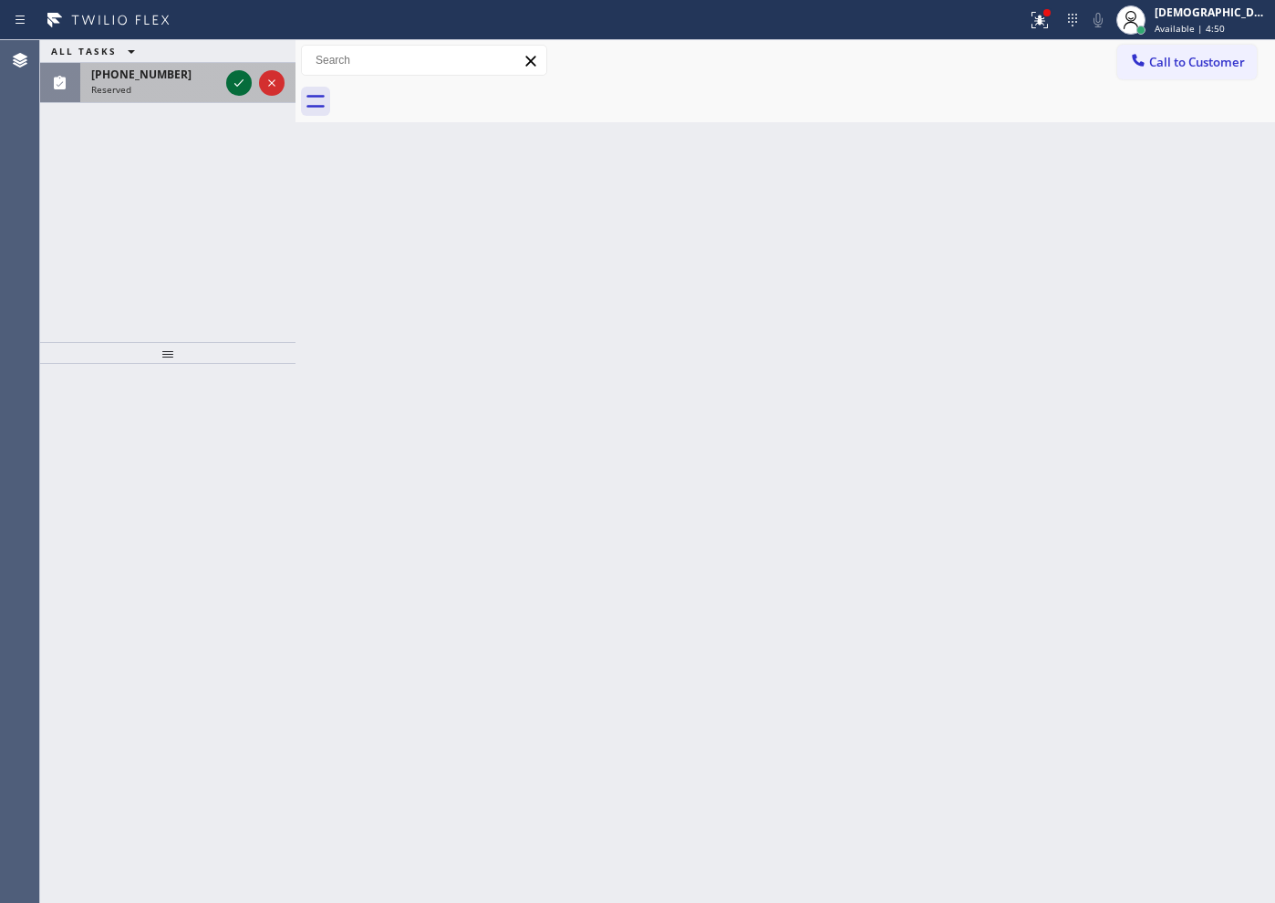
click at [230, 89] on icon at bounding box center [239, 83] width 22 height 22
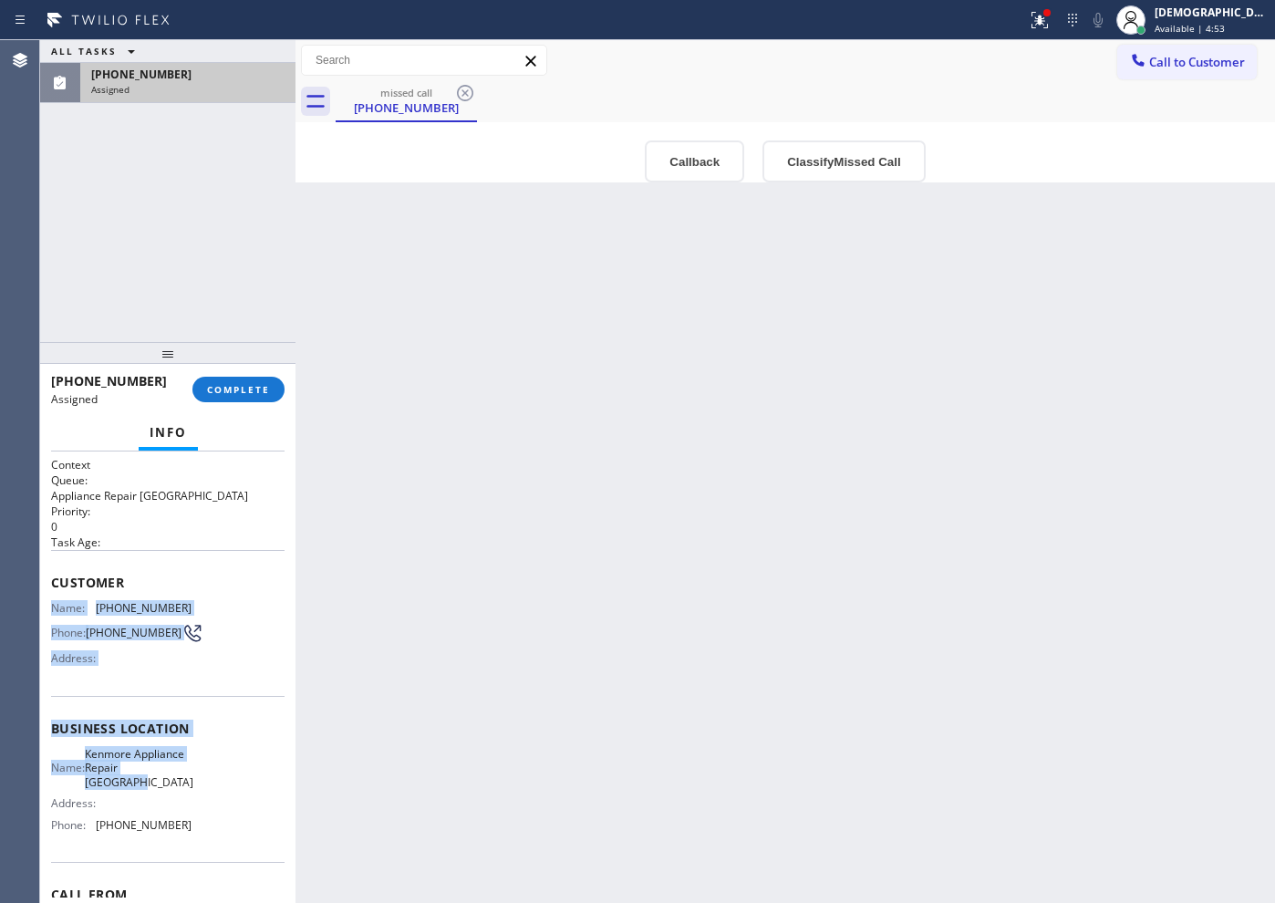
drag, startPoint x: 162, startPoint y: 806, endPoint x: 54, endPoint y: 603, distance: 230.5
click at [54, 603] on div "Context Queue: Appliance Repair High End Priority: 0 Task Age: Customer Name: […" at bounding box center [167, 729] width 233 height 544
copy div "Name: [PHONE_NUMBER] Phone: [PHONE_NUMBER] Address: Business location Name: Ken…"
click at [229, 399] on button "COMPLETE" at bounding box center [238, 390] width 92 height 26
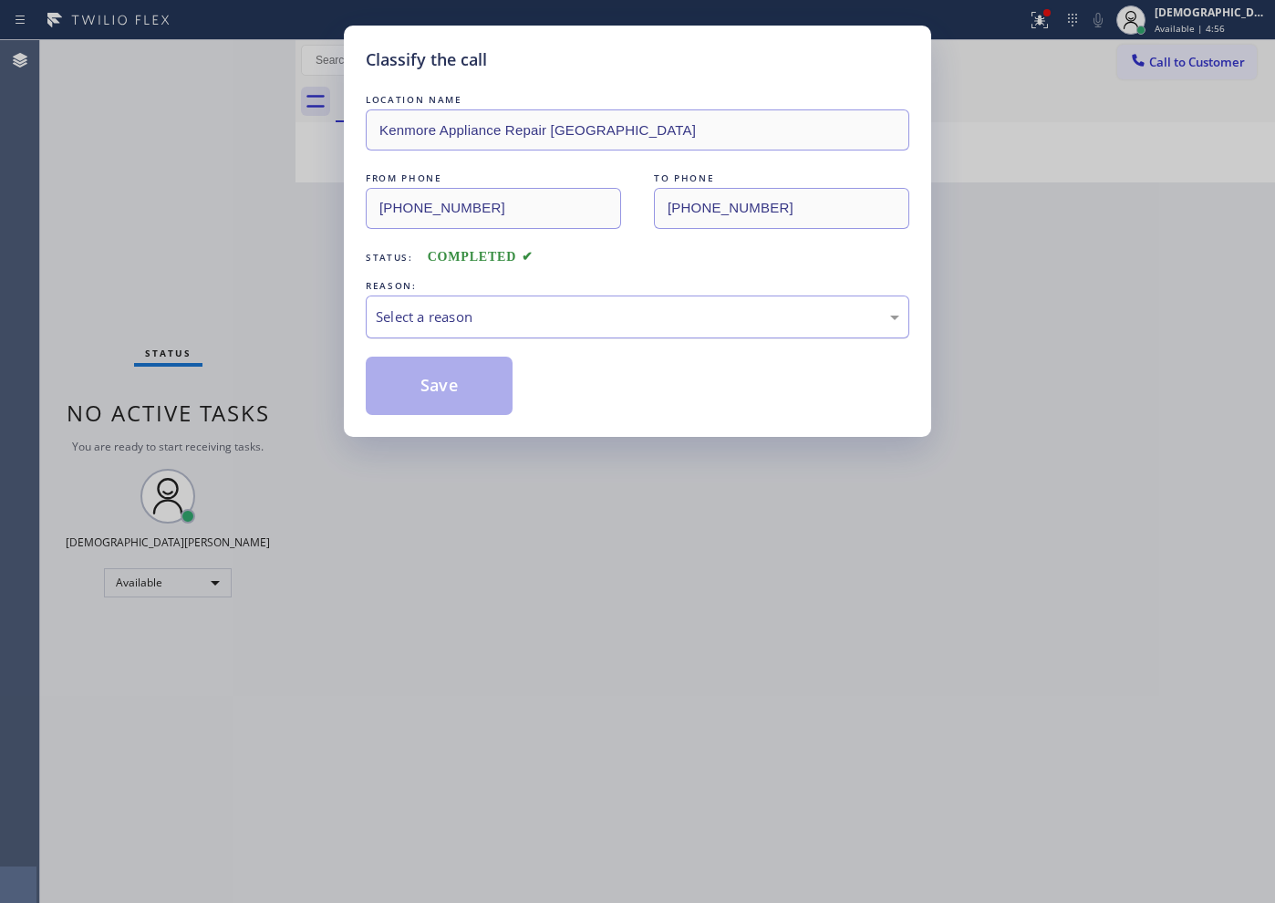
click at [454, 324] on div "Select a reason" at bounding box center [637, 316] width 523 height 21
click at [444, 387] on button "Save" at bounding box center [439, 386] width 147 height 58
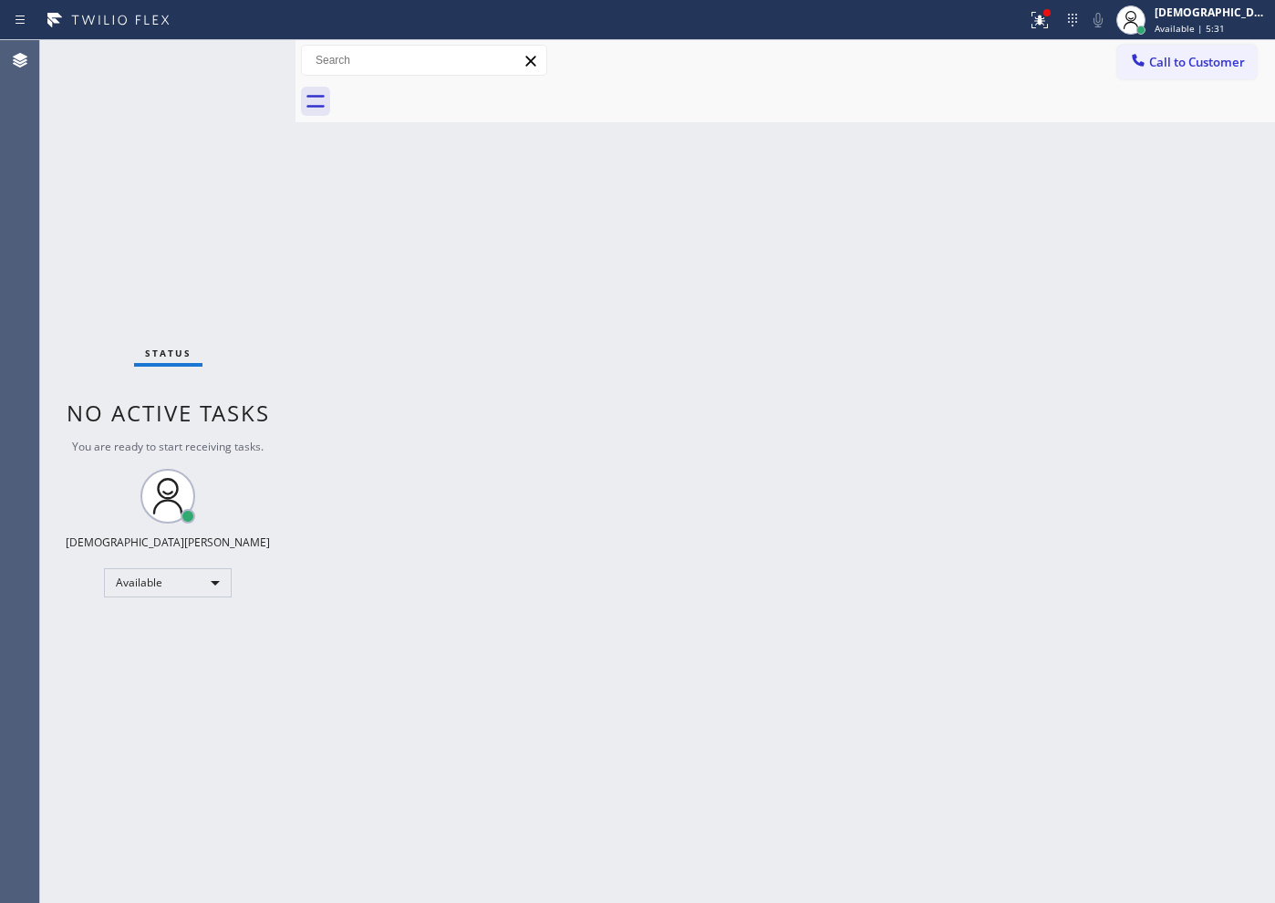
click at [80, 318] on div "Status No active tasks You are ready to start receiving tasks. Christian Cinco …" at bounding box center [167, 471] width 255 height 863
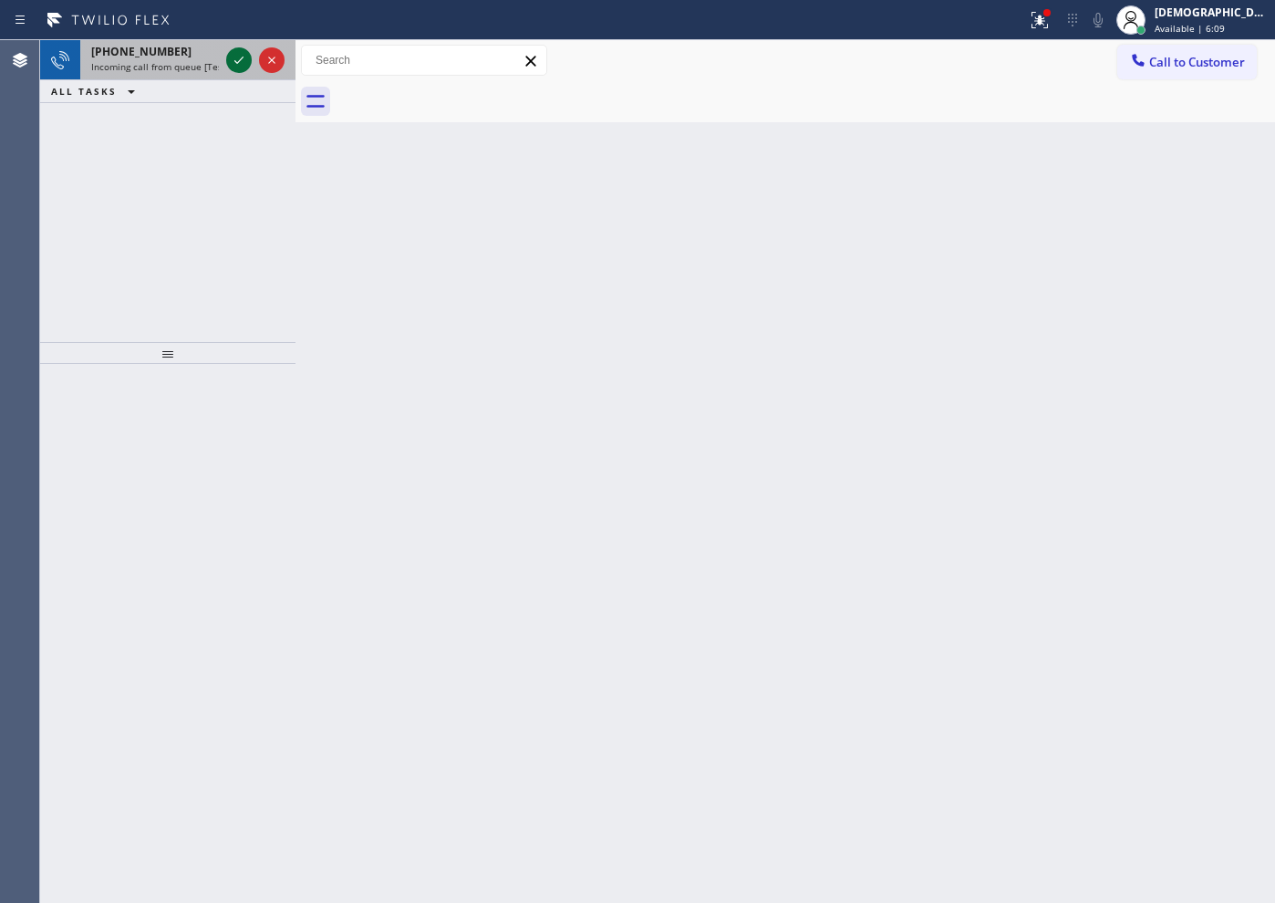
click at [244, 62] on icon at bounding box center [239, 60] width 22 height 22
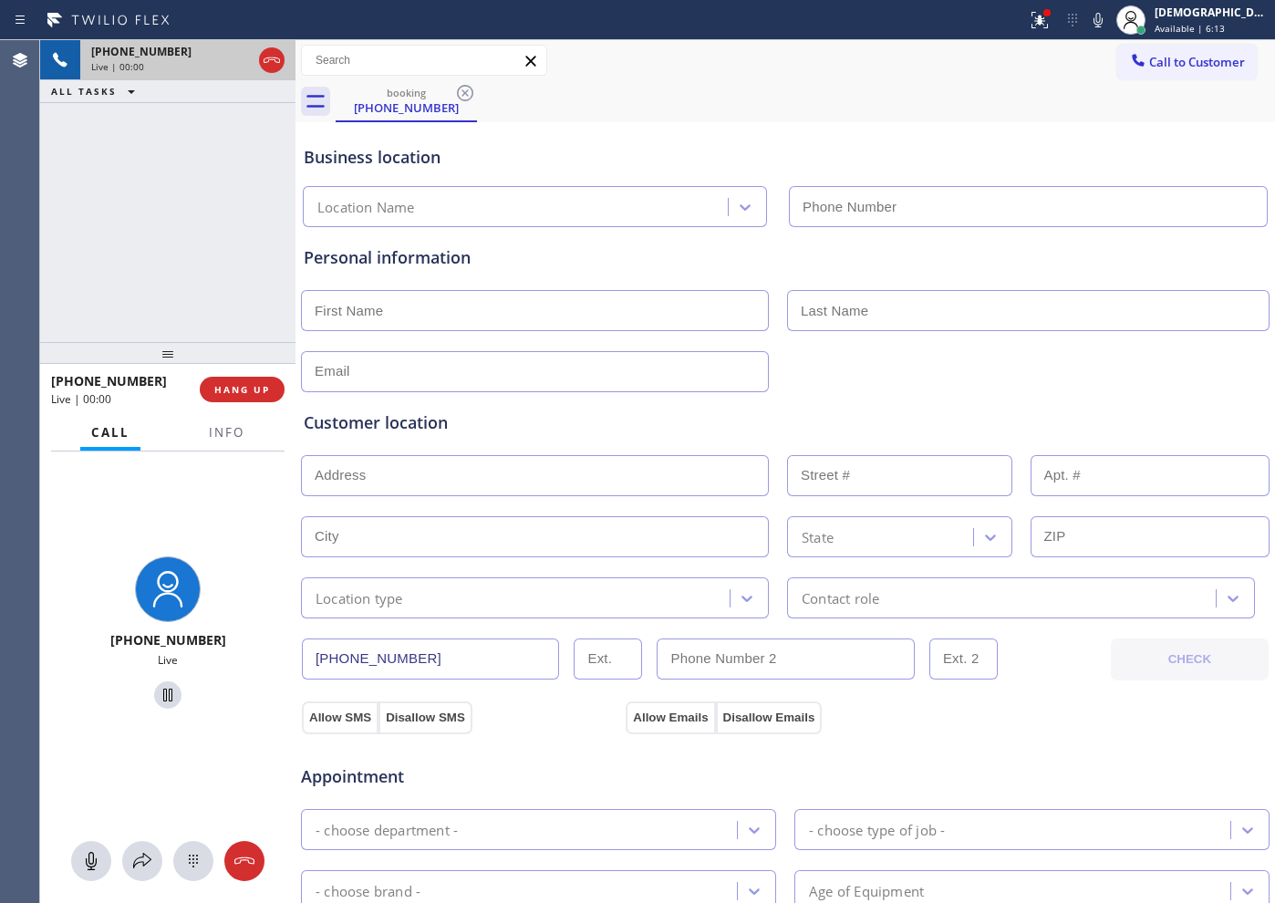
type input "[PHONE_NUMBER]"
click at [245, 389] on span "HANG UP" at bounding box center [242, 389] width 56 height 13
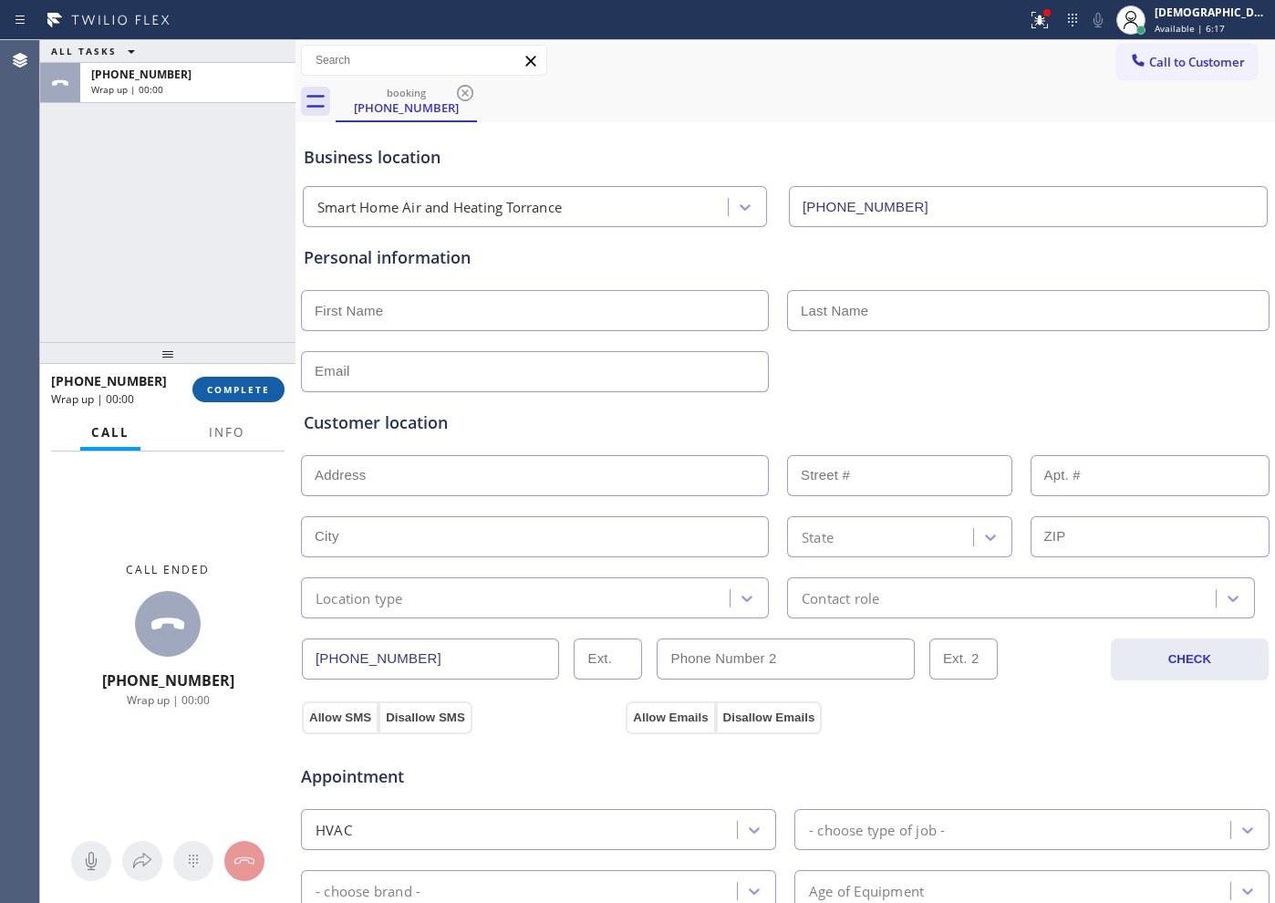
click at [245, 387] on span "COMPLETE" at bounding box center [238, 389] width 63 height 13
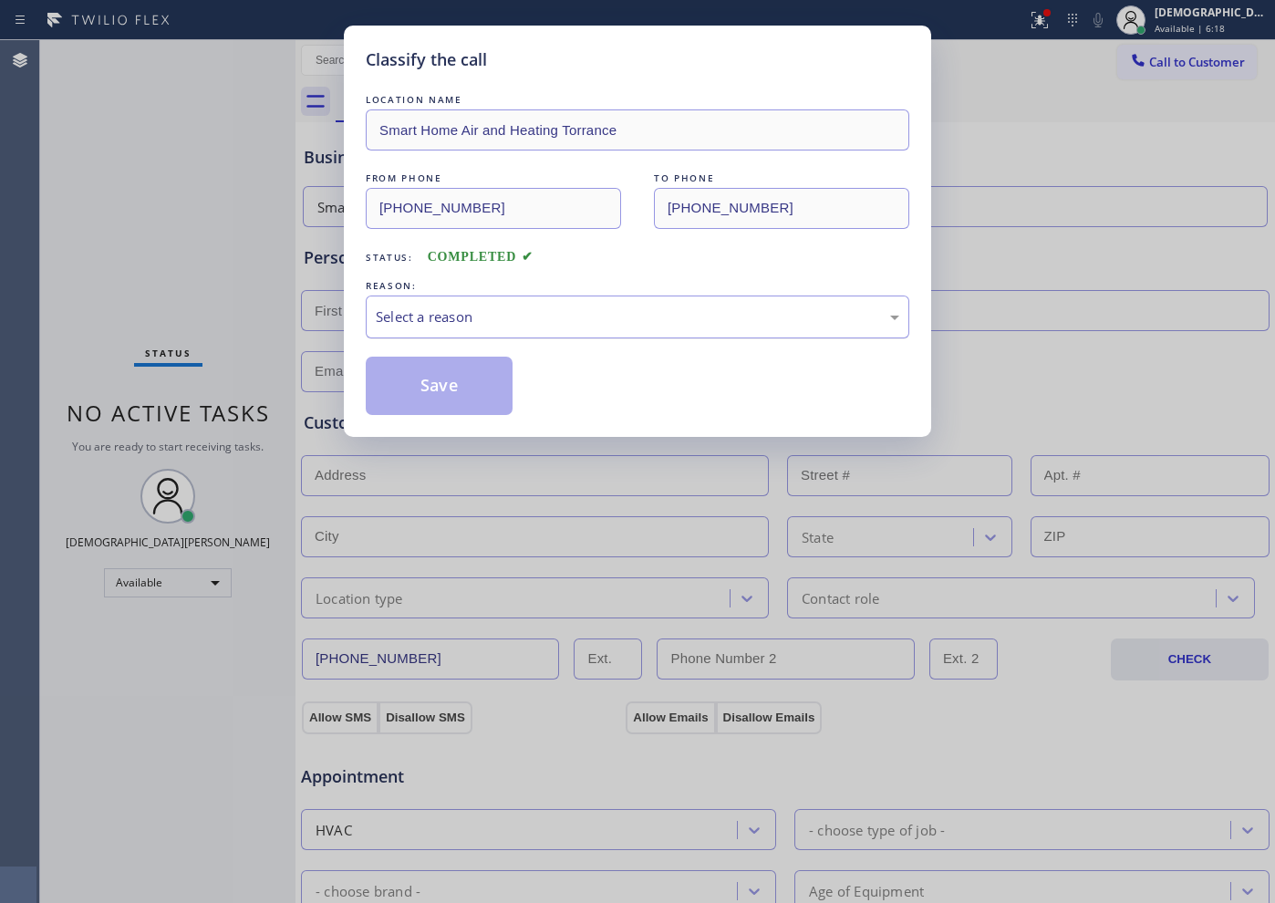
click at [443, 314] on div "Select a reason" at bounding box center [637, 316] width 523 height 21
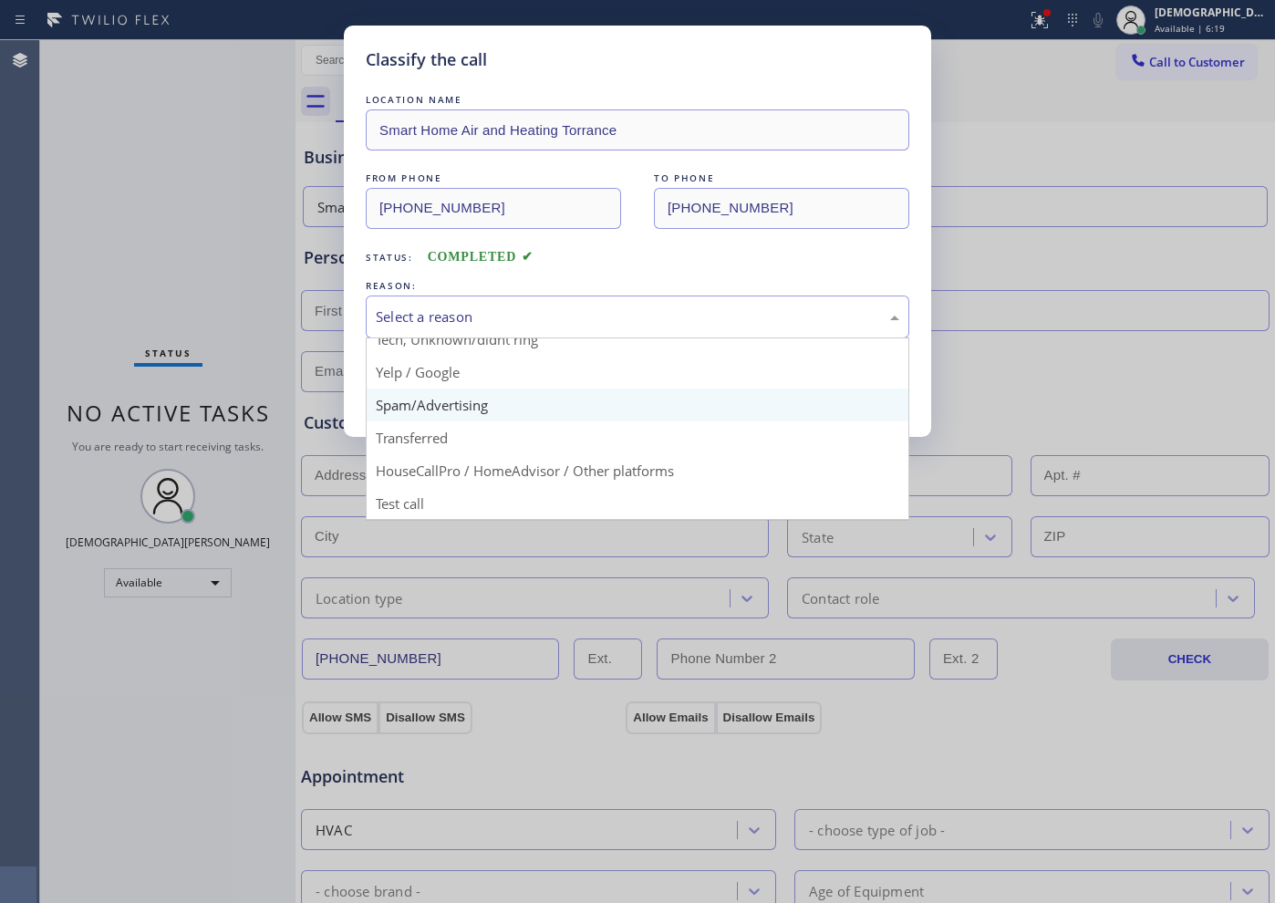
scroll to position [115, 0]
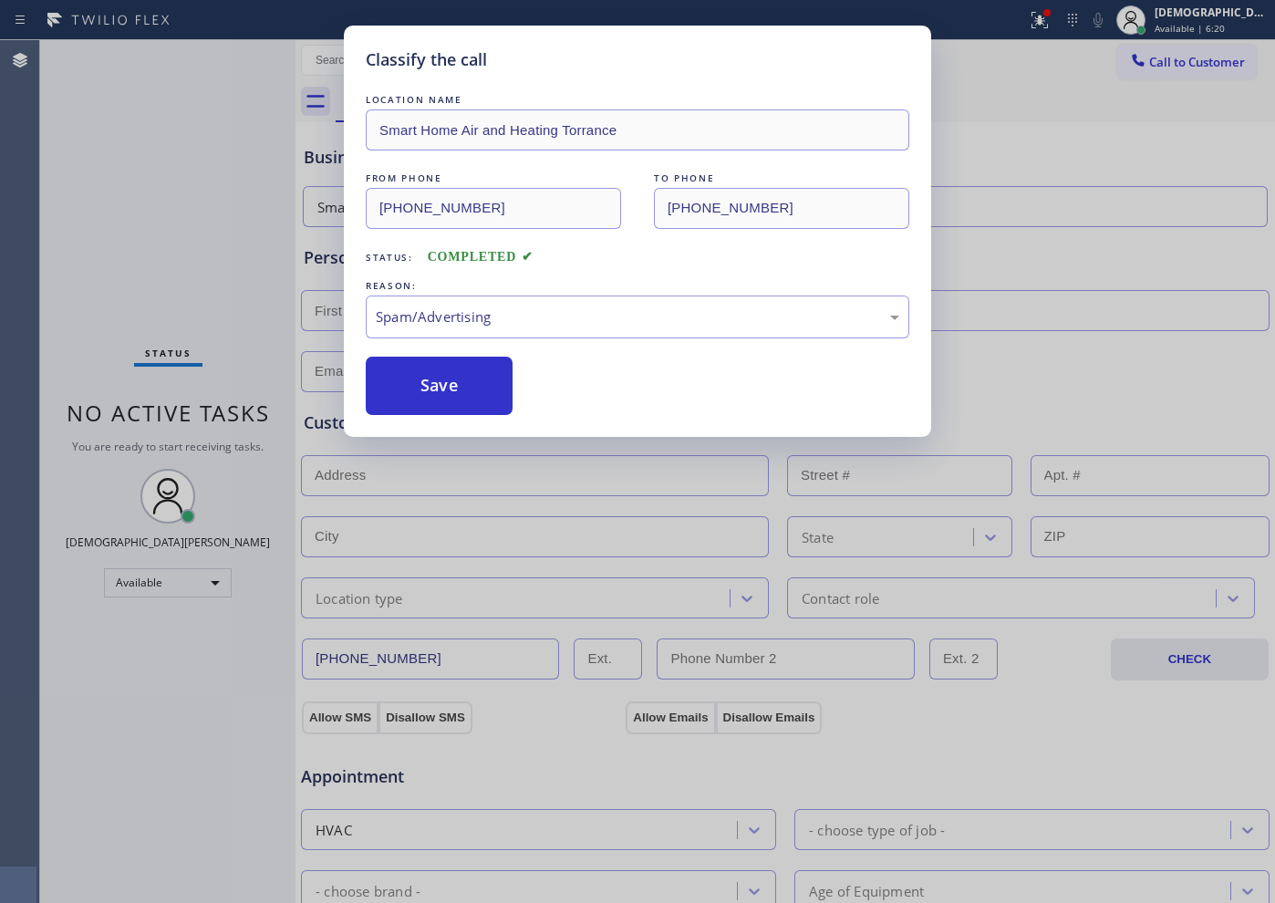
click at [441, 395] on button "Save" at bounding box center [439, 386] width 147 height 58
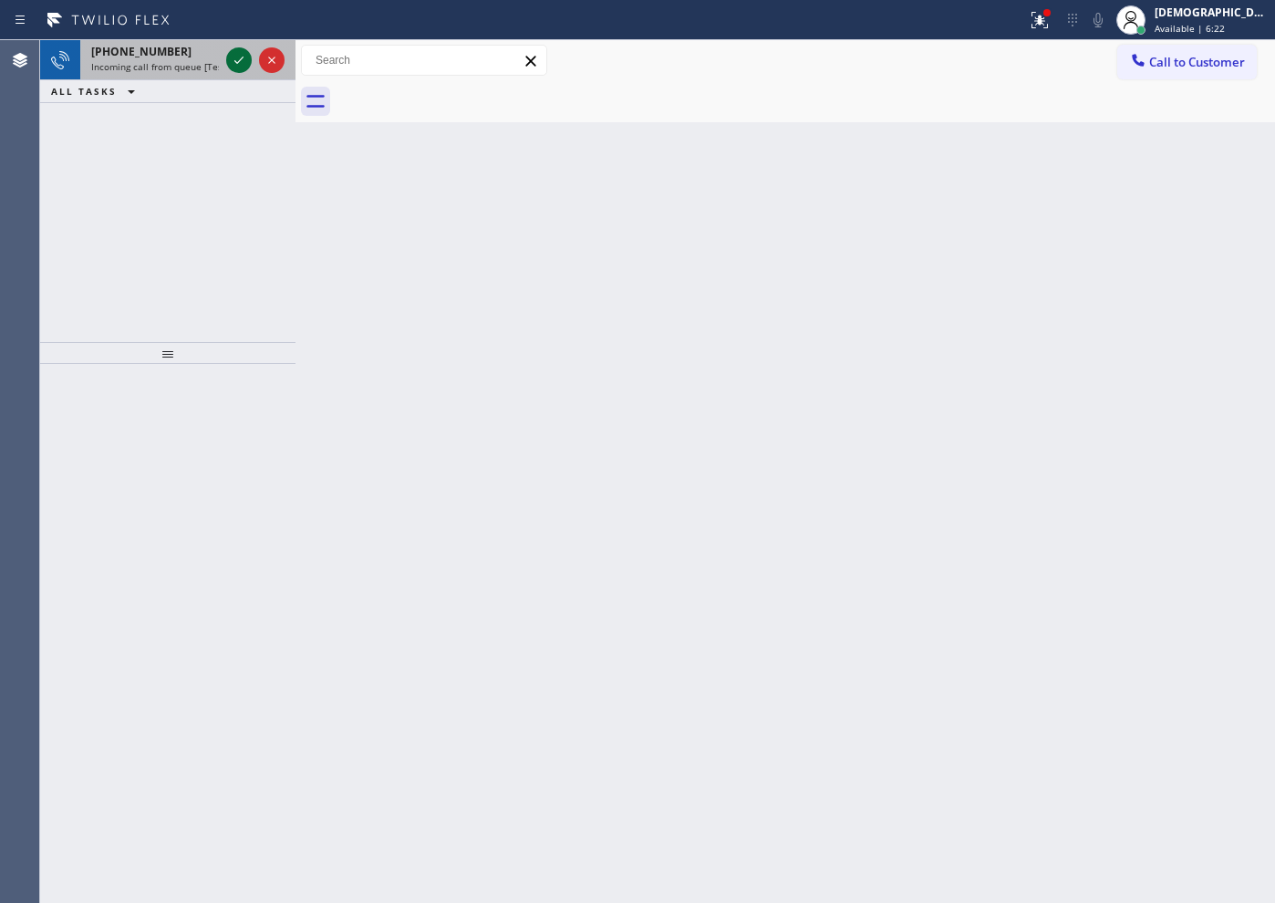
click at [235, 58] on icon at bounding box center [239, 60] width 22 height 22
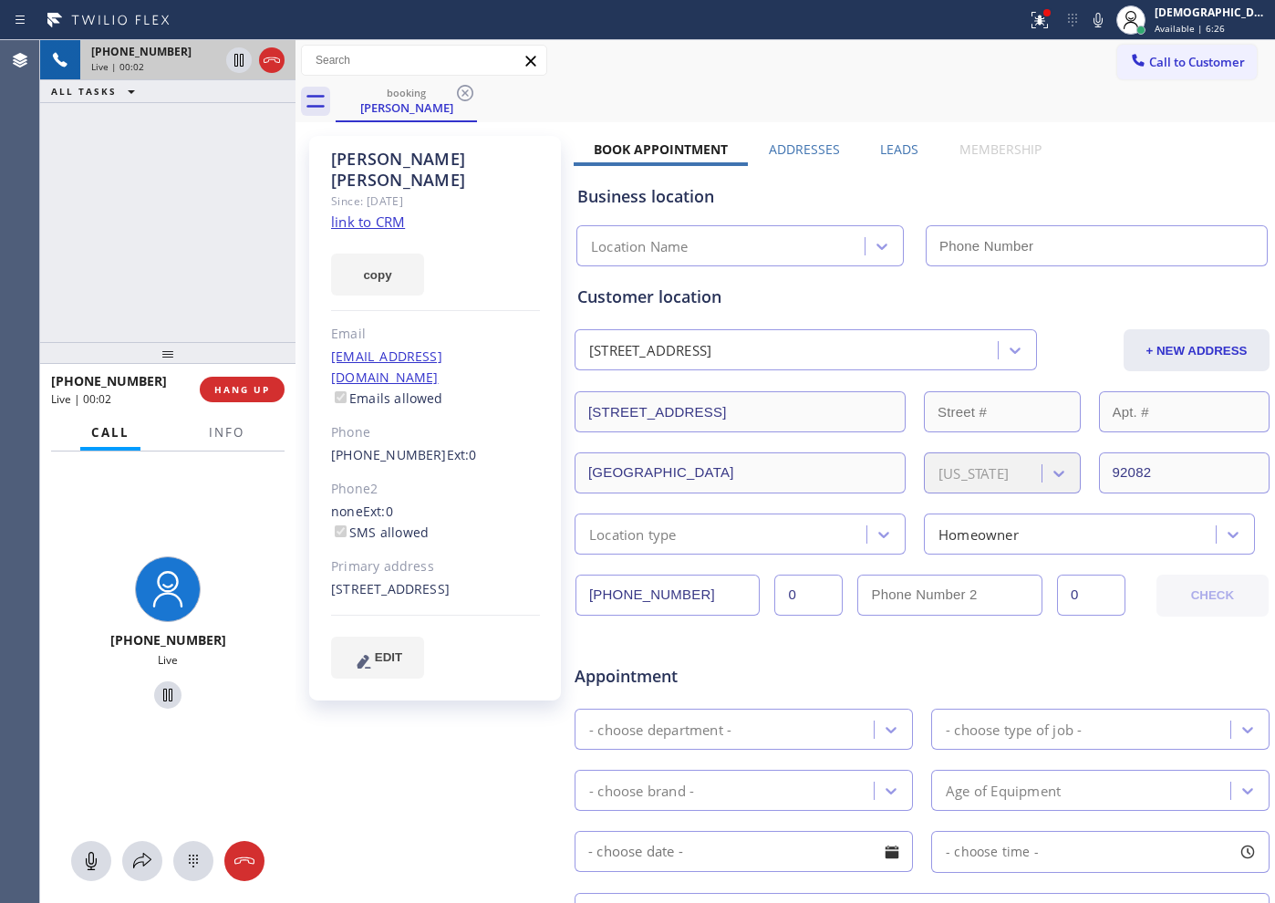
type input "[PHONE_NUMBER]"
click at [388, 213] on link "link to CRM" at bounding box center [368, 222] width 74 height 18
click at [246, 64] on icon at bounding box center [239, 60] width 22 height 22
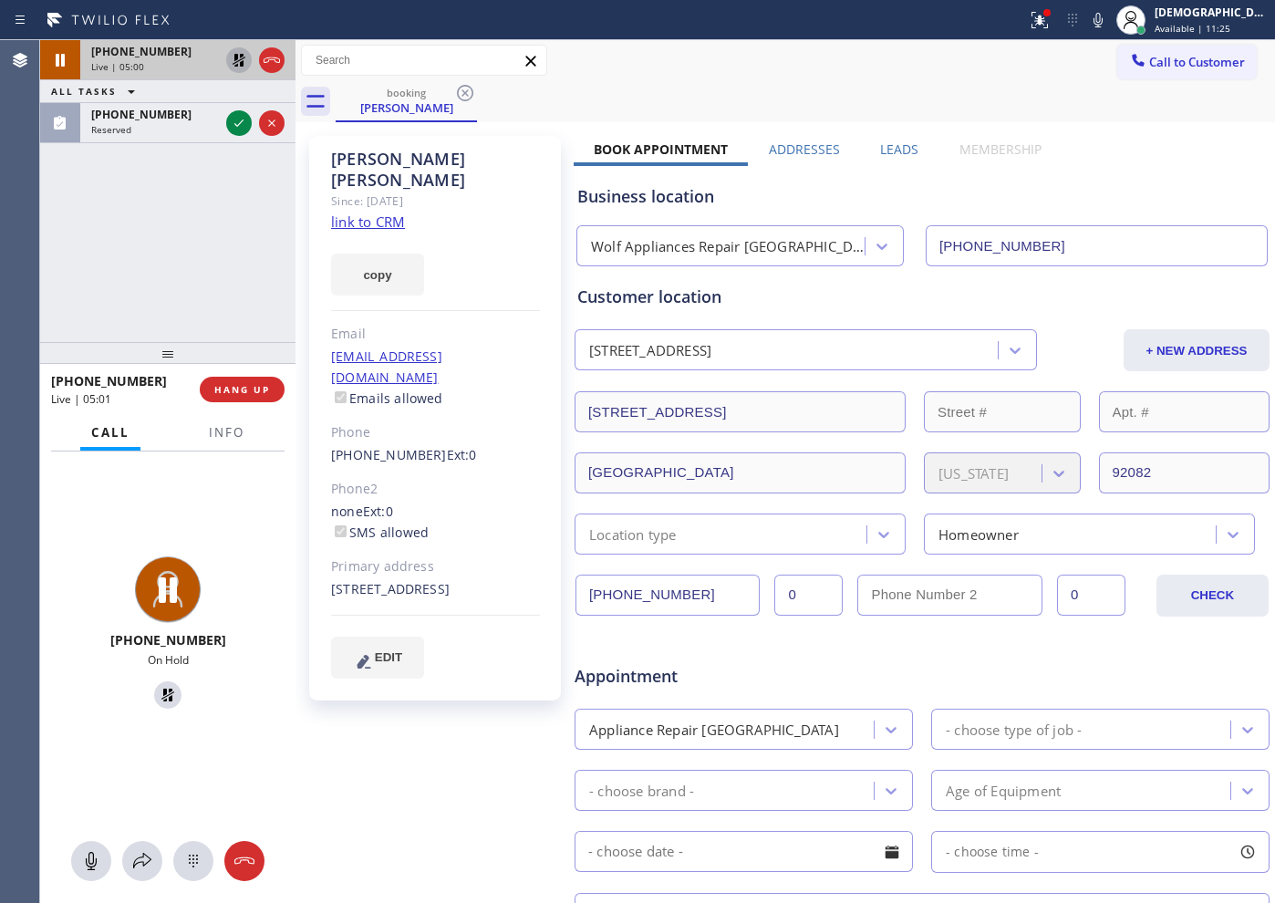
click at [234, 57] on icon at bounding box center [239, 60] width 13 height 13
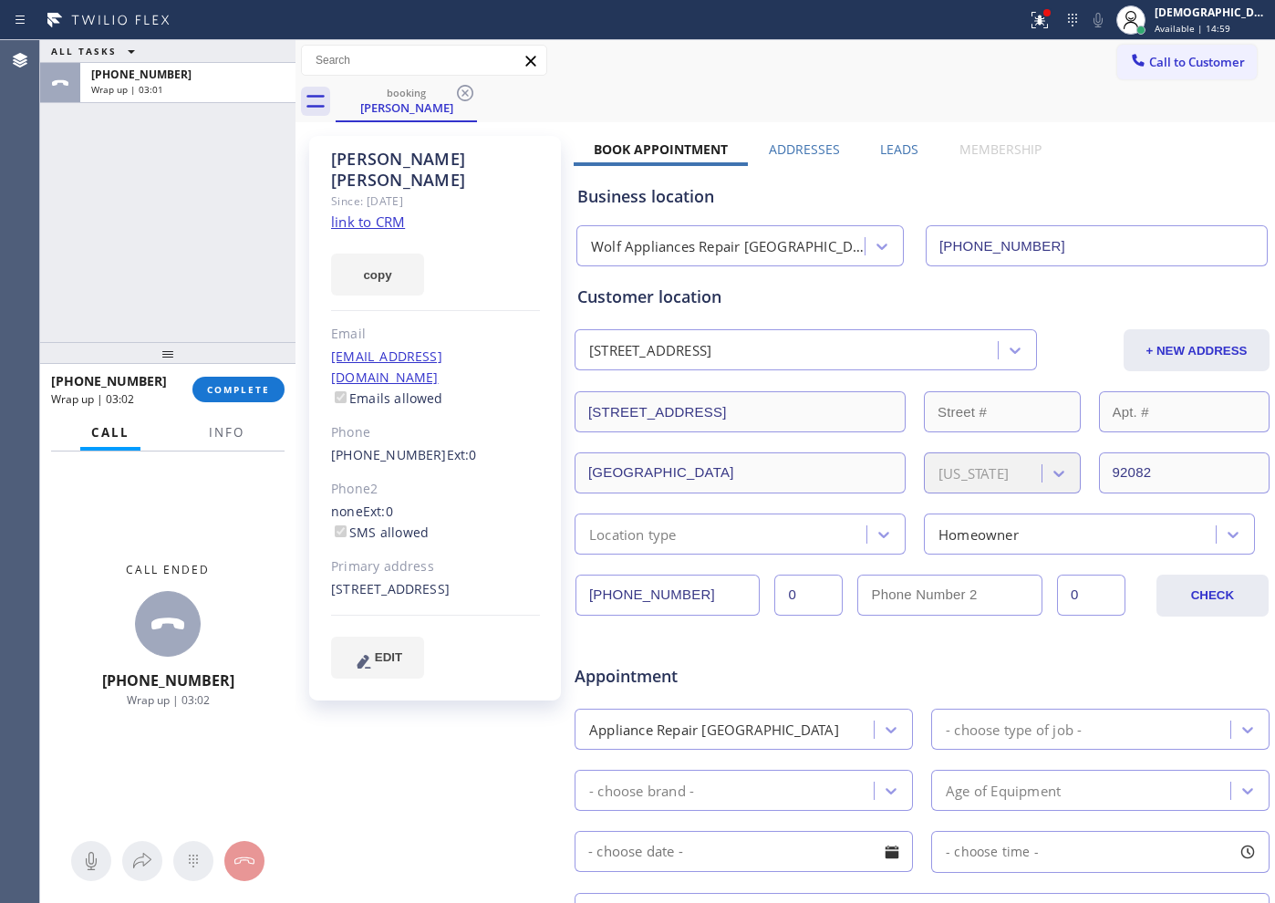
click at [72, 234] on div "ALL TASKS ALL TASKS ACTIVE TASKS TASKS IN WRAP UP [PHONE_NUMBER] Wrap up | 03:01" at bounding box center [167, 191] width 255 height 302
click at [273, 394] on button "COMPLETE" at bounding box center [238, 390] width 92 height 26
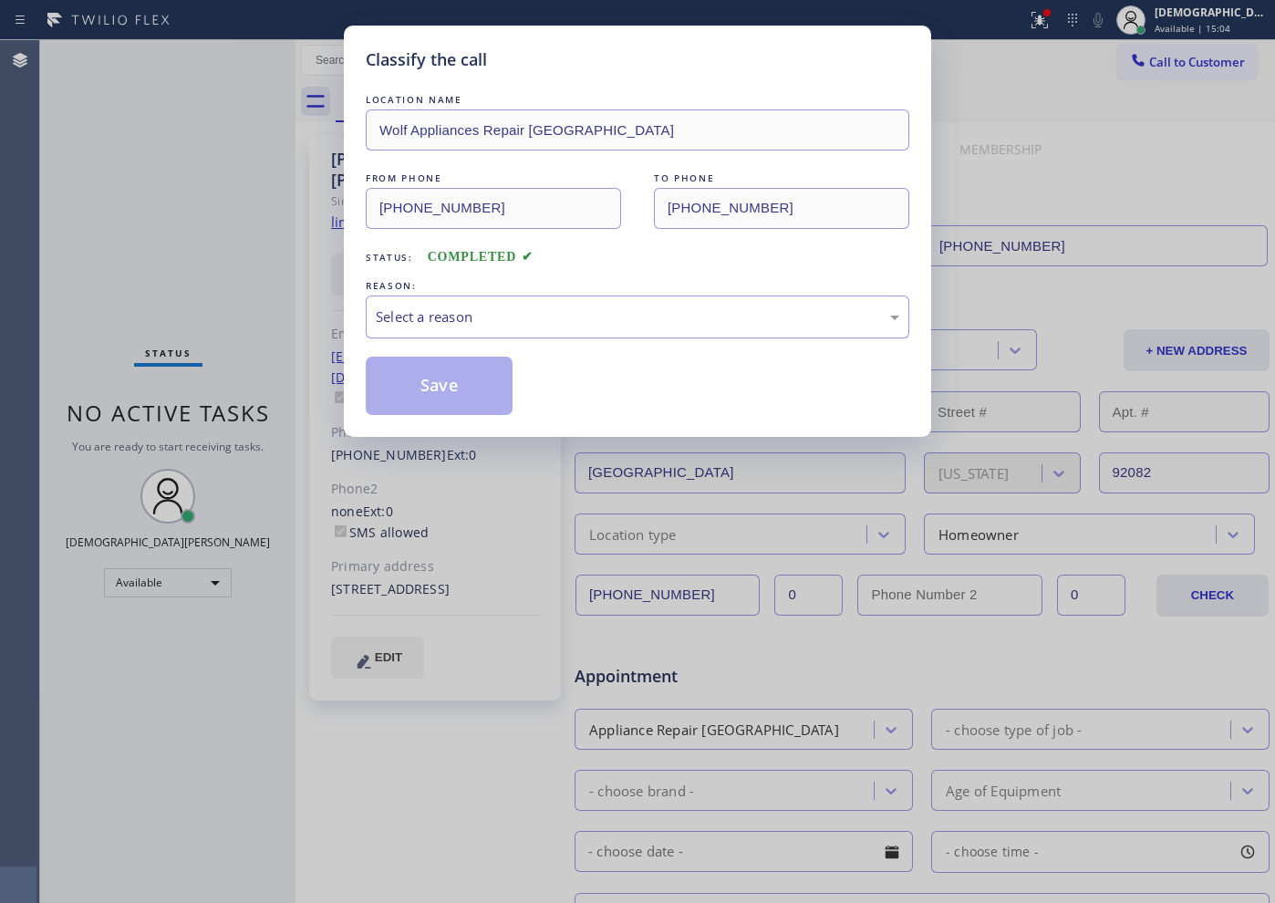
click at [488, 303] on div "Select a reason" at bounding box center [638, 316] width 544 height 43
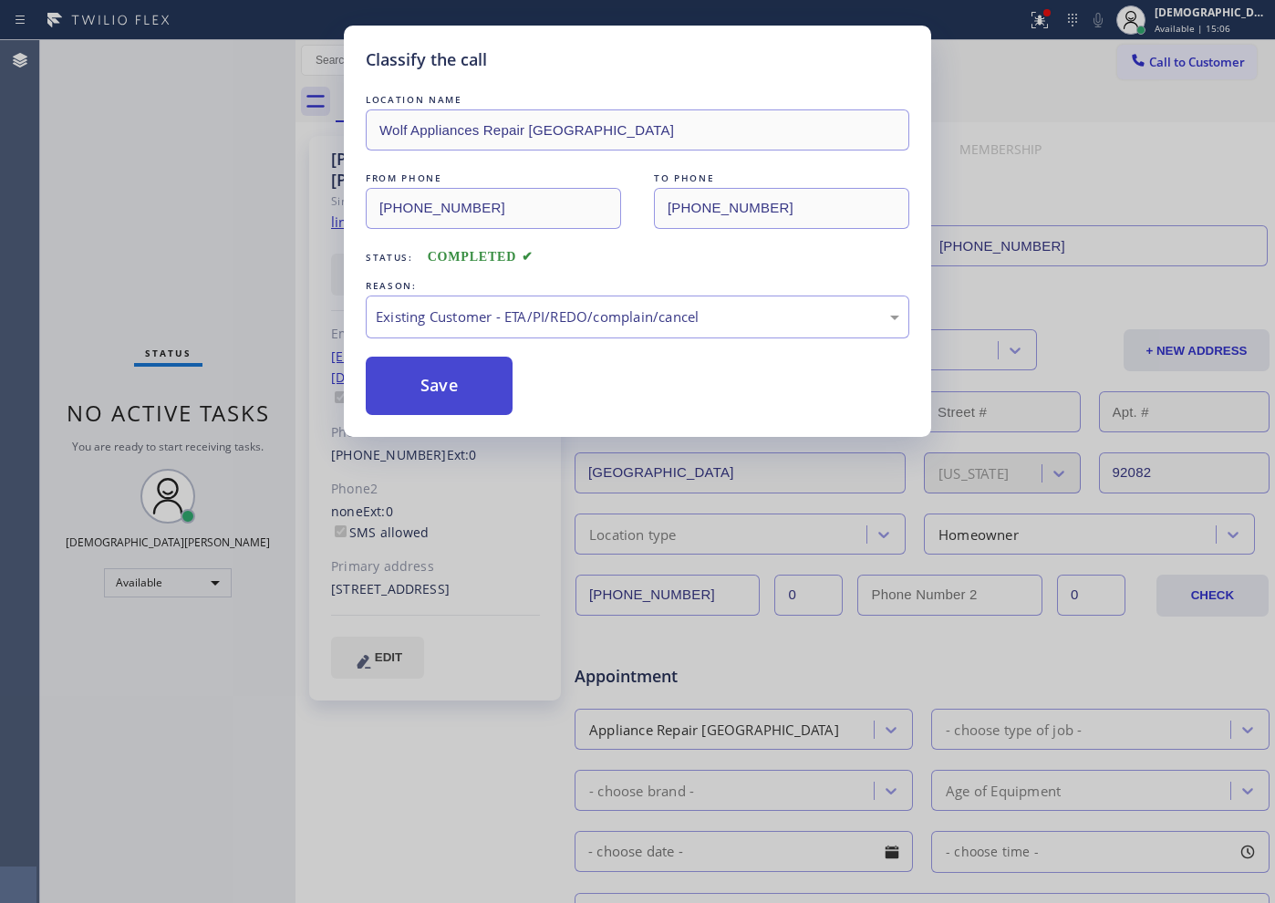
click at [455, 396] on button "Save" at bounding box center [439, 386] width 147 height 58
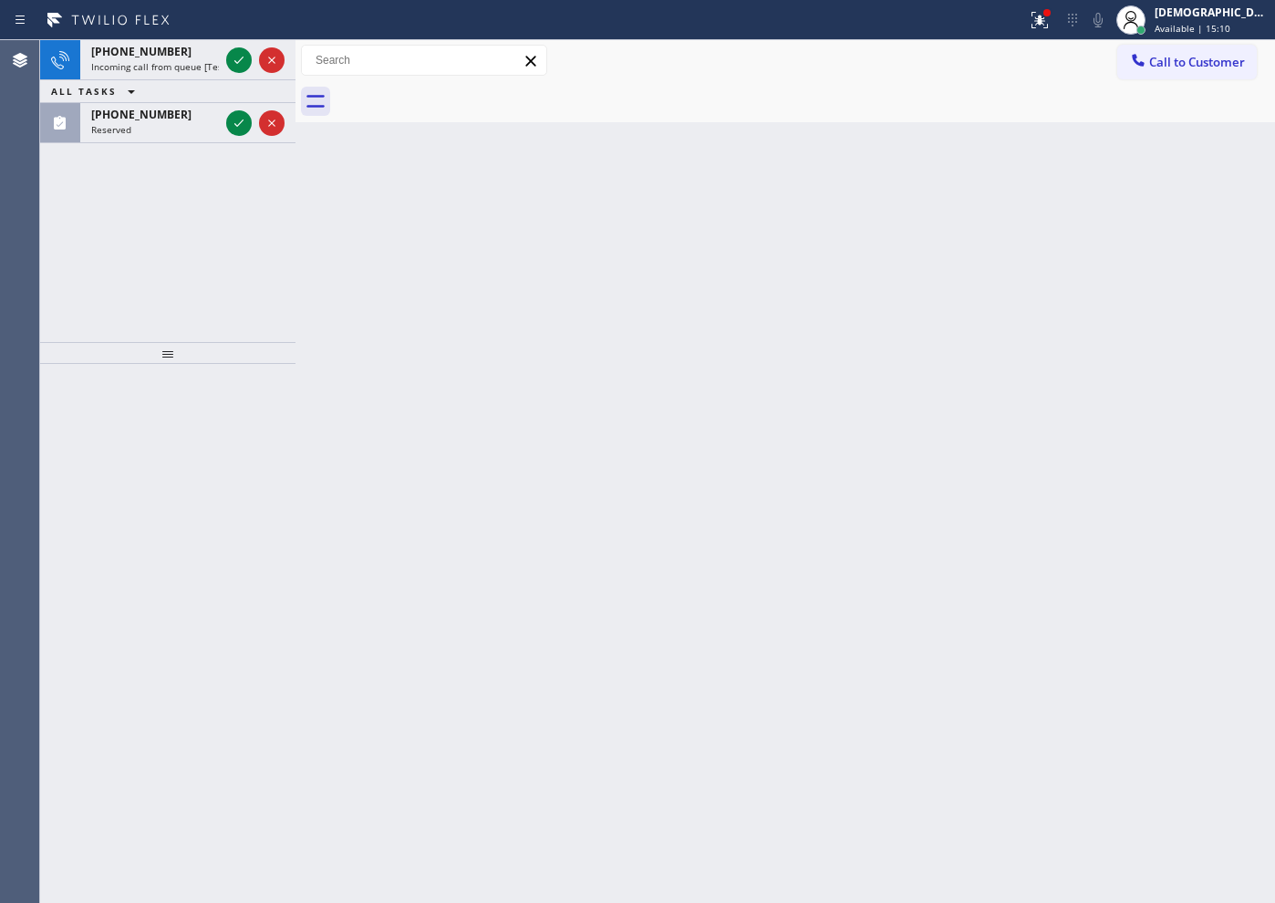
click at [57, 223] on div "[PHONE_NUMBER] Incoming call from queue [Test] All ALL TASKS ALL TASKS ACTIVE T…" at bounding box center [167, 191] width 255 height 302
click at [233, 66] on icon at bounding box center [239, 60] width 22 height 22
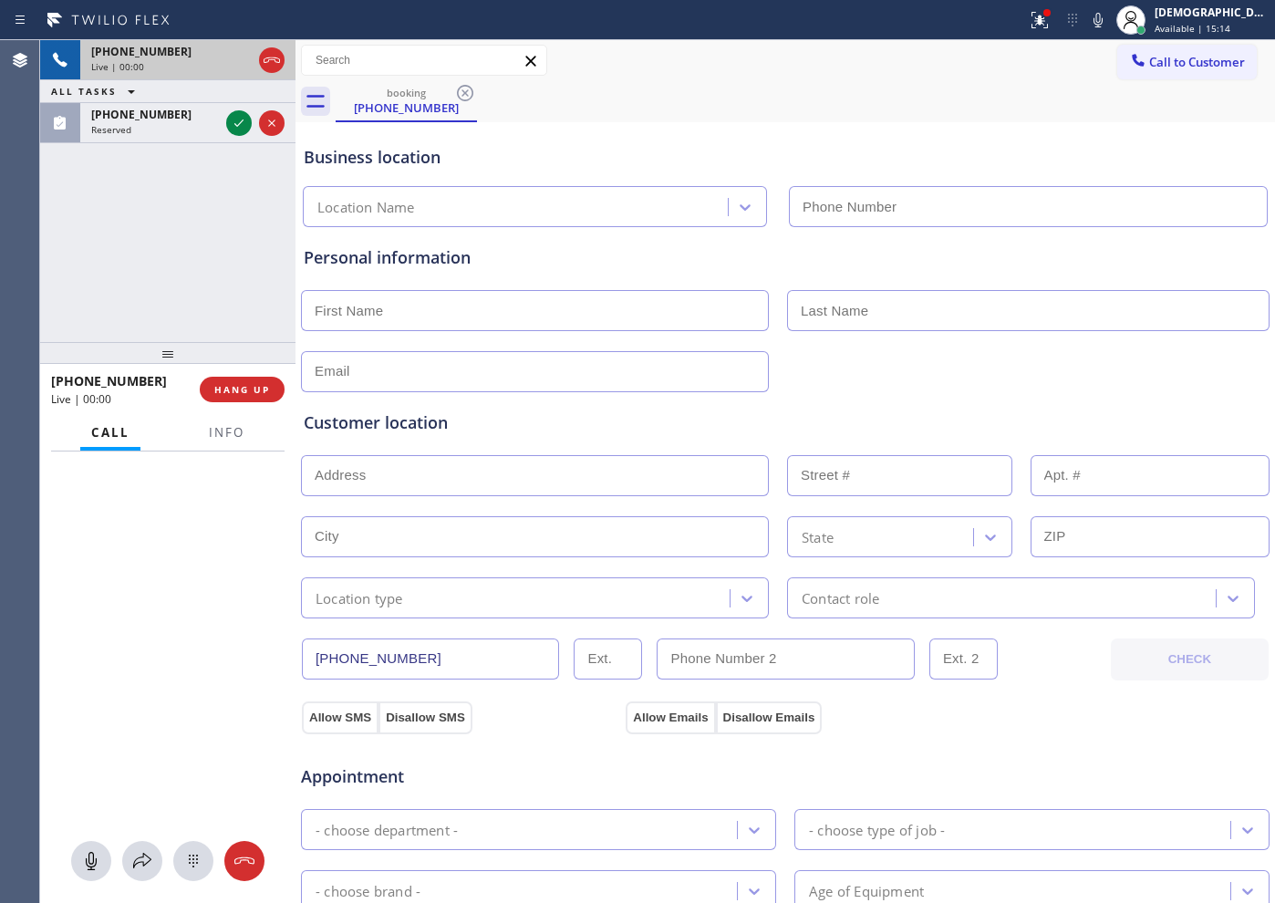
type input "[PHONE_NUMBER]"
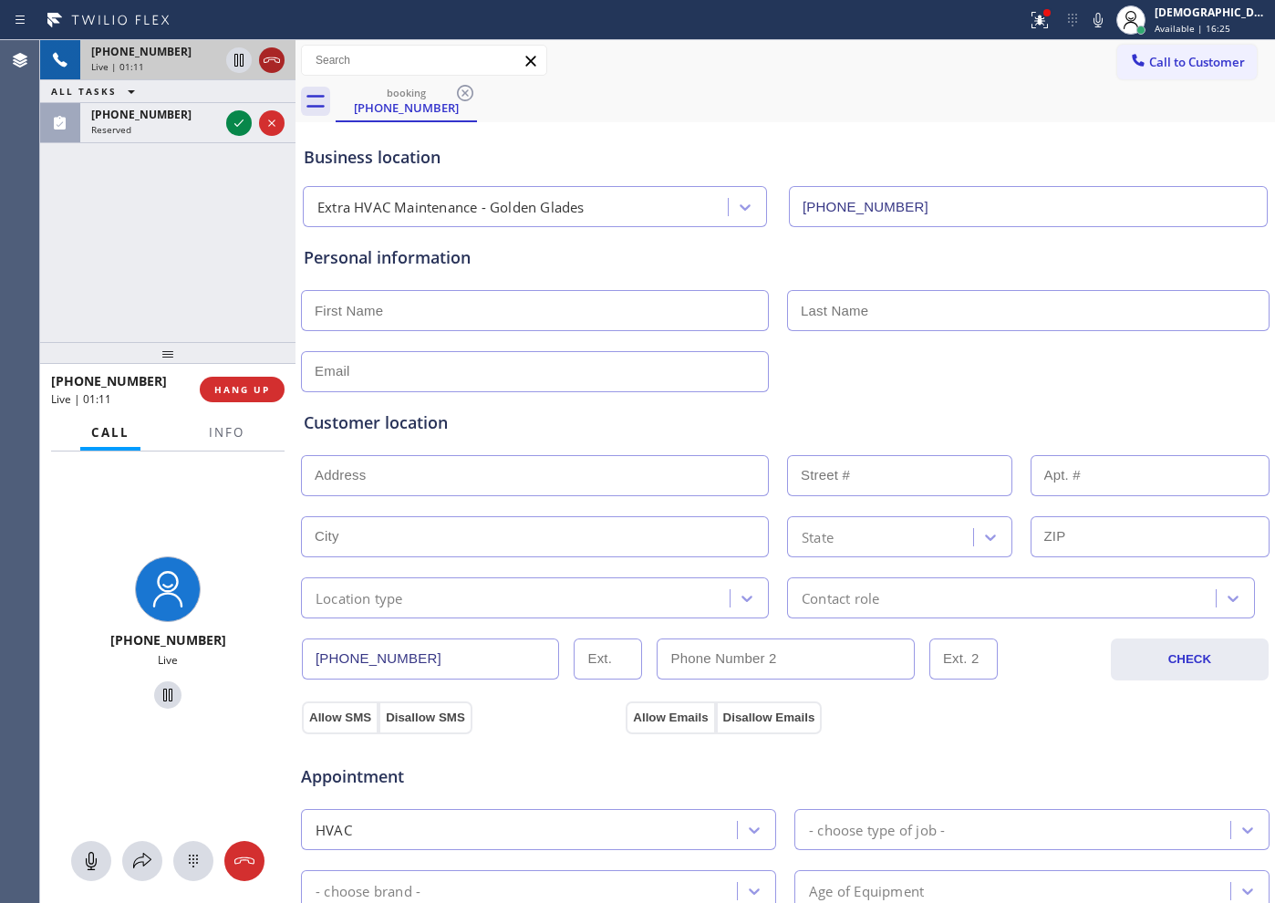
click at [270, 64] on icon at bounding box center [272, 60] width 22 height 22
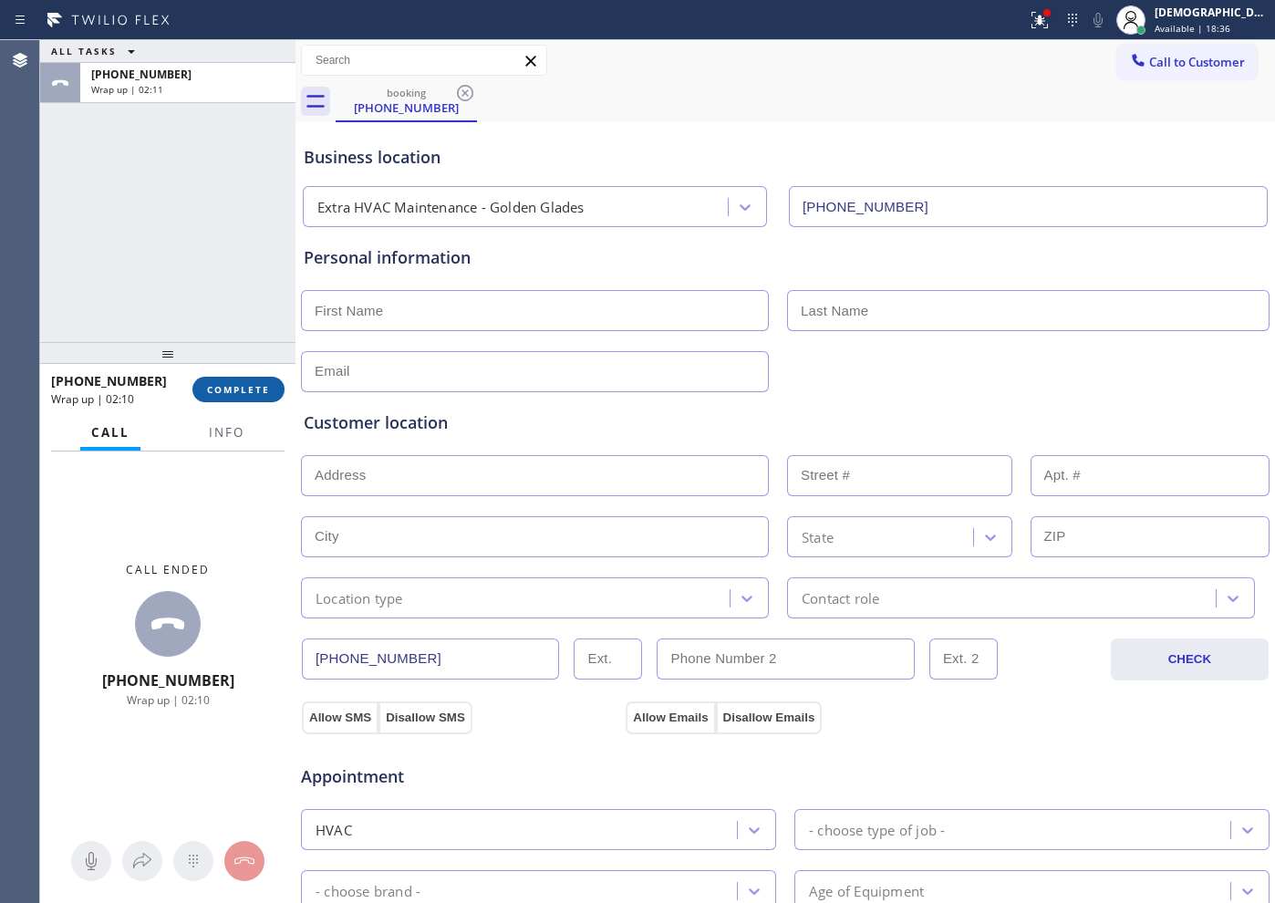
click at [254, 378] on button "COMPLETE" at bounding box center [238, 390] width 92 height 26
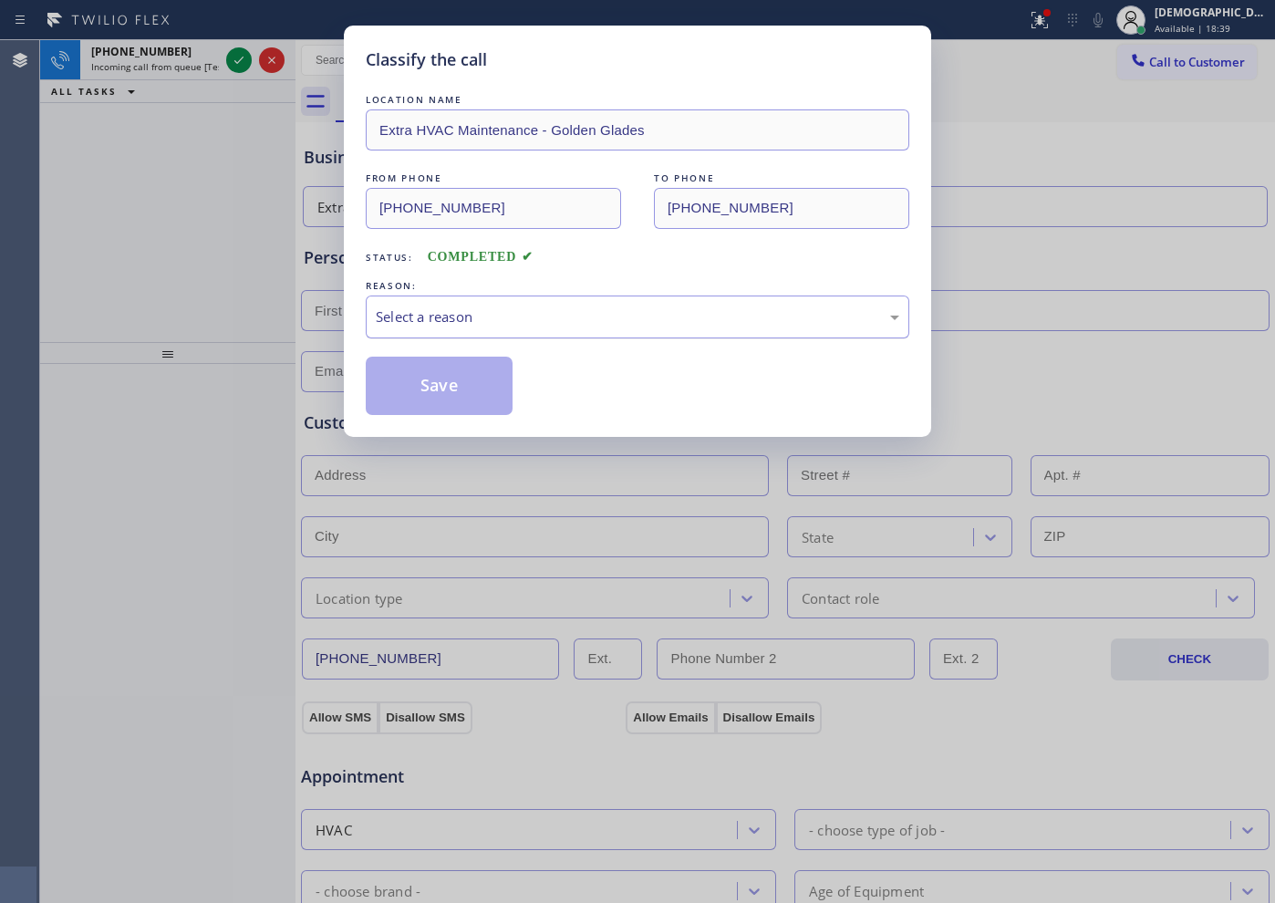
click at [453, 311] on div "Select a reason" at bounding box center [637, 316] width 523 height 21
click at [445, 384] on button "Save" at bounding box center [439, 386] width 147 height 58
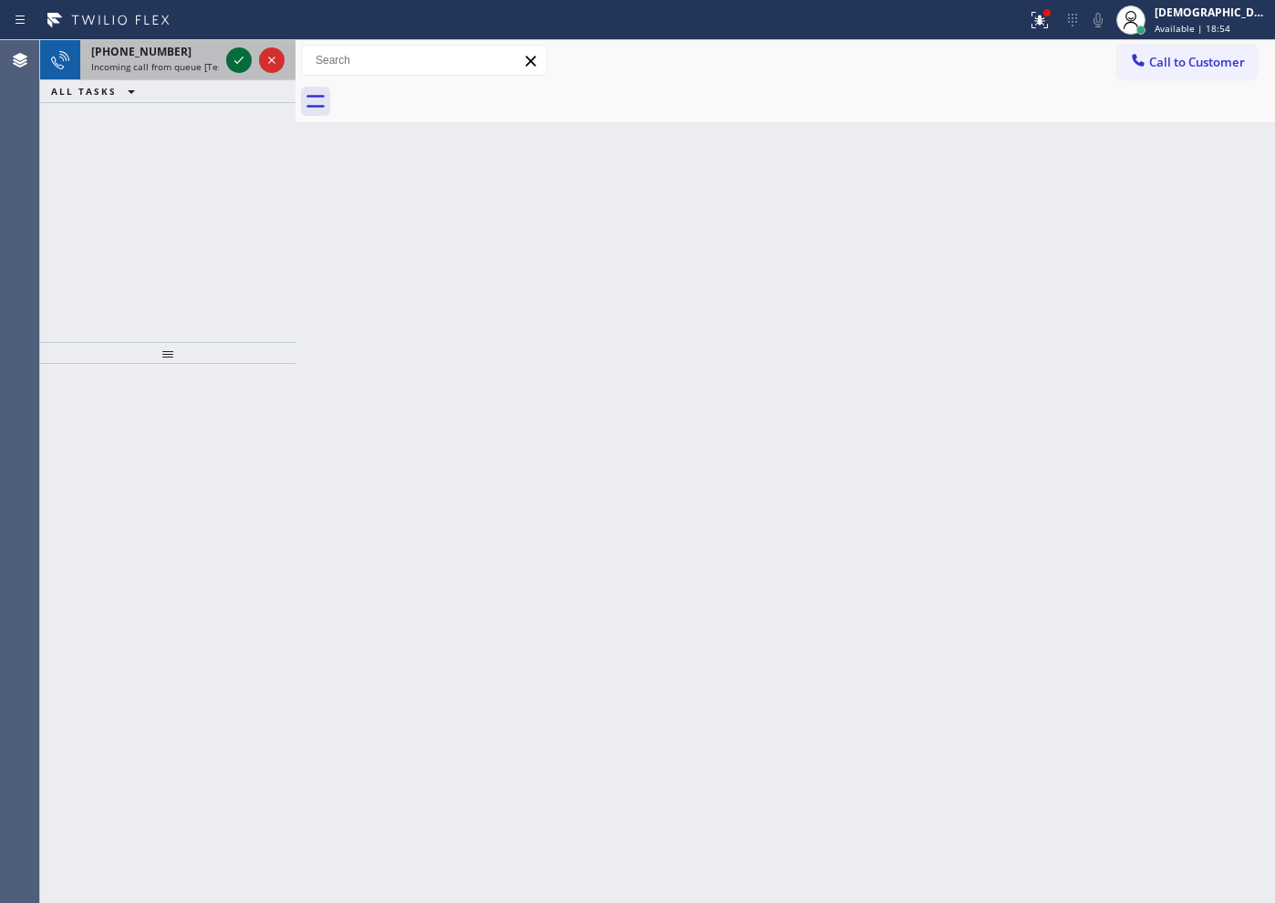
click at [237, 65] on icon at bounding box center [239, 60] width 22 height 22
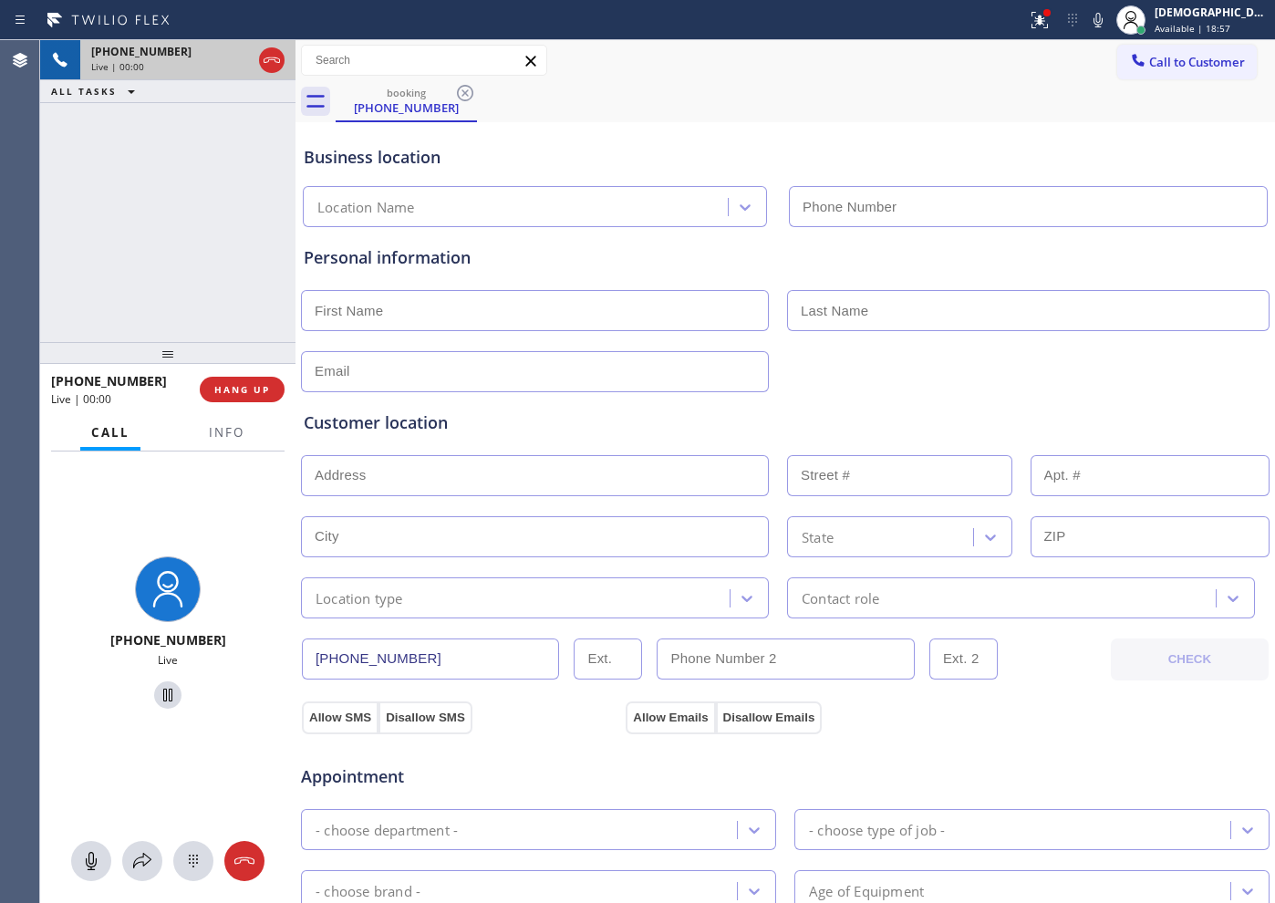
type input "[PHONE_NUMBER]"
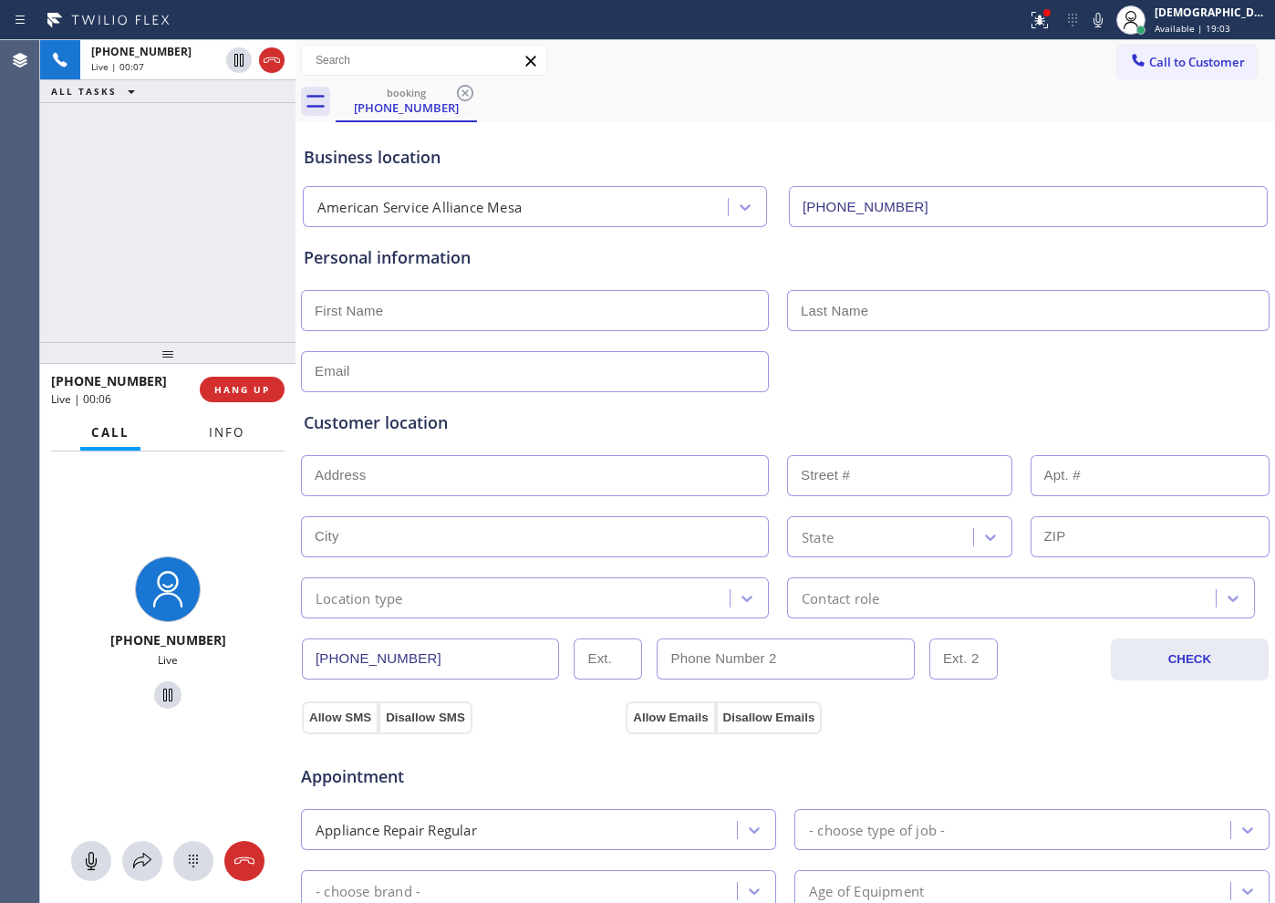
click at [221, 438] on span "Info" at bounding box center [227, 432] width 36 height 16
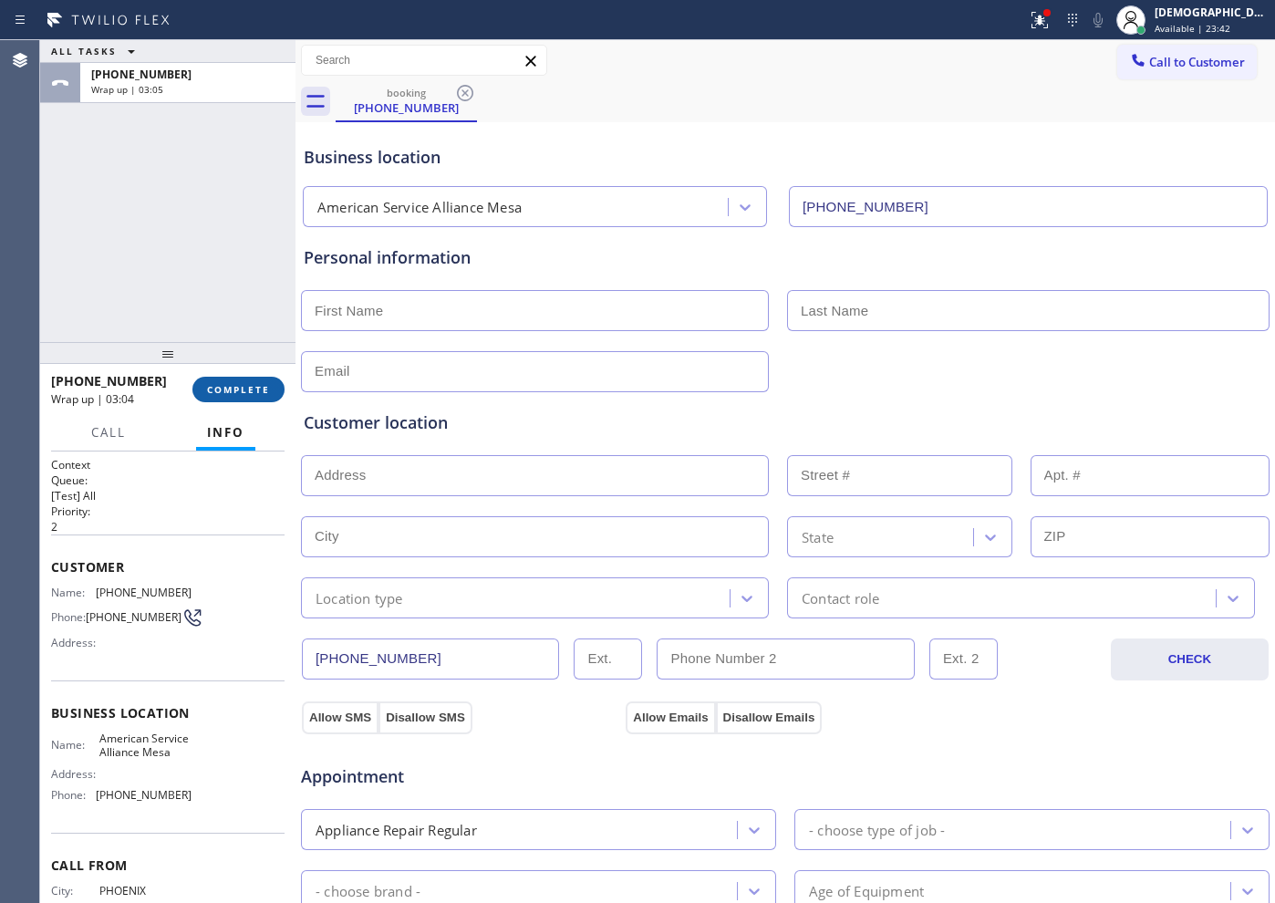
click at [229, 387] on span "COMPLETE" at bounding box center [238, 389] width 63 height 13
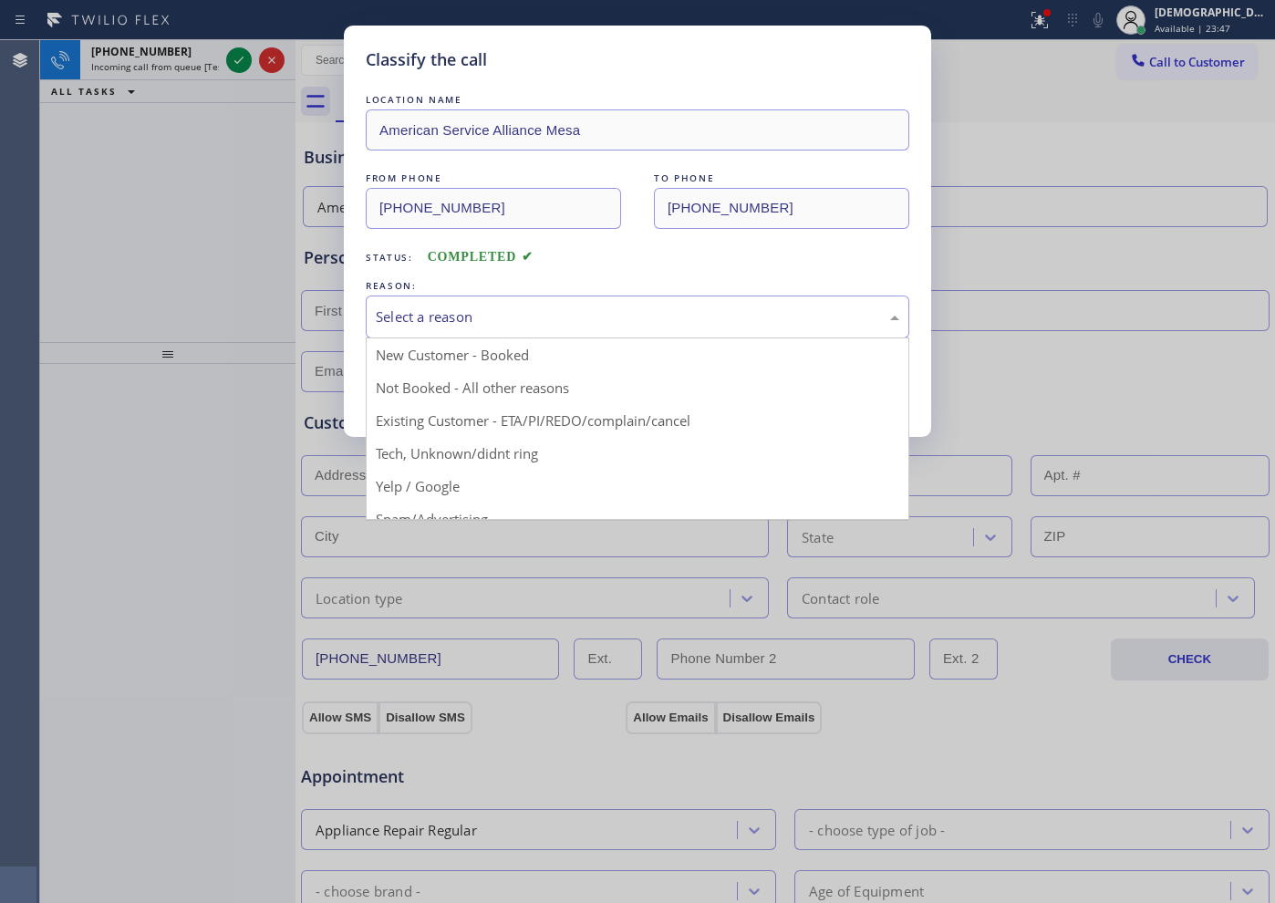
click at [420, 318] on div "Select a reason" at bounding box center [637, 316] width 523 height 21
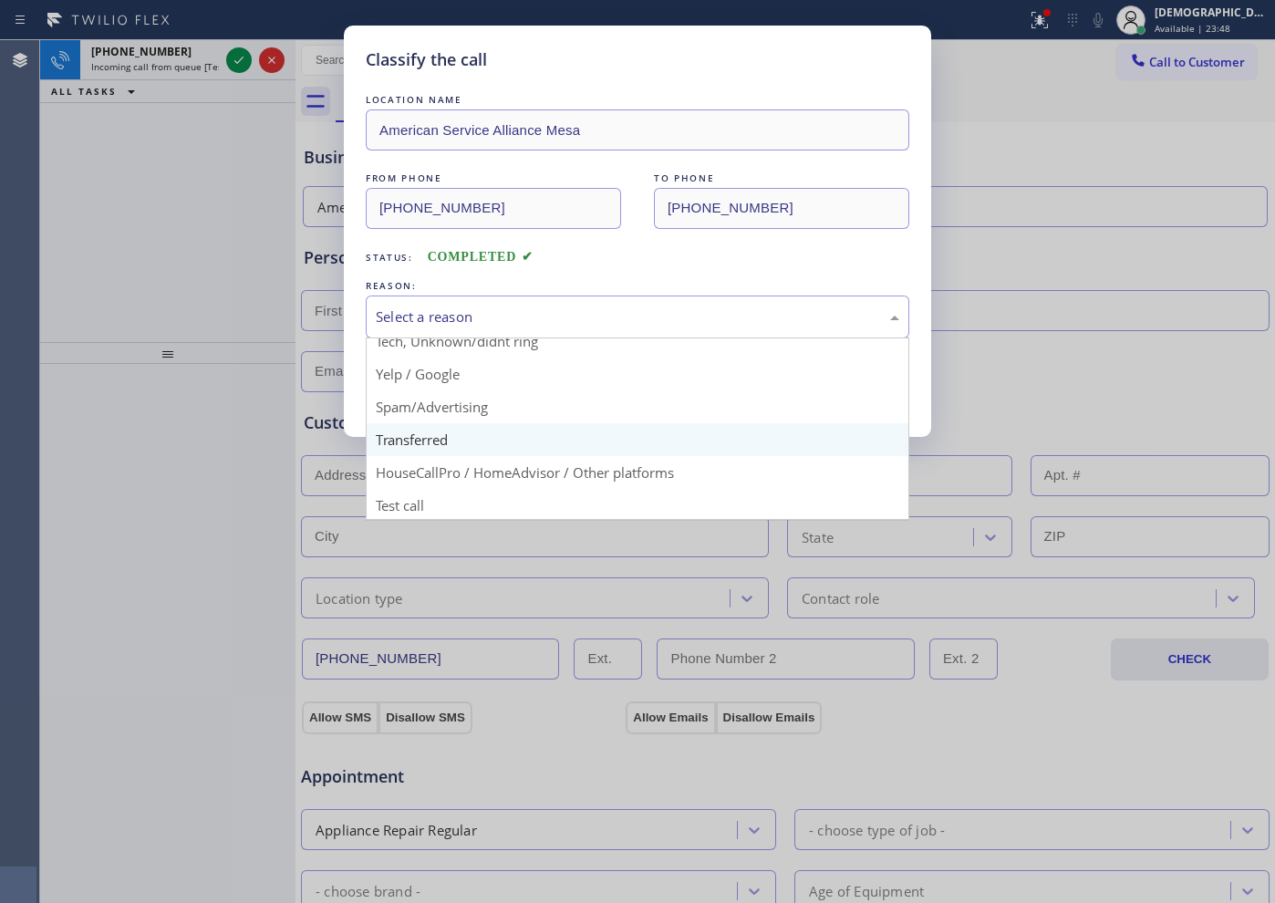
scroll to position [114, 0]
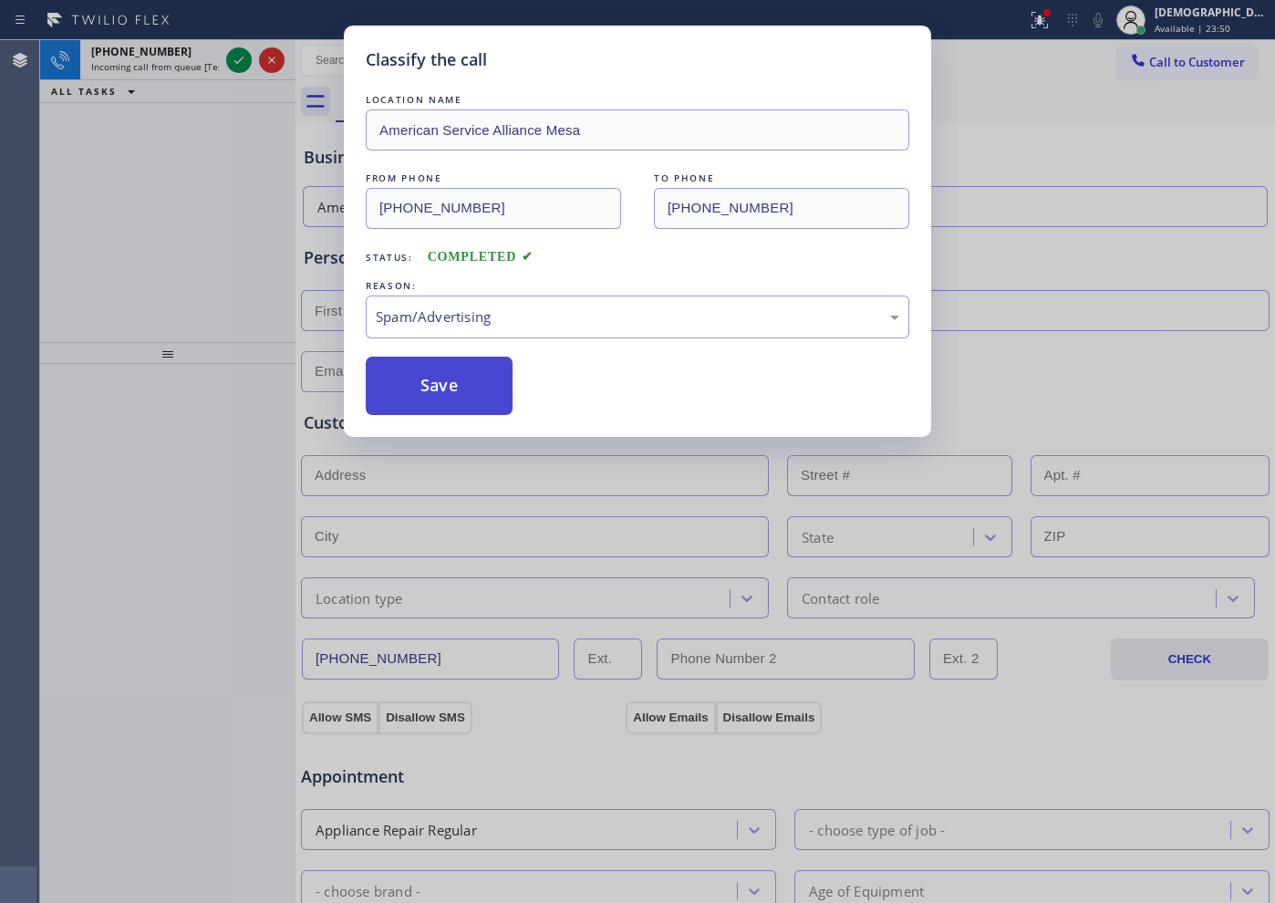
click at [429, 389] on button "Save" at bounding box center [439, 386] width 147 height 58
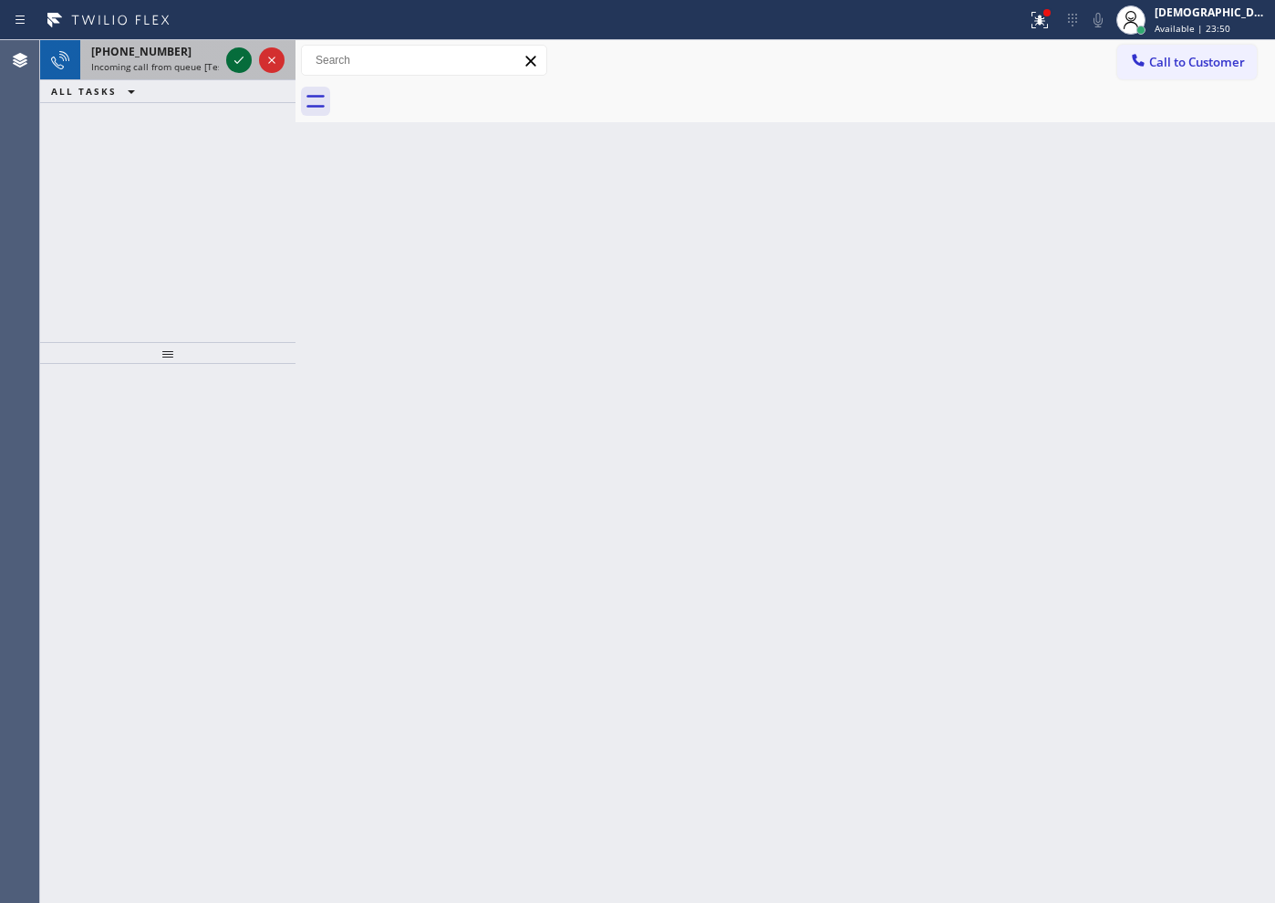
click at [237, 58] on icon at bounding box center [239, 60] width 22 height 22
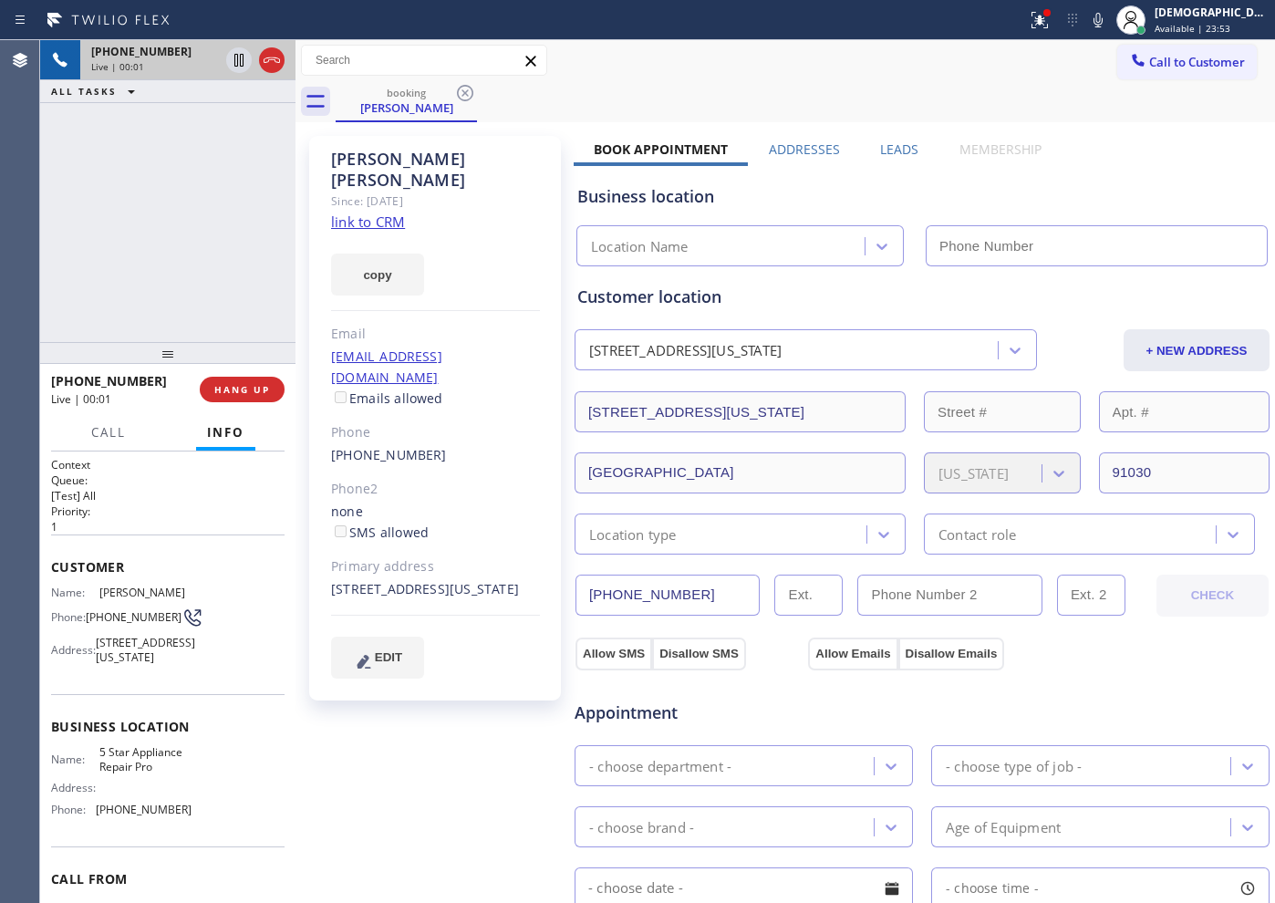
type input "[PHONE_NUMBER]"
click at [377, 213] on link "link to CRM" at bounding box center [368, 222] width 74 height 18
click at [233, 52] on icon at bounding box center [239, 60] width 22 height 22
click at [362, 213] on link "link to CRM" at bounding box center [368, 222] width 74 height 18
click at [103, 445] on button "Call" at bounding box center [108, 433] width 57 height 36
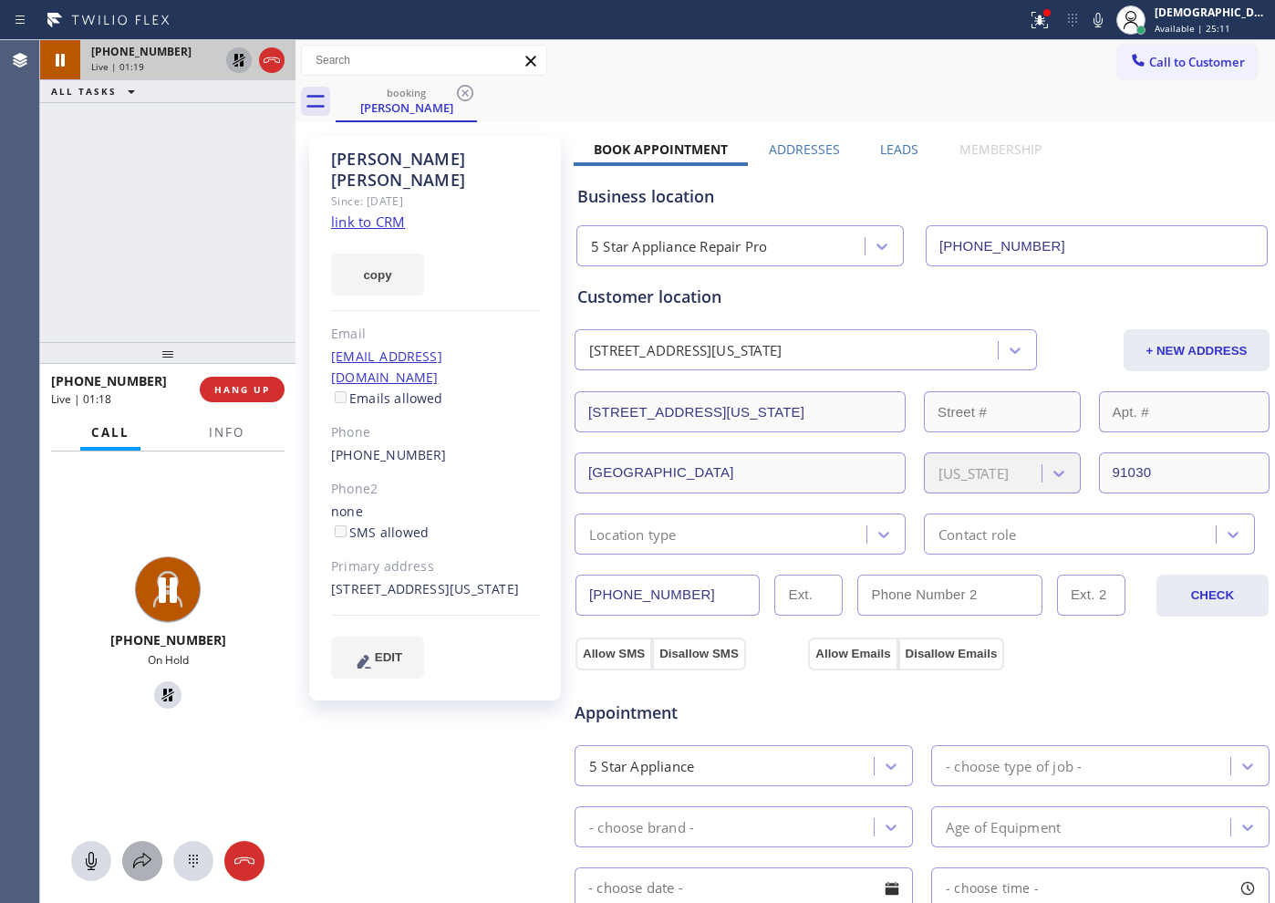
click at [147, 853] on icon at bounding box center [142, 861] width 22 height 22
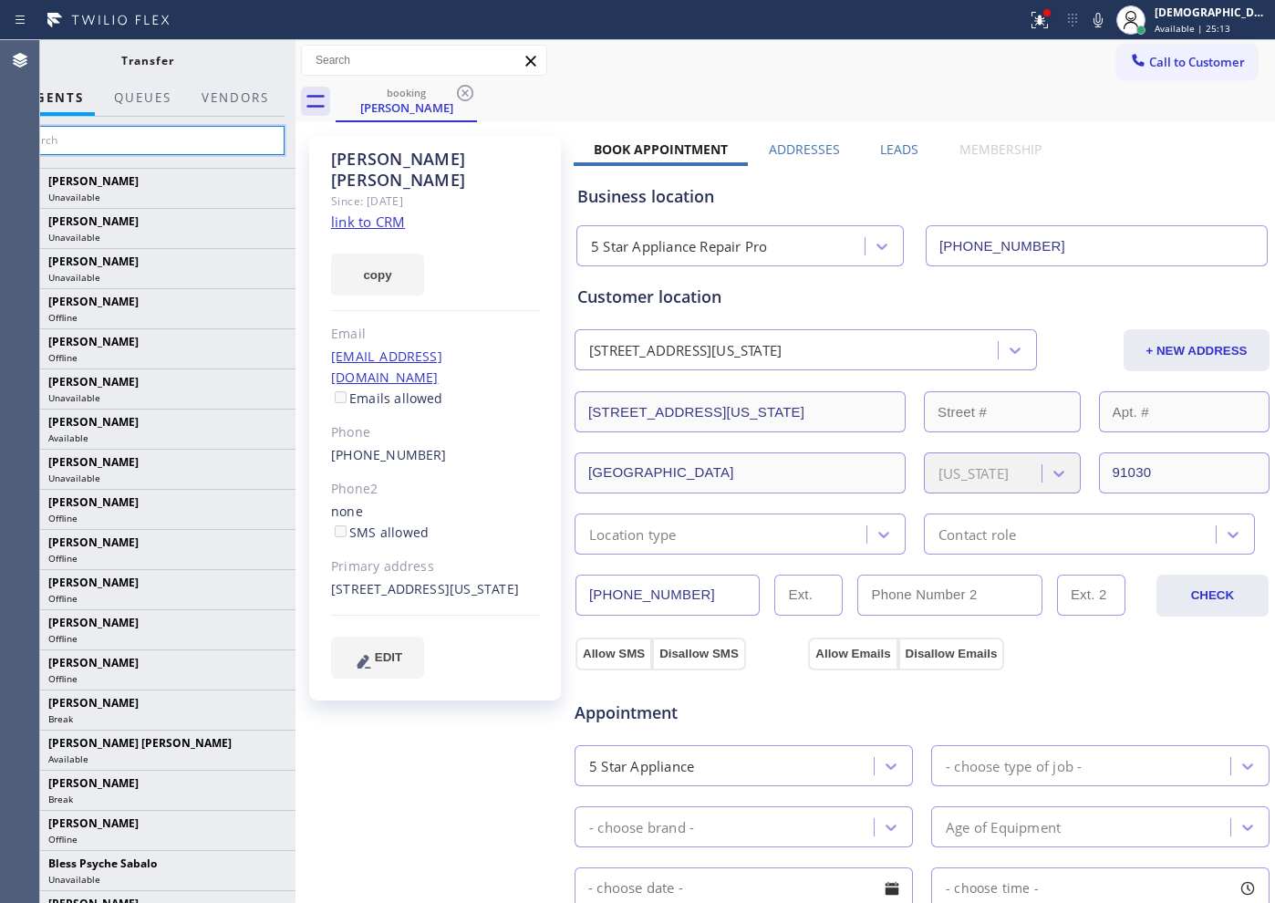
click at [197, 131] on input "text" at bounding box center [147, 140] width 275 height 29
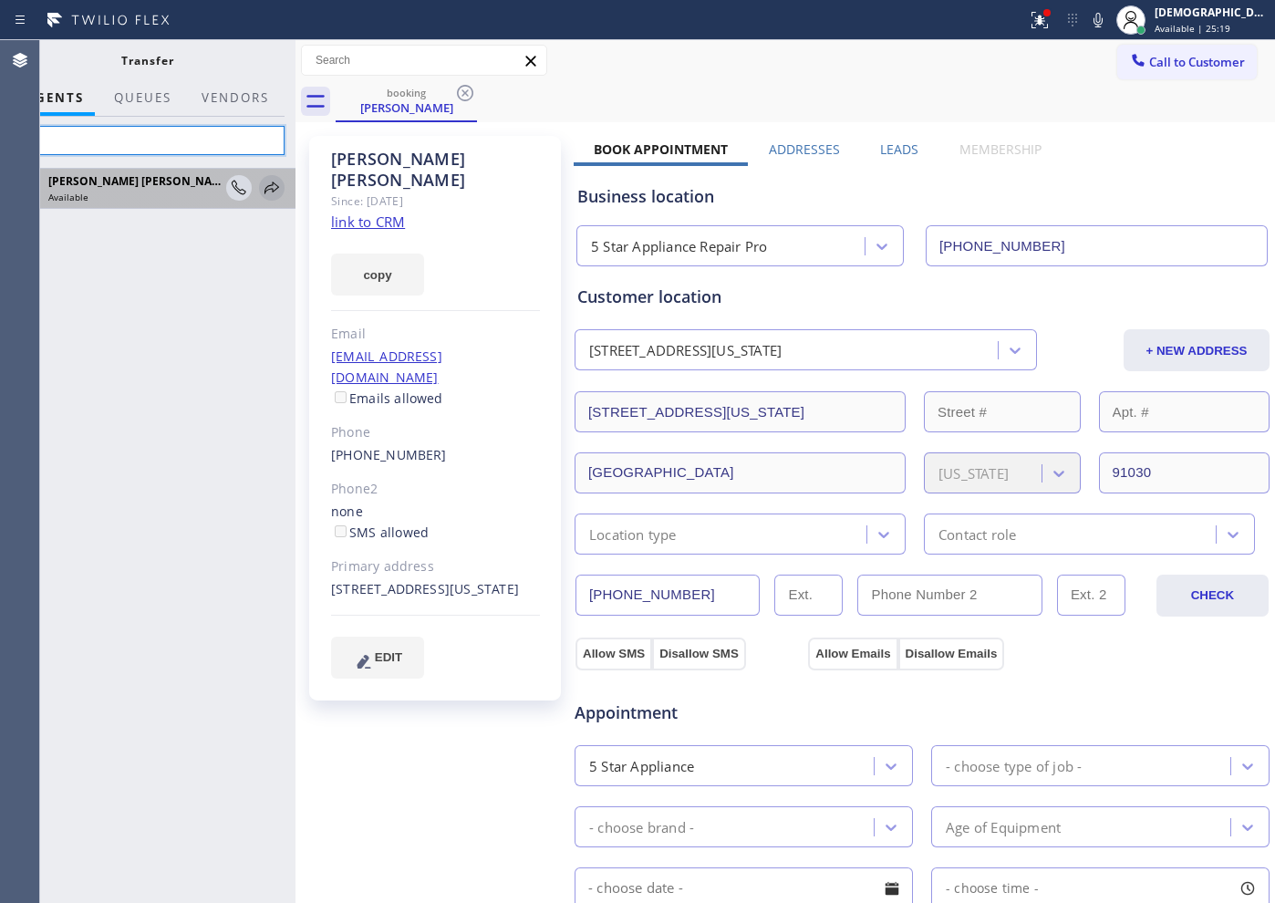
type input "kei"
click at [274, 189] on icon at bounding box center [272, 188] width 22 height 22
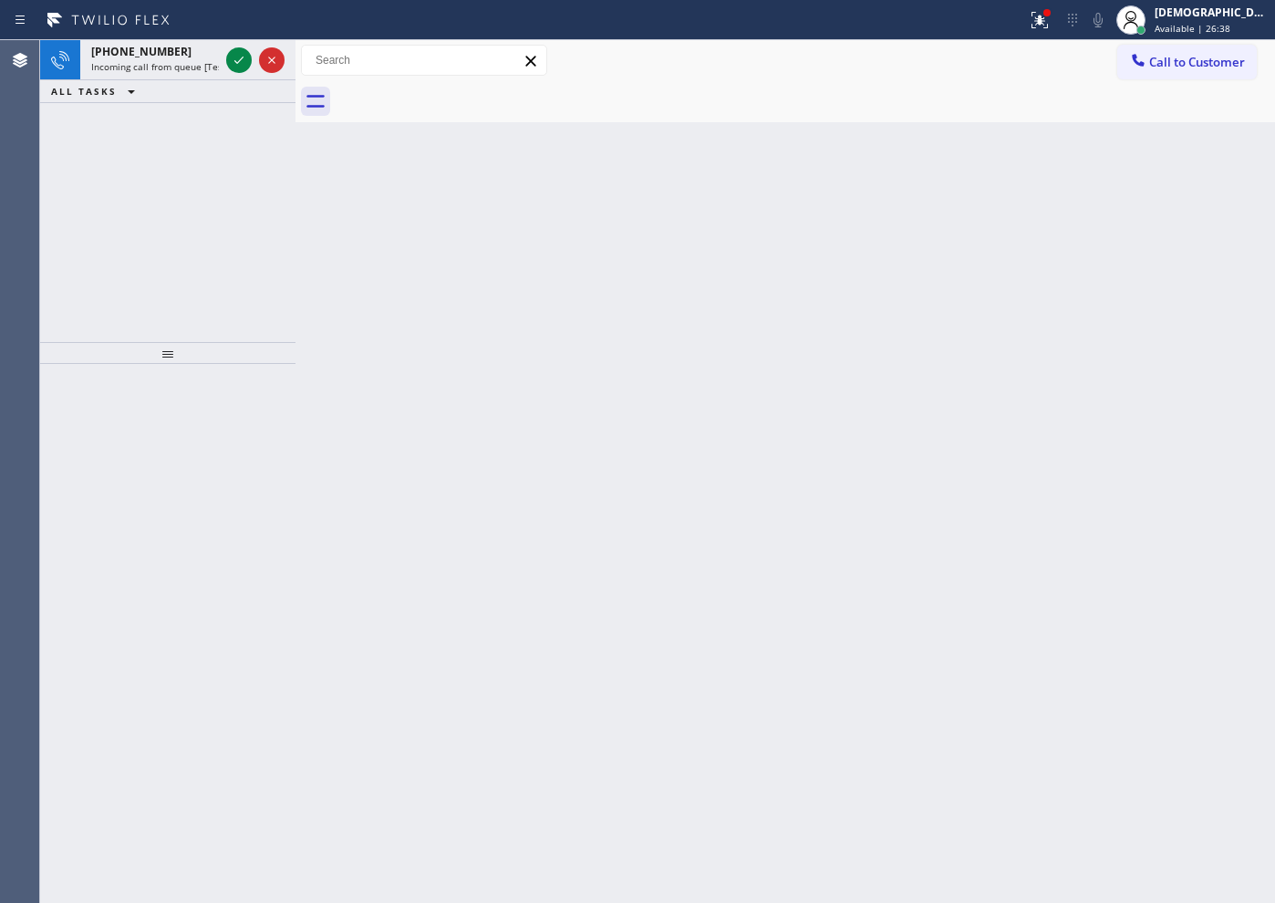
click at [91, 199] on div "[PHONE_NUMBER] Incoming call from queue [Test] All ALL TASKS ALL TASKS ACTIVE T…" at bounding box center [167, 191] width 255 height 302
click at [232, 62] on icon at bounding box center [239, 60] width 22 height 22
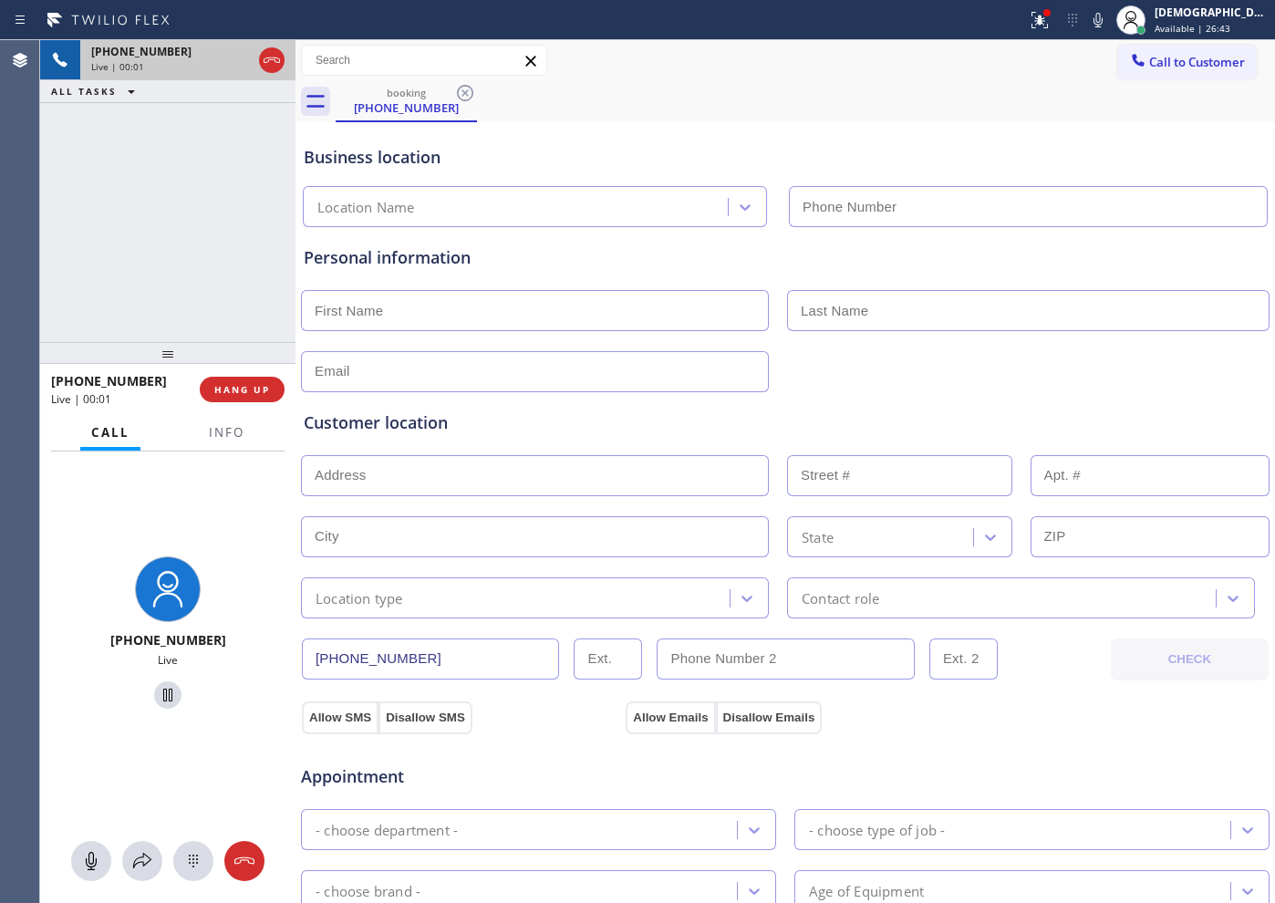
type input "[PHONE_NUMBER]"
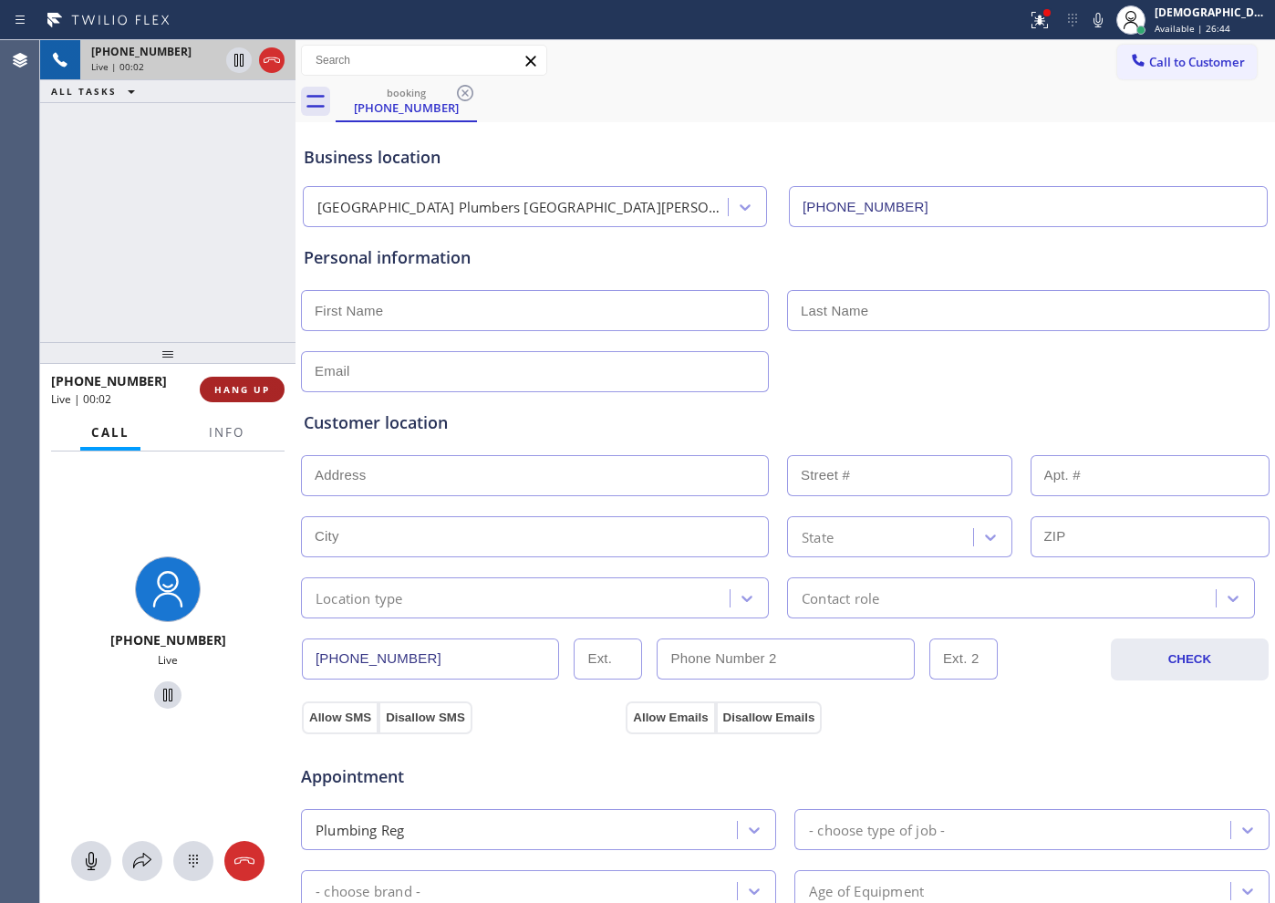
click at [241, 390] on span "HANG UP" at bounding box center [242, 389] width 56 height 13
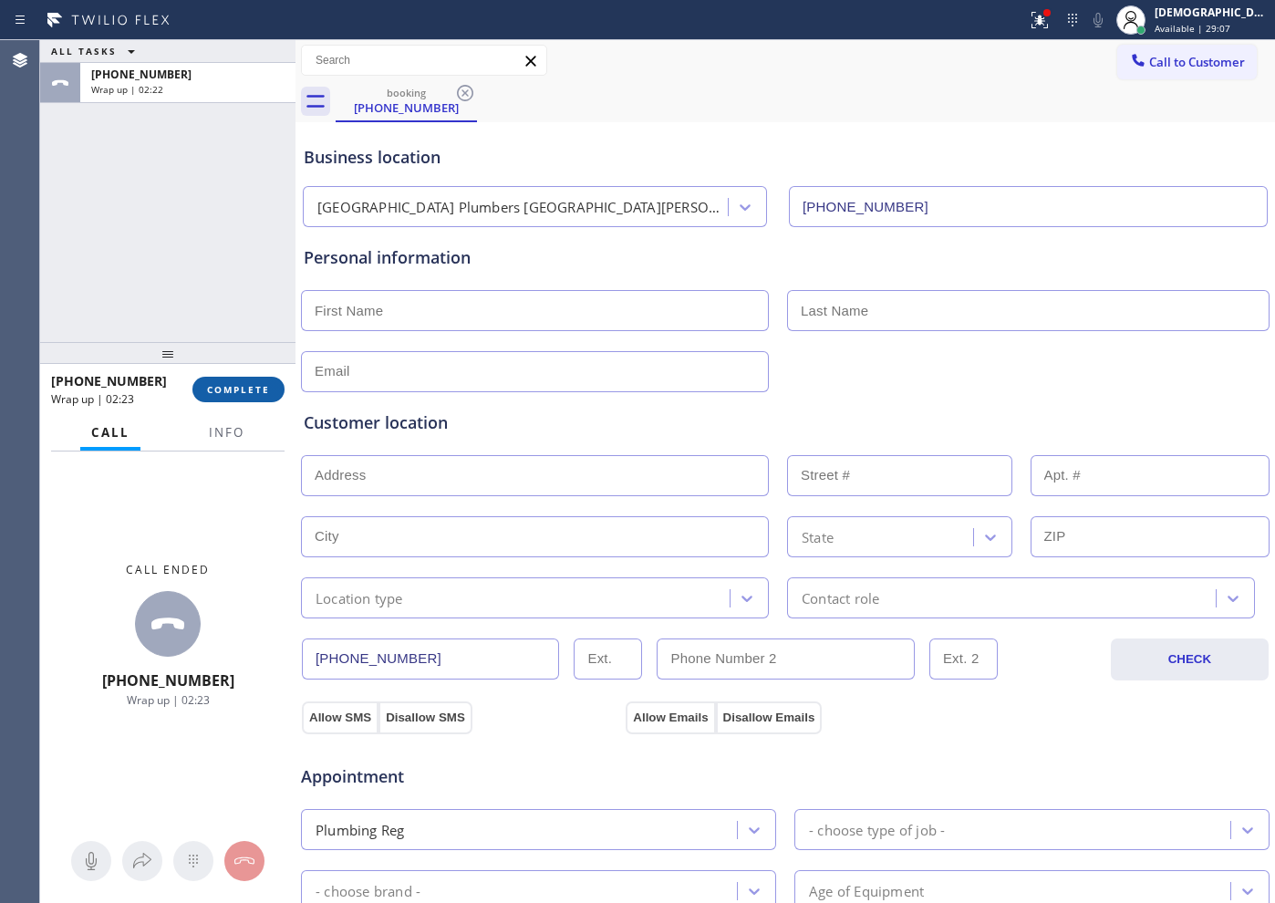
click at [241, 388] on span "COMPLETE" at bounding box center [238, 389] width 63 height 13
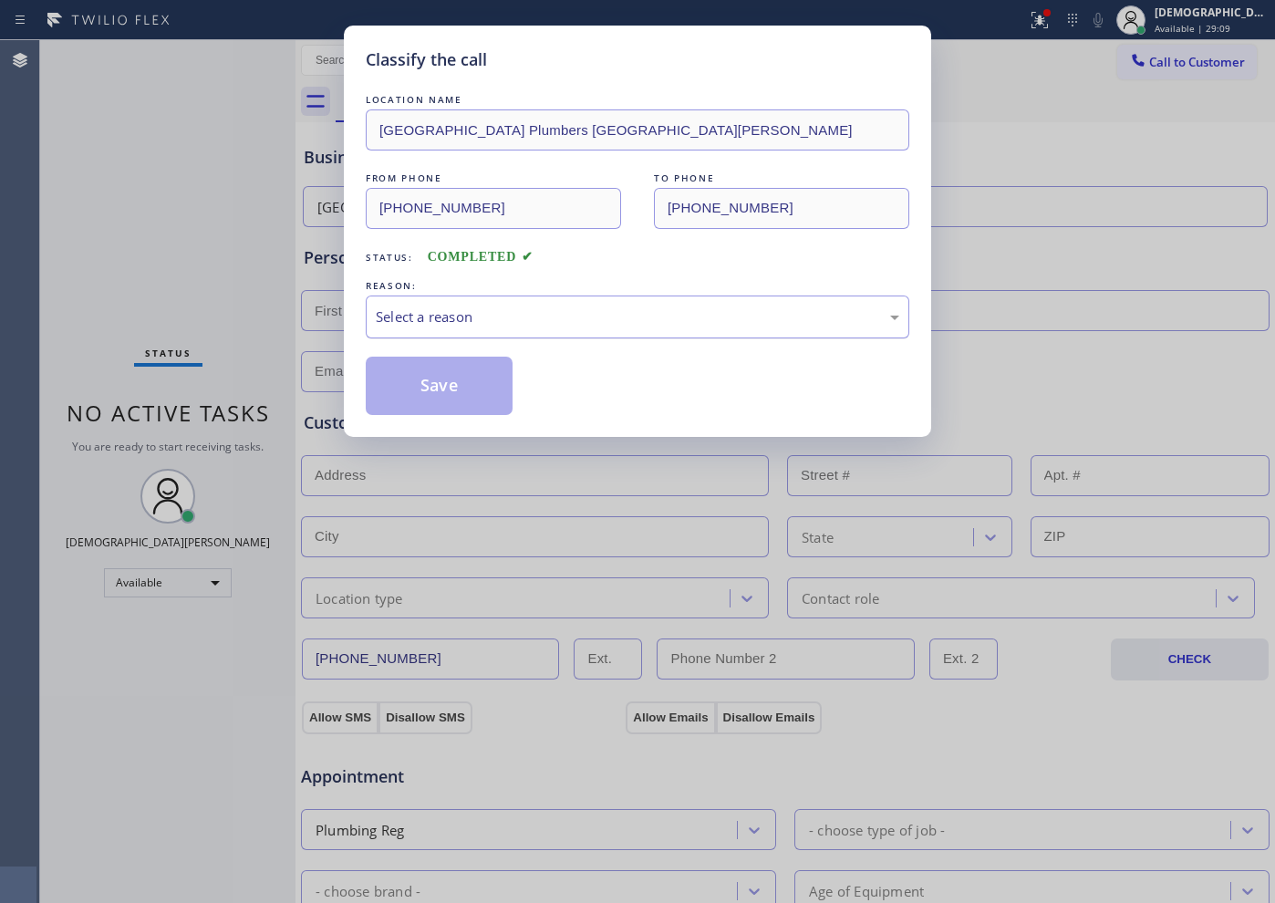
click at [432, 323] on div "Select a reason" at bounding box center [637, 316] width 523 height 21
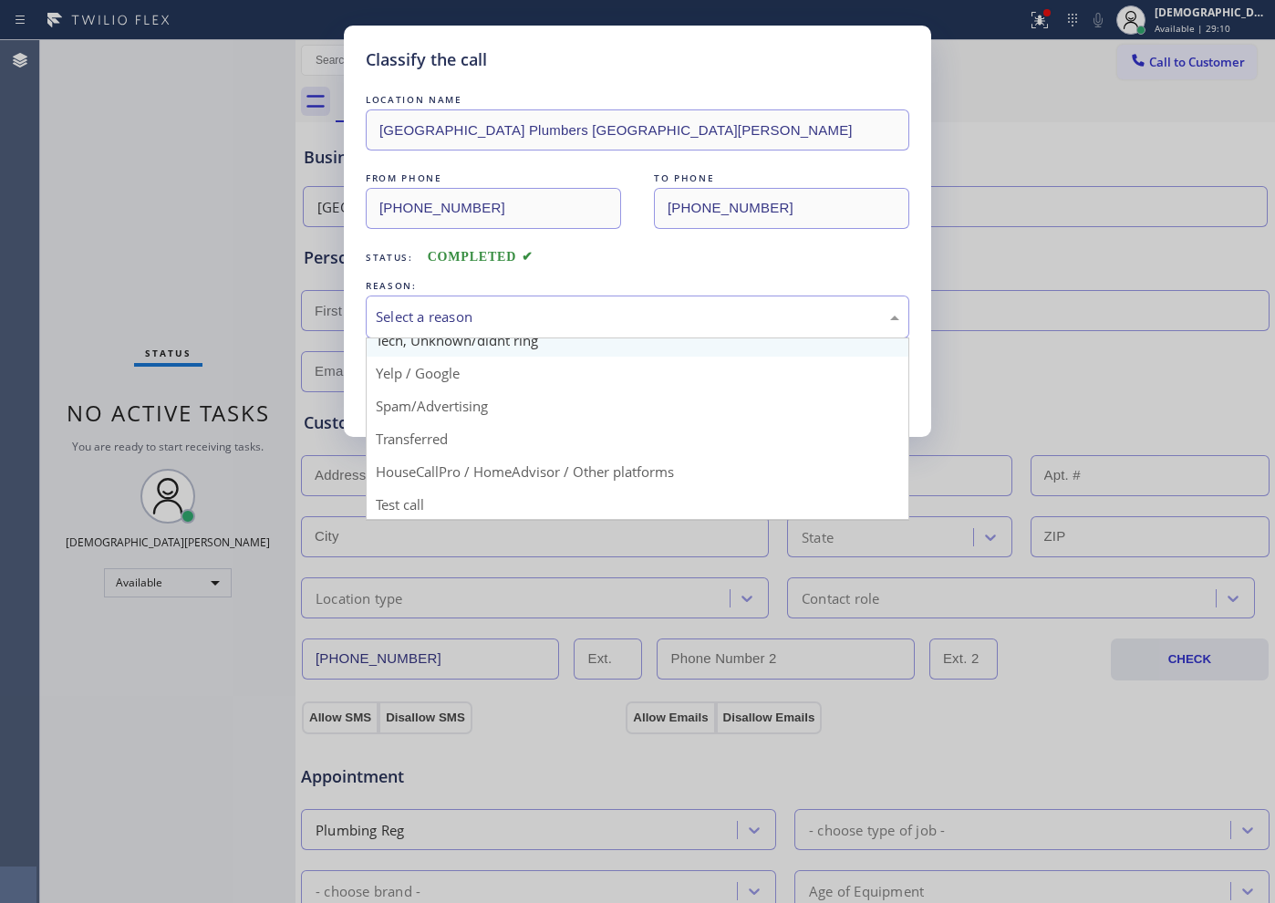
scroll to position [115, 0]
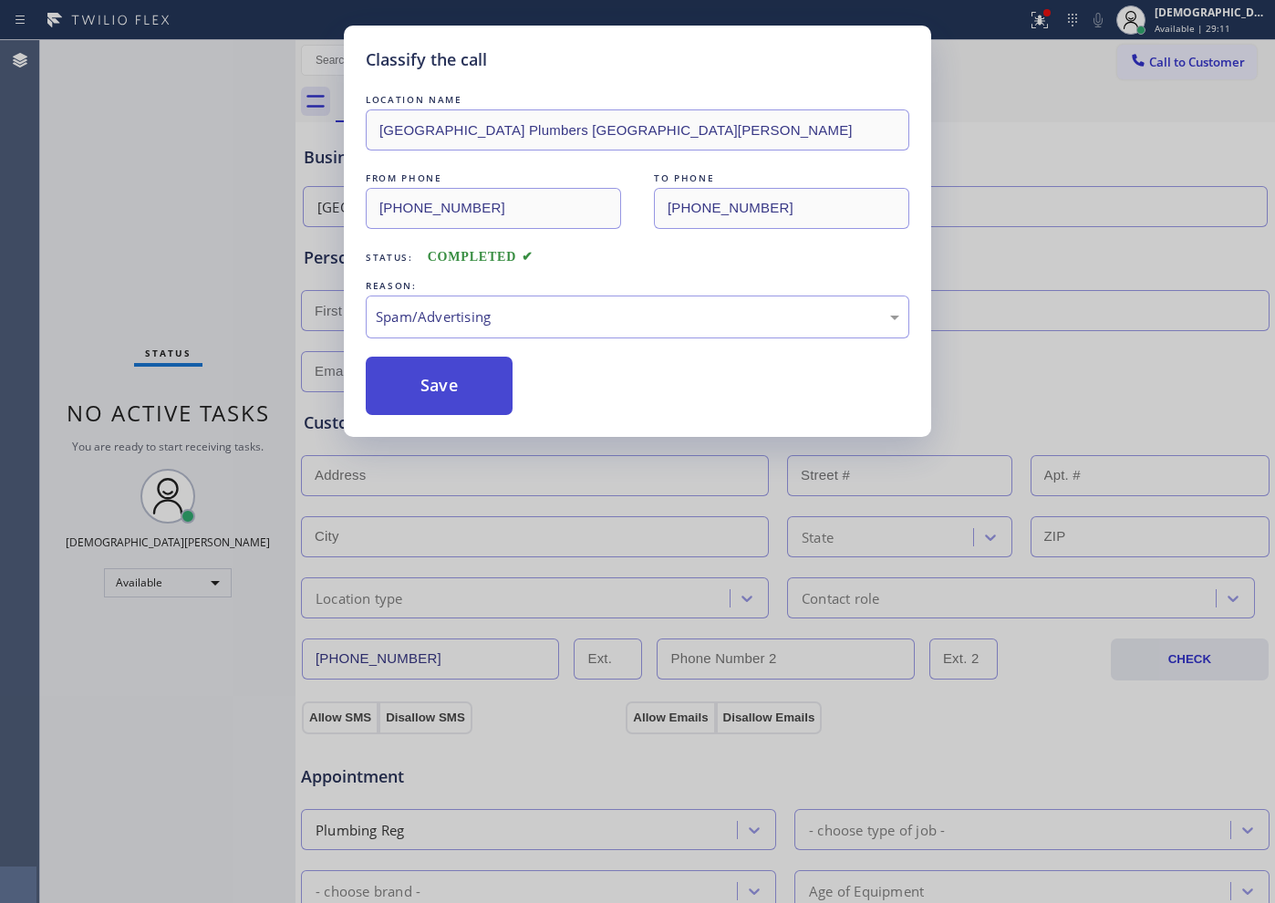
click at [442, 393] on button "Save" at bounding box center [439, 386] width 147 height 58
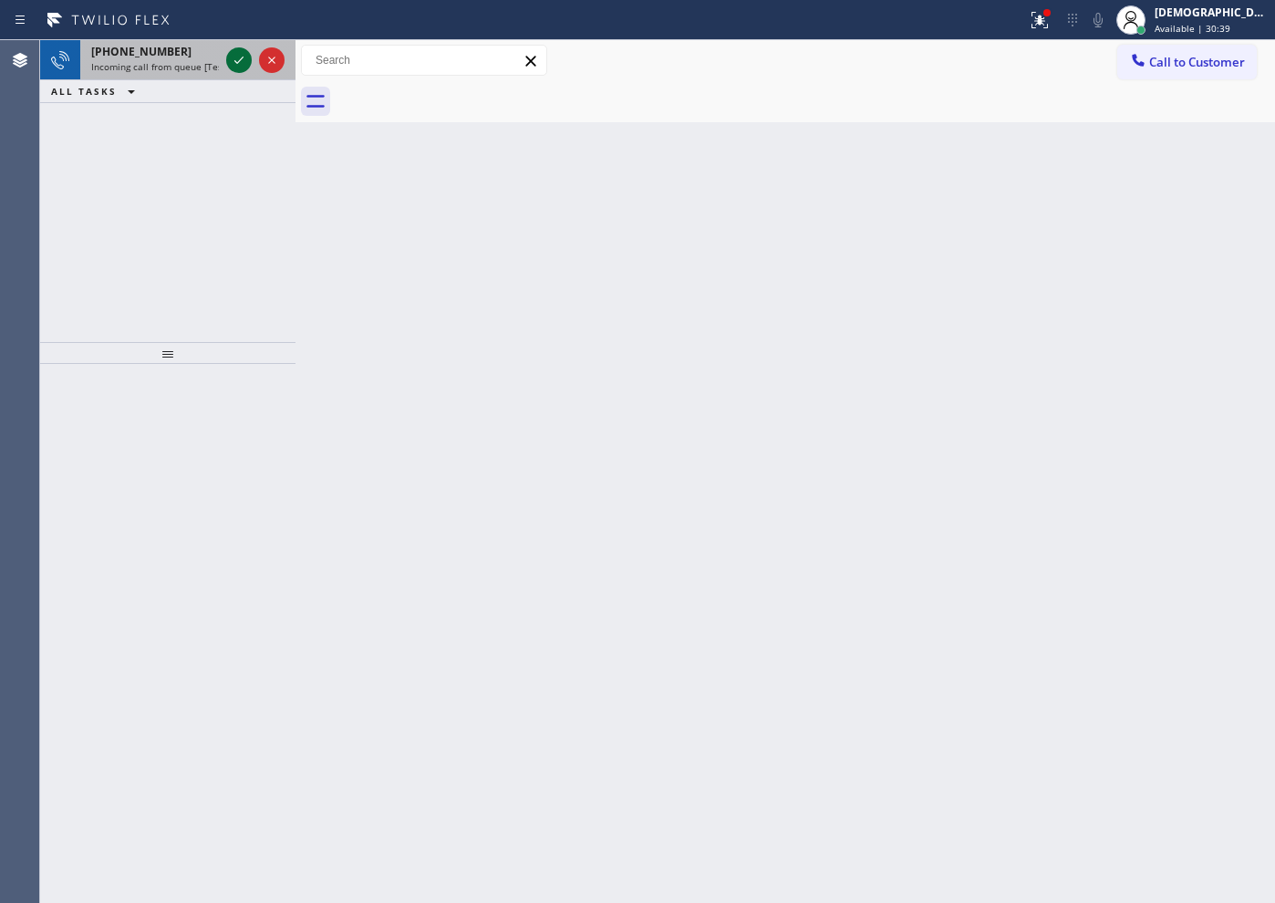
click at [241, 56] on icon at bounding box center [239, 60] width 22 height 22
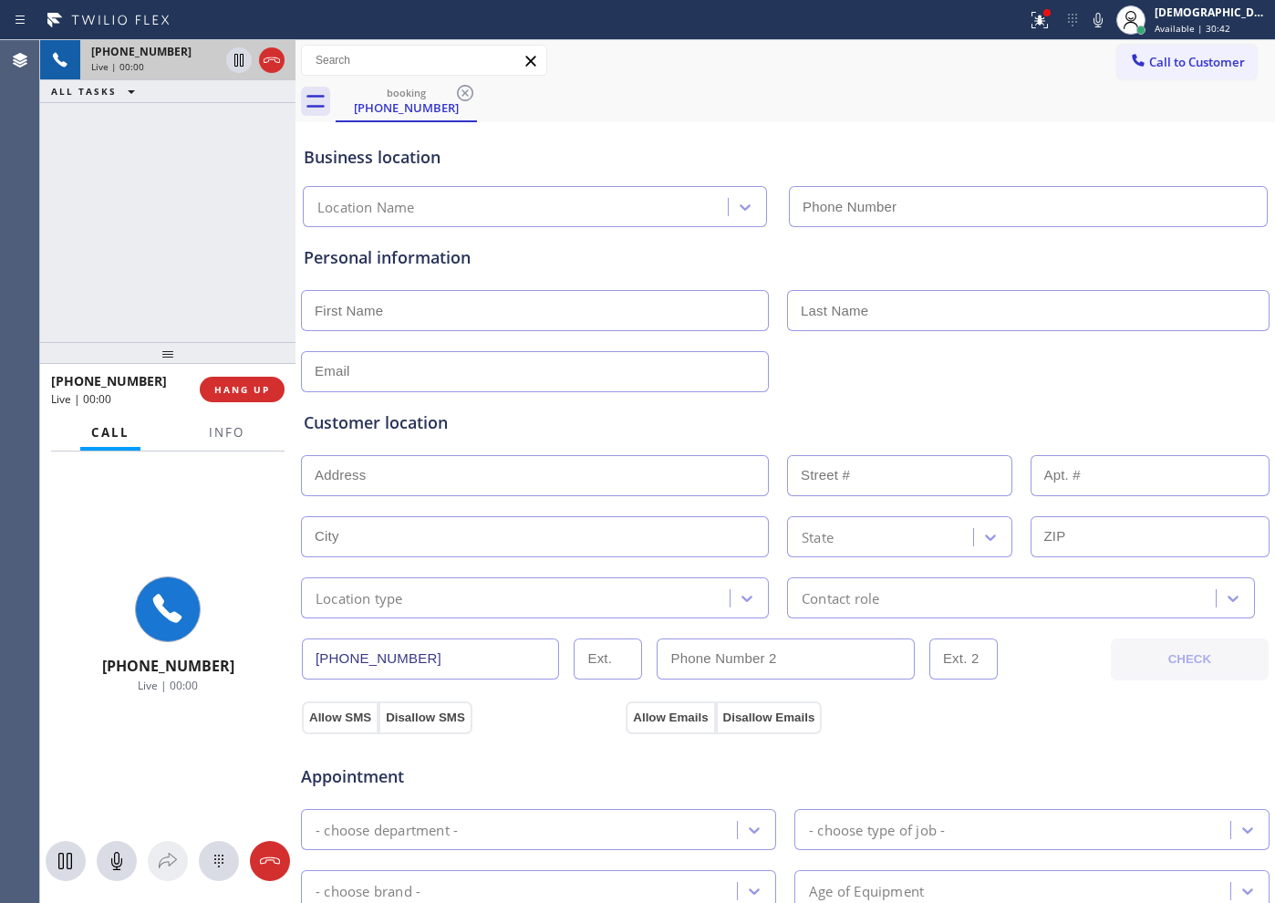
type input "[PHONE_NUMBER]"
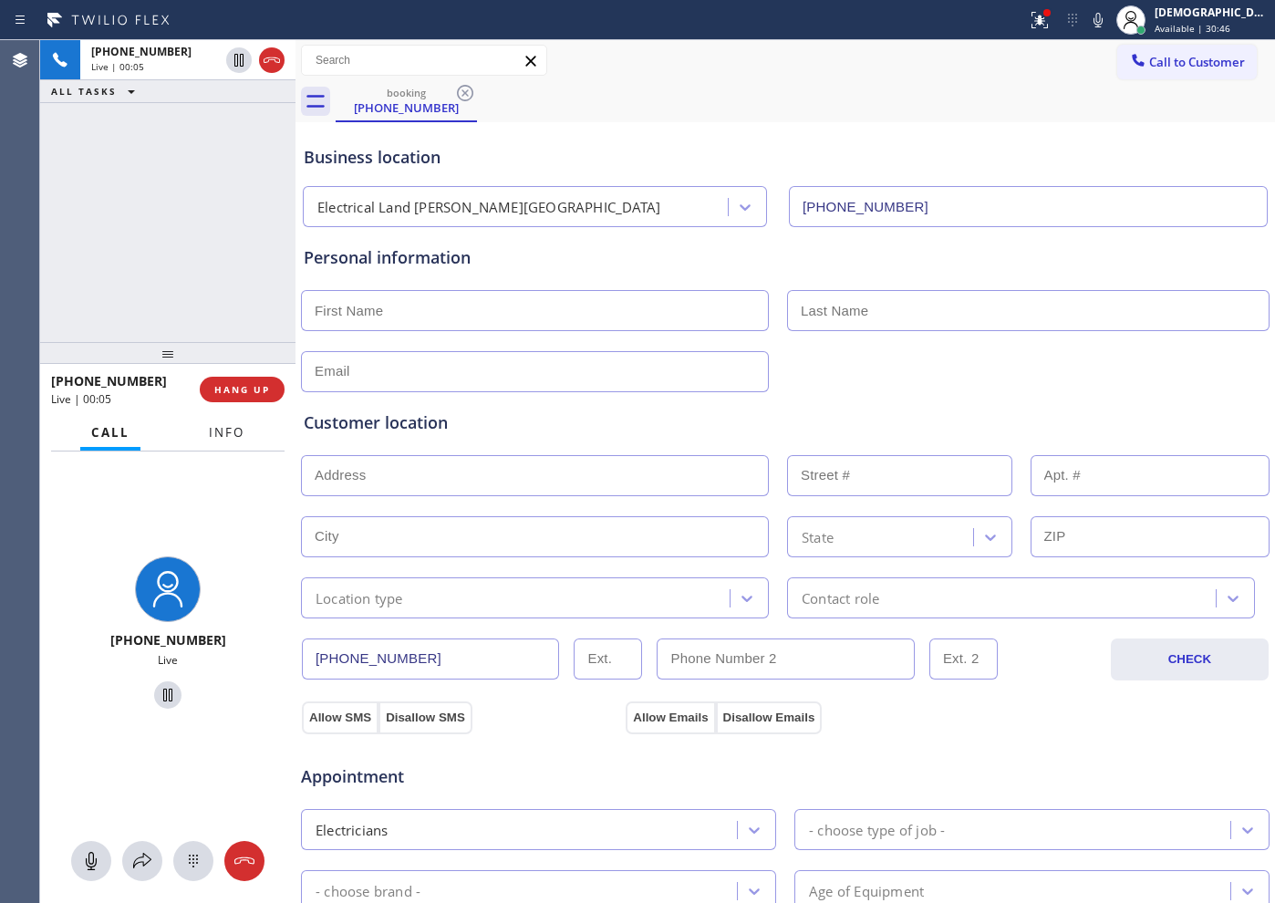
click at [206, 431] on button "Info" at bounding box center [226, 433] width 57 height 36
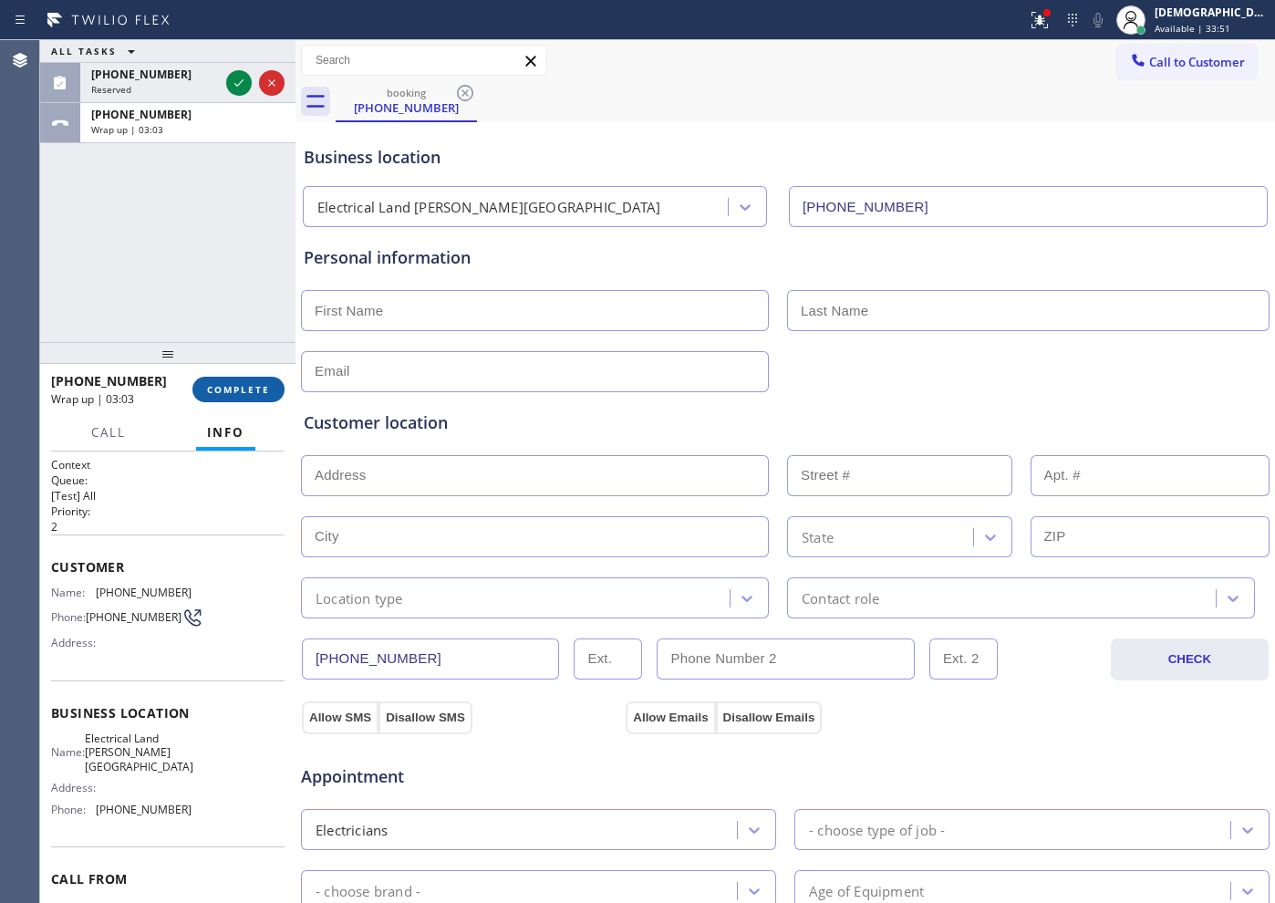
click at [242, 379] on button "COMPLETE" at bounding box center [238, 390] width 92 height 26
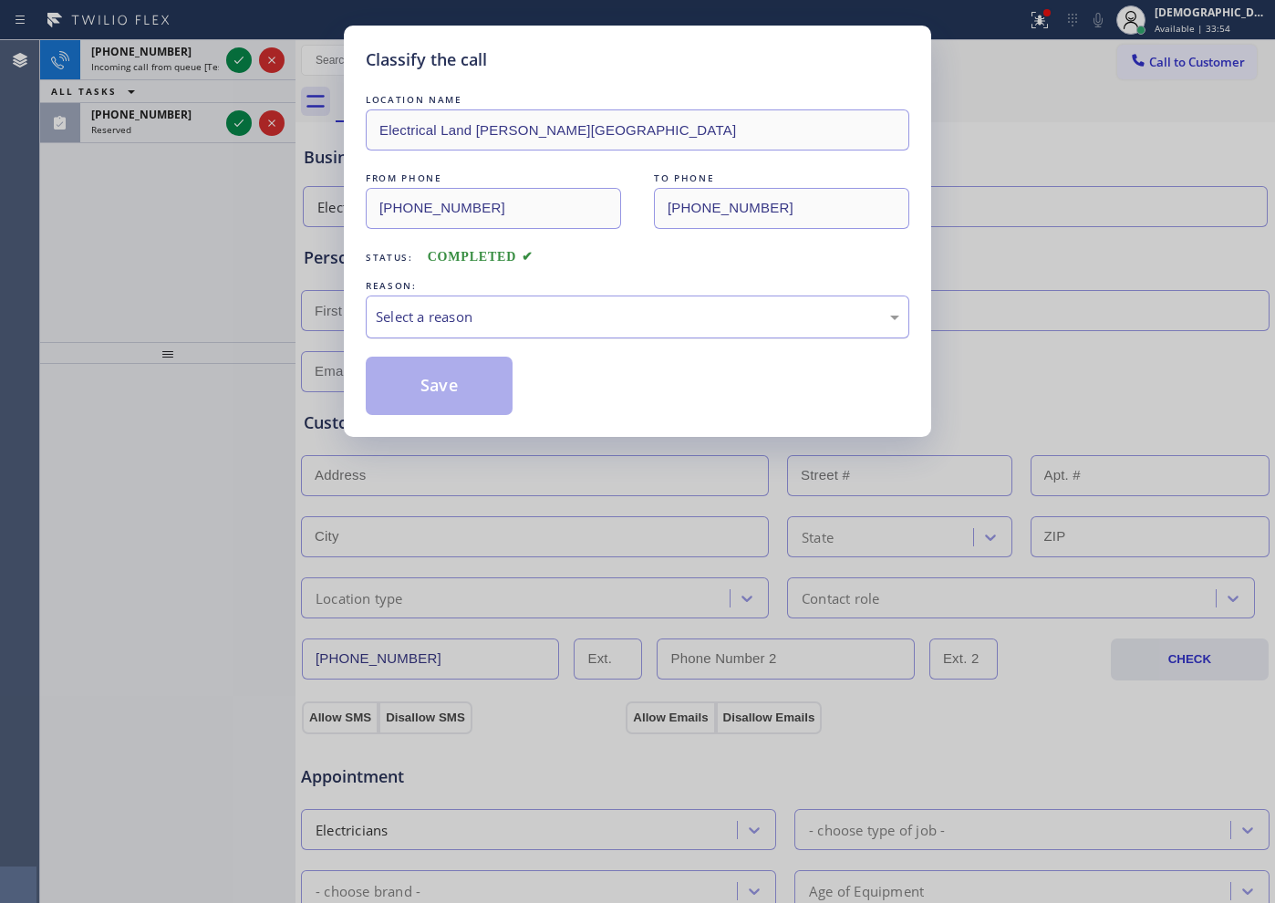
click at [544, 301] on div "Select a reason" at bounding box center [638, 316] width 544 height 43
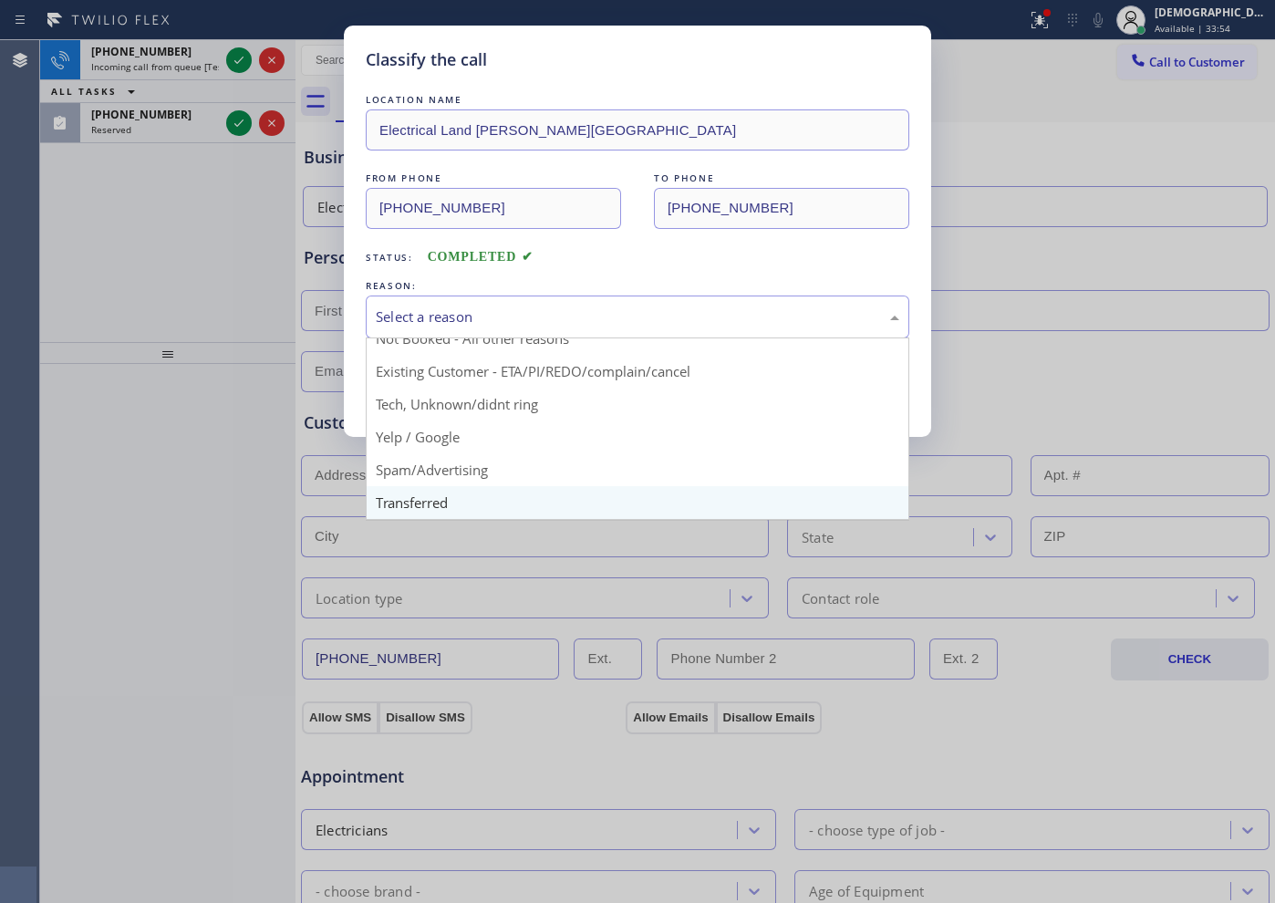
scroll to position [115, 0]
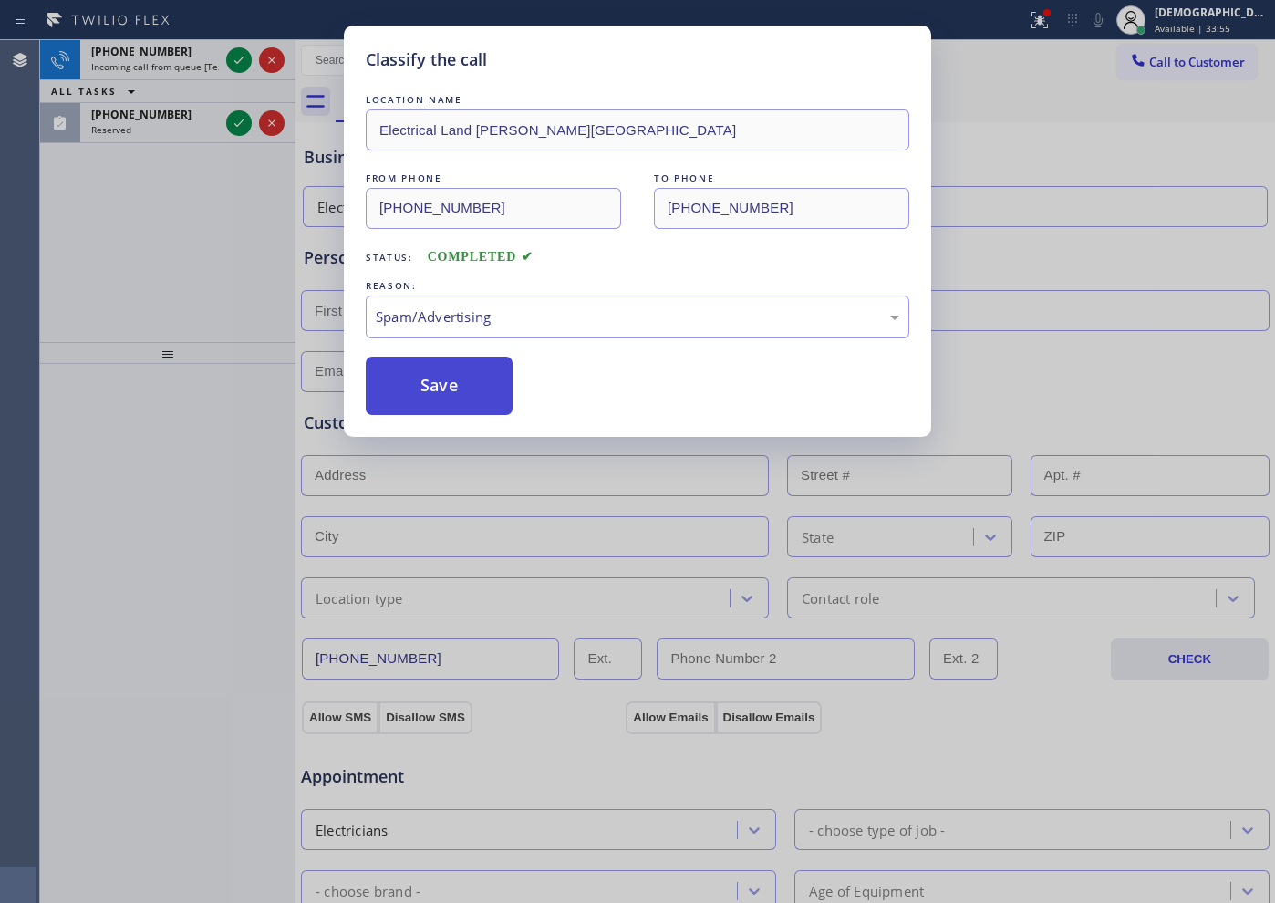
click at [425, 381] on button "Save" at bounding box center [439, 386] width 147 height 58
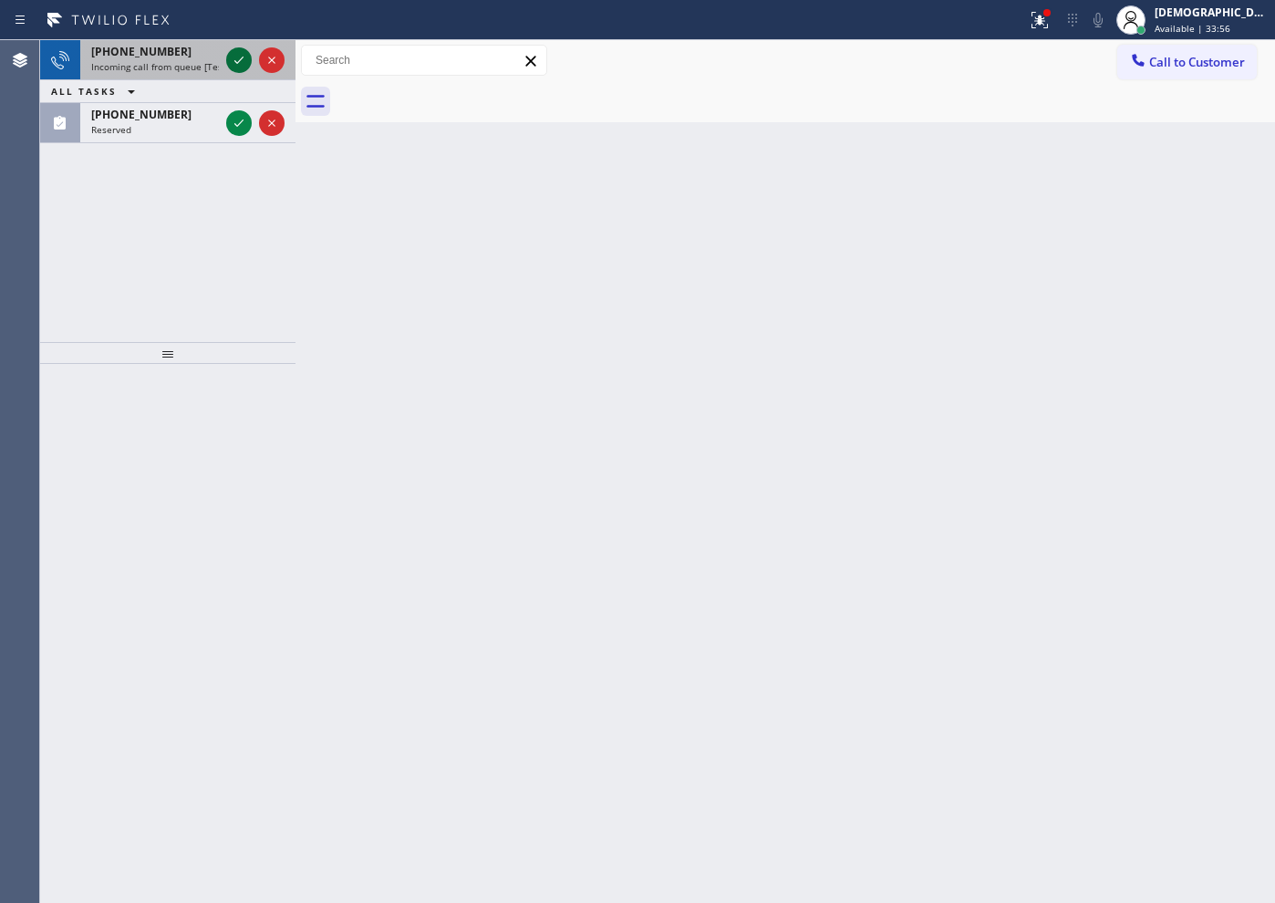
click at [239, 59] on icon at bounding box center [239, 60] width 22 height 22
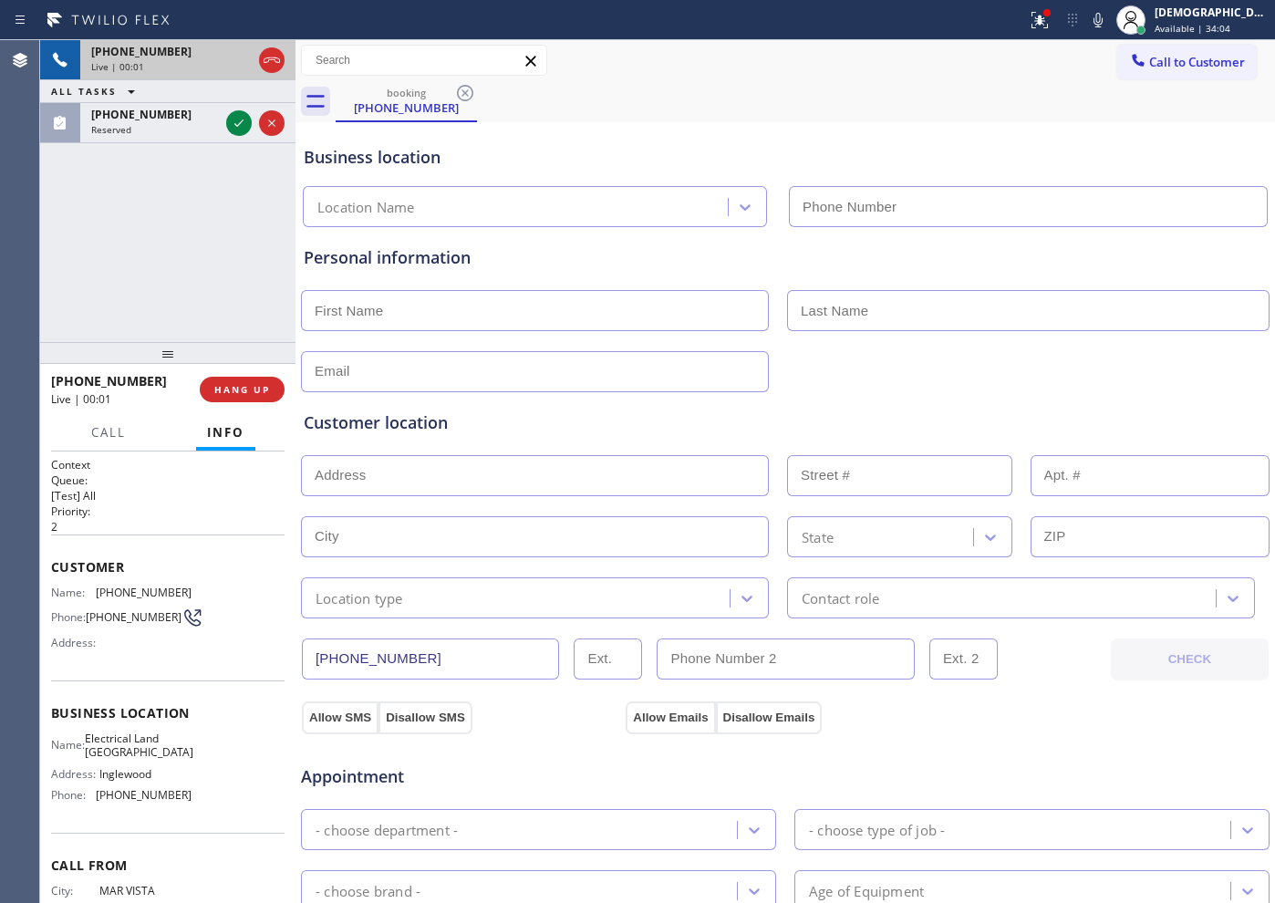
type input "[PHONE_NUMBER]"
click at [251, 390] on span "HANG UP" at bounding box center [242, 389] width 56 height 13
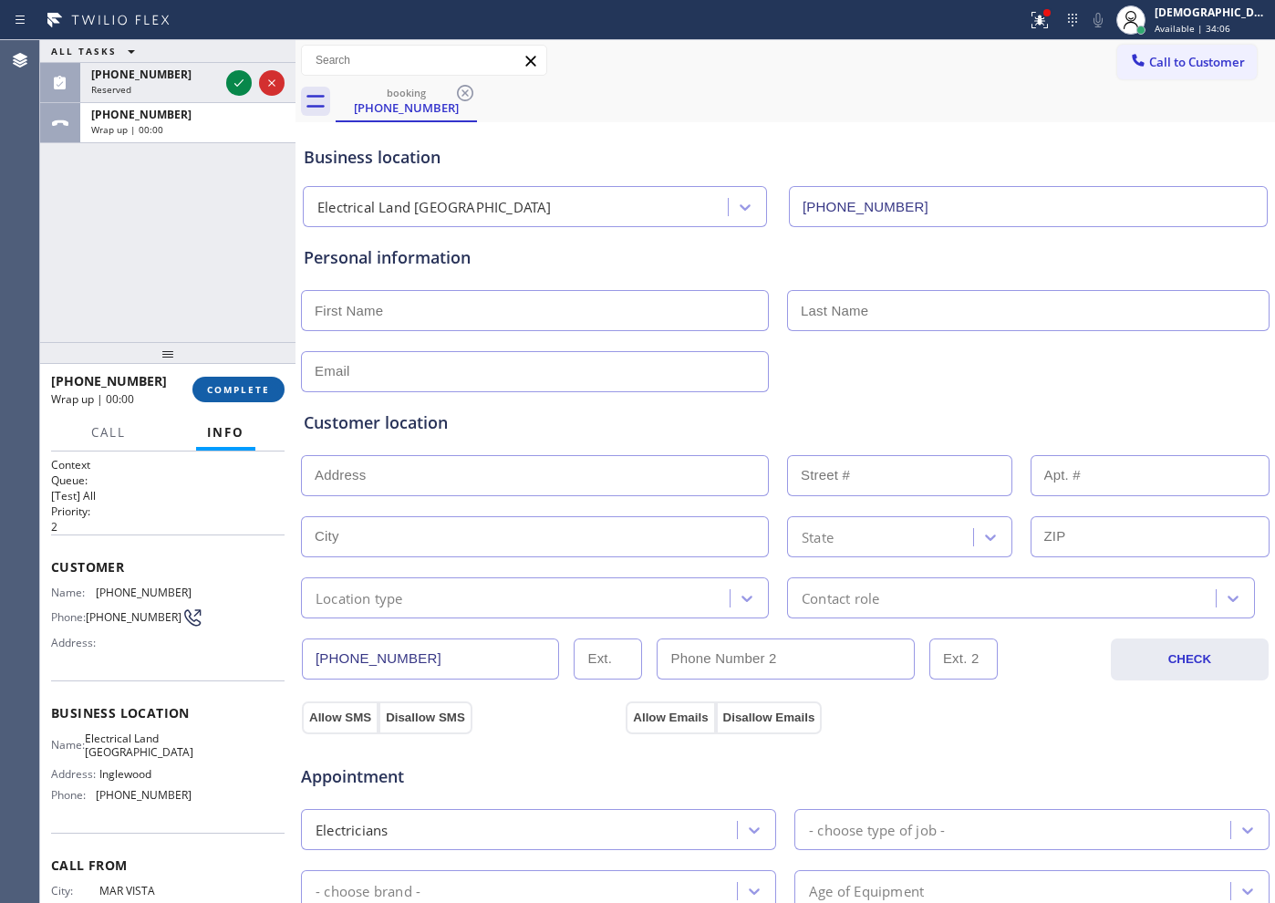
drag, startPoint x: 232, startPoint y: 395, endPoint x: 254, endPoint y: 391, distance: 22.2
click at [233, 396] on button "COMPLETE" at bounding box center [238, 390] width 92 height 26
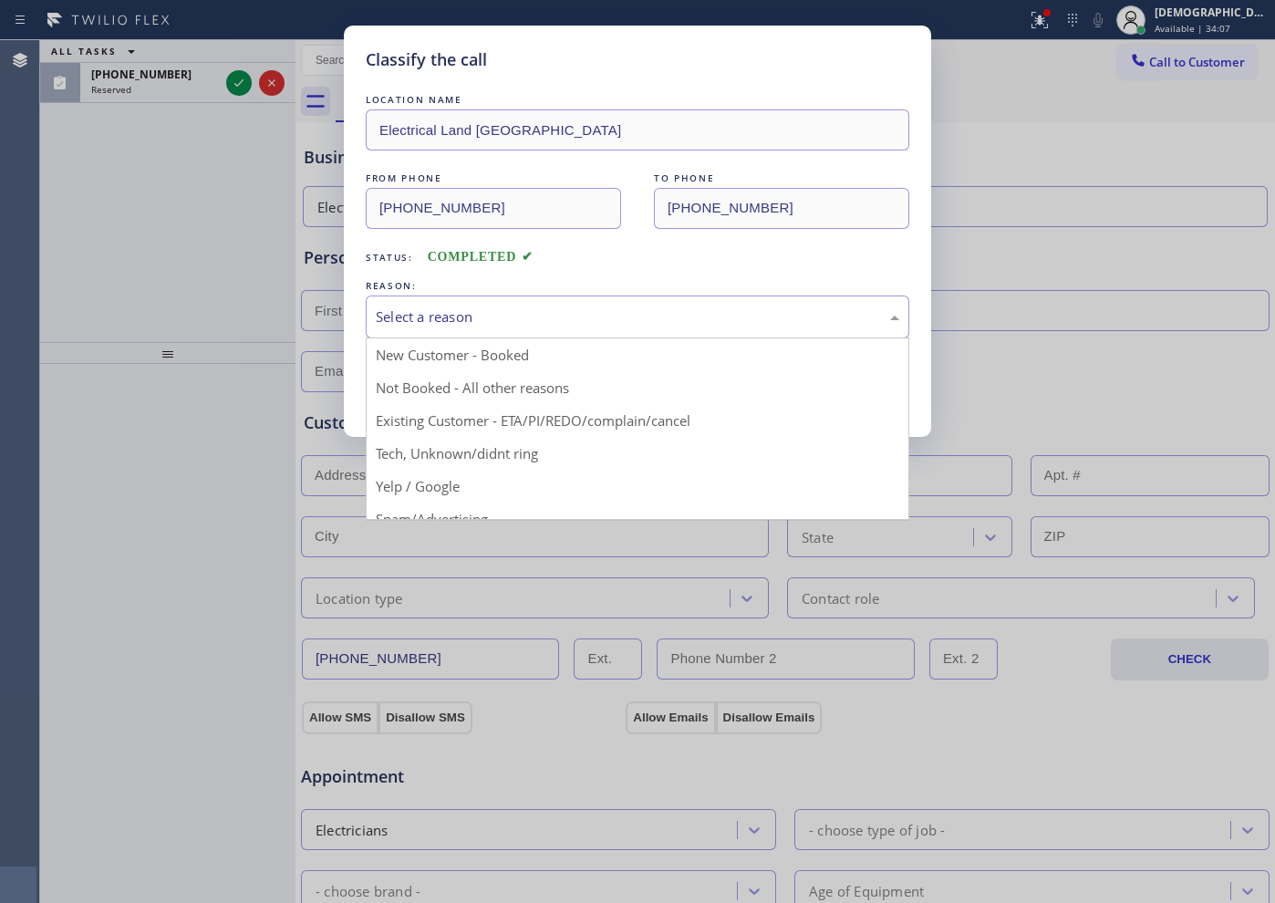
click at [617, 315] on div "Select a reason" at bounding box center [637, 316] width 523 height 21
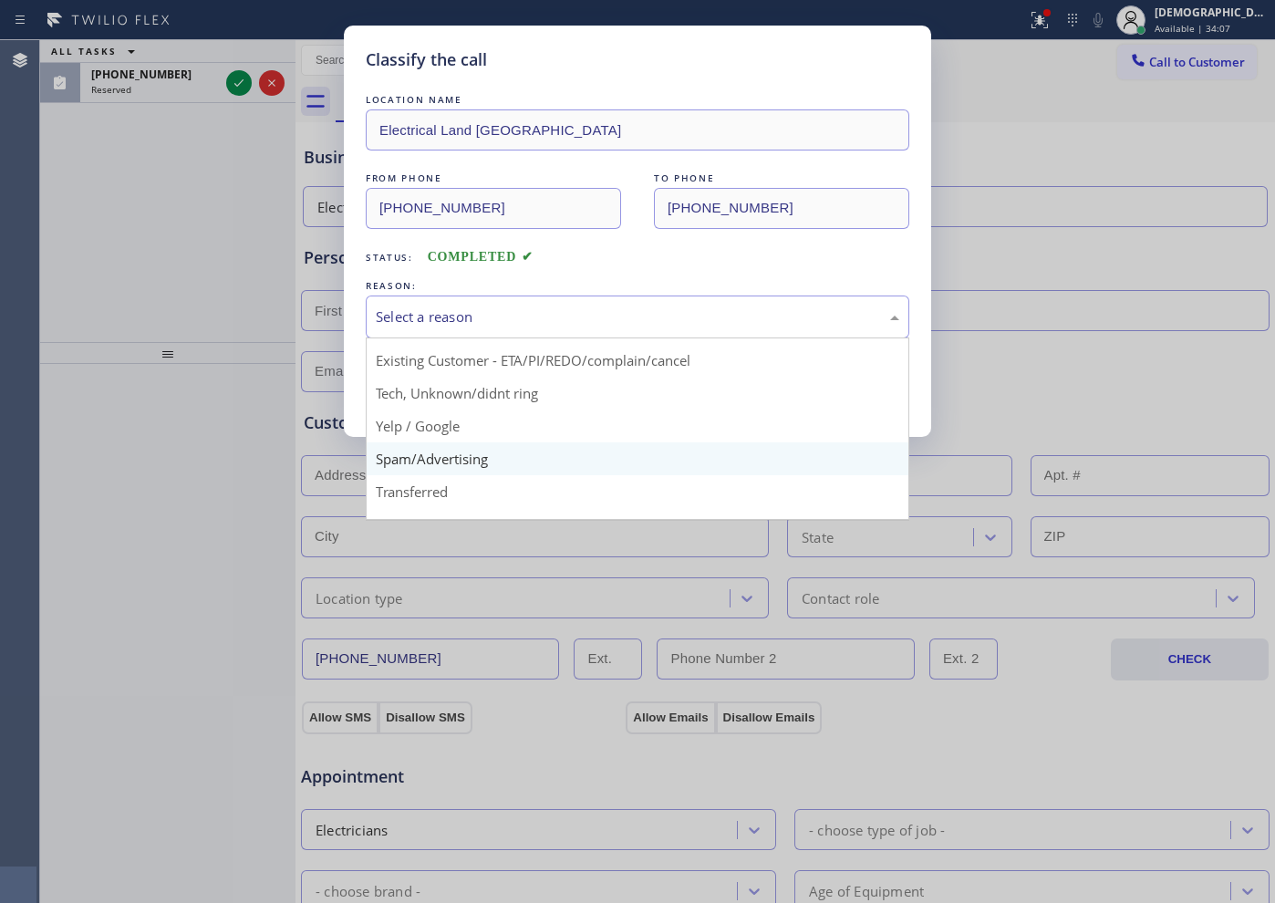
scroll to position [115, 0]
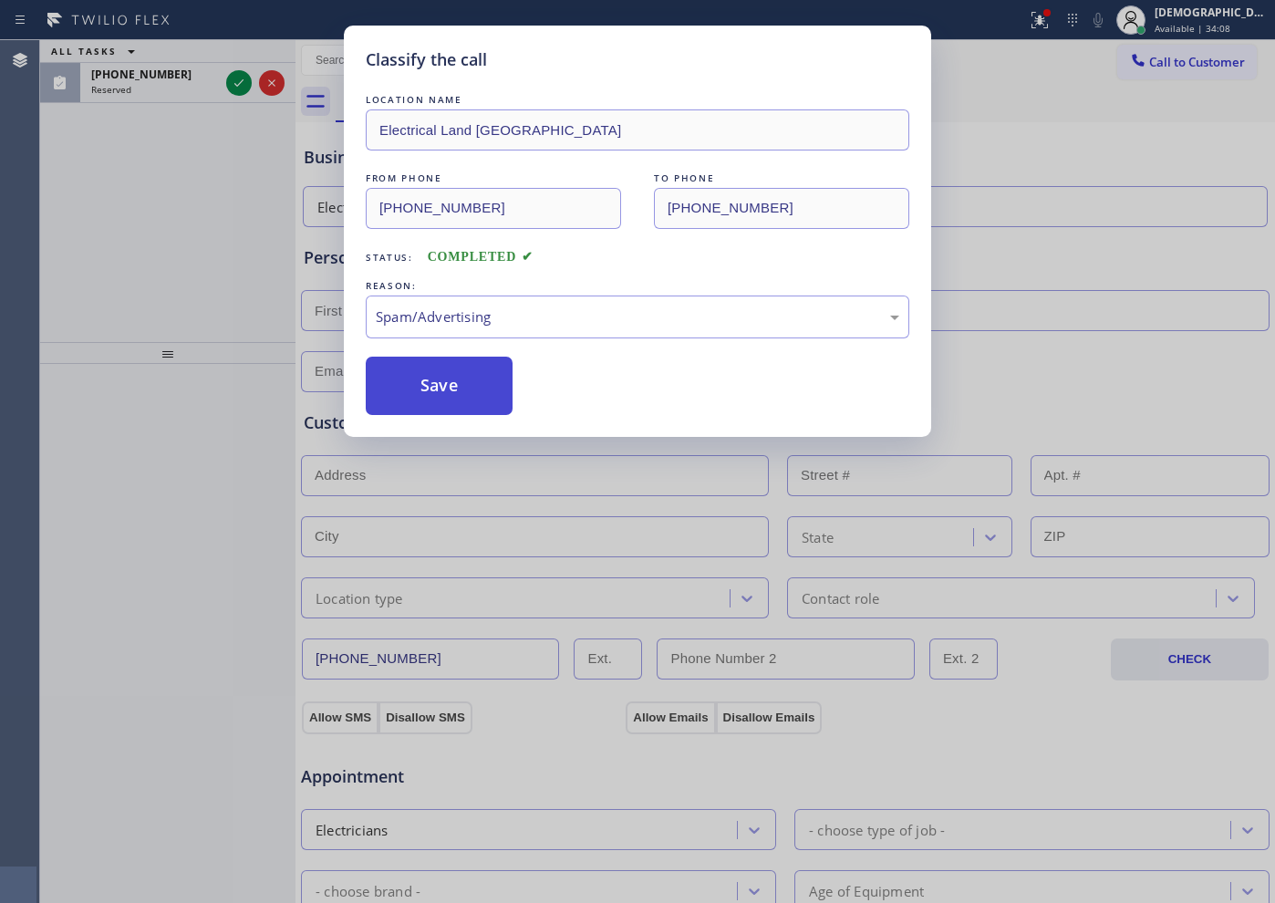
click at [435, 397] on button "Save" at bounding box center [439, 386] width 147 height 58
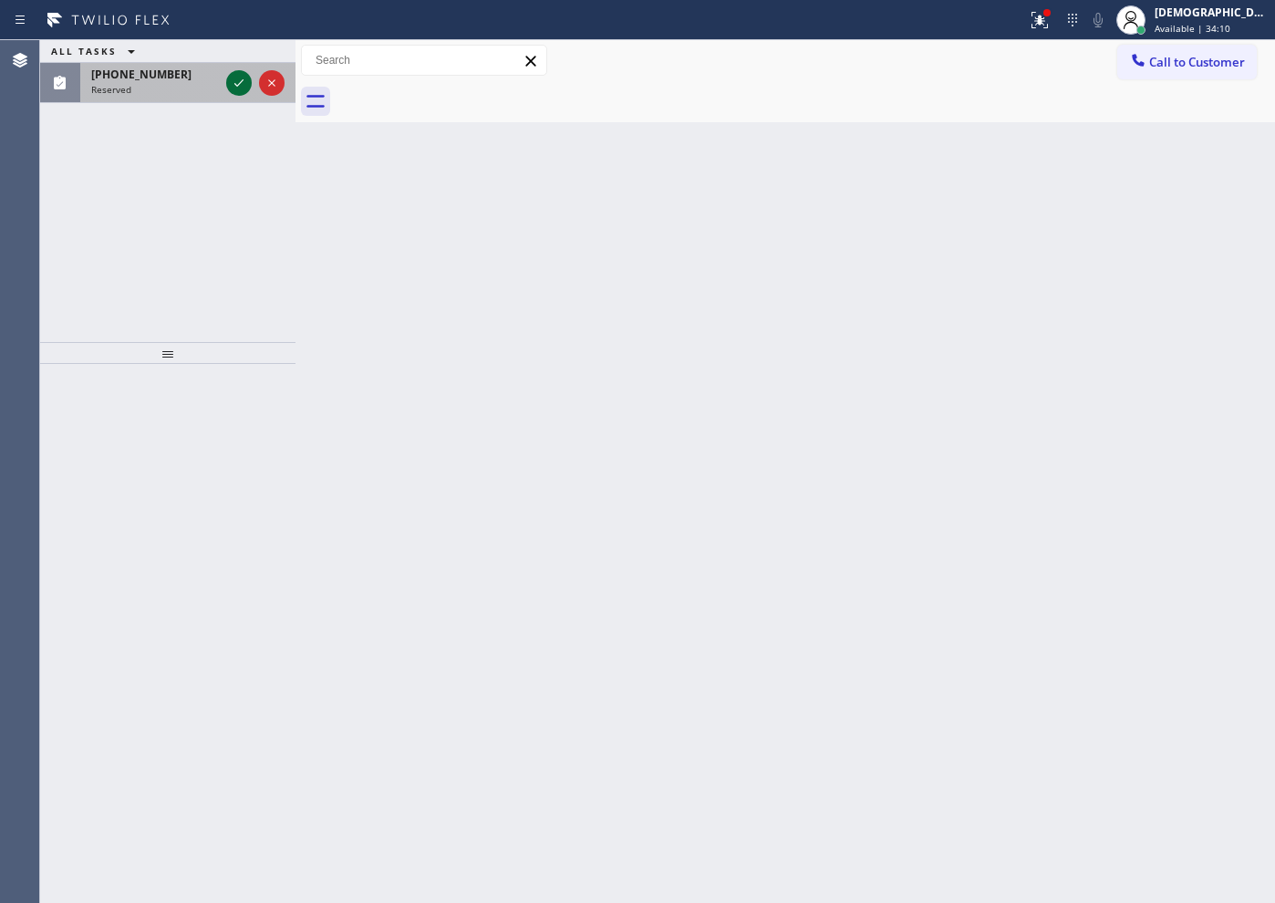
click at [235, 79] on icon at bounding box center [239, 83] width 22 height 22
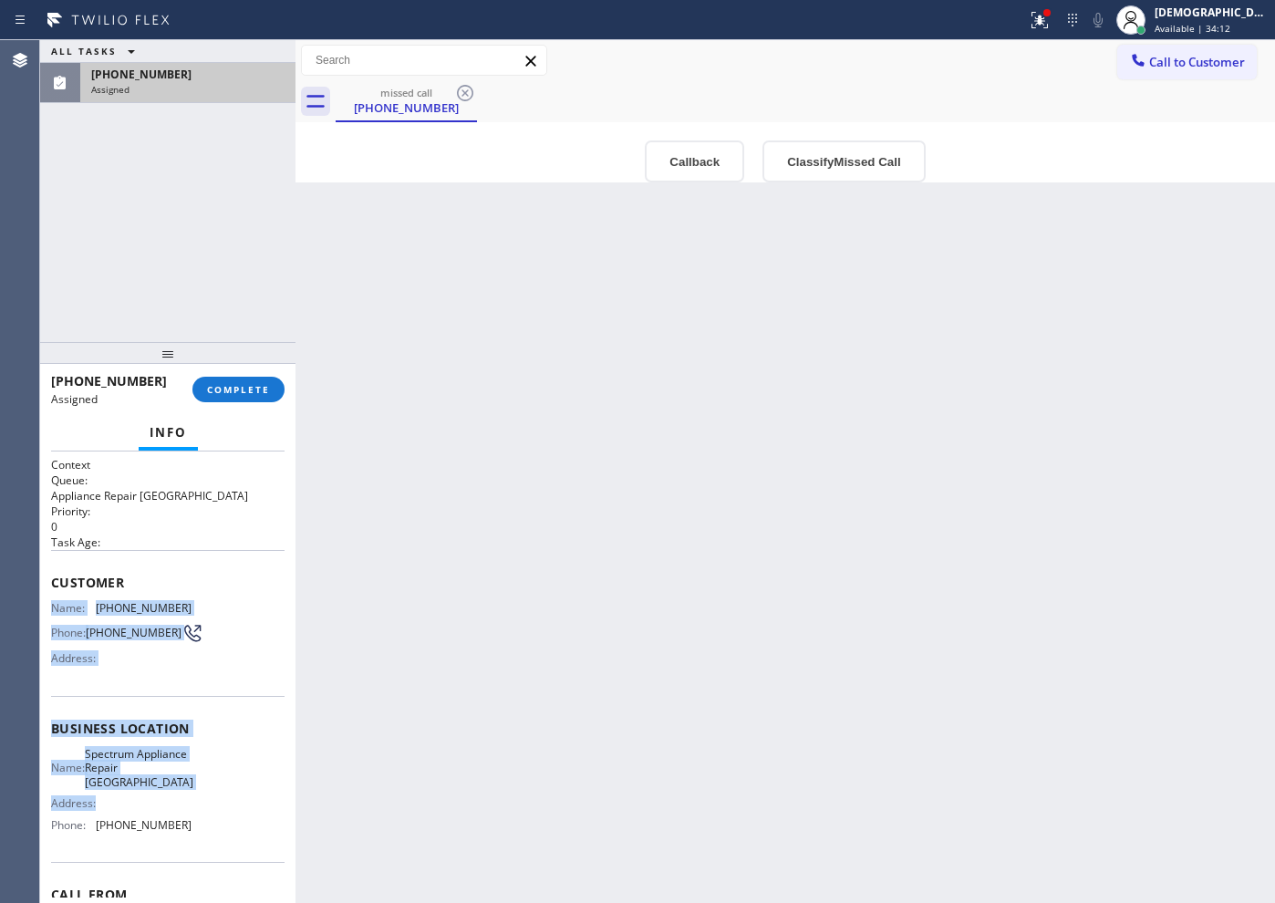
drag, startPoint x: 188, startPoint y: 827, endPoint x: 47, endPoint y: 598, distance: 268.6
click at [47, 598] on div "Context Queue: Appliance Repair High End Priority: 0 Task Age: Customer Name: […" at bounding box center [167, 676] width 255 height 451
copy div "Name: [PHONE_NUMBER] Phone: [PHONE_NUMBER] Address: Business location Name: Spe…"
click at [242, 383] on span "COMPLETE" at bounding box center [238, 389] width 63 height 13
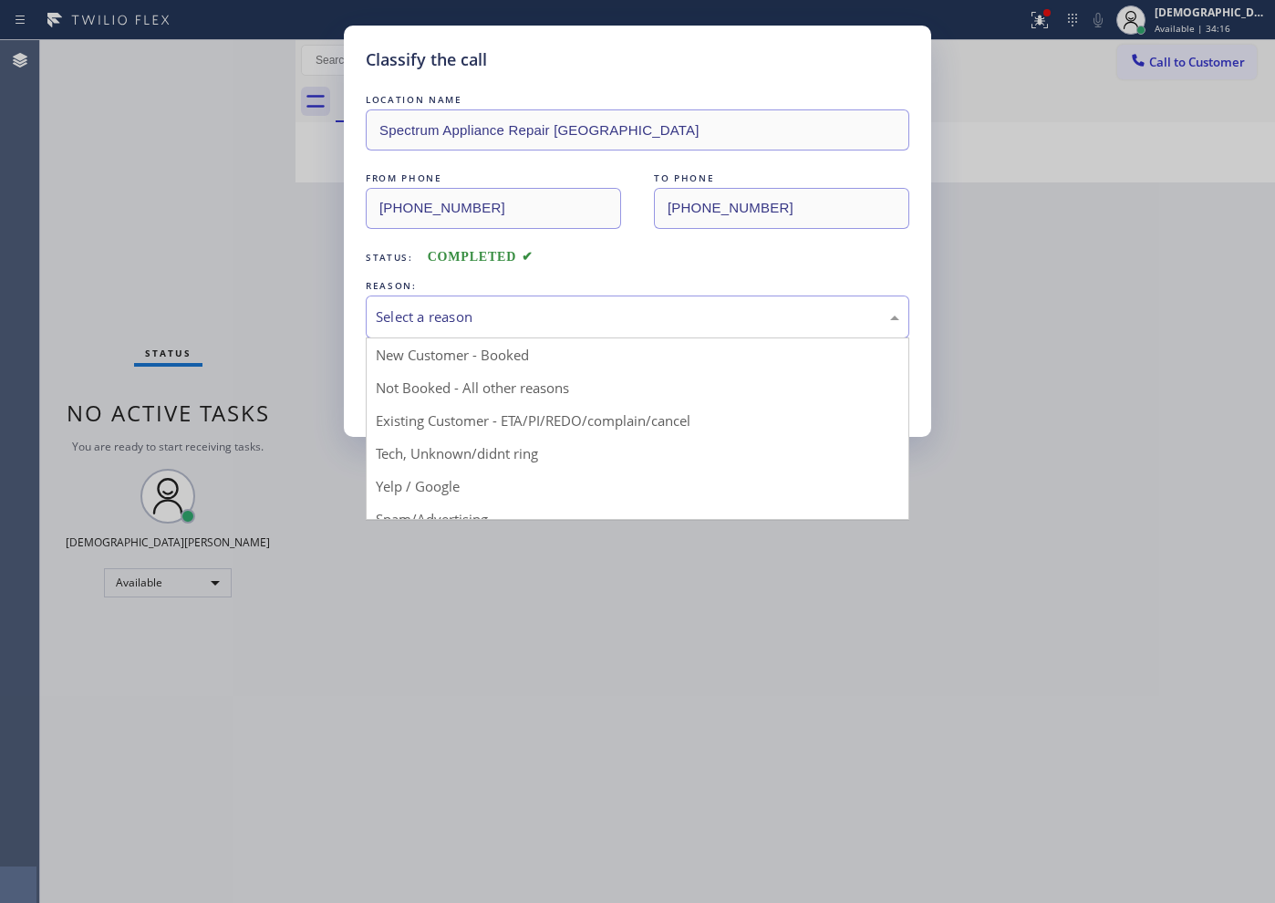
click at [482, 312] on div "Select a reason" at bounding box center [637, 316] width 523 height 21
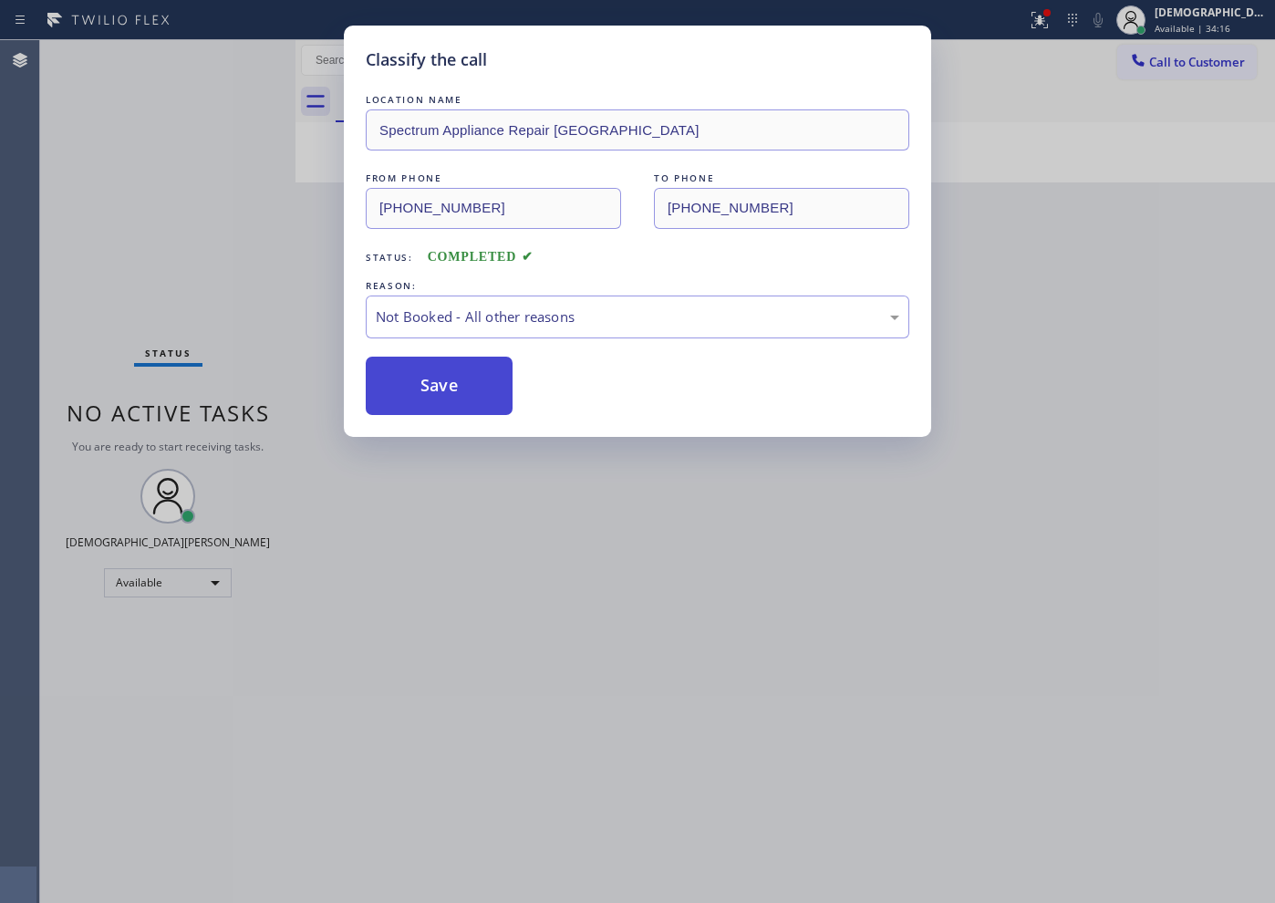
click at [418, 394] on button "Save" at bounding box center [439, 386] width 147 height 58
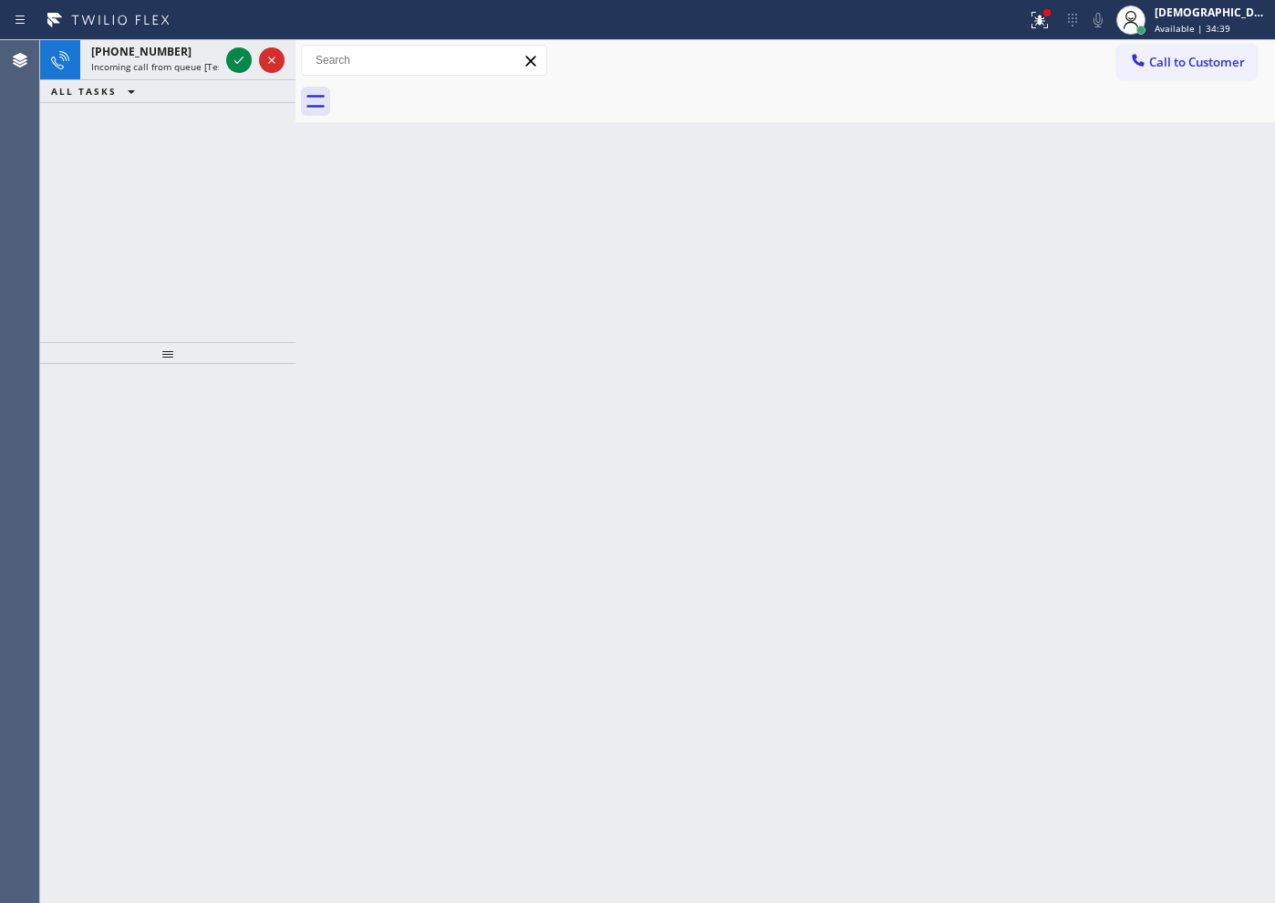
click at [113, 186] on div "[PHONE_NUMBER] Incoming call from queue [Test] All ALL TASKS ALL TASKS ACTIVE T…" at bounding box center [167, 191] width 255 height 302
click at [243, 61] on icon at bounding box center [239, 60] width 22 height 22
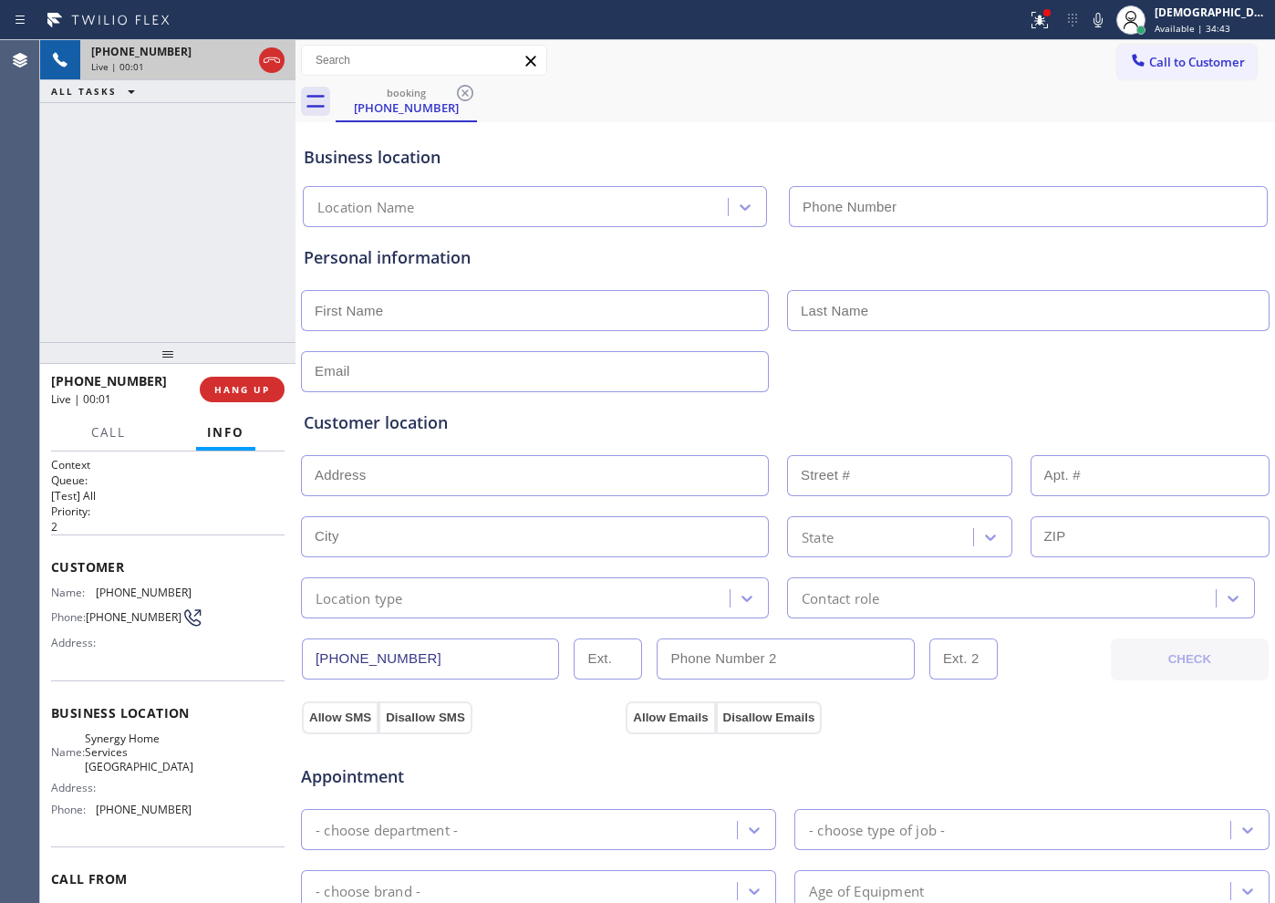
type input "[PHONE_NUMBER]"
click at [275, 60] on icon at bounding box center [272, 60] width 22 height 22
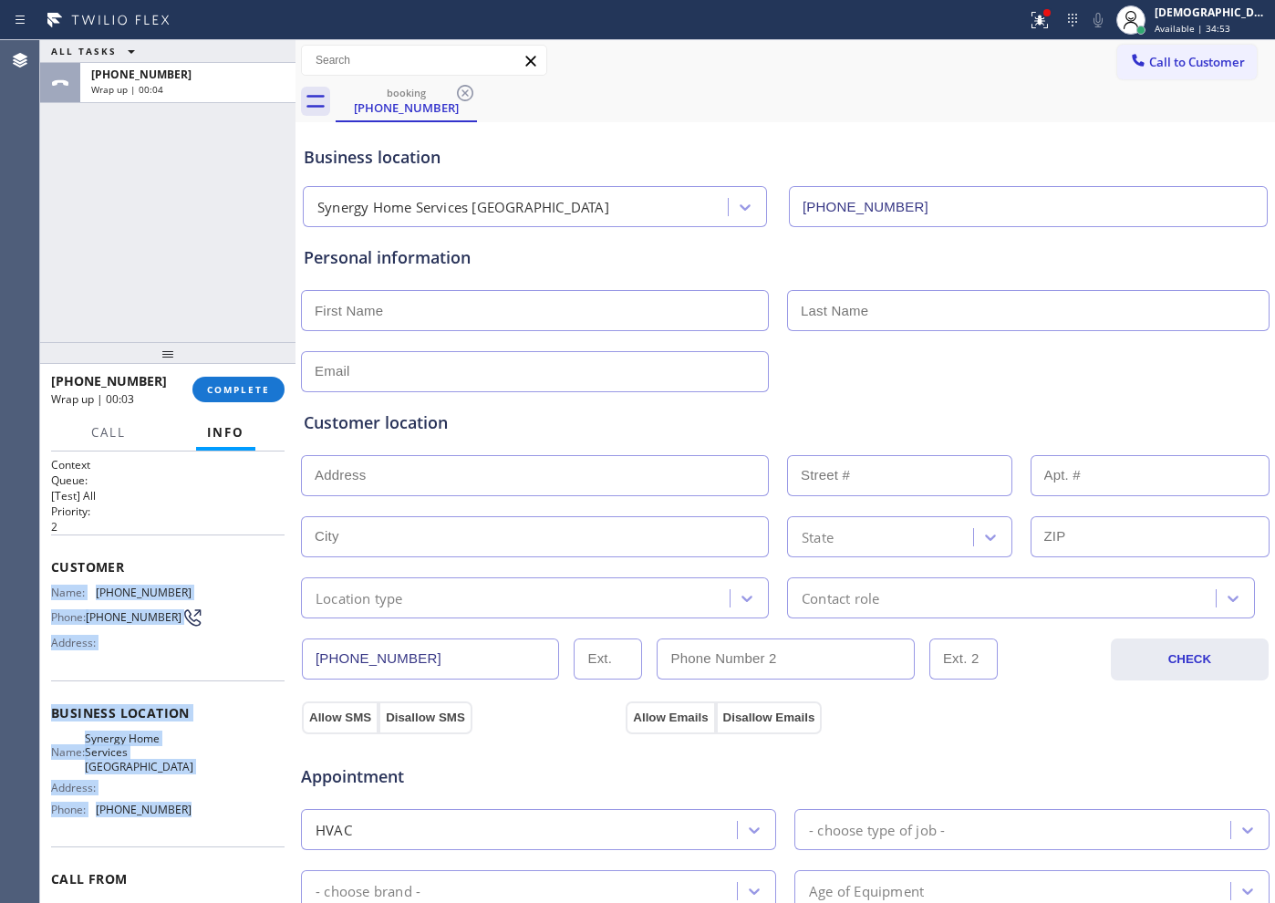
drag, startPoint x: 181, startPoint y: 819, endPoint x: 46, endPoint y: 596, distance: 261.5
click at [46, 596] on div "Context Queue: [Test] All Priority: 2 Customer Name: [PHONE_NUMBER] Phone: [PHO…" at bounding box center [167, 676] width 255 height 451
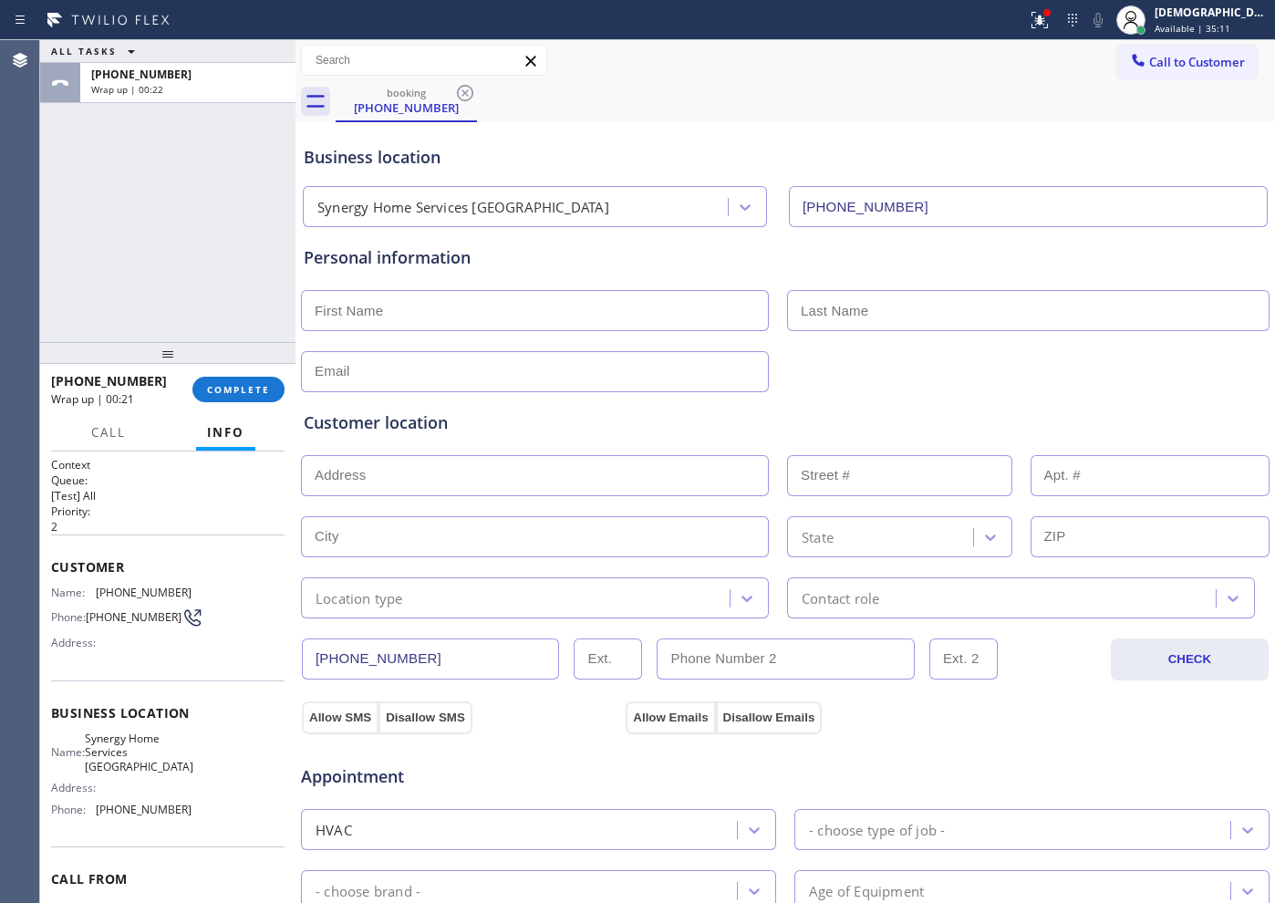
click at [206, 269] on div "ALL TASKS ALL TASKS ACTIVE TASKS TASKS IN WRAP UP [PHONE_NUMBER] Wrap up | 00:22" at bounding box center [167, 191] width 255 height 302
click at [70, 253] on div "ALL TASKS ALL TASKS ACTIVE TASKS TASKS IN WRAP UP [PHONE_NUMBER] Reserved [PHON…" at bounding box center [167, 191] width 255 height 302
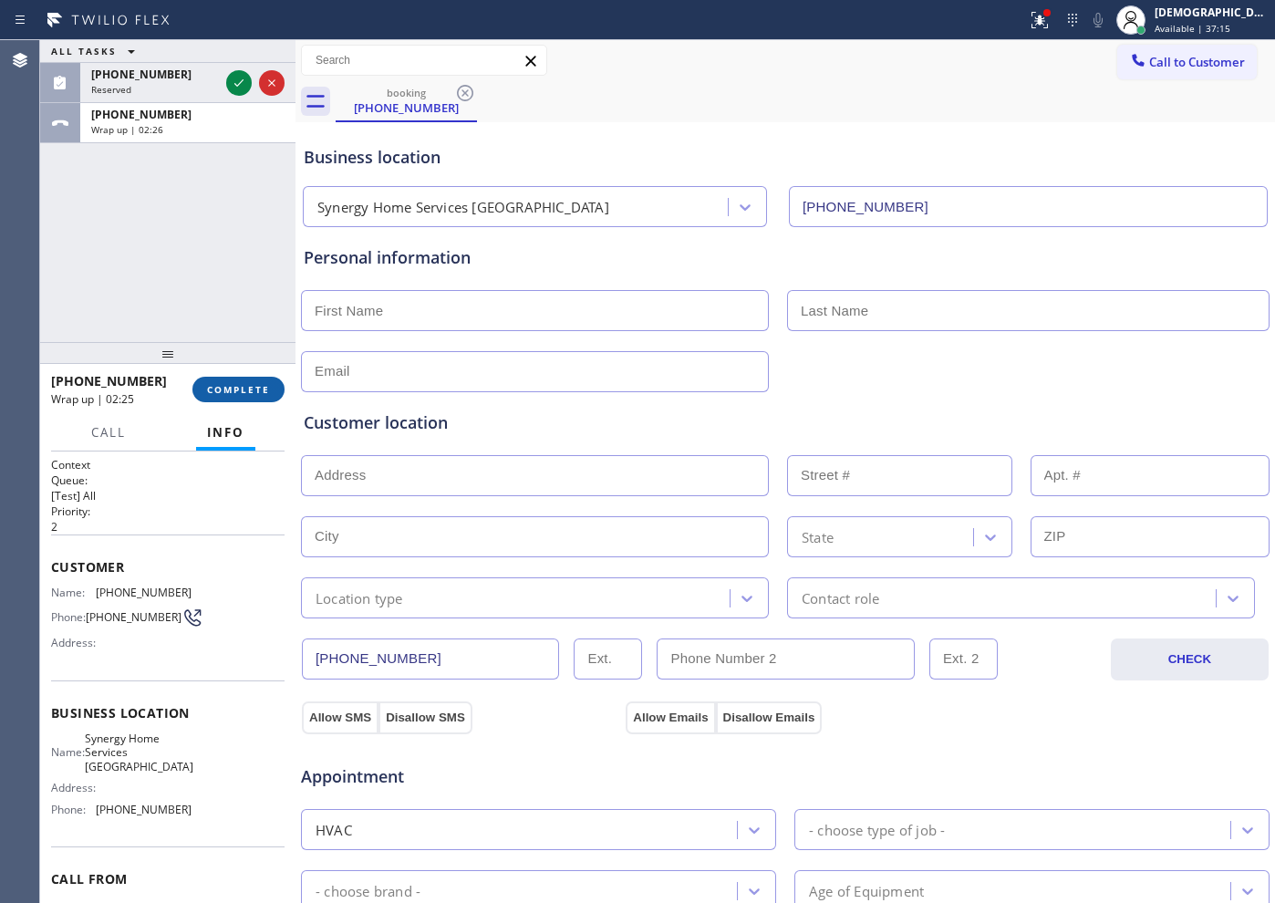
click at [261, 394] on span "COMPLETE" at bounding box center [238, 389] width 63 height 13
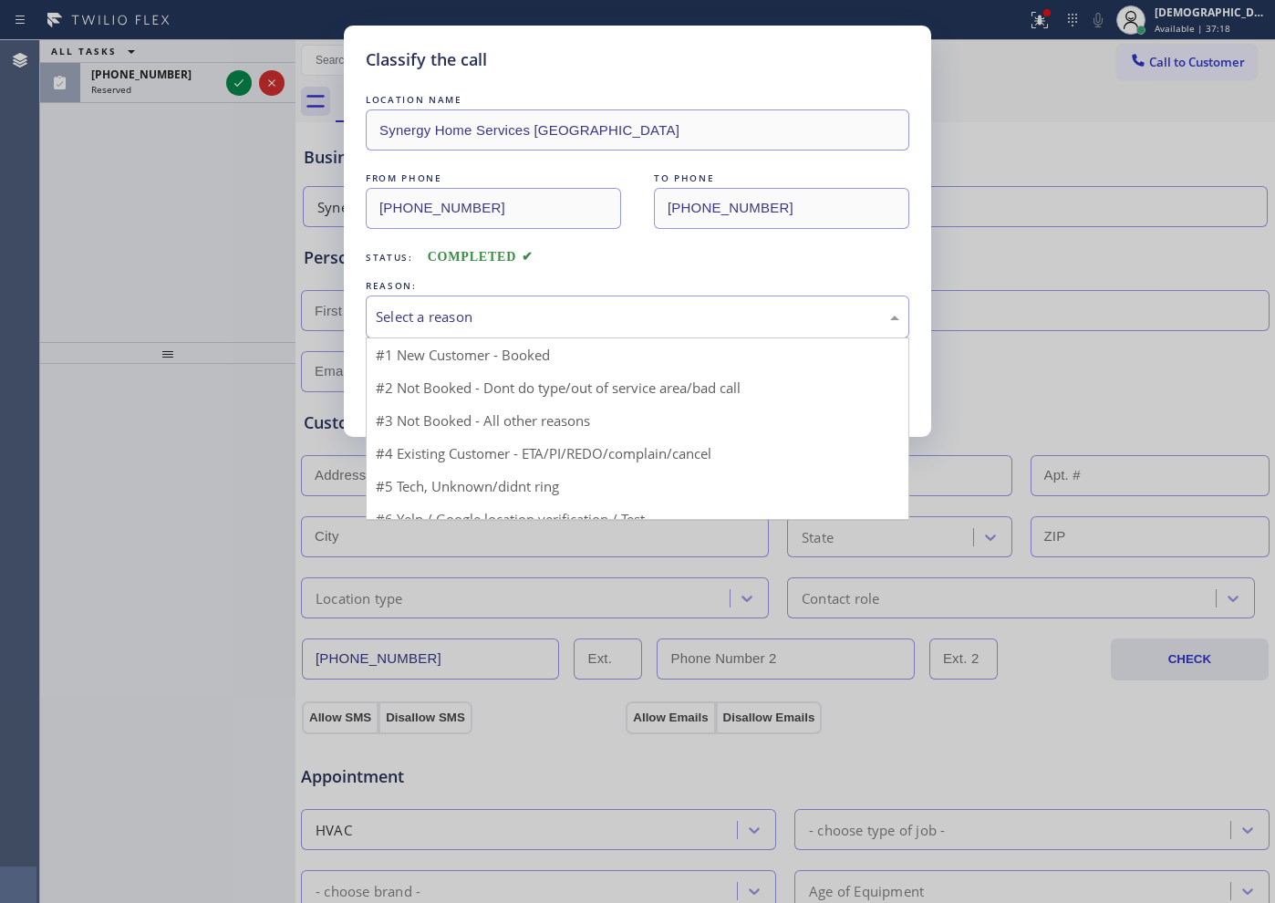
click at [459, 313] on div "Select a reason" at bounding box center [637, 316] width 523 height 21
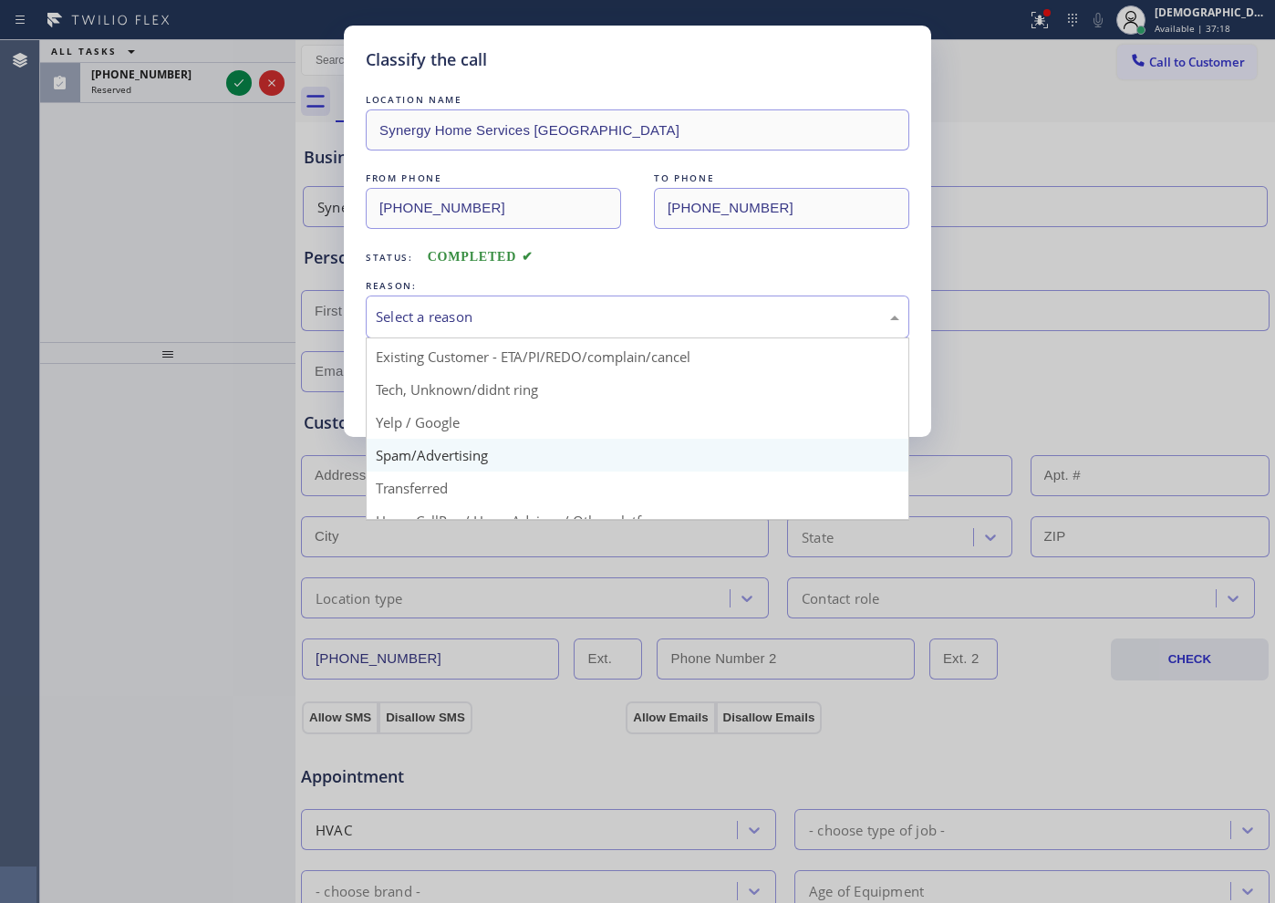
scroll to position [115, 0]
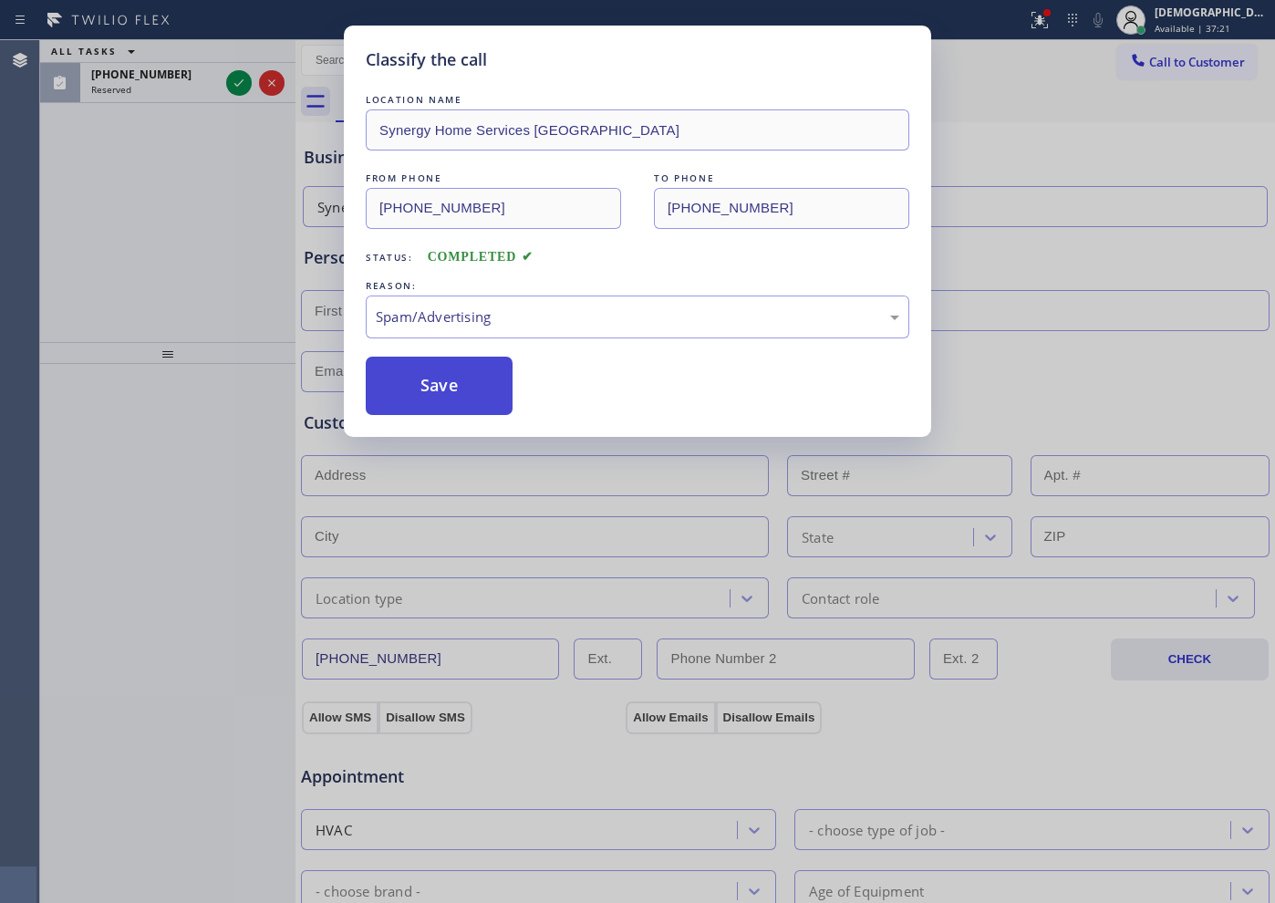
click at [452, 409] on button "Save" at bounding box center [439, 386] width 147 height 58
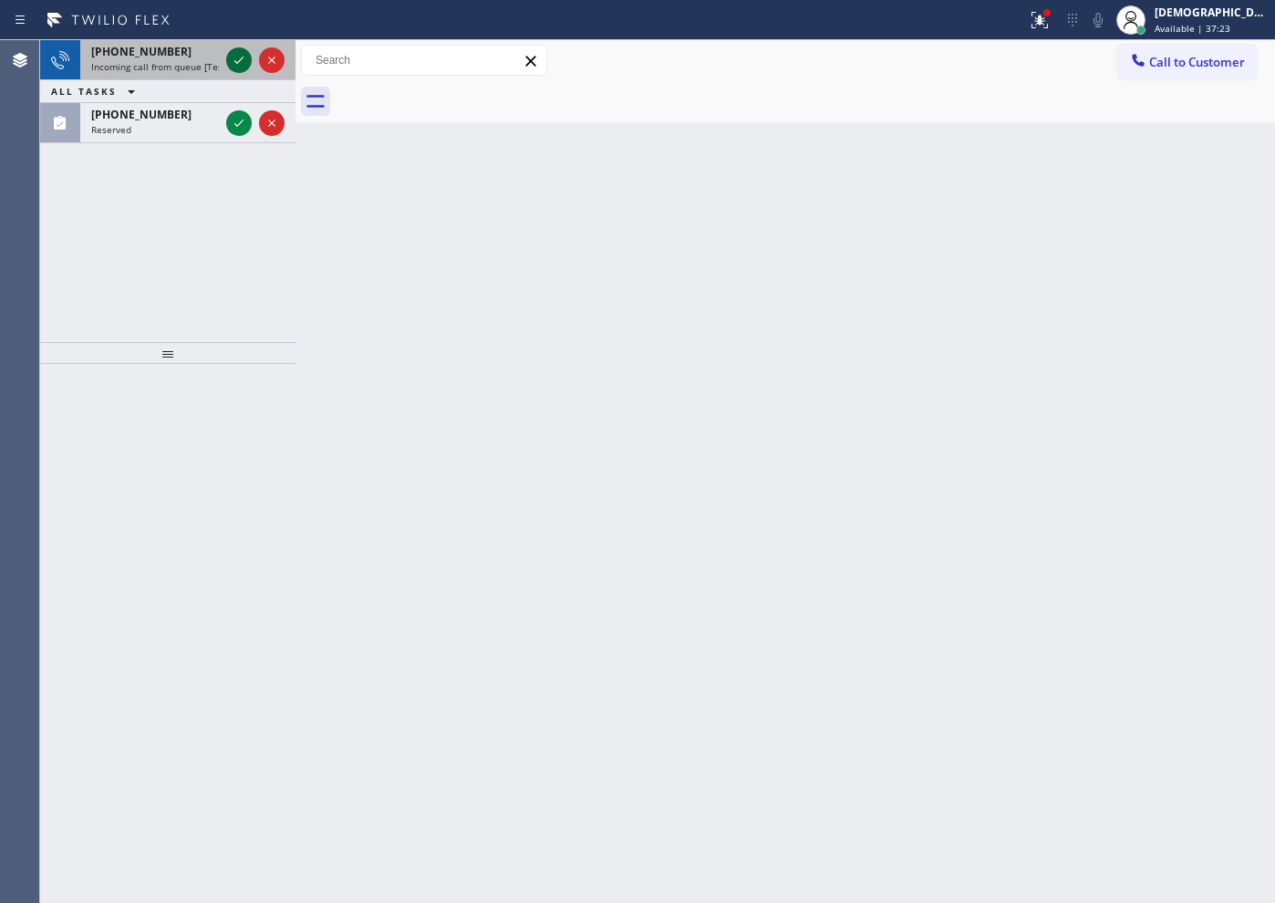
click at [245, 60] on icon at bounding box center [239, 60] width 22 height 22
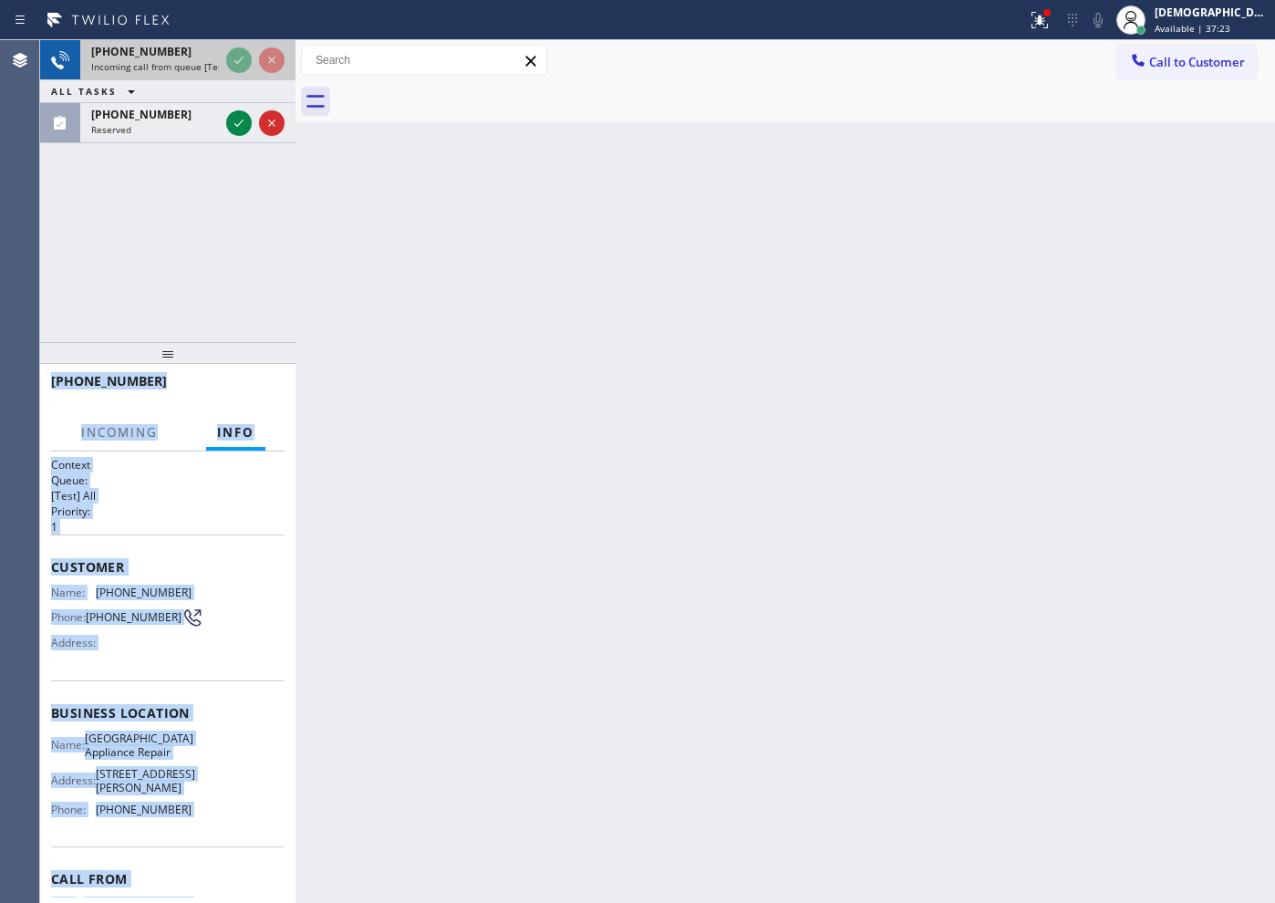
click at [245, 60] on div "[PHONE_NUMBER] Incoming call from queue [Test] All ALL TASKS ALL TASKS ACTIVE T…" at bounding box center [167, 91] width 255 height 103
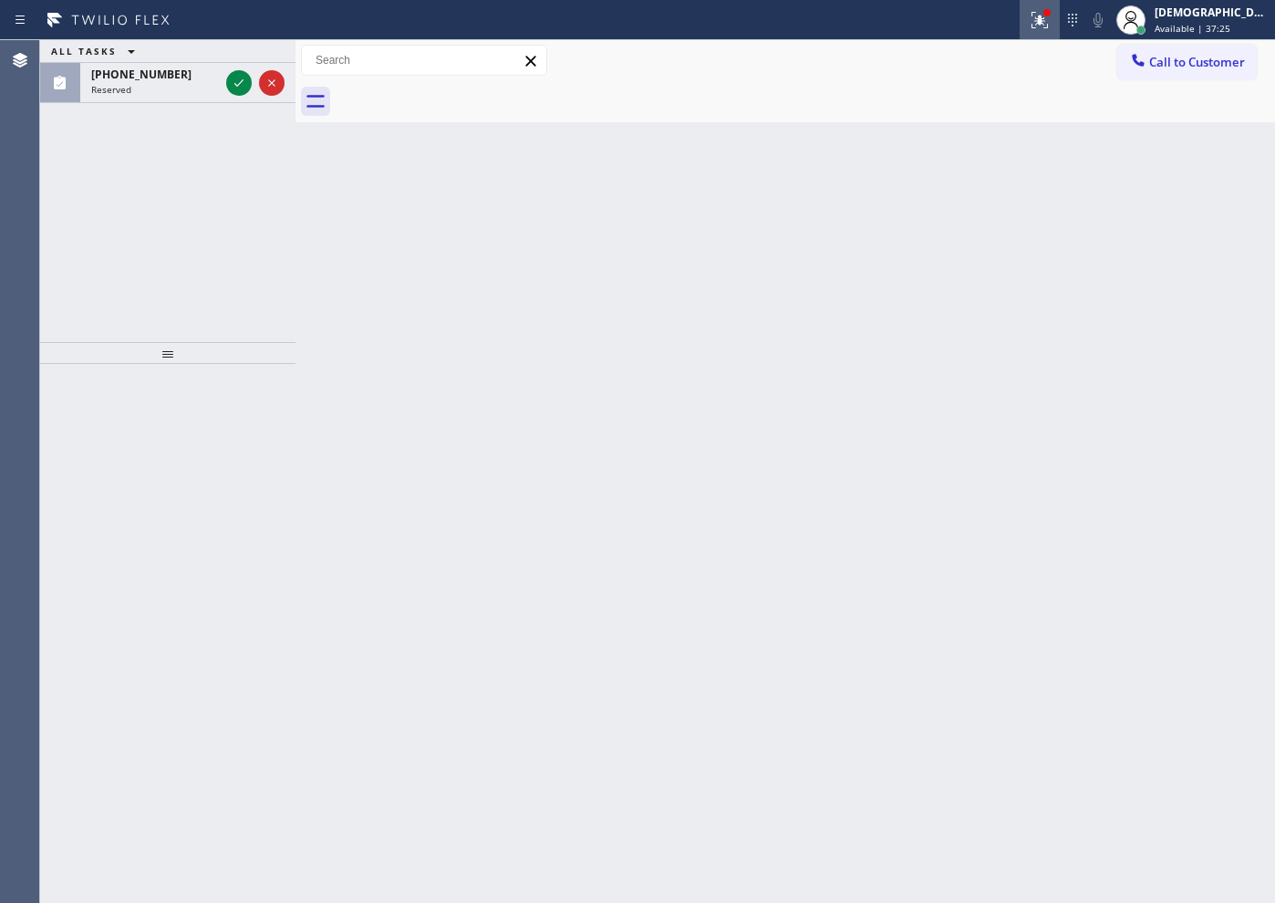
click at [1059, 24] on div at bounding box center [1040, 20] width 40 height 22
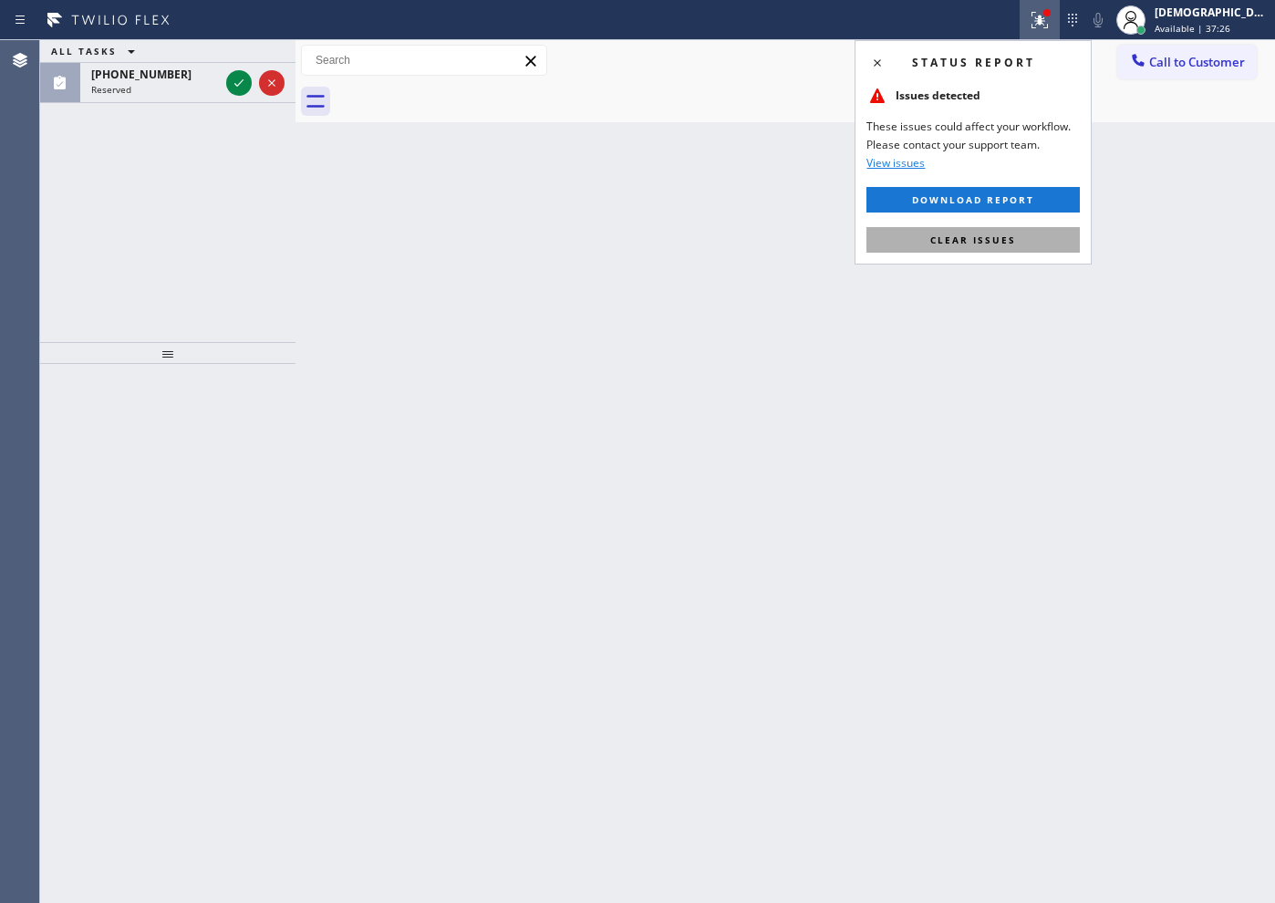
click at [949, 238] on span "Clear issues" at bounding box center [973, 239] width 86 height 13
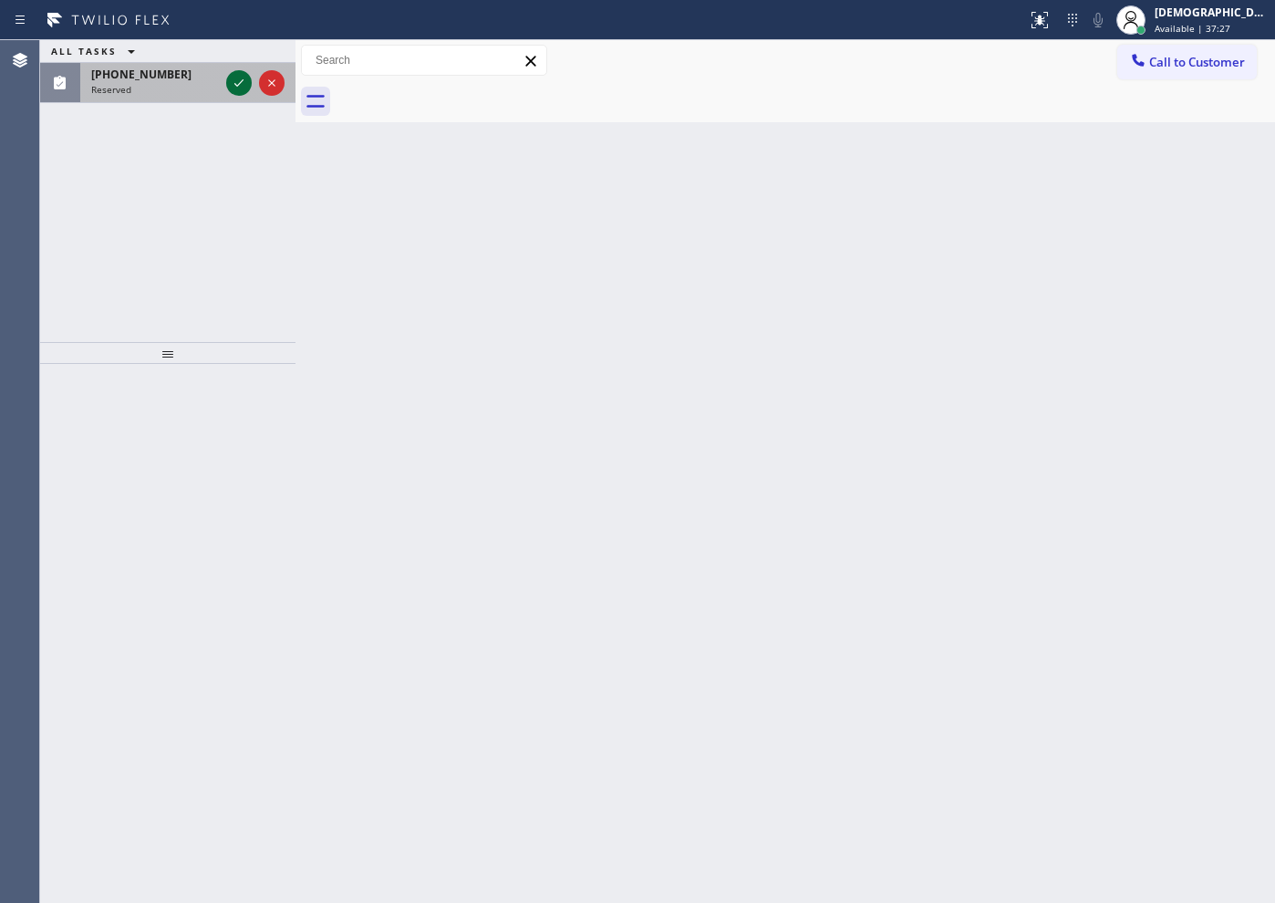
click at [240, 86] on icon at bounding box center [239, 83] width 22 height 22
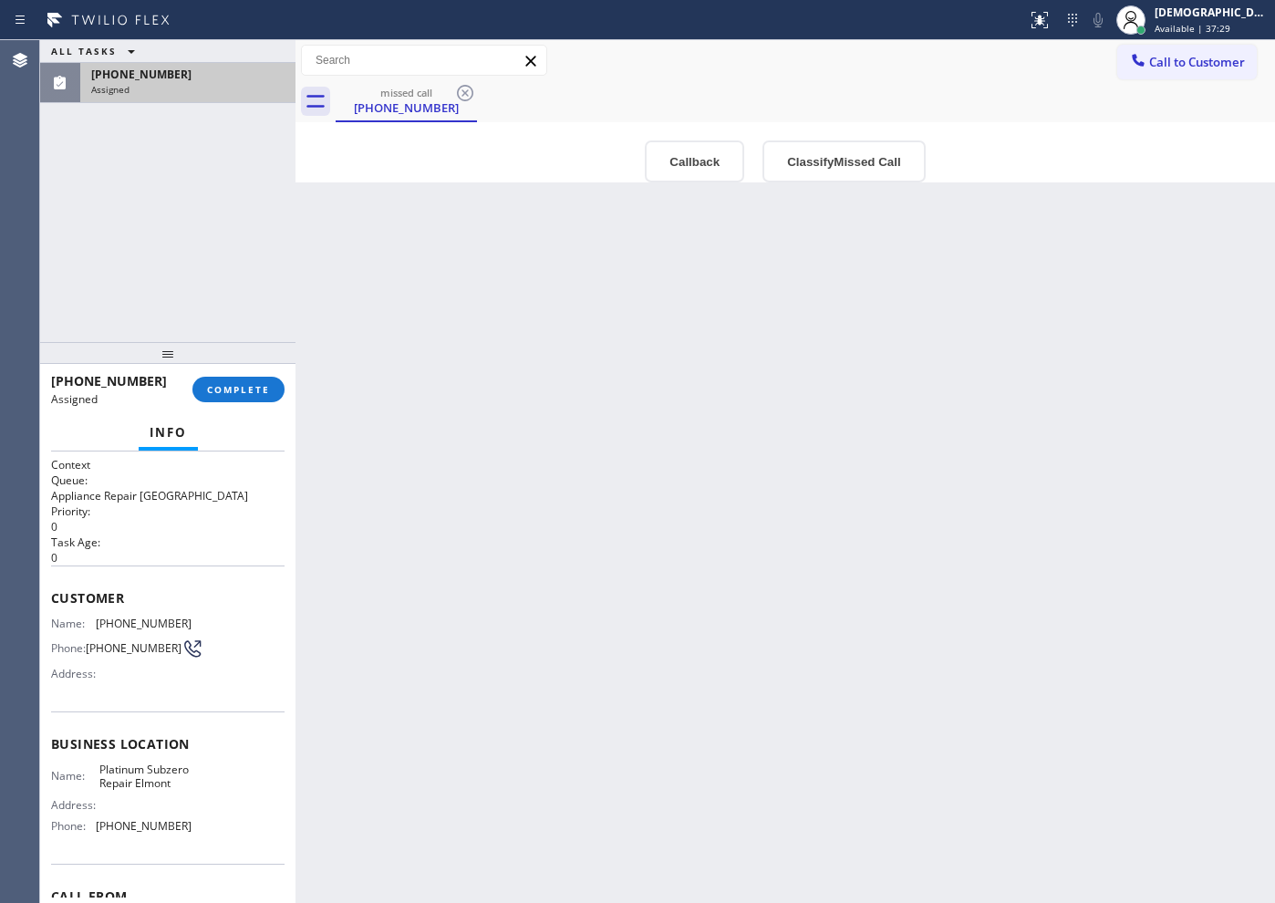
click at [372, 412] on div "Back to Dashboard Change Sender ID Customers Technicians Select a contact Outbo…" at bounding box center [785, 471] width 980 height 863
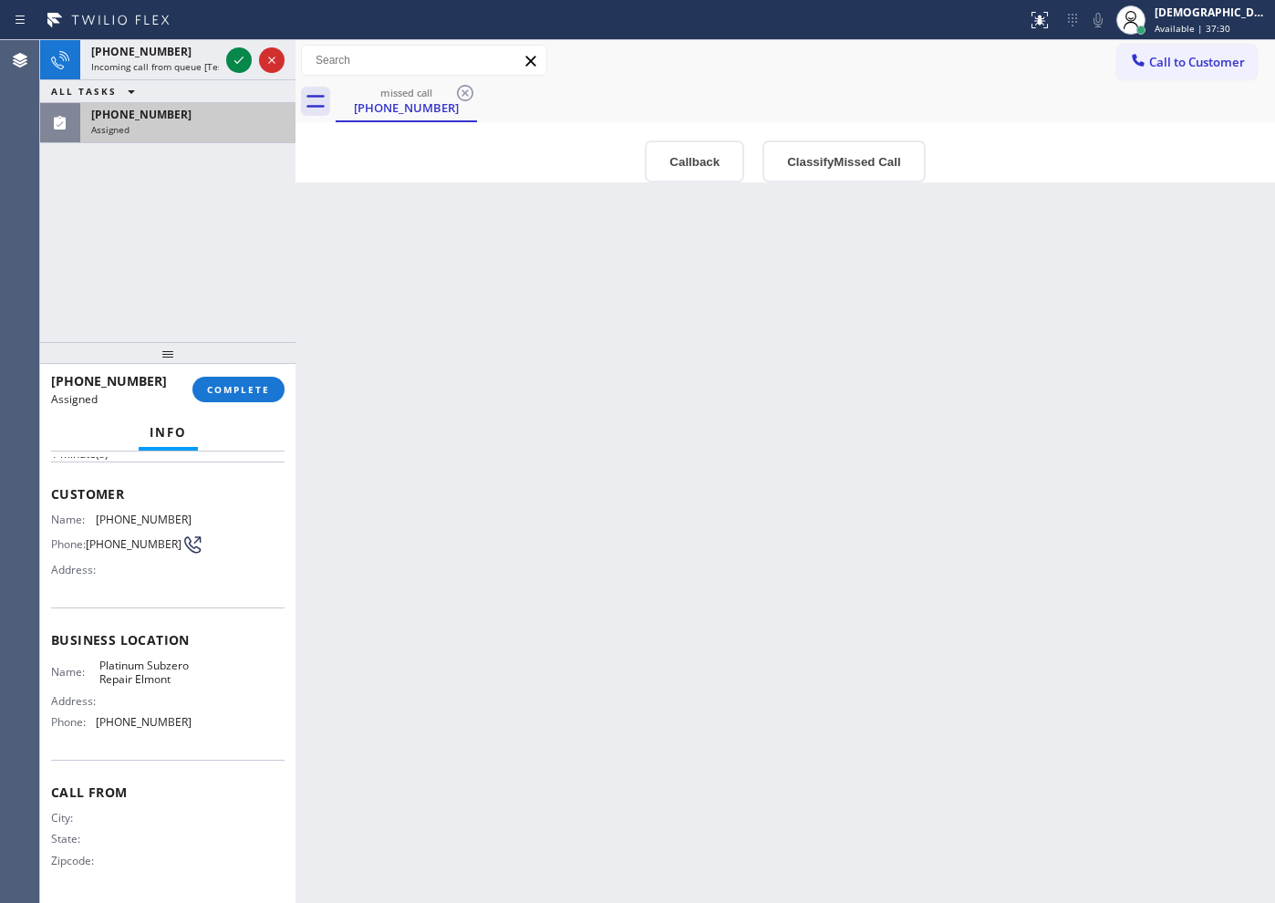
scroll to position [124, 0]
click at [244, 58] on icon at bounding box center [239, 60] width 22 height 22
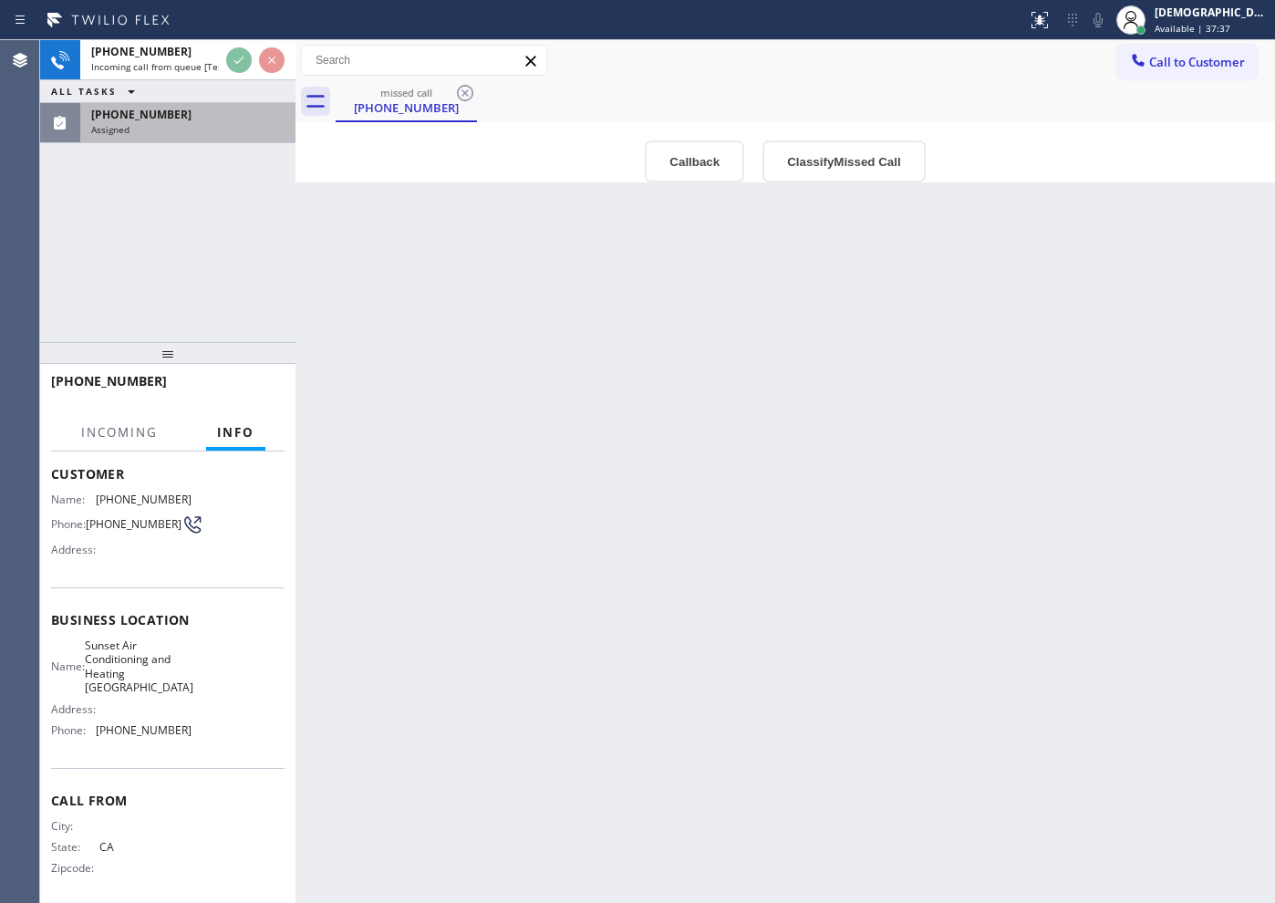
click at [347, 315] on div "Back to Dashboard Change Sender ID Customers Technicians Select a contact Outbo…" at bounding box center [785, 471] width 980 height 863
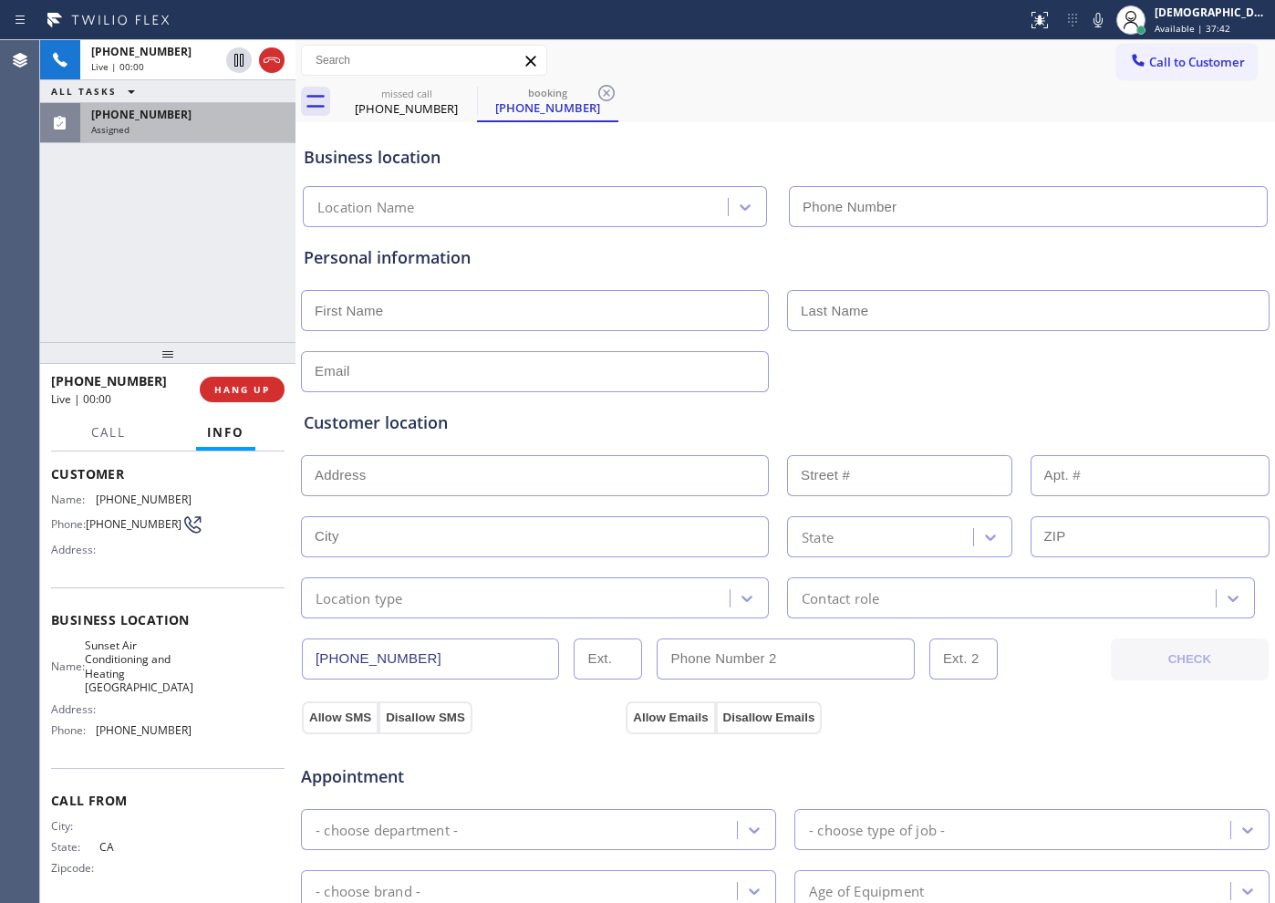
type input "[PHONE_NUMBER]"
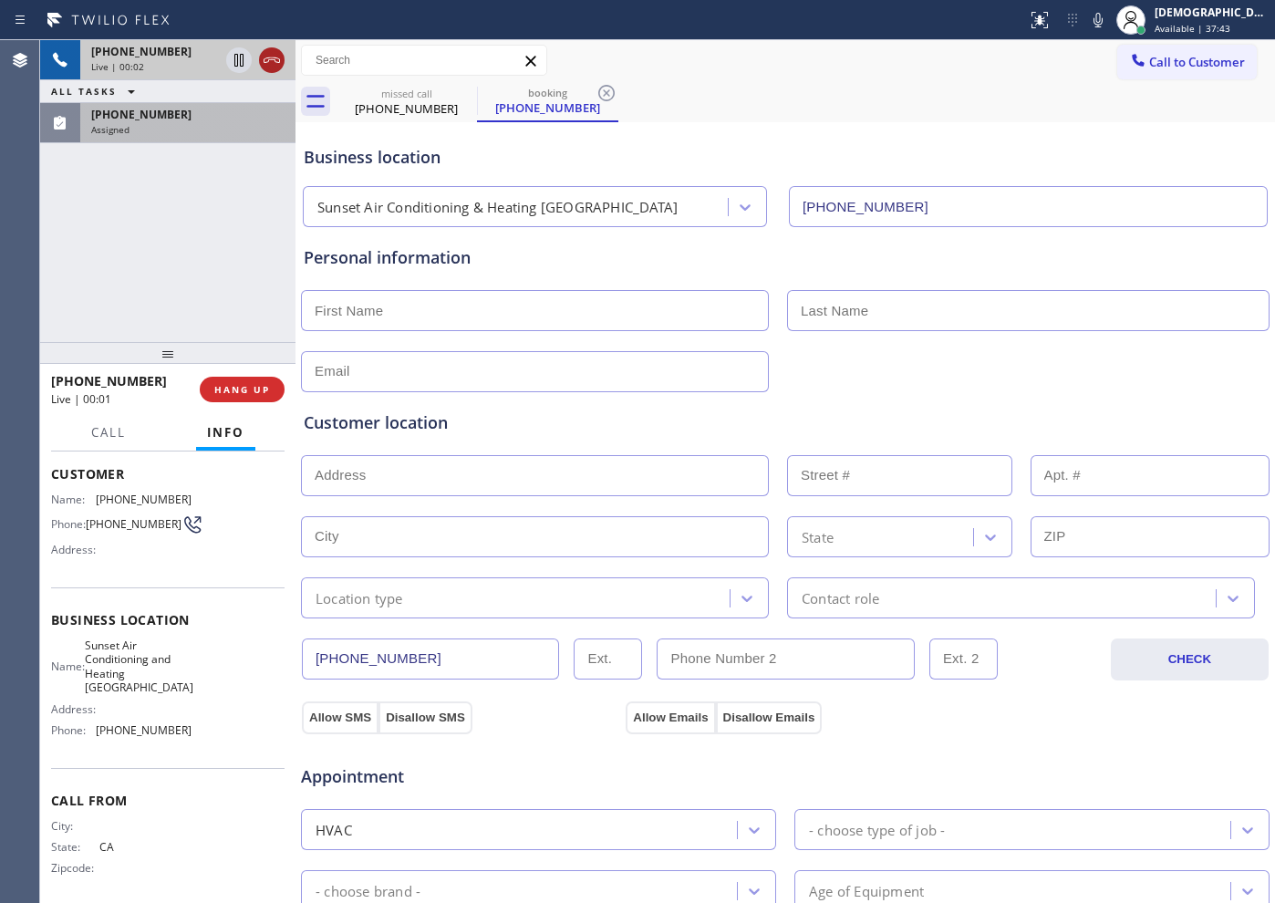
click at [279, 67] on icon at bounding box center [272, 60] width 22 height 22
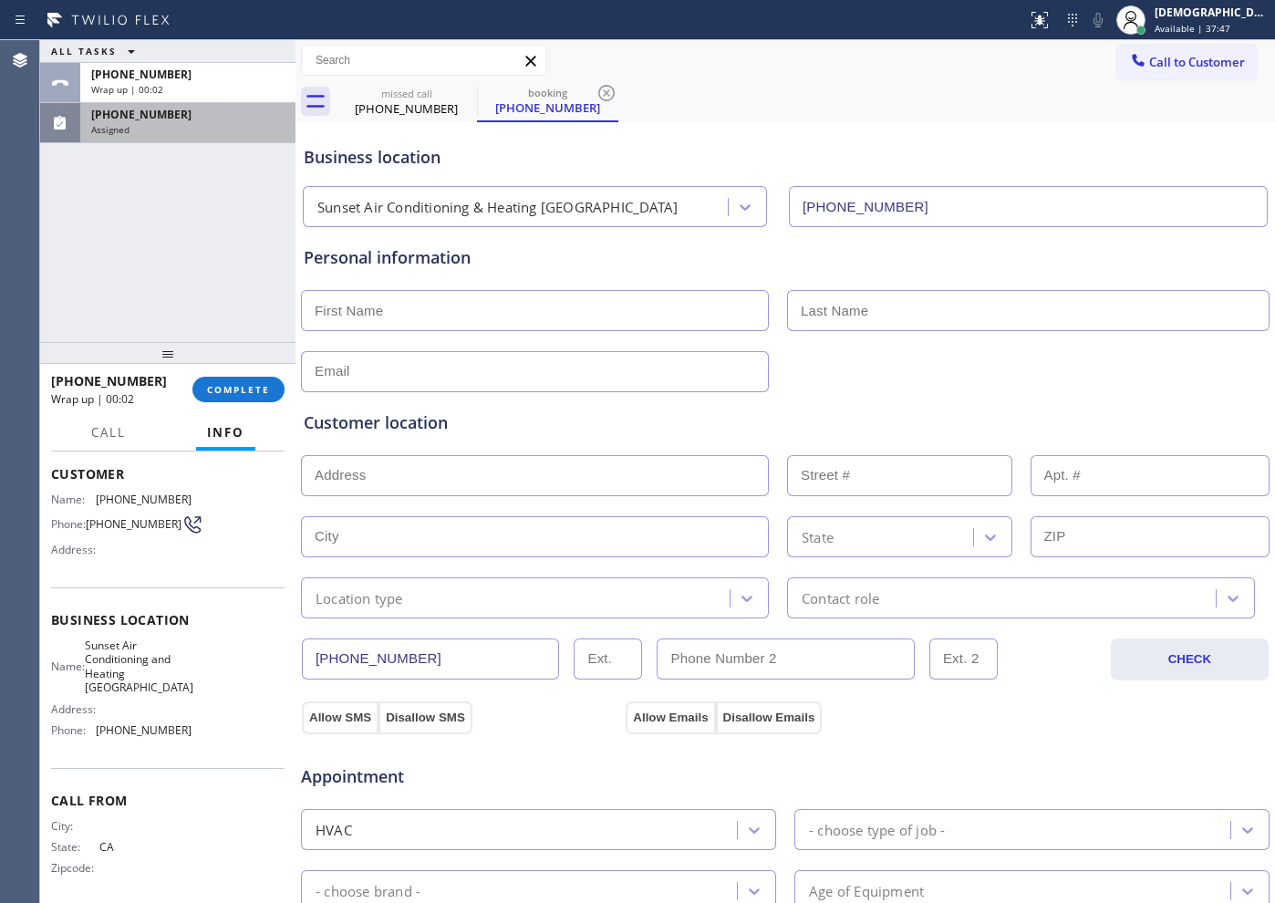
click at [189, 115] on div "[PHONE_NUMBER]" at bounding box center [187, 115] width 193 height 16
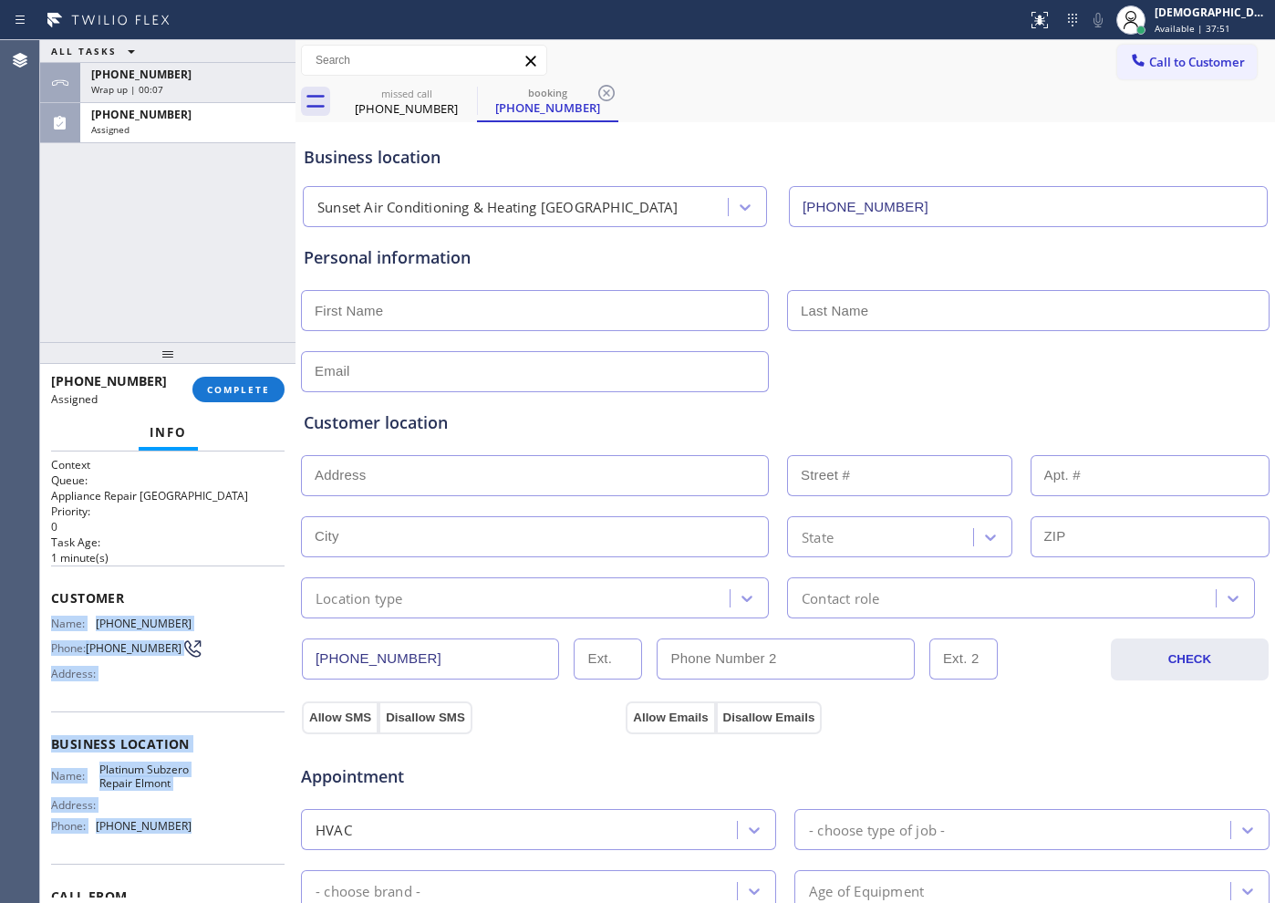
drag, startPoint x: 194, startPoint y: 742, endPoint x: 48, endPoint y: 617, distance: 192.1
click at [48, 617] on div "Context Queue: Appliance Repair High End Priority: 0 Task Age: [DEMOGRAPHIC_DAT…" at bounding box center [167, 676] width 255 height 451
copy div "Name: [PHONE_NUMBER] Phone: [PHONE_NUMBER] Address: Business location Name: Pla…"
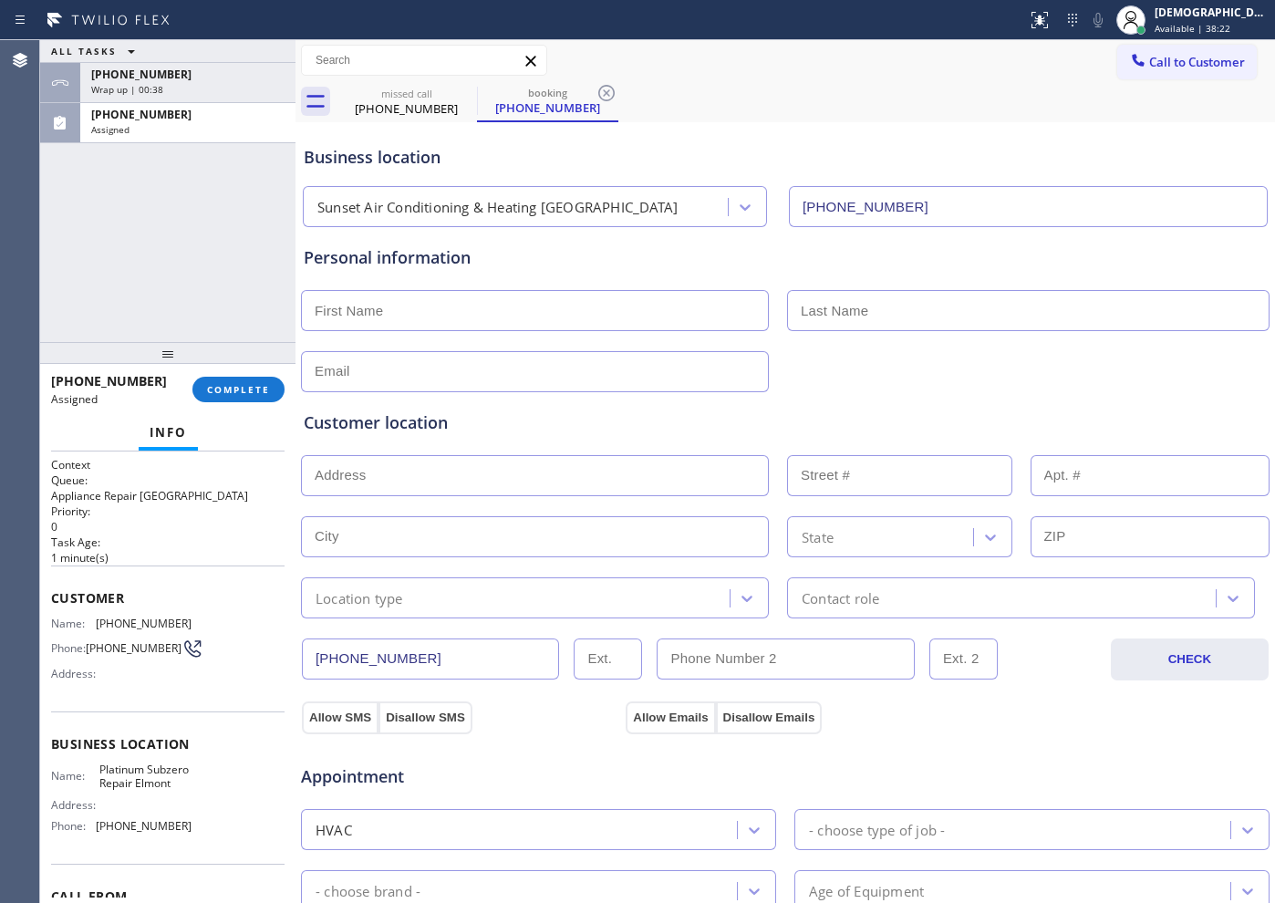
click at [114, 275] on div "ALL TASKS ALL TASKS ACTIVE TASKS TASKS IN WRAP UP [PHONE_NUMBER] Wrap up | 00:[…" at bounding box center [167, 191] width 255 height 302
click at [234, 395] on span "COMPLETE" at bounding box center [238, 389] width 63 height 13
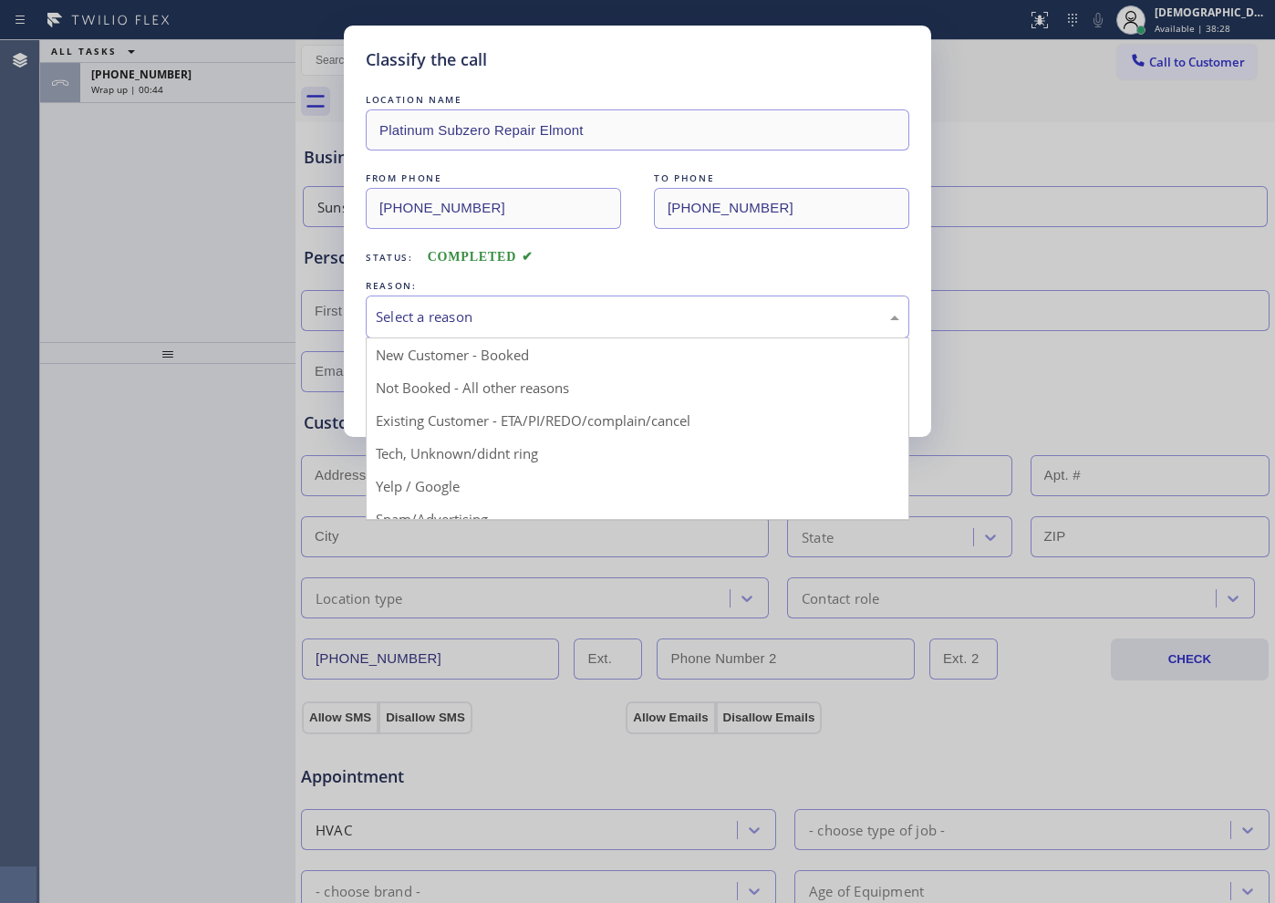
click at [424, 325] on div "Select a reason" at bounding box center [637, 316] width 523 height 21
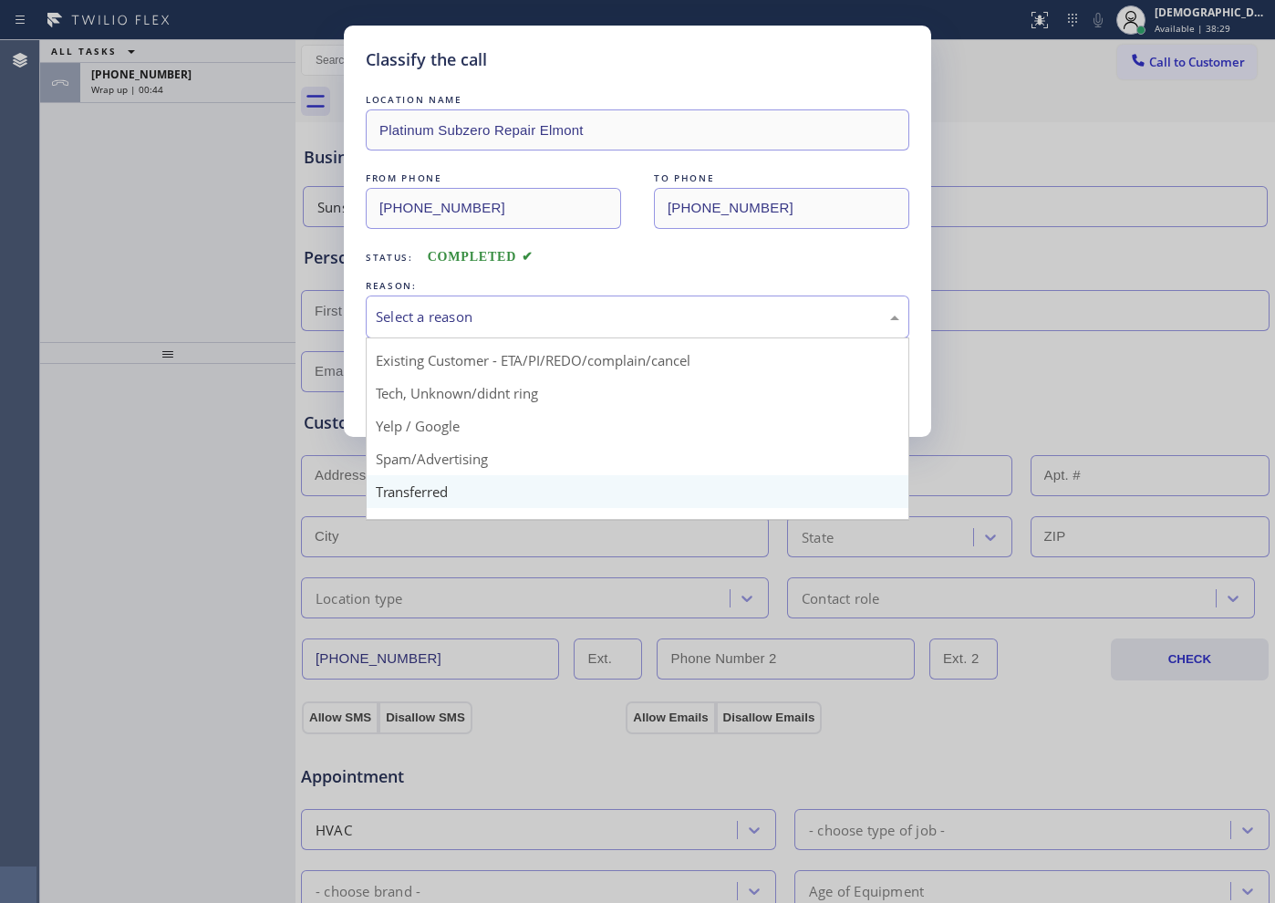
scroll to position [115, 0]
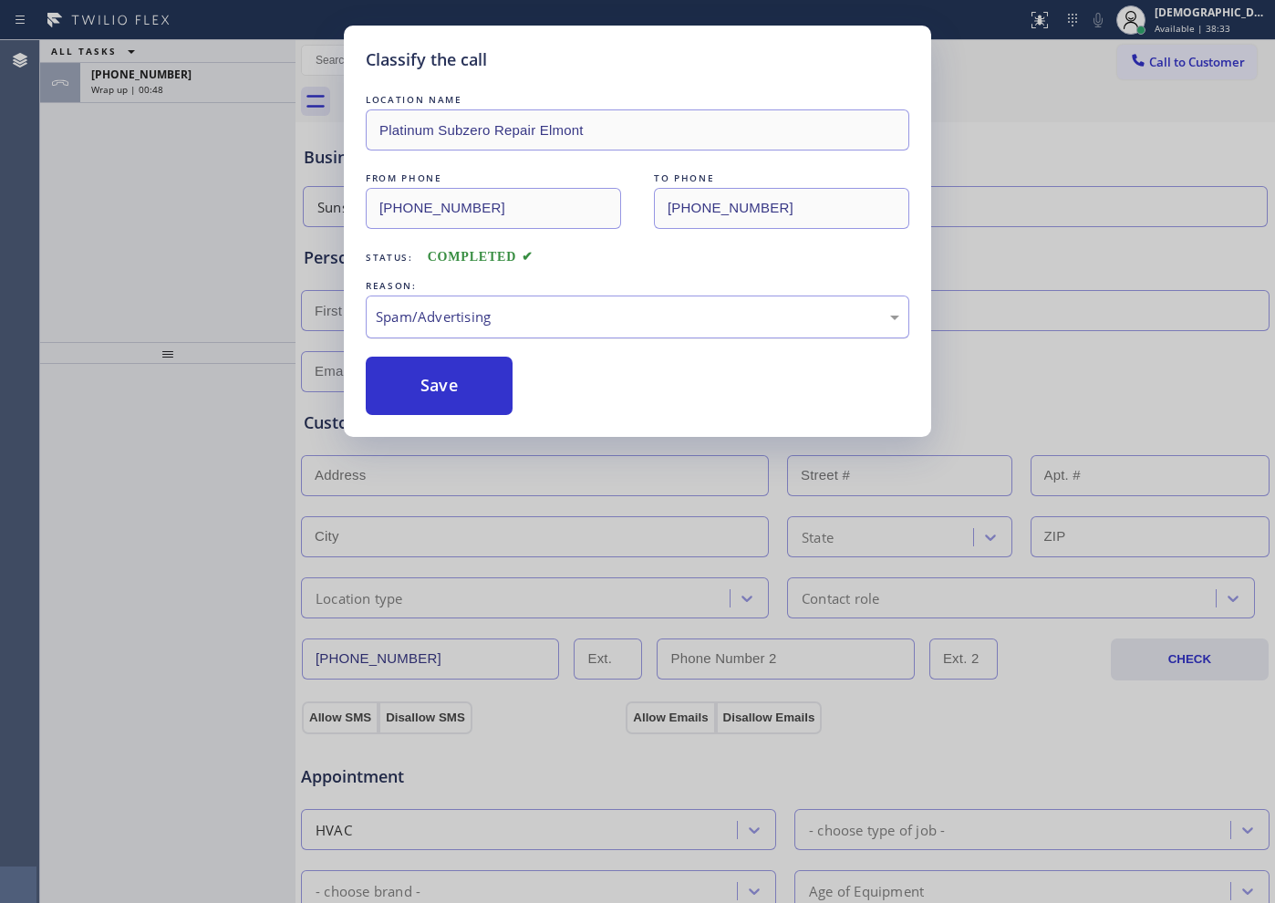
click at [449, 321] on div "Spam/Advertising" at bounding box center [637, 316] width 523 height 21
click at [431, 395] on button "Save" at bounding box center [439, 386] width 147 height 58
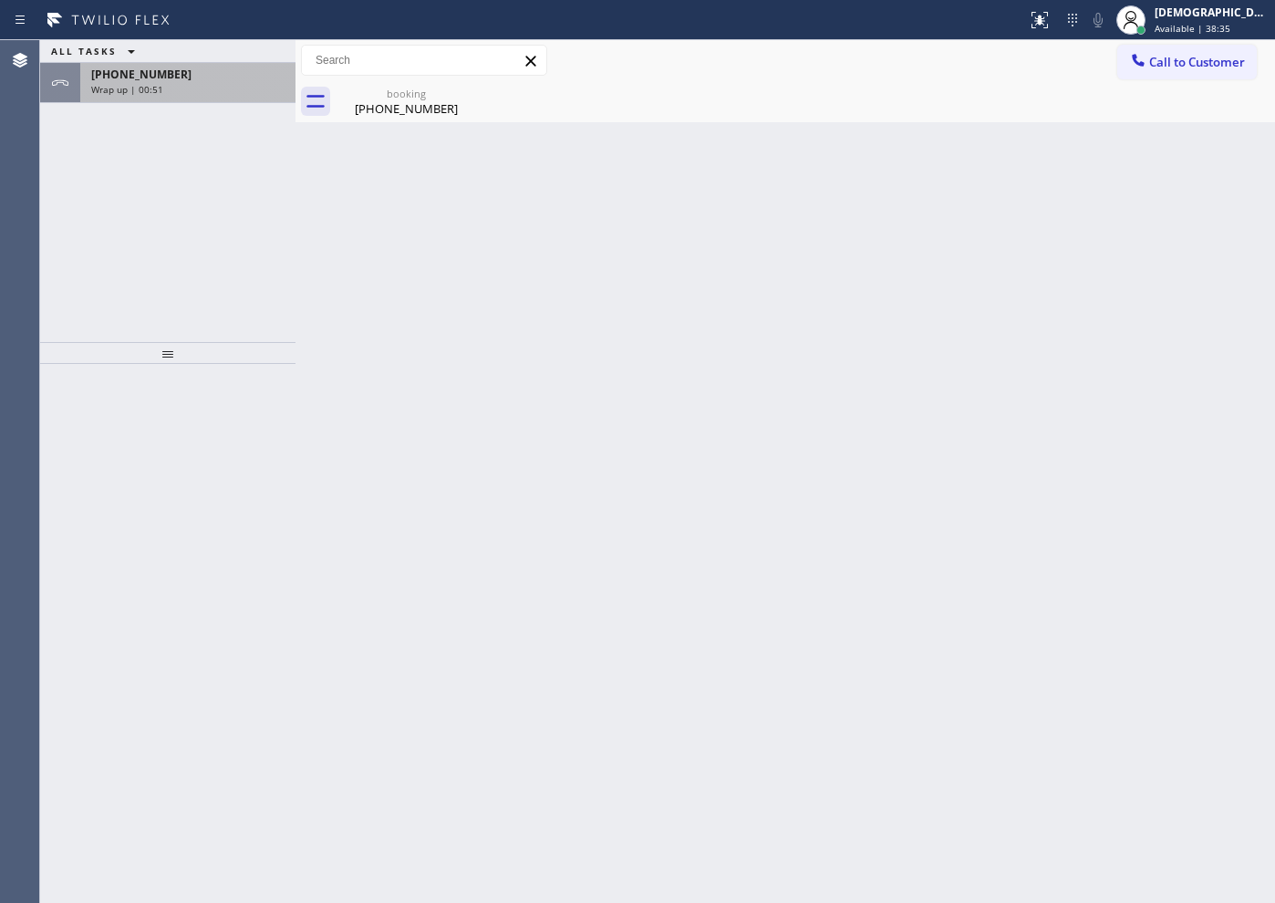
click at [222, 76] on div "[PHONE_NUMBER]" at bounding box center [187, 75] width 193 height 16
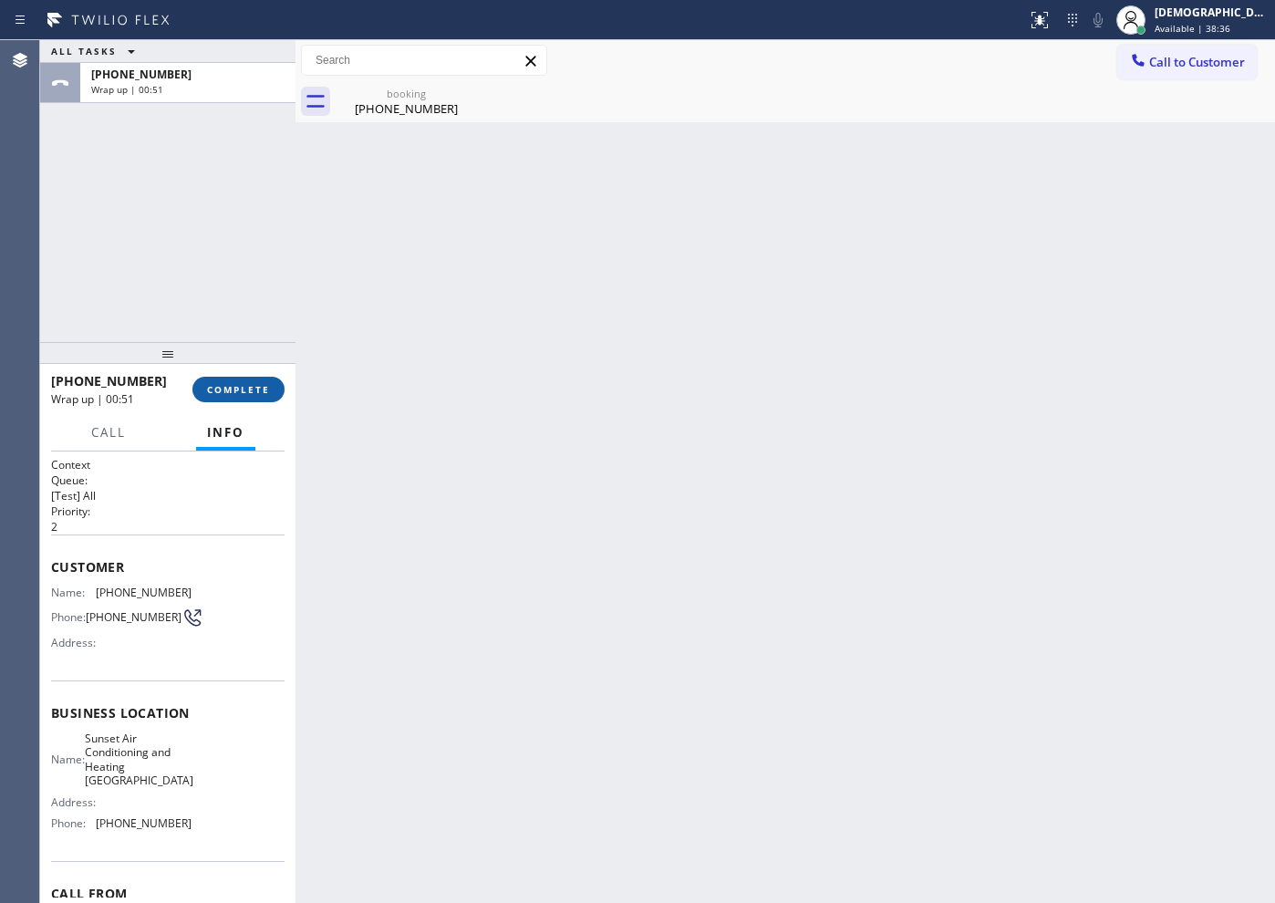
click at [223, 389] on span "COMPLETE" at bounding box center [238, 389] width 63 height 13
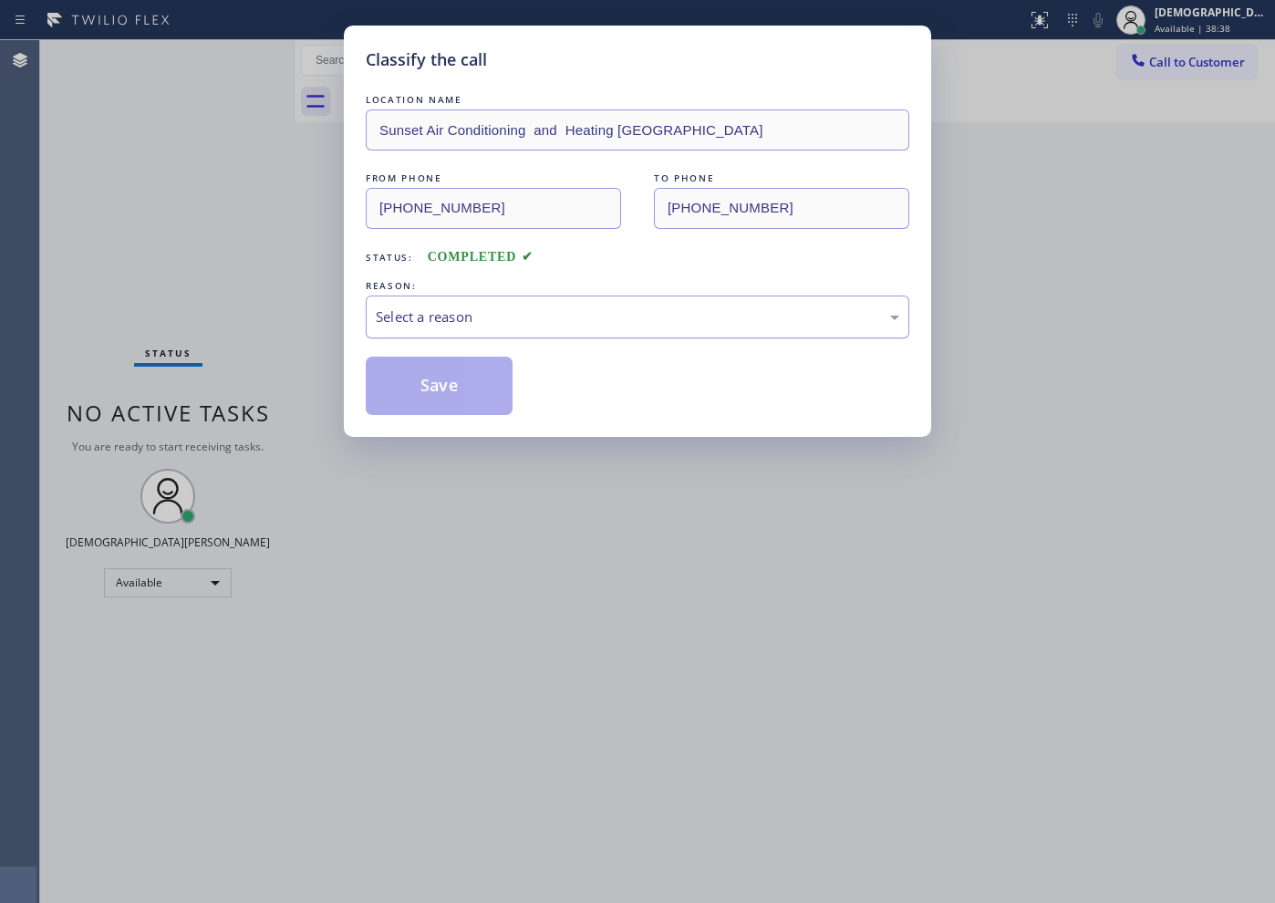
click at [434, 318] on div "Select a reason" at bounding box center [637, 316] width 523 height 21
click at [446, 393] on button "Save" at bounding box center [439, 386] width 147 height 58
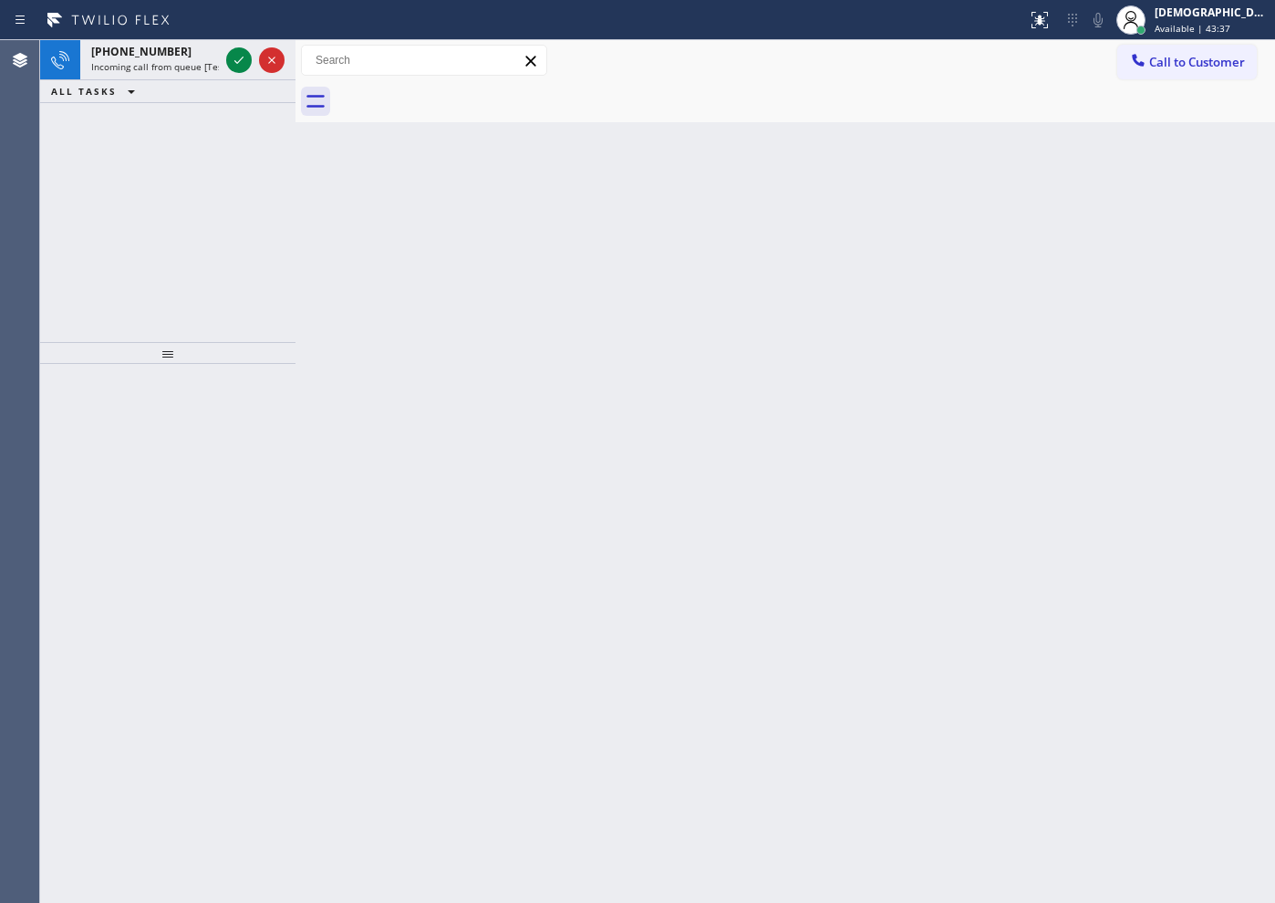
click at [113, 202] on div "[PHONE_NUMBER] Incoming call from queue [Test] All ALL TASKS ALL TASKS ACTIVE T…" at bounding box center [167, 191] width 255 height 302
click at [235, 63] on icon at bounding box center [239, 60] width 22 height 22
click at [241, 62] on icon at bounding box center [239, 60] width 22 height 22
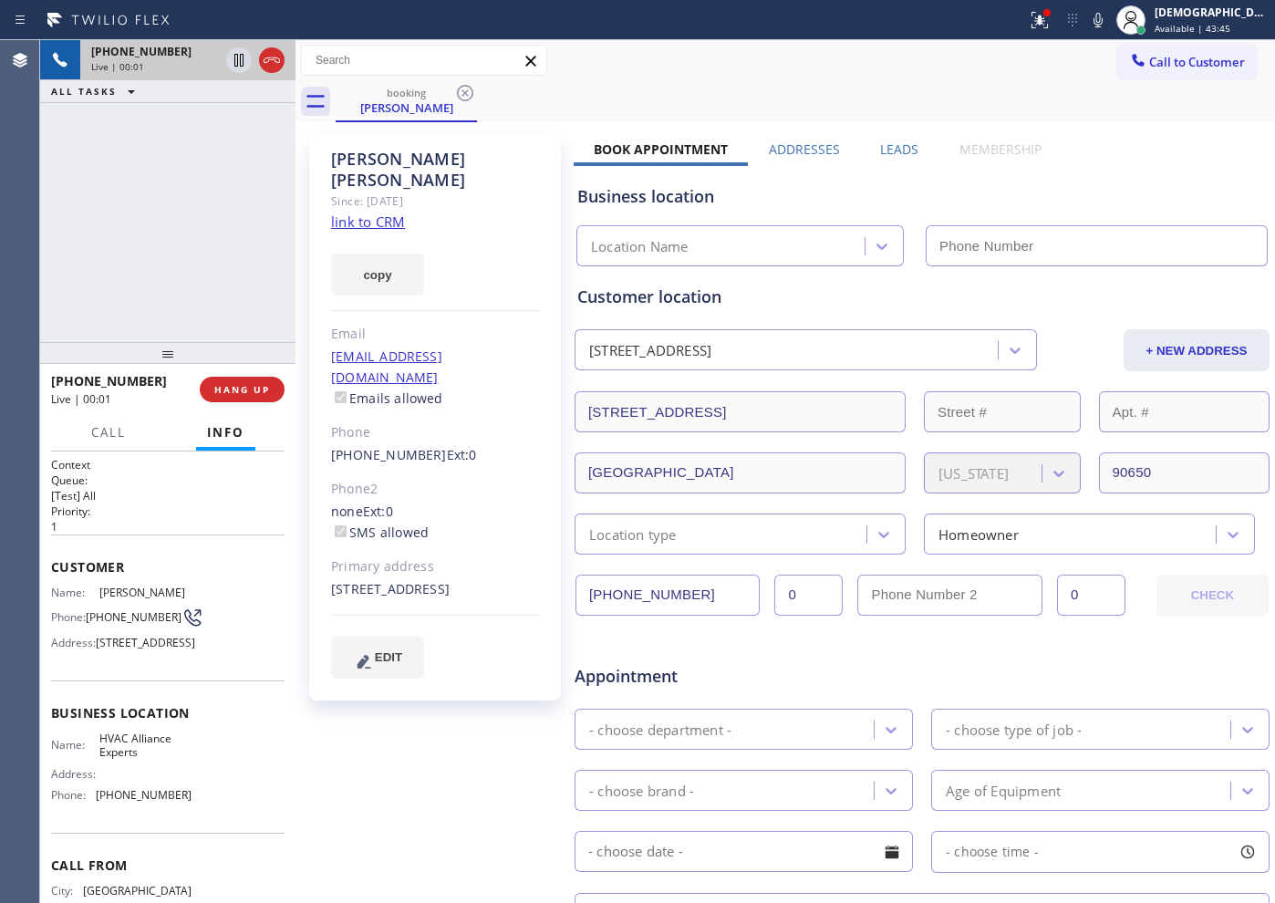
type input "[PHONE_NUMBER]"
drag, startPoint x: 1066, startPoint y: 16, endPoint x: 1064, endPoint y: 76, distance: 59.3
click at [1051, 16] on icon at bounding box center [1040, 20] width 22 height 22
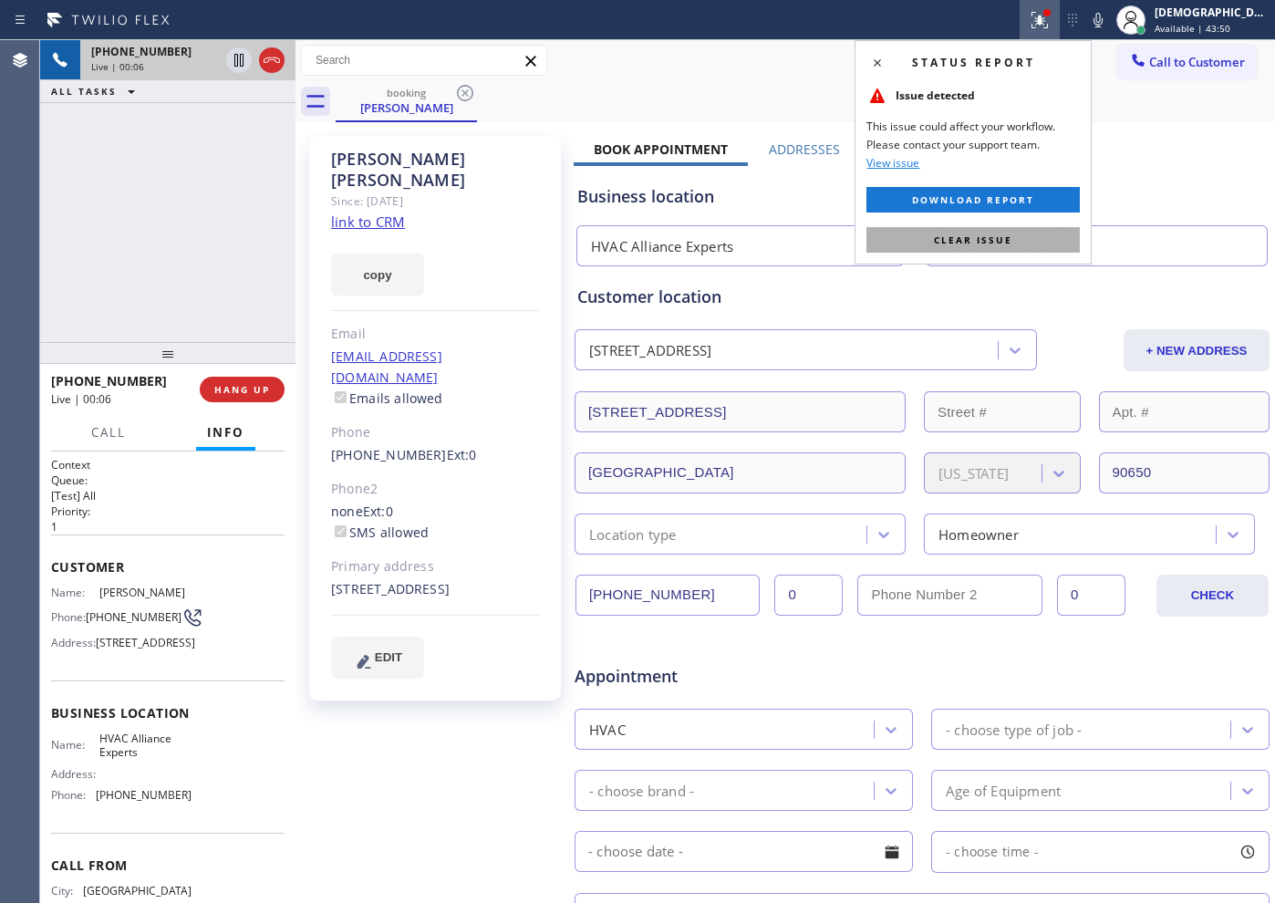
click at [997, 233] on span "Clear issue" at bounding box center [973, 239] width 78 height 13
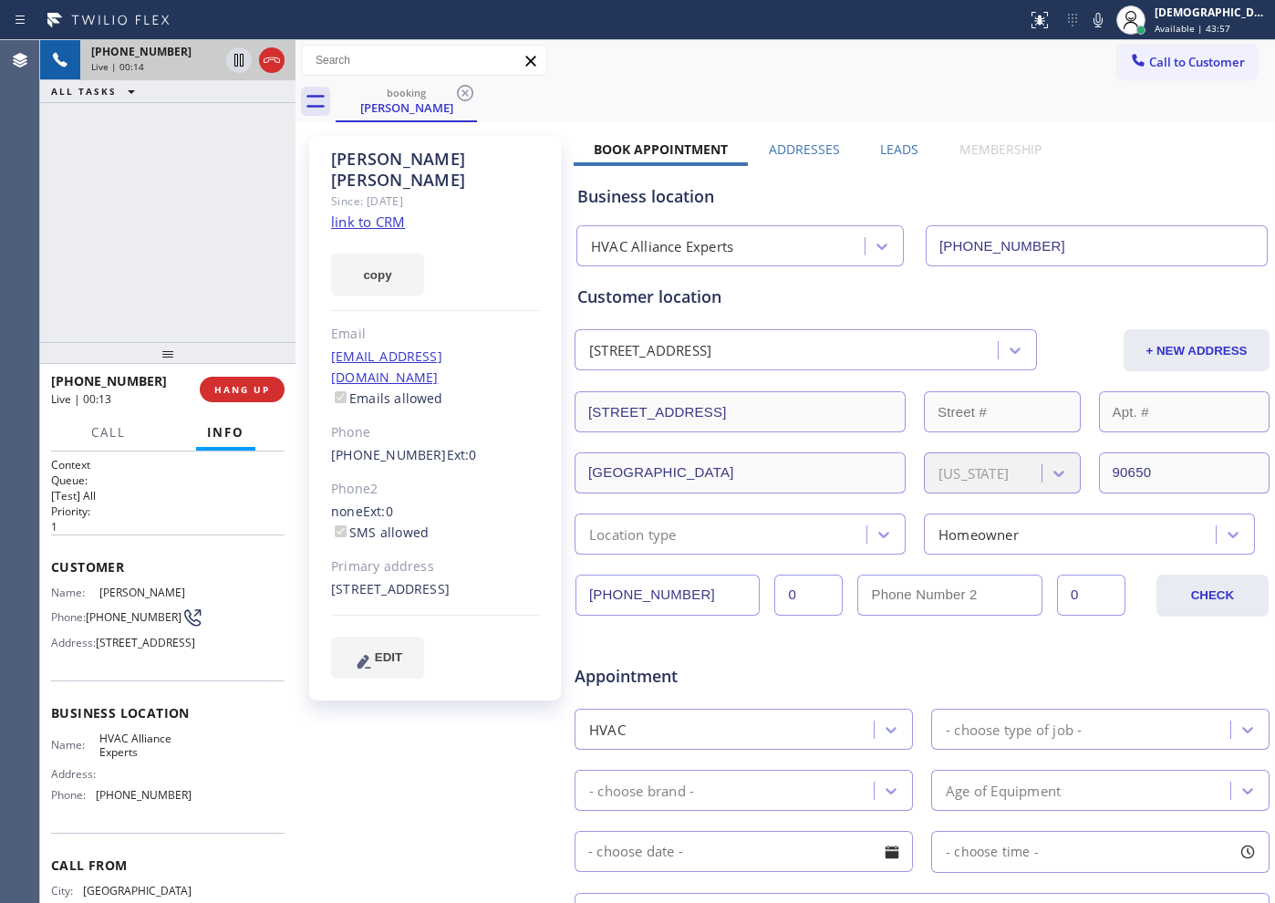
click at [392, 213] on link "link to CRM" at bounding box center [368, 222] width 74 height 18
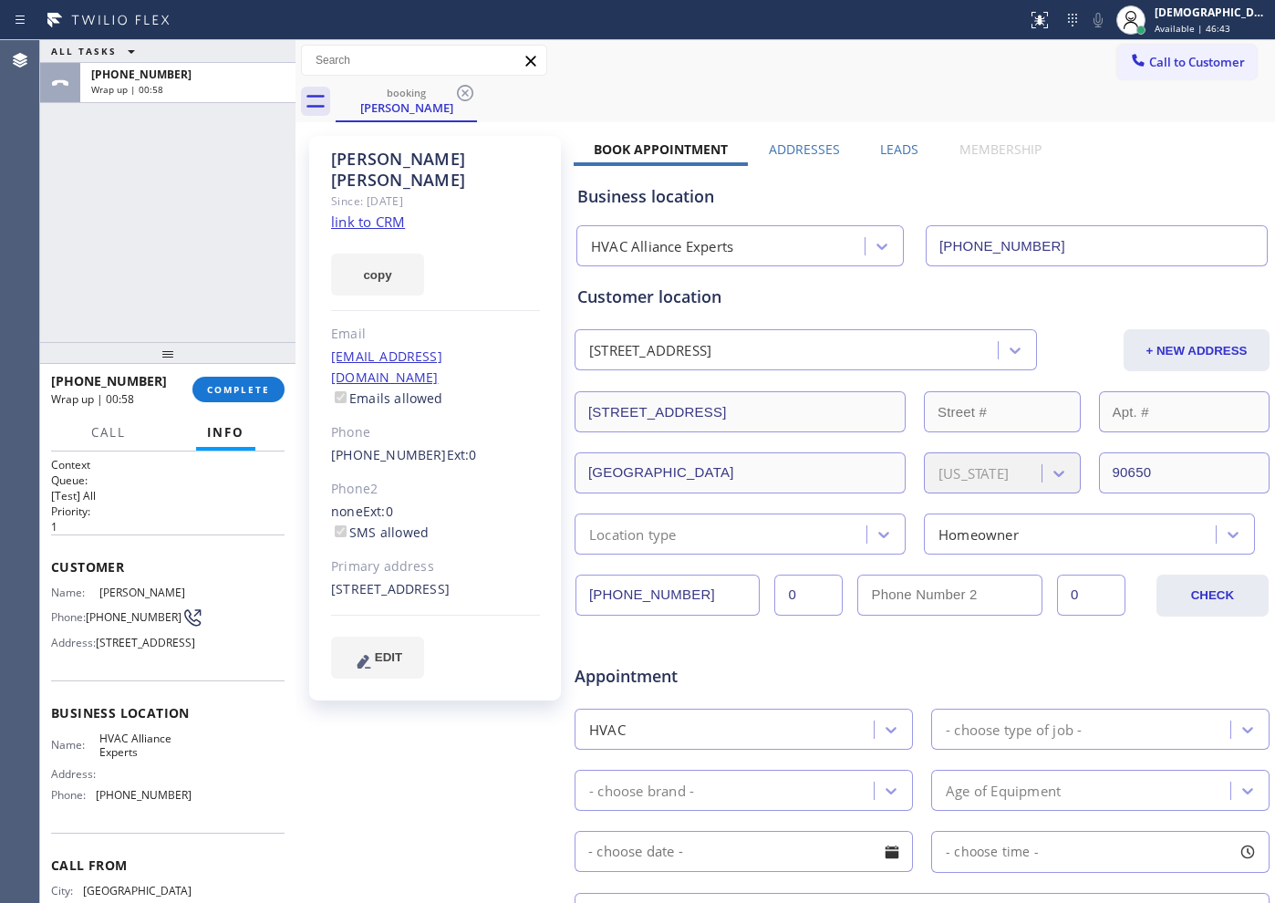
click at [95, 230] on div "ALL TASKS ALL TASKS ACTIVE TASKS TASKS IN WRAP UP [PHONE_NUMBER] Wrap up | 00:58" at bounding box center [167, 191] width 255 height 302
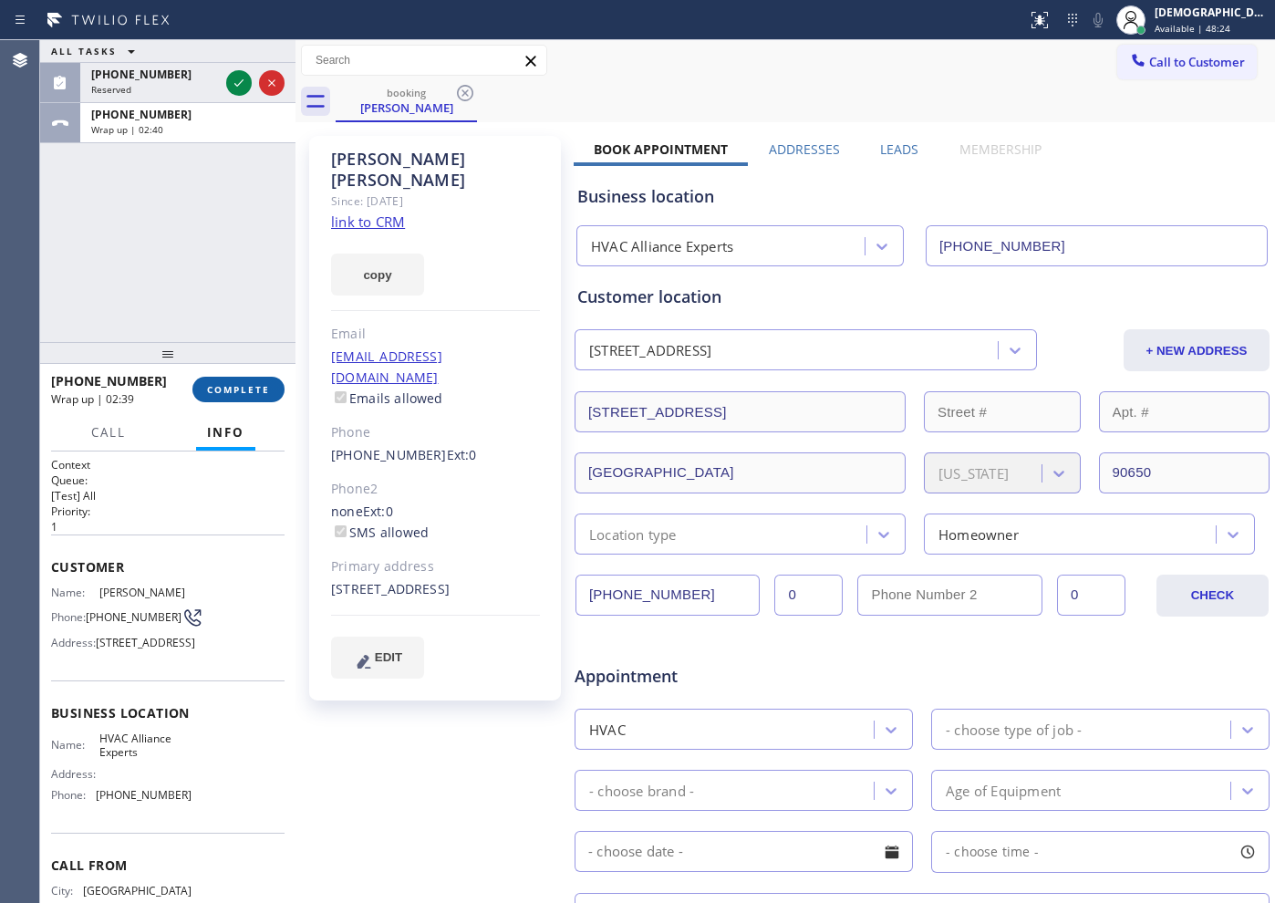
click at [265, 388] on span "COMPLETE" at bounding box center [238, 389] width 63 height 13
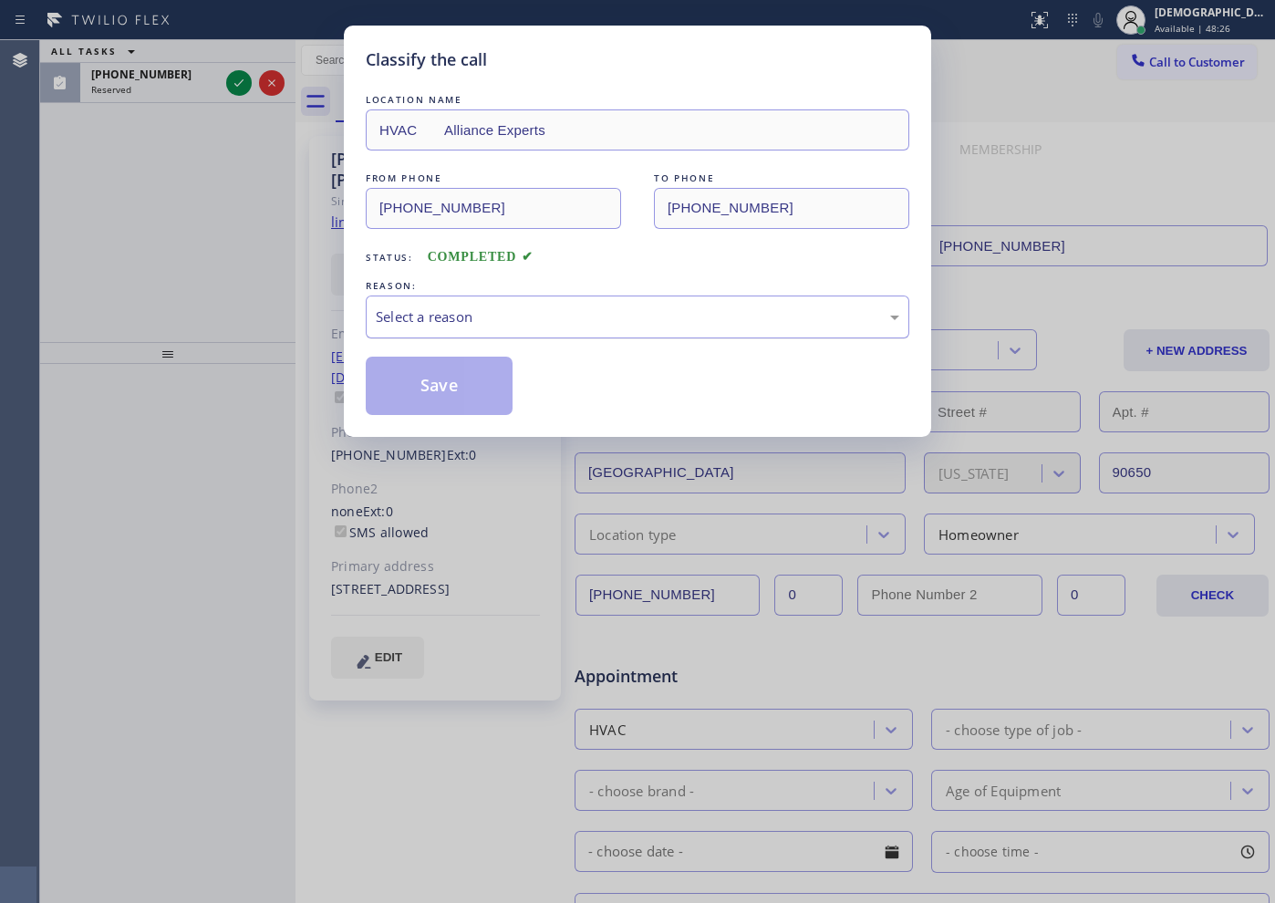
click at [537, 303] on div "Select a reason" at bounding box center [638, 316] width 544 height 43
drag, startPoint x: 470, startPoint y: 399, endPoint x: 653, endPoint y: 425, distance: 185.1
drag, startPoint x: 469, startPoint y: 376, endPoint x: 441, endPoint y: 347, distance: 40.6
click at [469, 377] on button "Save" at bounding box center [439, 386] width 147 height 58
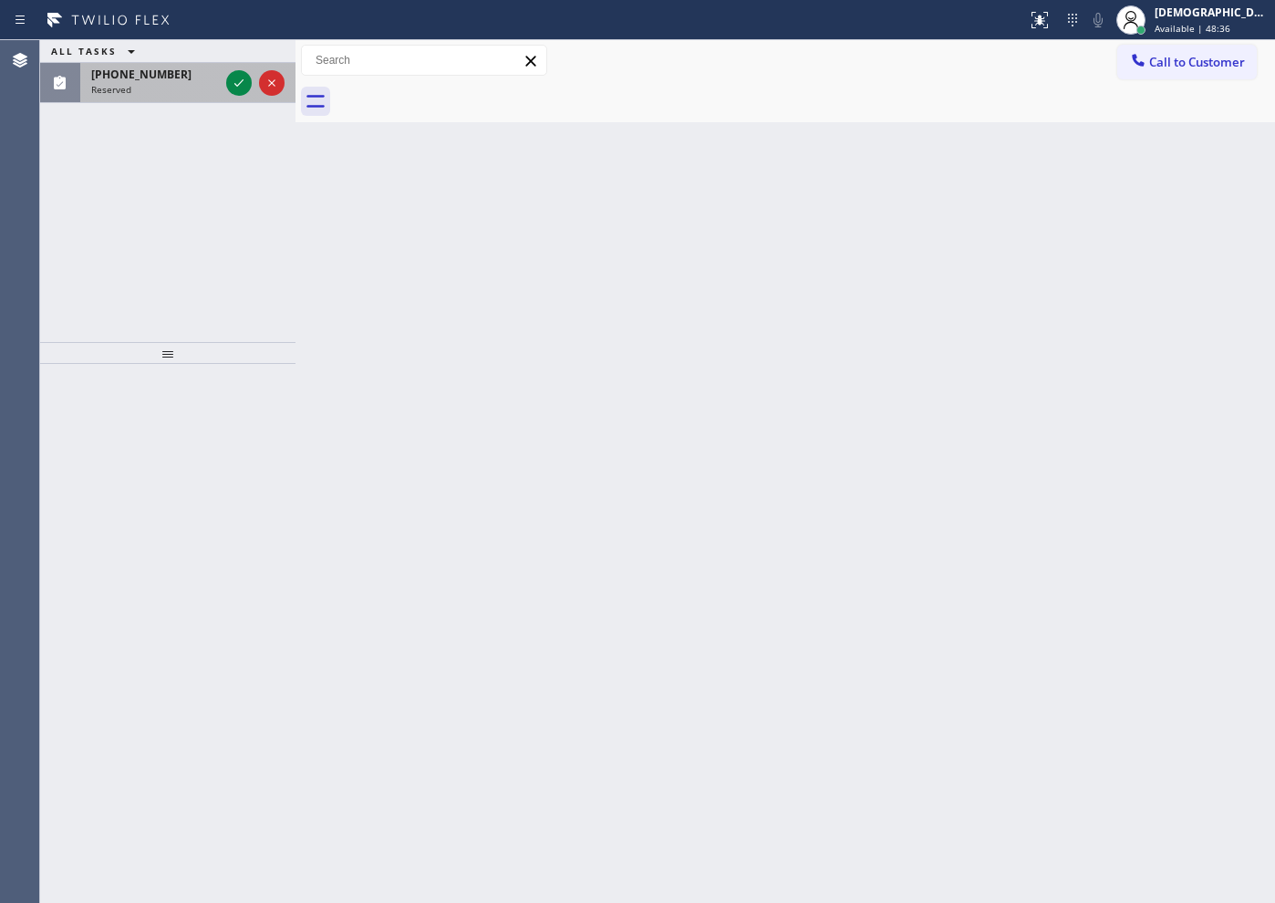
click at [244, 68] on div at bounding box center [256, 83] width 66 height 40
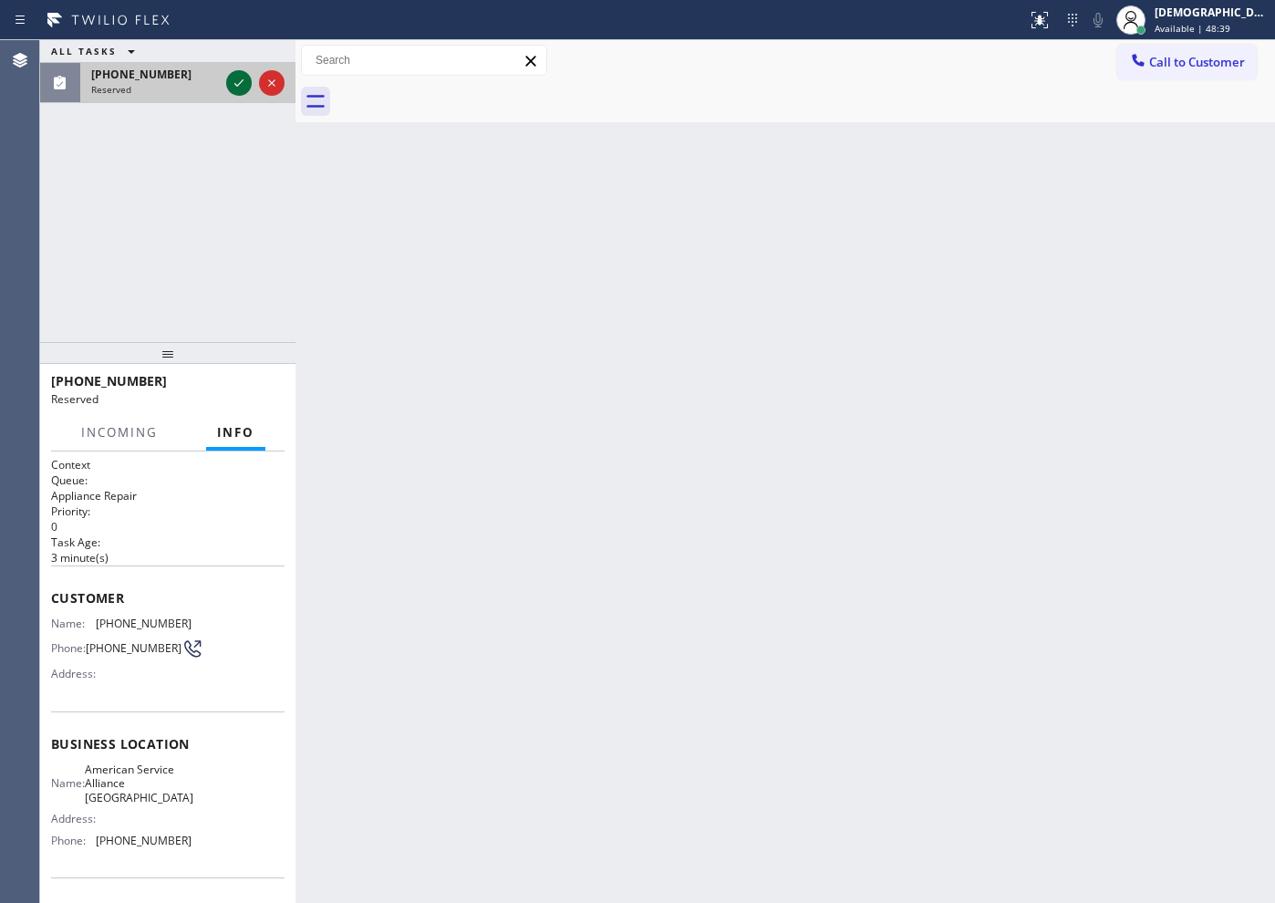
click at [229, 92] on icon at bounding box center [239, 83] width 22 height 22
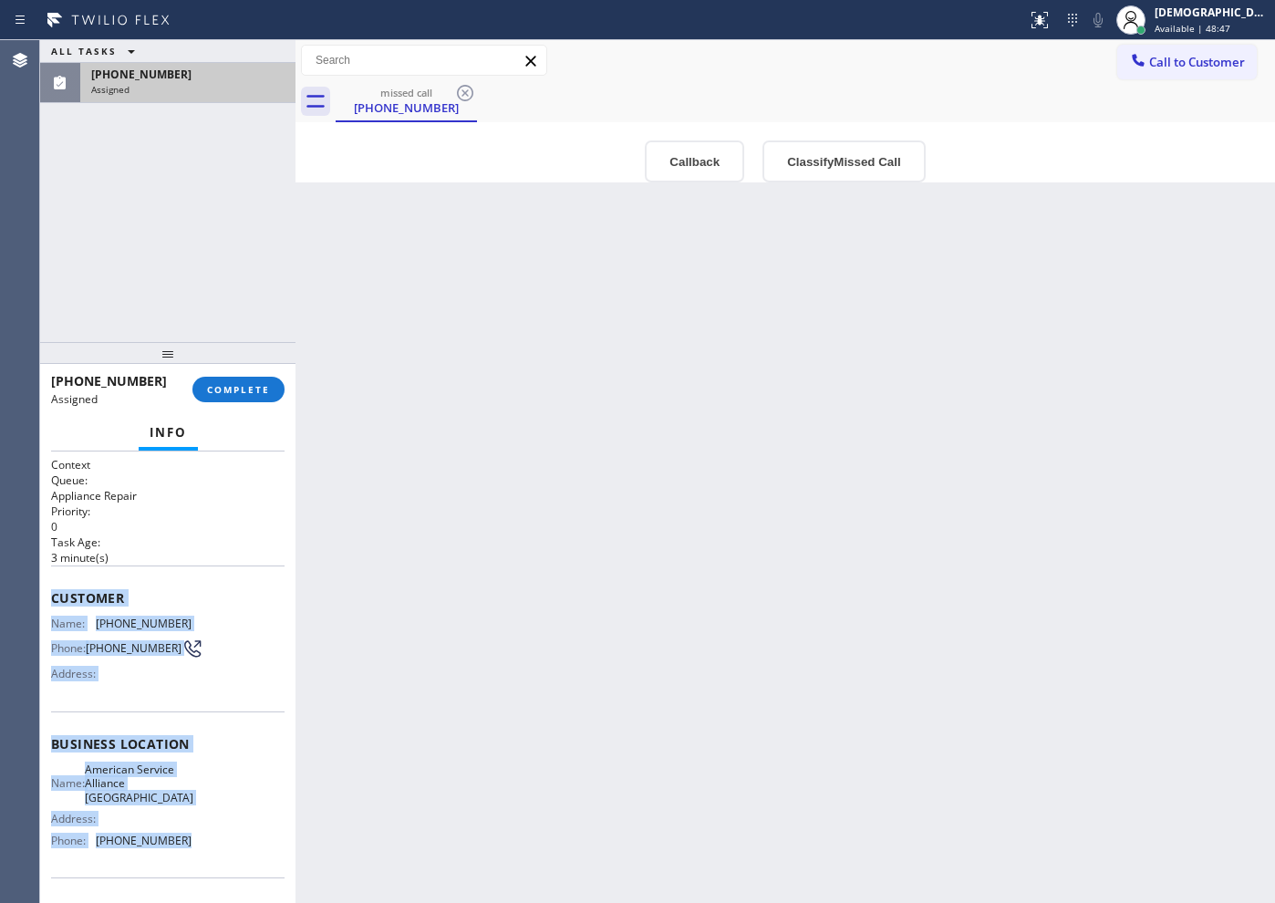
drag, startPoint x: 207, startPoint y: 734, endPoint x: 47, endPoint y: 603, distance: 207.4
click at [47, 603] on div "Context Queue: Appliance Repair Priority: 0 Task Age: [DEMOGRAPHIC_DATA] minute…" at bounding box center [167, 676] width 255 height 451
copy div "Customer Name: [PHONE_NUMBER] Phone: [PHONE_NUMBER] Address: Business location …"
click at [254, 383] on span "COMPLETE" at bounding box center [238, 389] width 63 height 13
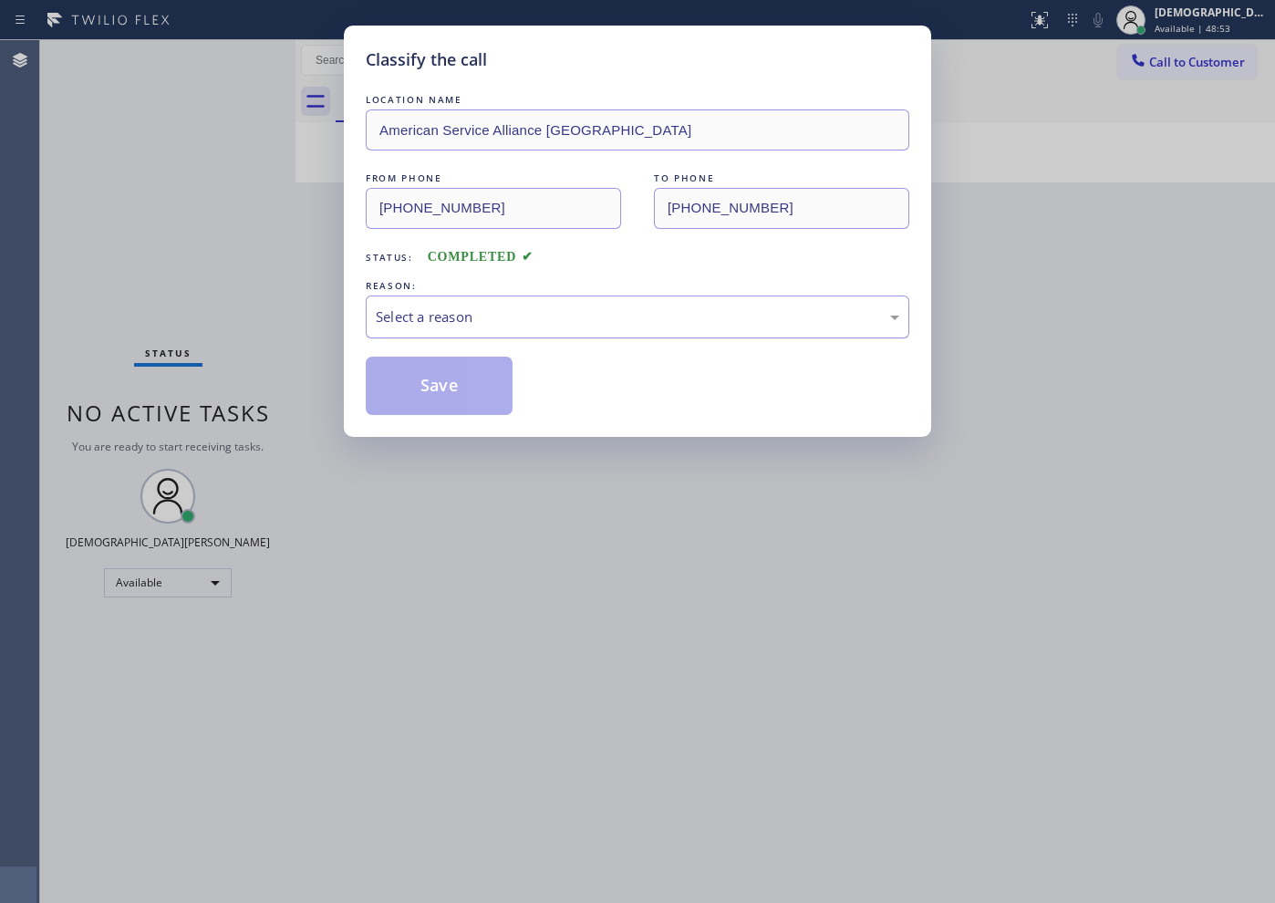
click at [389, 314] on div "Select a reason" at bounding box center [637, 316] width 523 height 21
click at [389, 381] on button "Save" at bounding box center [439, 386] width 147 height 58
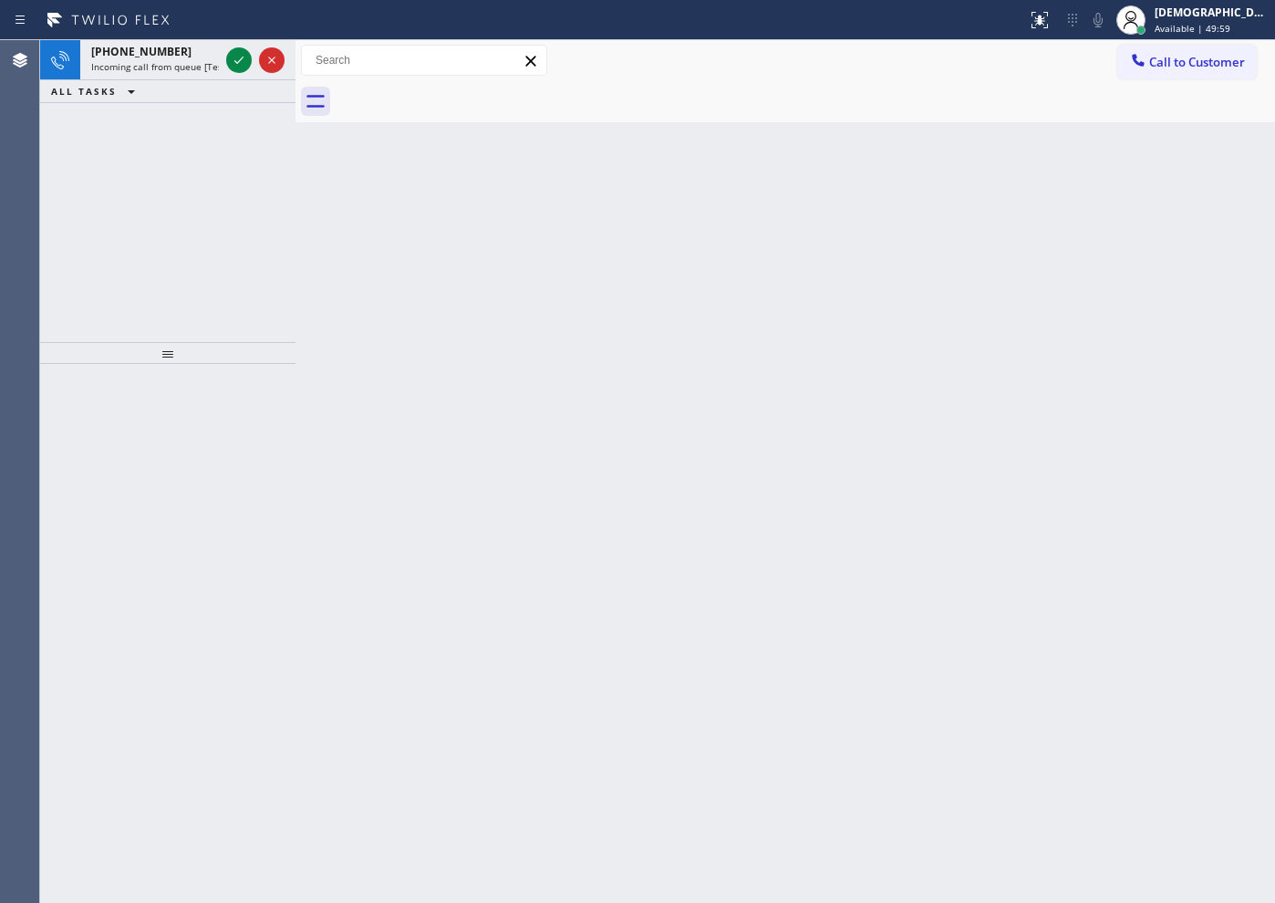
click at [68, 291] on div "[PHONE_NUMBER] Incoming call from queue [Test] All ALL TASKS ALL TASKS ACTIVE T…" at bounding box center [167, 191] width 255 height 302
click at [237, 63] on icon at bounding box center [238, 60] width 9 height 7
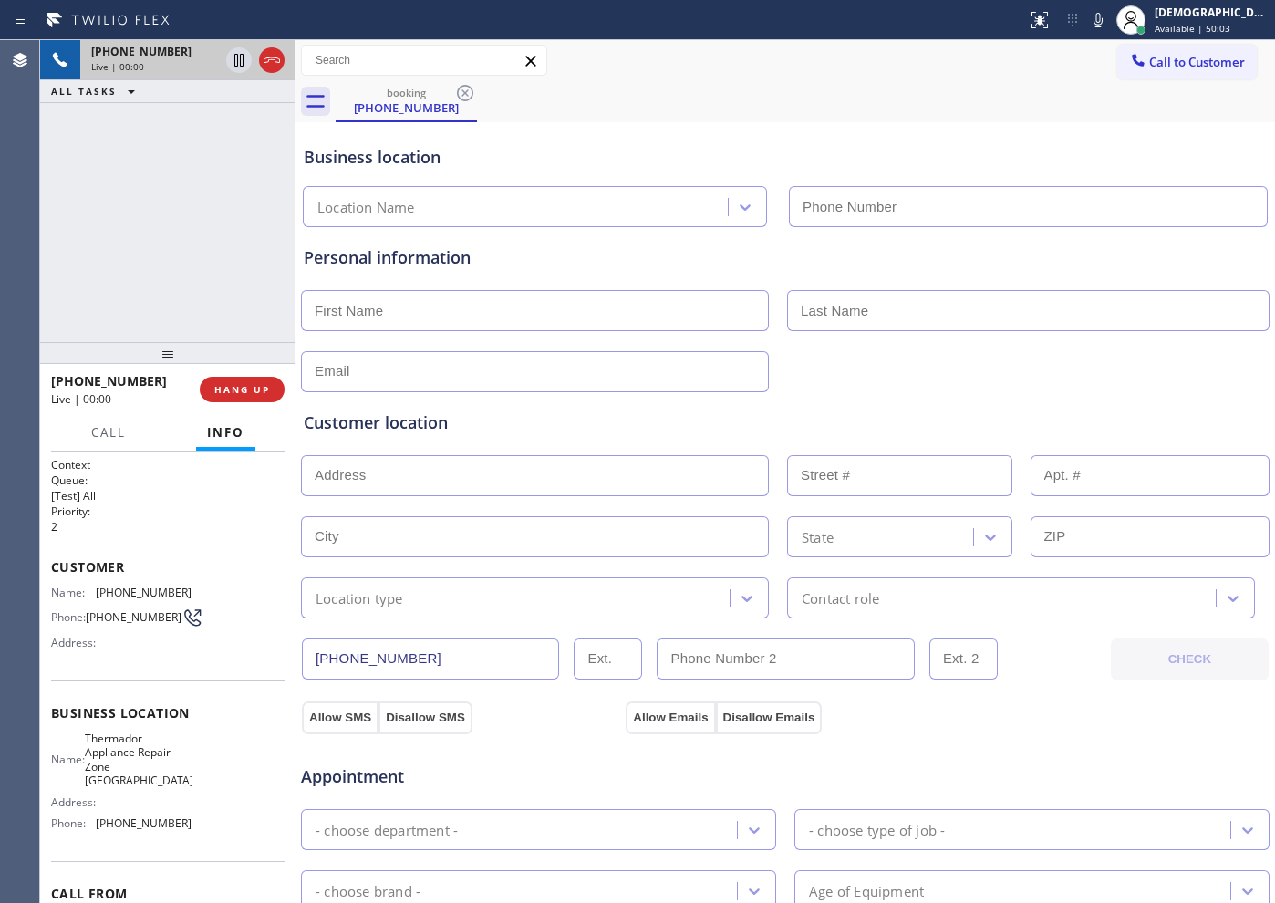
type input "[PHONE_NUMBER]"
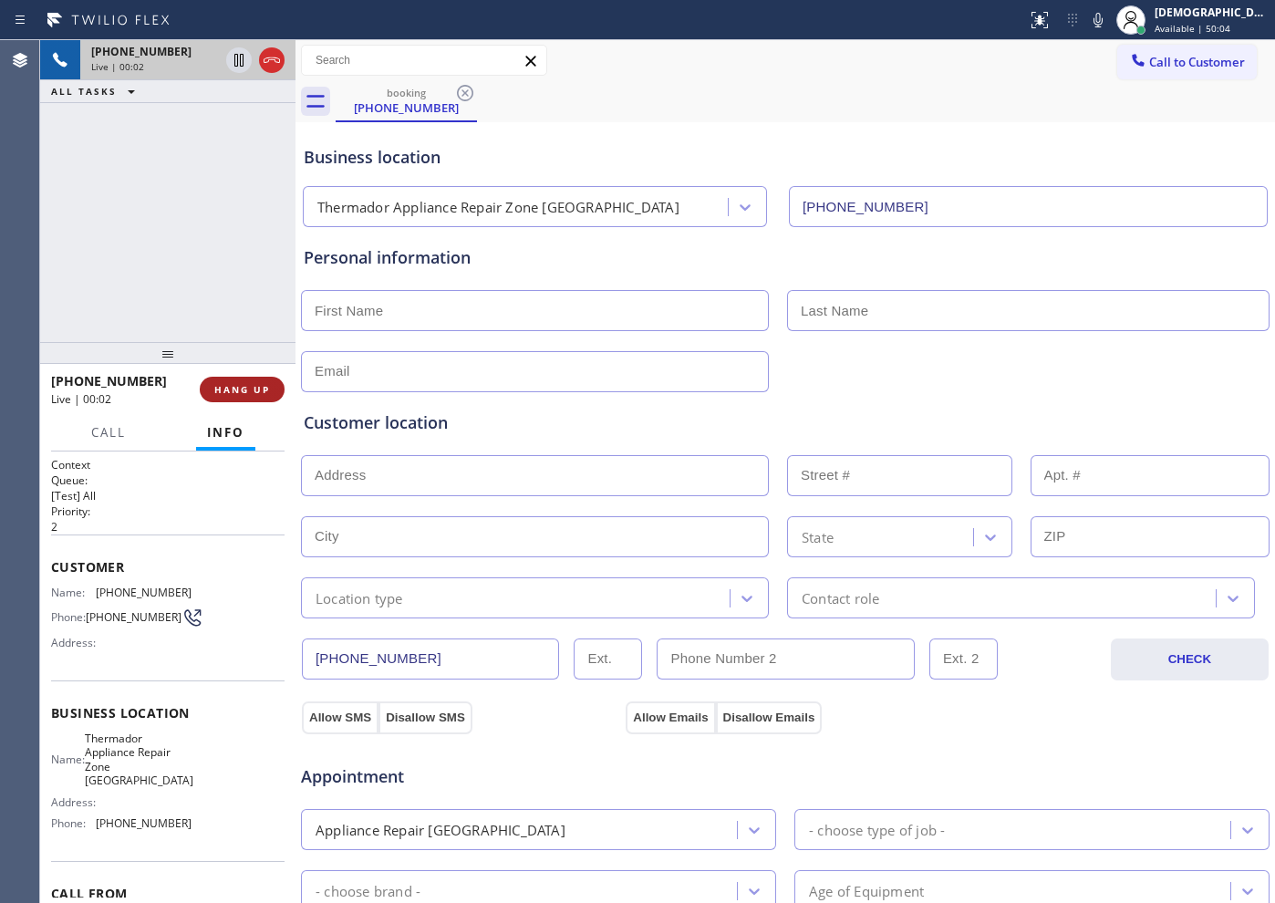
click at [233, 396] on button "HANG UP" at bounding box center [242, 390] width 85 height 26
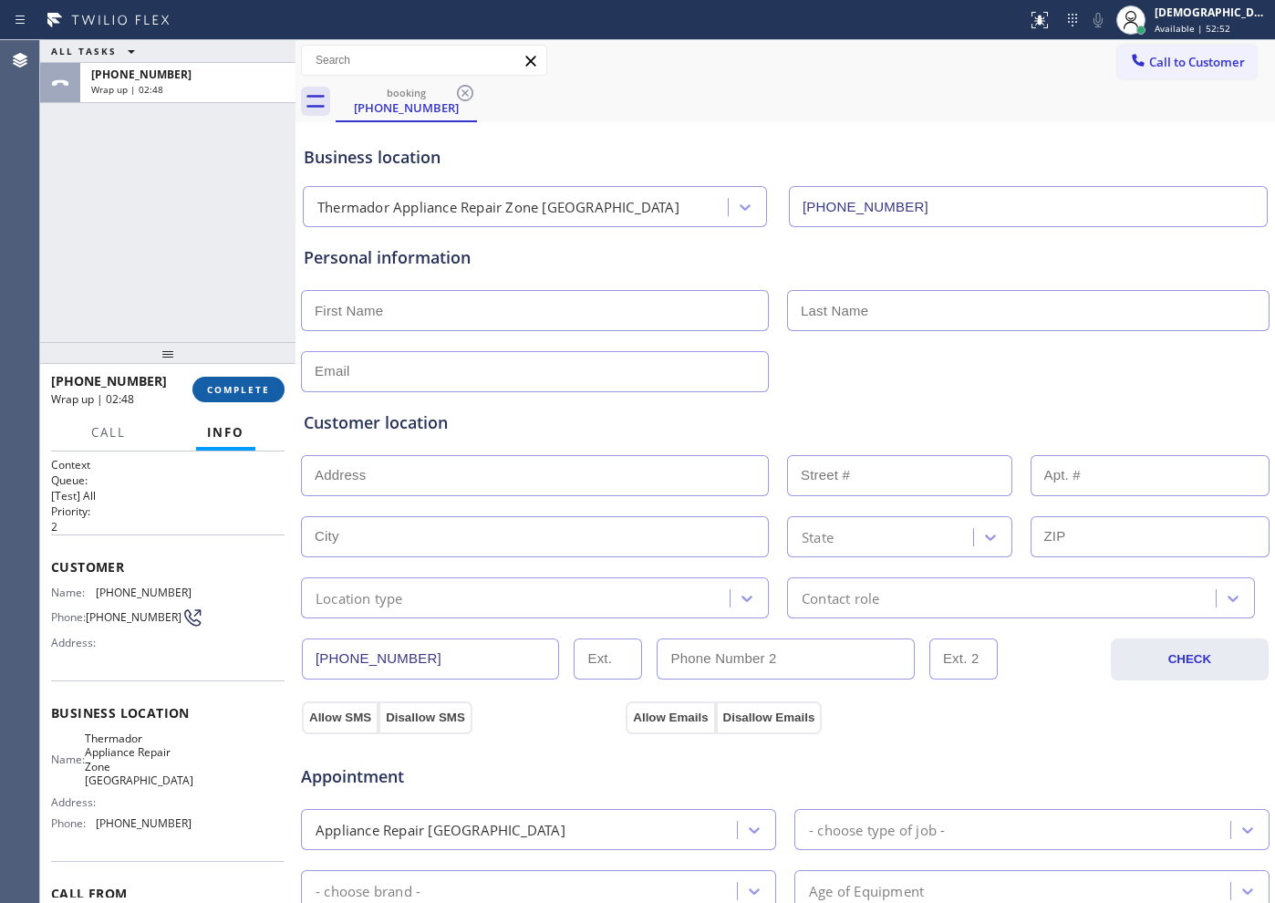
click at [254, 390] on span "COMPLETE" at bounding box center [238, 389] width 63 height 13
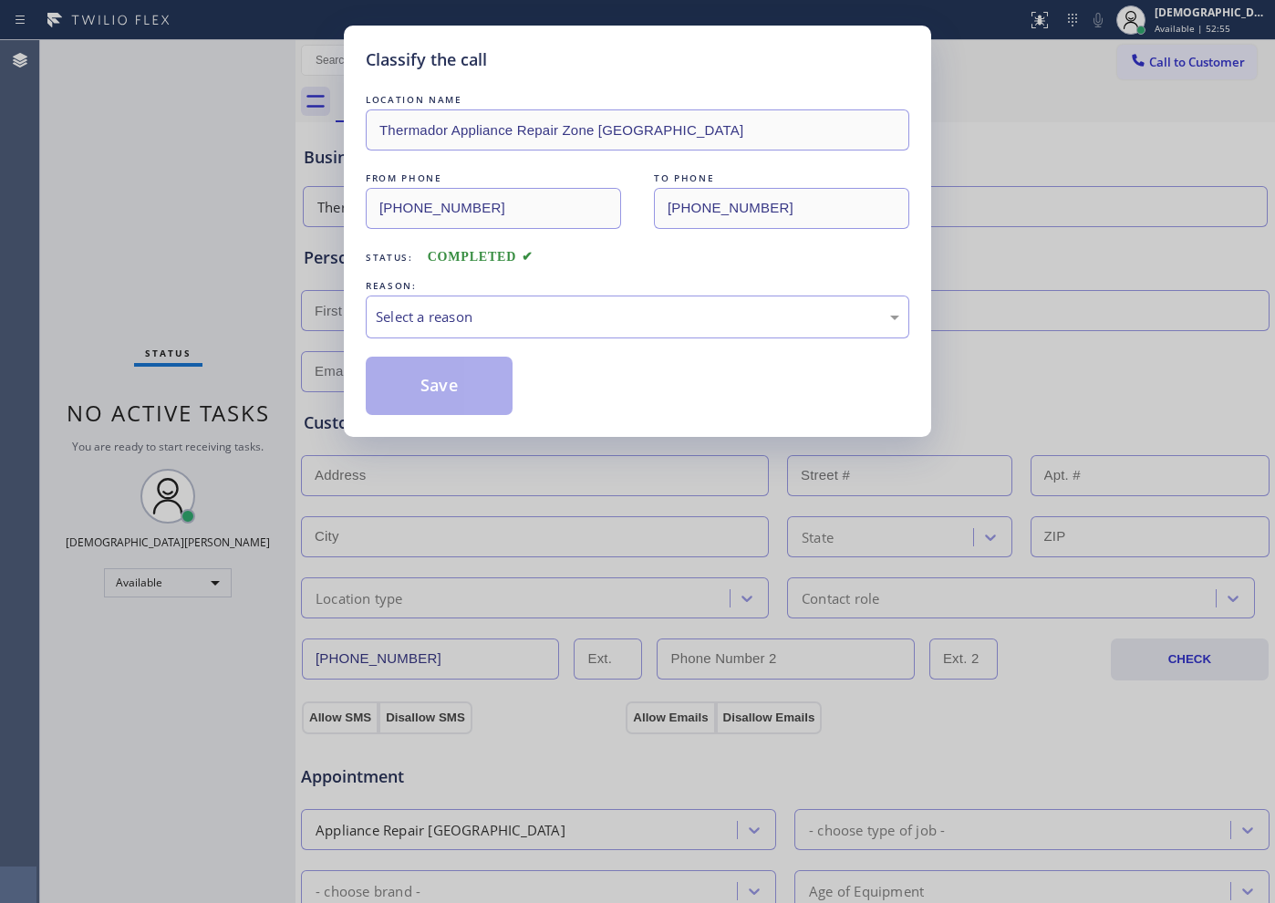
click at [461, 327] on div "Select a reason" at bounding box center [637, 316] width 523 height 21
click at [461, 316] on div "Not Booked - All other reasons" at bounding box center [637, 316] width 523 height 21
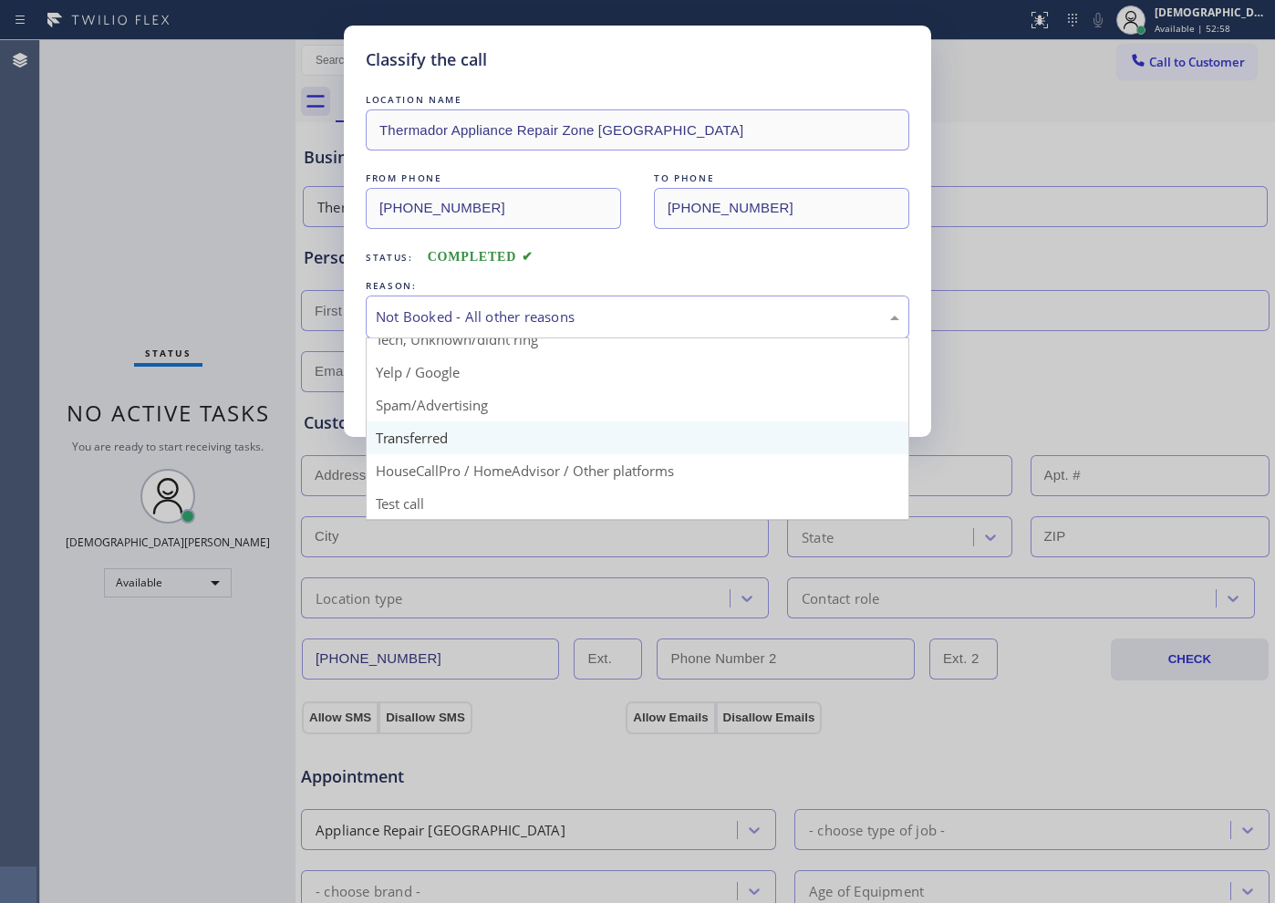
scroll to position [115, 0]
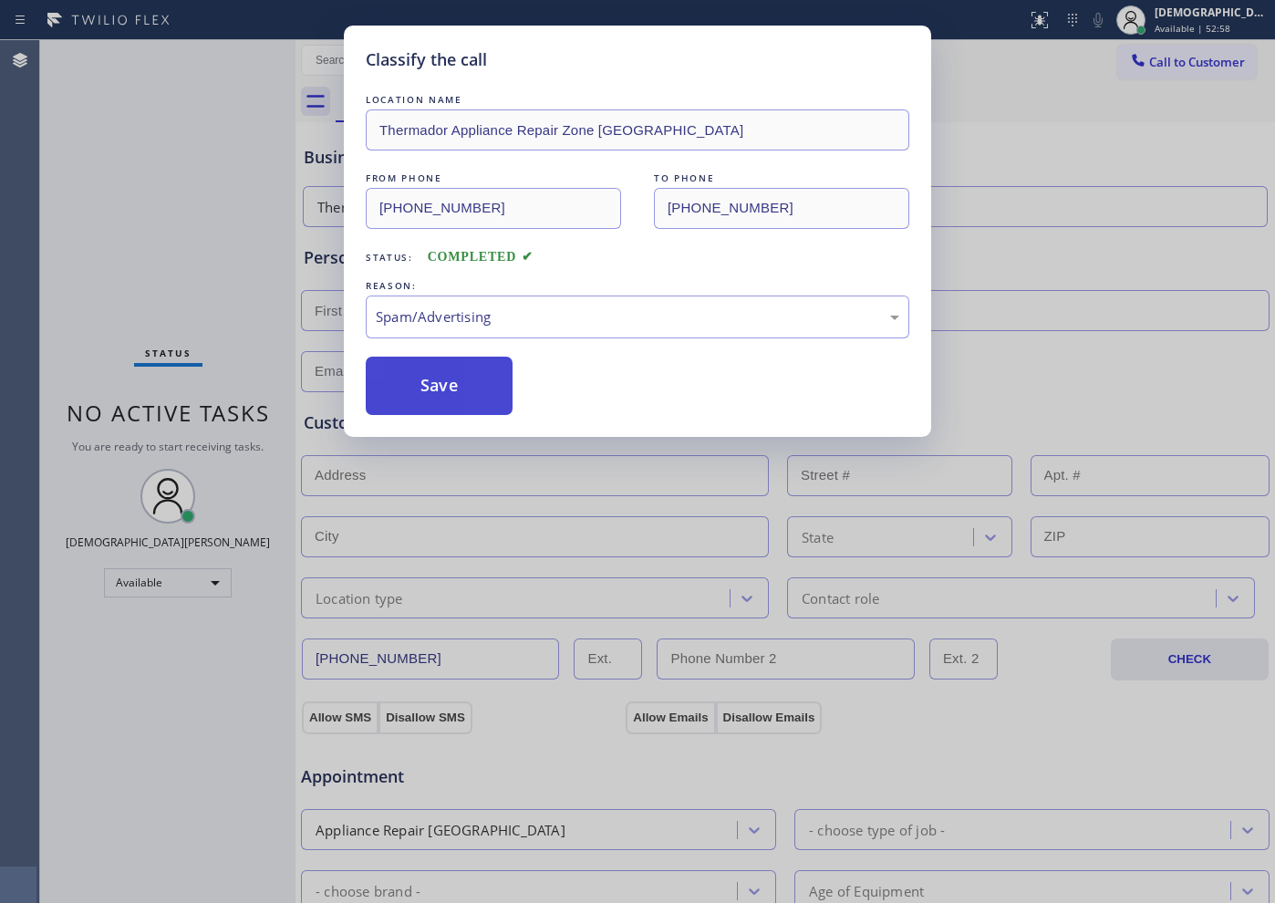
click at [442, 400] on button "Save" at bounding box center [439, 386] width 147 height 58
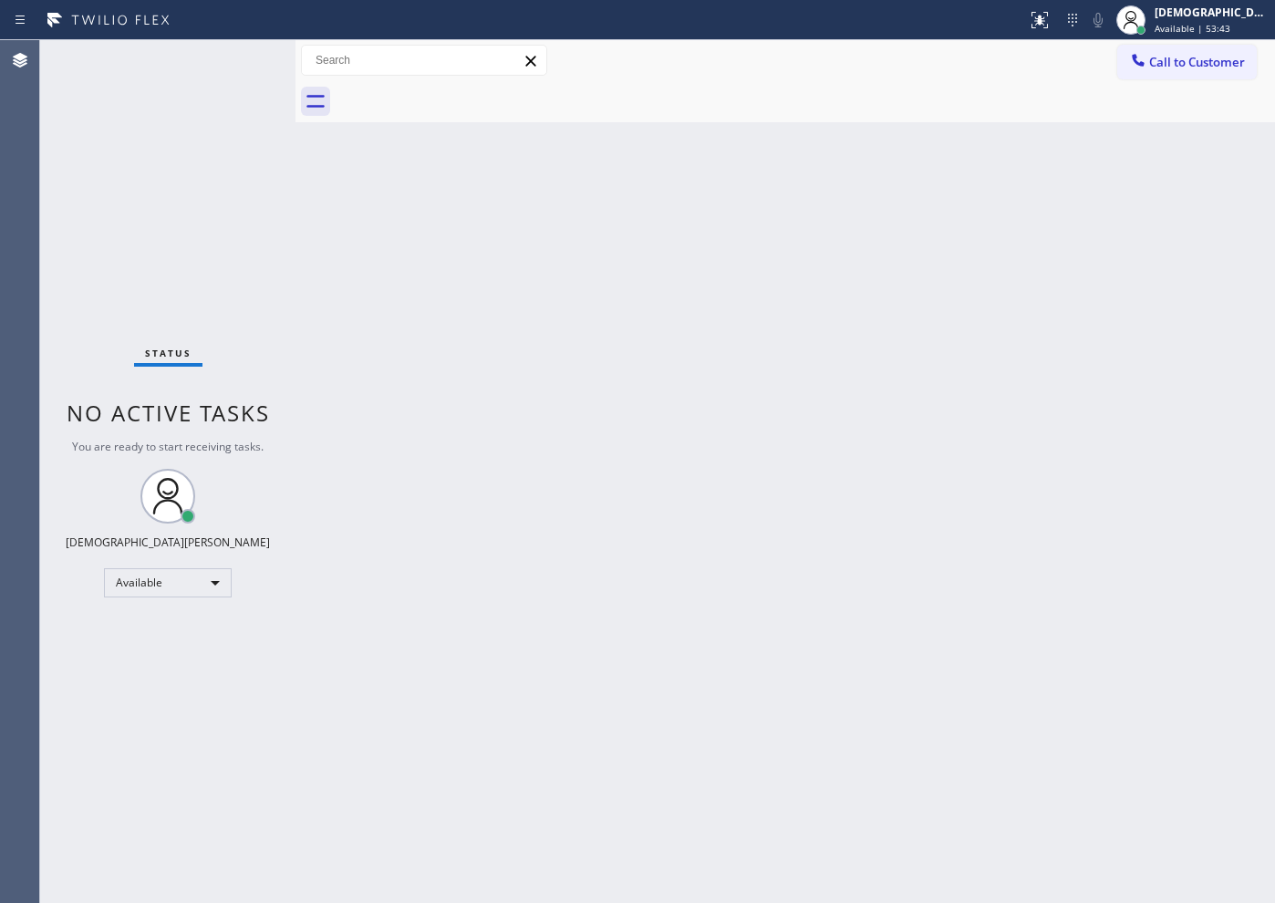
click at [26, 379] on div "Agent Desktop" at bounding box center [19, 471] width 39 height 863
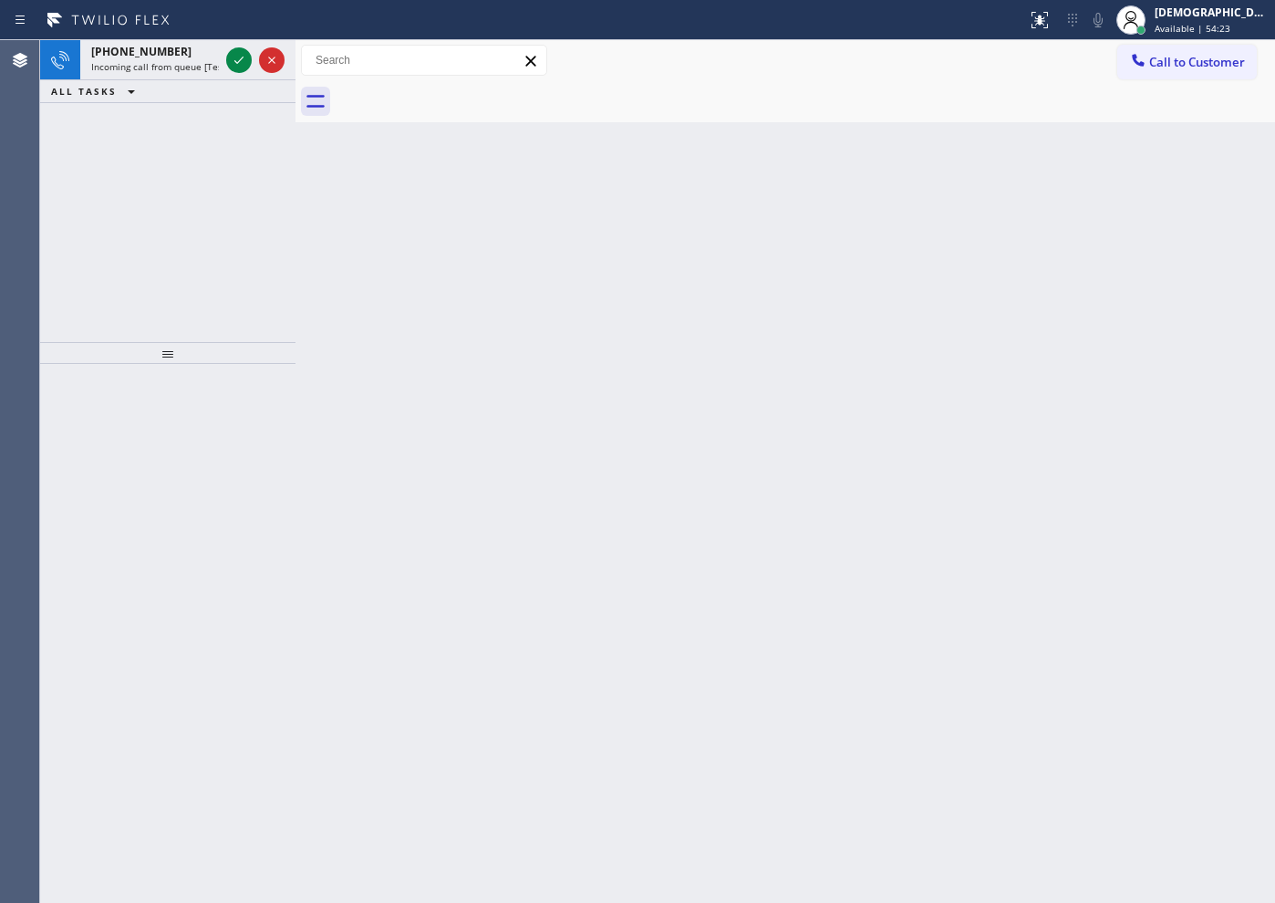
drag, startPoint x: 88, startPoint y: 200, endPoint x: 152, endPoint y: 166, distance: 72.2
click at [88, 200] on div "[PHONE_NUMBER] Incoming call from queue [Test] All ALL TASKS ALL TASKS ACTIVE T…" at bounding box center [167, 191] width 255 height 302
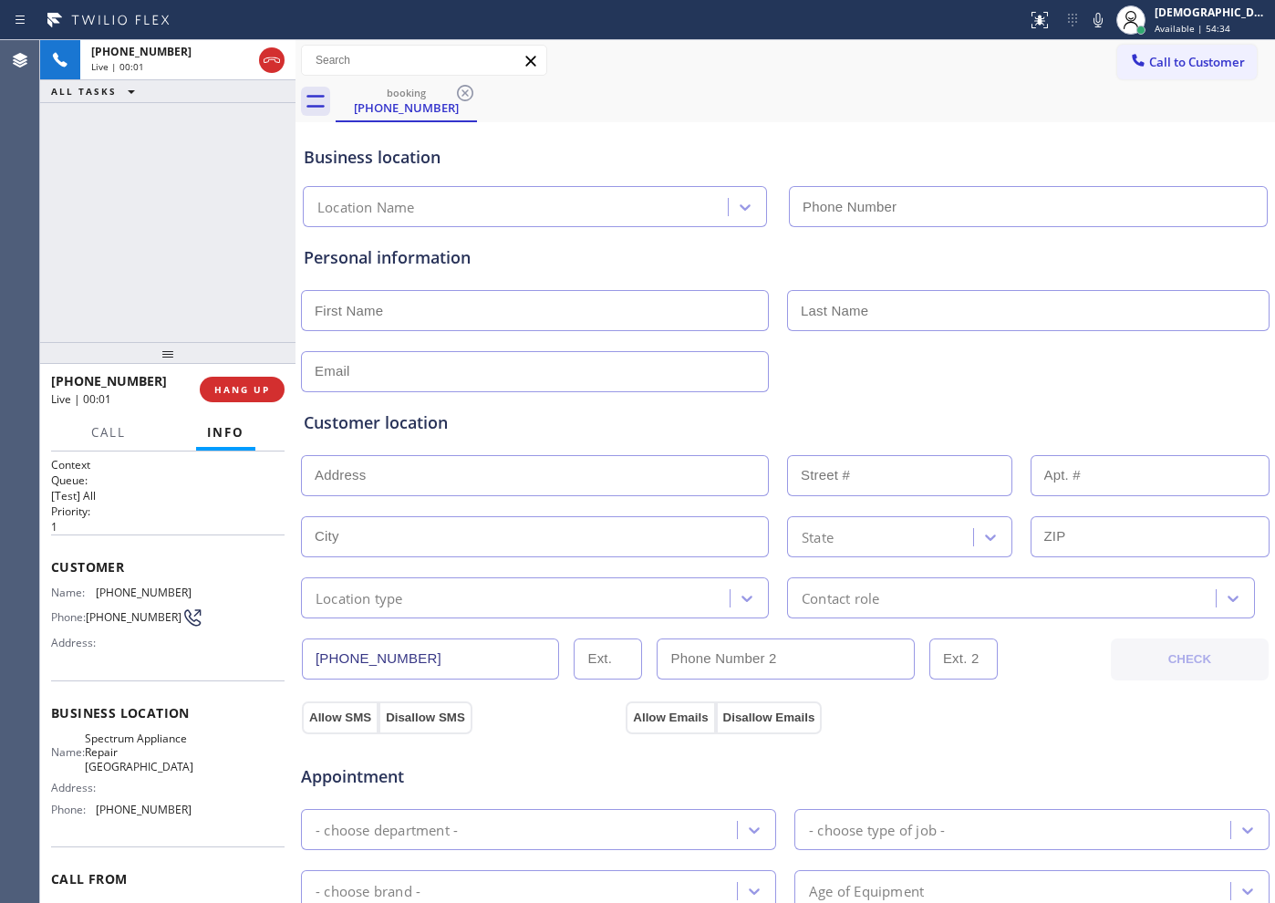
type input "[PHONE_NUMBER]"
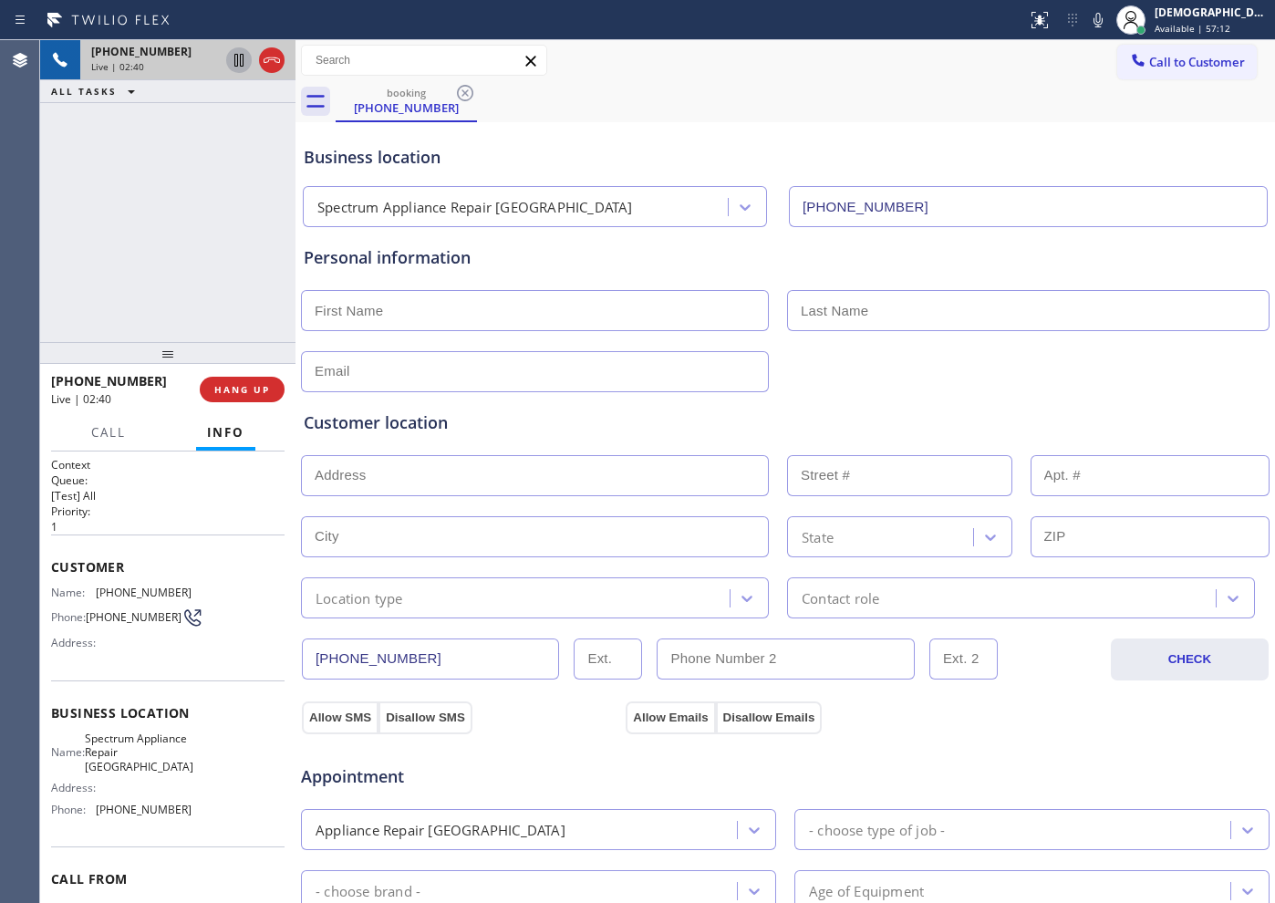
click at [236, 63] on icon at bounding box center [239, 60] width 22 height 22
click at [232, 62] on icon at bounding box center [239, 60] width 22 height 22
click at [274, 67] on icon at bounding box center [272, 60] width 22 height 22
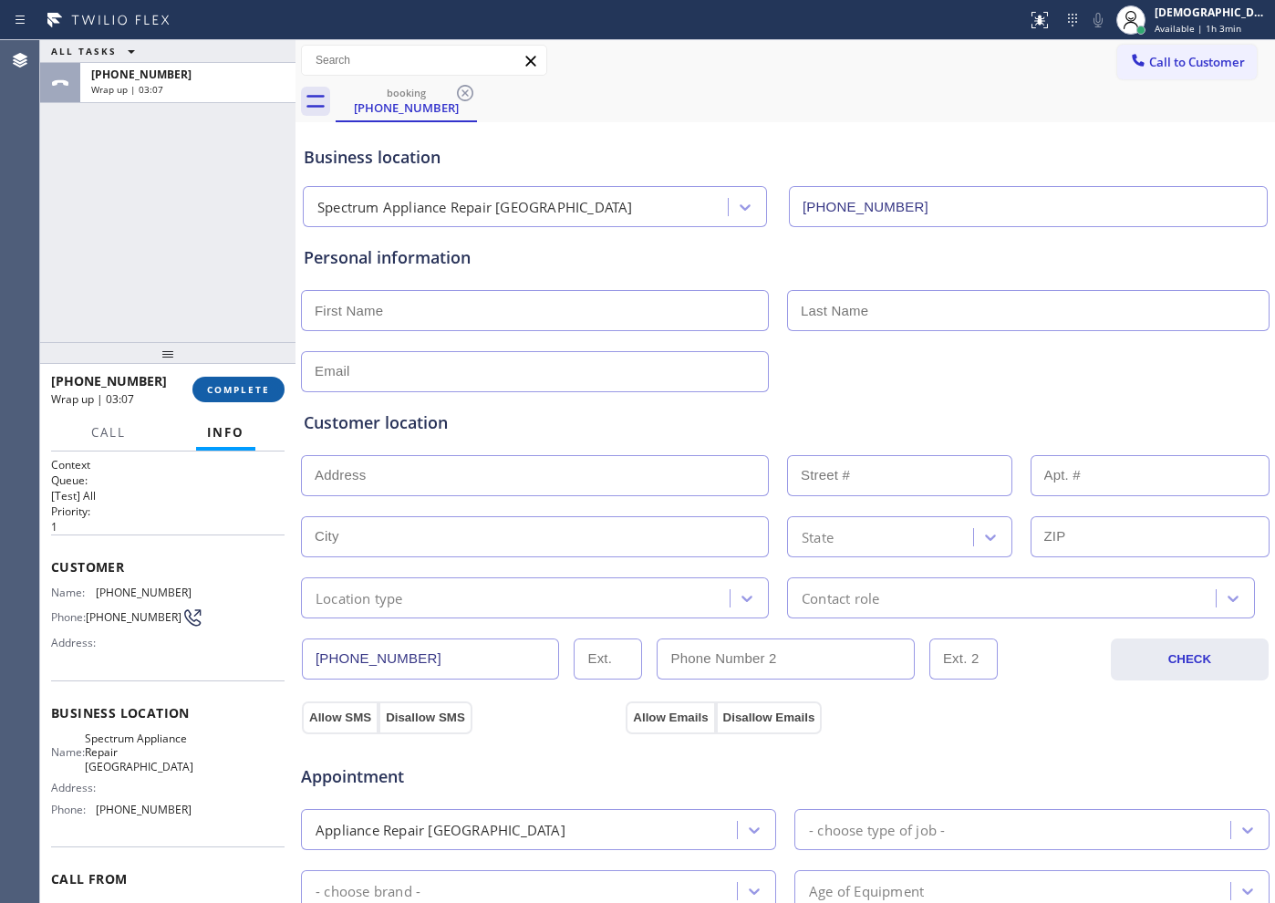
click at [204, 389] on button "COMPLETE" at bounding box center [238, 390] width 92 height 26
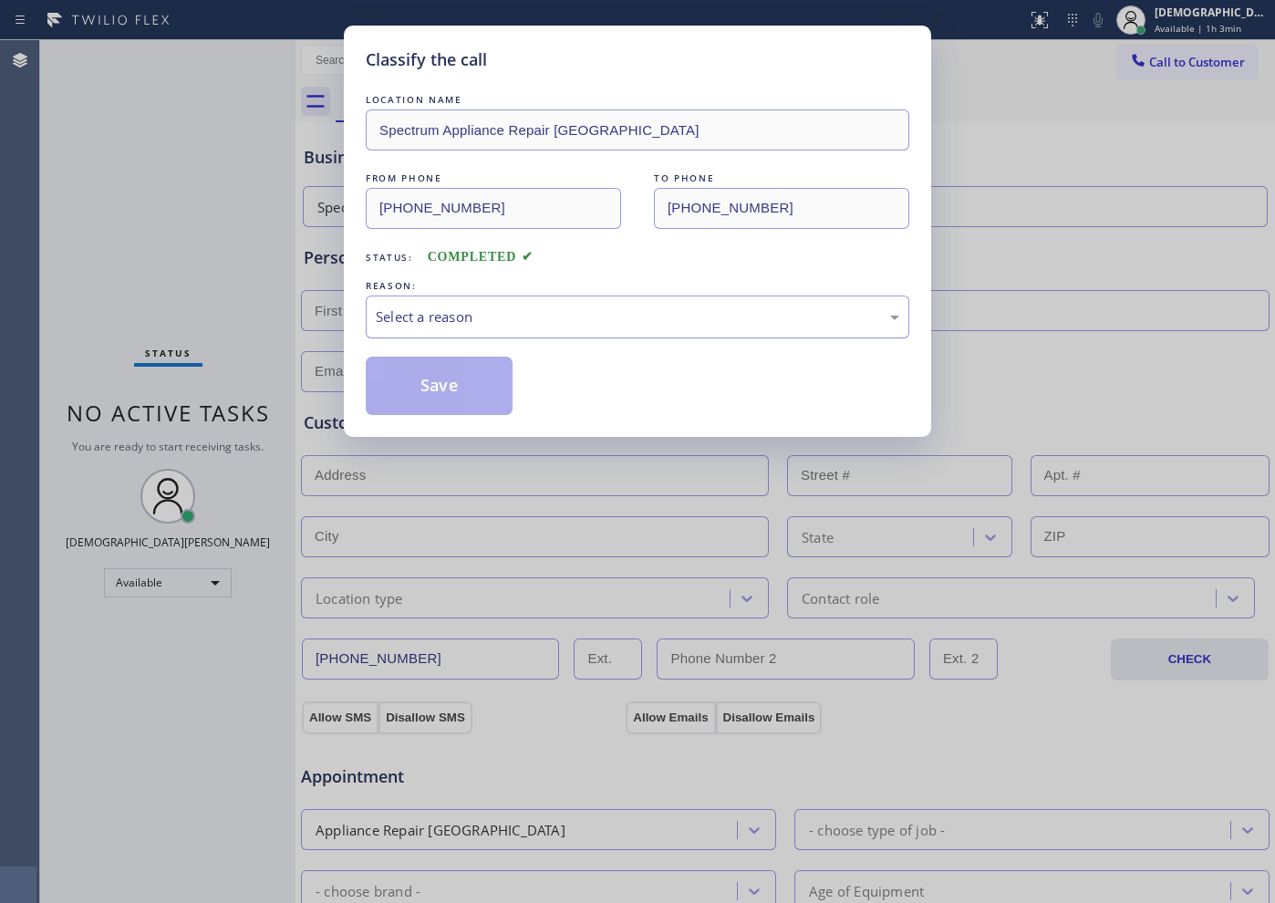
click at [558, 323] on div "Select a reason" at bounding box center [637, 316] width 523 height 21
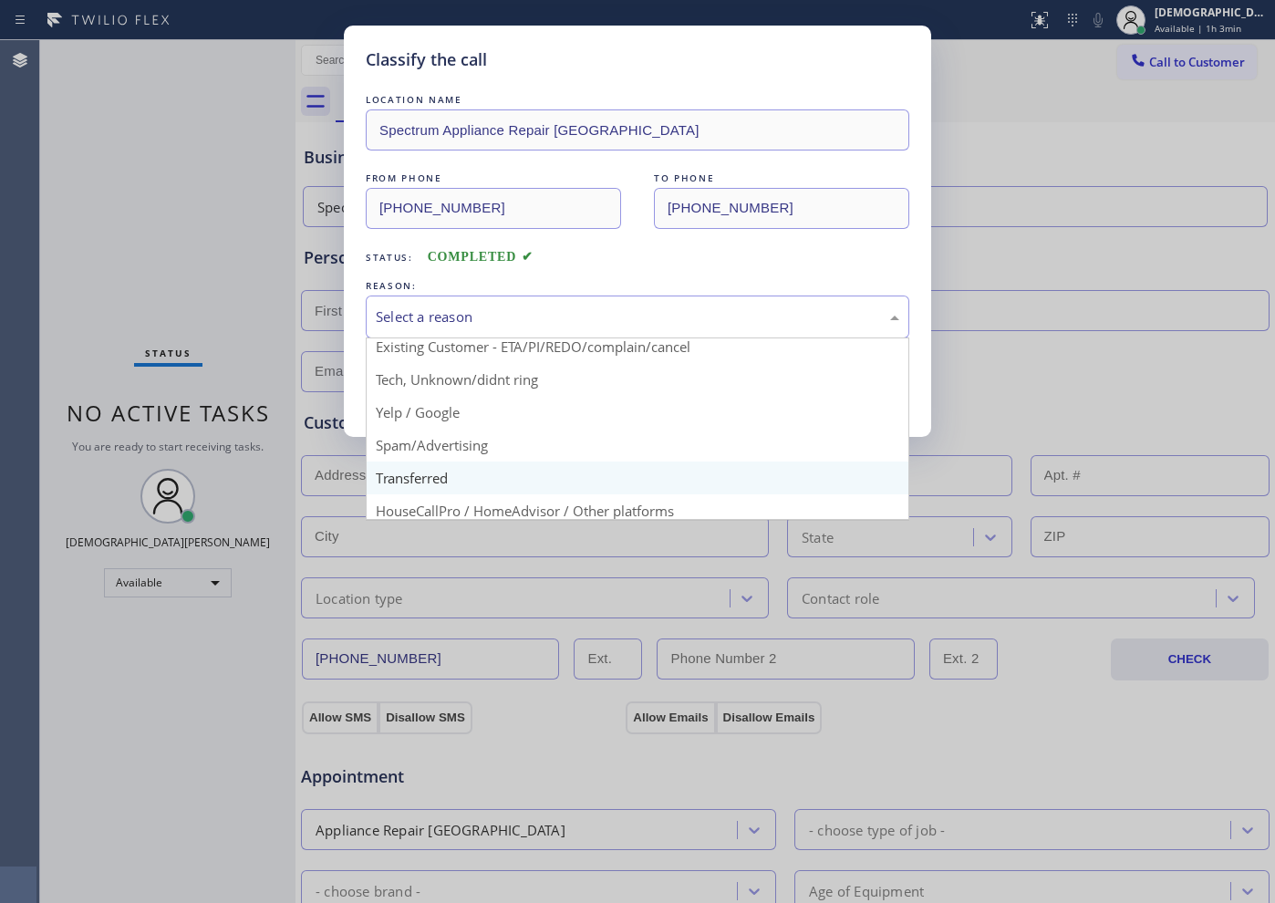
scroll to position [115, 0]
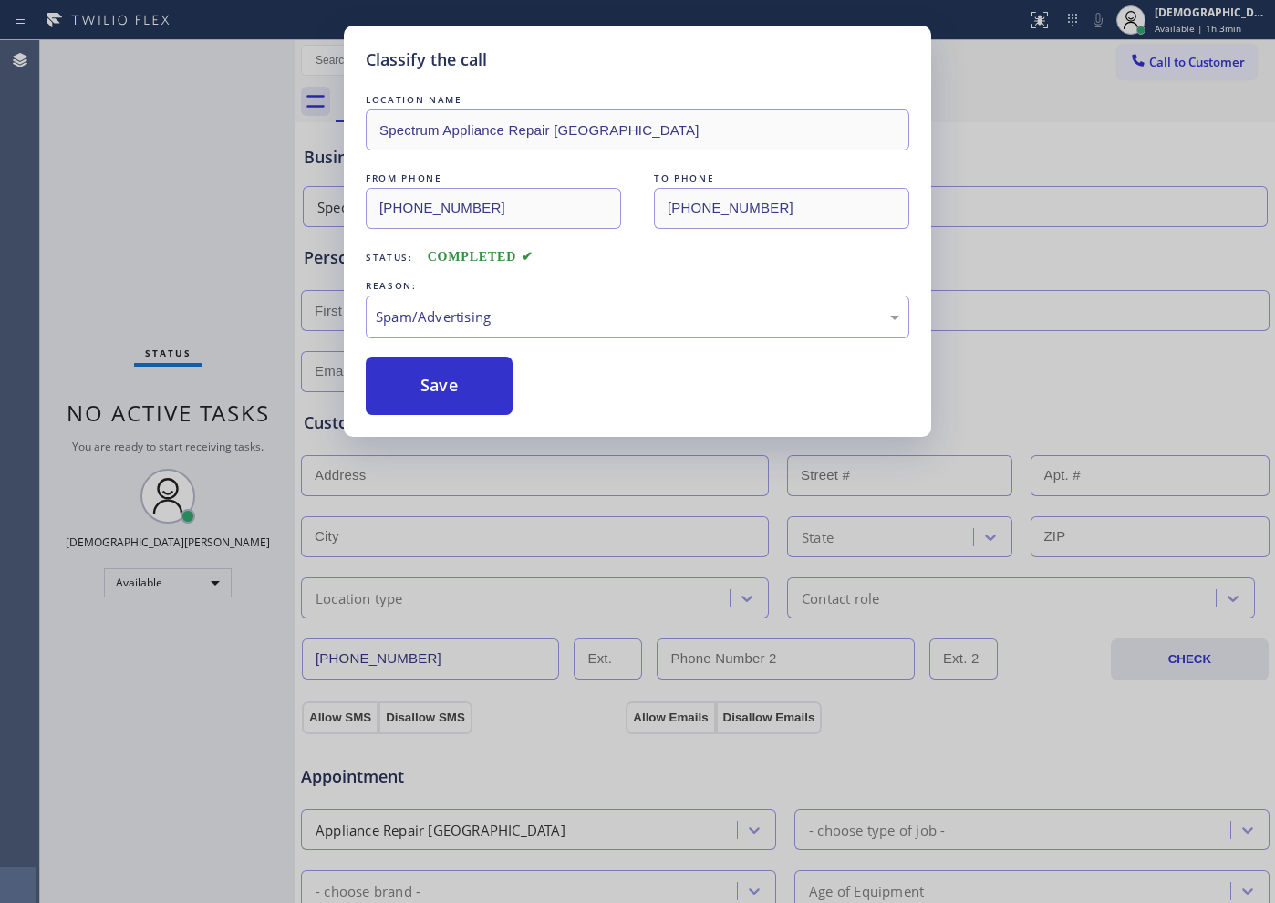
click at [464, 398] on button "Save" at bounding box center [439, 386] width 147 height 58
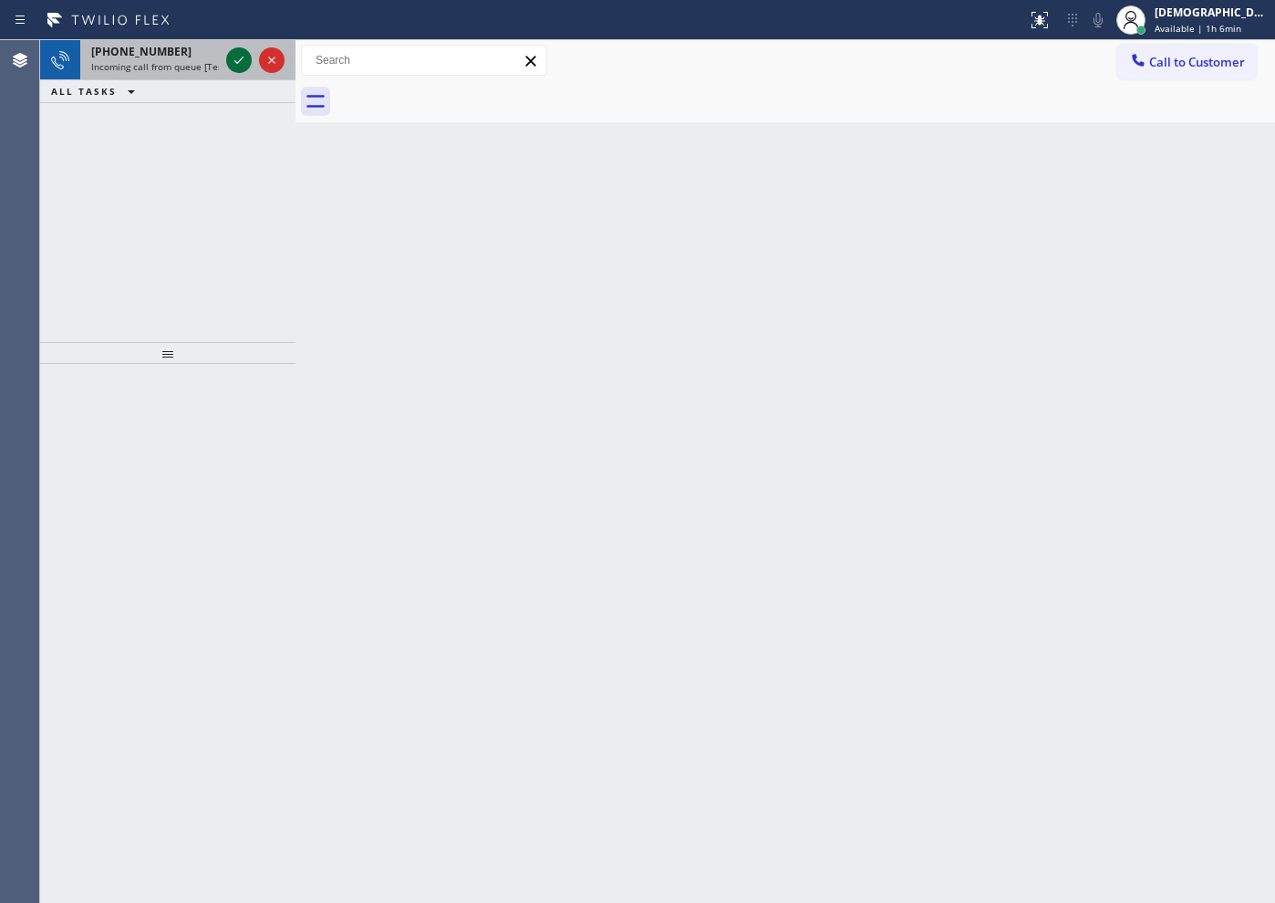
click at [233, 51] on icon at bounding box center [239, 60] width 22 height 22
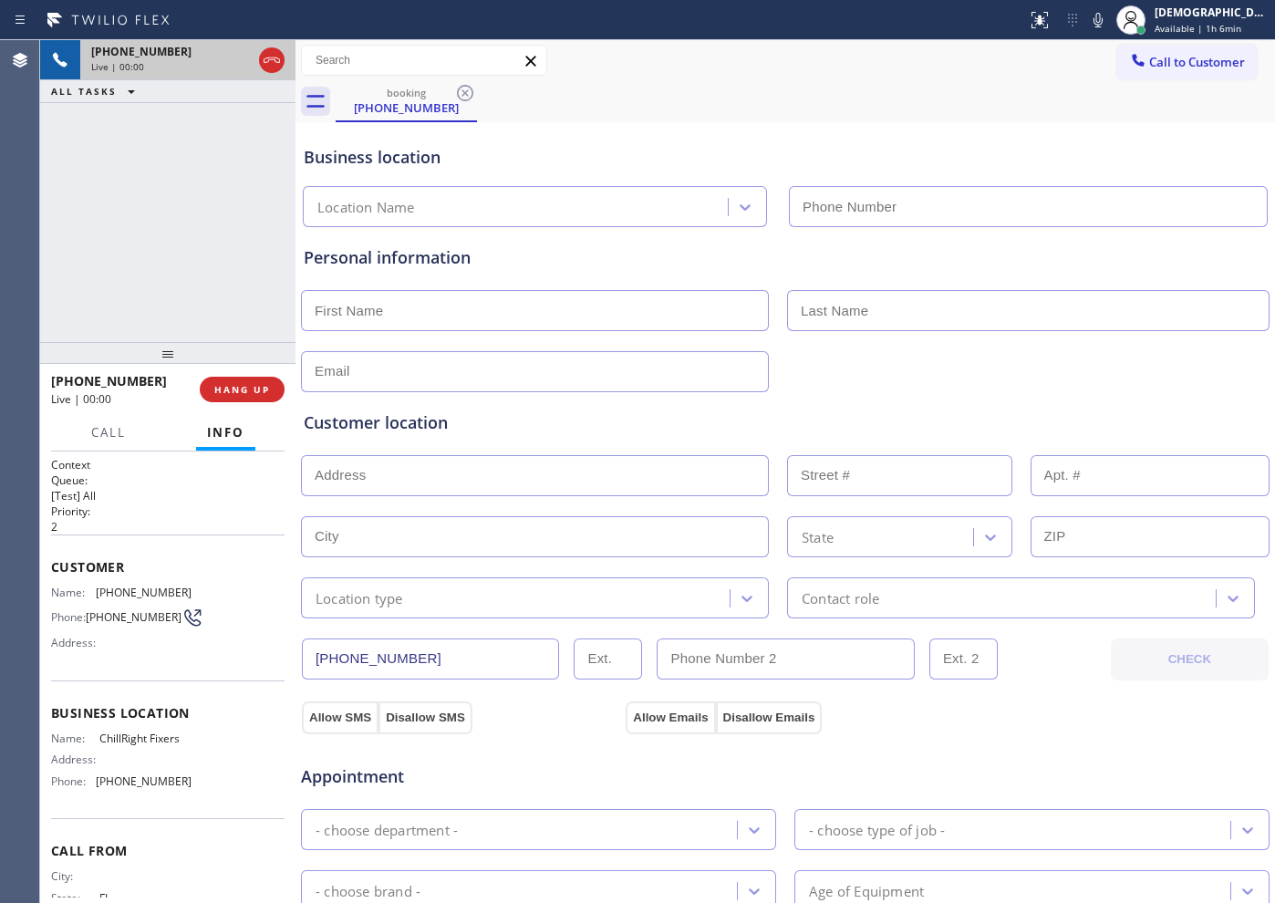
type input "[PHONE_NUMBER]"
click at [274, 57] on icon at bounding box center [272, 59] width 16 height 5
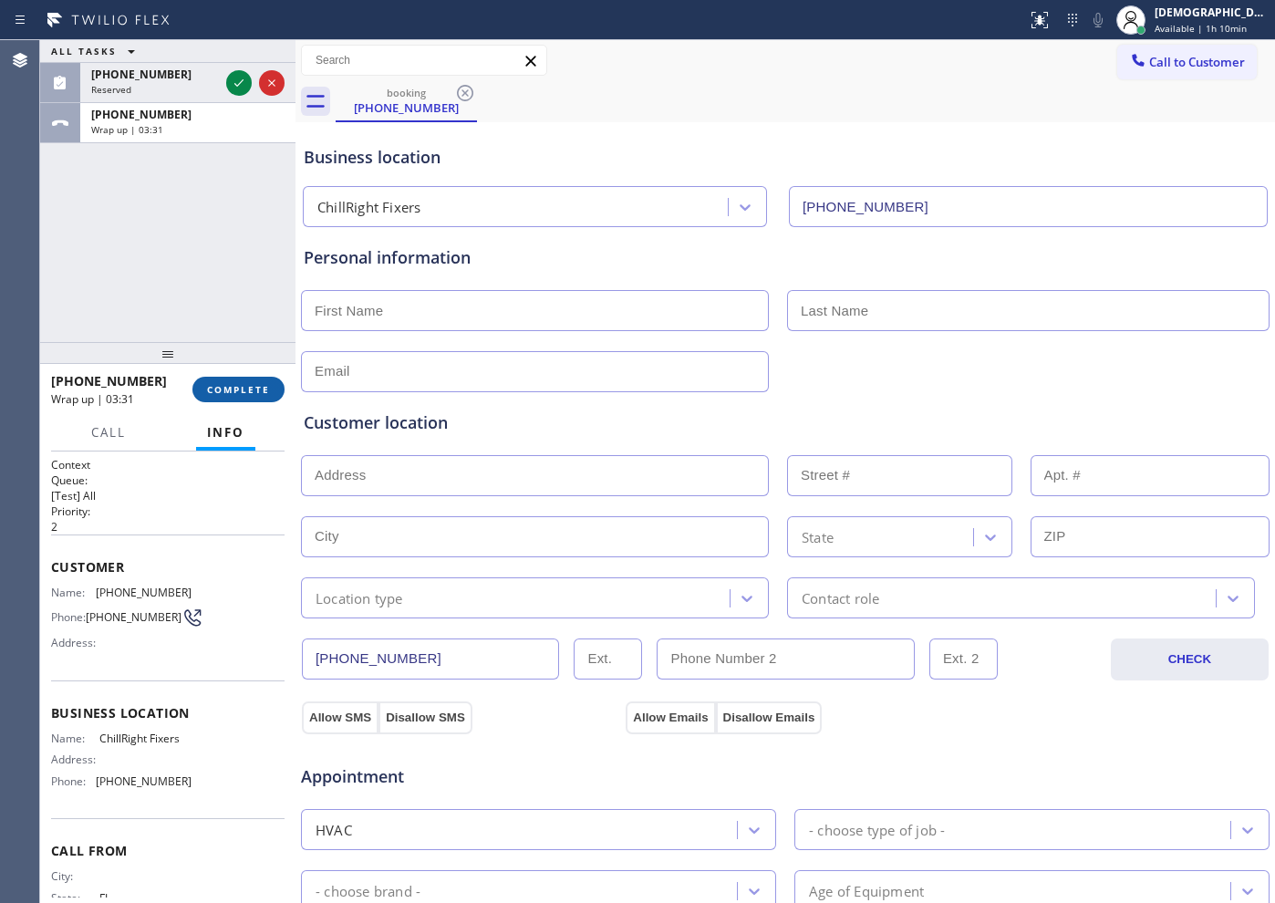
click at [226, 383] on span "COMPLETE" at bounding box center [238, 389] width 63 height 13
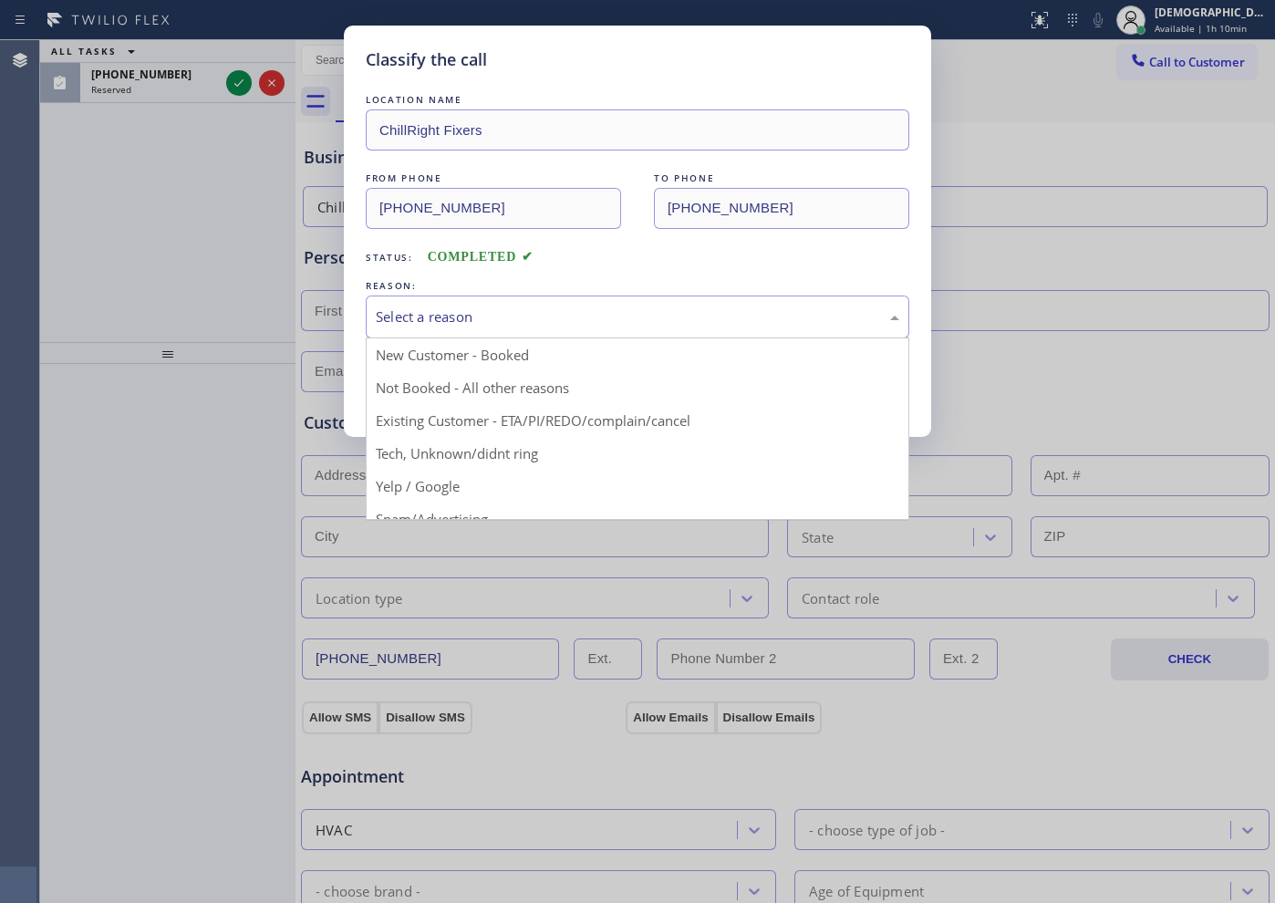
click at [587, 311] on div "Select a reason" at bounding box center [637, 316] width 523 height 21
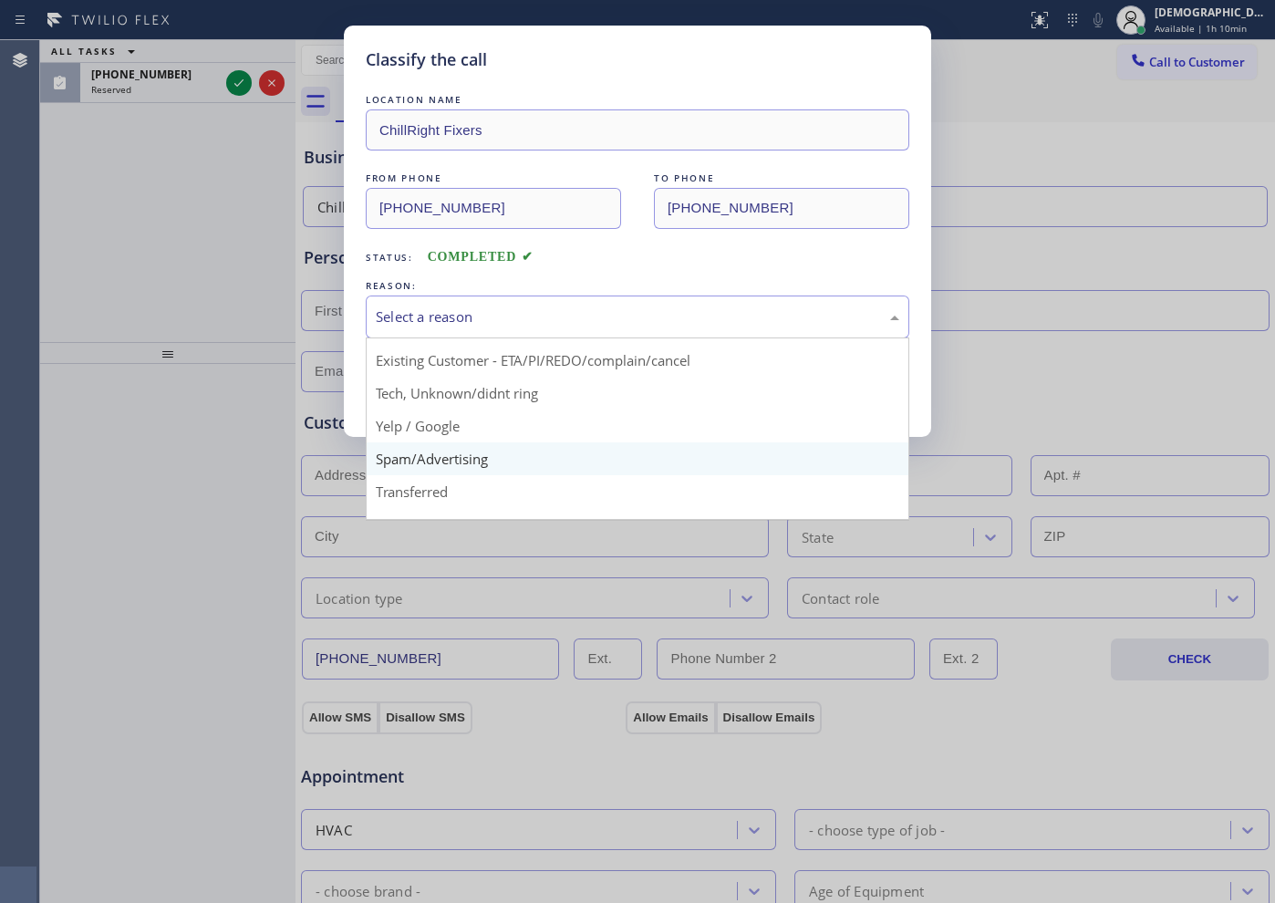
scroll to position [115, 0]
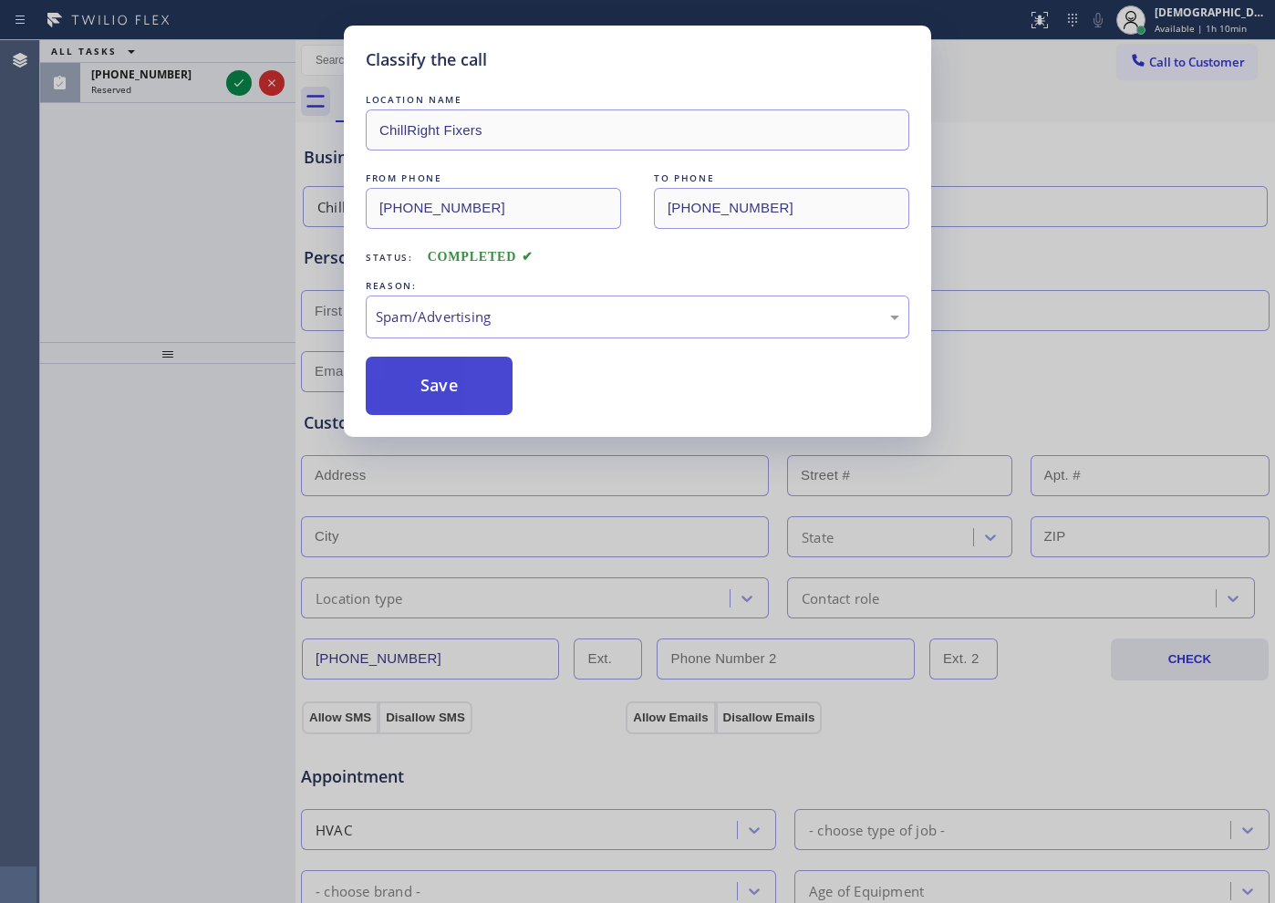
click at [455, 398] on button "Save" at bounding box center [439, 386] width 147 height 58
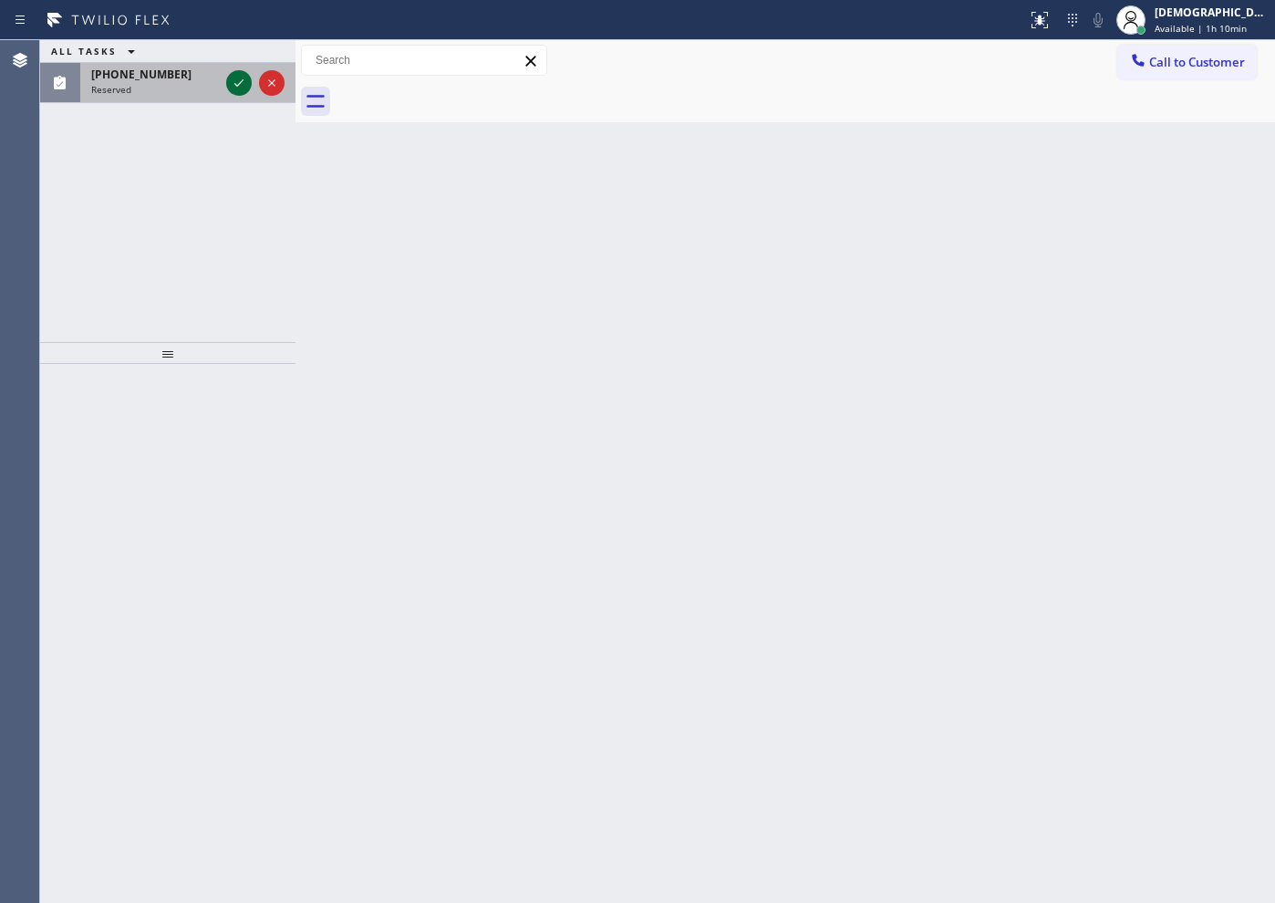
click at [233, 78] on icon at bounding box center [239, 83] width 22 height 22
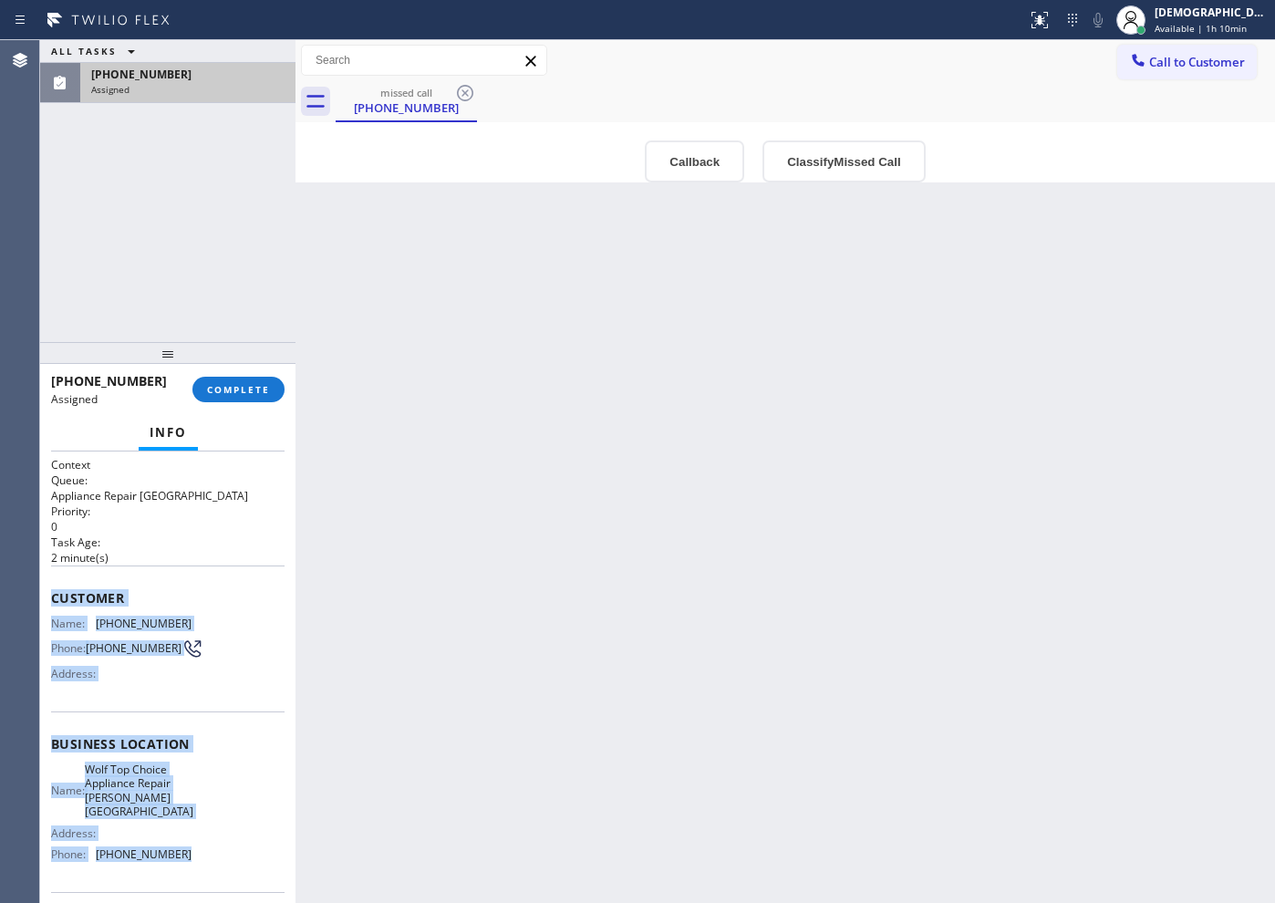
drag, startPoint x: 214, startPoint y: 731, endPoint x: 49, endPoint y: 597, distance: 212.7
click at [49, 597] on div "Context Queue: Appliance Repair High End Priority: 0 Task Age: [DEMOGRAPHIC_DAT…" at bounding box center [167, 676] width 255 height 451
copy div "Customer Name: [PHONE_NUMBER] Phone: [PHONE_NUMBER] Address: Business location …"
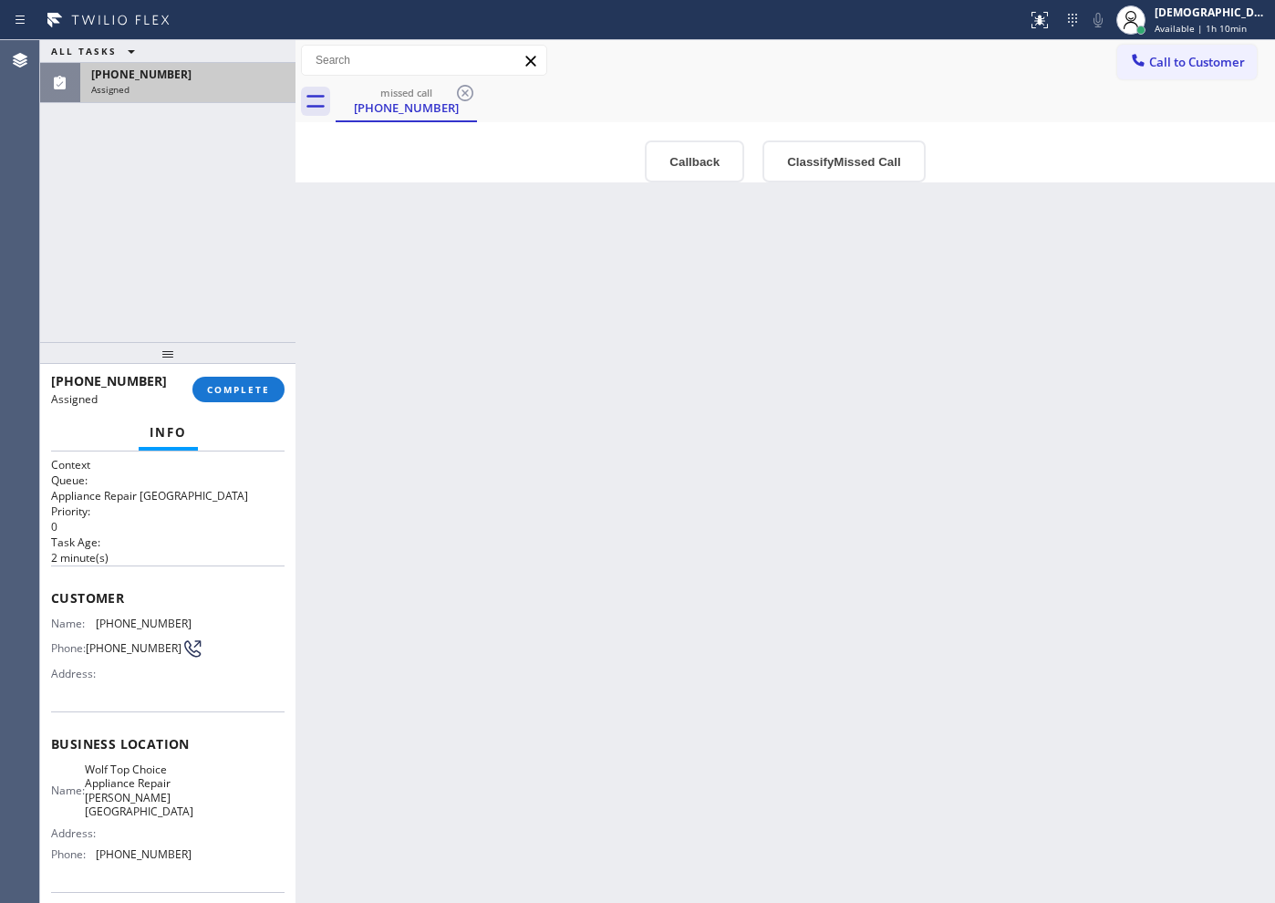
click at [253, 404] on div "[PHONE_NUMBER] Assigned COMPLETE" at bounding box center [167, 389] width 233 height 47
click at [246, 386] on span "COMPLETE" at bounding box center [238, 389] width 63 height 13
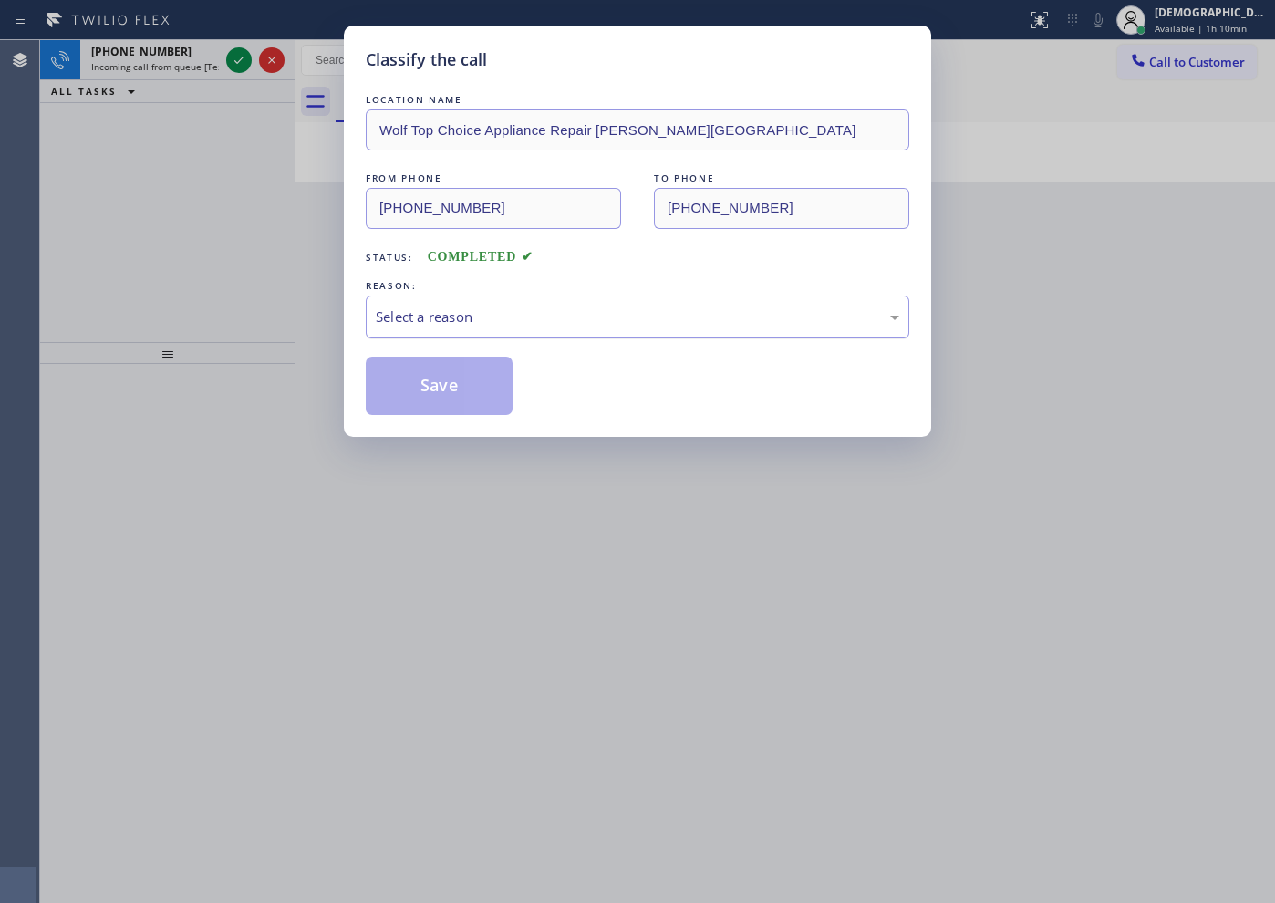
click at [415, 309] on div "Select a reason" at bounding box center [637, 316] width 523 height 21
click at [420, 373] on button "Save" at bounding box center [439, 386] width 147 height 58
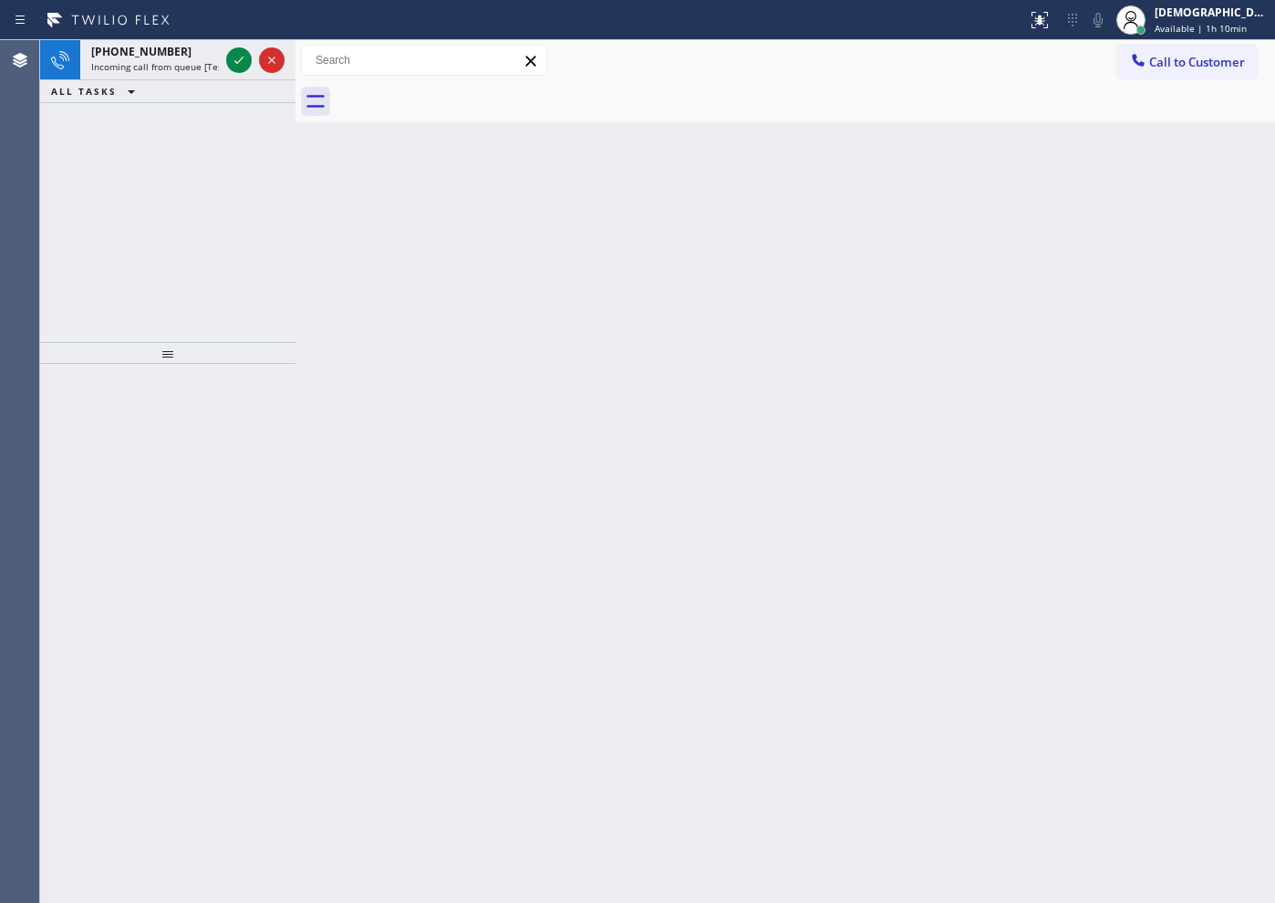
drag, startPoint x: 113, startPoint y: 210, endPoint x: 120, endPoint y: 198, distance: 13.9
click at [113, 210] on div "[PHONE_NUMBER] Incoming call from queue [Test] All ALL TASKS ALL TASKS ACTIVE T…" at bounding box center [167, 191] width 255 height 302
click at [244, 60] on icon at bounding box center [239, 60] width 22 height 22
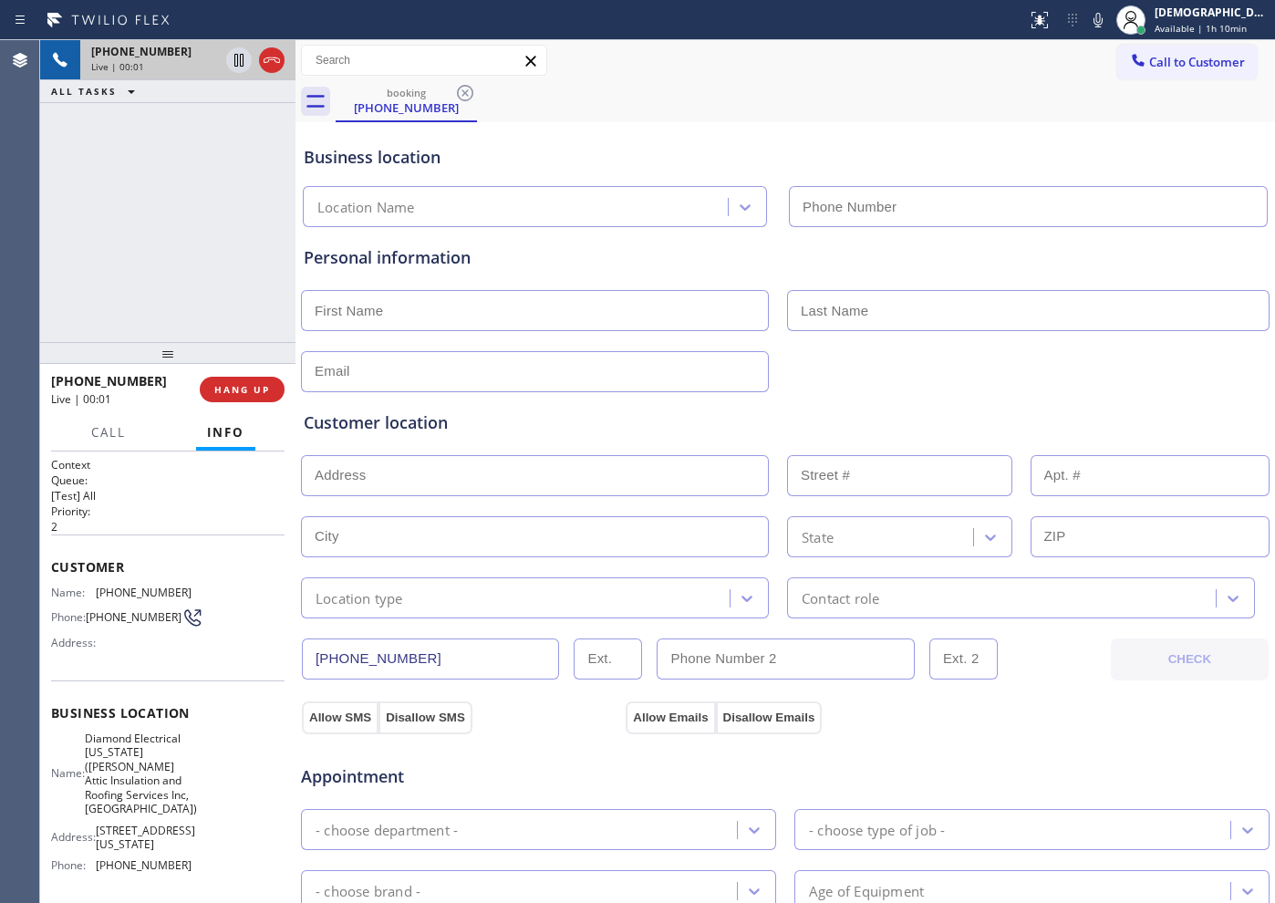
type input "[PHONE_NUMBER]"
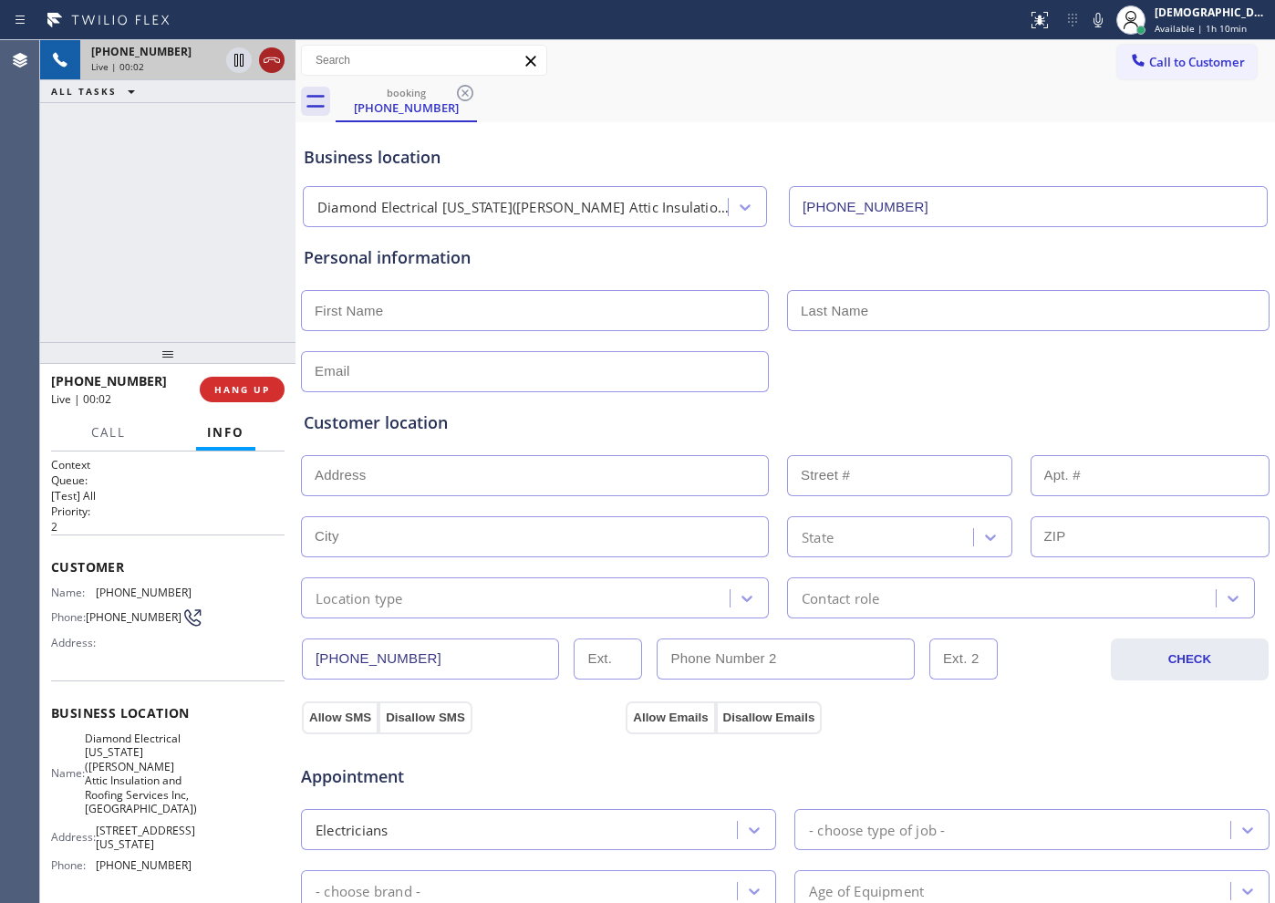
click at [269, 56] on icon at bounding box center [272, 60] width 22 height 22
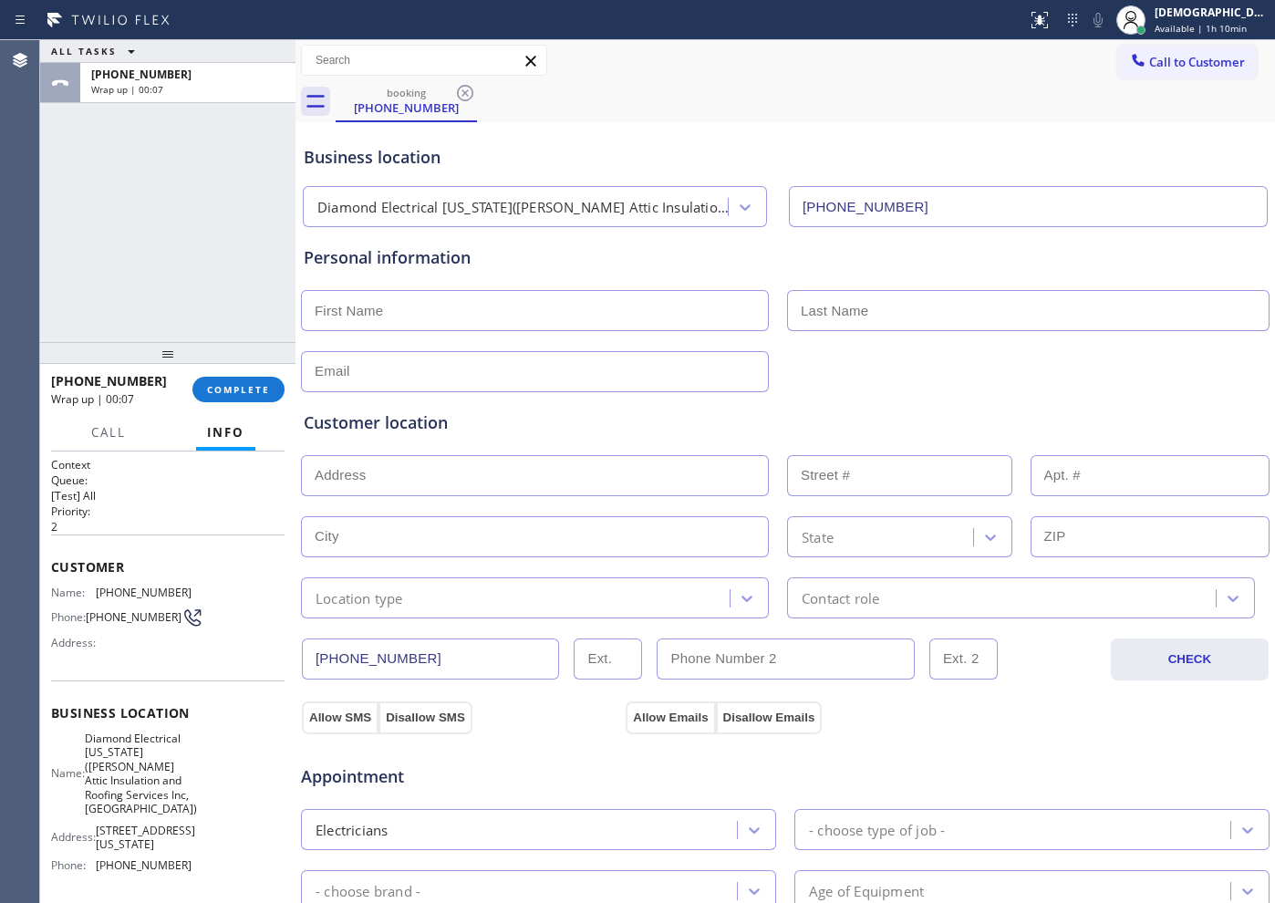
click at [101, 266] on div "ALL TASKS ALL TASKS ACTIVE TASKS TASKS IN WRAP UP [PHONE_NUMBER] Wrap up | 00:07" at bounding box center [167, 191] width 255 height 302
click at [100, 225] on div "ALL TASKS ALL TASKS ACTIVE TASKS TASKS IN WRAP UP [PHONE_NUMBER] Wrap up | 00:30" at bounding box center [167, 191] width 255 height 302
click at [1204, 22] on span "Available | 1h 11min" at bounding box center [1201, 28] width 92 height 13
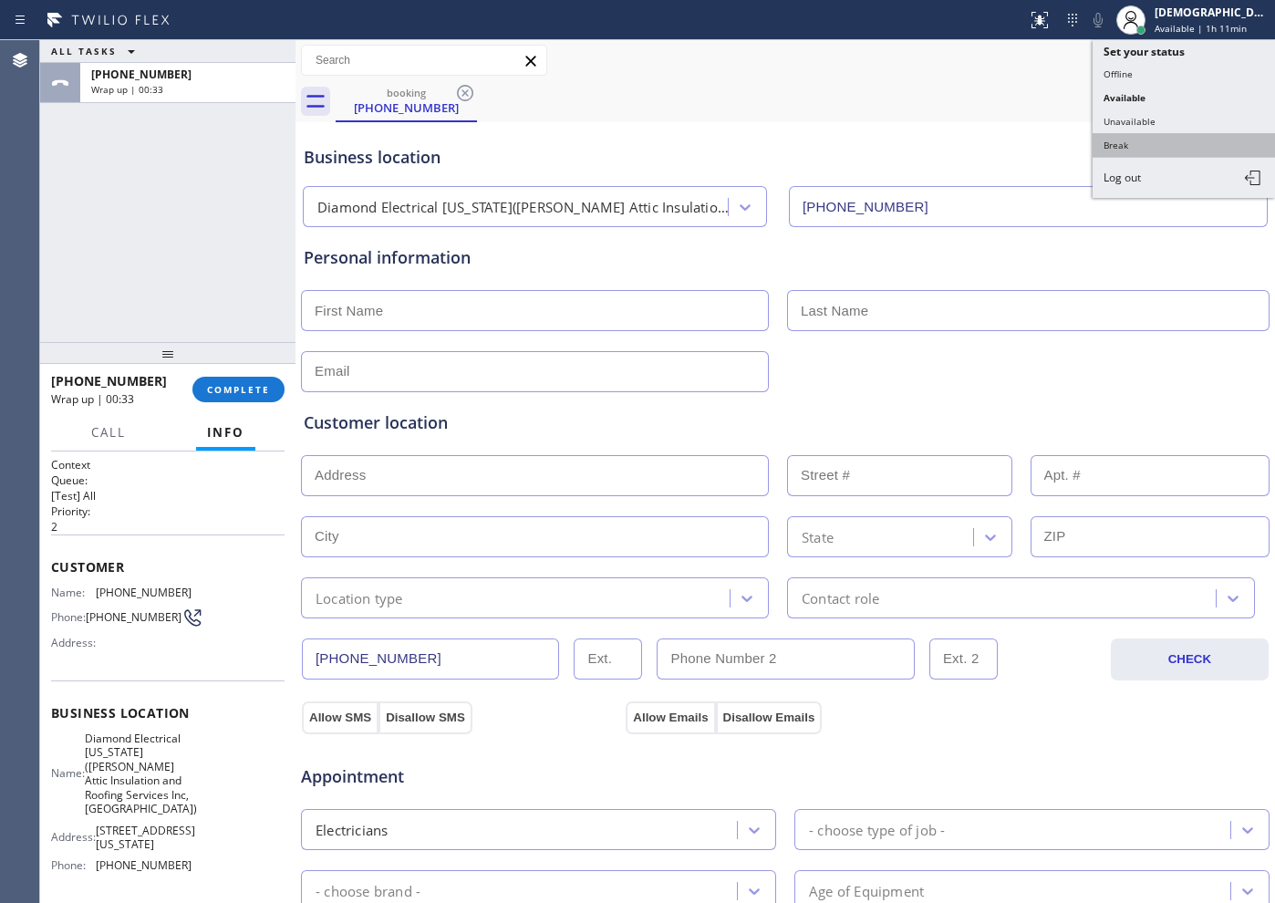
click at [1170, 135] on button "Break" at bounding box center [1184, 145] width 182 height 24
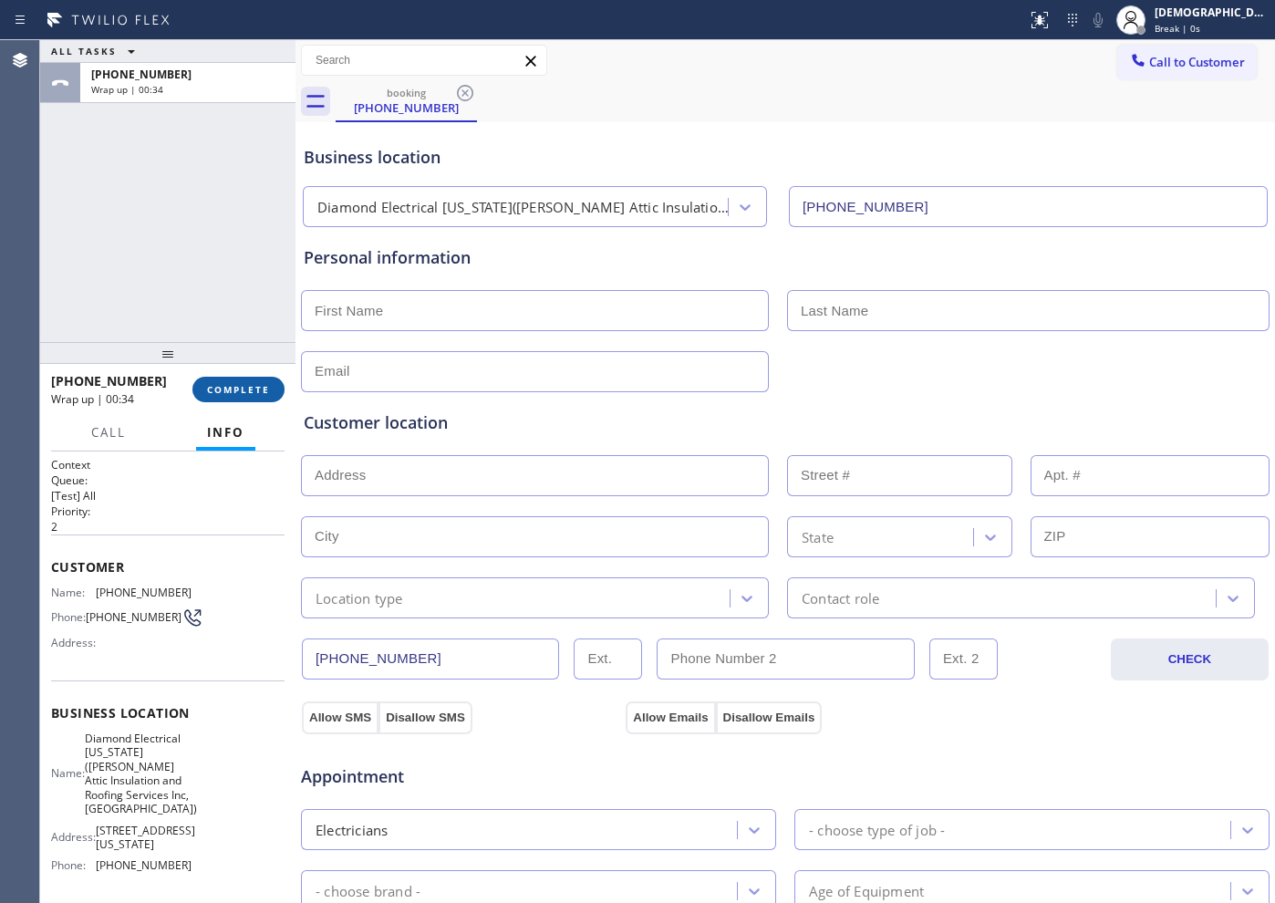
drag, startPoint x: 226, startPoint y: 384, endPoint x: 256, endPoint y: 384, distance: 30.1
click at [227, 384] on span "COMPLETE" at bounding box center [238, 389] width 63 height 13
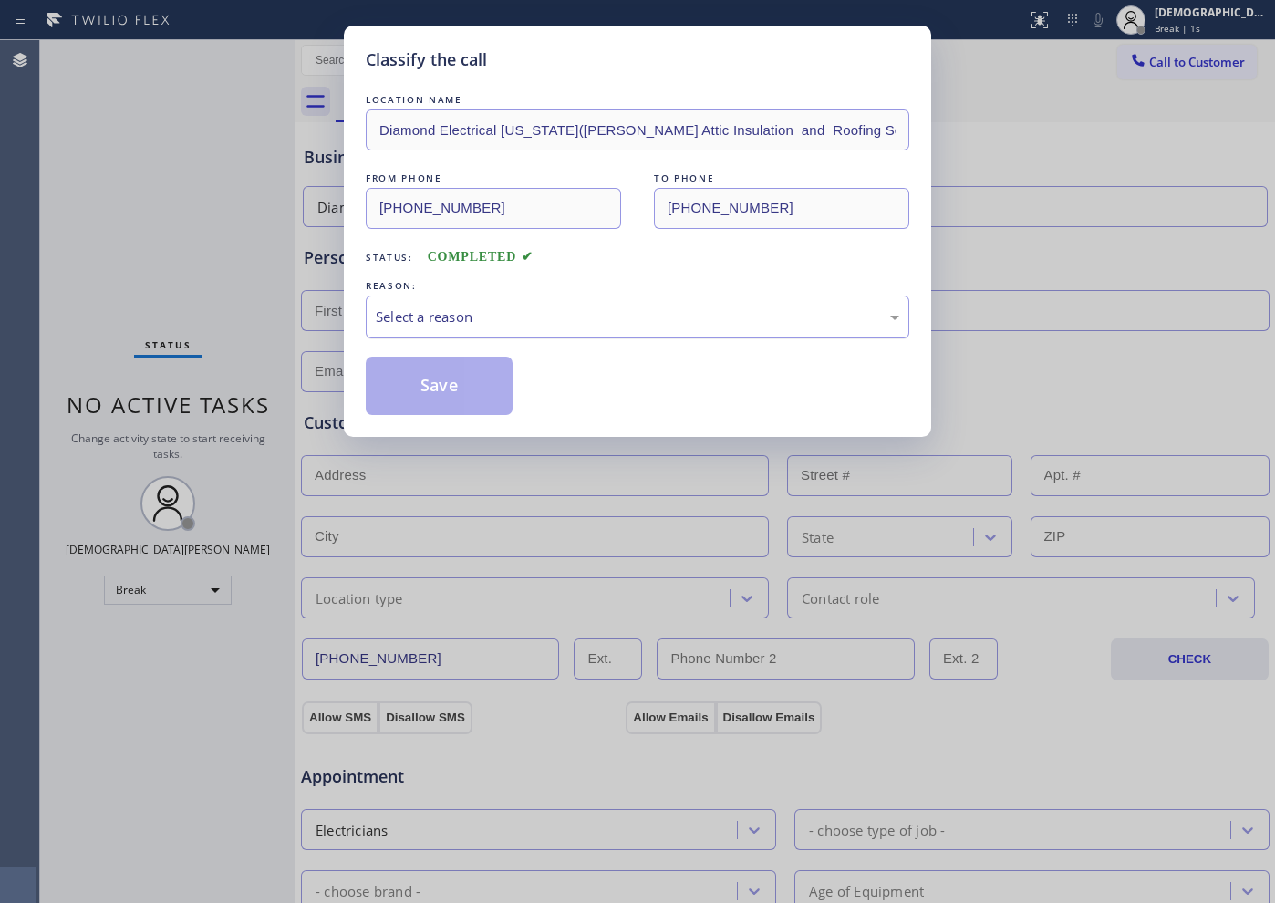
click at [459, 328] on div "Select a reason" at bounding box center [638, 316] width 544 height 43
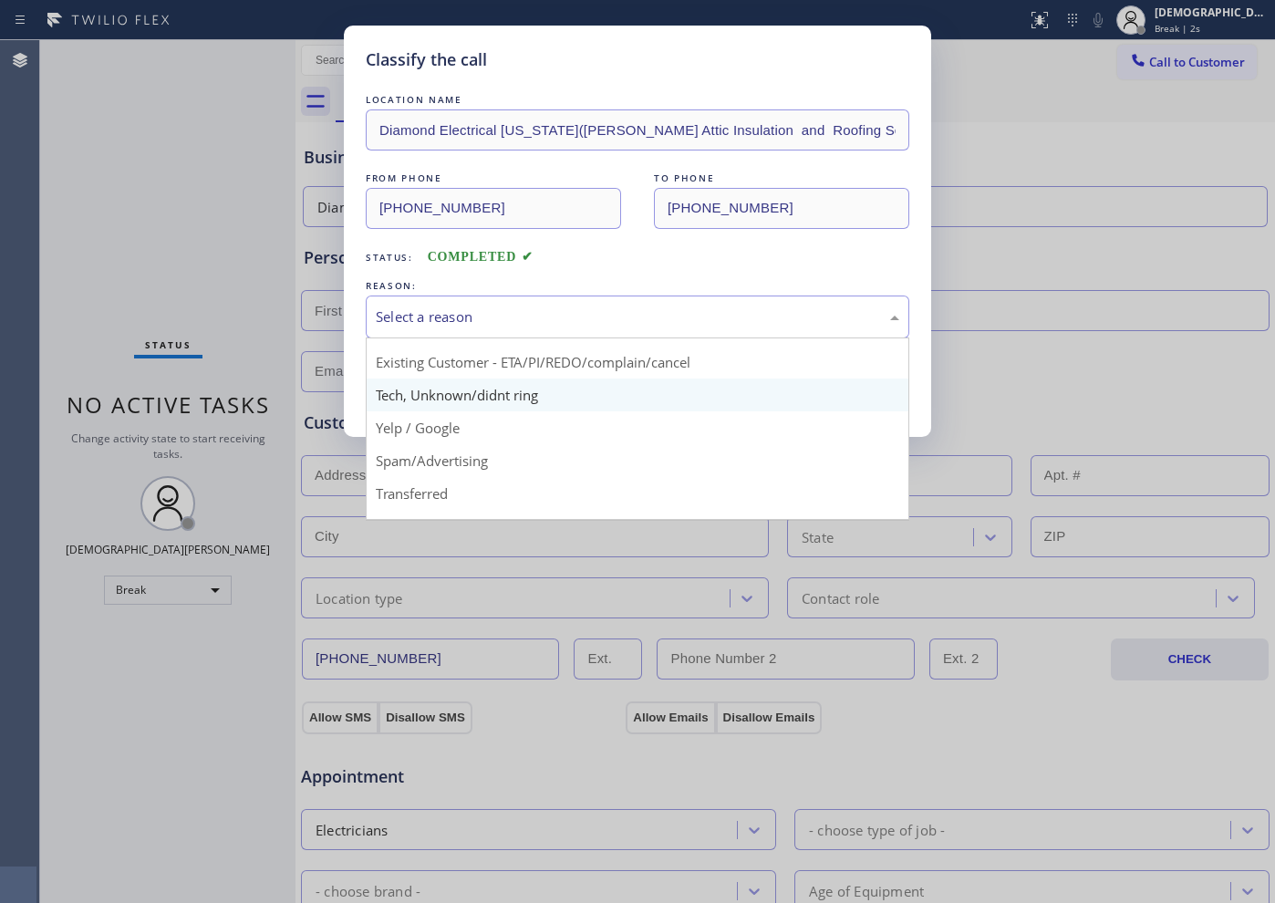
scroll to position [114, 0]
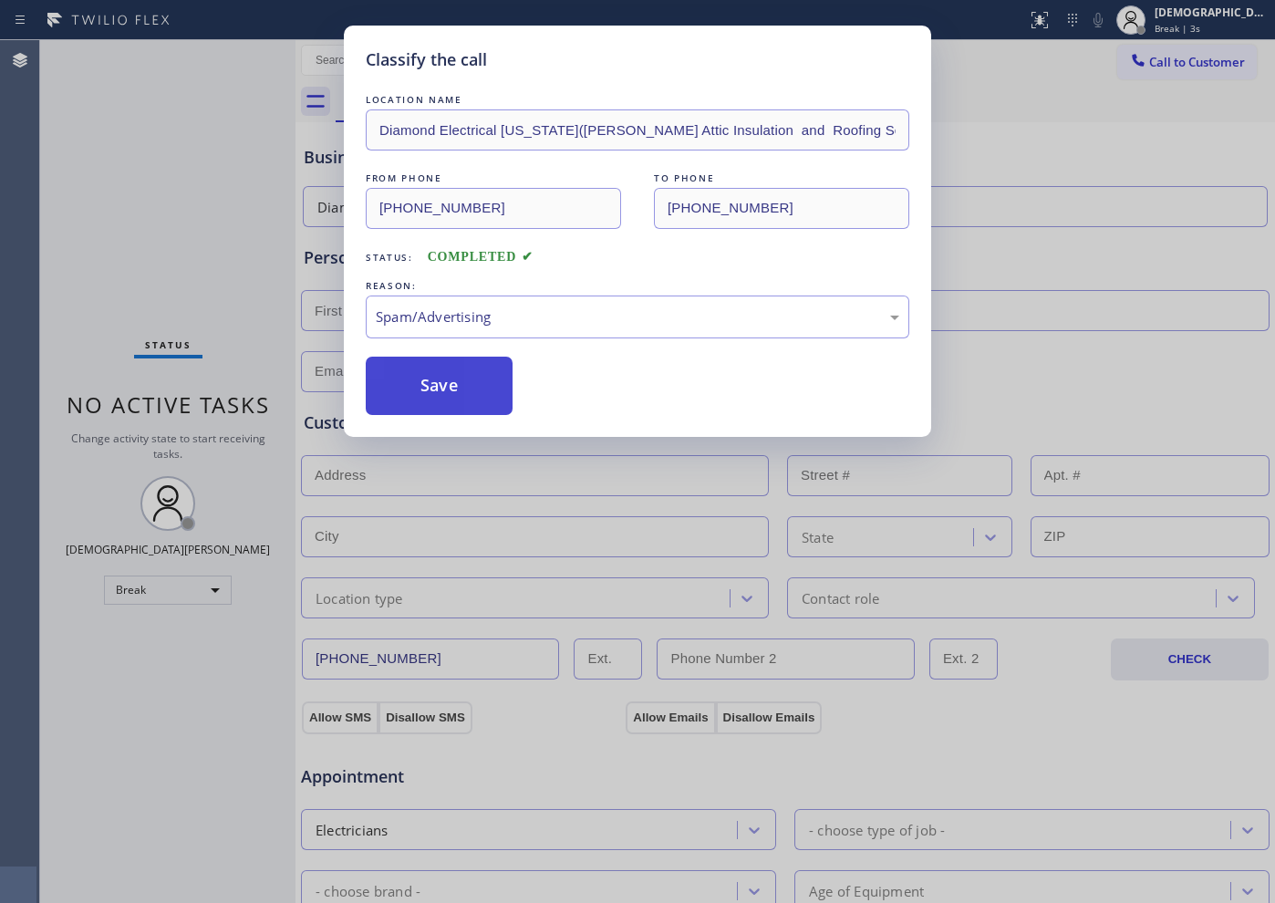
click at [445, 404] on button "Save" at bounding box center [439, 386] width 147 height 58
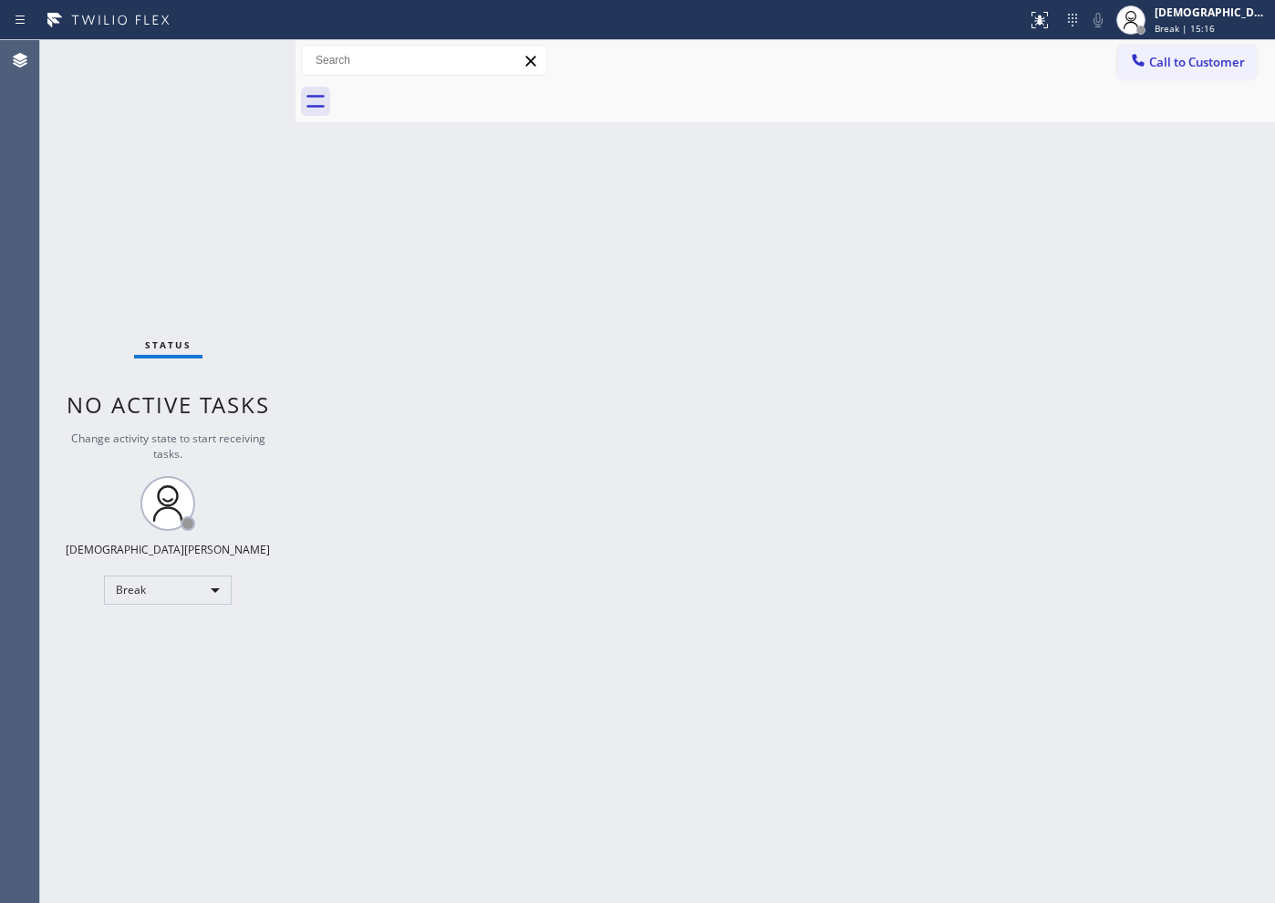
click at [35, 190] on div "Agent Desktop" at bounding box center [19, 471] width 39 height 863
click at [171, 583] on div "Break" at bounding box center [168, 589] width 128 height 29
click at [146, 638] on li "Available" at bounding box center [167, 638] width 124 height 22
click at [61, 231] on div "Status No active tasks You are ready to start receiving tasks. Christian Cinco …" at bounding box center [167, 471] width 255 height 863
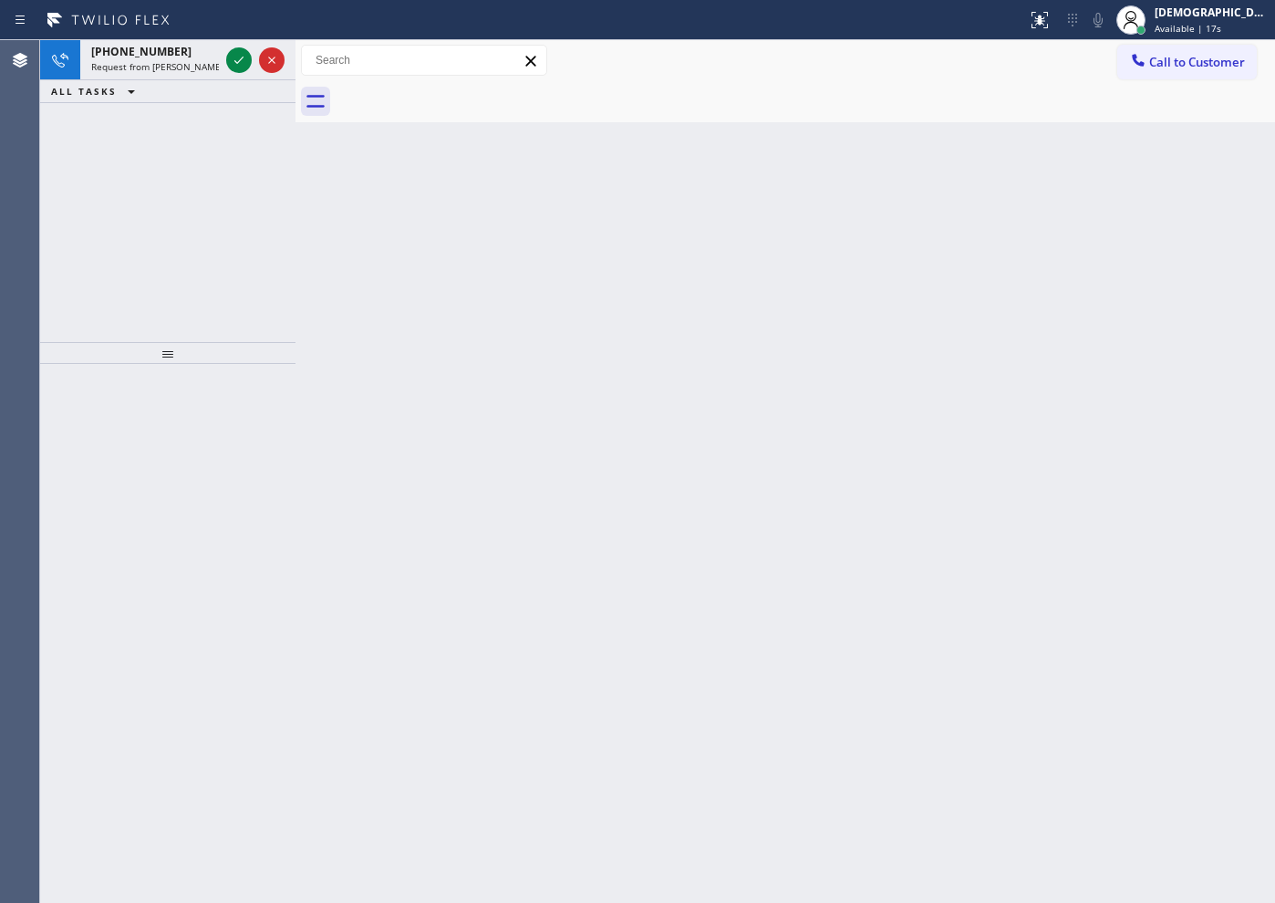
click at [69, 173] on div "[PHONE_NUMBER] Request from [PERSON_NAME] (direct) ALL TASKS ALL TASKS ACTIVE T…" at bounding box center [167, 191] width 255 height 302
click at [239, 51] on icon at bounding box center [239, 60] width 22 height 22
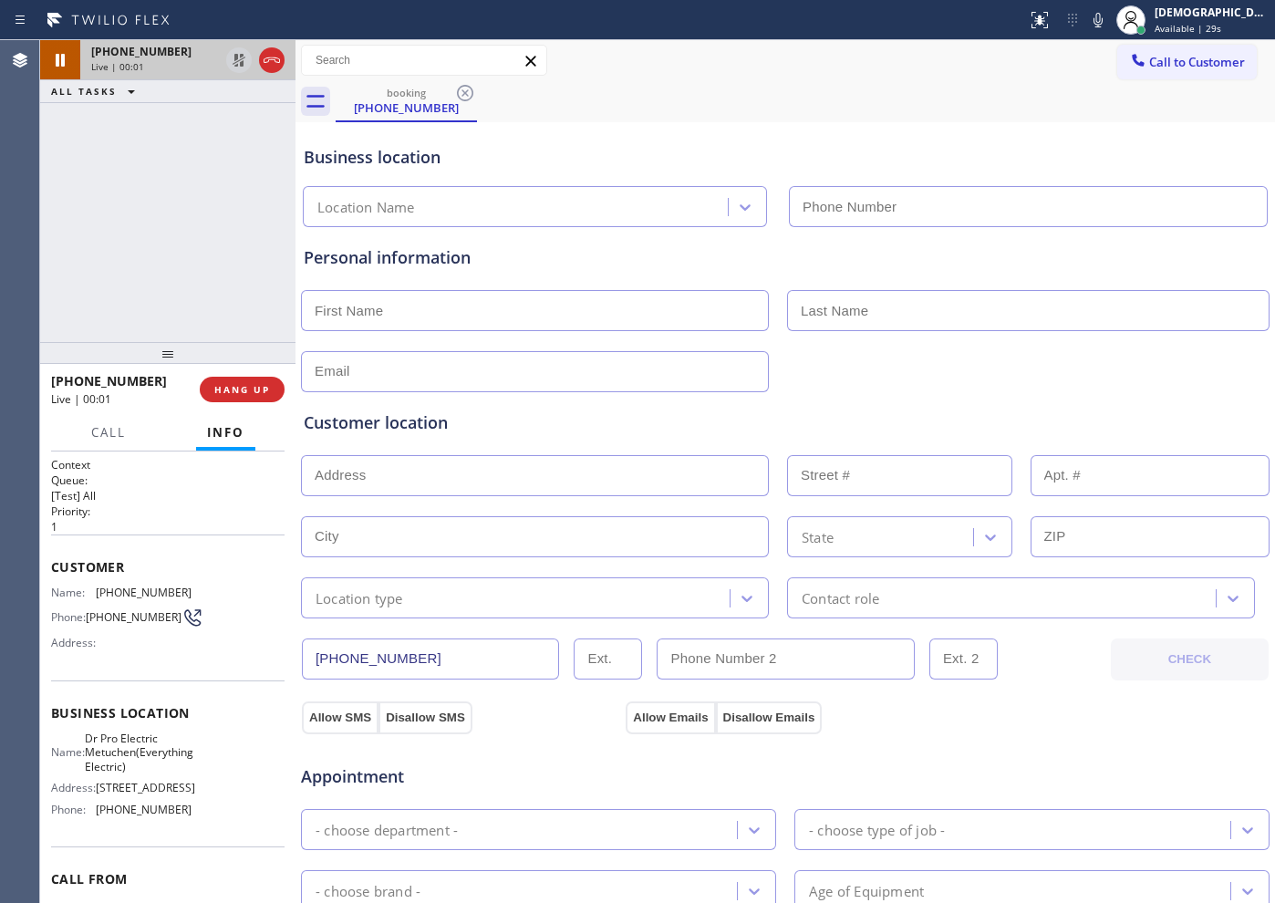
type input "[PHONE_NUMBER]"
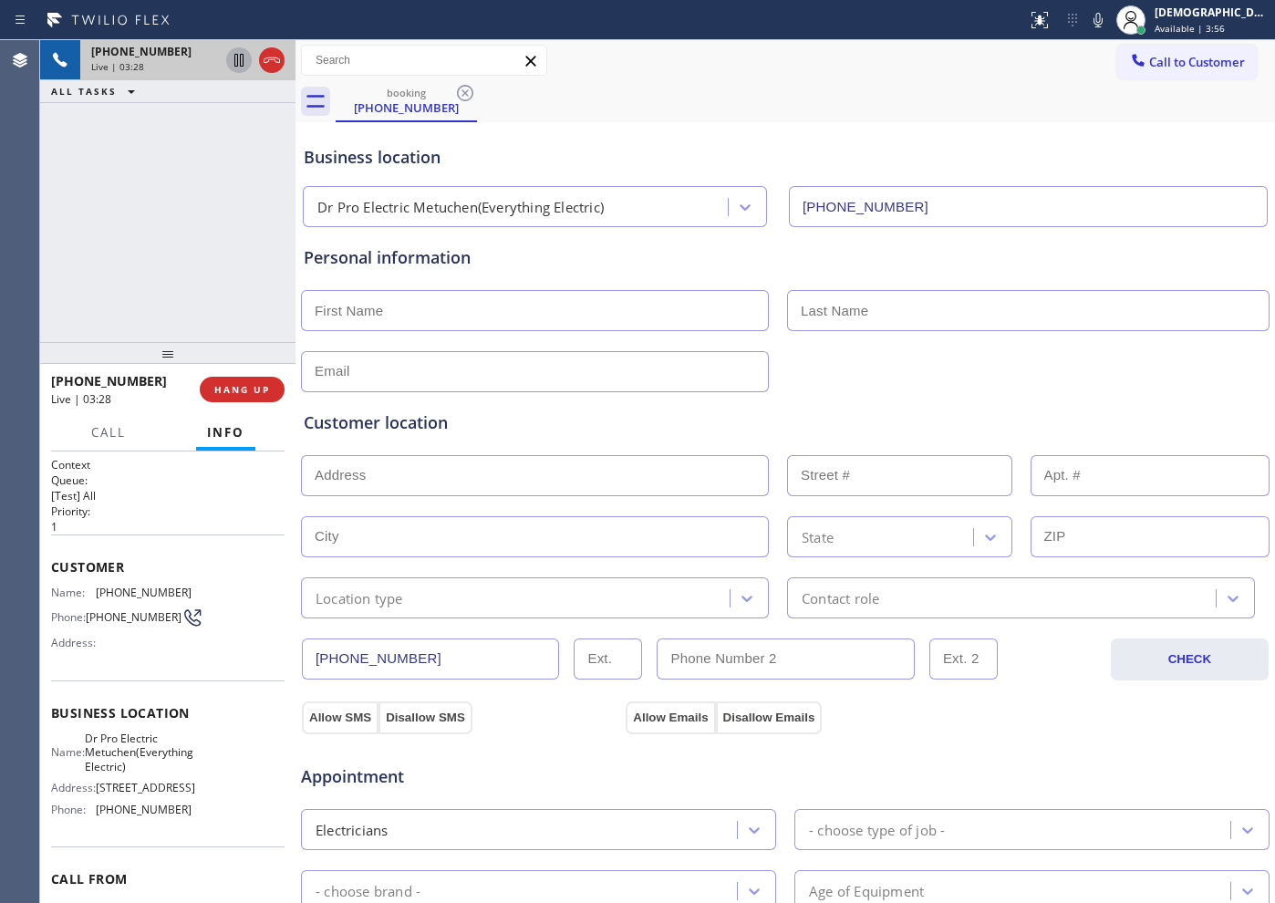
click at [236, 65] on icon at bounding box center [239, 60] width 22 height 22
click at [238, 59] on icon at bounding box center [239, 60] width 22 height 22
click at [237, 57] on icon at bounding box center [238, 60] width 9 height 13
drag, startPoint x: 103, startPoint y: 152, endPoint x: 174, endPoint y: 95, distance: 91.4
click at [112, 150] on div "[PHONE_NUMBER] Live | 10:25 ALL TASKS ALL TASKS ACTIVE TASKS TASKS IN WRAP UP" at bounding box center [167, 191] width 255 height 302
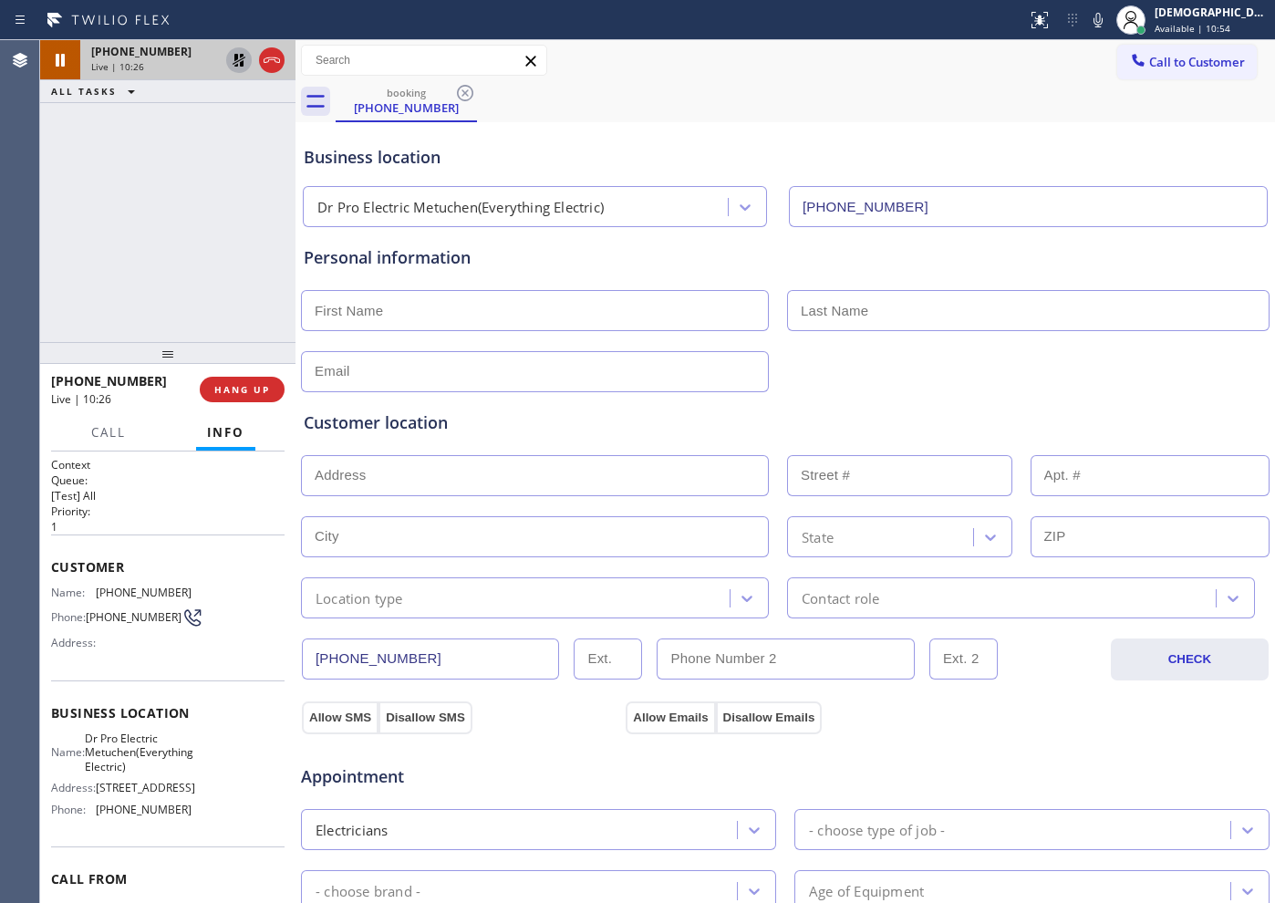
click at [234, 63] on icon at bounding box center [239, 60] width 13 height 13
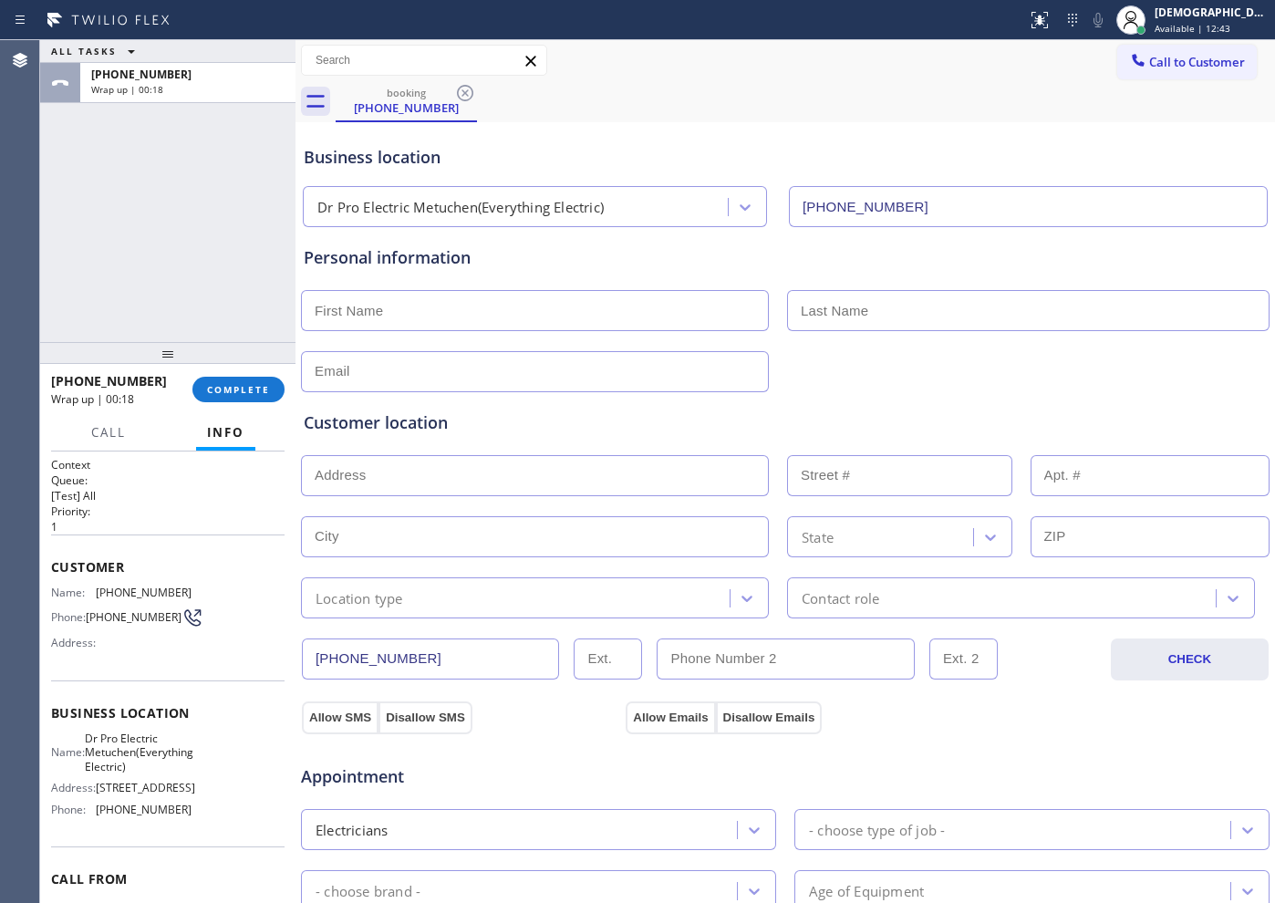
drag, startPoint x: 126, startPoint y: 253, endPoint x: 144, endPoint y: 488, distance: 236.0
click at [126, 253] on div "ALL TASKS ALL TASKS ACTIVE TASKS TASKS IN WRAP UP [PHONE_NUMBER] Wrap up | 00:18" at bounding box center [167, 191] width 255 height 302
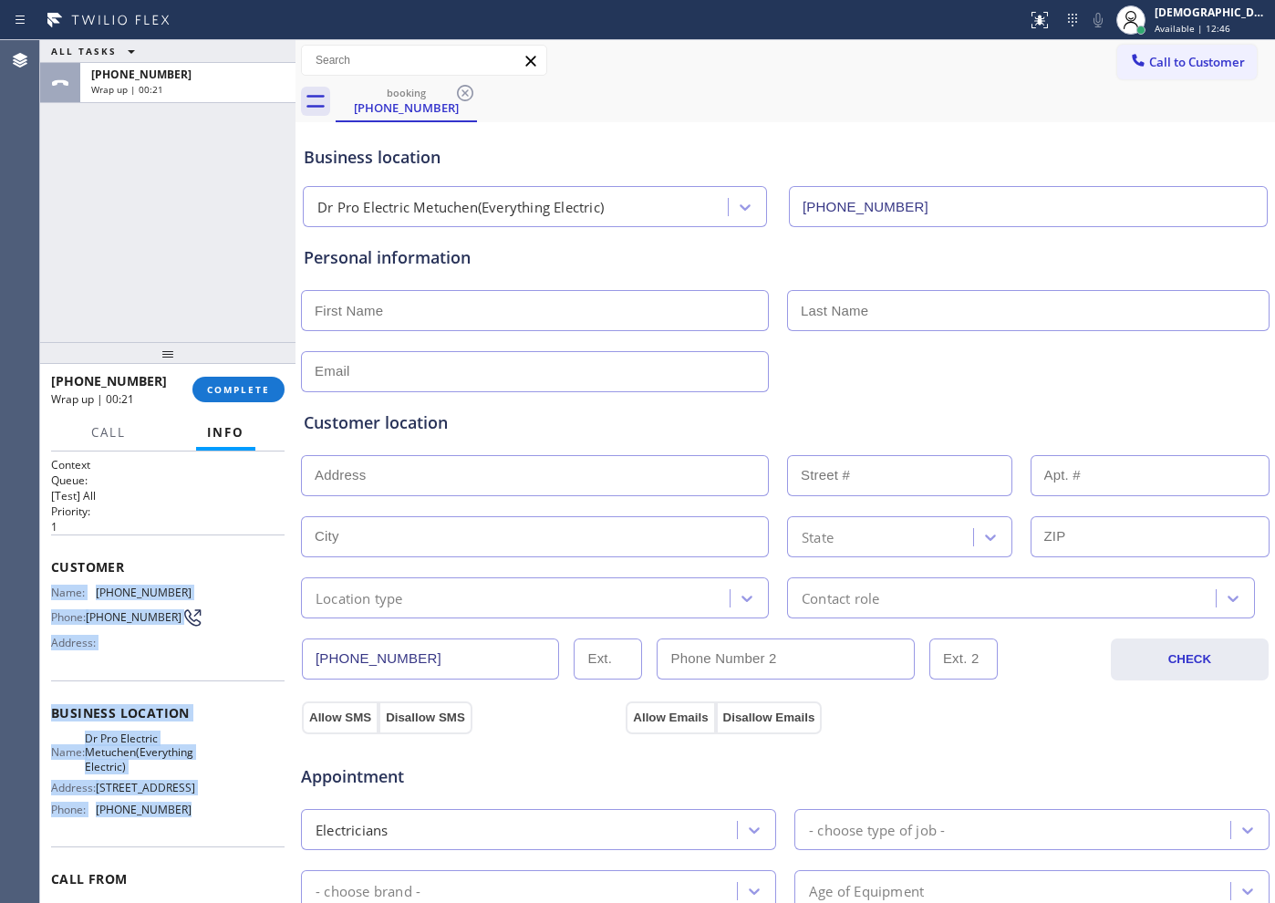
drag, startPoint x: 199, startPoint y: 725, endPoint x: 51, endPoint y: 593, distance: 198.3
click at [51, 593] on div "Context Queue: [Test] All Priority: 1 Customer Name: [PHONE_NUMBER] Phone: [PHO…" at bounding box center [167, 721] width 233 height 528
copy div "Name: [PHONE_NUMBER] Phone: [PHONE_NUMBER] Address: Business location Name: Dr …"
click at [1157, 69] on span "Call to Customer" at bounding box center [1197, 62] width 96 height 16
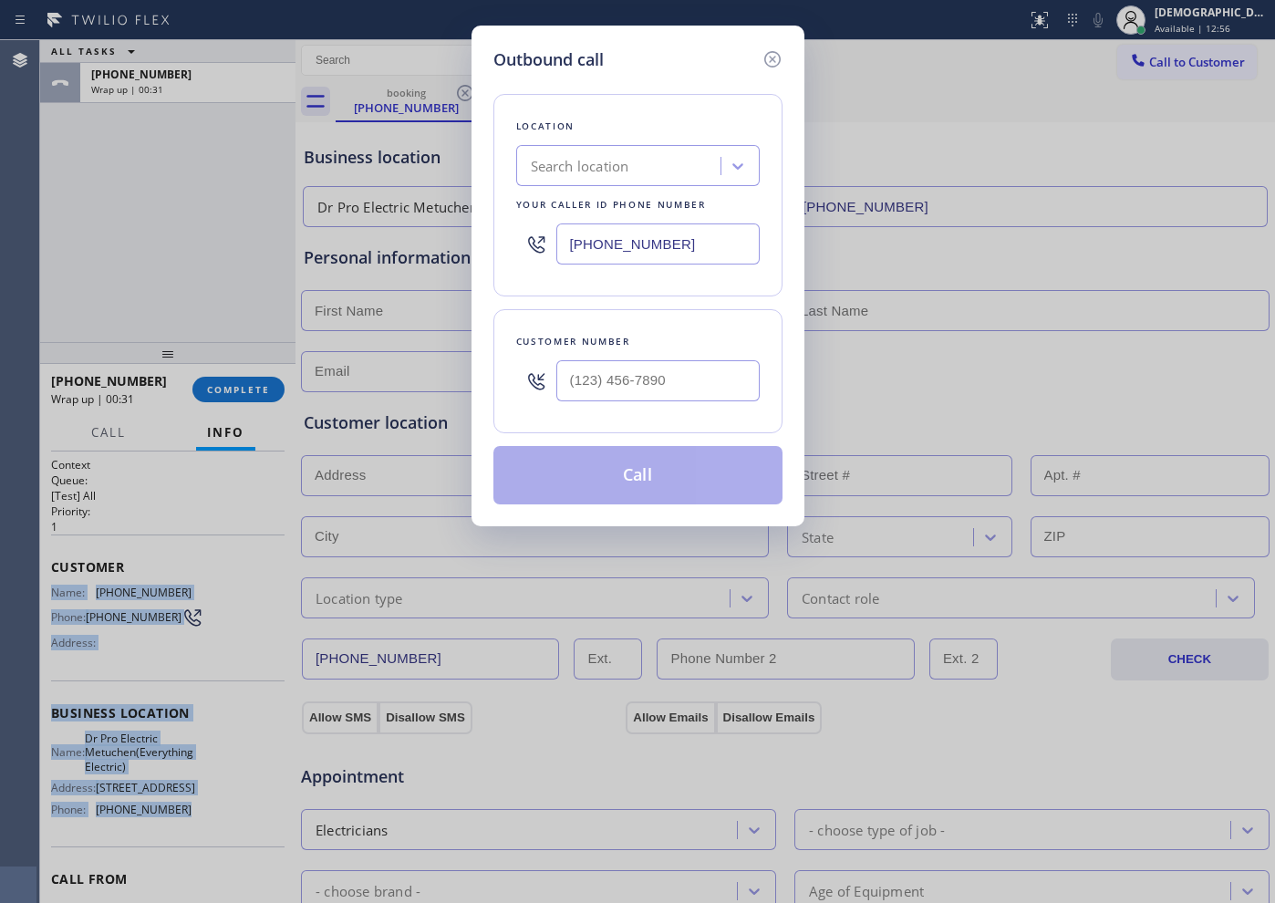
click at [705, 244] on input "[PHONE_NUMBER]" at bounding box center [657, 243] width 203 height 41
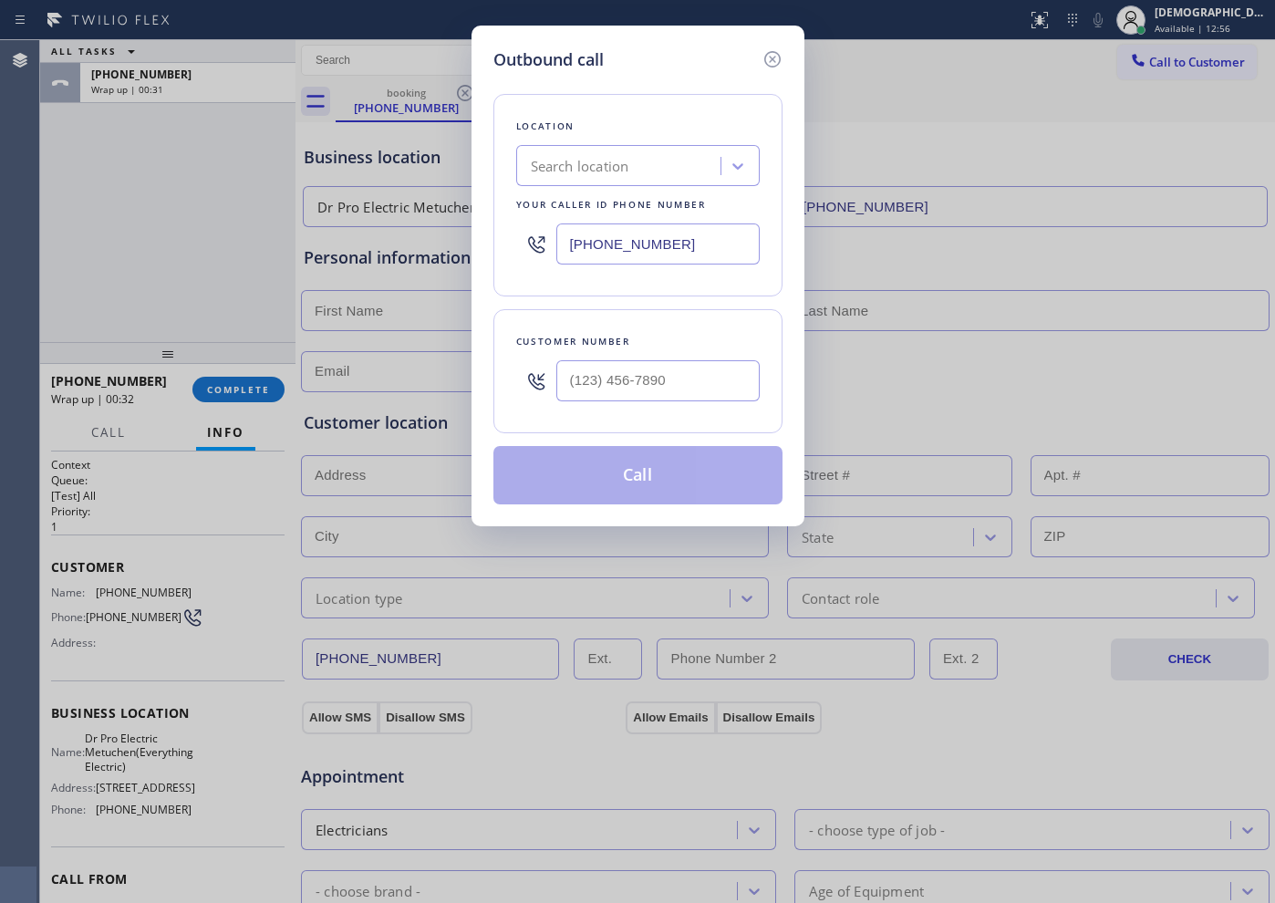
click at [705, 244] on input "[PHONE_NUMBER]" at bounding box center [657, 243] width 203 height 41
paste input "609) 834-3073"
type input "[PHONE_NUMBER]"
click at [739, 378] on input "(___) ___-____" at bounding box center [657, 380] width 203 height 41
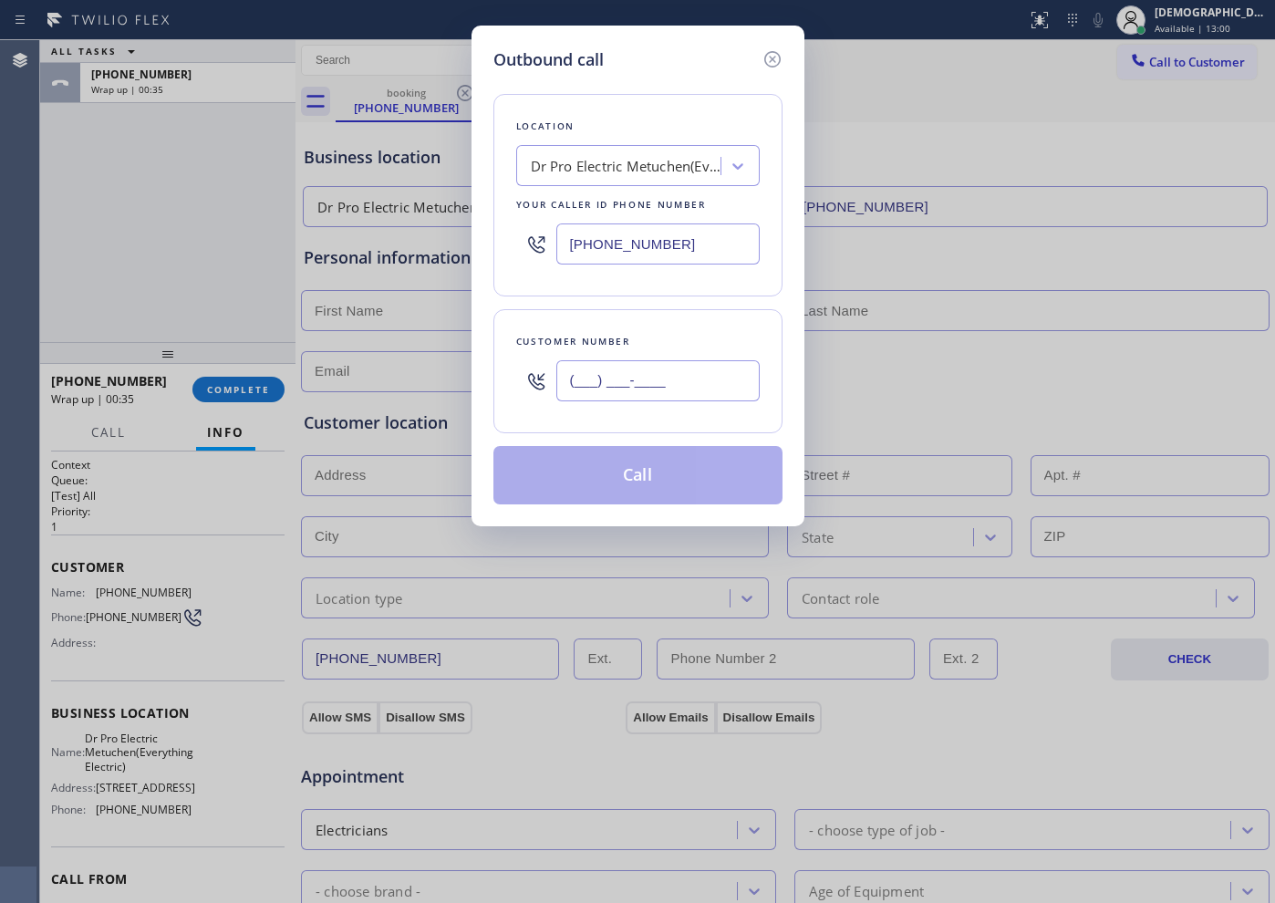
paste input "646) 644-1557"
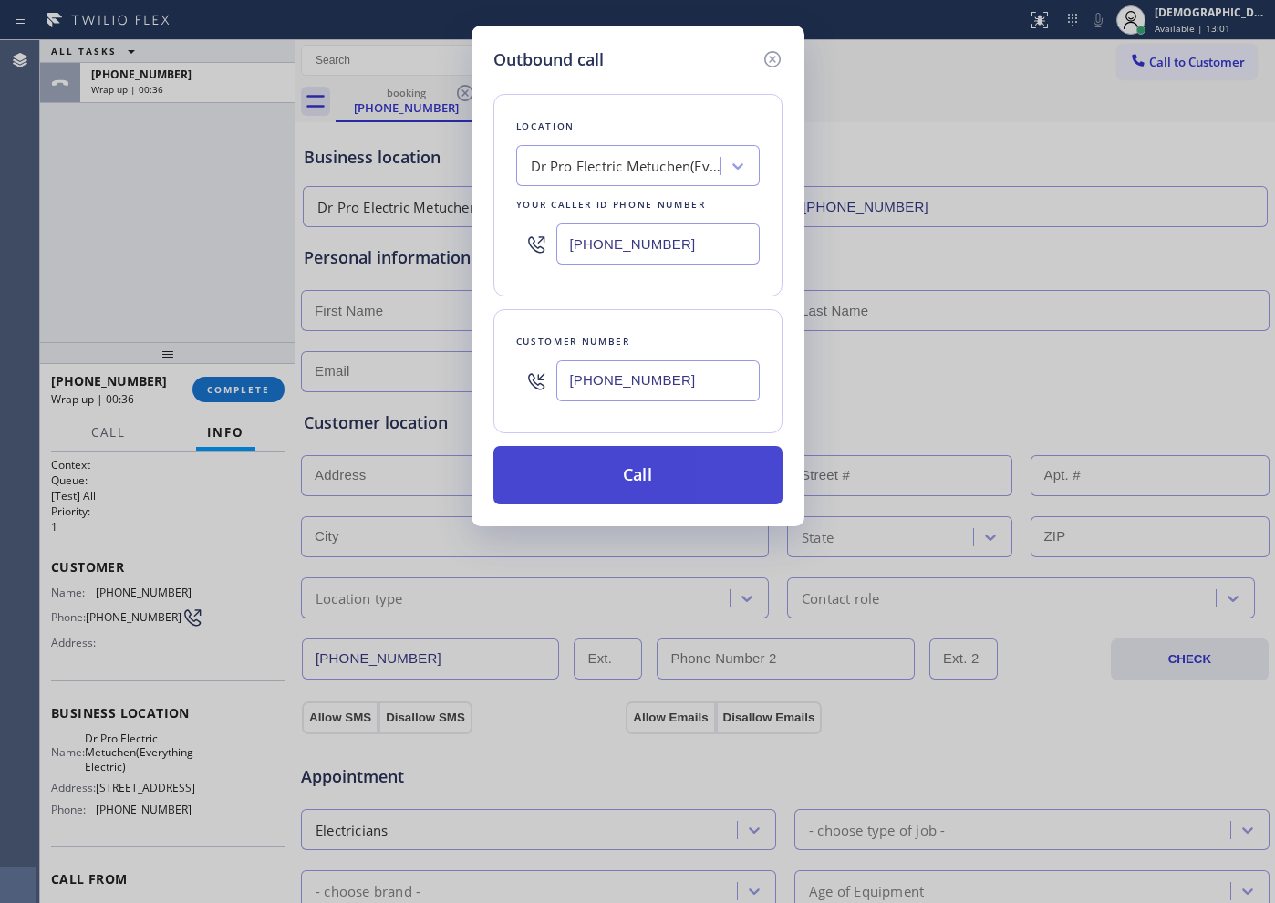
type input "[PHONE_NUMBER]"
click at [715, 467] on button "Call" at bounding box center [637, 475] width 289 height 58
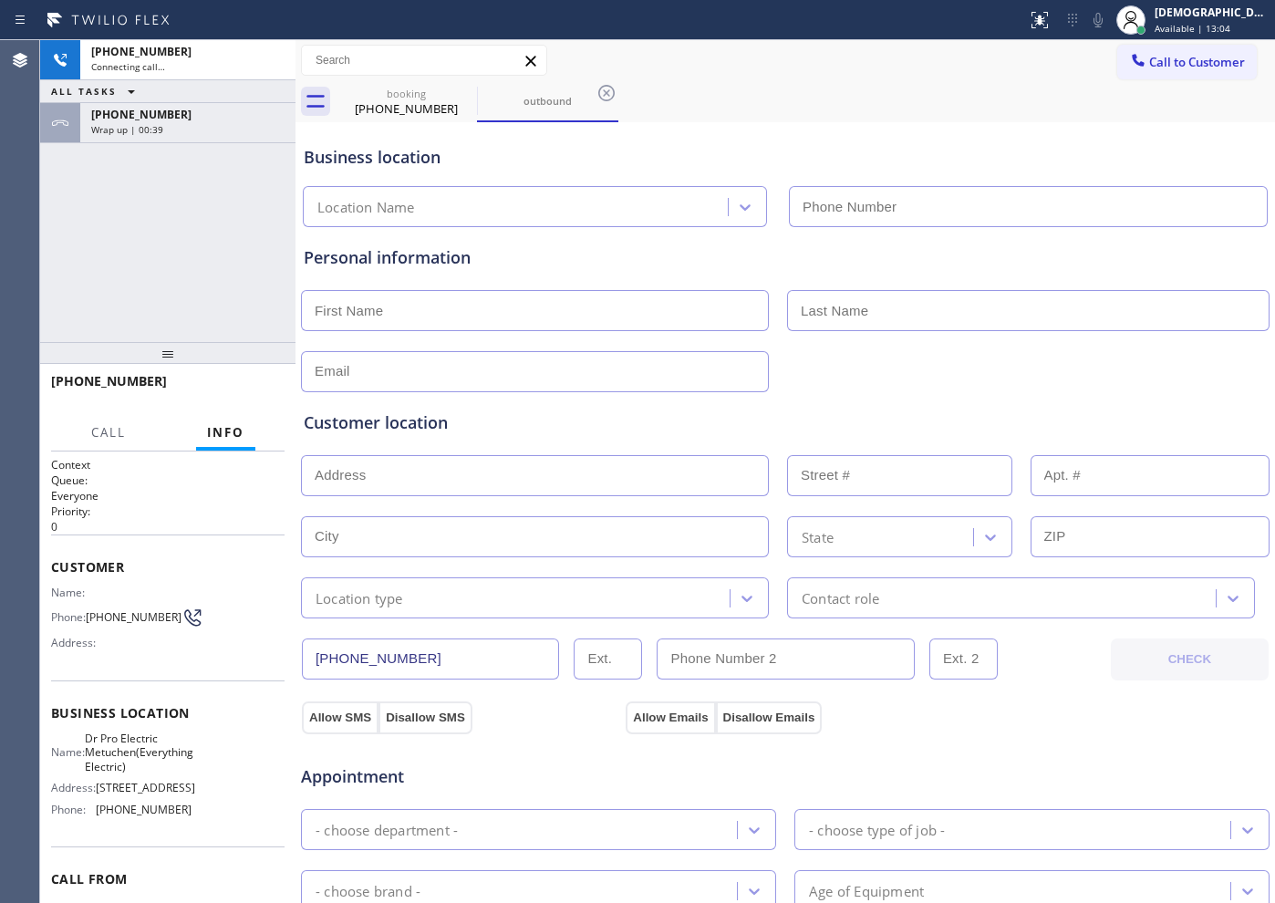
type input "[PHONE_NUMBER]"
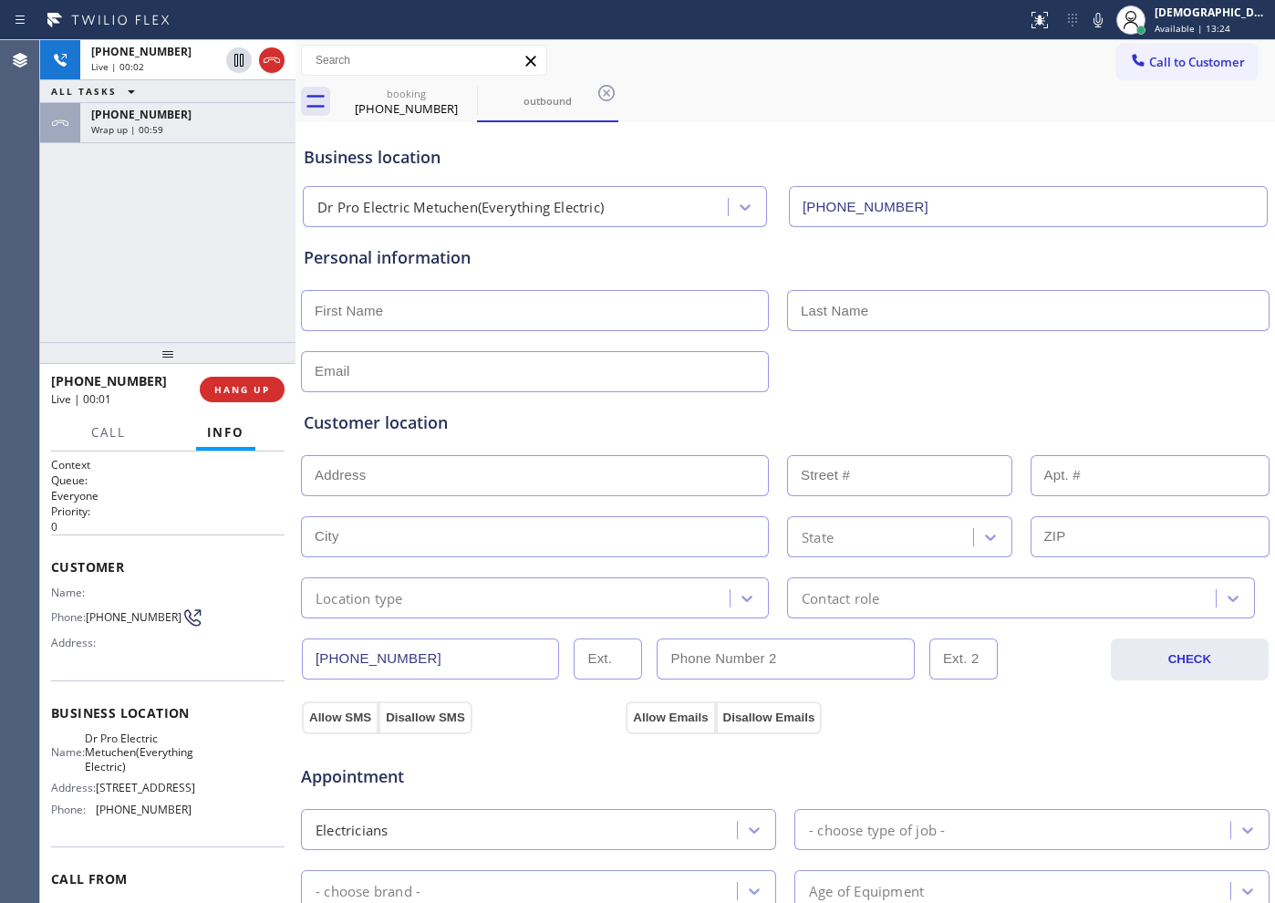
click at [55, 269] on div "[PHONE_NUMBER] Live | 00:02 ALL TASKS ALL TASKS ACTIVE TASKS TASKS IN WRAP UP […" at bounding box center [167, 191] width 255 height 302
drag, startPoint x: 273, startPoint y: 66, endPoint x: 740, endPoint y: 265, distance: 507.9
click at [273, 66] on icon at bounding box center [272, 60] width 22 height 22
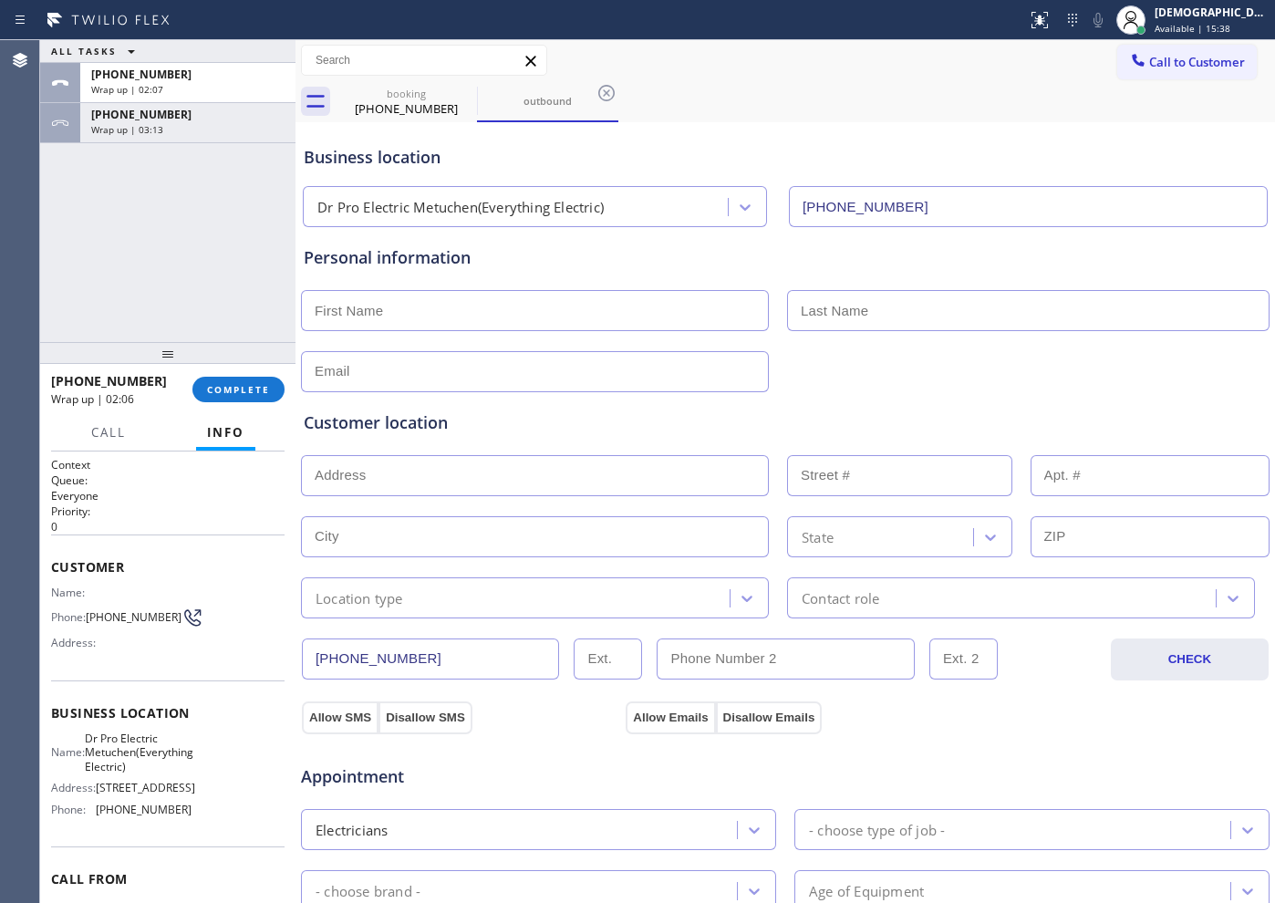
click at [87, 290] on div "ALL TASKS ALL TASKS ACTIVE TASKS TASKS IN WRAP UP [PHONE_NUMBER] Wrap up | 02:0…" at bounding box center [167, 191] width 255 height 302
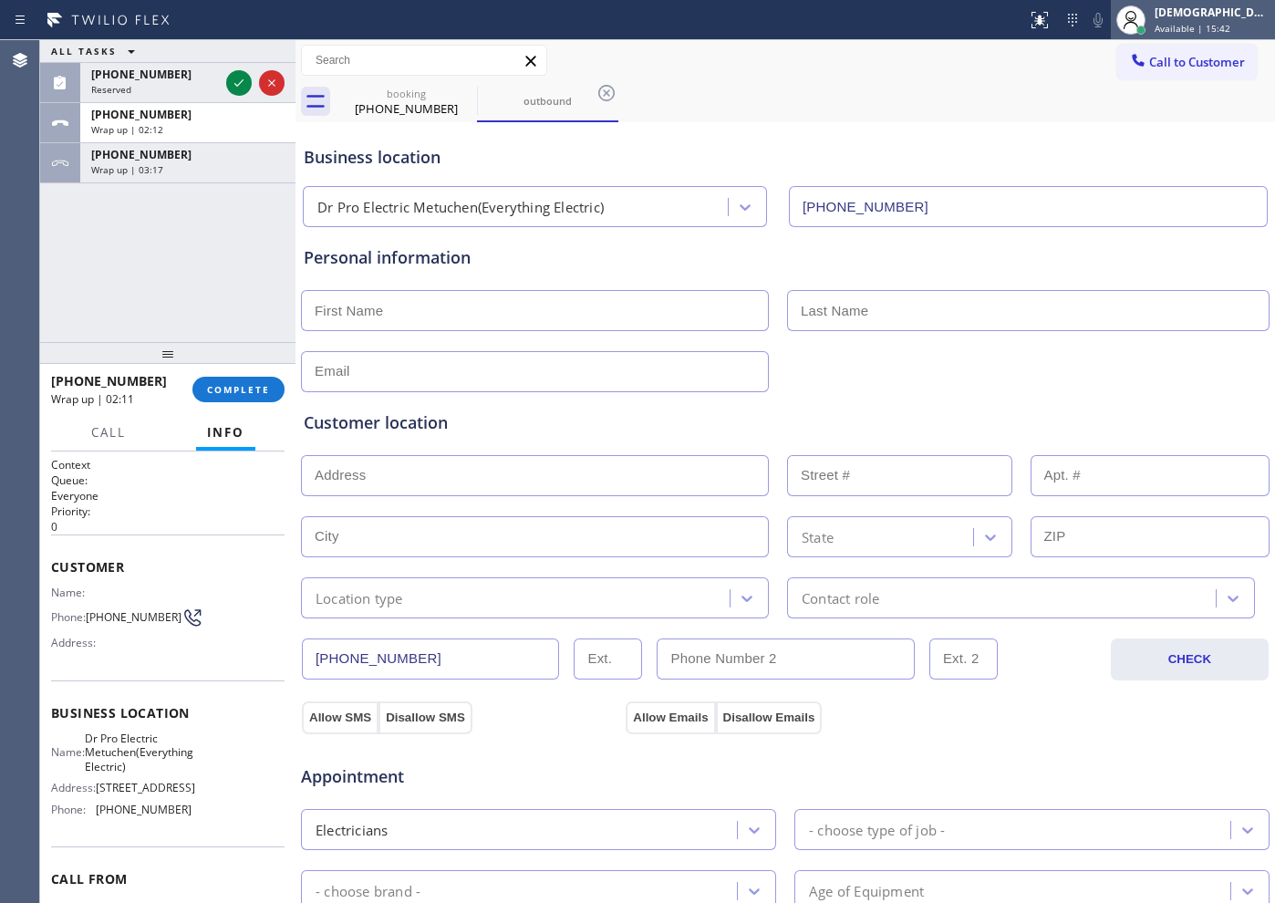
click at [1198, 22] on span "Available | 15:42" at bounding box center [1193, 28] width 76 height 13
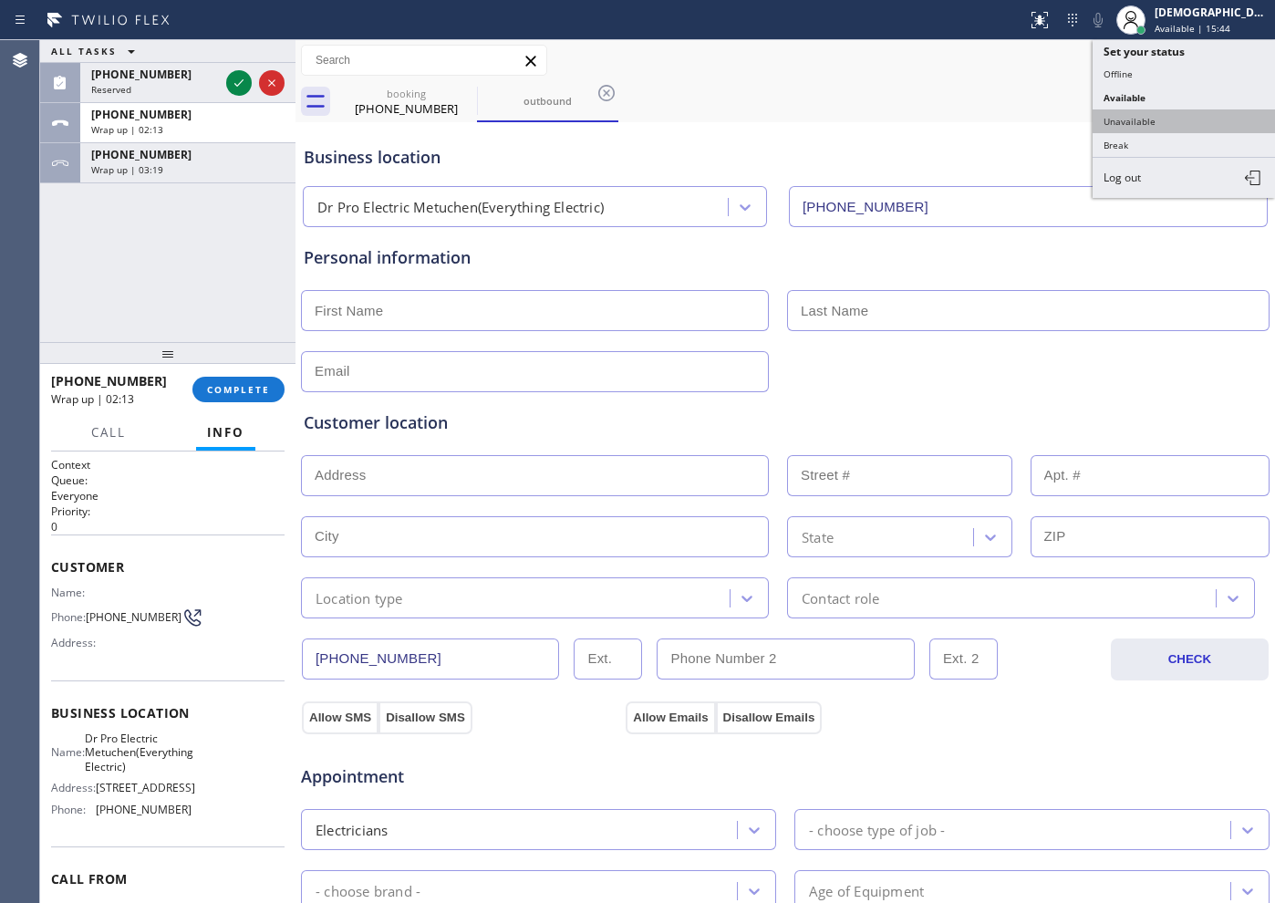
click at [1164, 112] on button "Unavailable" at bounding box center [1184, 121] width 182 height 24
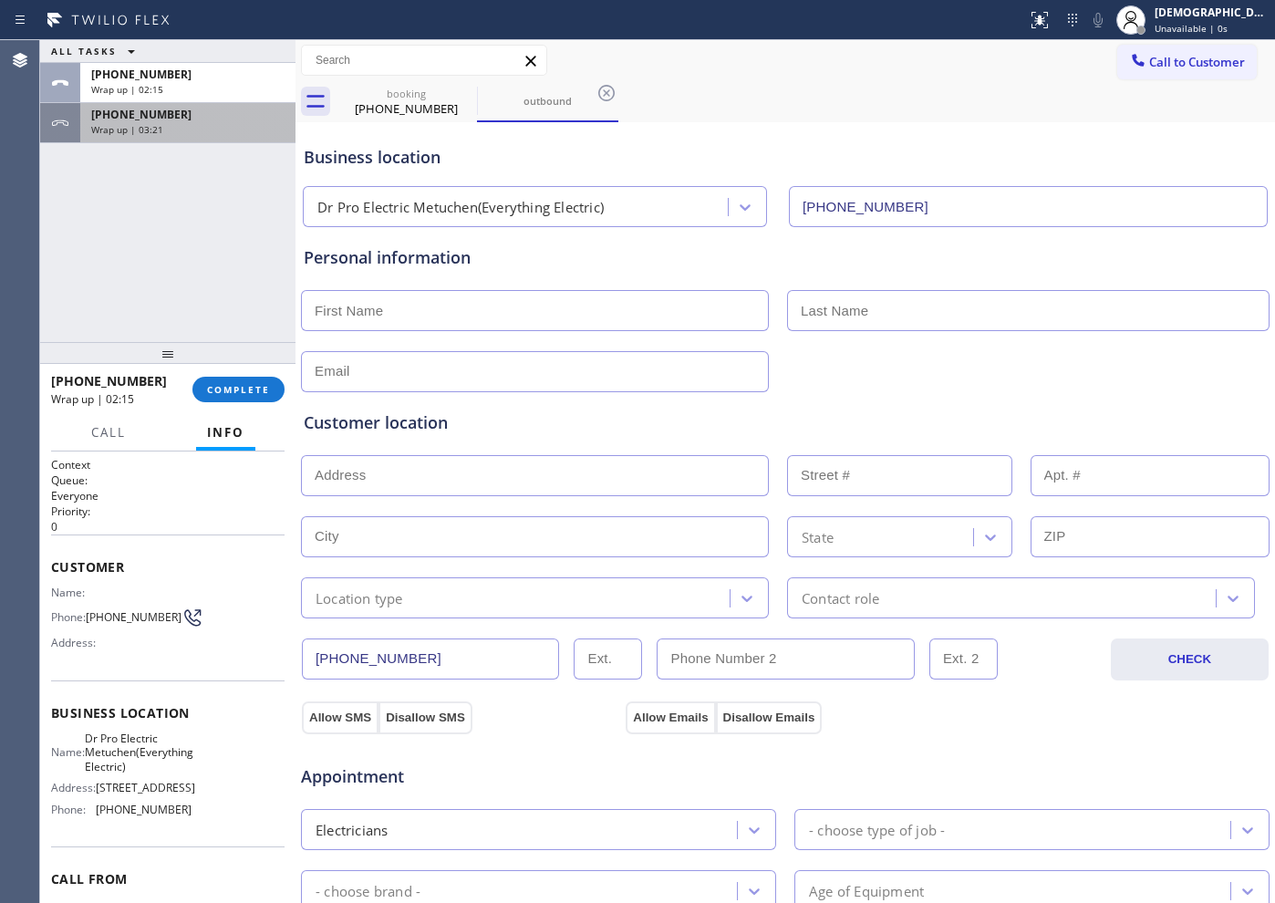
click at [193, 119] on div "[PHONE_NUMBER]" at bounding box center [187, 115] width 193 height 16
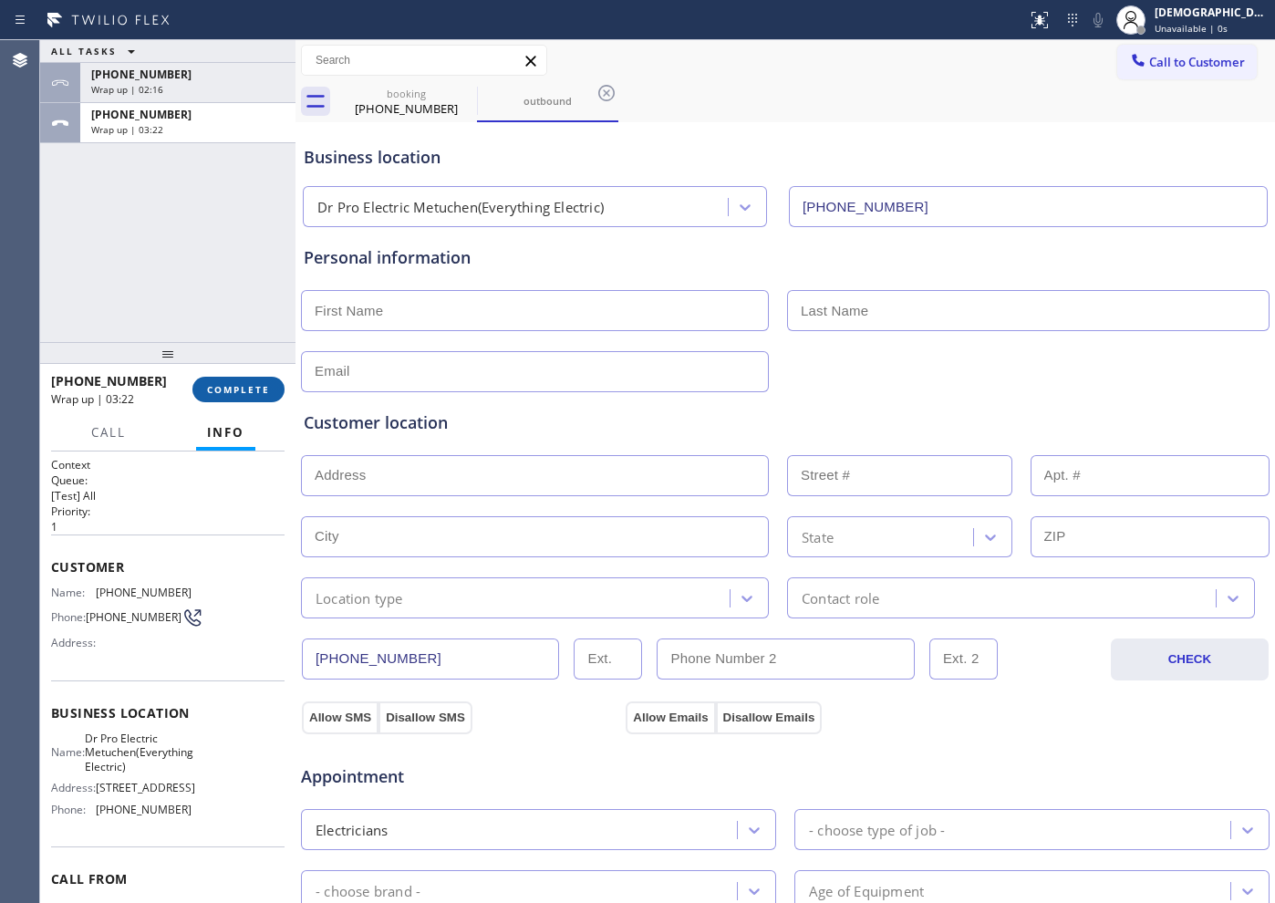
click at [243, 383] on span "COMPLETE" at bounding box center [238, 389] width 63 height 13
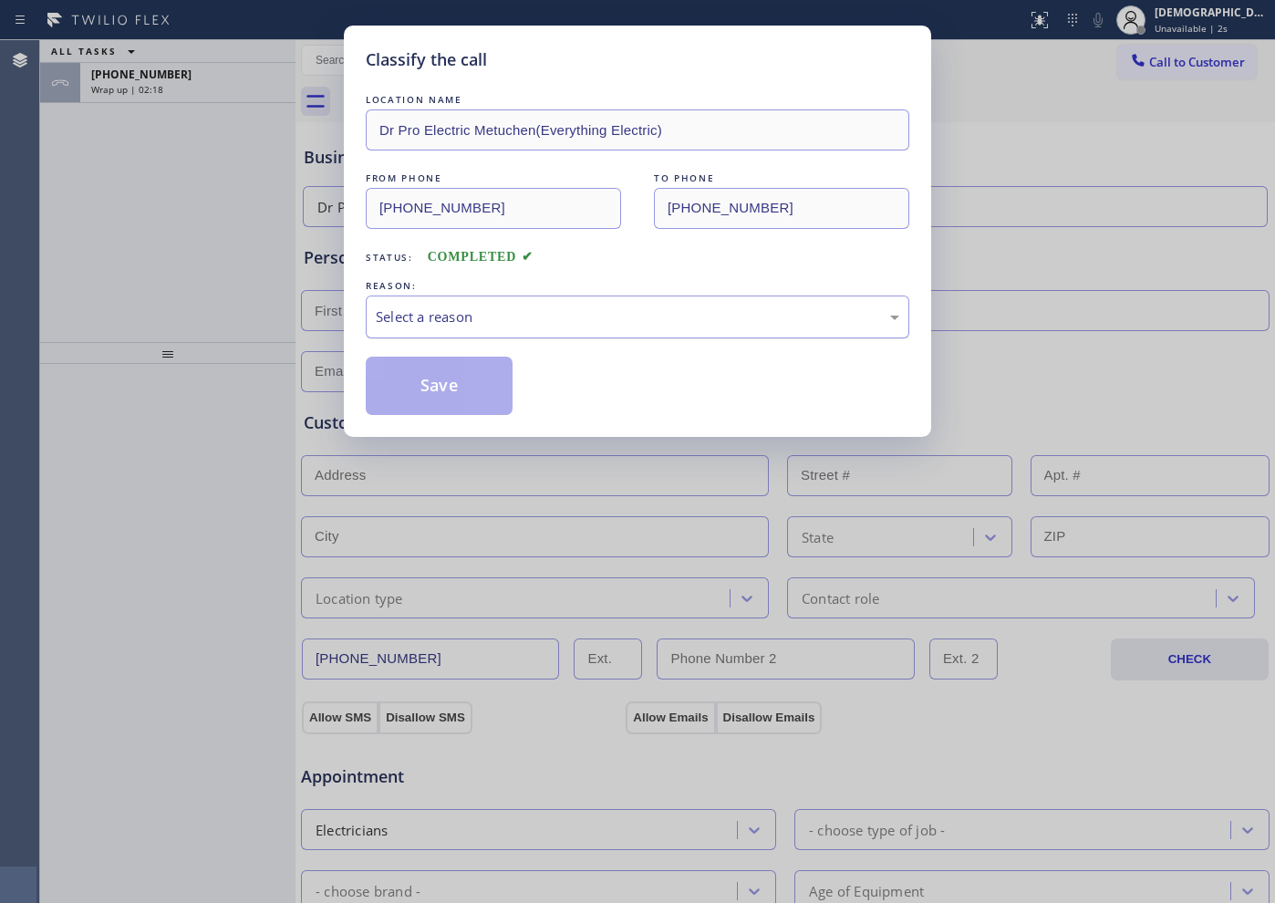
click at [405, 317] on div "Select a reason" at bounding box center [637, 316] width 523 height 21
click at [420, 388] on button "Save" at bounding box center [439, 386] width 147 height 58
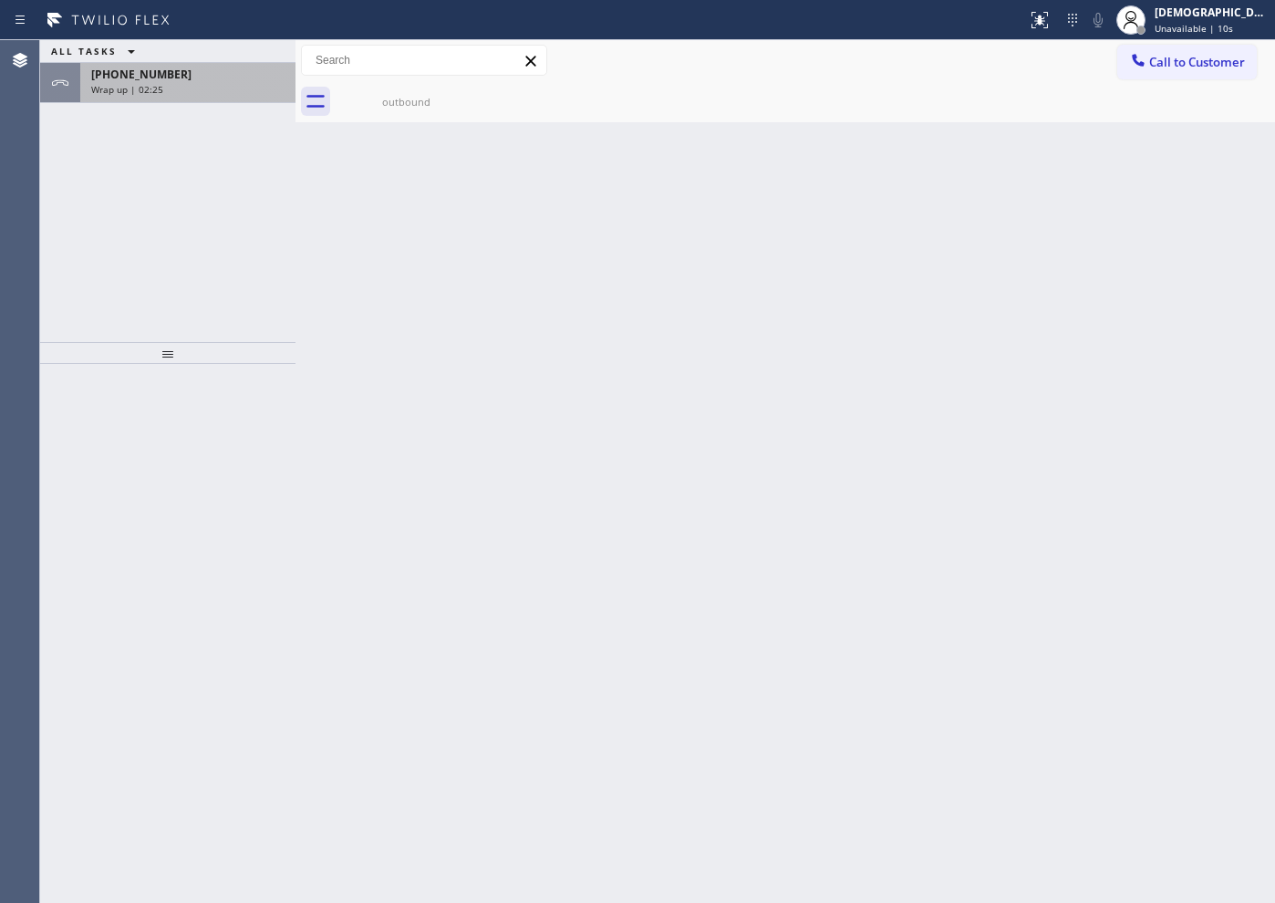
click at [216, 96] on div "[PHONE_NUMBER] Wrap up | 02:25" at bounding box center [184, 83] width 208 height 40
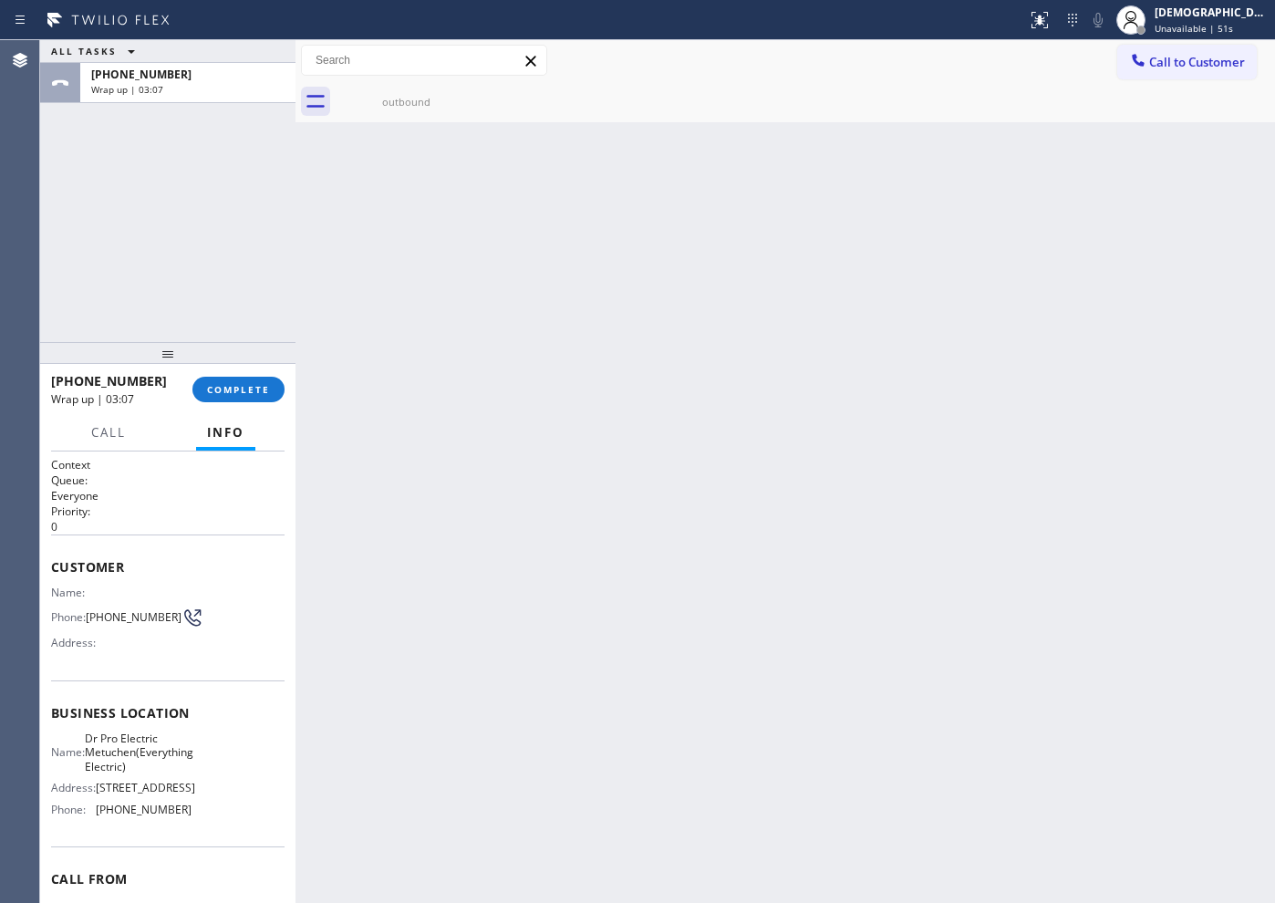
scroll to position [121, 0]
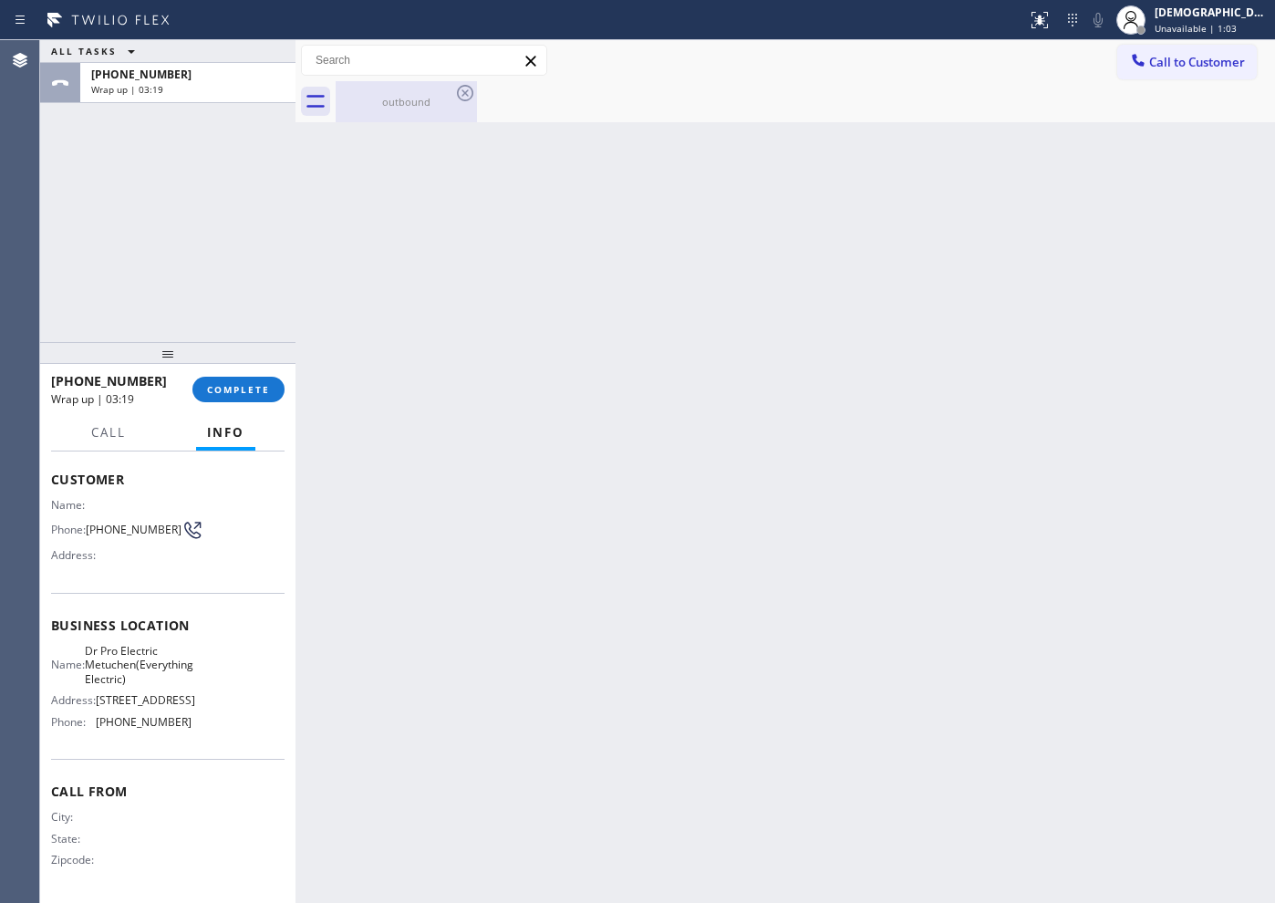
click at [403, 108] on div "outbound" at bounding box center [406, 102] width 138 height 14
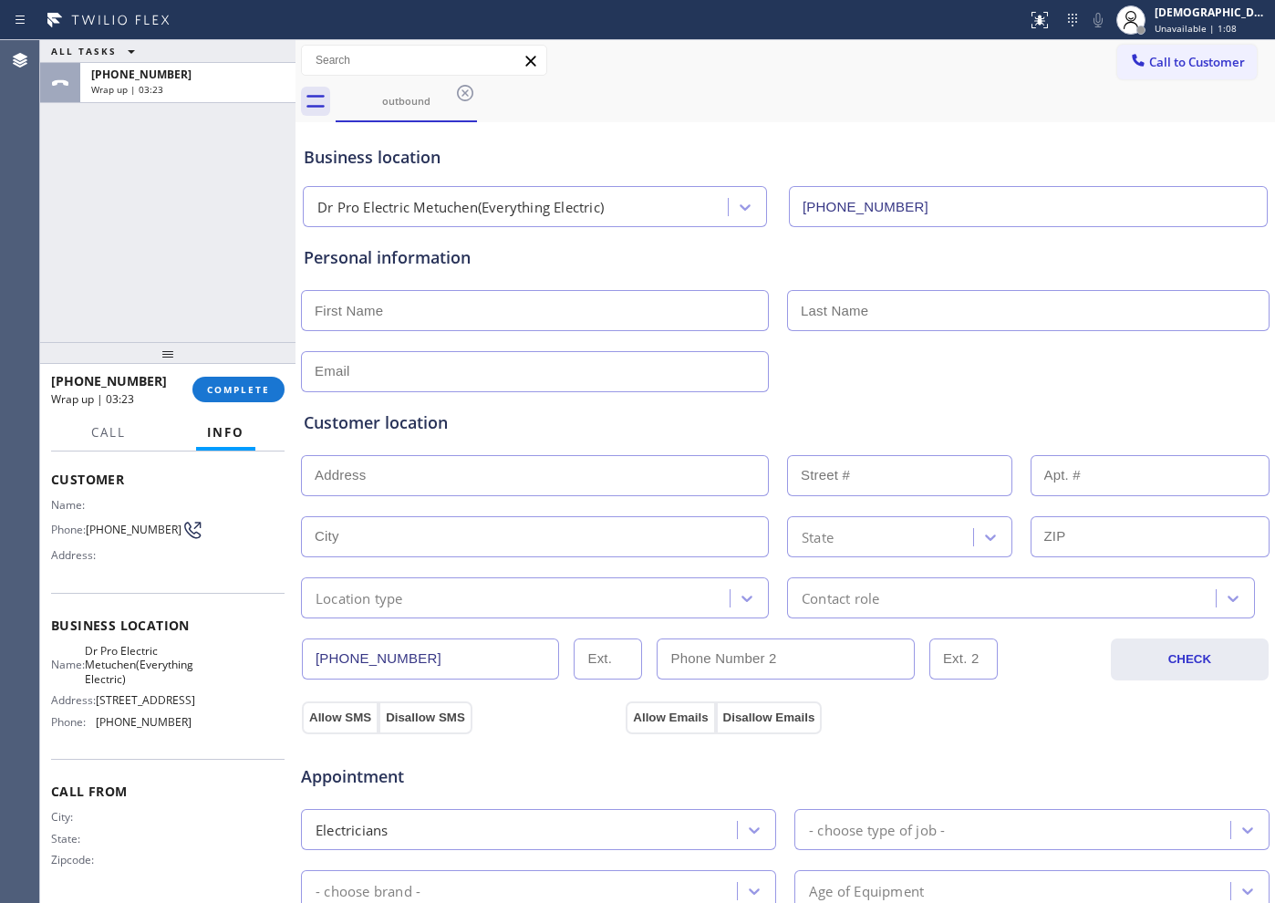
click at [415, 314] on input "text" at bounding box center [535, 310] width 468 height 41
paste input "[PERSON_NAME]"
type input "[PERSON_NAME]"
click at [943, 304] on input "text" at bounding box center [1028, 310] width 482 height 41
type input "Hill"
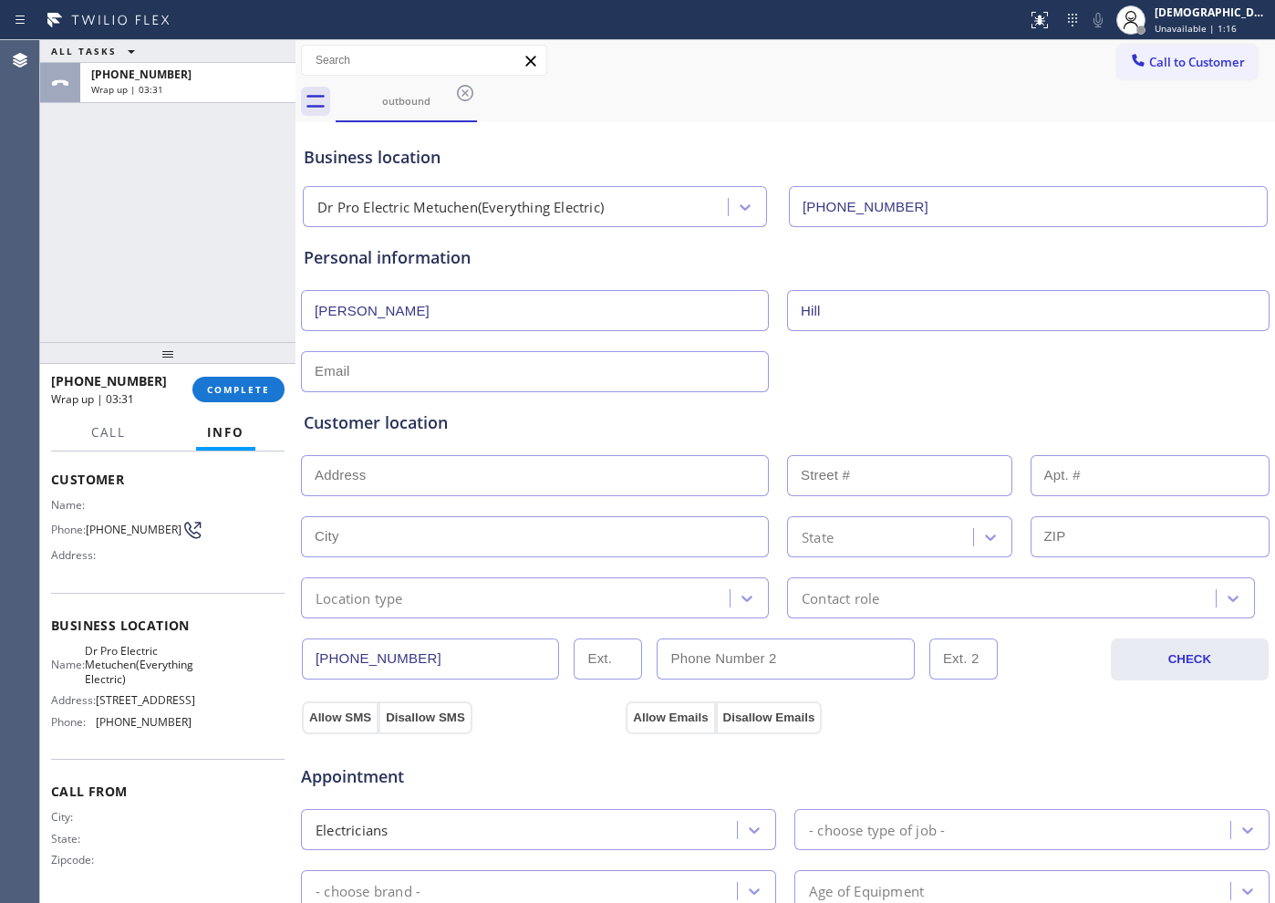
click at [586, 356] on input "text" at bounding box center [535, 371] width 468 height 41
type input "[EMAIL_ADDRESS][DOMAIN_NAME]"
click at [93, 235] on div "ALL TASKS ALL TASKS ACTIVE TASKS TASKS IN WRAP UP [PHONE_NUMBER] Wrap up | 04:01" at bounding box center [167, 191] width 255 height 302
click at [490, 475] on input "text" at bounding box center [535, 475] width 468 height 41
paste input "[STREET_ADDRESS]"
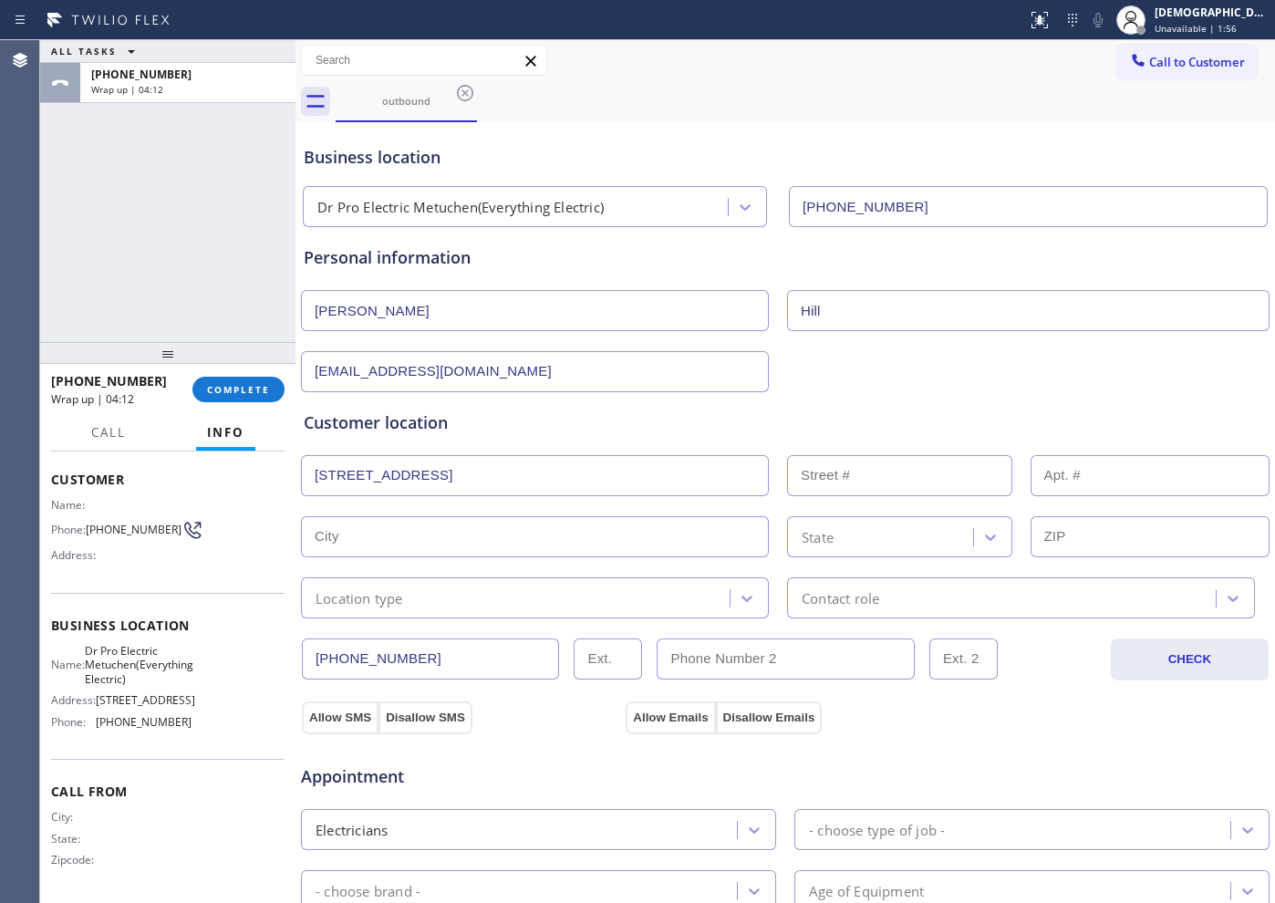
type input "[STREET_ADDRESS]"
type input "89"
type input "Millburn"
type input "07041"
click at [430, 588] on div "Location type" at bounding box center [517, 598] width 423 height 32
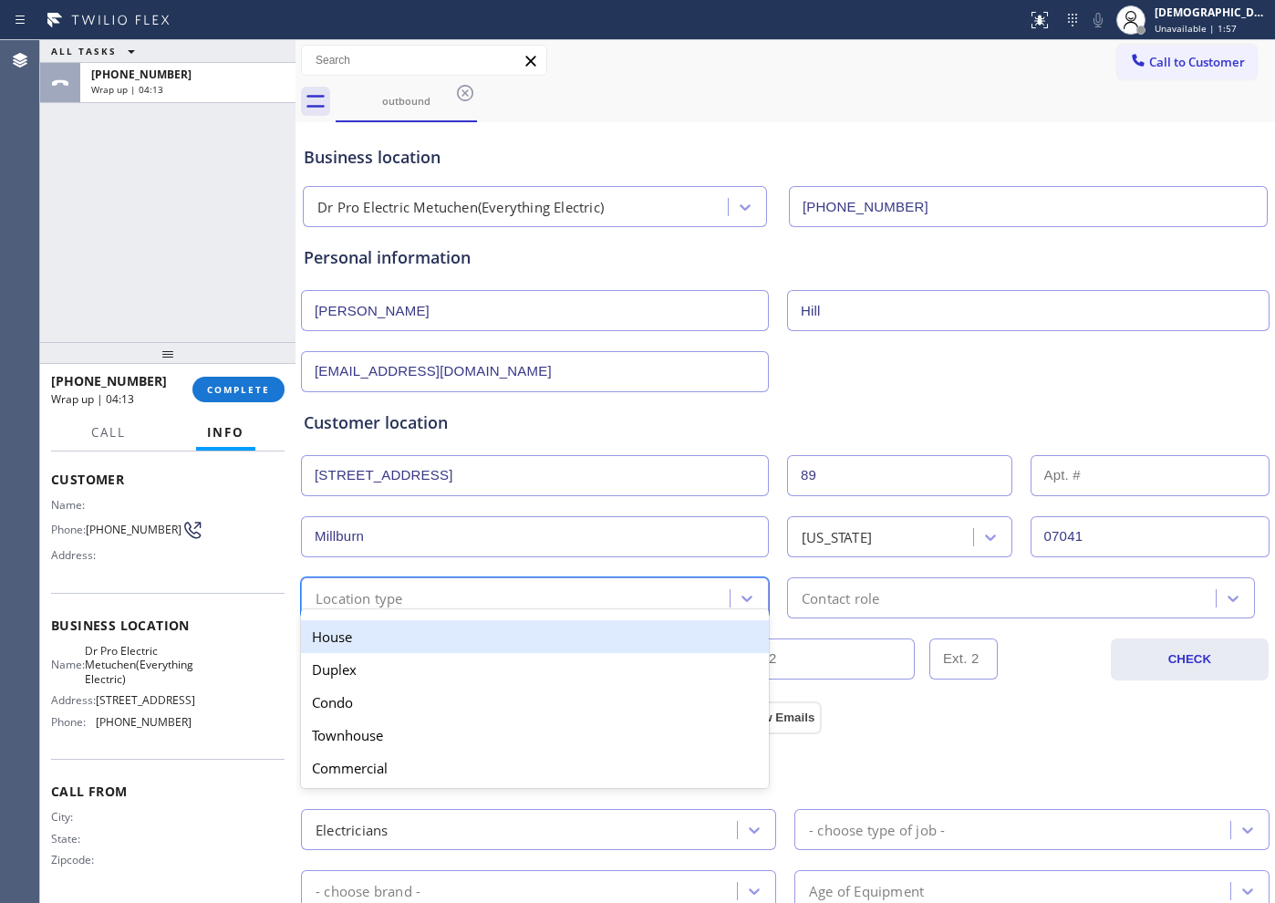
click at [433, 641] on div "House" at bounding box center [535, 636] width 468 height 33
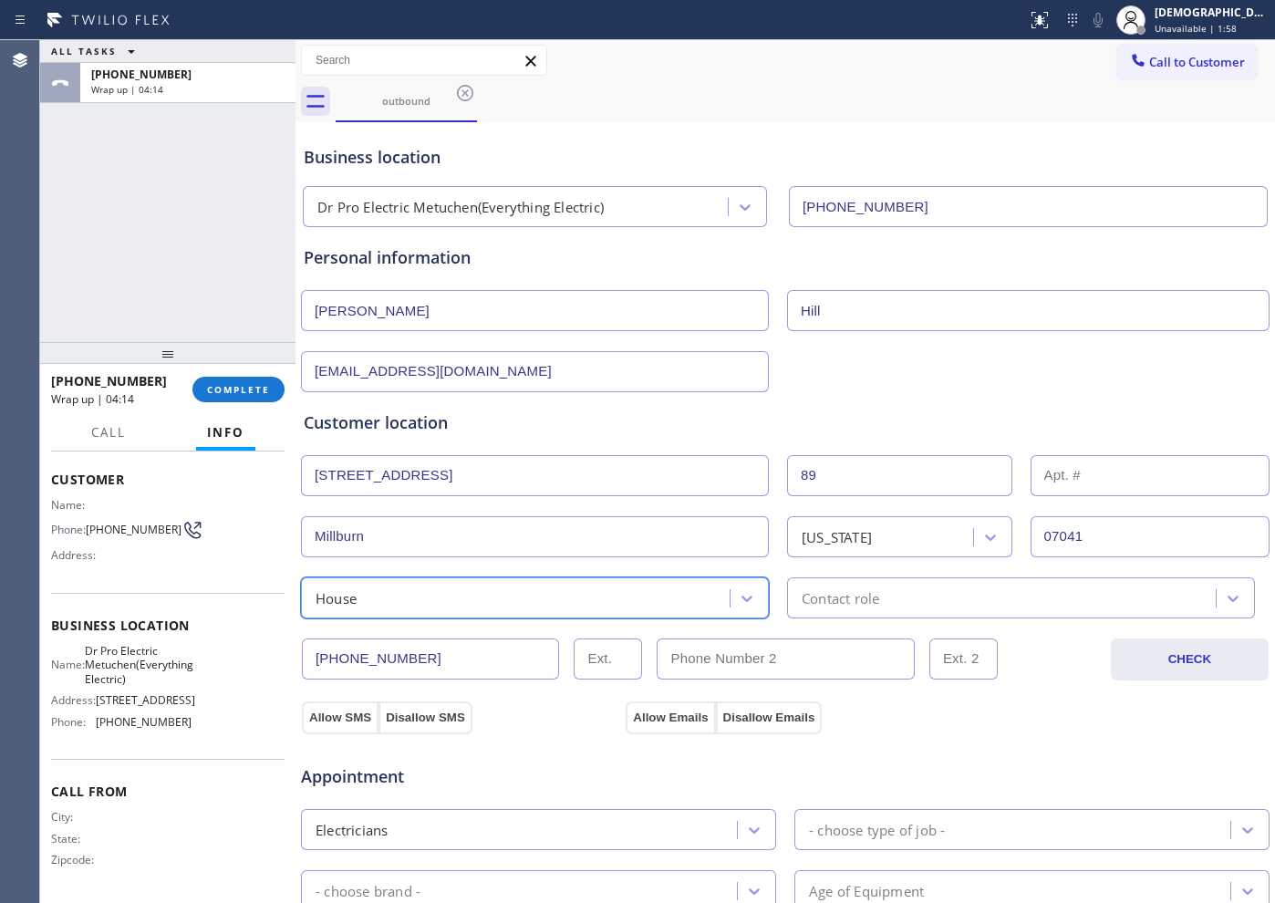
click at [793, 606] on div "Contact role" at bounding box center [1004, 598] width 423 height 32
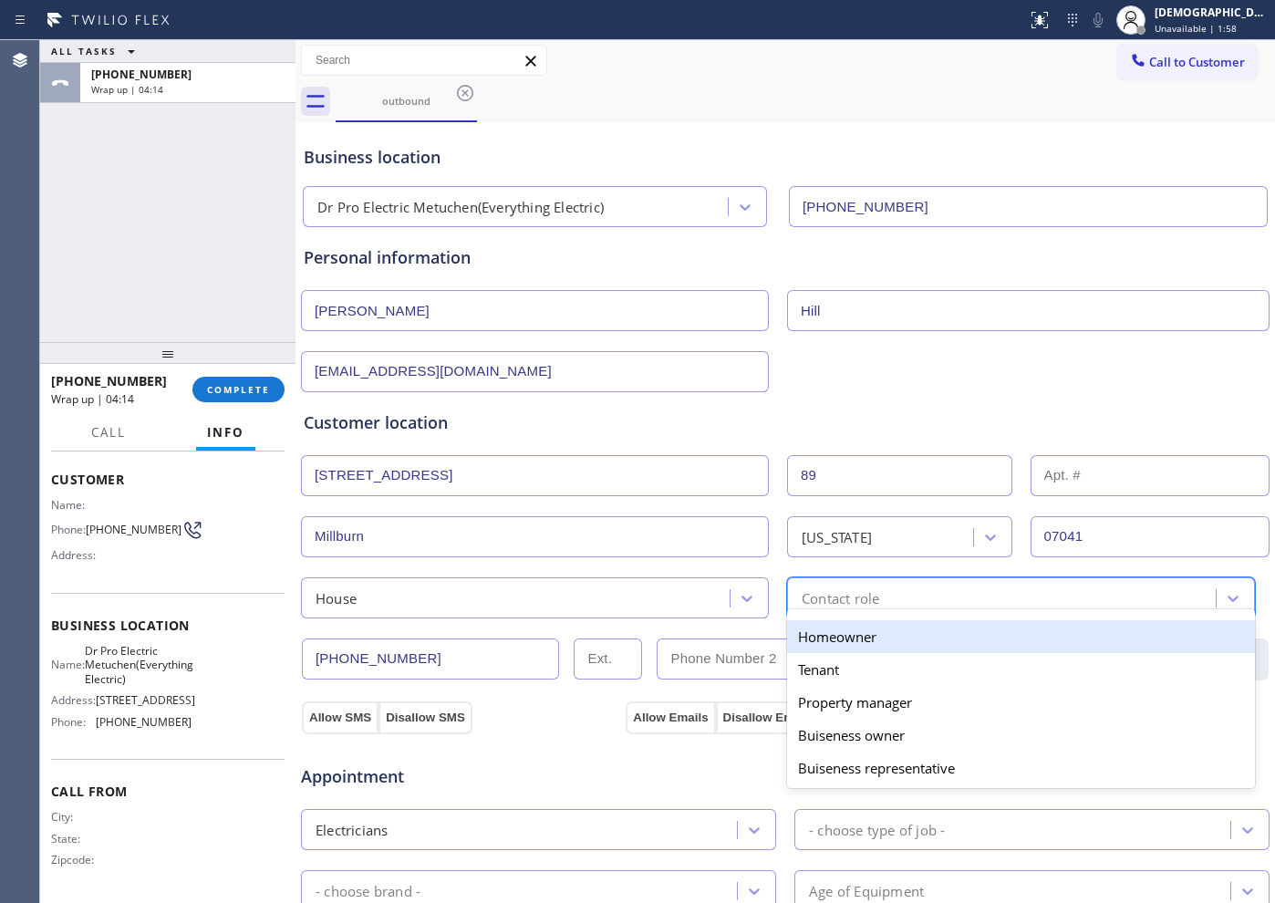
click at [791, 632] on div "Homeowner" at bounding box center [1021, 636] width 468 height 33
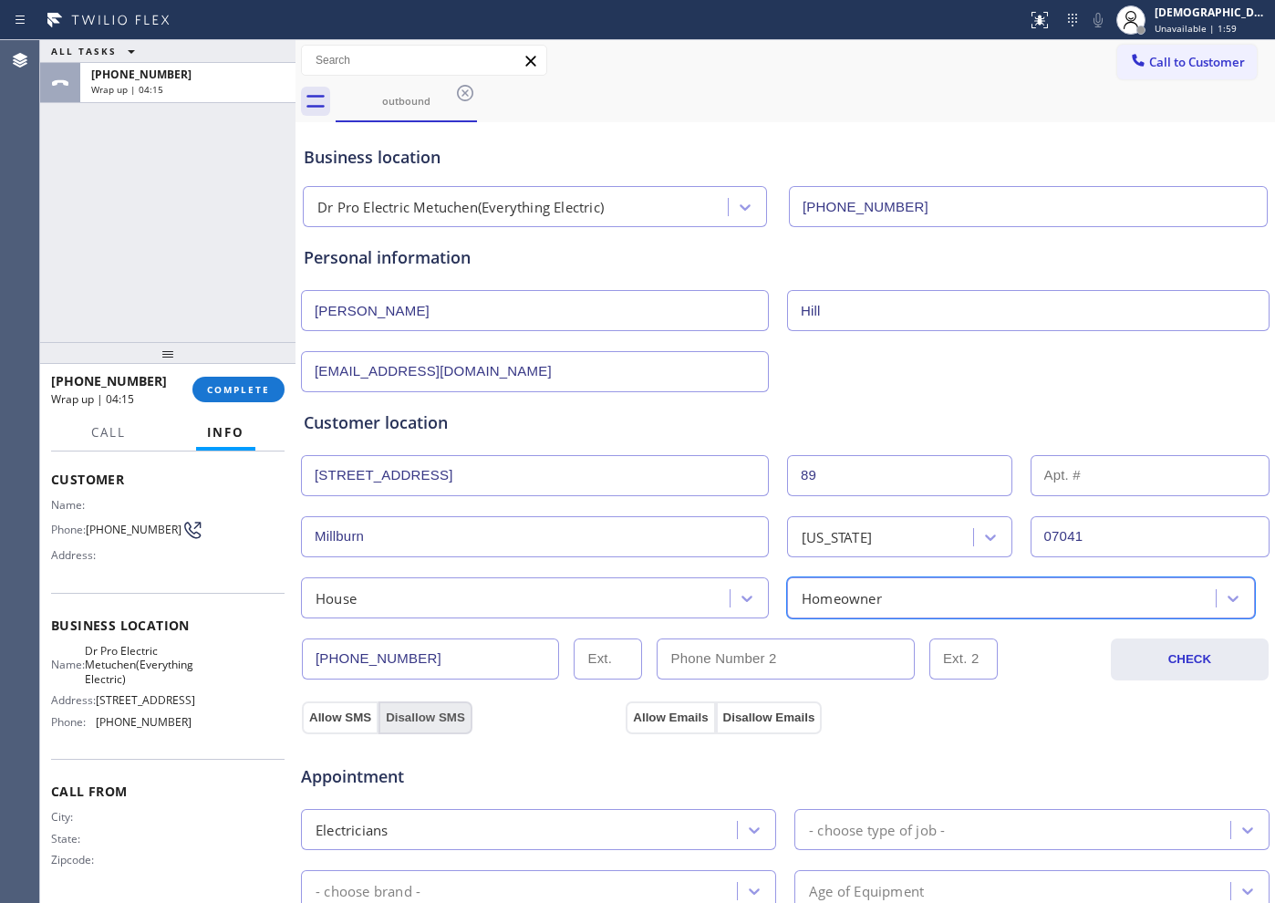
click at [351, 720] on button "Allow SMS" at bounding box center [340, 717] width 77 height 33
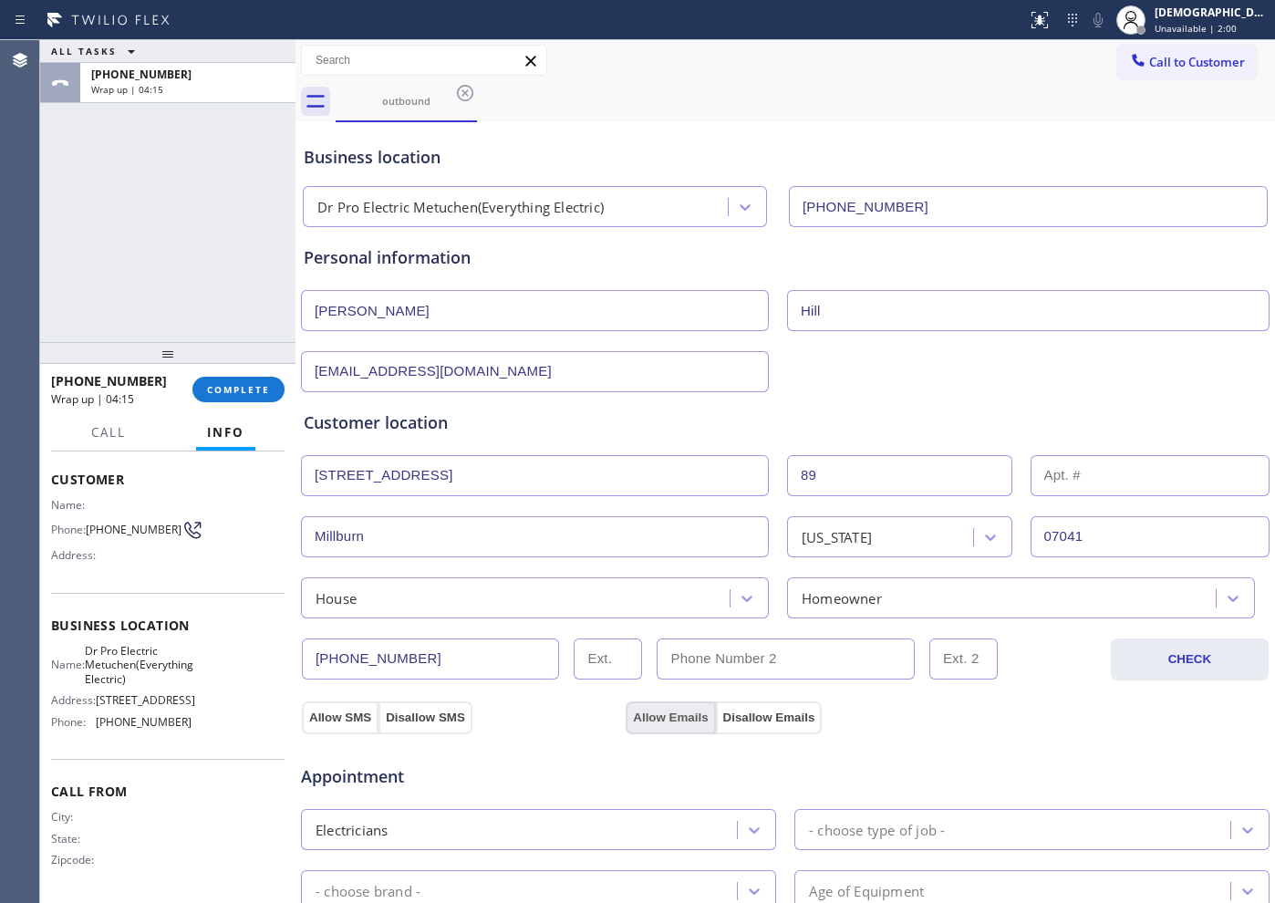
click at [626, 718] on button "Allow Emails" at bounding box center [670, 717] width 89 height 33
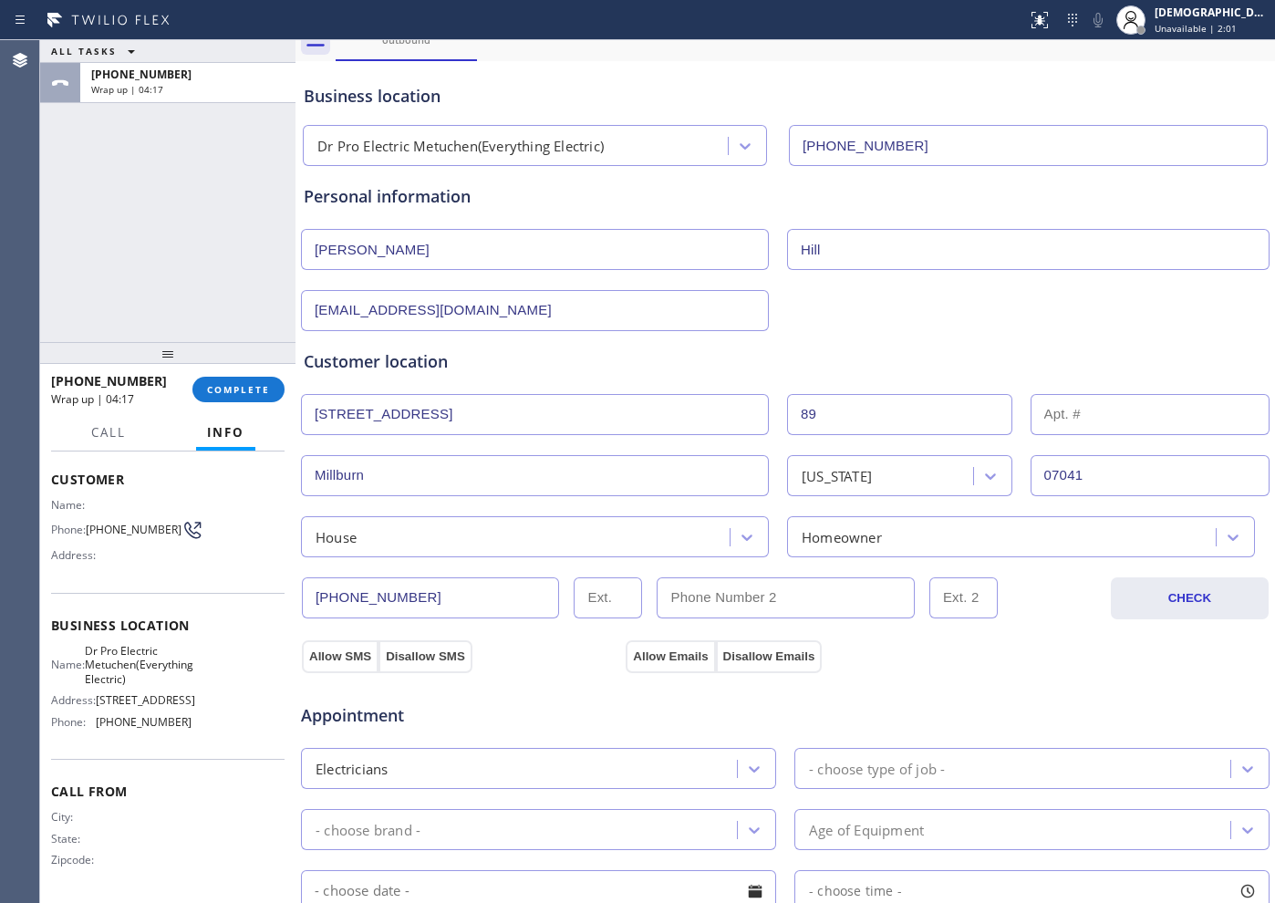
scroll to position [228, 0]
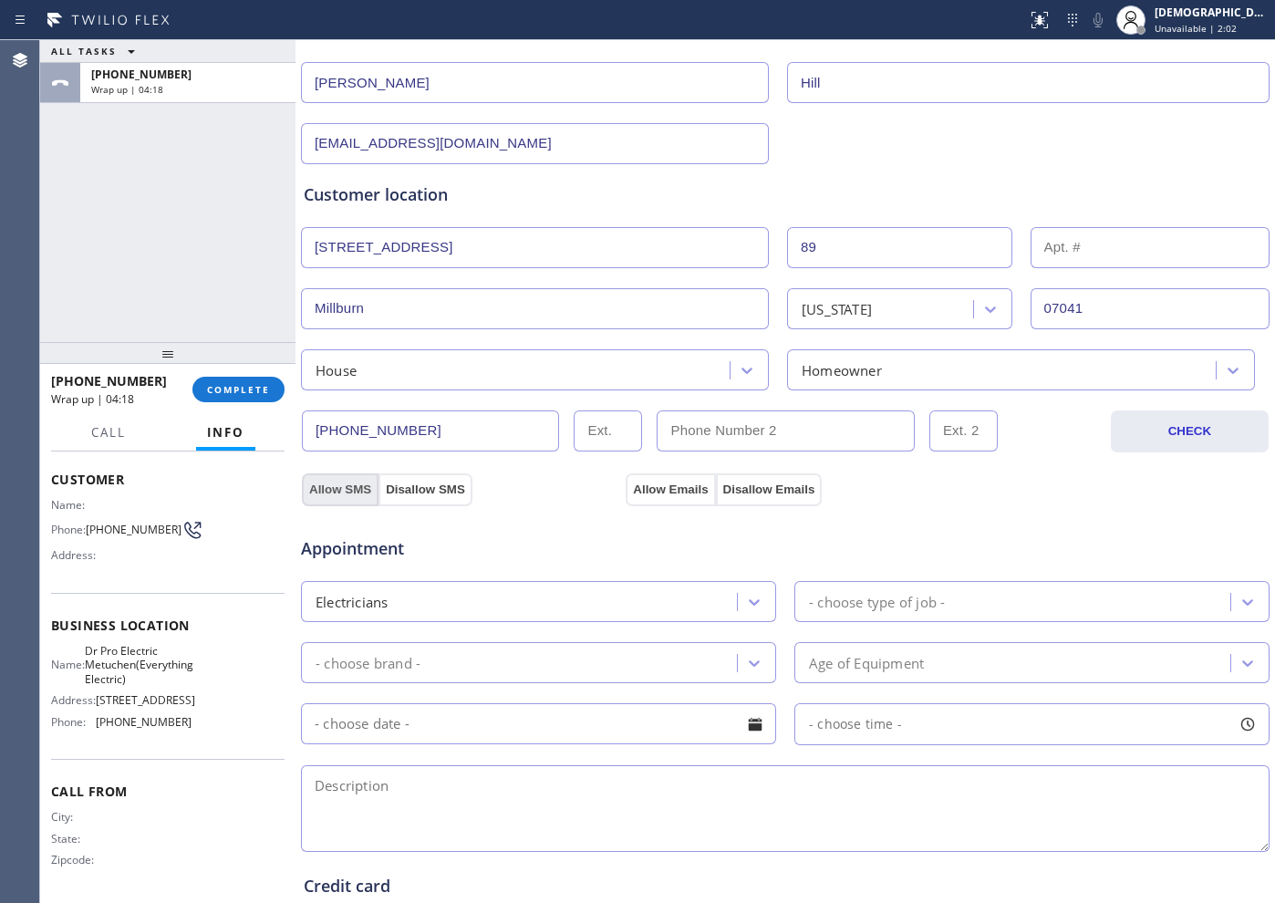
click at [325, 488] on button "Allow SMS" at bounding box center [340, 489] width 77 height 33
click at [631, 493] on button "Allow Emails" at bounding box center [670, 489] width 89 height 33
click at [876, 602] on div "- choose type of job -" at bounding box center [877, 601] width 136 height 21
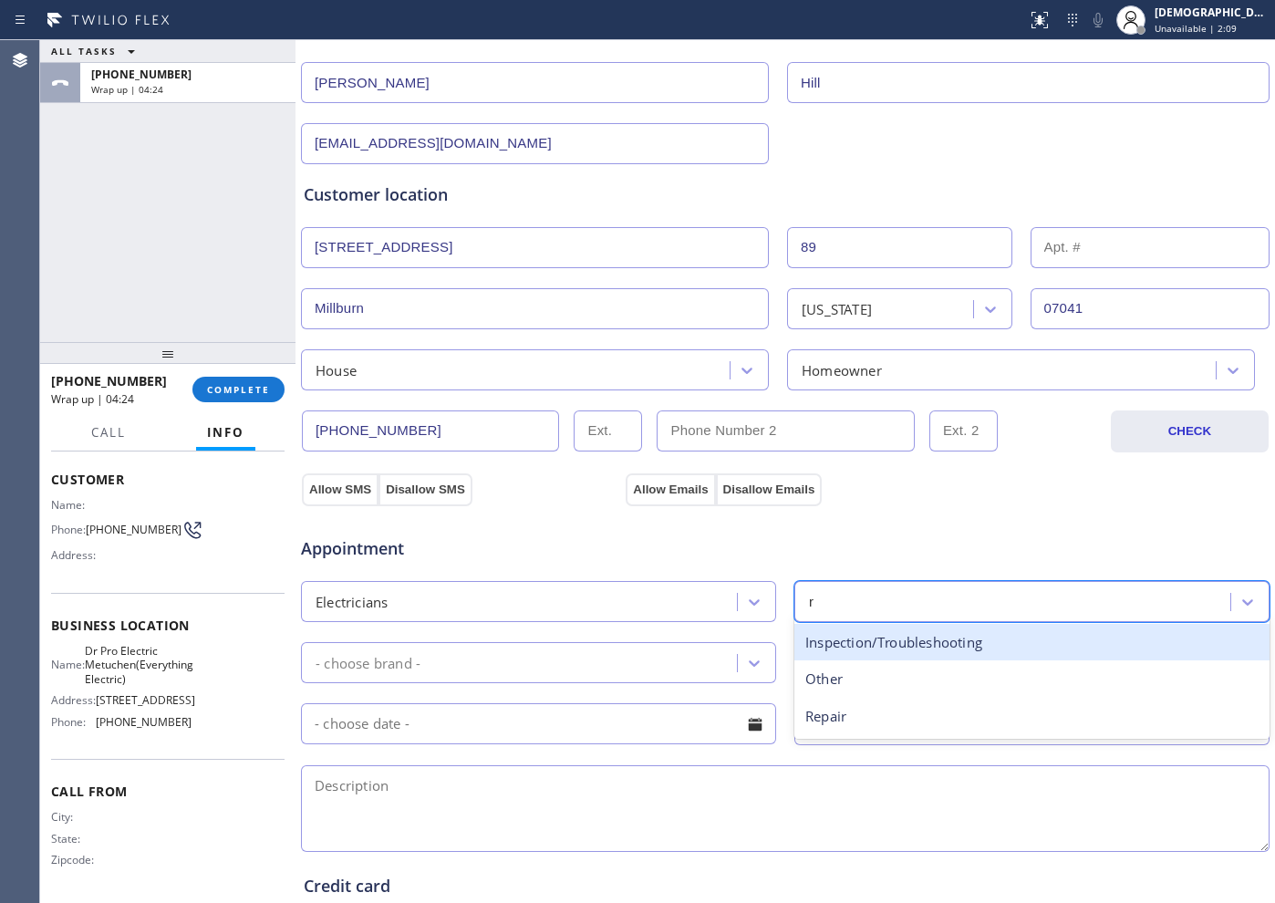
type input "re"
click at [851, 638] on div "Repair" at bounding box center [1031, 642] width 475 height 37
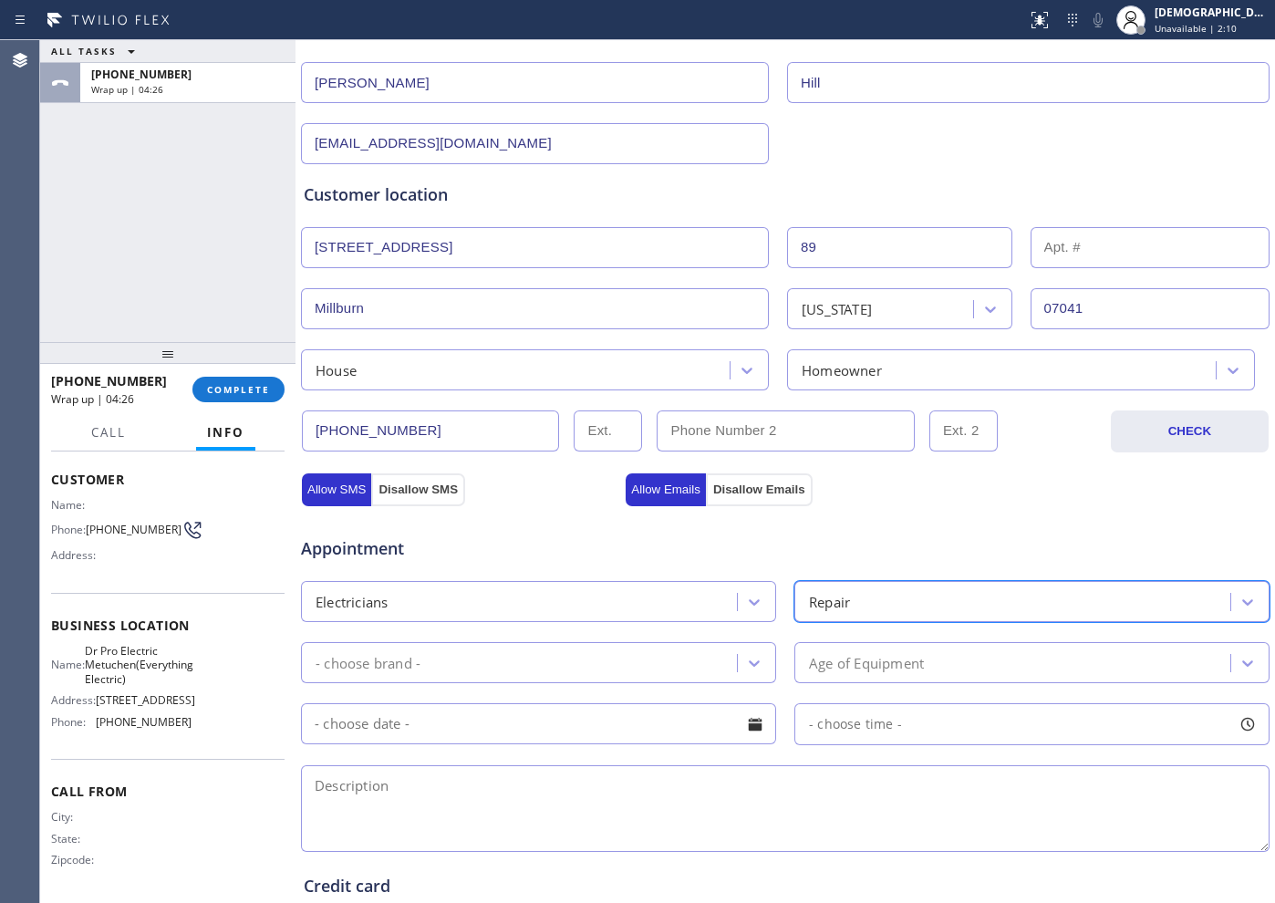
click at [546, 671] on div "- choose brand -" at bounding box center [521, 663] width 430 height 32
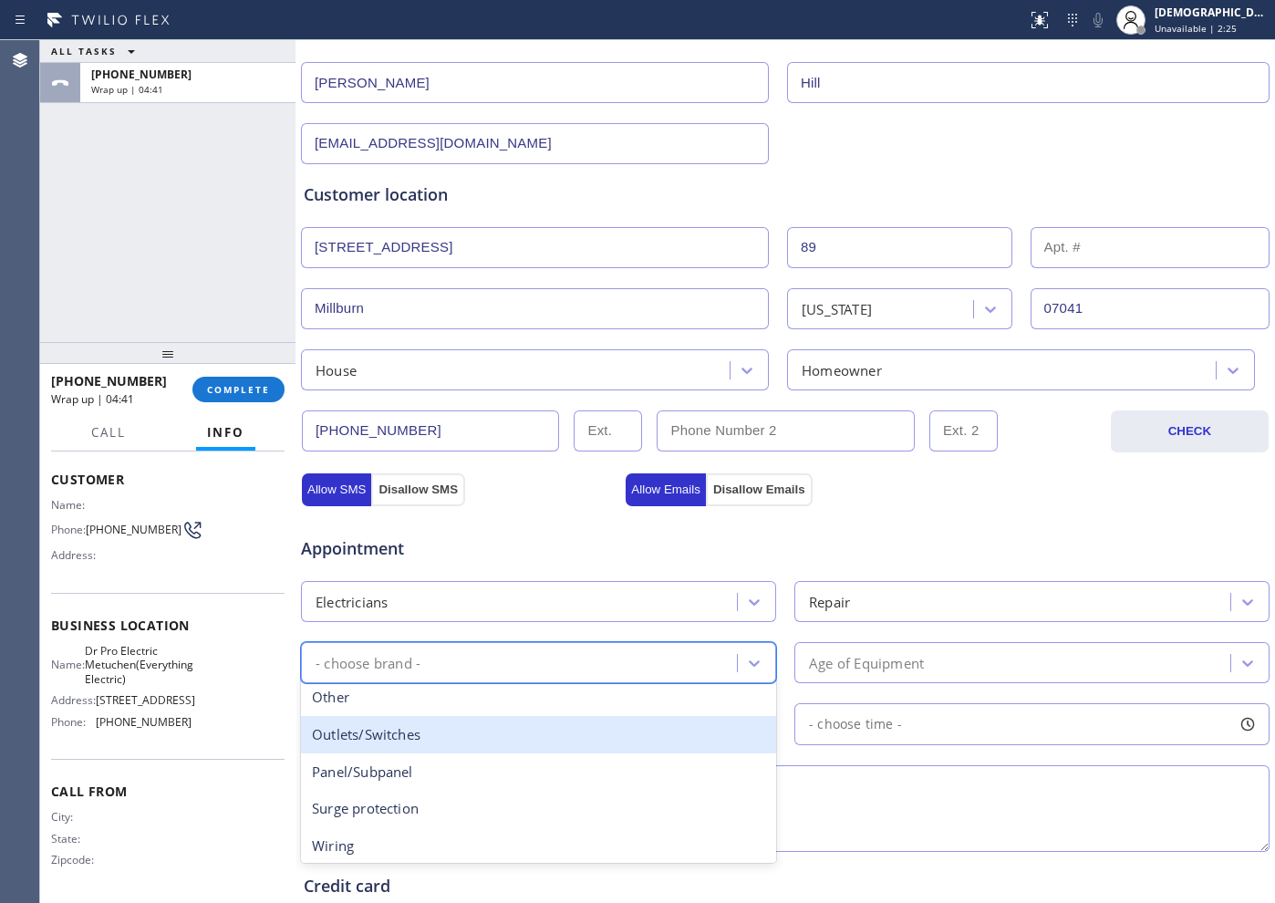
scroll to position [114, 0]
click at [364, 749] on div "Lights" at bounding box center [538, 737] width 475 height 37
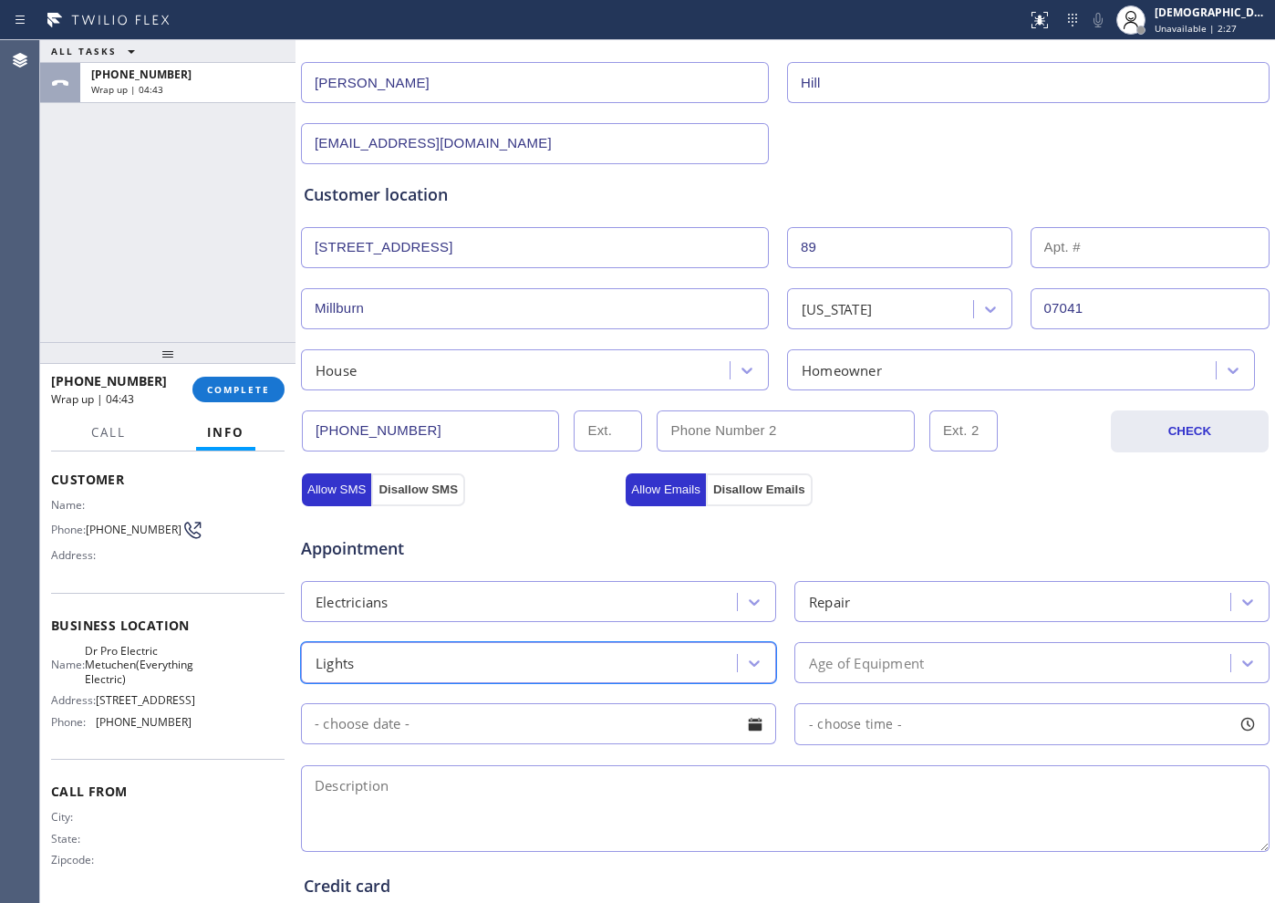
click at [831, 662] on div "Age of Equipment" at bounding box center [866, 662] width 115 height 21
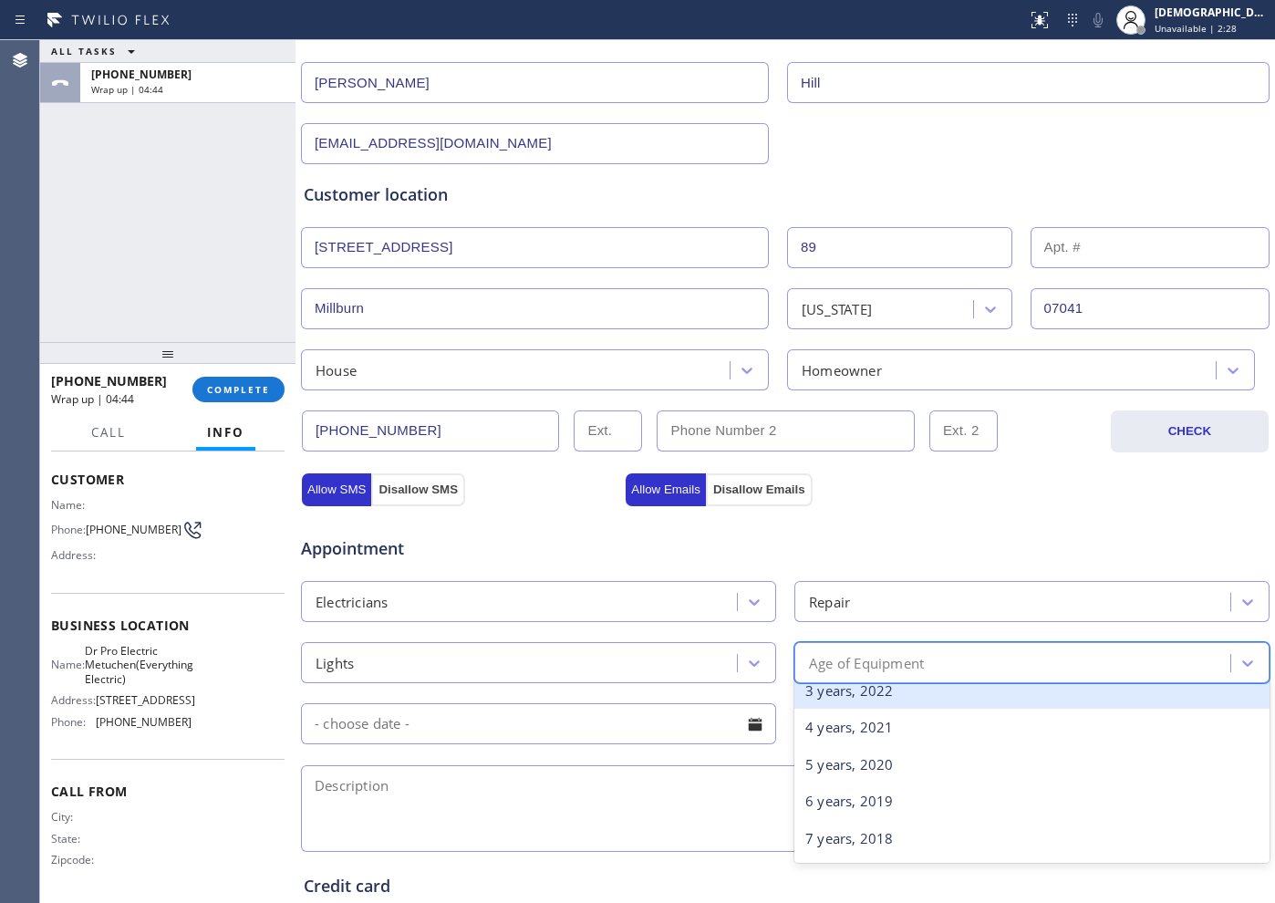
scroll to position [228, 0]
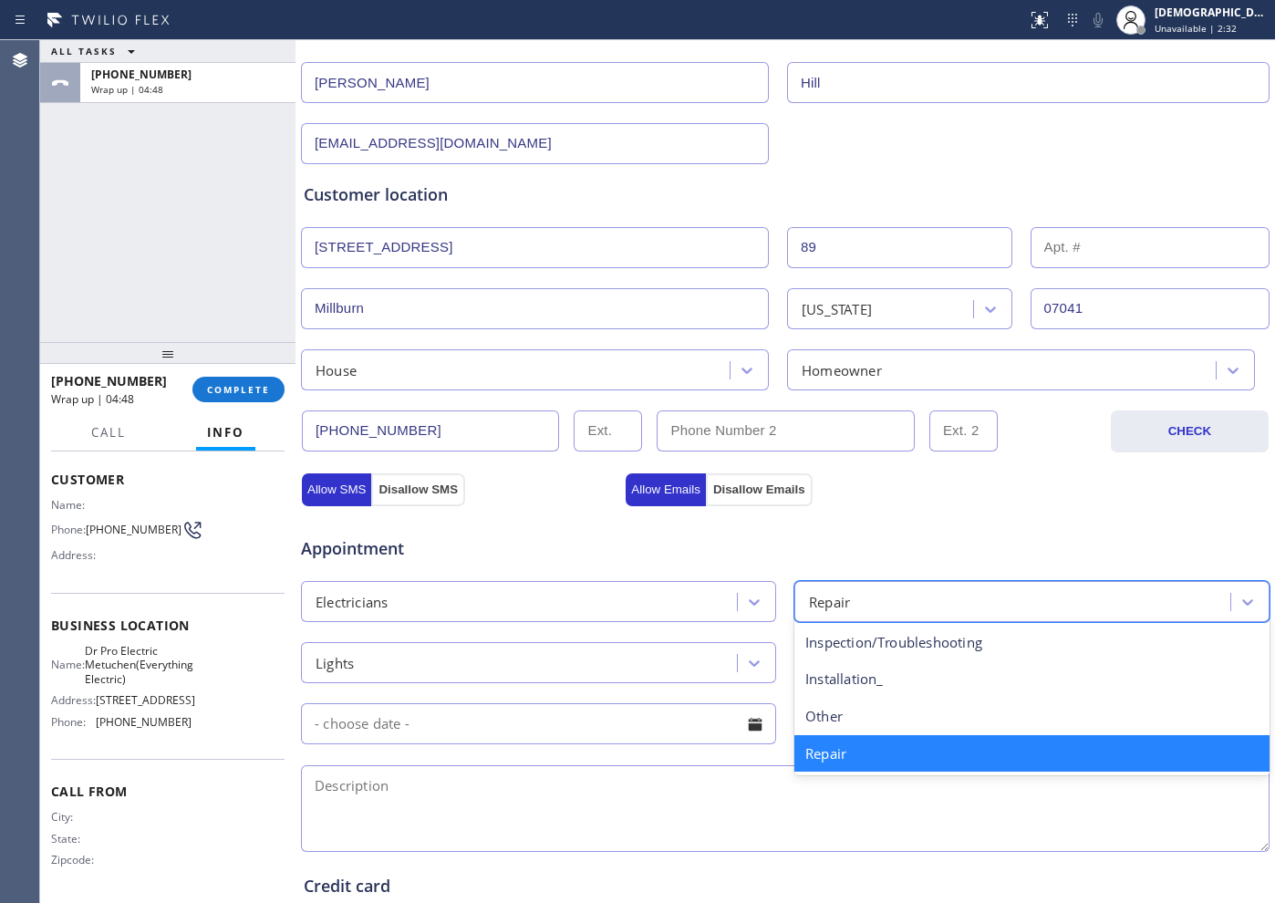
click at [868, 601] on div "Repair" at bounding box center [1015, 602] width 430 height 32
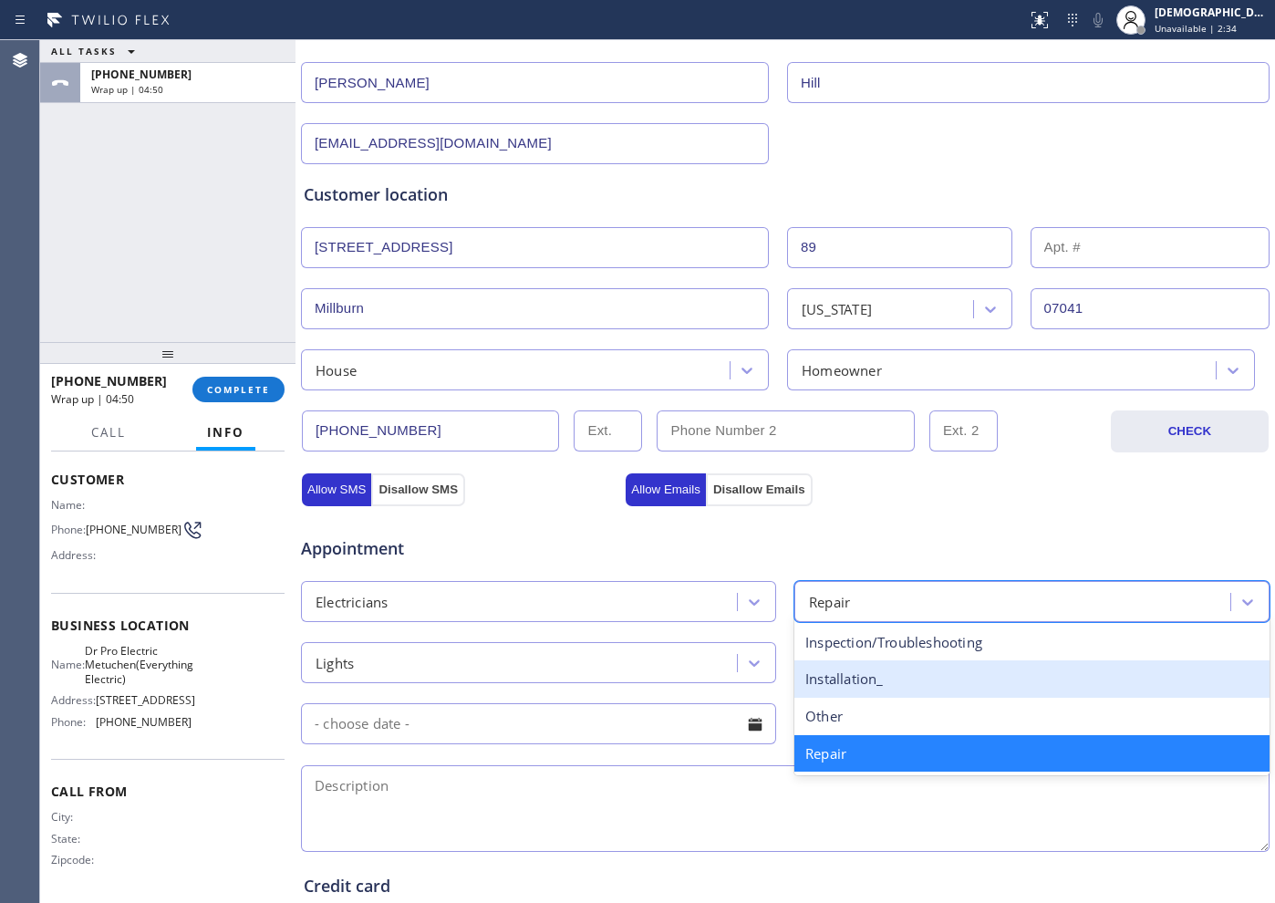
click at [844, 689] on div "Installation_" at bounding box center [1031, 678] width 475 height 37
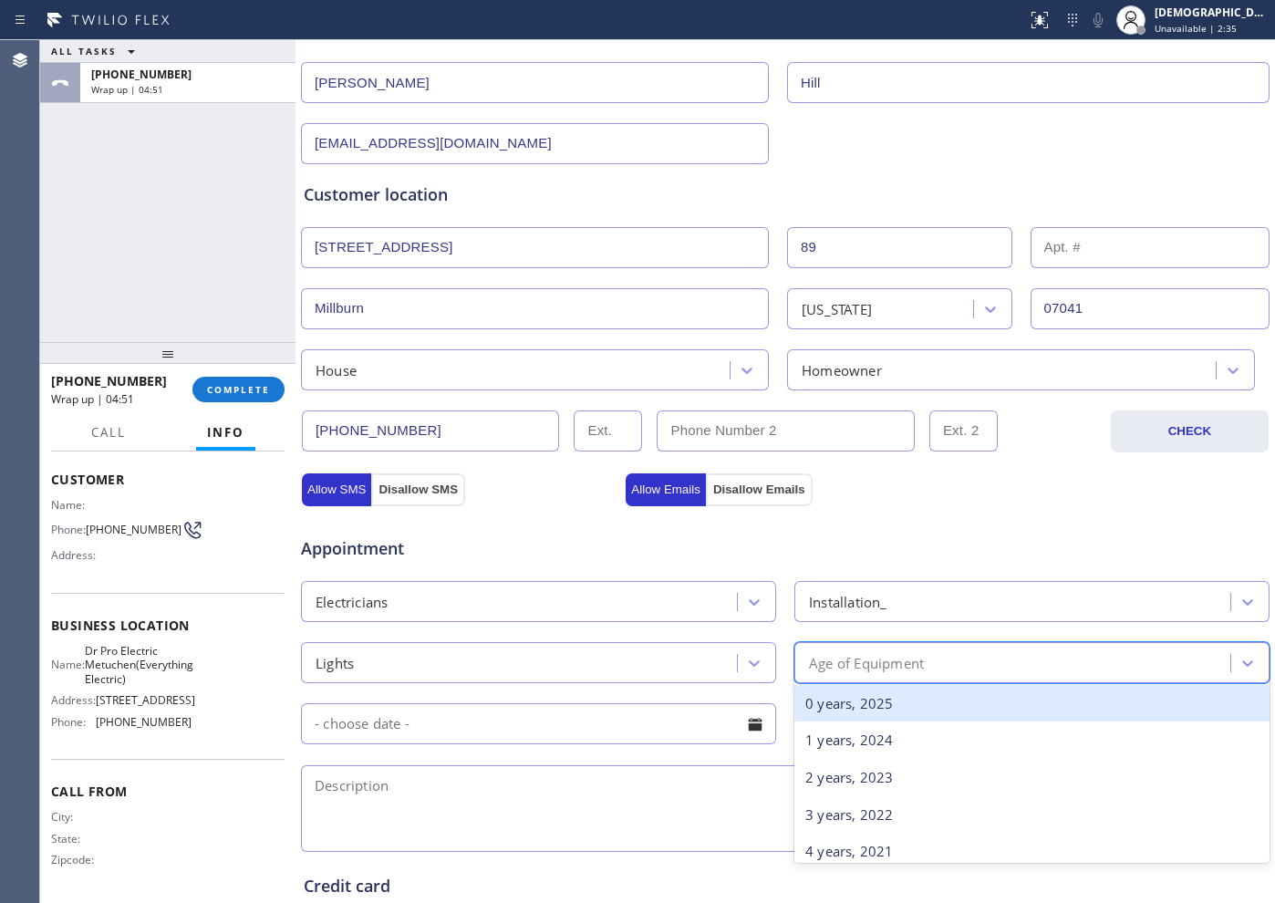
click at [876, 658] on div "Age of Equipment" at bounding box center [866, 662] width 115 height 21
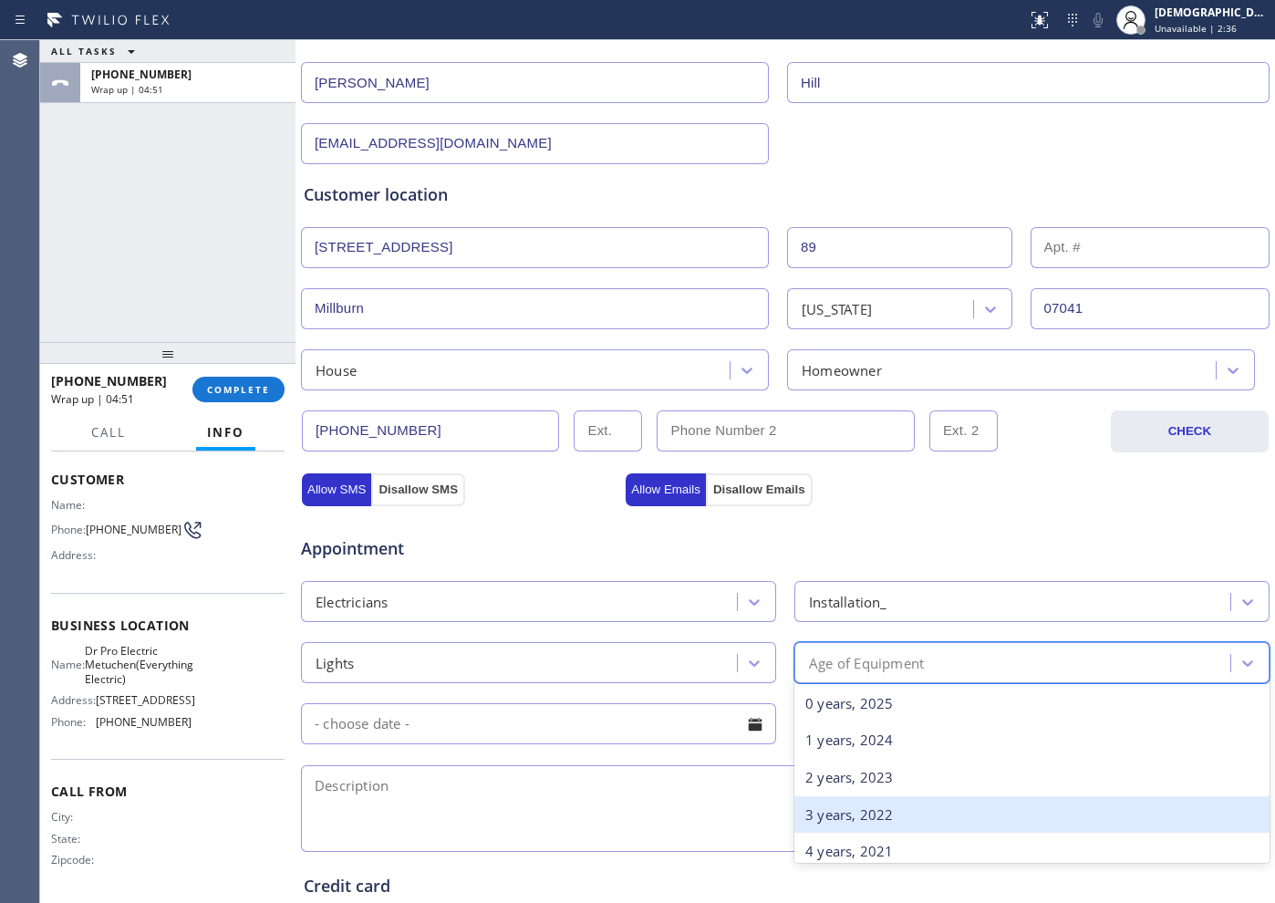
click at [877, 823] on div "3 years, 2022" at bounding box center [1031, 814] width 475 height 37
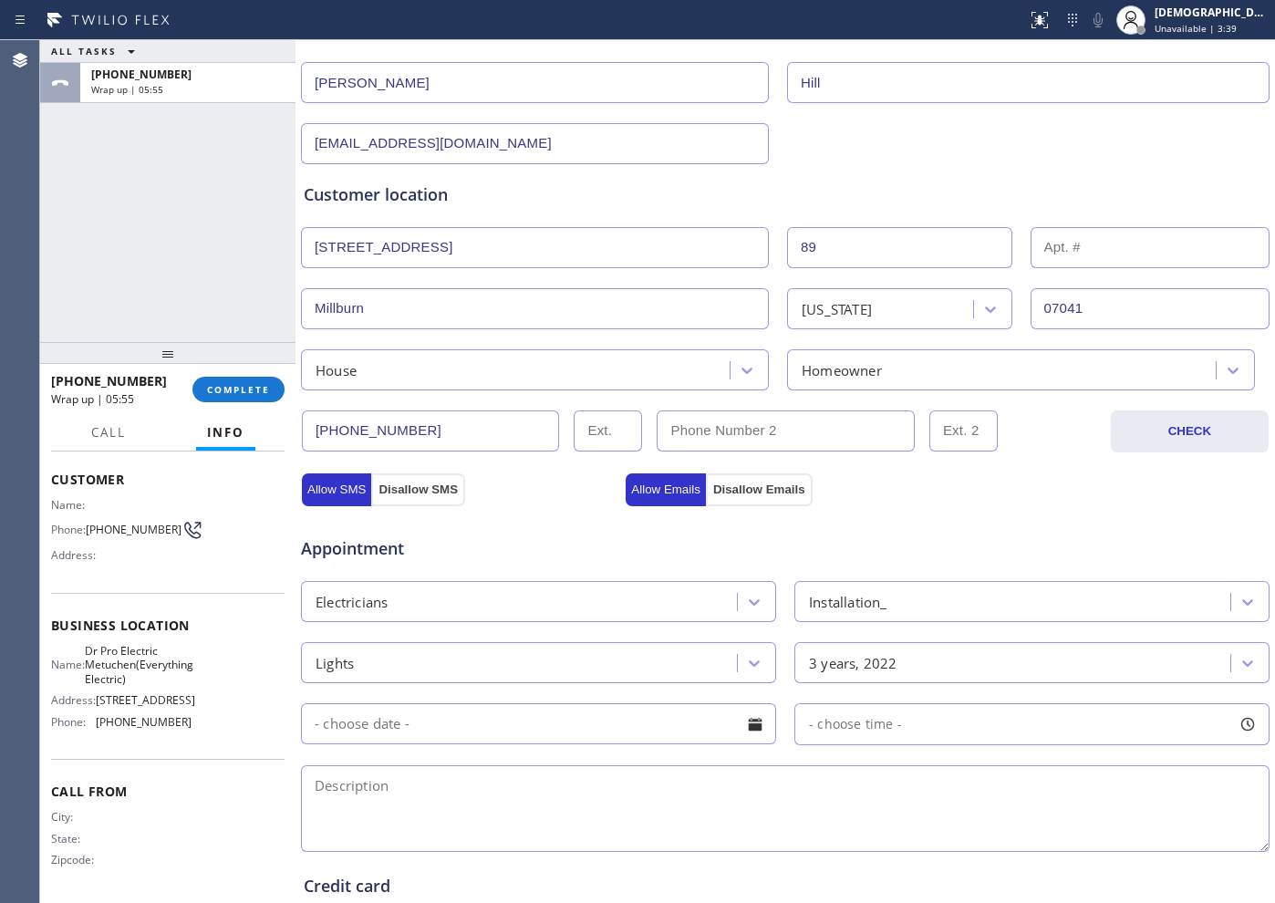
click at [531, 736] on input "text" at bounding box center [538, 723] width 475 height 41
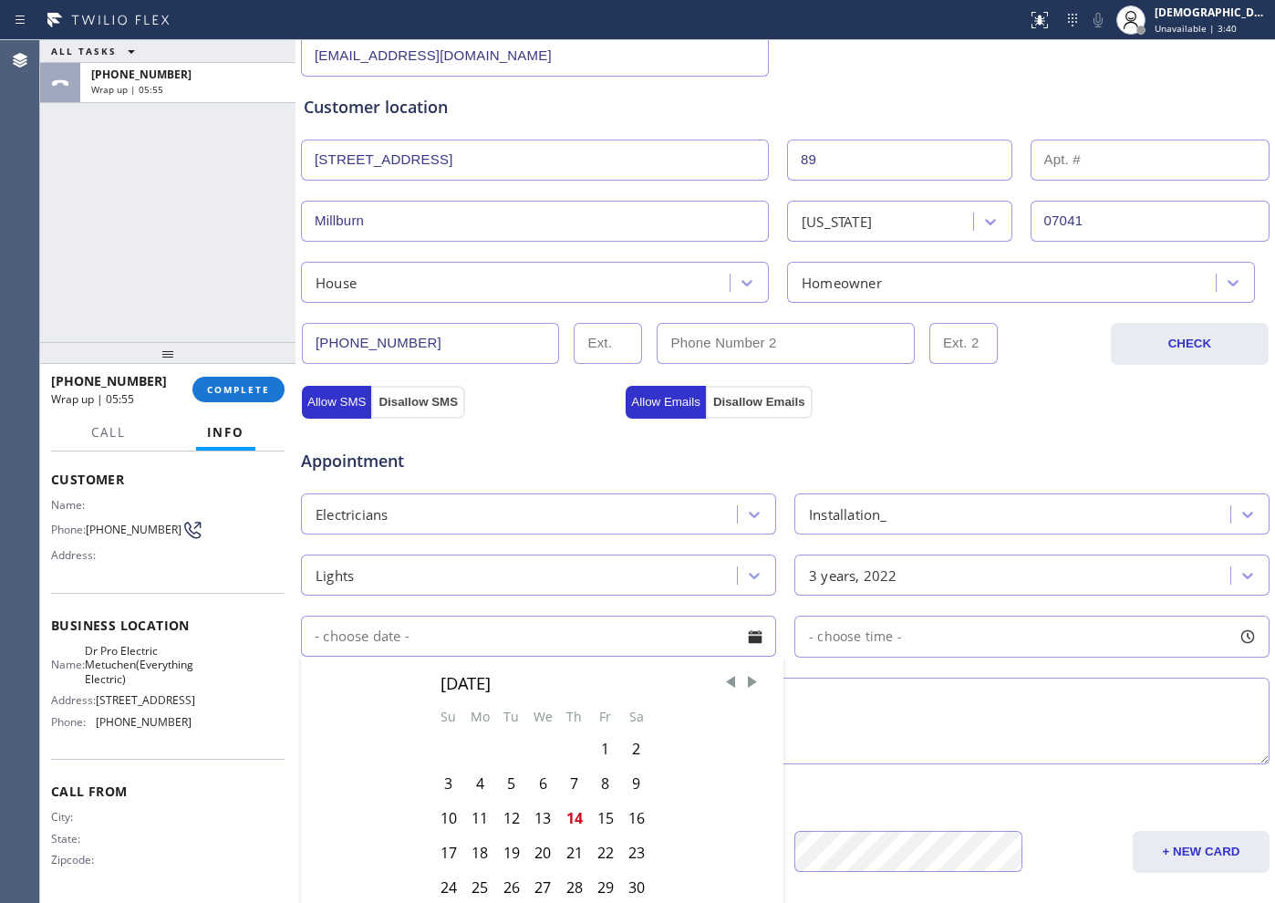
scroll to position [456, 0]
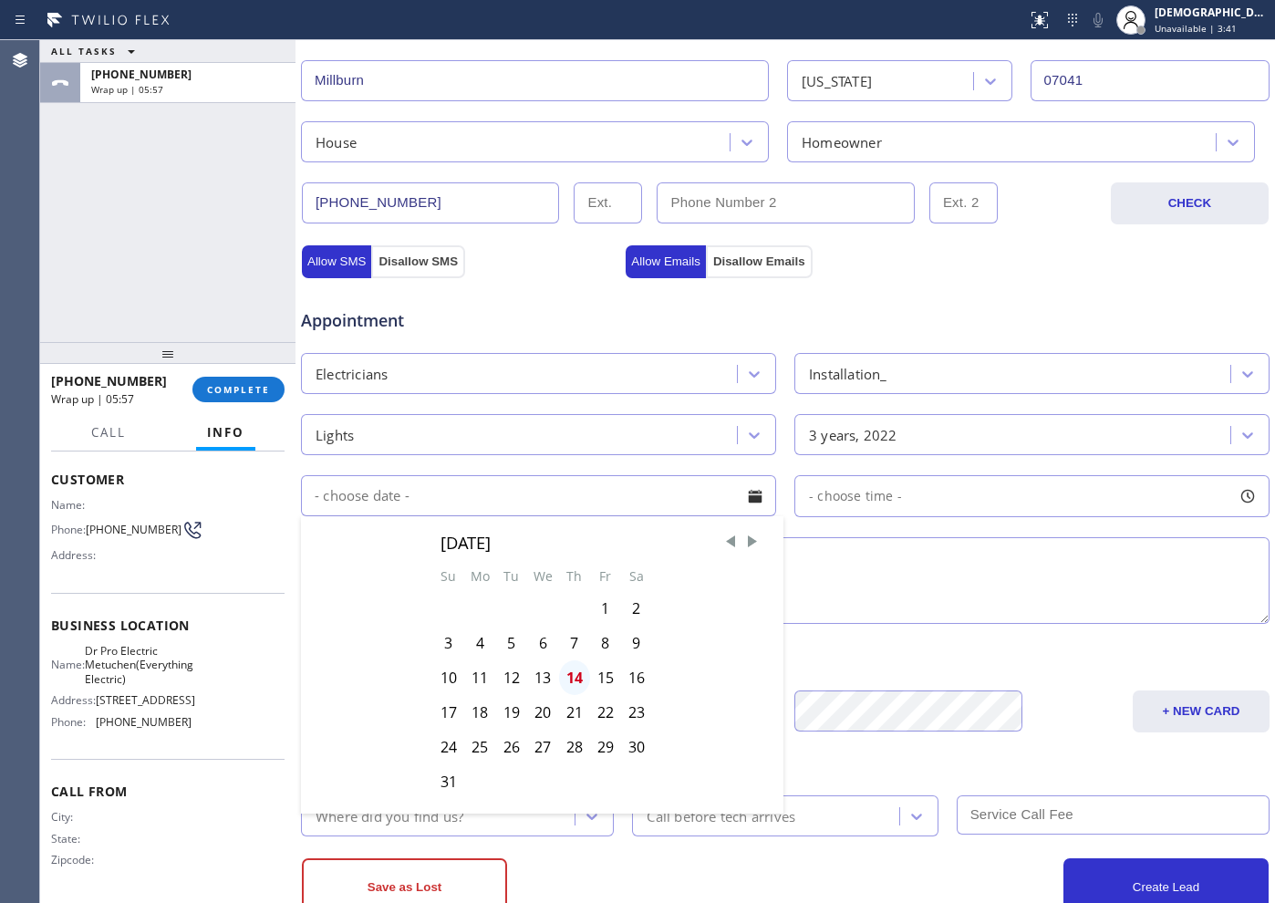
click at [570, 684] on div "14" at bounding box center [574, 677] width 31 height 35
type input "[DATE]"
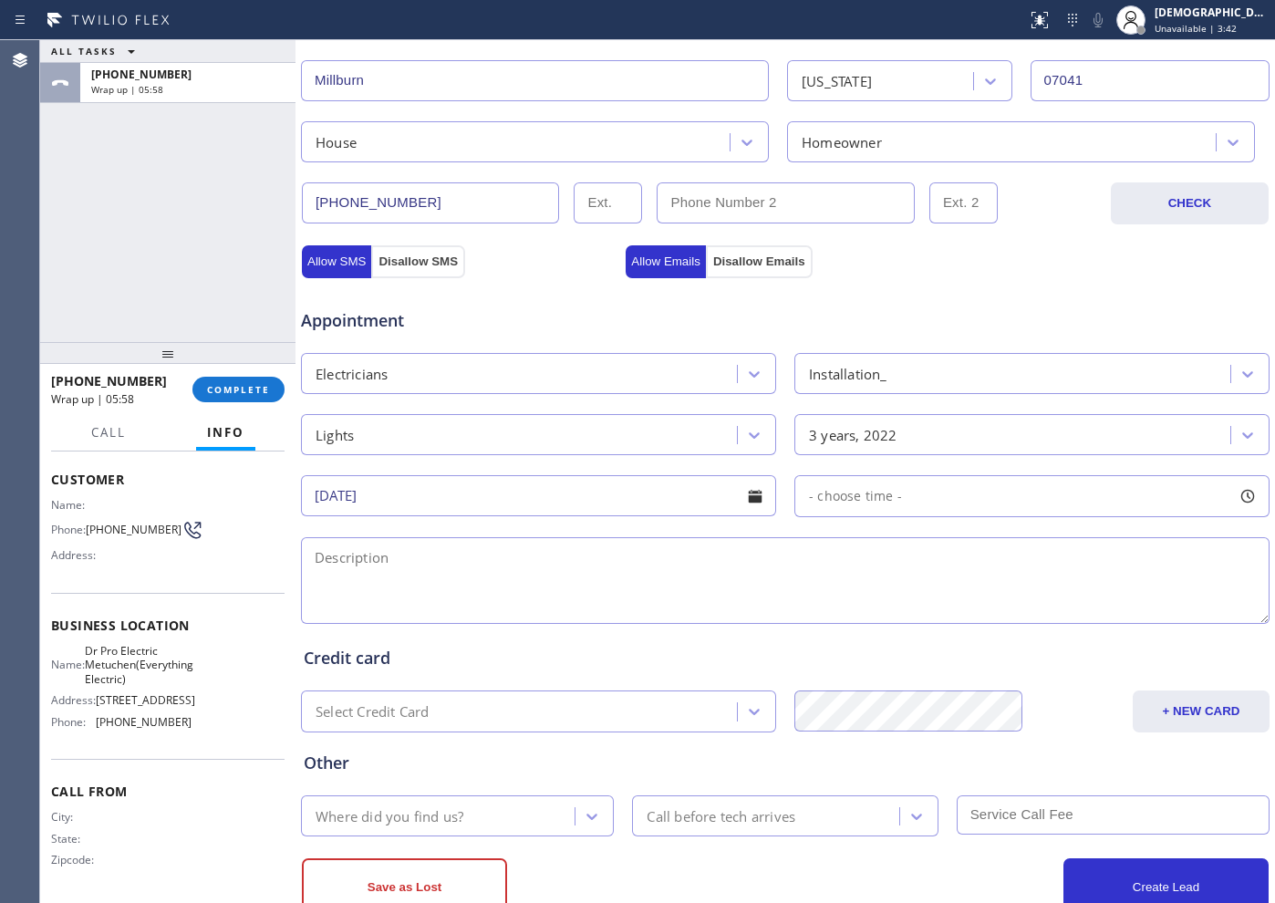
click at [822, 496] on span "- choose time -" at bounding box center [855, 495] width 93 height 17
click at [479, 576] on textarea at bounding box center [785, 580] width 969 height 87
paste textarea "ightning fixtures needs to be installed / 20 recess lighting / 10 ft ladder"
click at [848, 562] on textarea "lightning fixtures needs to be installed / 20 recess lighting / 10 ft ladder" at bounding box center [785, 580] width 969 height 87
click at [916, 556] on textarea "lightning fixtures needs to be installed / 20 recess lighting / 10 ft ladder / …" at bounding box center [785, 580] width 969 height 87
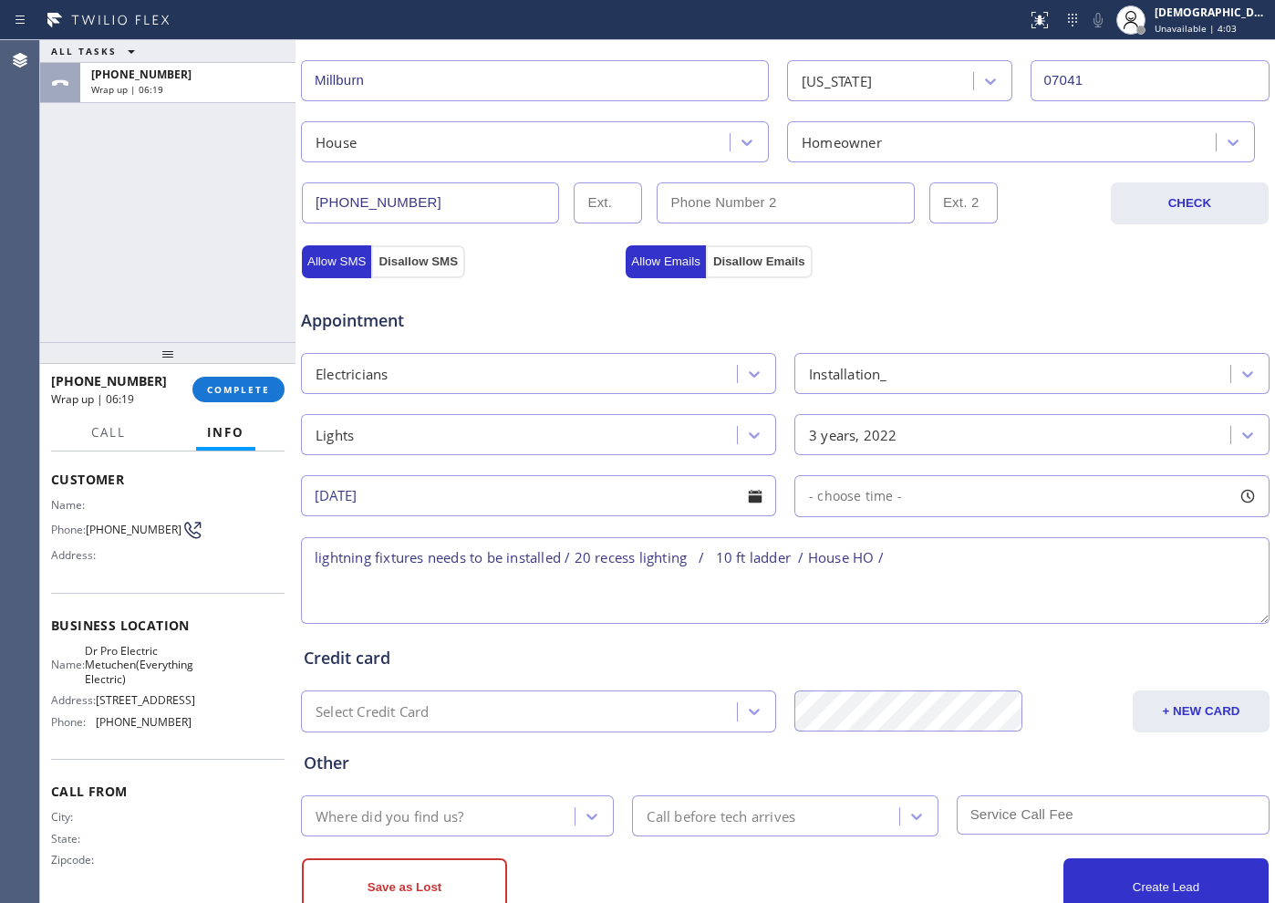
paste textarea "[STREET_ADDRESS]"
drag, startPoint x: 139, startPoint y: 650, endPoint x: 87, endPoint y: 627, distance: 57.1
click at [87, 644] on span "Dr Pro Electric Metuchen(Everything Electric)" at bounding box center [139, 665] width 109 height 42
copy span "Dr Pro Electric Metuchen(Everything Electric)"
click at [1175, 559] on textarea "lightning fixtures needs to be installed / 20 recess lighting / 10 ft ladder / …" at bounding box center [785, 580] width 969 height 87
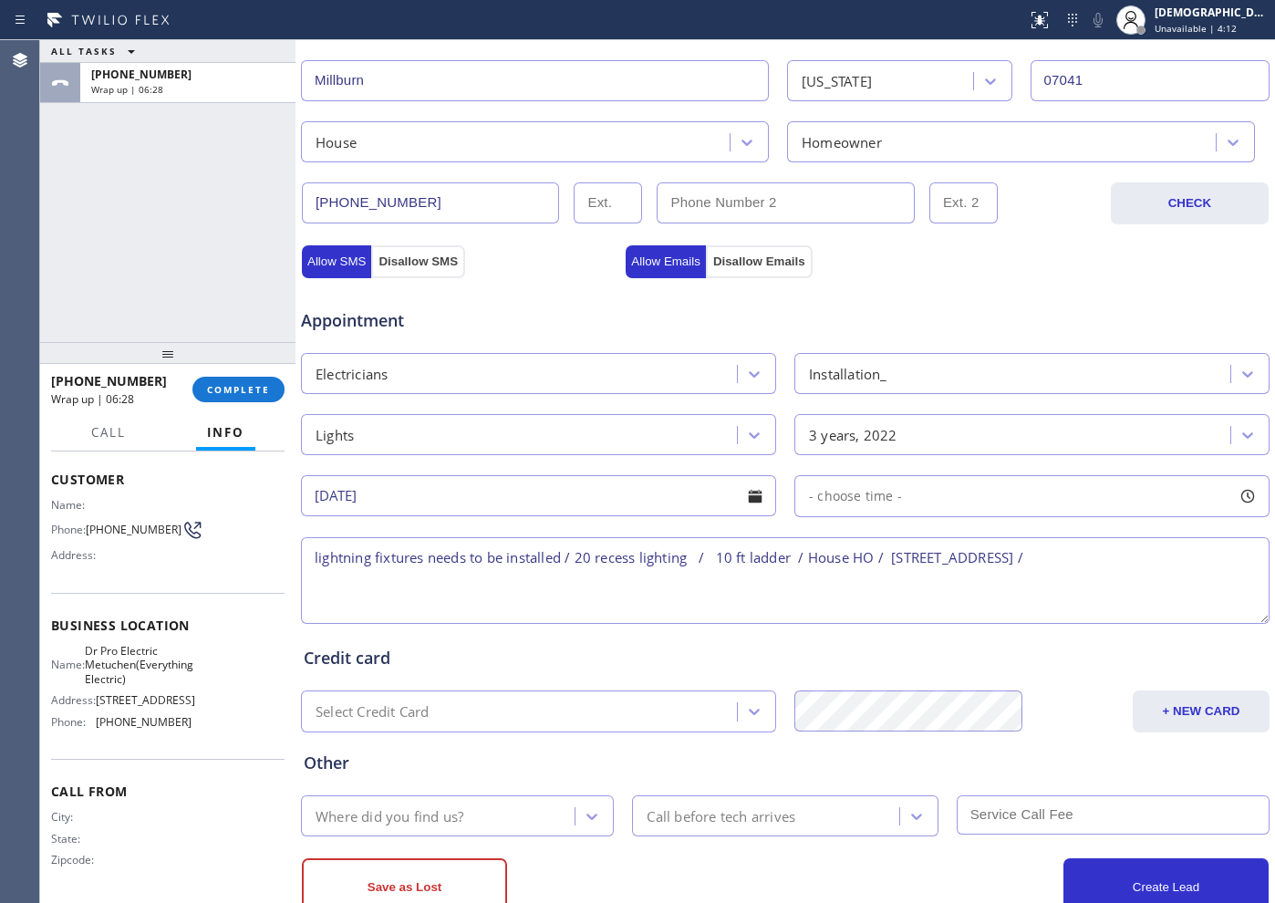
paste textarea "Dr Pro Electric Metuchen(Everything Electric)"
click at [621, 583] on textarea "lightning fixtures needs to be installed / 20 recess lighting / 10 ft ladder / …" at bounding box center [785, 580] width 969 height 87
paste textarea "Please call customer 30 minutes prior to arrival"
click at [1147, 576] on textarea "lightning fixtures needs to be installed / 20 recess lighting / 10 ft ladder / …" at bounding box center [785, 580] width 969 height 87
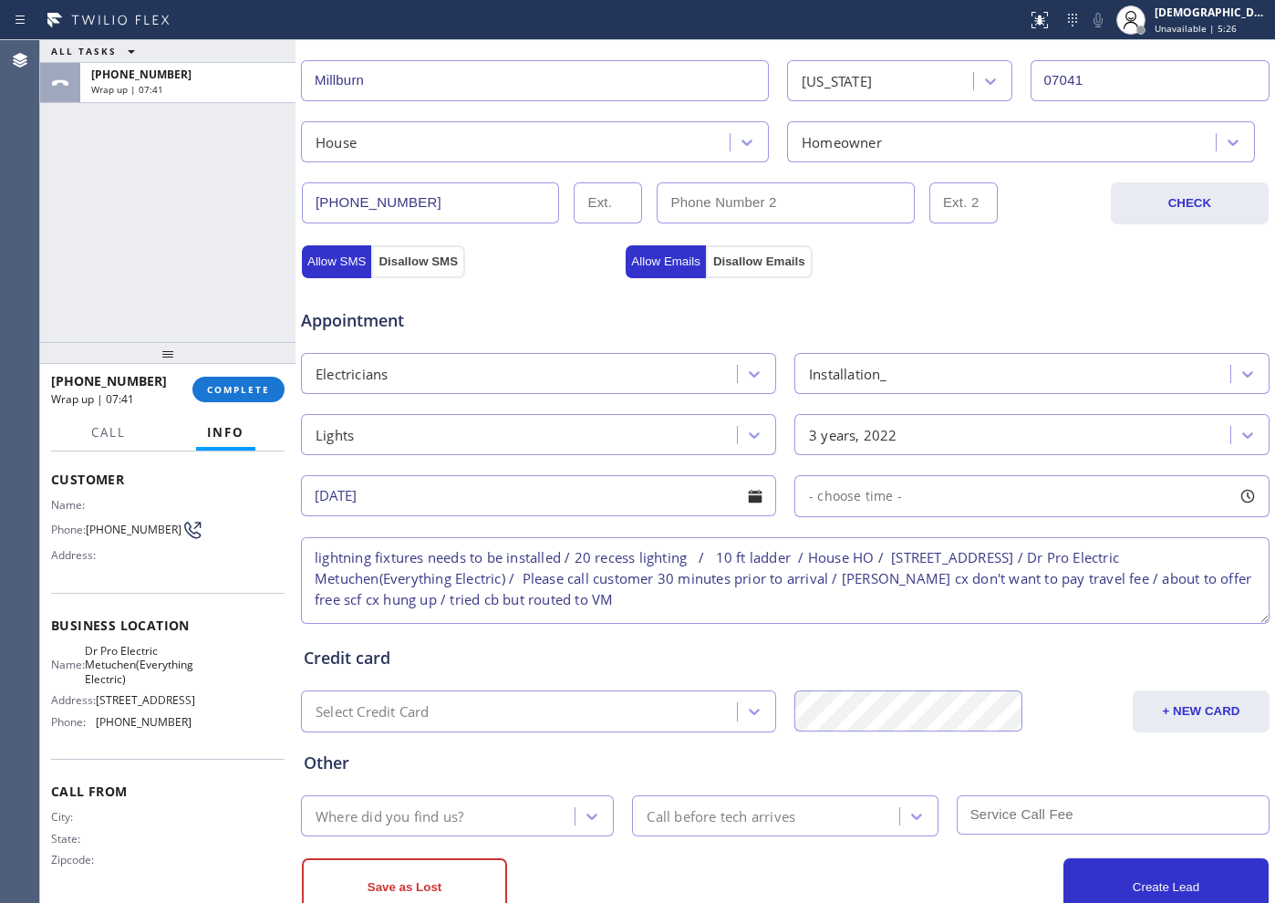
click at [644, 612] on textarea "lightning fixtures needs to be installed / 20 recess lighting / 10 ft ladder / …" at bounding box center [785, 580] width 969 height 87
type textarea "lightning fixtures needs to be installed / 20 recess lighting / 10 ft ladder / …"
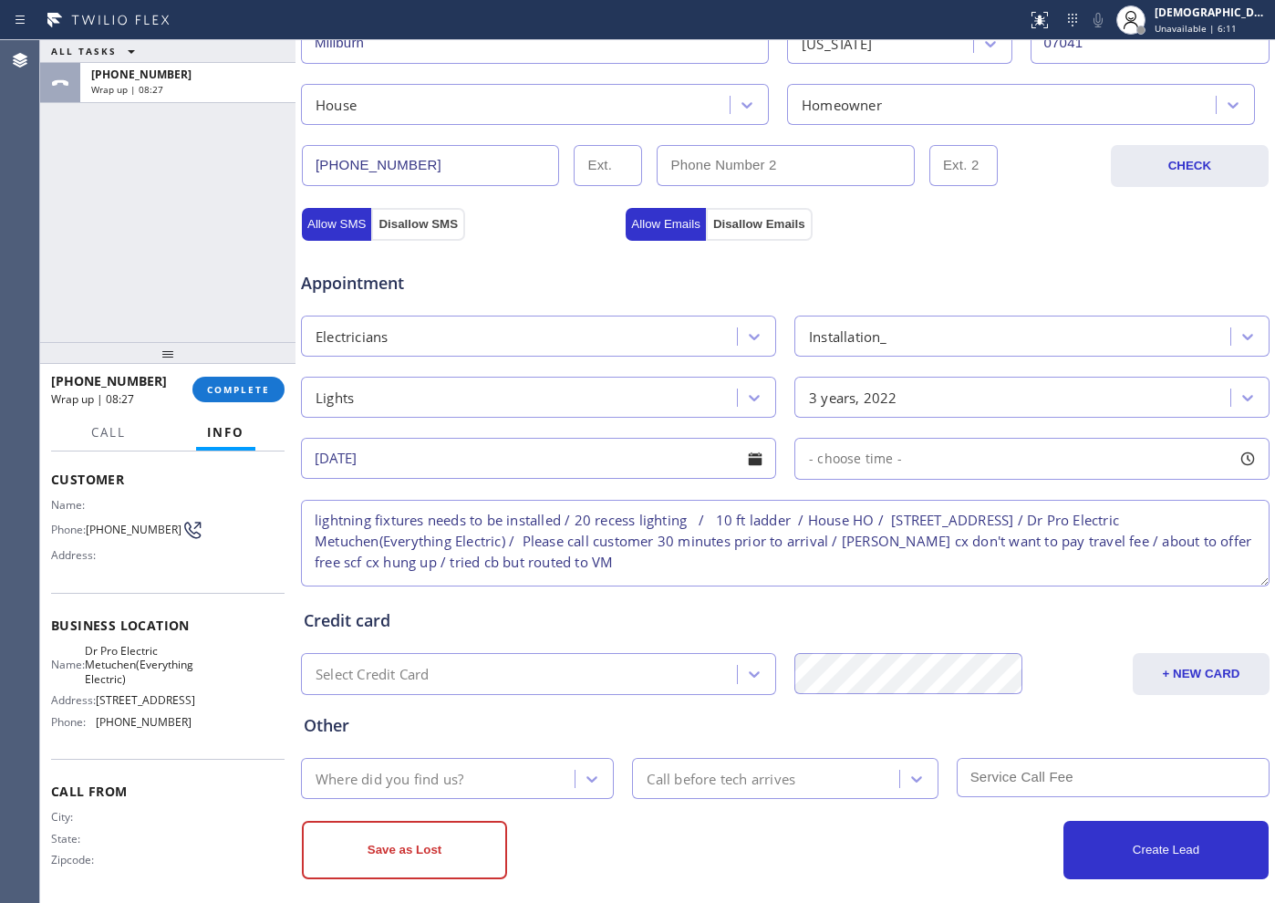
scroll to position [511, 0]
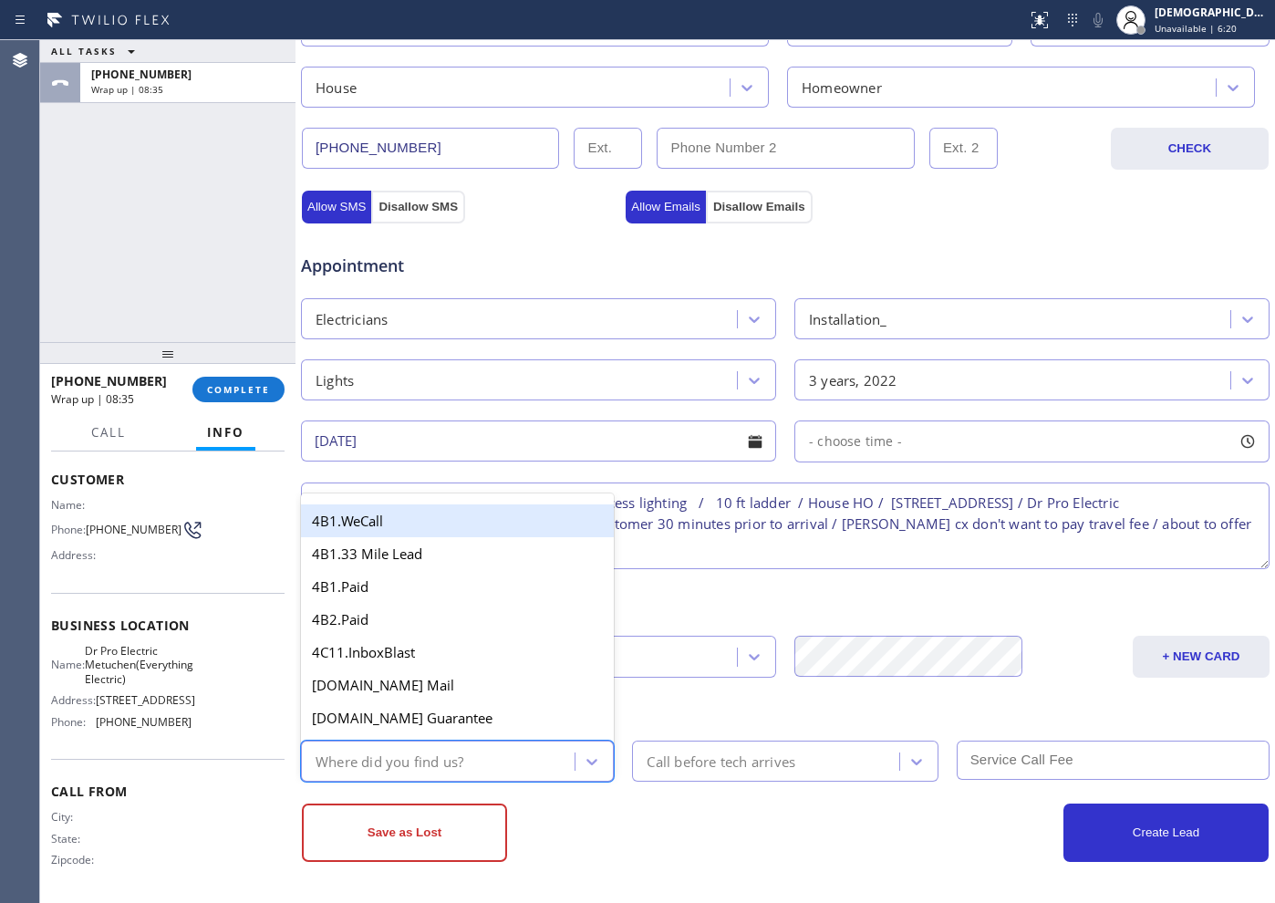
click at [486, 770] on div "Where did you find us?" at bounding box center [440, 761] width 268 height 32
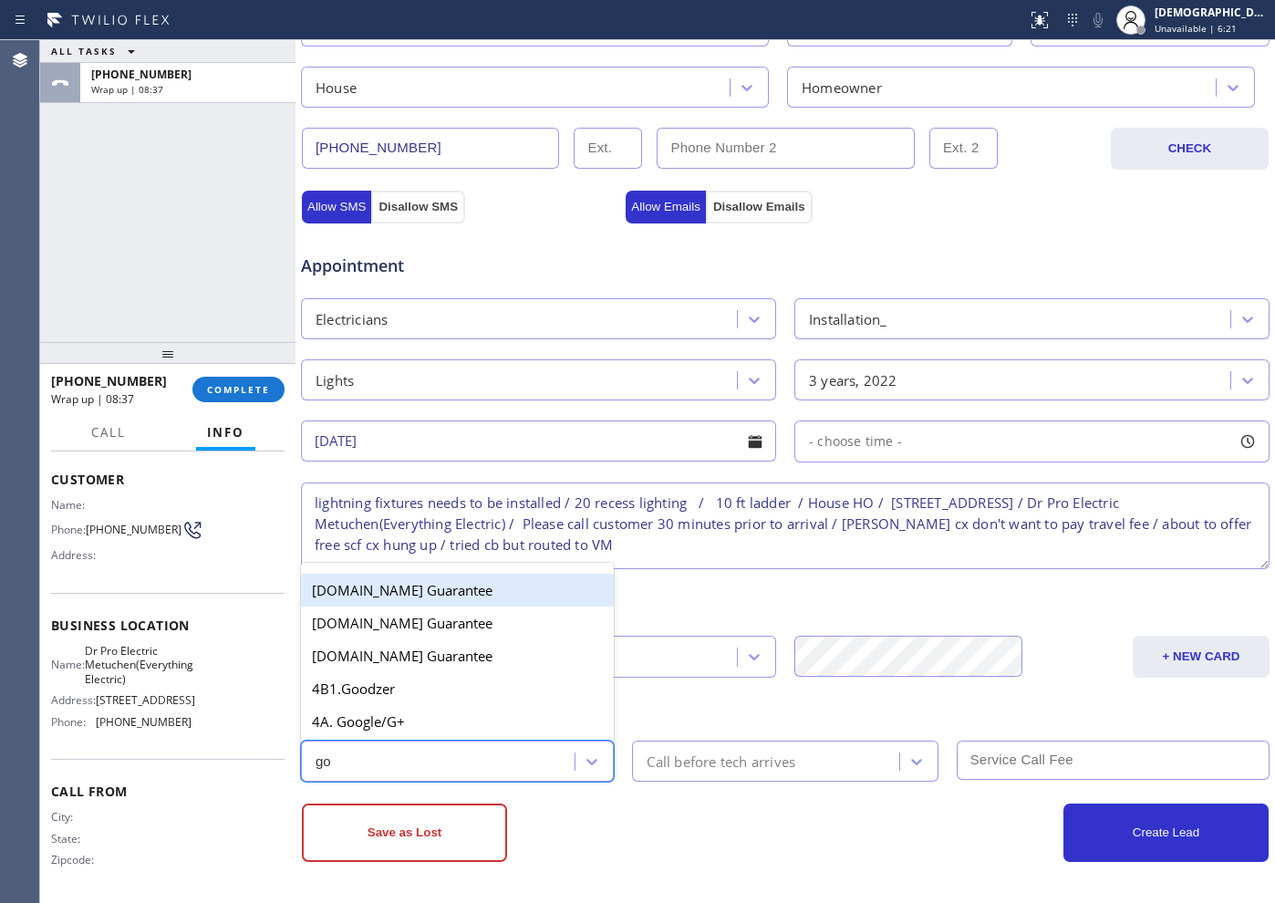
type input "goo"
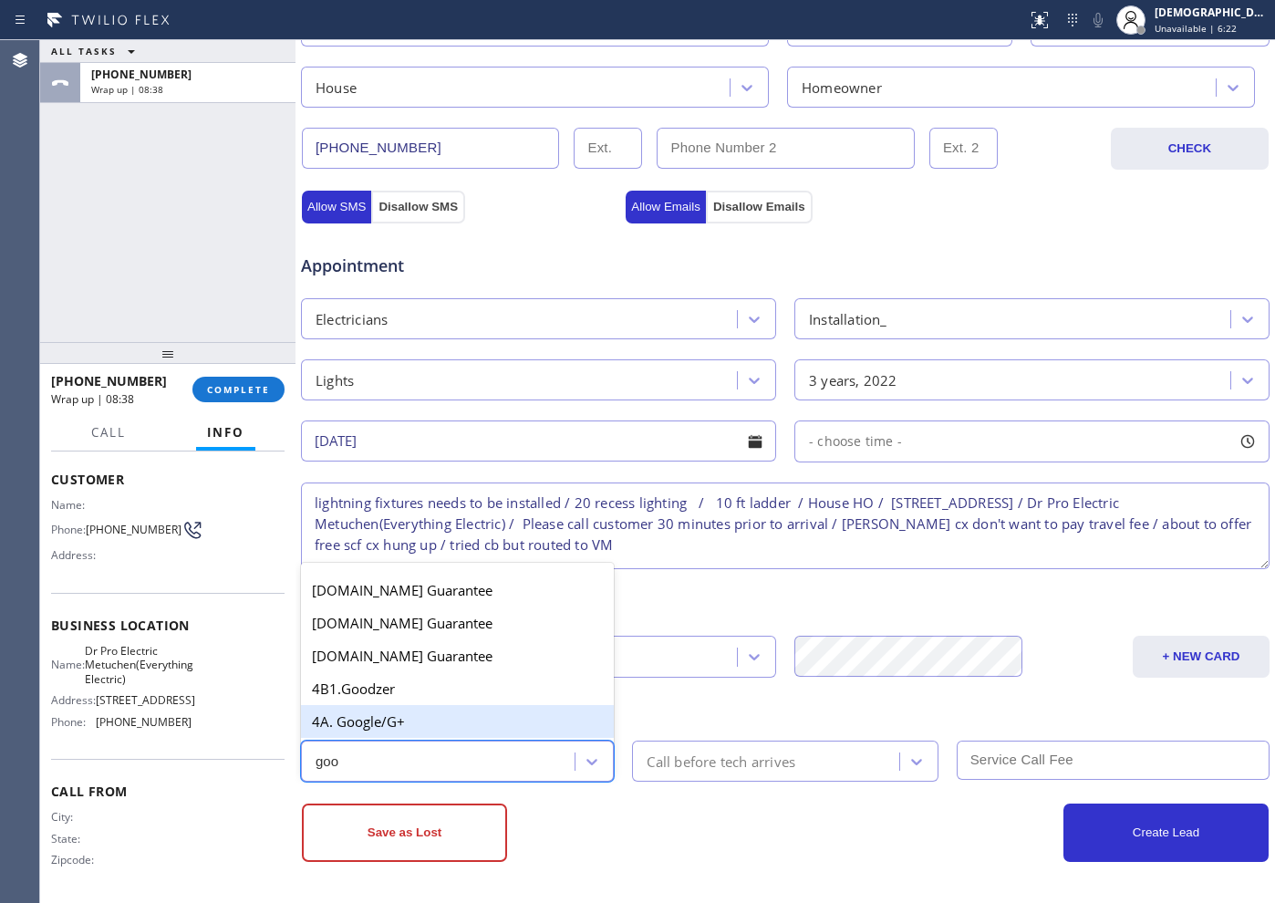
click at [453, 718] on div "4A. Google/G+" at bounding box center [457, 721] width 313 height 33
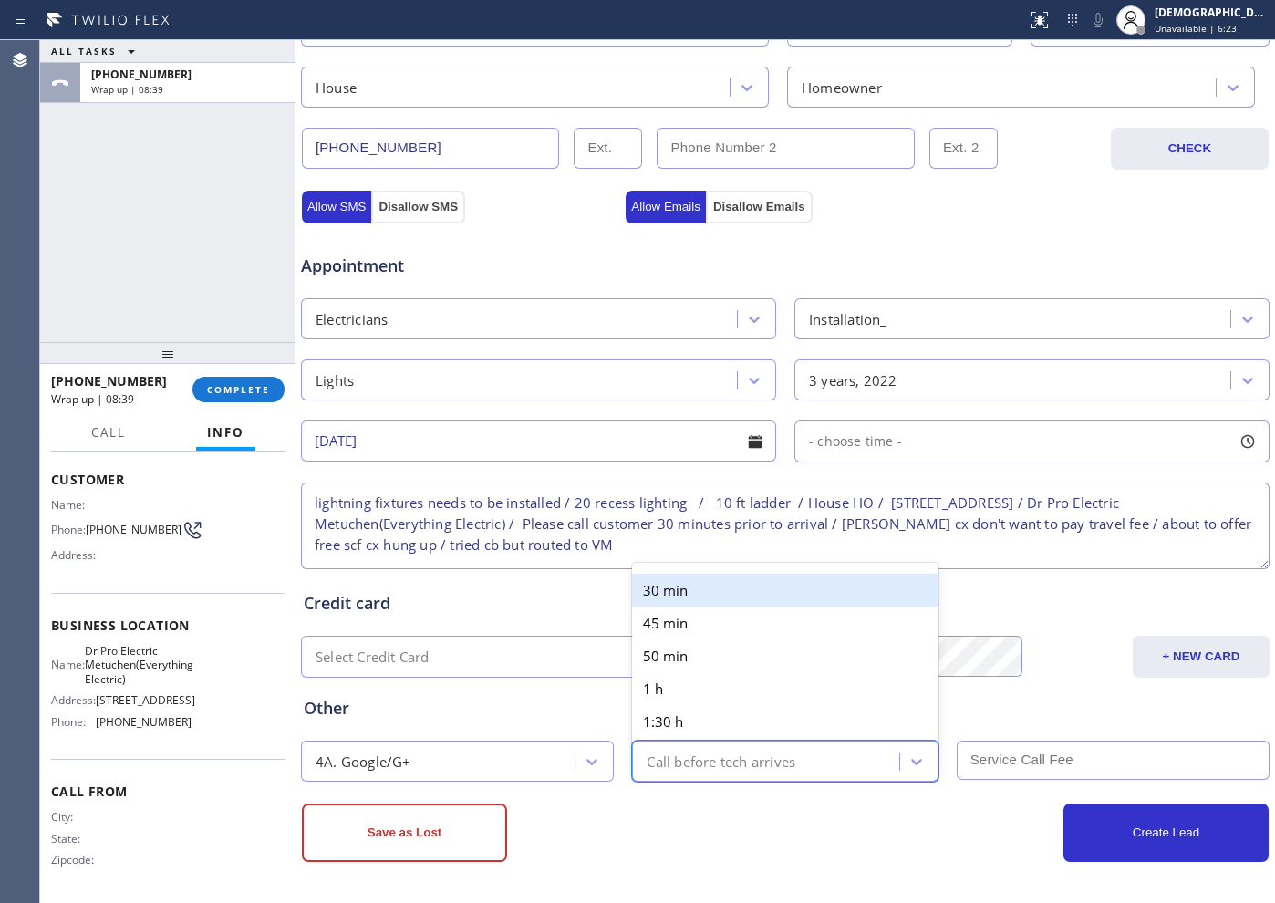
click at [768, 764] on div "Call before tech arrives" at bounding box center [721, 761] width 149 height 21
type input "30"
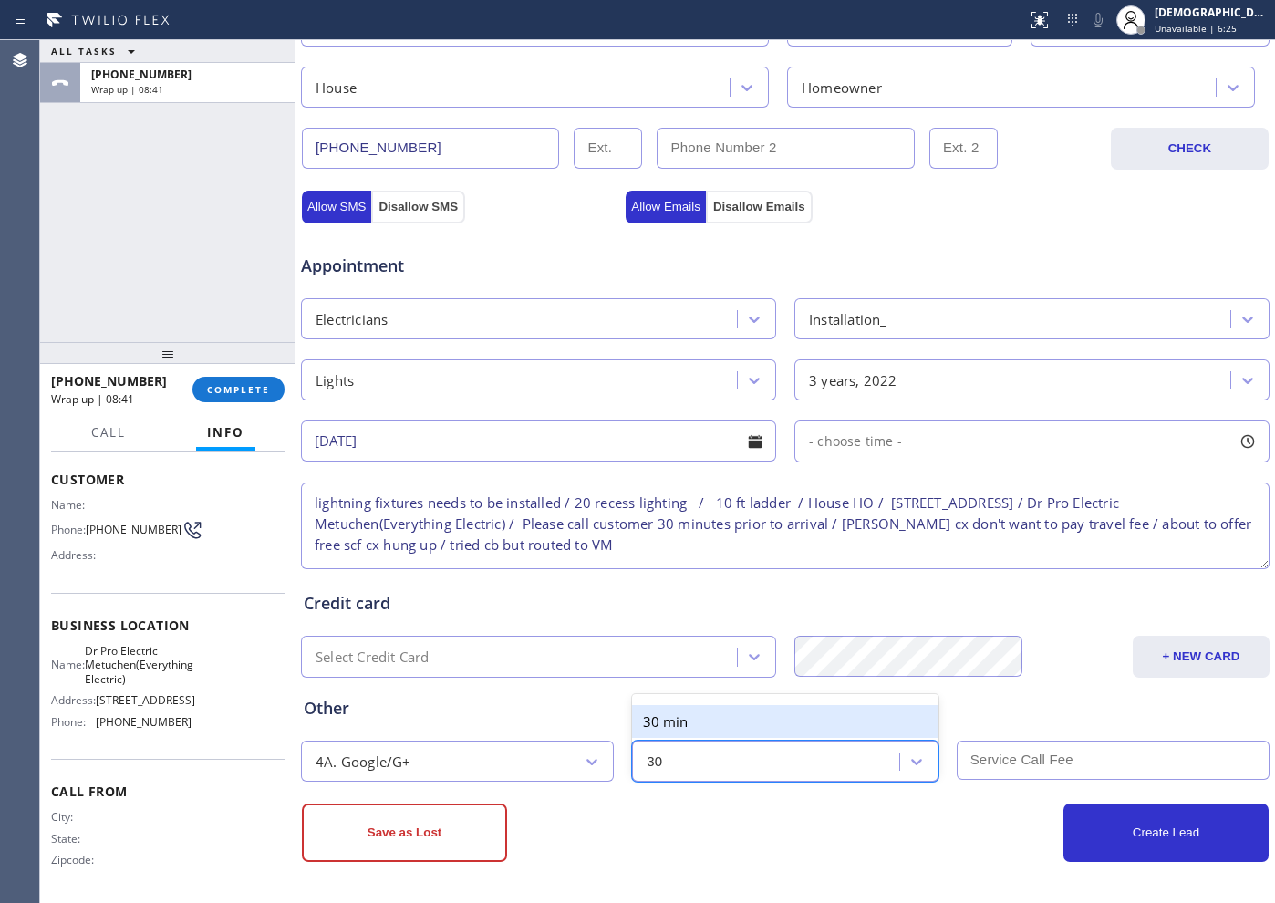
click at [744, 724] on div "30 min" at bounding box center [785, 721] width 306 height 33
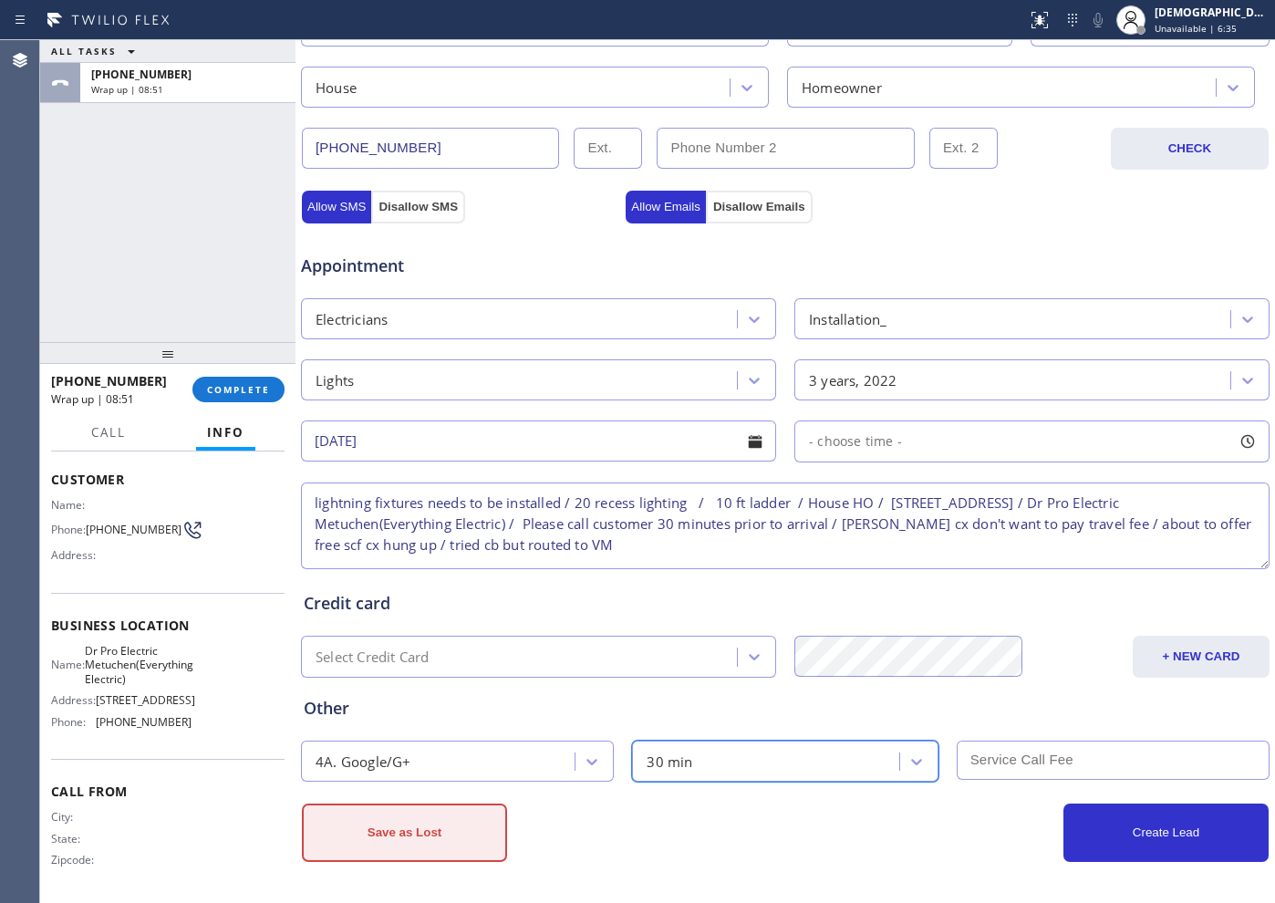
click at [437, 848] on button "Save as Lost" at bounding box center [404, 832] width 205 height 58
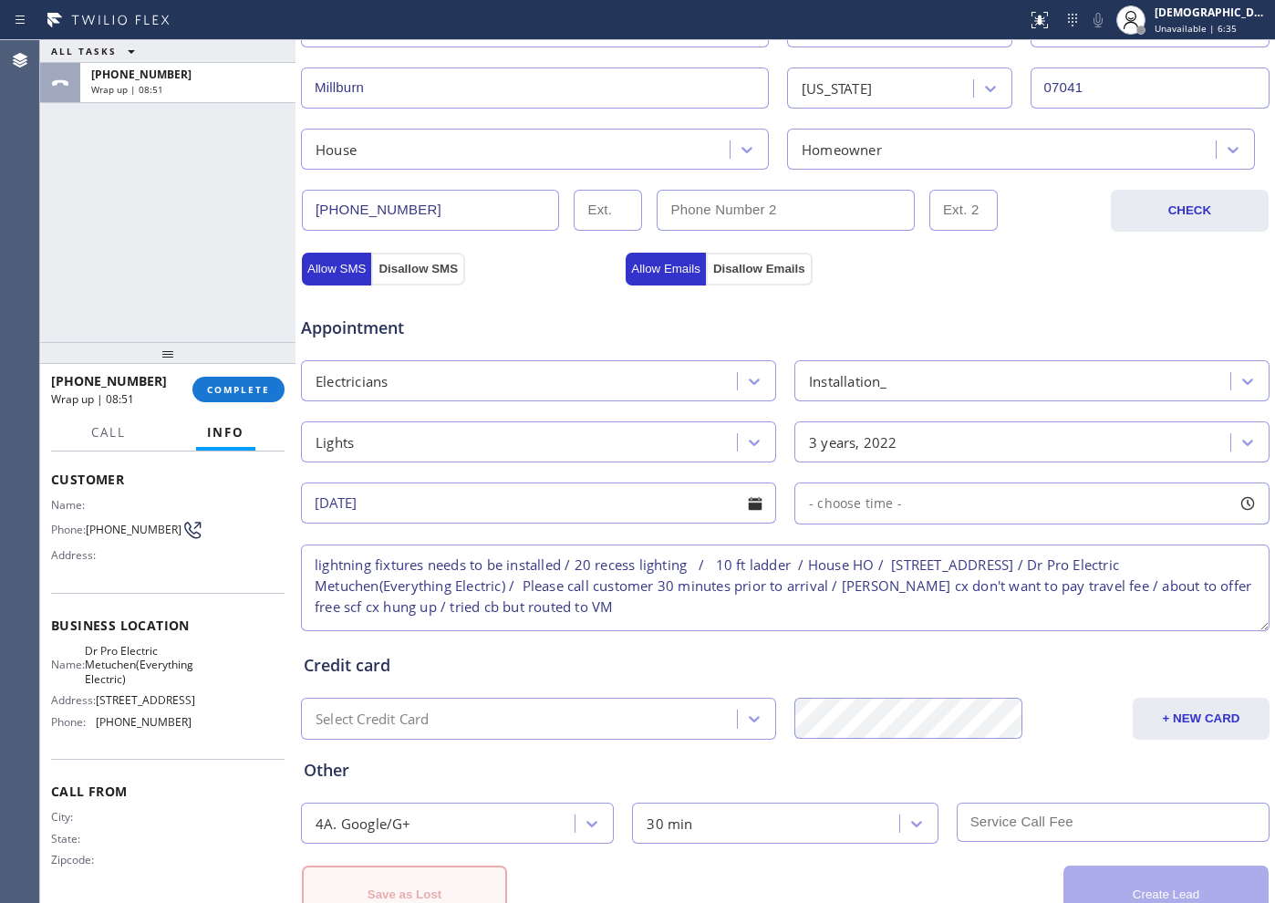
scroll to position [573, 0]
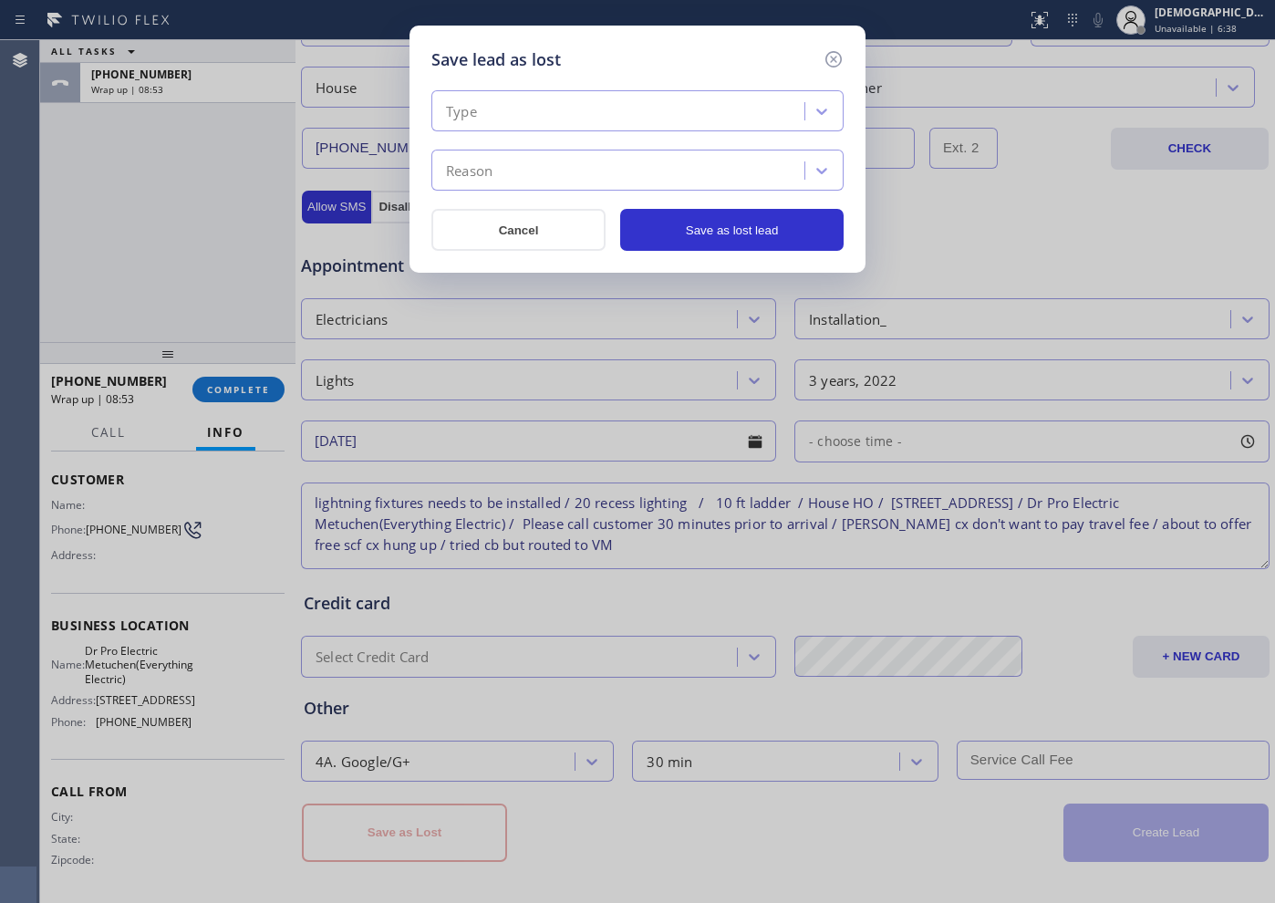
click at [535, 112] on div "Type" at bounding box center [621, 112] width 368 height 32
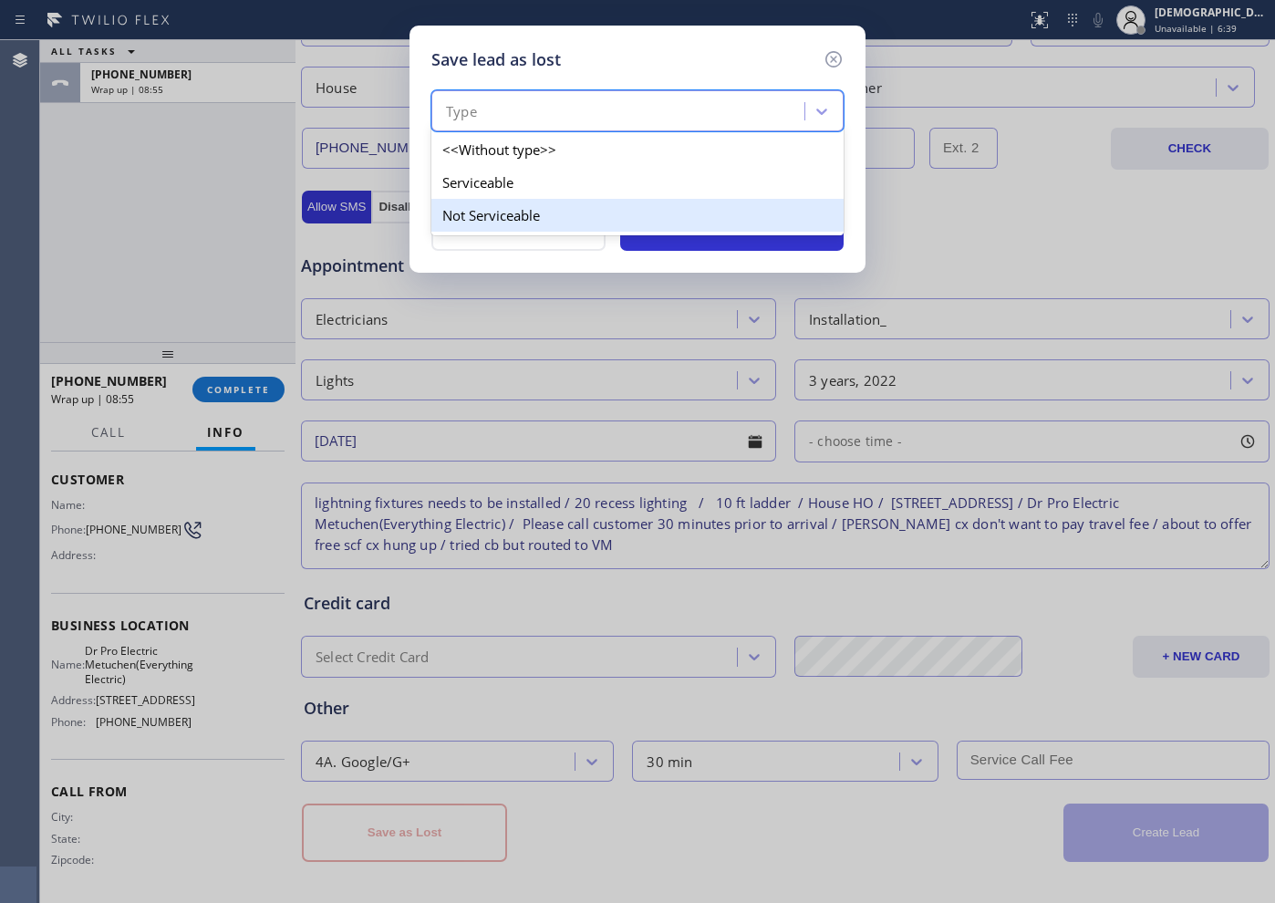
click at [528, 201] on div "Not Serviceable" at bounding box center [637, 215] width 412 height 33
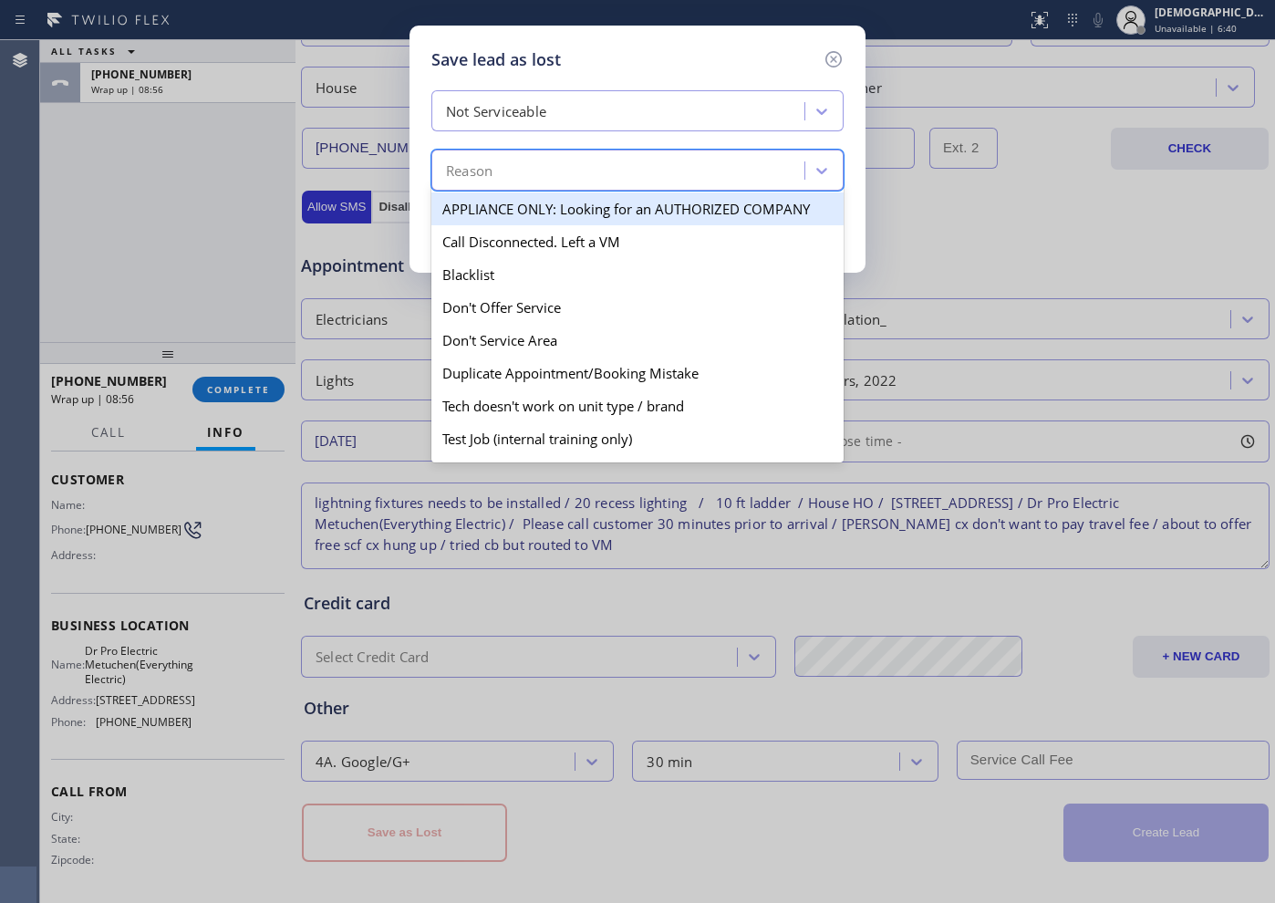
click at [542, 161] on div "Reason" at bounding box center [621, 171] width 368 height 32
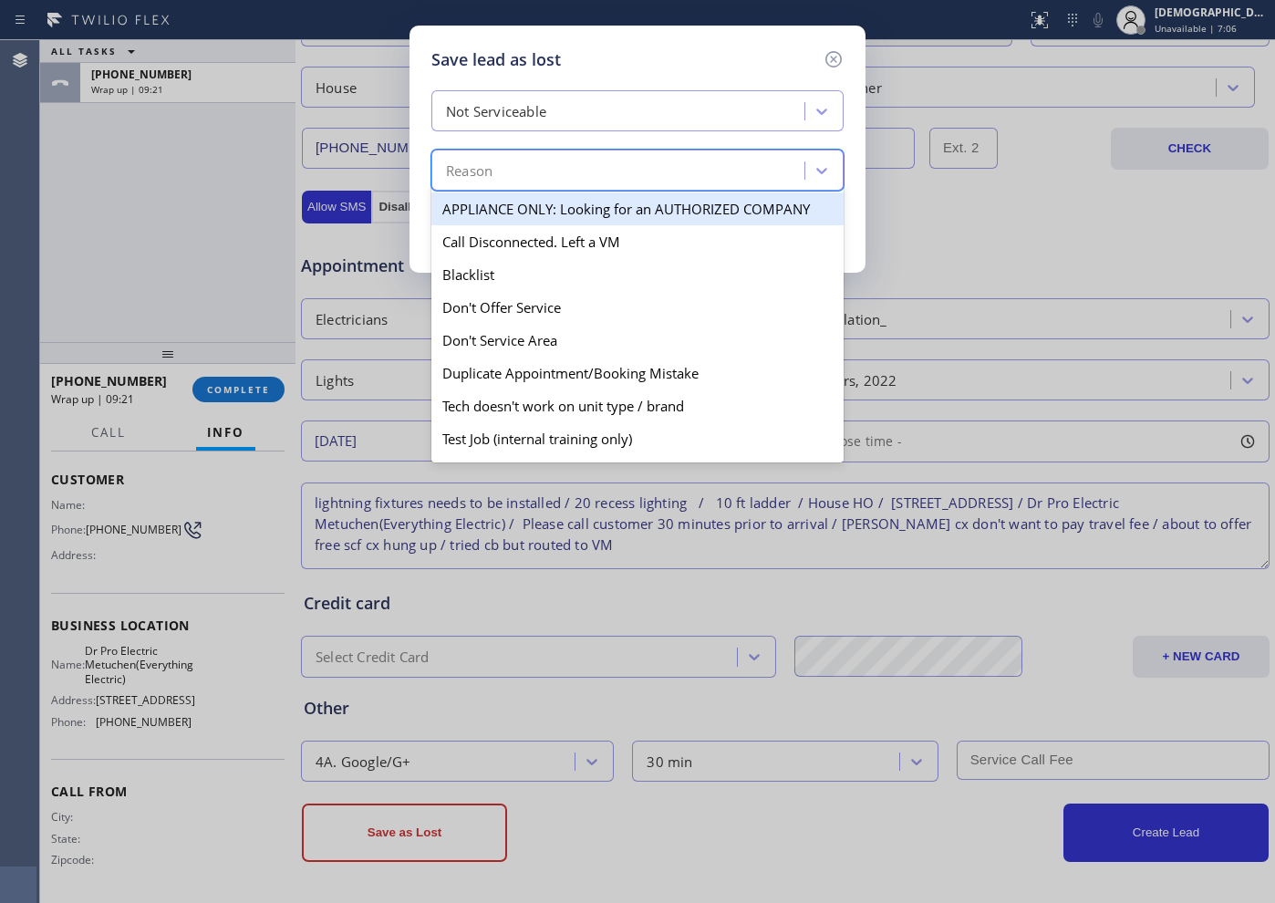
click at [590, 106] on div "Not Serviceable" at bounding box center [621, 112] width 368 height 32
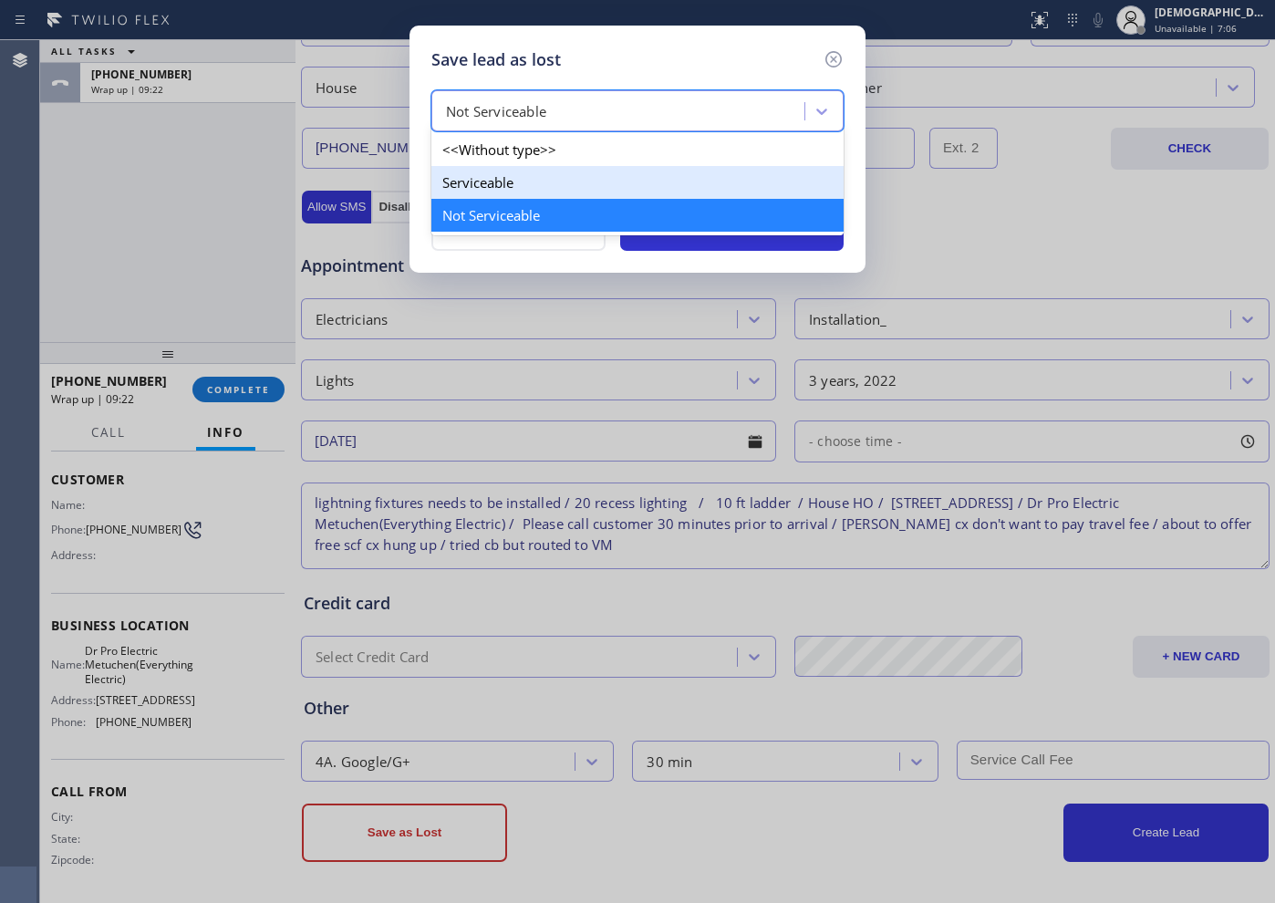
click at [596, 183] on div "Serviceable" at bounding box center [637, 182] width 412 height 33
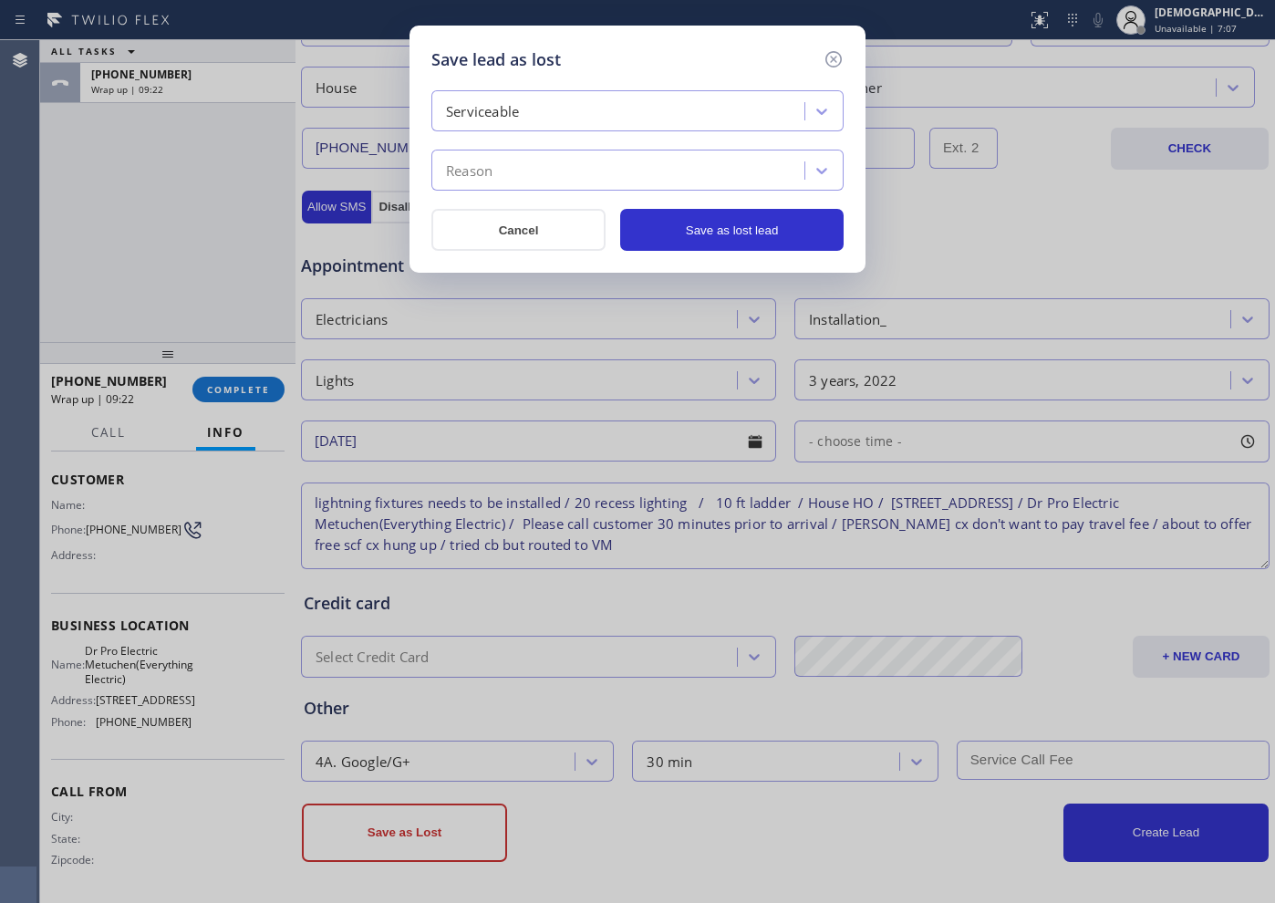
click at [586, 165] on div "Reason" at bounding box center [621, 171] width 368 height 32
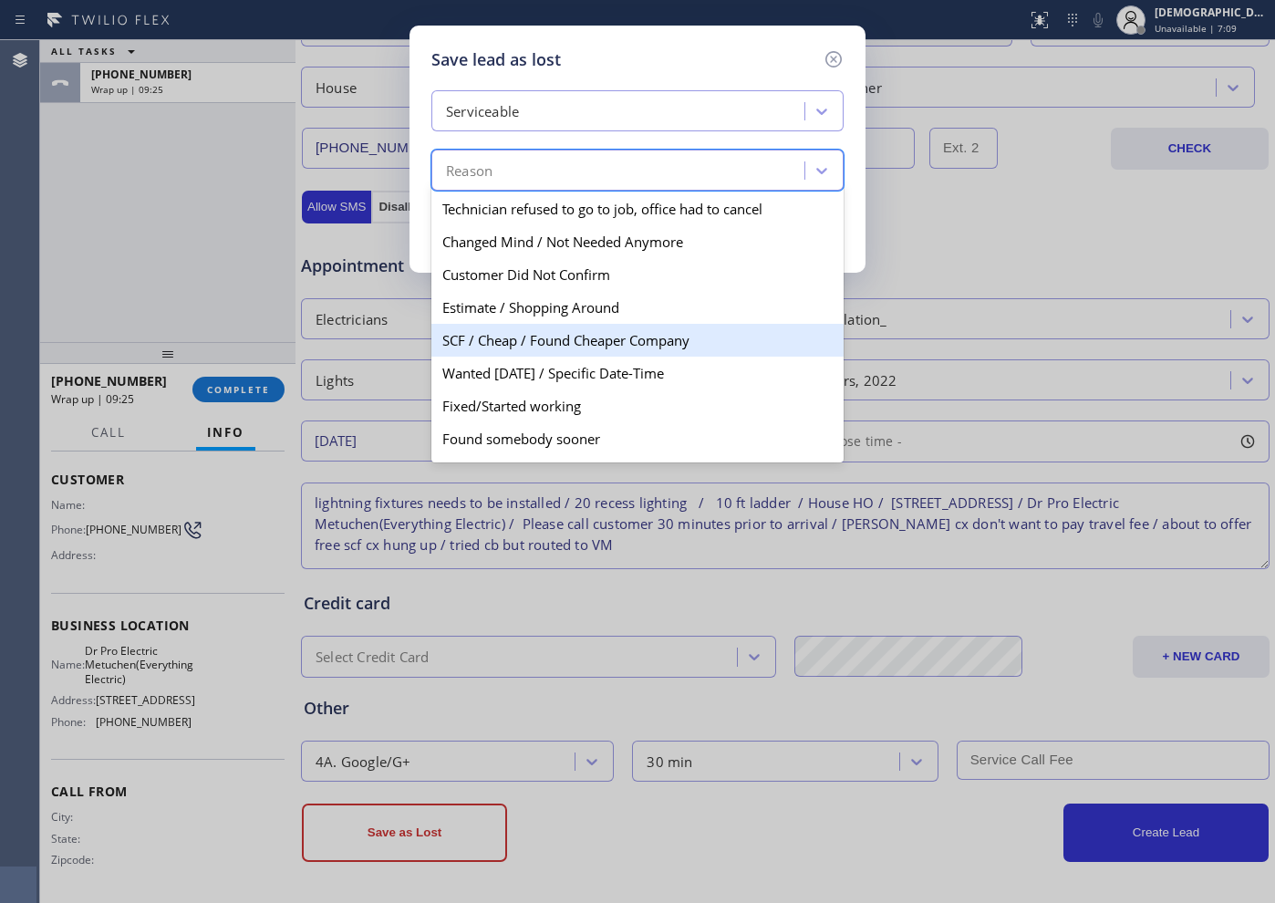
click at [621, 332] on div "SCF / Cheap / Found Cheaper Company" at bounding box center [637, 340] width 412 height 33
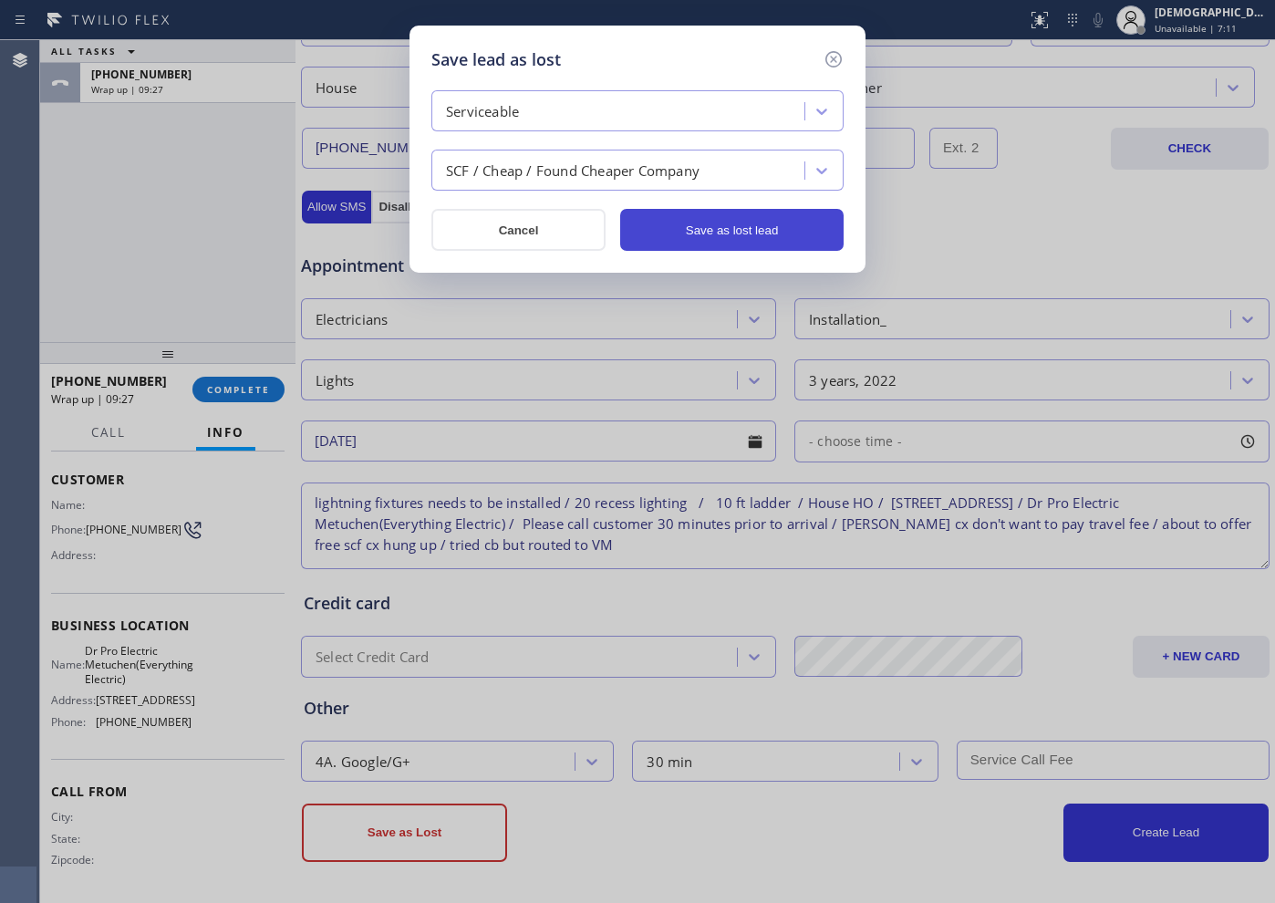
click at [752, 236] on button "Save as lost lead" at bounding box center [731, 230] width 223 height 42
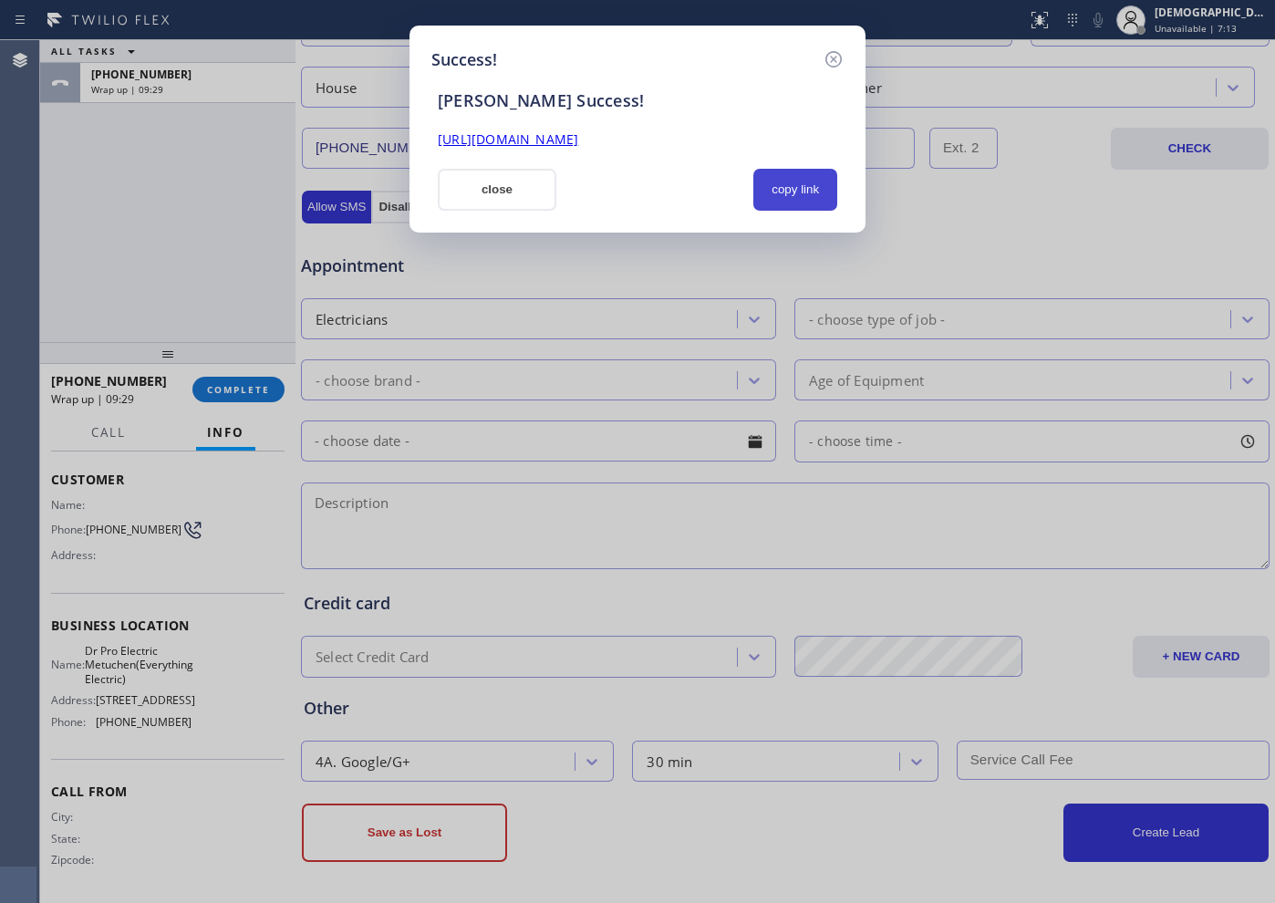
click at [793, 180] on button "copy link" at bounding box center [795, 190] width 84 height 42
click at [490, 188] on button "close" at bounding box center [497, 190] width 119 height 42
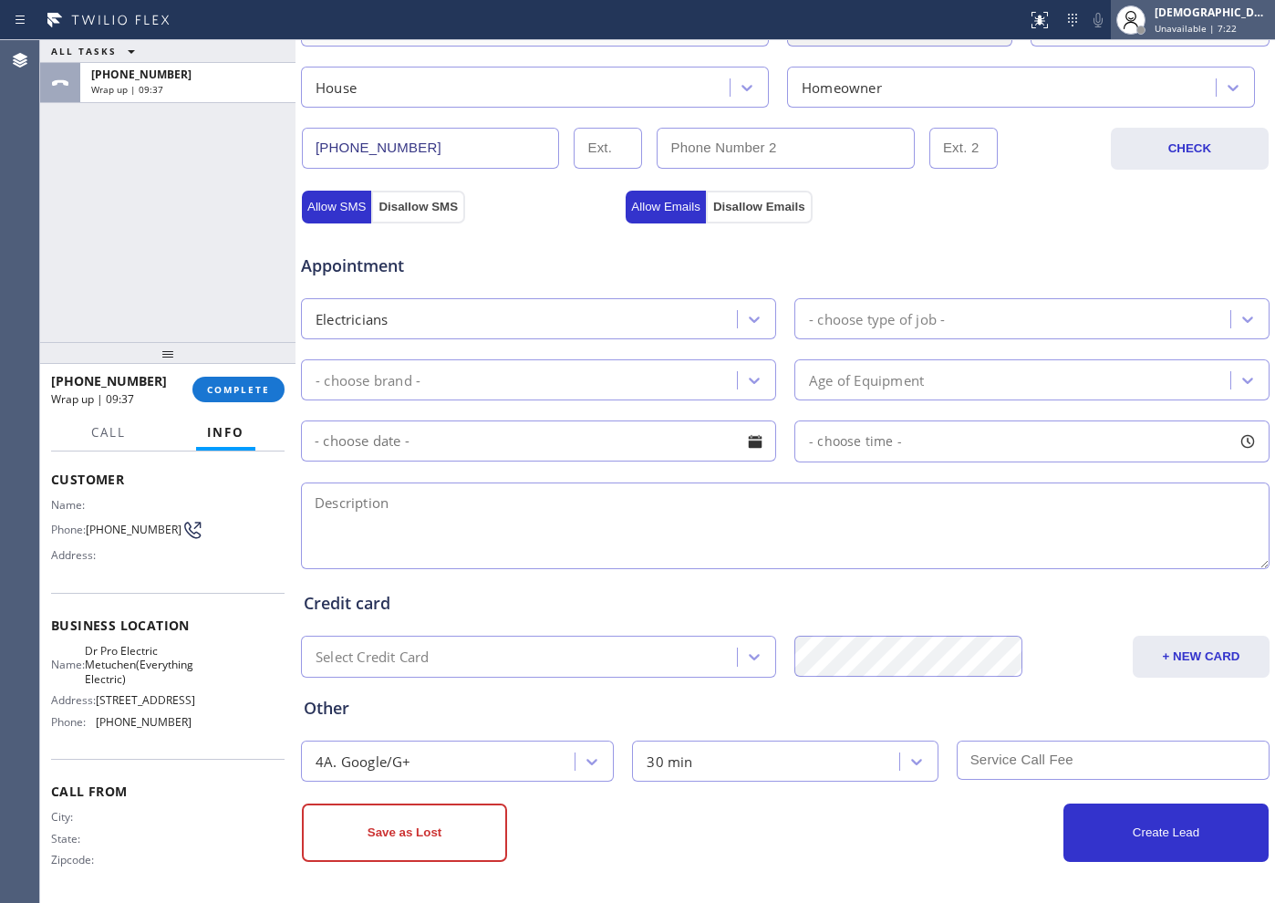
click at [1194, 32] on span "Unavailable | 7:22" at bounding box center [1196, 28] width 82 height 13
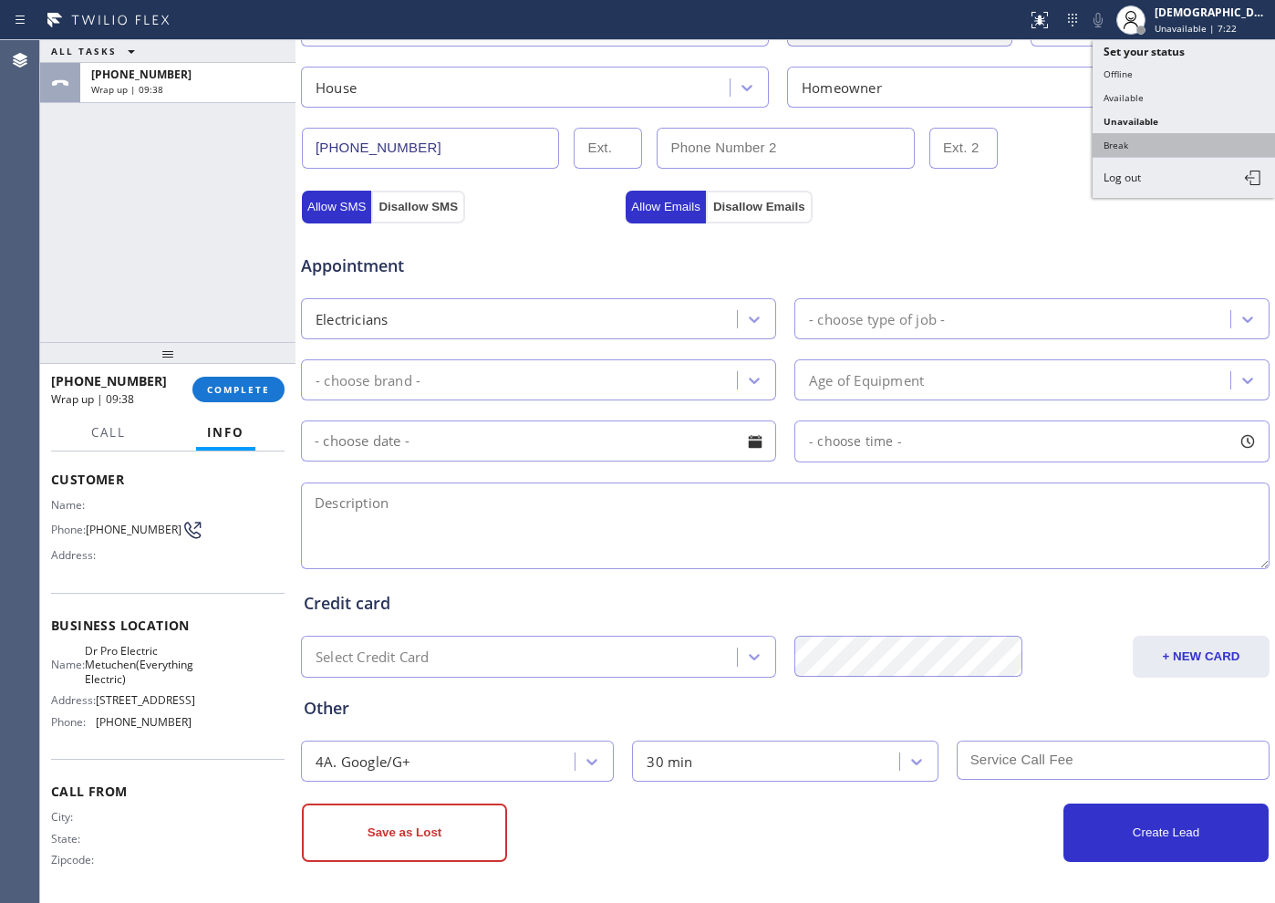
click at [1146, 152] on button "Break" at bounding box center [1184, 145] width 182 height 24
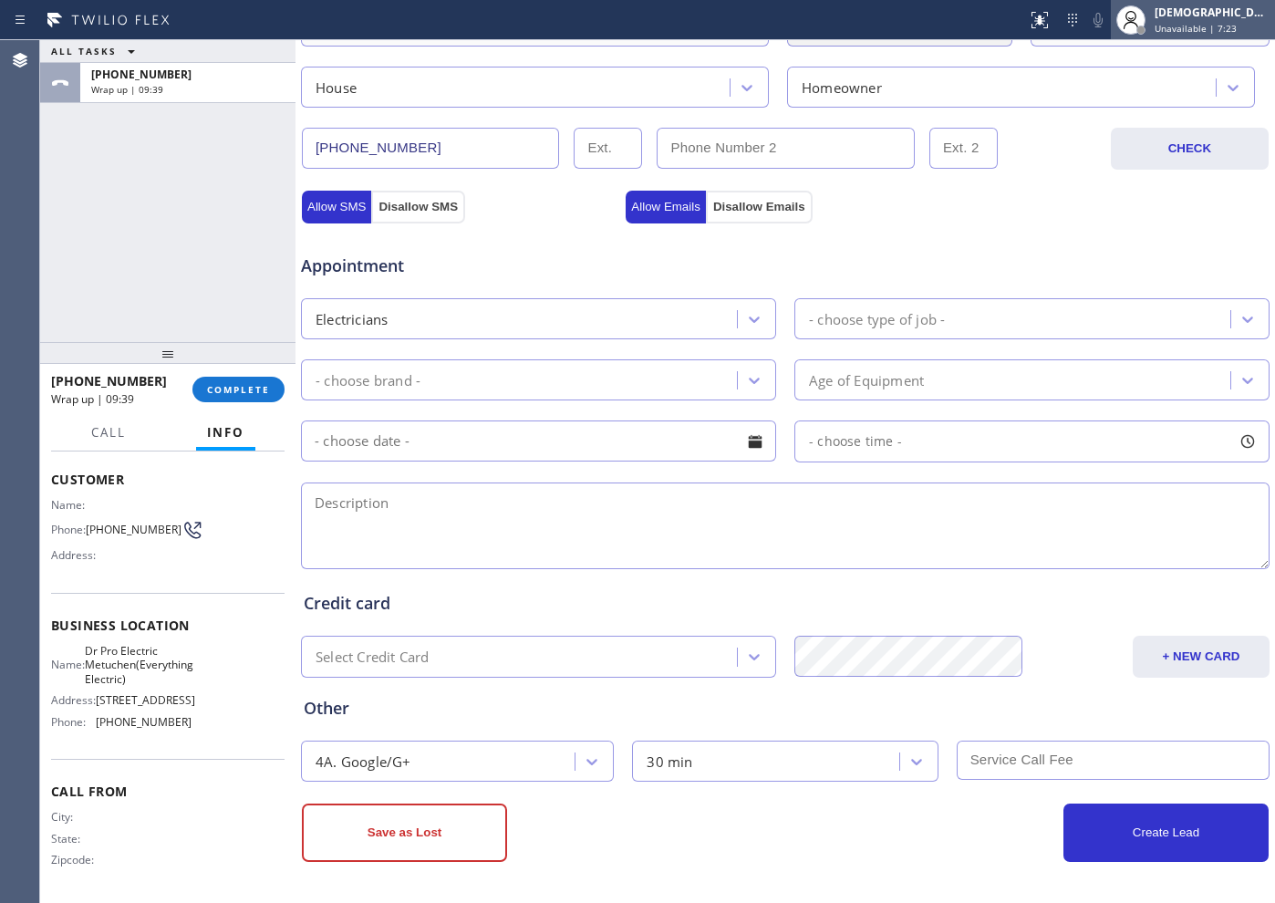
click at [1232, 30] on span "Unavailable | 7:23" at bounding box center [1196, 28] width 82 height 13
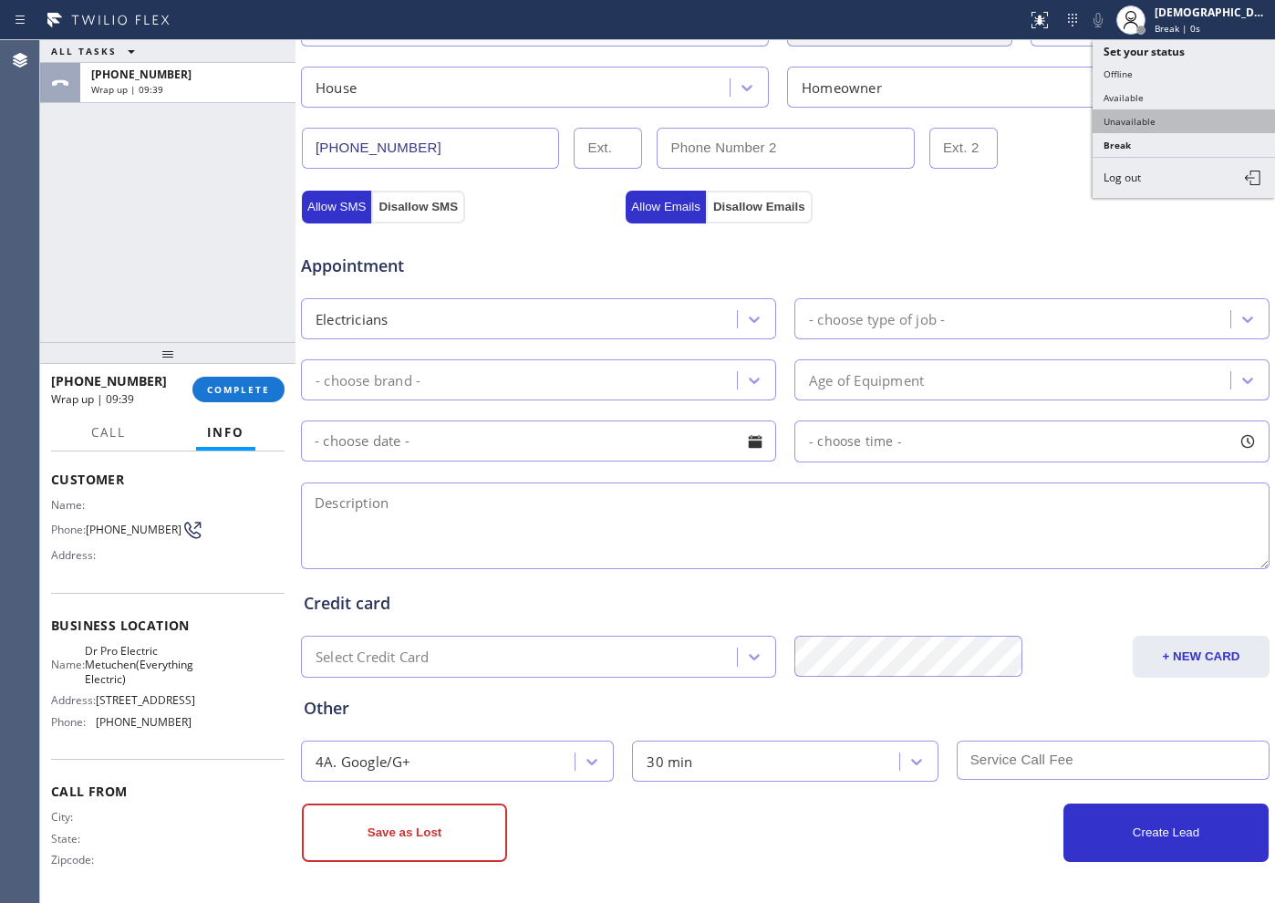
click at [1170, 114] on button "Unavailable" at bounding box center [1184, 121] width 182 height 24
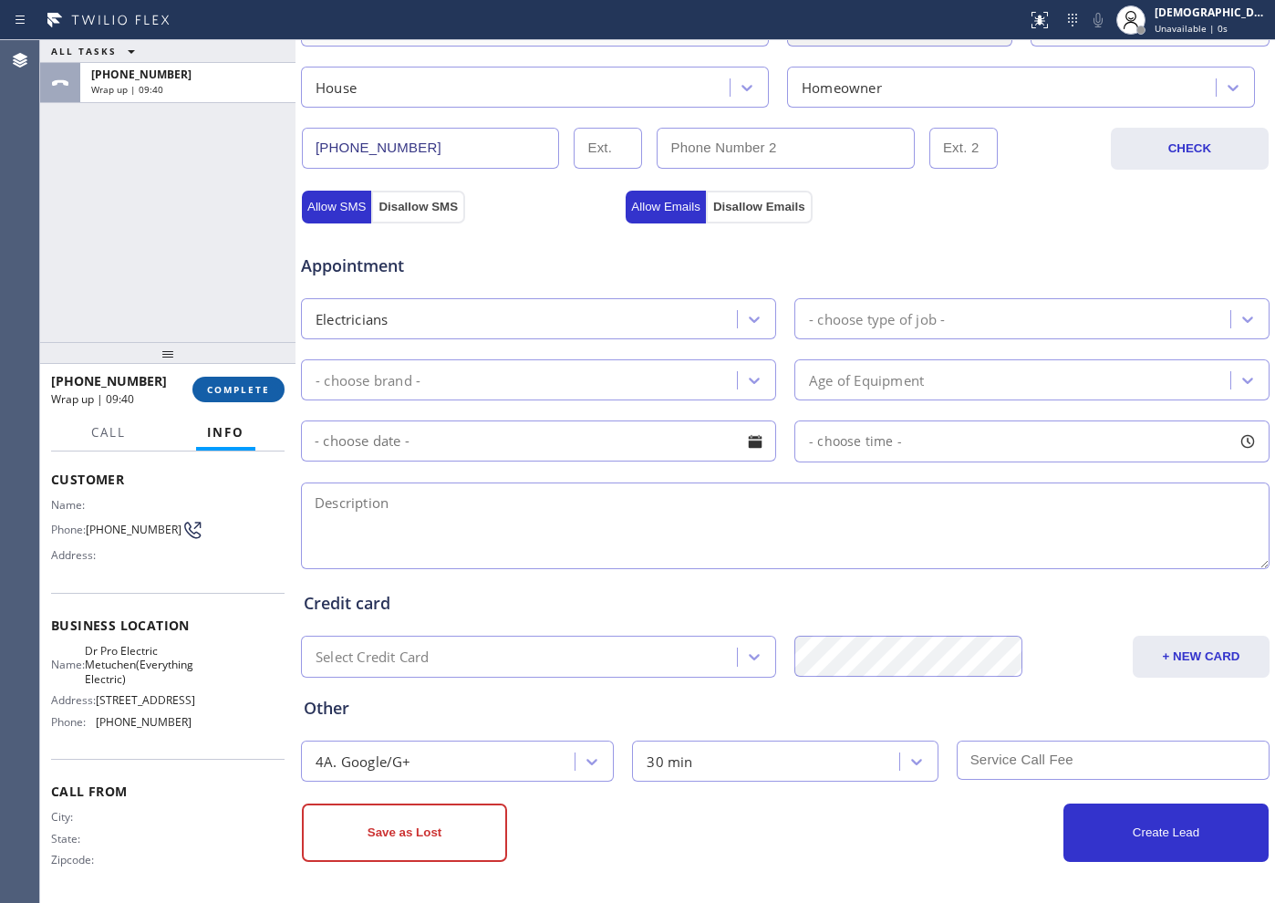
click at [251, 383] on span "COMPLETE" at bounding box center [238, 389] width 63 height 13
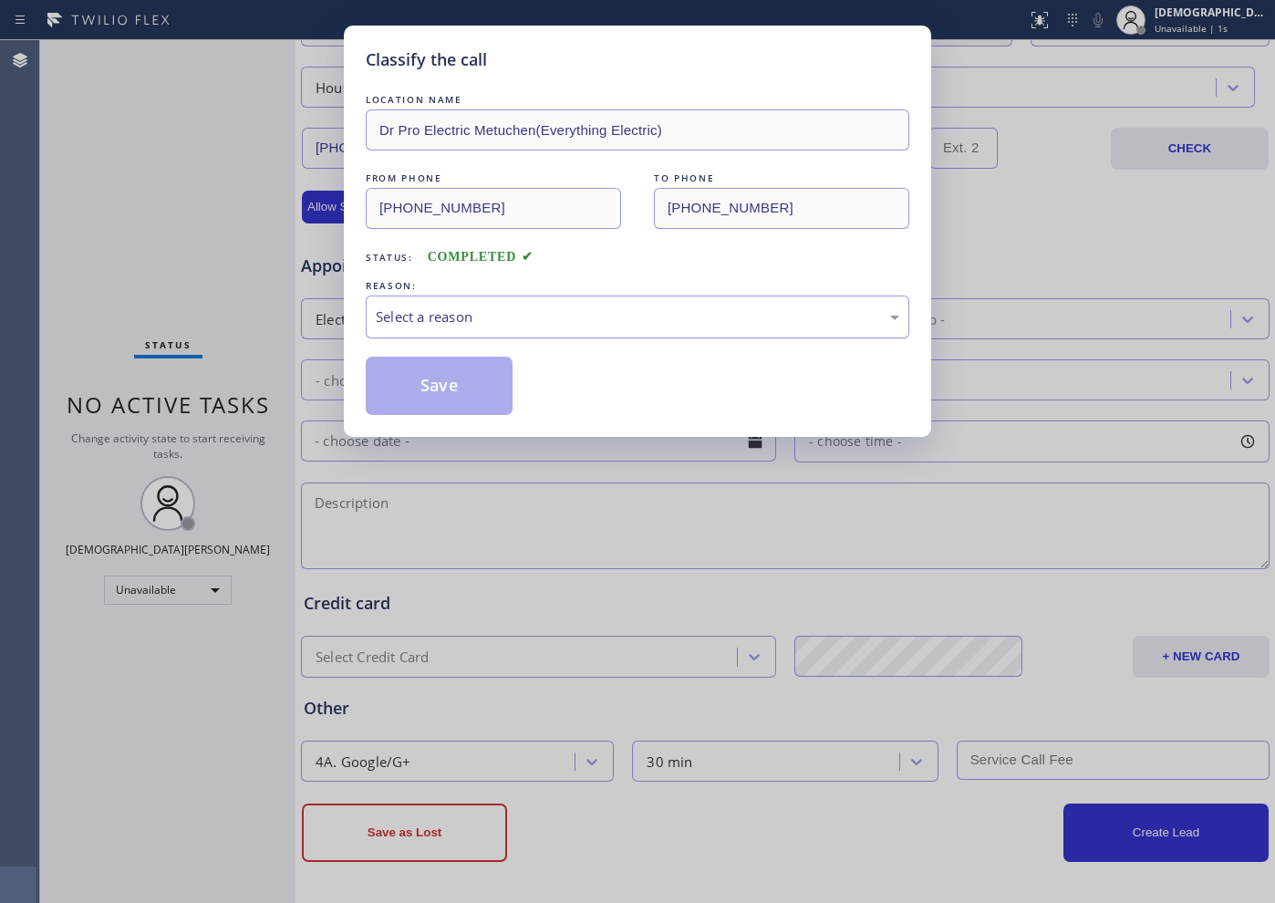
click at [487, 317] on div "Select a reason" at bounding box center [637, 316] width 523 height 21
click at [448, 377] on button "Save" at bounding box center [439, 386] width 147 height 58
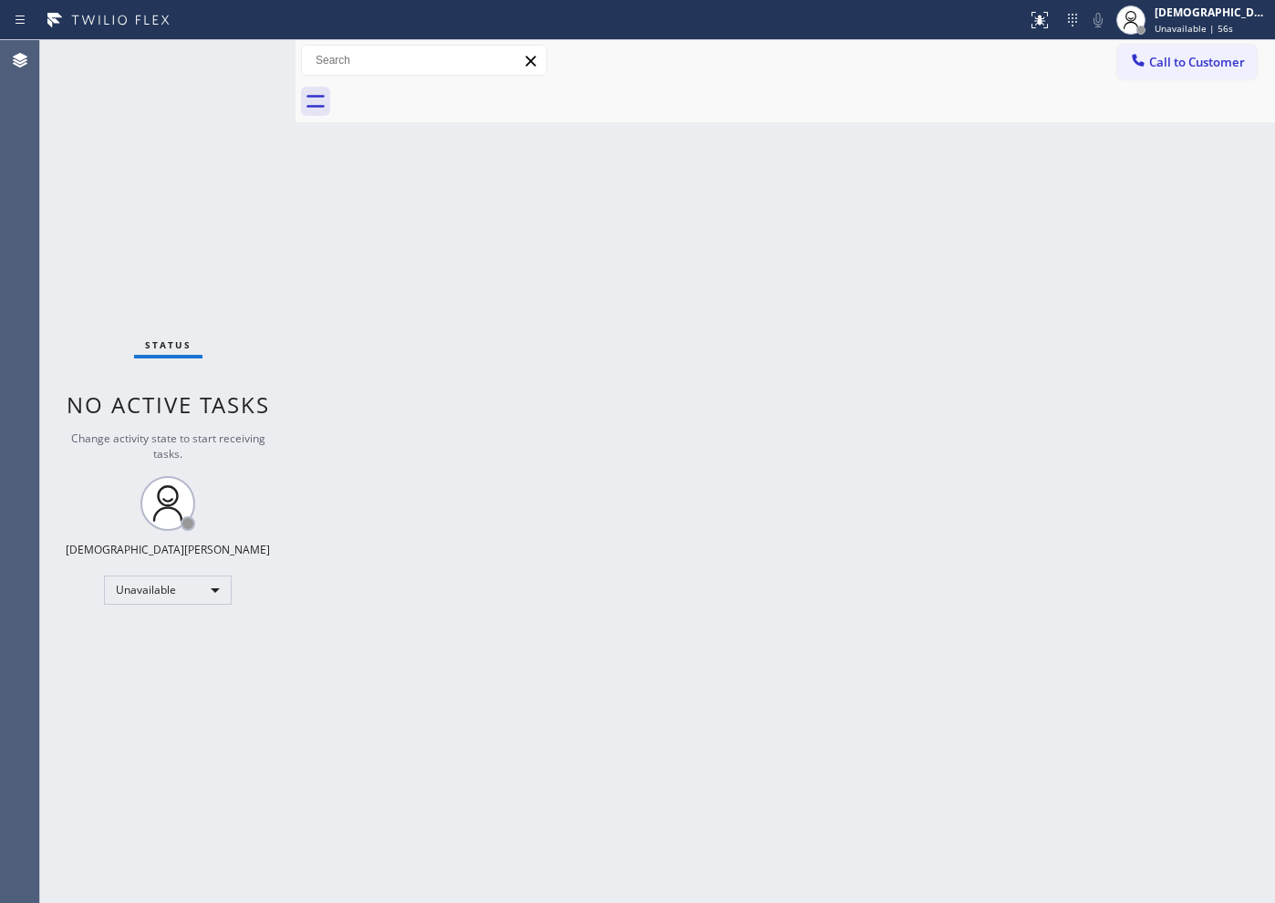
click at [94, 298] on div "Status No active tasks Change activity state to start receiving tasks. [PERSON_…" at bounding box center [167, 471] width 255 height 863
click at [171, 589] on div "Unavailable" at bounding box center [168, 589] width 128 height 29
click at [195, 650] on li "Unavailable" at bounding box center [167, 661] width 124 height 22
click at [188, 596] on div "Unavailable" at bounding box center [168, 589] width 128 height 29
click at [181, 634] on li "Available" at bounding box center [167, 638] width 124 height 22
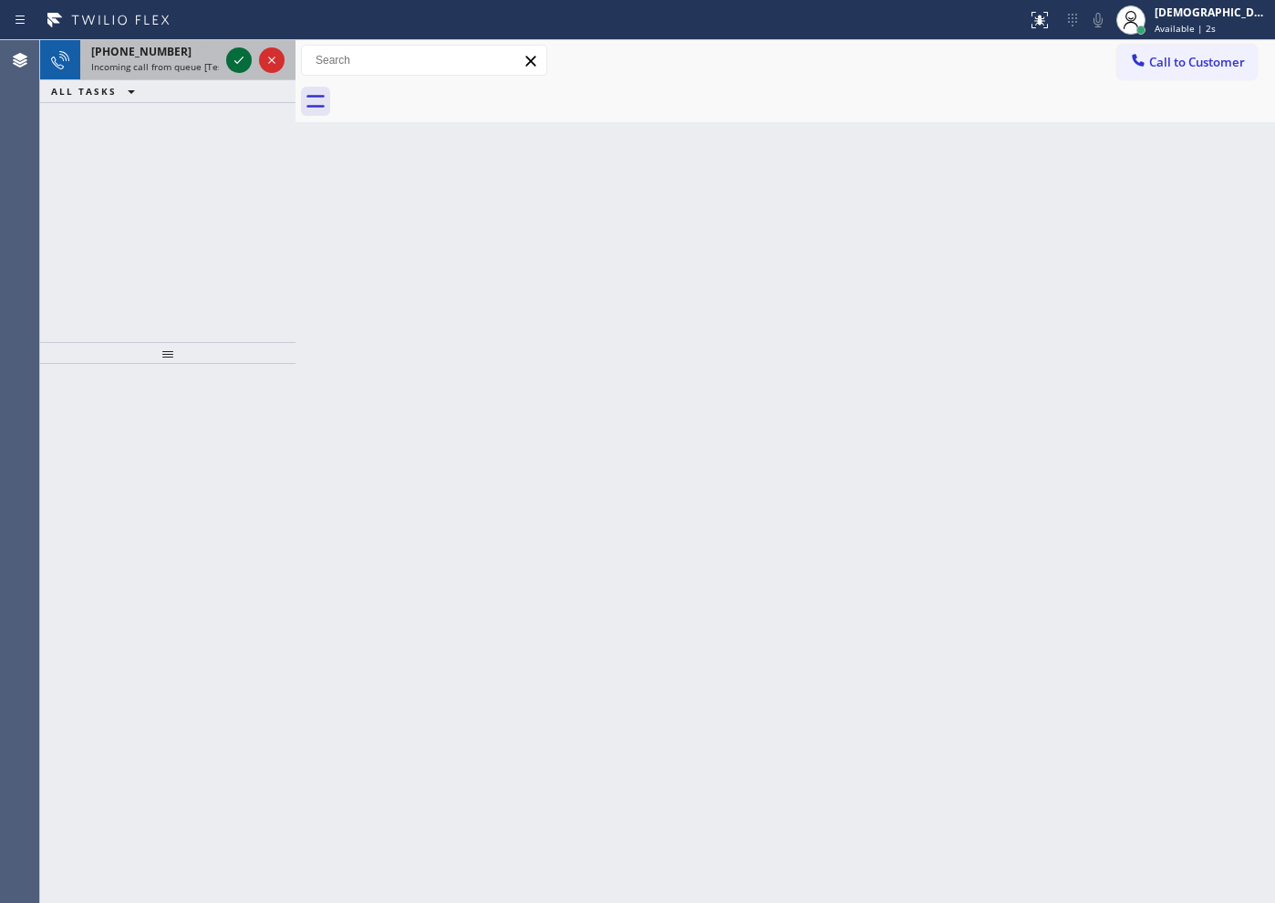
click at [231, 56] on icon at bounding box center [239, 60] width 22 height 22
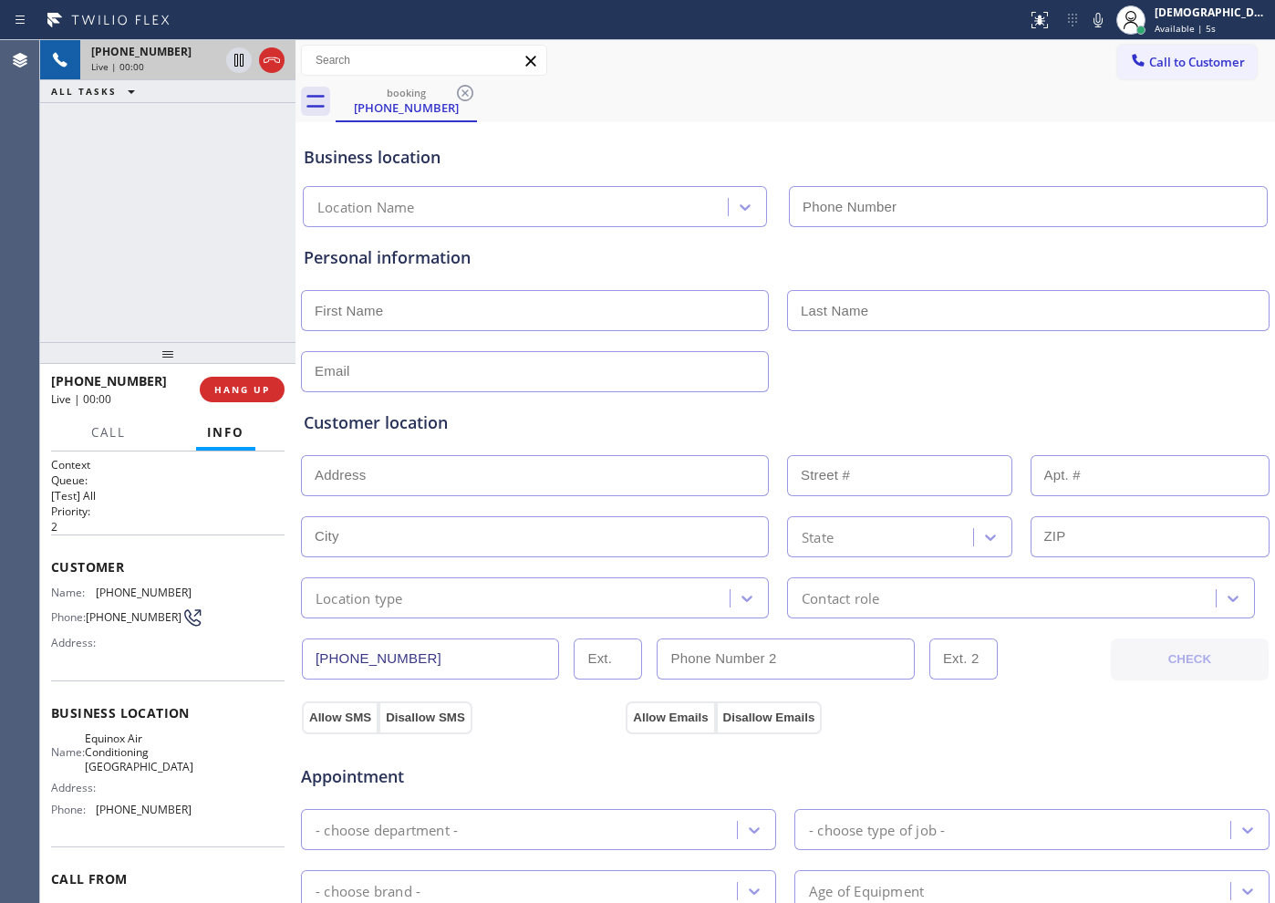
type input "[PHONE_NUMBER]"
click at [254, 378] on button "HANG UP" at bounding box center [242, 390] width 85 height 26
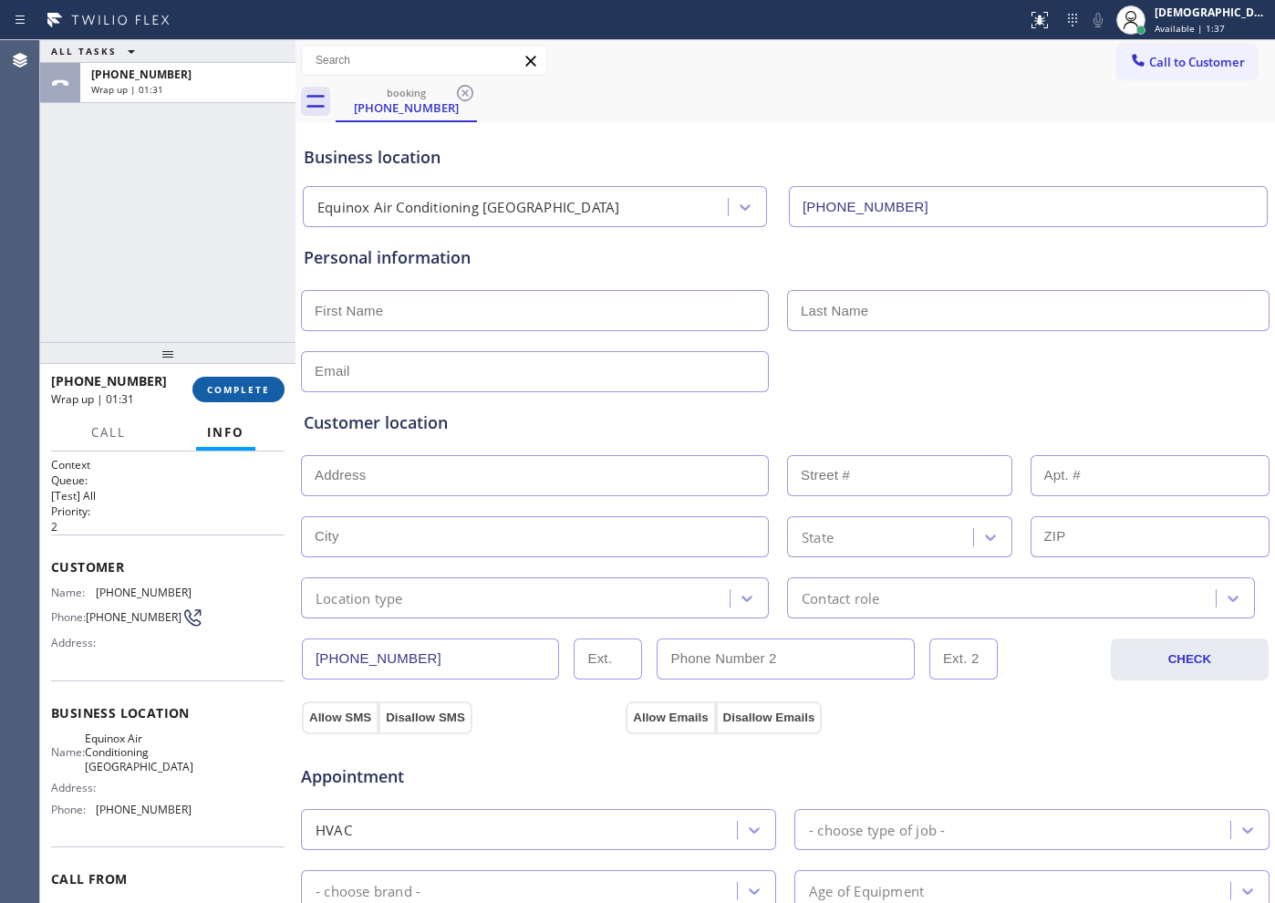
click at [246, 385] on span "COMPLETE" at bounding box center [238, 389] width 63 height 13
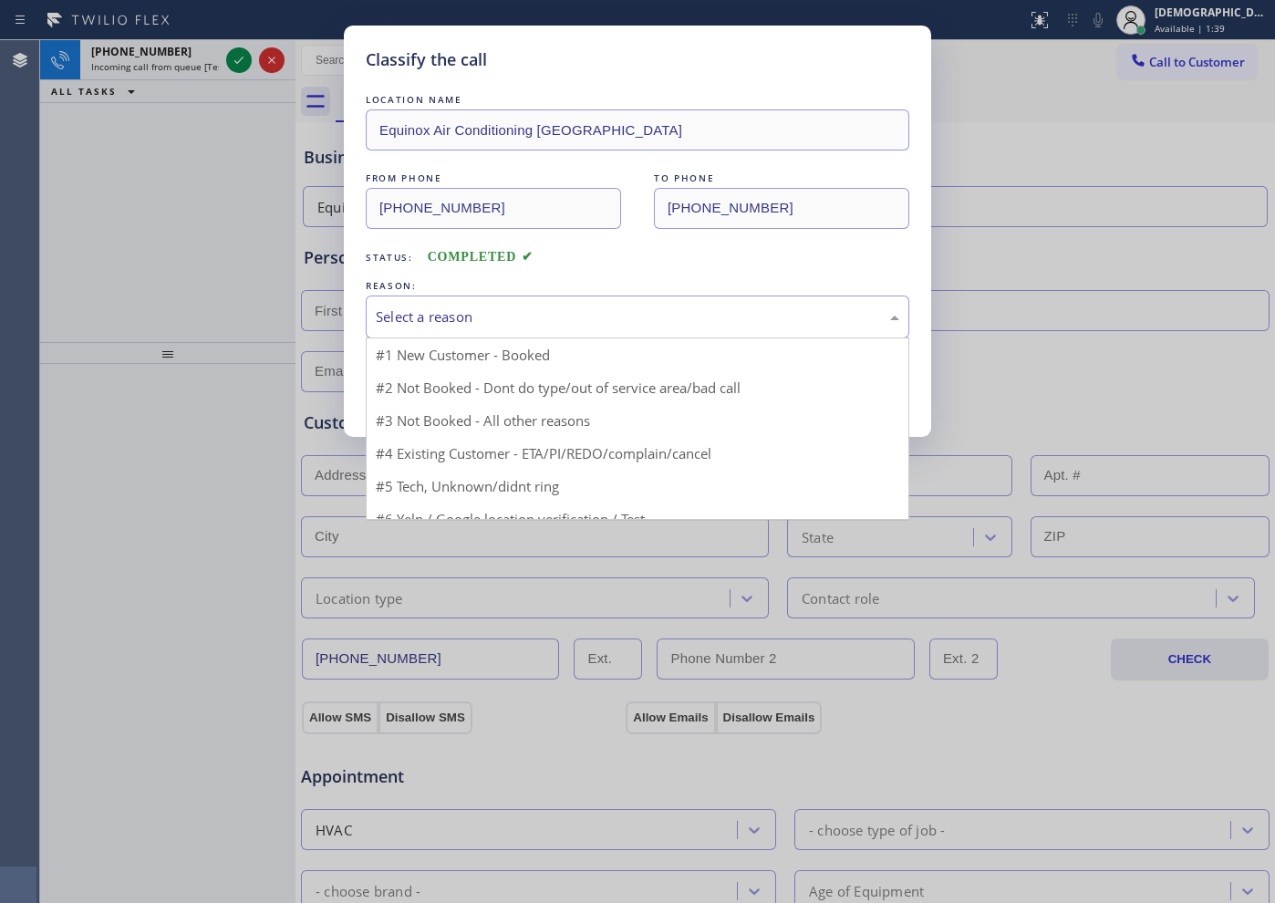
click at [429, 317] on div "Select a reason" at bounding box center [637, 316] width 523 height 21
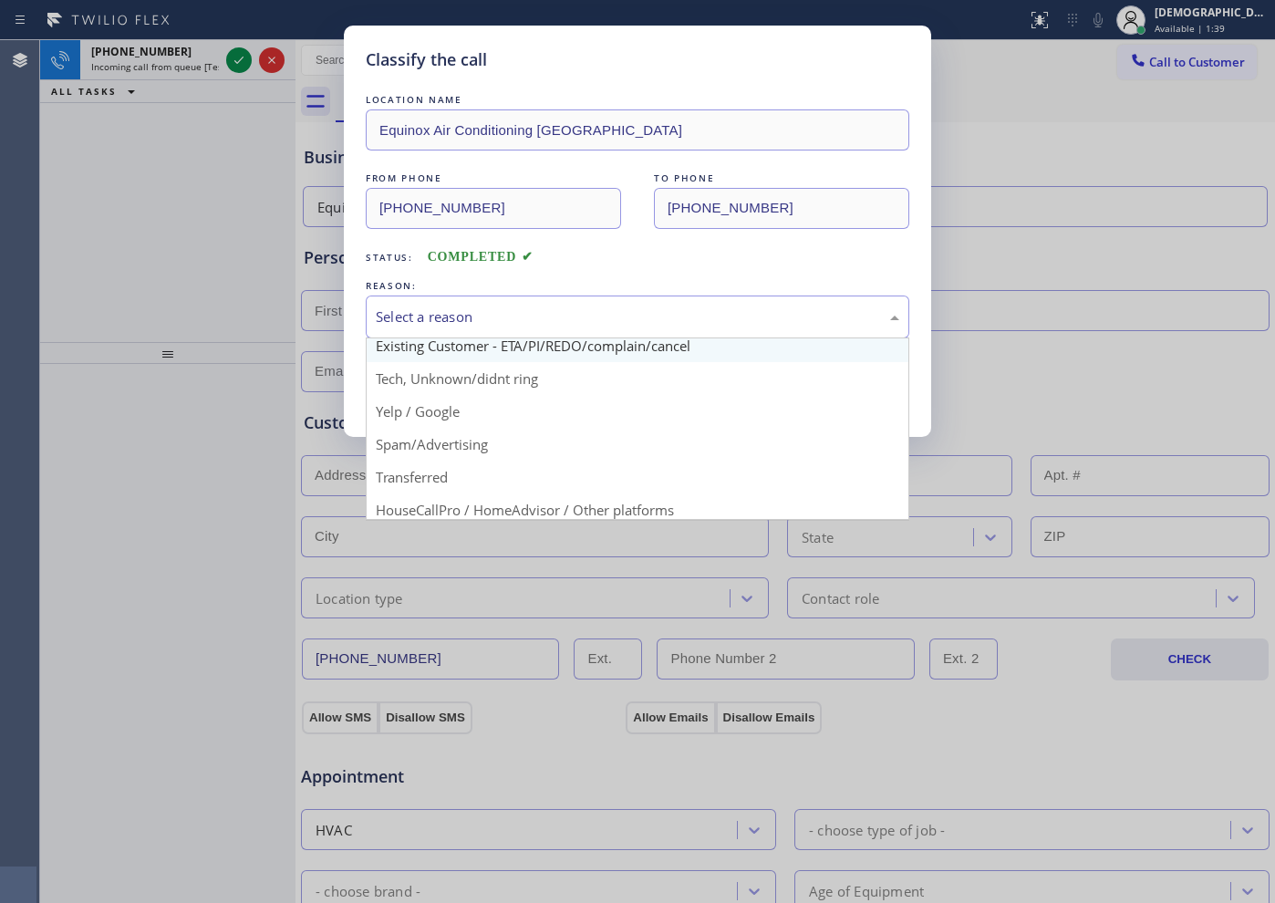
scroll to position [114, 0]
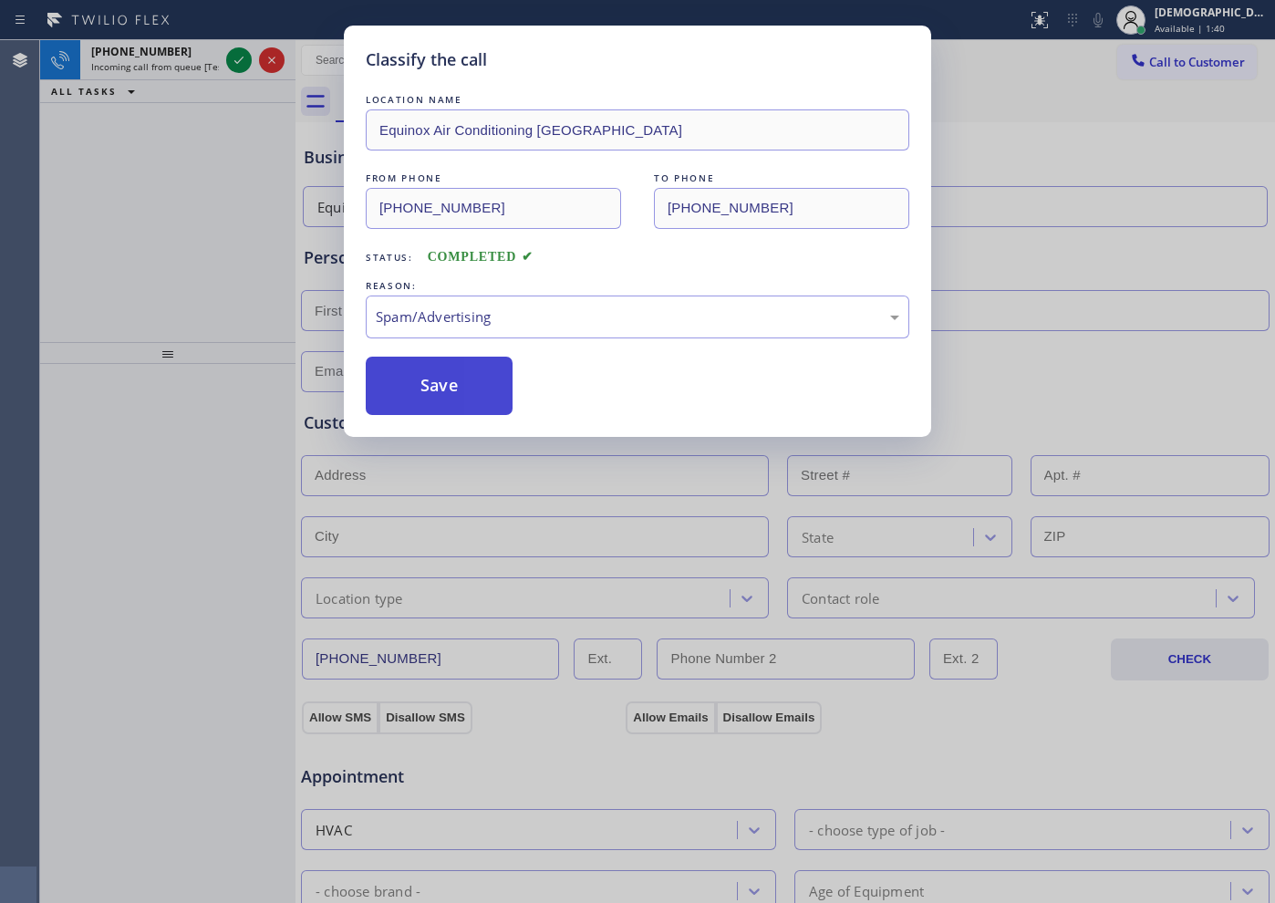
click at [420, 381] on button "Save" at bounding box center [439, 386] width 147 height 58
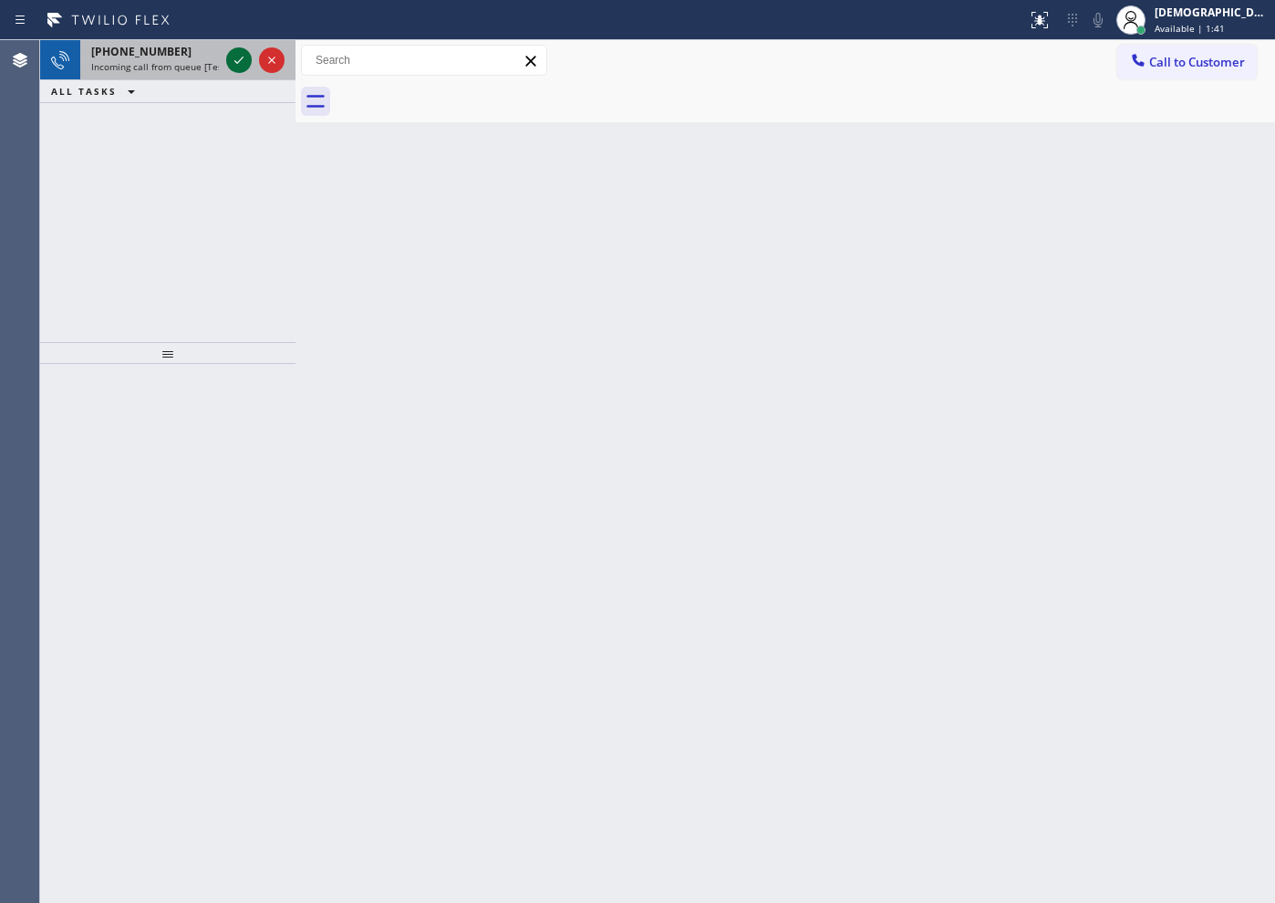
click at [240, 57] on icon at bounding box center [239, 60] width 22 height 22
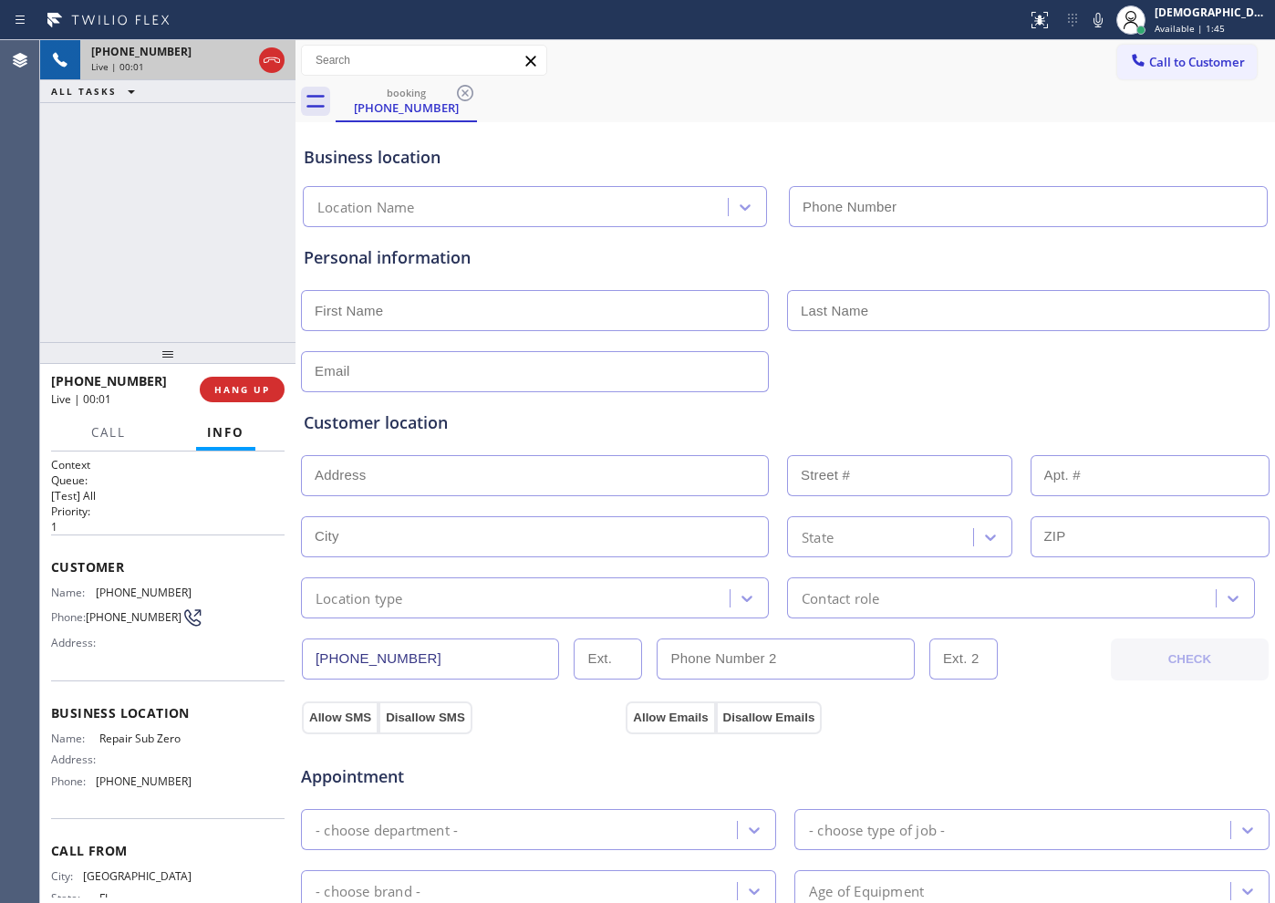
type input "[PHONE_NUMBER]"
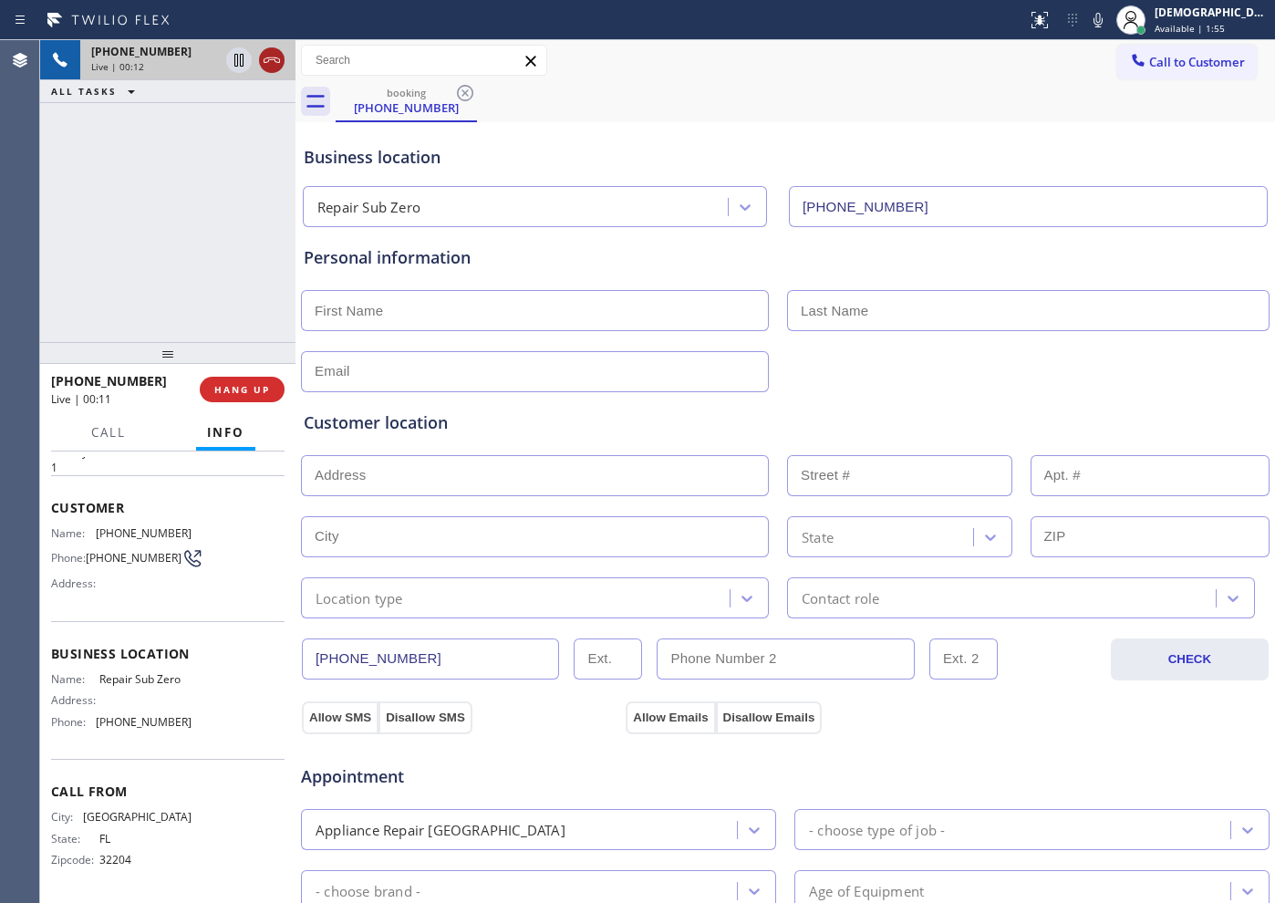
click at [274, 67] on icon at bounding box center [272, 60] width 22 height 22
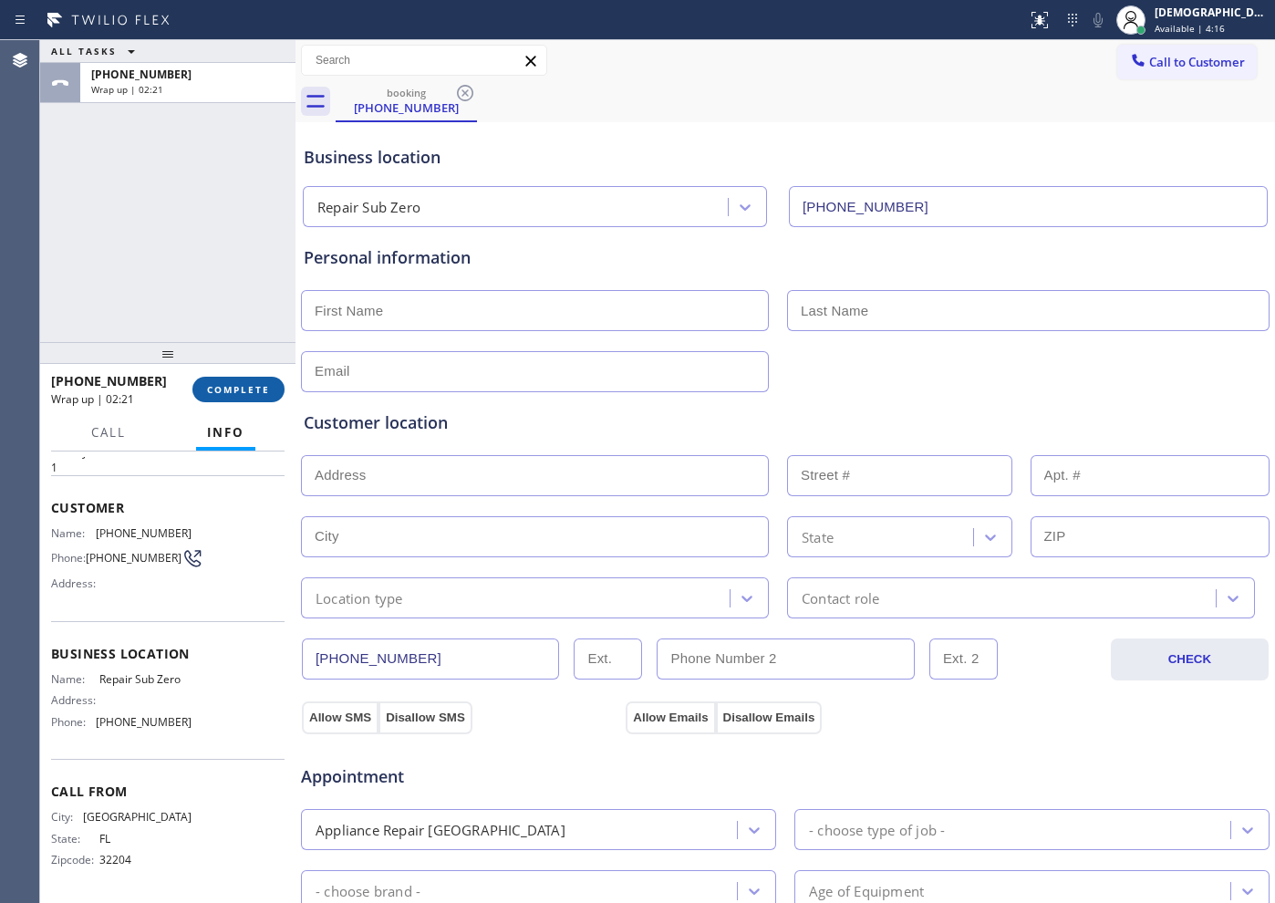
click at [241, 383] on span "COMPLETE" at bounding box center [238, 389] width 63 height 13
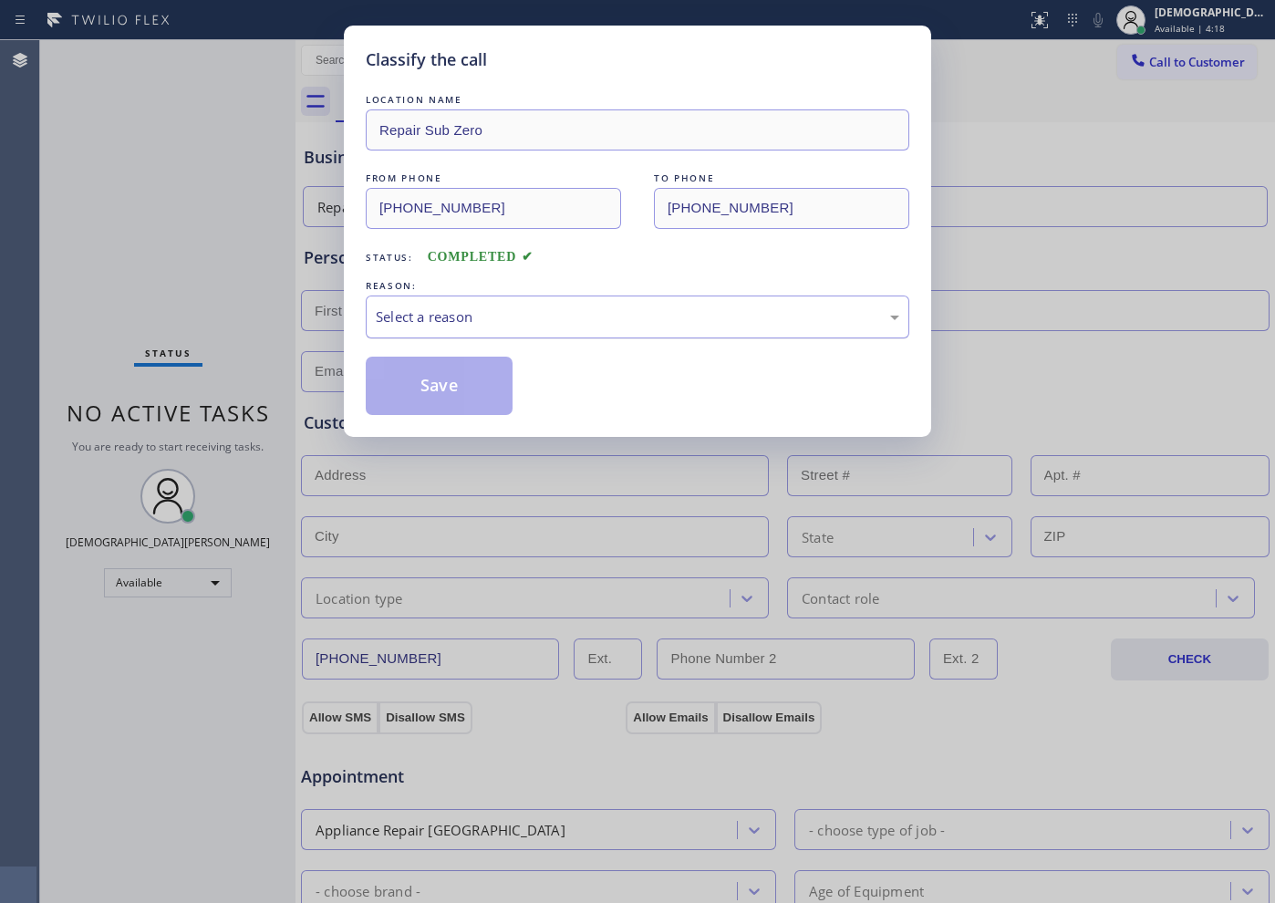
click at [411, 328] on div "Select a reason" at bounding box center [638, 316] width 544 height 43
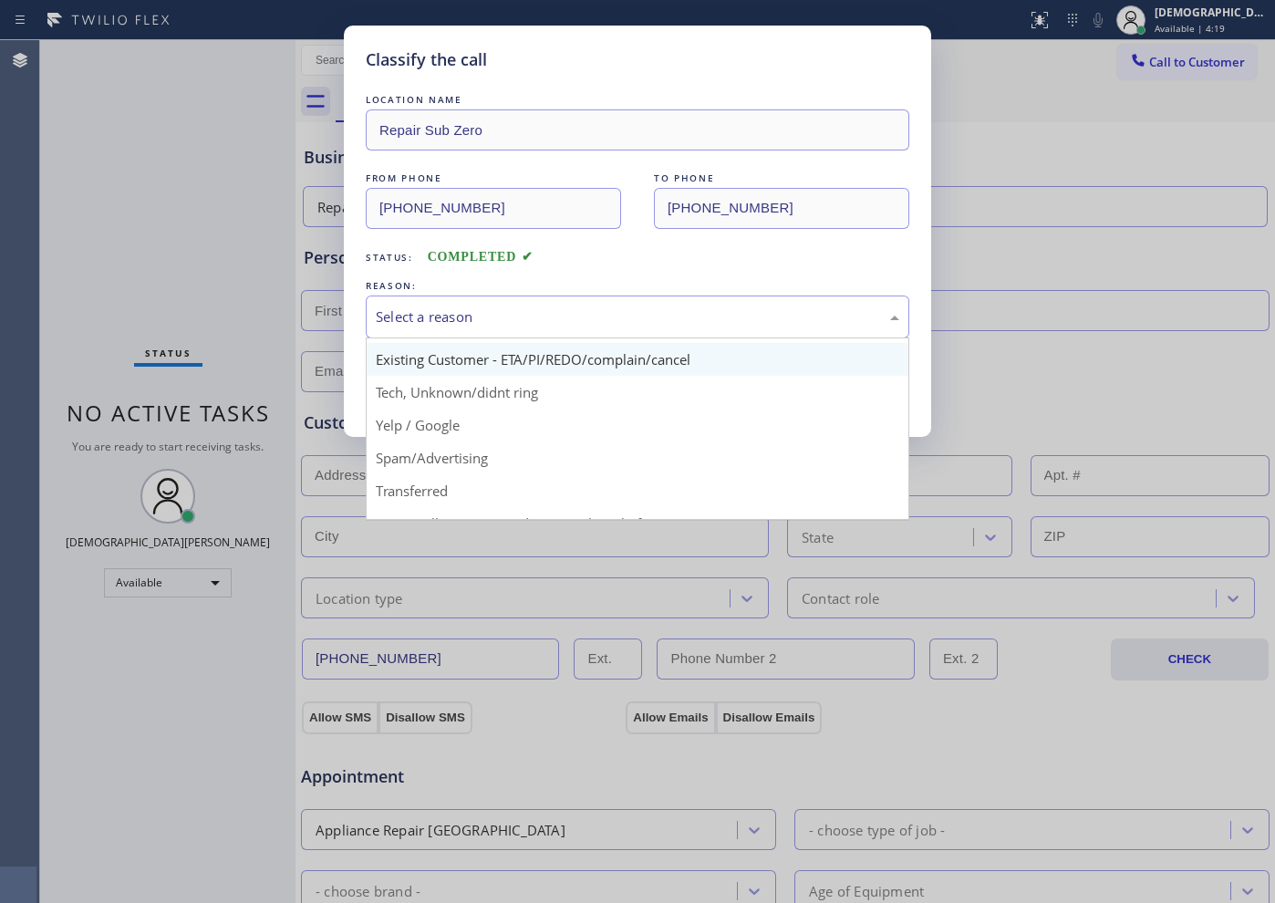
scroll to position [114, 0]
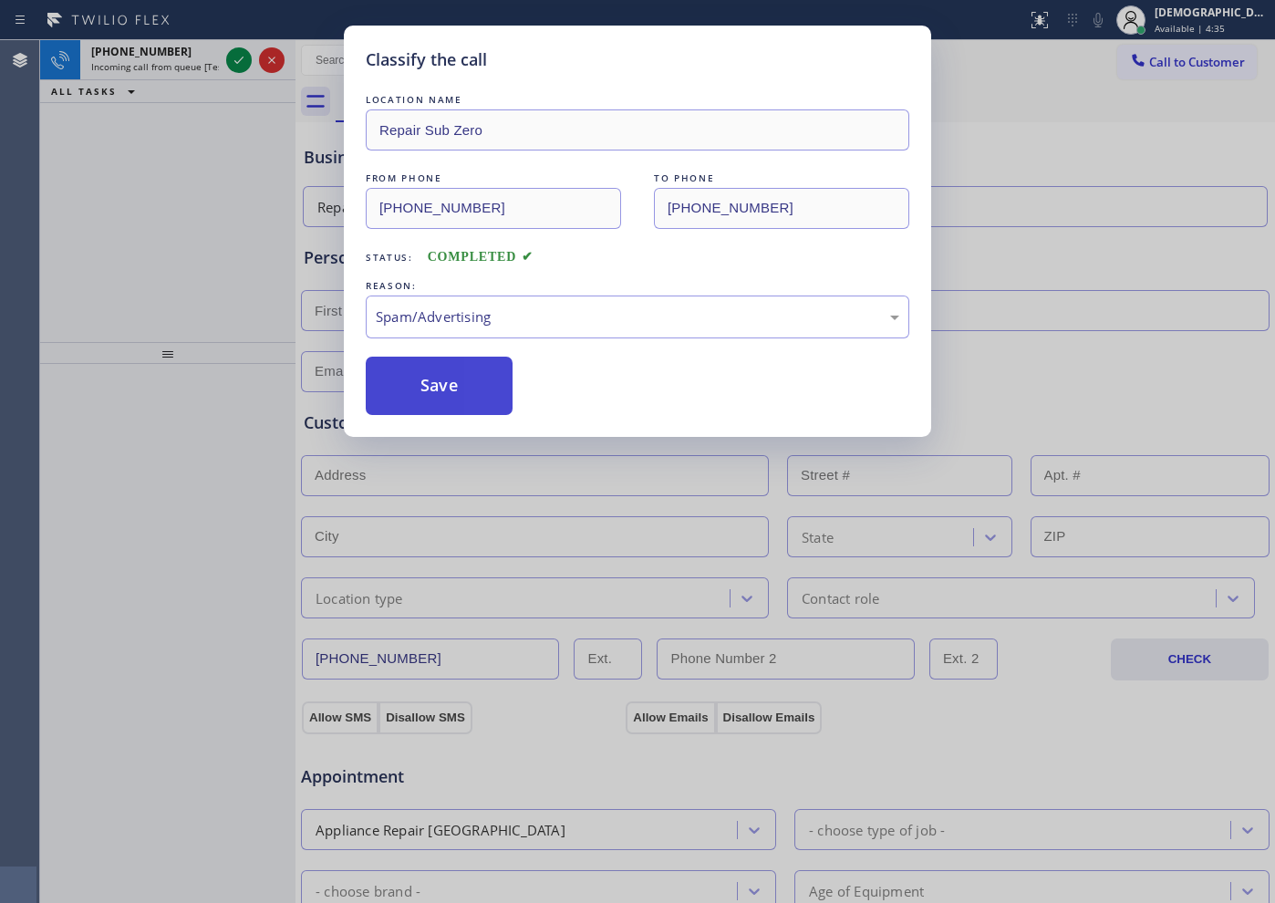
click at [443, 394] on button "Save" at bounding box center [439, 386] width 147 height 58
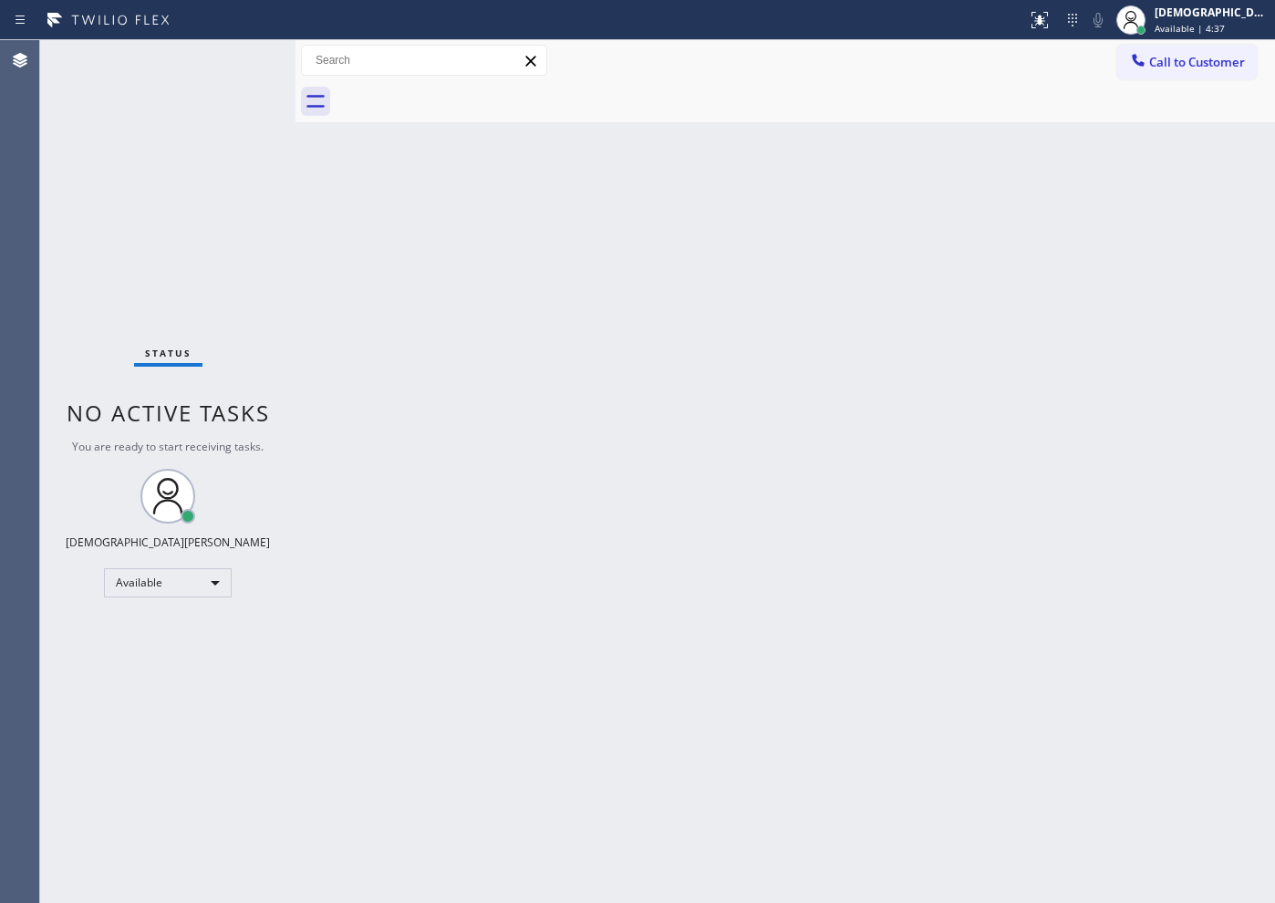
click at [239, 74] on div "Status No active tasks You are ready to start receiving tasks. Christian Cinco …" at bounding box center [167, 471] width 255 height 863
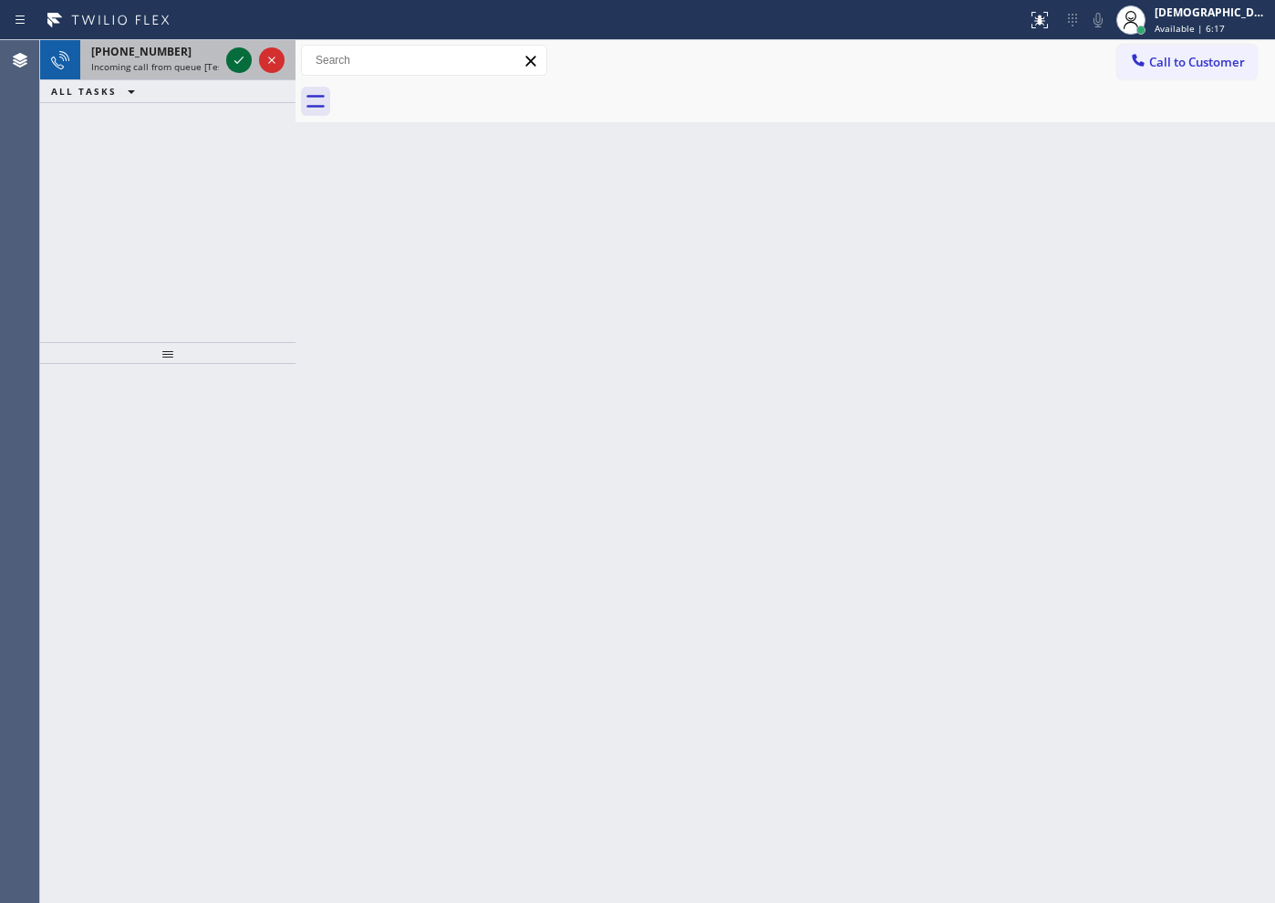
click at [236, 51] on icon at bounding box center [239, 60] width 22 height 22
click at [238, 55] on icon at bounding box center [239, 60] width 22 height 22
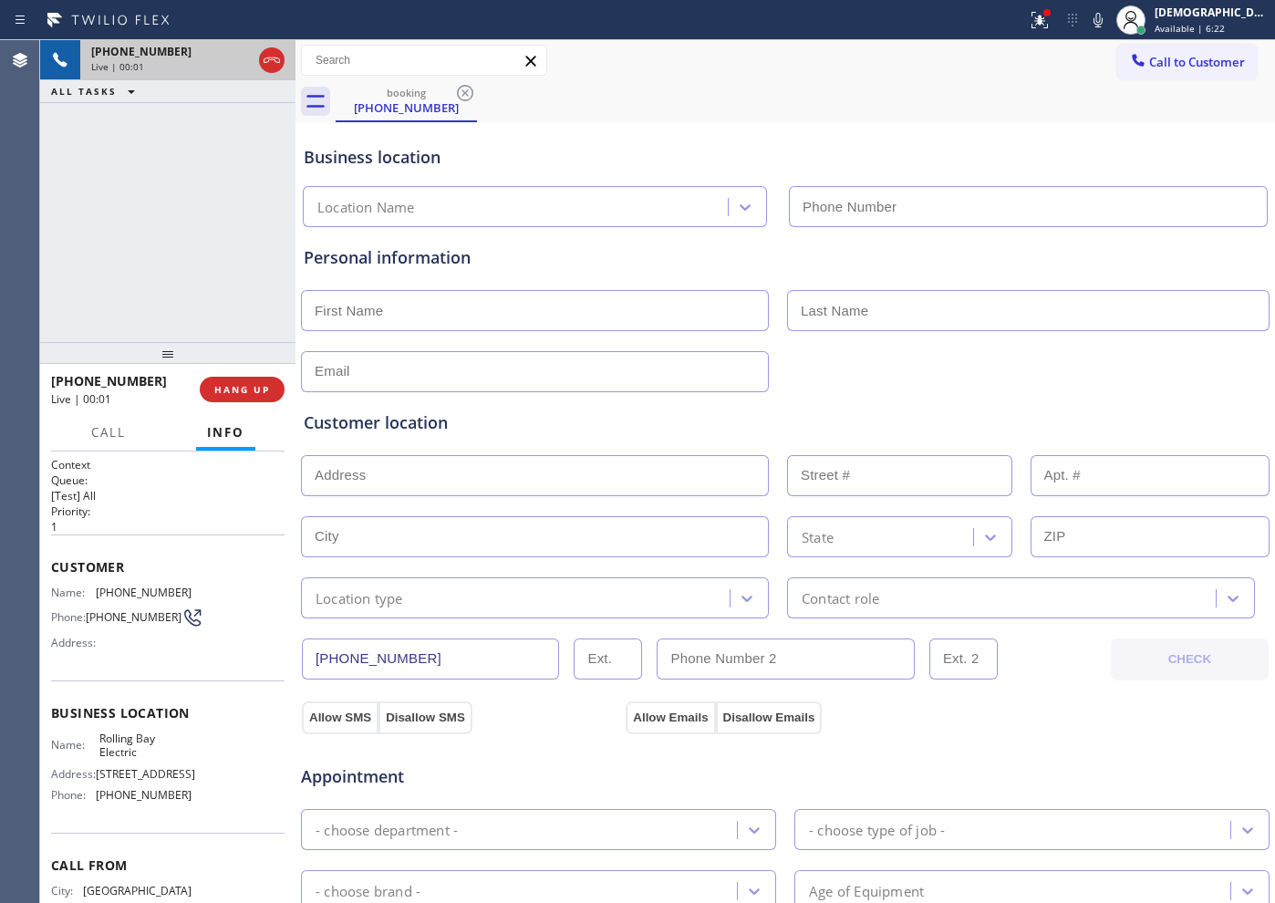
type input "[PHONE_NUMBER]"
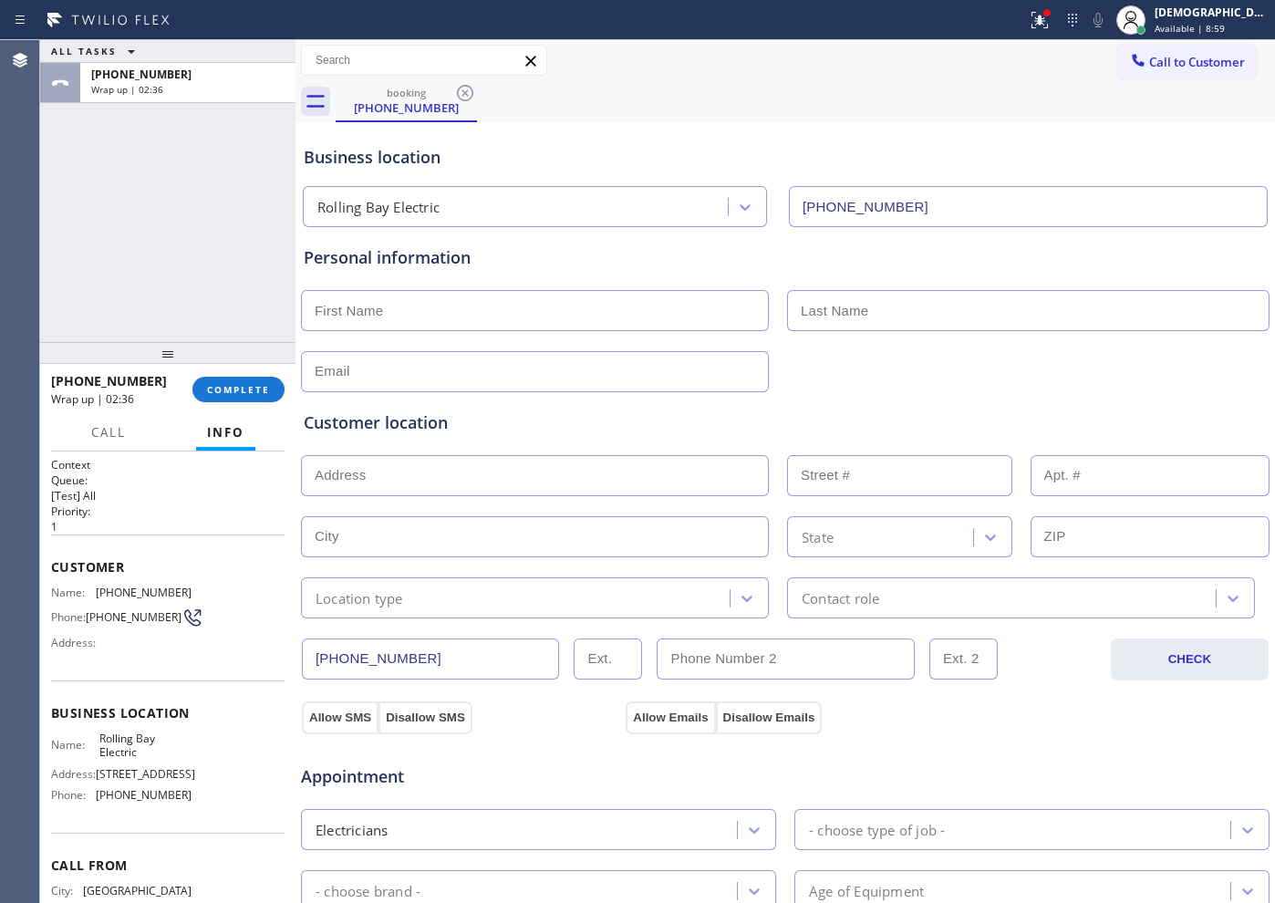
drag, startPoint x: 113, startPoint y: 276, endPoint x: 160, endPoint y: 316, distance: 60.8
click at [113, 276] on div "ALL TASKS ALL TASKS ACTIVE TASKS TASKS IN WRAP UP [PHONE_NUMBER] Wrap up | 02:36" at bounding box center [167, 191] width 255 height 302
click at [248, 397] on button "COMPLETE" at bounding box center [238, 390] width 92 height 26
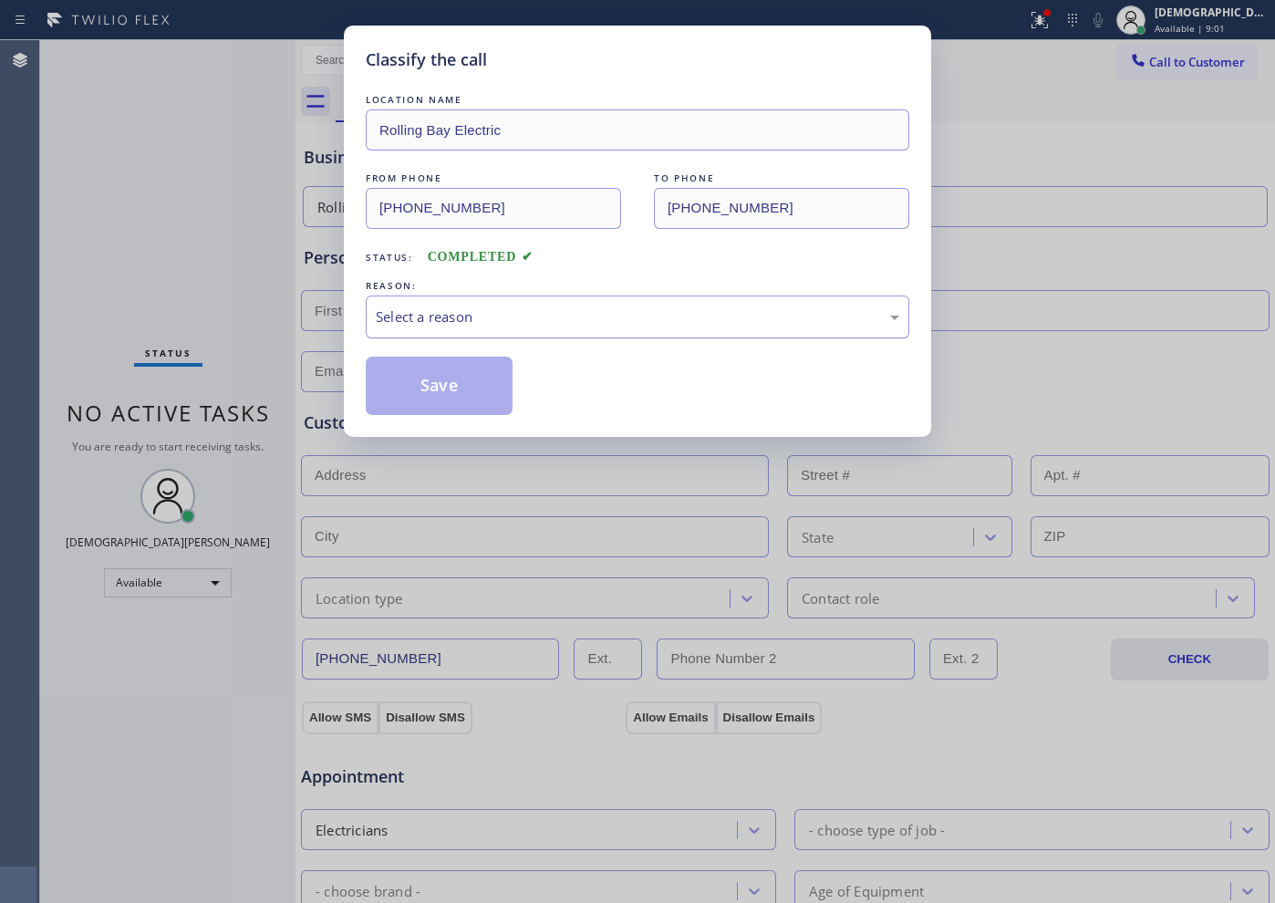
click at [481, 328] on div "Select a reason" at bounding box center [638, 316] width 544 height 43
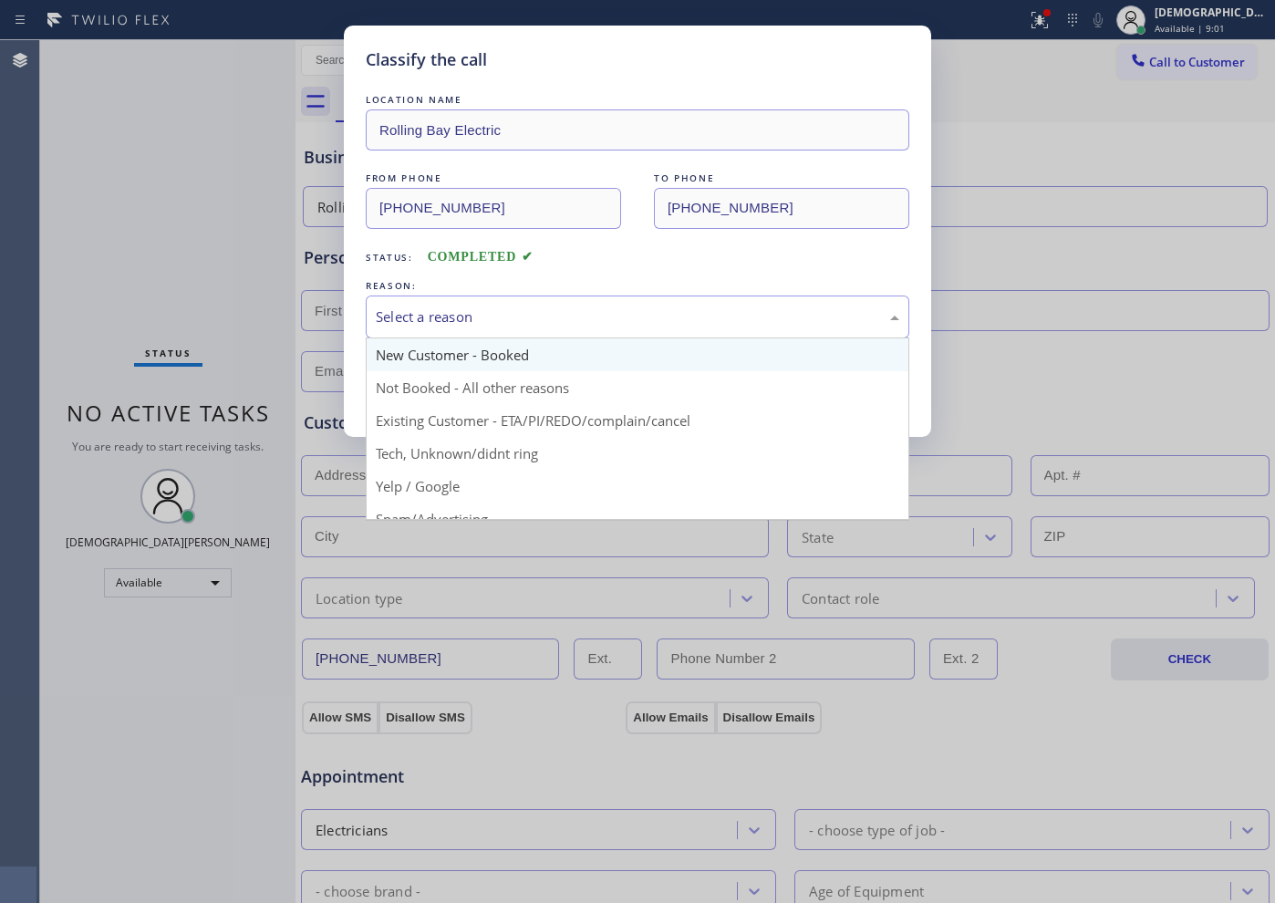
scroll to position [115, 0]
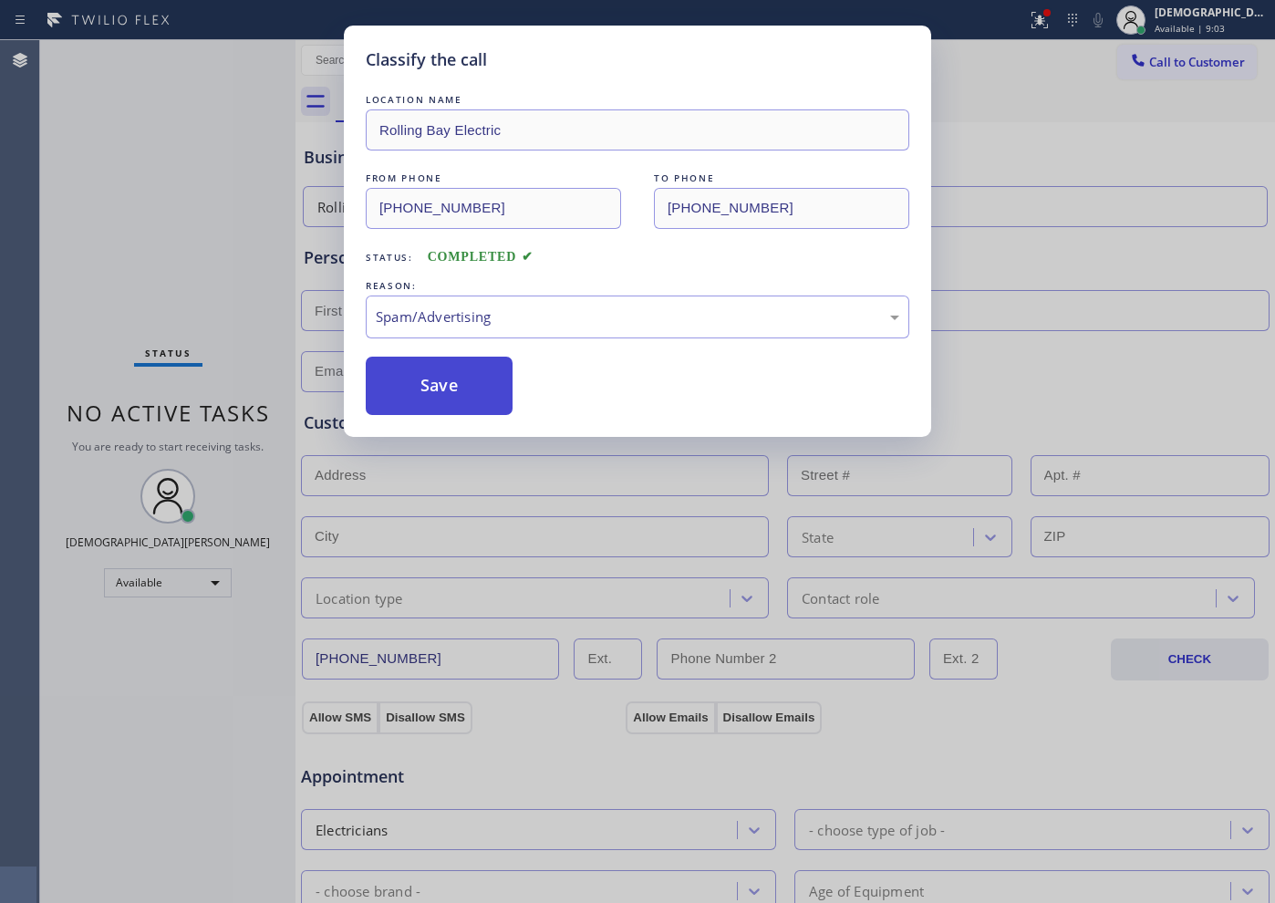
click at [452, 409] on button "Save" at bounding box center [439, 386] width 147 height 58
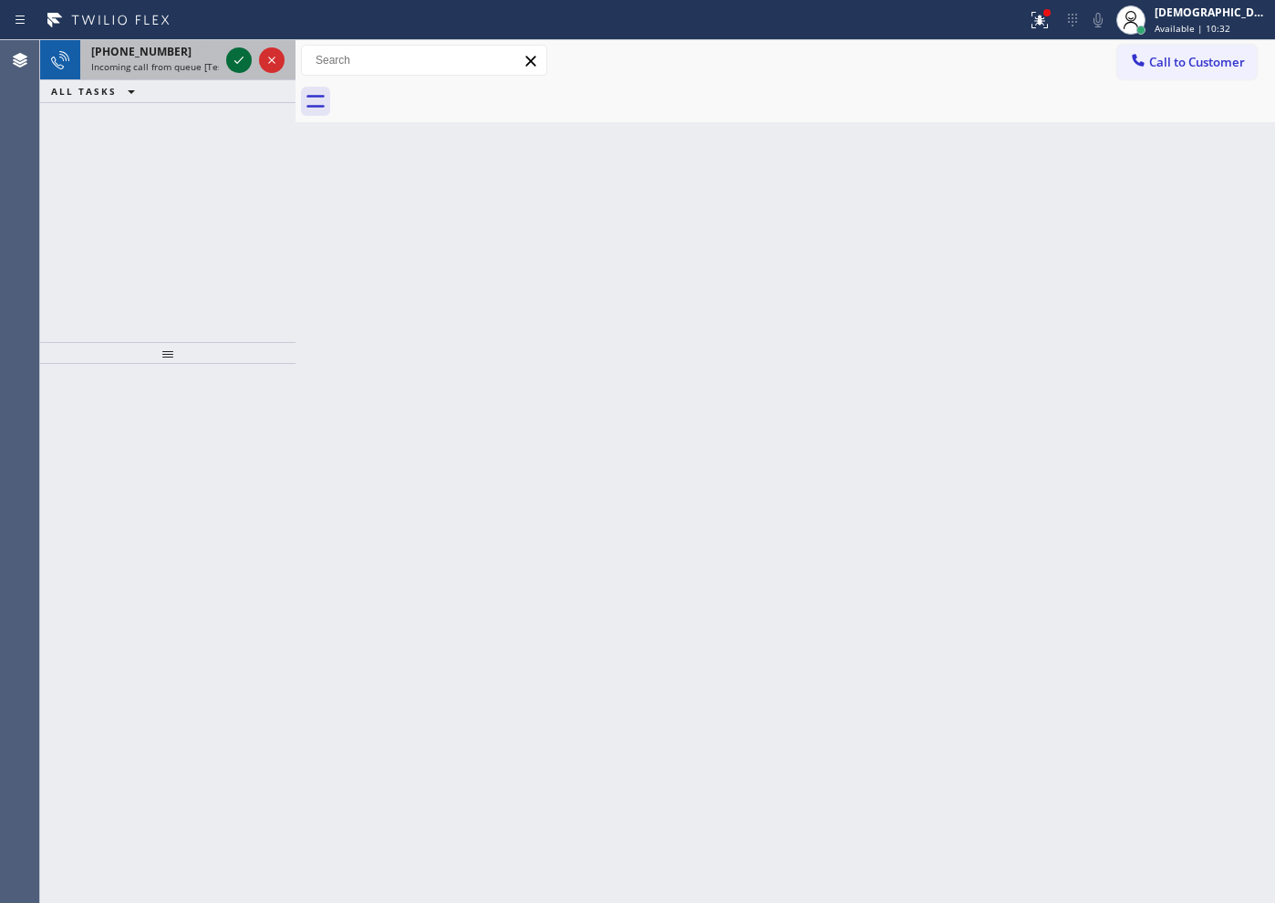
click at [240, 62] on icon at bounding box center [239, 60] width 22 height 22
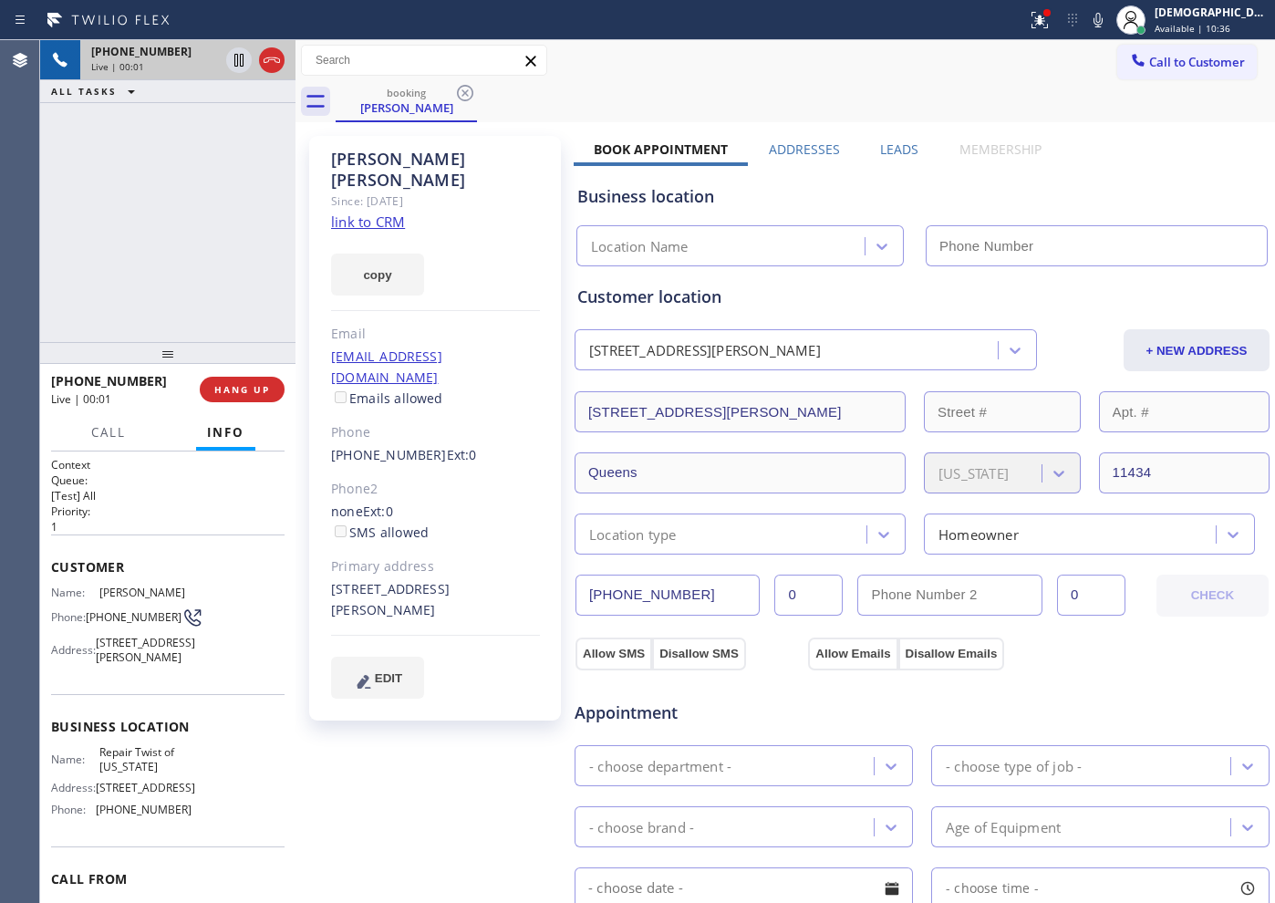
type input "[PHONE_NUMBER]"
click at [972, 181] on div "Business location Repair Twist of New York (347) 284-6179" at bounding box center [922, 216] width 697 height 100
click at [347, 213] on link "link to CRM" at bounding box center [368, 222] width 74 height 18
click at [240, 59] on icon at bounding box center [238, 60] width 9 height 13
click at [240, 62] on icon at bounding box center [239, 60] width 13 height 13
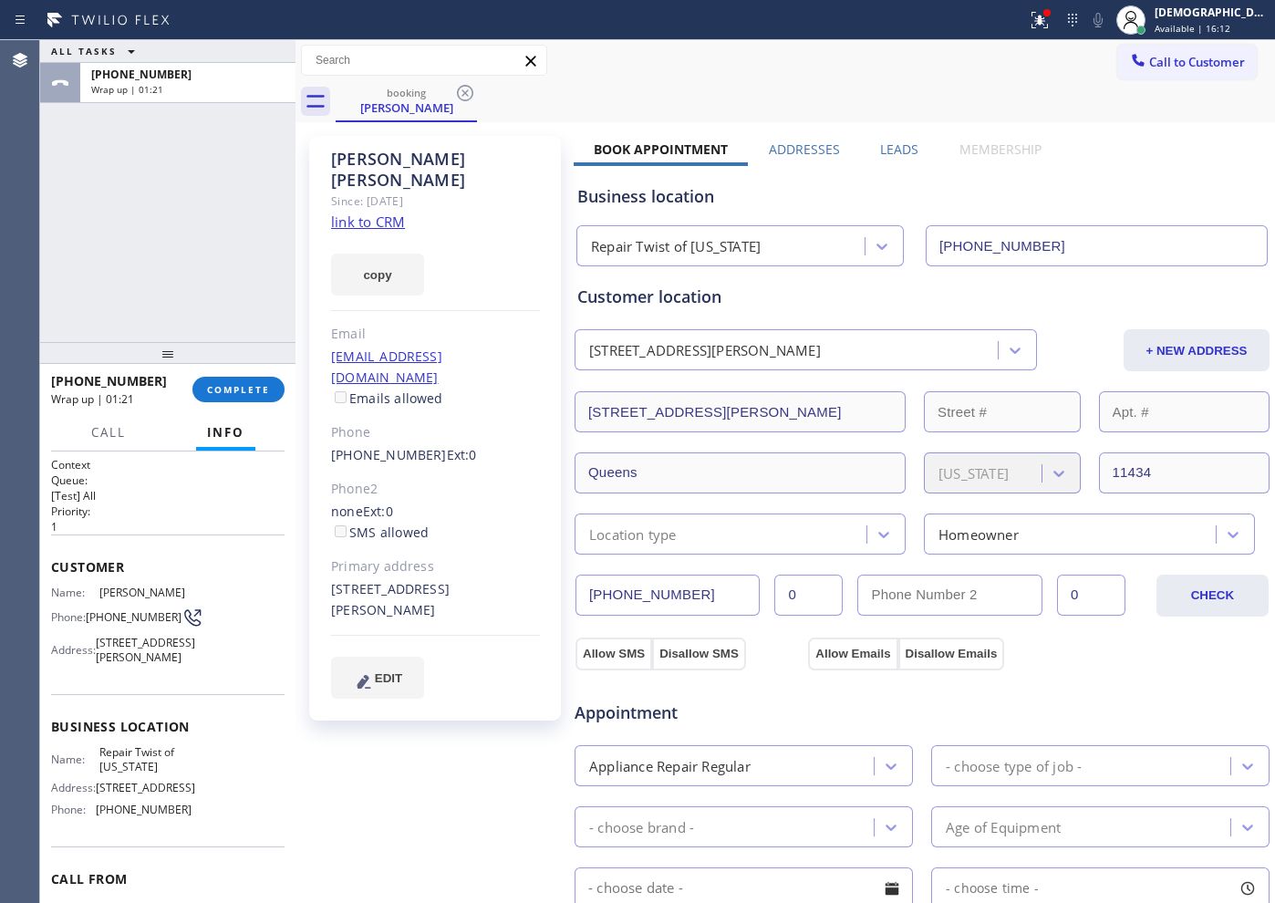
click at [54, 301] on div "ALL TASKS ALL TASKS ACTIVE TASKS TASKS IN WRAP UP +17189499142 Wrap up | 01:21" at bounding box center [167, 191] width 255 height 302
click at [1060, 30] on button at bounding box center [1040, 20] width 40 height 40
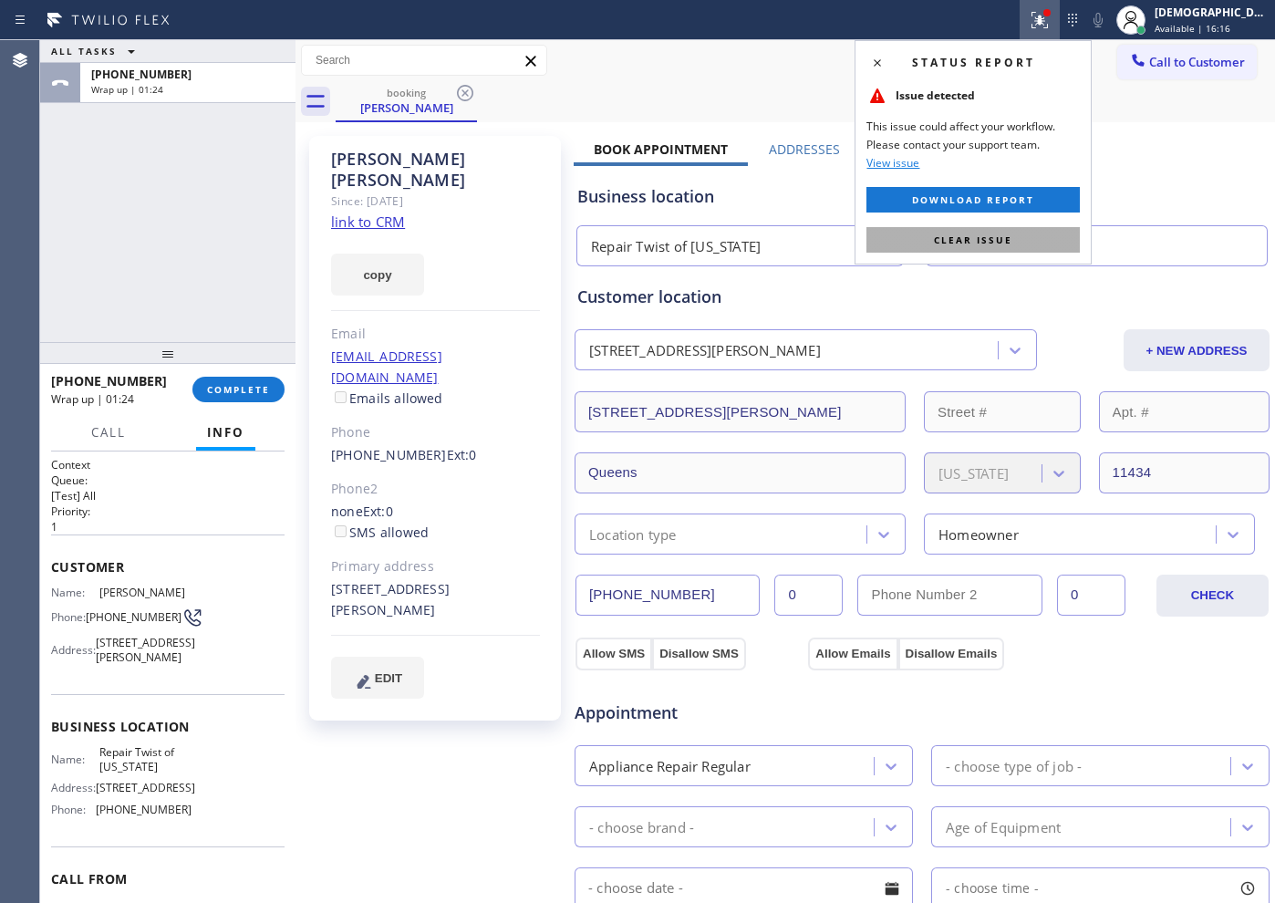
click at [1001, 233] on span "Clear issue" at bounding box center [973, 239] width 78 height 13
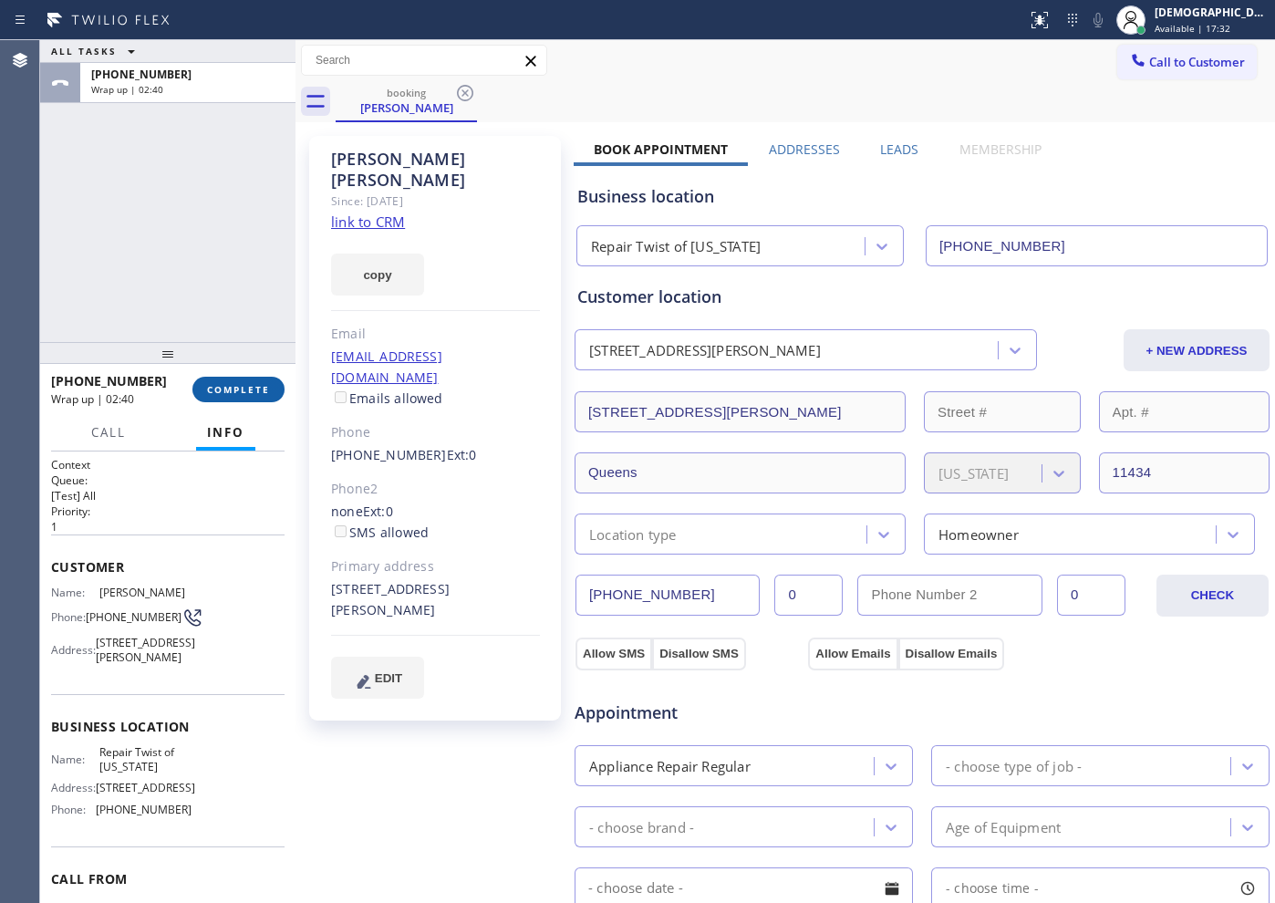
click at [250, 399] on button "COMPLETE" at bounding box center [238, 390] width 92 height 26
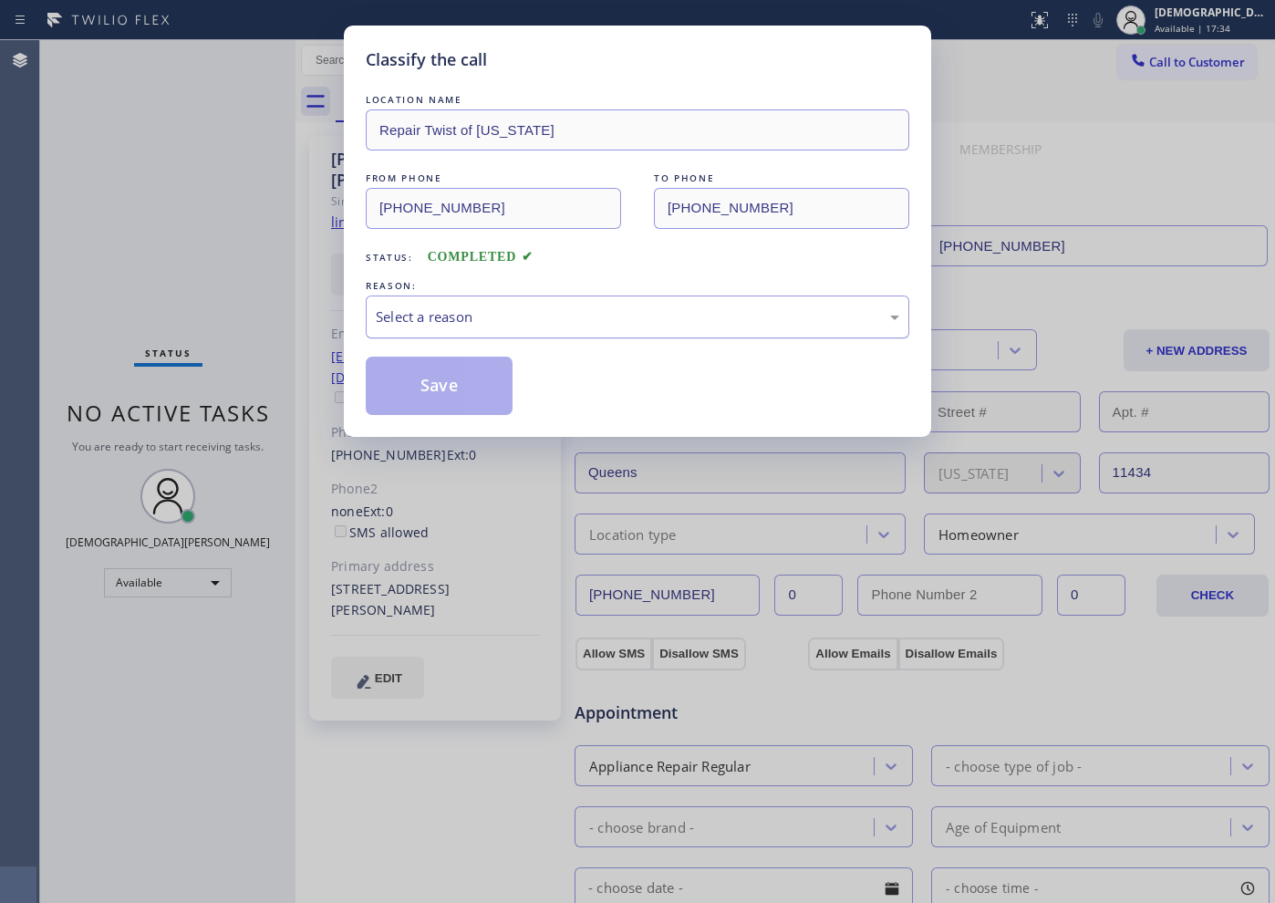
click at [444, 327] on div "Select a reason" at bounding box center [638, 316] width 544 height 43
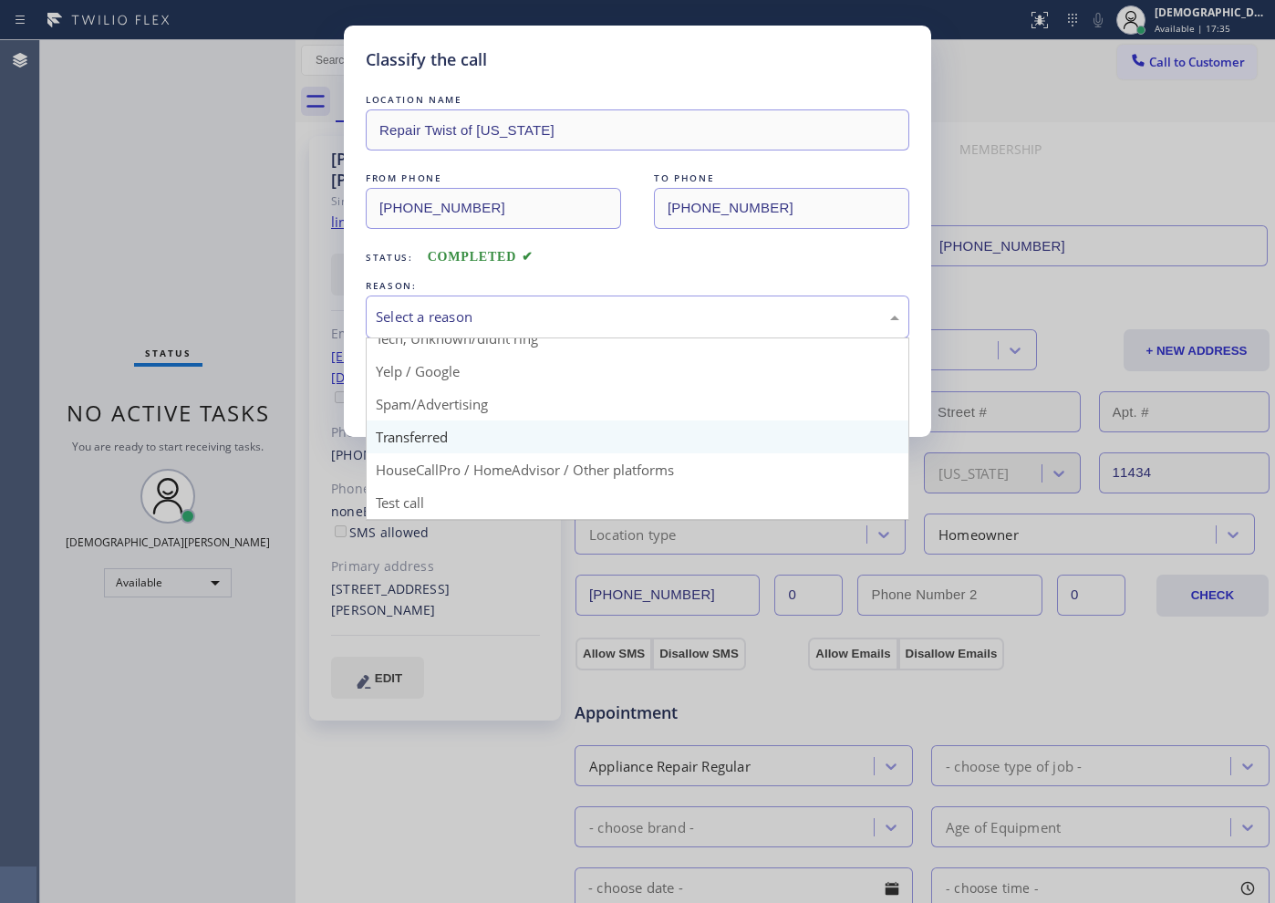
scroll to position [1, 0]
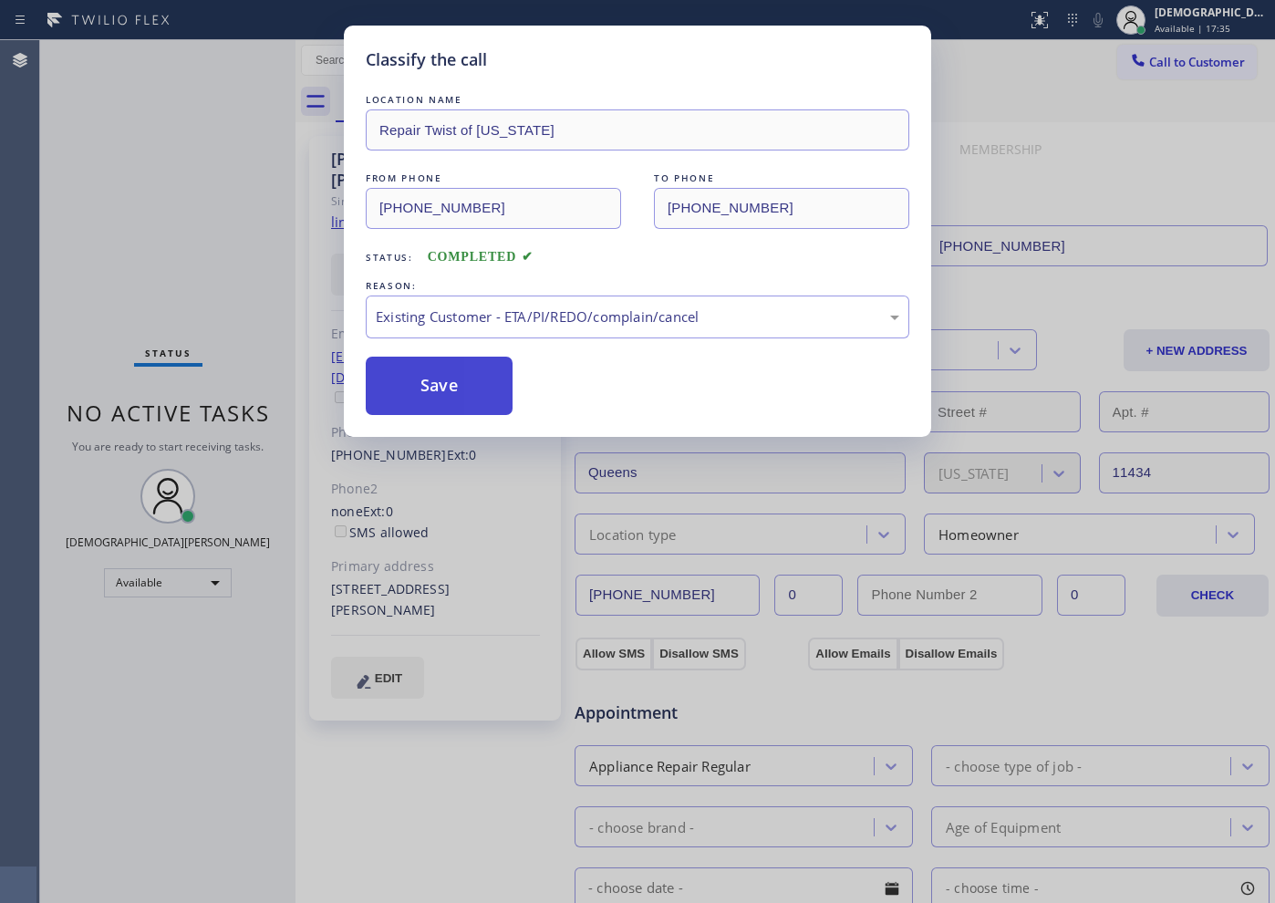
click at [451, 411] on button "Save" at bounding box center [439, 386] width 147 height 58
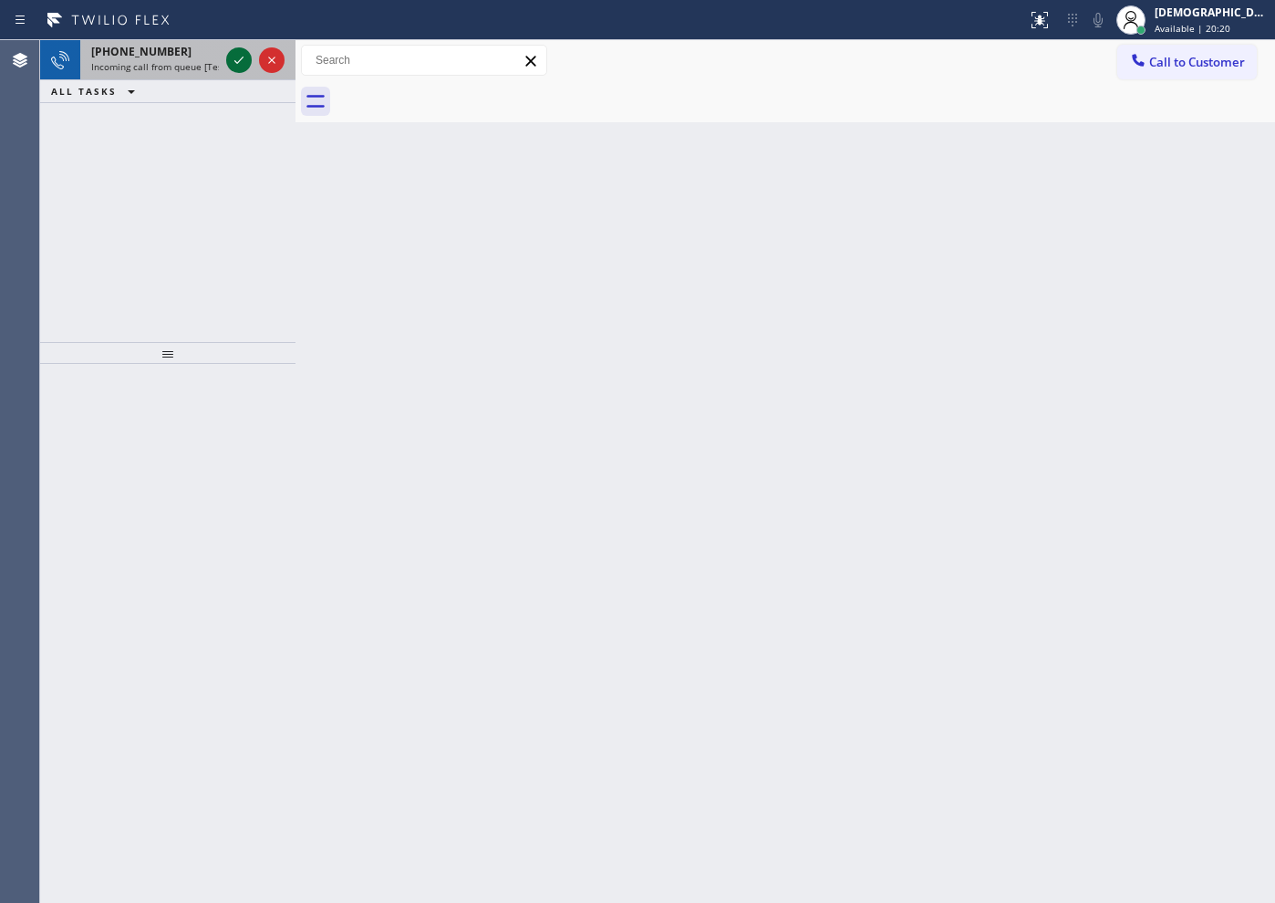
click at [232, 57] on icon at bounding box center [239, 60] width 22 height 22
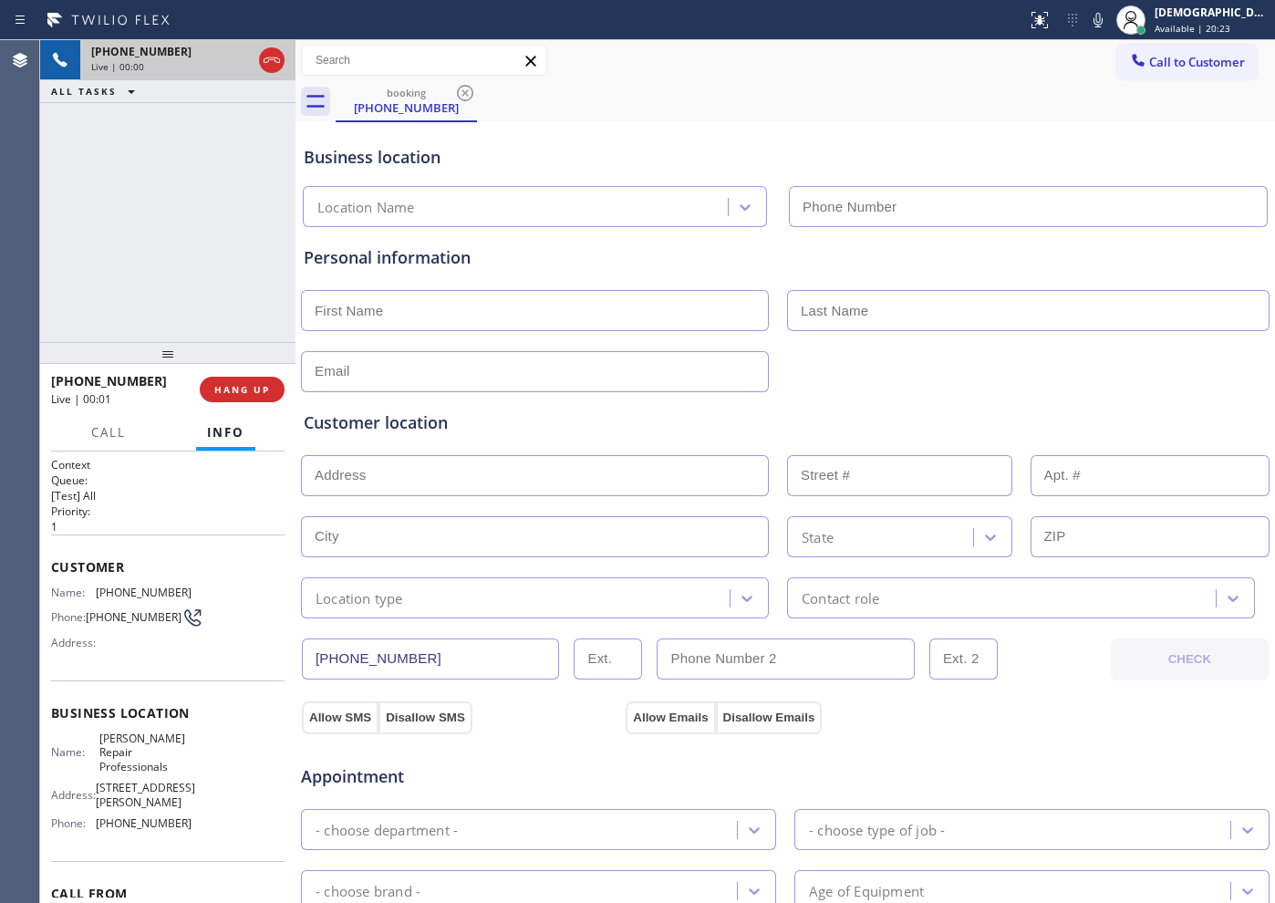
type input "(480) 470-5288"
click at [245, 373] on div "+13103950010 Live | 00:31 HANG UP" at bounding box center [167, 389] width 233 height 47
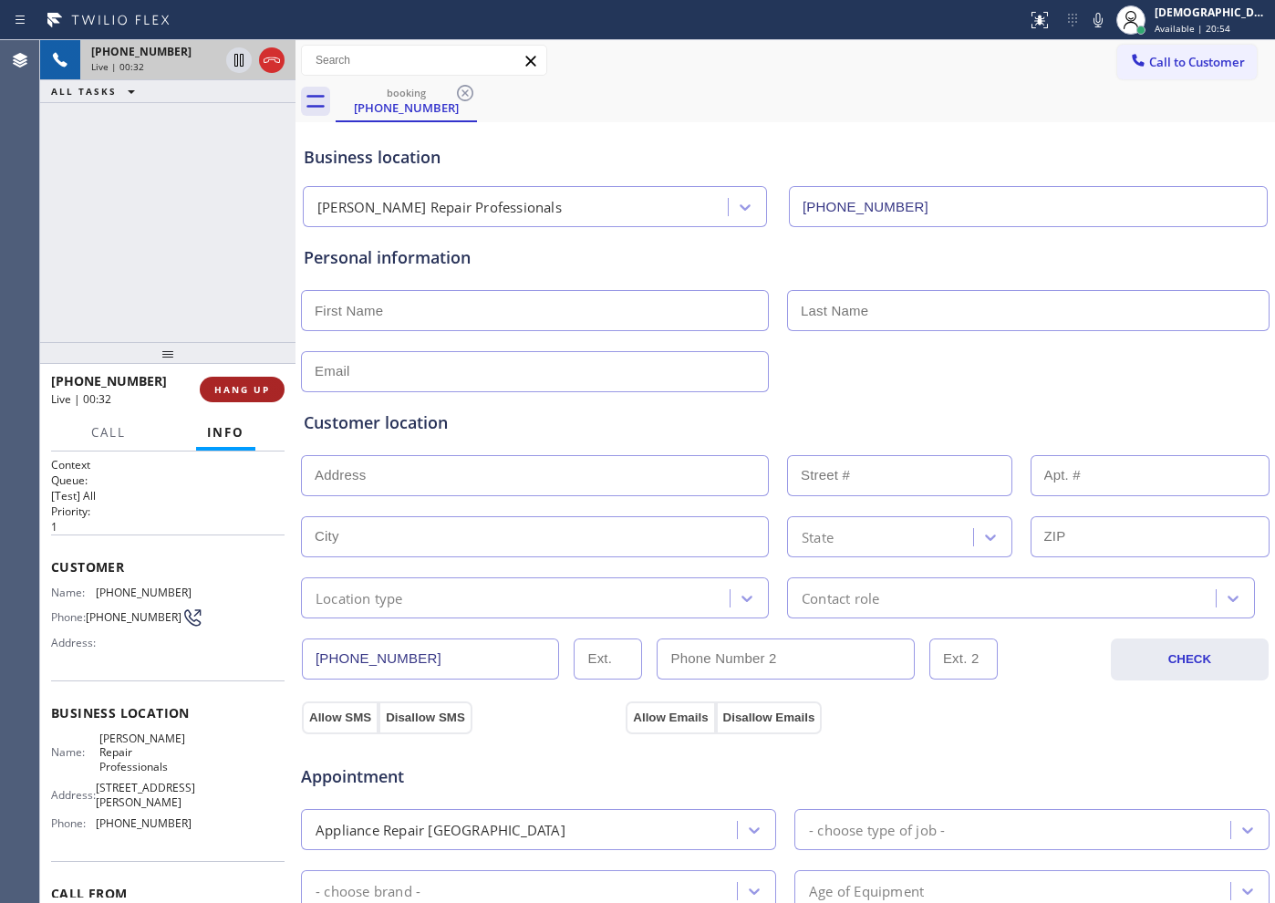
click at [255, 383] on span "HANG UP" at bounding box center [242, 389] width 56 height 13
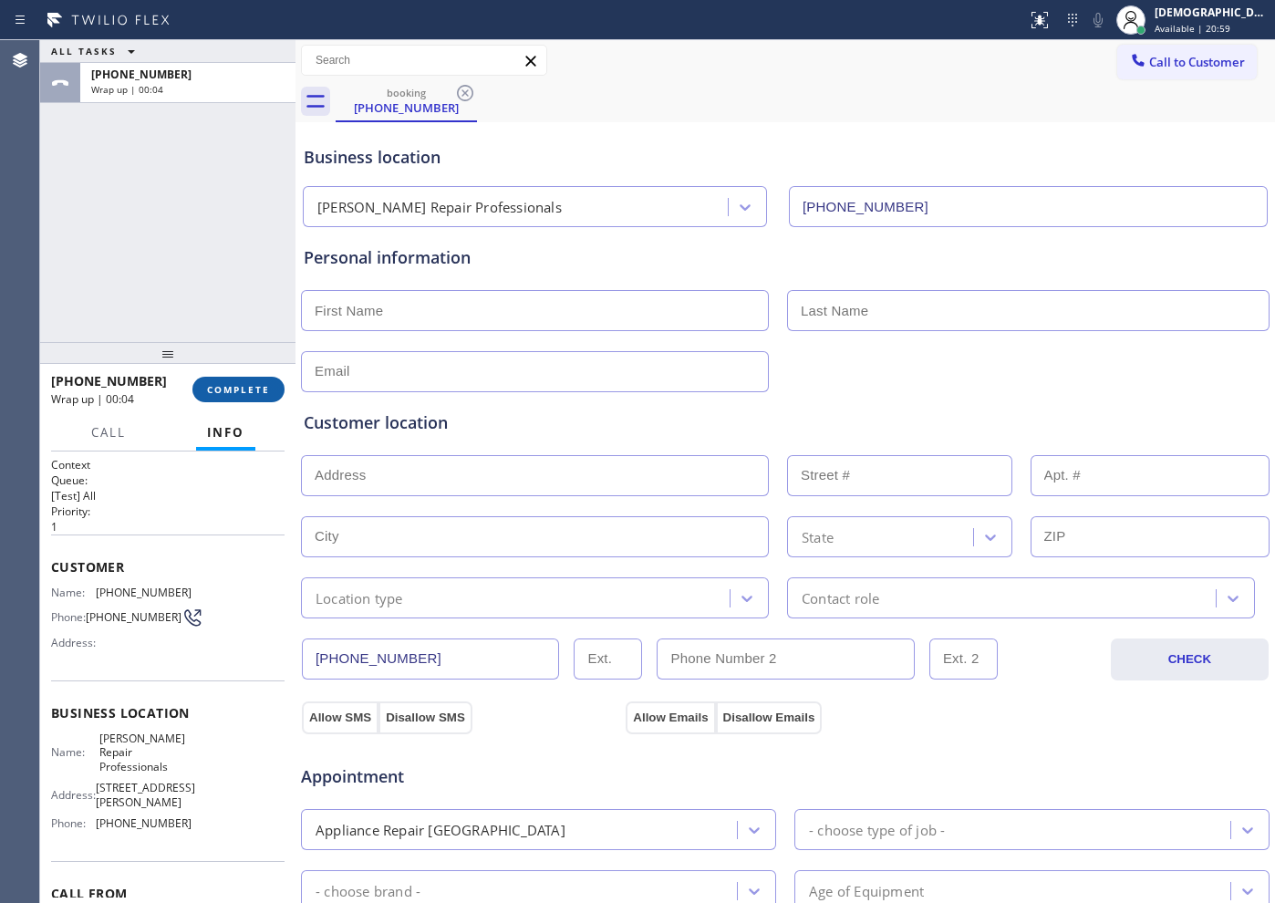
click at [256, 395] on span "COMPLETE" at bounding box center [238, 389] width 63 height 13
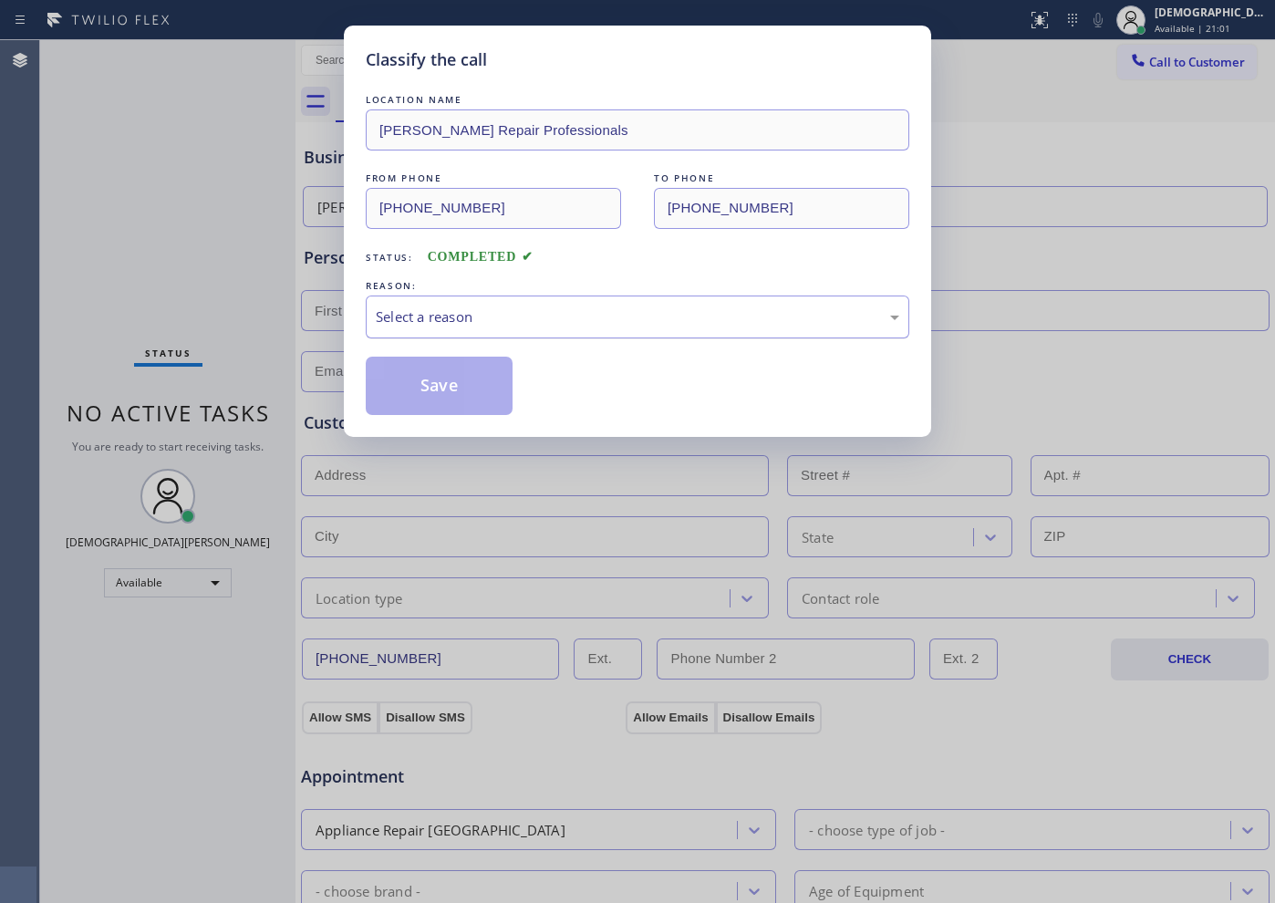
click at [412, 307] on div "Select a reason" at bounding box center [637, 316] width 523 height 21
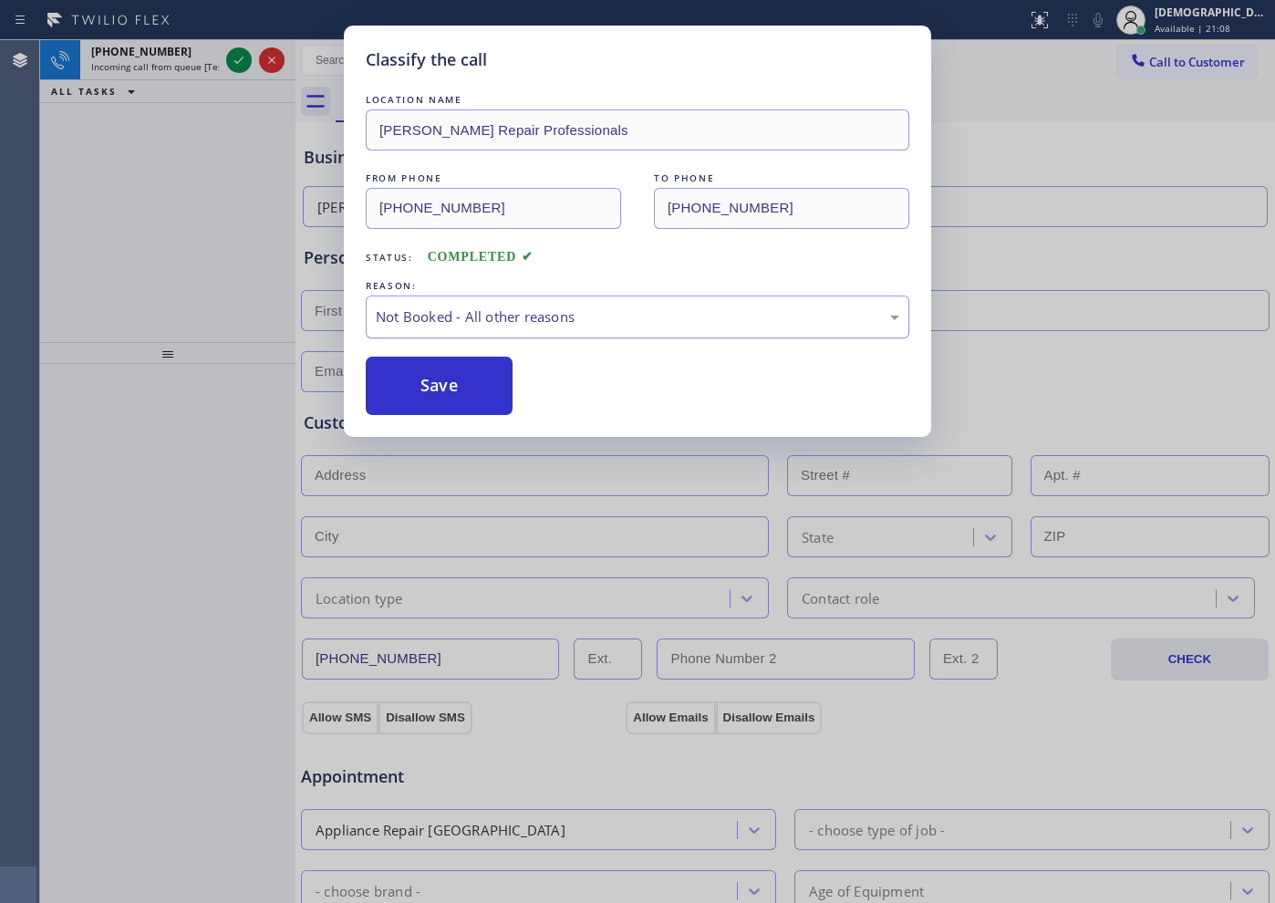
click at [517, 319] on div "Not Booked - All other reasons" at bounding box center [637, 316] width 523 height 21
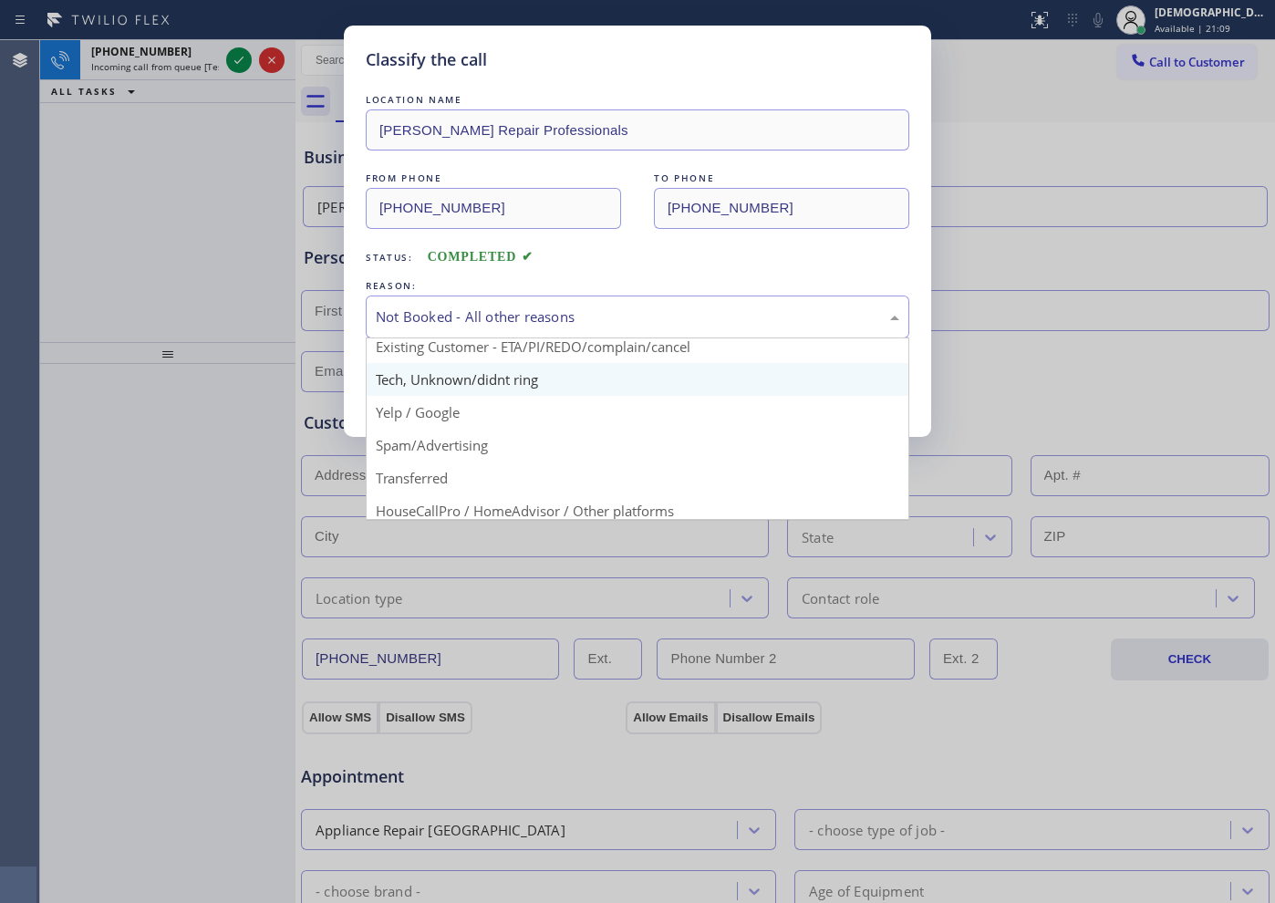
scroll to position [114, 0]
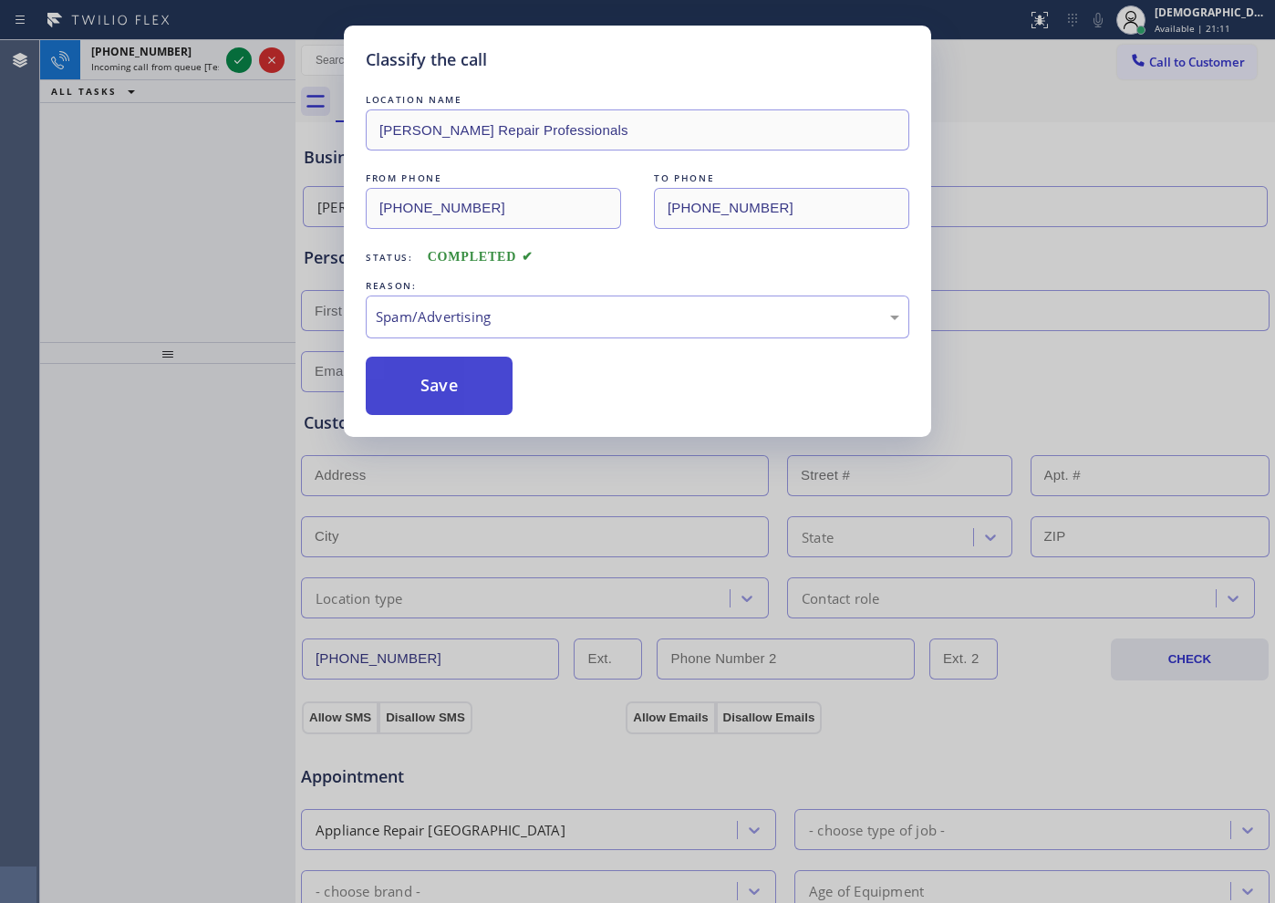
click at [461, 397] on button "Save" at bounding box center [439, 386] width 147 height 58
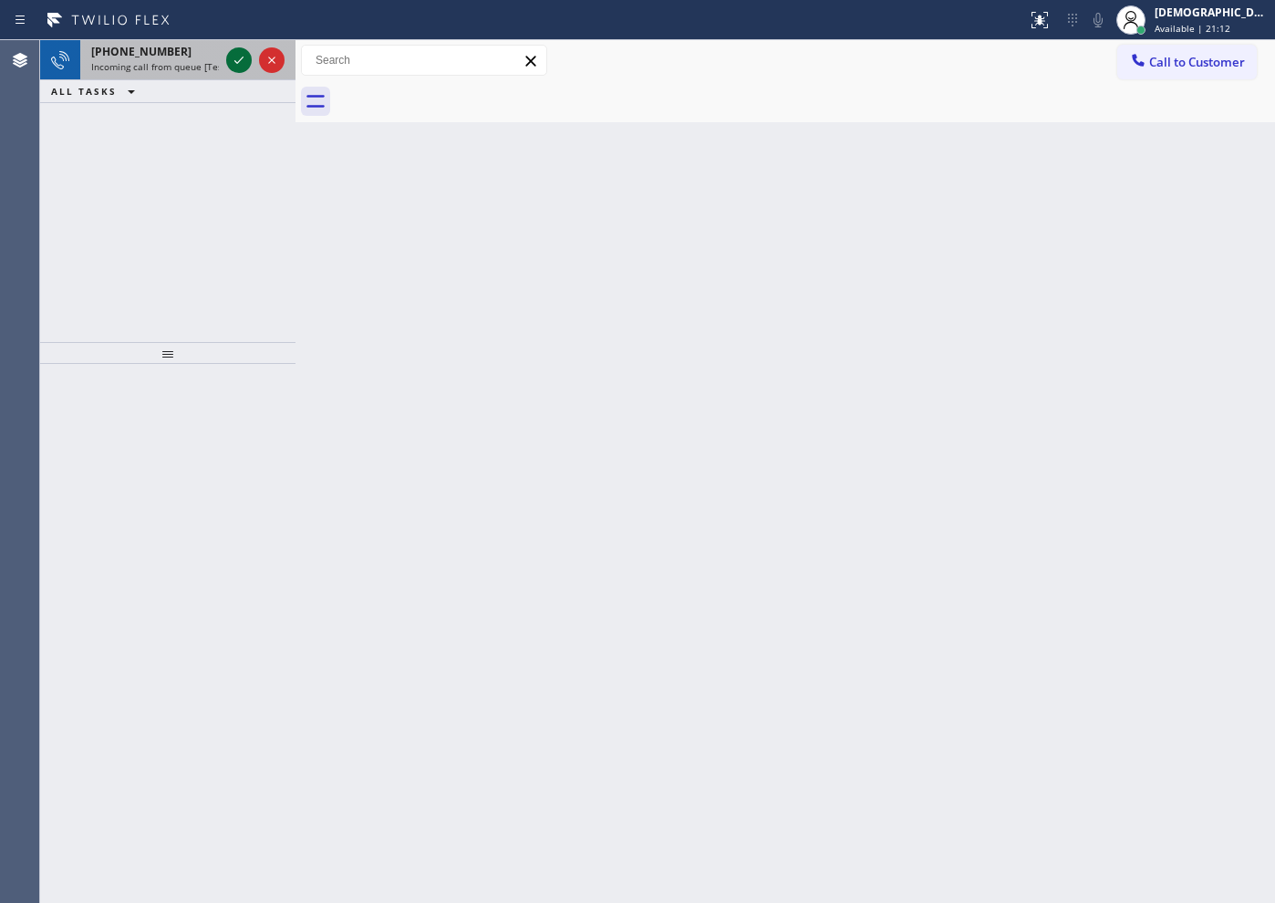
click at [238, 63] on icon at bounding box center [239, 60] width 22 height 22
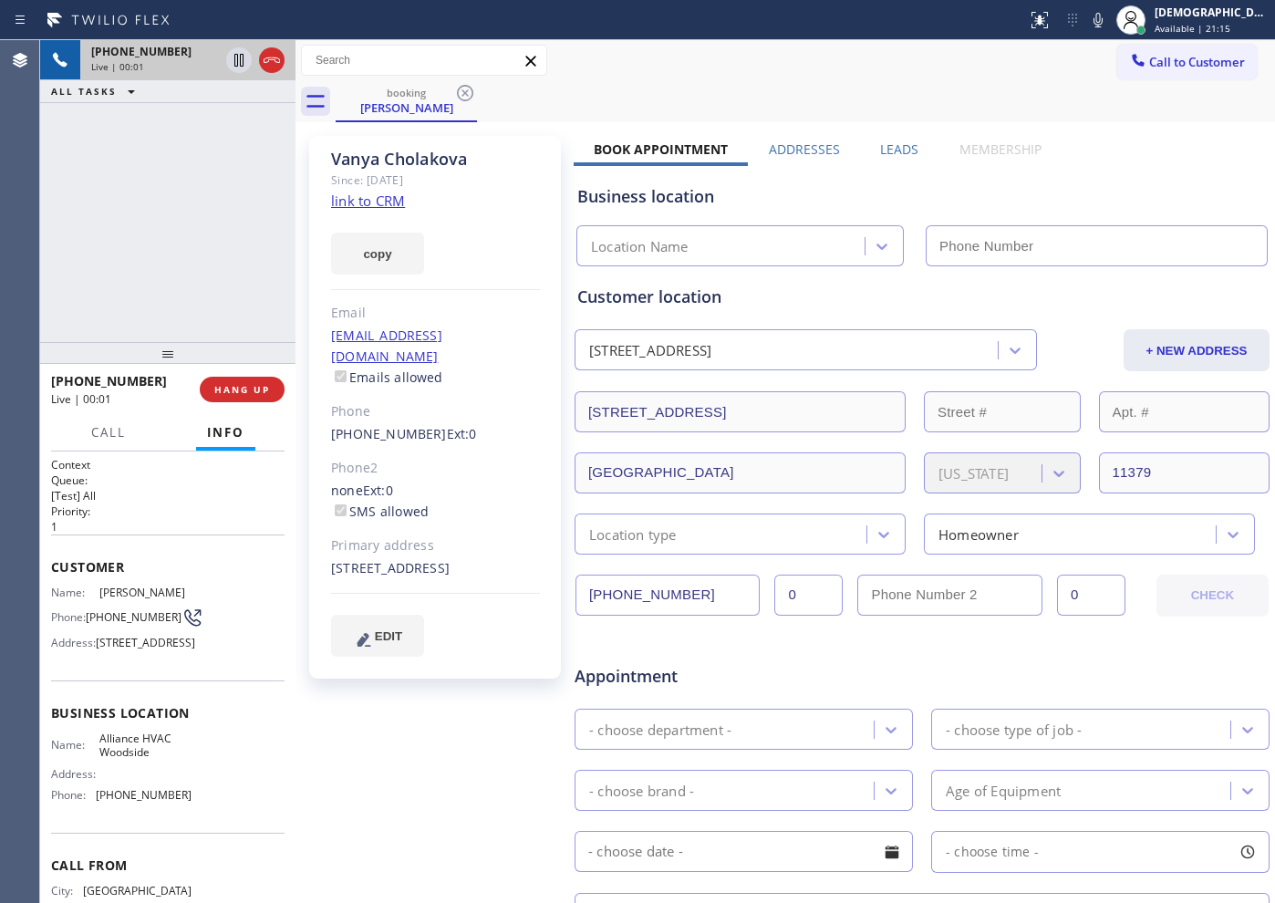
type input "(718) 550-2824"
click at [370, 207] on link "link to CRM" at bounding box center [368, 201] width 74 height 18
click at [243, 62] on icon at bounding box center [238, 60] width 9 height 13
click at [234, 61] on icon at bounding box center [239, 60] width 22 height 22
click at [81, 309] on div "+13475134696 Live | 07:31 ALL TASKS ALL TASKS ACTIVE TASKS TASKS IN WRAP UP" at bounding box center [167, 191] width 255 height 302
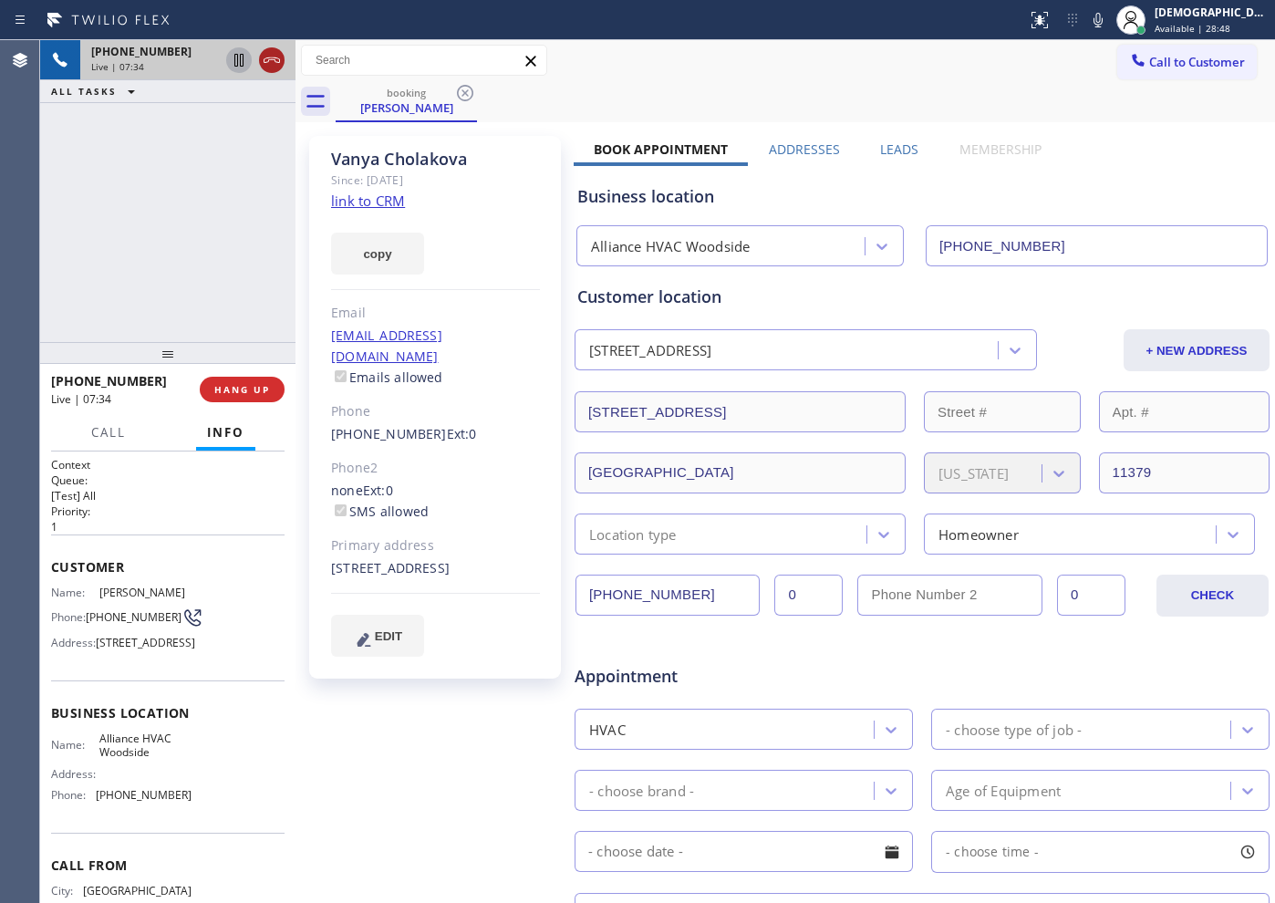
click at [273, 65] on icon at bounding box center [272, 60] width 22 height 22
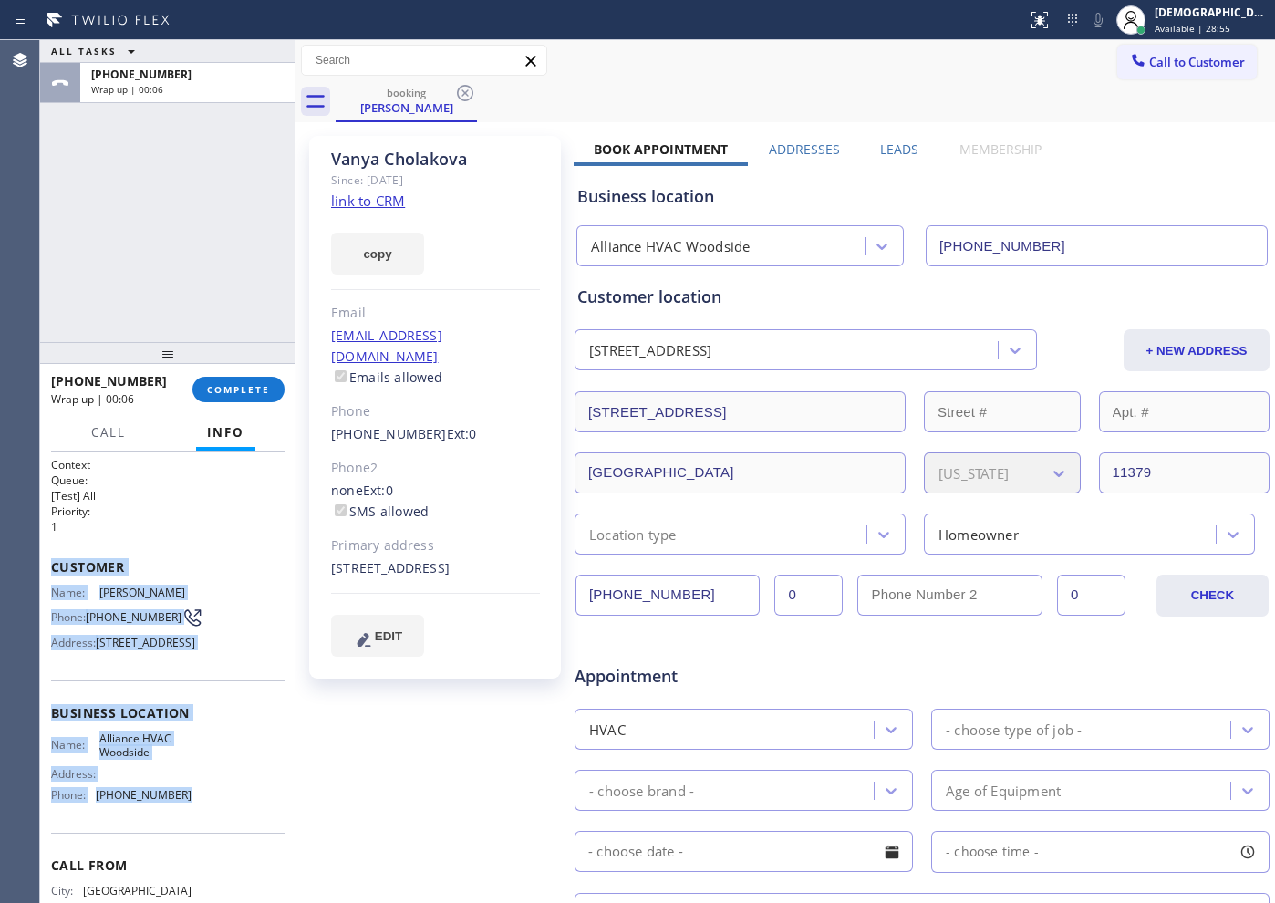
drag, startPoint x: 181, startPoint y: 728, endPoint x: 48, endPoint y: 567, distance: 208.6
click at [48, 567] on div "Context Queue: [Test] All Priority: 1 Customer Name: Vanya Cholakova Phone: (34…" at bounding box center [167, 676] width 255 height 451
copy div "Customer Name: Vanya Cholakova Phone: (347) 513-4696 Address: 61-24 75th Place,…"
click at [1151, 16] on div at bounding box center [1131, 20] width 40 height 40
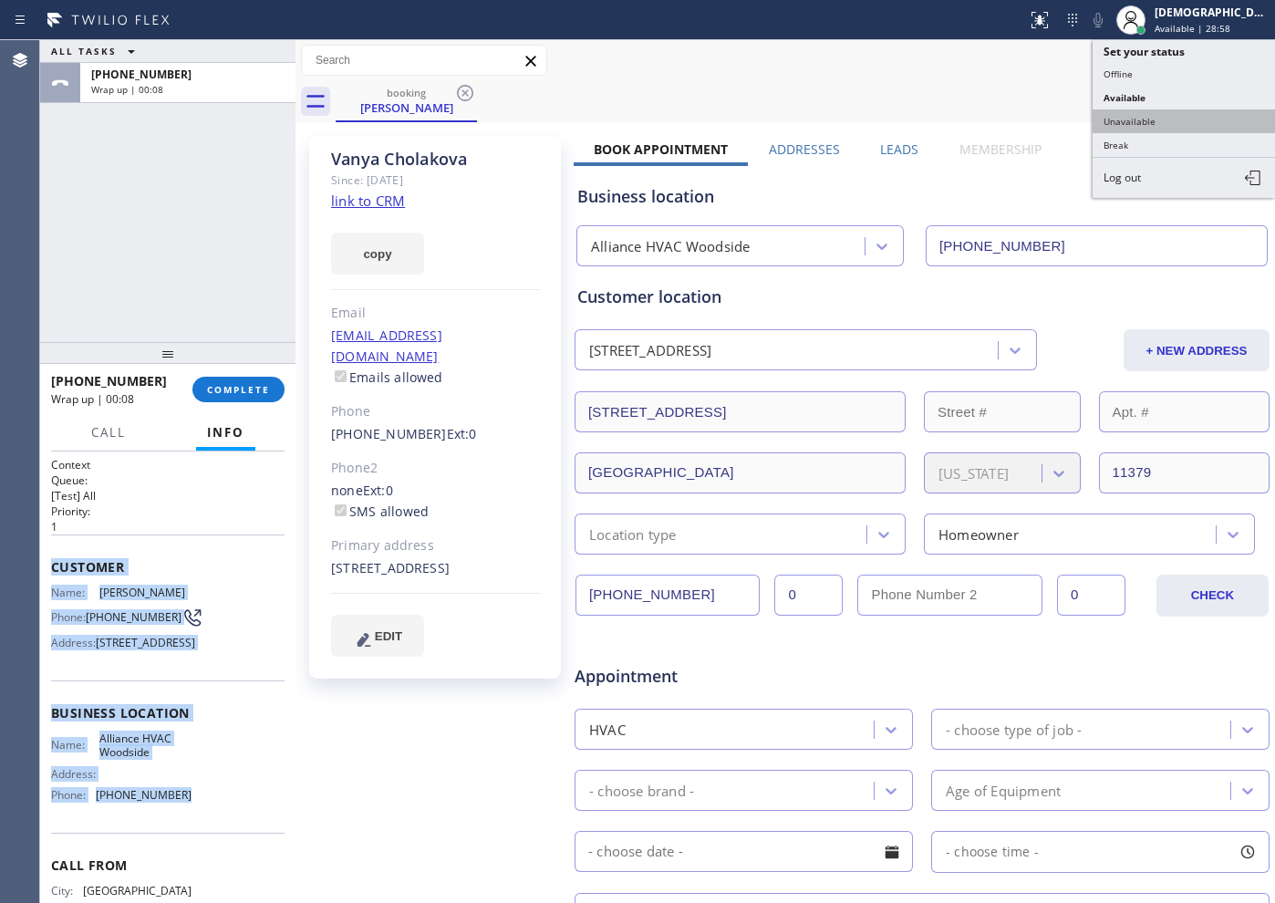
click at [1129, 109] on button "Unavailable" at bounding box center [1184, 121] width 182 height 24
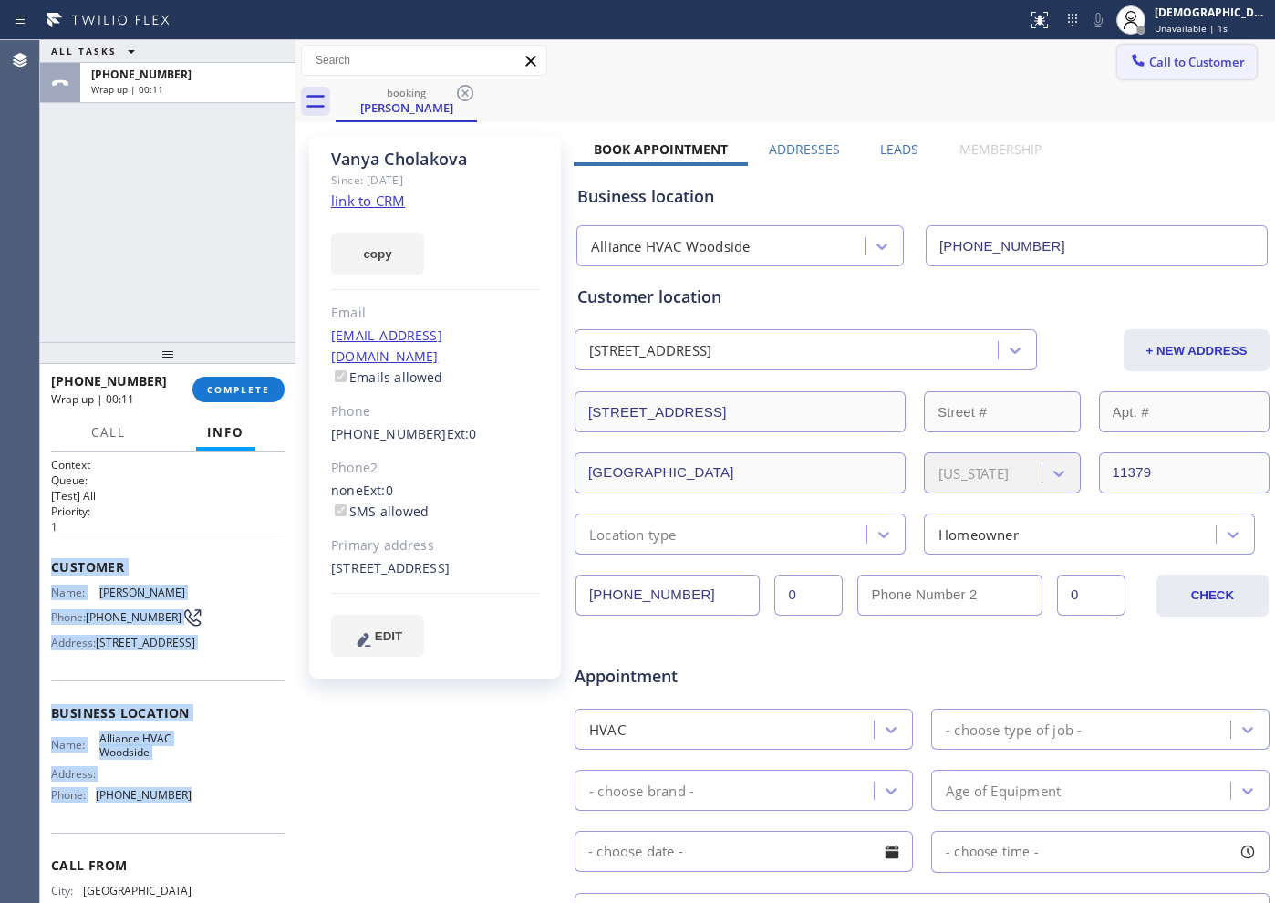
click at [1164, 72] on button "Call to Customer" at bounding box center [1187, 62] width 140 height 35
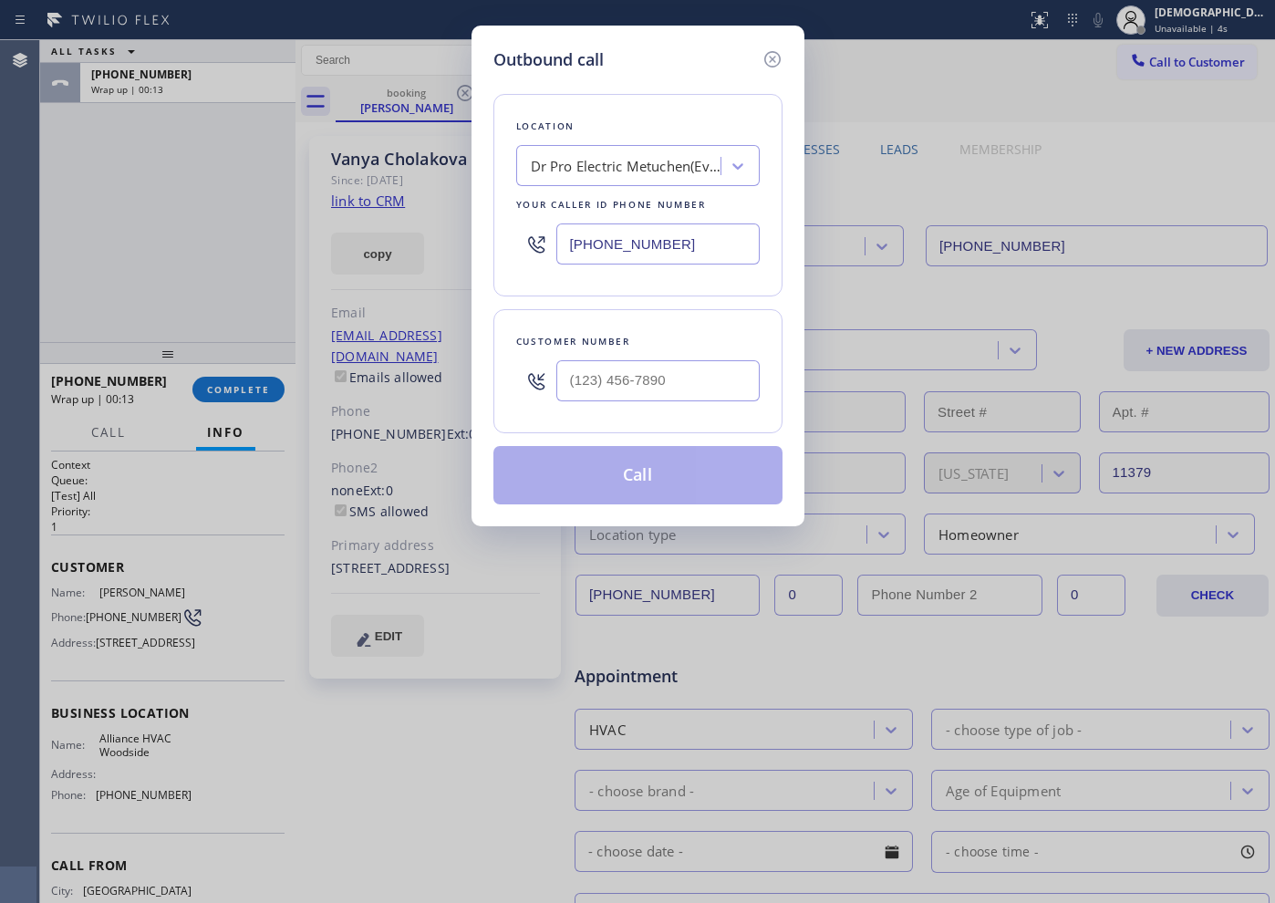
click at [680, 237] on input "[PHONE_NUMBER]" at bounding box center [657, 243] width 203 height 41
paste input "718) 550-2824"
type input "(718) 550-2824"
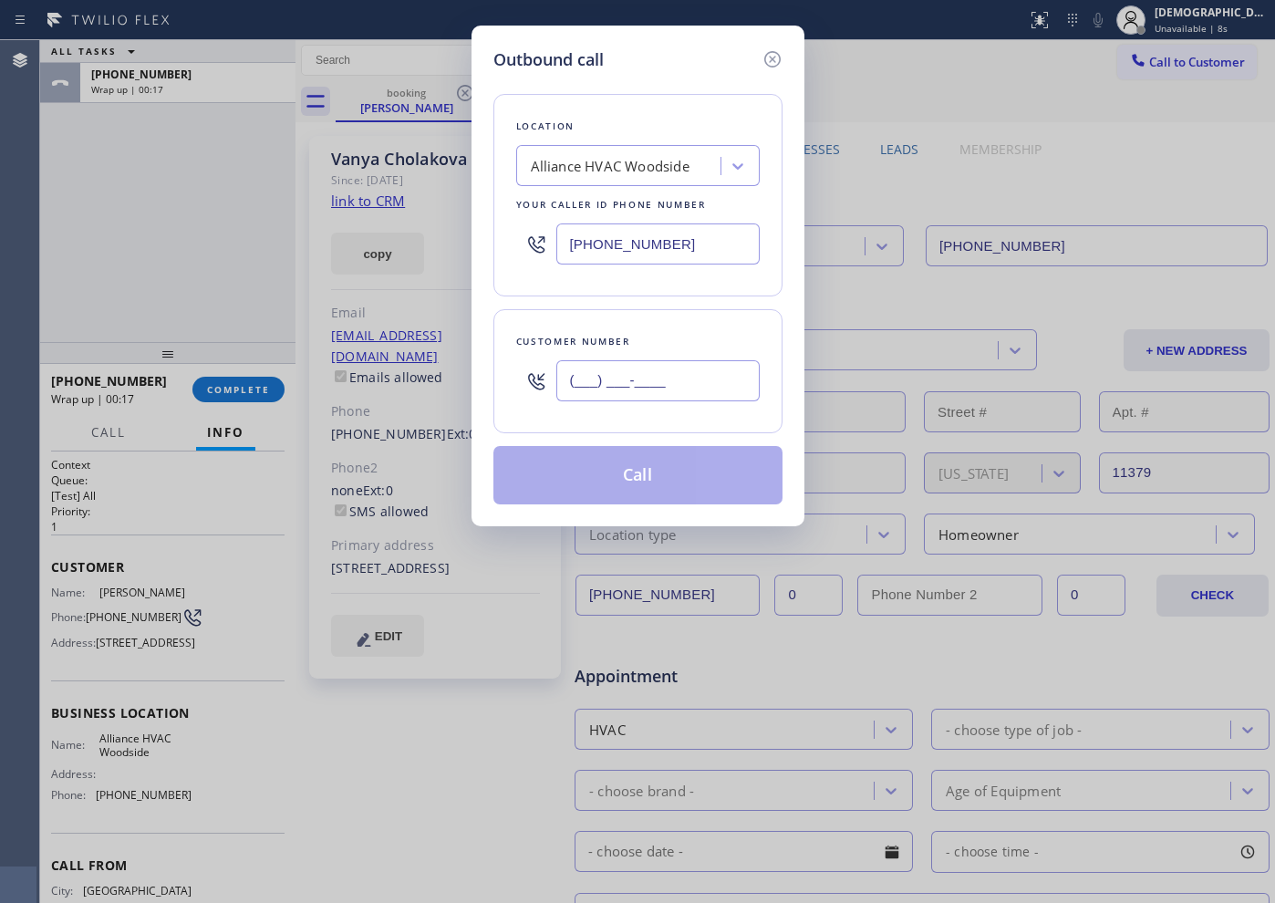
click at [689, 363] on input "(___) ___-____" at bounding box center [657, 380] width 203 height 41
click at [691, 363] on input "(___) ___-____" at bounding box center [657, 380] width 203 height 41
click at [580, 377] on input "(___) ___-____" at bounding box center [657, 380] width 203 height 41
click at [574, 374] on input "(___) ___-____" at bounding box center [657, 380] width 203 height 41
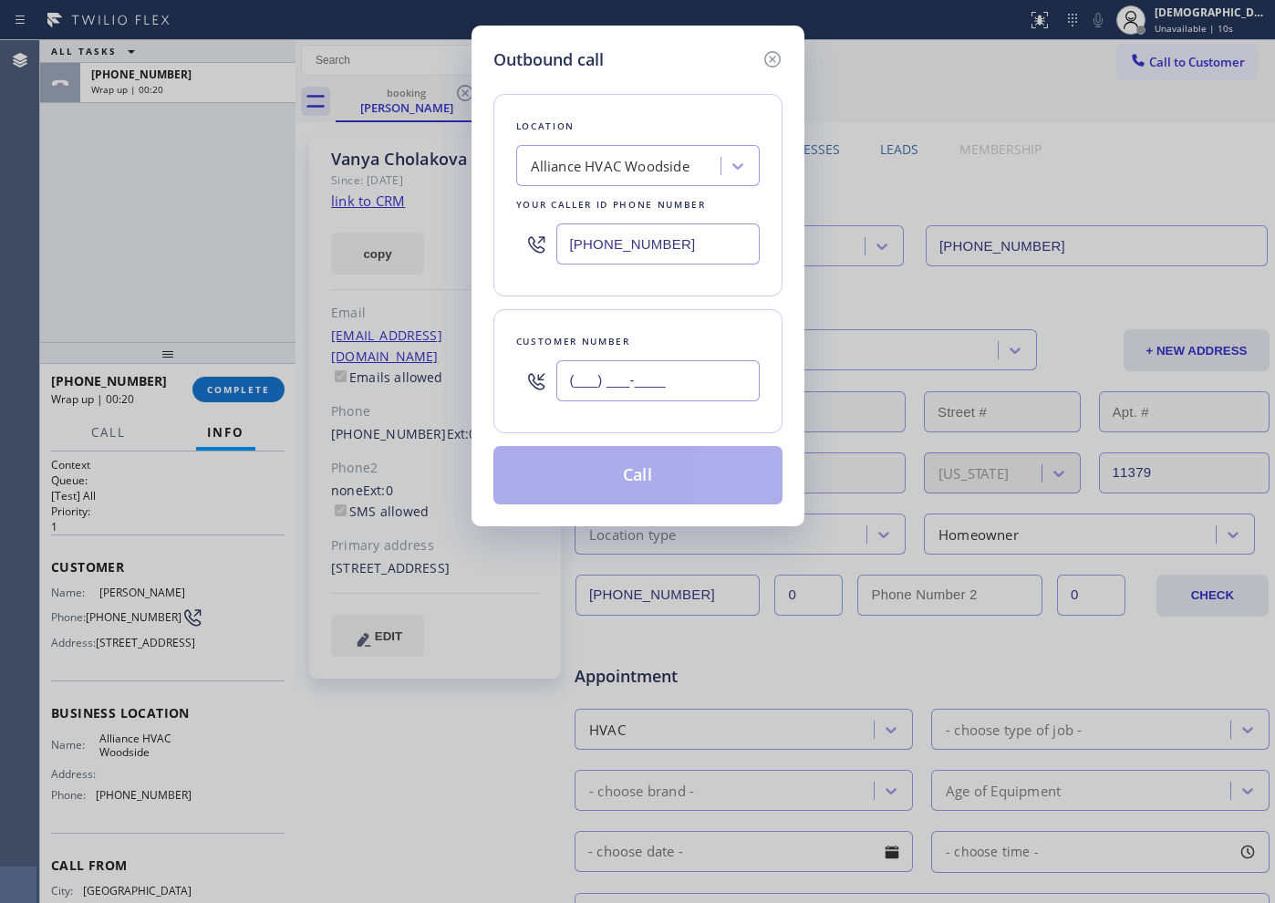
paste input "347) 513-4696"
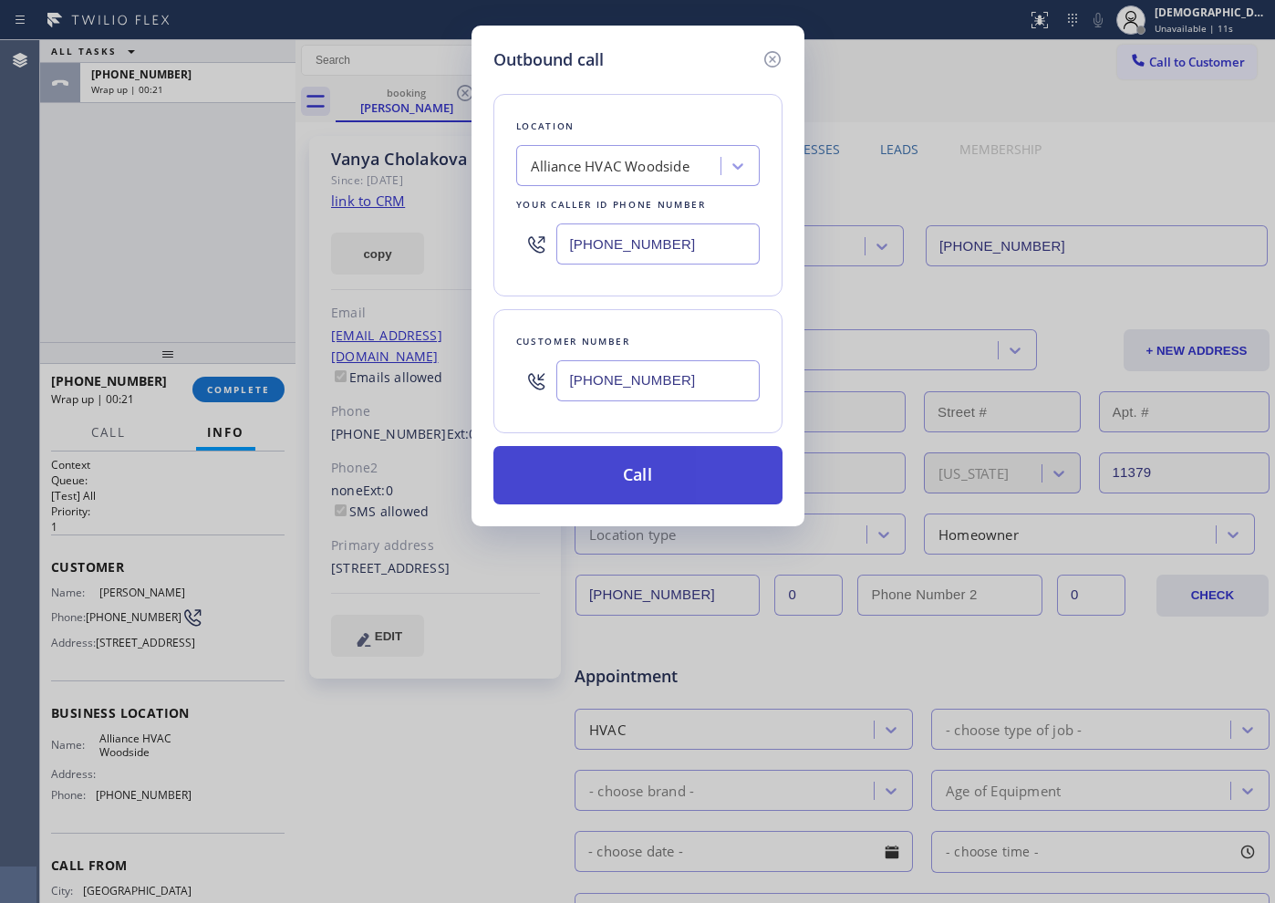
type input "(347) 513-4696"
click at [659, 472] on button "Call" at bounding box center [637, 475] width 289 height 58
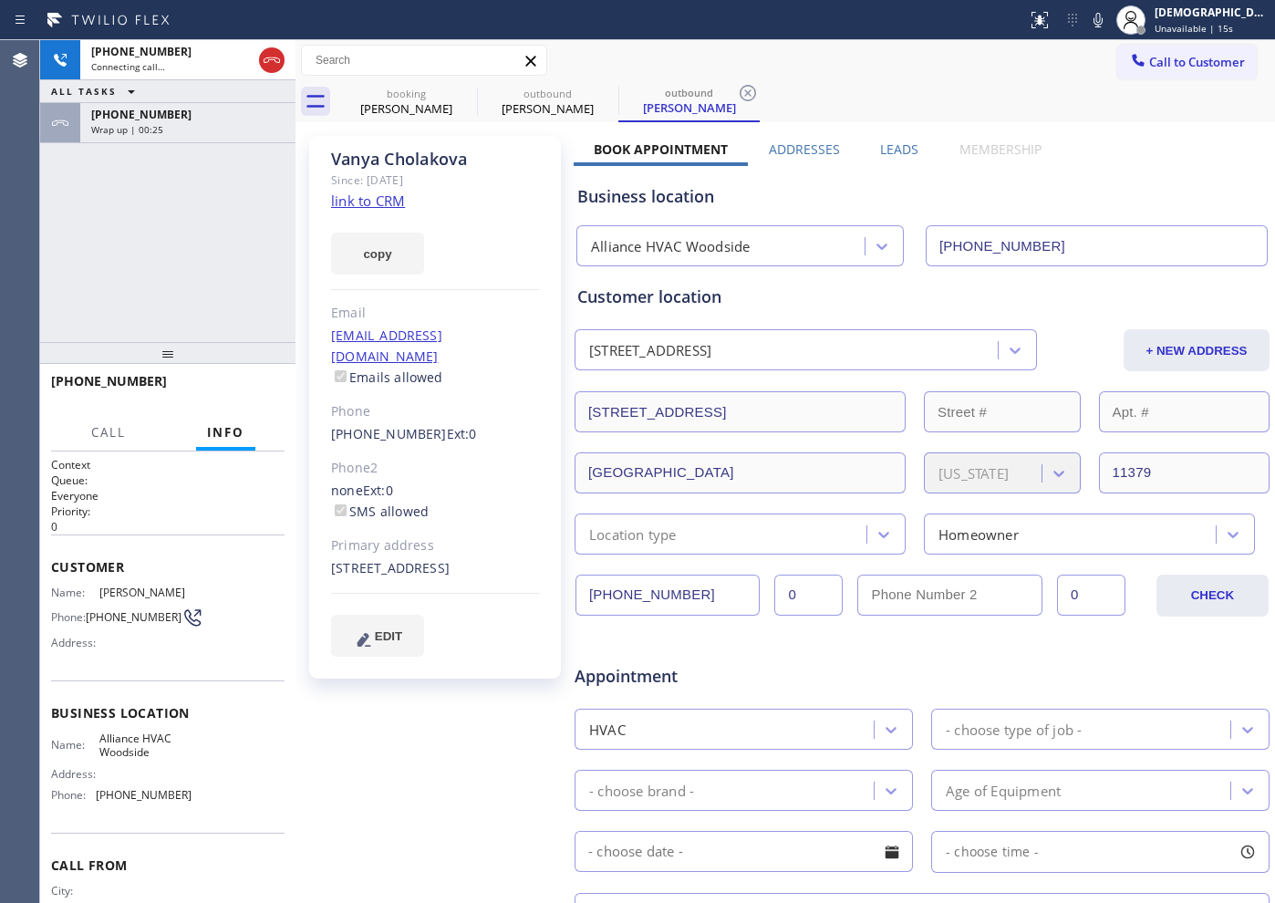
type input "(718) 550-2824"
click at [364, 198] on link "link to CRM" at bounding box center [368, 201] width 74 height 18
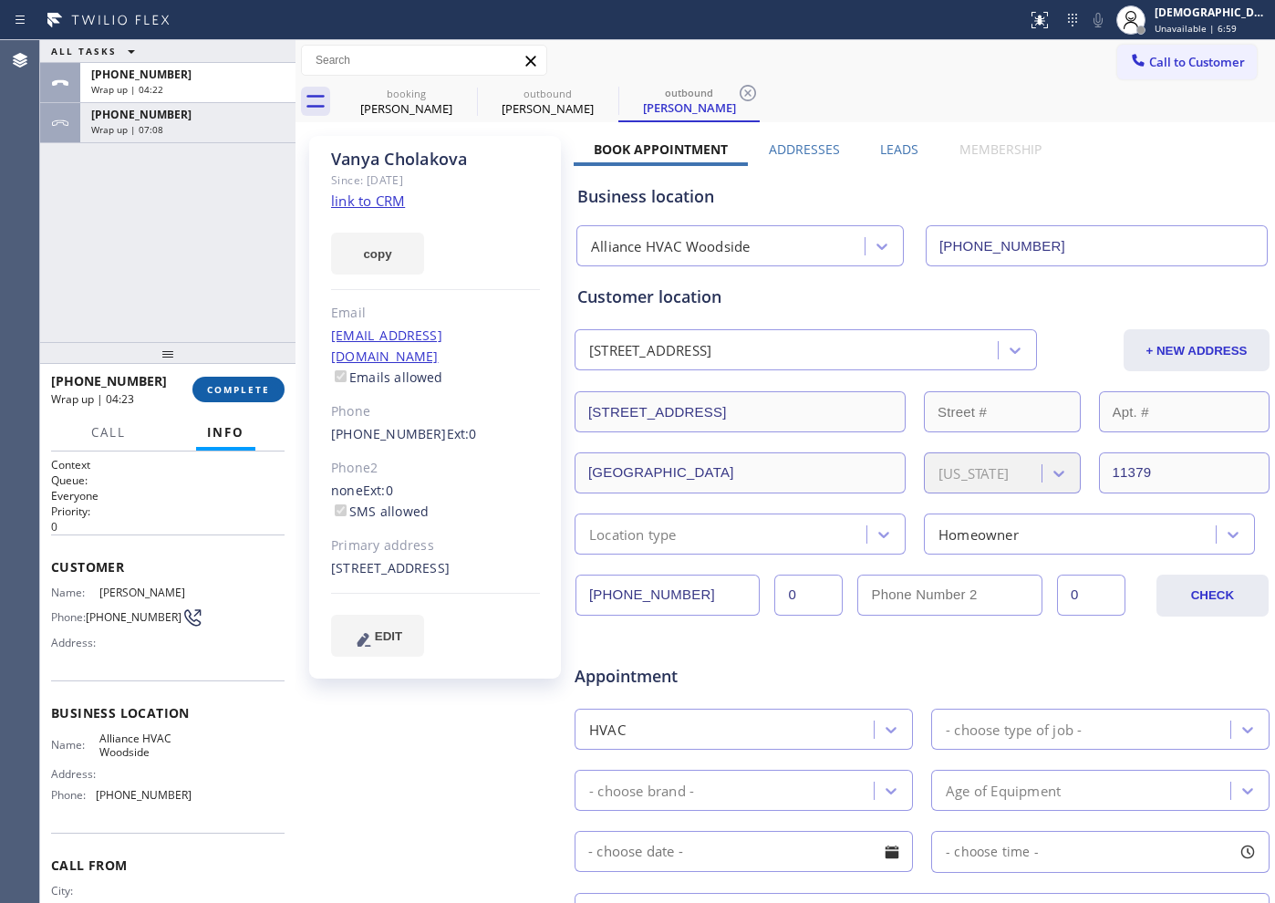
click at [269, 392] on span "COMPLETE" at bounding box center [238, 389] width 63 height 13
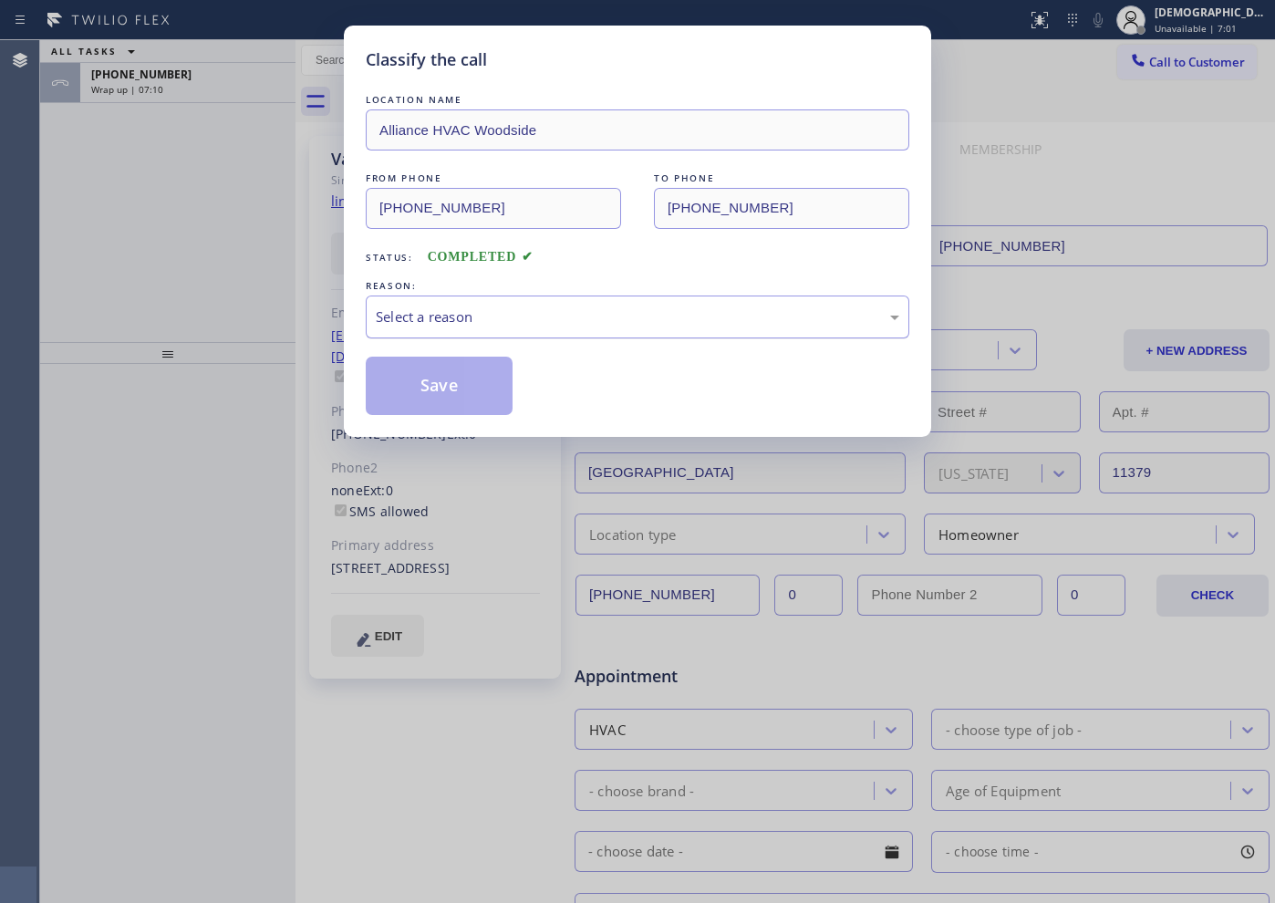
click at [545, 305] on div "Select a reason" at bounding box center [638, 316] width 544 height 43
click at [490, 305] on div "Not Booked - All other reasons" at bounding box center [638, 316] width 544 height 43
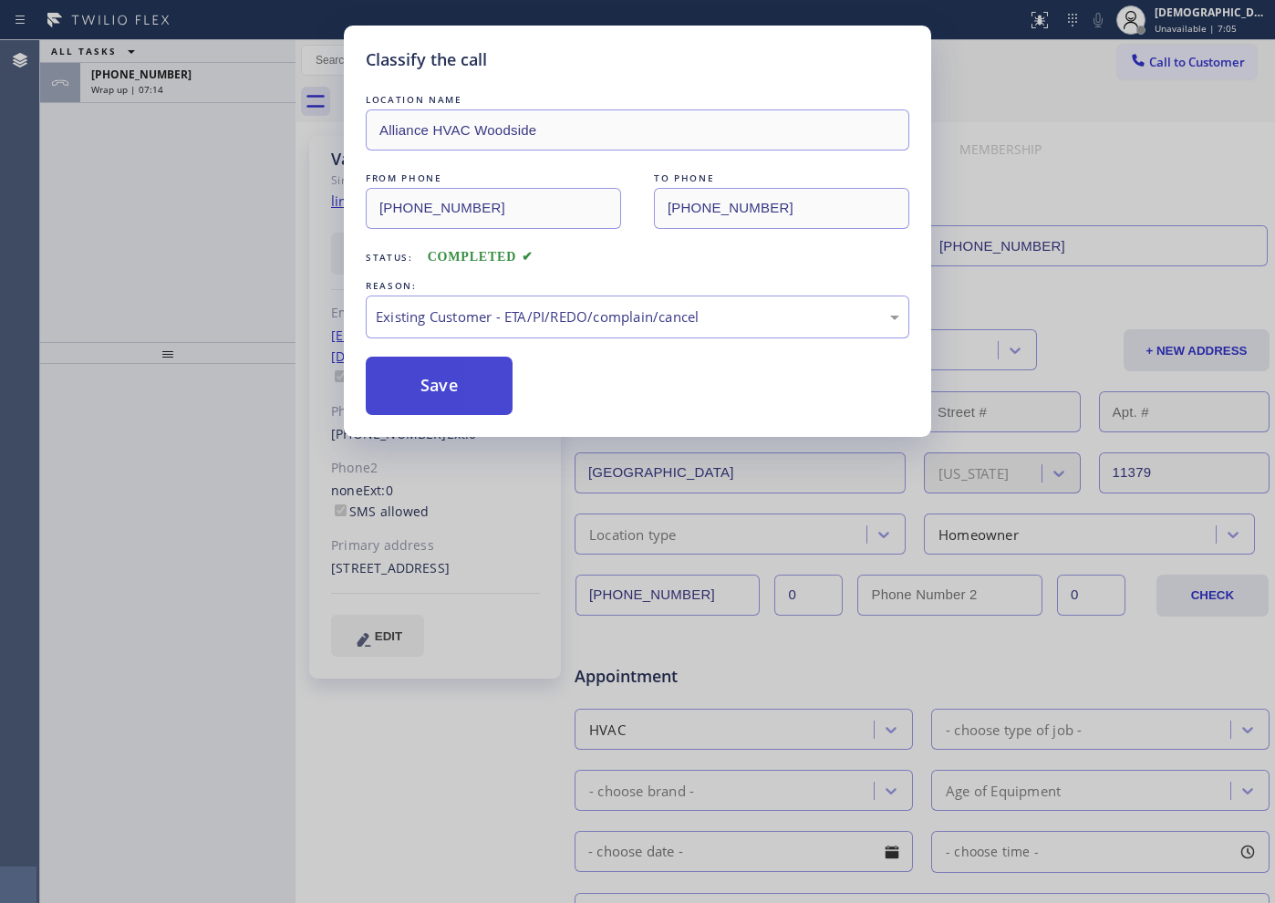
click at [462, 408] on button "Save" at bounding box center [439, 386] width 147 height 58
click at [466, 398] on div "Back to Dashboard Change Sender ID Customers Technicians Select a contact Outbo…" at bounding box center [785, 471] width 980 height 863
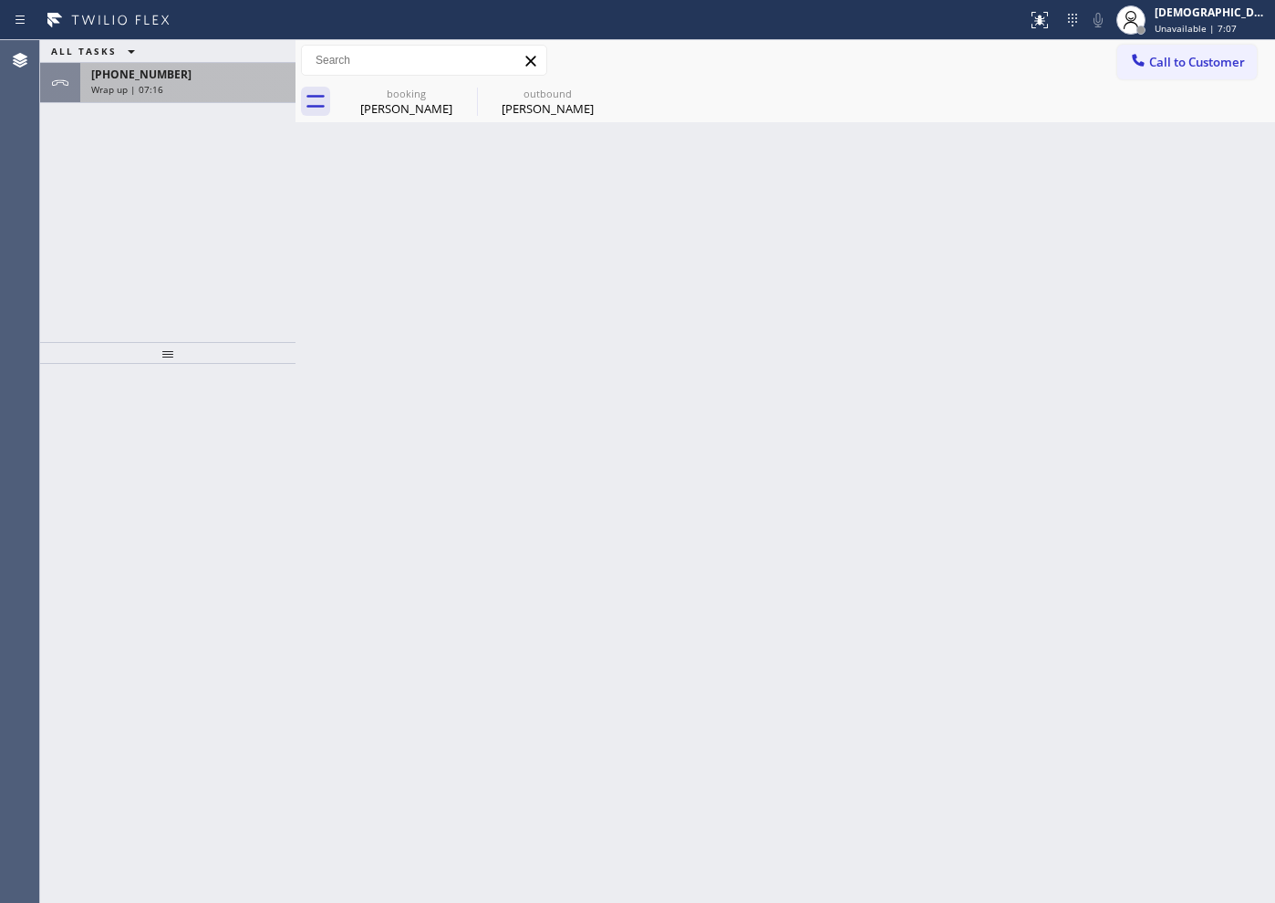
click at [180, 78] on div "+13475134696" at bounding box center [187, 75] width 193 height 16
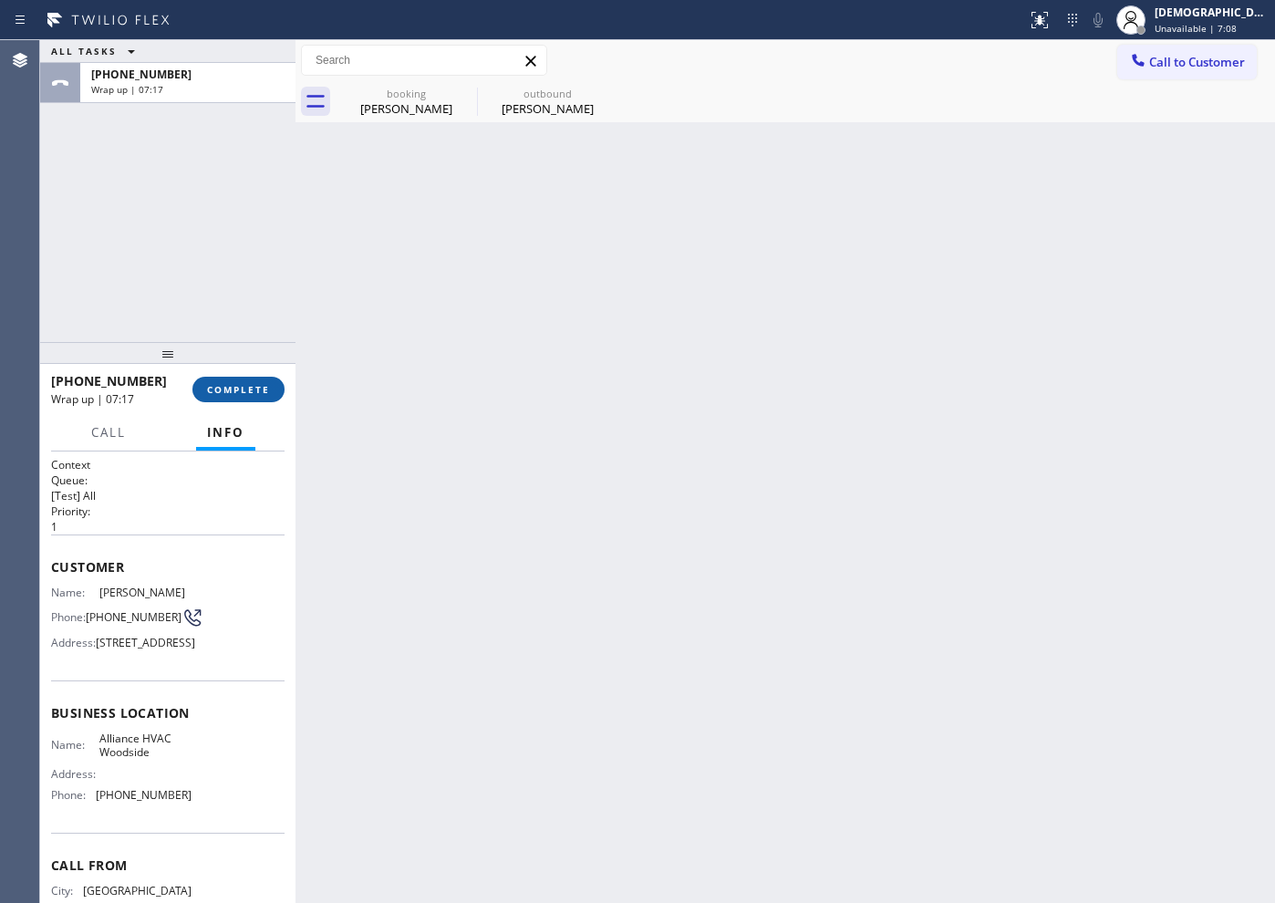
click at [259, 387] on span "COMPLETE" at bounding box center [238, 389] width 63 height 13
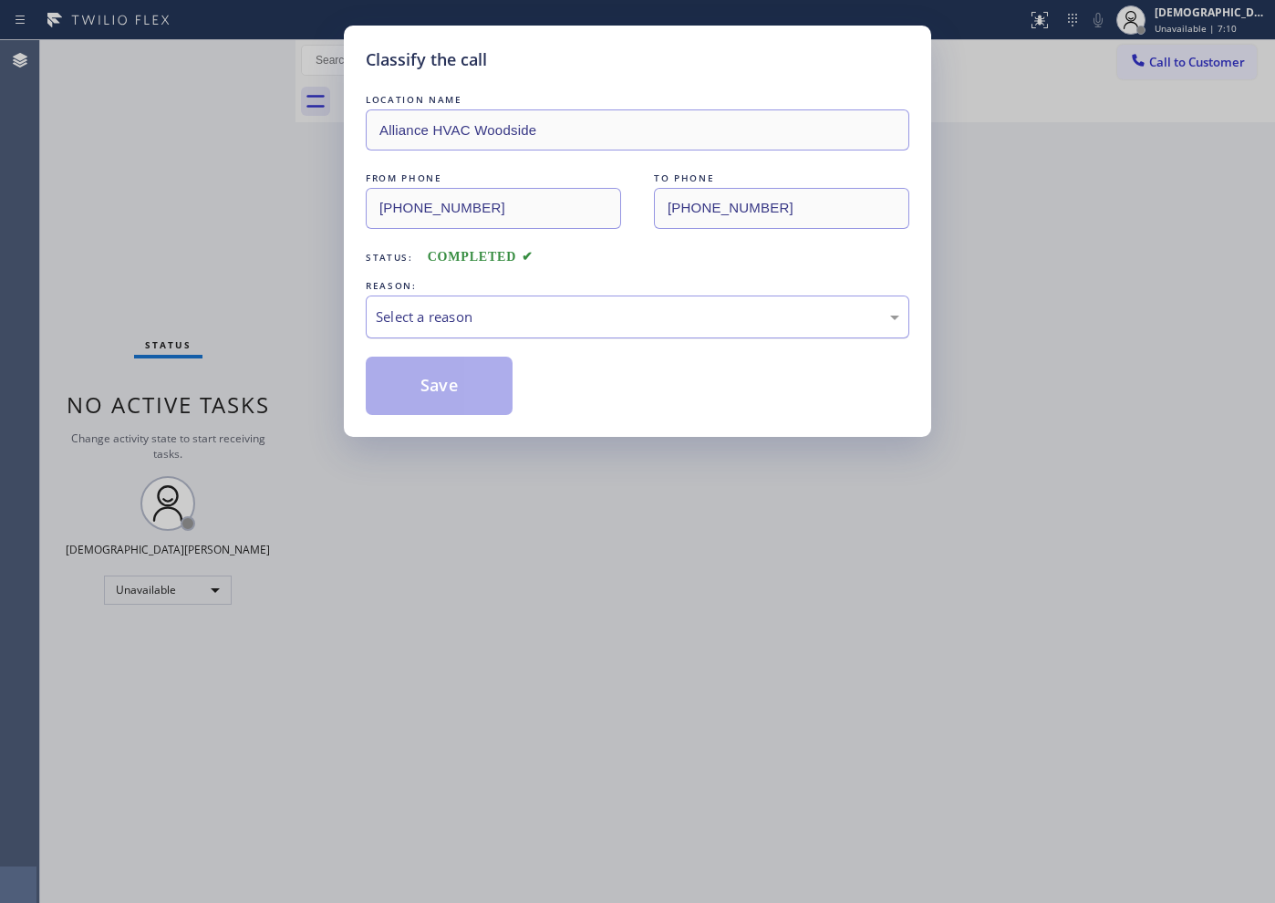
click at [402, 300] on div "Select a reason" at bounding box center [638, 316] width 544 height 43
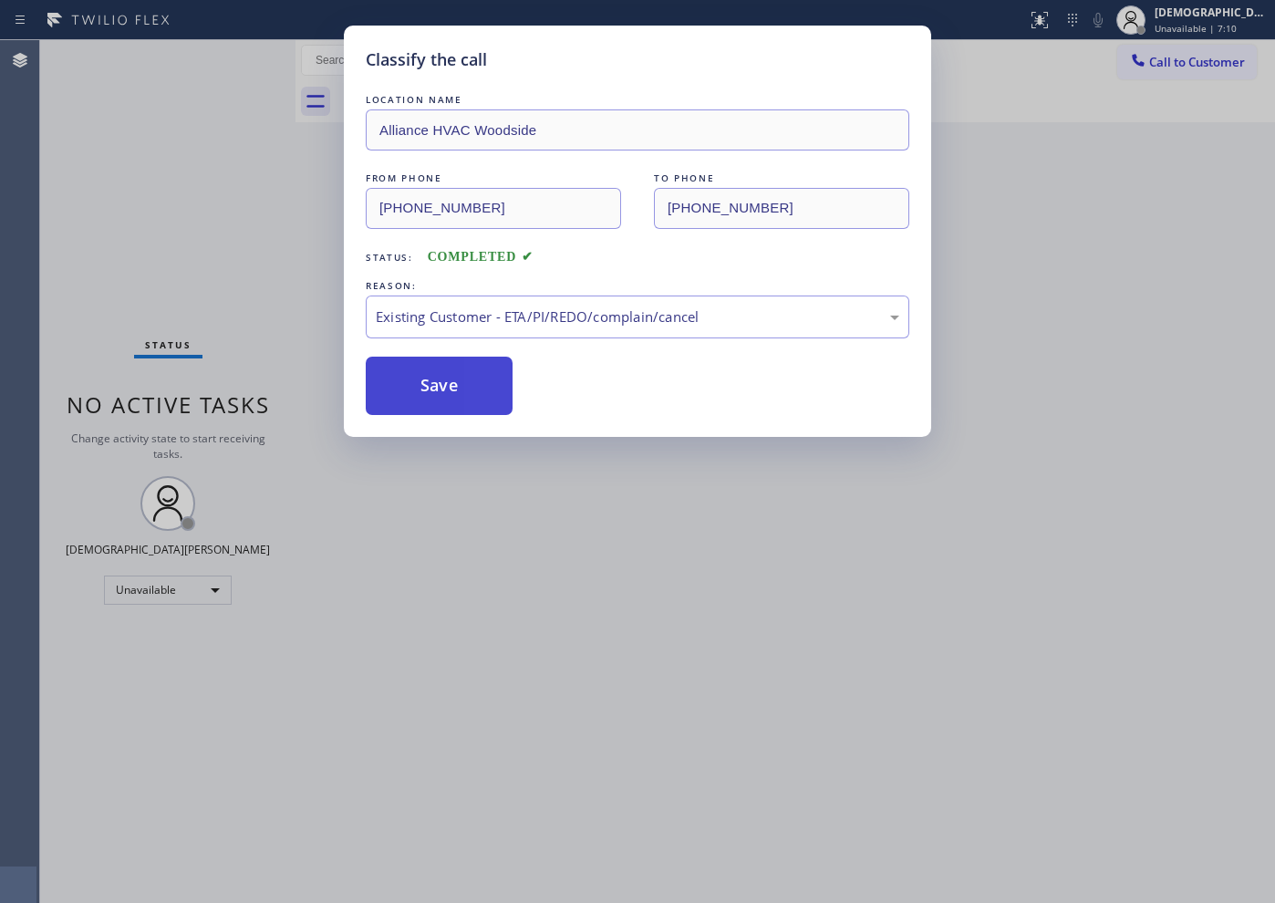
click at [445, 409] on button "Save" at bounding box center [439, 386] width 147 height 58
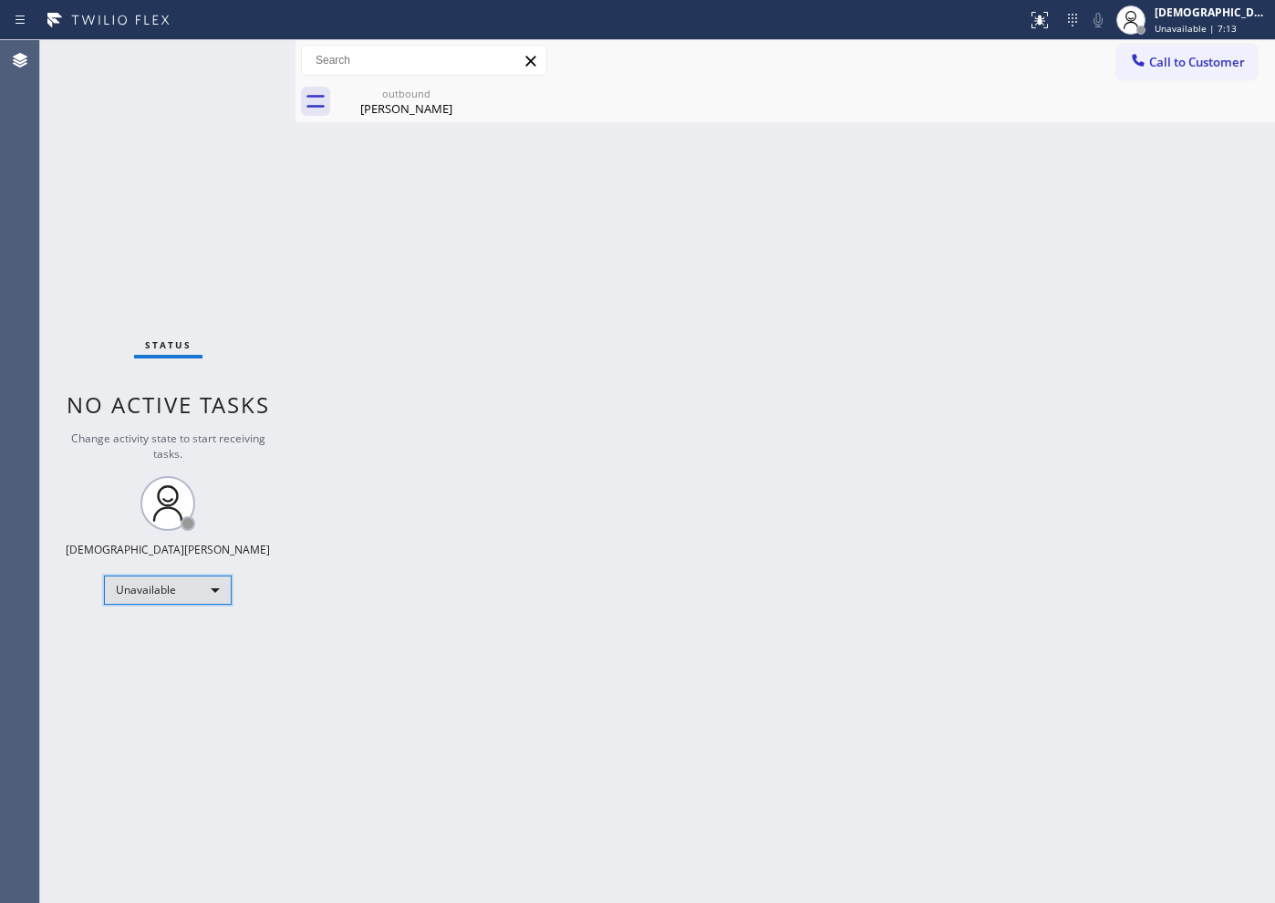
click at [156, 592] on div "Unavailable" at bounding box center [168, 589] width 128 height 29
click at [161, 640] on li "Available" at bounding box center [167, 638] width 124 height 22
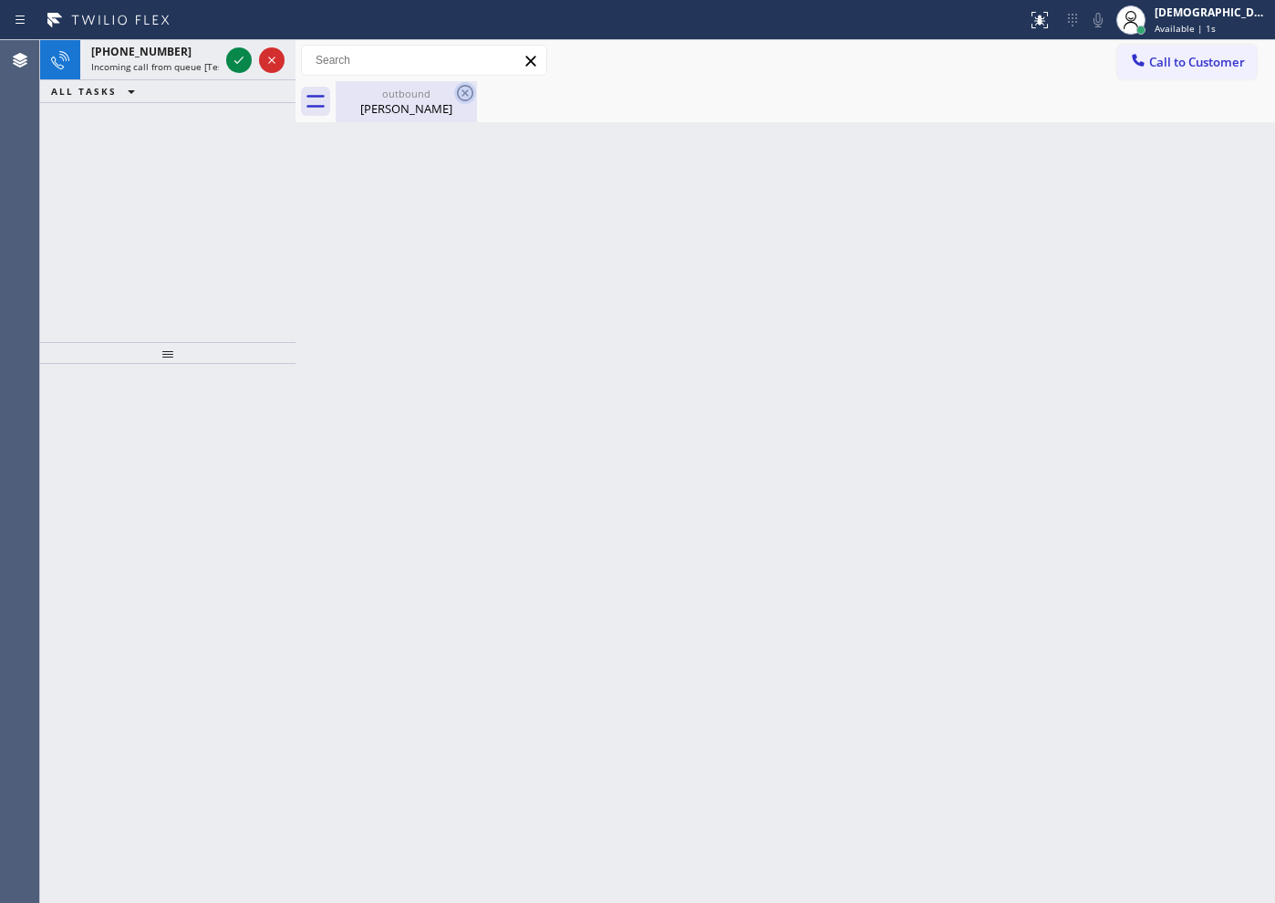
click at [467, 91] on icon at bounding box center [465, 93] width 16 height 16
click at [235, 63] on icon at bounding box center [239, 60] width 22 height 22
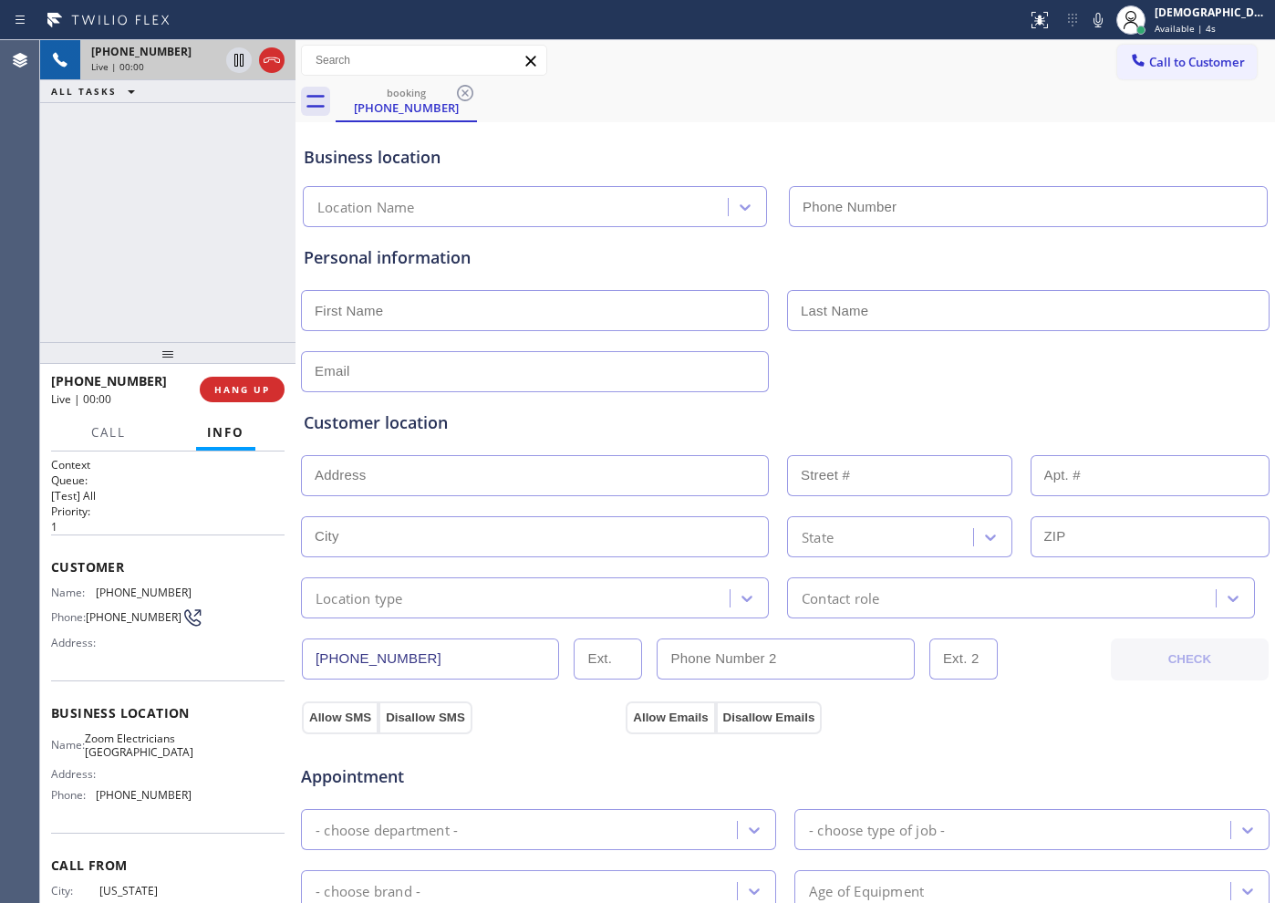
type input "(415) 496-0360"
click at [231, 65] on icon at bounding box center [239, 60] width 22 height 22
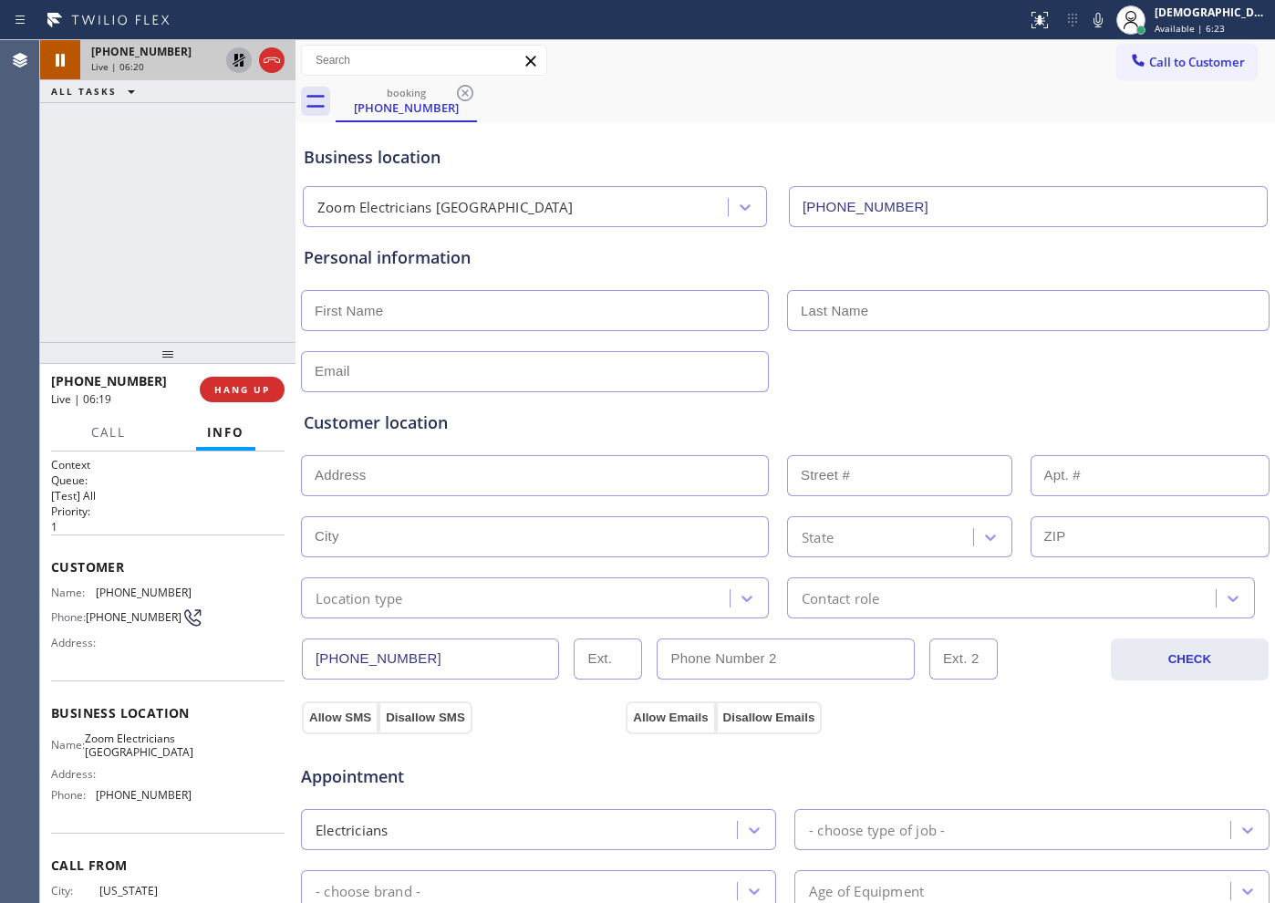
click at [115, 205] on div "+16468235121 Live | 06:20 ALL TASKS ALL TASKS ACTIVE TASKS TASKS IN WRAP UP" at bounding box center [167, 191] width 255 height 302
click at [239, 62] on icon at bounding box center [239, 60] width 22 height 22
drag, startPoint x: 451, startPoint y: 667, endPoint x: 302, endPoint y: 662, distance: 148.7
click at [302, 662] on input "(646) 823-5121" at bounding box center [430, 658] width 257 height 41
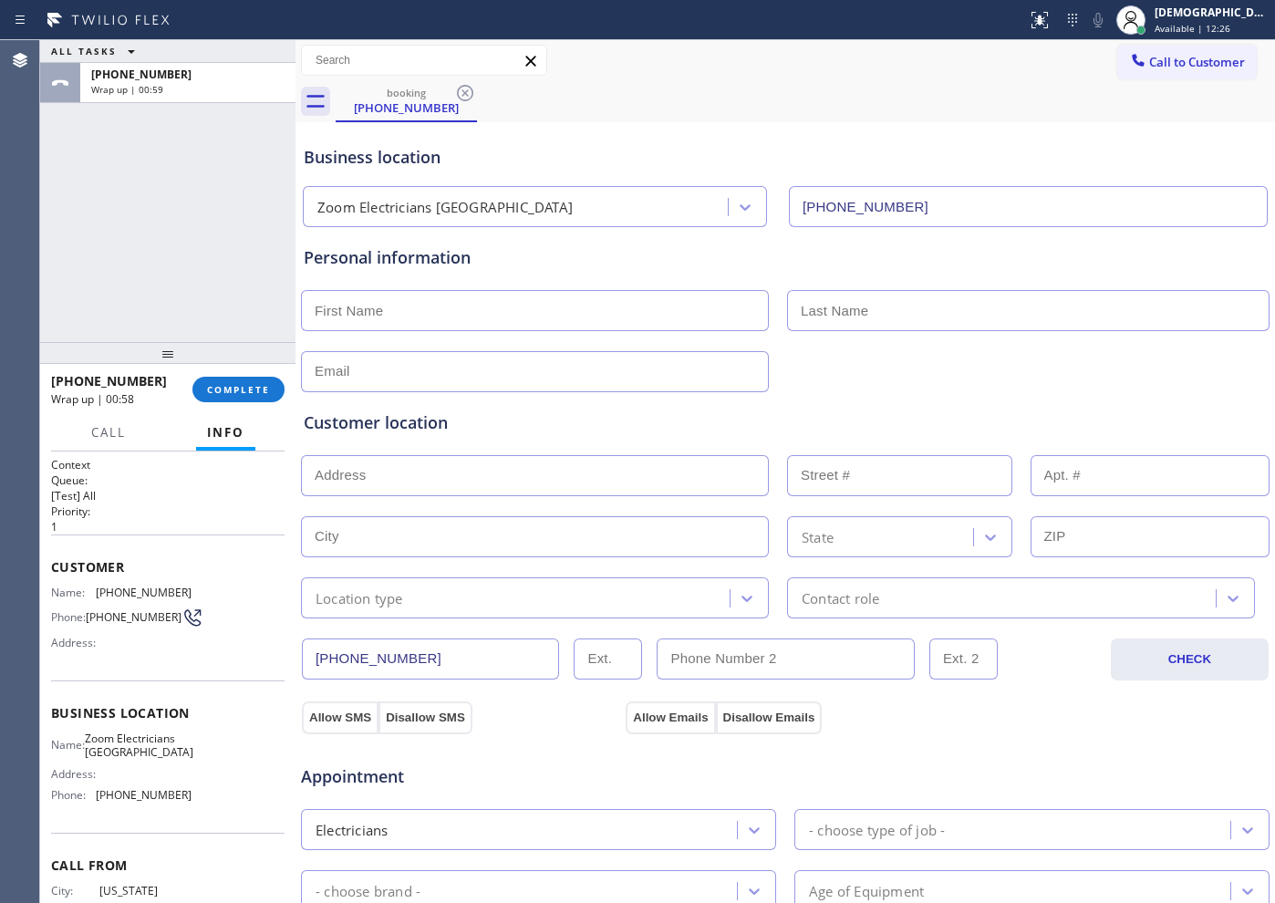
click at [411, 305] on input "text" at bounding box center [535, 310] width 468 height 41
paste input "Michaela"
type input "Michaela"
click at [995, 301] on input "text" at bounding box center [1028, 310] width 482 height 41
paste input "Morgan"
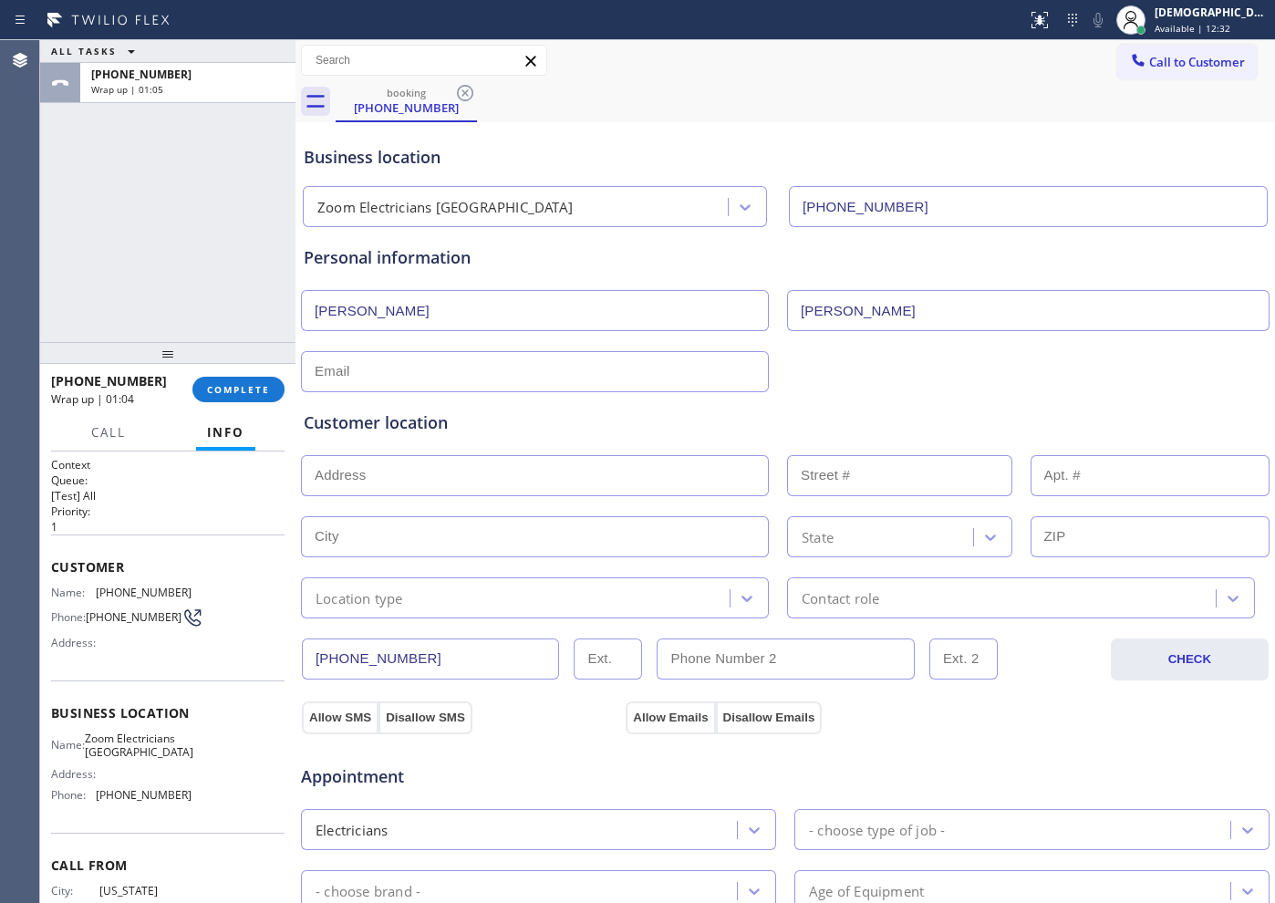
type input "Morgan"
click at [608, 378] on input "text" at bounding box center [535, 371] width 468 height 41
type input "[EMAIL_ADDRESS][DOMAIN_NAME]"
click at [526, 462] on input "text" at bounding box center [535, 475] width 468 height 41
paste input "3344 21st StSan Francisco, CA 94110"
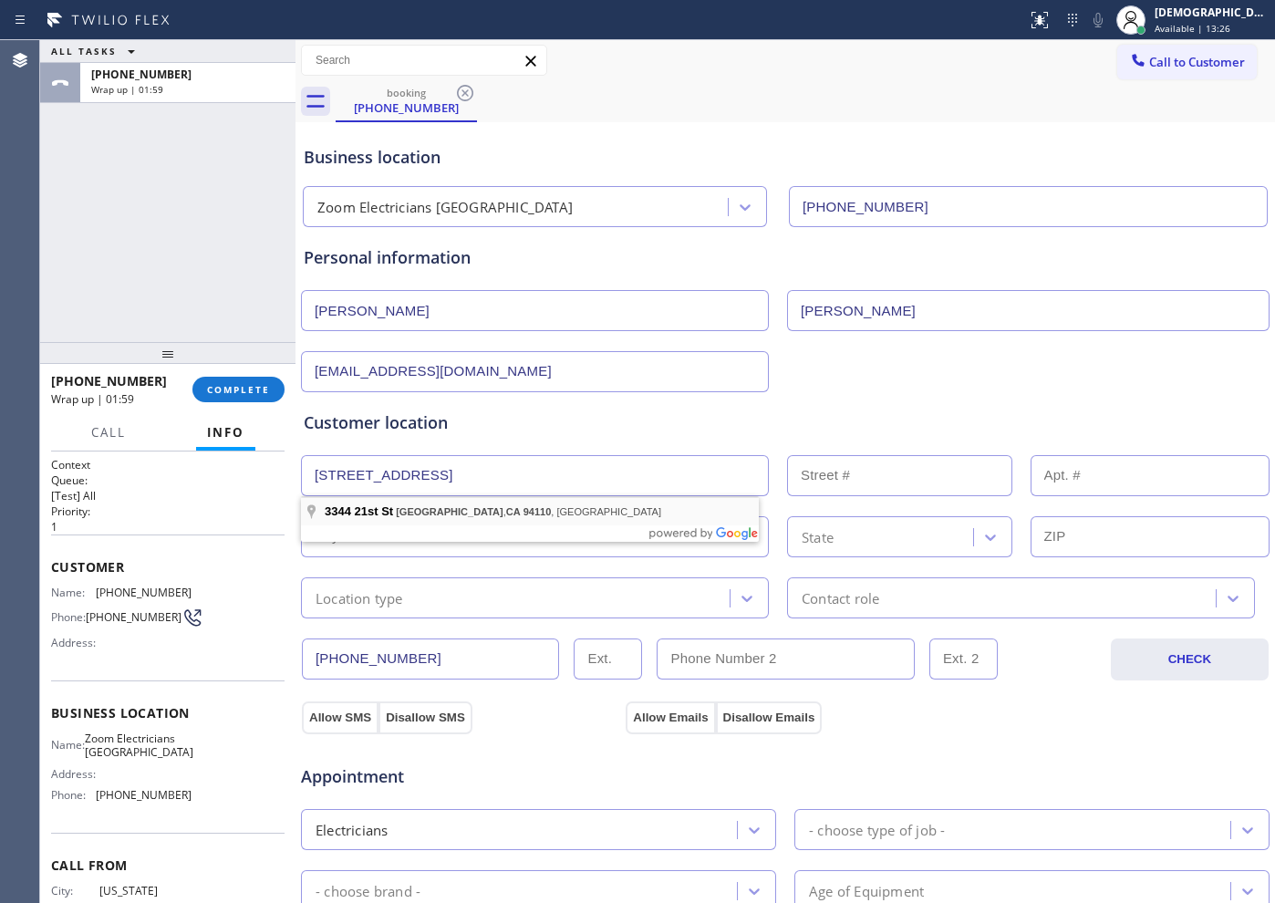
type input "3344 21st St"
type input "3344"
type input "San Francisco"
type input "94110"
click at [465, 594] on div "Location type" at bounding box center [517, 598] width 423 height 32
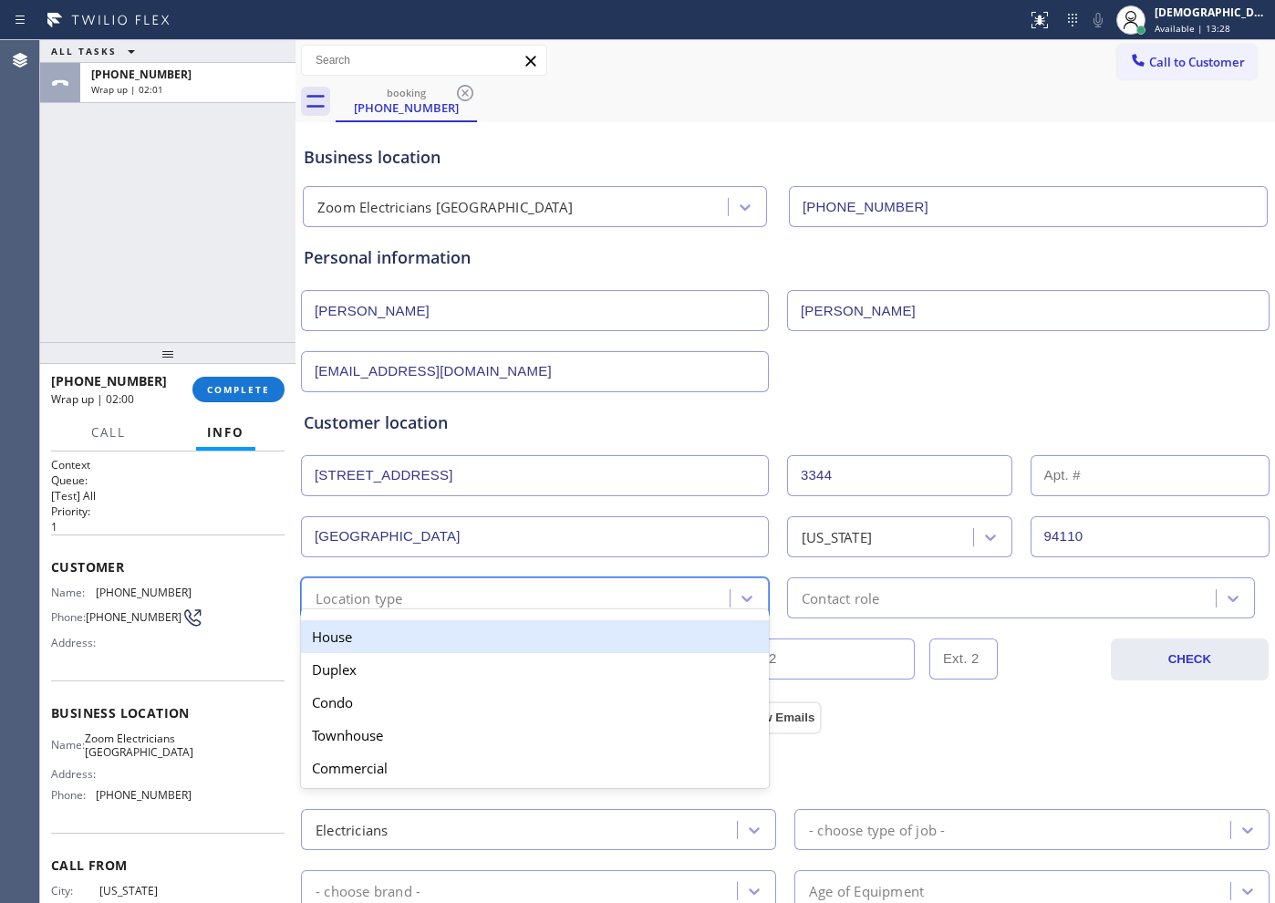
click at [453, 642] on div "House" at bounding box center [535, 636] width 468 height 33
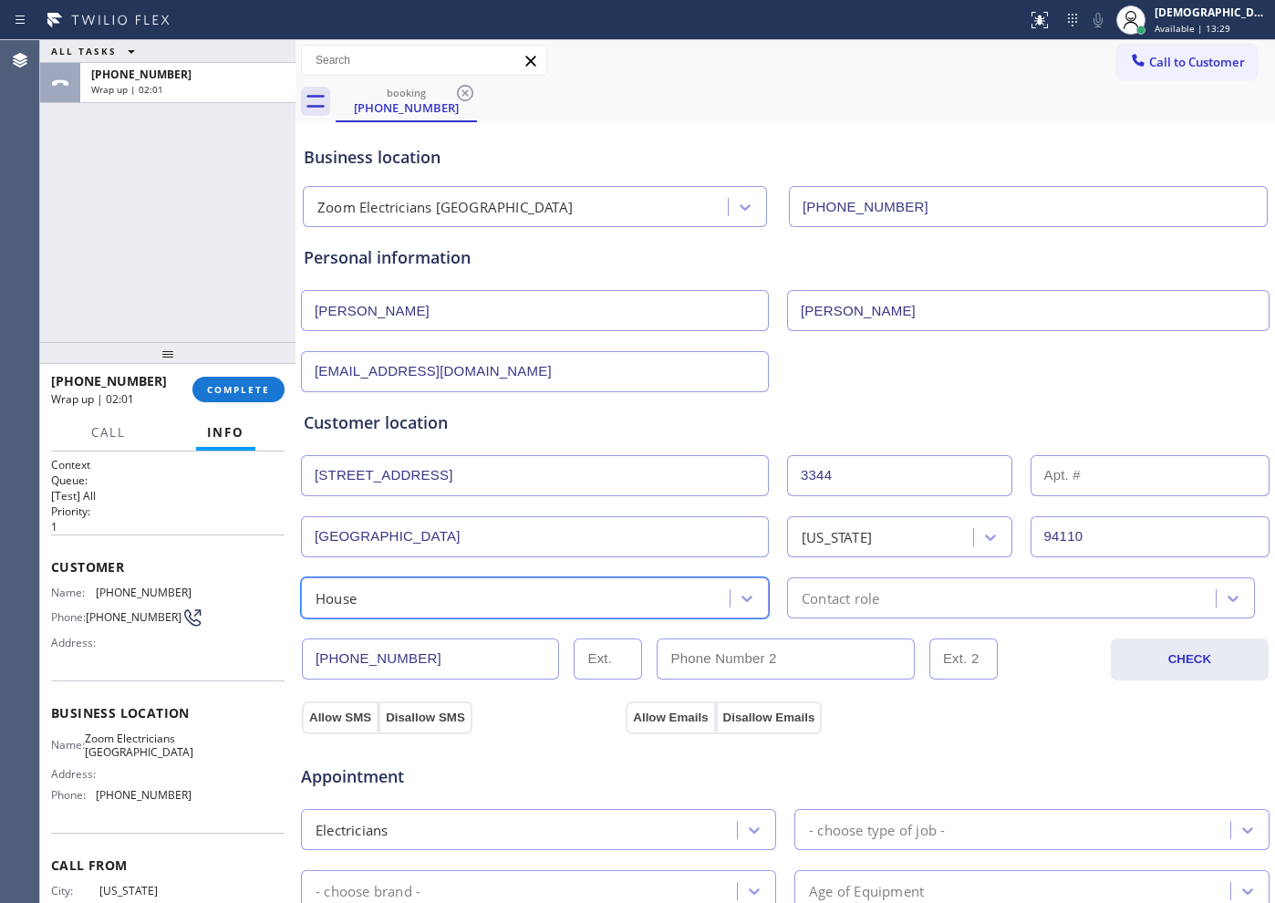
click at [832, 608] on div "Contact role" at bounding box center [1021, 597] width 468 height 41
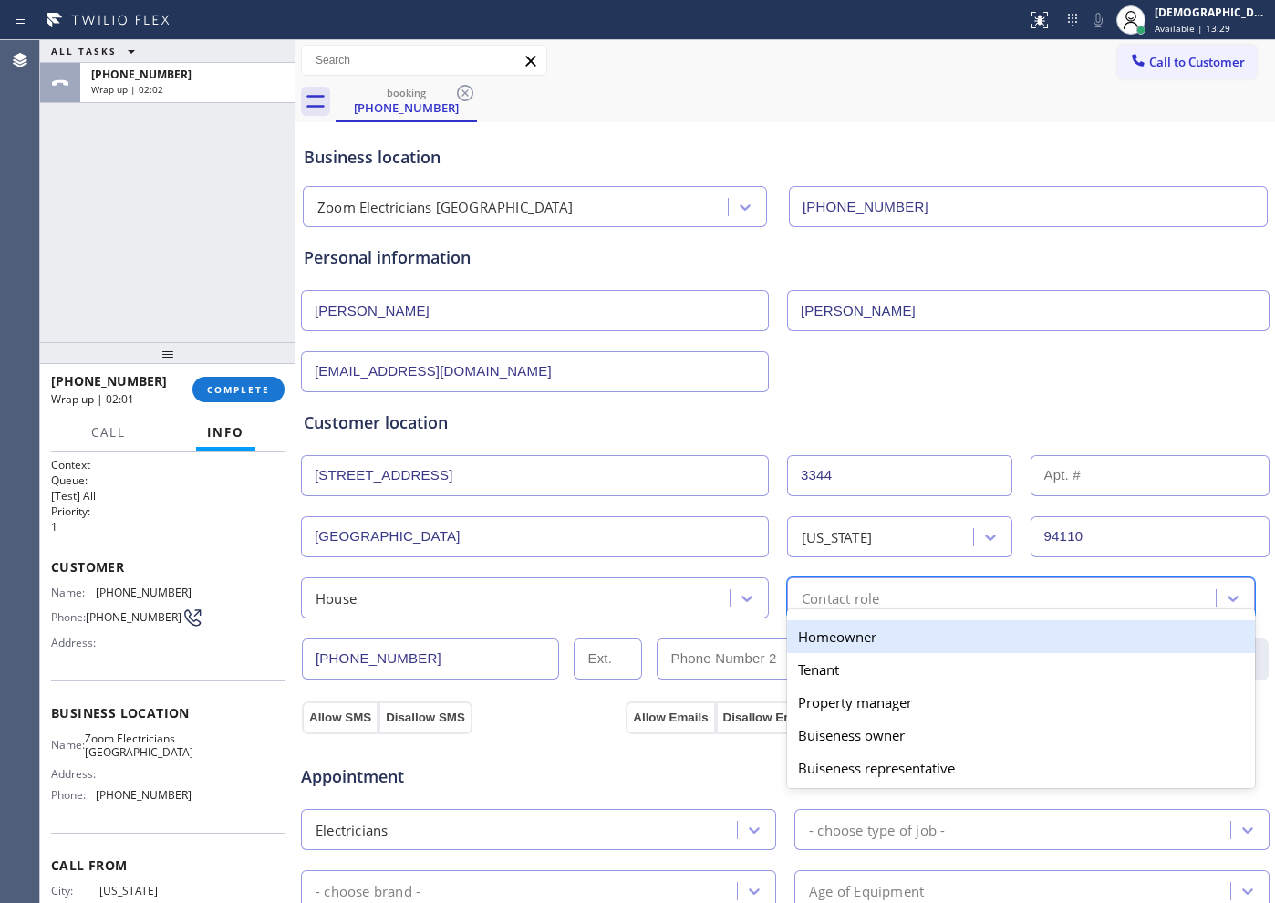
click at [825, 646] on div "Homeowner" at bounding box center [1021, 636] width 468 height 33
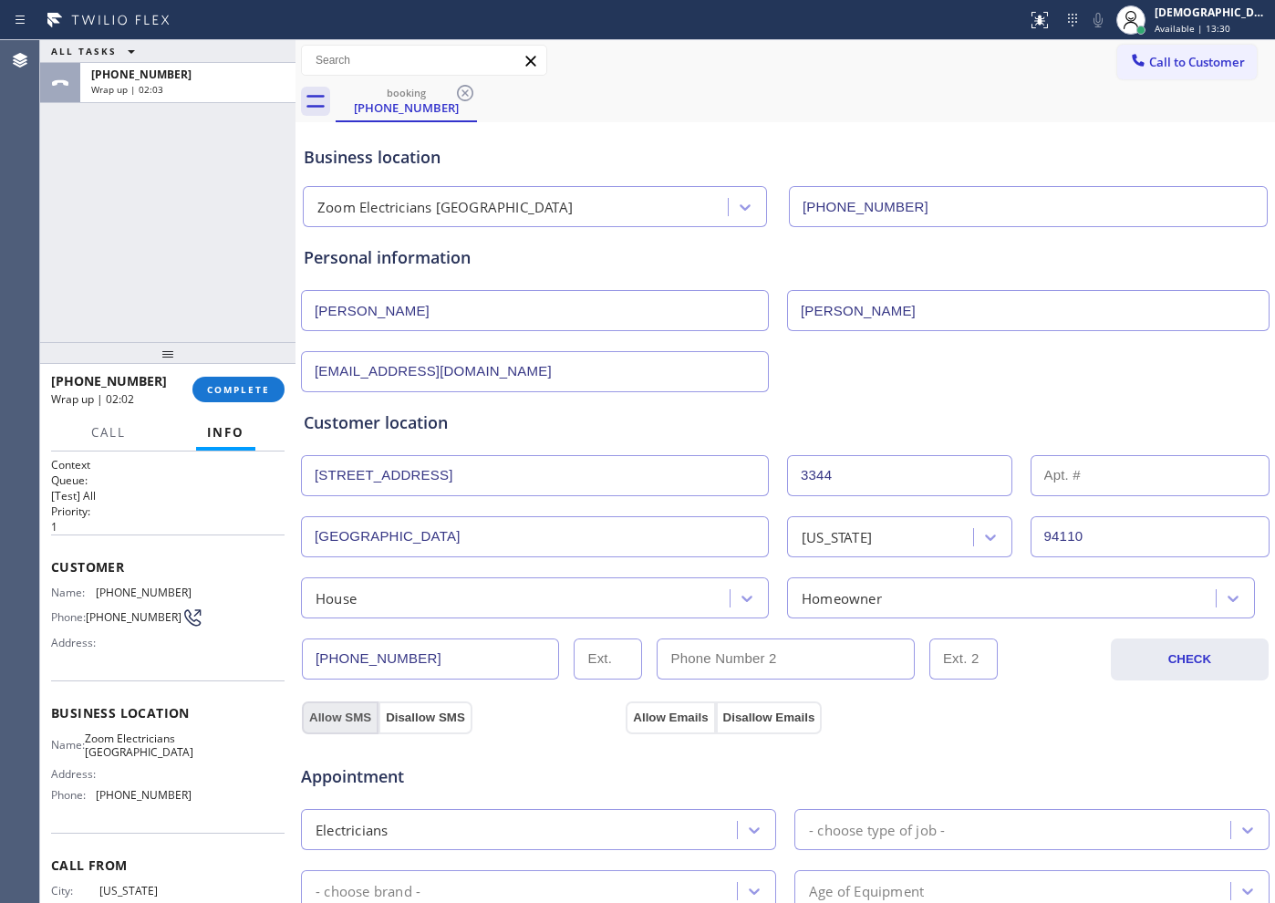
click at [344, 705] on button "Allow SMS" at bounding box center [340, 717] width 77 height 33
click at [654, 722] on button "Allow Emails" at bounding box center [670, 717] width 89 height 33
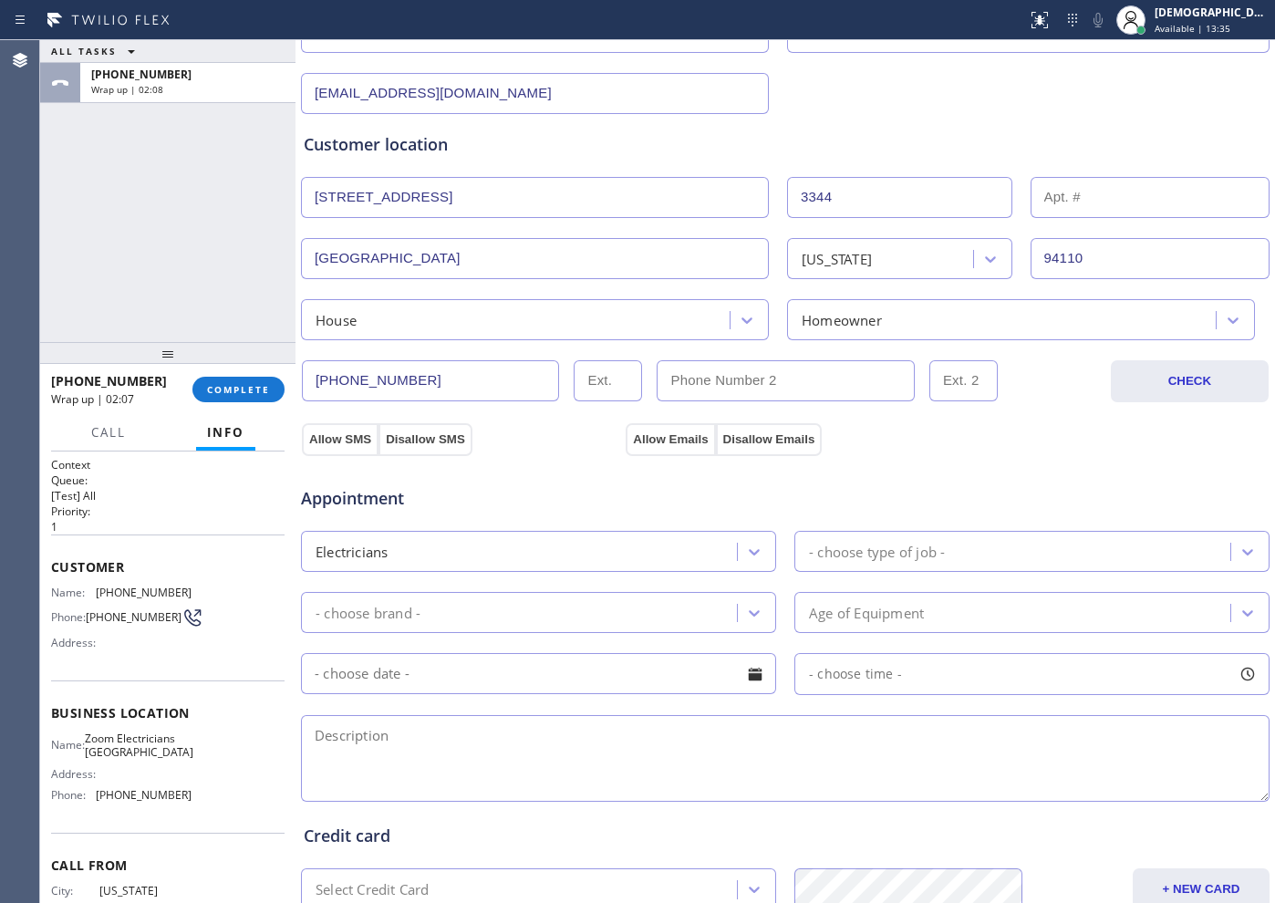
scroll to position [342, 0]
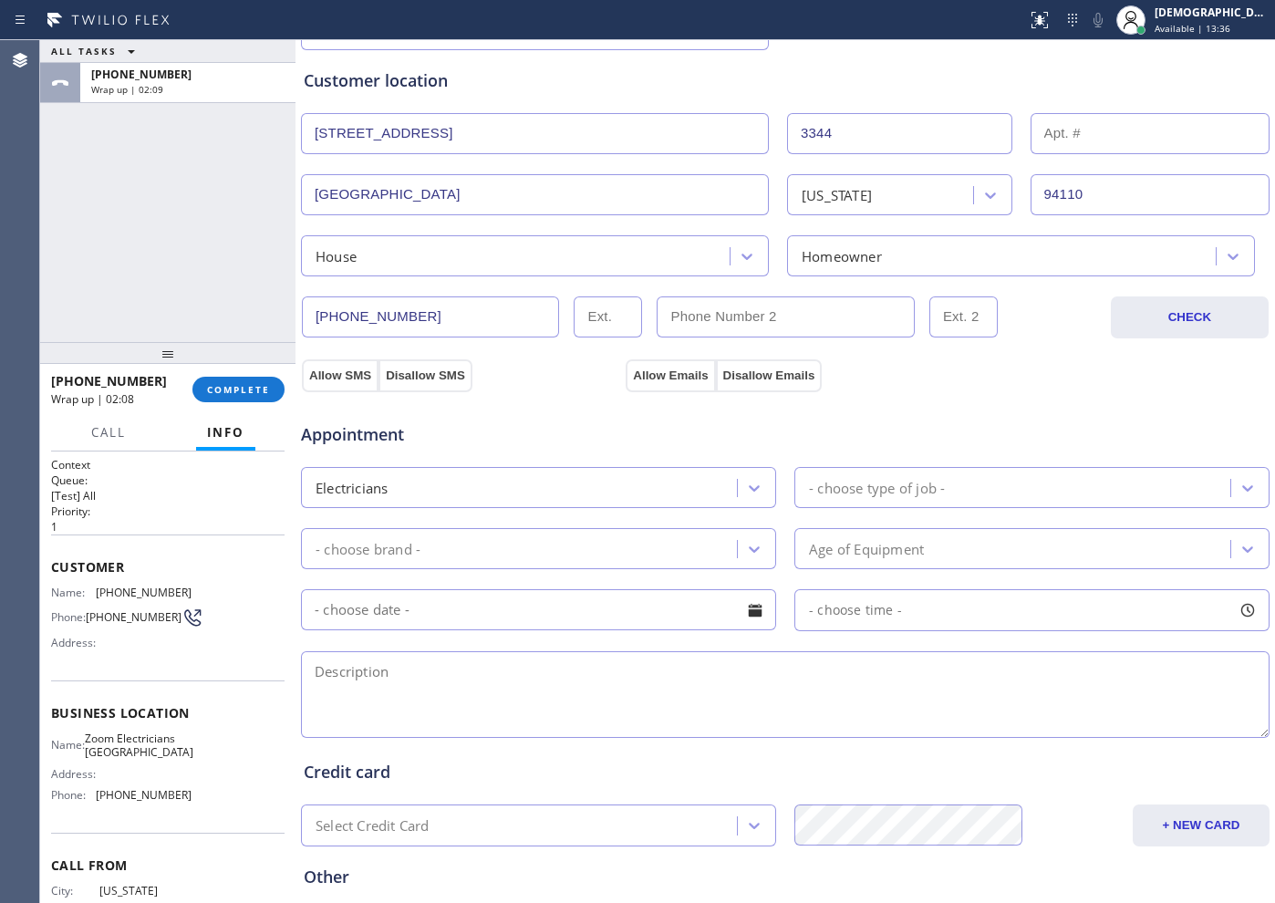
drag, startPoint x: 337, startPoint y: 369, endPoint x: 504, endPoint y: 407, distance: 171.9
click at [351, 374] on button "Allow SMS" at bounding box center [340, 375] width 77 height 33
click at [648, 379] on button "Allow Emails" at bounding box center [670, 375] width 89 height 33
click at [878, 482] on div "- choose type of job -" at bounding box center [877, 487] width 136 height 21
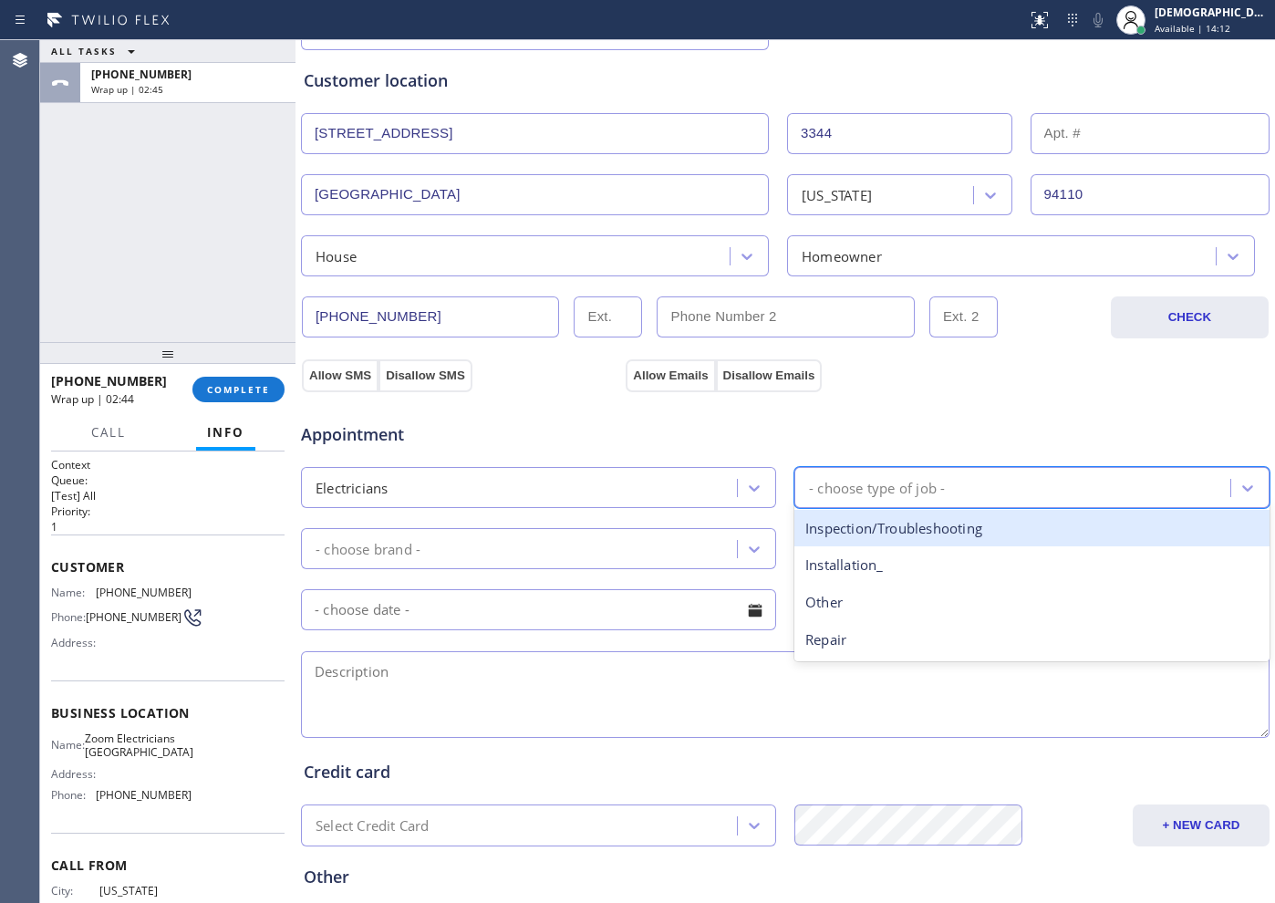
click at [895, 526] on div "Inspection/Troubleshooting" at bounding box center [1031, 528] width 475 height 37
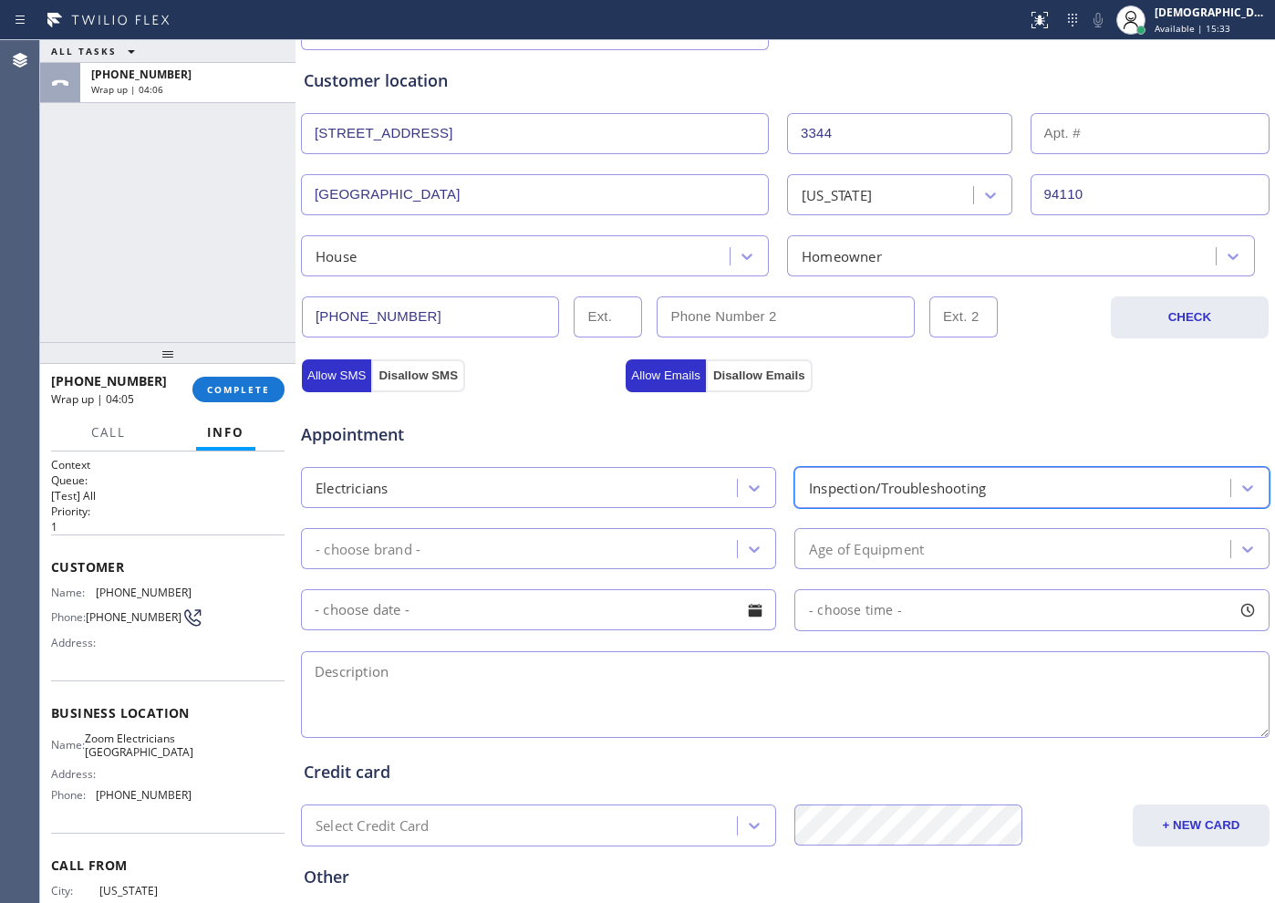
click at [606, 551] on div "- choose brand -" at bounding box center [521, 549] width 430 height 32
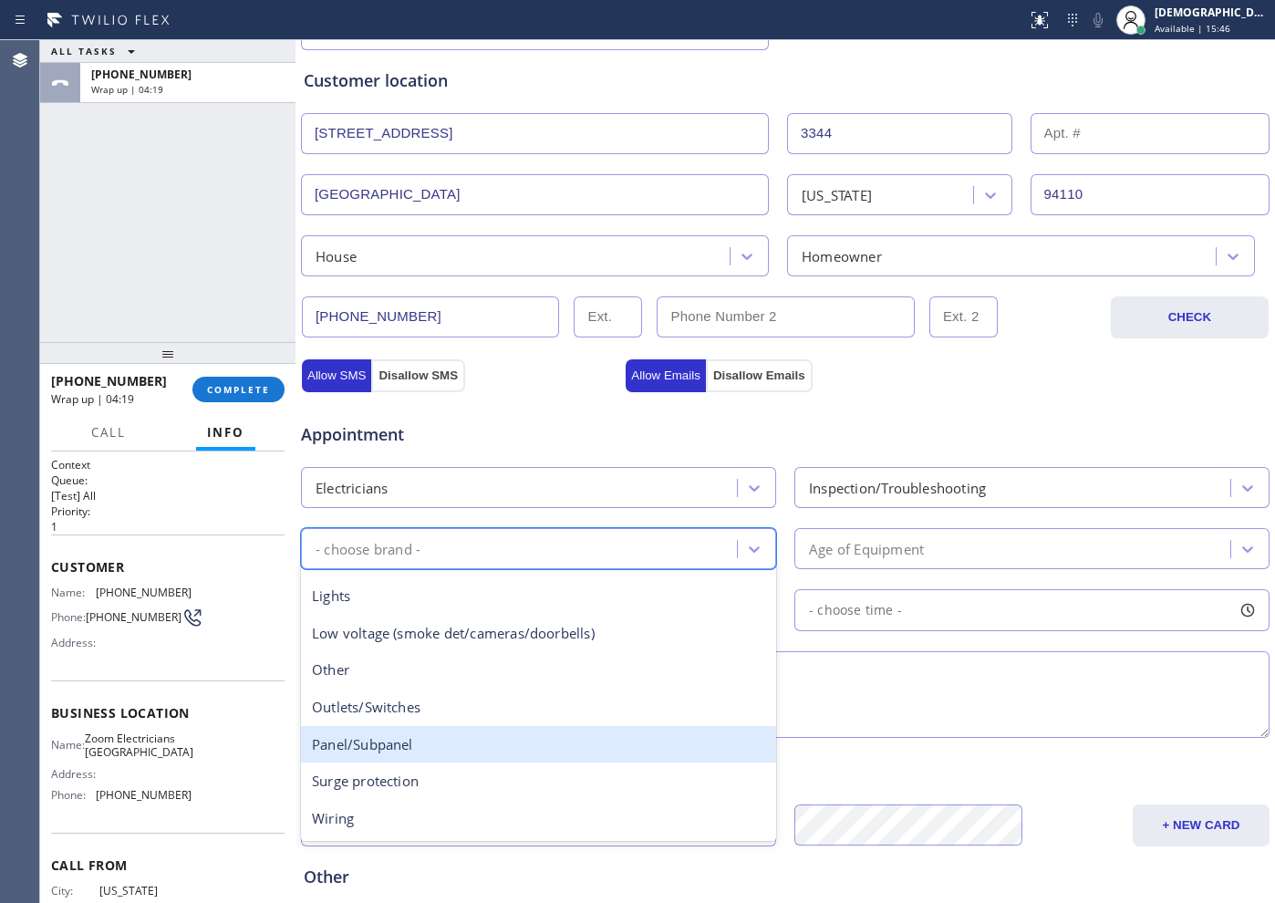
scroll to position [0, 0]
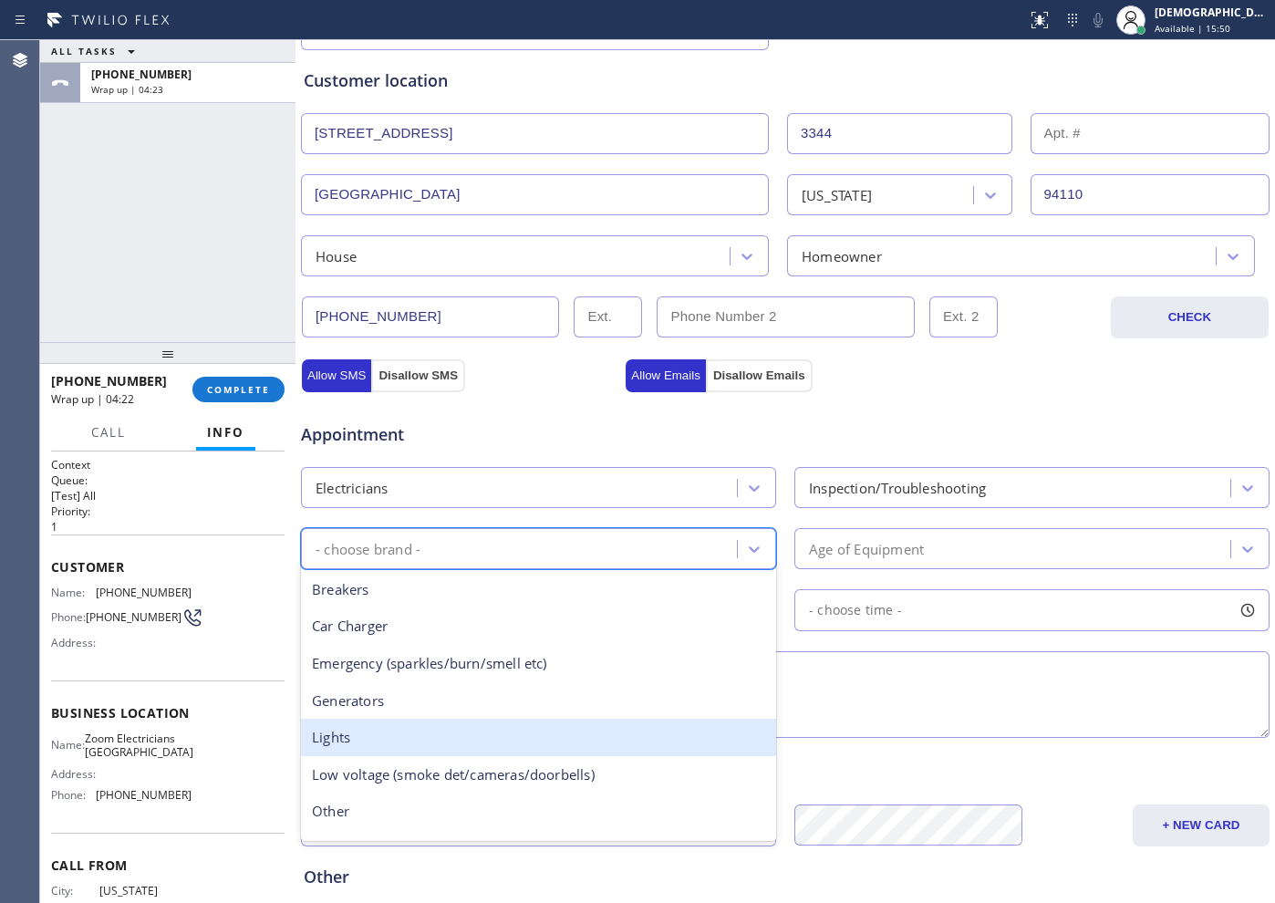
click at [416, 746] on div "Lights" at bounding box center [538, 737] width 475 height 37
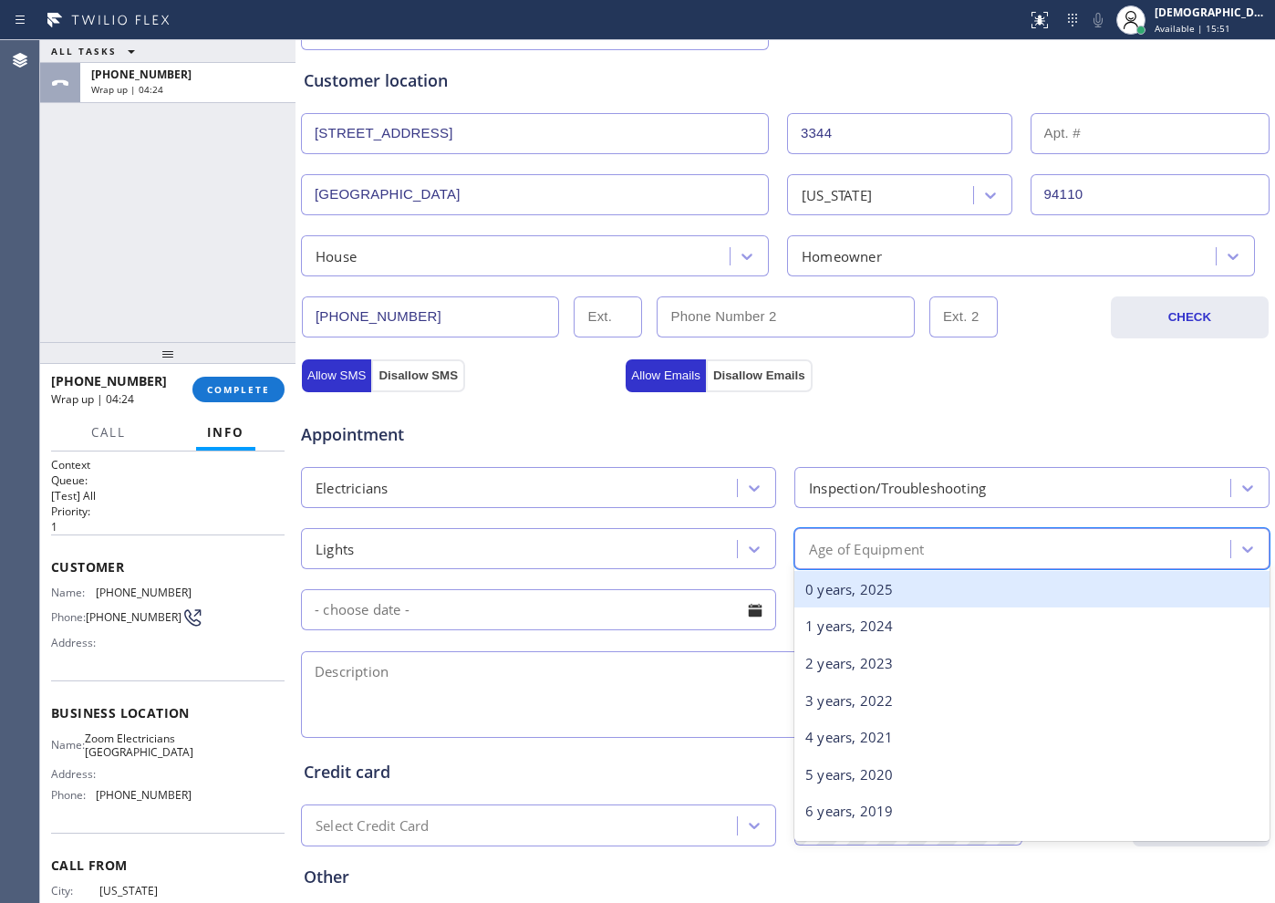
click at [823, 543] on div "Age of Equipment" at bounding box center [866, 548] width 115 height 21
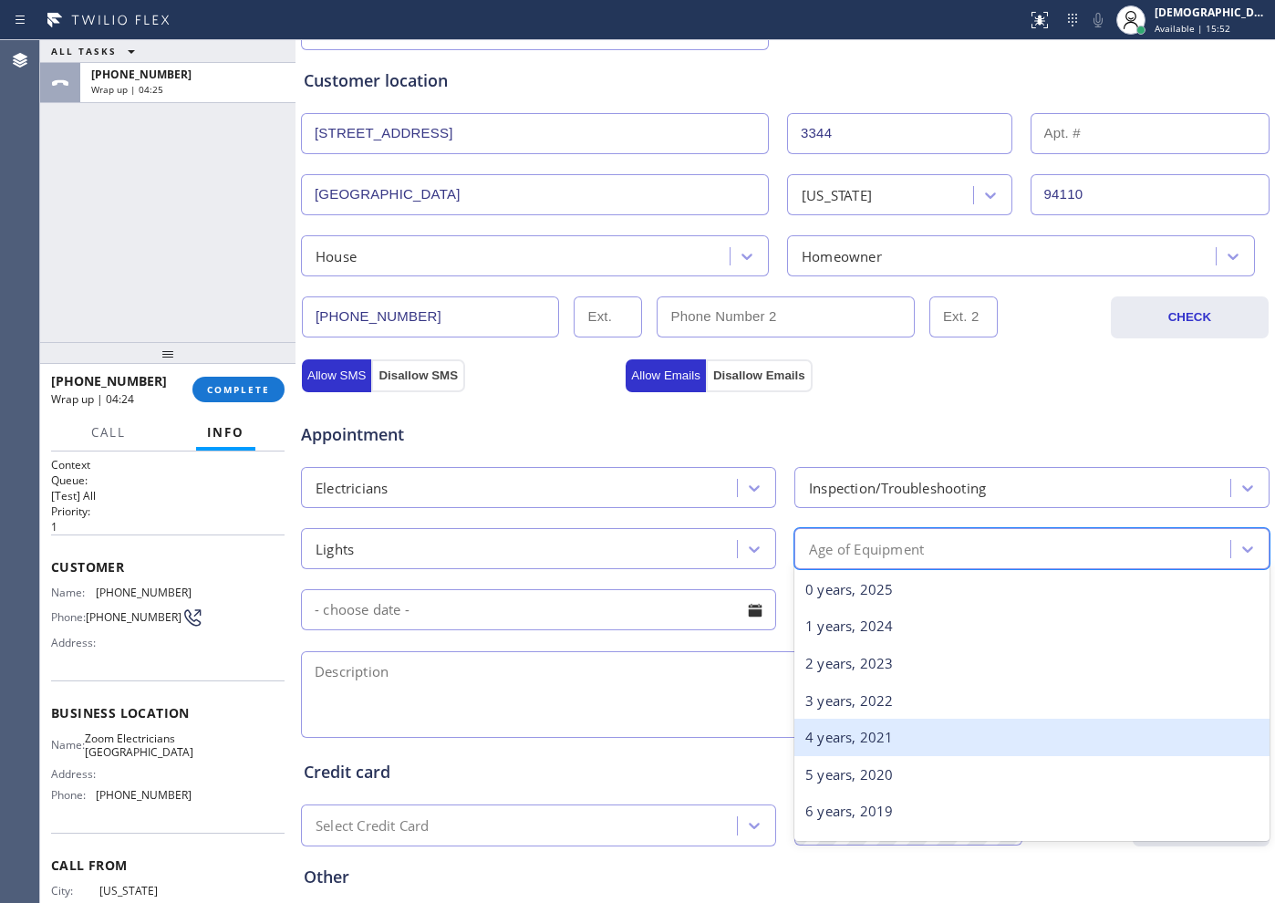
click at [832, 737] on div "4 years, 2021" at bounding box center [1031, 737] width 475 height 37
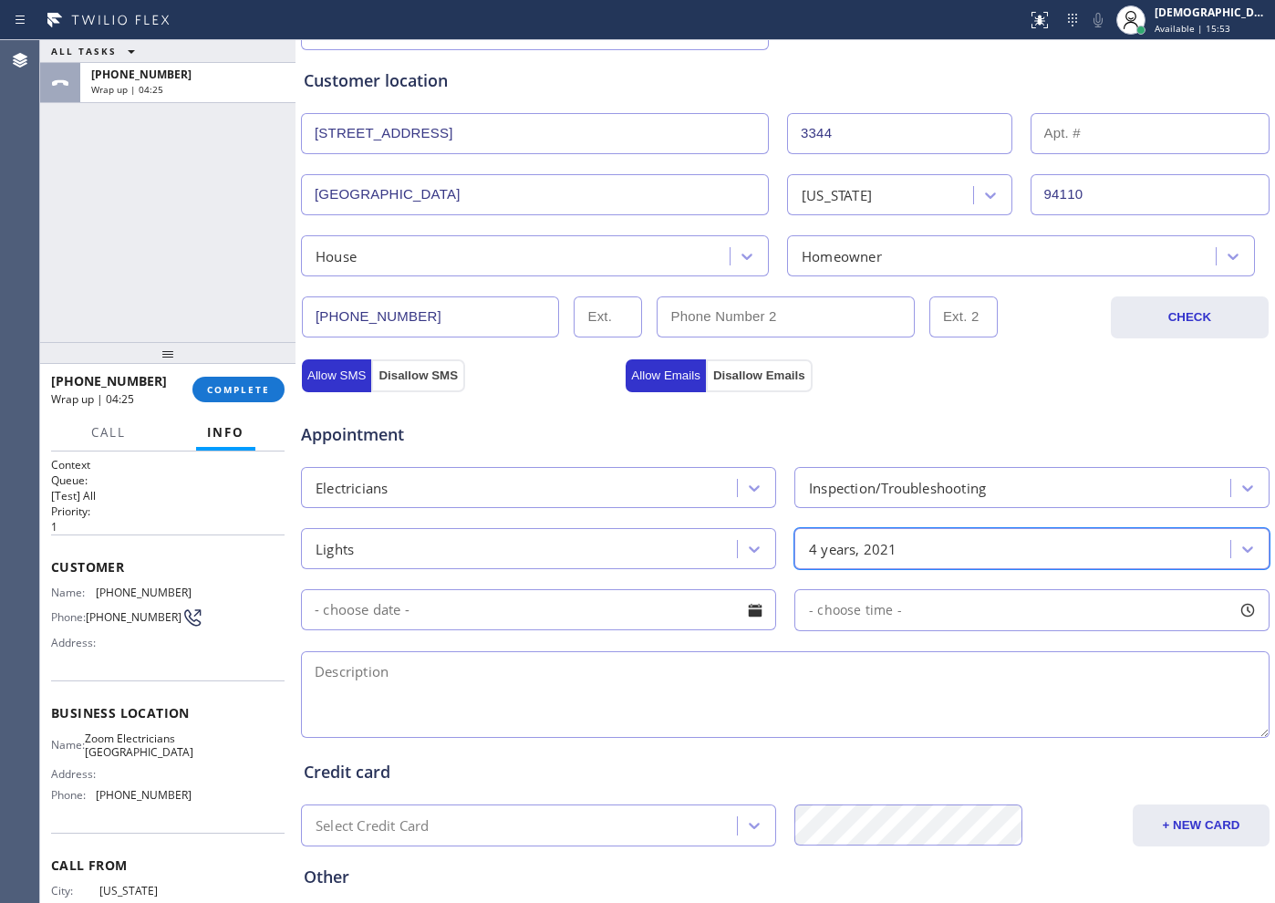
click at [500, 608] on input "text" at bounding box center [538, 609] width 475 height 41
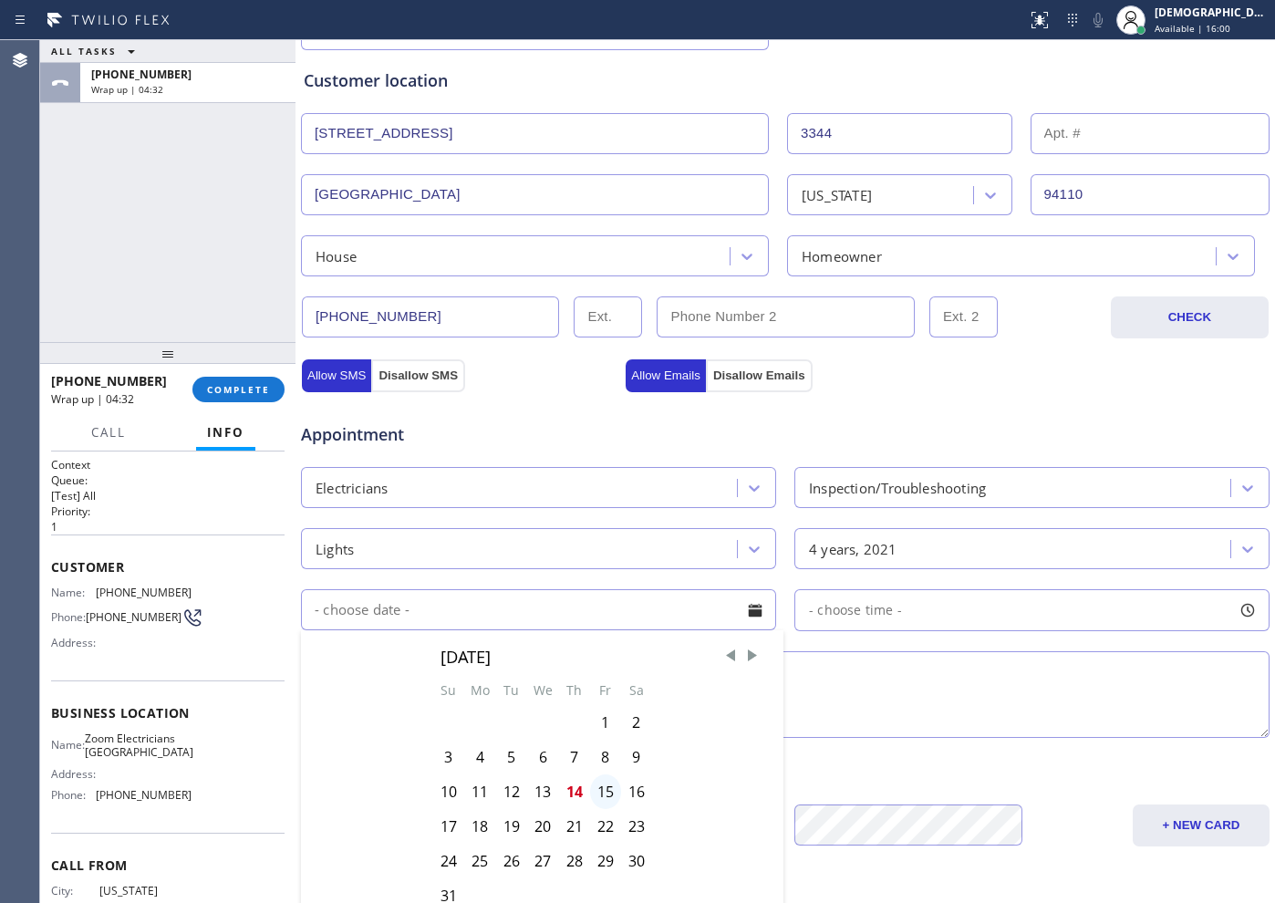
click at [605, 783] on div "15" at bounding box center [605, 791] width 31 height 35
type input "08/15/2025"
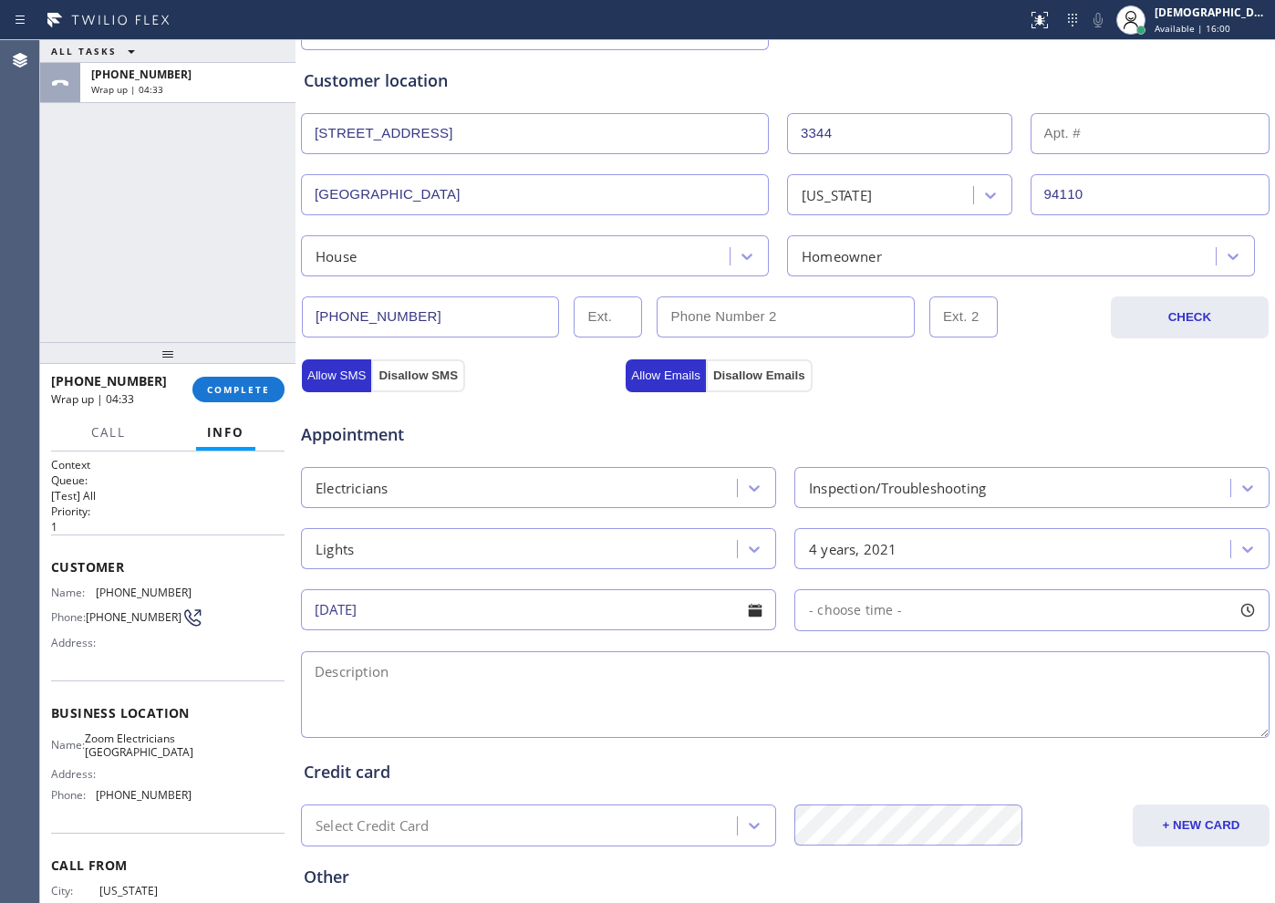
click at [908, 615] on div "- choose time -" at bounding box center [1031, 610] width 475 height 42
drag, startPoint x: 817, startPoint y: 718, endPoint x: 942, endPoint y: 746, distance: 128.1
click at [942, 746] on div "FROM TILL 8:00 AM 8:00 AM" at bounding box center [1018, 696] width 448 height 131
drag, startPoint x: 814, startPoint y: 720, endPoint x: 940, endPoint y: 729, distance: 127.1
click at [940, 729] on div at bounding box center [949, 721] width 22 height 38
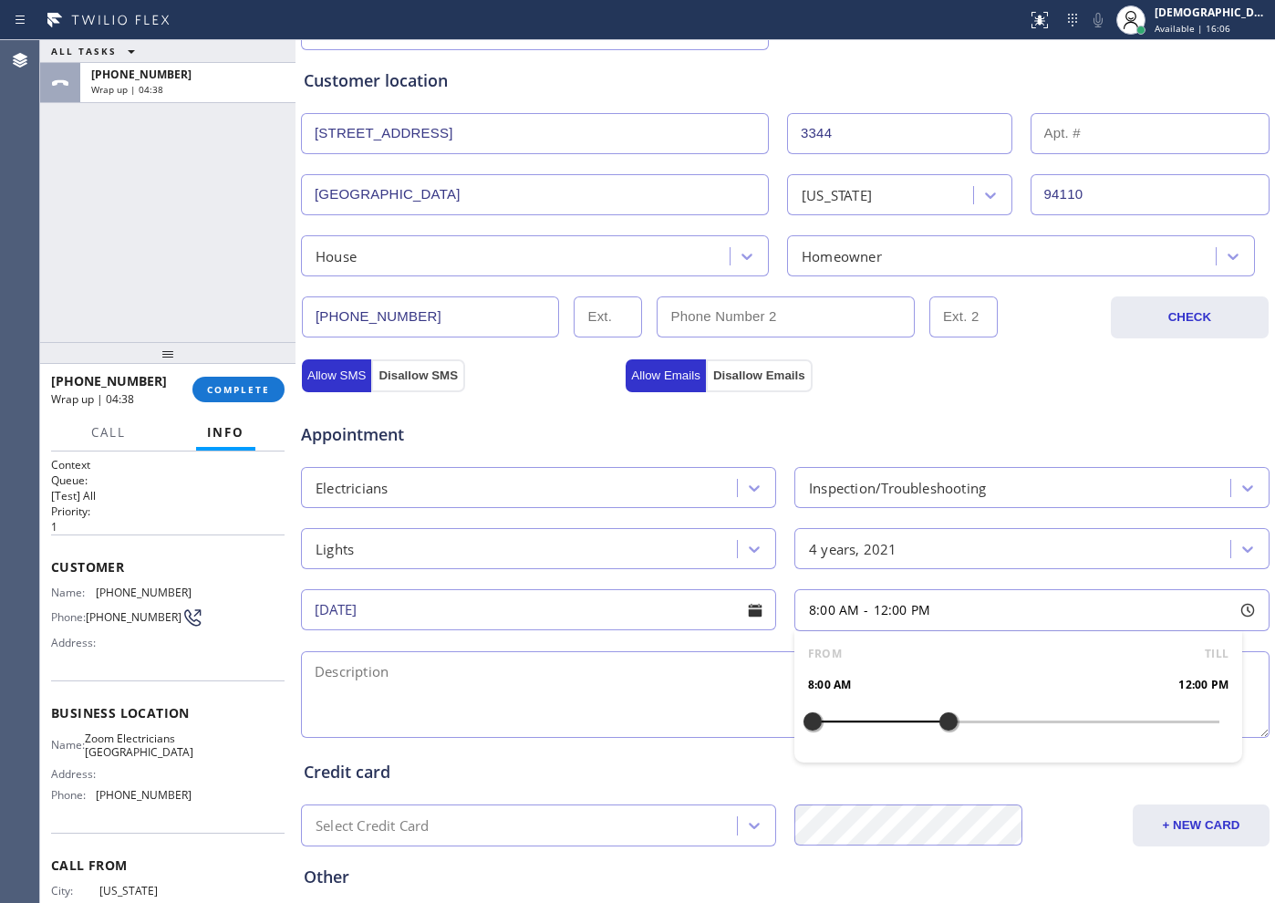
drag, startPoint x: 803, startPoint y: 722, endPoint x: 816, endPoint y: 722, distance: 13.7
click at [816, 722] on div at bounding box center [813, 721] width 22 height 38
drag, startPoint x: 819, startPoint y: 722, endPoint x: 842, endPoint y: 722, distance: 22.8
click at [842, 722] on div at bounding box center [846, 721] width 22 height 38
click at [668, 676] on textarea at bounding box center [785, 694] width 969 height 87
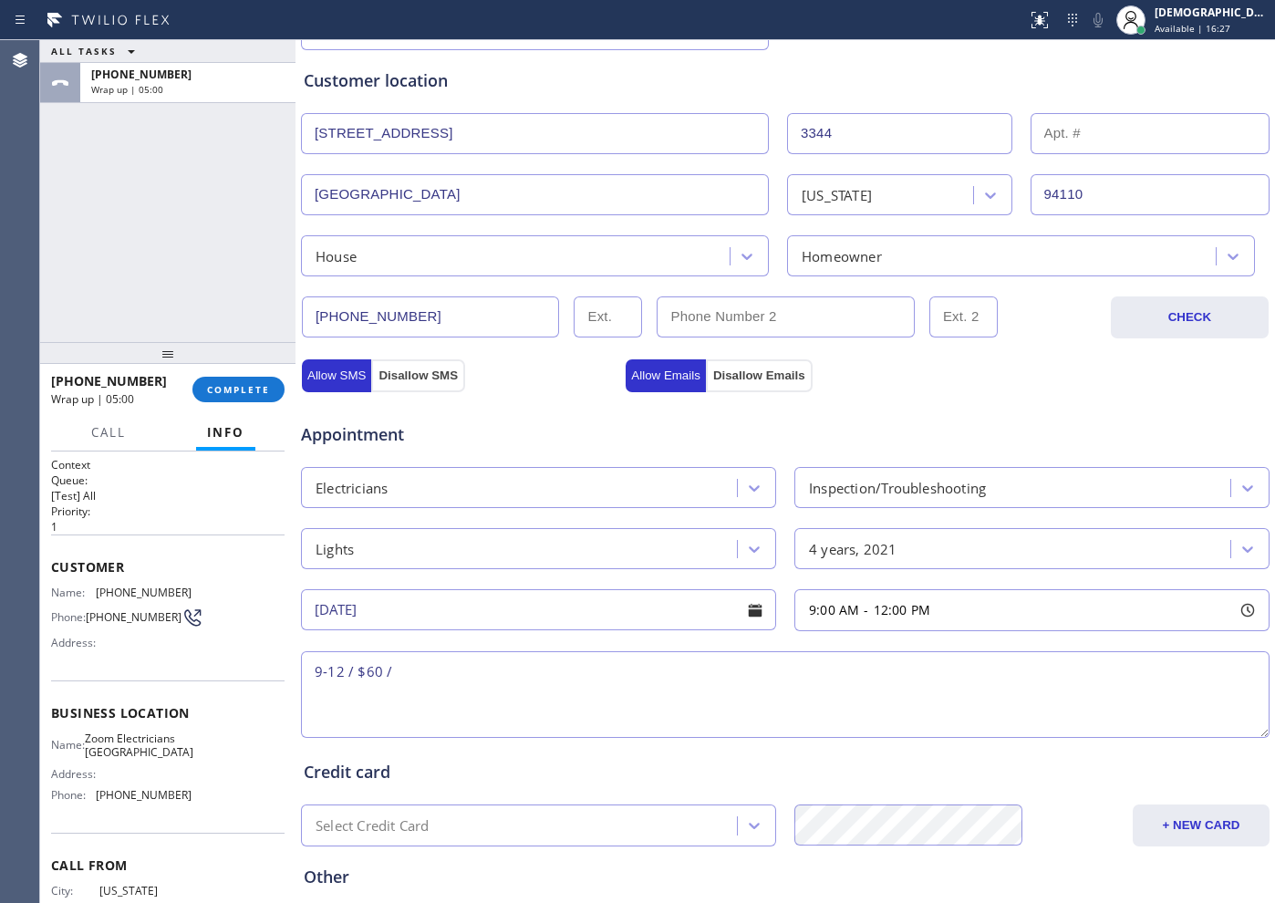
click at [489, 677] on textarea "9-12 / $60 /" at bounding box center [785, 694] width 969 height 87
paste textarea "the light switch wont function / they need to turn off the breaker in order to …"
drag, startPoint x: 161, startPoint y: 782, endPoint x: 95, endPoint y: 756, distance: 70.5
click at [95, 756] on div "Name: Zoom Electricians San Francisco Address: Phone: (415) 496-0360" at bounding box center [121, 770] width 140 height 78
copy div "Zoom Electricians San Francisco"
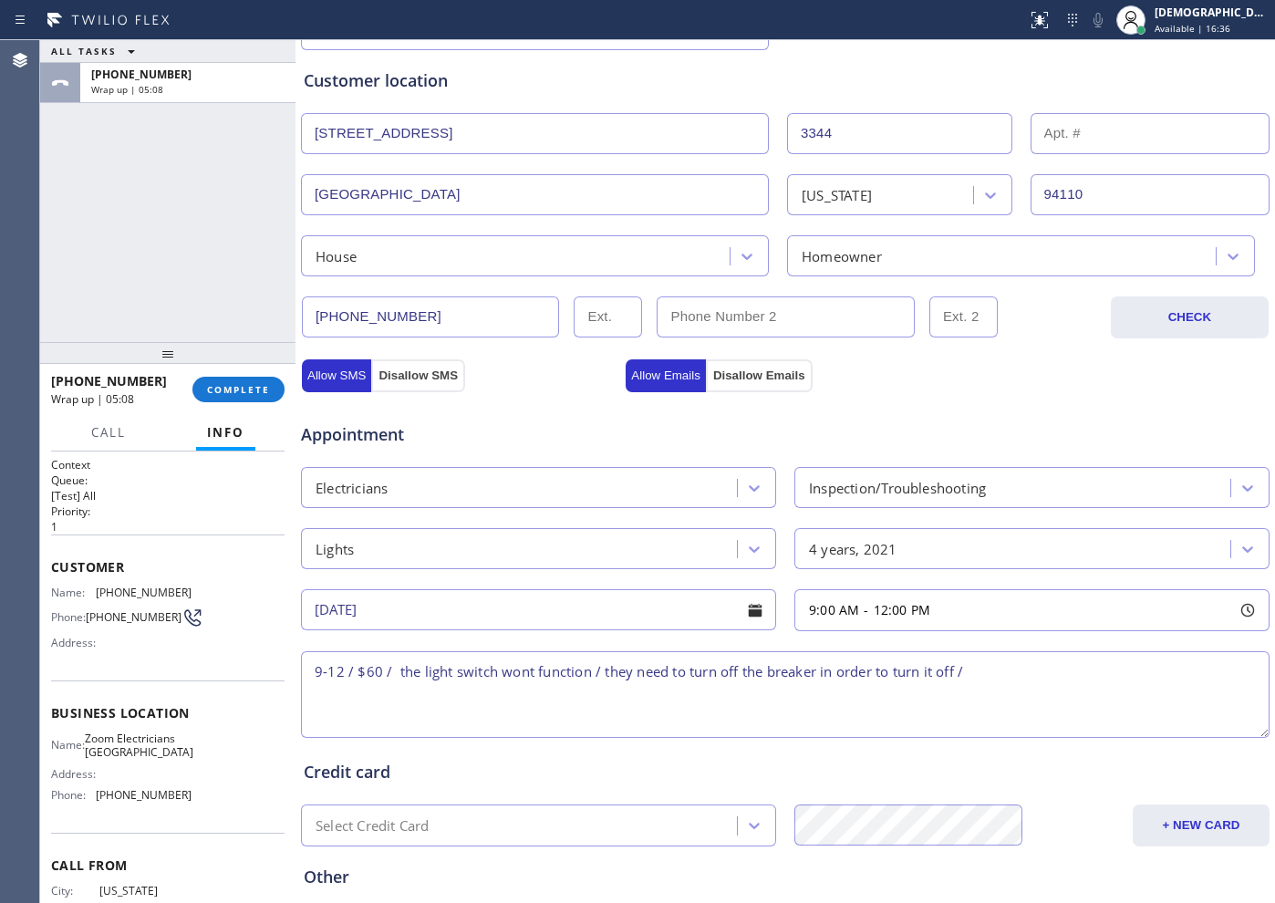
click at [980, 683] on textarea "9-12 / $60 / the light switch wont function / they need to turn off the breaker…" at bounding box center [785, 694] width 969 height 87
paste textarea "Zoom Electricians San Francisco"
click at [313, 689] on textarea "9-12 / $60 / the light switch wont function / they need to turn off the breaker…" at bounding box center [785, 694] width 969 height 87
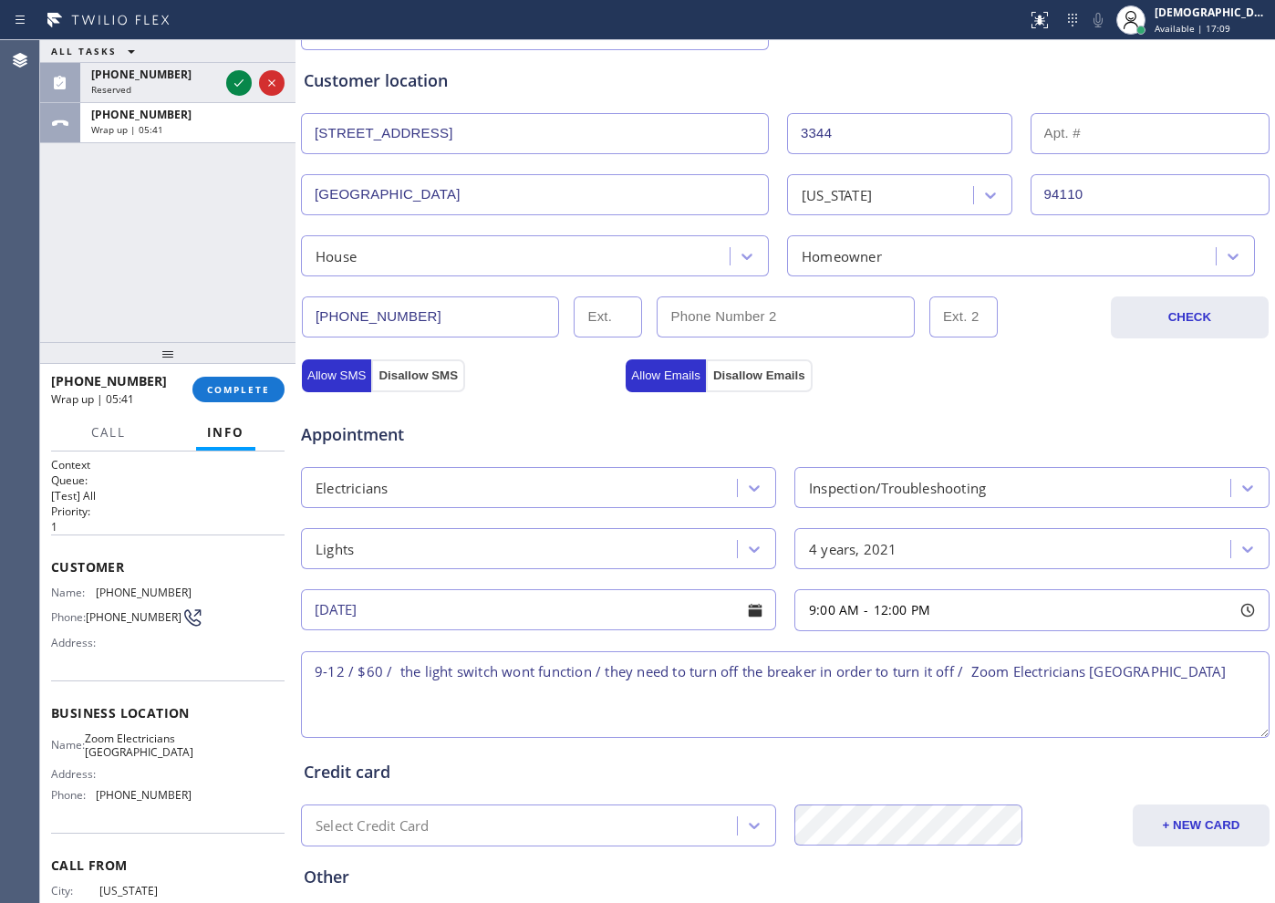
click at [1043, 701] on textarea "9-12 / $60 / the light switch wont function / they need to turn off the breaker…" at bounding box center [785, 694] width 969 height 87
click at [1178, 674] on textarea "9-12 / $60 / the light switch wont function / they need to turn off the breaker…" at bounding box center [785, 694] width 969 height 87
click at [1214, 669] on textarea "9-12 / $60 / the light switch wont function / they need to turn off the breaker…" at bounding box center [785, 694] width 969 height 87
paste textarea "Please call customer 30 minutes prior to arrival"
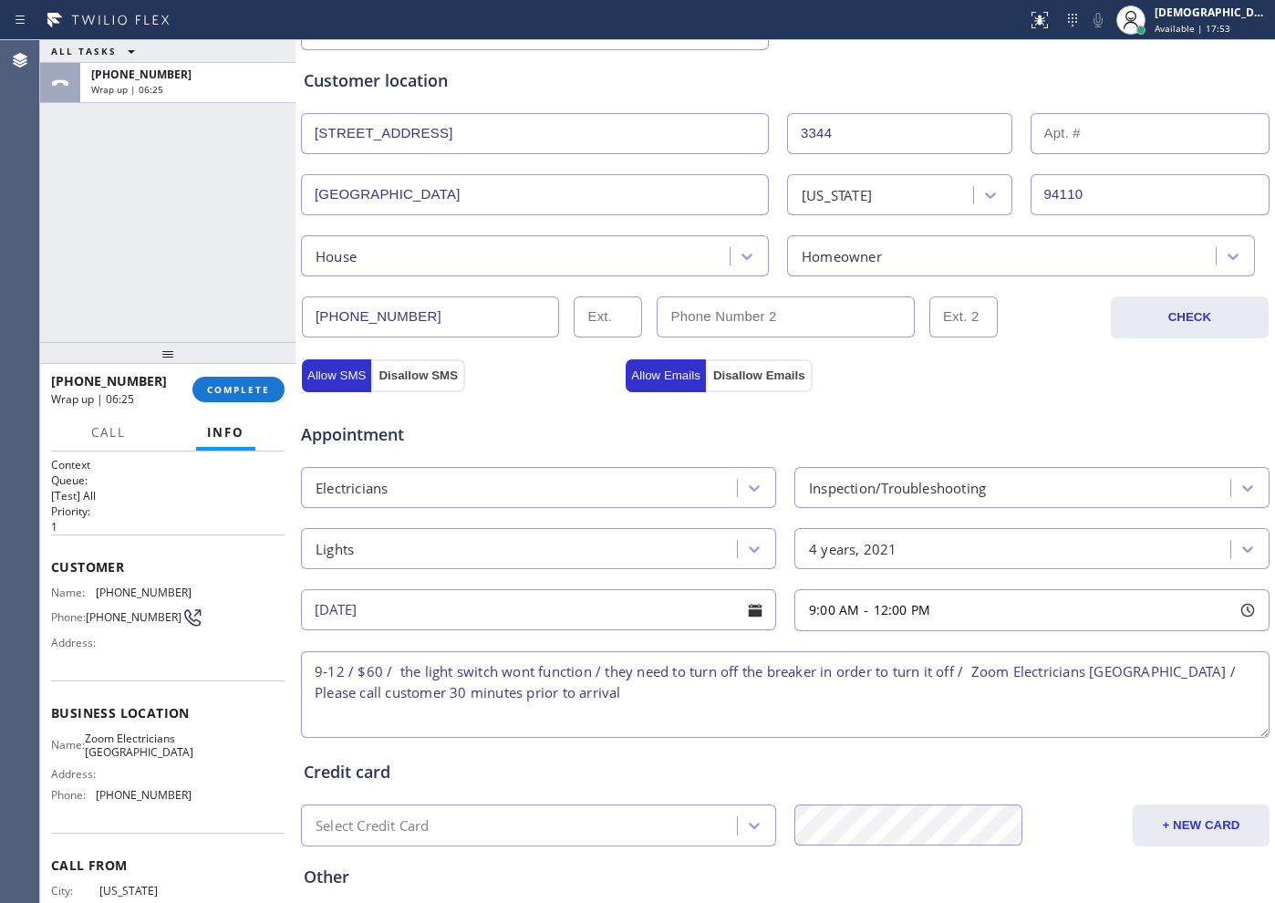
drag, startPoint x: 638, startPoint y: 689, endPoint x: 310, endPoint y: 694, distance: 327.5
click at [310, 694] on textarea "9-12 / $60 / the light switch wont function / they need to turn off the breaker…" at bounding box center [785, 694] width 969 height 87
click at [1215, 665] on textarea "9-12 / $60 / the light switch wont function / they need to turn off the breaker…" at bounding box center [785, 694] width 969 height 87
paste textarea "Please call customer 30 minutes prior to arrival"
click at [966, 669] on textarea "9-12 / $60 / the light switch wont function / they need to turn off the breaker…" at bounding box center [785, 694] width 969 height 87
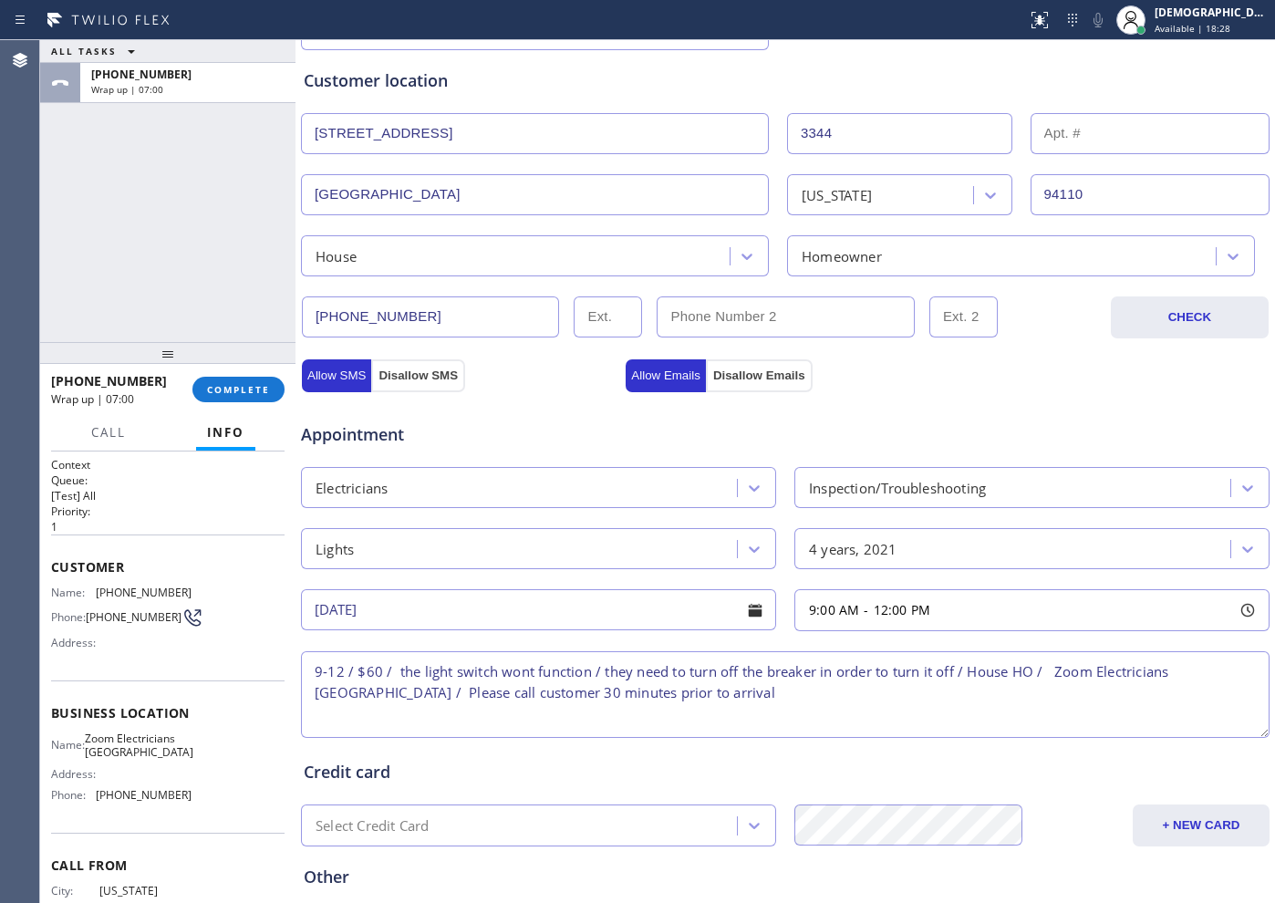
click at [1045, 671] on textarea "9-12 / $60 / the light switch wont function / they need to turn off the breaker…" at bounding box center [785, 694] width 969 height 87
paste textarea "3344 21st StSan Francisco, CA 94110"
type textarea "9-12 / $60 / the light switch wont function / they need to turn off the breaker…"
click at [507, 820] on div "Select Credit Card" at bounding box center [521, 826] width 430 height 32
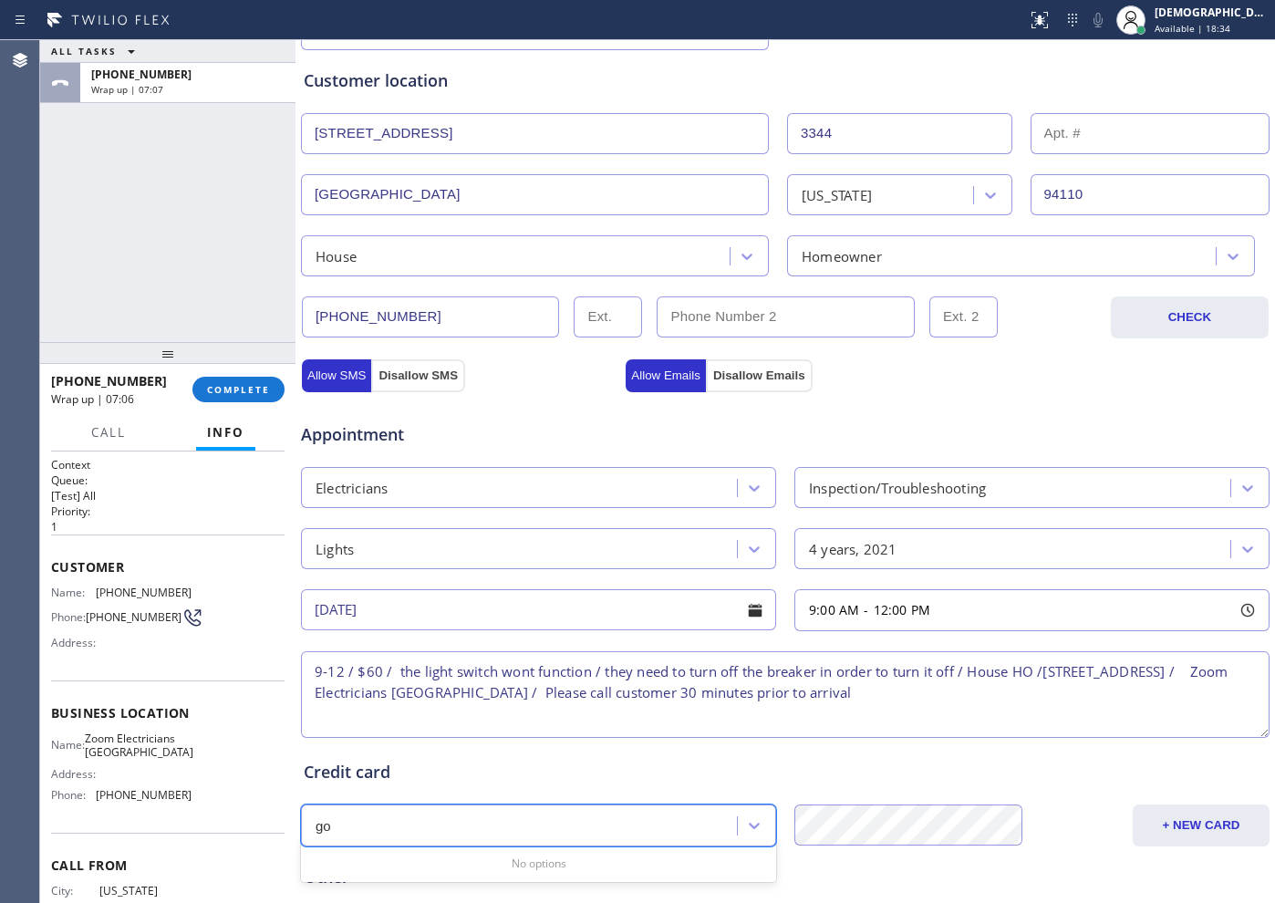
type input "g"
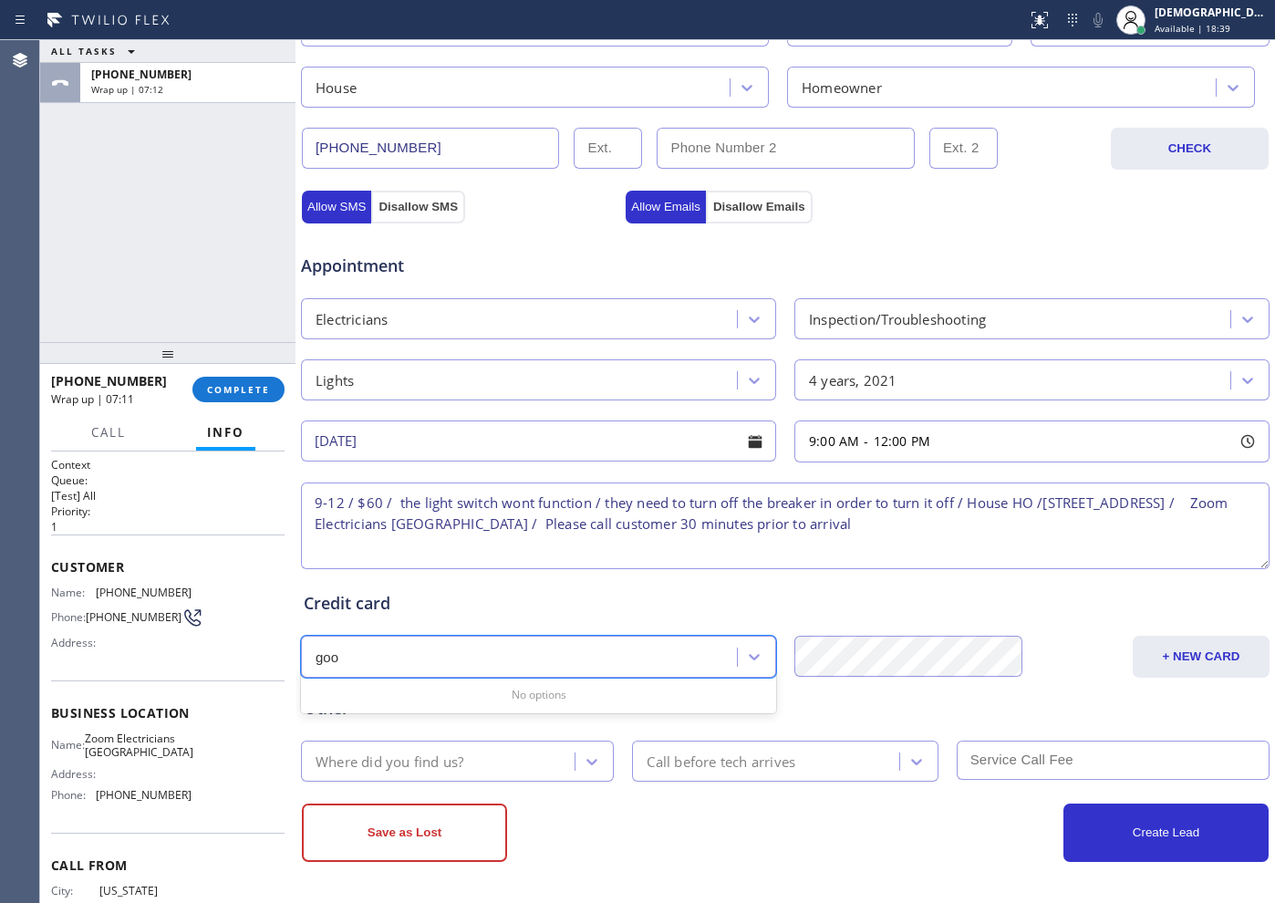
type input "goo"
click at [633, 823] on div "Save as Lost" at bounding box center [543, 832] width 483 height 58
click at [469, 765] on div "Where did you find us?" at bounding box center [440, 761] width 268 height 32
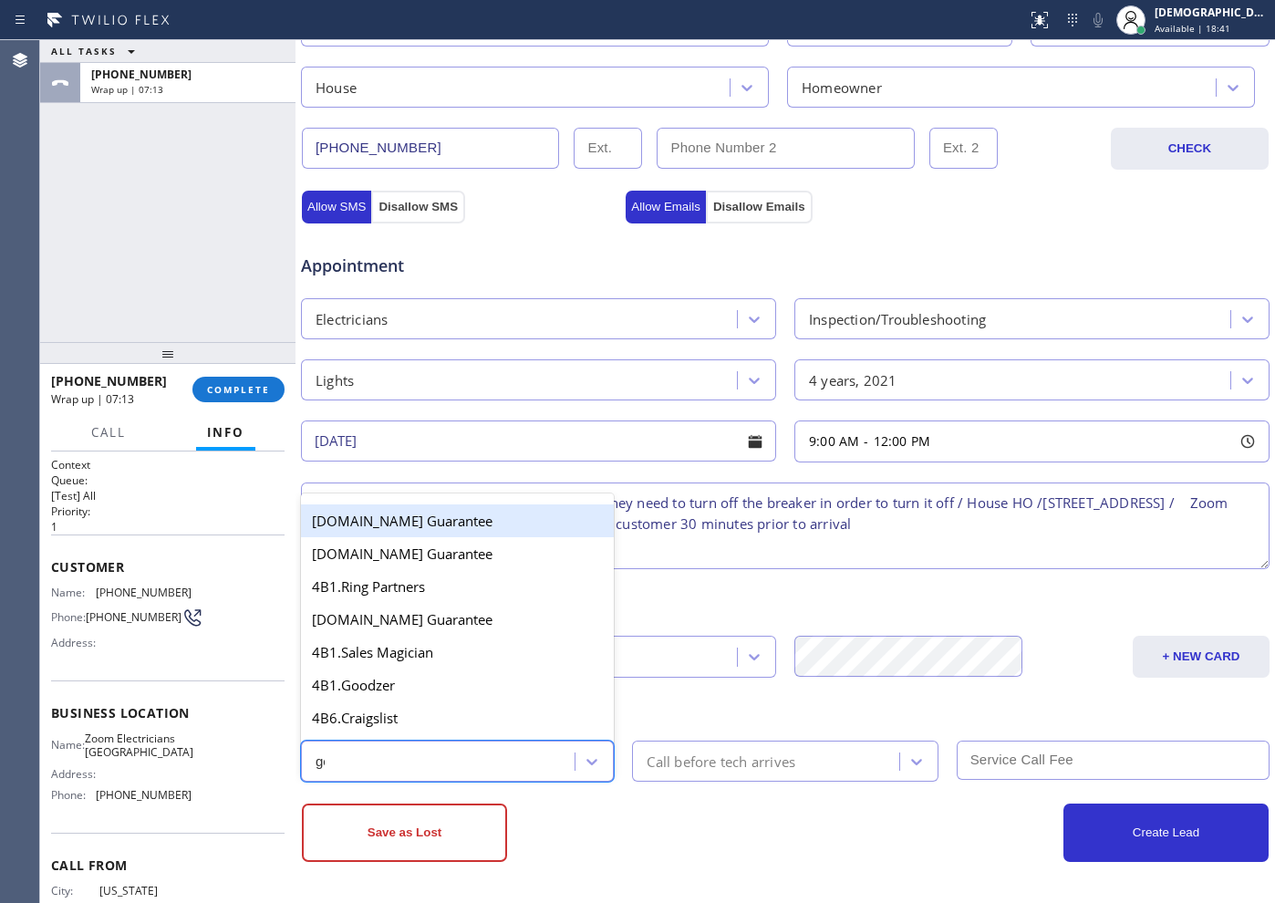
type input "goo"
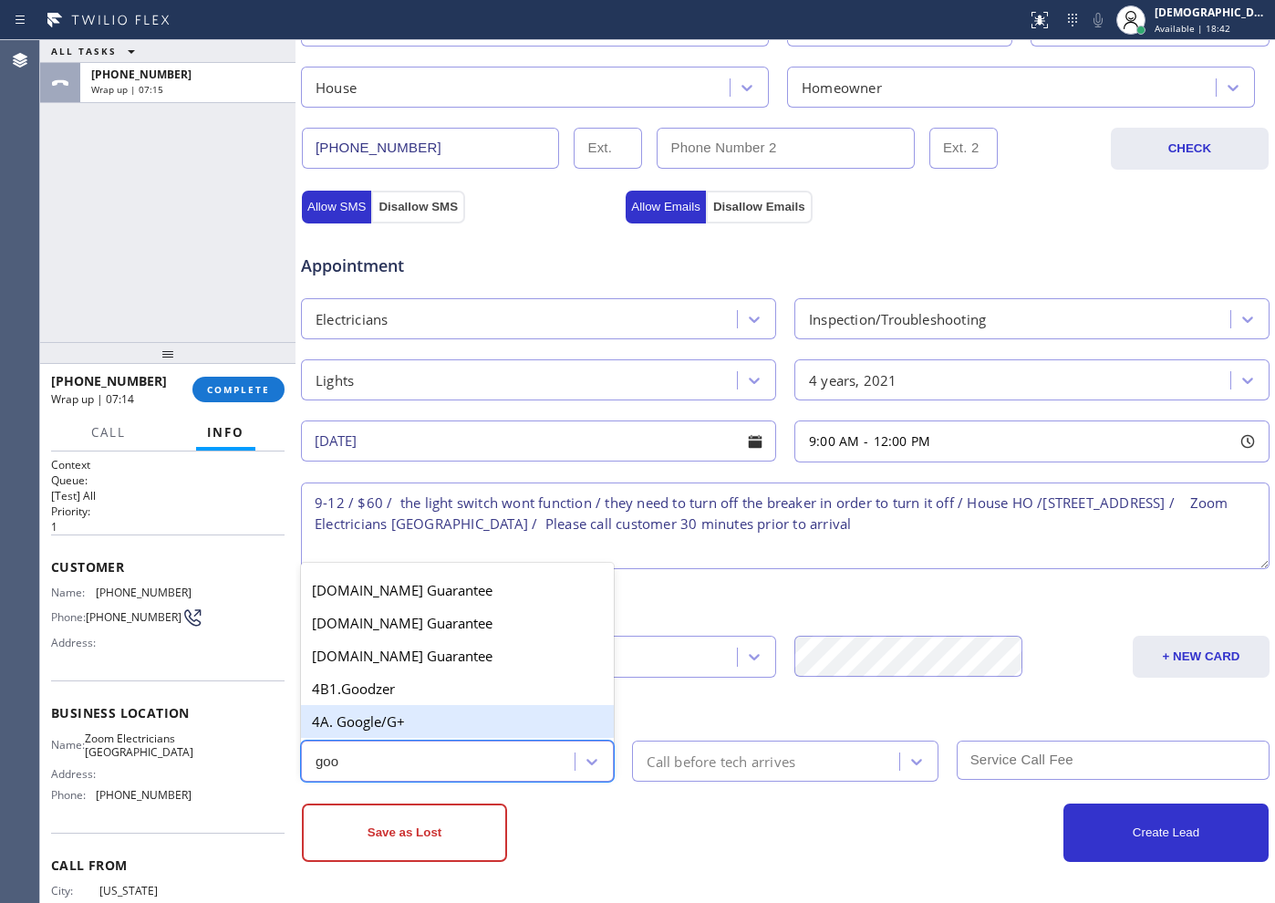
click at [432, 727] on div "4A. Google/G+" at bounding box center [457, 721] width 313 height 33
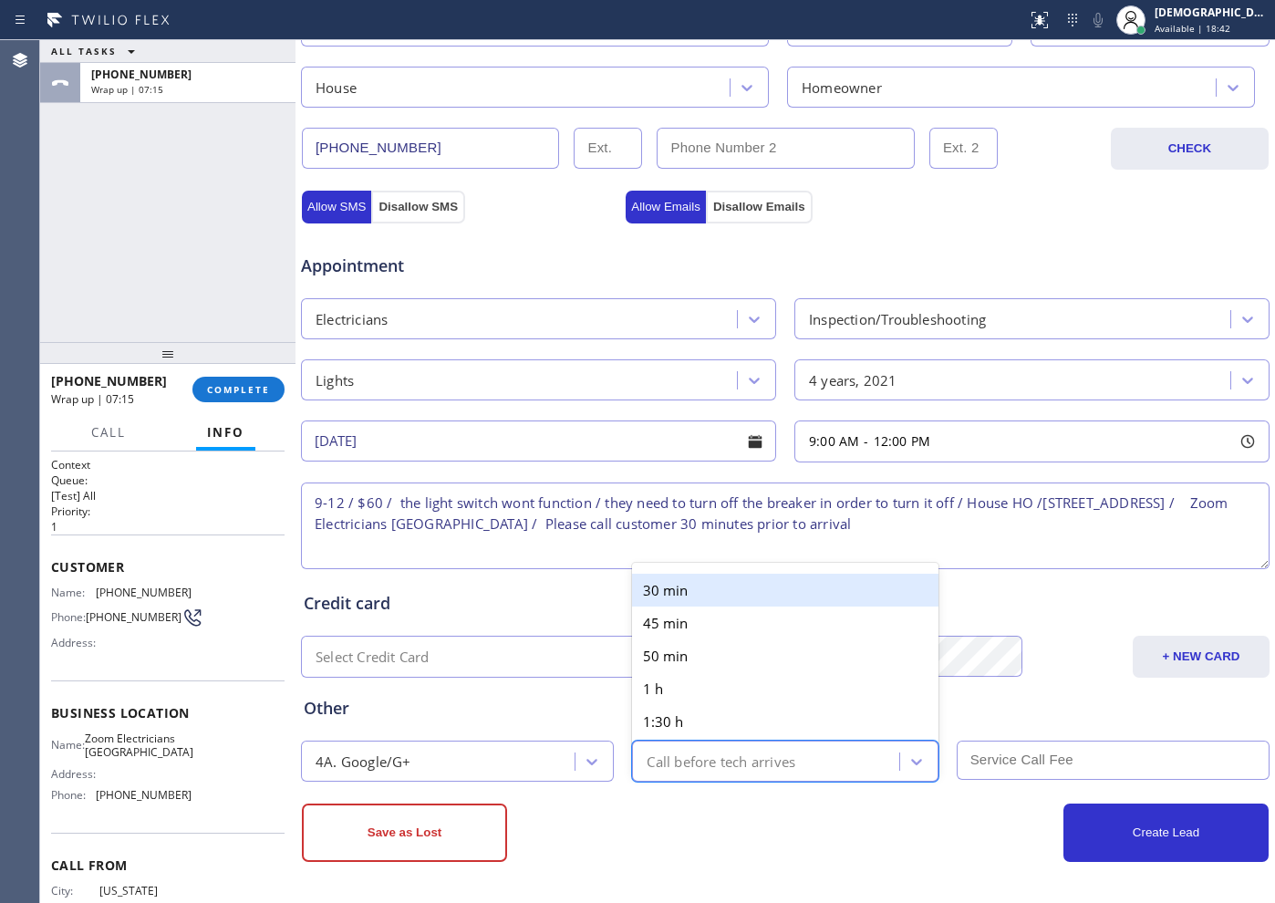
click at [691, 760] on div "Call before tech arrives" at bounding box center [721, 761] width 149 height 21
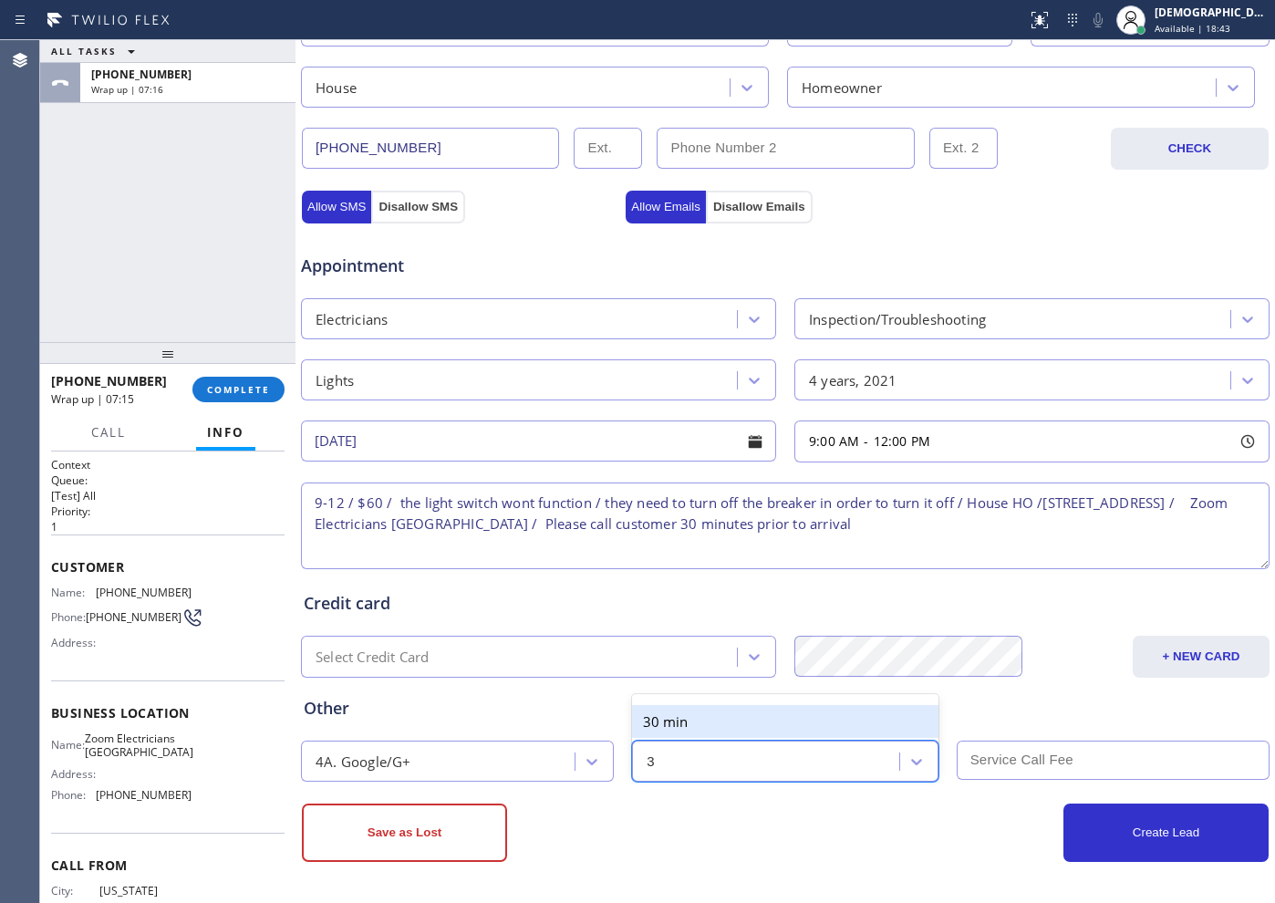
type input "30"
click at [741, 722] on div "30 min" at bounding box center [785, 721] width 306 height 33
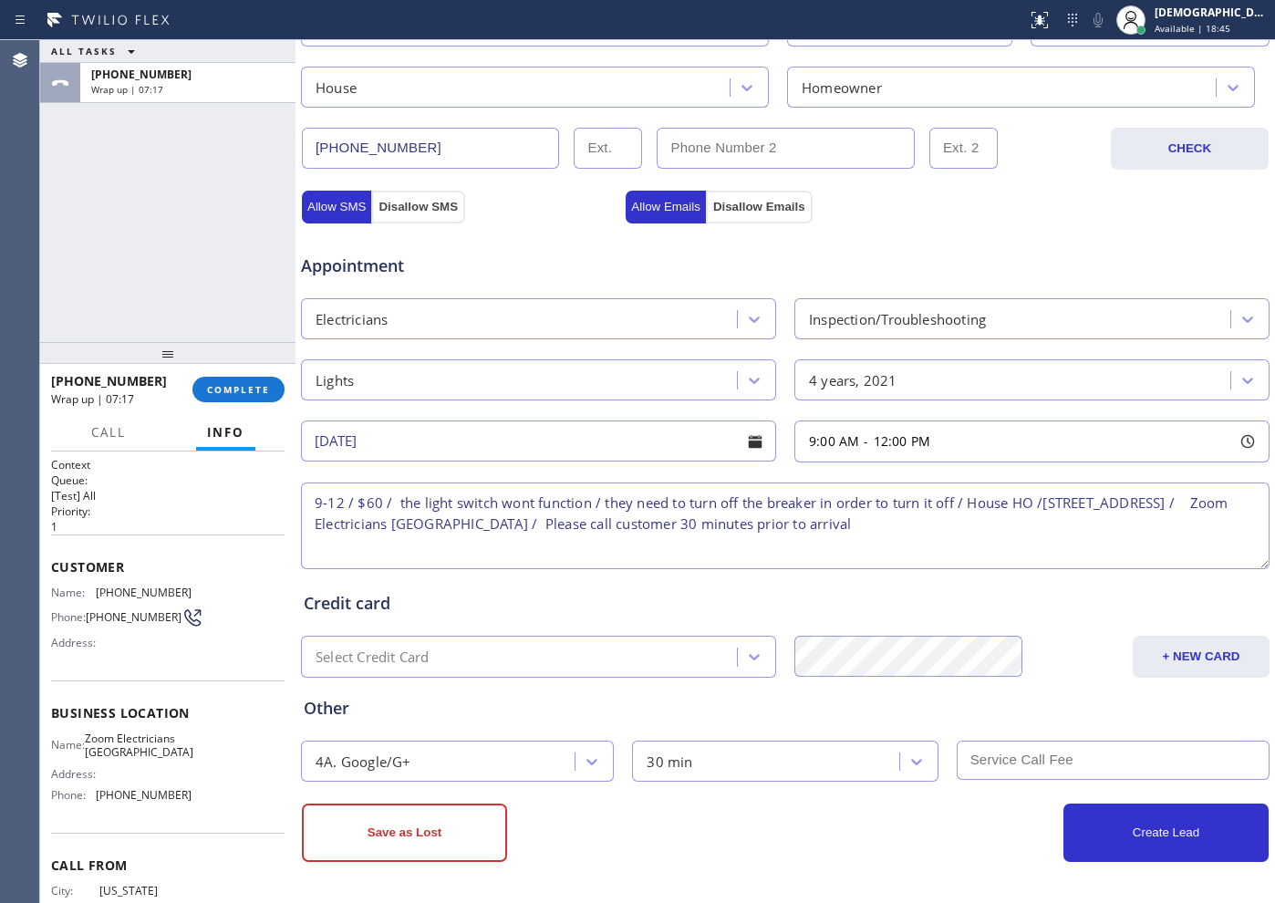
click at [997, 773] on input "text" at bounding box center [1113, 760] width 313 height 39
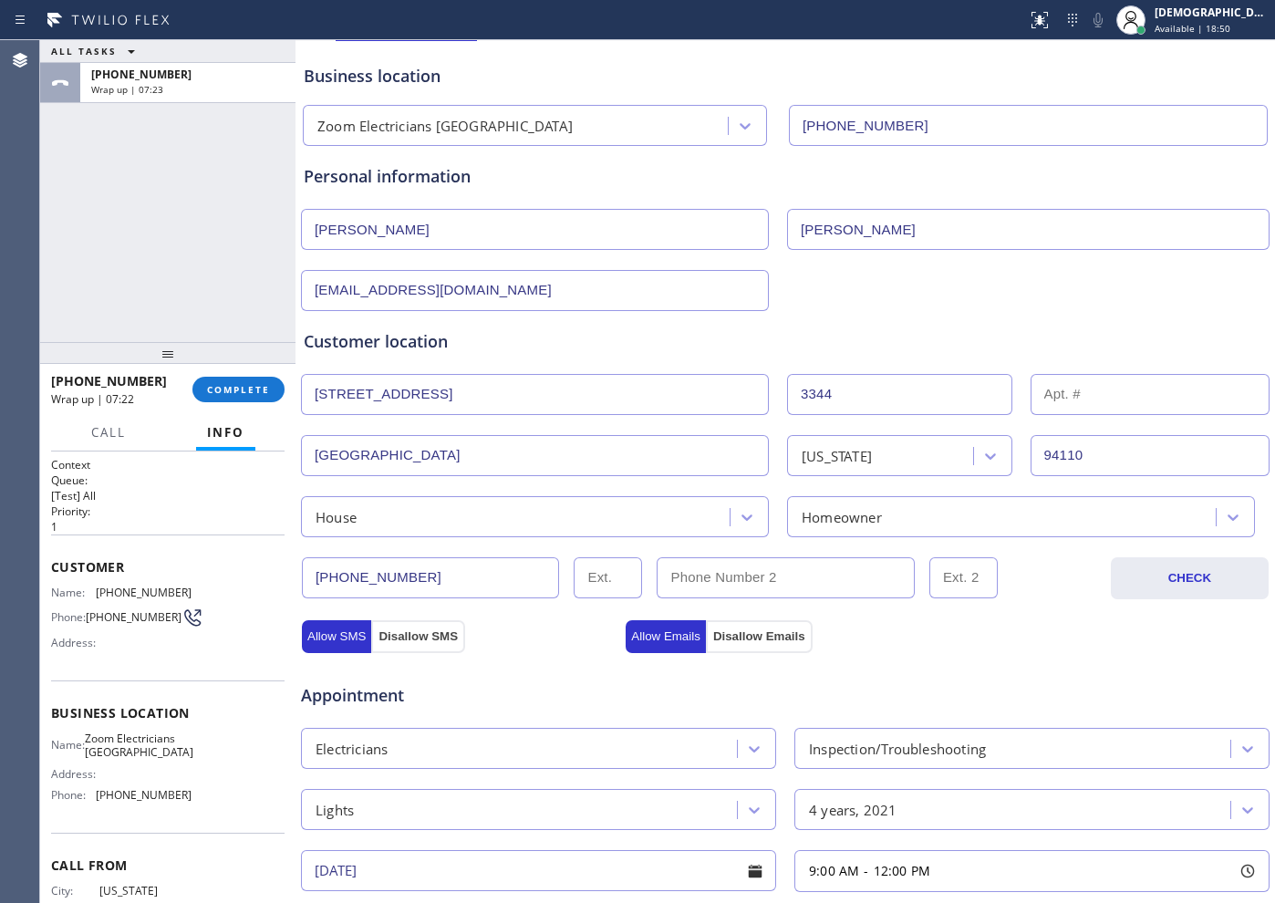
scroll to position [0, 0]
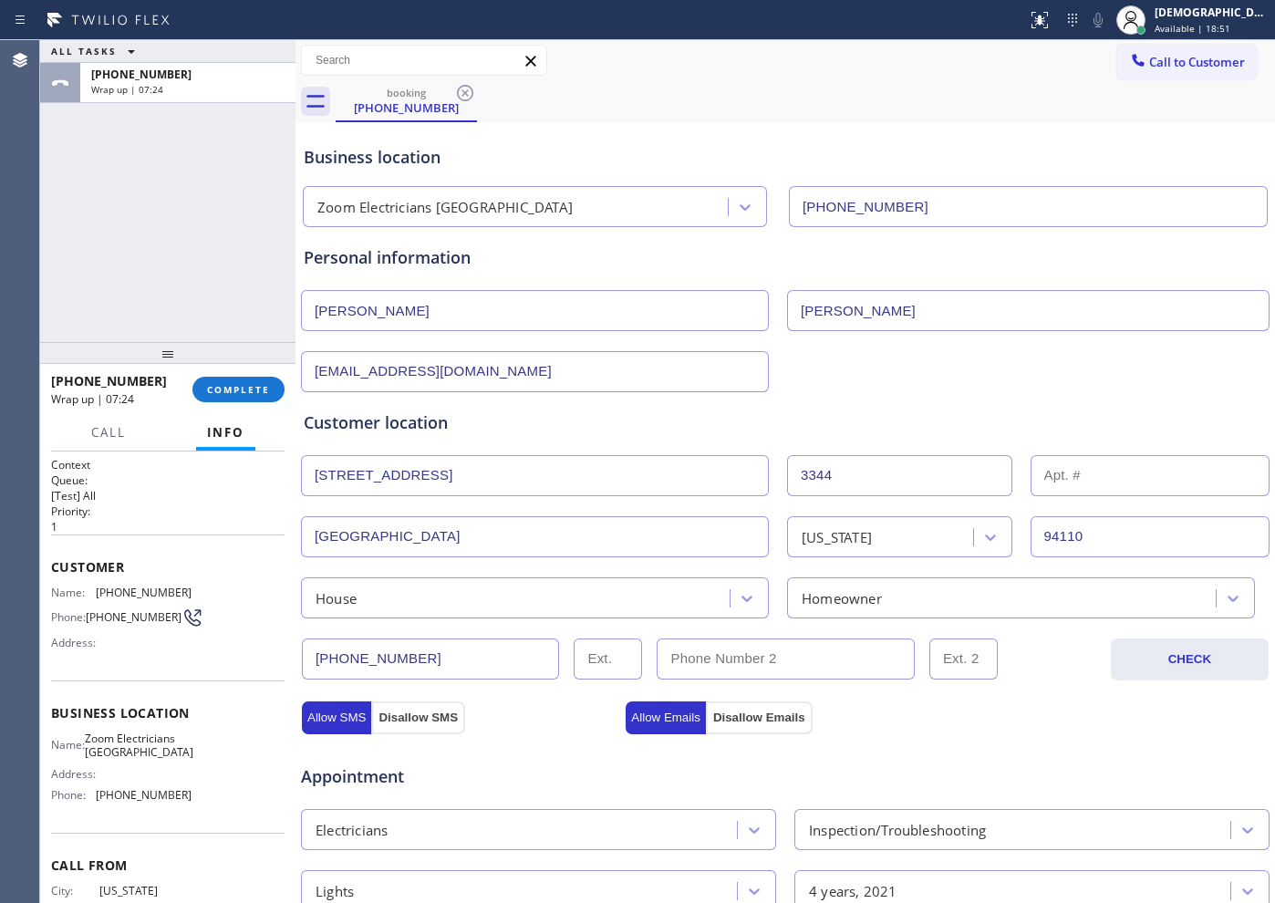
type input "60"
drag, startPoint x: 548, startPoint y: 359, endPoint x: 310, endPoint y: 370, distance: 238.3
click at [310, 370] on input "[EMAIL_ADDRESS][DOMAIN_NAME]" at bounding box center [535, 371] width 468 height 41
paste input "michaelaamorgan"
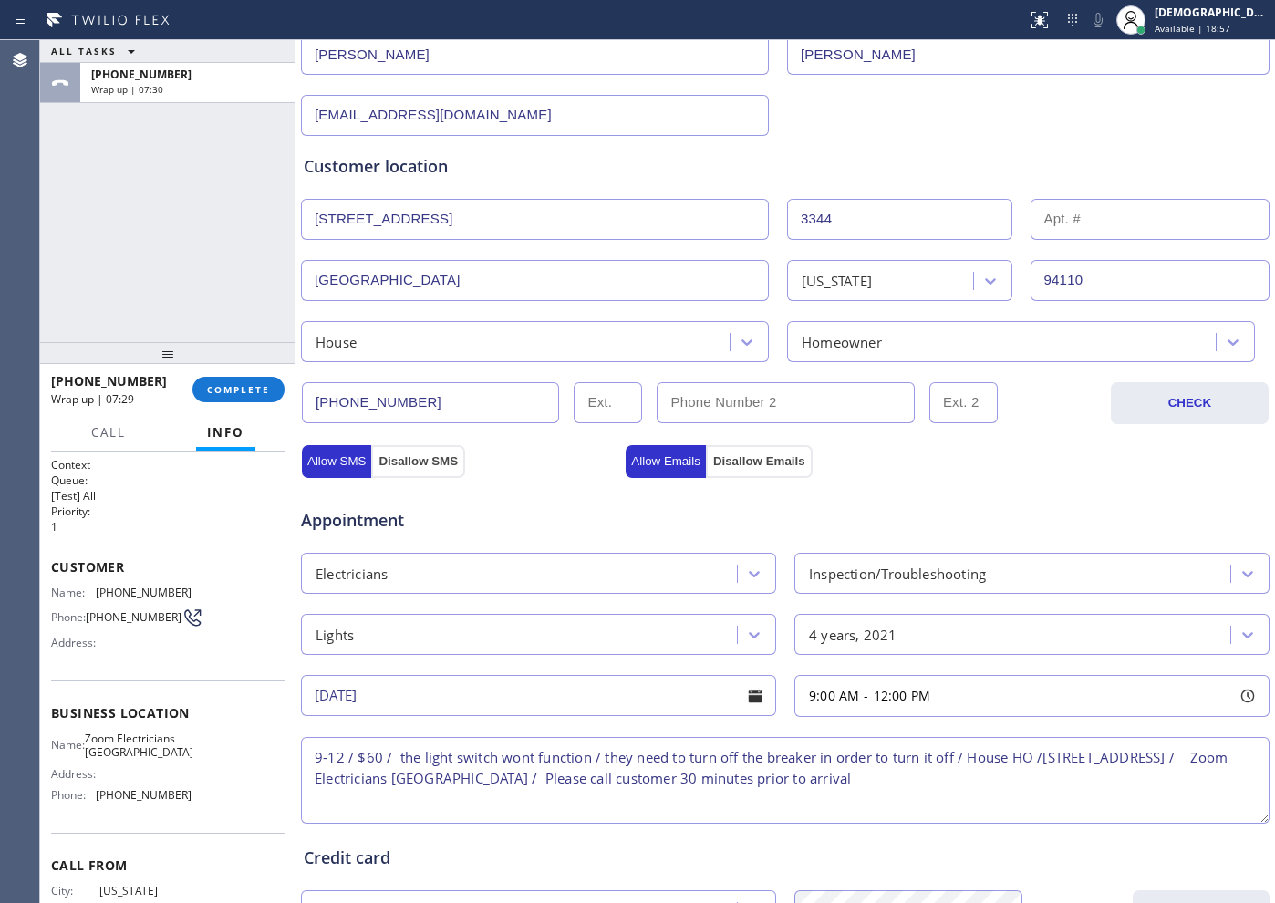
scroll to position [511, 0]
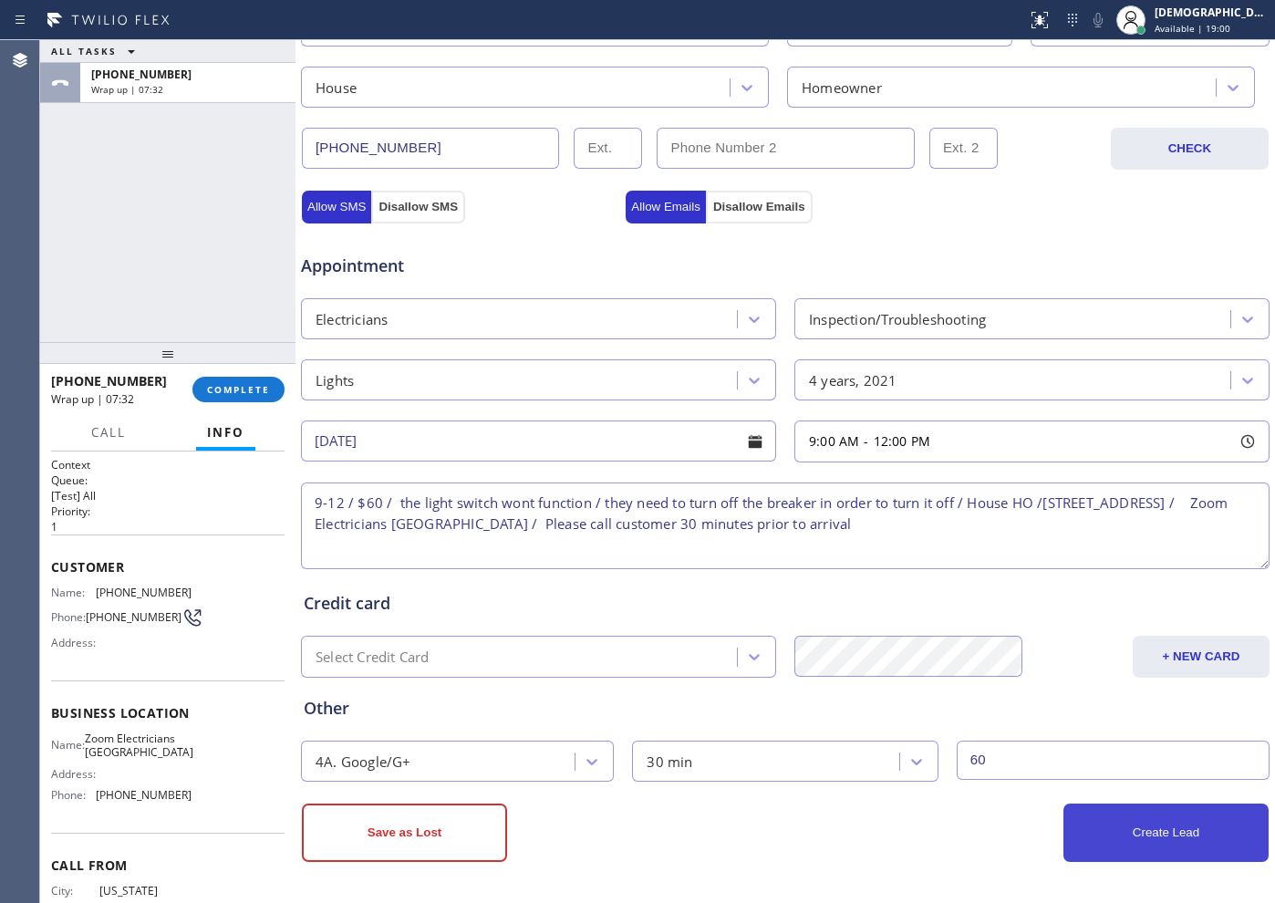
type input "michaelaamorgan@gmail.com"
click at [1129, 845] on button "Create Lead" at bounding box center [1165, 832] width 205 height 58
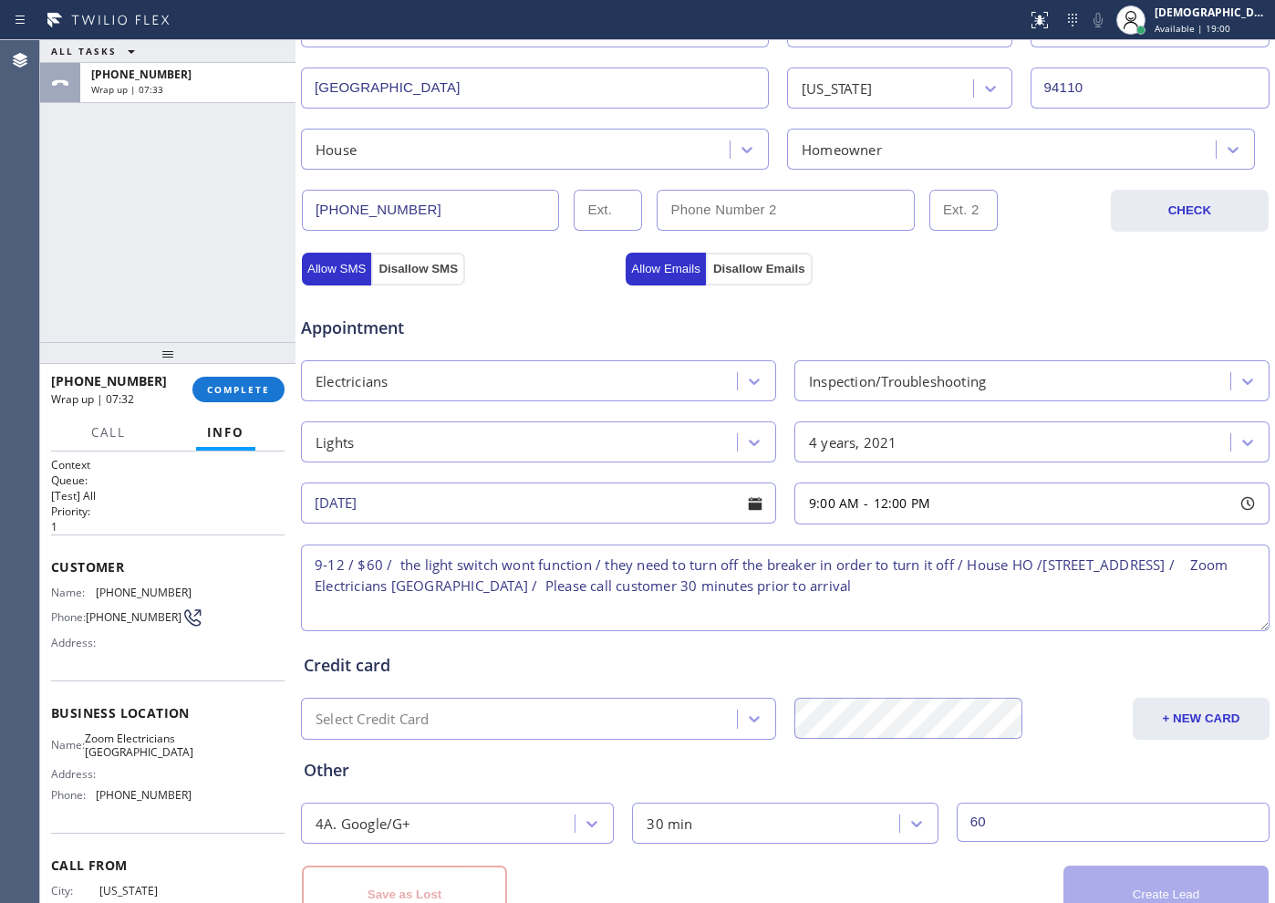
scroll to position [573, 0]
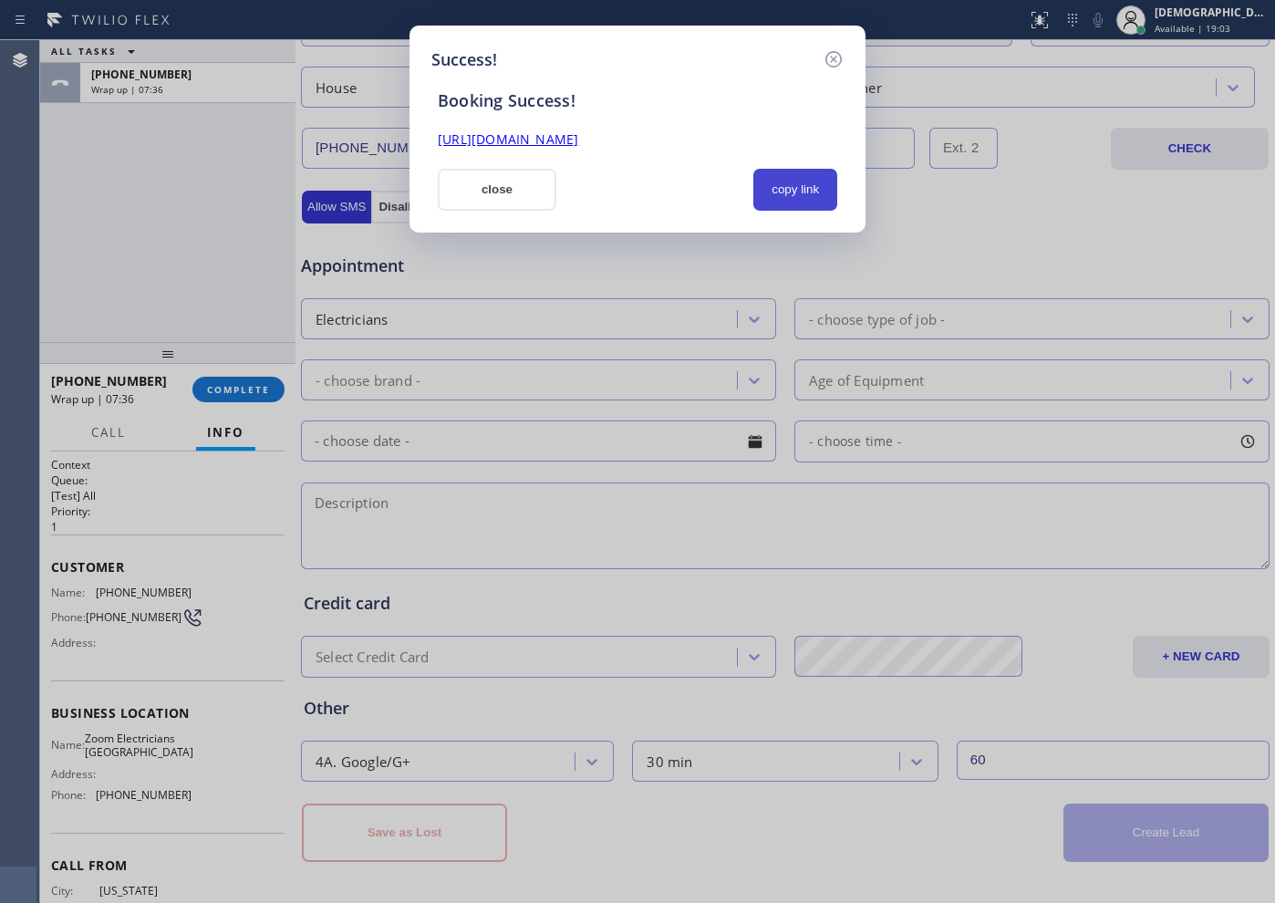
click at [806, 186] on button "copy link" at bounding box center [795, 190] width 84 height 42
click at [578, 136] on link "https://erp.apollosoft.co/customer/757312#portlet_lead" at bounding box center [508, 138] width 140 height 17
click at [472, 178] on button "close" at bounding box center [497, 190] width 119 height 42
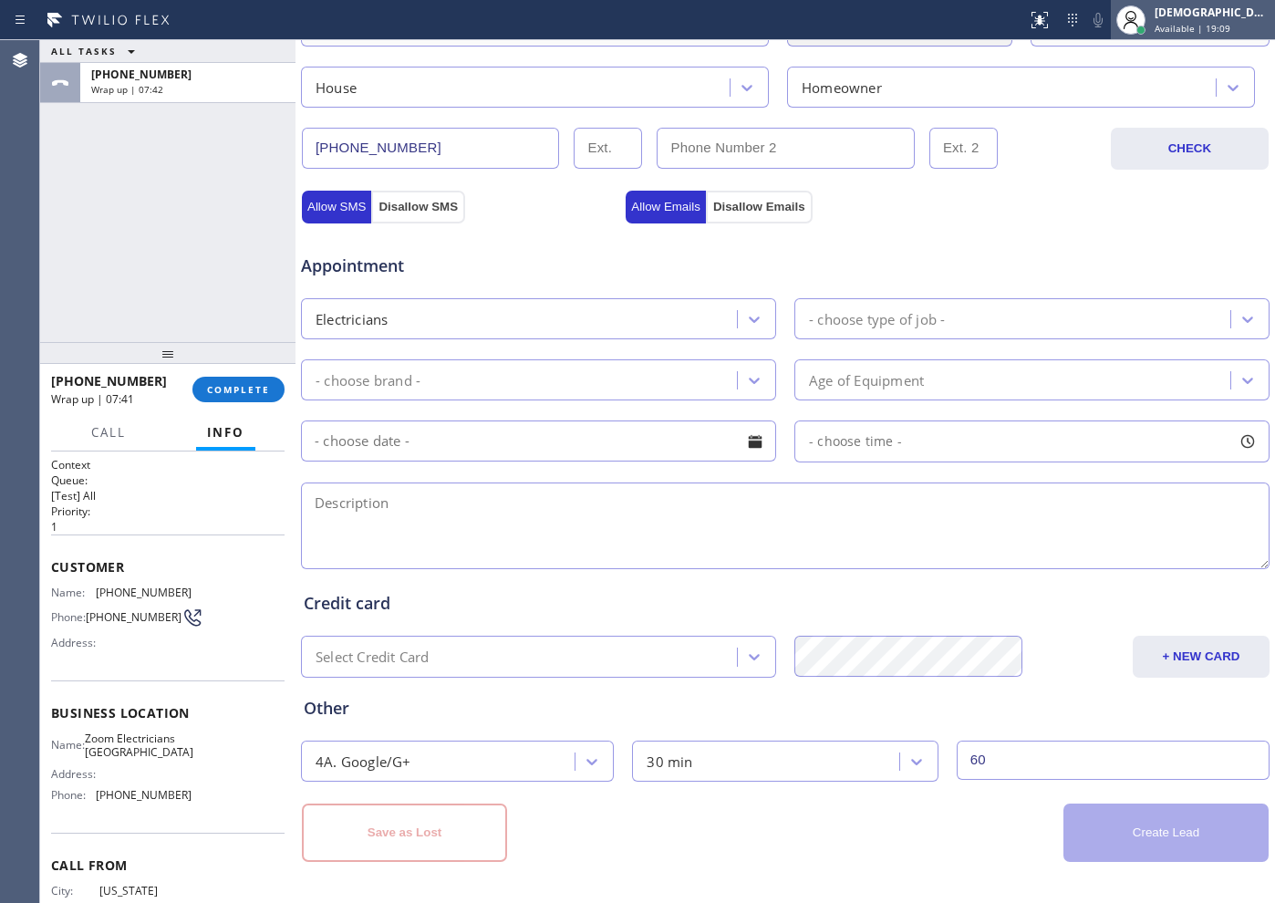
click at [1238, 36] on div "Christian Cinco Available | 19:09" at bounding box center [1193, 20] width 164 height 40
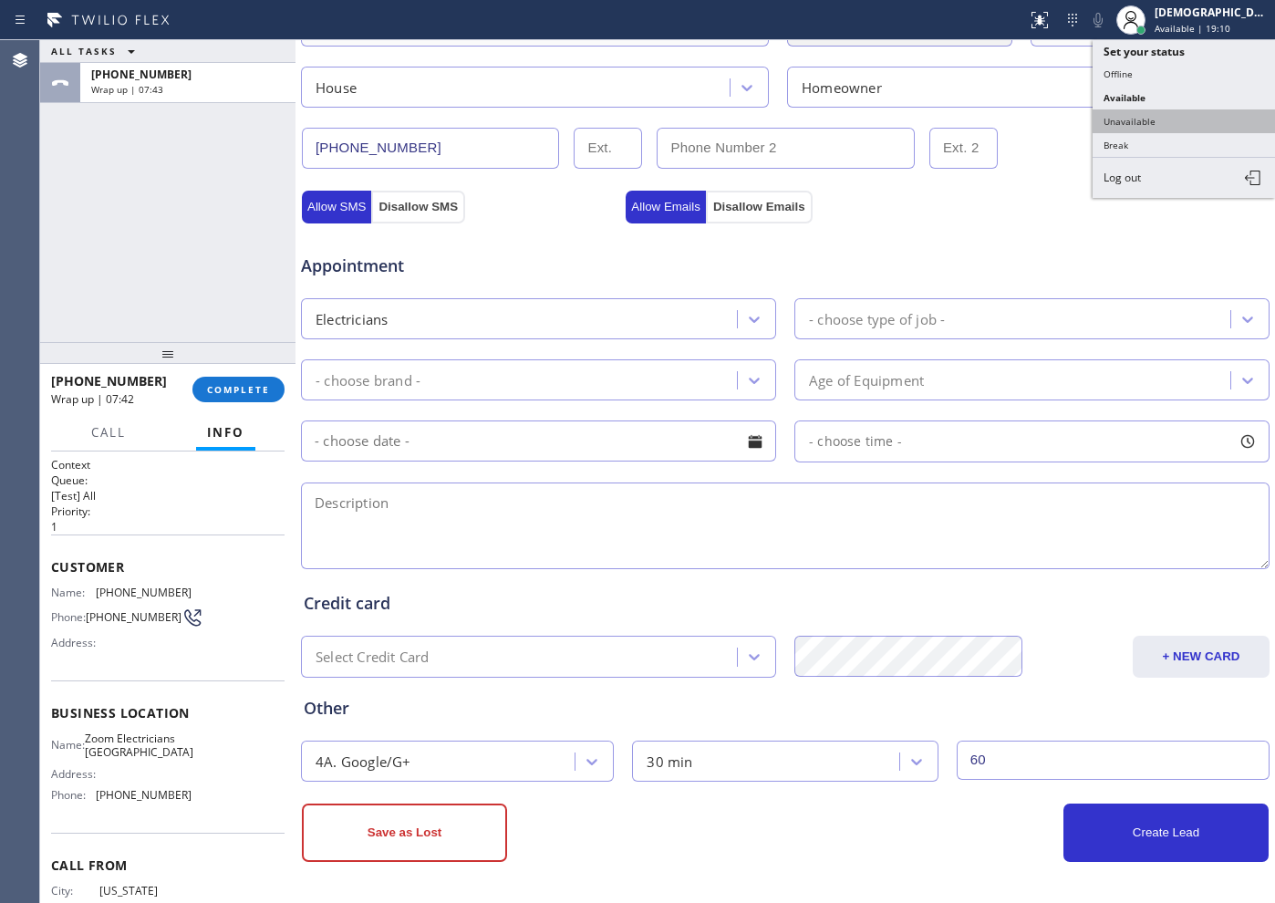
click at [1166, 109] on button "Unavailable" at bounding box center [1184, 121] width 182 height 24
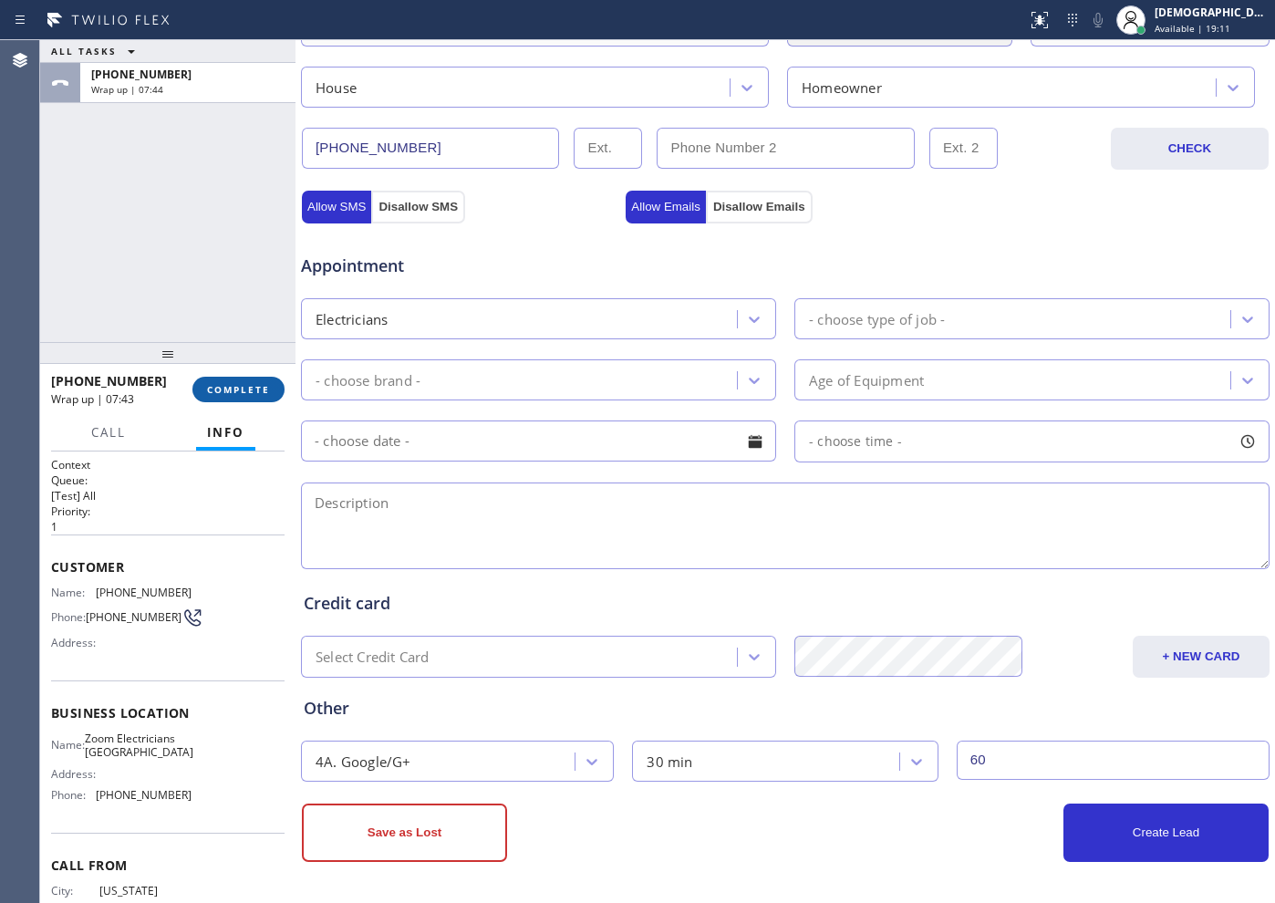
drag, startPoint x: 247, startPoint y: 389, endPoint x: 259, endPoint y: 390, distance: 11.9
click at [247, 390] on span "COMPLETE" at bounding box center [238, 389] width 63 height 13
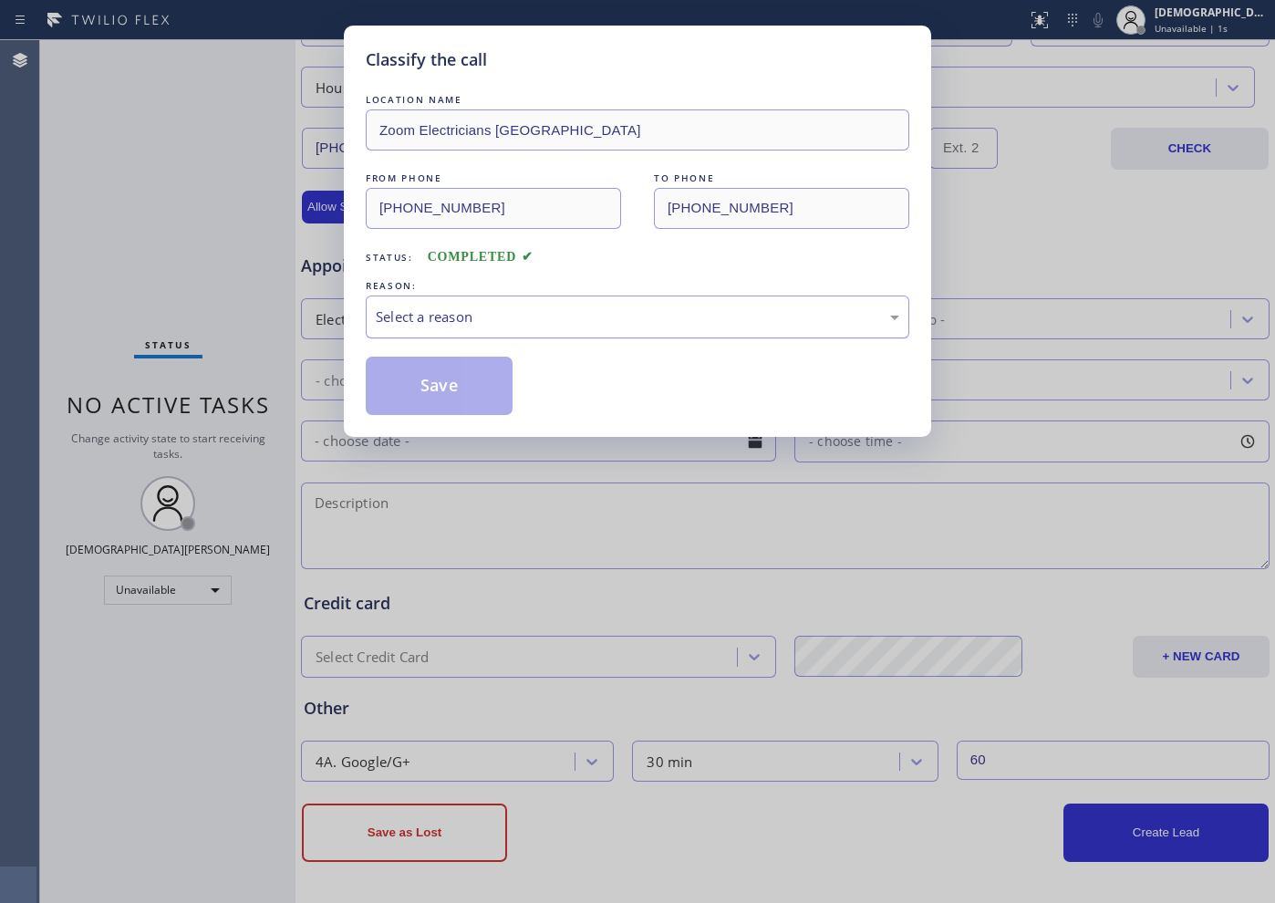
click at [435, 321] on div "Select a reason" at bounding box center [637, 316] width 523 height 21
click at [395, 381] on button "Save" at bounding box center [439, 386] width 147 height 58
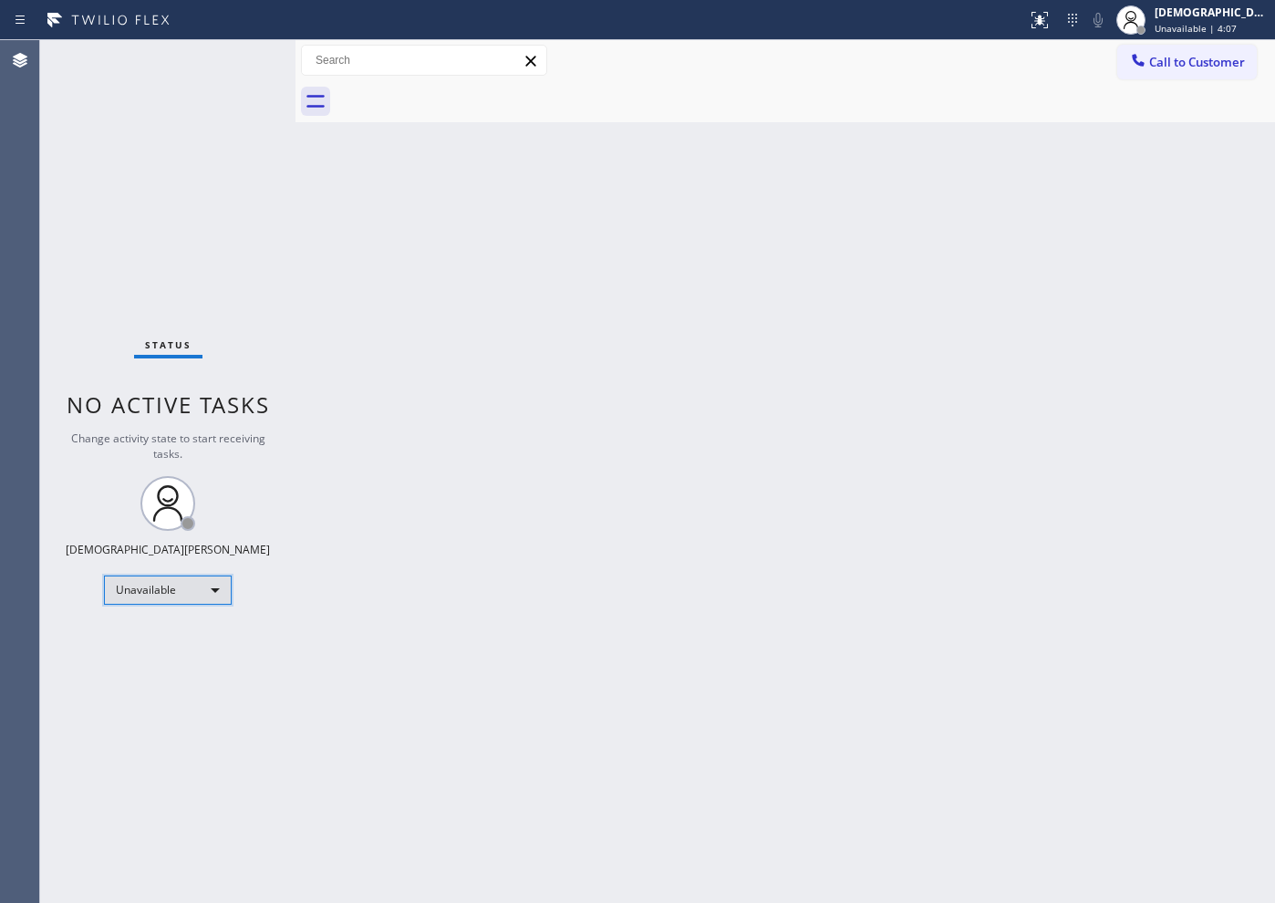
click at [174, 593] on div "Unavailable" at bounding box center [168, 589] width 128 height 29
click at [182, 643] on li "Available" at bounding box center [167, 638] width 124 height 22
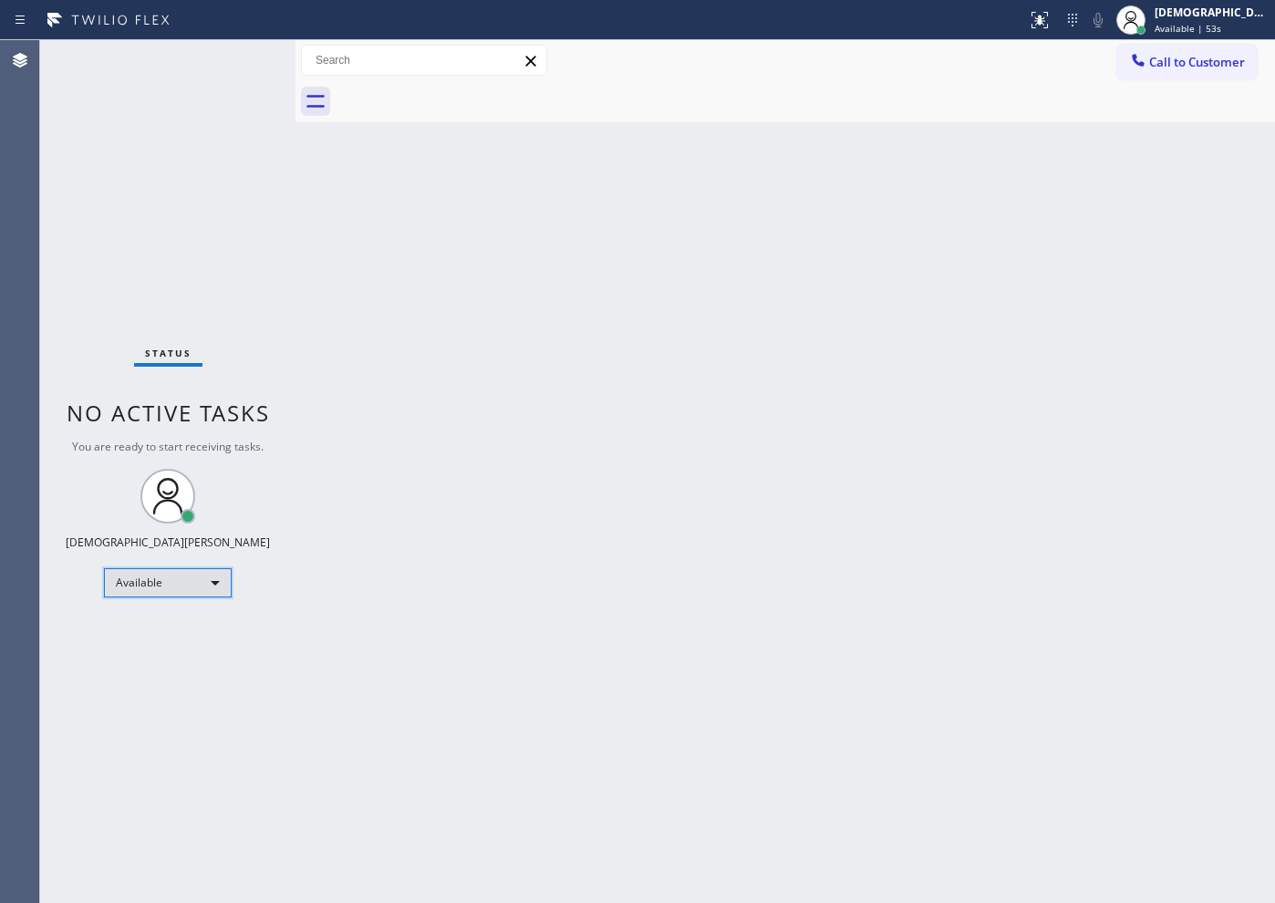
click at [188, 588] on div "Available" at bounding box center [168, 582] width 128 height 29
click at [200, 597] on li "Offline" at bounding box center [167, 608] width 124 height 22
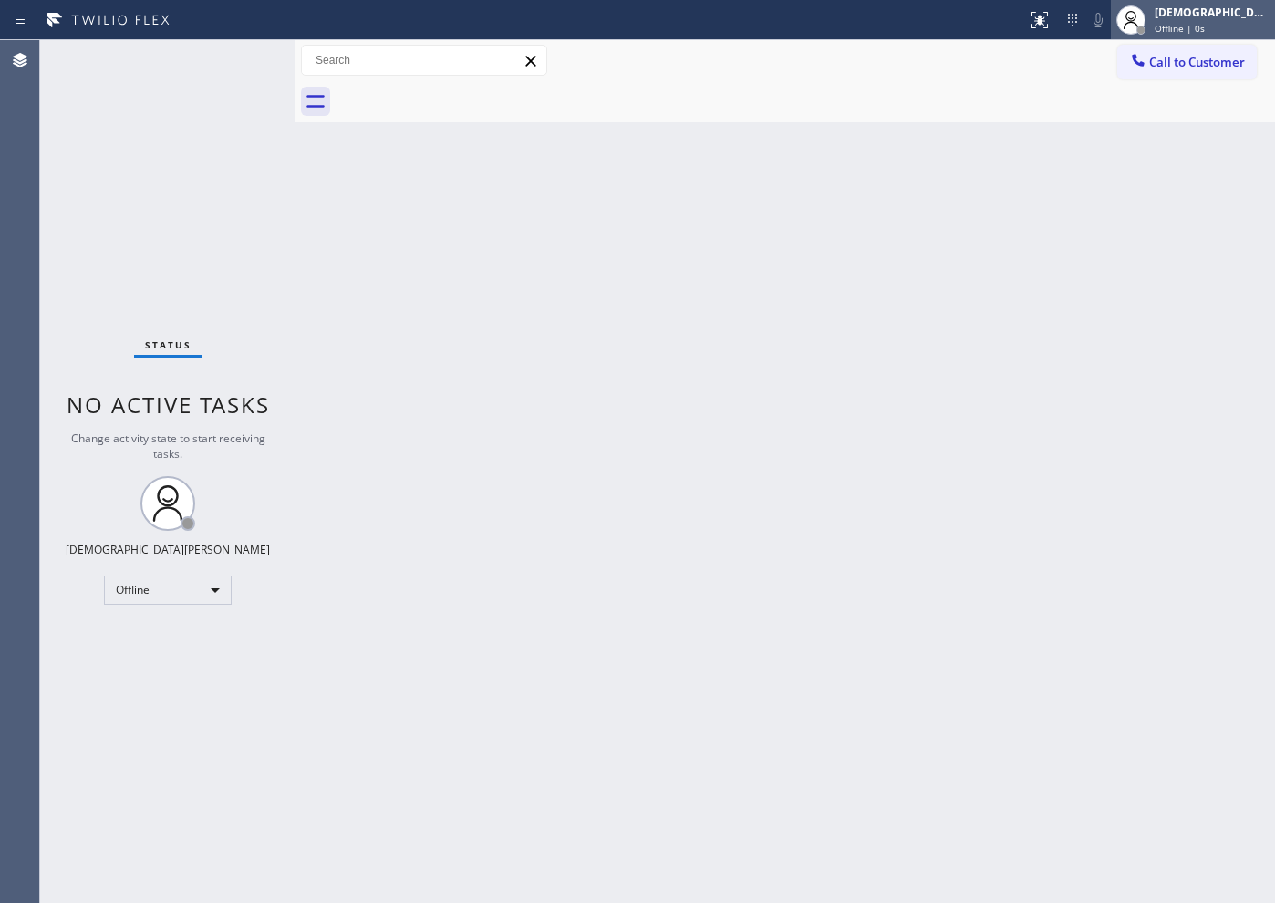
click at [1188, 22] on span "Offline | 0s" at bounding box center [1180, 28] width 50 height 13
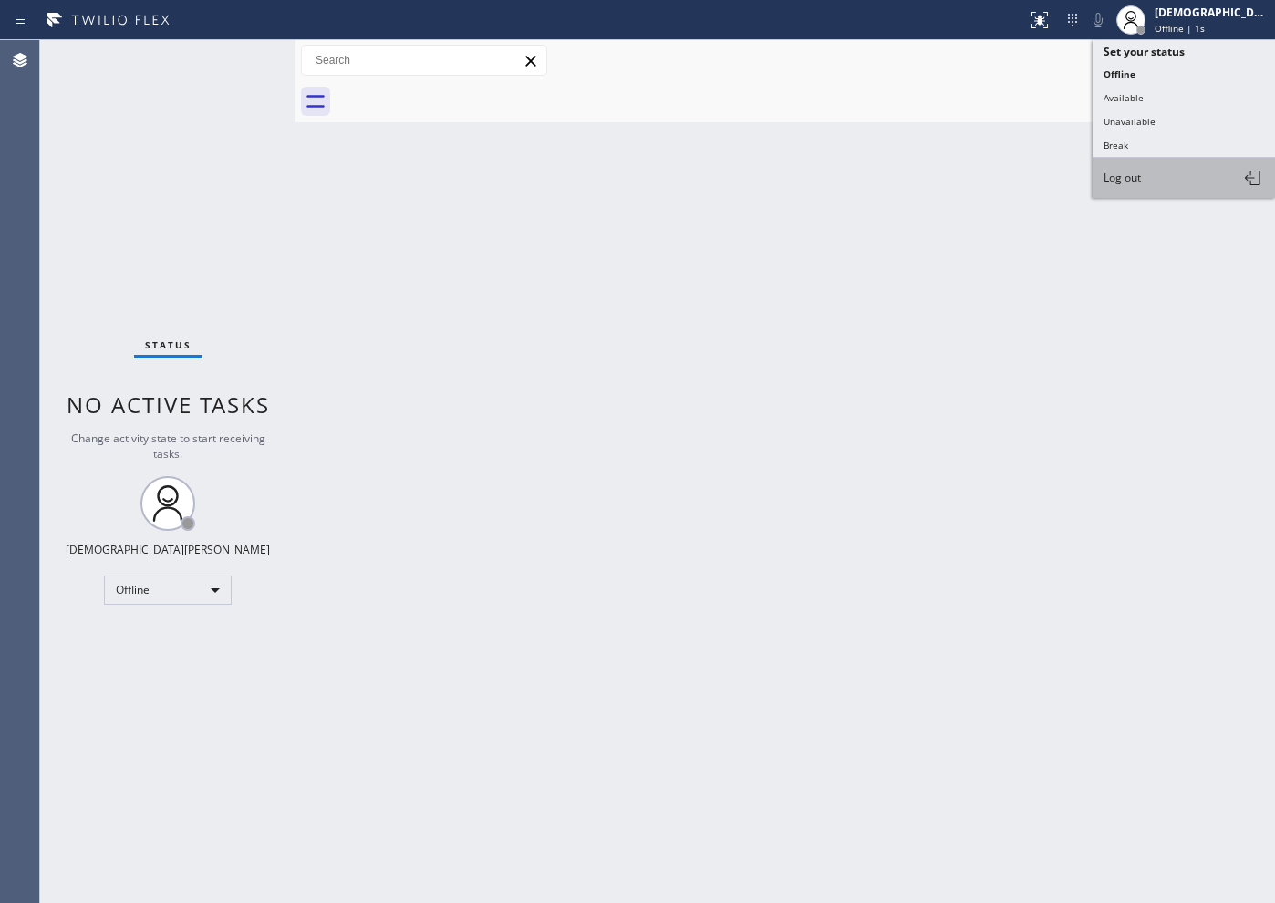
click at [1139, 184] on span "Log out" at bounding box center [1122, 178] width 37 height 16
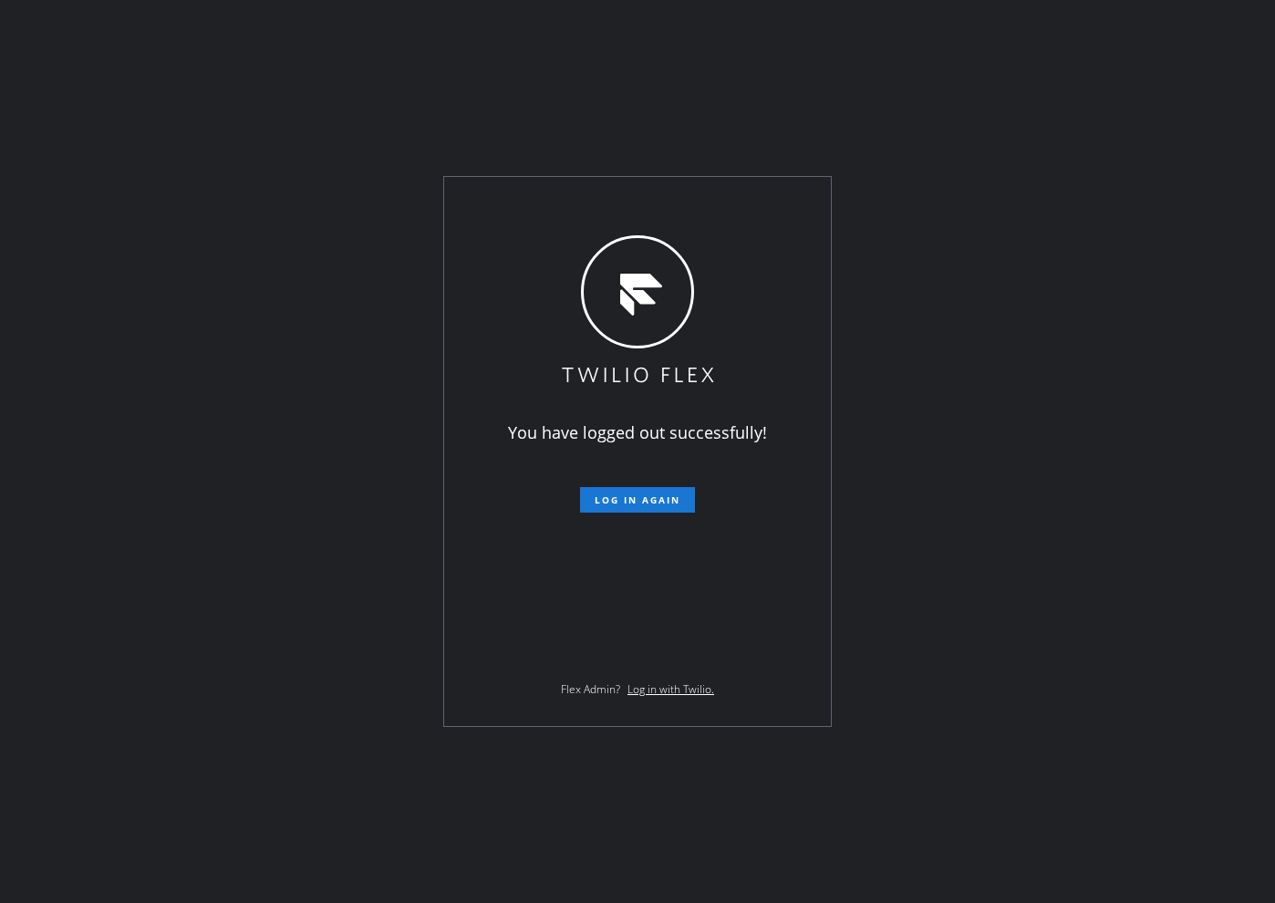
click at [64, 486] on div "You have logged out successfully! Log in again Flex Admin? Log in with Twilio." at bounding box center [637, 451] width 1275 height 903
click at [78, 110] on div "You have logged out successfully! Log in again Flex Admin? Log in with Twilio." at bounding box center [637, 451] width 1275 height 903
